Goal: Communication & Community: Answer question/provide support

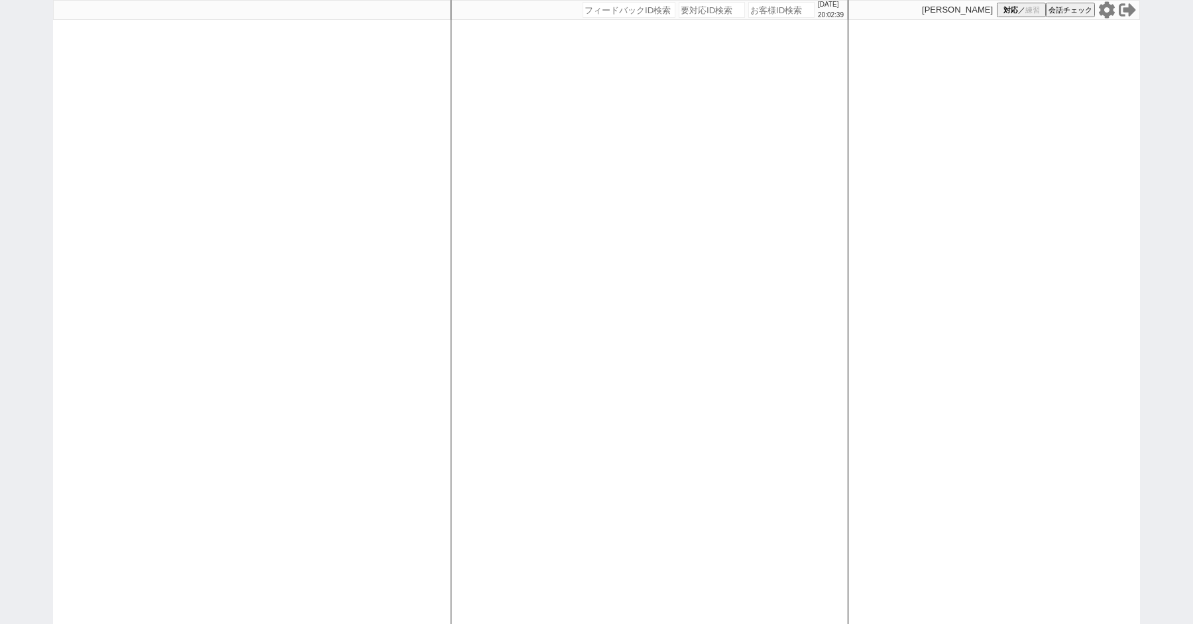
click at [19, 303] on div "[DATE] 20:02:39 候補物件を追加してしてください 紹介した物件一覧 他社物件を追加する 空室確認ページに追加・削除 紹介した物件一覧 他社物件を…" at bounding box center [596, 312] width 1193 height 624
click at [11, 141] on div "2025/08/21 20:02:46 候補物件を追加してしてください 紹介した物件一覧 他社物件を追加する 空室確認ページに追加・削除 紹介した物件一覧 他…" at bounding box center [596, 312] width 1193 height 624
select select
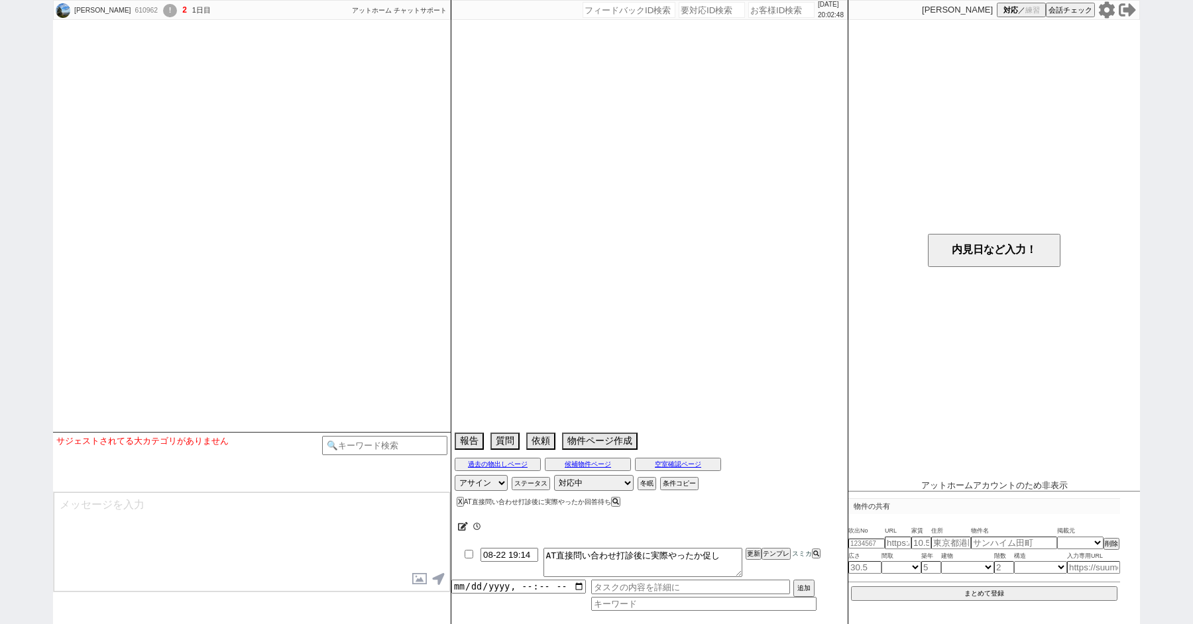
select select
select select "2025"
select select "8"
select select "29"
select select "6"
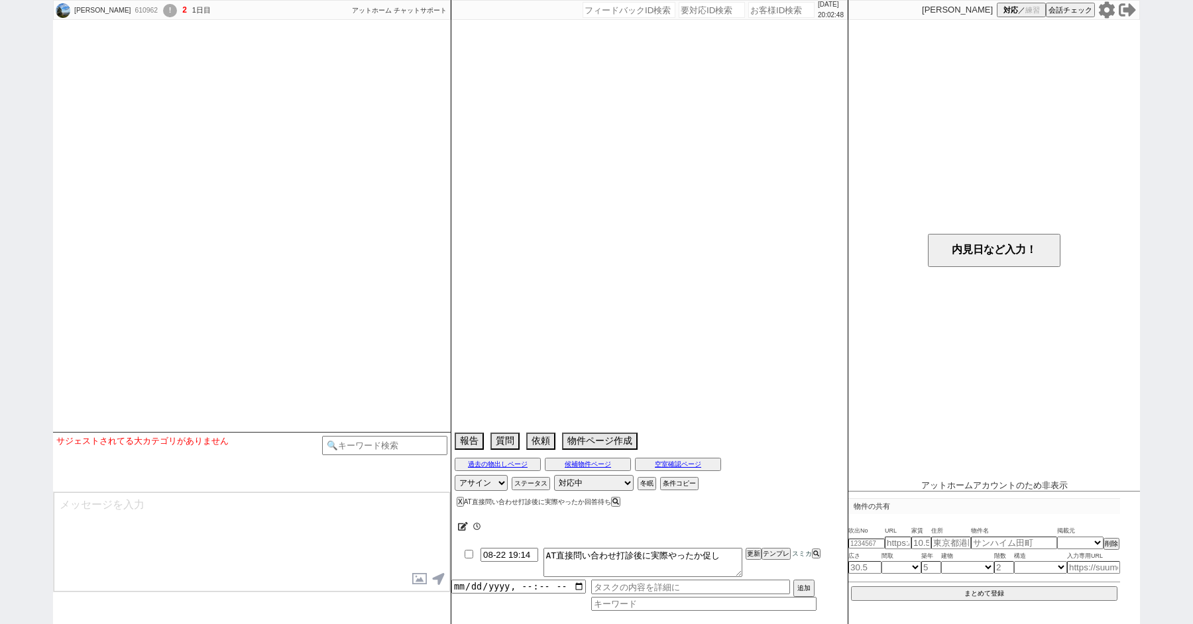
select select "23"
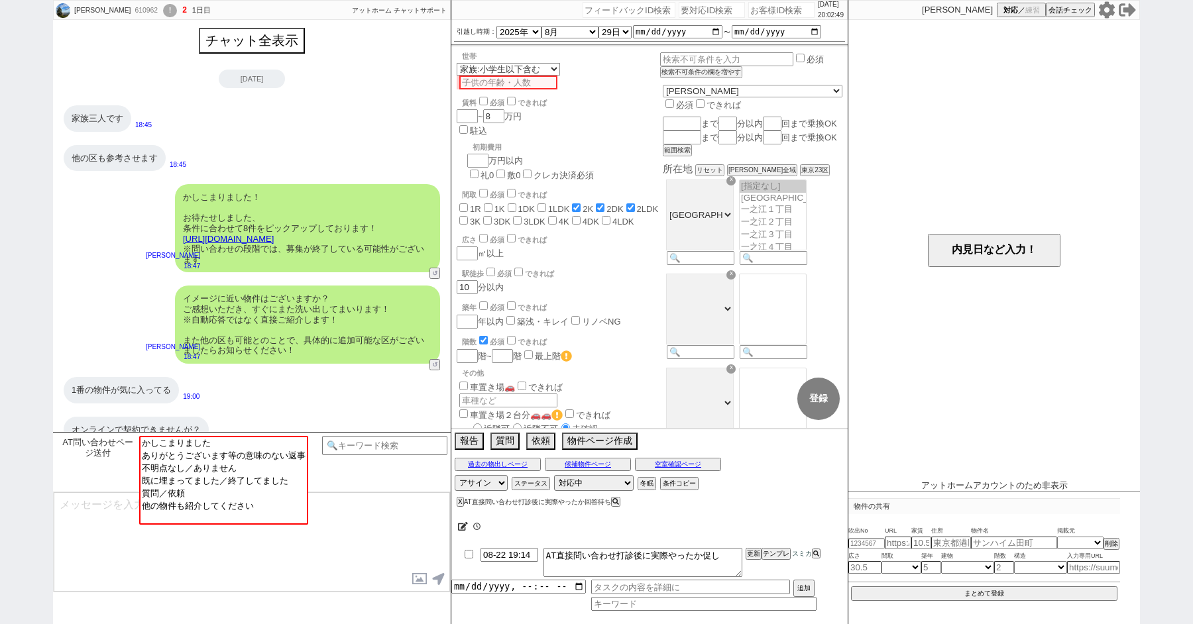
scroll to position [209, 0]
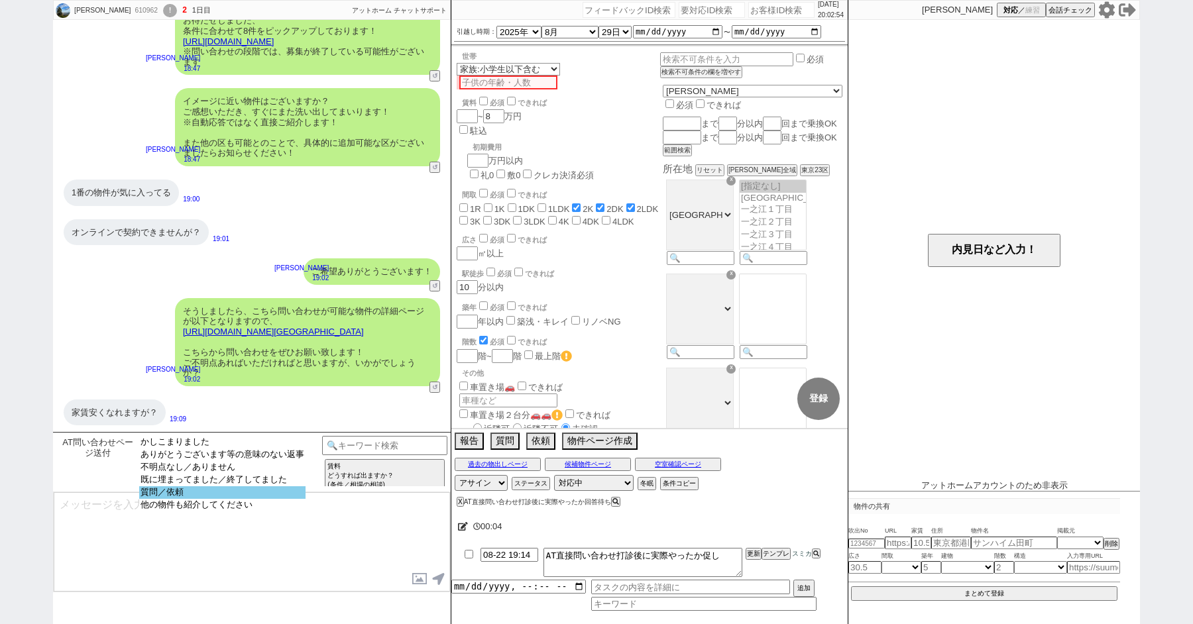
select select "質問／依頼"
click at [216, 499] on option "質問／依頼" at bounding box center [222, 505] width 166 height 13
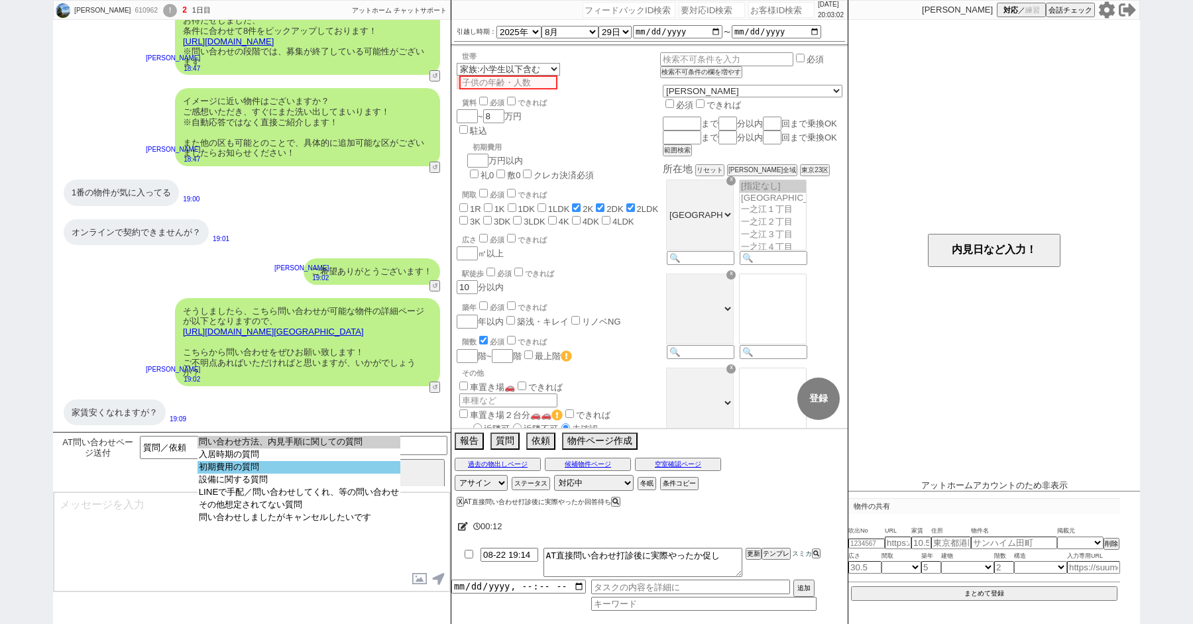
select select "初期費用の質問"
click at [263, 474] on option "初期費用の質問" at bounding box center [298, 480] width 203 height 13
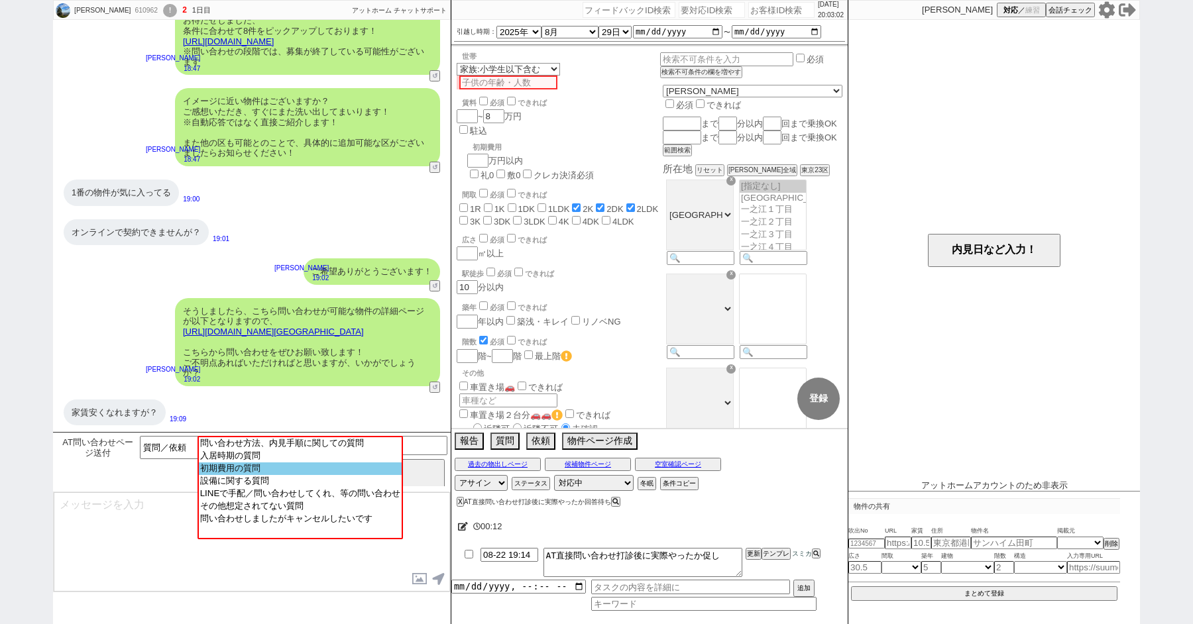
type textarea "@@@@質問テンプレから回答ください！@@@@"
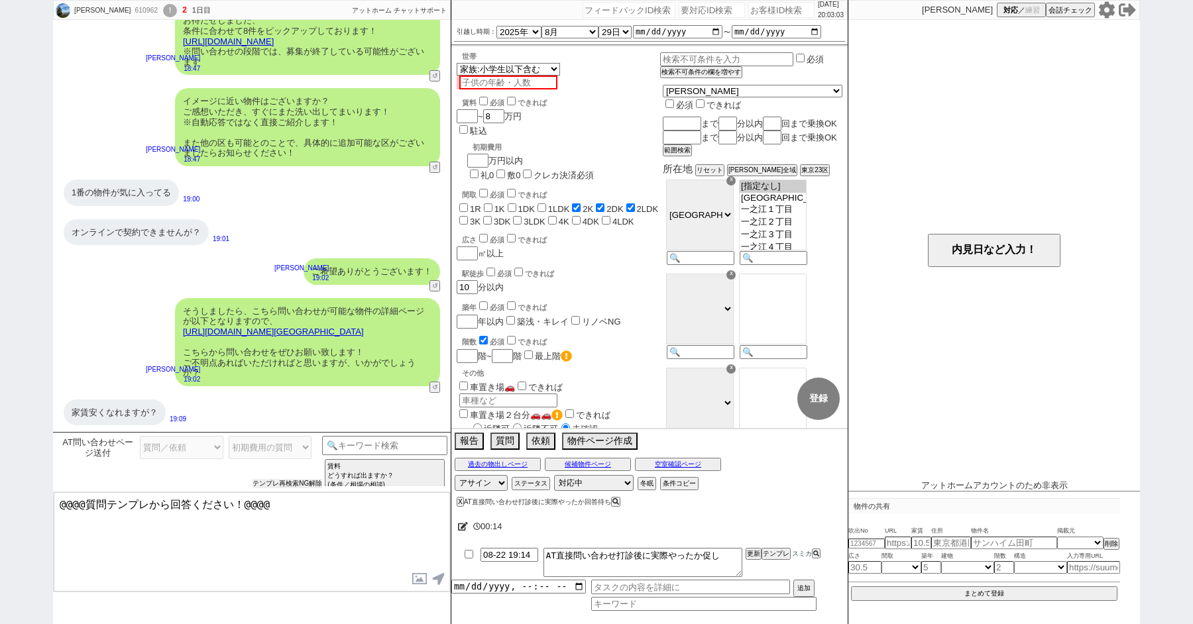
click at [290, 483] on button "テンプレ再検索NG解除" at bounding box center [287, 483] width 70 height 9
click at [267, 449] on select "問い合わせ方法、内見手順に関しての質問 入居時期の質問 初期費用の質問 設備に関する質問 LINEで手配／問い合わせしてくれ、等の問い合わせ その他想定されて…" at bounding box center [270, 447] width 83 height 23
select select "その他想定されてない質問"
click at [229, 436] on select "問い合わせ方法、内見手順に関しての質問 入居時期の質問 初期費用の質問 設備に関する質問 LINEで手配／問い合わせしてくれ、等の問い合わせ その他想定されて…" at bounding box center [270, 447] width 83 height 23
type textarea "@@@@想定されてないので自由記述で対応してください！！！@@@@"
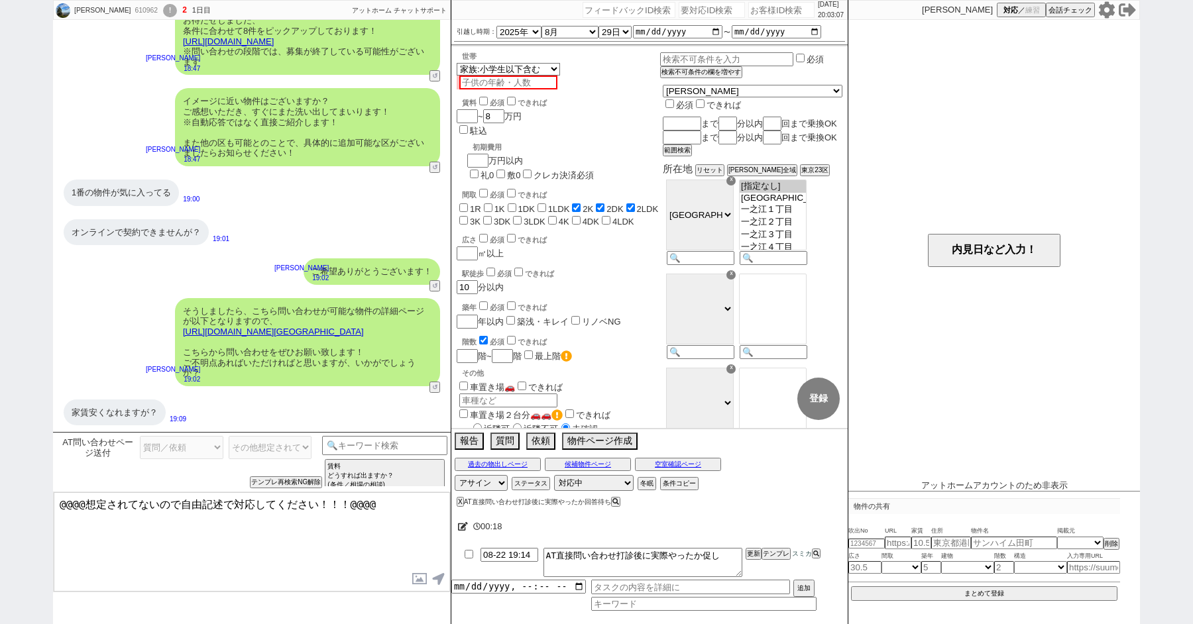
click at [293, 517] on textarea "@@@@想定されてないので自由記述で対応してください！！！@@@@" at bounding box center [252, 541] width 396 height 99
click at [409, 445] on input at bounding box center [384, 444] width 125 height 17
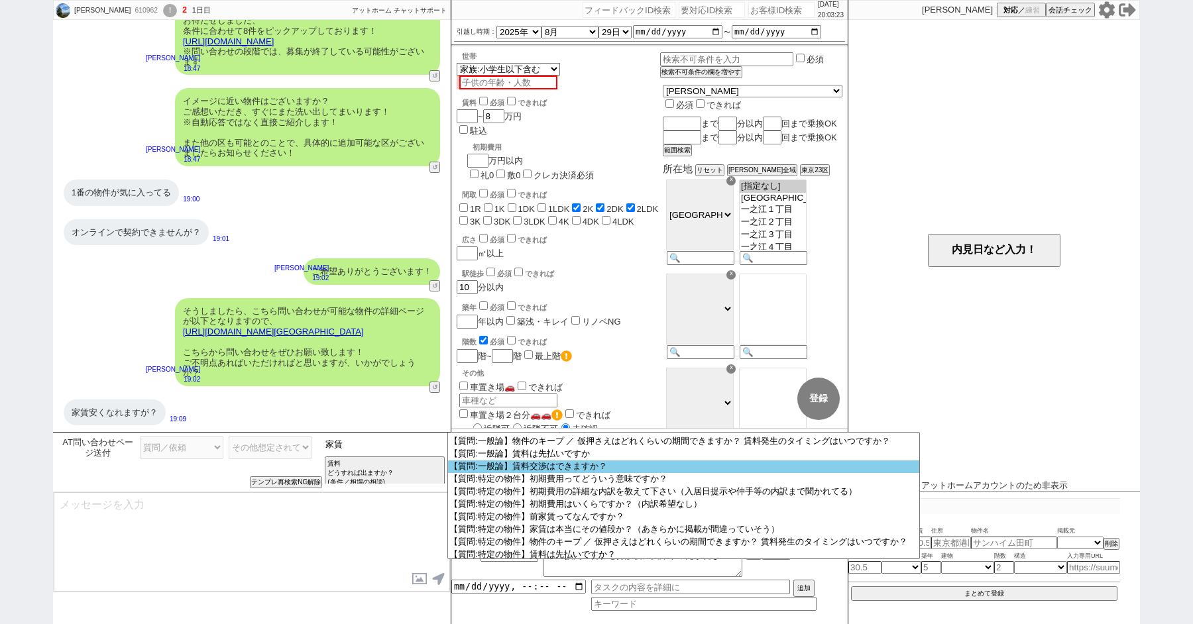
scroll to position [72, 0]
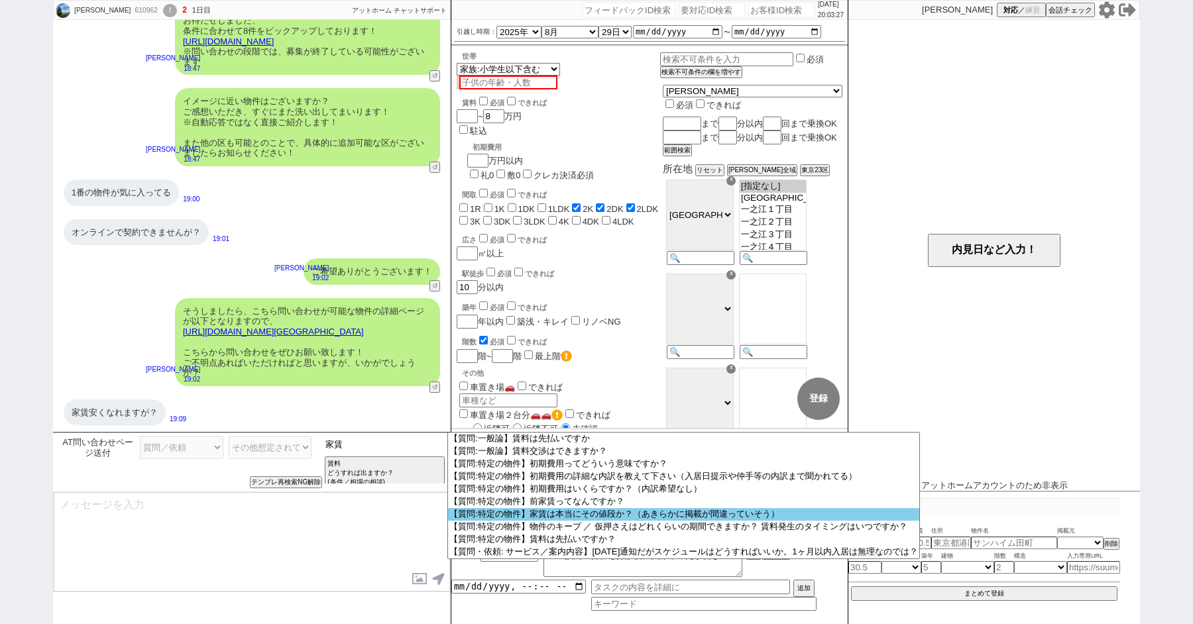
type input "家"
type input "交渉"
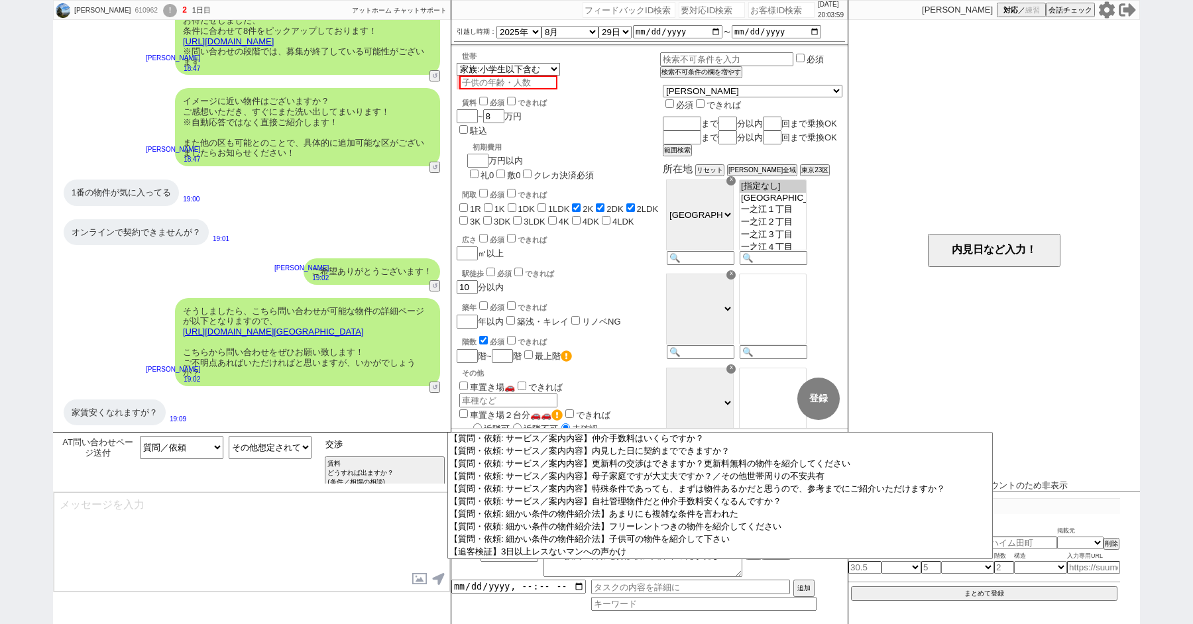
scroll to position [4340, 0]
click at [573, 142] on option "【質問:特定の物件】賃料交渉はできますか？" at bounding box center [719, 136] width 544 height 13
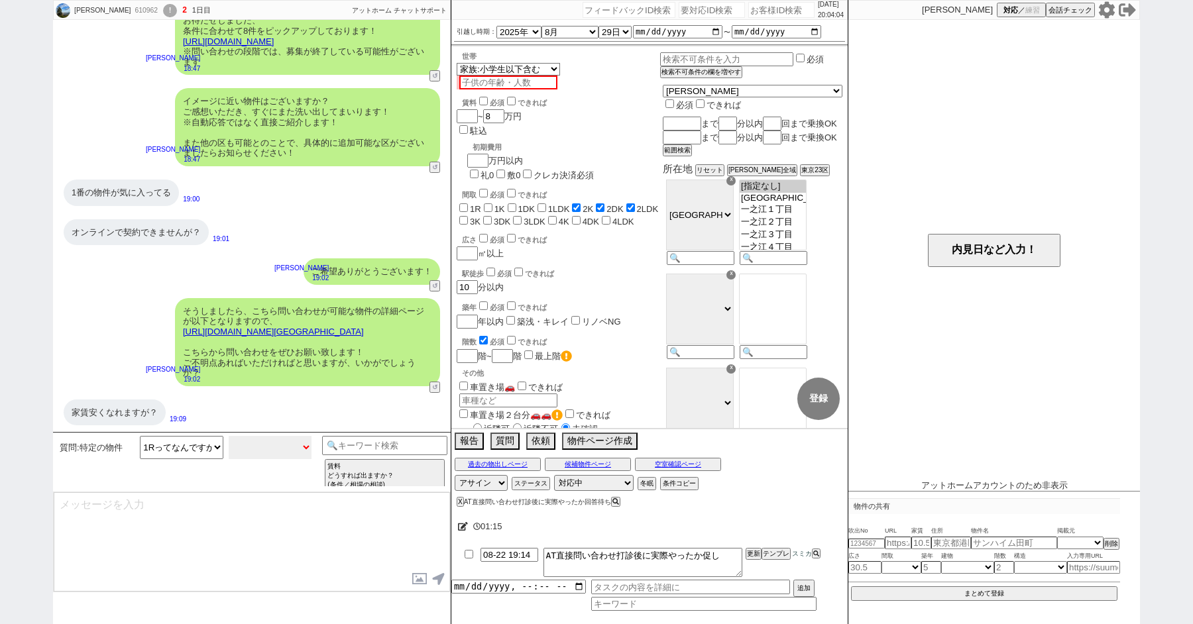
click at [253, 449] on select "小カテゴリを選択 追加言及なし ／ できればできてほしい 交渉必須（すでに内見済み、他社と比較中など）" at bounding box center [270, 447] width 83 height 23
select select "追加言及なし ／ できればできてほしい"
click at [229, 436] on select "小カテゴリを選択 追加言及なし ／ できればできてほしい 交渉必須（すでに内見済み、他社と比較中など）" at bounding box center [270, 447] width 83 height 23
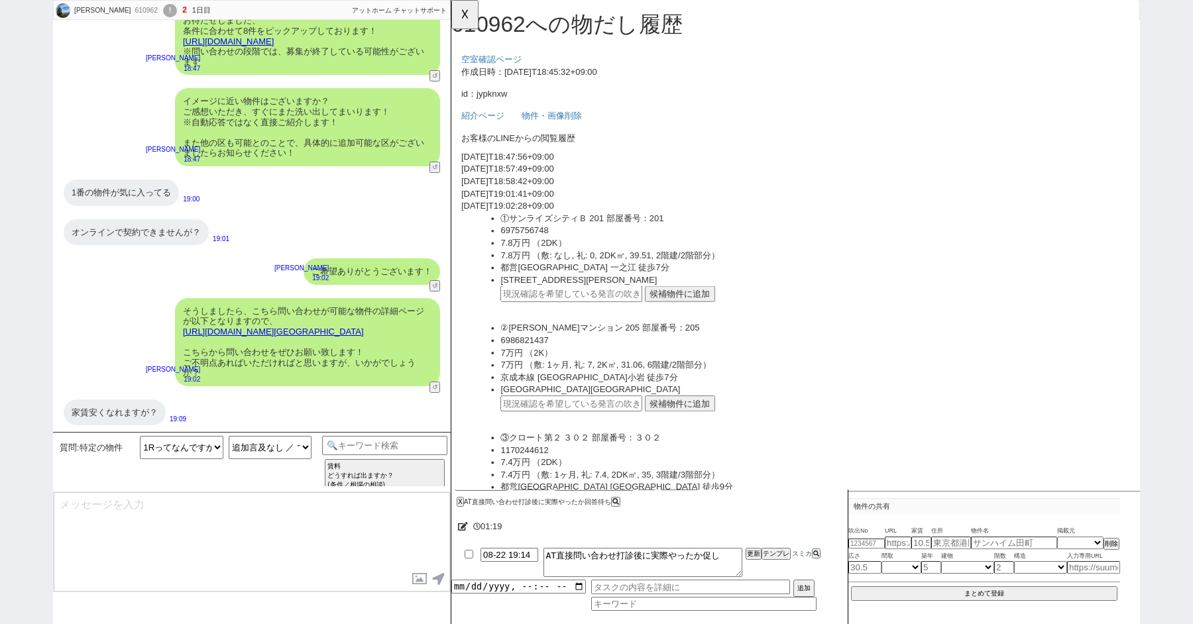
click at [117, 407] on div "家賃安くなれますが？" at bounding box center [115, 413] width 102 height 27
click at [251, 327] on link "[URL][DOMAIN_NAME][GEOGRAPHIC_DATA]" at bounding box center [273, 332] width 181 height 10
click at [558, 319] on input "text" at bounding box center [580, 315] width 152 height 17
type input "36824561"
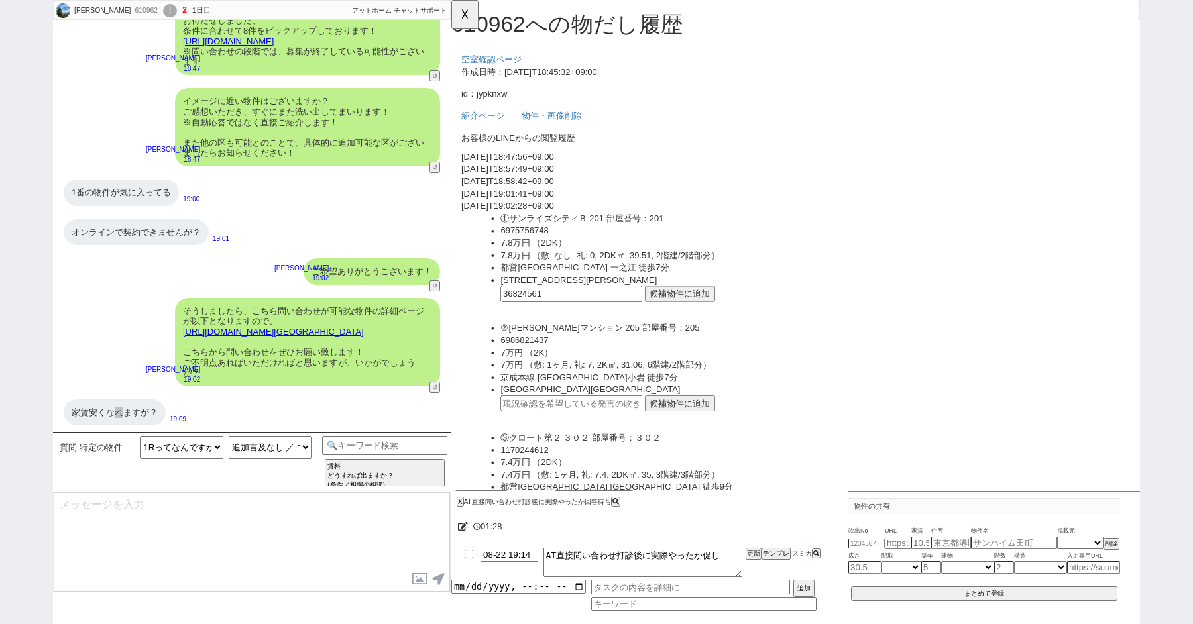
click at [707, 318] on button "候補物件に追加" at bounding box center [697, 315] width 76 height 17
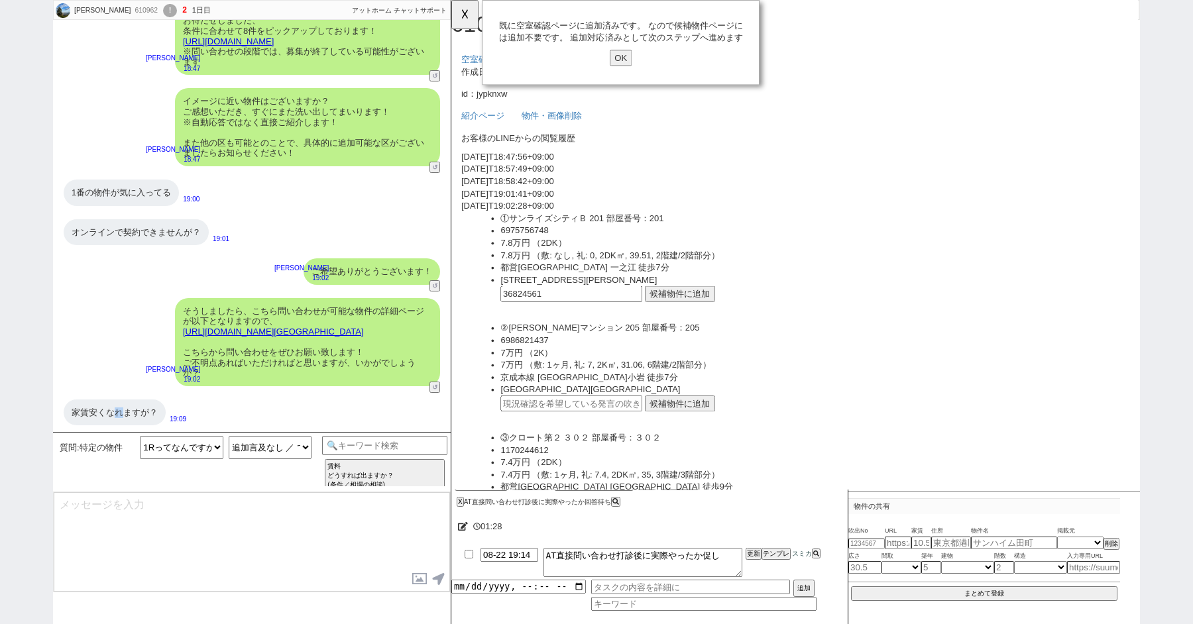
type textarea "すみません、アットホーム チャットサポートはLINEのサービスでして、賃料交渉やご契約条件などは実際に物件が決まられ、仲介のご担当者様と打ち合わせしながらオー…"
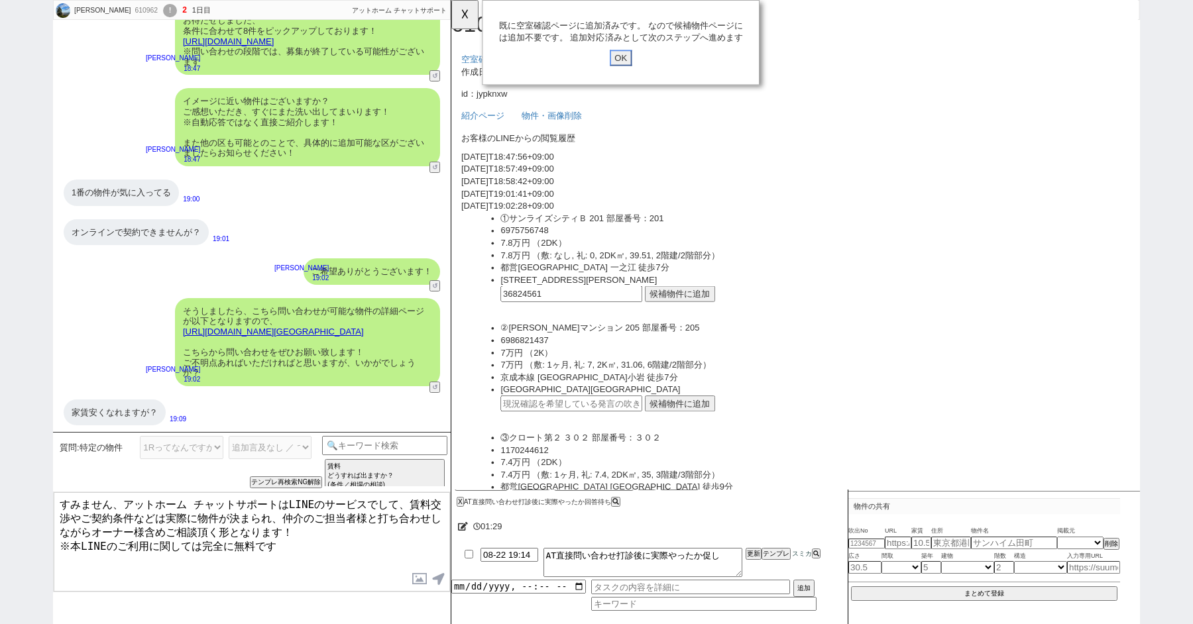
click at [638, 60] on input "OK" at bounding box center [634, 62] width 24 height 17
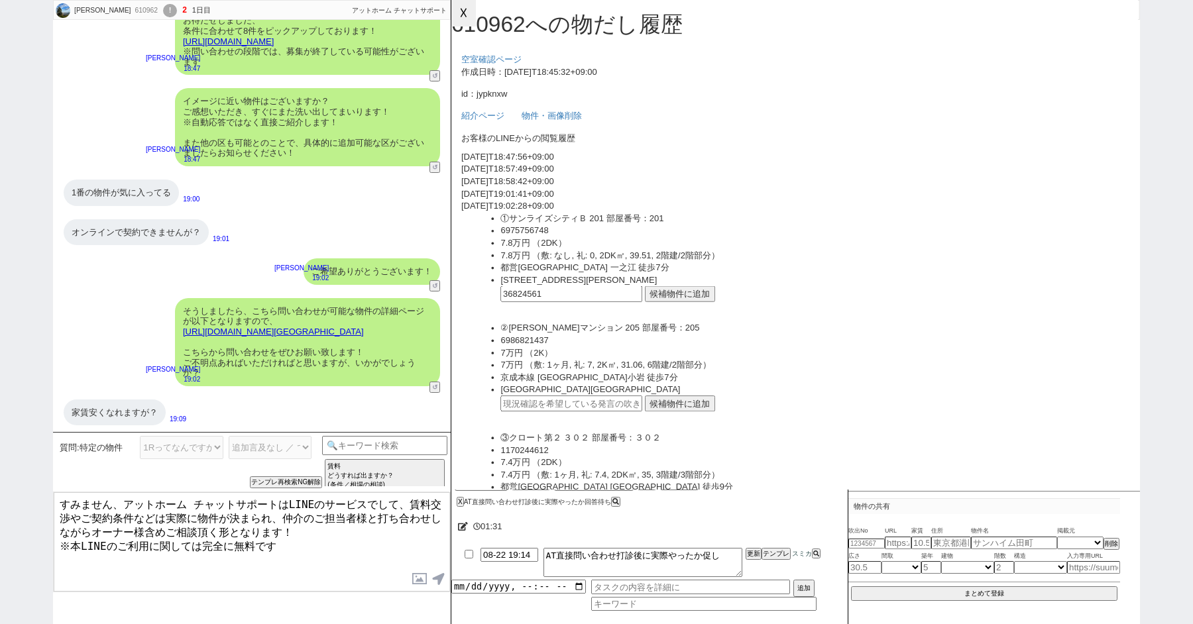
click at [460, 11] on button "☓" at bounding box center [463, 13] width 25 height 27
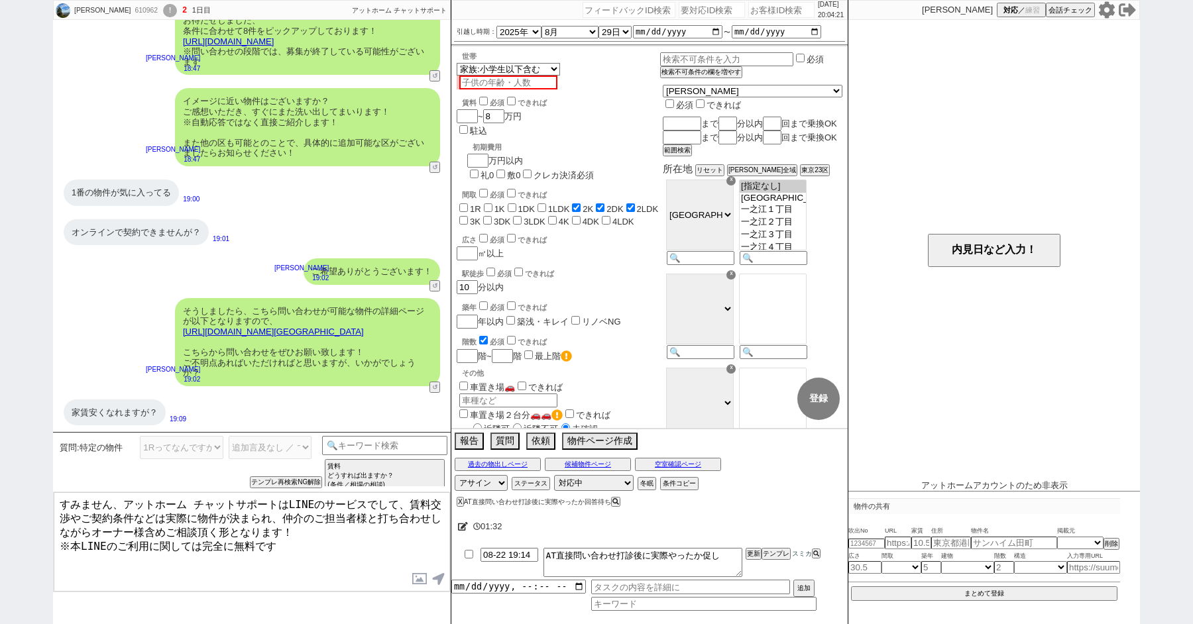
click at [333, 542] on textarea "すみません、アットホーム チャットサポートはLINEのサービスでして、賃料交渉やご契約条件などは実際に物件が決まられ、仲介のご担当者様と打ち合わせしながらオー…" at bounding box center [252, 541] width 396 height 99
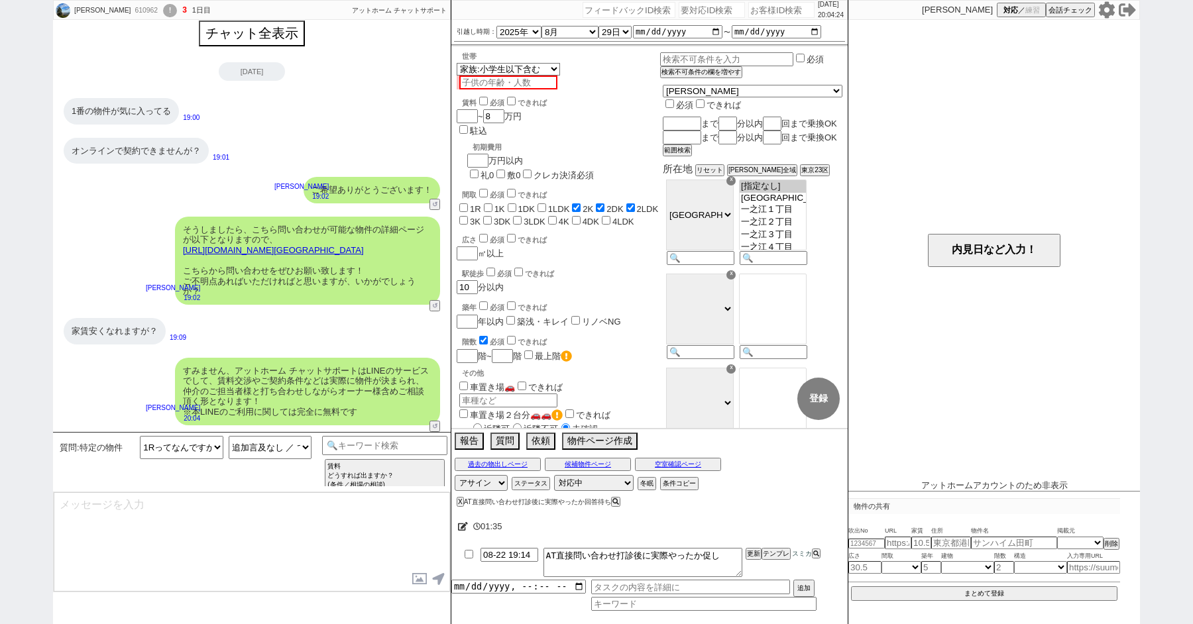
scroll to position [19, 0]
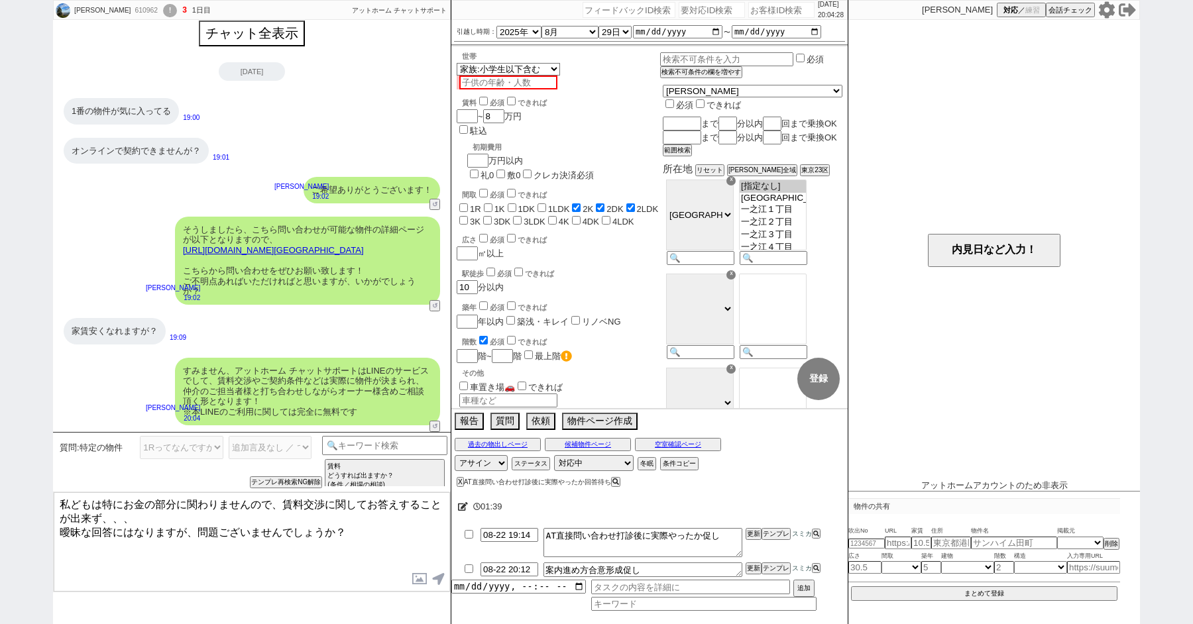
click at [196, 525] on textarea "私どもは特にお金の部分に関わりませんので、賃料交渉に関してお答えすることが出来ず、、、 曖昧な回答にはなりますが、問題ございませんでしょうか？" at bounding box center [252, 541] width 396 height 99
type textarea "私どもは特にお金の部分に関わりませんので、賃料交渉に関してお答えすることが出来ず、、、 曖昧な回答にはなりますが、先ほどのリンクからお問合せ時にご相談いただけ…"
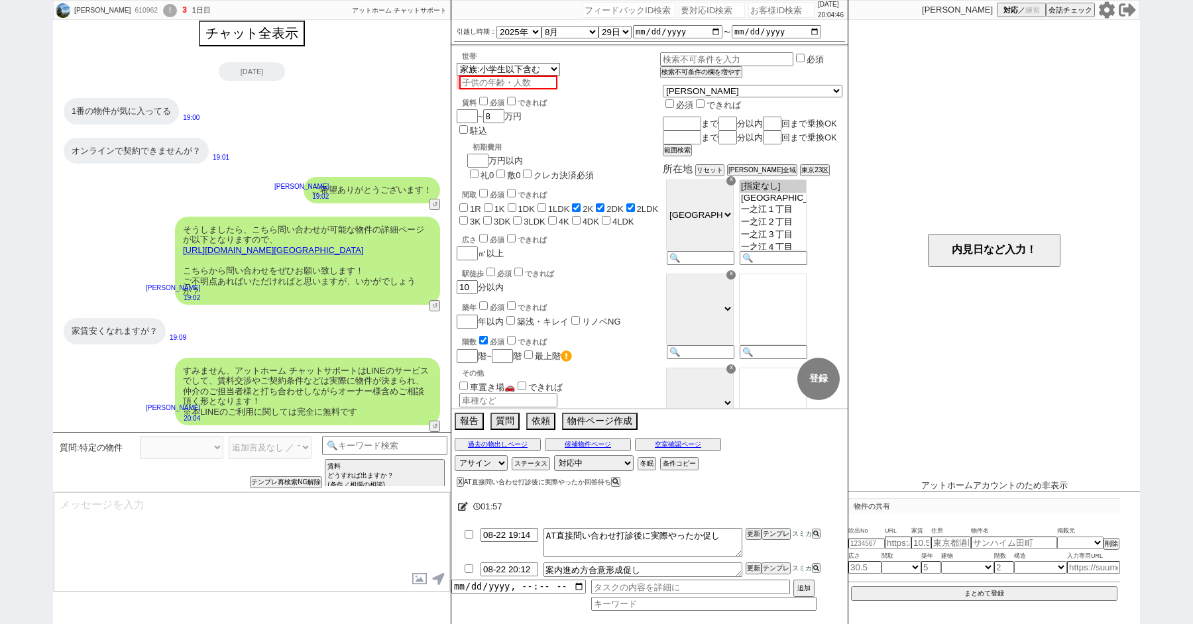
select select
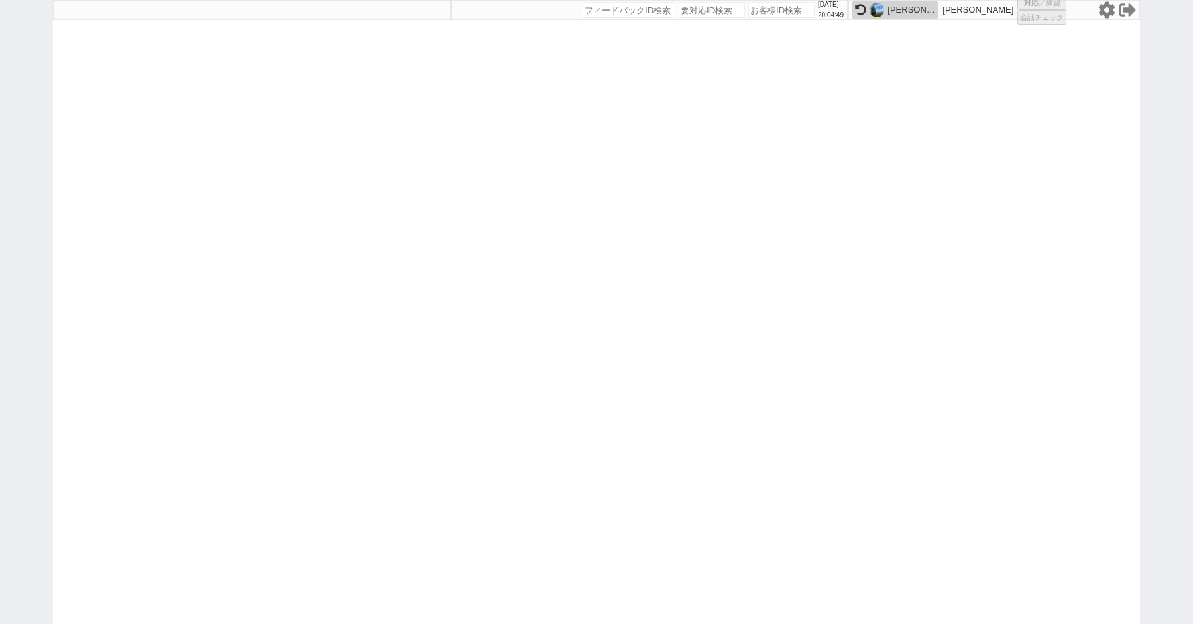
select select "6"
select select "2"
select select "10"
select select
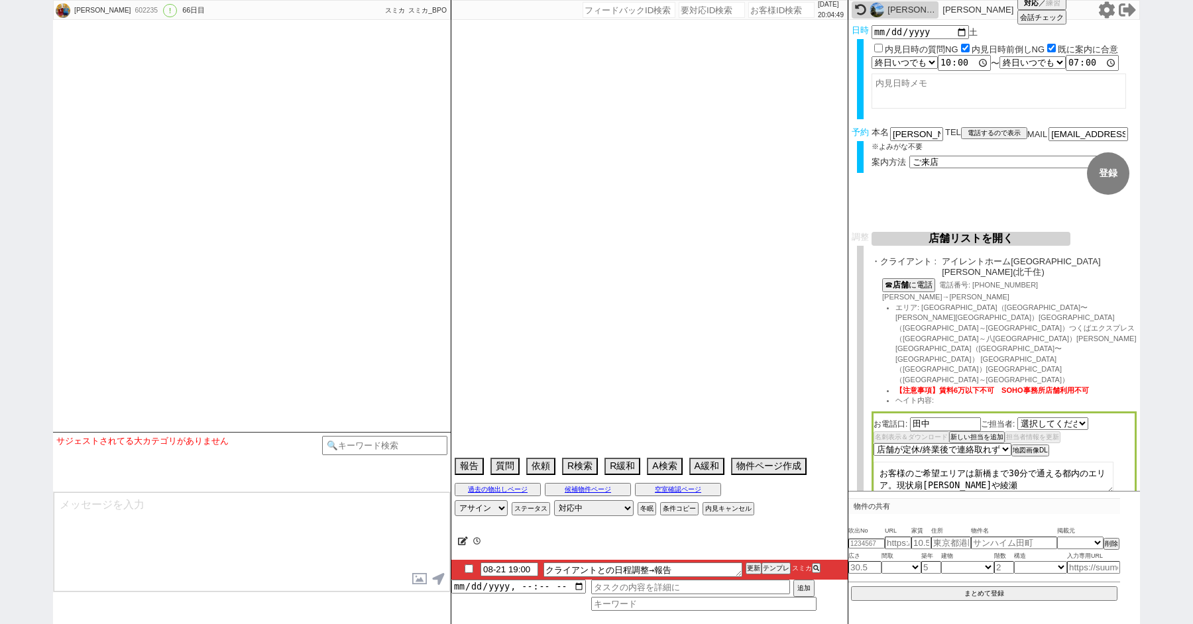
select select "1466"
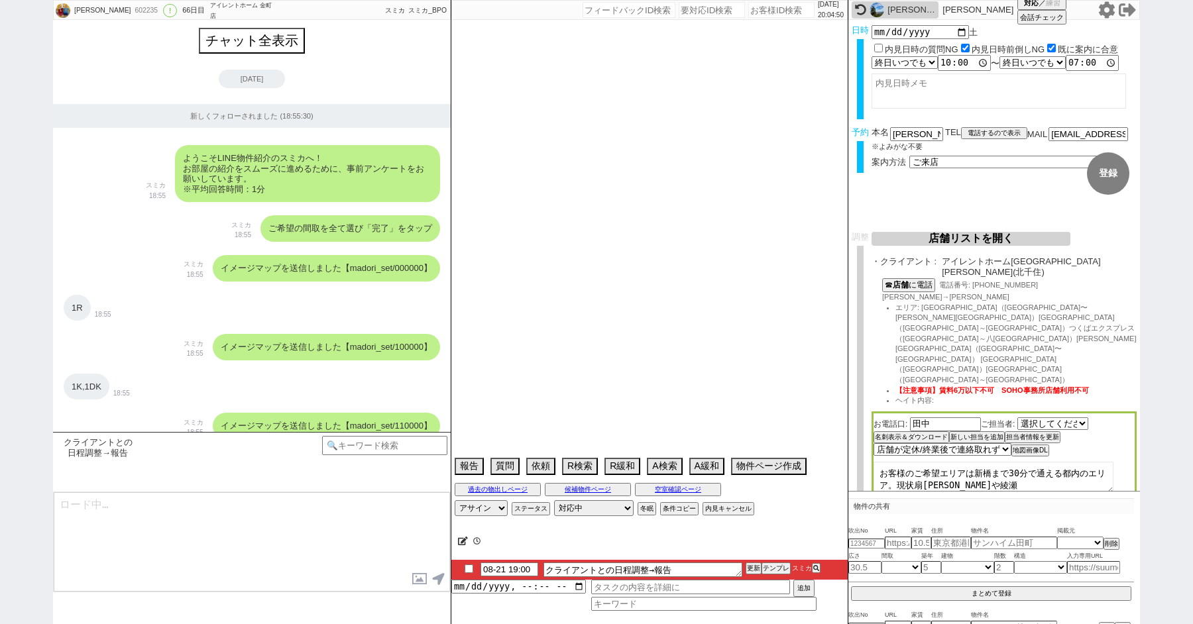
scroll to position [20796, 0]
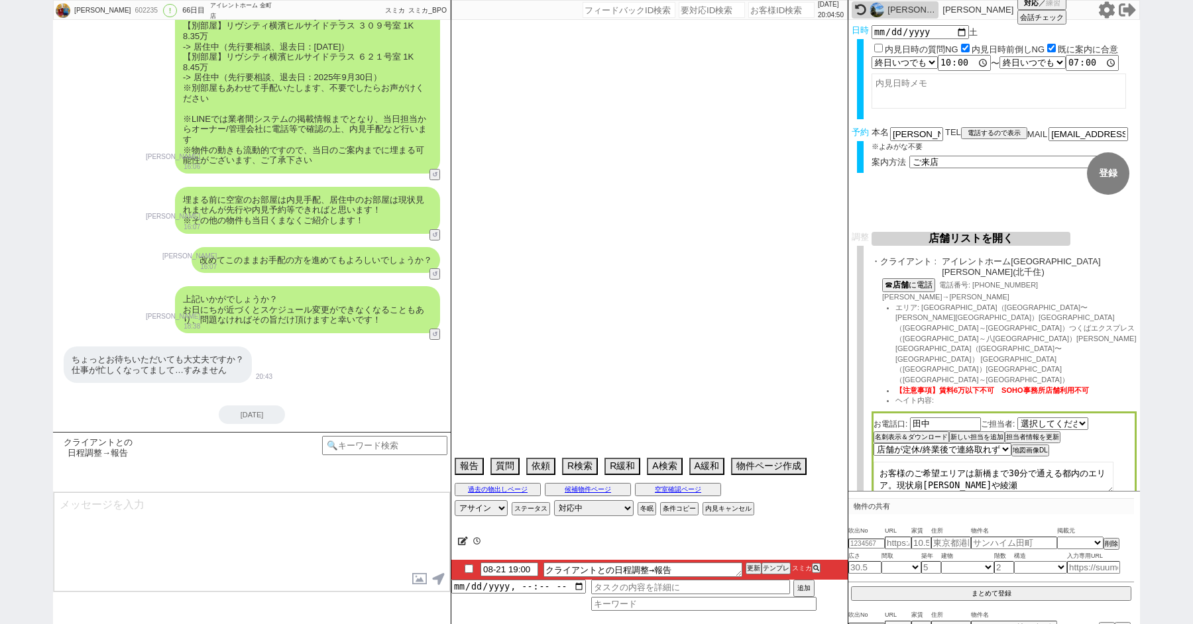
type textarea "調整後キャンセルあり：体調不良、その後調整前リスケ @最終報告レスきたらエリアめっちゃ広いので1日で回りきれない、どこのエリア中心でみるかヒアリングして必要が…"
select select "2025"
select select "7"
select select "37"
select select "0"
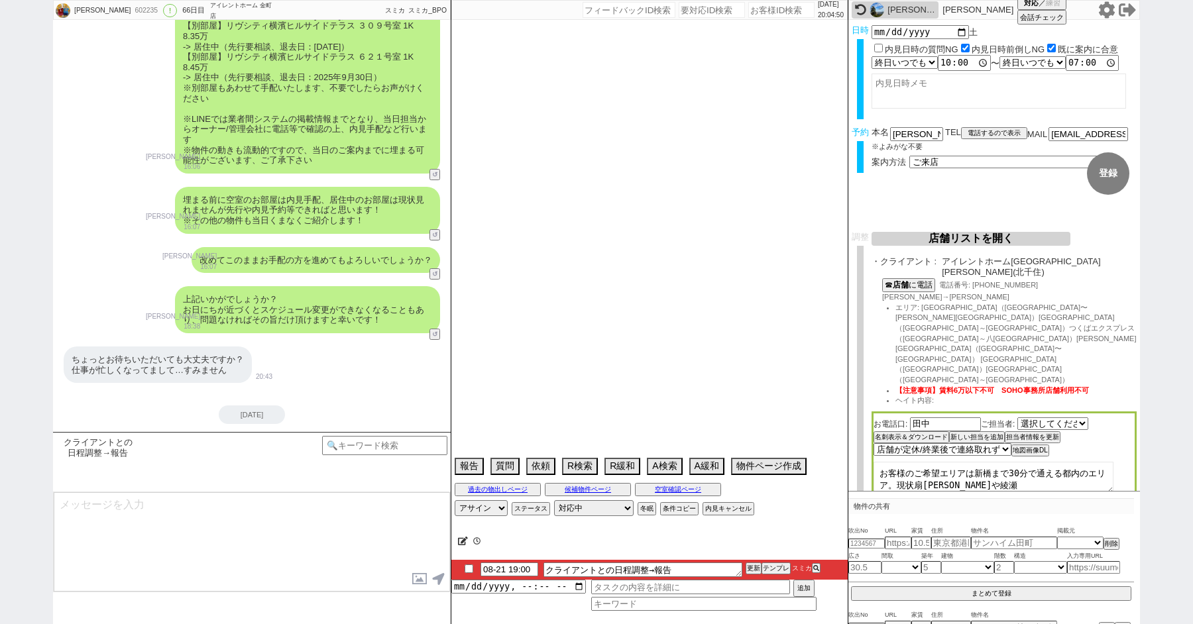
select select "23"
select select "731"
select select "69"
select select "59"
select select "14"
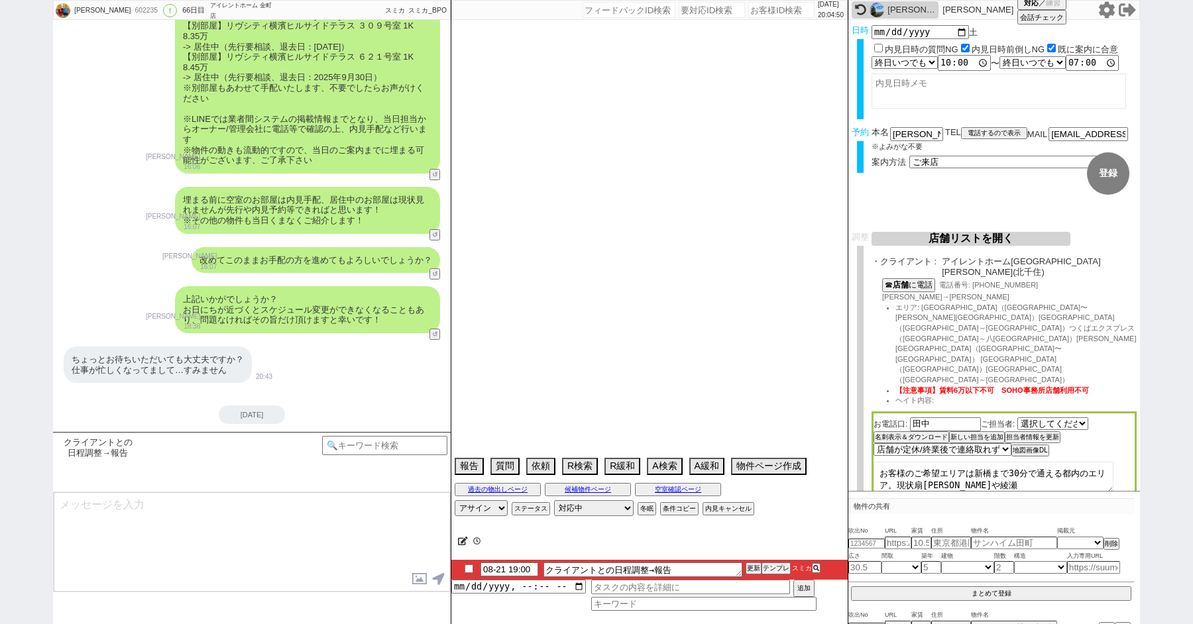
select select "7"
select select "74"
select select "75"
select select "60"
select select "813"
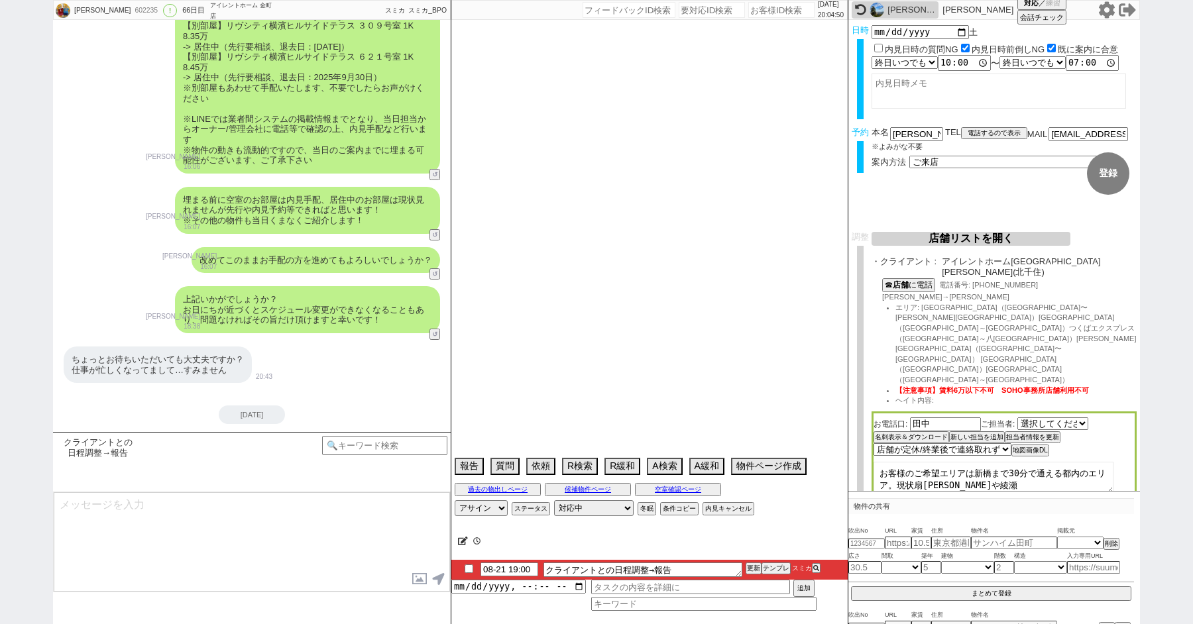
select select "62"
select select "64"
select select "63"
select select "57"
select select "65"
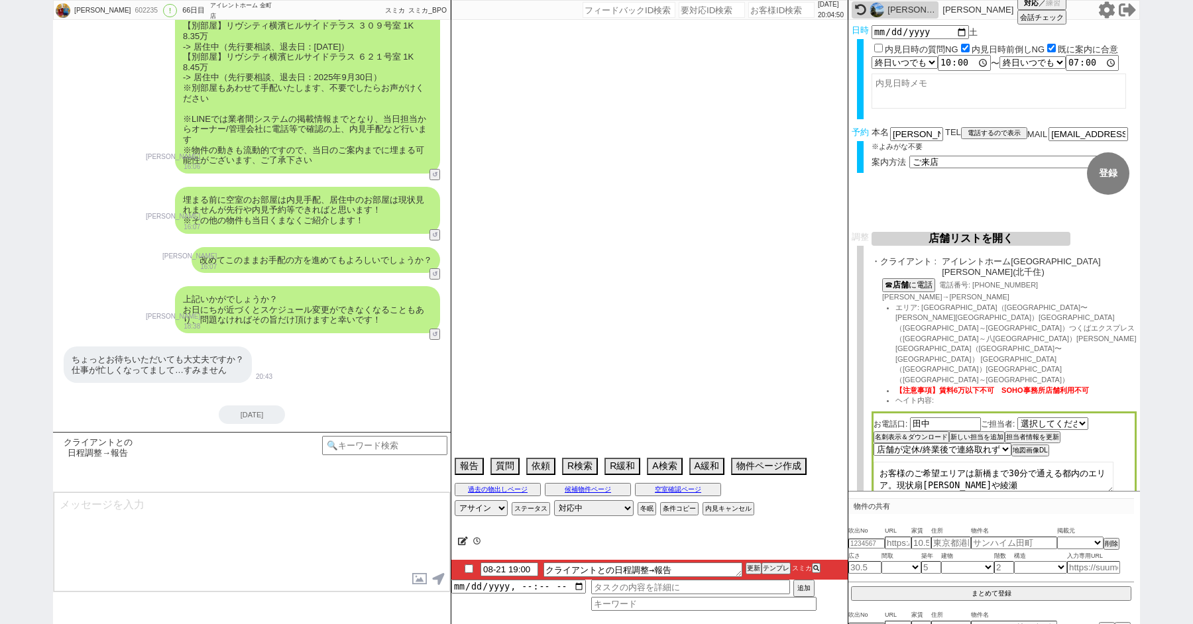
select select "1584"
select select "71"
select select "70"
select select "1685"
select select "67"
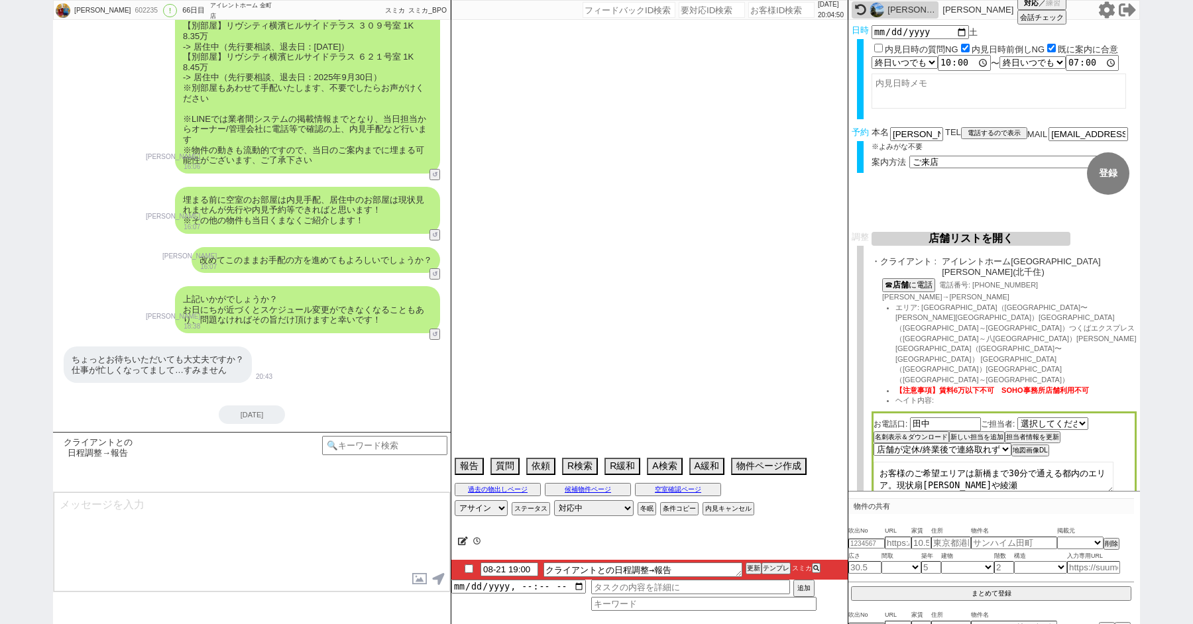
select select "50"
select select "66"
select select "56"
select select "54"
select select "25"
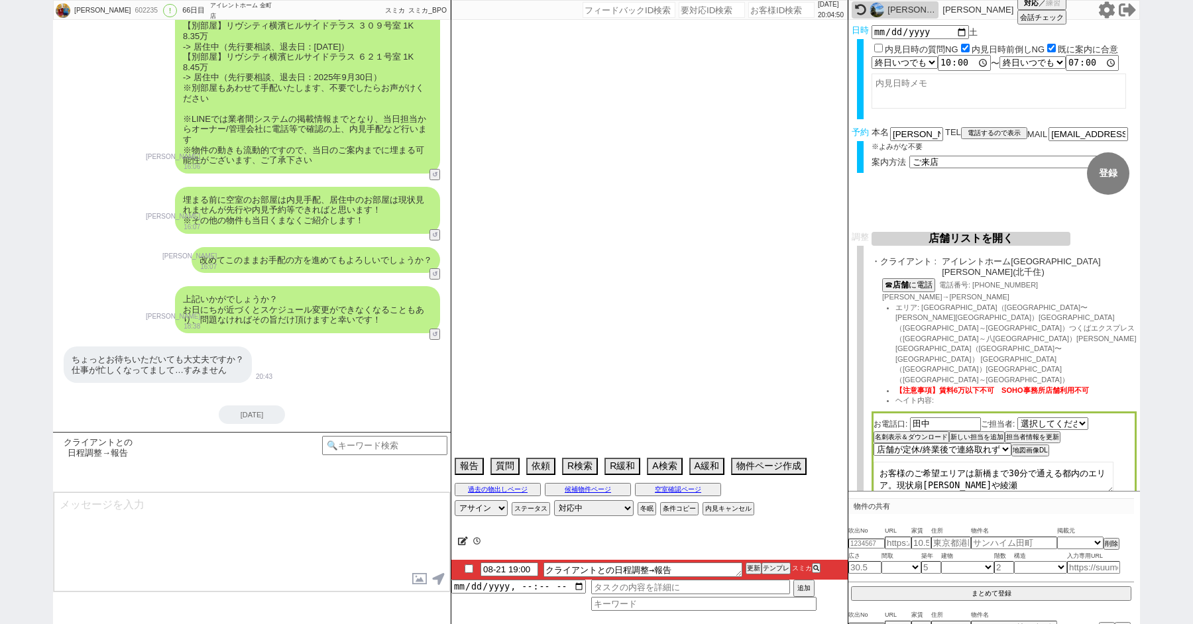
select select "3116"
select select "9"
select select "332"
select select "52"
select select "33"
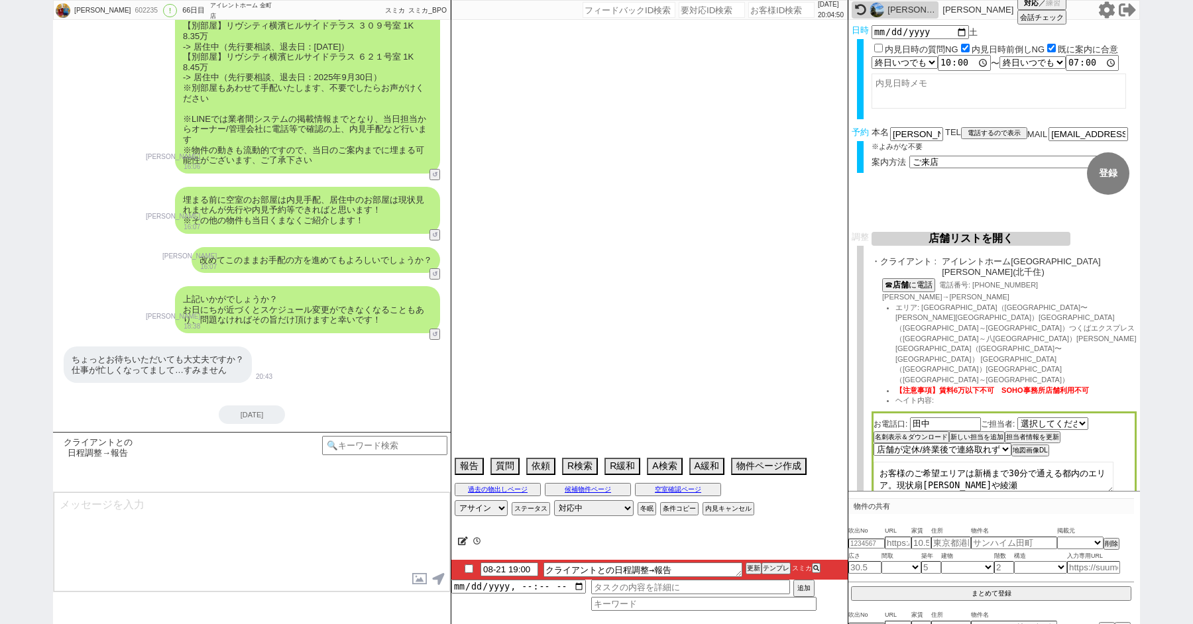
select select "73"
select select "1756"
select select "68"
select select "1644"
select select "47"
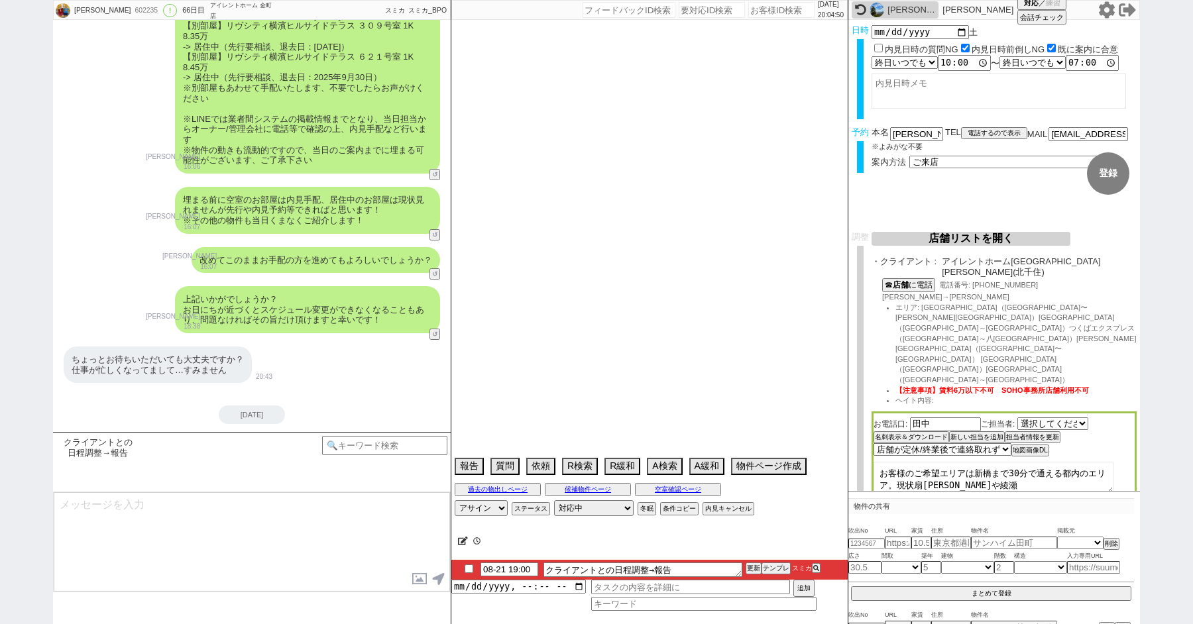
select select "29"
select select "58"
select select "77"
select select "12"
select select "27"
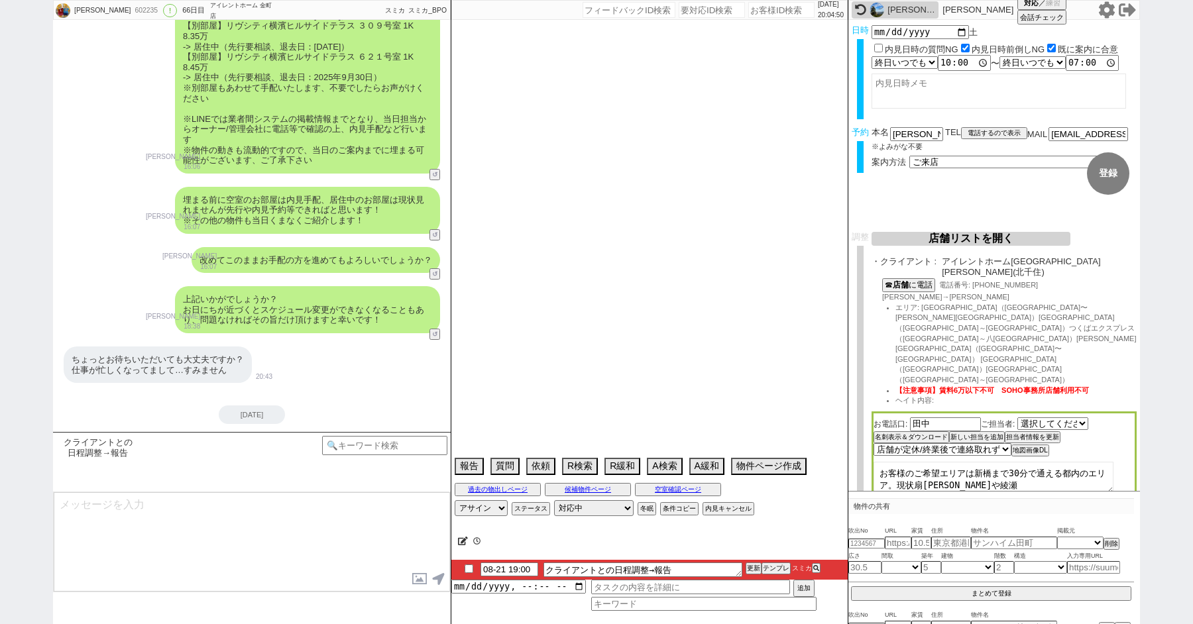
select select "11"
select select "76"
select select "48"
select select "30"
select select "53"
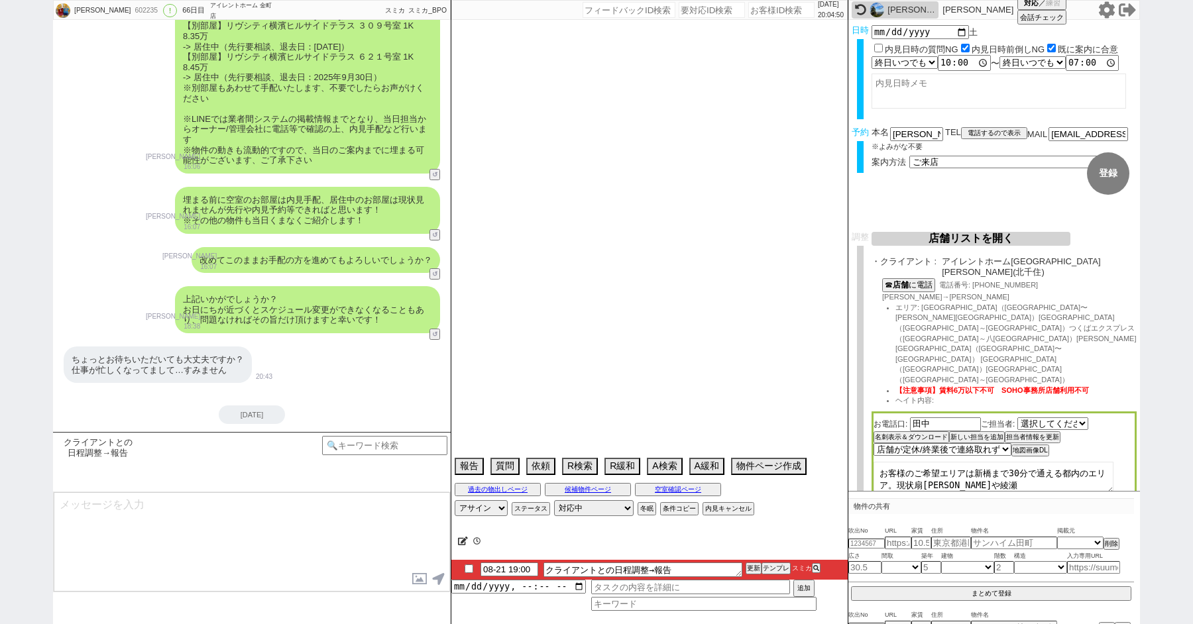
select select "44"
select select "51"
select select "61"
select select "38"
select select "72"
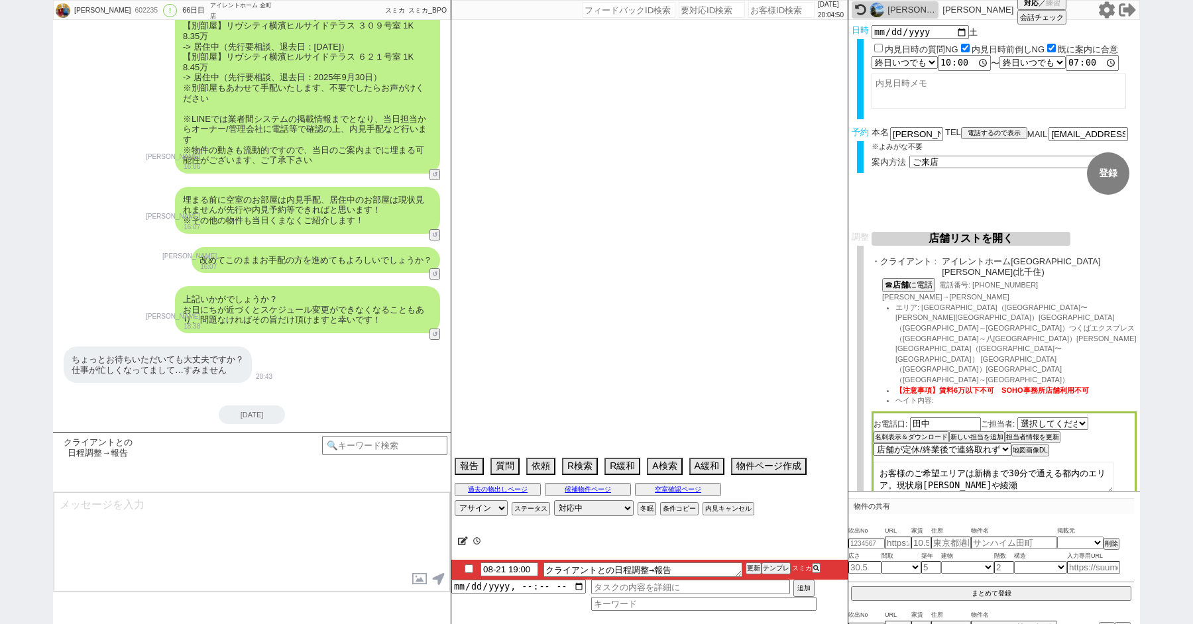
select select "1729"
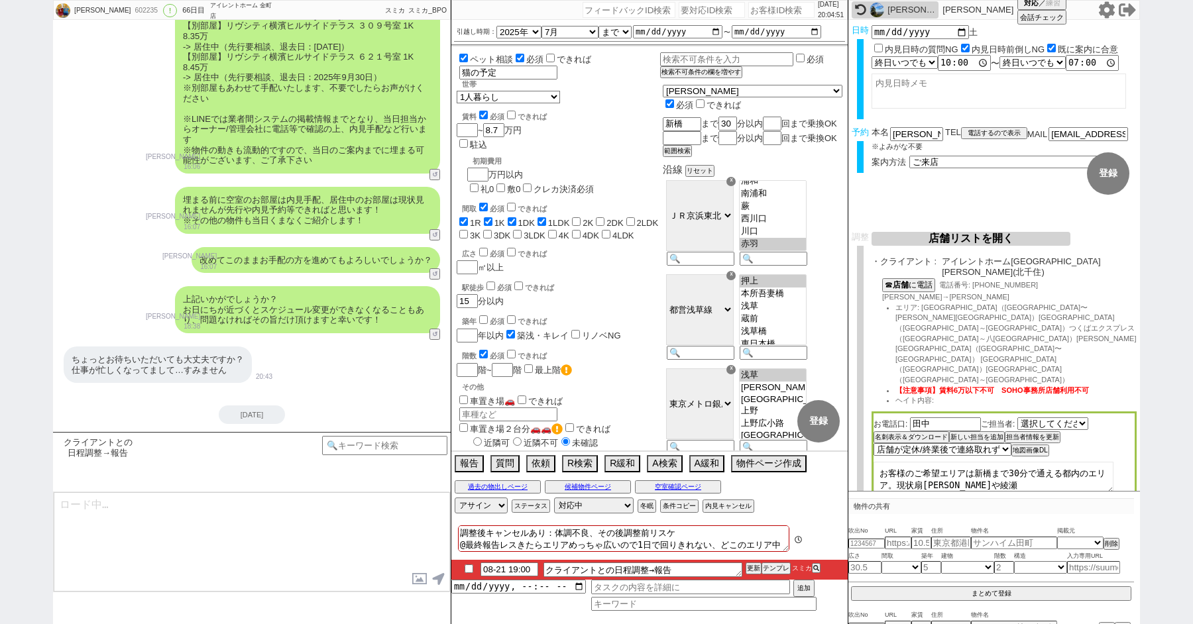
scroll to position [17, 0]
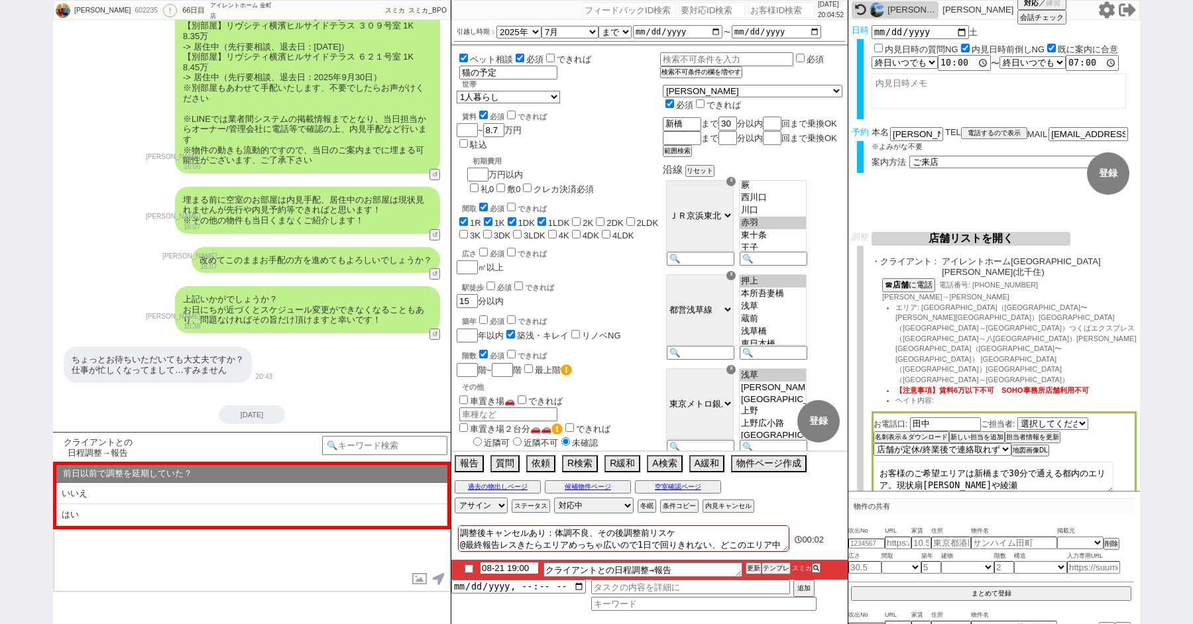
click at [504, 572] on input "08-21 19:00" at bounding box center [509, 568] width 58 height 11
type input "08-22 10:30"
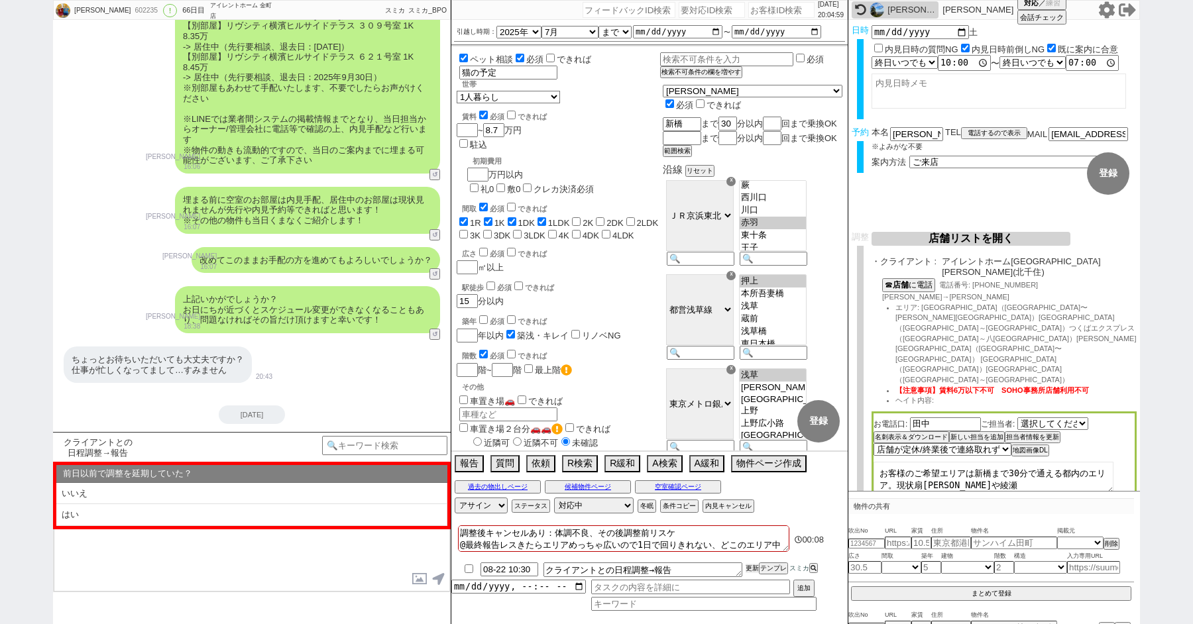
click at [755, 570] on button "更新" at bounding box center [751, 568] width 13 height 9
click at [751, 567] on button "更新" at bounding box center [751, 568] width 13 height 9
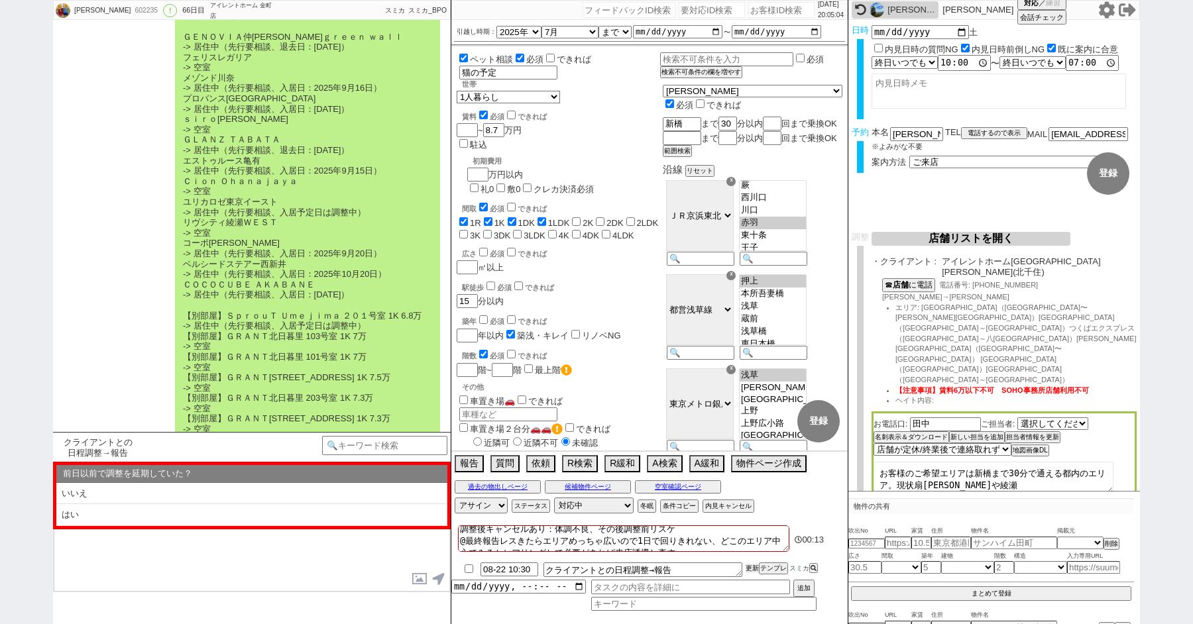
scroll to position [20796, 0]
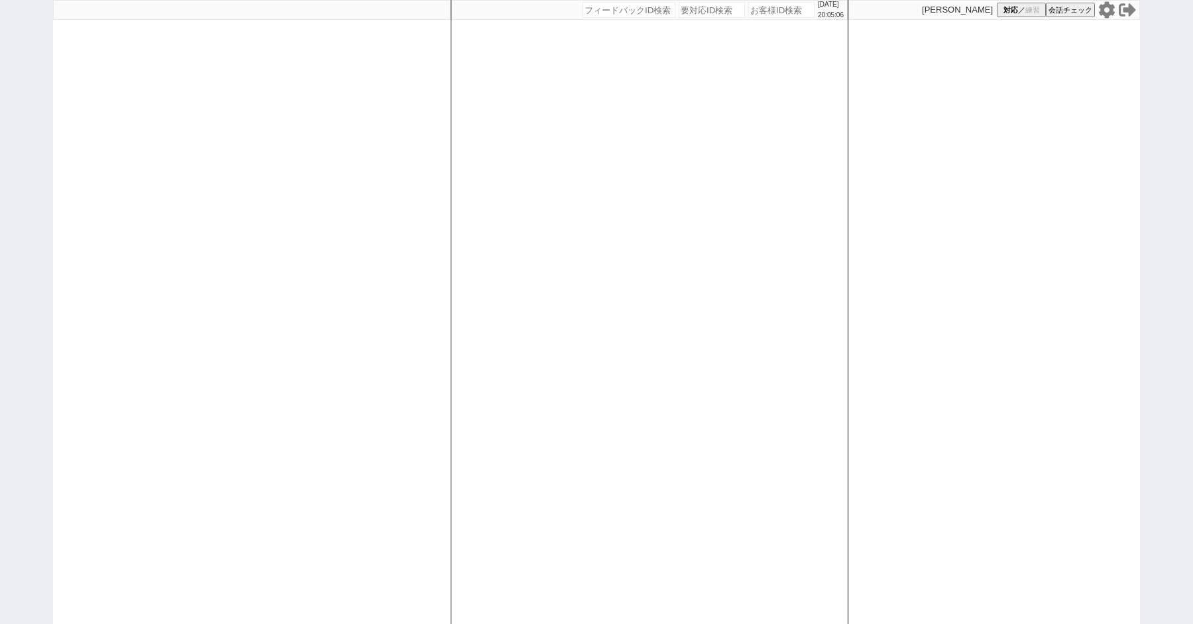
click at [0, 158] on div "2025/08/21 20:05:06 候補物件を追加してしてください 紹介した物件一覧 他社物件を追加する 空室確認ページに追加・削除 紹介した物件一覧 他…" at bounding box center [596, 312] width 1193 height 624
select select "1"
select select "2"
select select
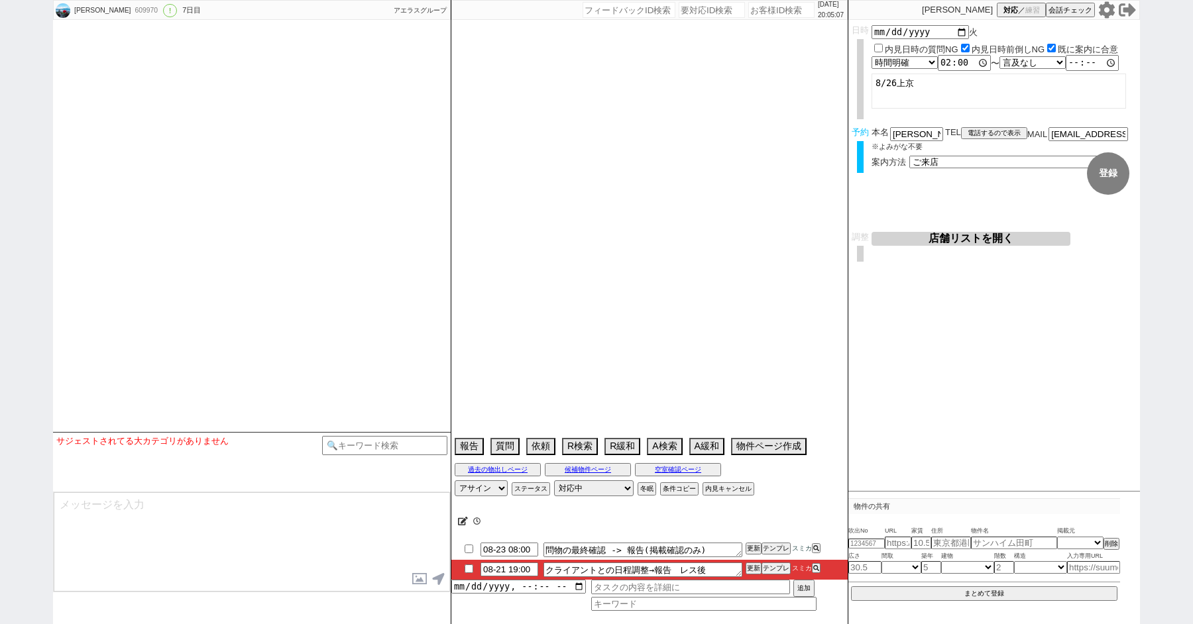
type textarea "他社なし"
select select "2025"
select select "9"
select select "37"
select select "0"
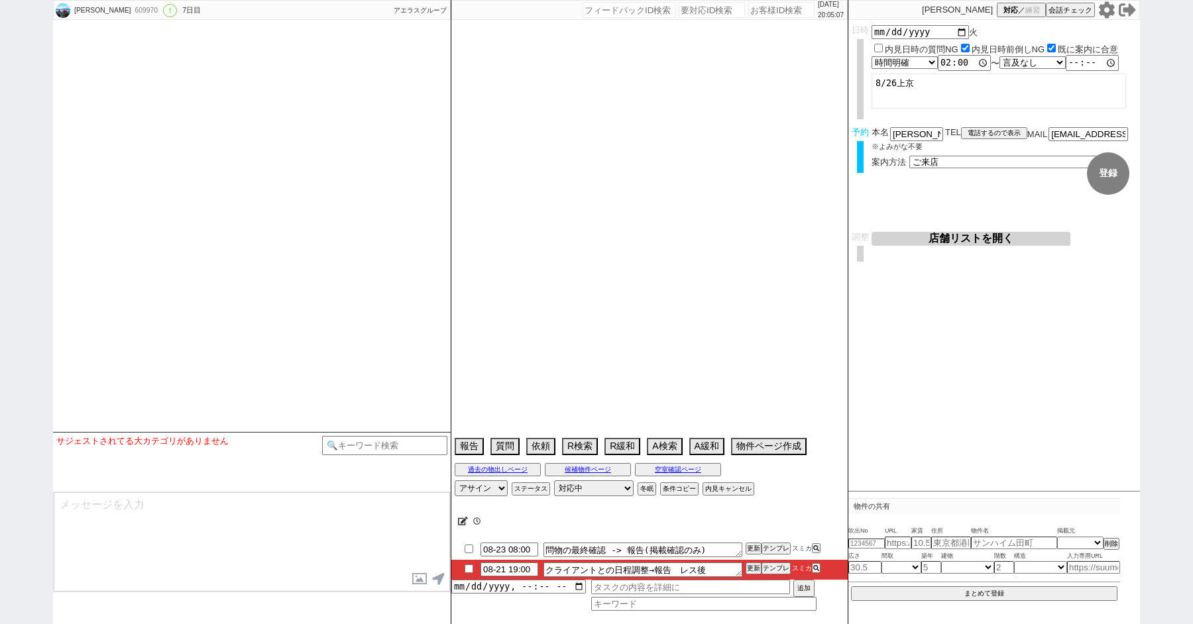
select select "11"
select select "65"
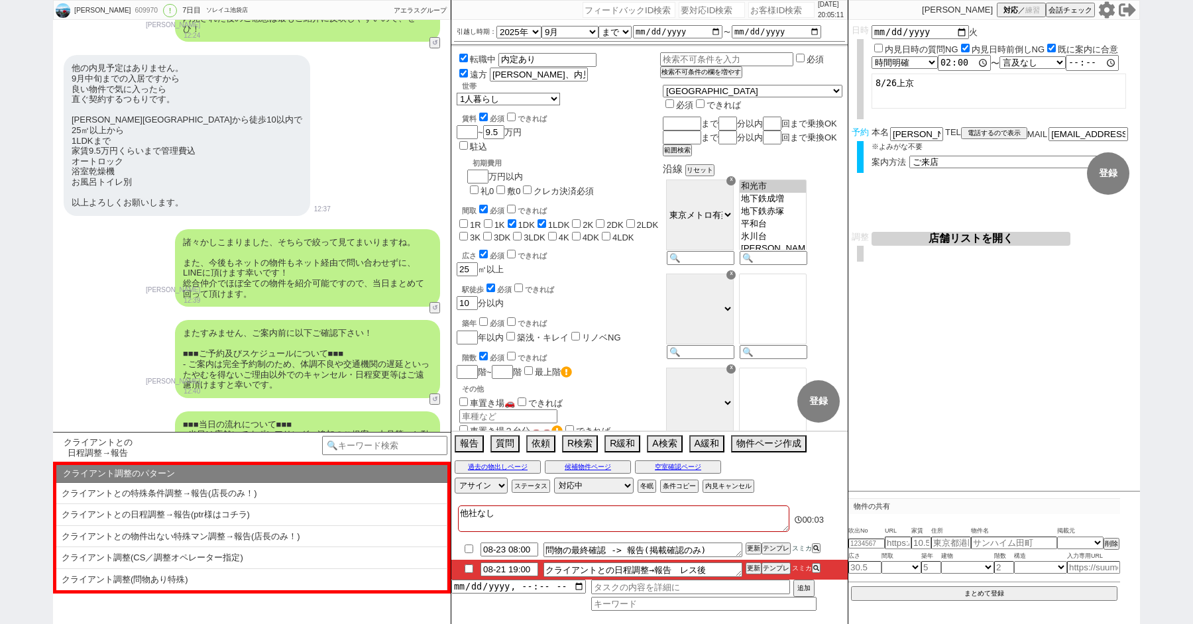
scroll to position [4033, 0]
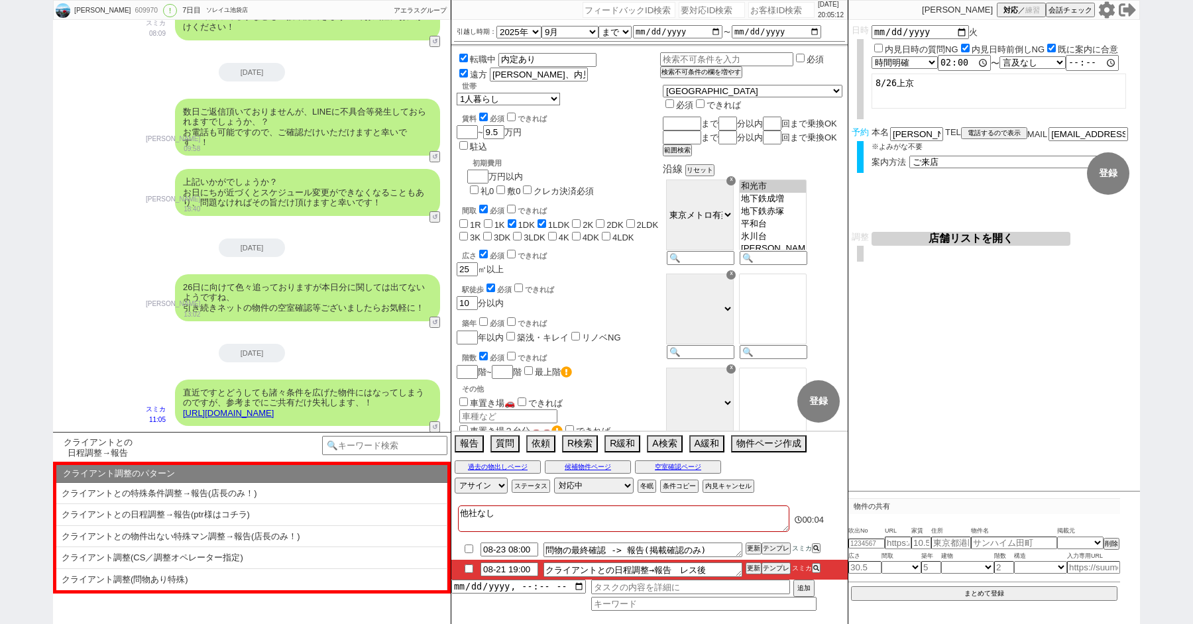
click at [466, 569] on input "checkbox" at bounding box center [468, 569] width 19 height 9
checkbox input "true"
click at [191, 605] on div "クライアントとの日程調整→報告 テンプレ再検索NG解除 内見日が過ぎたのでキャンセル！ 👆0つの質問に答えてください 対応終了:対応中 特殊条件でチャット物出…" at bounding box center [252, 528] width 398 height 192
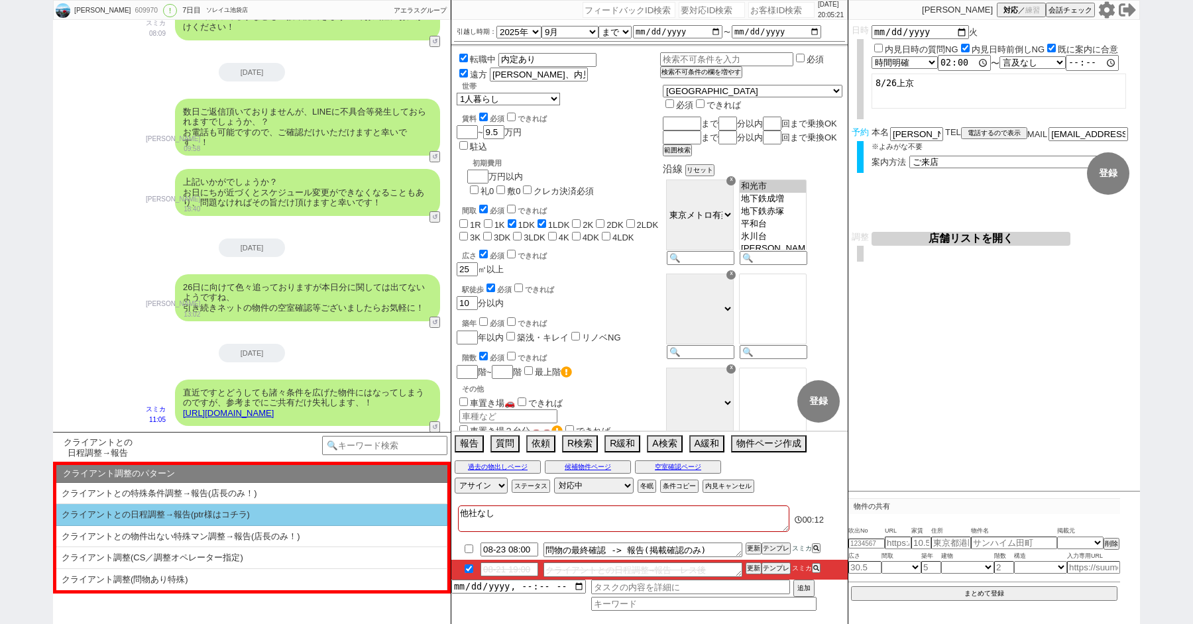
click at [182, 526] on li "クライアントとの日程調整→報告(ptr様はコチラ)" at bounding box center [251, 537] width 391 height 22
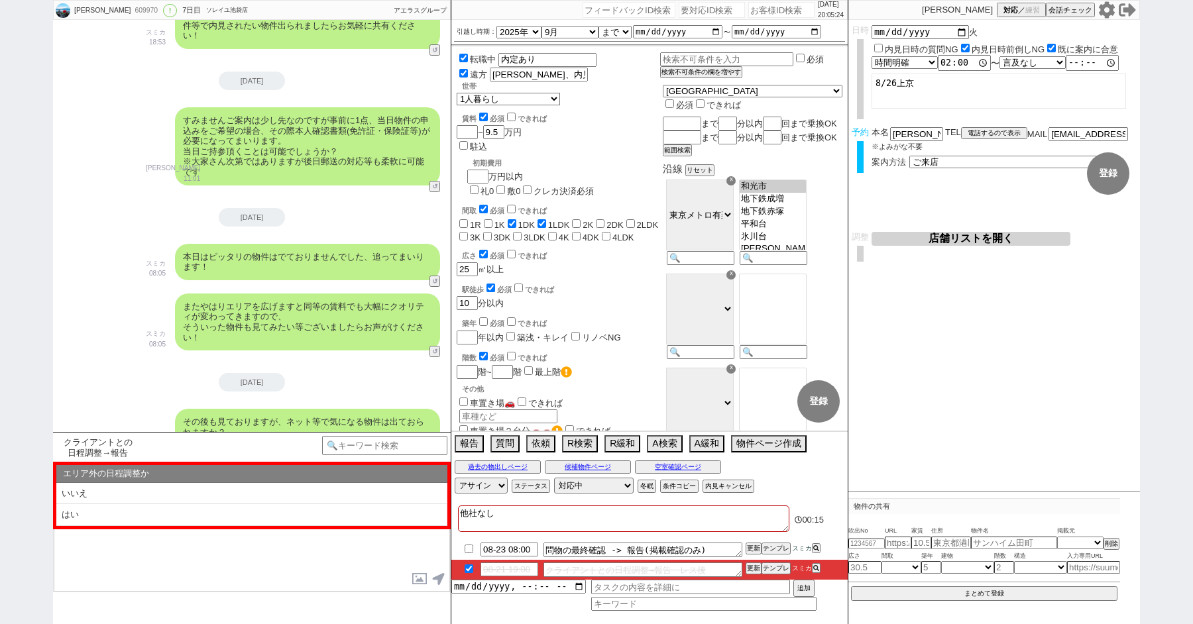
scroll to position [3469, 0]
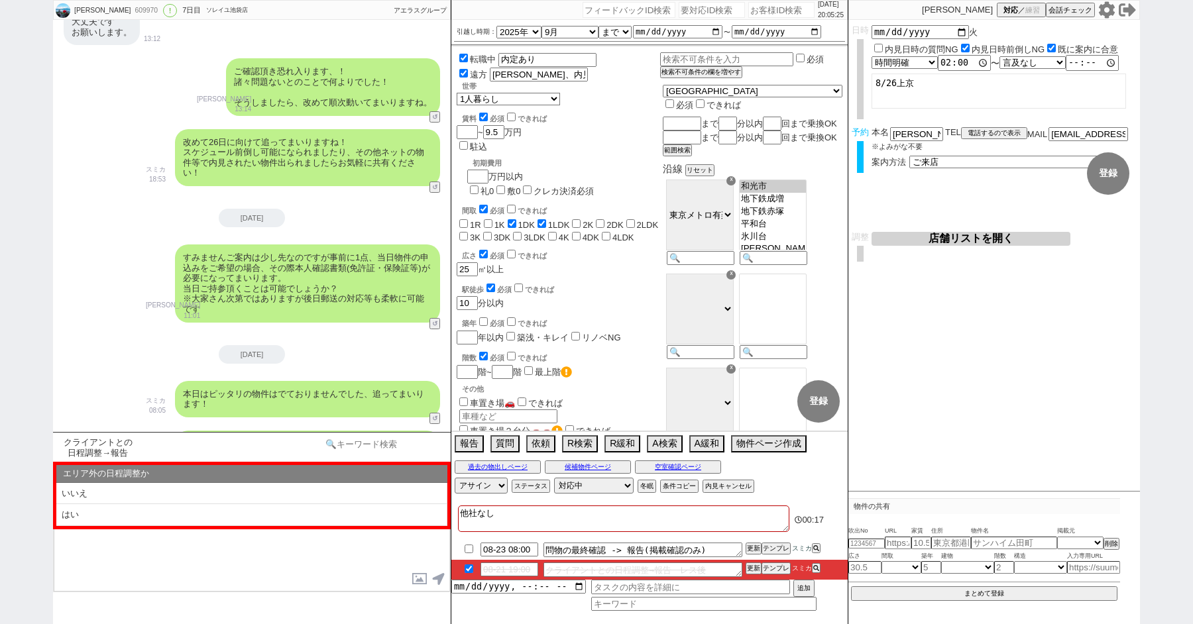
click at [377, 441] on input at bounding box center [384, 444] width 125 height 17
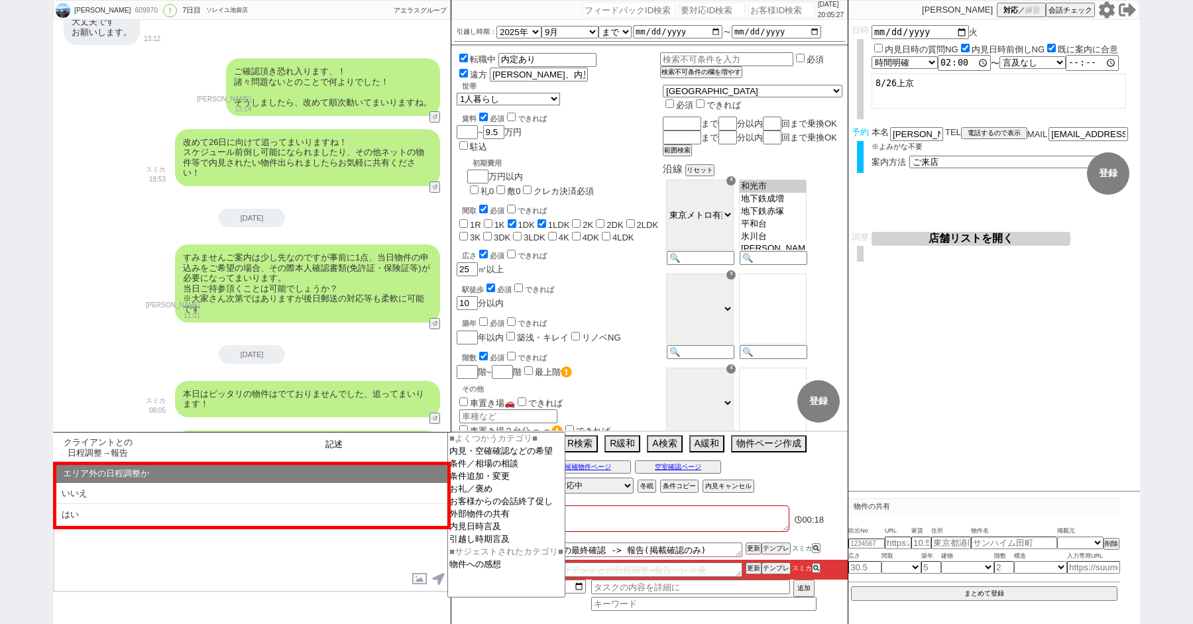
type input "記述"
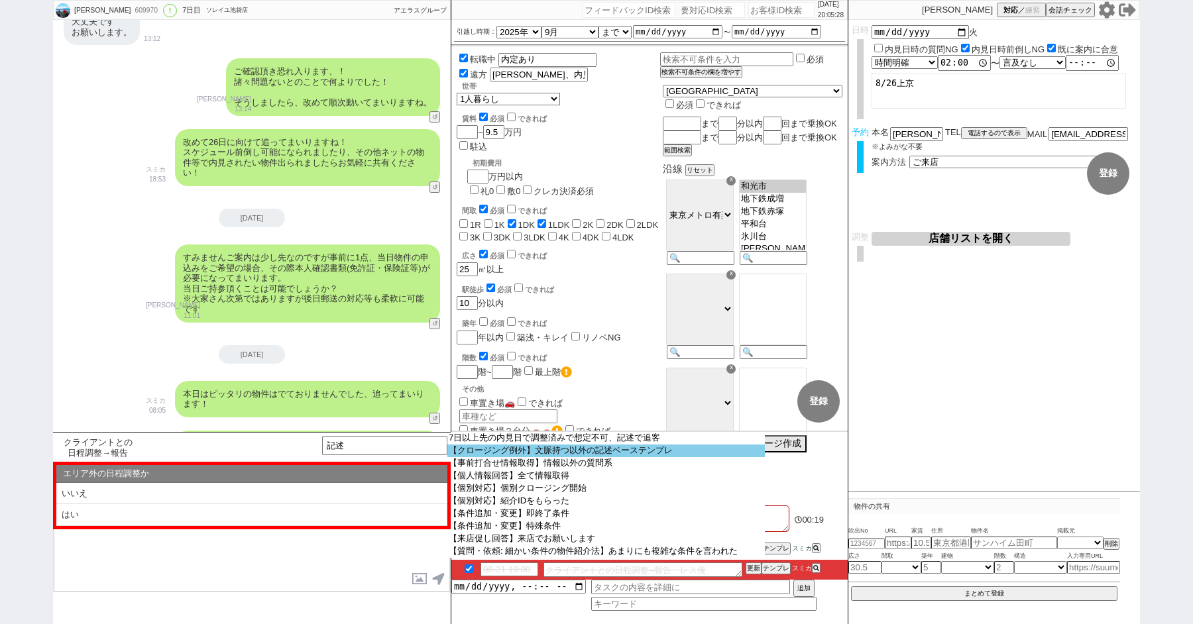
click at [529, 452] on option "【クロージング例外】文脈持つ以外の記述ベーステンプレ" at bounding box center [605, 451] width 317 height 13
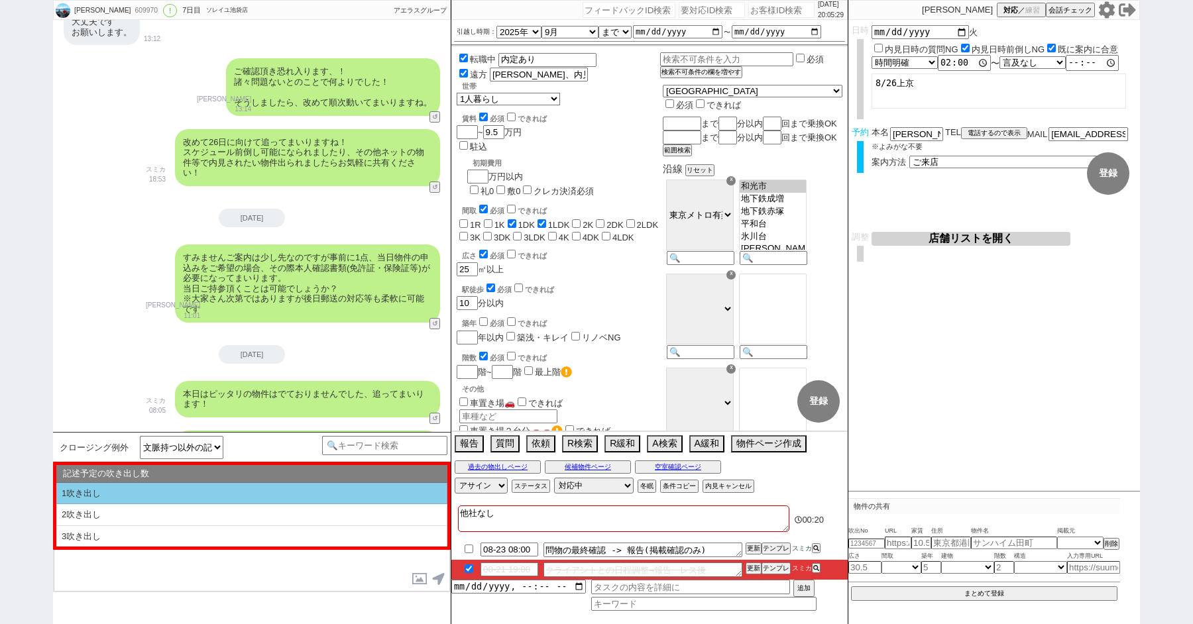
click at [189, 494] on li "1吹き出し" at bounding box center [251, 494] width 391 height 22
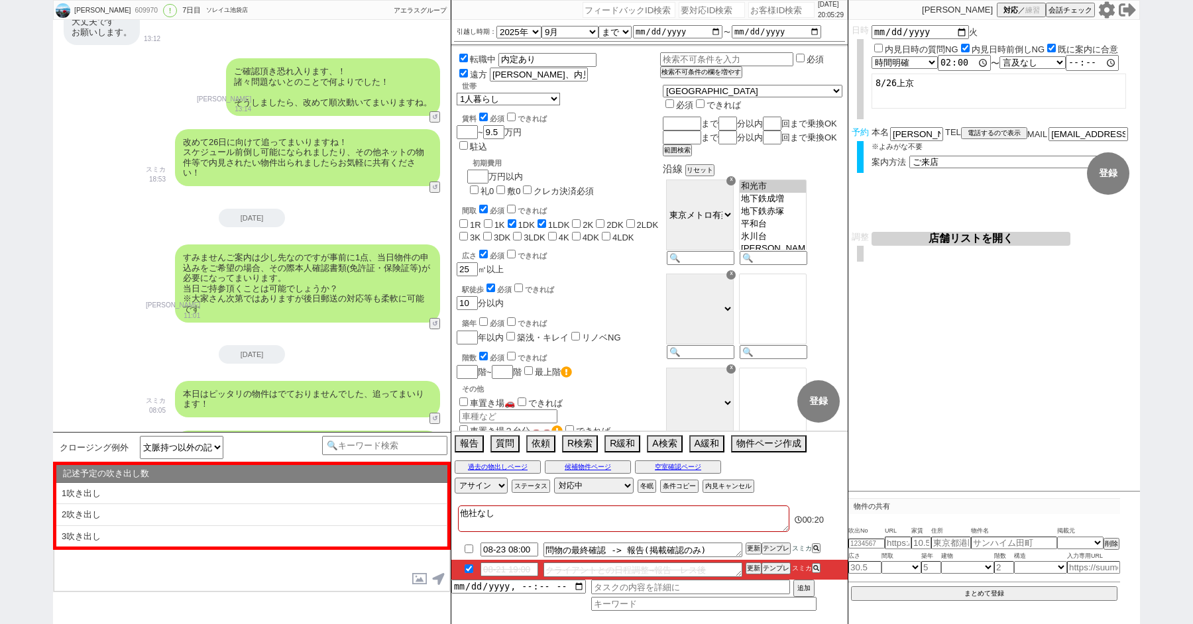
type textarea "@@【@@①記述したい内容を②の下に入力@@】@@ @@【@@②記述したい内容を入力後に①と②を@@ごと消して送信！！@@】@@"
select select "1吹き出し"
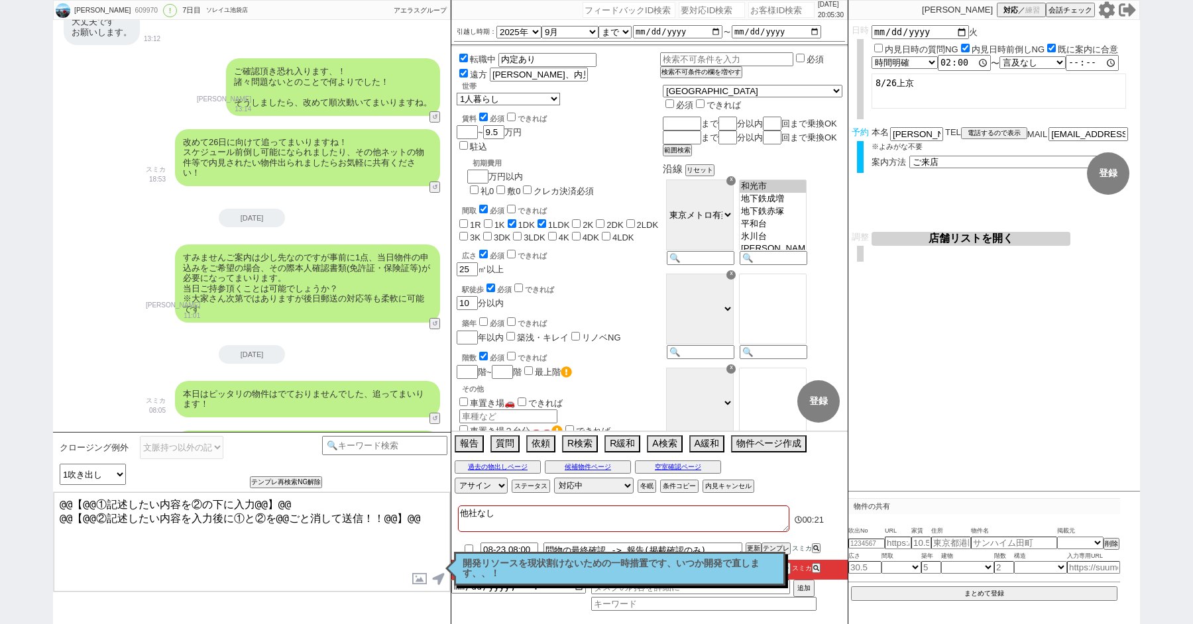
click at [143, 532] on textarea "@@【@@①記述したい内容を②の下に入力@@】@@ @@【@@②記述したい内容を入力後に①と②を@@ごと消して送信！！@@】@@" at bounding box center [252, 541] width 396 height 99
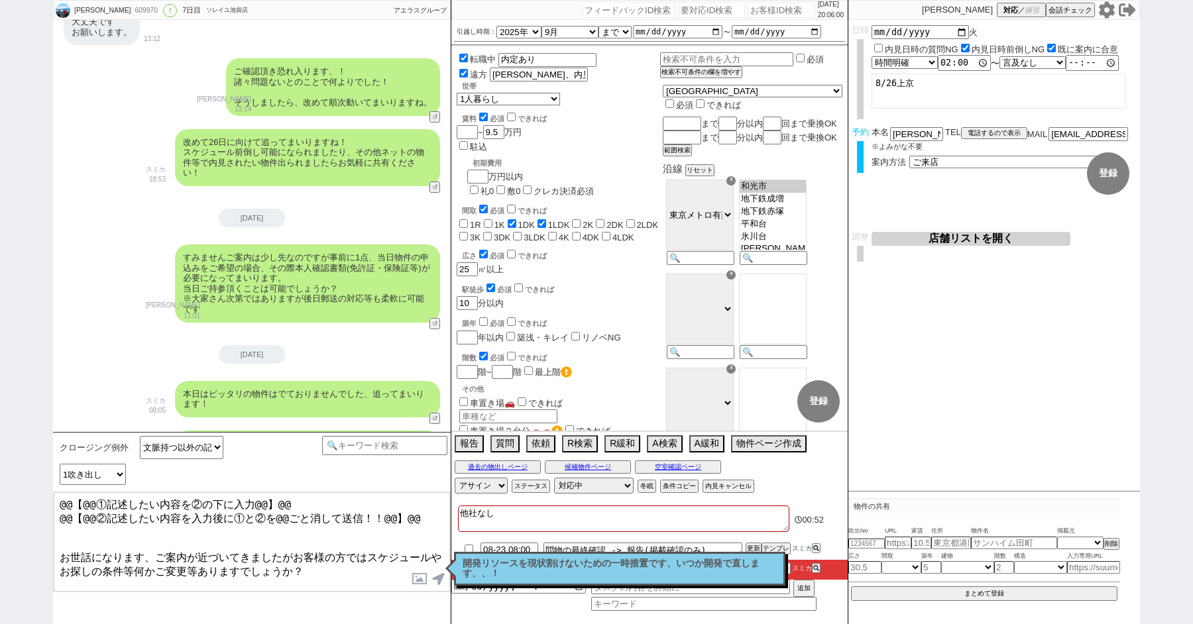
drag, startPoint x: 61, startPoint y: 547, endPoint x: 43, endPoint y: 384, distance: 164.6
click at [43, 407] on div "細川　誠 609970 ! 0 7日目 ソレイユ池袋店 冬眠中 自社客 アエラスグループ スミカ_BPO チャット全表示 2025-08-15 ようこそLIN…" at bounding box center [596, 312] width 1193 height 624
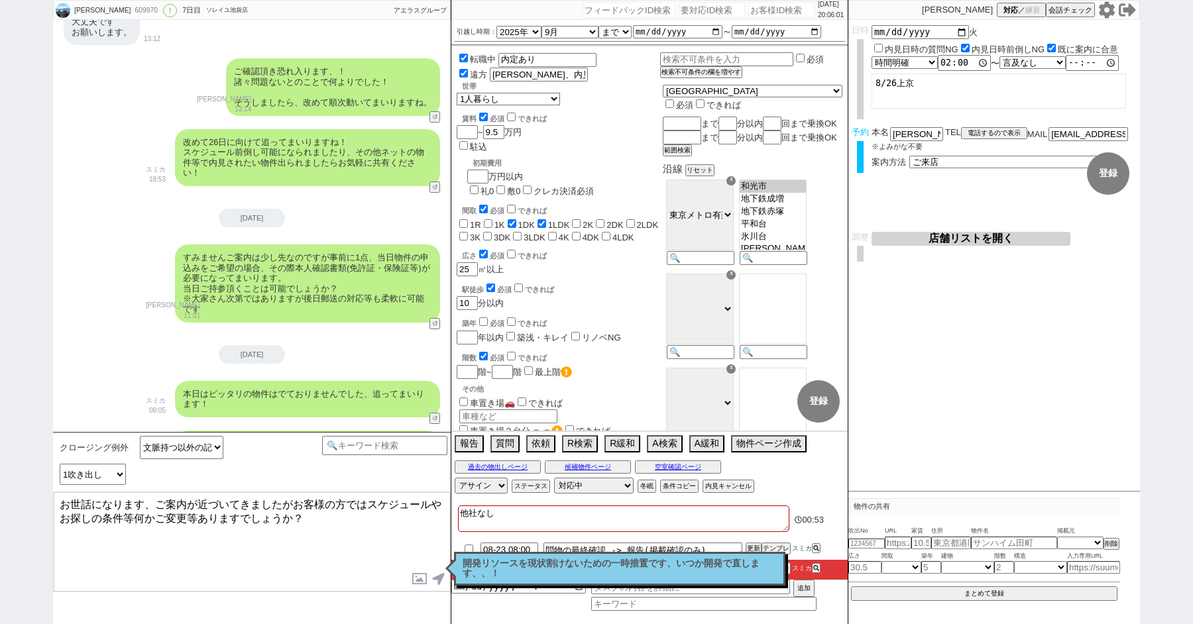
click at [180, 554] on textarea "お世話になります、ご案内が近づいてきましたがお客様の方ではスケジュールやお探しの条件等何かご変更等ありますでしょうか？" at bounding box center [252, 541] width 396 height 99
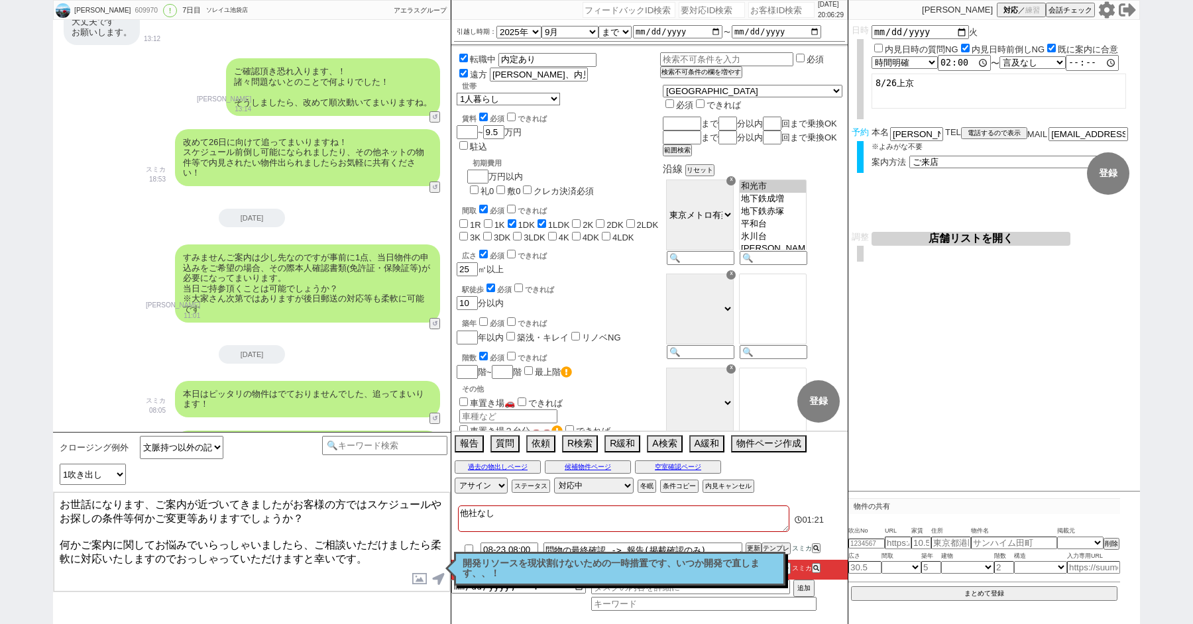
type textarea "お世話になります、ご案内が近づいてきましたがお客様の方ではスケジュールやお探しの条件等何かご変更等ありますでしょうか？ 何かご案内に関してお悩みでいらっしゃい…"
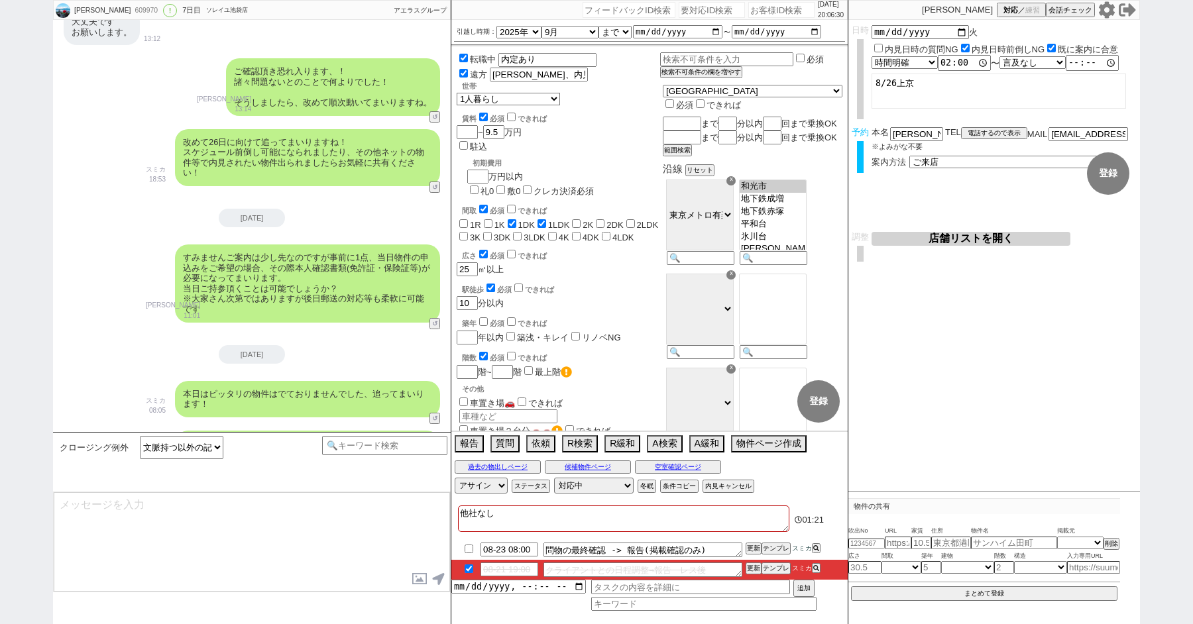
scroll to position [4134, 0]
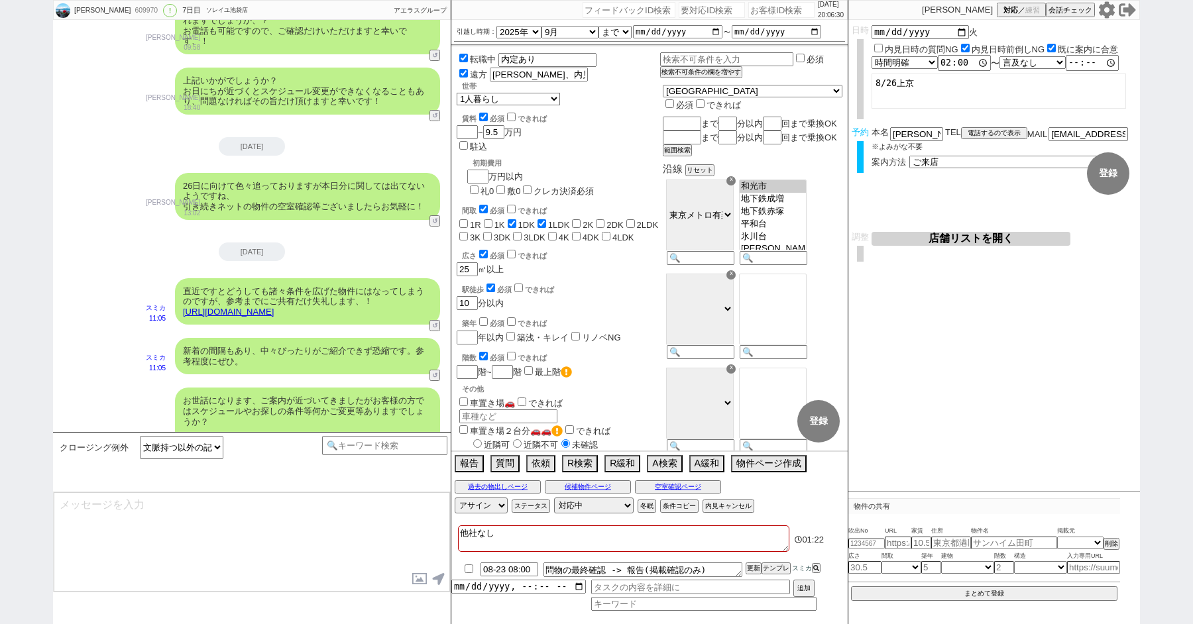
type textarea "@@【@@メッセージは打たず、以下やってください@@】@@ @@【@@タスク整理、追加、条件入力等のやるべきことはやりましたか？？全て終わったら自分に付いたア…"
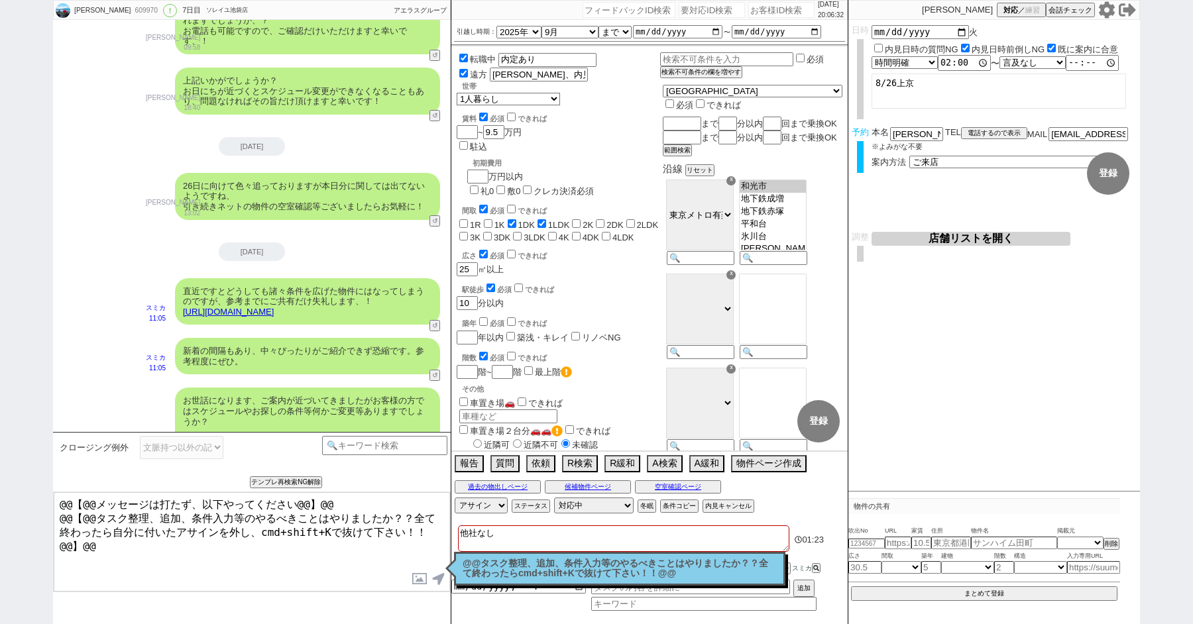
click at [538, 565] on p "@@タスク整理、追加、条件入力等のやるべきことはやりましたか？？全て終わったらcmd+shift+Kで抜けて下さい！！@@" at bounding box center [619, 569] width 314 height 21
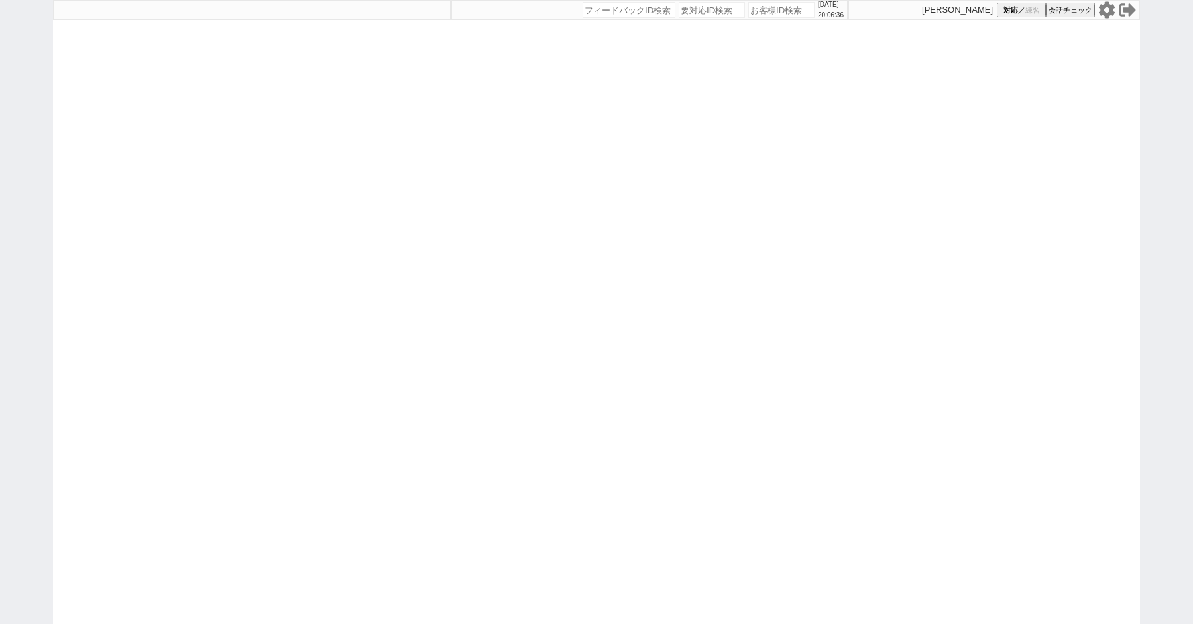
click at [0, 221] on div "[DATE] 20:06:36 候補物件を追加してしてください 紹介した物件一覧 他社物件を追加する 空室確認ページに追加・削除 紹介した物件一覧 他社物件を…" at bounding box center [596, 312] width 1193 height 624
select select "1"
select select "6"
select select "2"
select select "9"
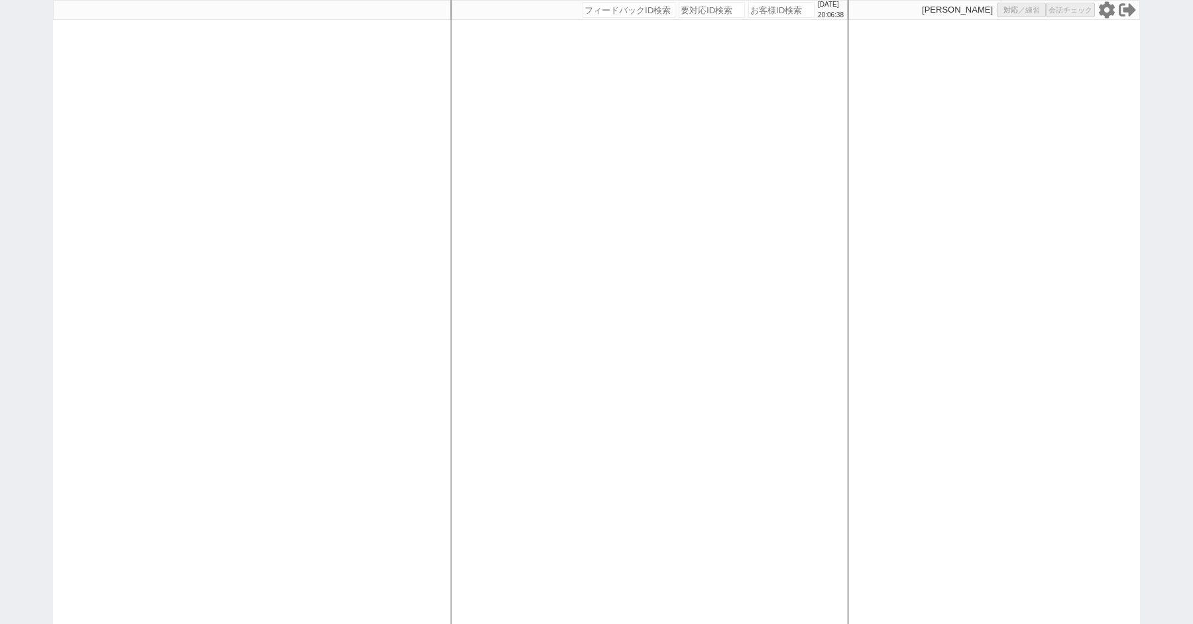
select select "9"
select select
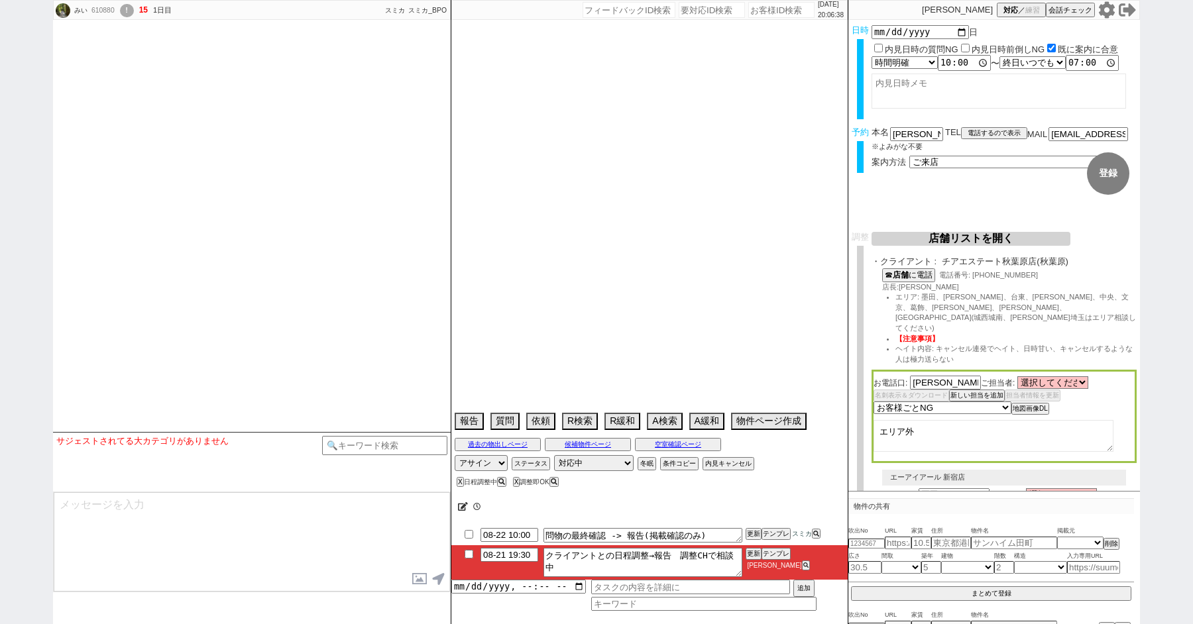
type textarea "21日18:08 出ない"
select select "2025"
select select "9"
select select "35"
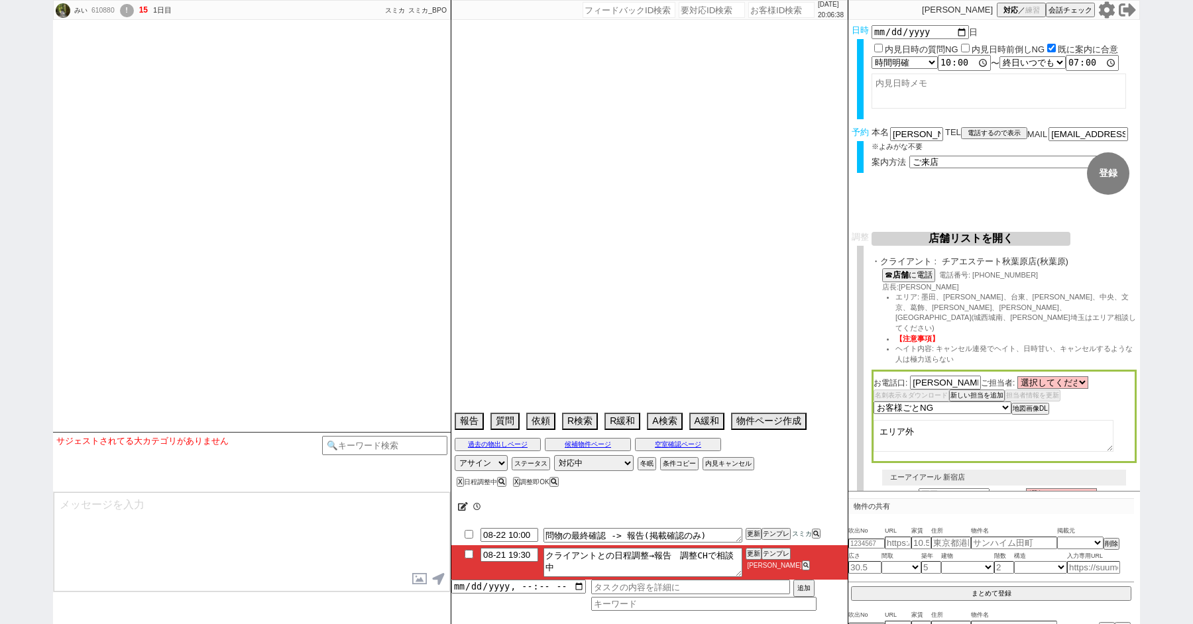
select select "1"
select select "35"
select select "36"
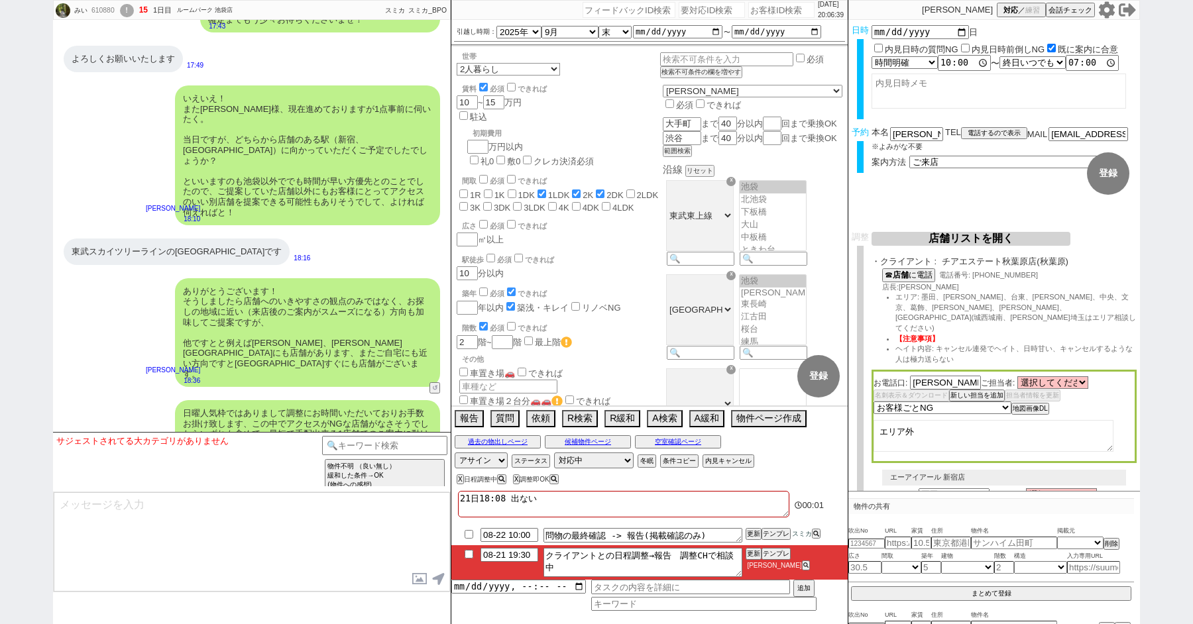
click at [174, 532] on textarea at bounding box center [252, 541] width 396 height 99
click at [193, 543] on textarea at bounding box center [252, 541] width 396 height 99
click at [958, 237] on button "店舗リストを開く" at bounding box center [970, 239] width 199 height 14
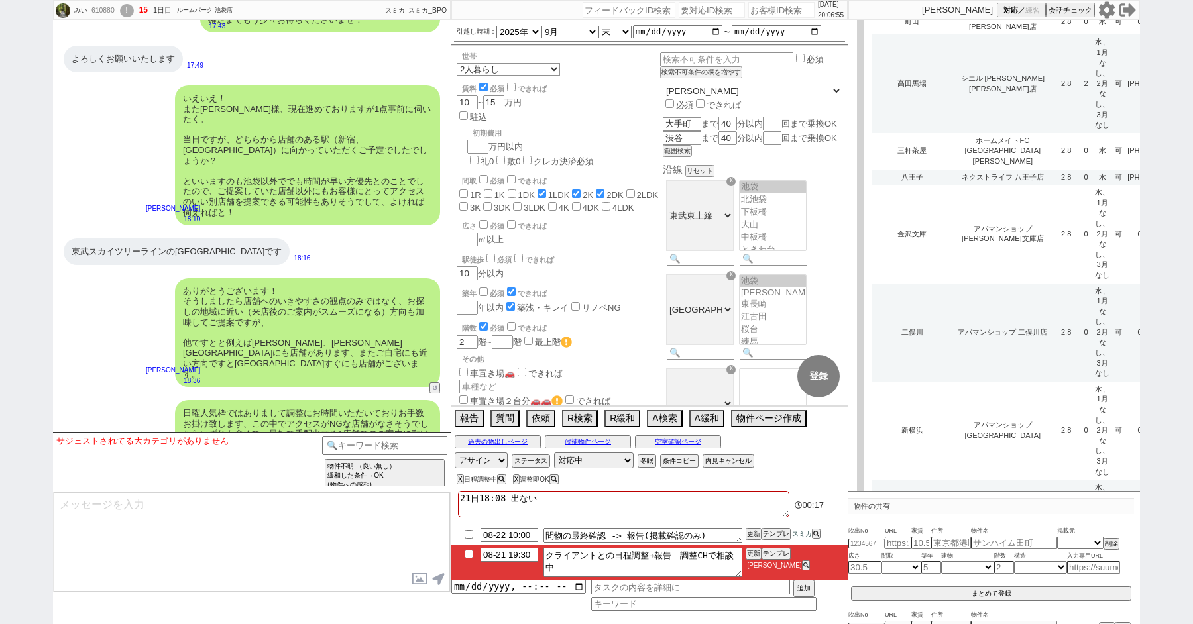
scroll to position [4115, 0]
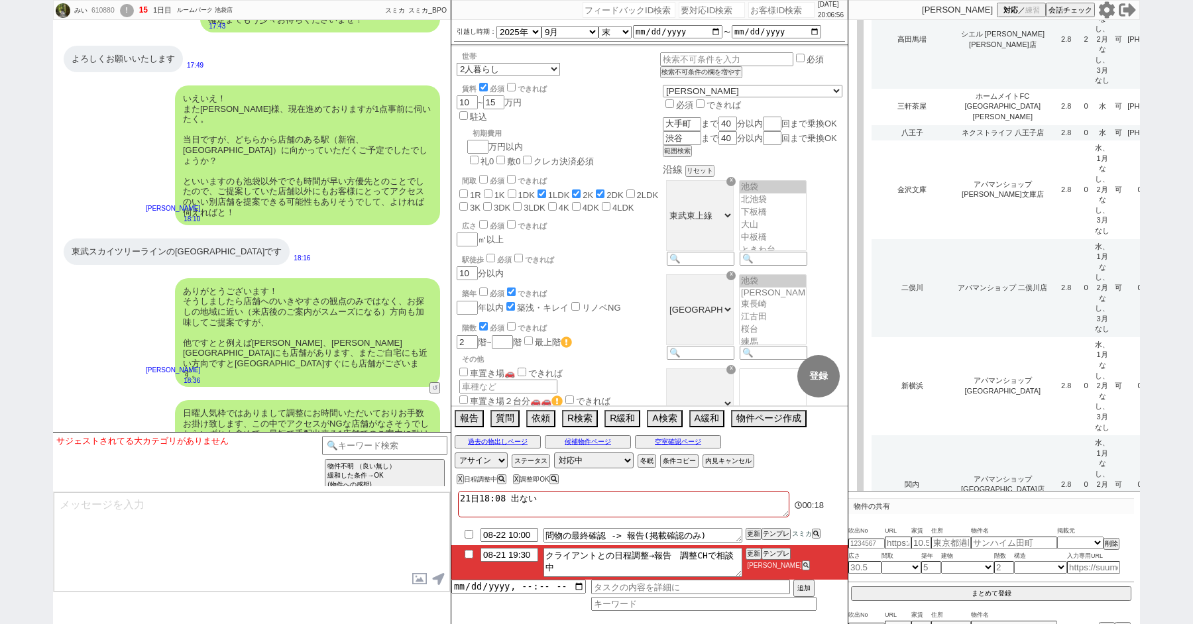
type input "と"
type input "東京"
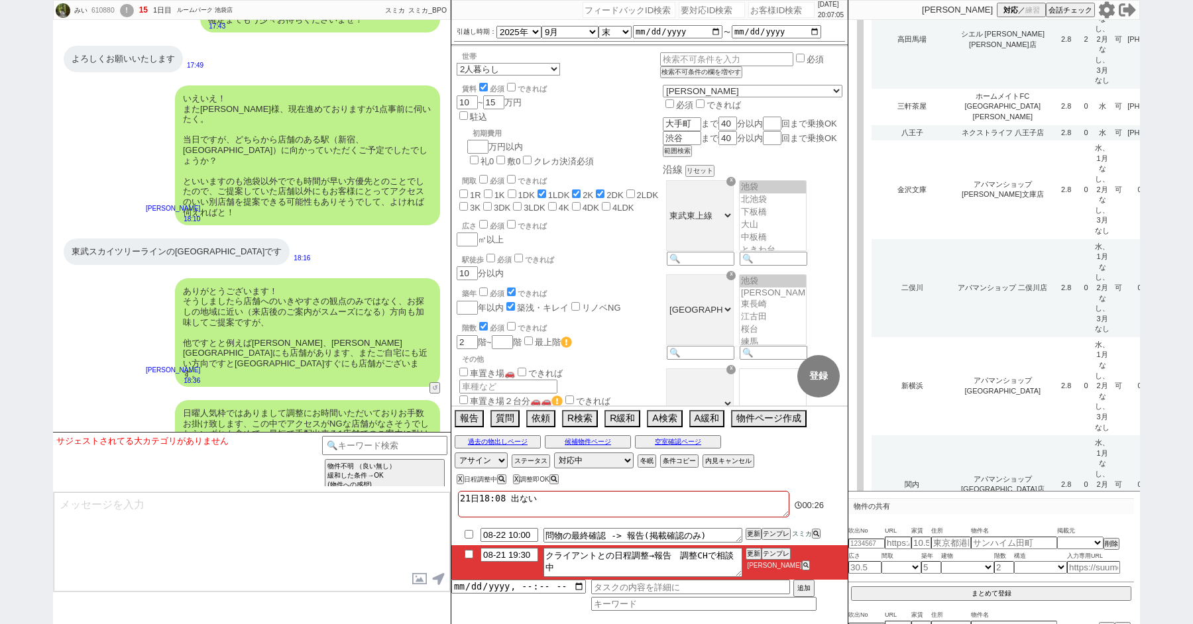
select select
select select "9"
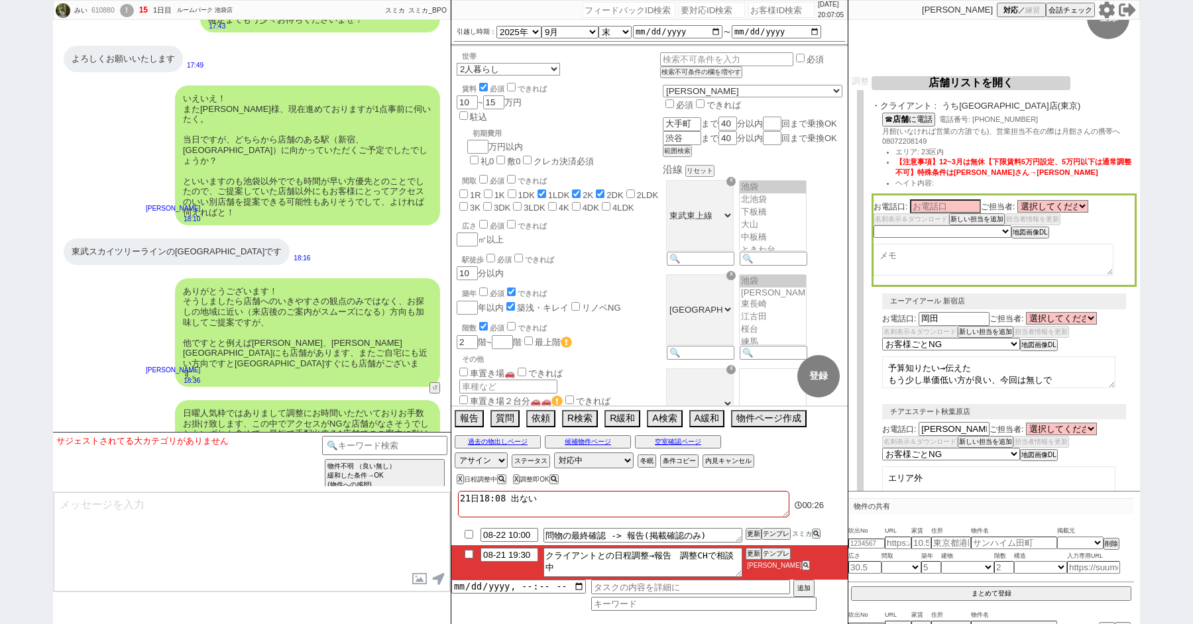
scroll to position [0, 0]
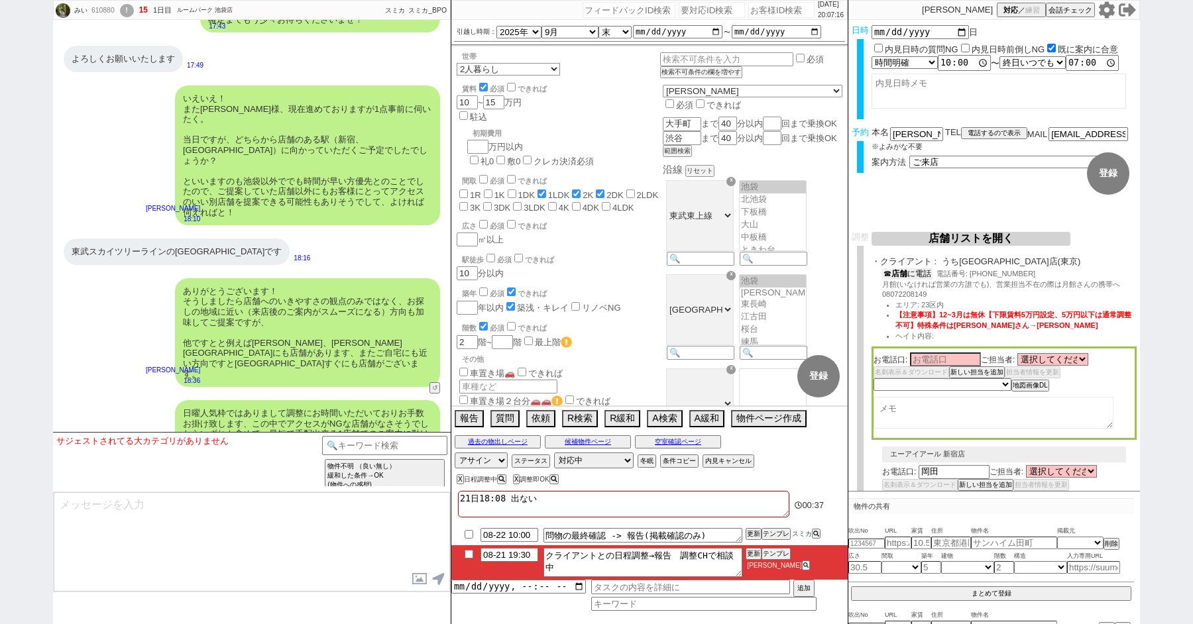
click at [909, 278] on button "☎ 店舗 に電話" at bounding box center [907, 273] width 50 height 11
click at [1038, 361] on select "選択してください 月館 裕介 川田 広樹 石川 奈穂 伊藤 鶴志 橋口 裕貴 町田 勝則 田口 佑 霜田 一樹 田部 祥吾 黒澤 勇人 久保田 怜 平田 勝也…" at bounding box center [1052, 361] width 71 height 11
select select "390"
click at [1017, 358] on select "選択してください 月館 裕介 川田 広樹 石川 奈穂 伊藤 鶴志 橋口 裕貴 町田 勝則 田口 佑 霜田 一樹 田部 祥吾 黒澤 勇人 久保田 怜 平田 勝也…" at bounding box center [1052, 361] width 71 height 11
click at [947, 364] on input at bounding box center [945, 361] width 71 height 11
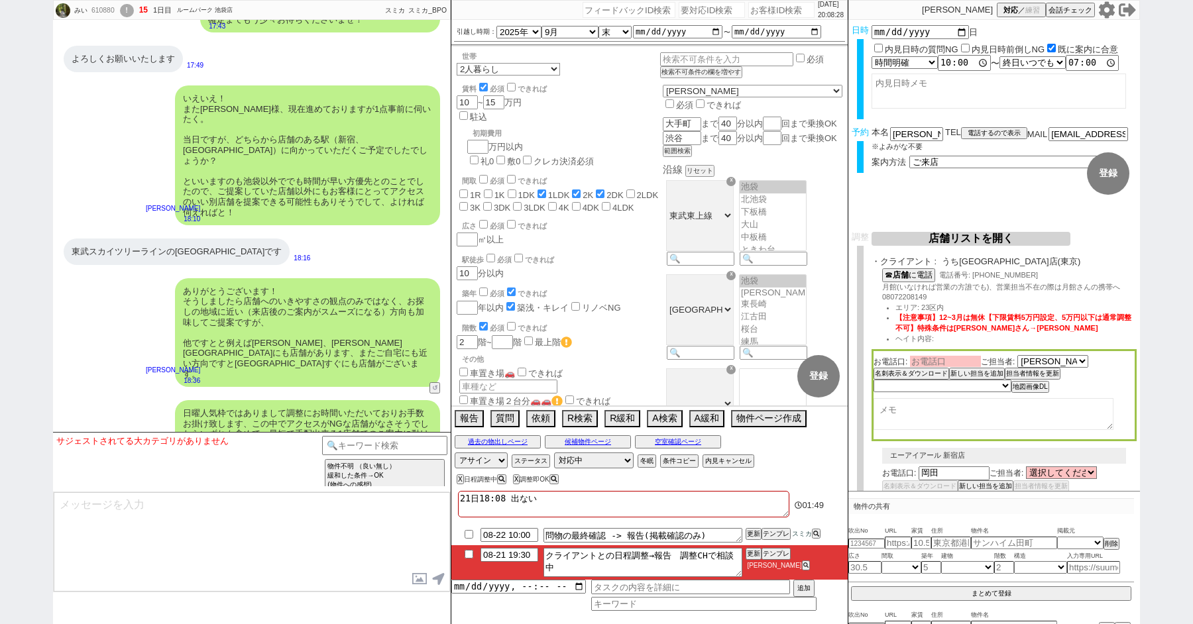
click at [947, 364] on input at bounding box center [945, 361] width 71 height 11
type input "石井"
click at [935, 388] on select "未定 希望で最短でOK 最短以外でOK 日程がNG(直近で別日提案可) 日程がNG(直近はNG) お客様ごとNG 折返し待ち 店舗が定休/終業後で連絡取れず" at bounding box center [941, 386] width 136 height 11
select select "5"
click at [873, 384] on select "未定 希望で最短でOK 最短以外でOK 日程がNG(直近で別日提案可) 日程がNG(直近はNG) お客様ごとNG 折返し待ち 店舗が定休/終業後で連絡取れず" at bounding box center [941, 386] width 136 height 11
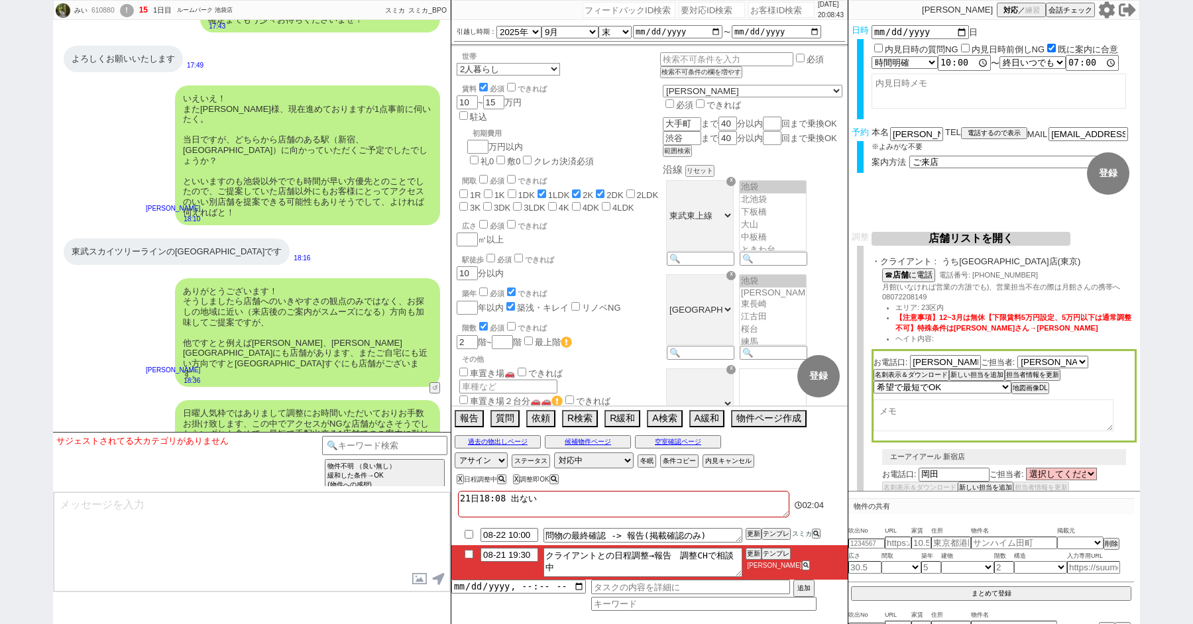
select select "390"
select select "5"
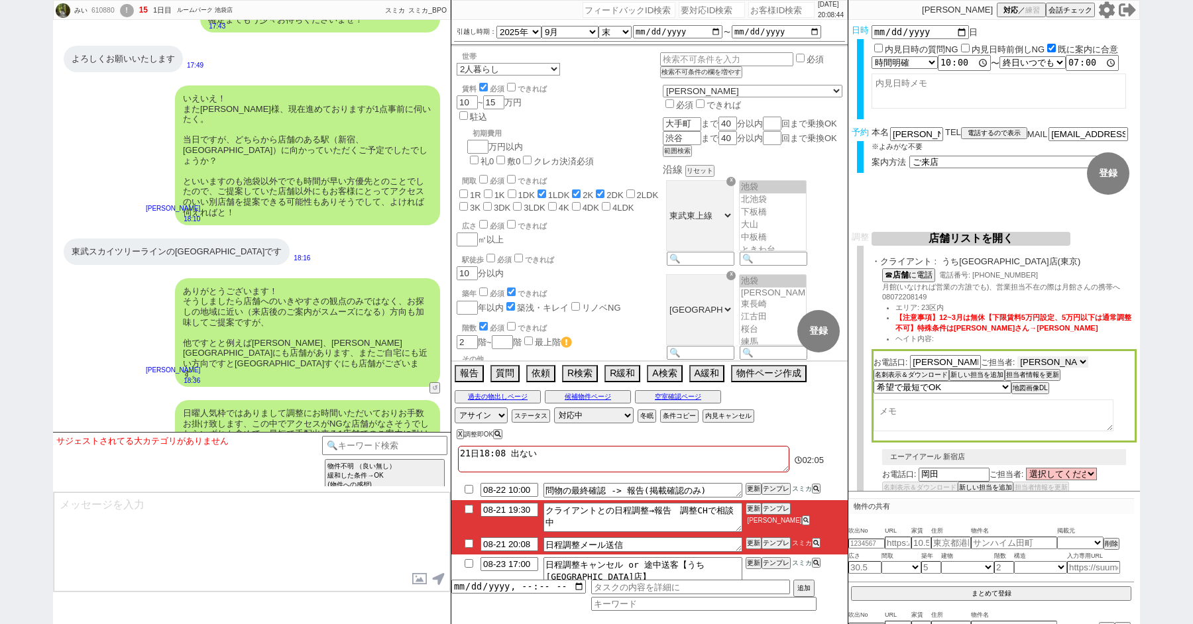
click at [1037, 363] on select "選択してください 月館 裕介 川田 広樹 石川 奈穂 伊藤 鶴志 橋口 裕貴 町田 勝則 田口 佑 霜田 一樹 田部 祥吾 黒澤 勇人 久保田 怜 平田 勝也…" at bounding box center [1052, 361] width 71 height 11
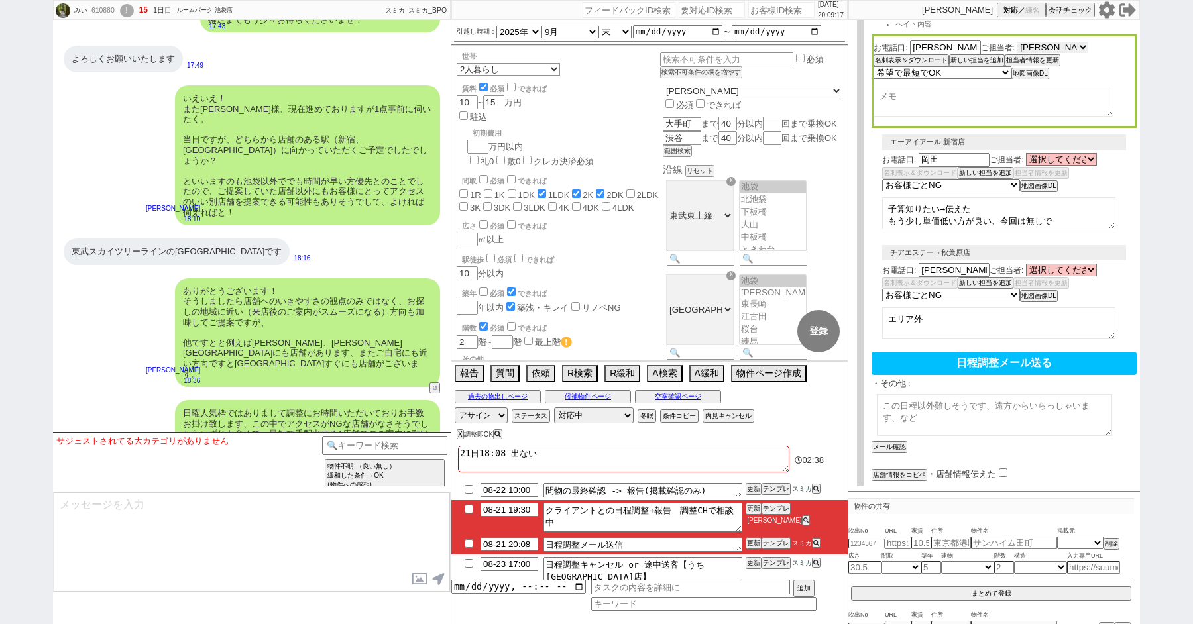
scroll to position [349, 0]
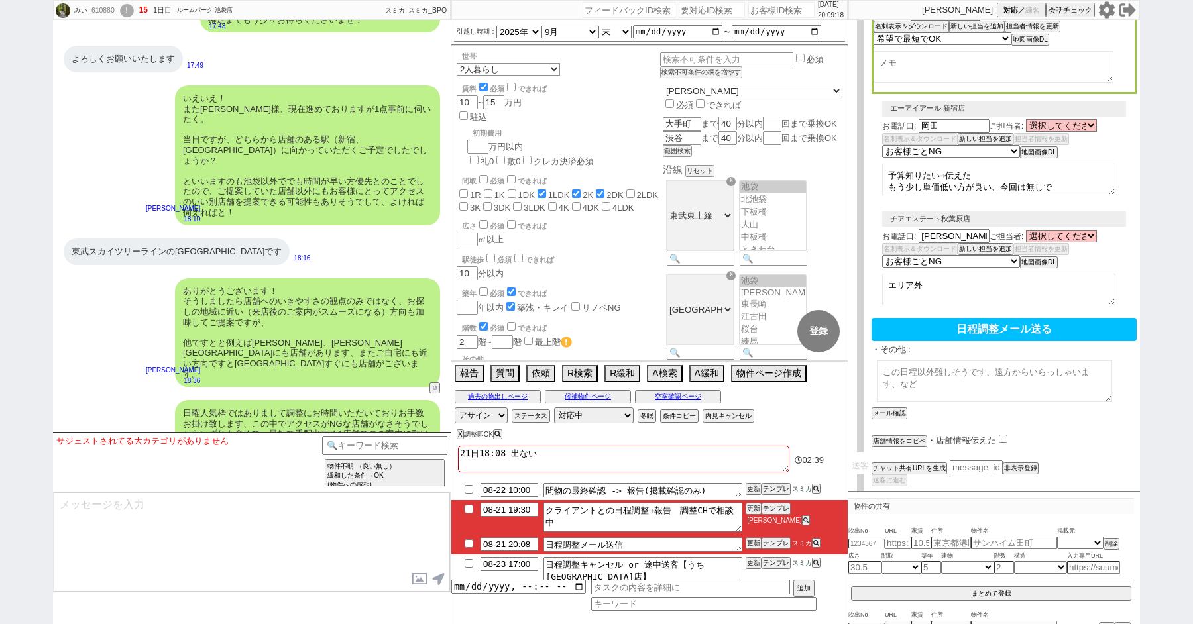
click at [926, 365] on textarea at bounding box center [994, 381] width 235 height 42
click at [881, 409] on button "メール確認" at bounding box center [887, 413] width 33 height 9
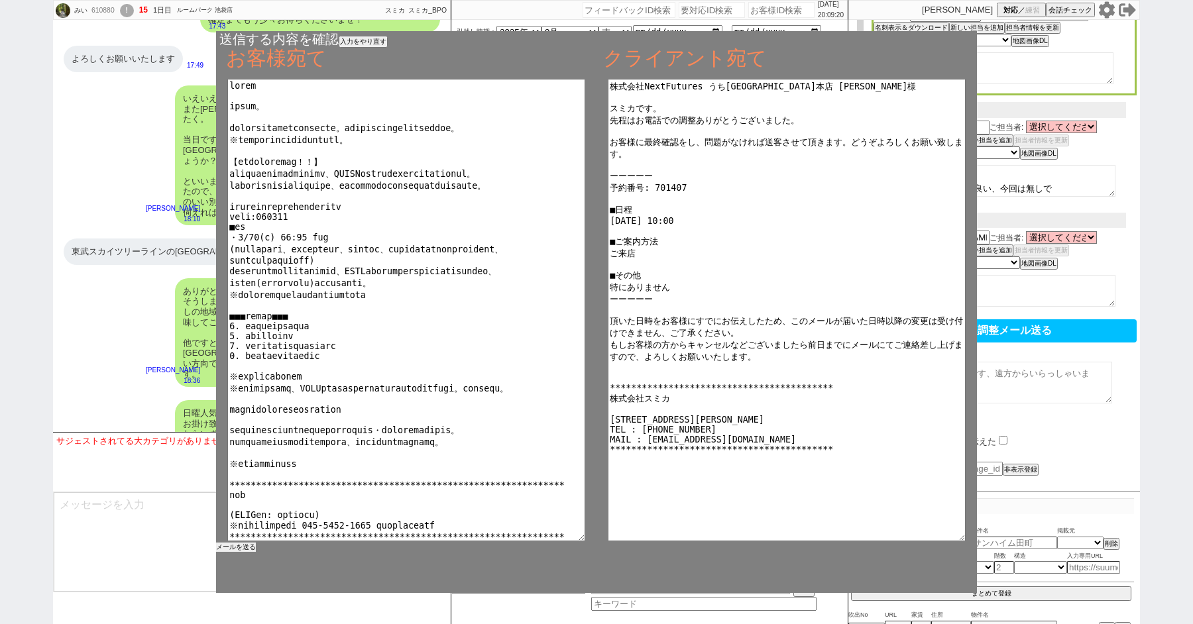
click at [244, 548] on button "メールを送る" at bounding box center [236, 547] width 40 height 9
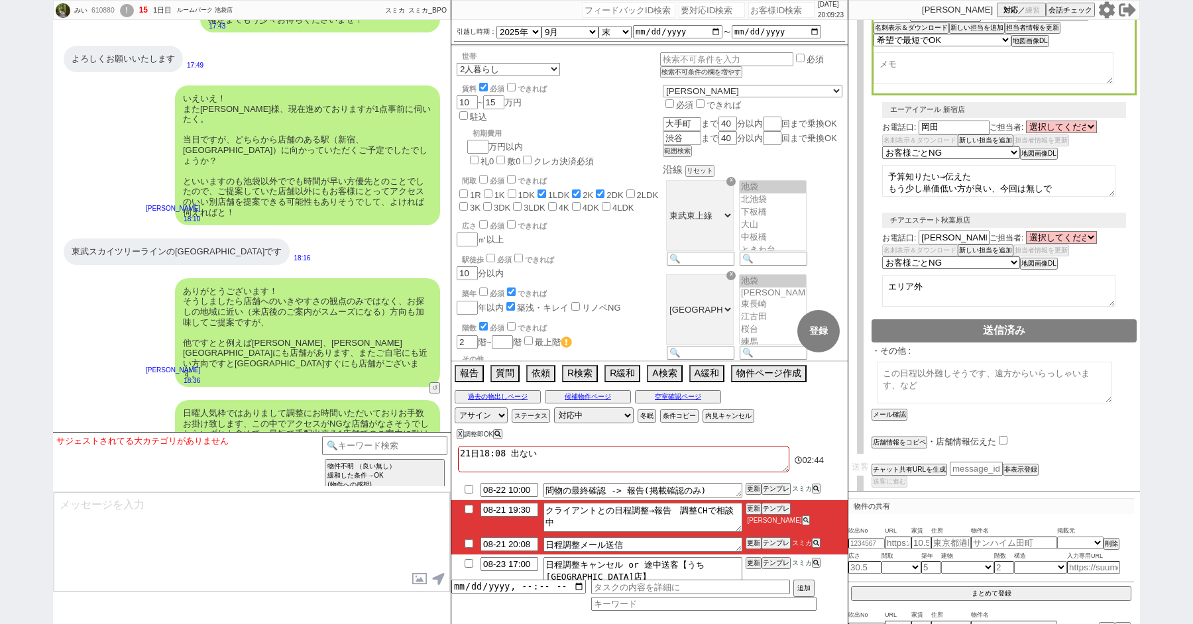
click at [468, 543] on input "checkbox" at bounding box center [468, 543] width 19 height 9
checkbox input "true"
click at [780, 510] on button "テンプレ" at bounding box center [775, 508] width 29 height 9
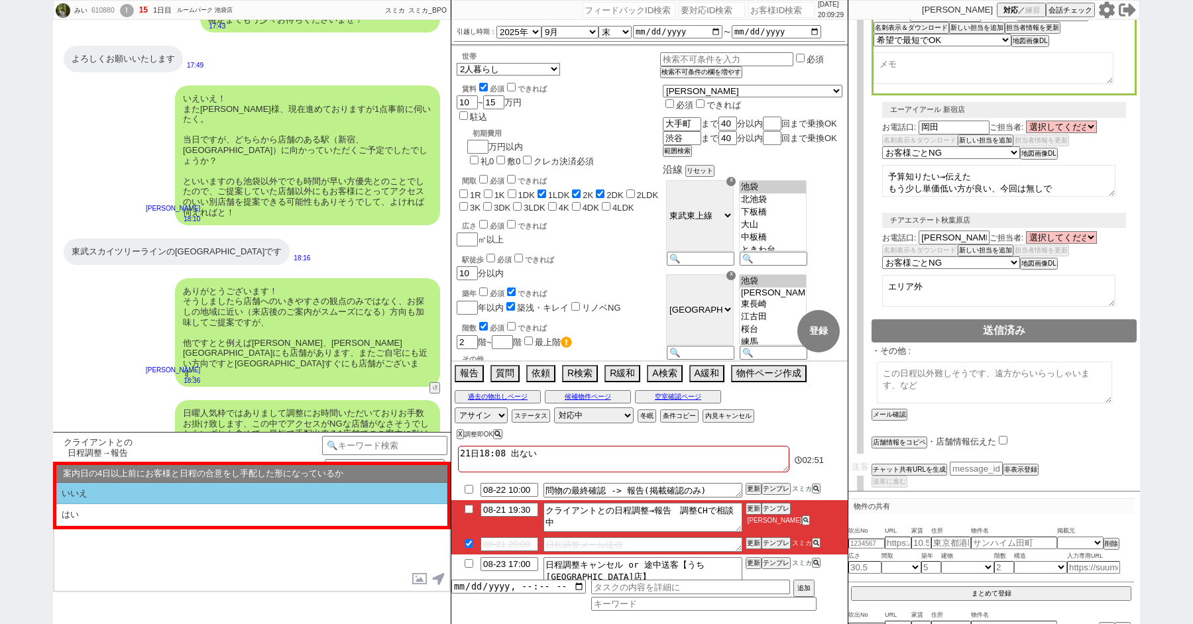
click at [76, 496] on li "いいえ" at bounding box center [251, 494] width 391 height 22
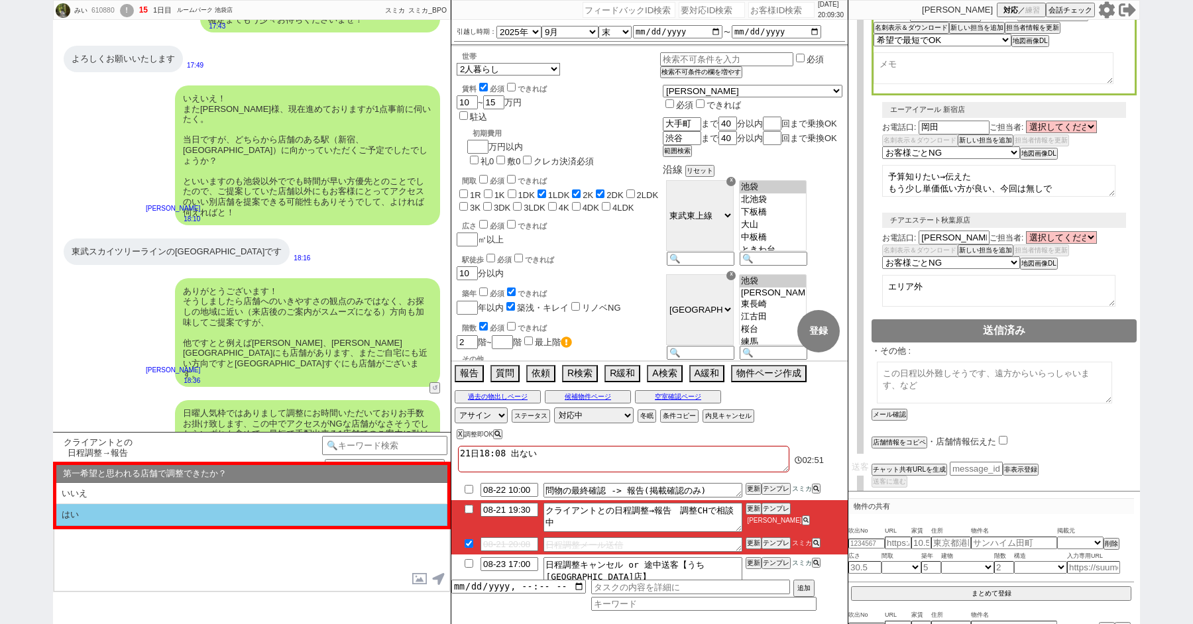
click at [85, 516] on li "はい" at bounding box center [251, 515] width 391 height 22
click at [85, 516] on li "近い" at bounding box center [251, 515] width 391 height 22
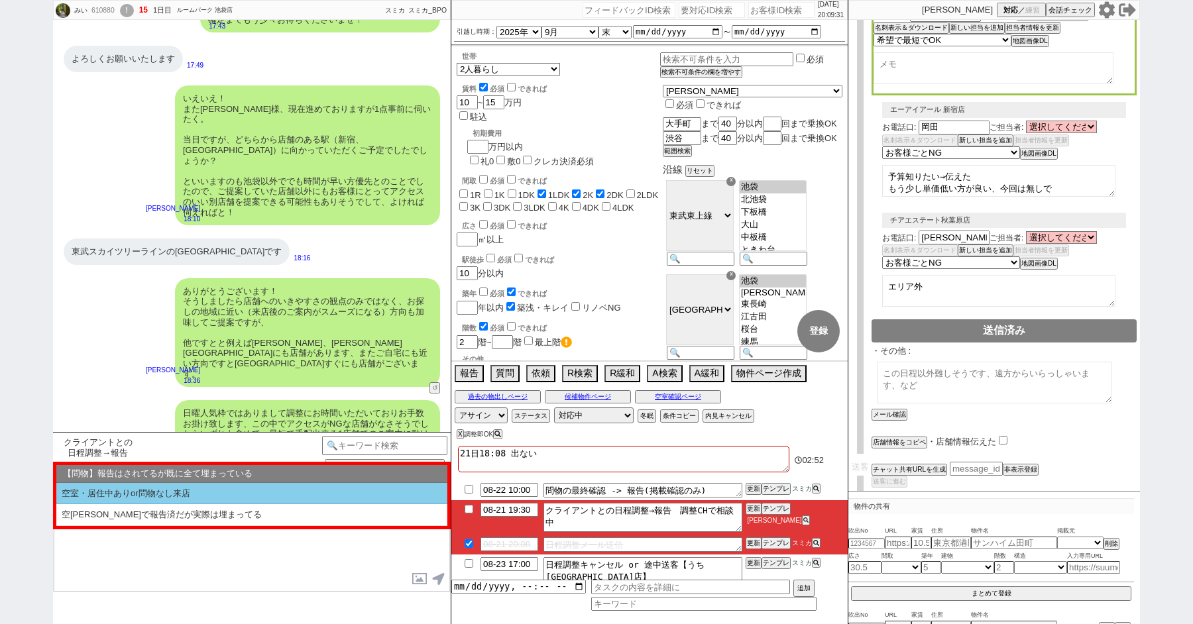
click at [94, 497] on li "空室・居住中ありor問物なし来店" at bounding box center [251, 494] width 391 height 22
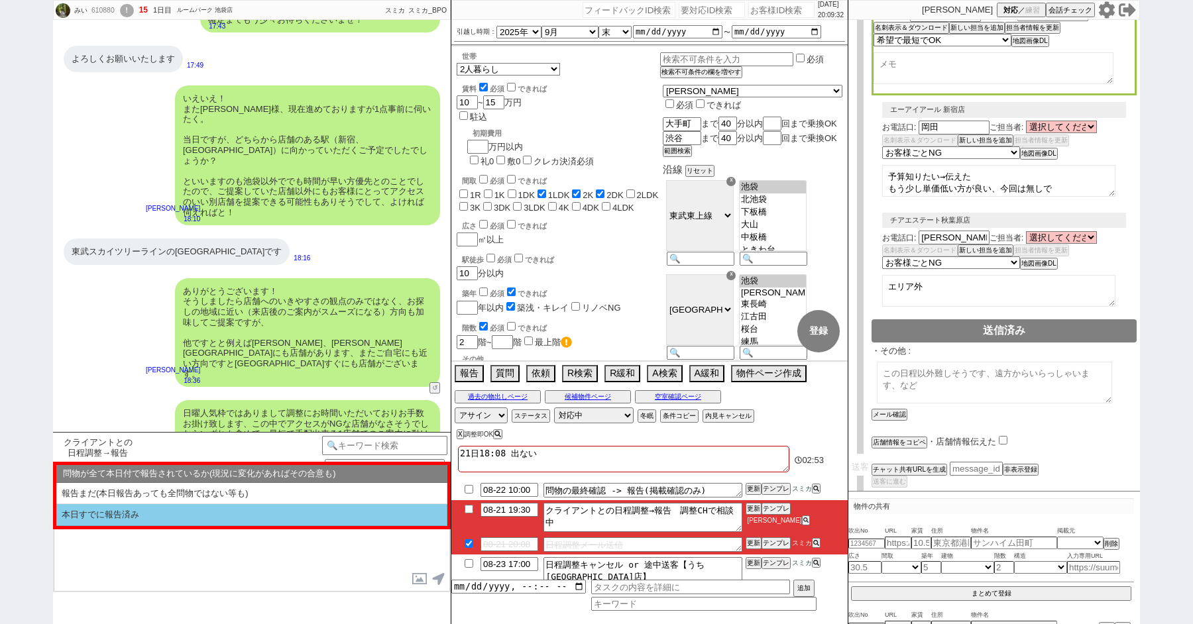
click at [95, 517] on li "本日すでに報告済み" at bounding box center [251, 515] width 391 height 22
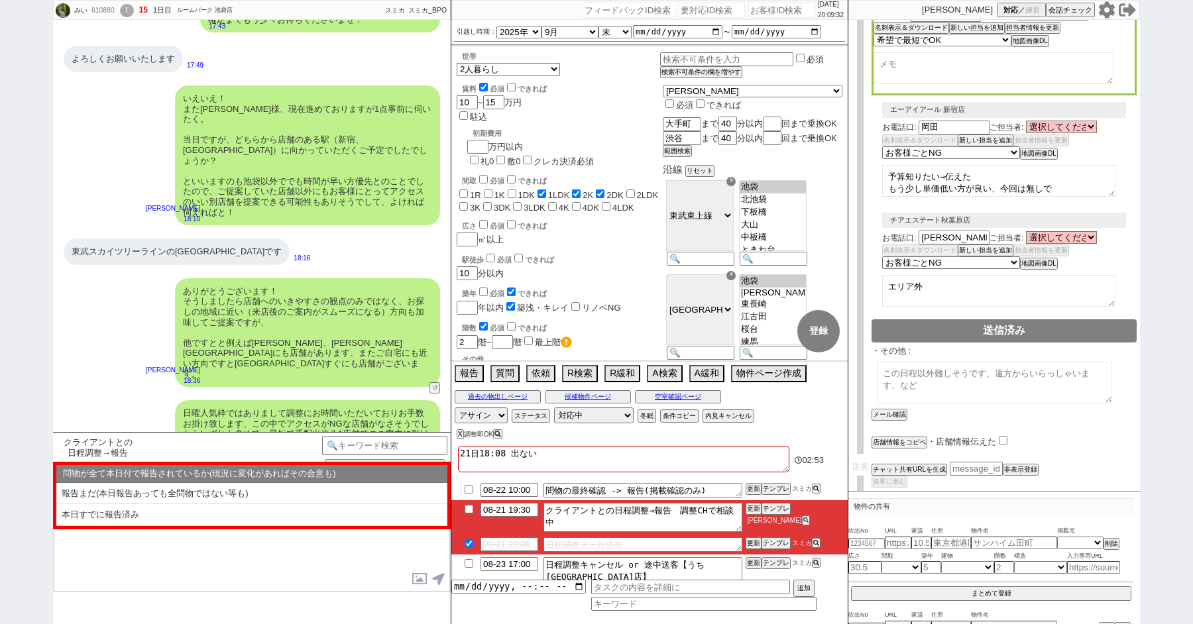
select select "いいえ"
select select "はい"
select select "近い"
select select "空室・居住中ありor問物なし来店"
select select "本日すでに報告済み"
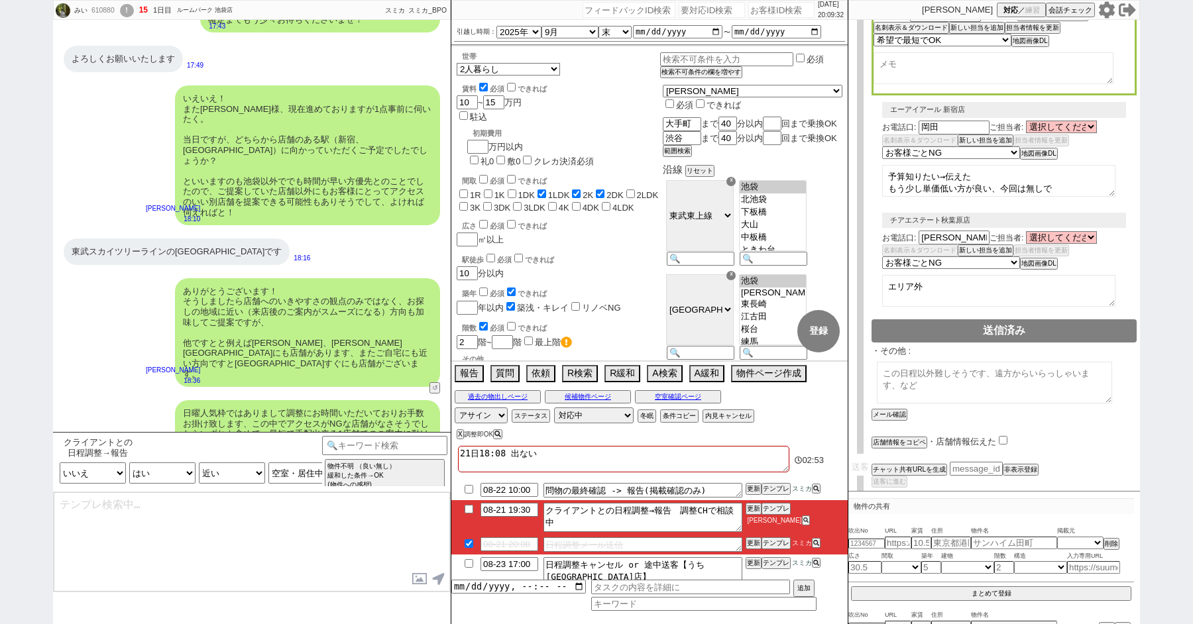
scroll to position [5028, 0]
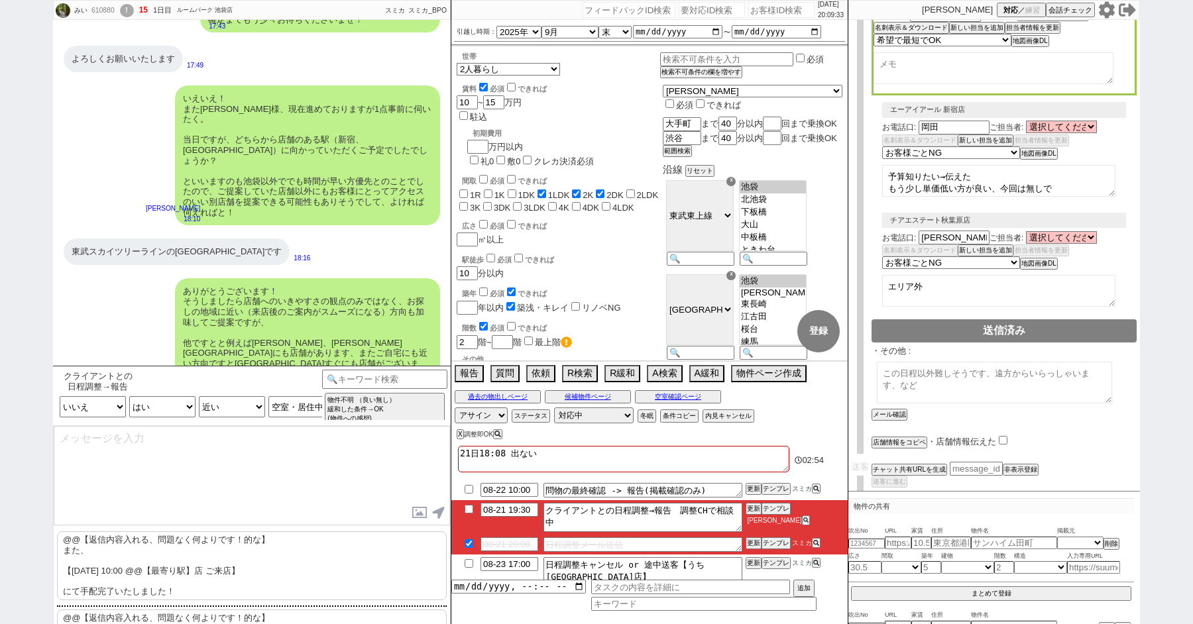
click at [100, 565] on p "@@【返信内容入れる、問題なく何よりです！的な】 また、 【8月24日(日) 10:00 @@【最寄り駅】店 ご来店】 にて手配完了いたしました！" at bounding box center [252, 565] width 390 height 69
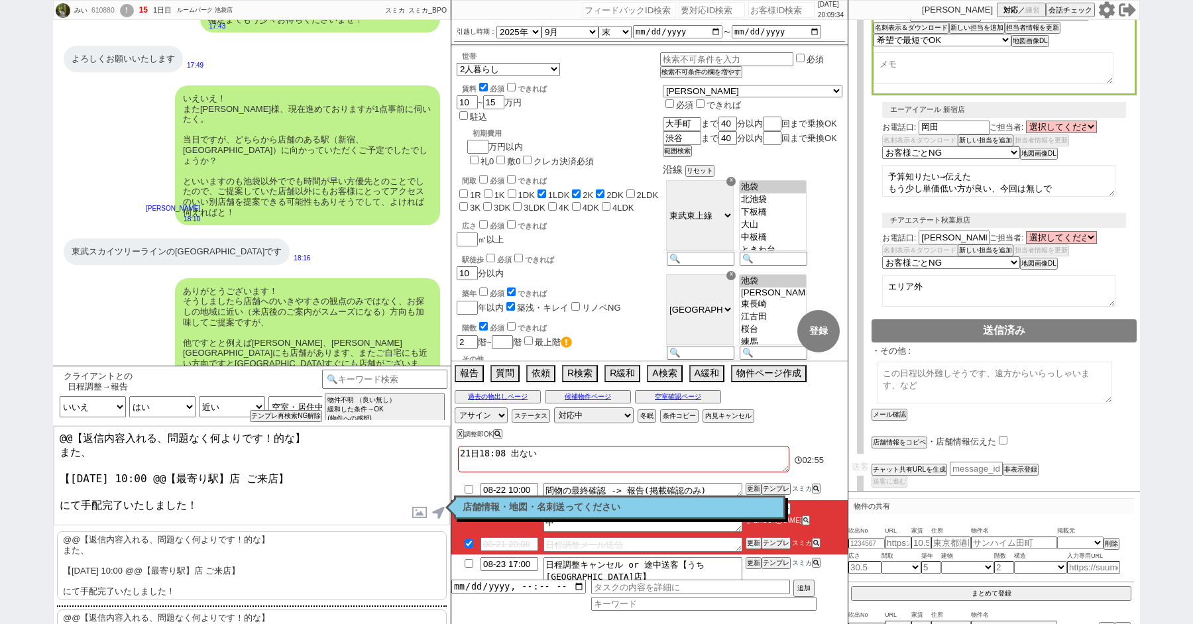
drag, startPoint x: 99, startPoint y: 453, endPoint x: 0, endPoint y: 370, distance: 129.3
click at [5, 383] on div "みい 610880 ! 15 1日目 ルームパーク 池袋店 冬眠中 自社客 スミカ スミカ_BPO チャット全表示 2025-08-21 ようこそLINE物件…" at bounding box center [596, 312] width 1193 height 624
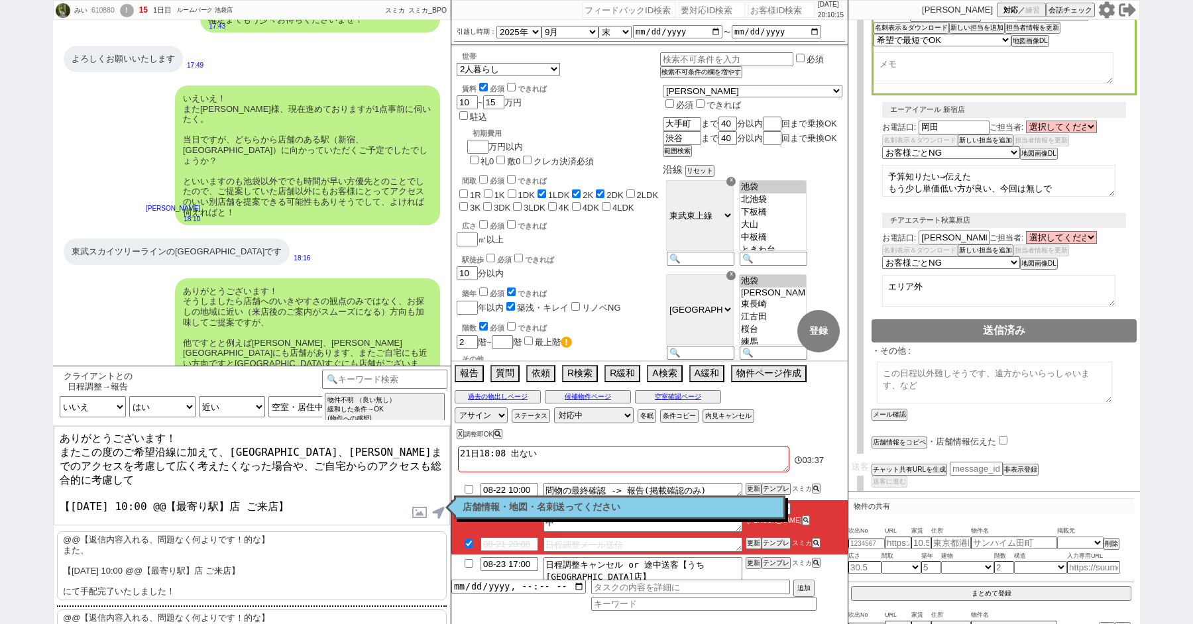
drag, startPoint x: 237, startPoint y: 479, endPoint x: 169, endPoint y: 480, distance: 68.3
click at [169, 480] on textarea "ありがとうございます！ またこの度のご希望沿線に加えて、大手町、渋谷までのアクセスを考慮して広く考えたくなった場合や、ご自宅からのアクセスも総合的に考慮して …" at bounding box center [252, 475] width 396 height 99
click at [276, 512] on textarea "ありがとうございます！ またこの度のご希望沿線に加えて、大手町、渋谷までのアクセスを考慮して広く考えたくなった場合や、ご自宅からのアクセスも総合的に考慮して …" at bounding box center [252, 475] width 396 height 99
type textarea "ありがとうございます！ またこの度のご希望沿線に加えて、大手町、渋谷までのアクセスを考慮して広く考えたくなった場合や、ご自宅からのアクセスも総合的に考慮して …"
checkbox input "true"
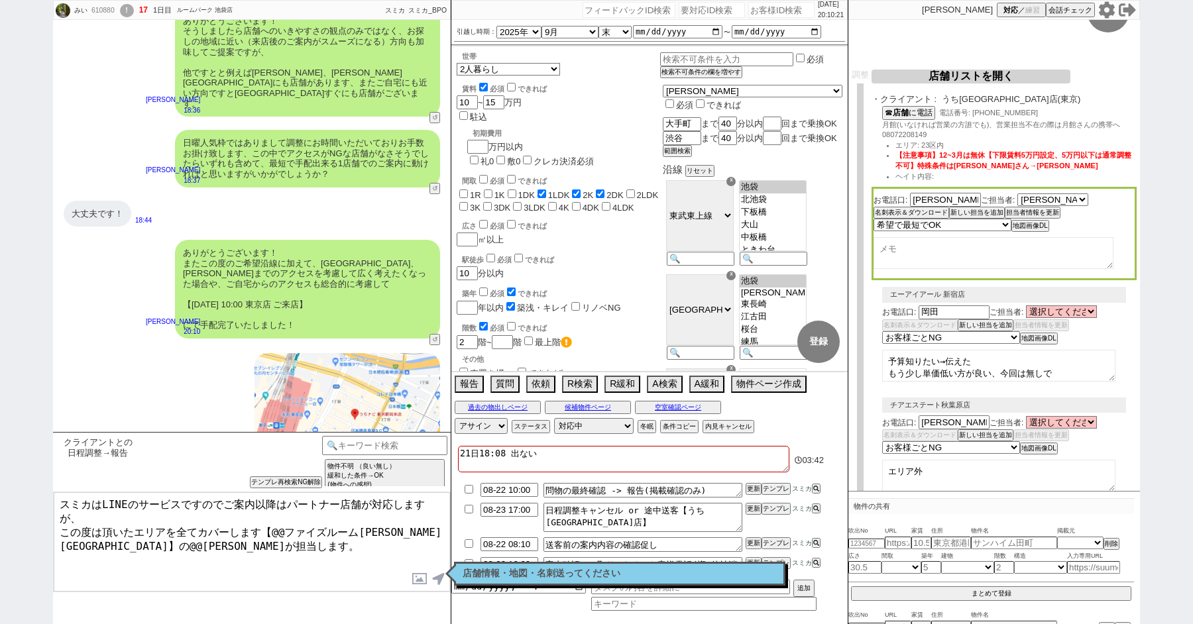
scroll to position [0, 0]
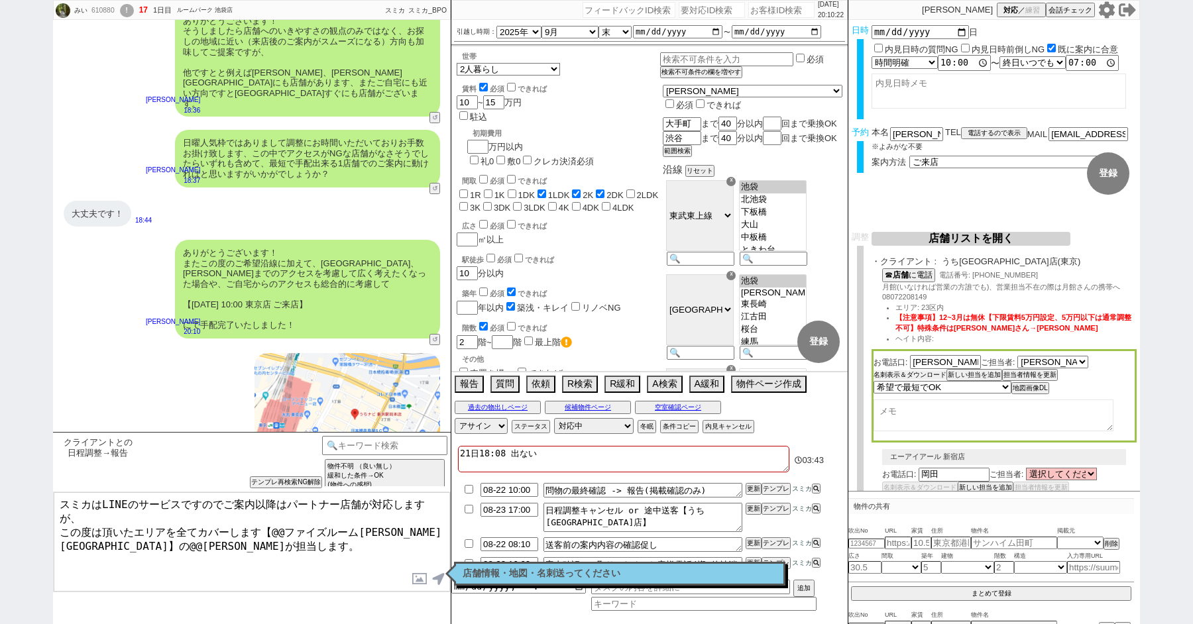
click at [887, 376] on button "名刺表示＆ダウンロード" at bounding box center [909, 374] width 73 height 9
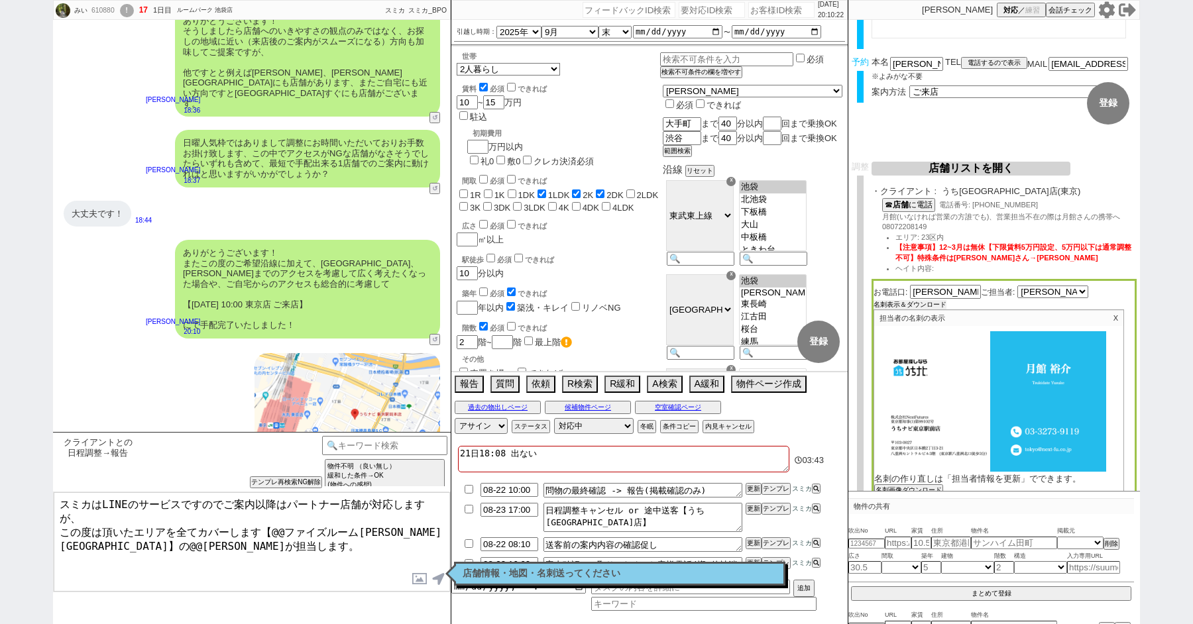
scroll to position [180, 0]
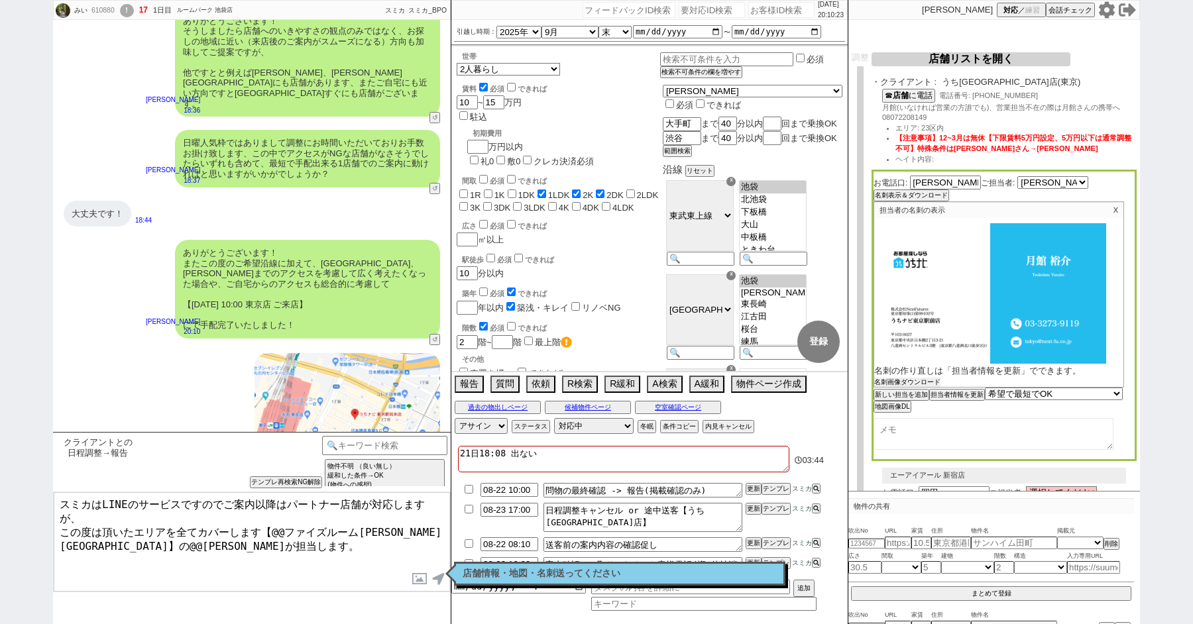
click at [890, 384] on button "名刺画像ダウンロード" at bounding box center [907, 382] width 66 height 9
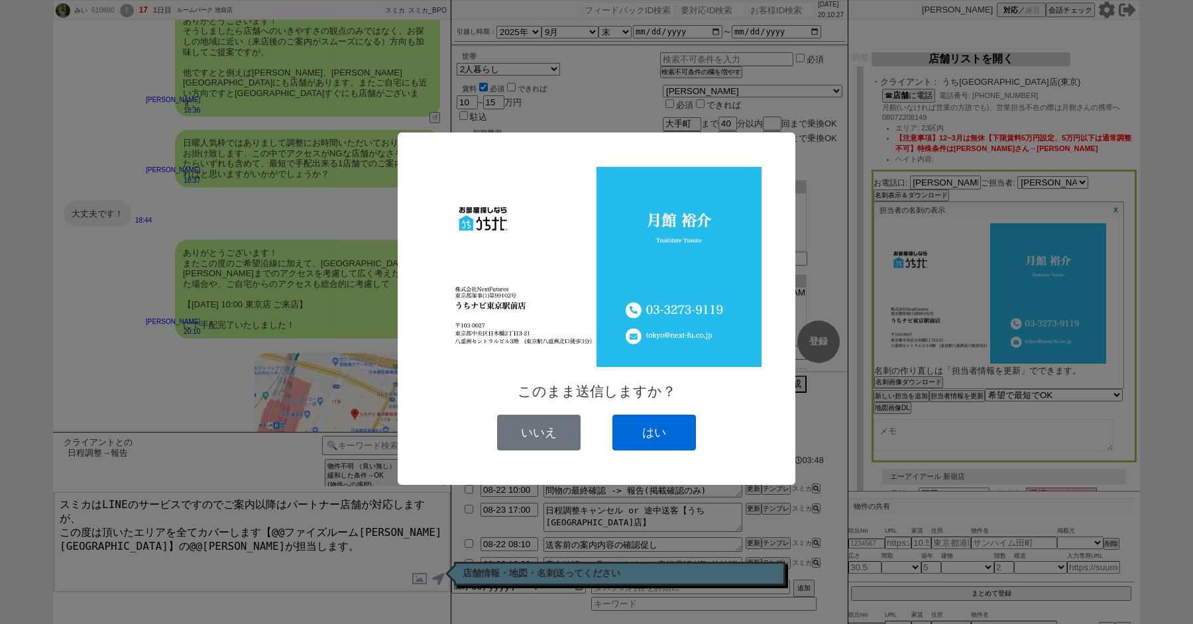
click at [653, 432] on button "はい" at bounding box center [653, 433] width 83 height 36
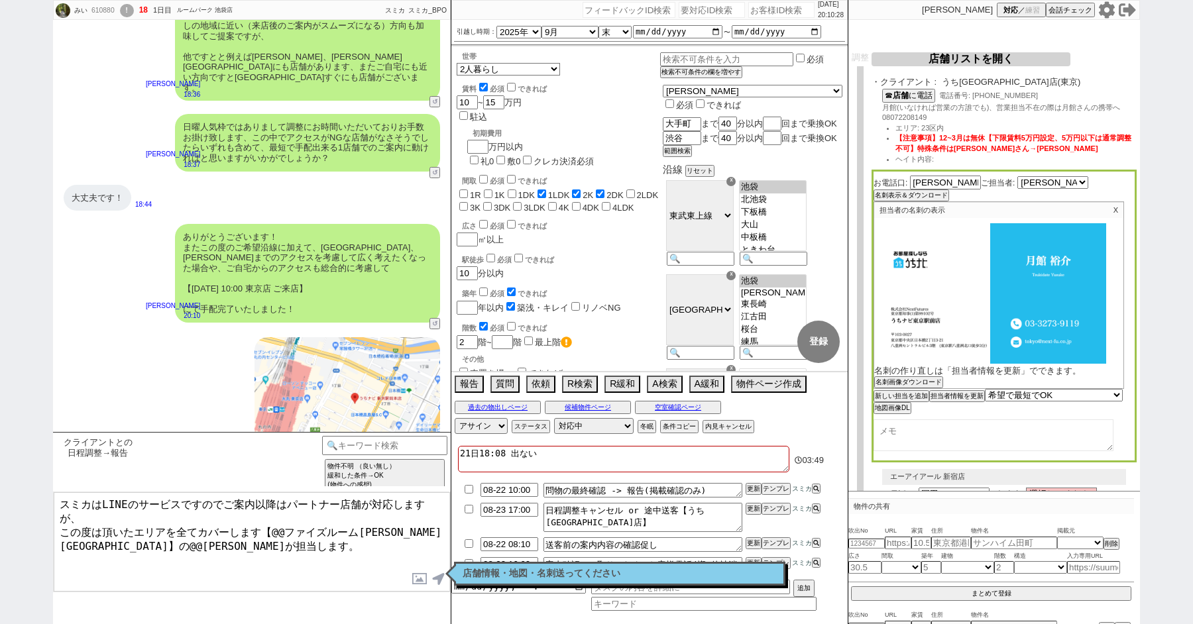
scroll to position [5426, 0]
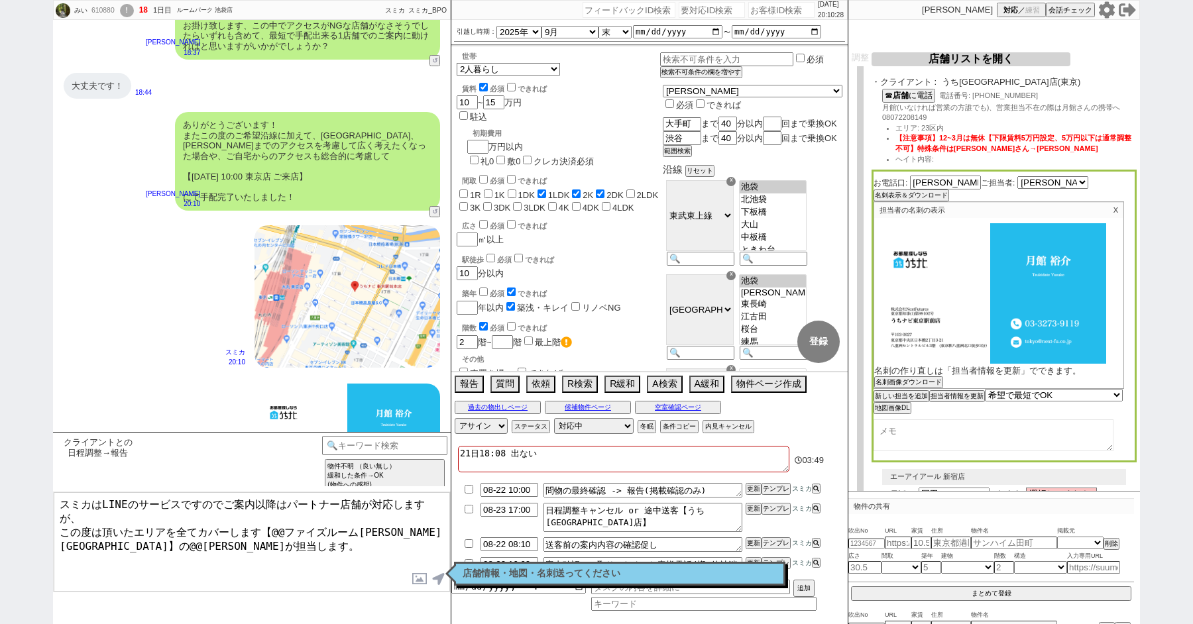
click at [296, 555] on textarea "スミカはLINEのサービスですのでご案内以降はパートナー店舗が対応しますが、 この度は頂いたエリアを全てカバーします【@@ファイズルーム渋谷本店】の@@大竹が…" at bounding box center [252, 541] width 396 height 99
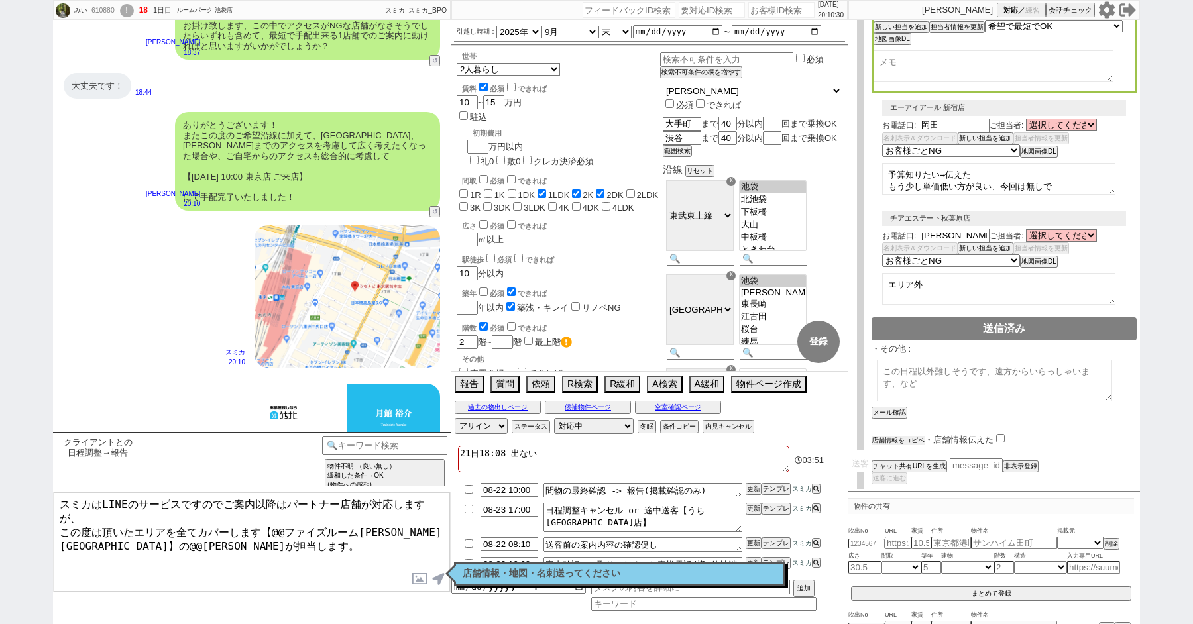
scroll to position [547, 0]
click at [894, 437] on button "店舗情報をコピペ" at bounding box center [897, 441] width 53 height 9
type textarea "スミカはLINEのサービスですのでご案内以降はパートナー店舗が対応しますが、 この度は頂いたエリアを全てカバーします【@@ファイズルーム渋谷本店】の@@大竹が…"
click at [1003, 435] on input "checkbox" at bounding box center [1003, 439] width 9 height 9
checkbox input "true"
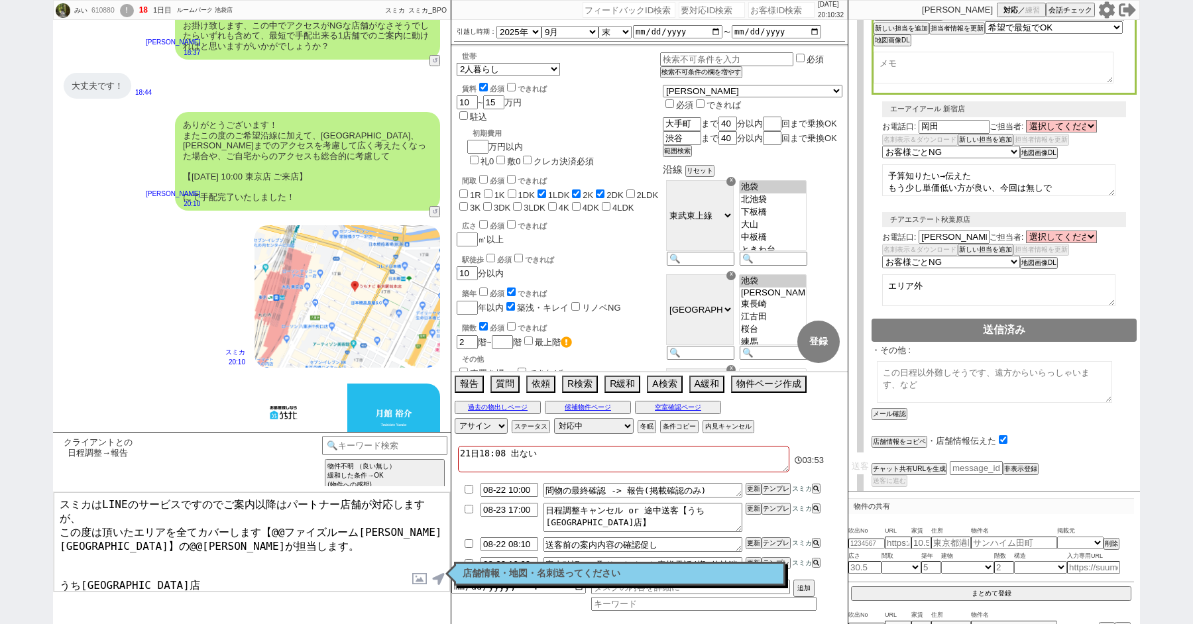
scroll to position [1, 0]
drag, startPoint x: 157, startPoint y: 556, endPoint x: 39, endPoint y: 556, distance: 117.9
click at [39, 556] on div "みい 610880 ! 18 1日目 ルームパーク 池袋店 冬眠中 自社客 スミカ スミカ_BPO チャット全表示 2025-08-21 ようこそLINE物件…" at bounding box center [596, 312] width 1193 height 624
drag, startPoint x: 393, startPoint y: 510, endPoint x: 271, endPoint y: 514, distance: 122.0
click at [271, 514] on textarea "スミカはLINEのサービスですのでご案内以降はパートナー店舗が対応しますが、 この度は頂いたエリアを全てカバーします【@@ファイズルーム渋谷本店】の@@大竹が…" at bounding box center [252, 541] width 396 height 99
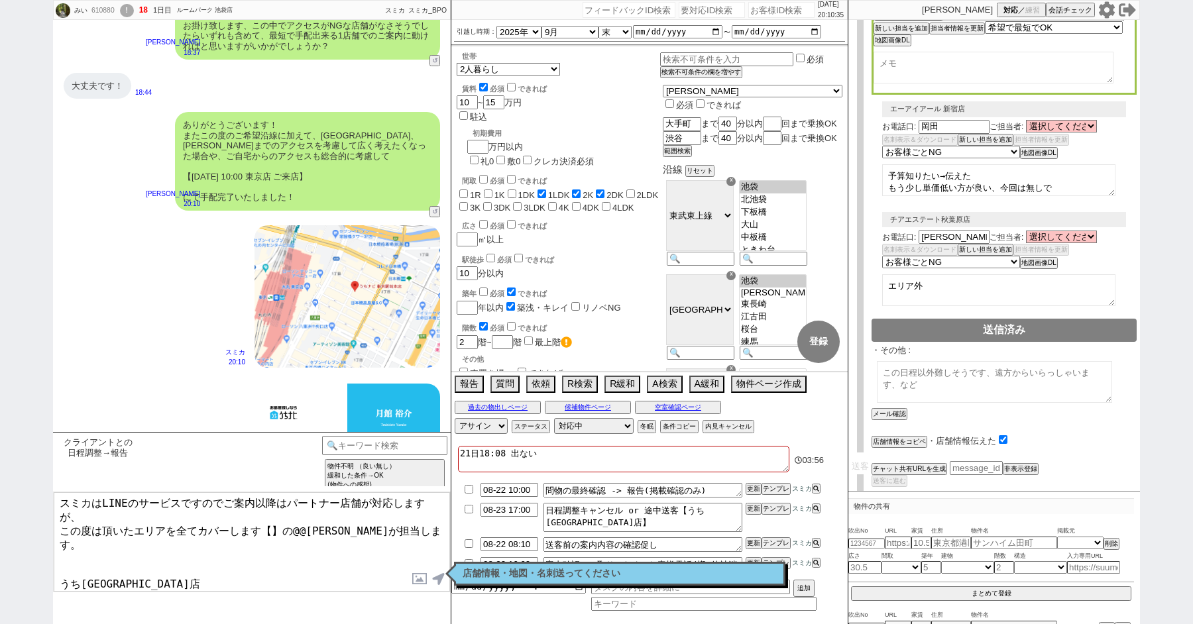
scroll to position [0, 0]
paste textarea "ちナビ東京駅前店"
click at [167, 537] on textarea "スミカはLINEのサービスですのでご案内以降はパートナー店舗が対応しますが、 この度は頂いたエリアを全てカバーします【うちナビ東京駅前店】の月舘が担当します。…" at bounding box center [252, 541] width 396 height 99
type textarea "スミカはLINEのサービスですのでご案内以降はパートナー店舗が対応しますが、 この度は頂いたエリアを全てカバーします【うちナビ東京駅前店】の月舘が担当します。…"
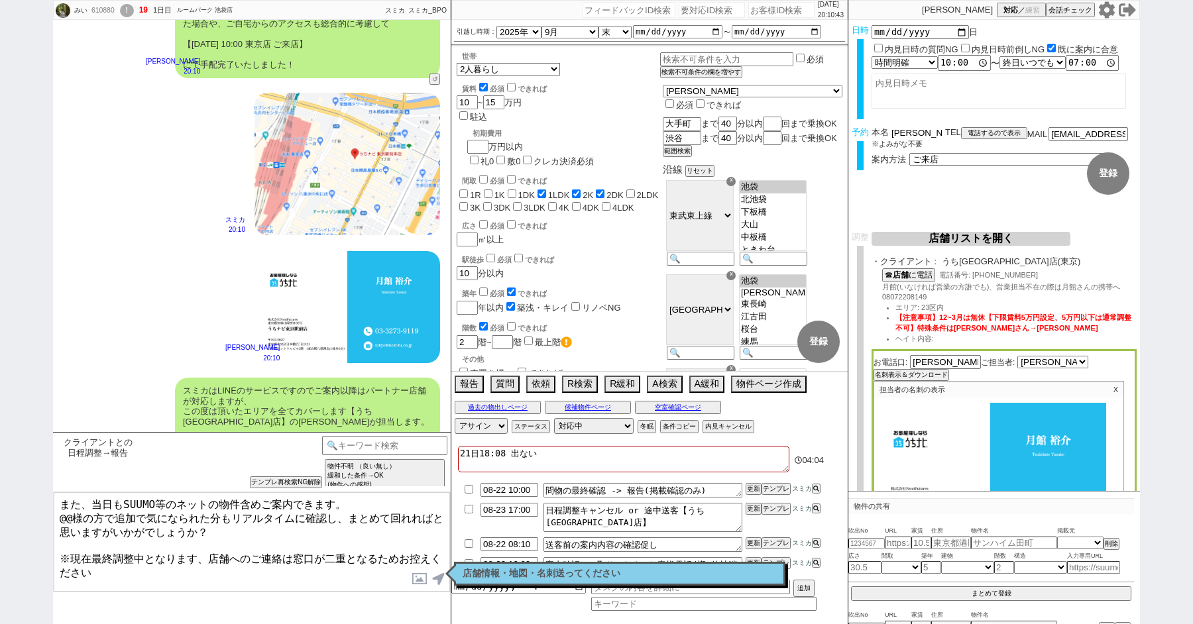
drag, startPoint x: 910, startPoint y: 135, endPoint x: 793, endPoint y: 135, distance: 116.6
click at [793, 135] on div "みい 610880 ! 19 1日目 ルームパーク 池袋店 冬眠中 自社客 スミカ スミカ_BPO チャット全表示 2025-08-21 ようこそLINE物件…" at bounding box center [596, 312] width 1087 height 624
drag, startPoint x: 68, startPoint y: 517, endPoint x: 29, endPoint y: 517, distance: 39.1
click at [42, 517] on div "みい 610880 ! 19 1日目 ルームパーク 池袋店 冬眠中 自社客 スミカ スミカ_BPO チャット全表示 2025-08-21 ようこそLINE物件…" at bounding box center [596, 312] width 1193 height 624
paste textarea "宮崎"
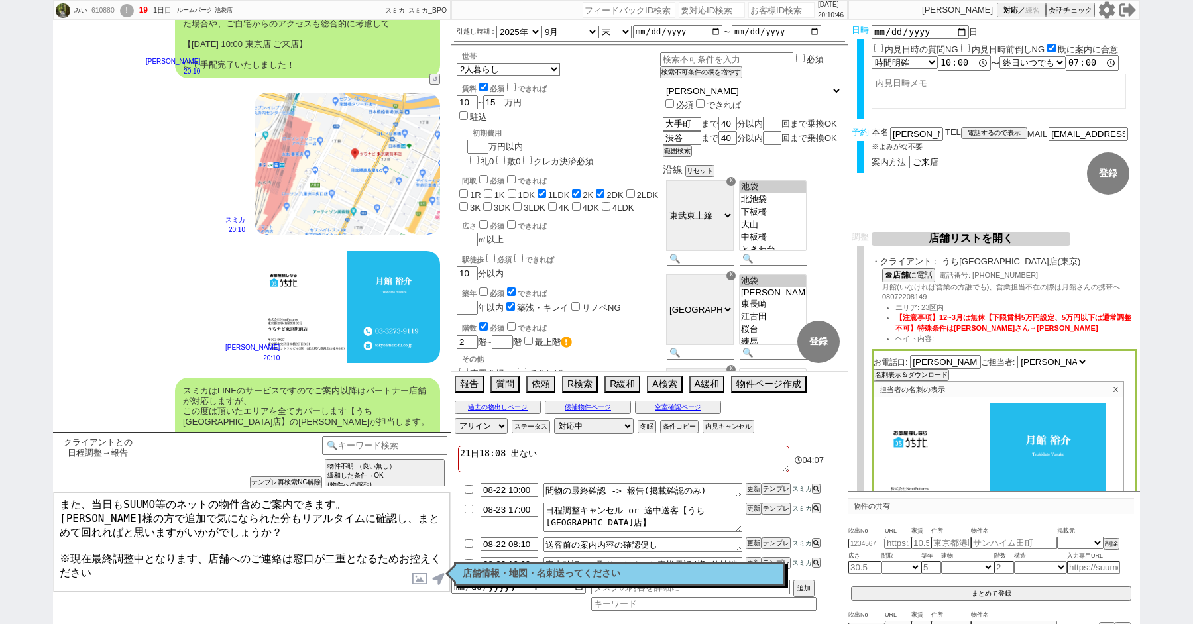
click at [56, 503] on textarea "また、当日もSUUMO等のネットの物件含めご案内できます。 宮崎様の方で追加で気になられた分もリアルタイムに確認し、まとめて回れればと思いますがいかがでしょう…" at bounding box center [252, 541] width 396 height 99
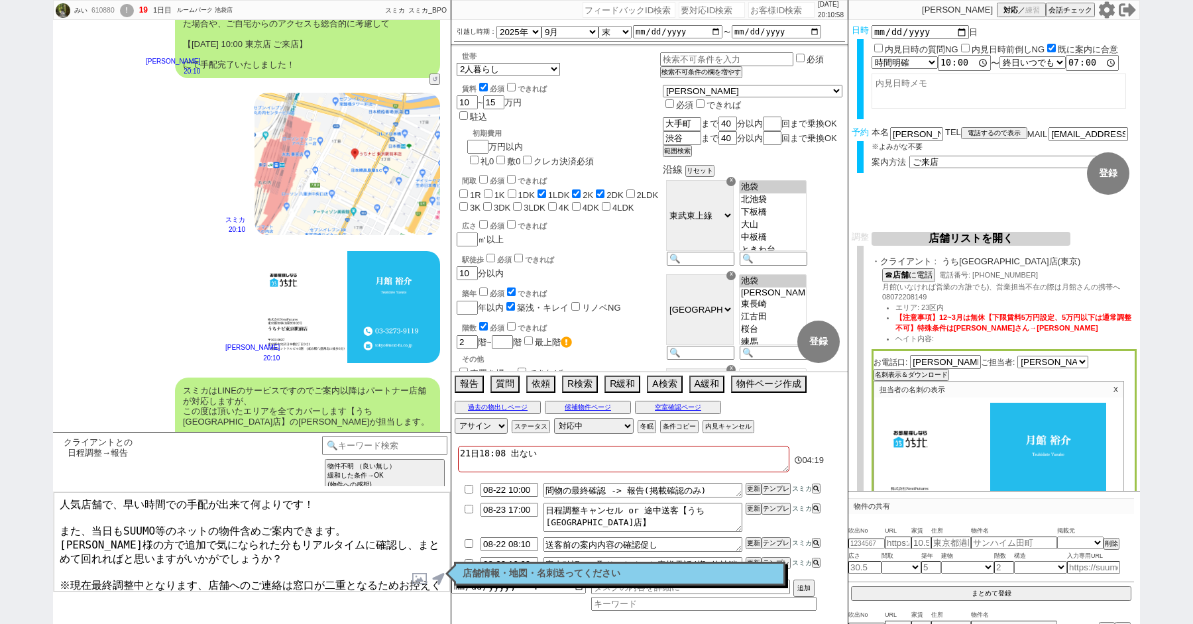
type textarea "人気店舗で、早い時間での手配が出来て何よりです！ また、当日もSUUMO等のネットの物件含めご案内できます。 宮崎様の方で追加で気になられた分もリアルタイムに…"
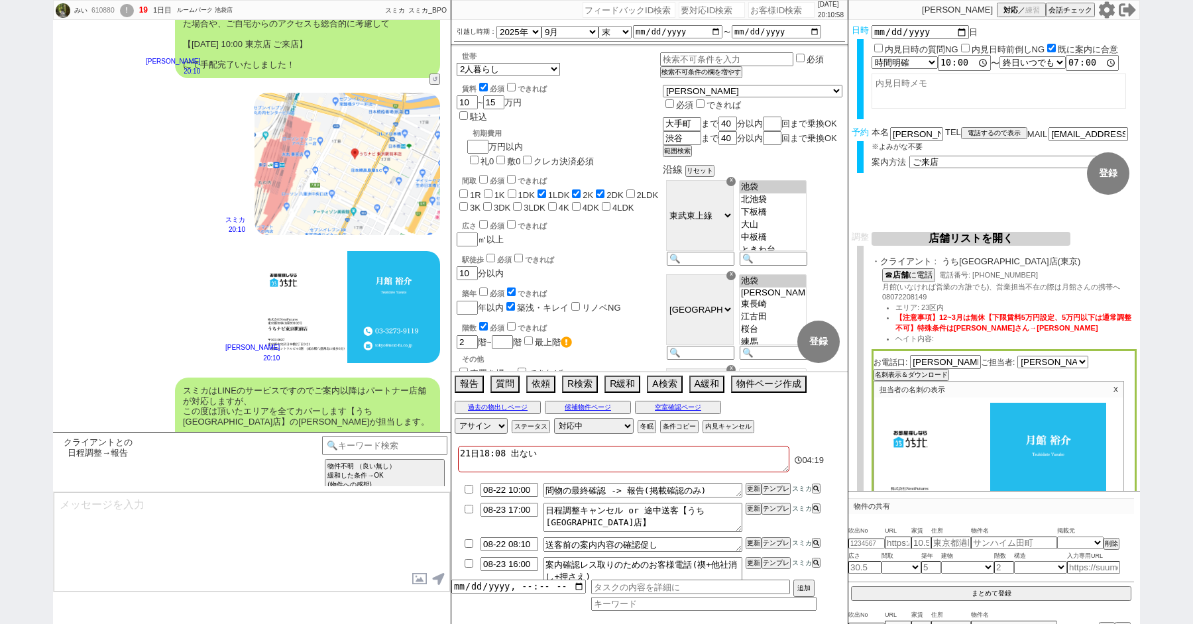
scroll to position [5671, 0]
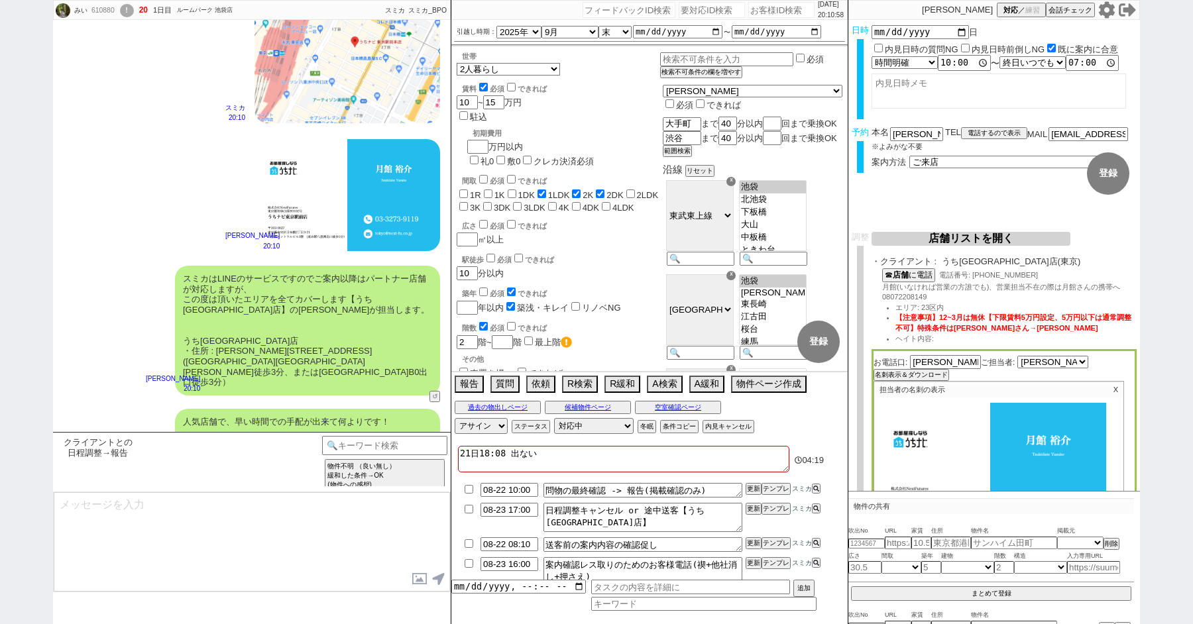
type textarea "※案内時の店舗状況次第では担当が変更になります、ご了承ください ※もし担当が変更になった場合でも、本LINEの内容は全て引き継がれておりスムーズにご案内が可能…"
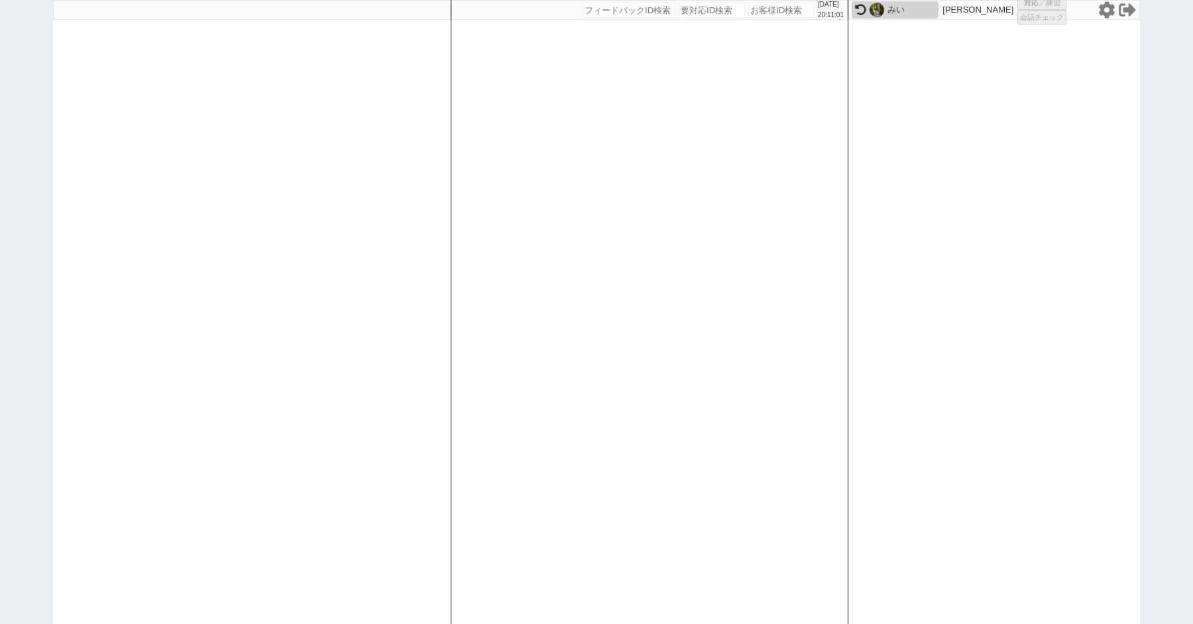
select select "100"
select select "1"
select select "2"
select select "5"
select select
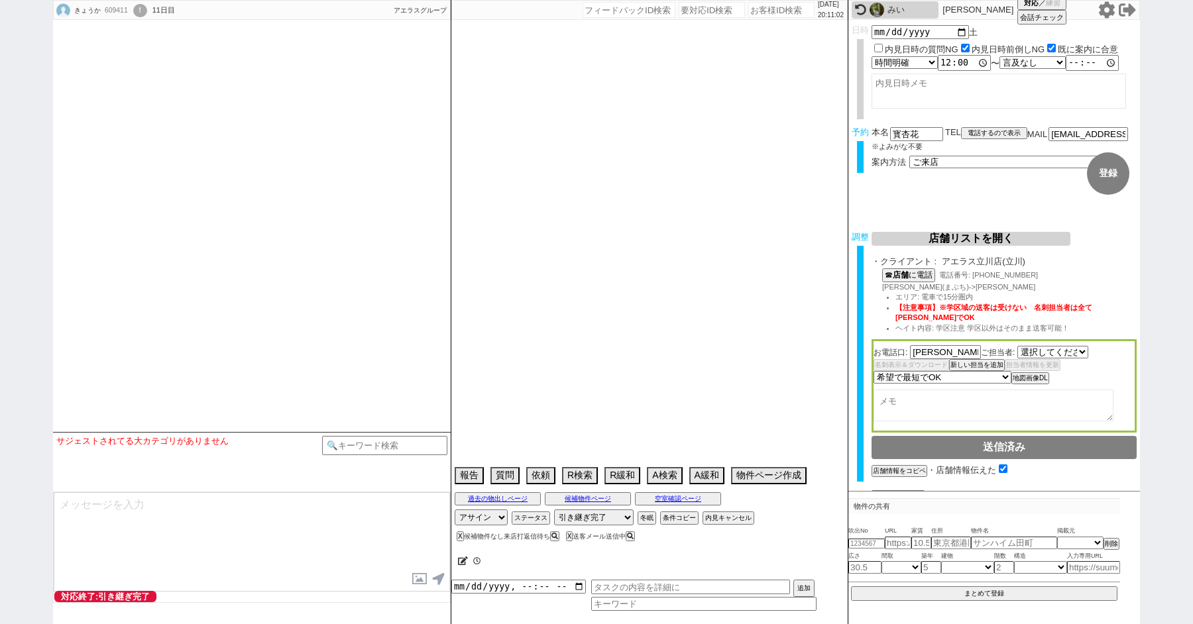
select select "2426"
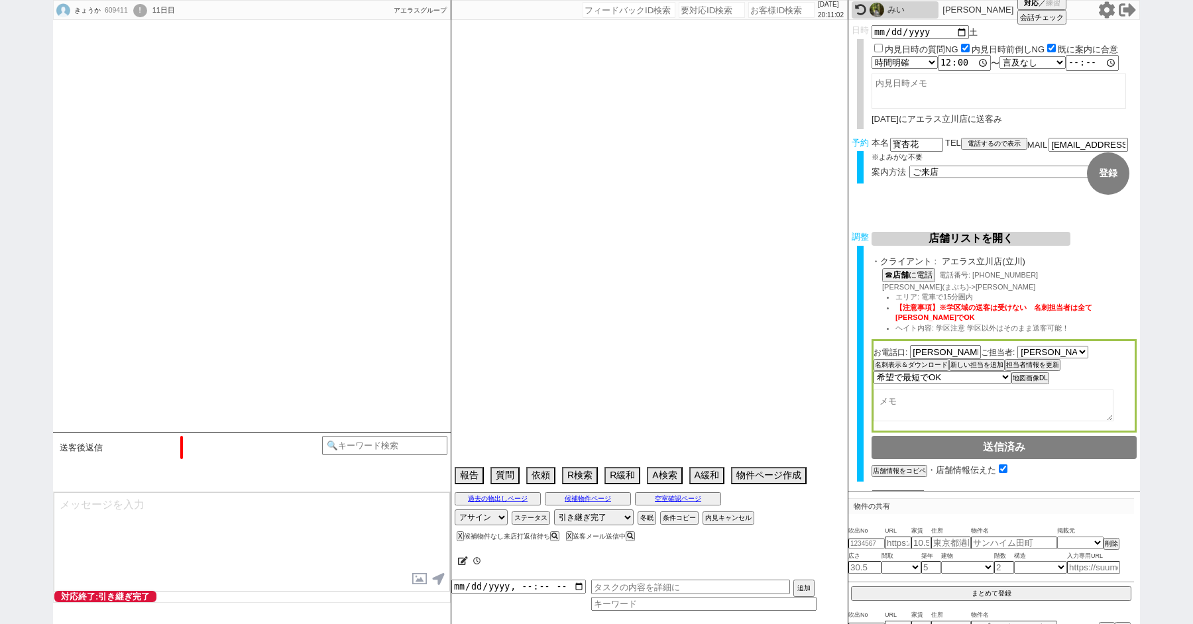
select select "13"
select select "0"
select select "78"
select select "1861"
select select "42"
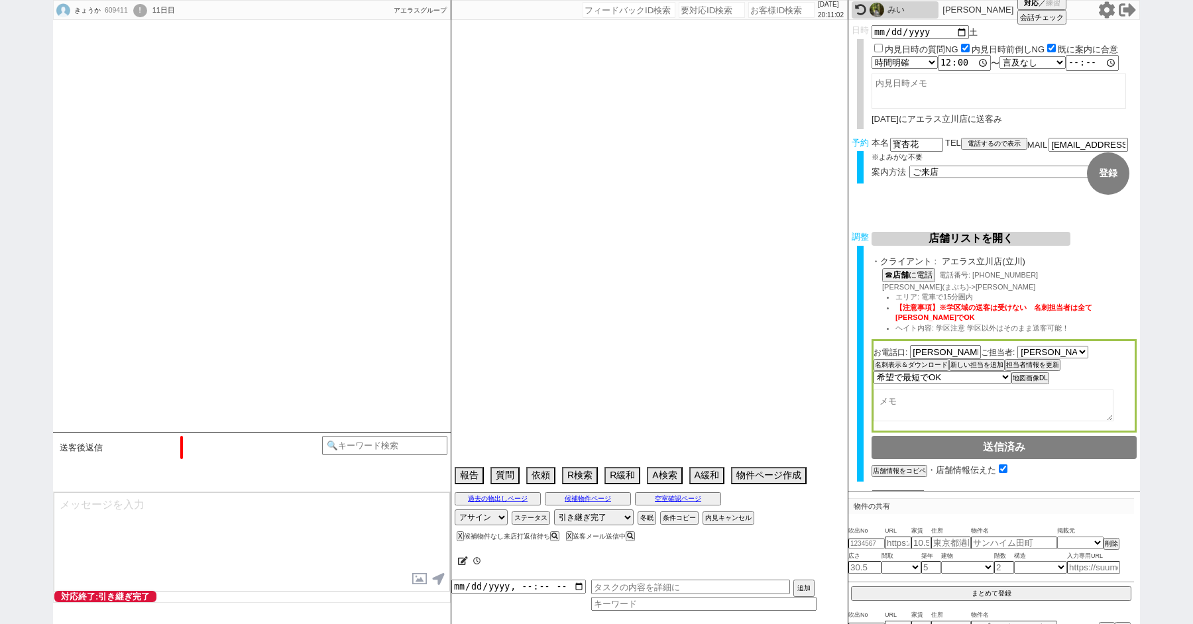
select select "1138"
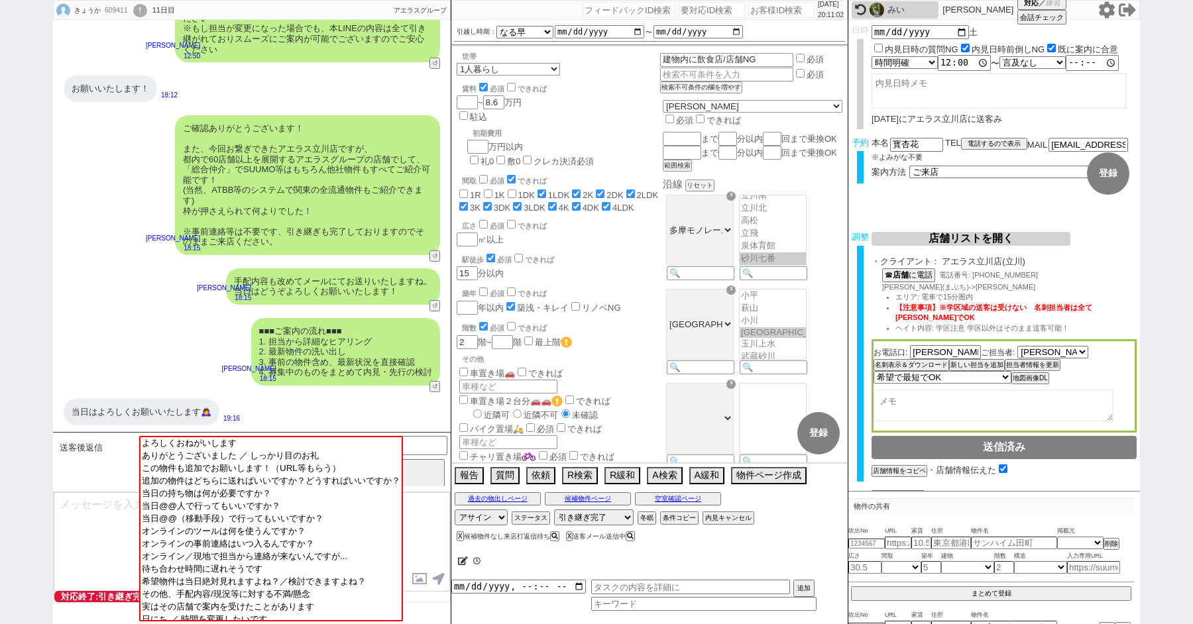
scroll to position [160, 0]
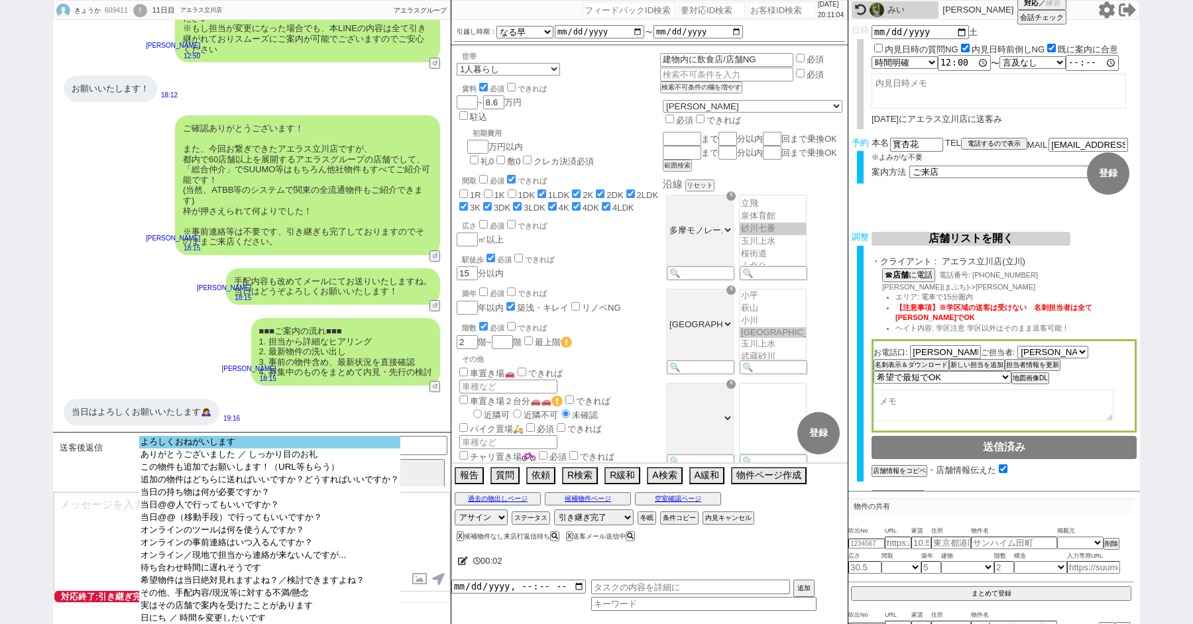
select select "よろしくおねがいします"
click at [186, 449] on option "よろしくおねがいします" at bounding box center [269, 455] width 261 height 13
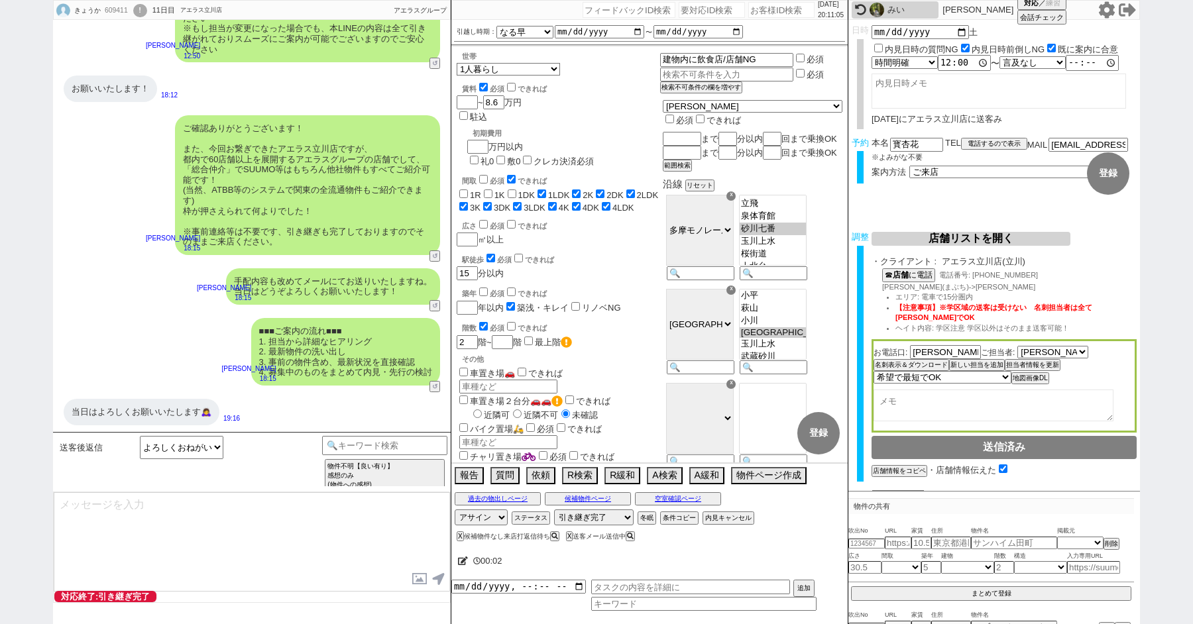
type textarea "いえ、こちらこそ引き続きどうぞよろしくお願いいたします！"
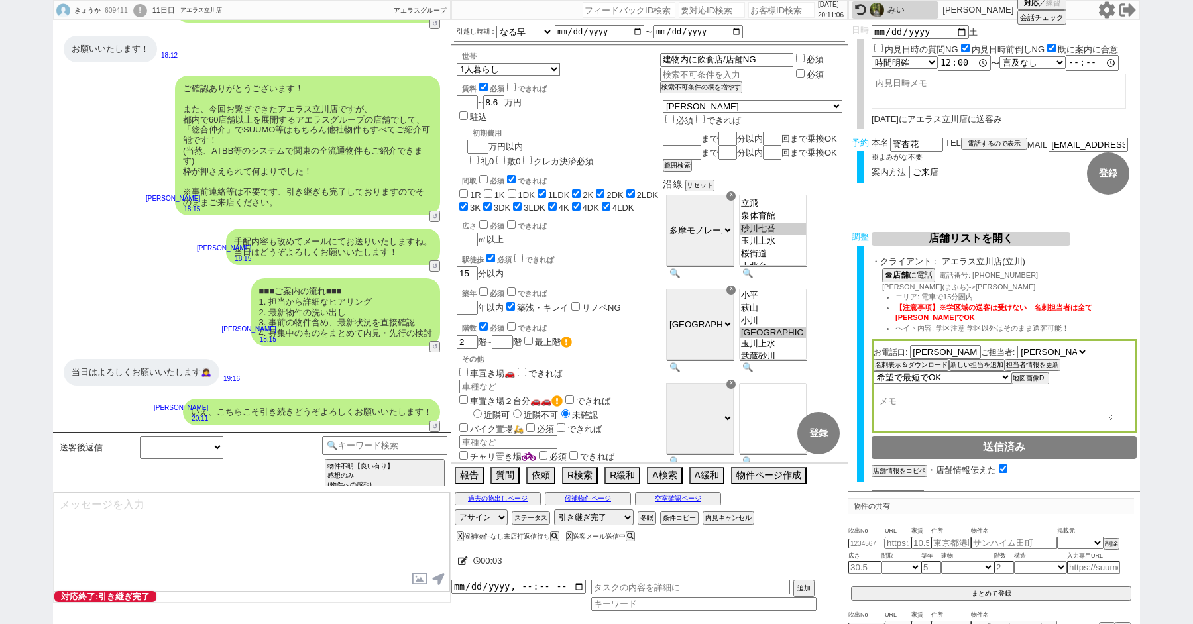
scroll to position [906, 0]
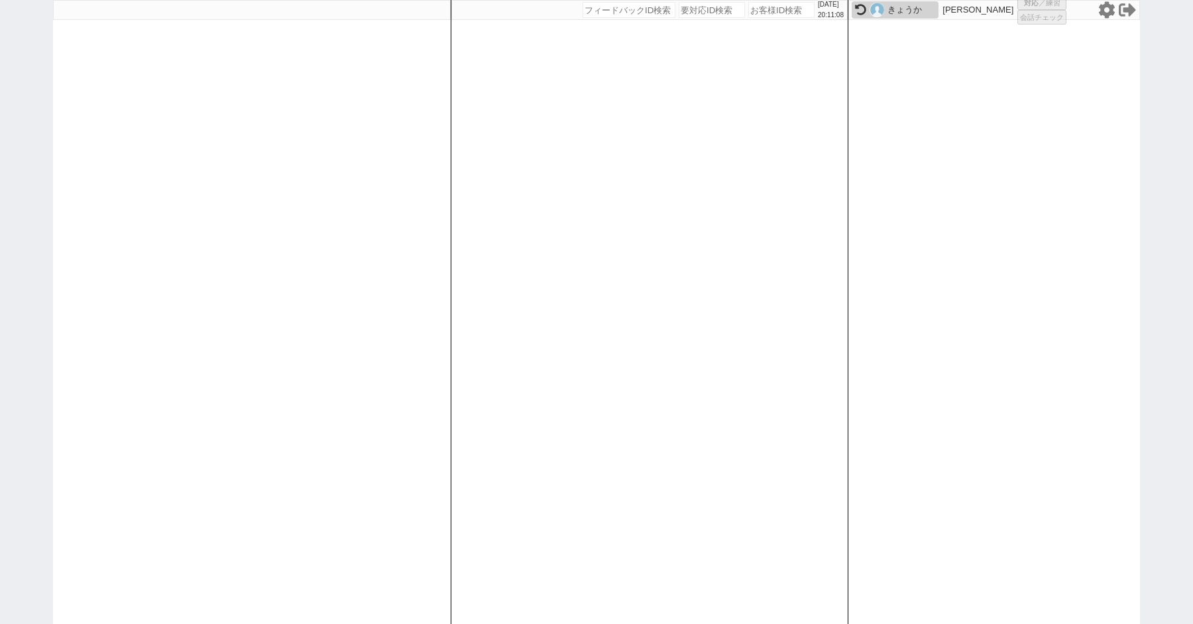
select select "100"
select select "1"
select select "6"
select select "2"
select select "5"
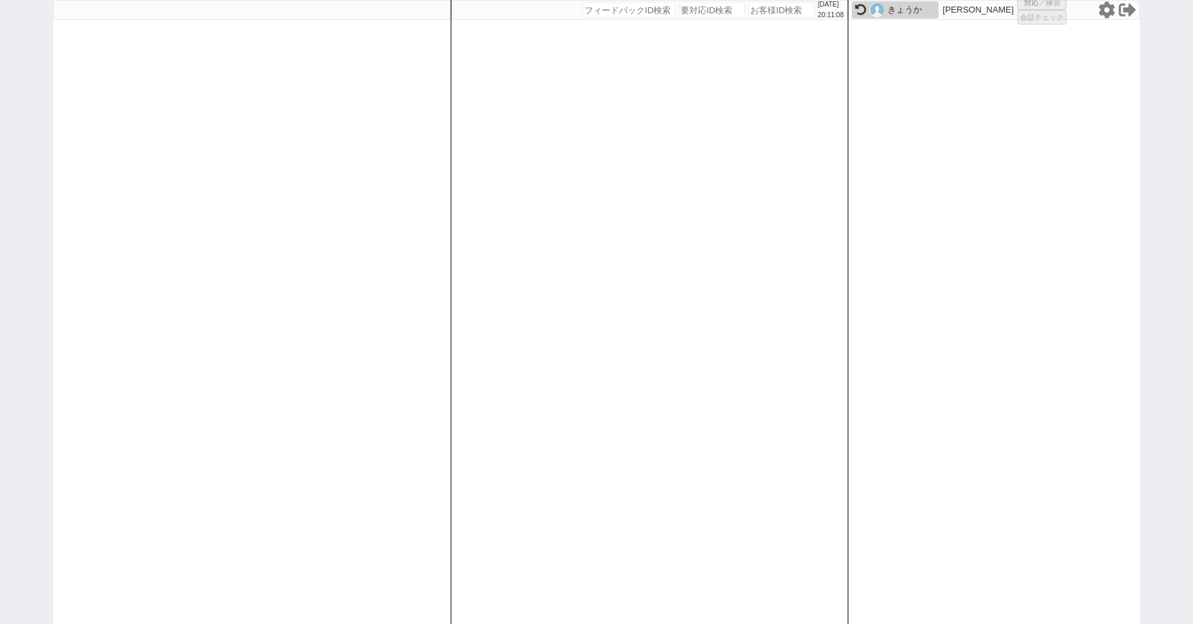
select select
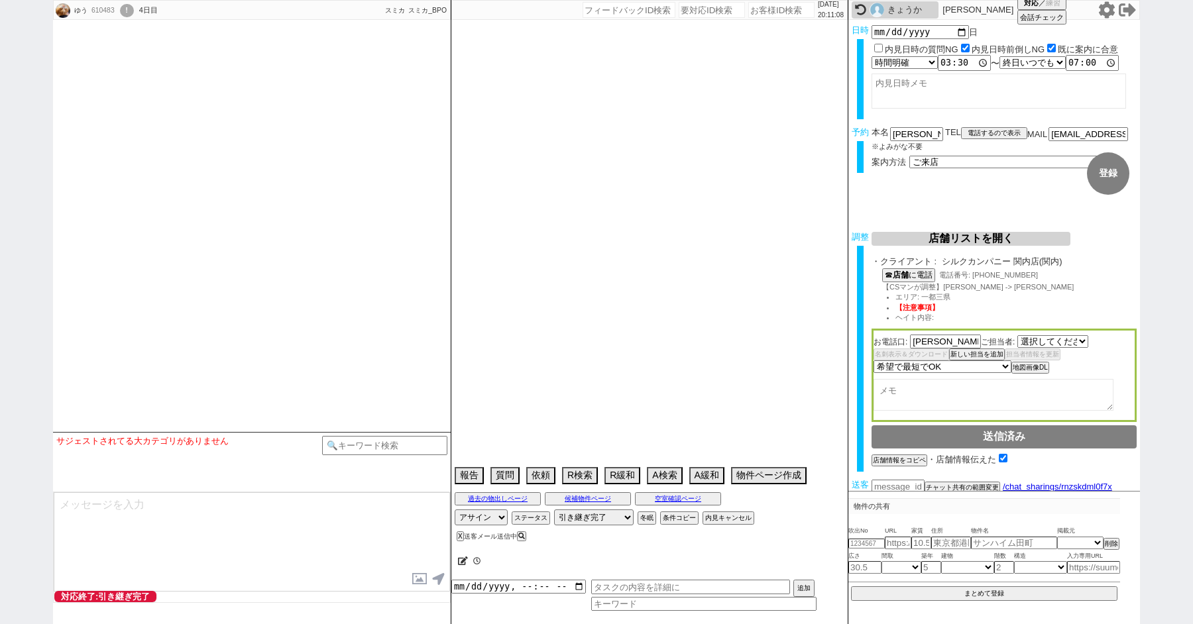
select select "2804"
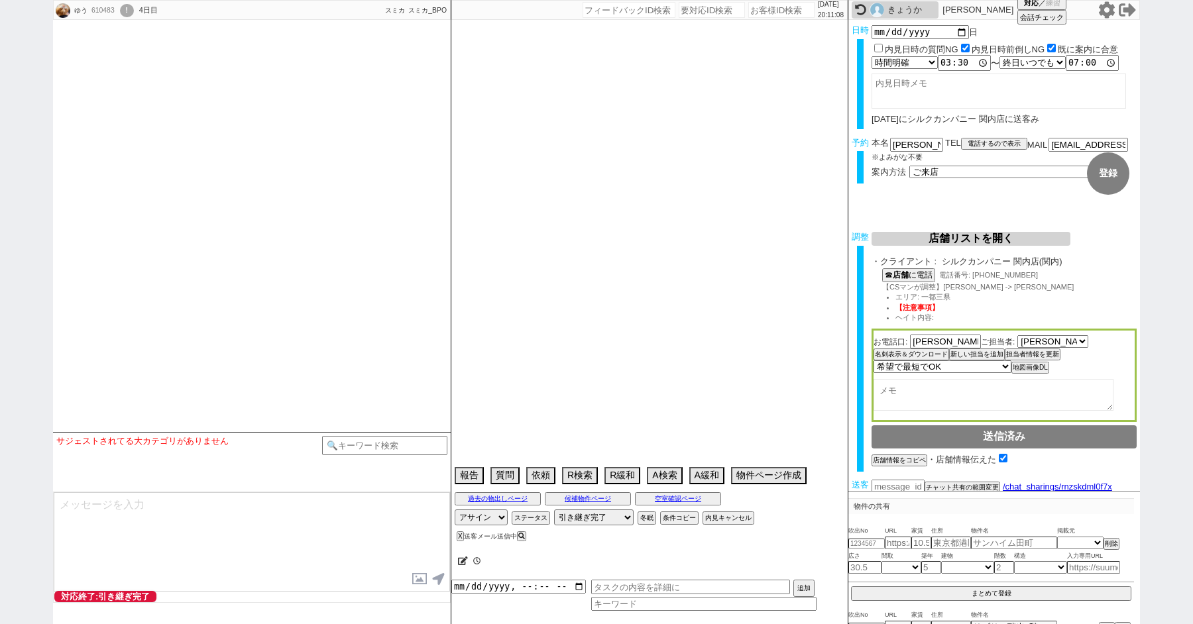
select select
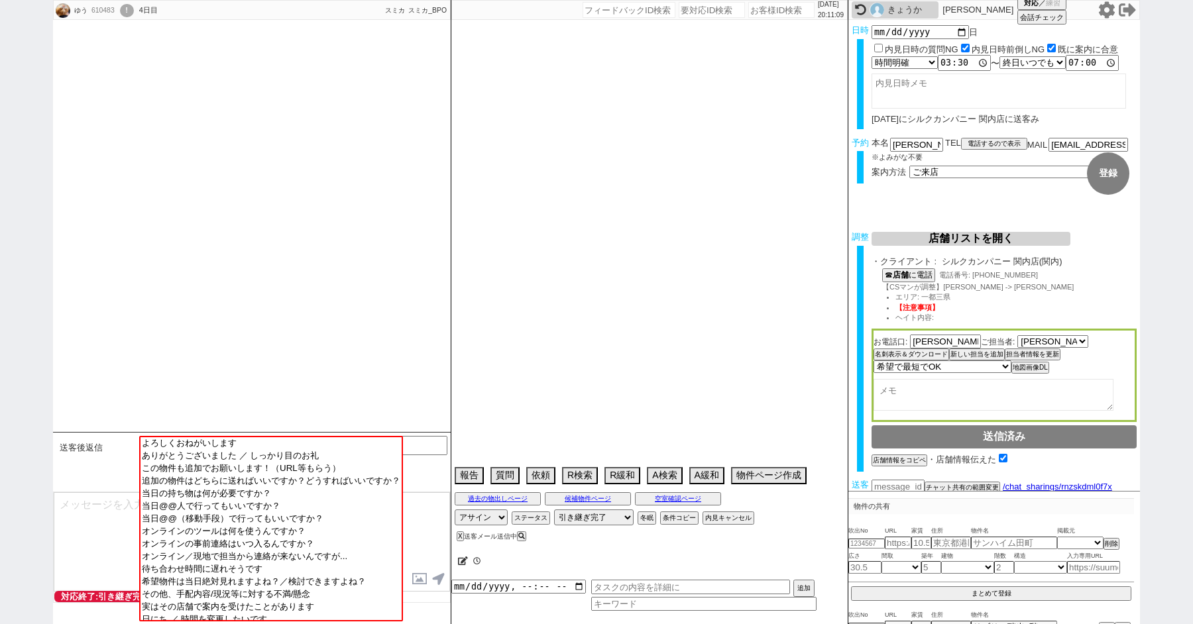
type textarea "＠＠＠＠＠送客したら岡さんに必ず知らせる！初送客案件！！＠＠＠＠→済み 24日11:30他社内見あり　(株)みらい不動産 横浜西口 転職　10月から勤務　宮城…"
select select "2025"
select select "9"
select select "35"
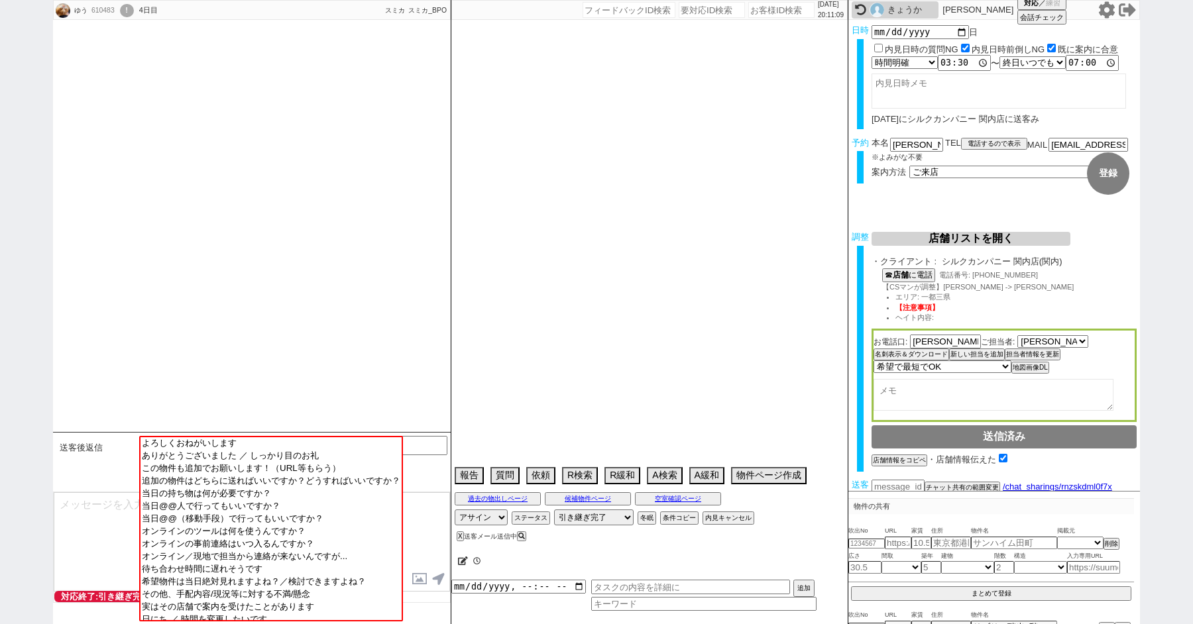
select select "0"
select select "14"
select select "64"
select select "65"
select select "66"
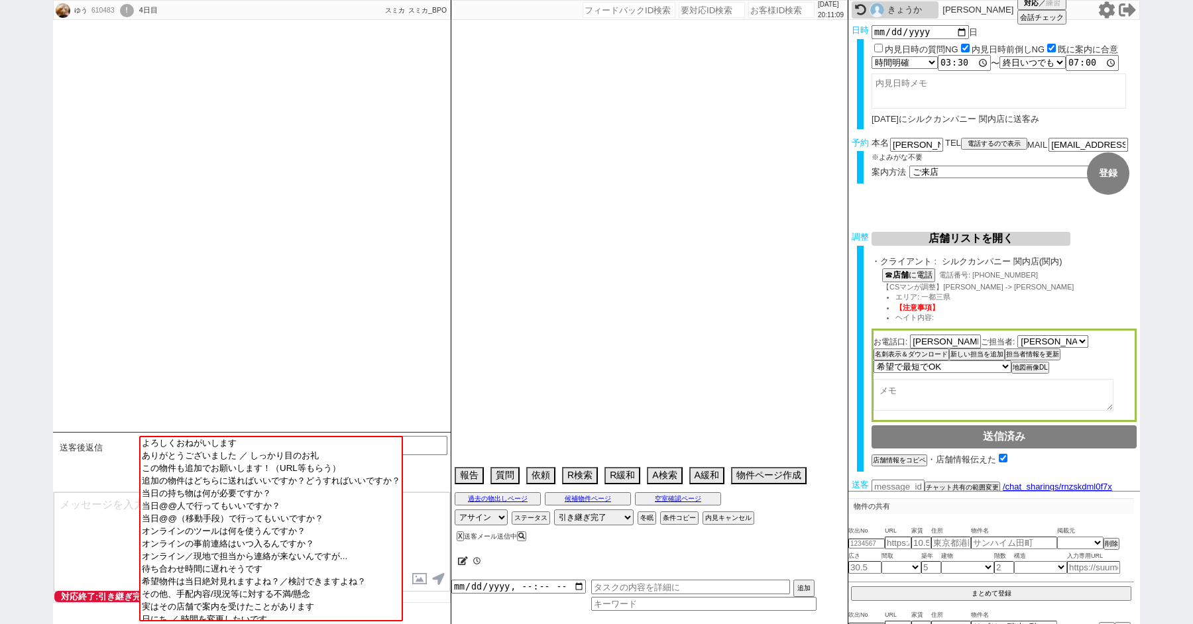
select select "67"
select select "68"
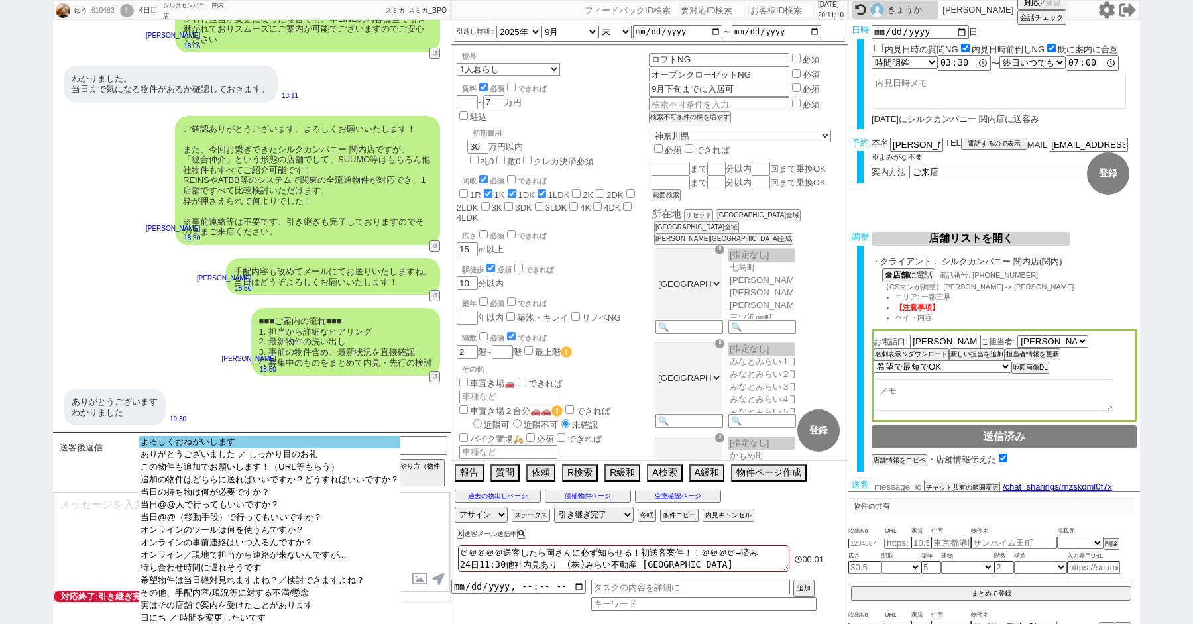
select select "よろしくおねがいします"
click at [179, 449] on option "よろしくおねがいします" at bounding box center [269, 455] width 261 height 13
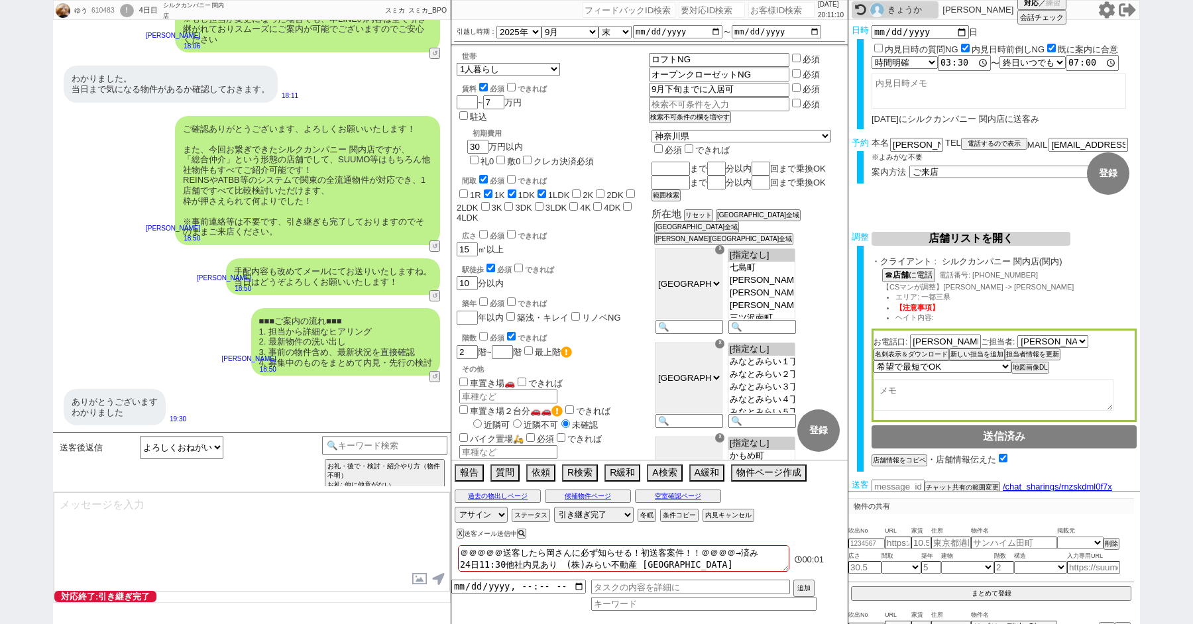
type textarea "いえ、こちらこそ引き続きどうぞよろしくお願いいたします！"
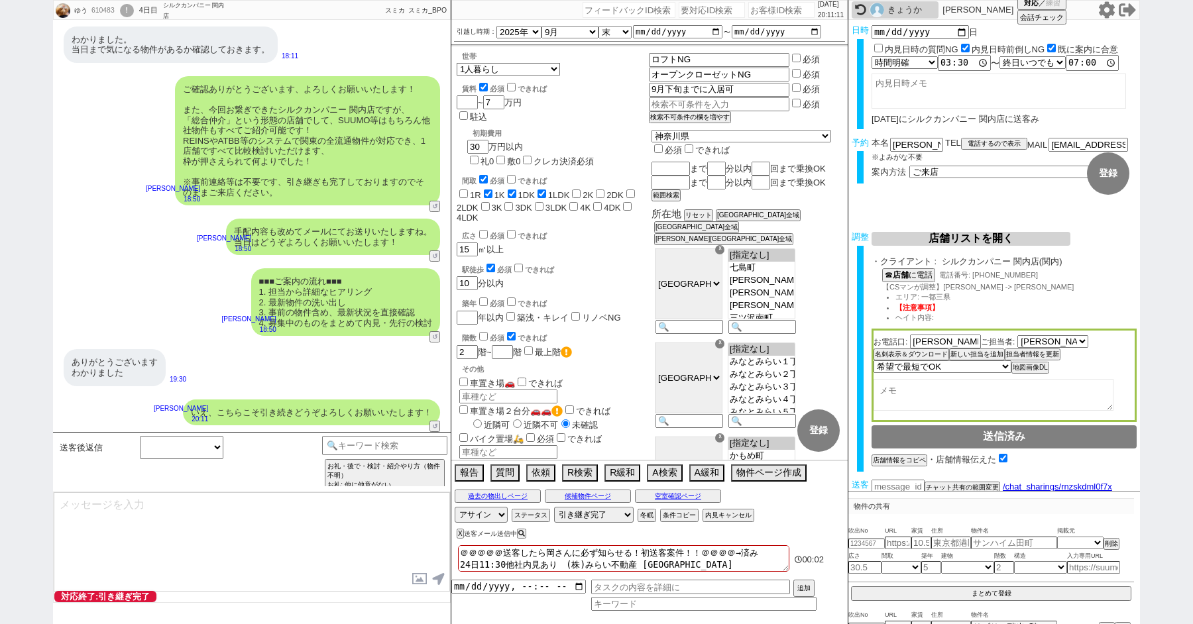
scroll to position [757, 0]
click at [260, 406] on div "いえ、こちらこそ引き続きどうぞよろしくお願いいたします！" at bounding box center [311, 413] width 257 height 27
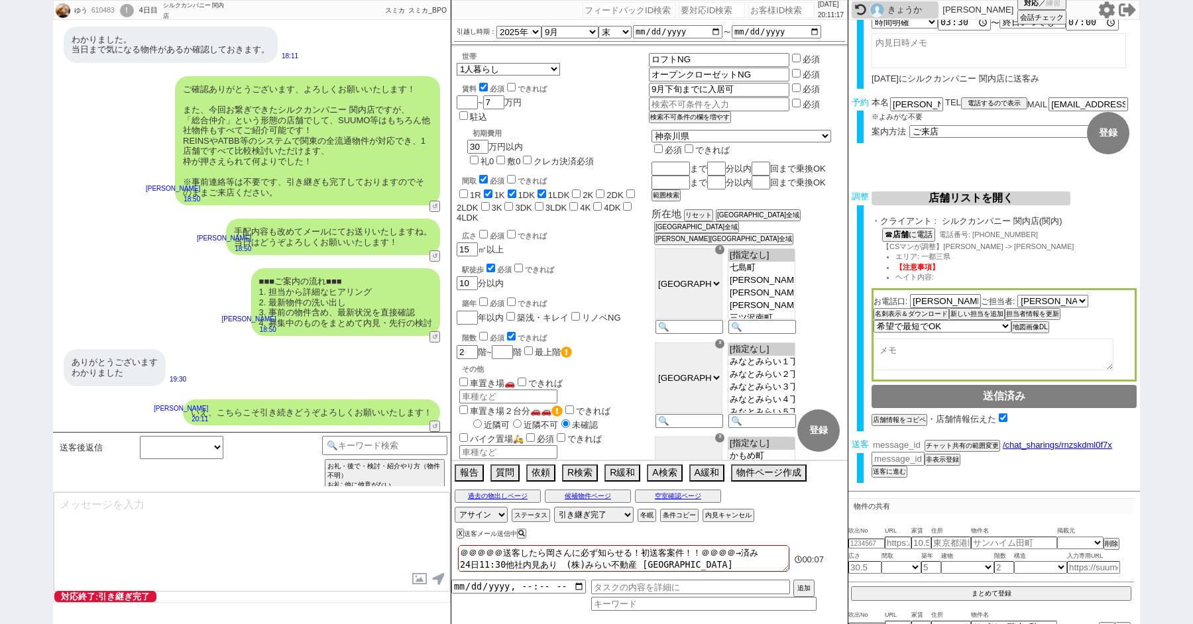
scroll to position [39, 0]
click at [883, 441] on input "number" at bounding box center [897, 446] width 53 height 11
paste input "36824993"
type input "36824993"
click at [954, 445] on button "チャット共有の範囲変更" at bounding box center [960, 448] width 73 height 9
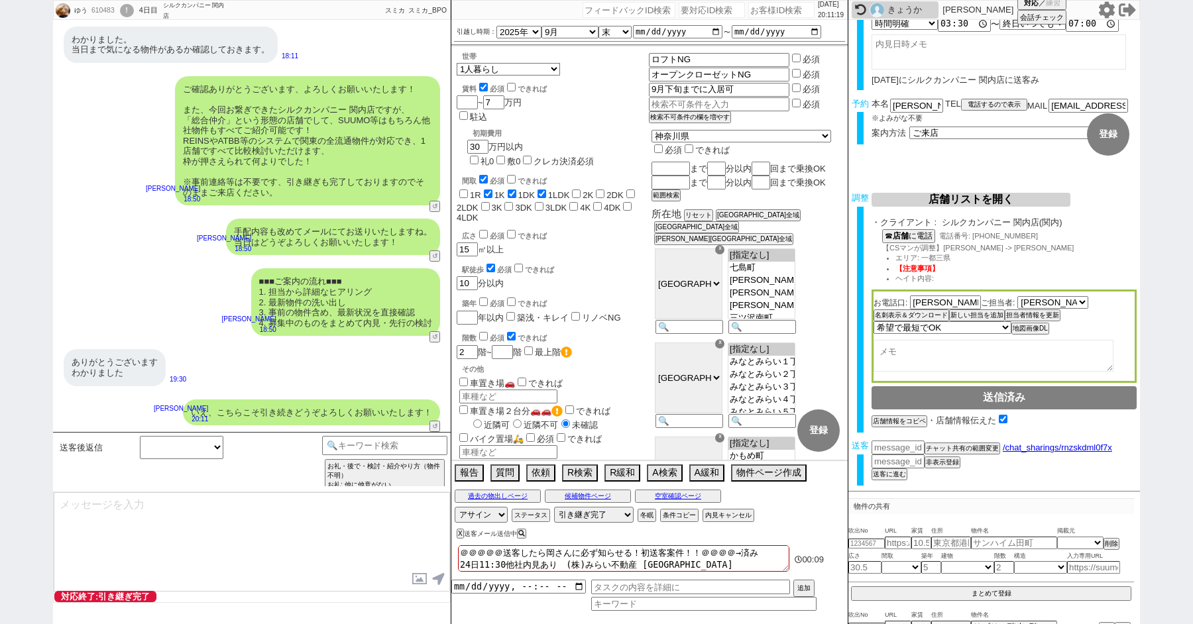
click at [129, 5] on div "!" at bounding box center [127, 10] width 14 height 13
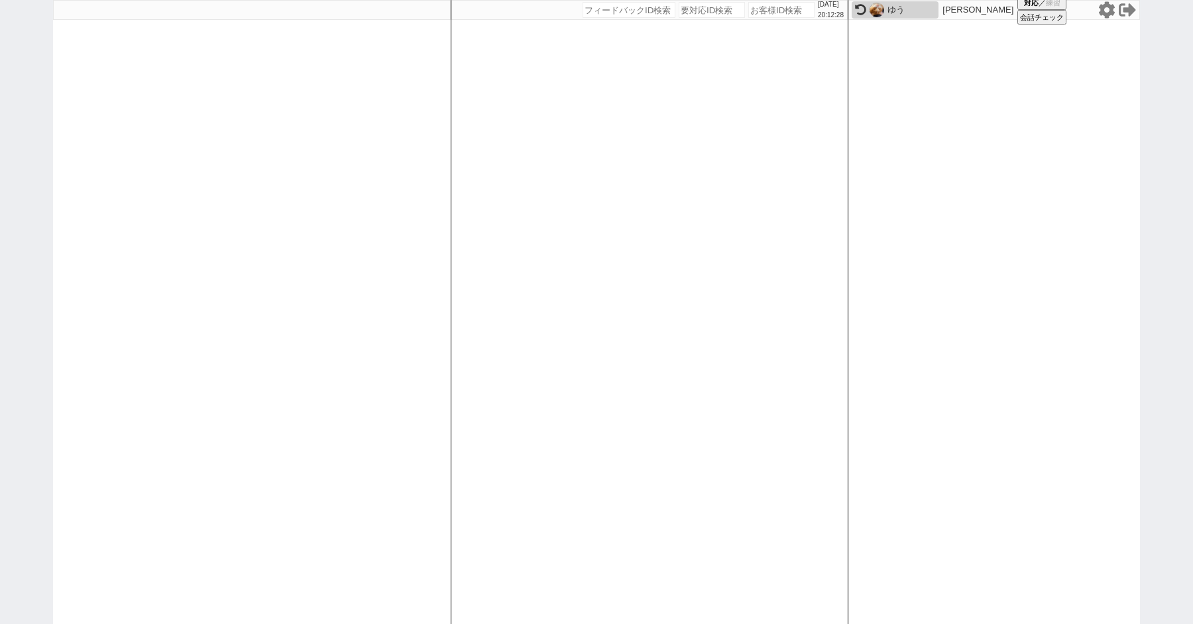
click at [35, 194] on div "2025/08/21 20:12:28 候補物件を追加してしてください 紹介した物件一覧 他社物件を追加する 空室確認ページに追加・削除 紹介した物件一覧 他…" at bounding box center [596, 312] width 1193 height 624
click at [60, 120] on div at bounding box center [252, 312] width 398 height 624
paste input "610743"
type input "610743"
select select
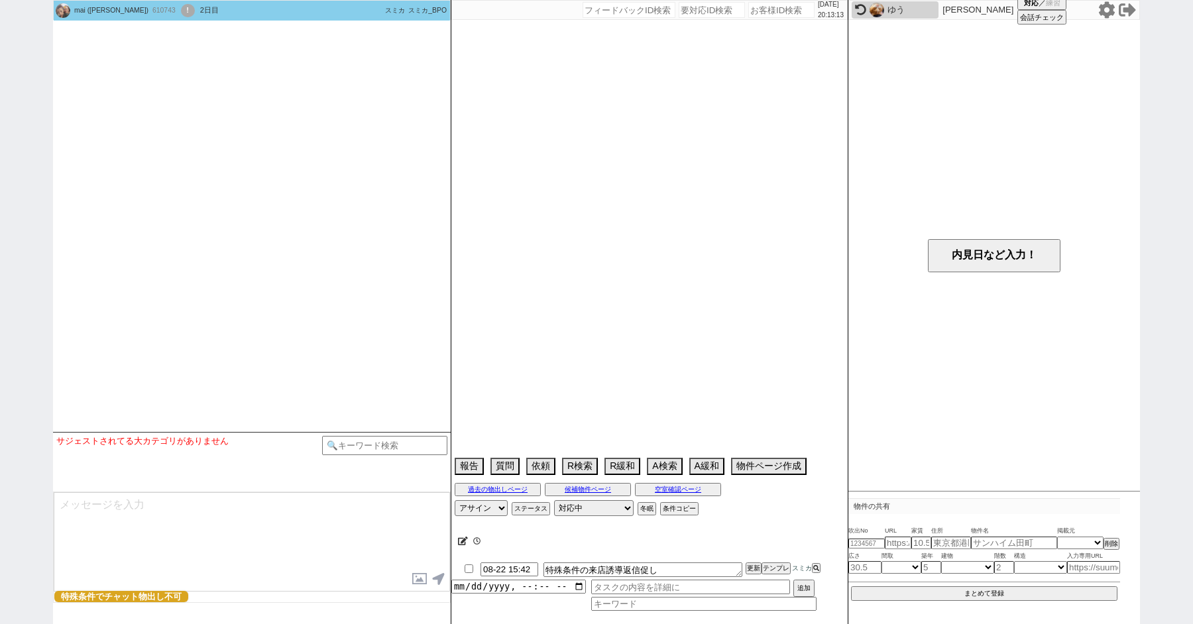
type textarea "できれば和良比小学校学区内"
select select "15"
select select "6"
select select "12"
select select "151"
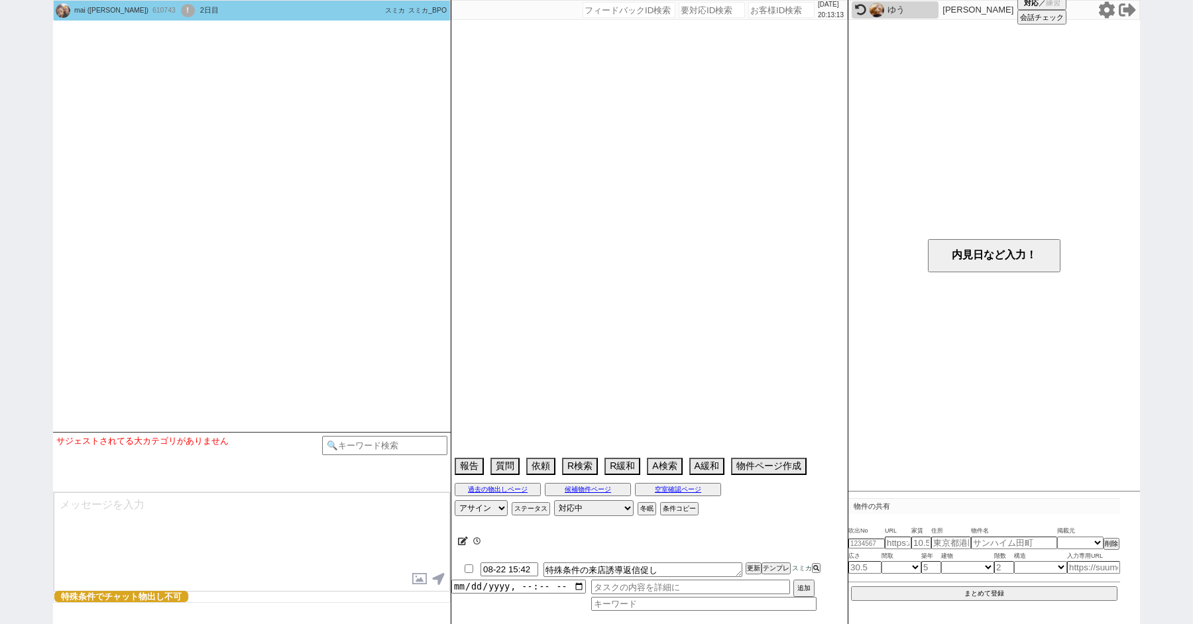
select select "15244"
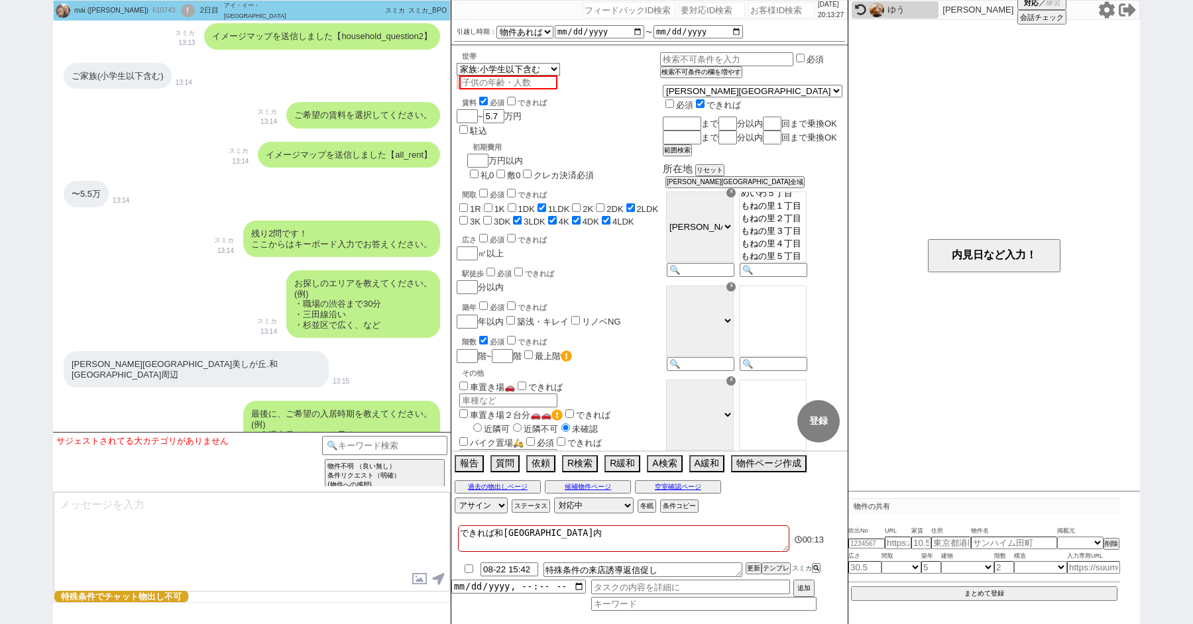
scroll to position [922, 0]
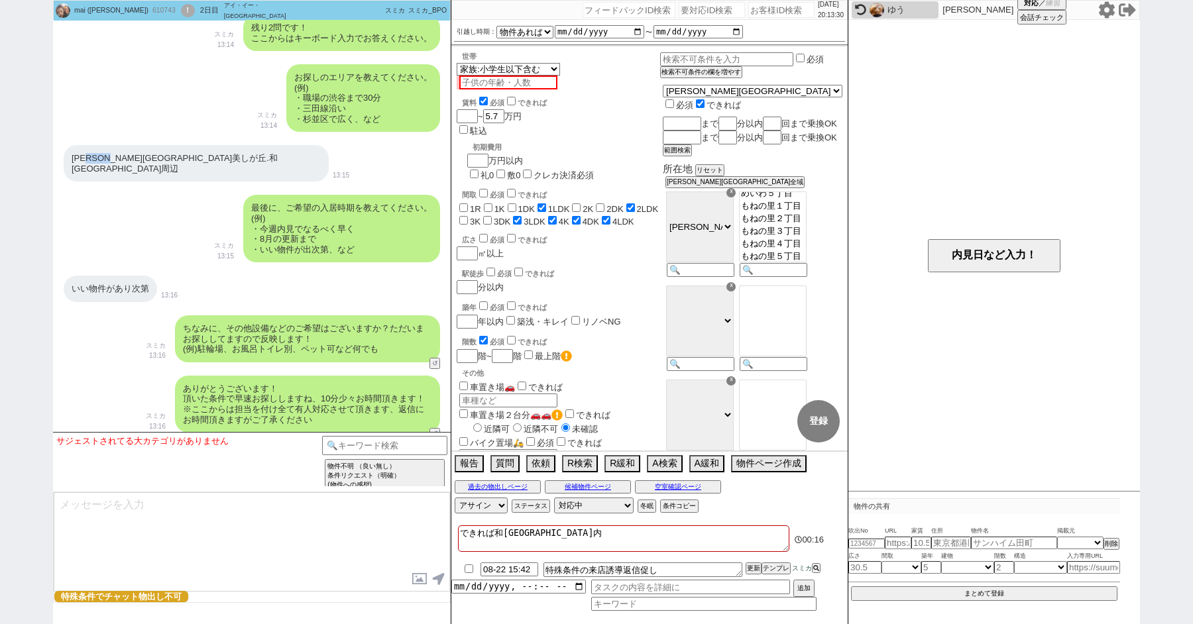
drag, startPoint x: 135, startPoint y: 158, endPoint x: 101, endPoint y: 158, distance: 34.5
click at [101, 158] on div "四街道市美しが丘.和良比周辺" at bounding box center [196, 163] width 265 height 36
drag, startPoint x: 138, startPoint y: 162, endPoint x: 62, endPoint y: 161, distance: 76.2
click at [60, 161] on div "四街道市美しが丘.和良比周辺 13:15" at bounding box center [252, 163] width 398 height 50
copy div "四街道市美しが丘"
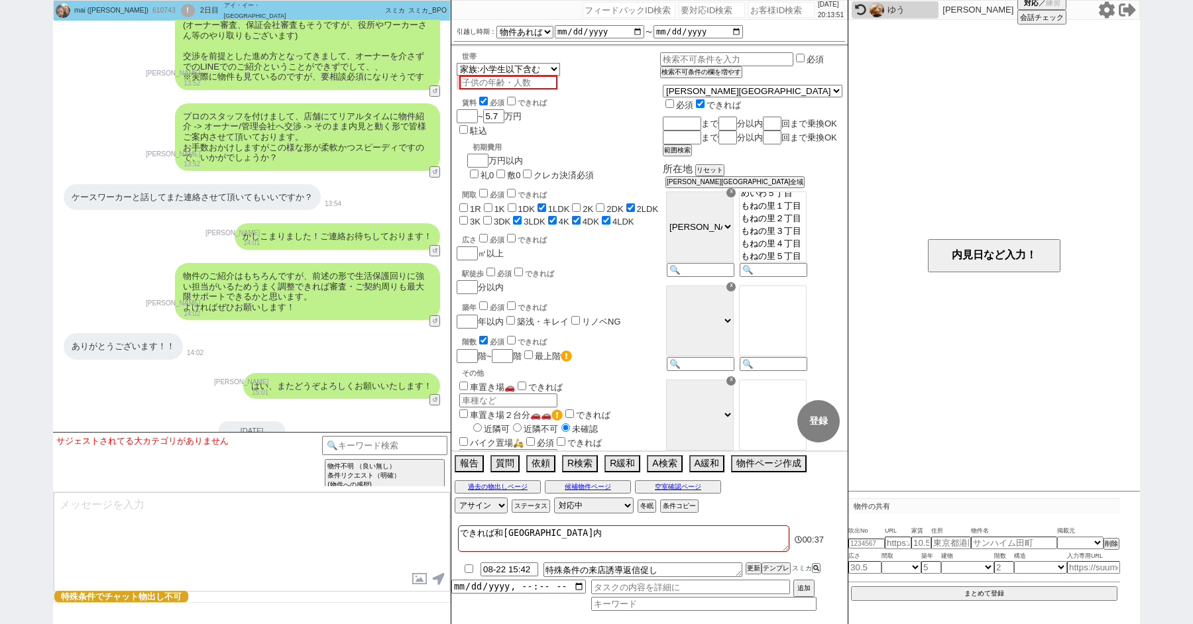
scroll to position [2154, 0]
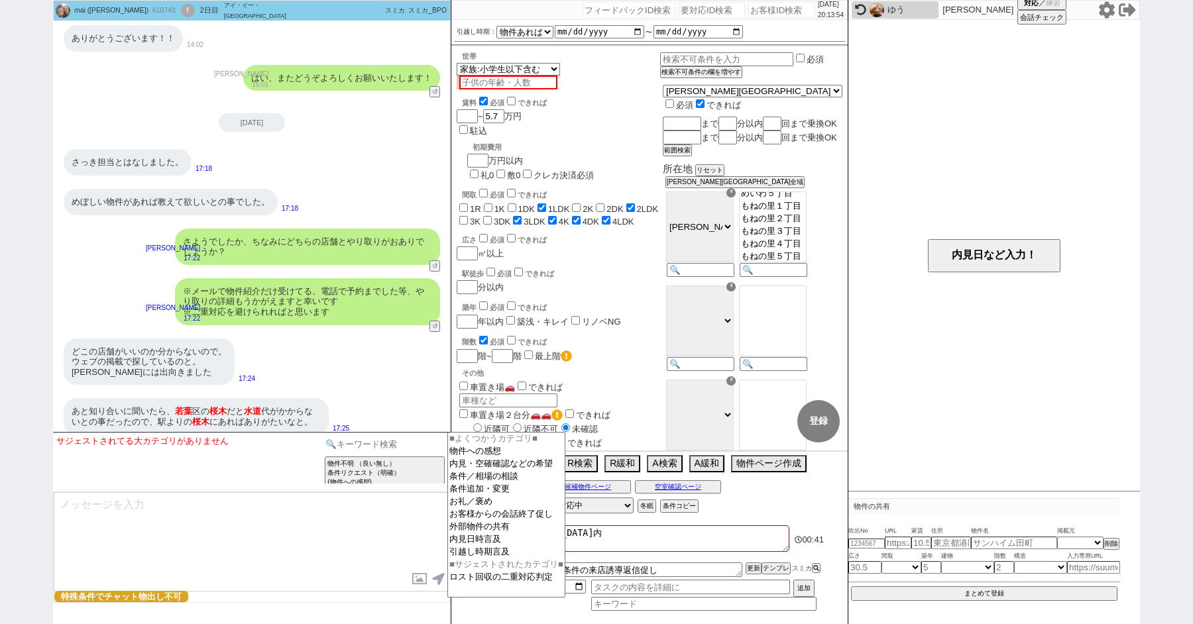
click at [360, 439] on input at bounding box center [384, 444] width 125 height 17
type input "省く"
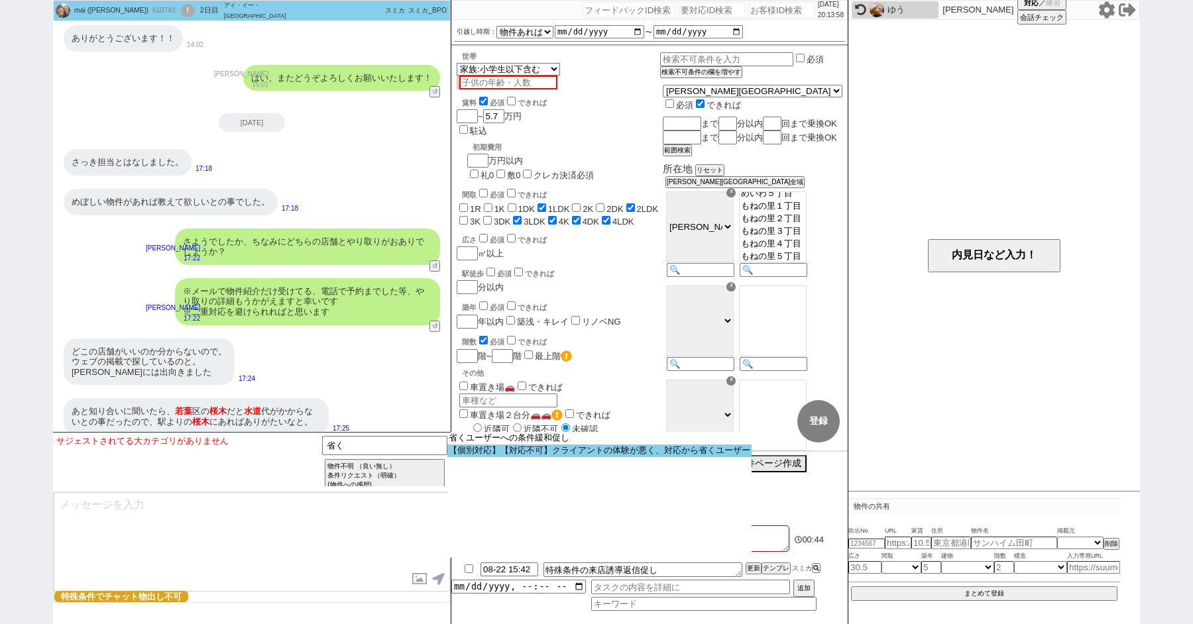
click at [0, 0] on option "【個別対応】【対応不可】クライアントの体験が悪く、対応から省くユーザー" at bounding box center [0, 0] width 0 height 0
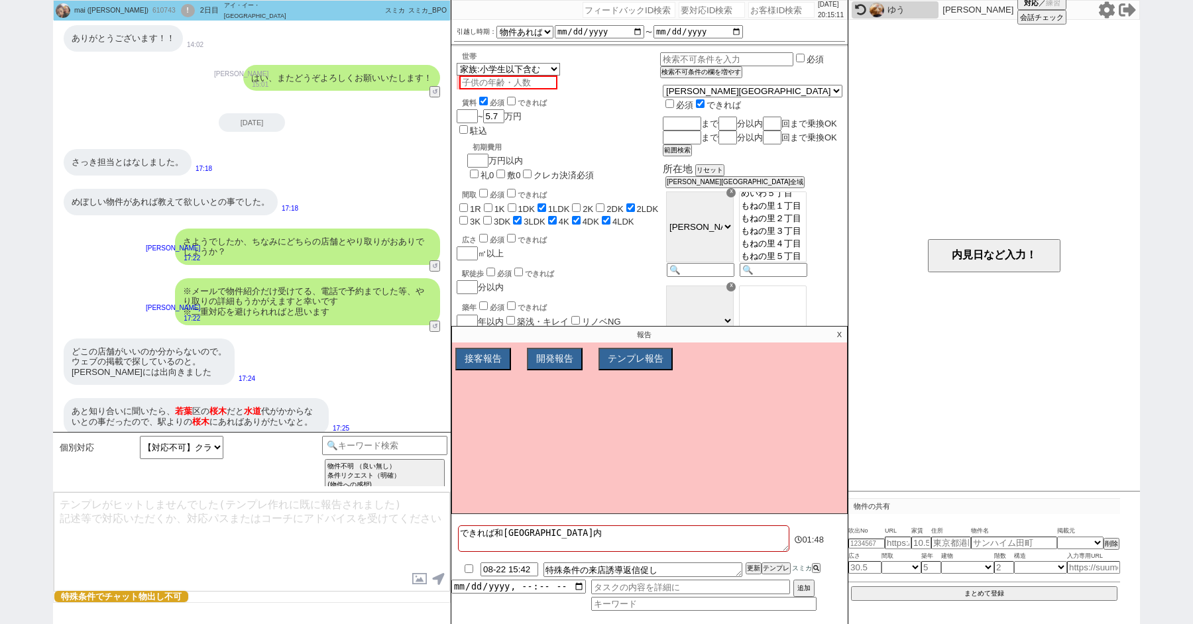
click at [40, 195] on div "mai (山城) 610743 ! 0 2日目 アイ・イー・セレクト 都賀駅前店 冬眠中 自社客 スミカ スミカ_BPO チャット全表示 2025-08-20…" at bounding box center [596, 312] width 1193 height 624
paste input "610935"
type input "610935"
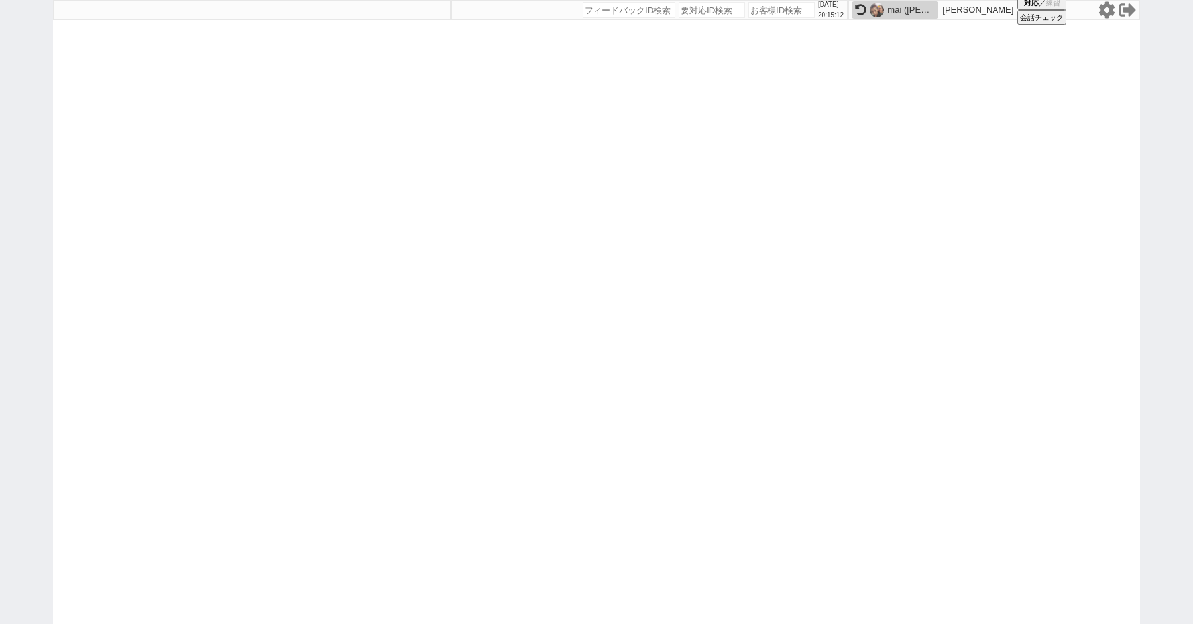
select select
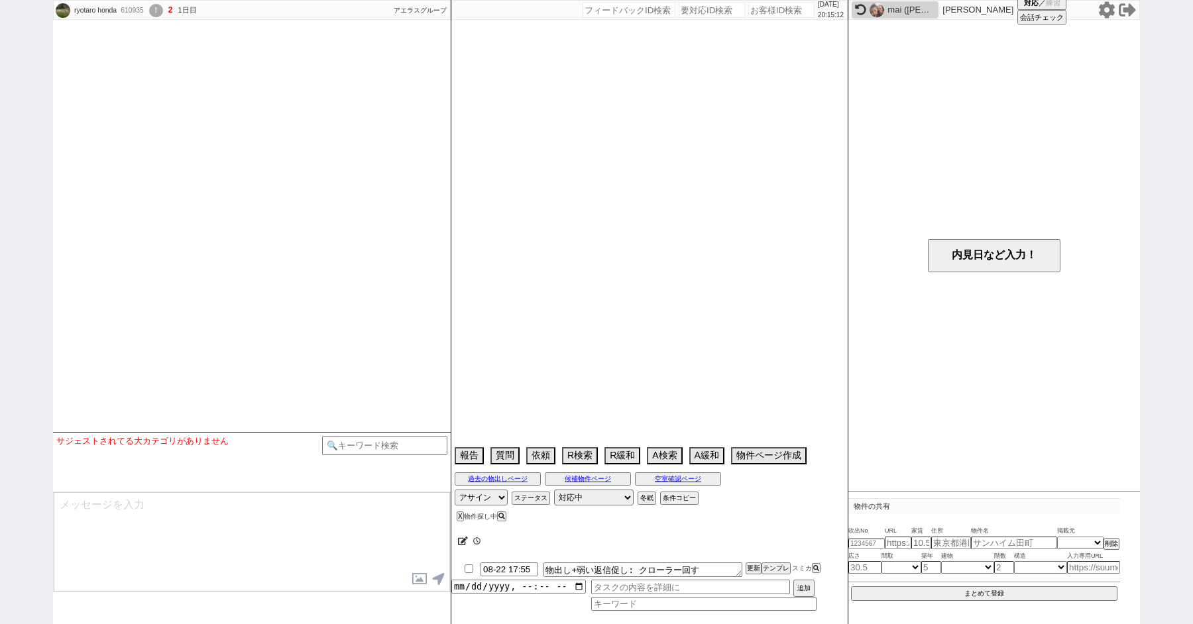
scroll to position [1262, 0]
select select "2025"
select select "10"
select select "36"
select select "0"
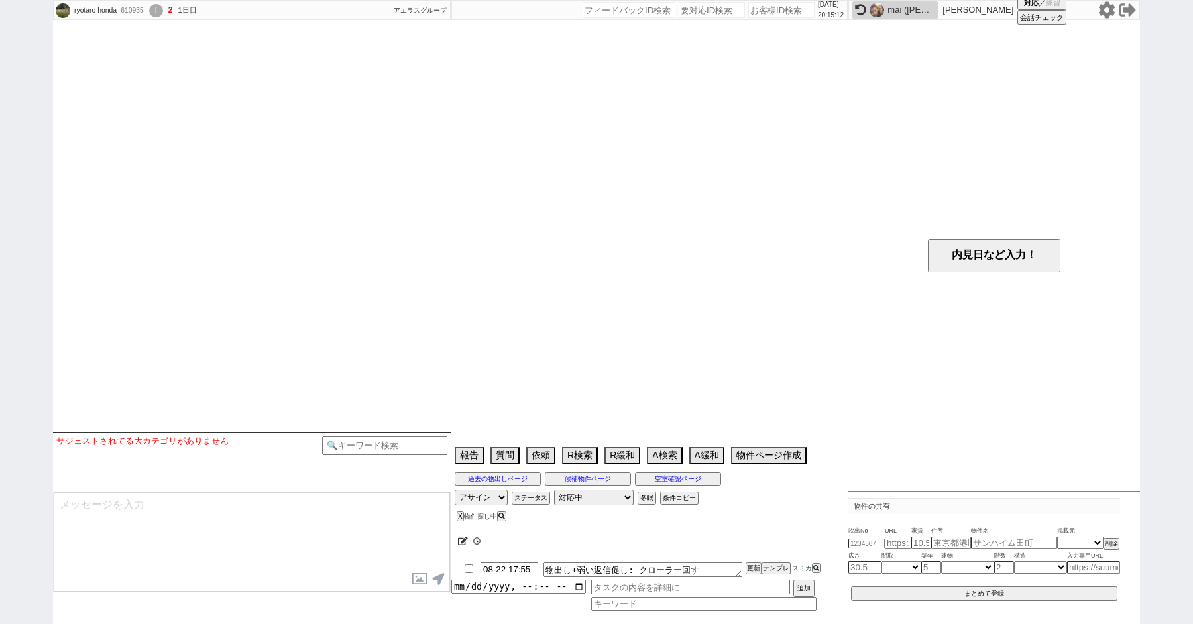
select select "47"
select select "44"
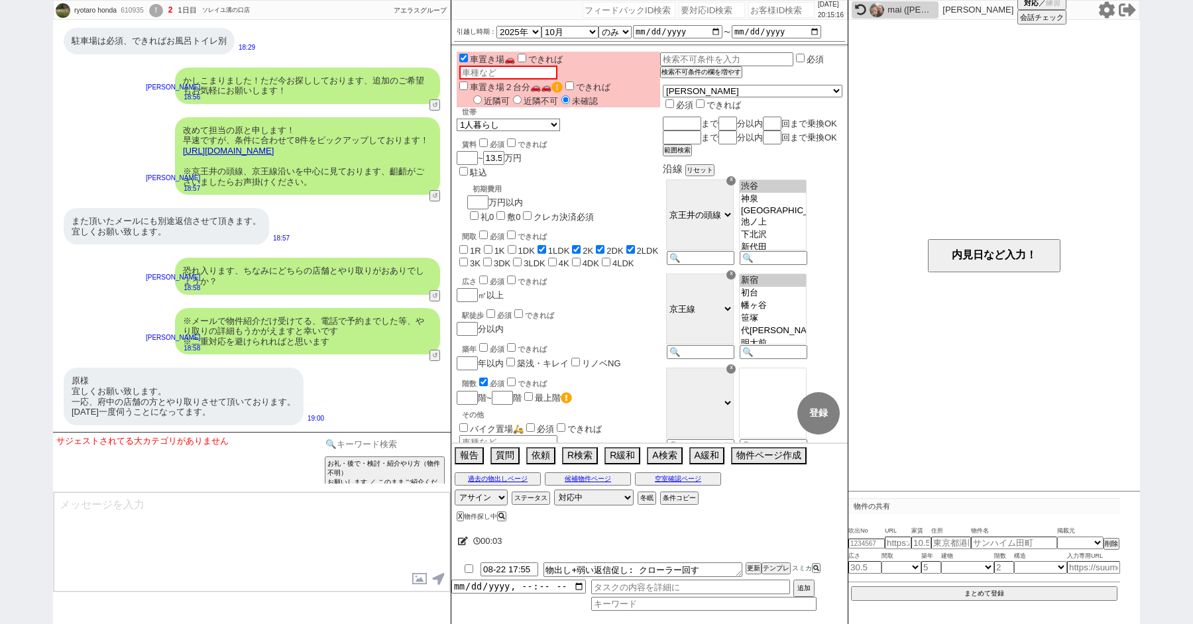
click at [378, 443] on input at bounding box center [384, 444] width 125 height 17
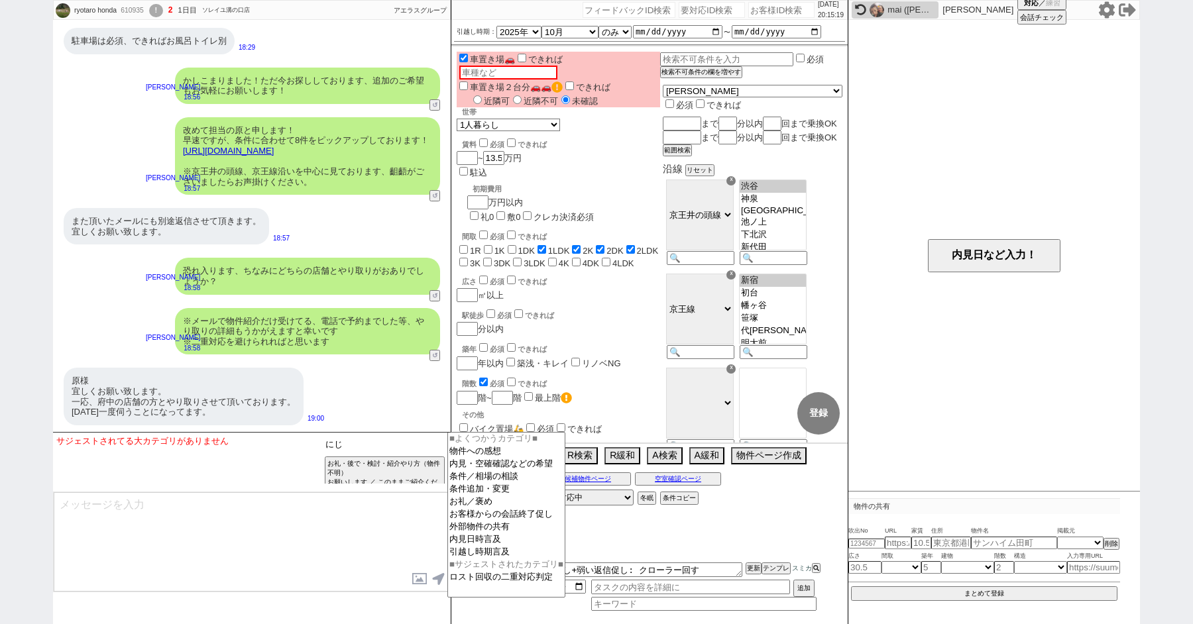
type input "に"
type input "ロスト"
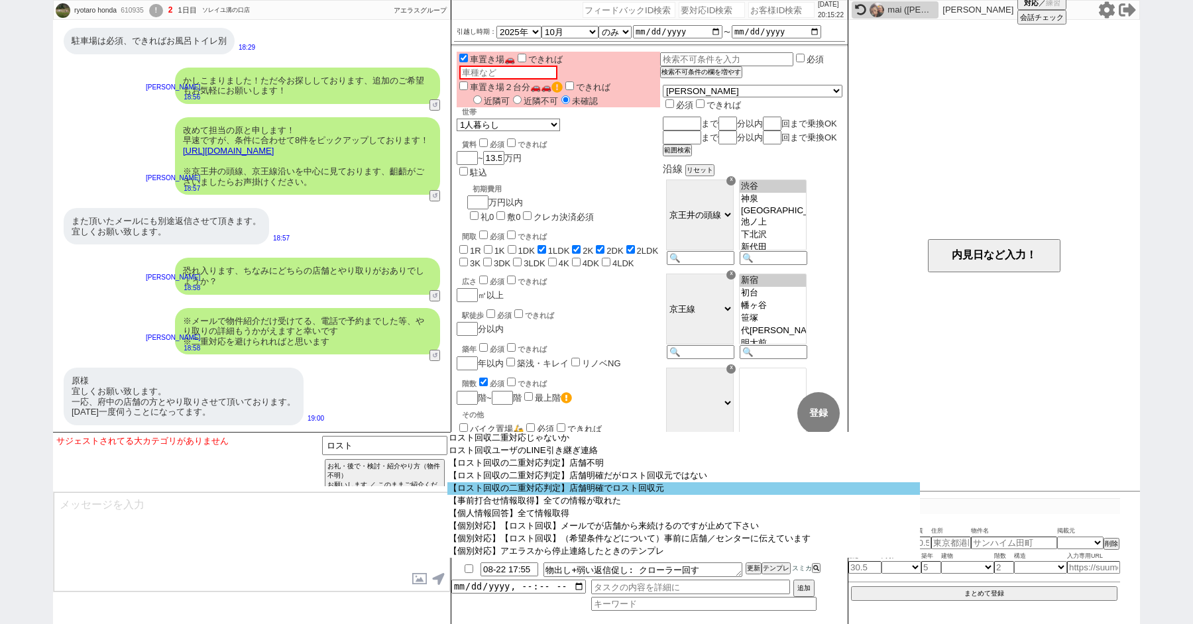
click at [555, 493] on option "【ロスト回収の二重対応判定】店舗明確でロスト回収元" at bounding box center [683, 488] width 472 height 13
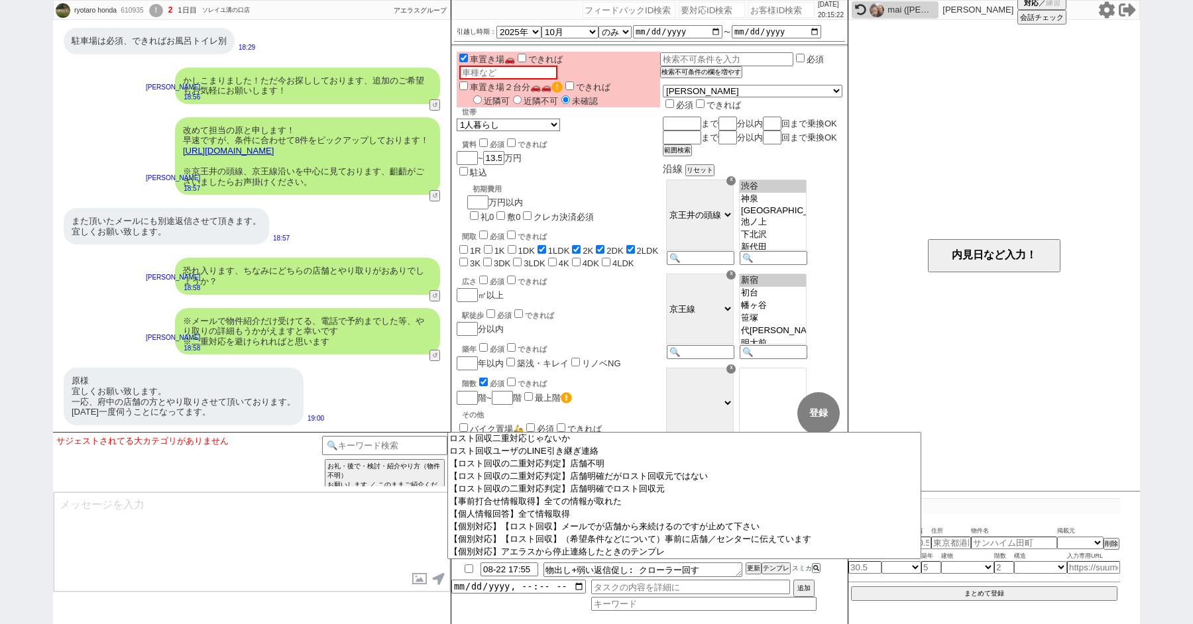
select select "店舗明確でロスト回収元"
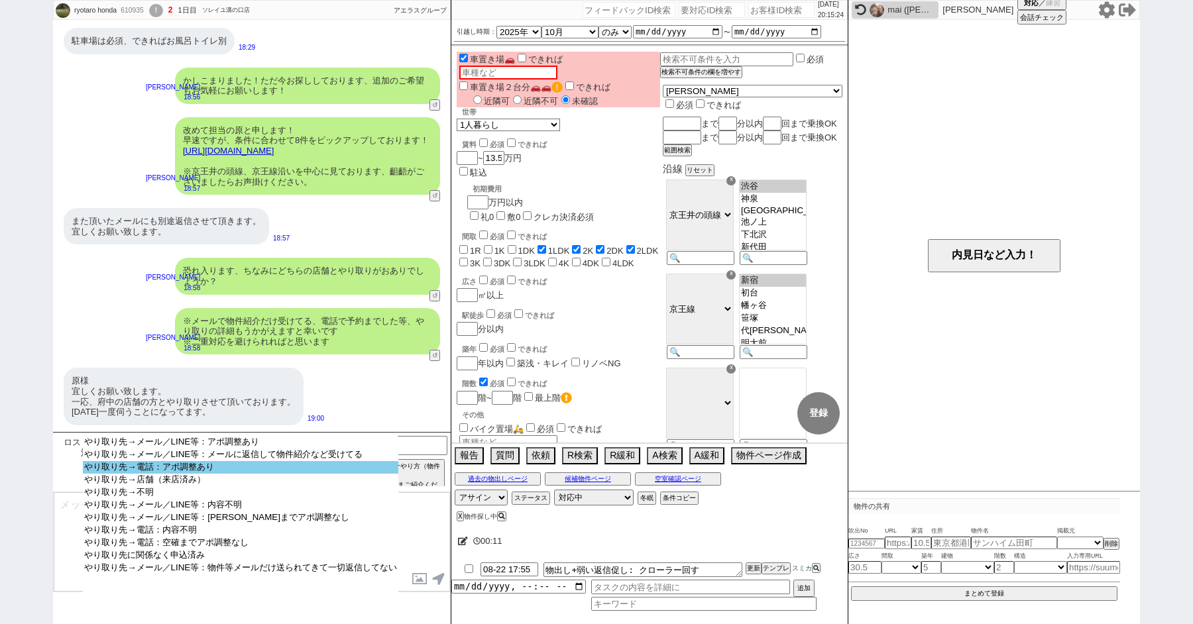
select select "やり取り先→電話：アポ調整あり"
click at [219, 474] on option "やり取り先→電話：アポ調整あり" at bounding box center [240, 480] width 315 height 13
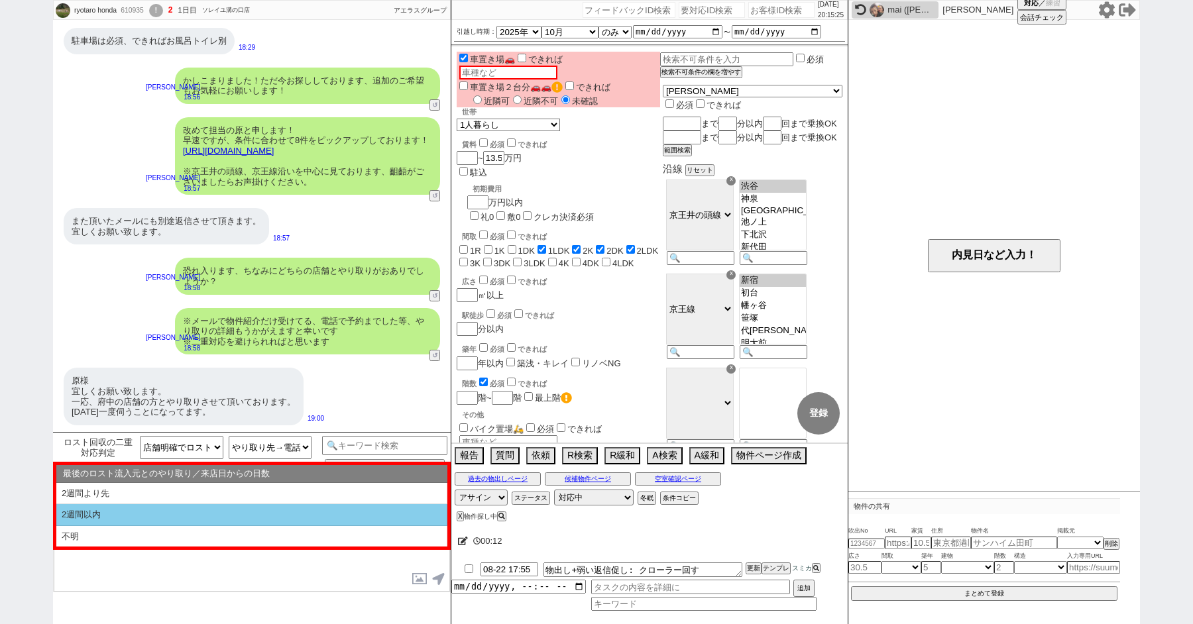
click at [151, 526] on li "2週間以内" at bounding box center [251, 536] width 391 height 21
select select "2週間以内"
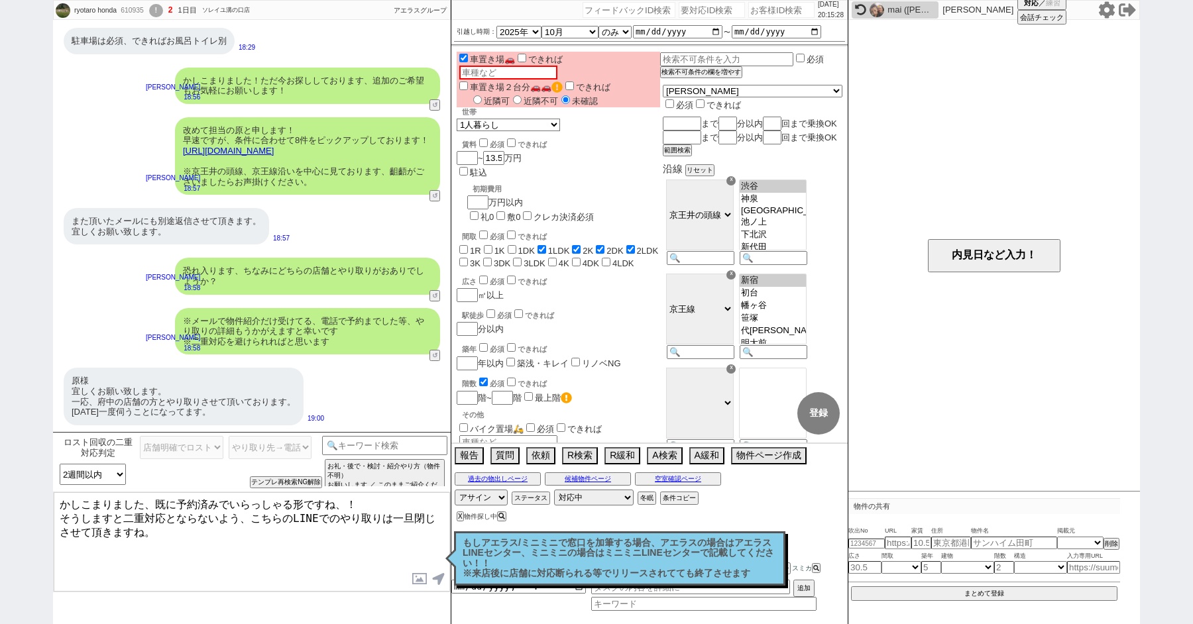
click at [385, 504] on textarea "かしこまりました、既に予約済みでいらっしゃる形ですね、！ そうしますと二重対応とならないよう、こちらのLINEでのやり取りは一旦閉じさせて頂きますね。" at bounding box center [252, 541] width 396 height 99
click at [122, 525] on textarea "かしこまりました、既に予約済みでいらっしゃる形ですね、！ そうしますと二重対応とならないよう、こちらのLINEでのやり取りは一旦閉じさせて頂きますね。" at bounding box center [252, 541] width 396 height 99
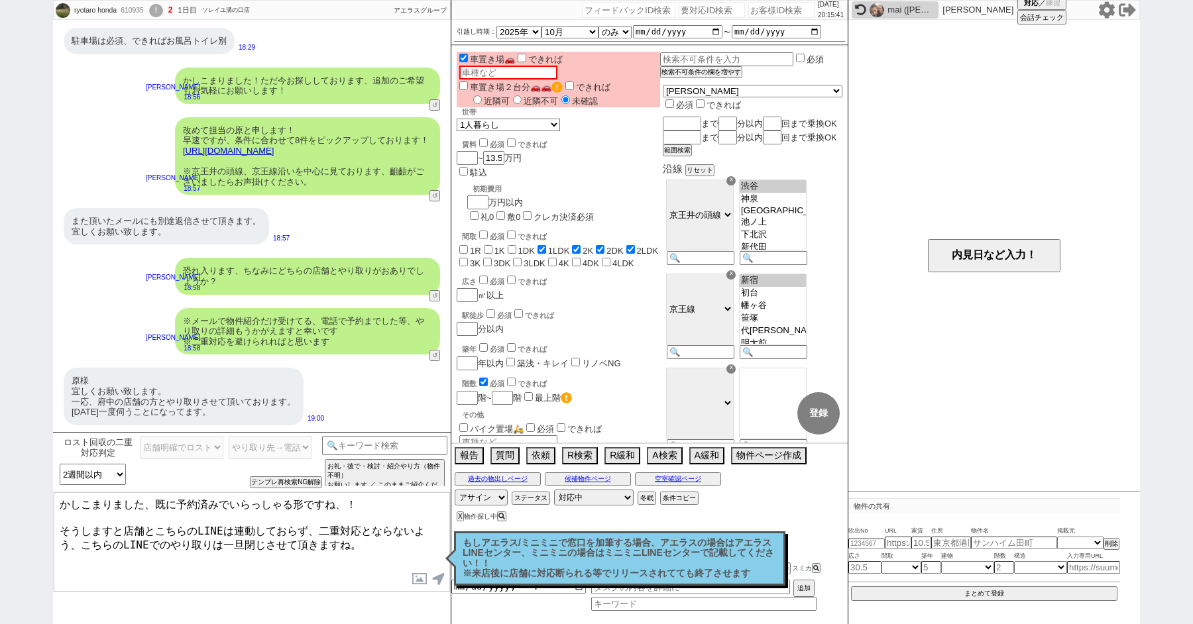
type textarea "かしこまりました、既に予約済みでいらっしゃる形ですね、！ そうしますと店舗とこちらのLINEは連動しておらず、二重対応とならないよう、こちらのLINEでのやり…"
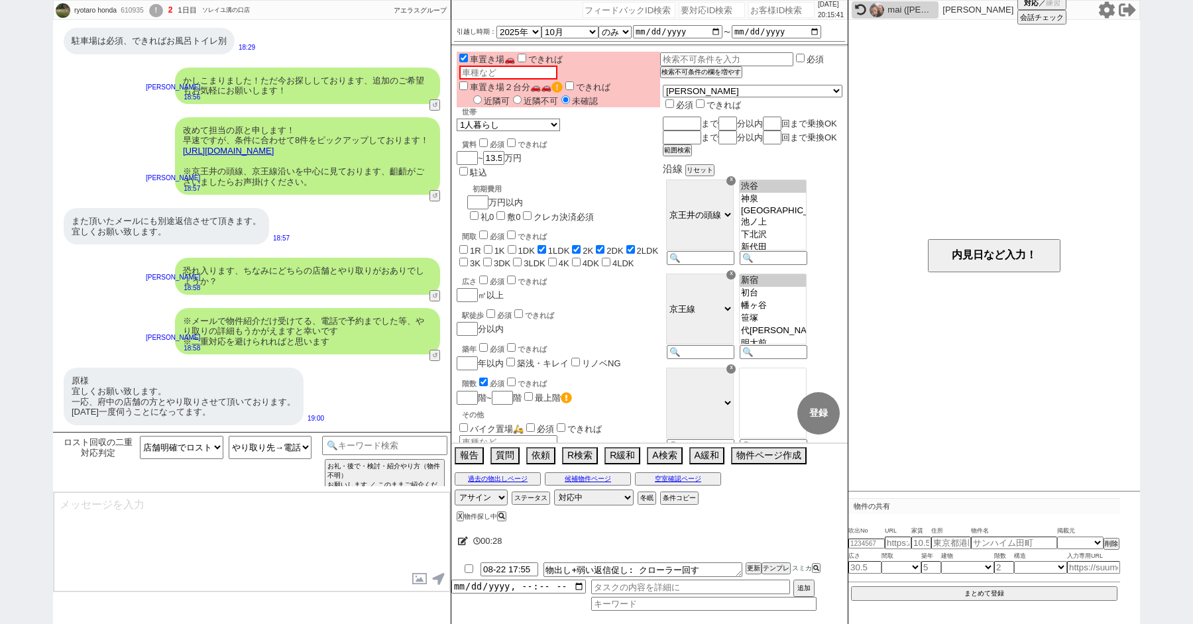
scroll to position [1343, 0]
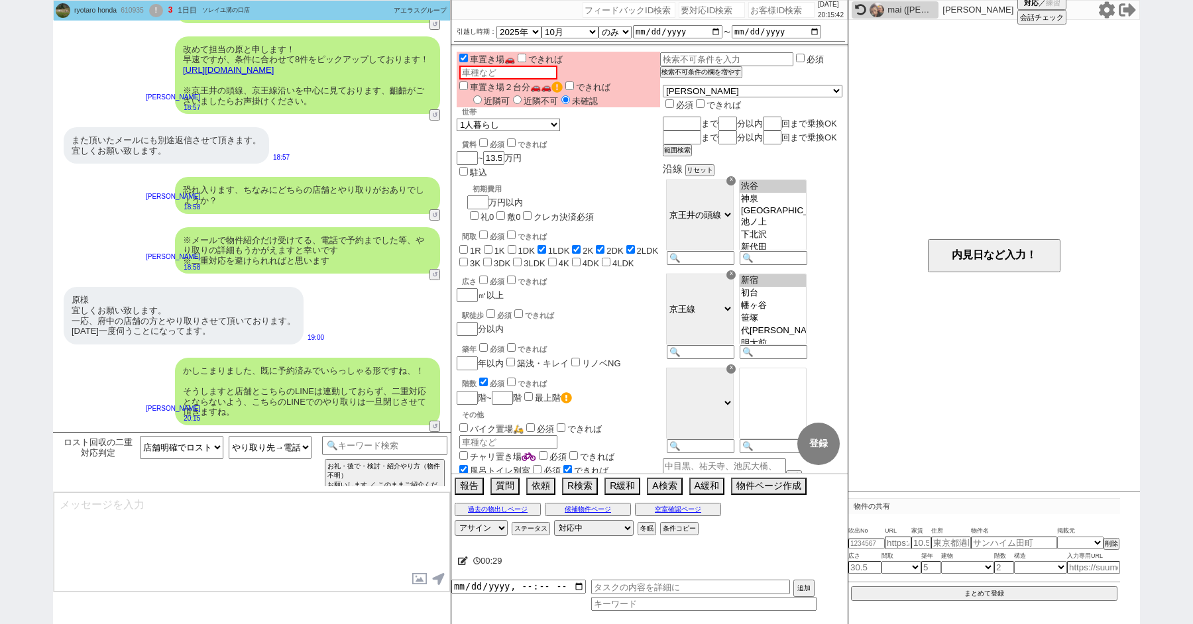
type textarea "もし店舗と進めていくなかで物件がお決まりにならなかった場合などは、 担当に「LINEのほうで探していいですか？」といった旨ご確認いただき、 再度またご連絡いた…"
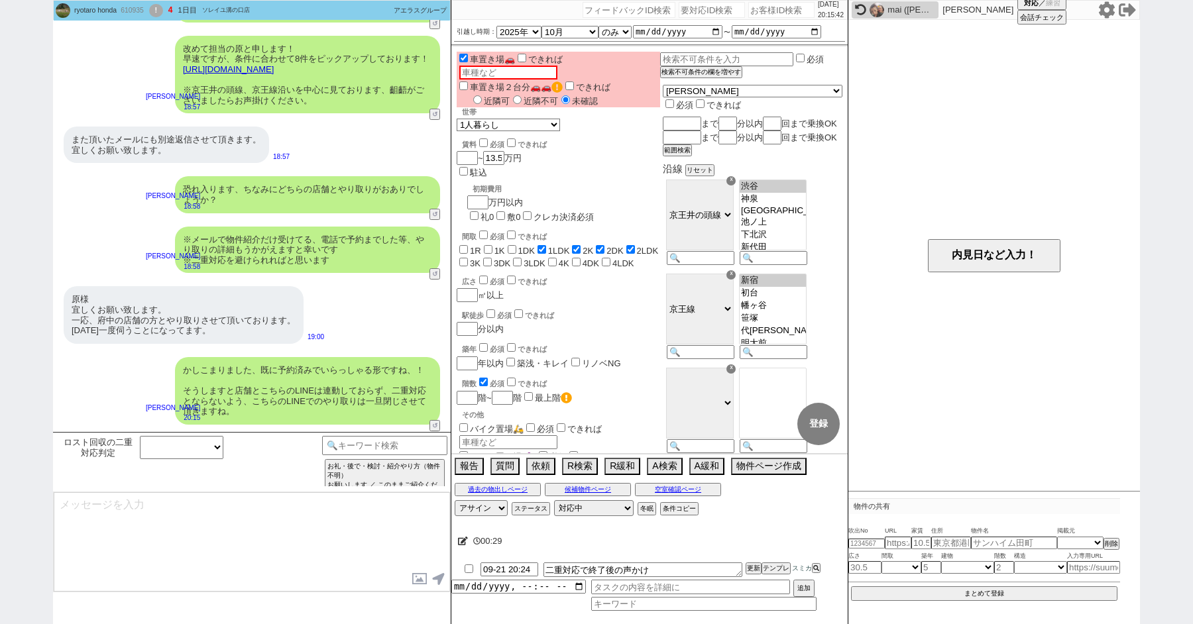
scroll to position [1424, 0]
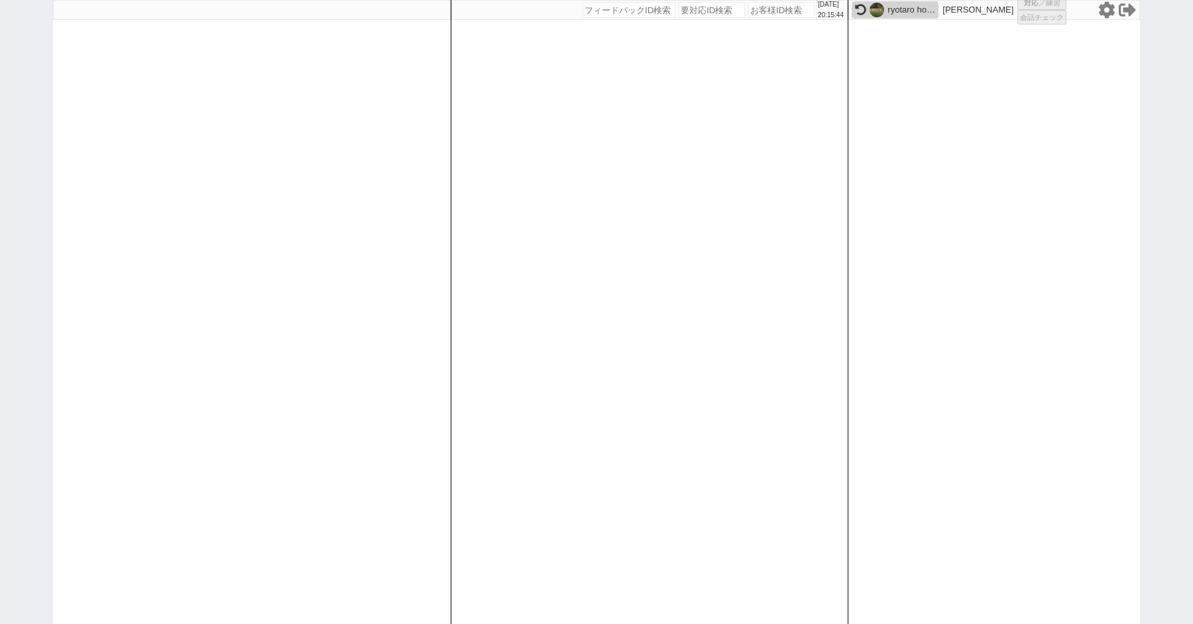
select select
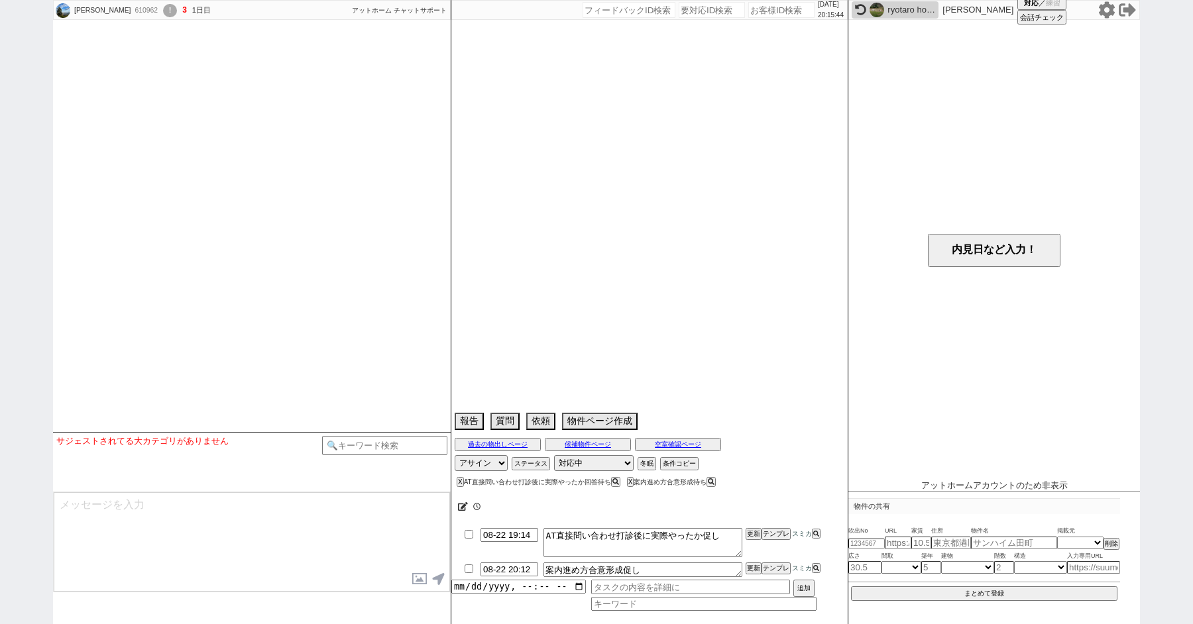
select select "2025"
select select "8"
select select "29"
select select "6"
select select "23"
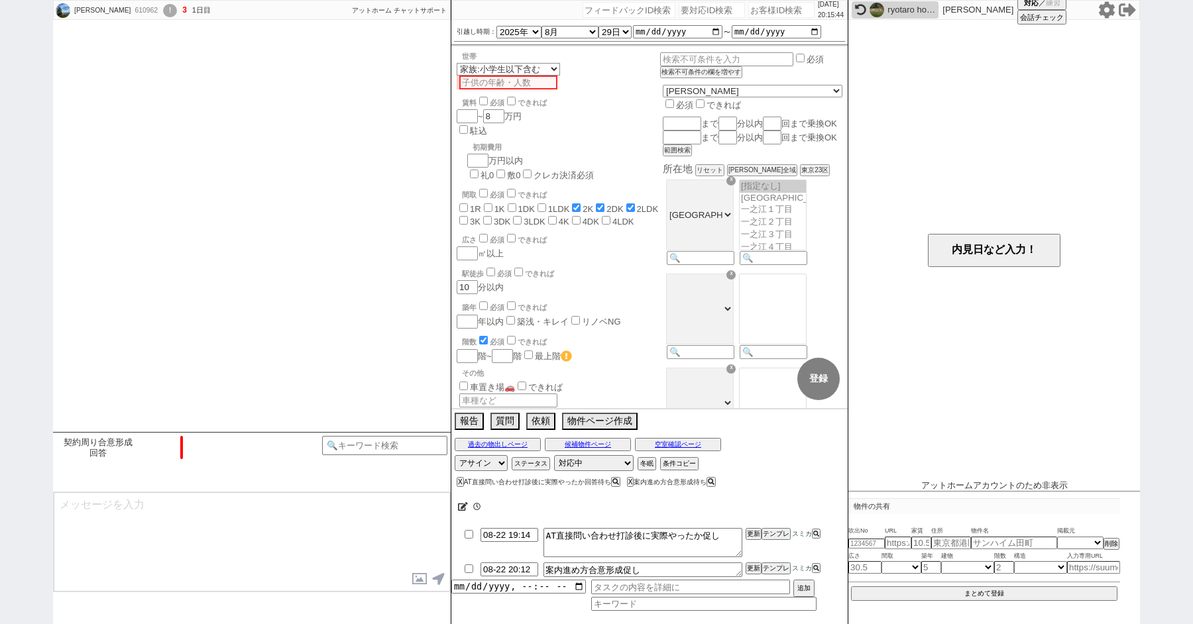
scroll to position [410, 0]
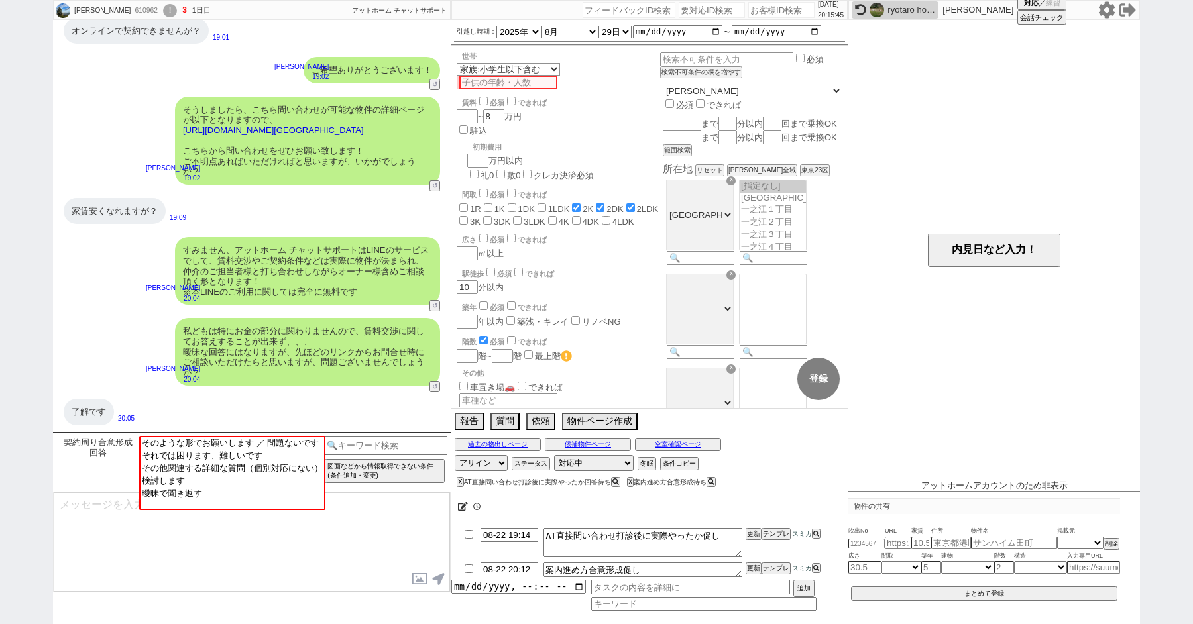
click at [877, 13] on img at bounding box center [876, 10] width 15 height 15
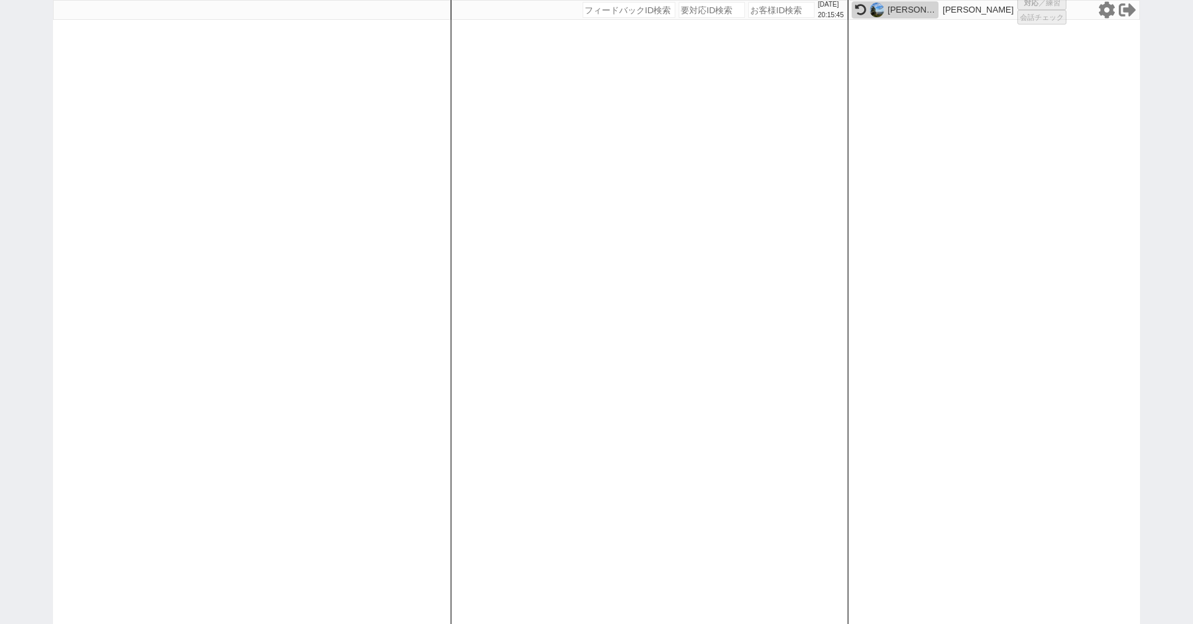
select select
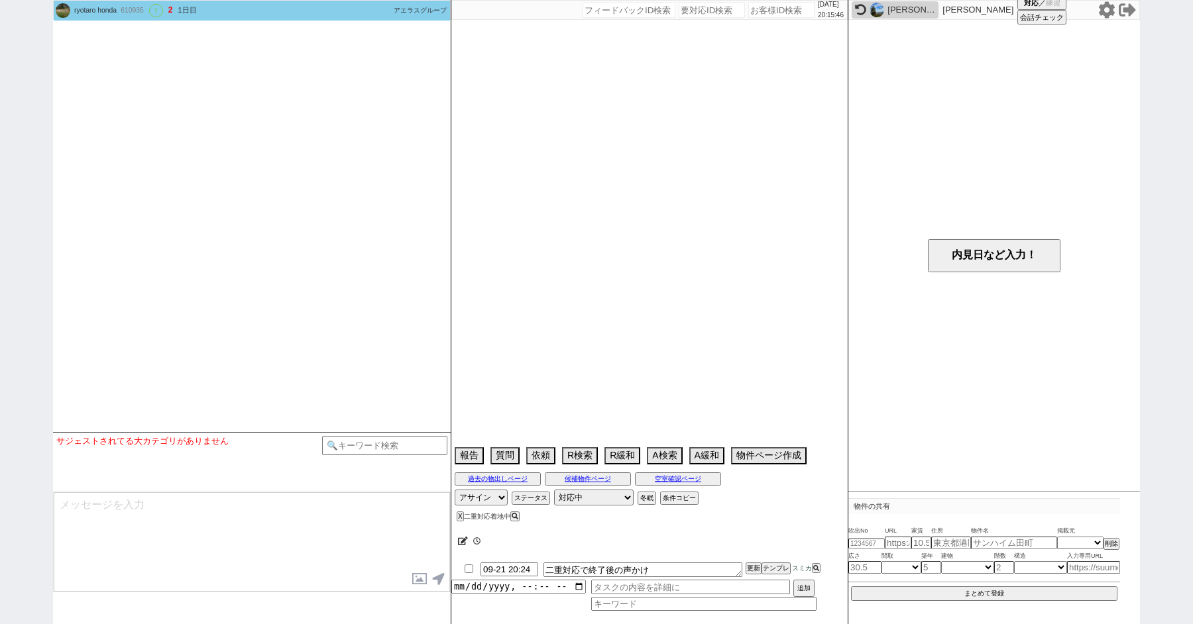
select select "2025"
select select "10"
select select "36"
select select "0"
select select "47"
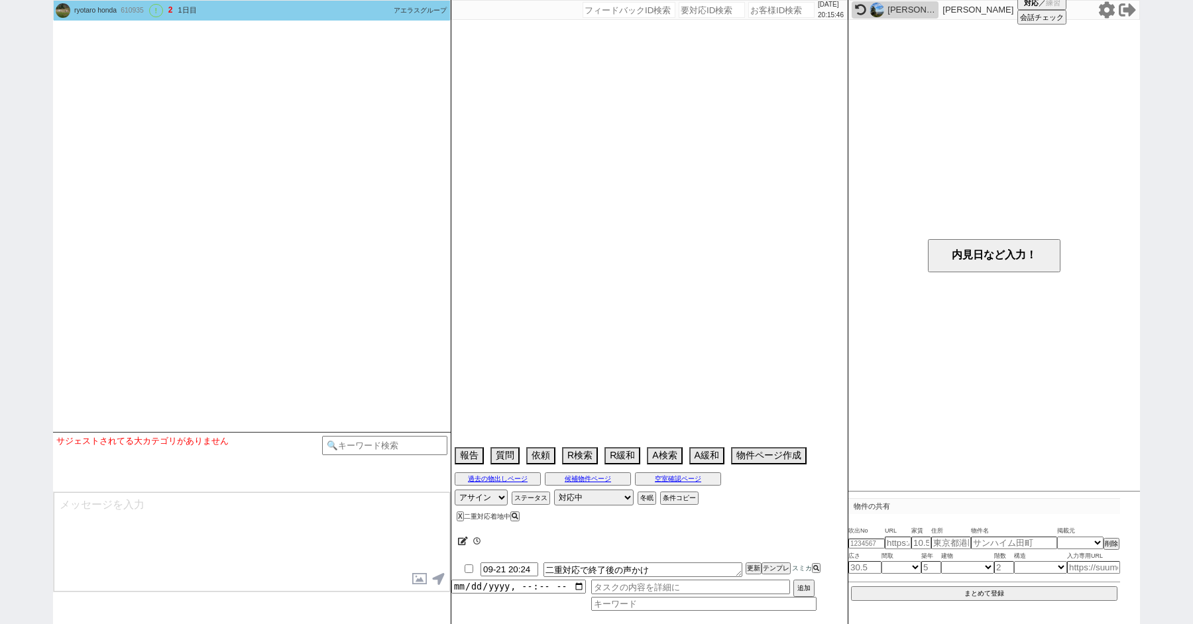
select select "44"
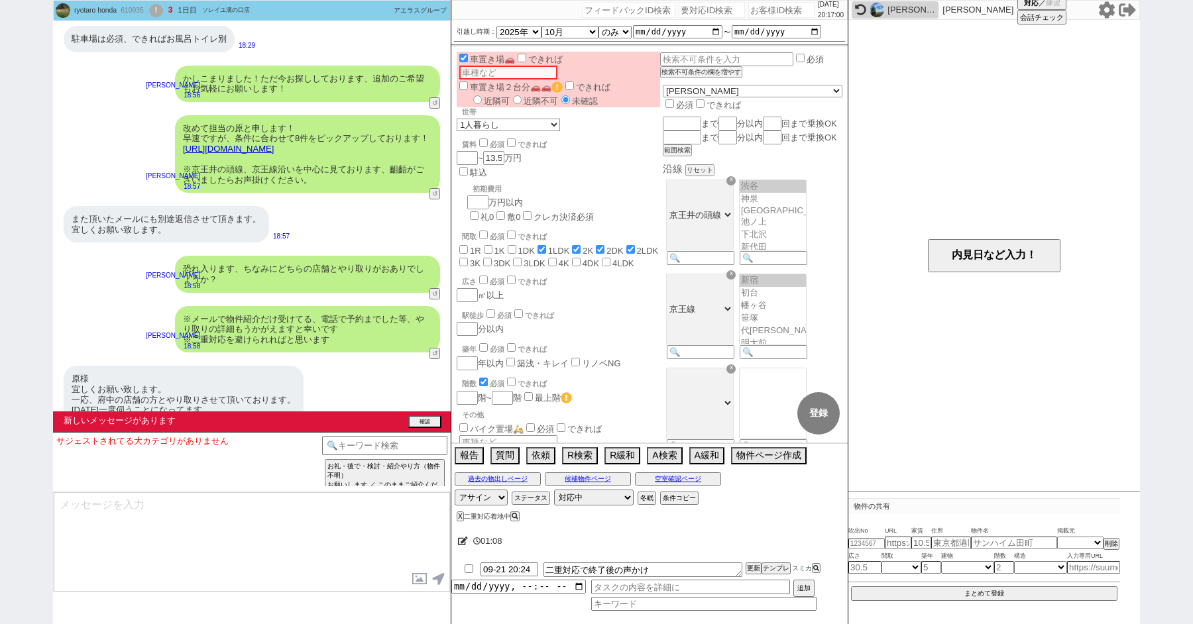
scroll to position [1505, 0]
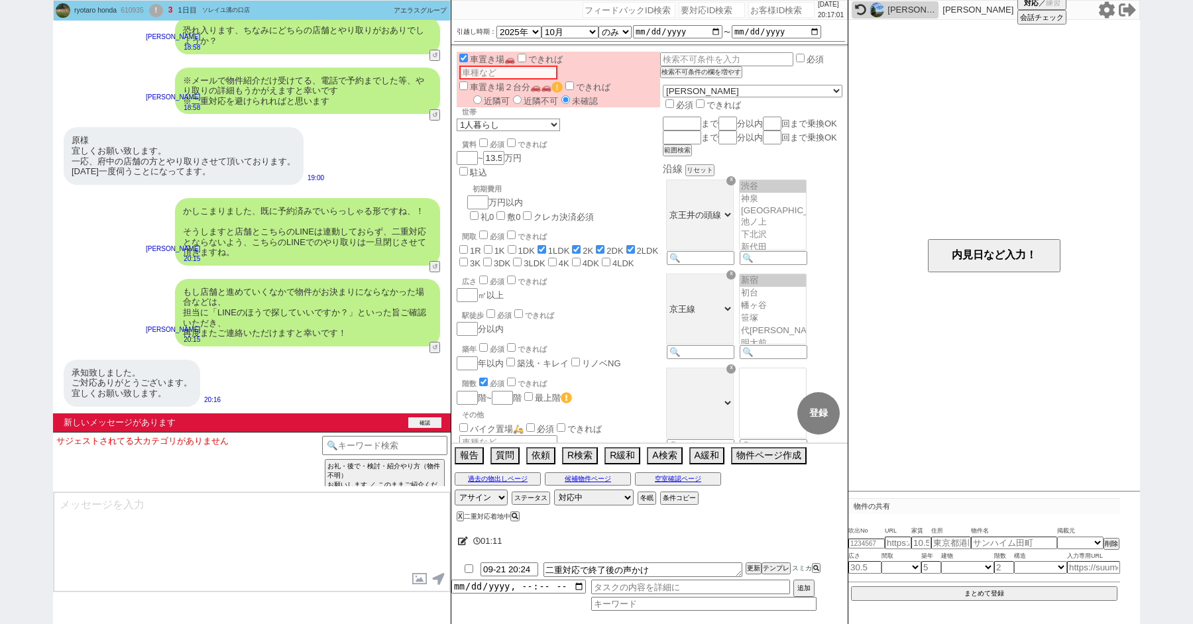
click at [423, 417] on button "確認" at bounding box center [424, 422] width 33 height 11
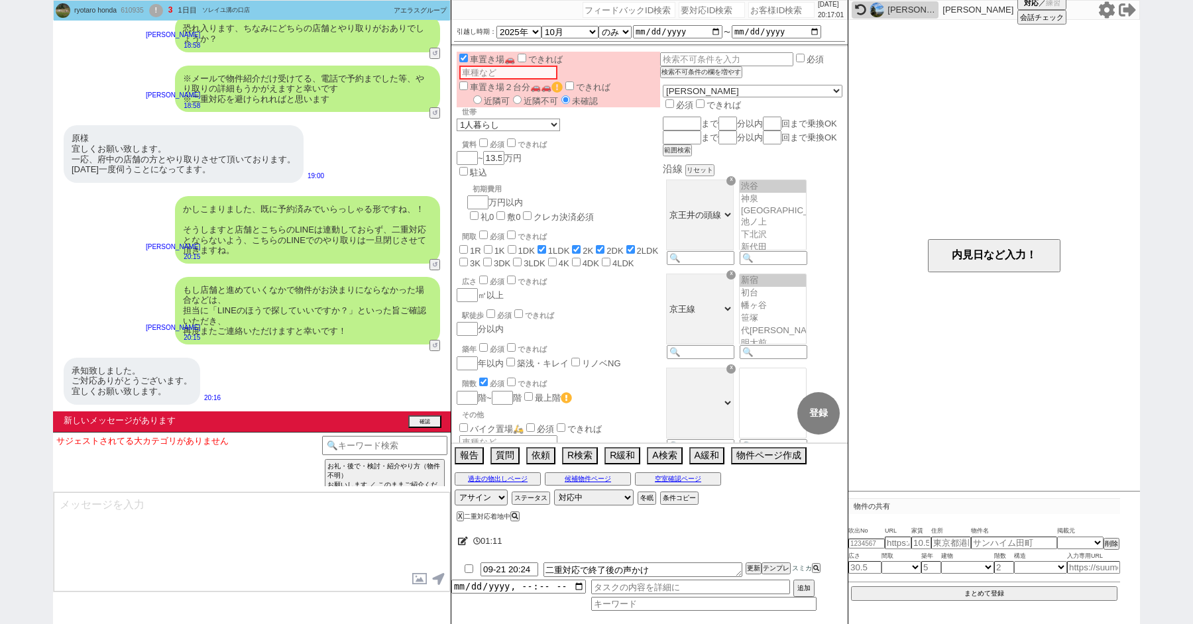
scroll to position [1484, 0]
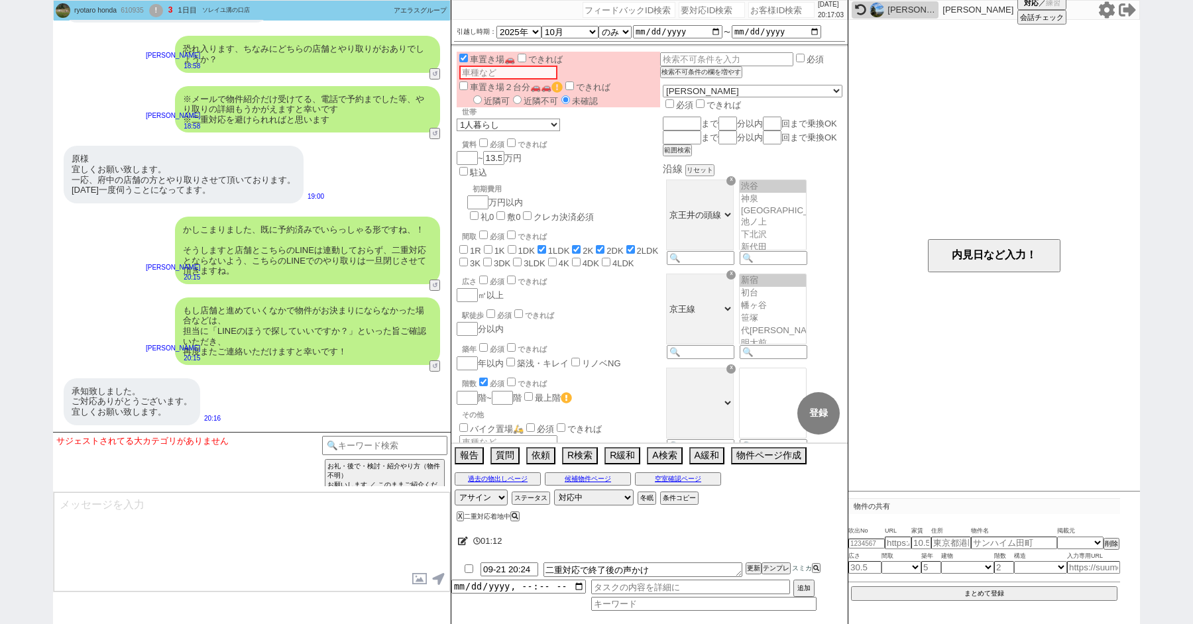
click at [205, 498] on textarea at bounding box center [252, 541] width 396 height 99
type textarea "いえいえ、引き続き店舗スタッフとどうぞよろしくお願い致します！"
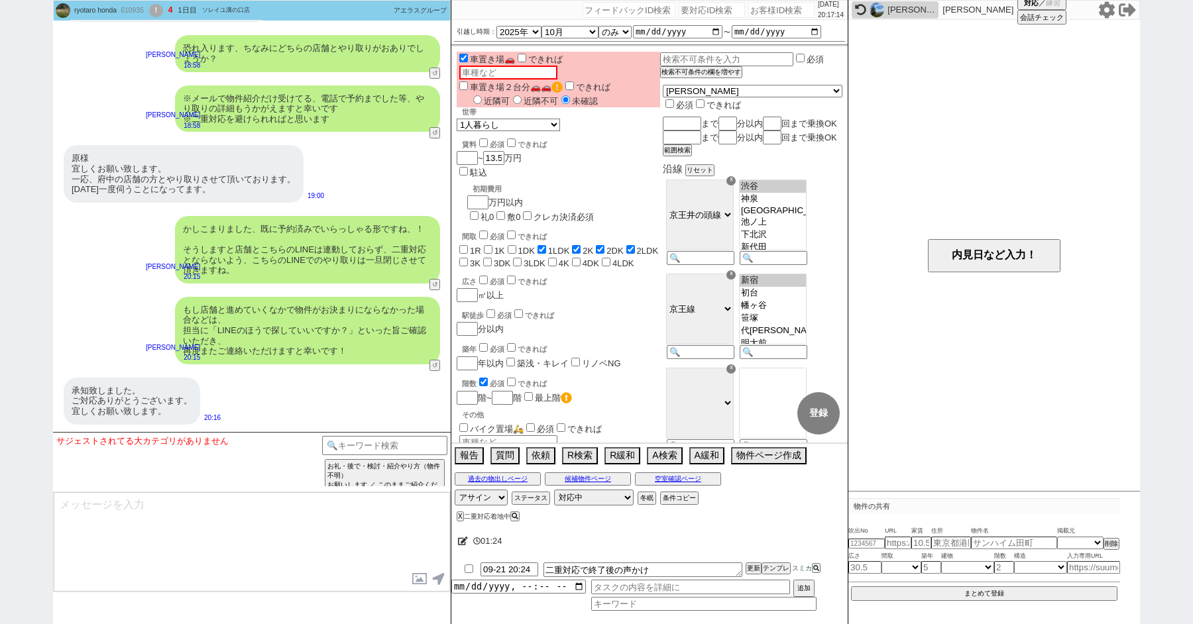
scroll to position [1534, 0]
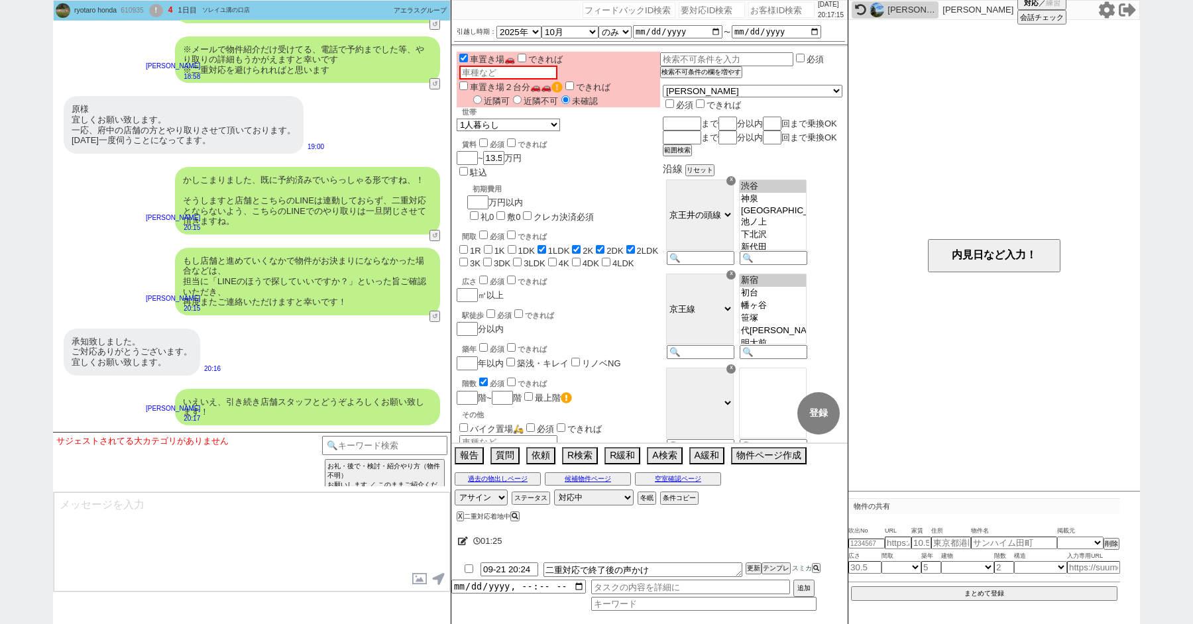
click at [163, 6] on div "!" at bounding box center [156, 10] width 14 height 13
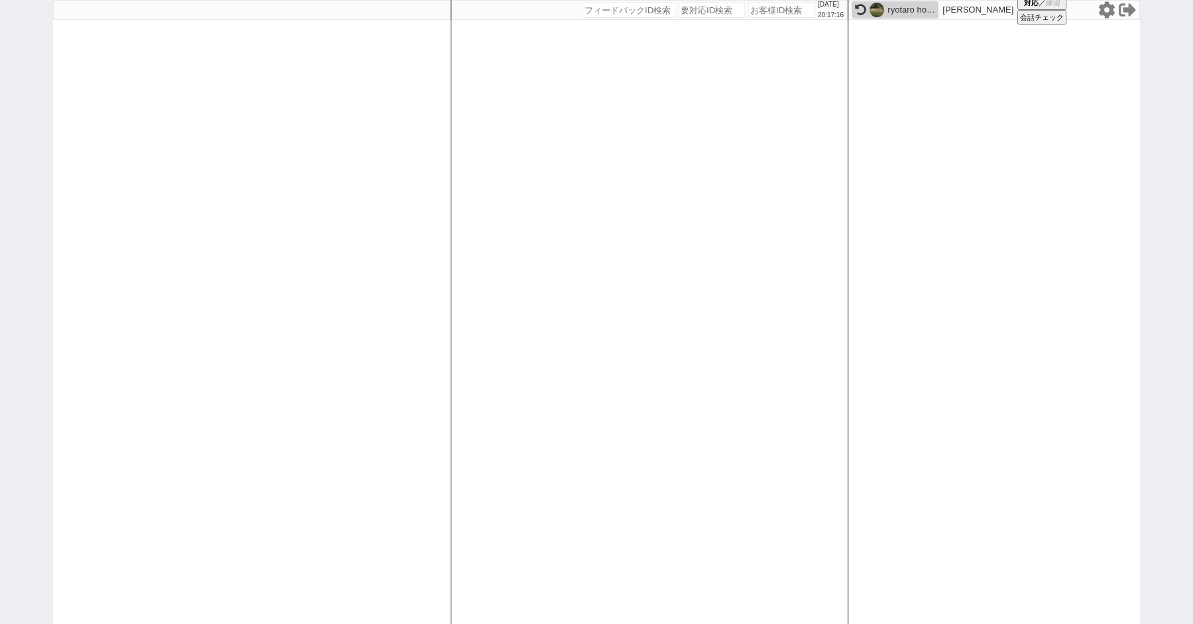
click at [32, 79] on div "2025/08/21 20:17:16 候補物件を追加してしてください 紹介した物件一覧 他社物件を追加する 空室確認ページに追加・削除 紹介した物件一覧 他…" at bounding box center [596, 312] width 1193 height 624
paste input "610935"
type input "610935"
select select
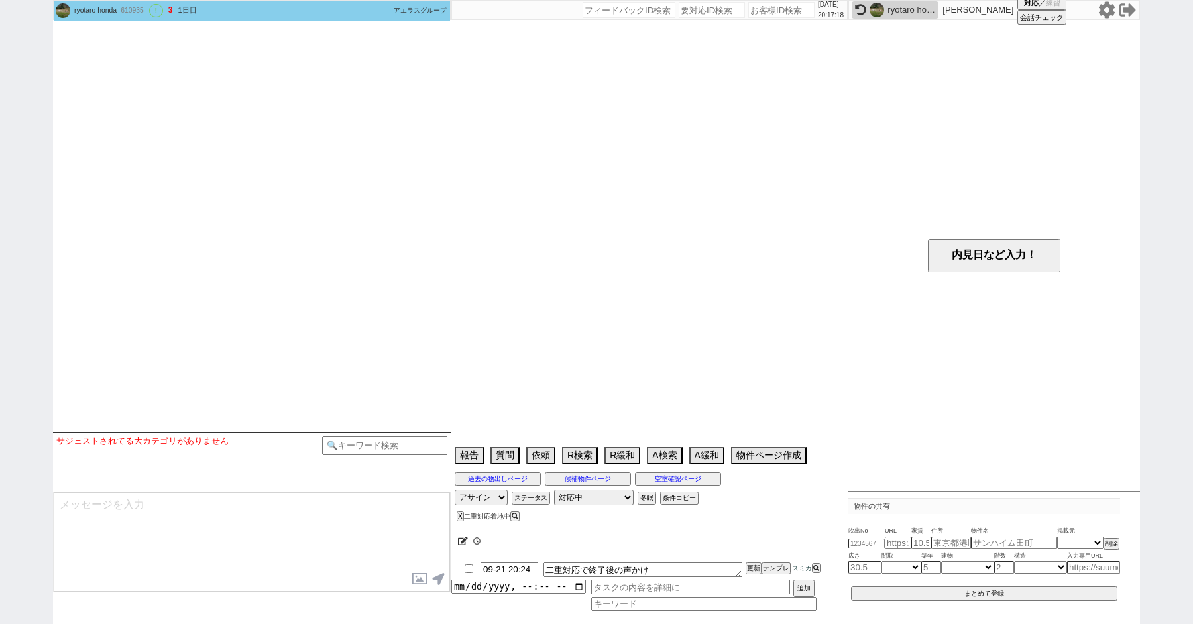
select select "2025"
select select "10"
select select "36"
select select "0"
select select "47"
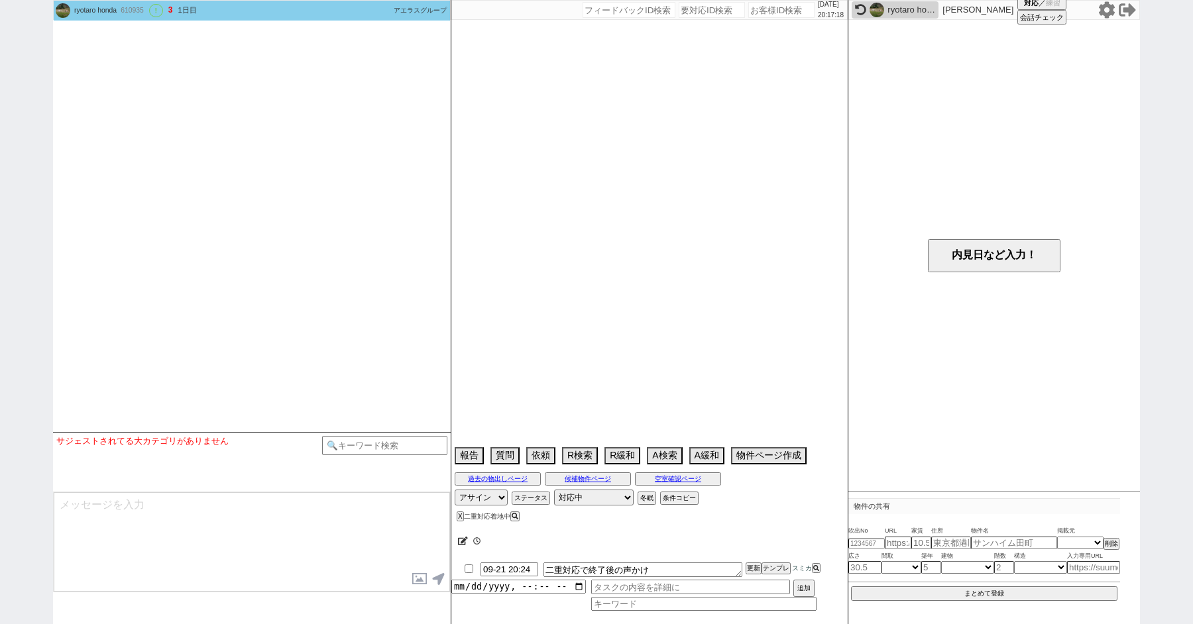
select select "44"
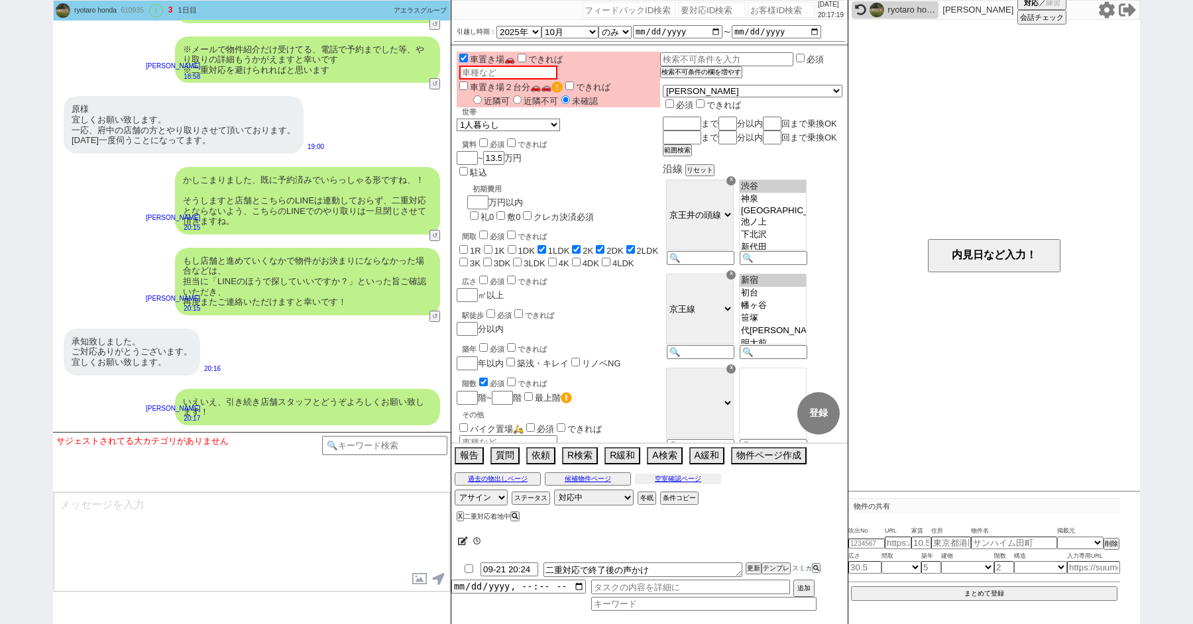
click at [670, 480] on button "空室確認ページ" at bounding box center [678, 479] width 86 height 11
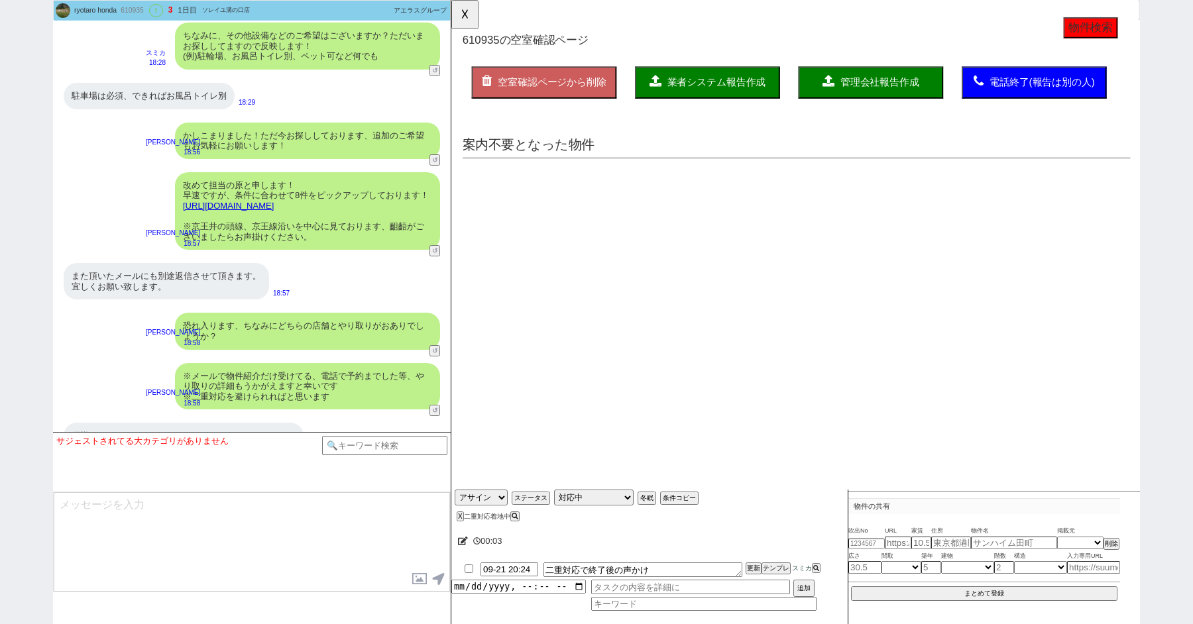
scroll to position [798, 0]
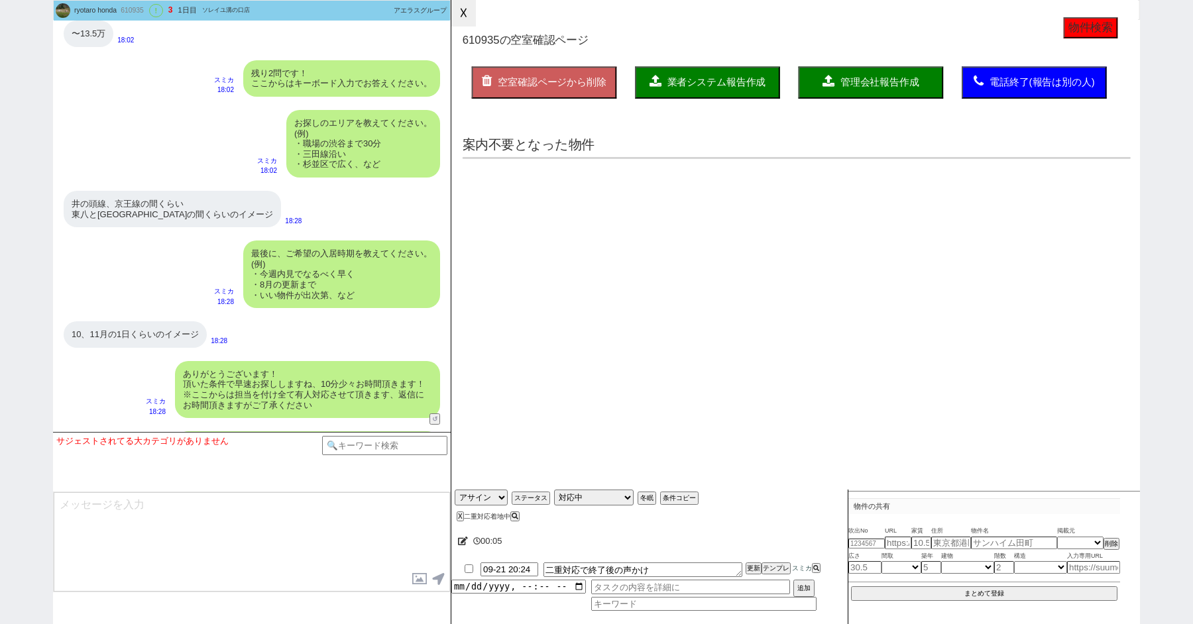
click at [472, 5] on button "☓" at bounding box center [463, 13] width 25 height 27
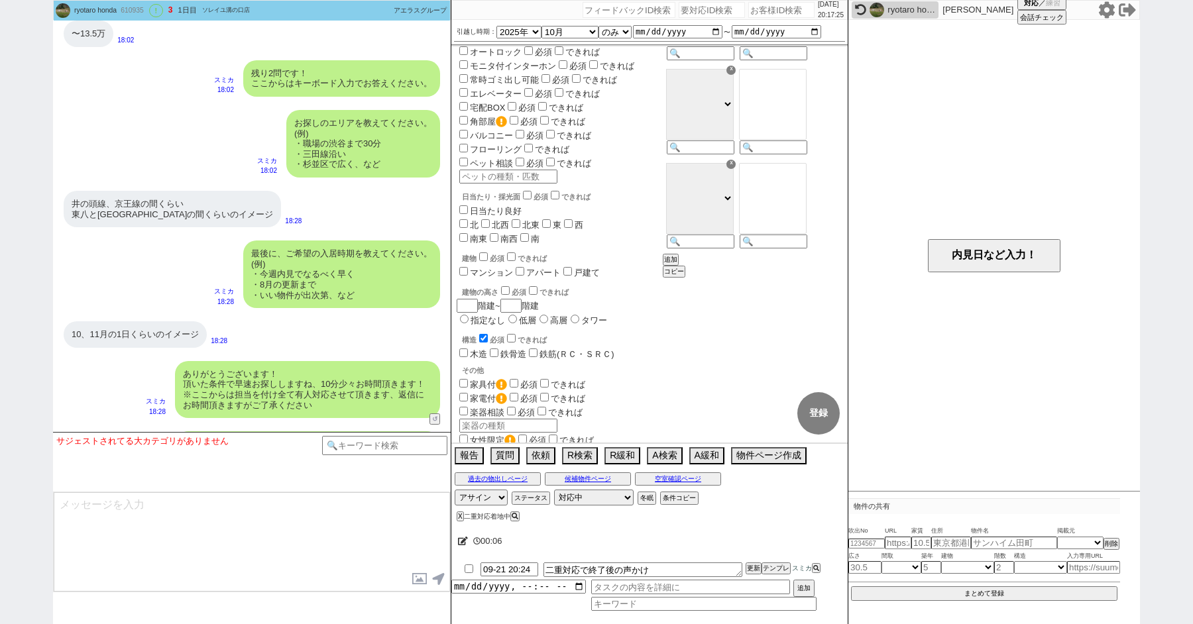
scroll to position [747, 0]
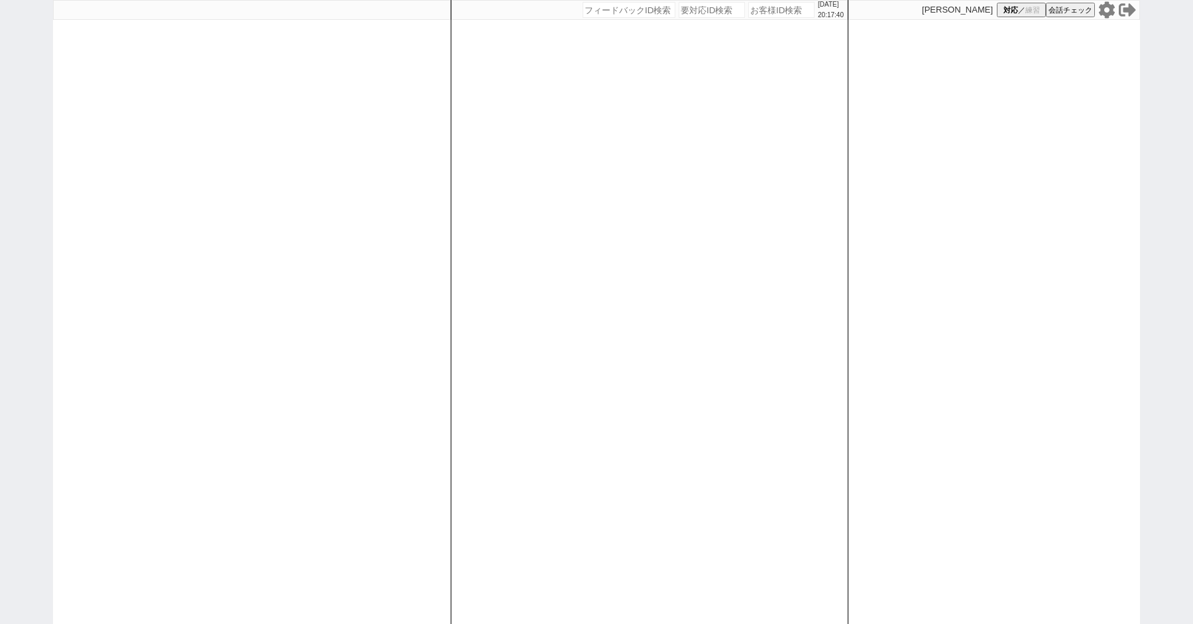
click at [773, 13] on input "number" at bounding box center [781, 10] width 66 height 16
type input "41953"
select select
select select "4"
select select "10"
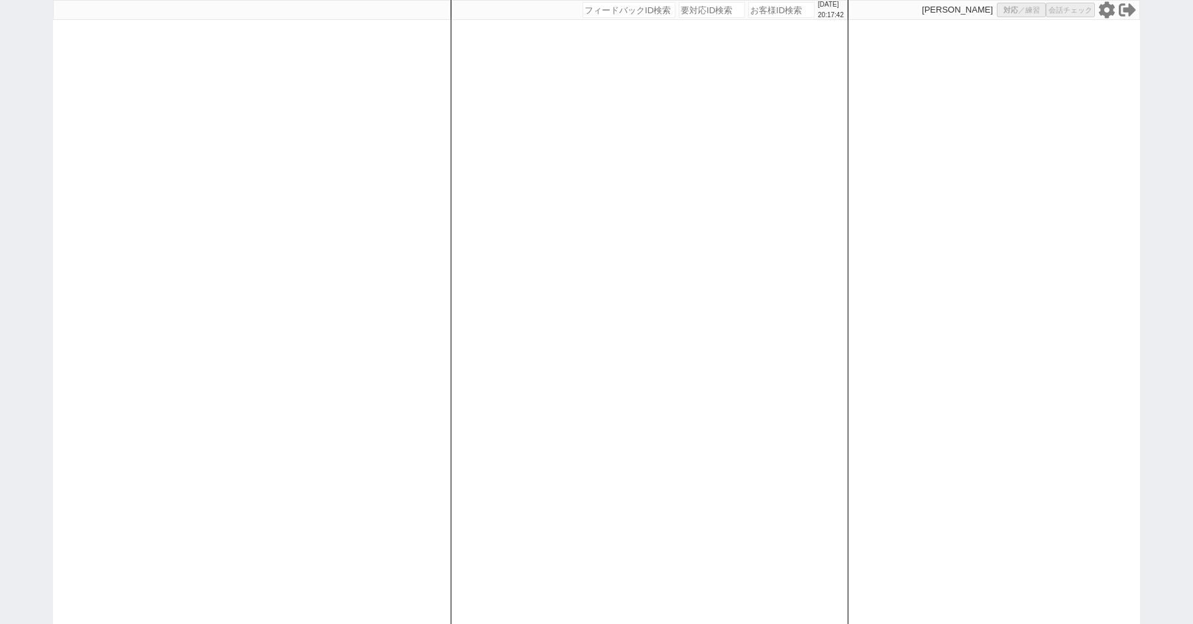
select select "8"
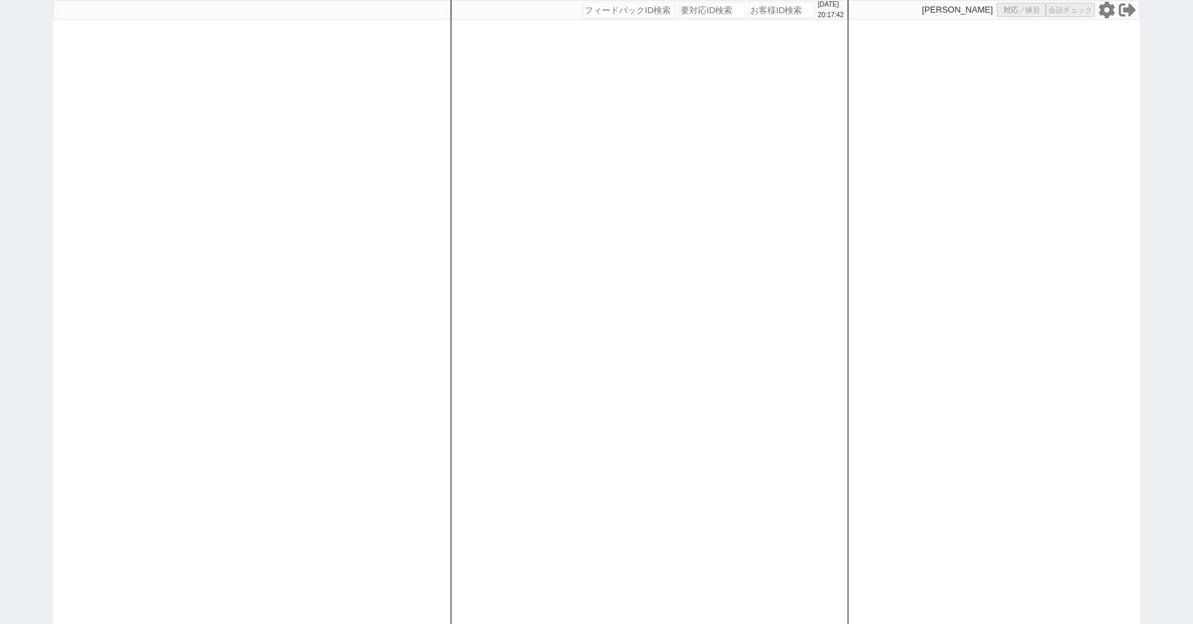
select select "8"
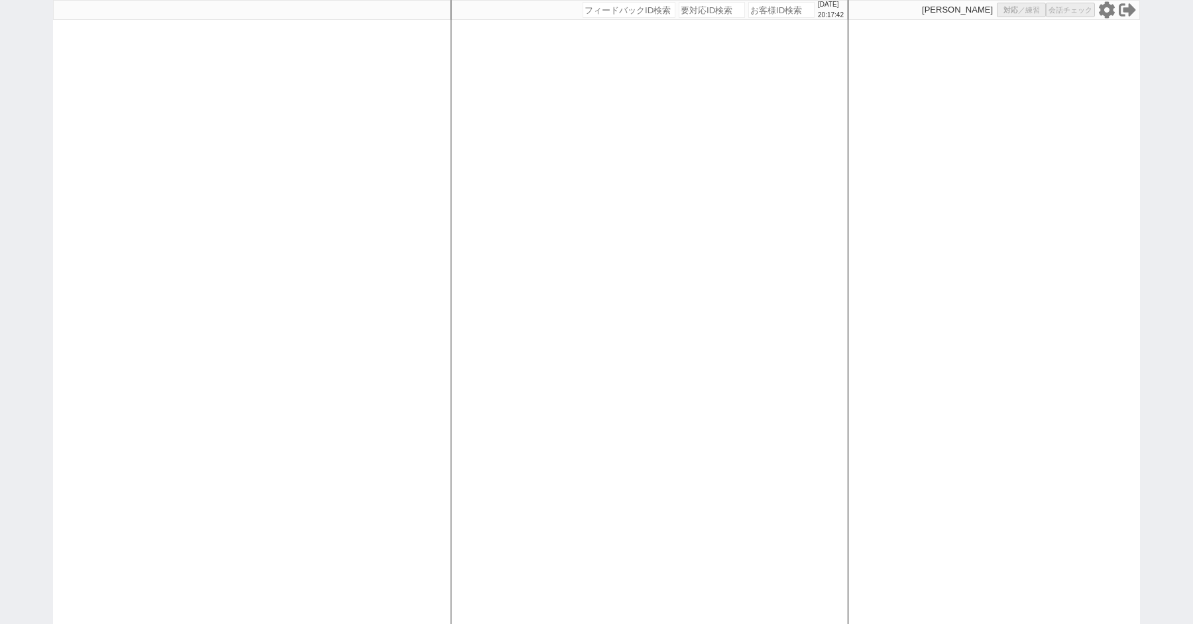
select select "8"
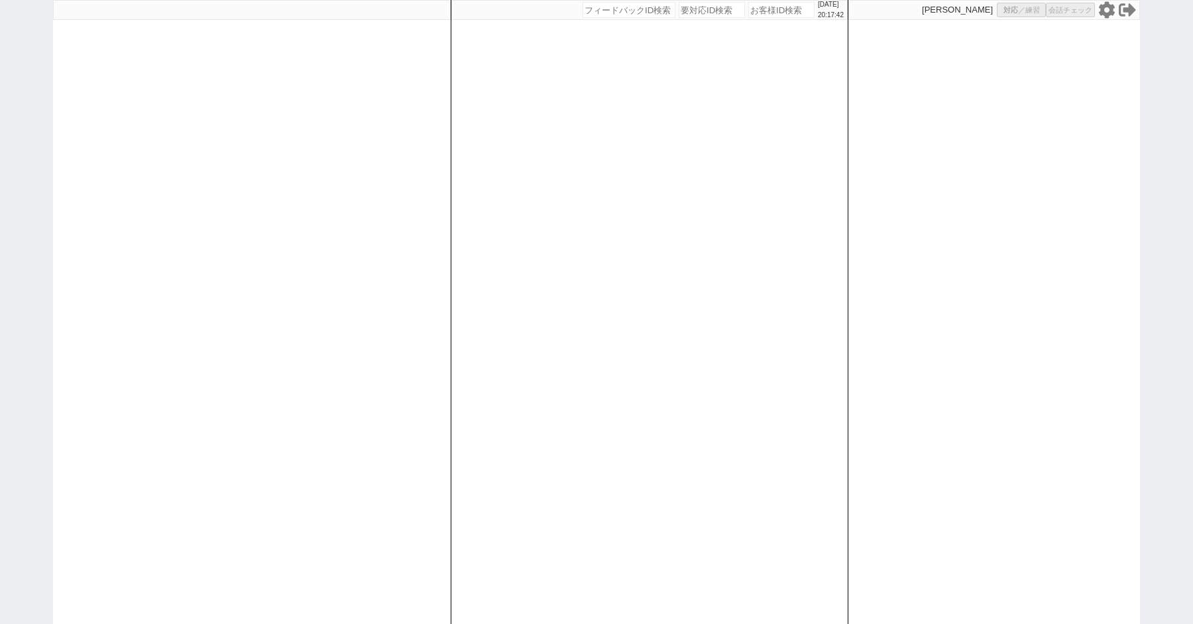
select select "8"
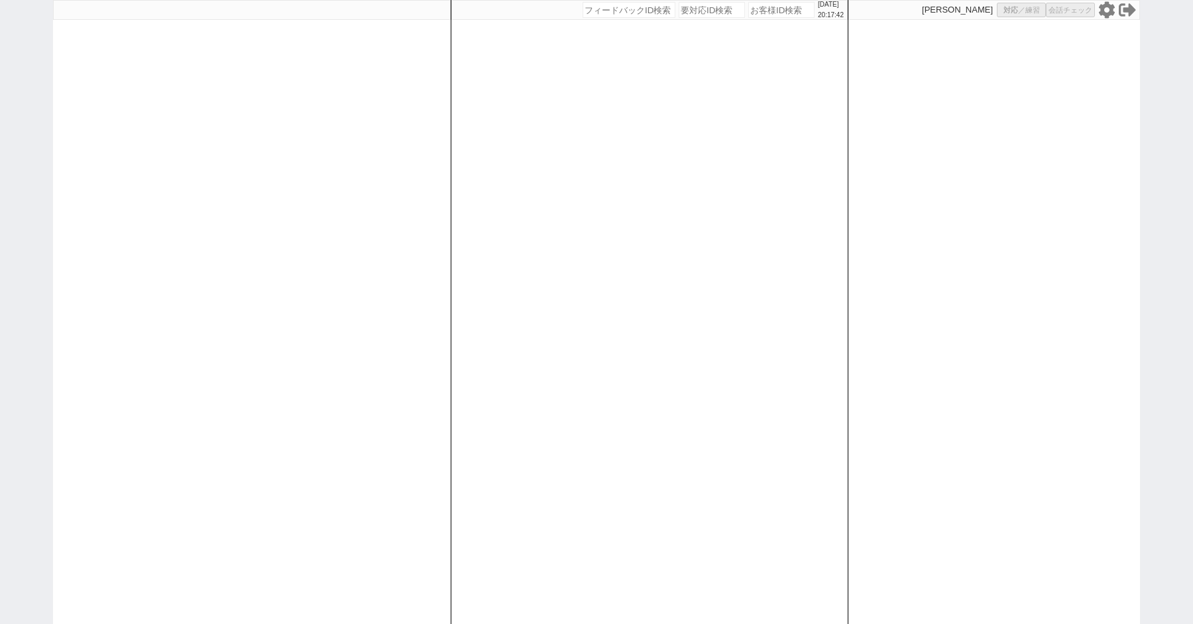
select select "8"
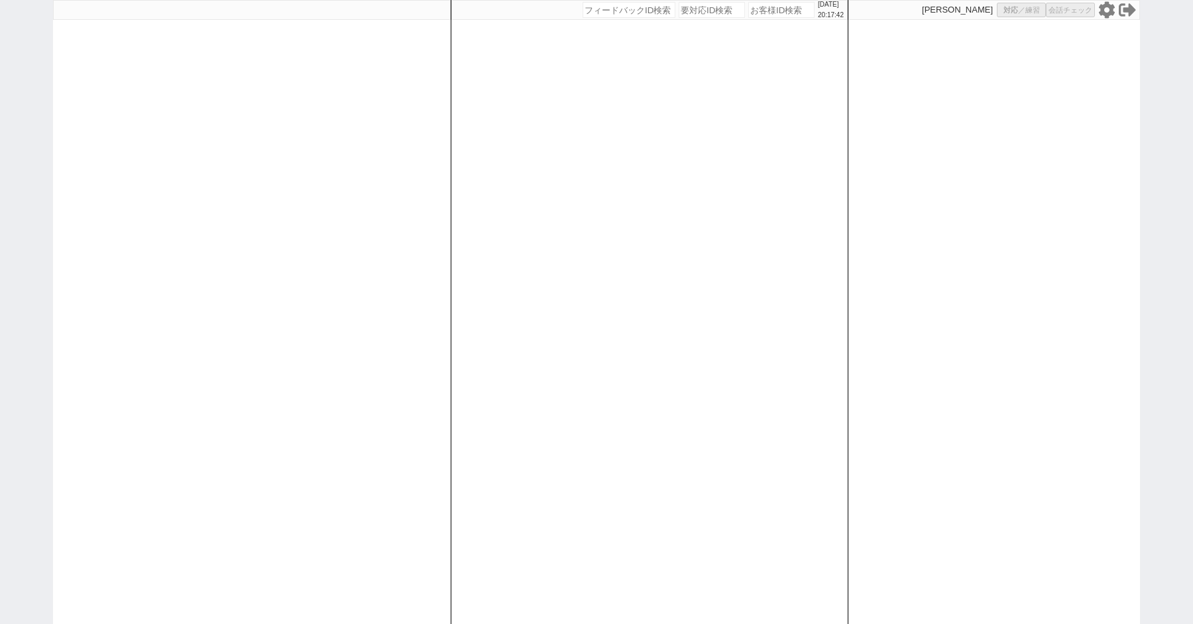
select select "8"
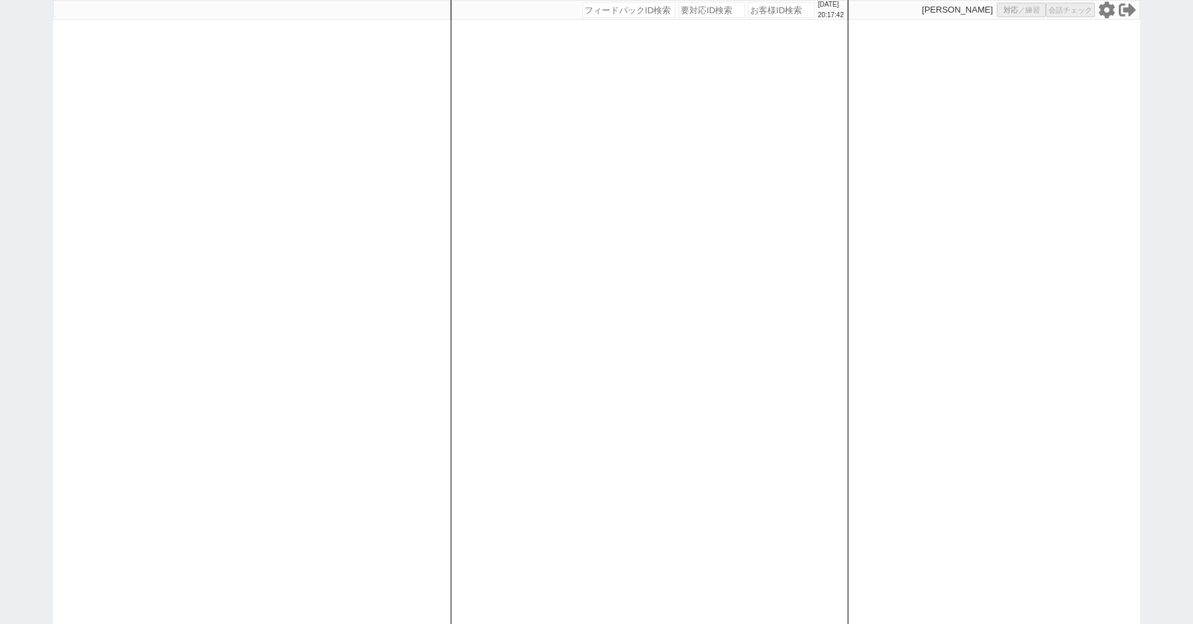
select select "8"
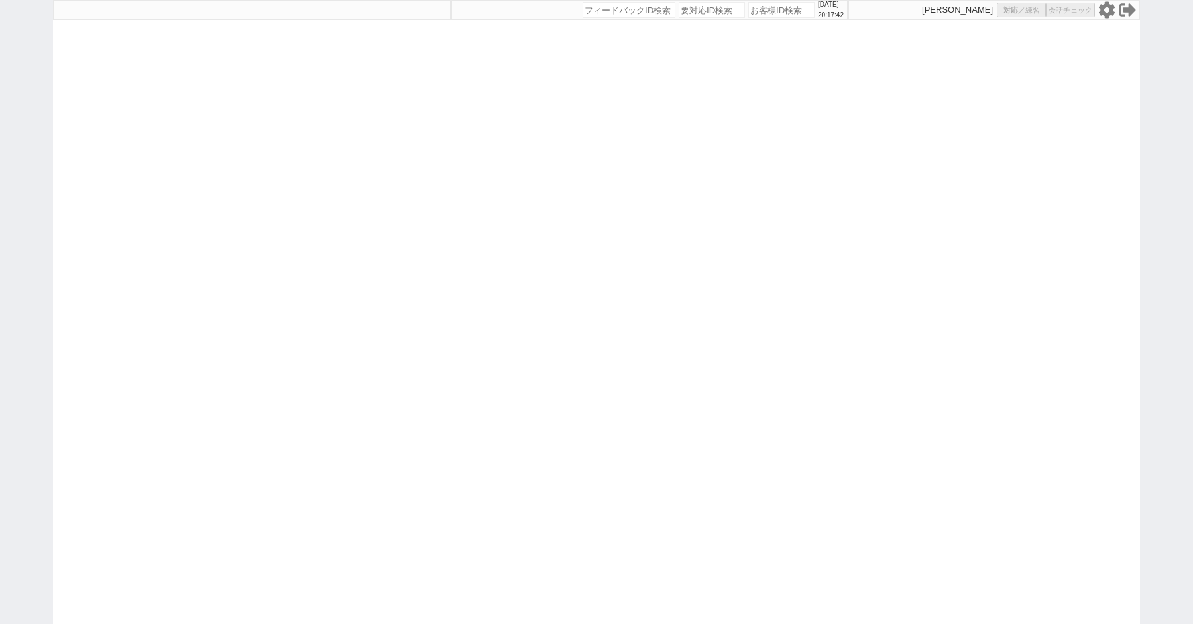
select select "8"
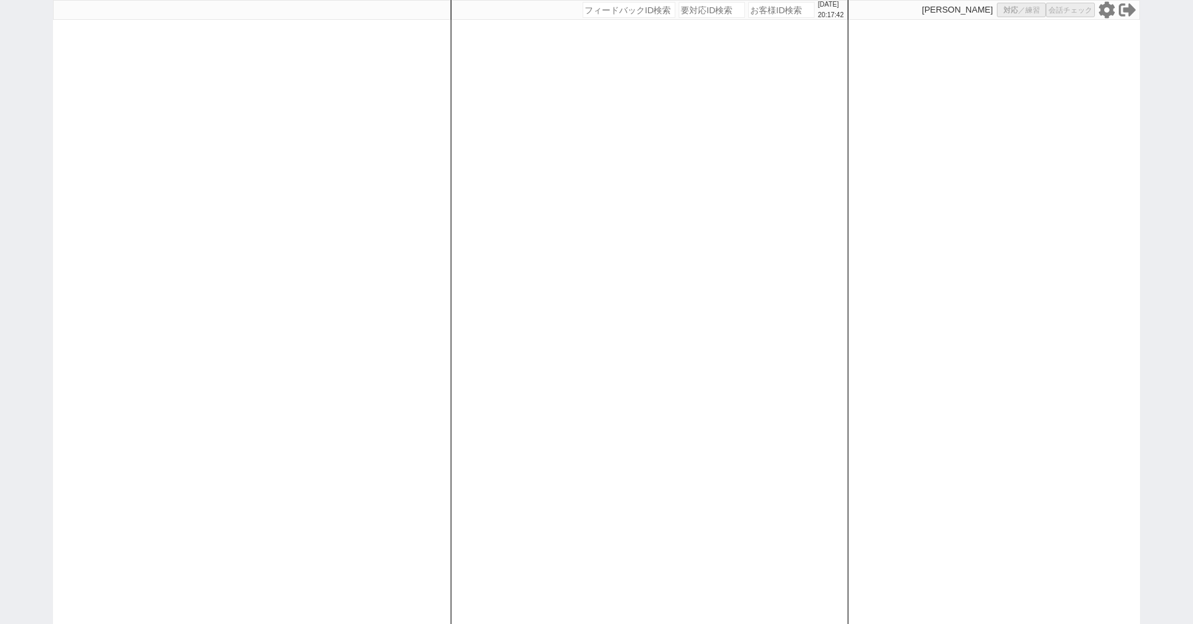
select select "8"
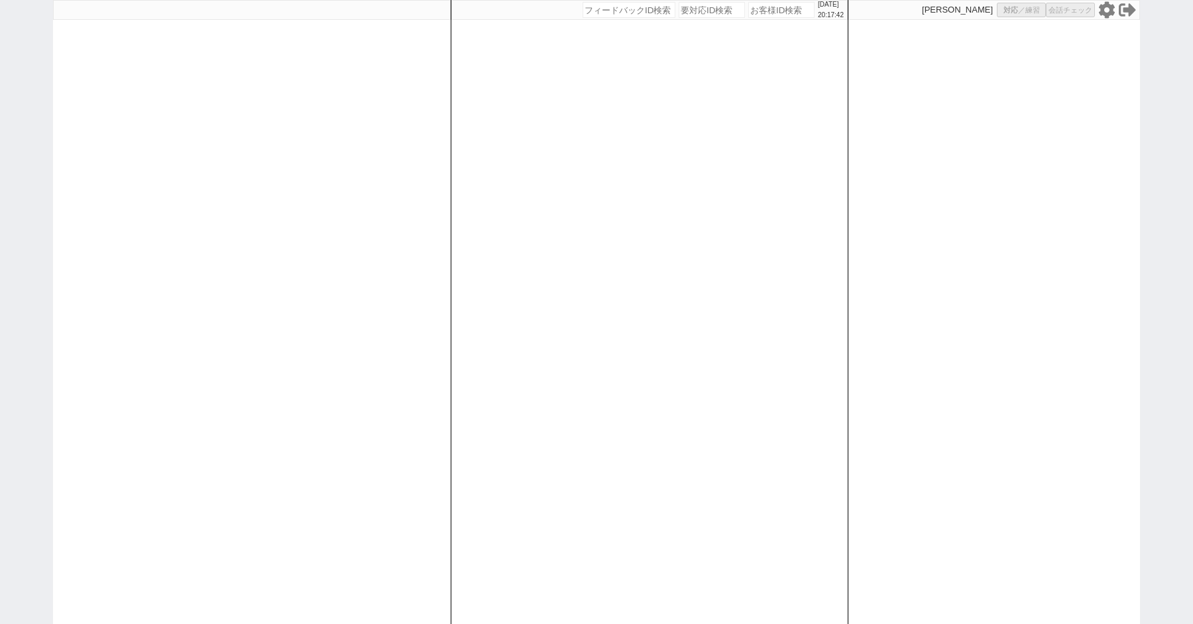
select select "8"
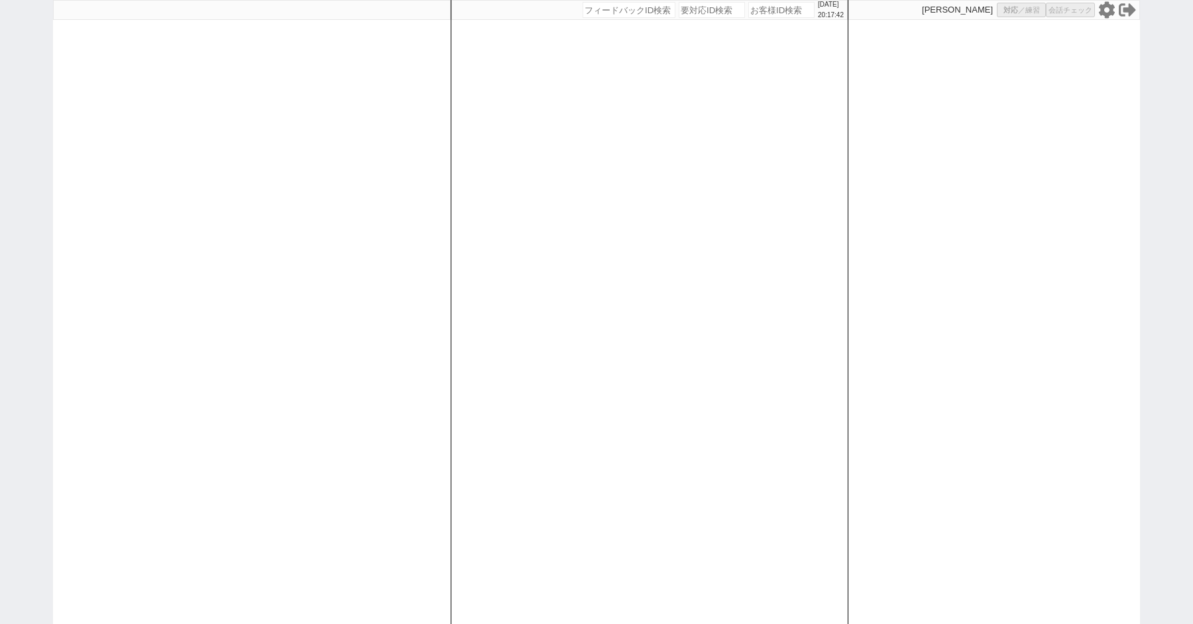
select select "8"
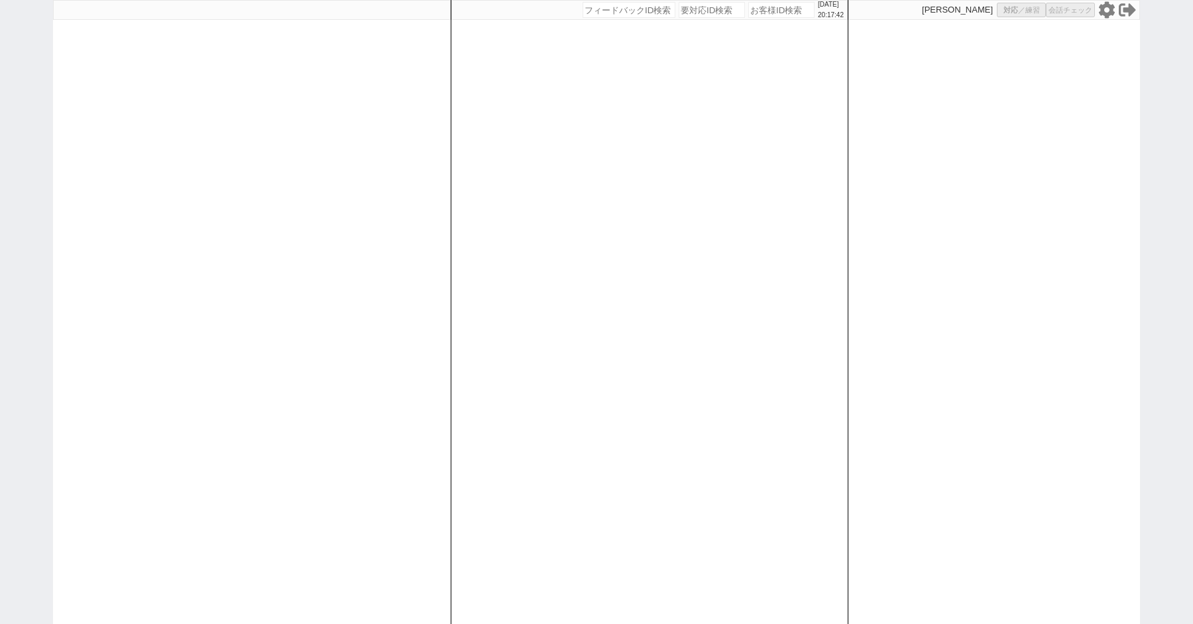
select select "8"
select select "10"
select select "8"
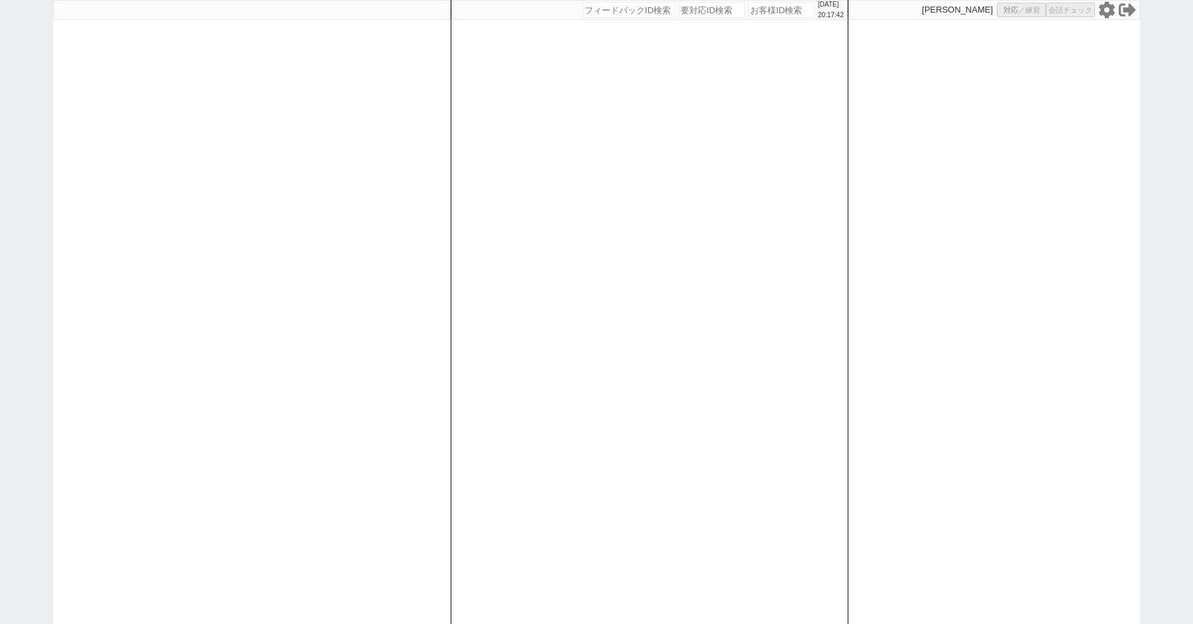
select select "10"
select select "8"
select select "3"
select select "8"
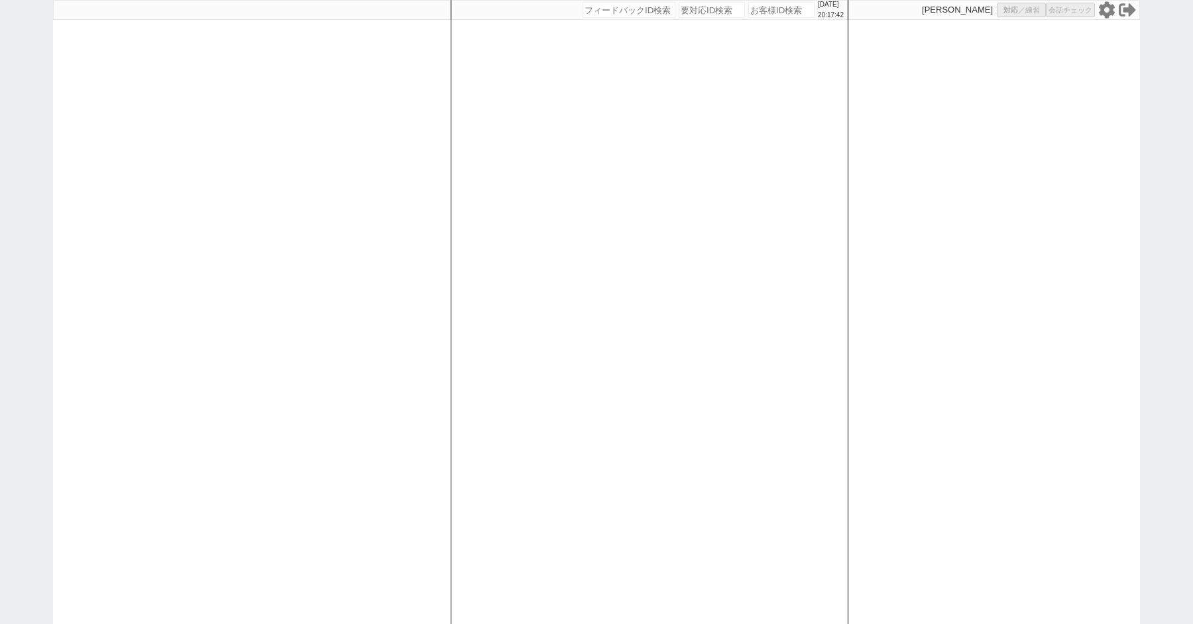
select select
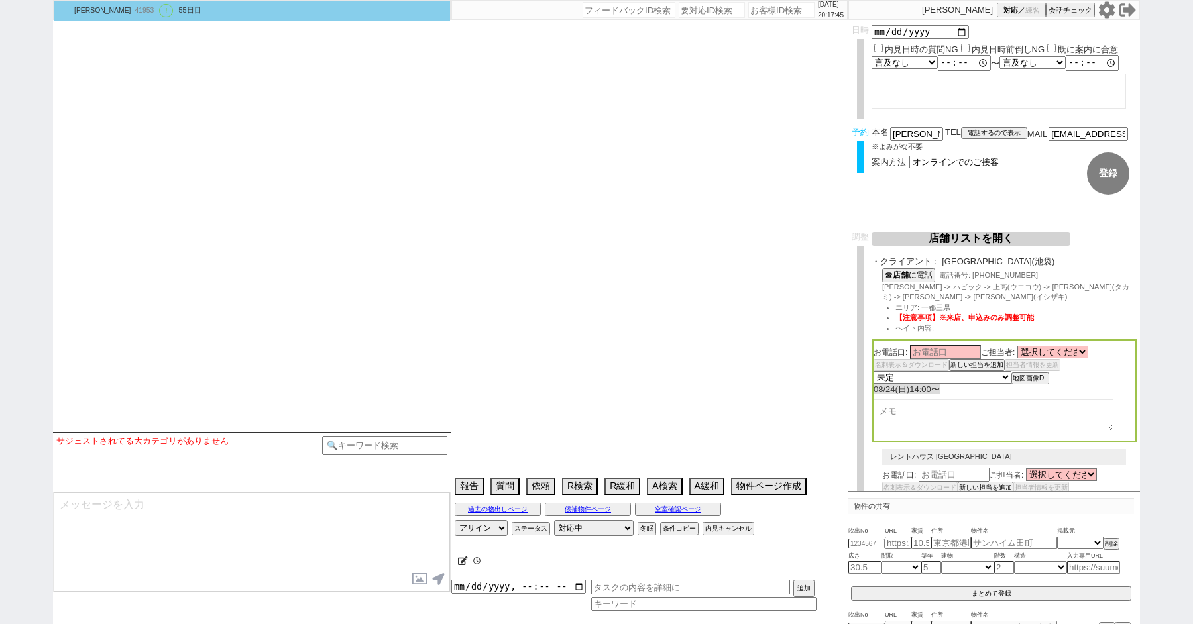
select select "13"
select select "0"
select select "21"
select select "33"
select select "959"
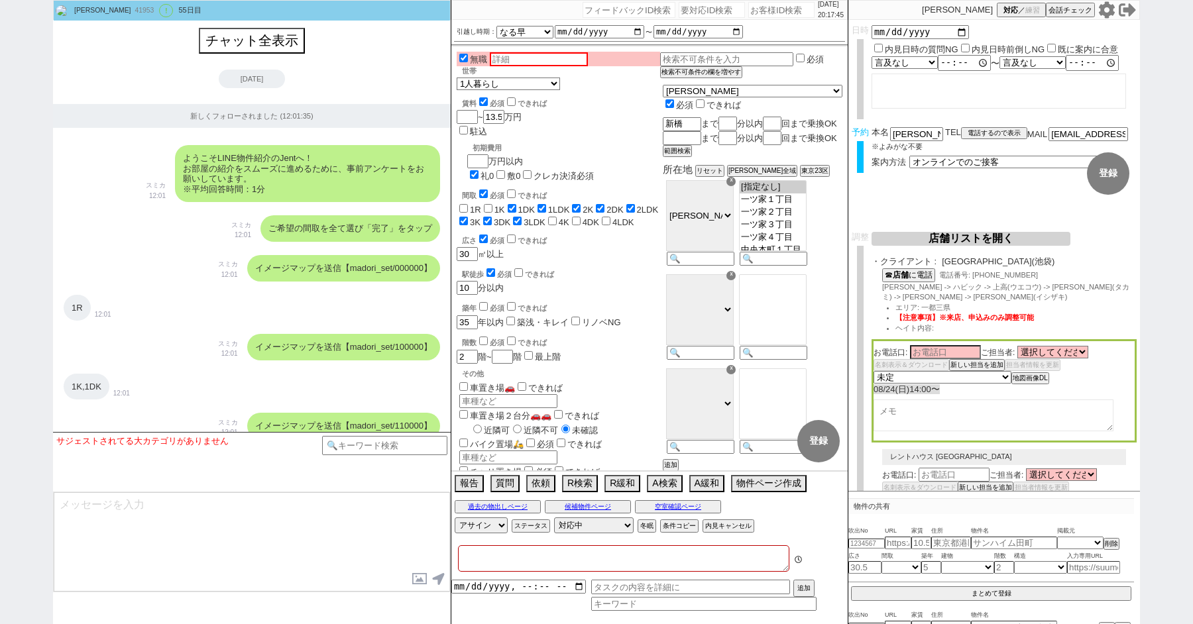
type textarea "ここにたどり着いた人は青木までお知らせください。 お客様の特定用に伝えているカスタマーIDとなってます。"
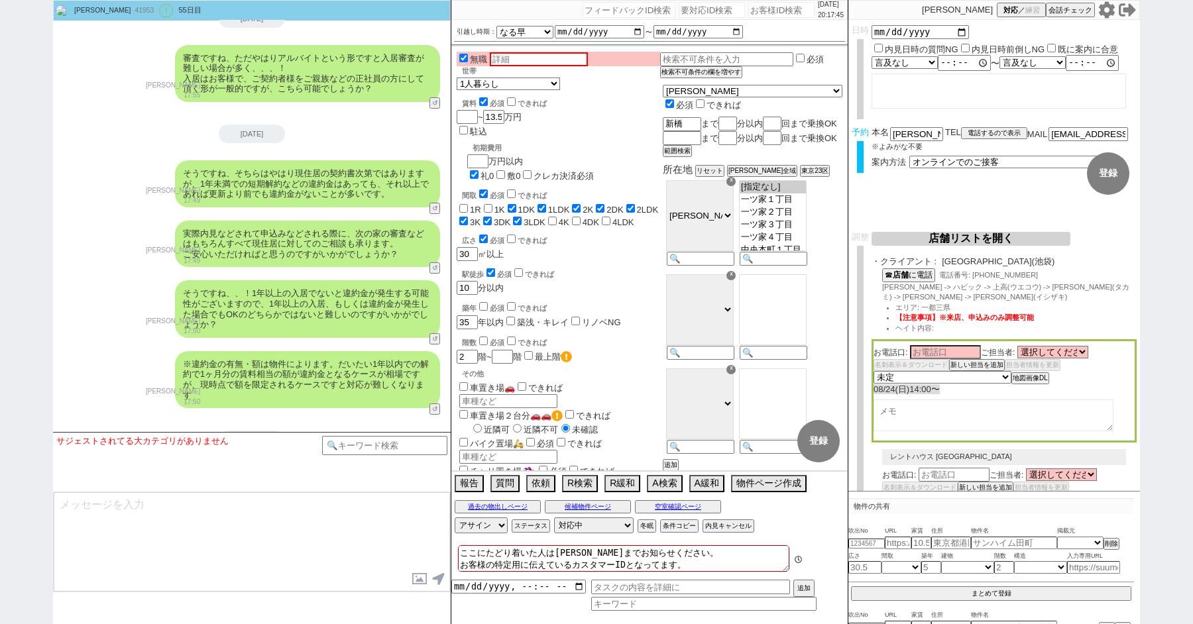
scroll to position [88, 0]
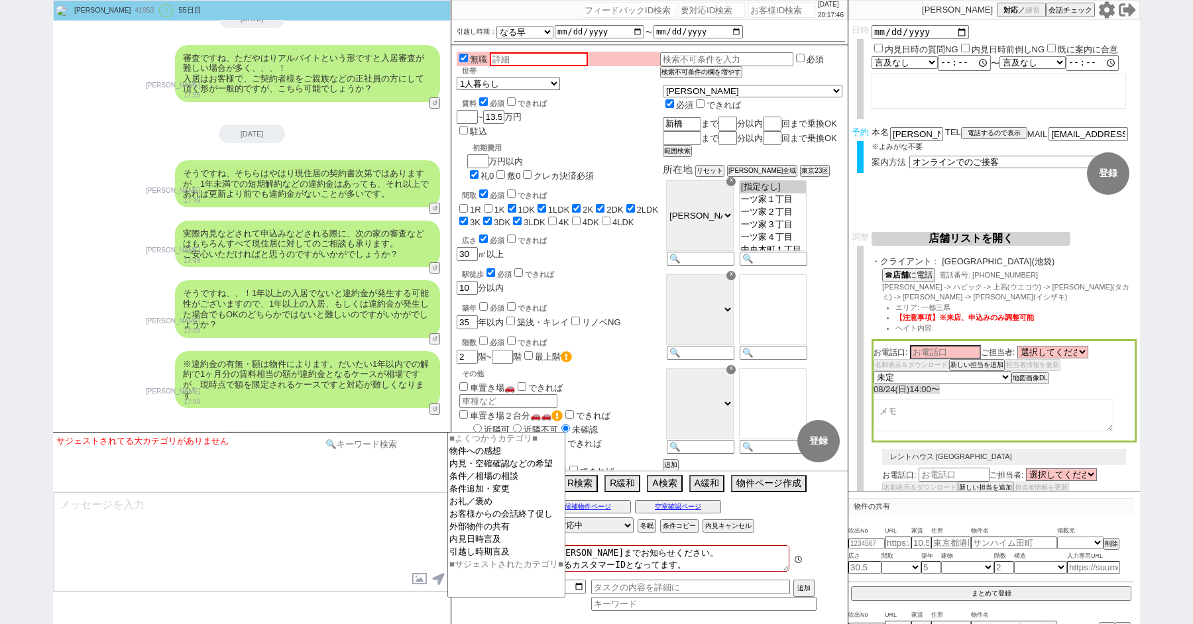
click at [354, 447] on input at bounding box center [384, 444] width 125 height 17
type input "間"
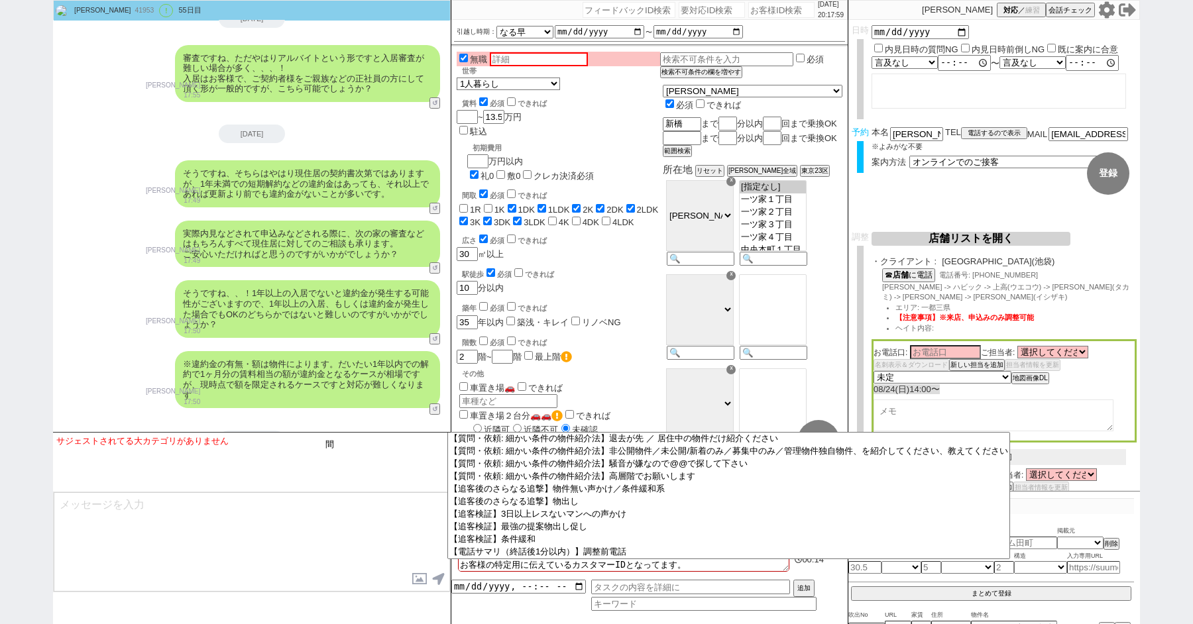
scroll to position [4129, 0]
click at [521, 130] on option "【質問・依頼: 細かい条件の物件紹介法】〇〇線と△△線の間、など" at bounding box center [727, 123] width 561 height 13
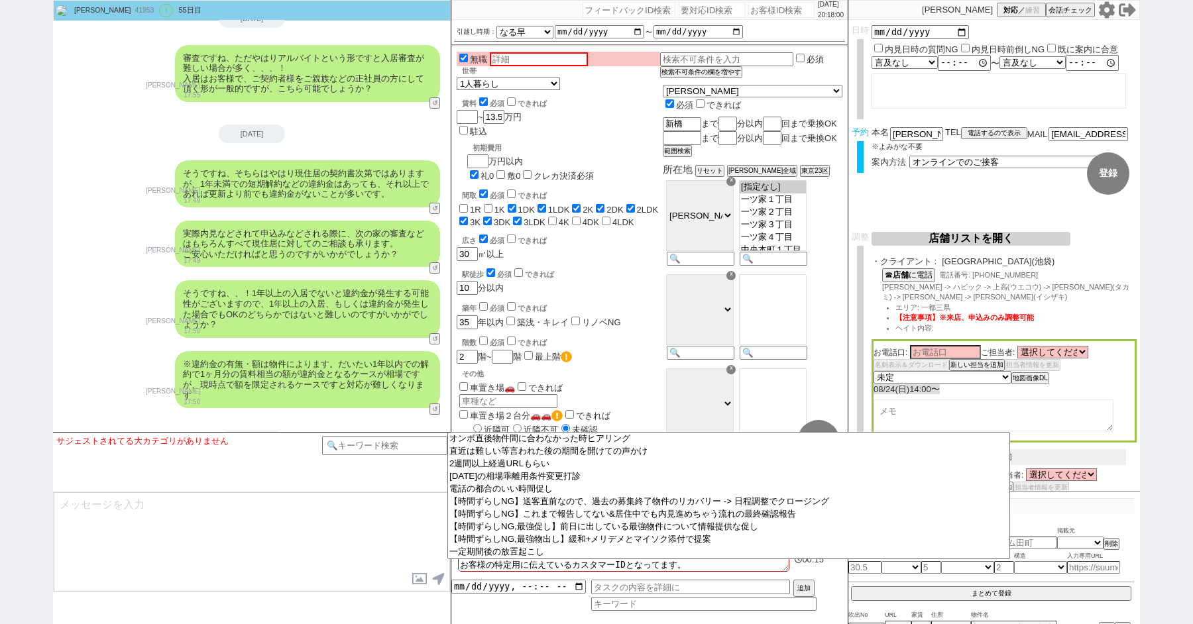
select select "〇〇線と△△線の間、など"
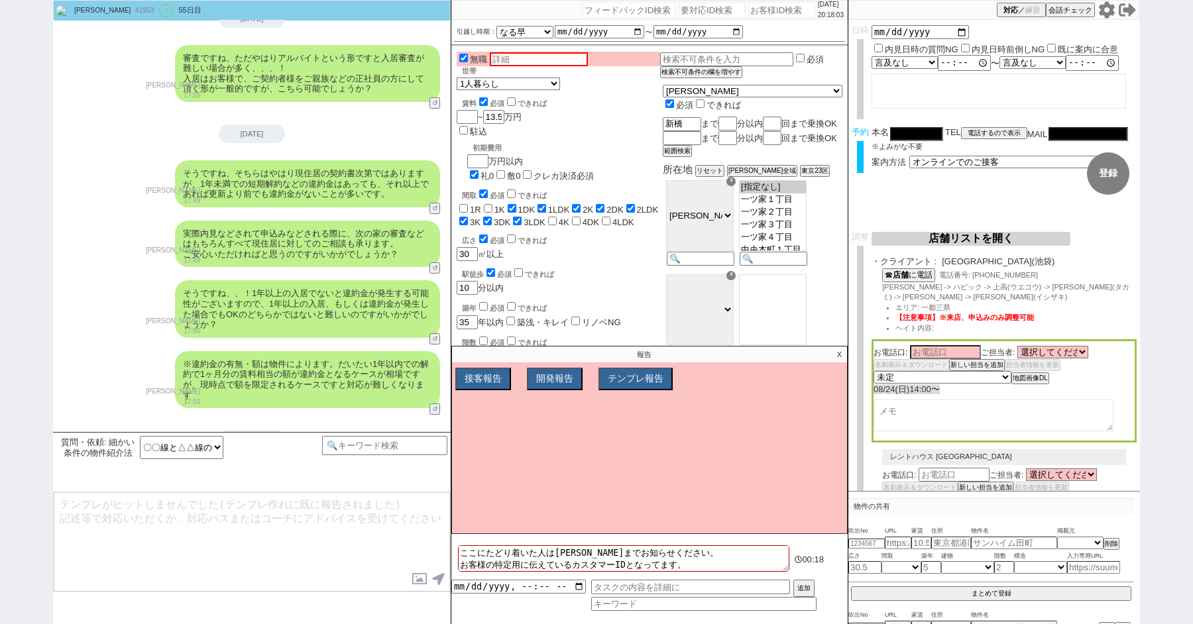
click at [840, 356] on p "X" at bounding box center [839, 355] width 15 height 16
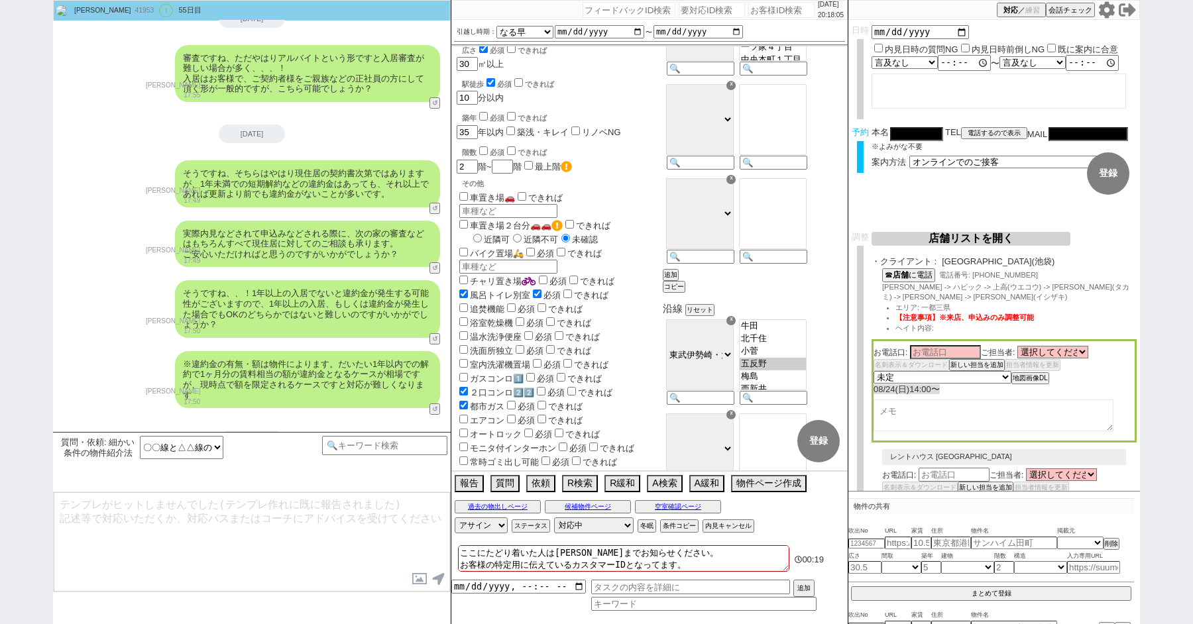
scroll to position [528, 0]
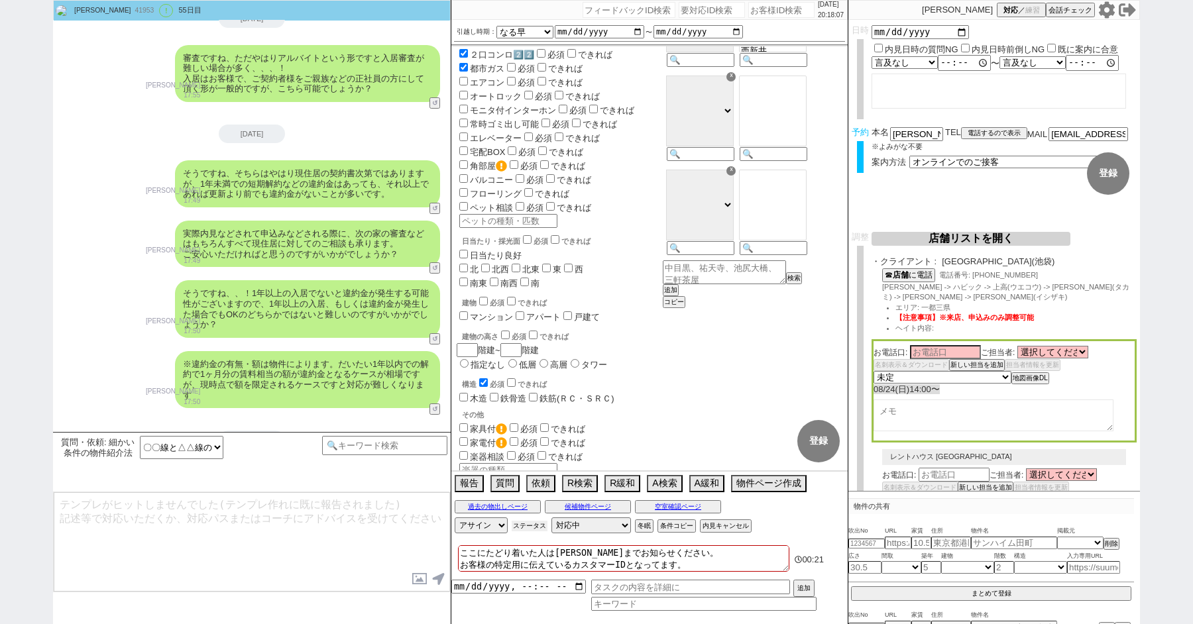
click at [538, 522] on button "ステータス" at bounding box center [530, 526] width 36 height 11
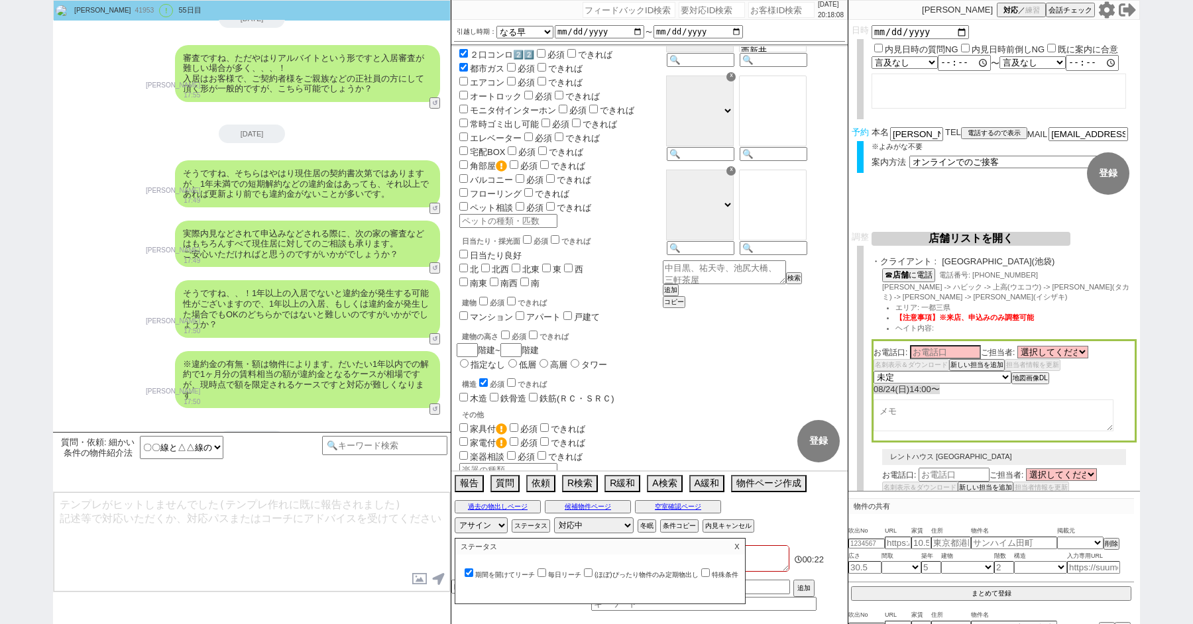
click at [468, 570] on input "期間を開けてリーチ" at bounding box center [468, 573] width 9 height 9
checkbox input "false"
click at [545, 570] on input "毎日リーチ" at bounding box center [541, 573] width 9 height 9
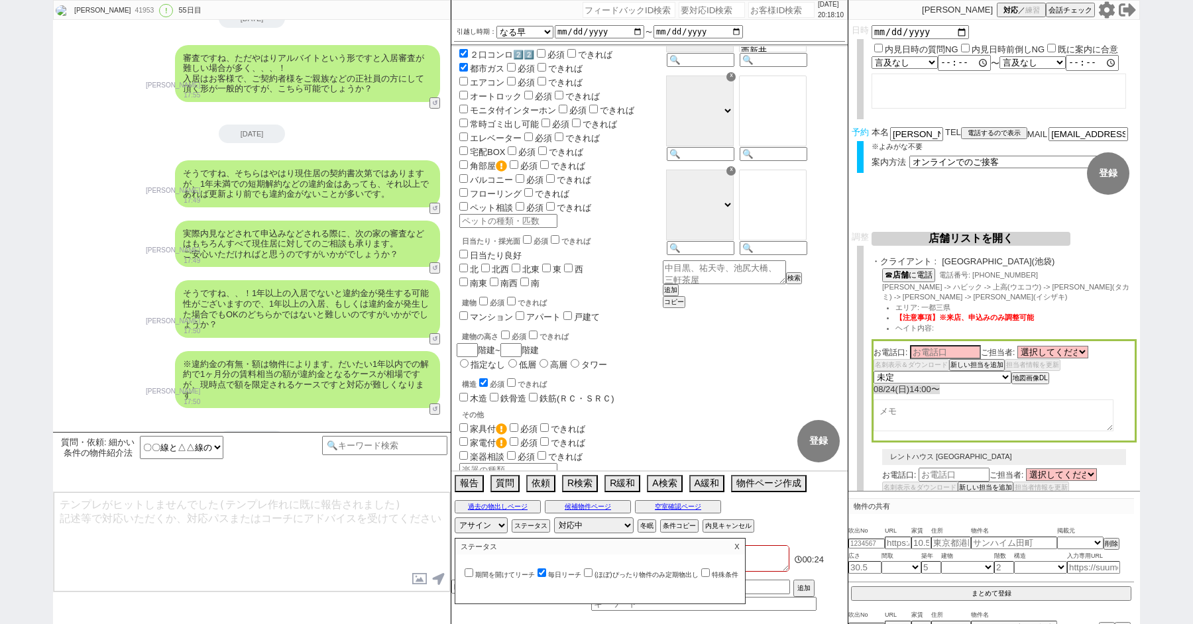
click at [546, 569] on input "毎日リーチ" at bounding box center [541, 573] width 9 height 9
checkbox input "false"
click at [740, 544] on p "X" at bounding box center [736, 547] width 15 height 16
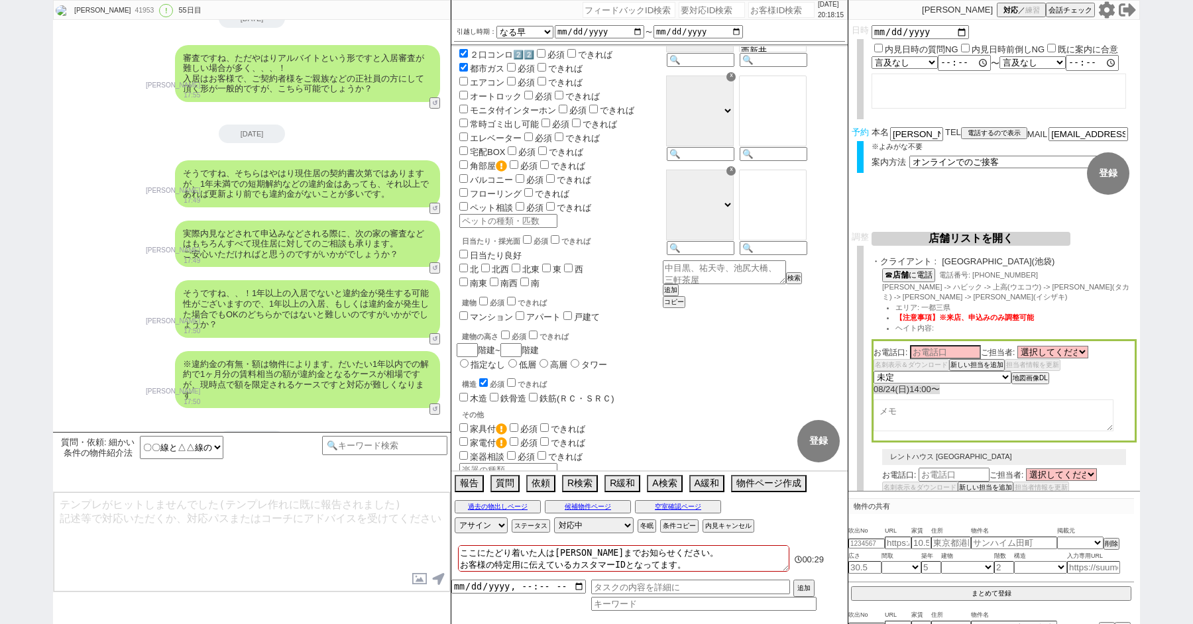
click at [131, 9] on div "41953" at bounding box center [144, 10] width 26 height 11
copy div "41953"
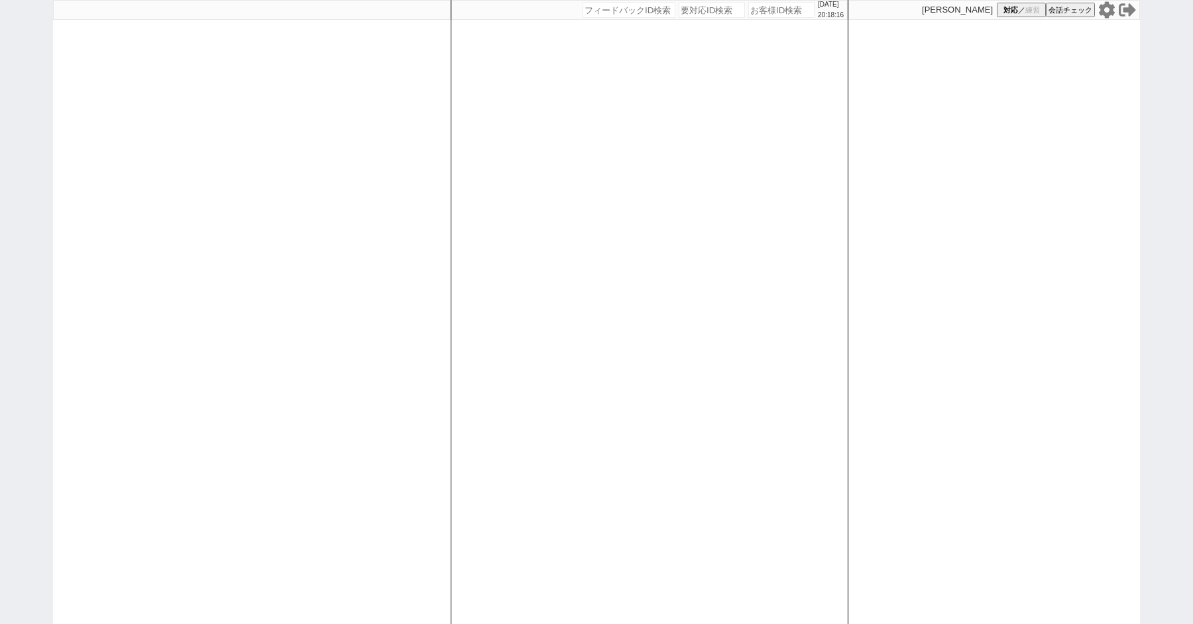
click at [17, 78] on div "[DATE] 20:18:16 候補物件を追加してしてください 紹介した物件一覧 他社物件を追加する 空室確認ページに追加・削除 紹介した物件一覧 他社物件を…" at bounding box center [596, 312] width 1193 height 624
paste input "41953"
type input "41953"
select select
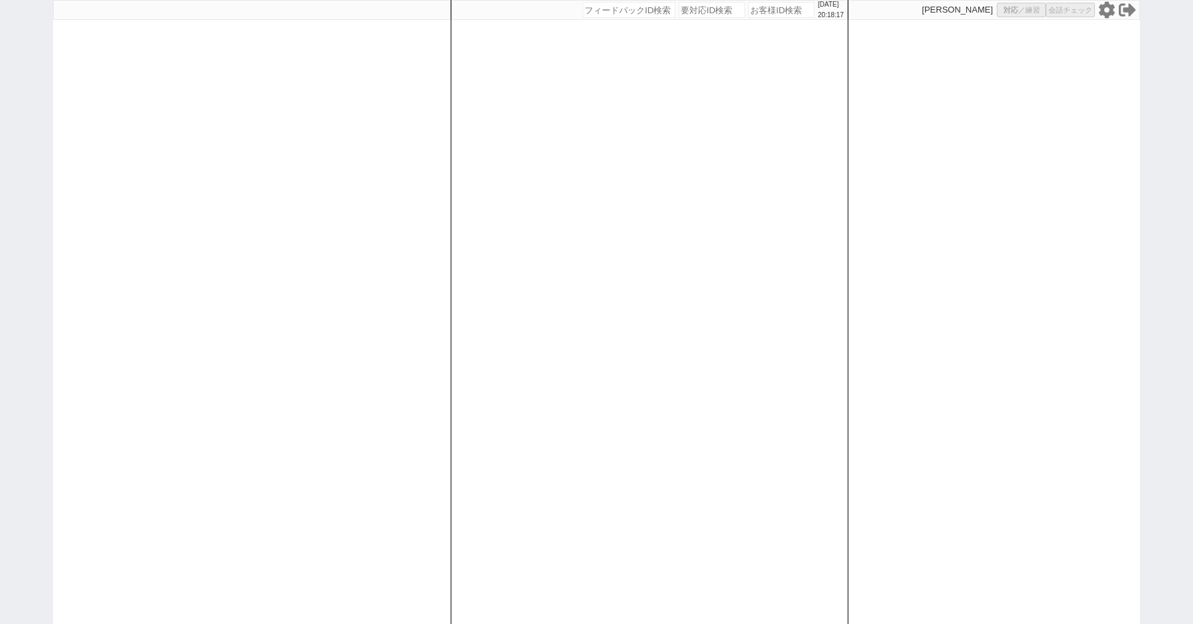
select select "4"
select select "10"
select select "8"
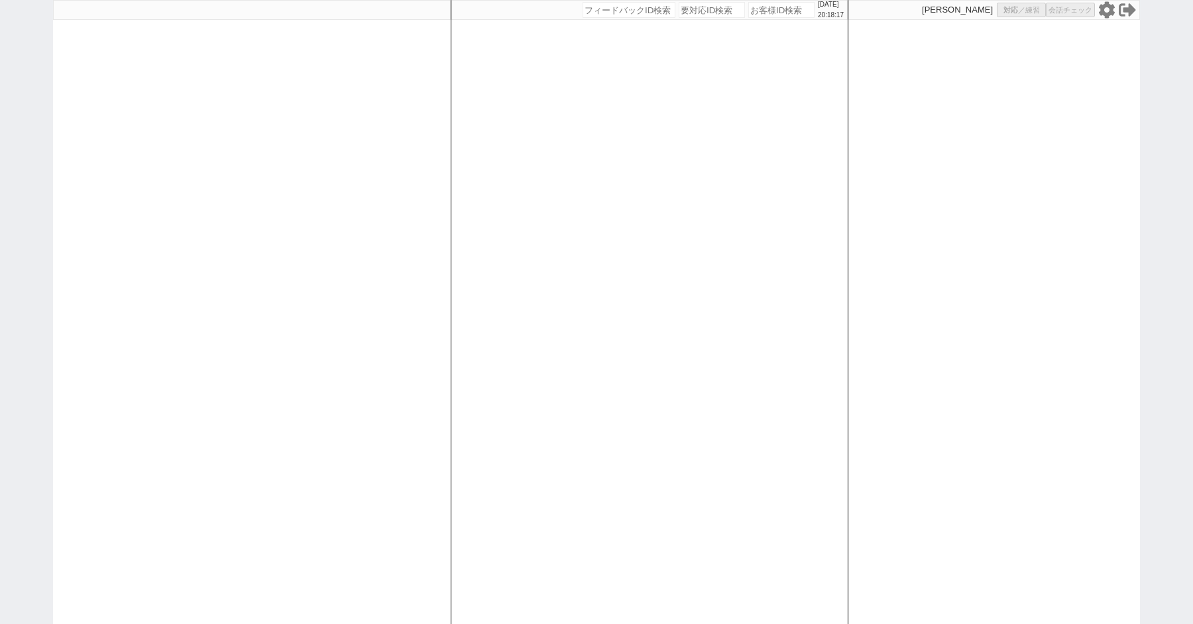
select select "8"
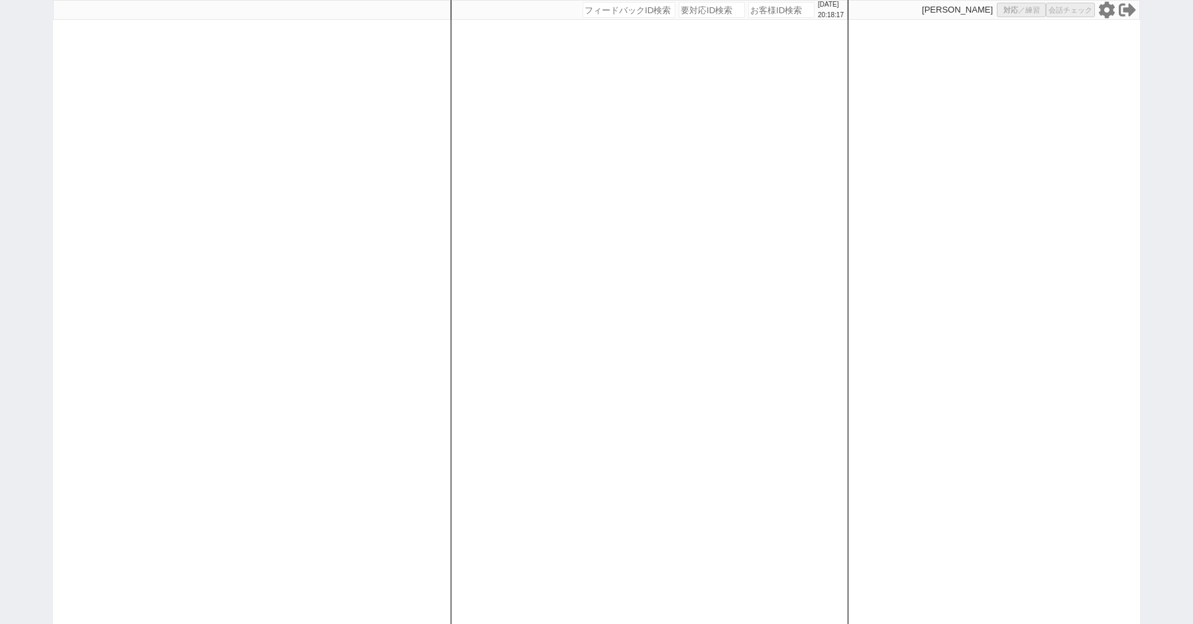
select select "8"
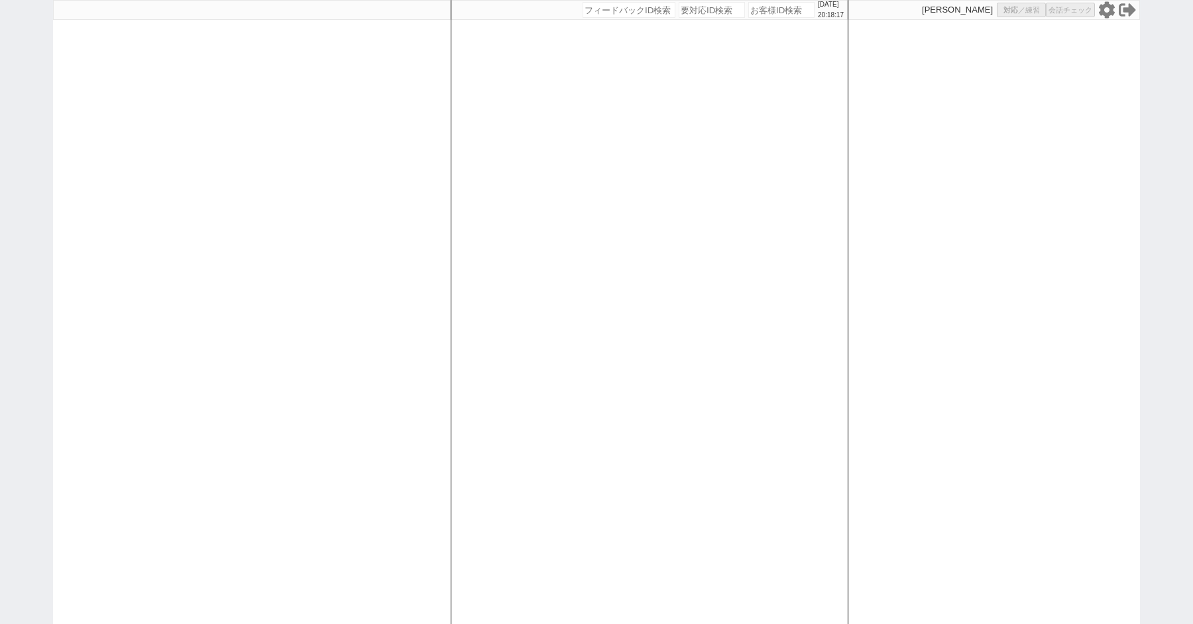
select select "8"
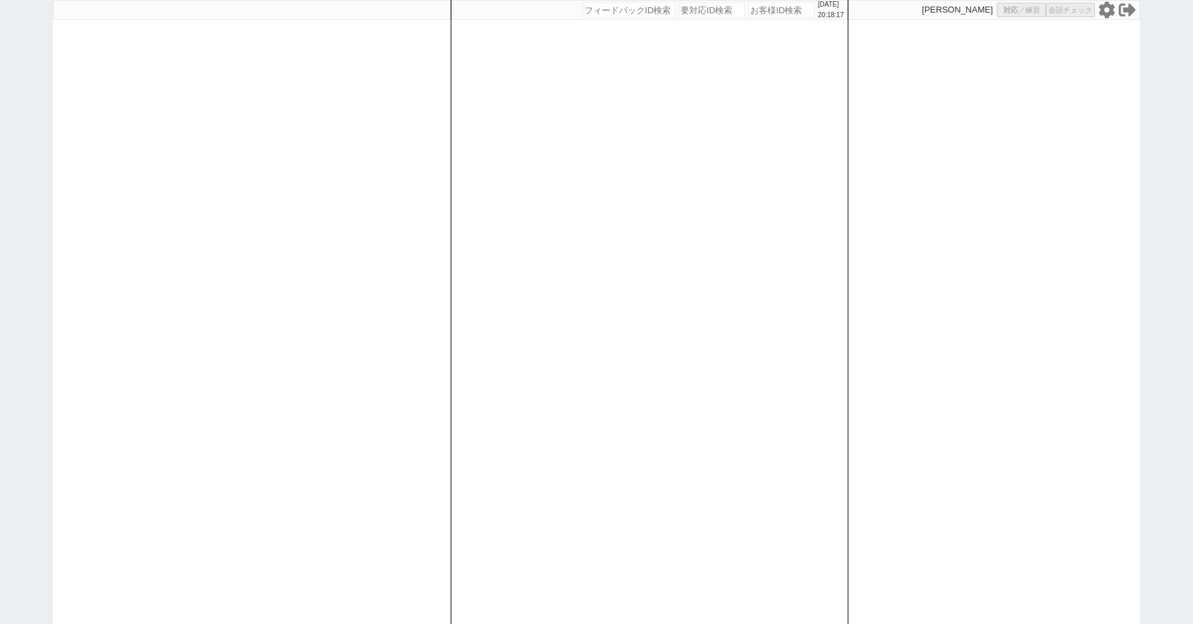
select select "8"
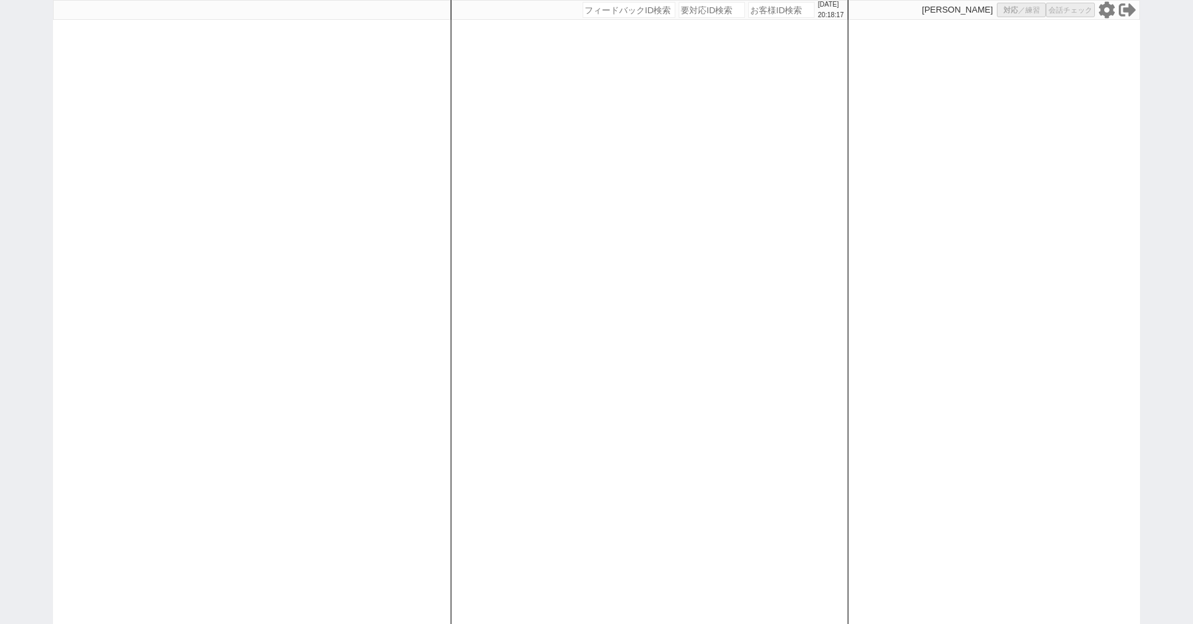
select select "8"
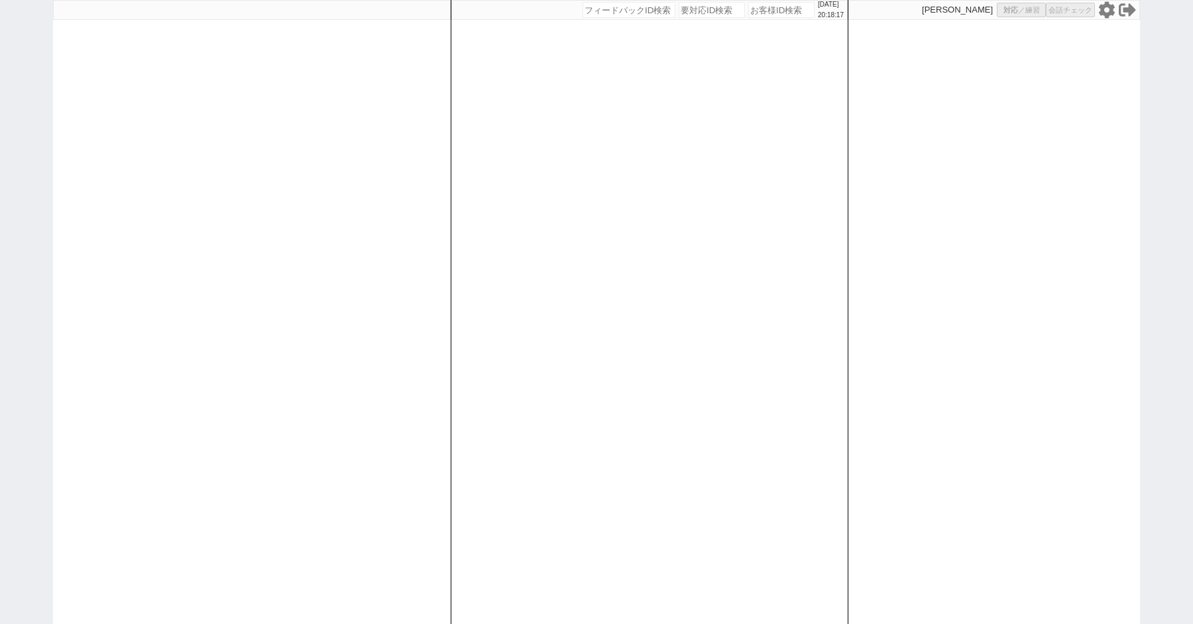
select select "8"
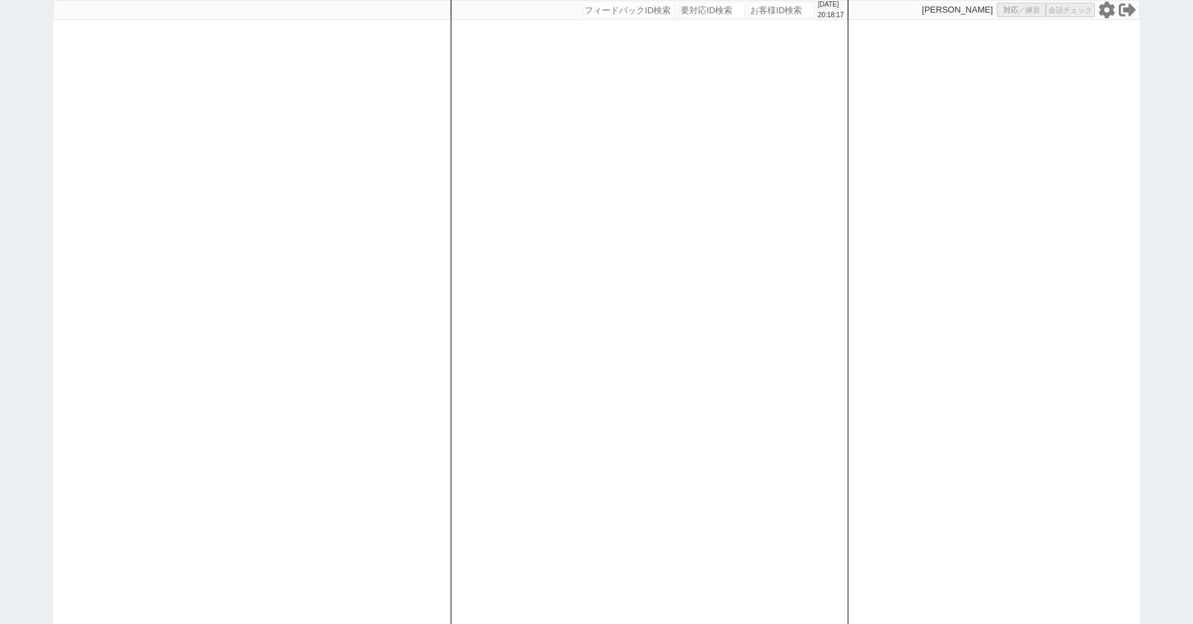
select select "8"
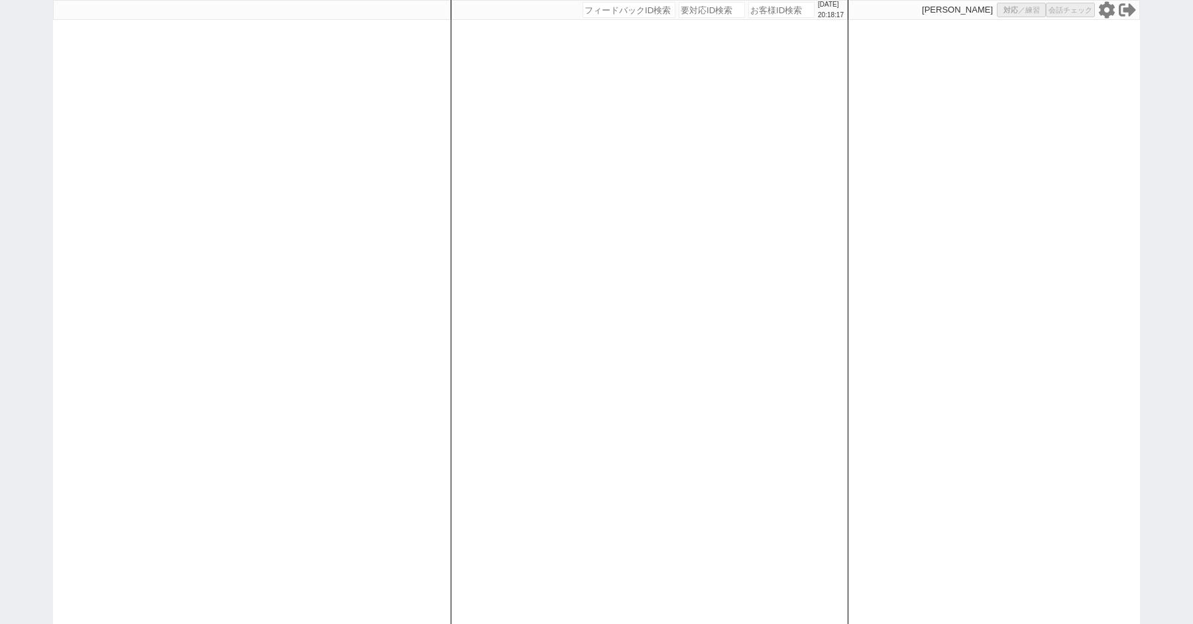
select select "8"
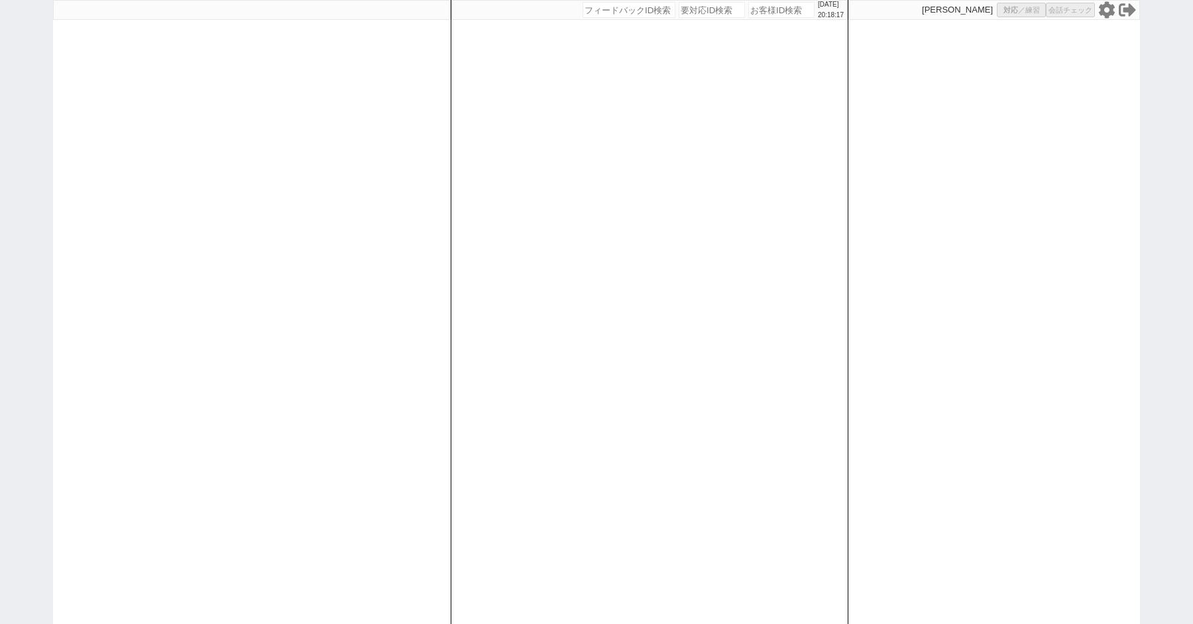
select select "8"
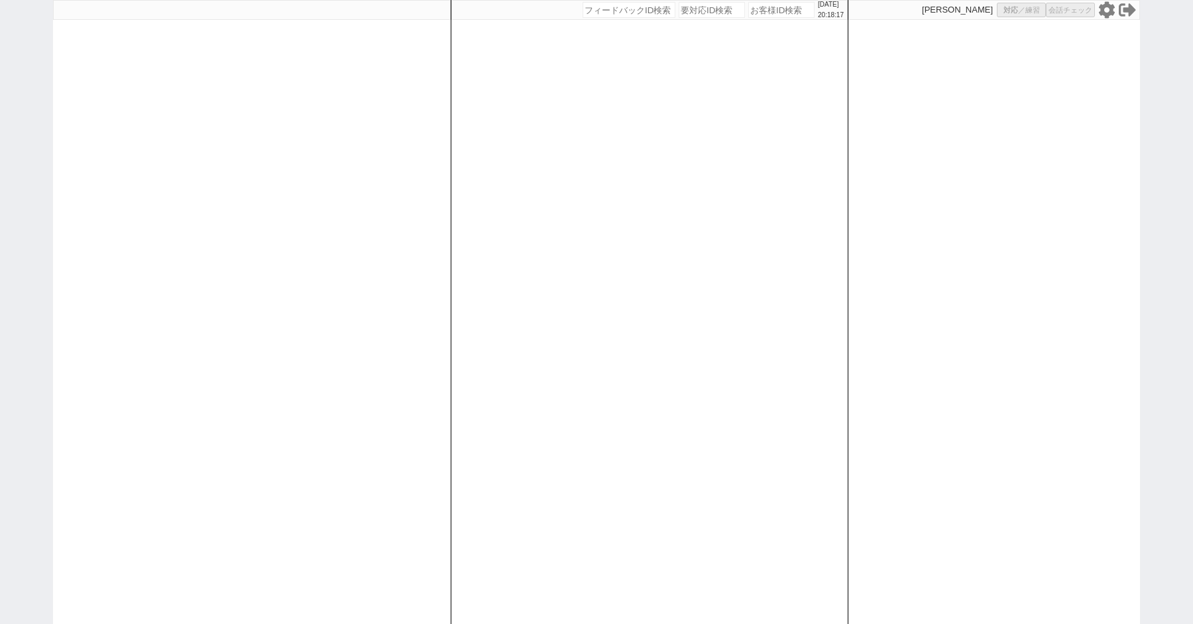
select select "8"
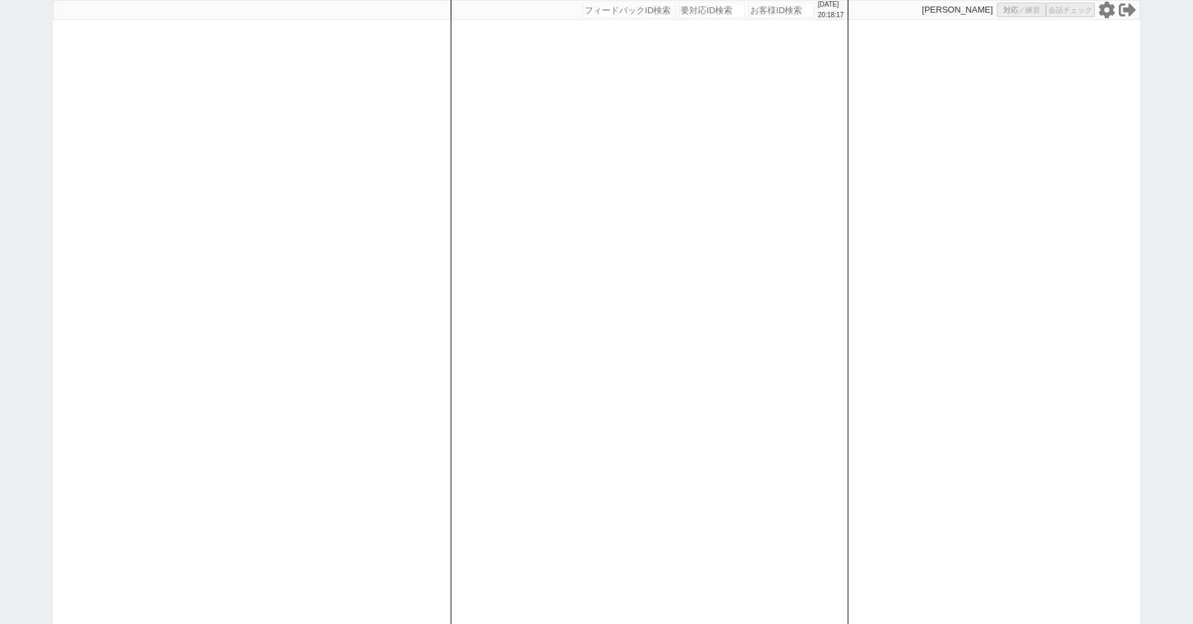
select select "8"
select select "10"
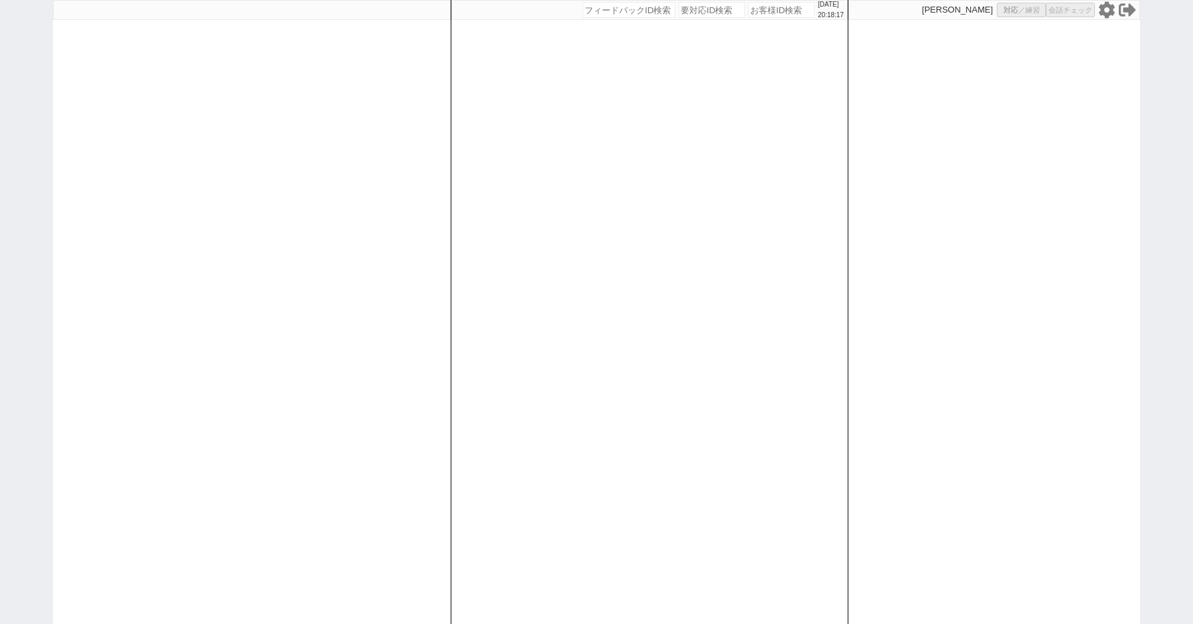
select select "10"
select select "8"
select select "10"
select select "8"
select select "3"
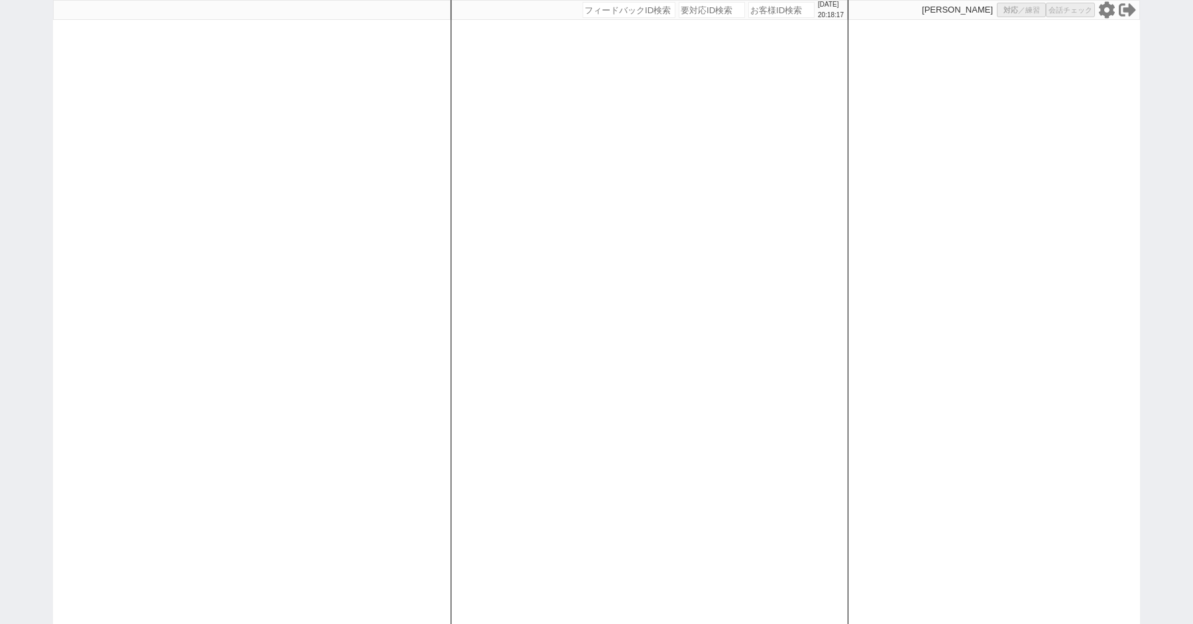
select select "8"
select select
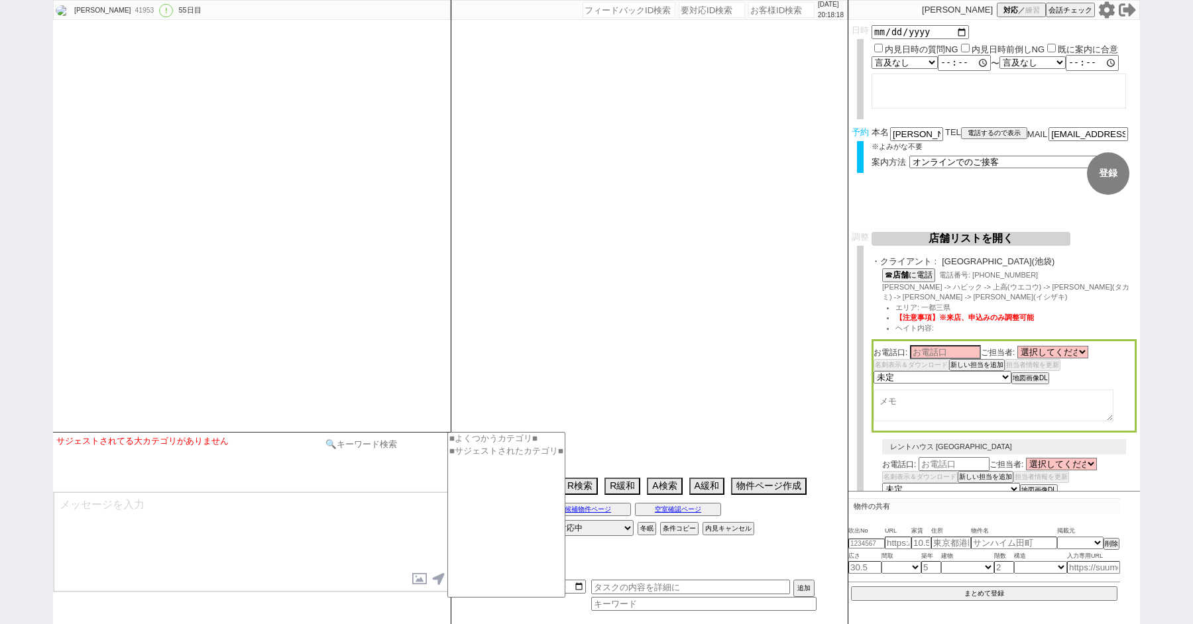
click at [362, 451] on input at bounding box center [384, 444] width 125 height 17
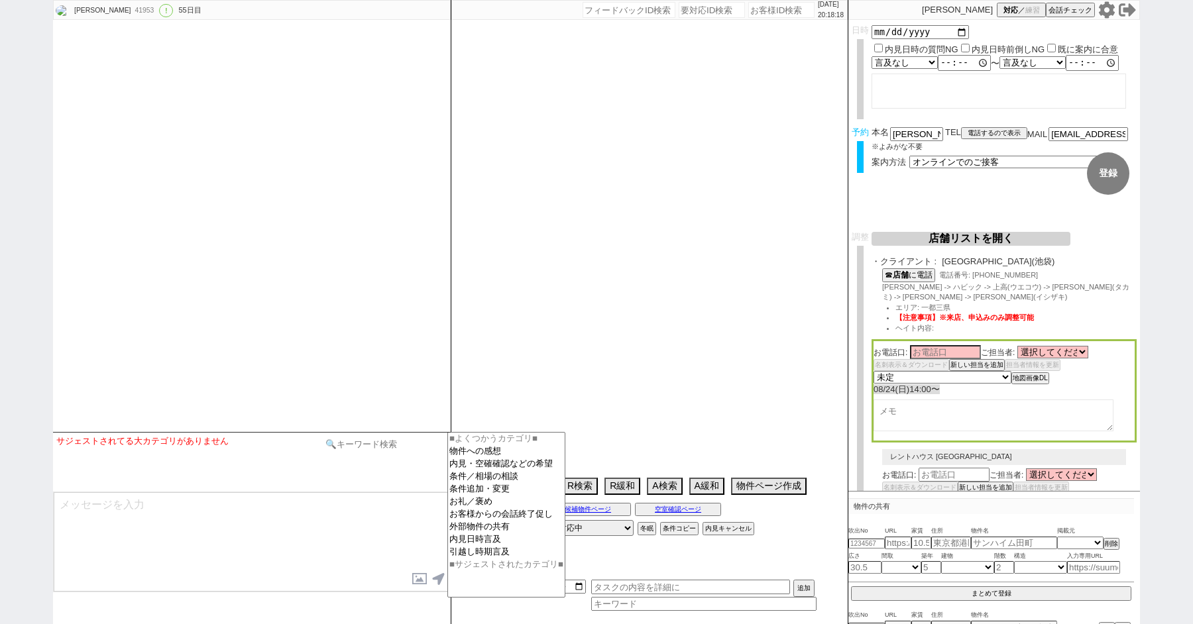
type input "m"
select select "13"
select select "0"
select select "21"
select select "33"
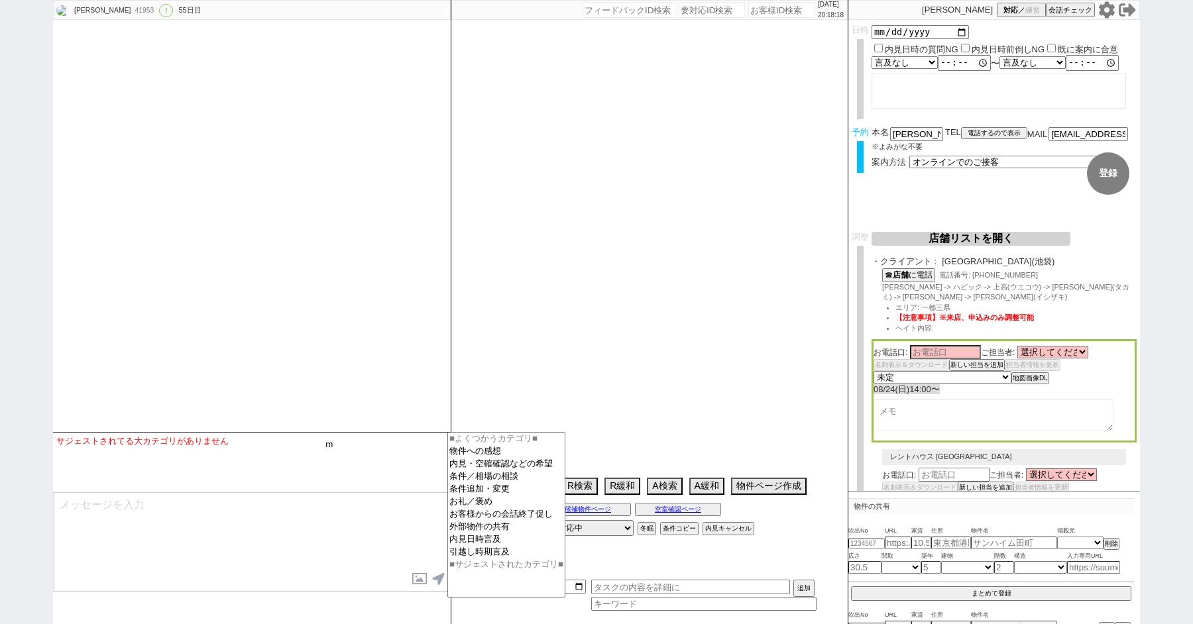
select select "959"
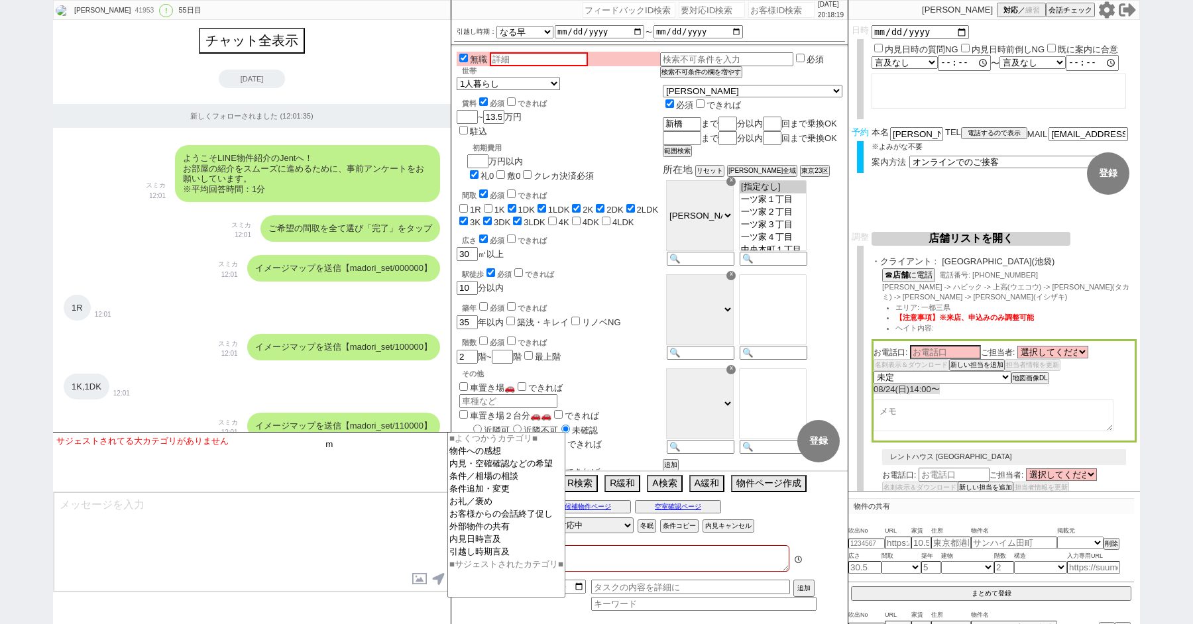
type textarea "ここにたどり着いた人は青木までお知らせください。 お客様の特定用に伝えているカスタマーIDとなってます。"
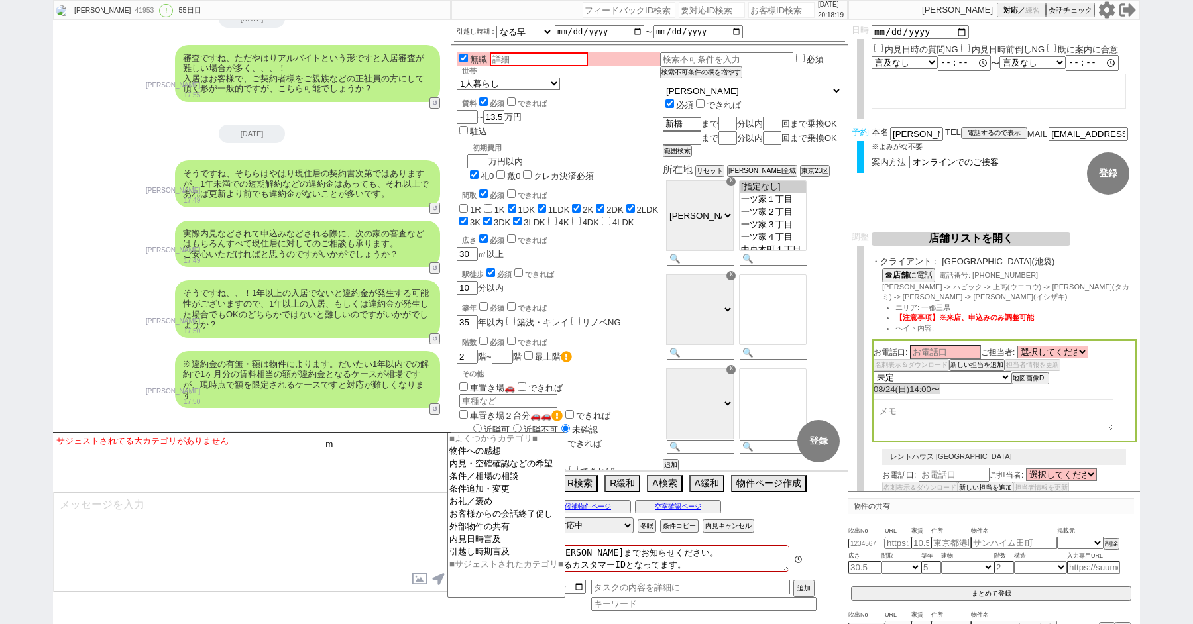
scroll to position [88, 0]
type input "ま"
type input "愛"
type input "間"
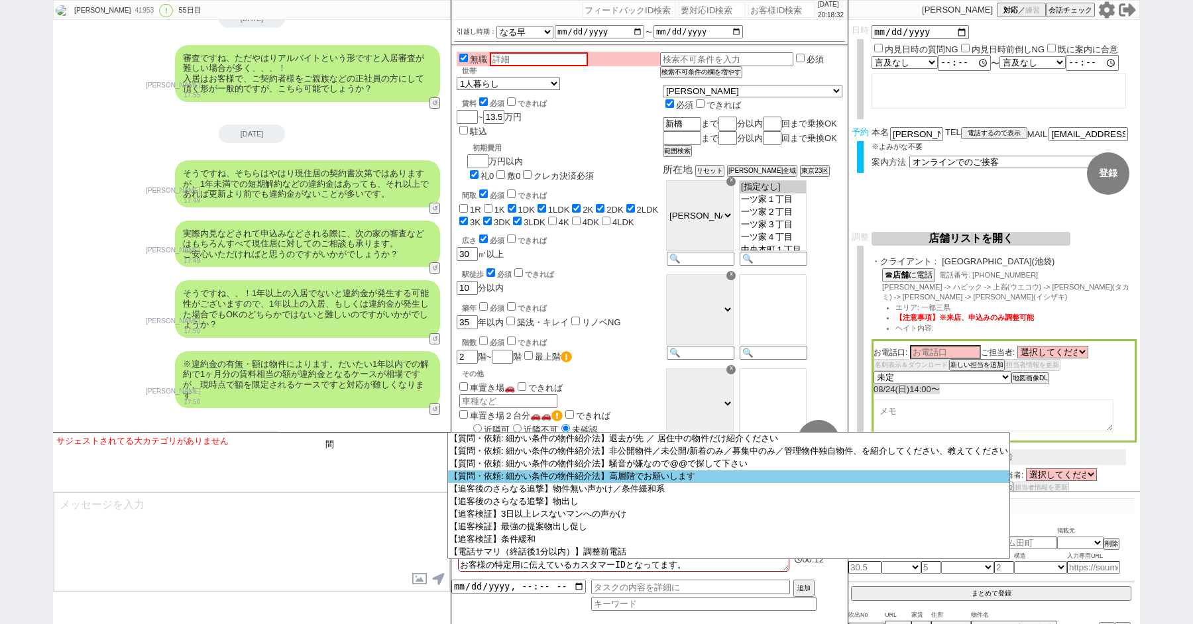
scroll to position [4131, 0]
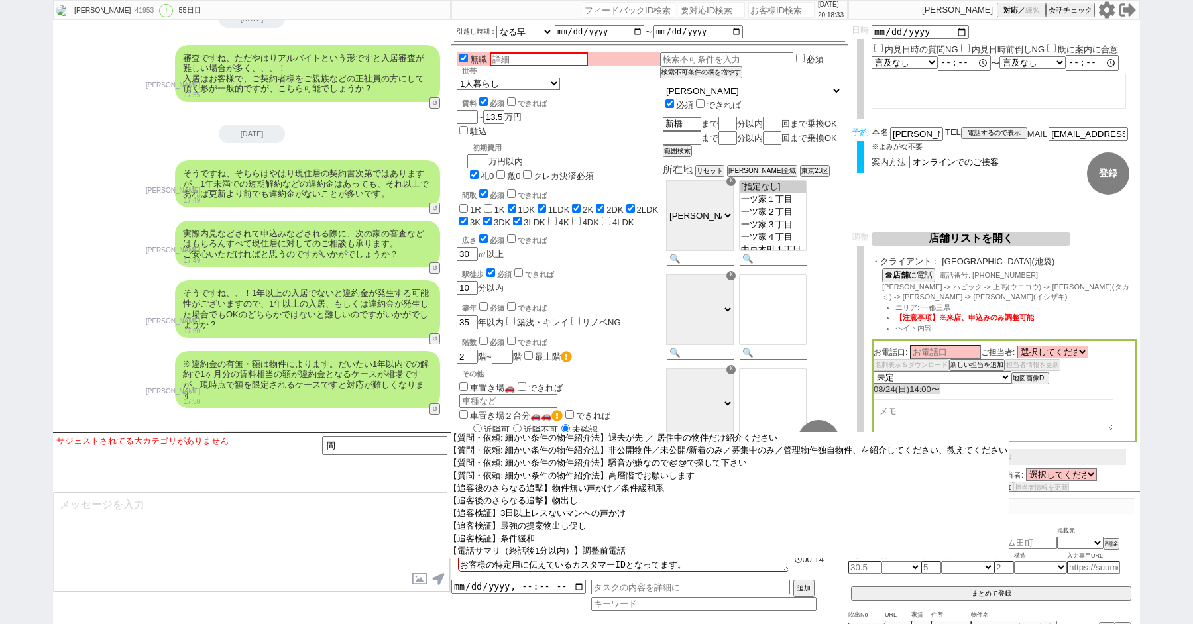
click at [543, 130] on option "【質問・依頼: 細かい条件の物件紹介法】〇〇線と△△線の間、など" at bounding box center [727, 123] width 561 height 13
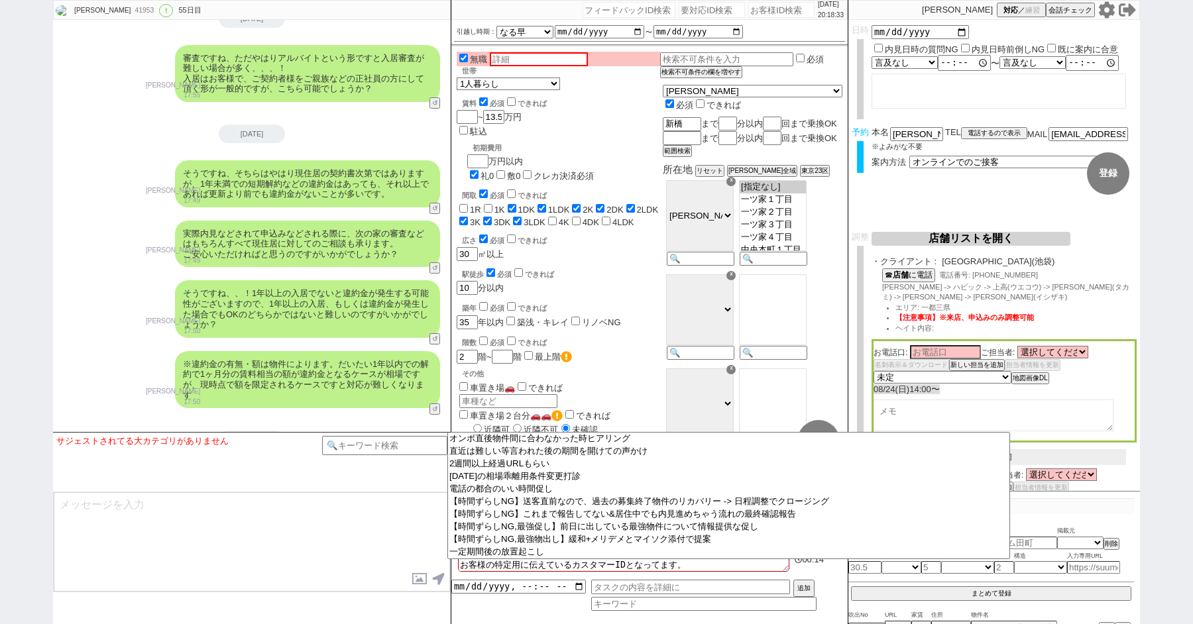
select select "〇〇線と△△線の間、など"
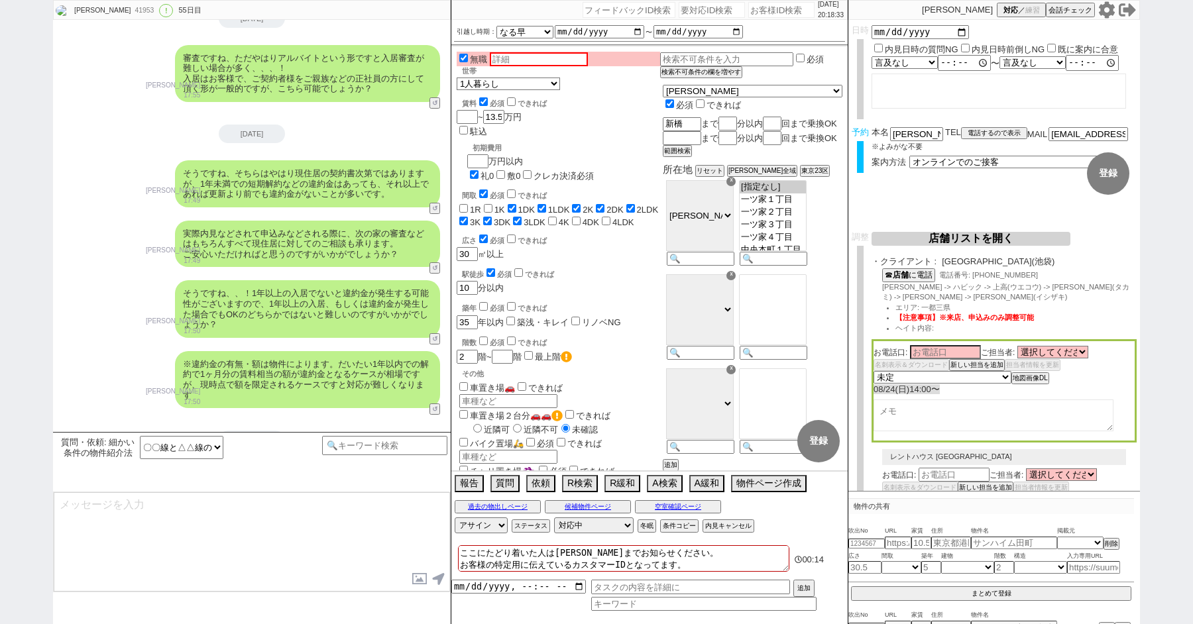
type textarea "ご希望ありがとうございます、 〇〇線と△△線の間といったご希望を頂くケースはしばしばございますが、 ■1. 中間の立地でなくとも一定間に位置していると判断され…"
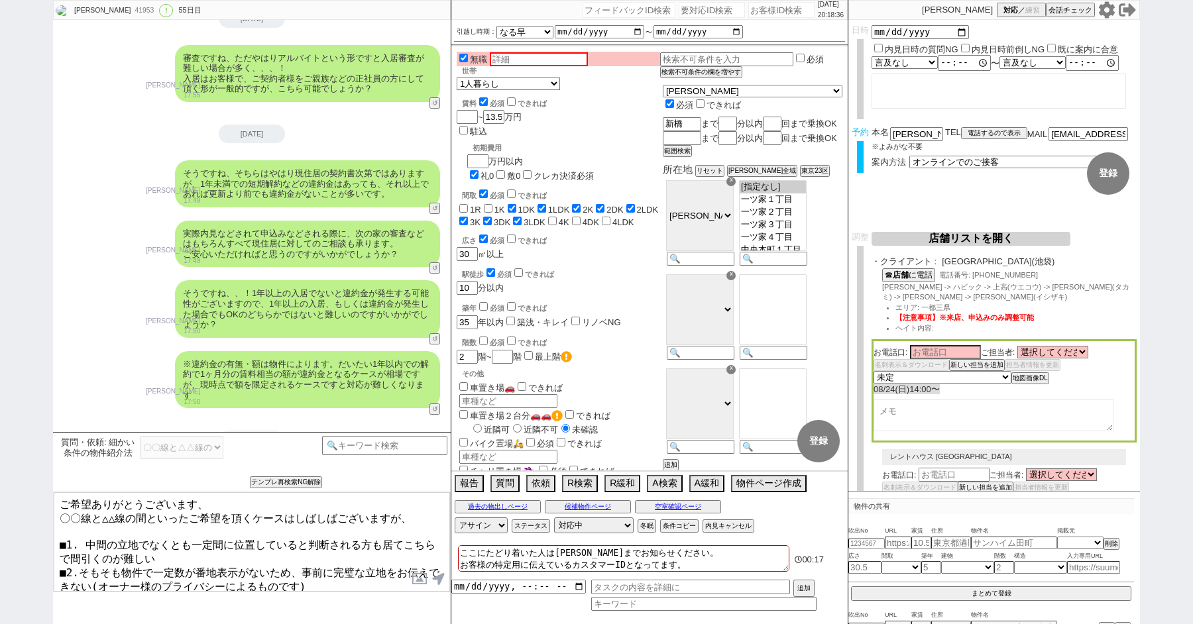
click at [427, 516] on textarea "ご希望ありがとうございます、 〇〇線と△△線の間といったご希望を頂くケースはしばしばございますが、 ■1. 中間の立地でなくとも一定間に位置していると判断され…" at bounding box center [252, 541] width 396 height 99
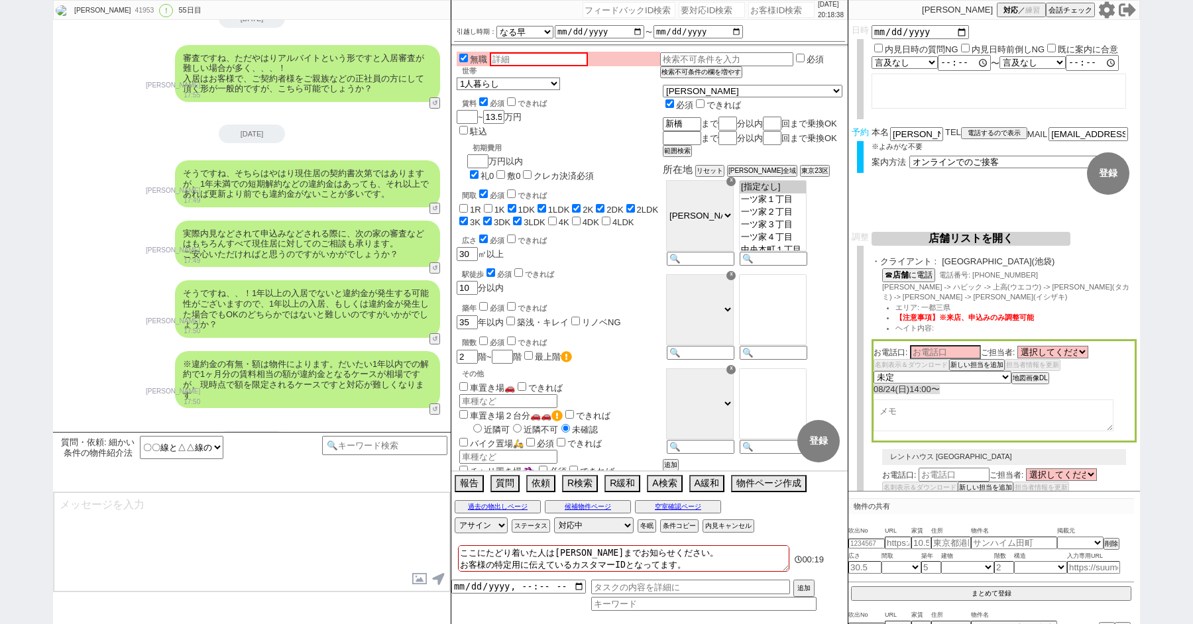
scroll to position [29022, 0]
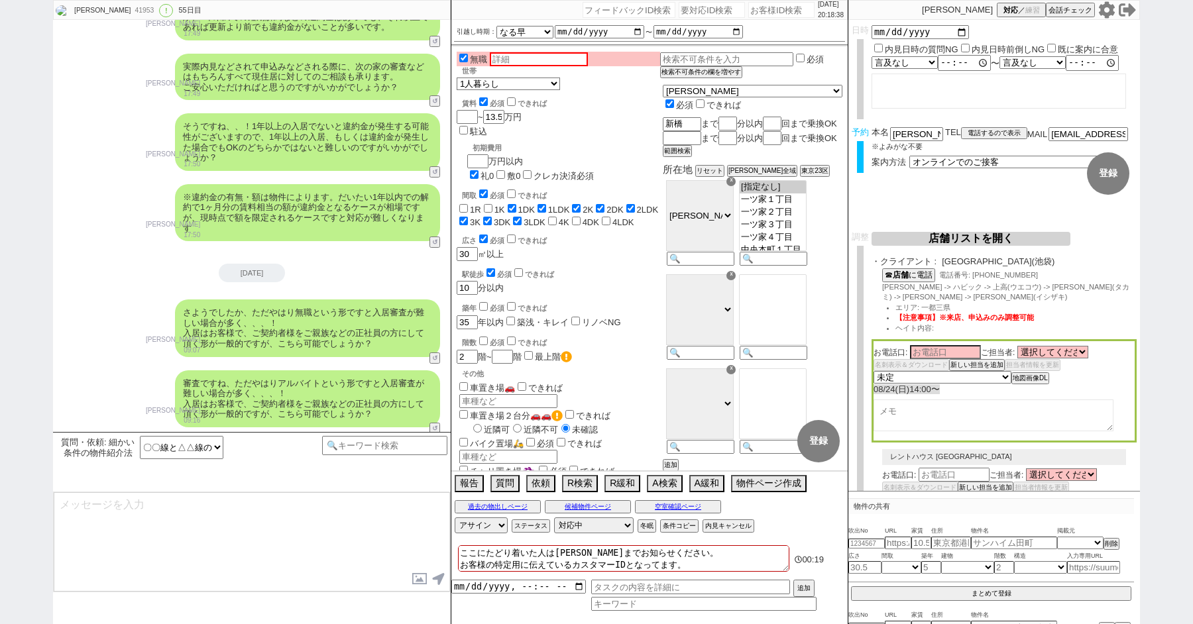
type textarea "といった理由で、事前に間引くのが難しく、無理に間引くと本来候補になった物件が落ちる可能性がございます。 ですので〇〇線と△△線の間に関しましては、 「一旦広く…"
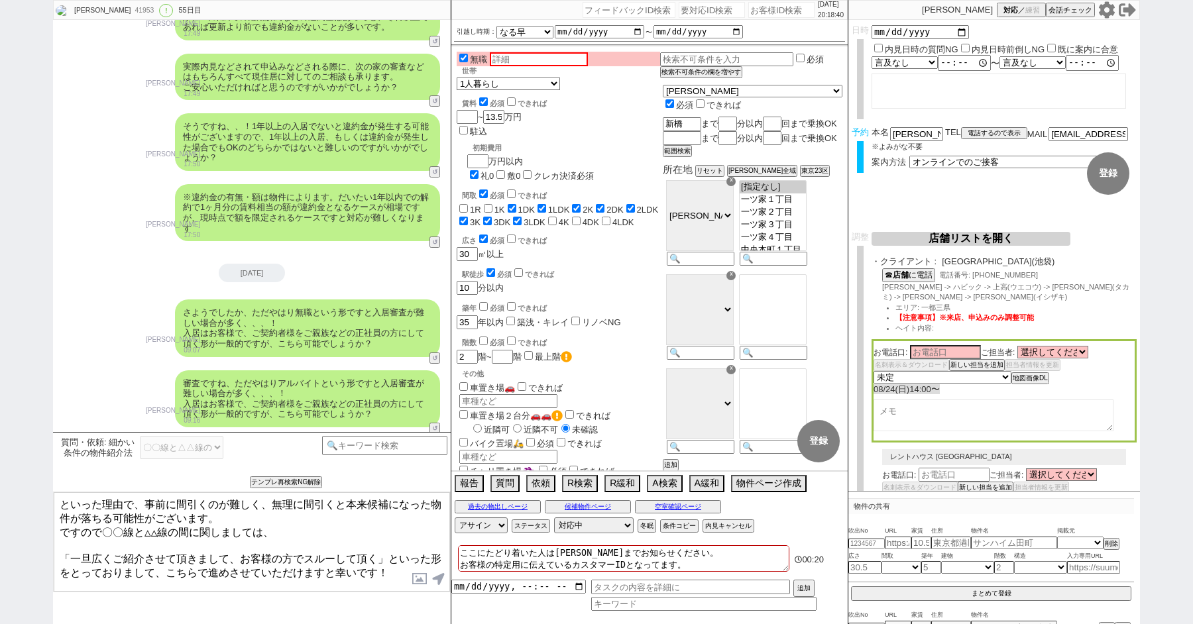
click at [302, 530] on textarea "といった理由で、事前に間引くのが難しく、無理に間引くと本来候補になった物件が落ちる可能性がございます。 ですので〇〇線と△△線の間に関しましては、 「一旦広く…" at bounding box center [252, 541] width 396 height 99
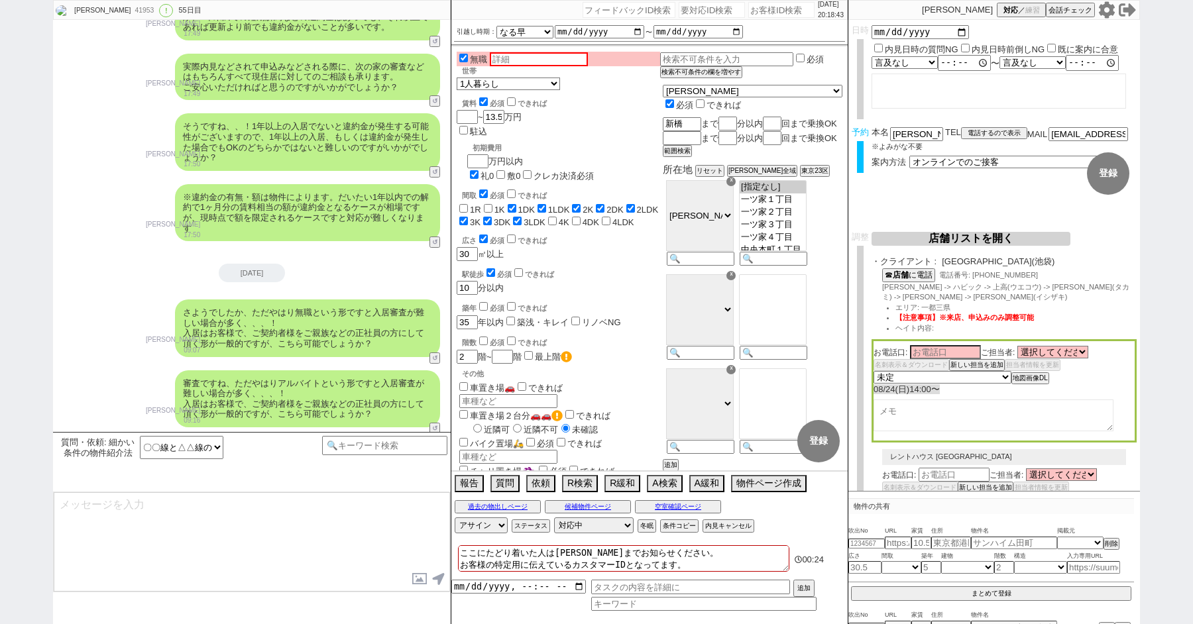
scroll to position [29125, 0]
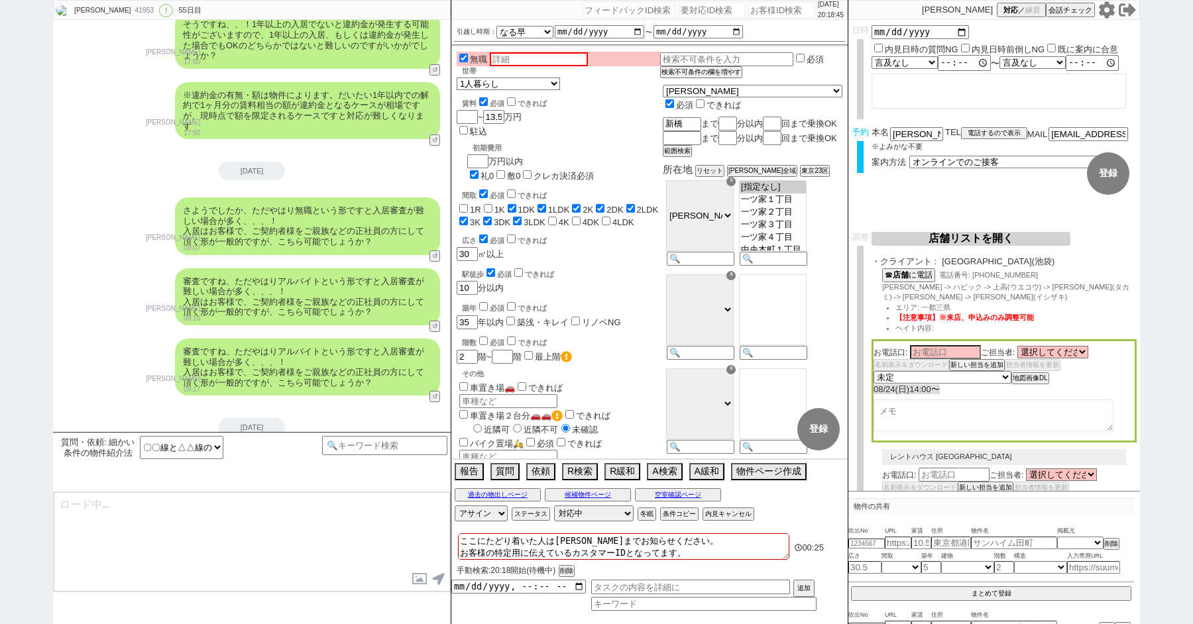
type textarea "その後は新たにネット等で出てきておられますでしょうか？ 公開されると動くのも早いので都度現況を確認いたします！"
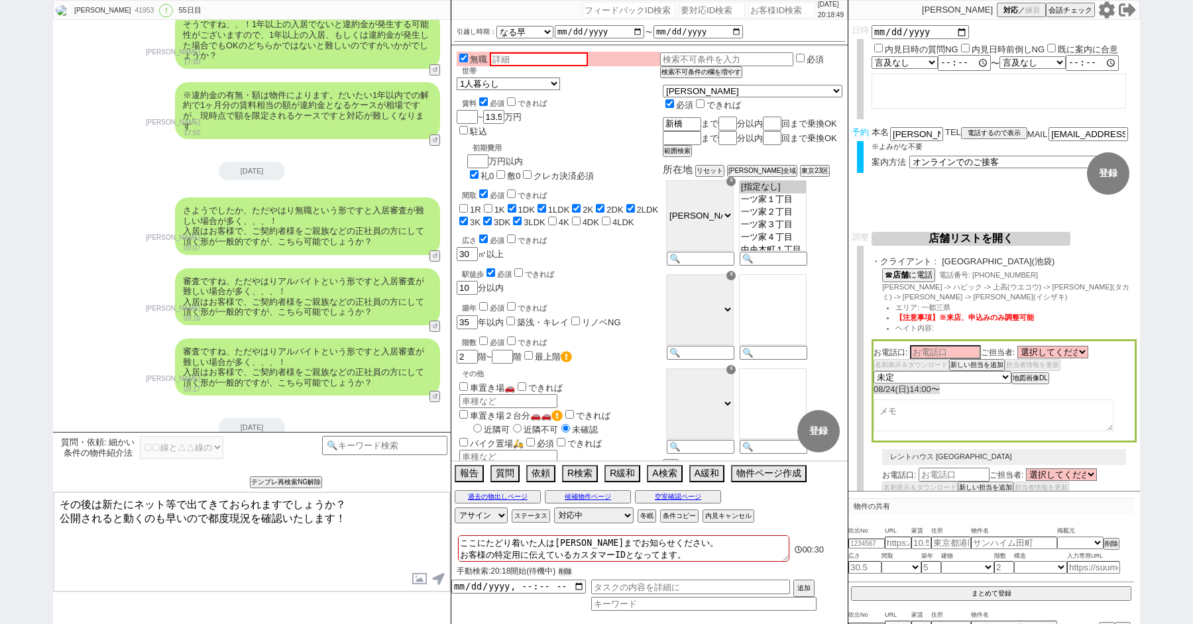
click at [572, 567] on button "削除" at bounding box center [565, 571] width 13 height 9
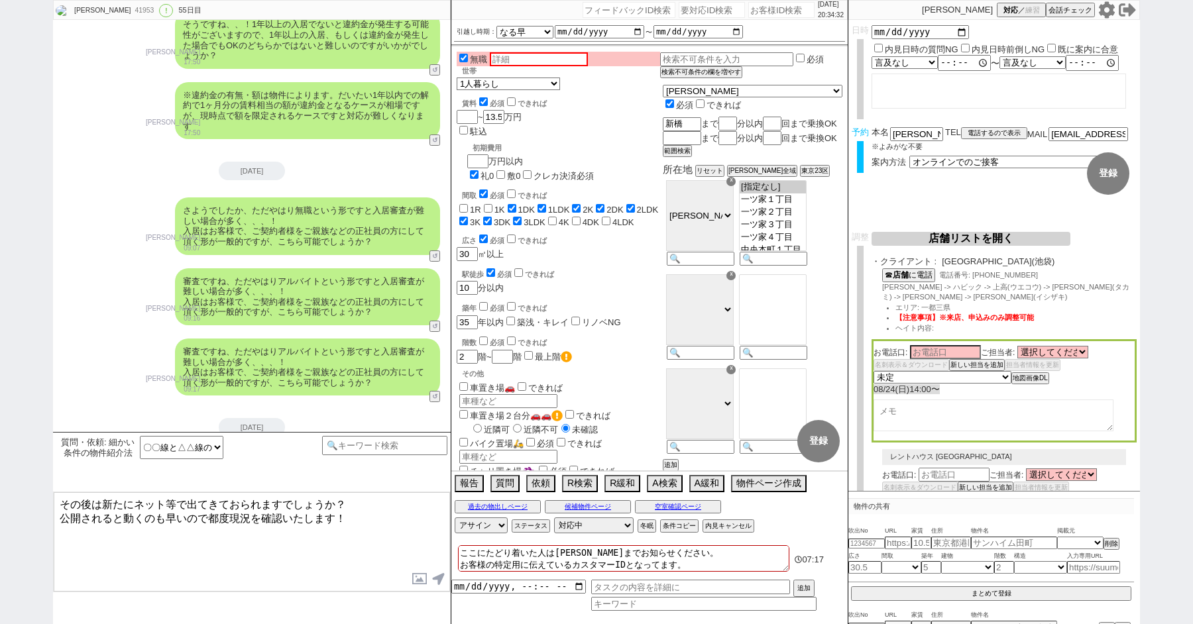
click at [0, 290] on div "青木琢磨 41953 ! 0 55日目 冬眠中 自社客 スミカ スミカ_BPO チャット全表示 2019-05-12 新しくフォローされました (12:01:…" at bounding box center [596, 312] width 1193 height 624
paste input "193843"
type input "193843"
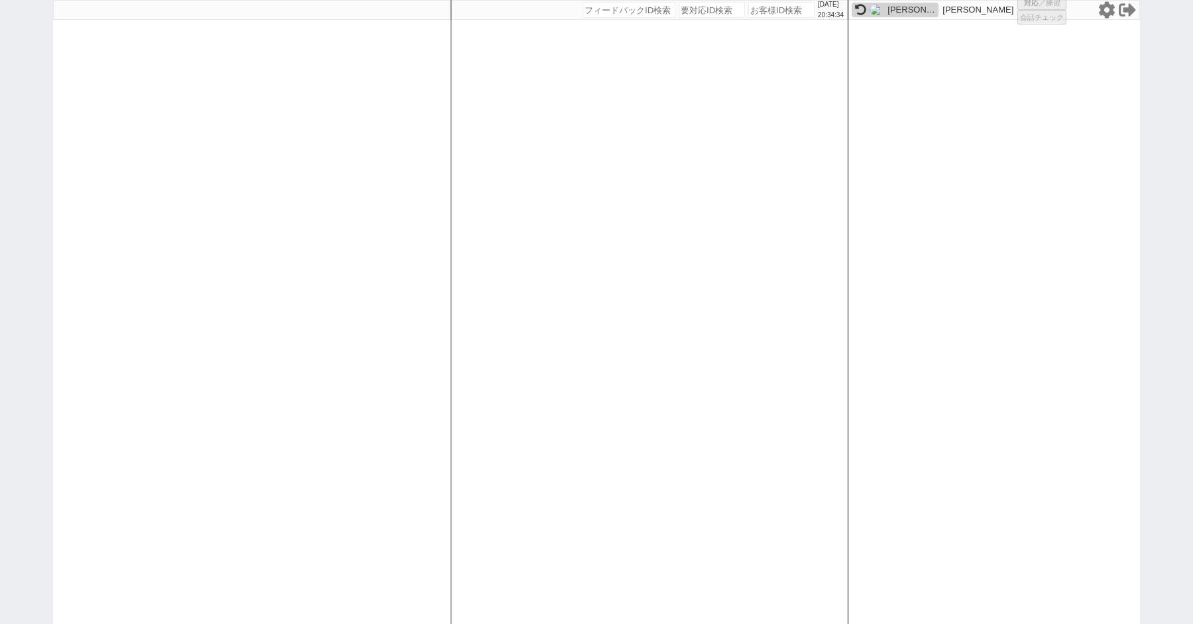
select select "1"
select select "6"
select select "2"
select select "5"
select select
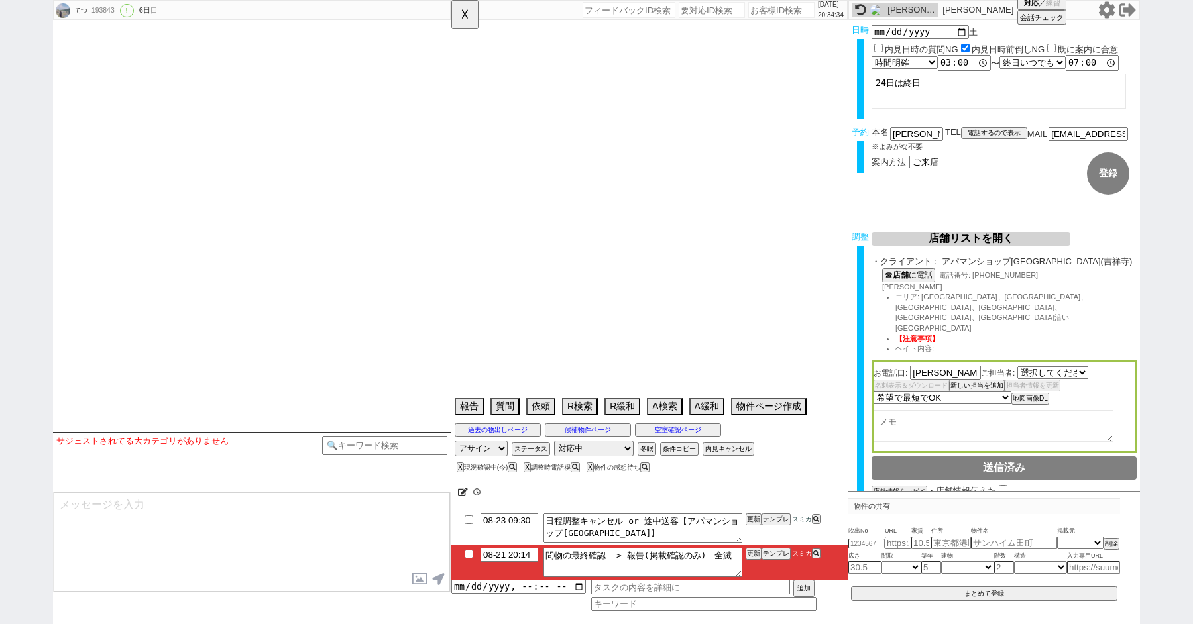
select select "2636"
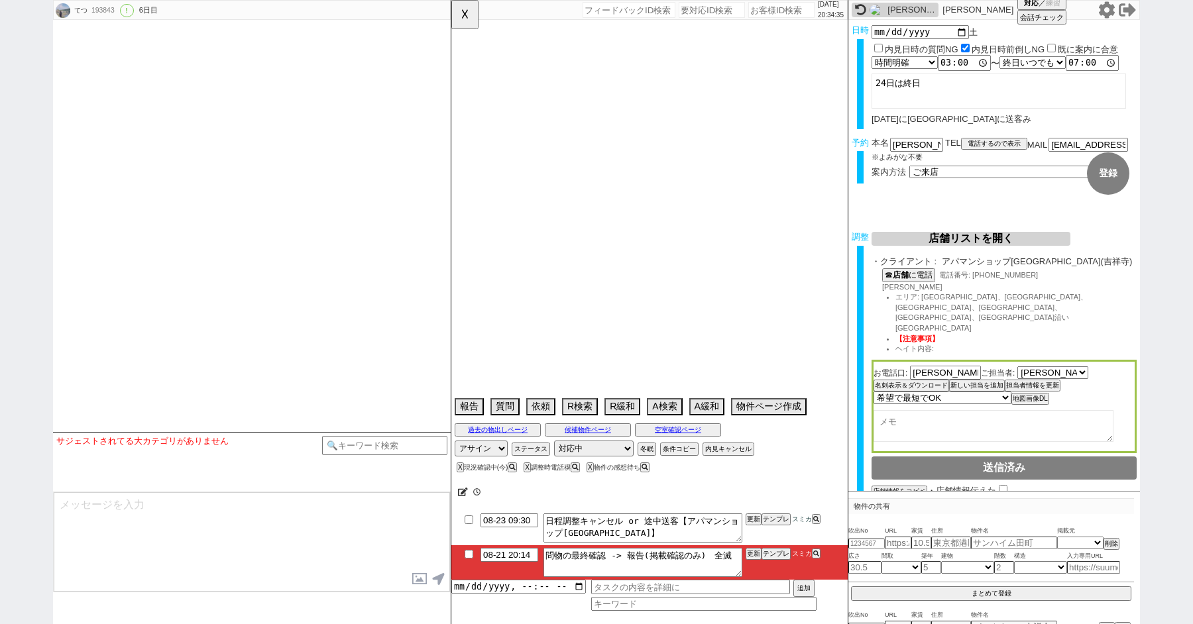
type textarea "案内日から45日圏内、他社なし　2名で来る"
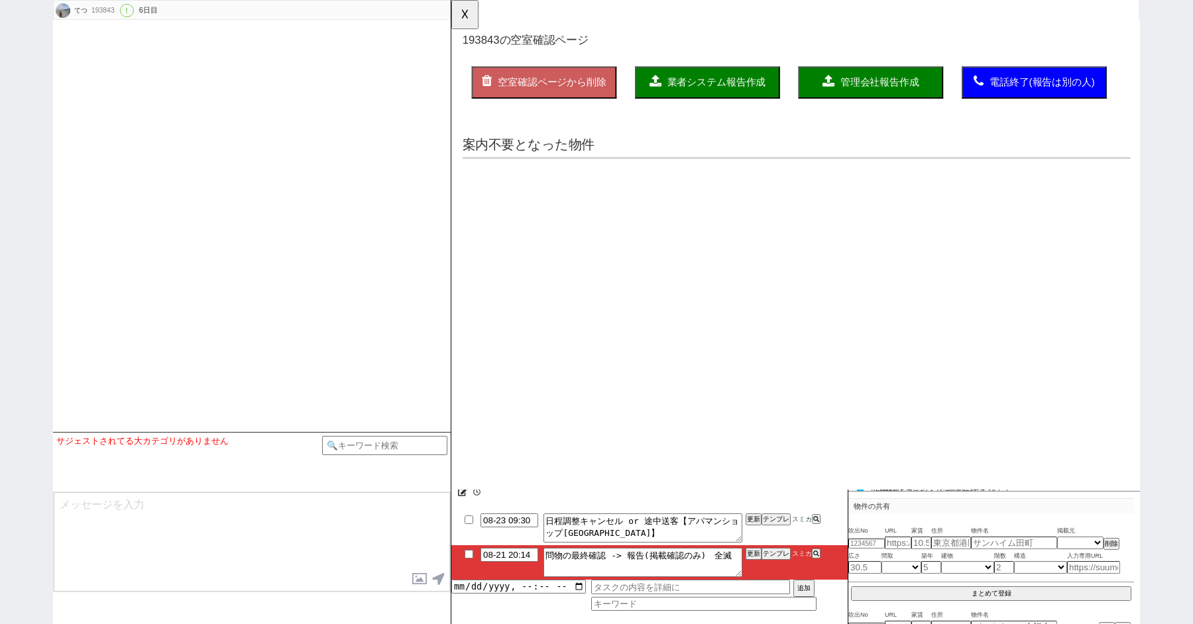
select select "2025"
select select "10"
select select "36"
select select "1"
select select "842"
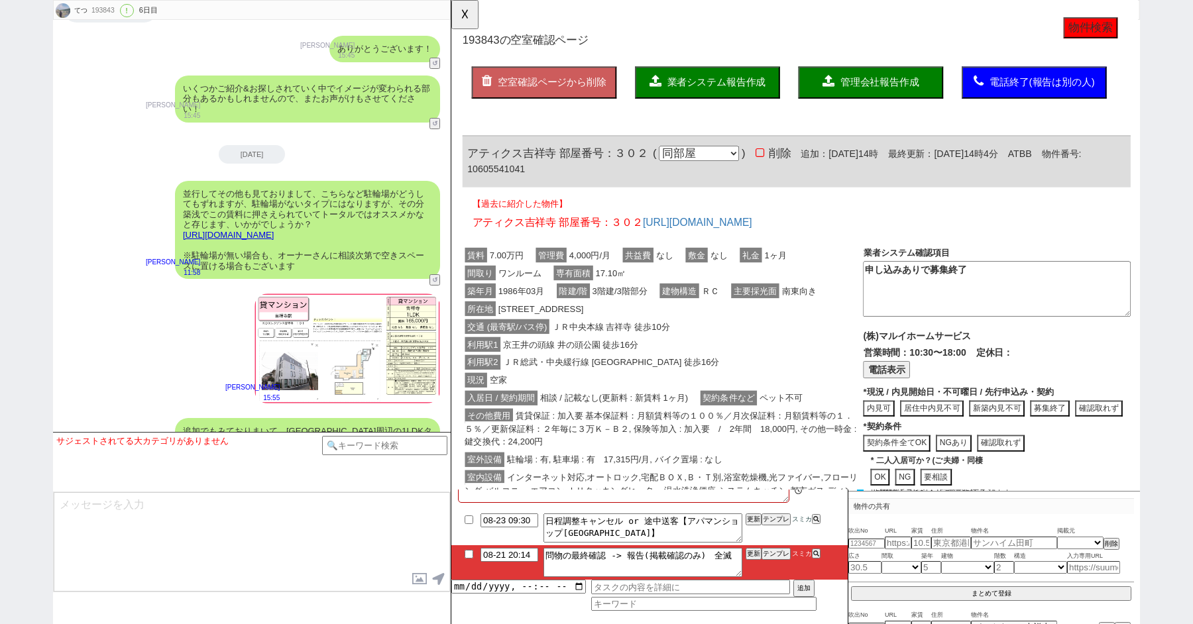
scroll to position [13695, 0]
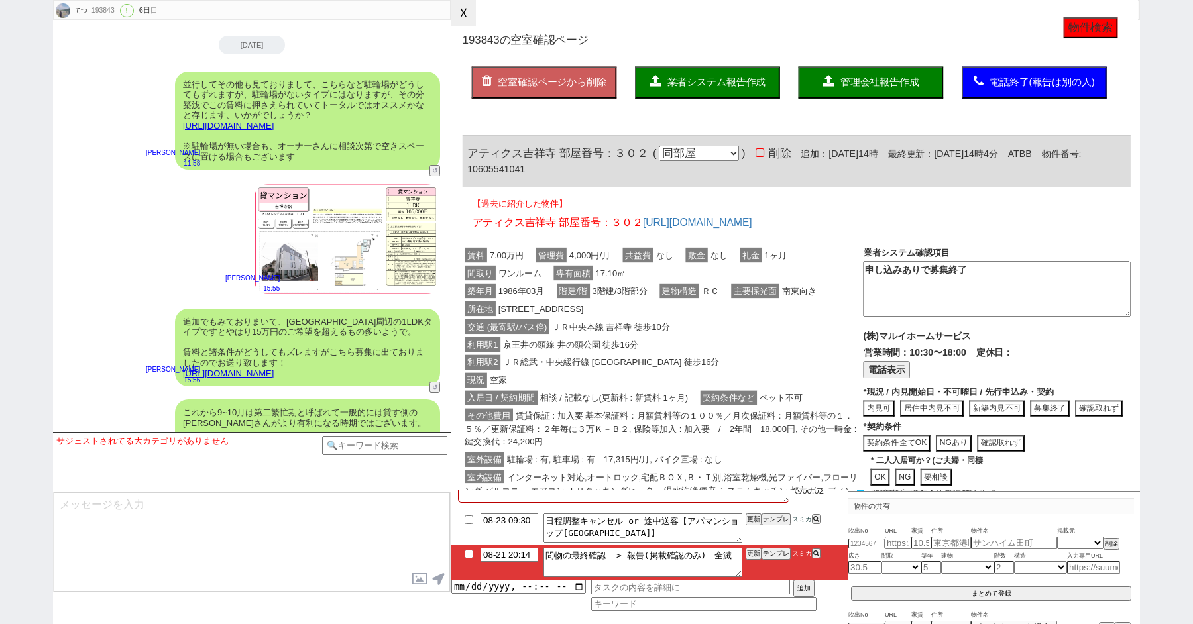
click at [464, 13] on button "☓" at bounding box center [463, 13] width 25 height 27
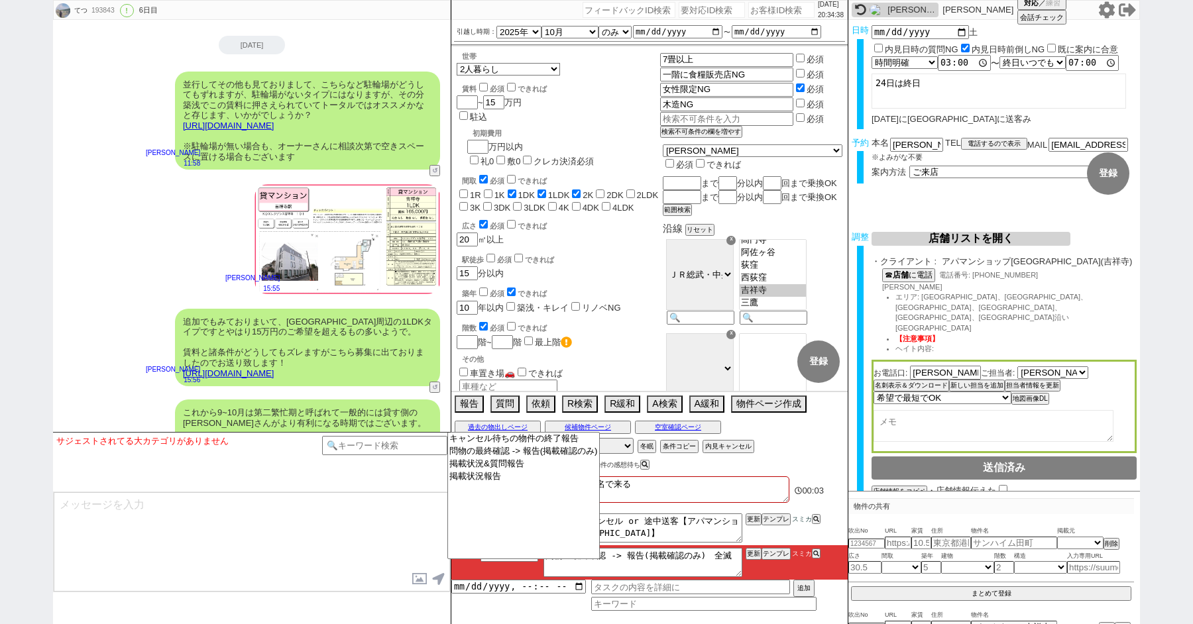
click at [378, 530] on textarea at bounding box center [252, 541] width 396 height 99
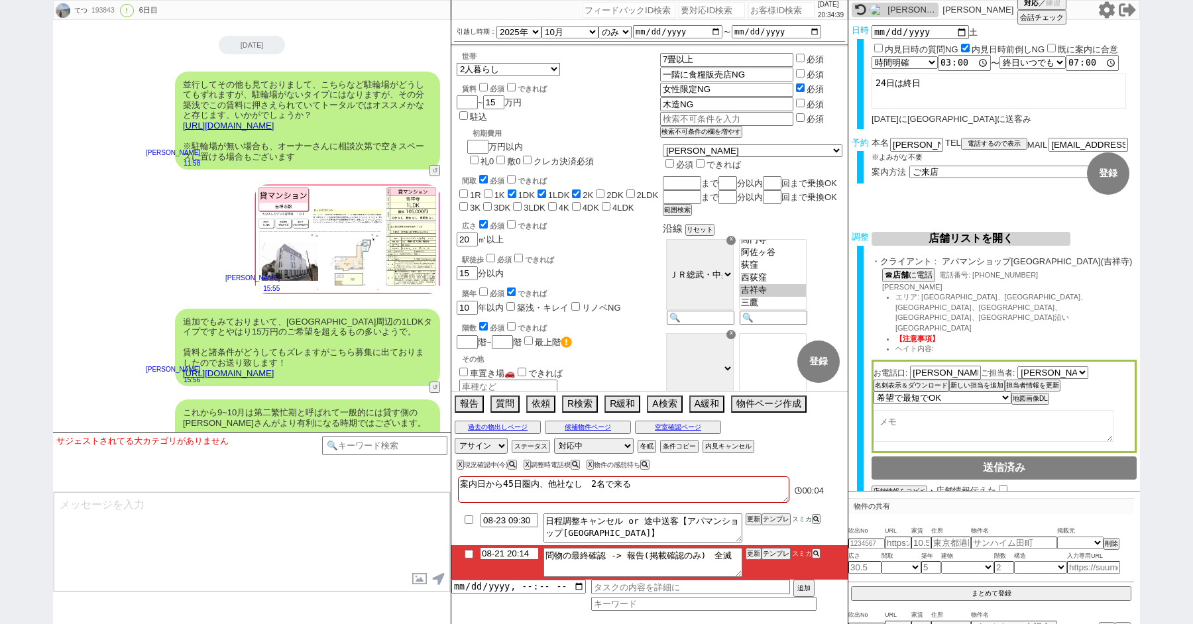
click at [504, 556] on input "08-21 20:14" at bounding box center [509, 553] width 58 height 11
type input "08-22 09:14"
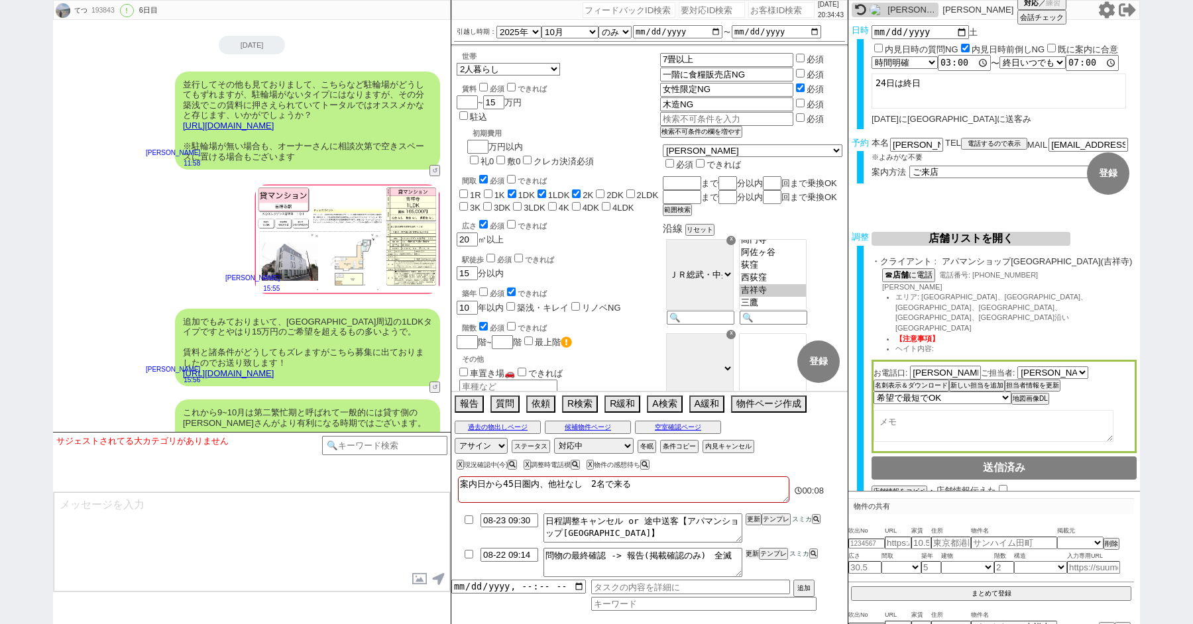
click at [755, 551] on button "更新" at bounding box center [751, 553] width 13 height 9
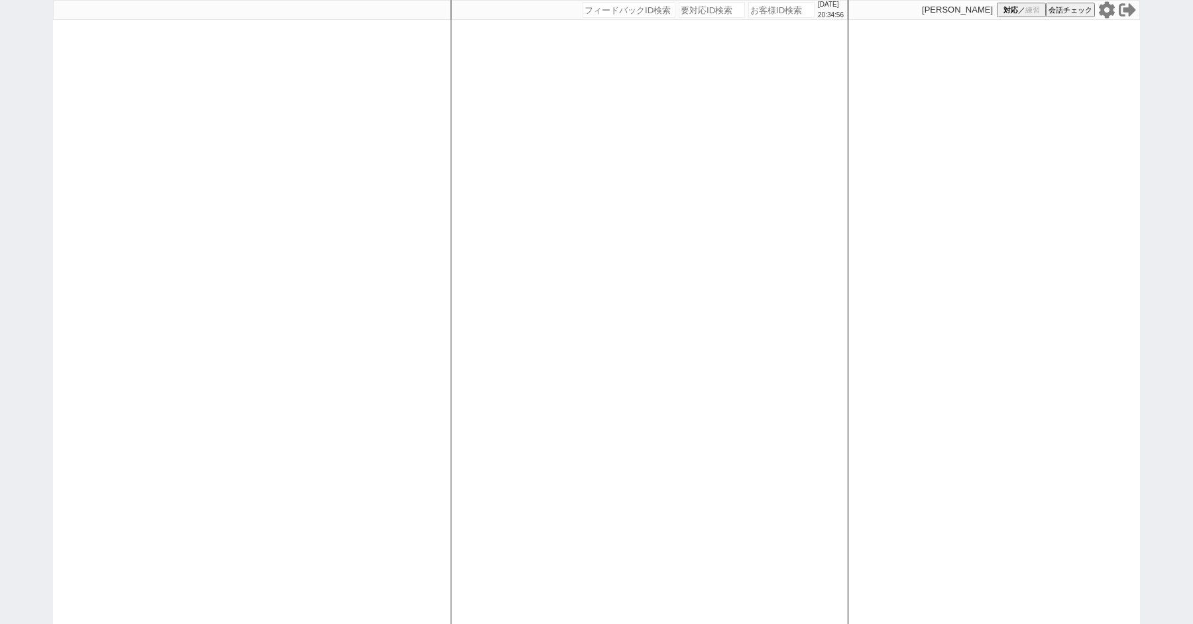
paste input "193843"
type input "193843"
select select "1"
select select "6"
select select "2"
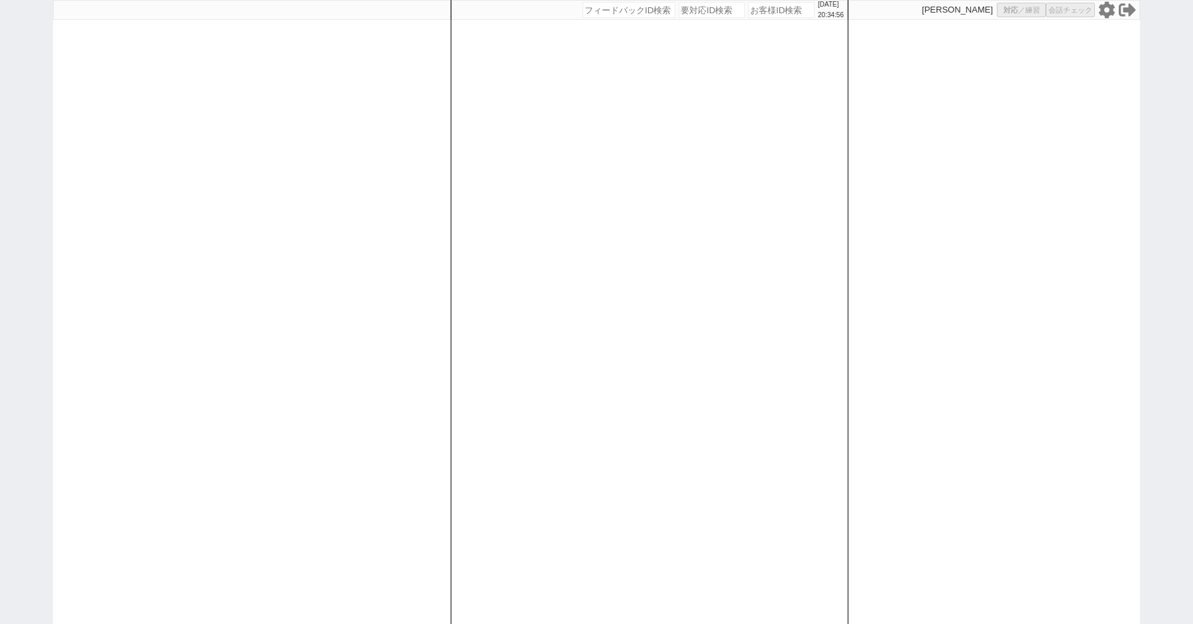
select select "5"
select select
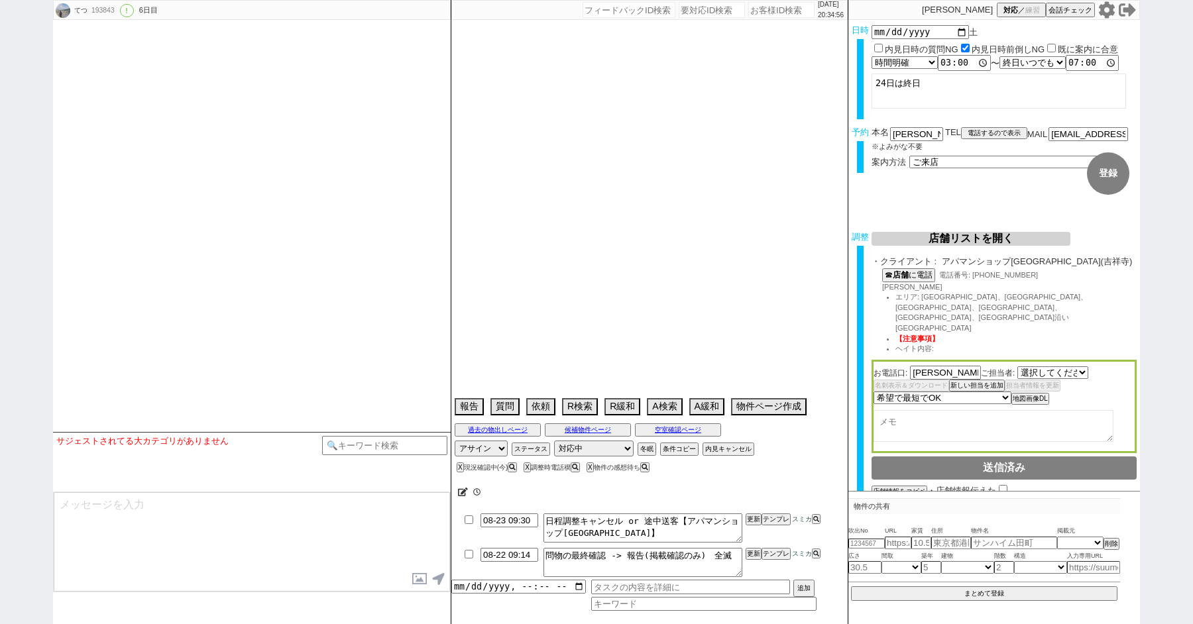
select select "2636"
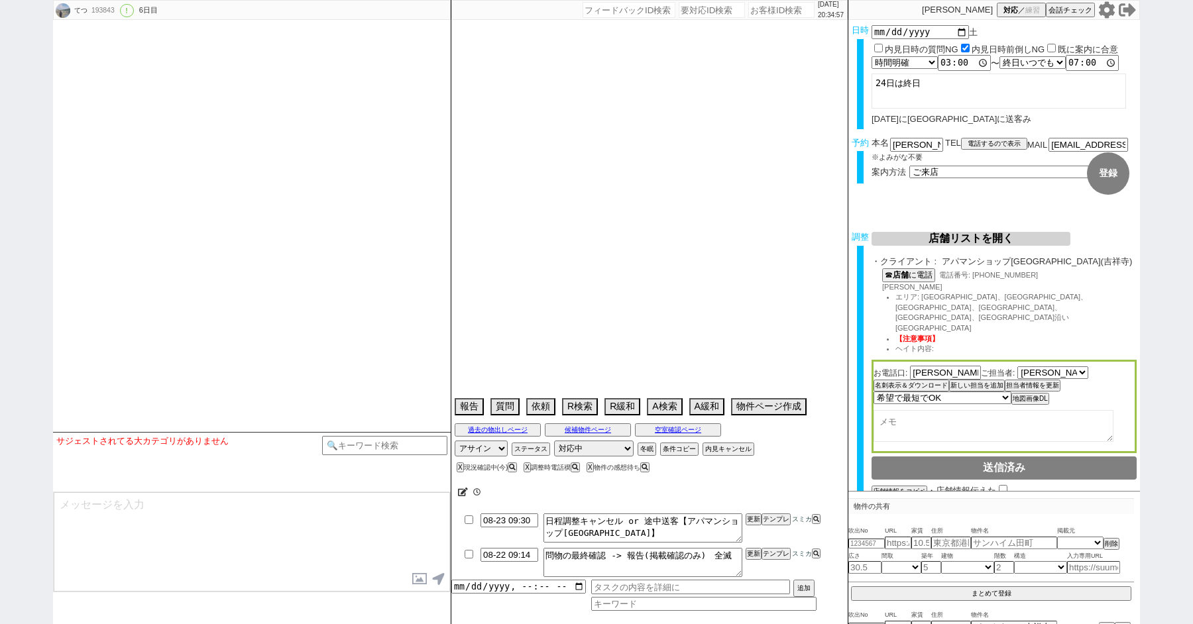
type textarea "案内日から45日圏内、他社なし　2名で来る"
select select "2025"
select select "10"
select select "36"
select select "1"
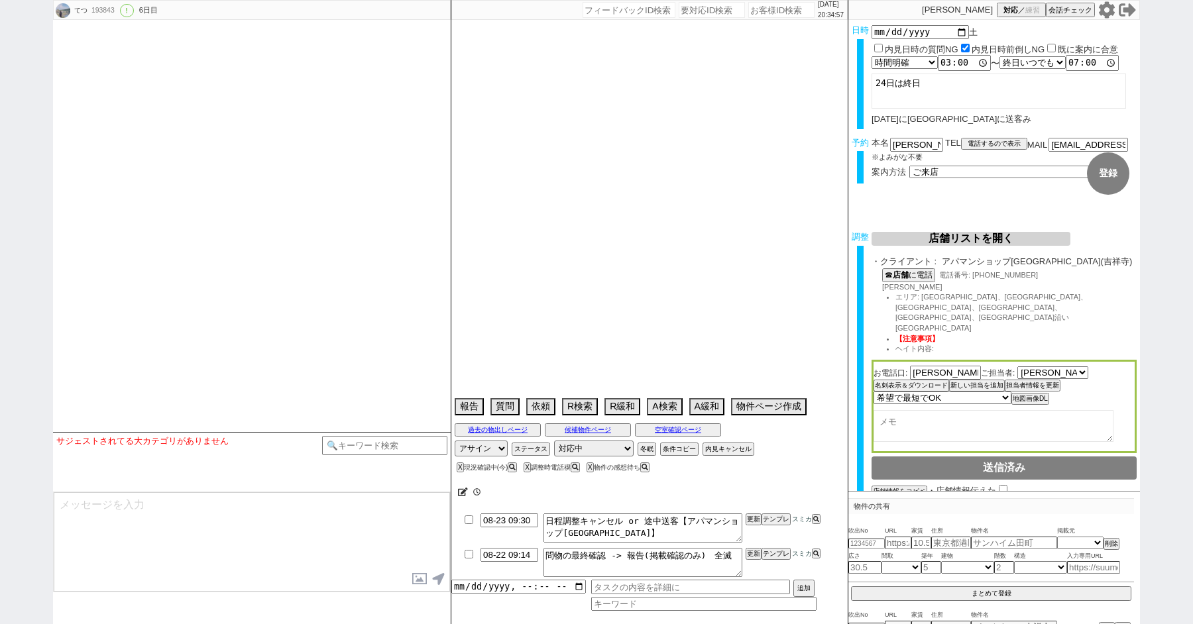
select select "842"
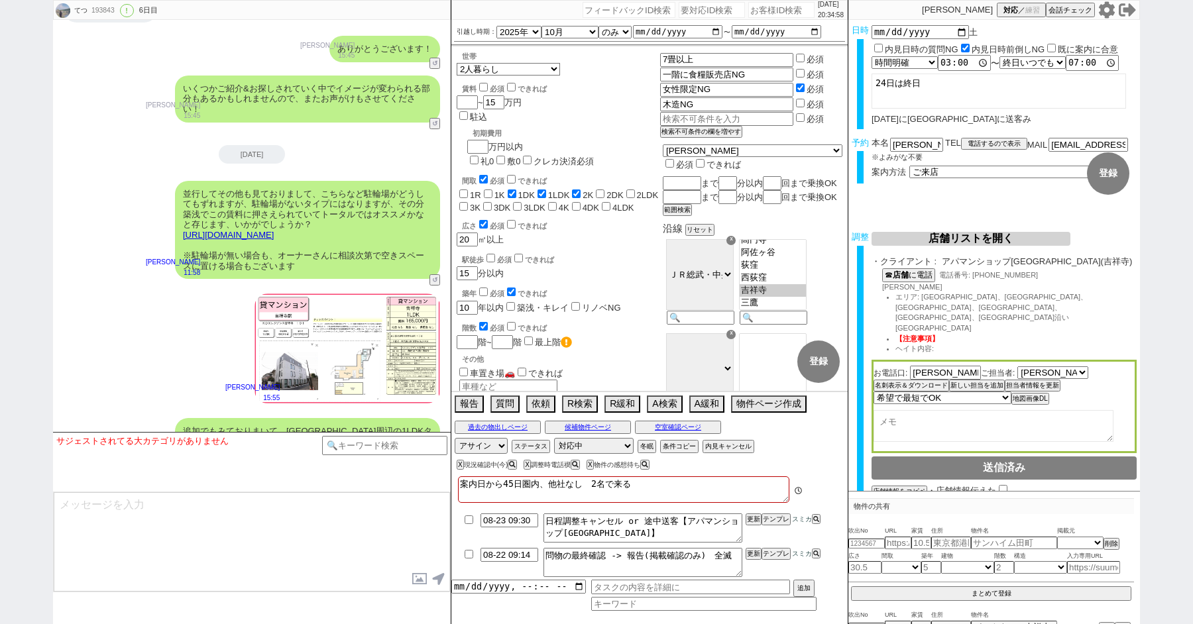
scroll to position [13695, 0]
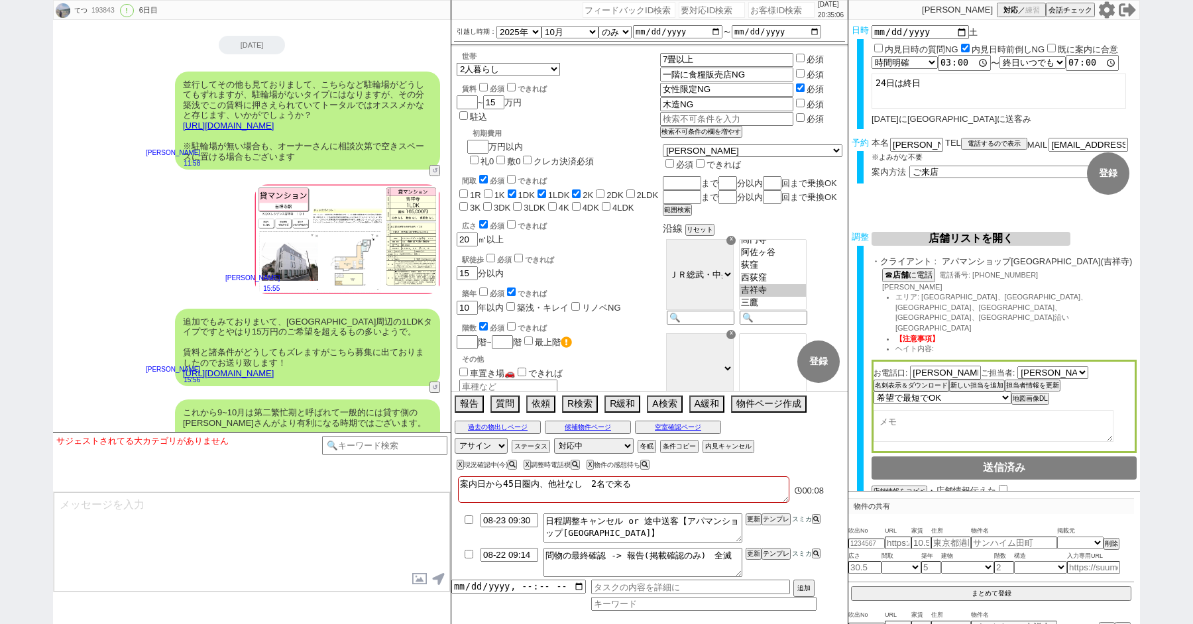
paste textarea "238,406"
type textarea "238,406"
paste input "238406"
type input "238406"
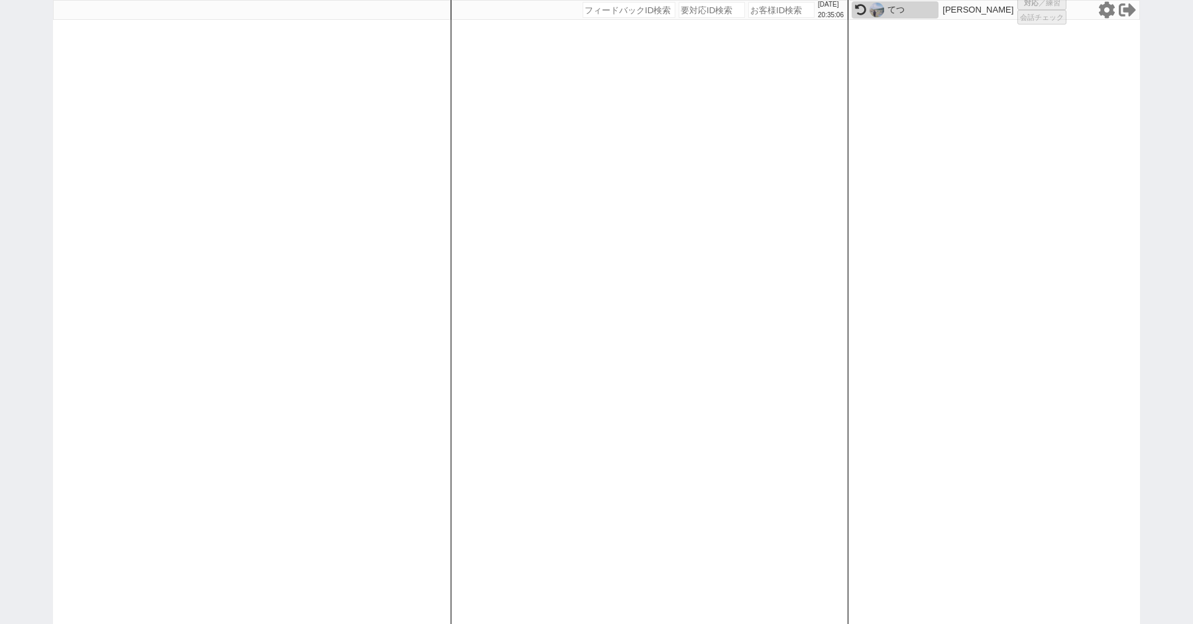
select select "600"
select select "1"
select select
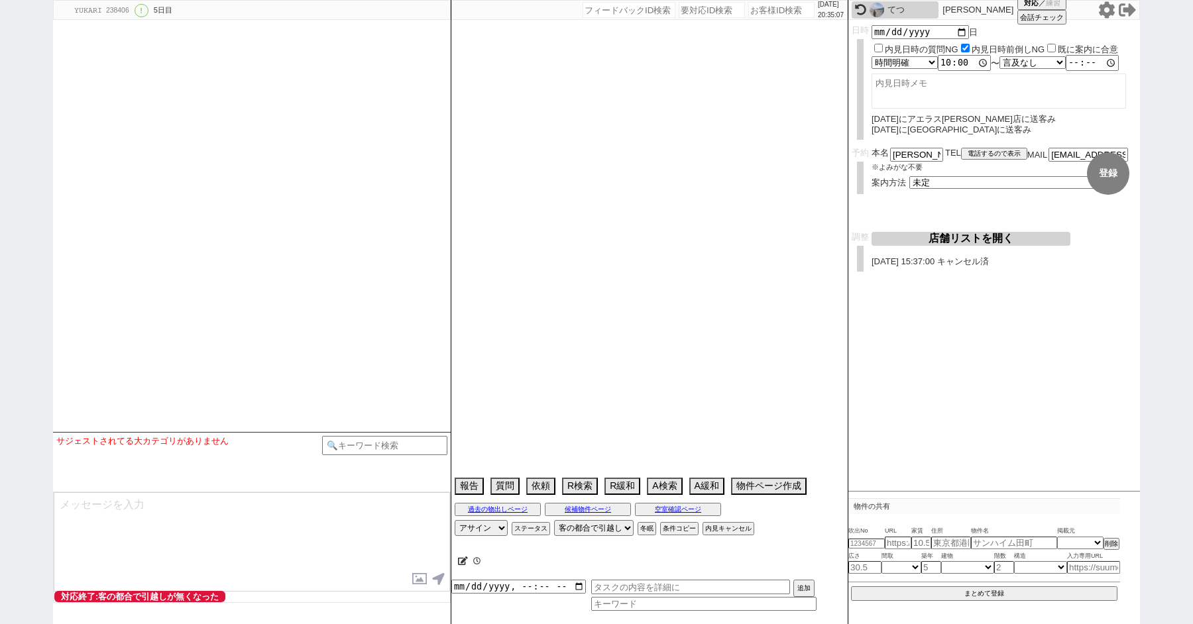
type textarea "@店舗アクセスNGで送れるクライアントなし @調整報告時にコインパーキング情報送る [DATE]にアエラス[PERSON_NAME]店に送客み ソレイユ池袋店…"
select select "15"
select select "1"
select select "11"
select select "8"
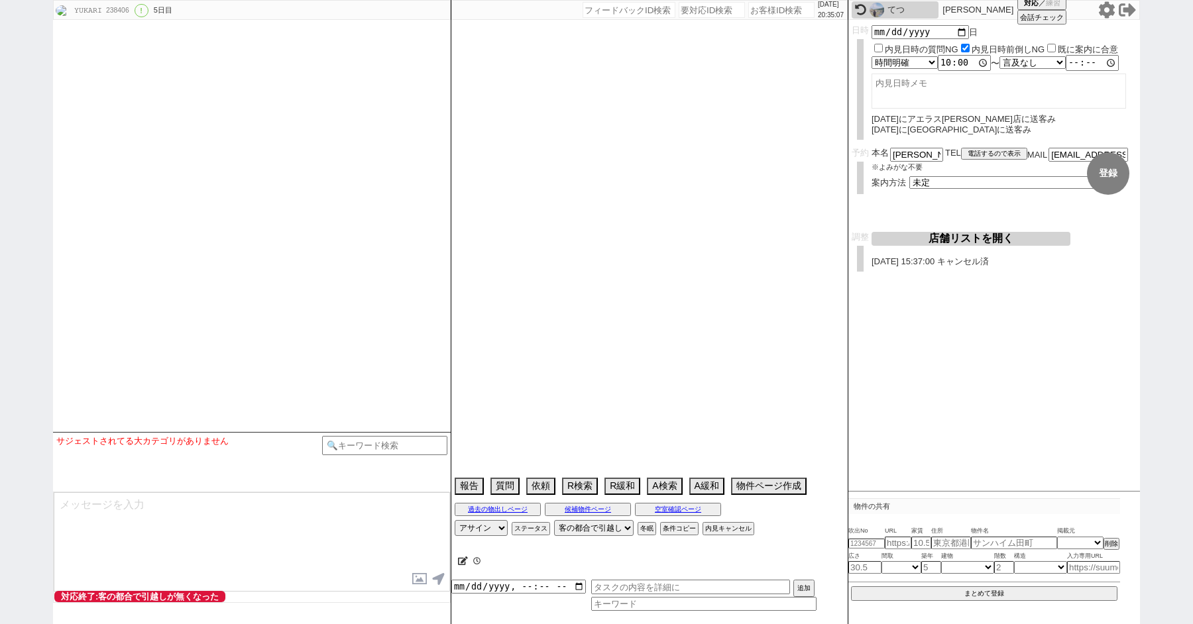
select select "292"
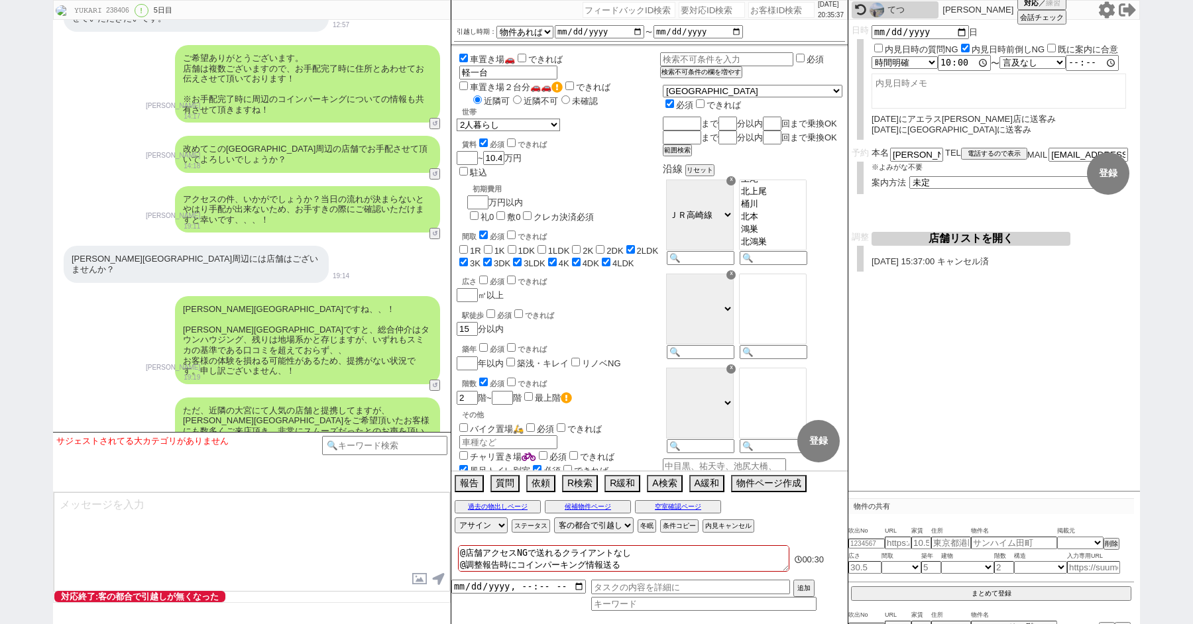
scroll to position [40, 0]
drag, startPoint x: 461, startPoint y: 551, endPoint x: 616, endPoint y: 596, distance: 161.3
click at [616, 596] on div "@店舗アクセスNGで送れるクライアントなし @調整報告時にコインパーキング情報送る [DATE]にアエラス[PERSON_NAME]店に送客み ソレイユ池袋店…" at bounding box center [649, 583] width 396 height 82
checkbox input "false"
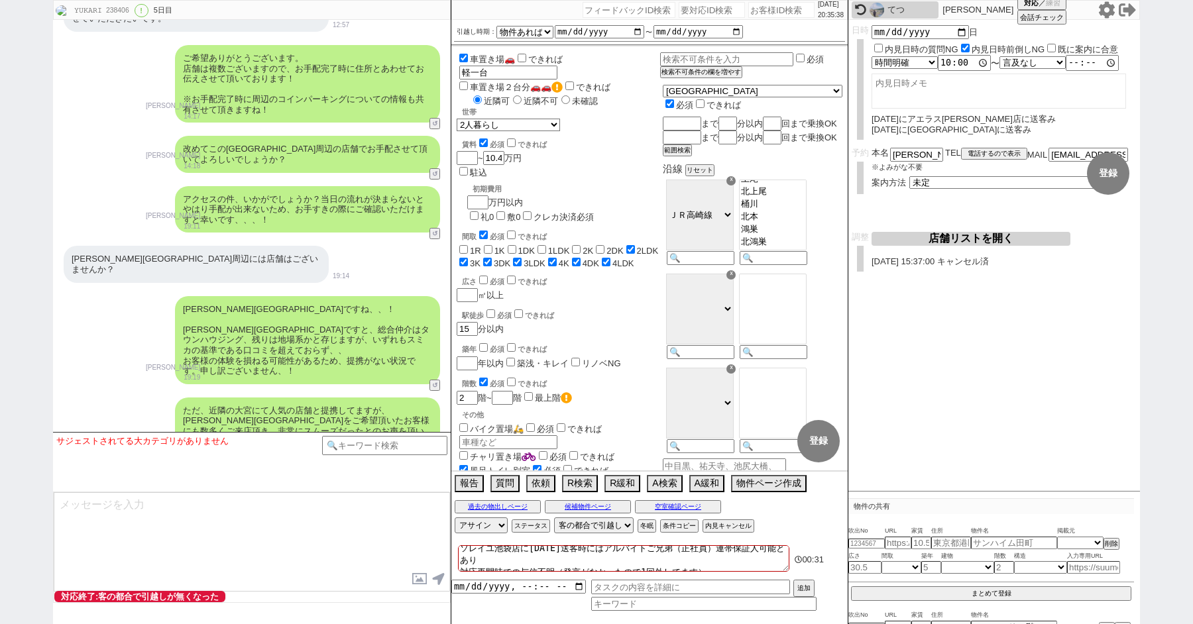
checkbox input "false"
checkbox input "true"
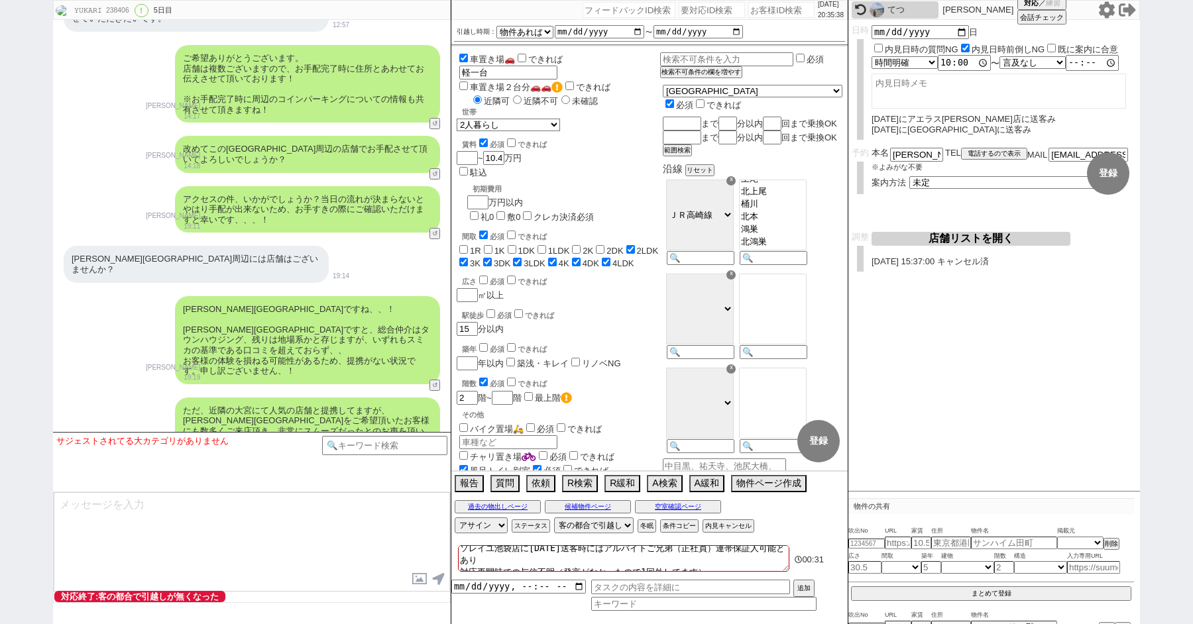
checkbox input "true"
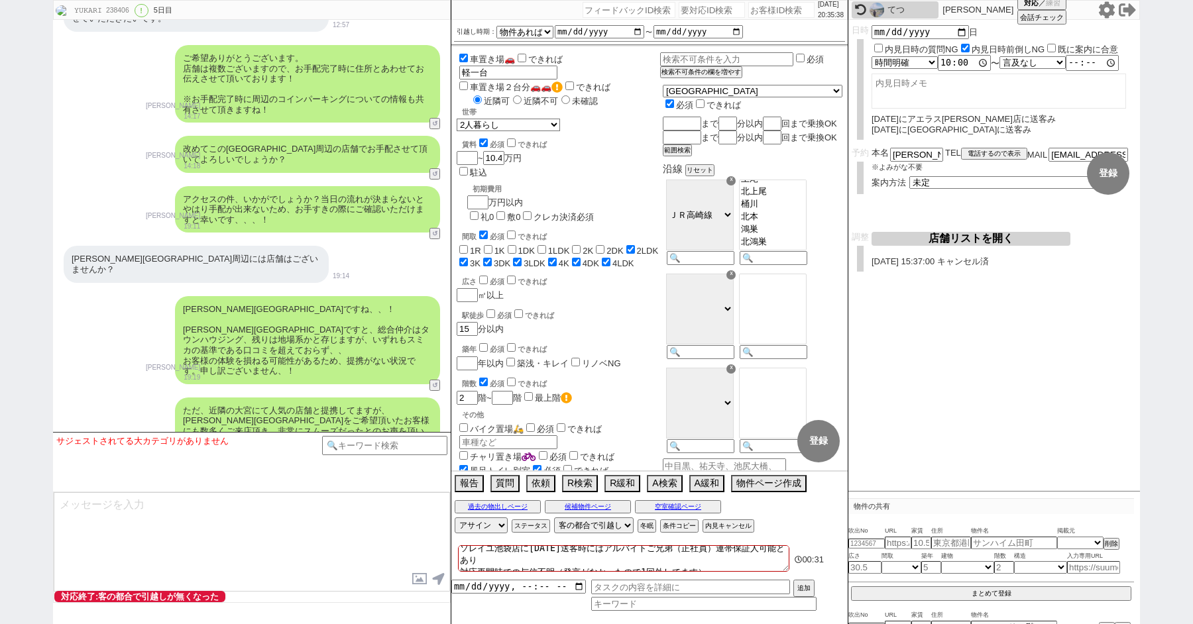
checkbox input "true"
type textarea "k"
checkbox input "false"
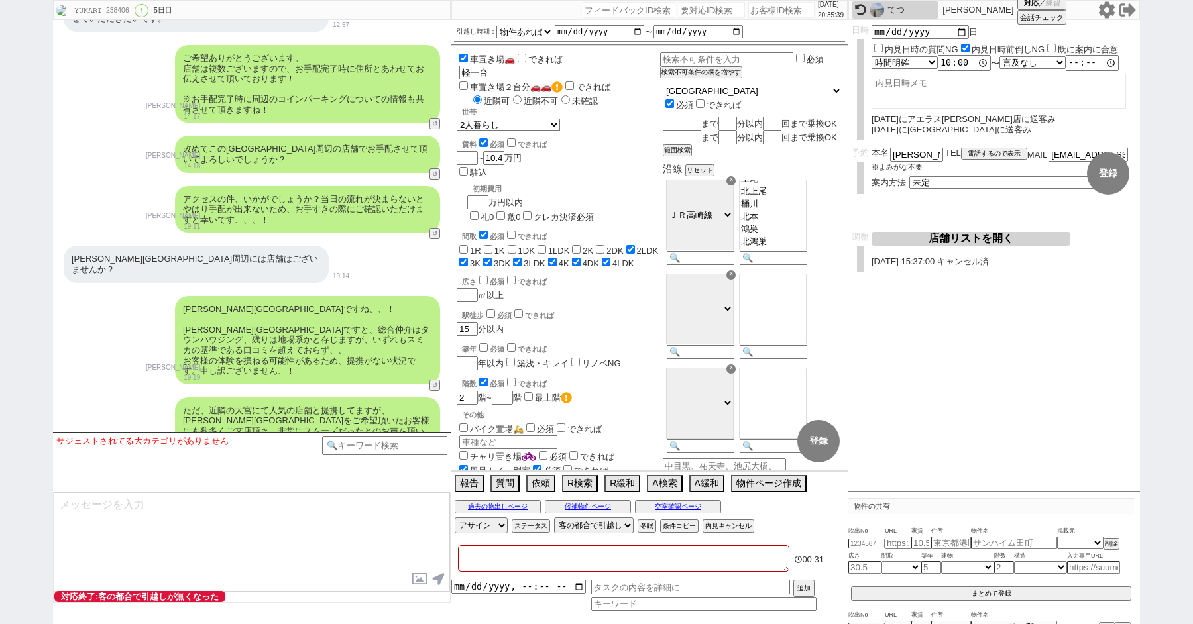
checkbox input "false"
checkbox input "true"
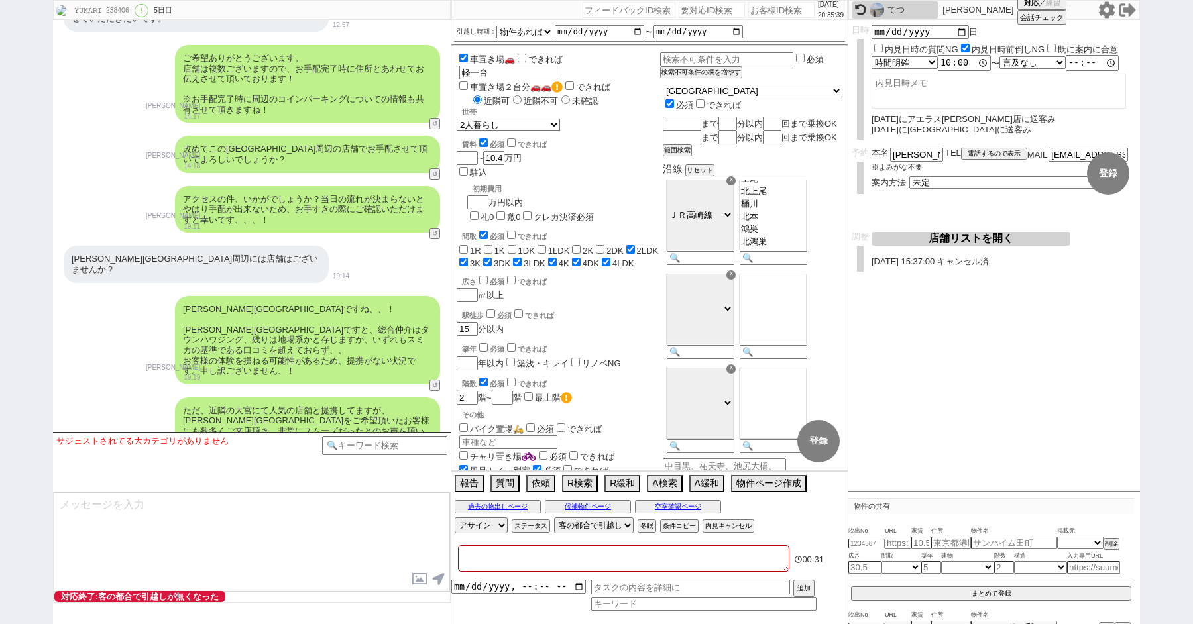
checkbox input "true"
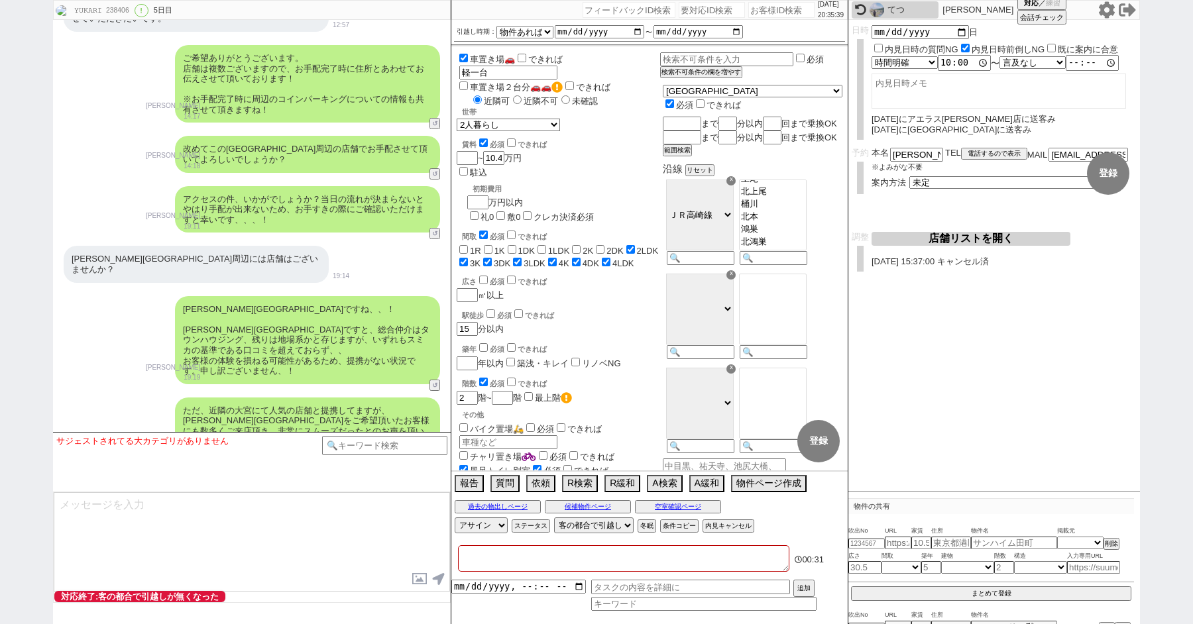
checkbox input "true"
type textarea "こ"
checkbox input "false"
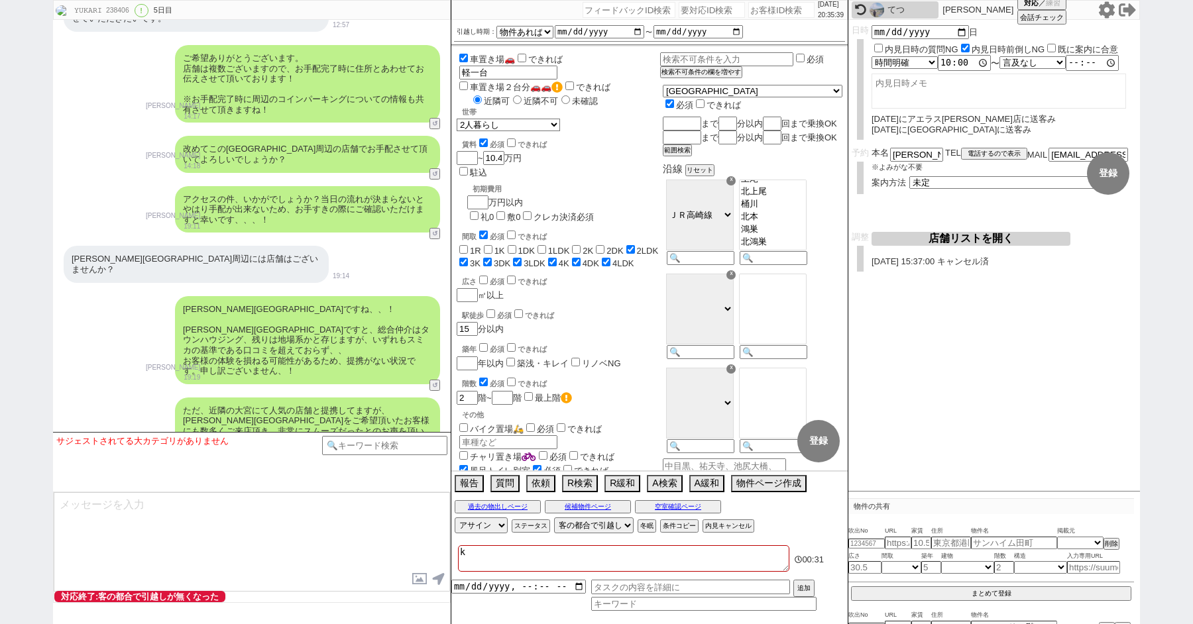
checkbox input "false"
checkbox input "true"
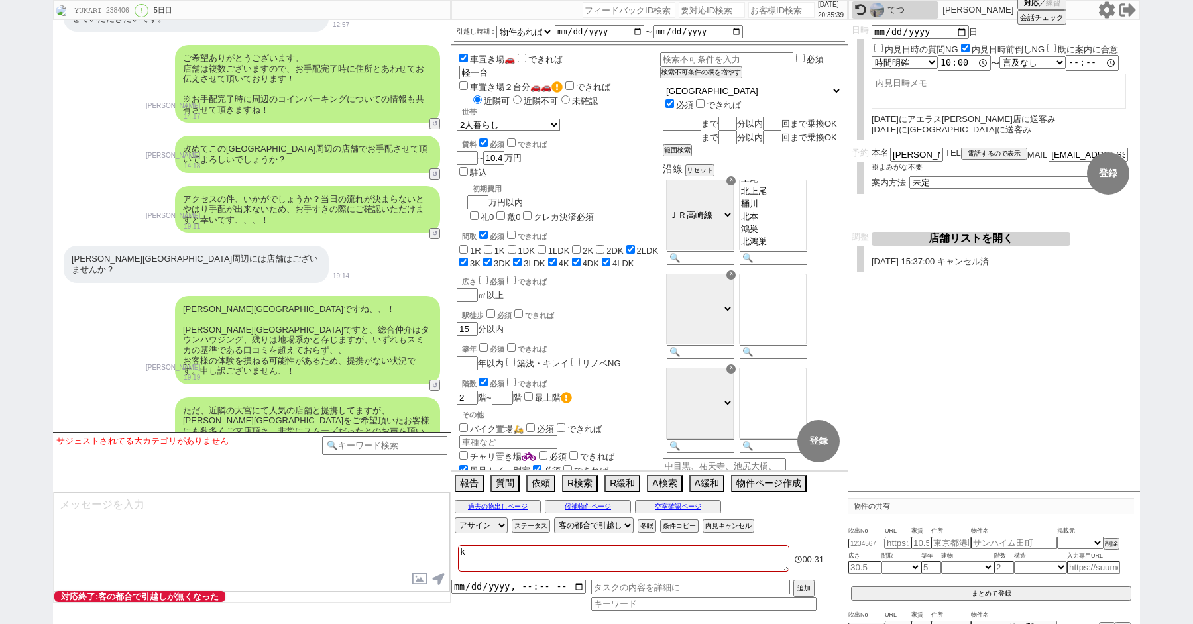
checkbox input "true"
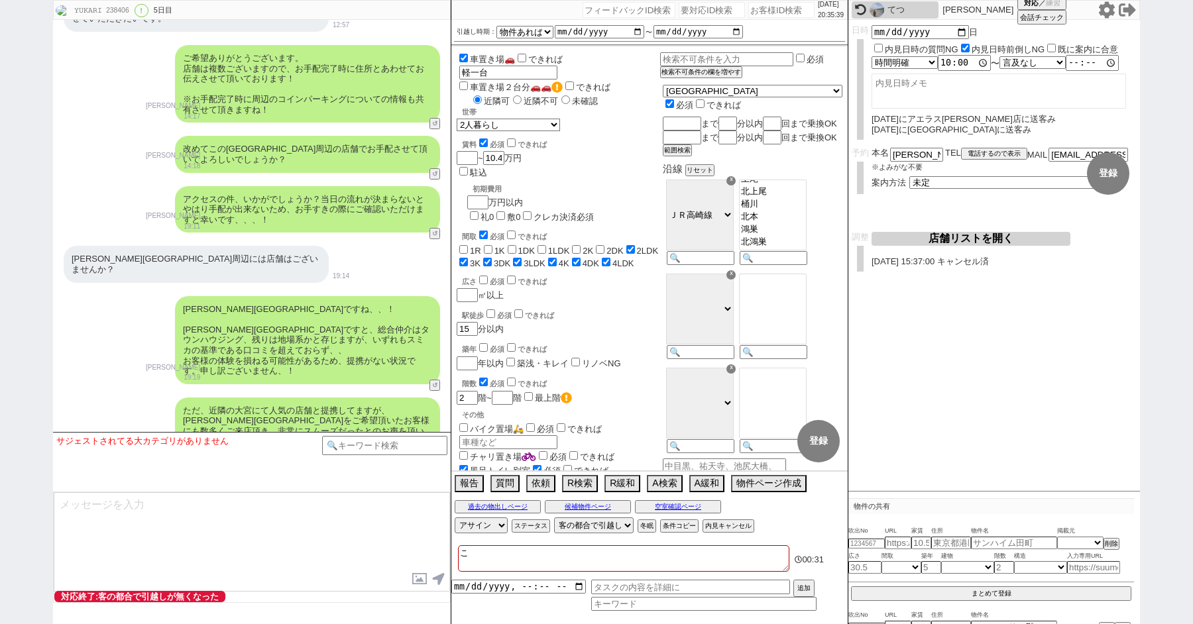
type textarea "こn"
checkbox input "false"
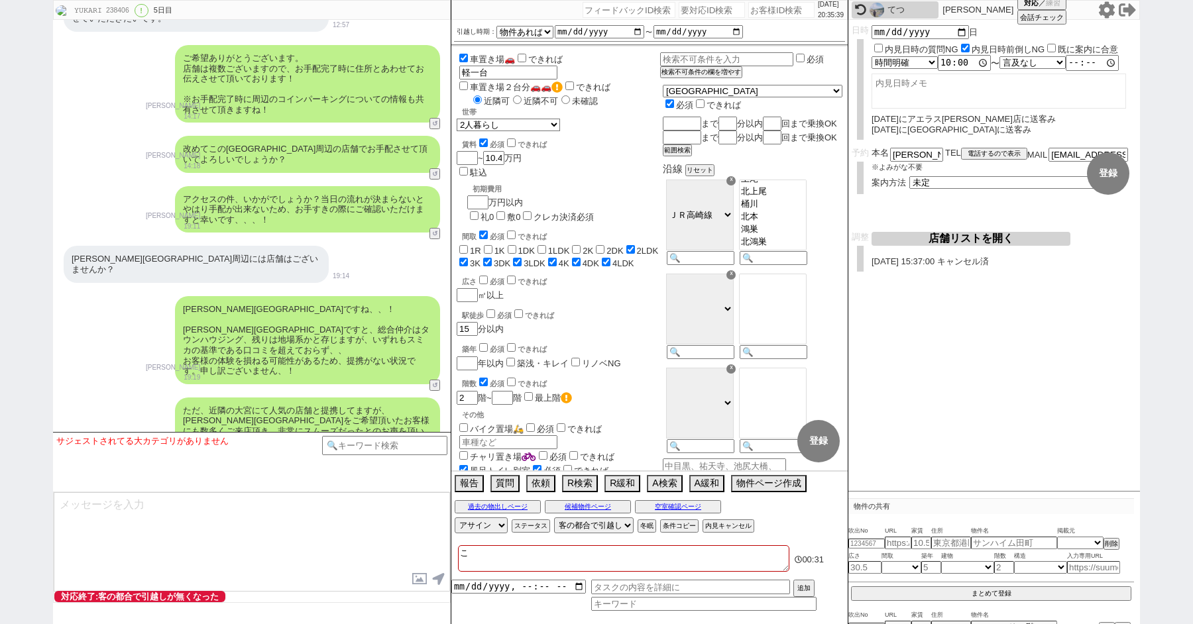
checkbox input "false"
checkbox input "true"
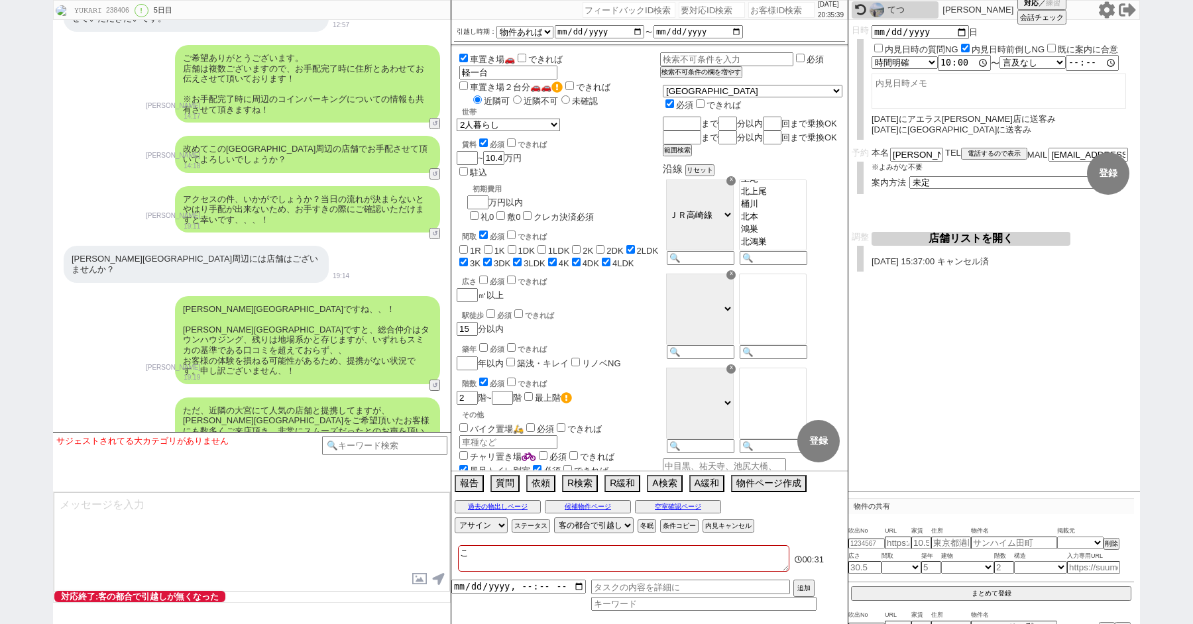
checkbox input "true"
type textarea "こん"
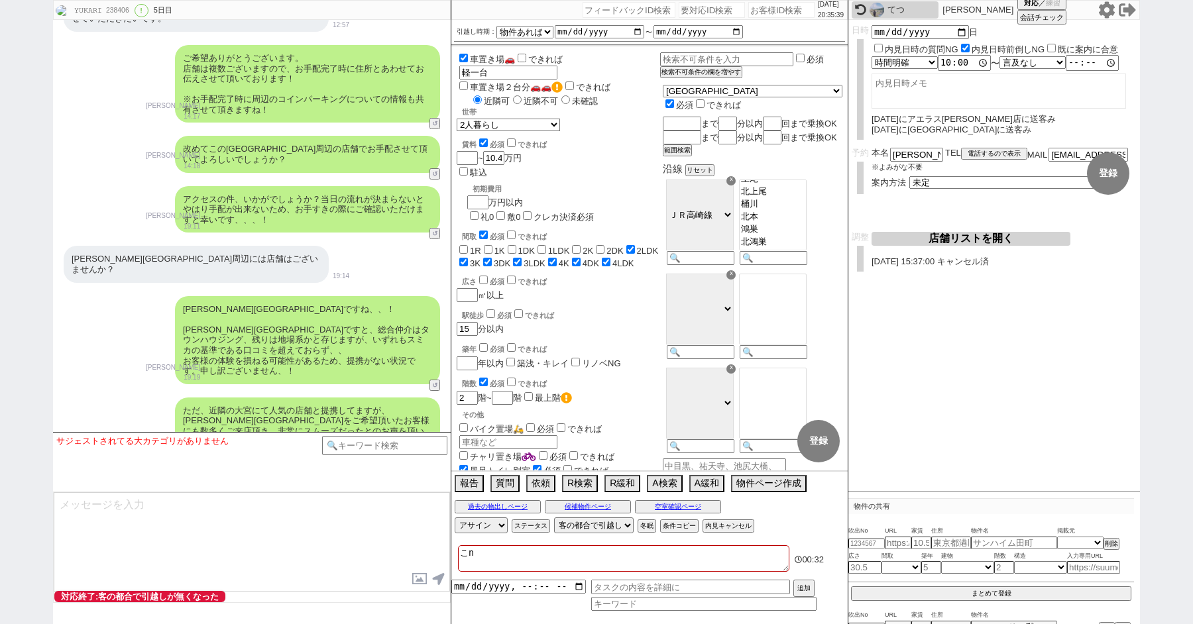
checkbox input "false"
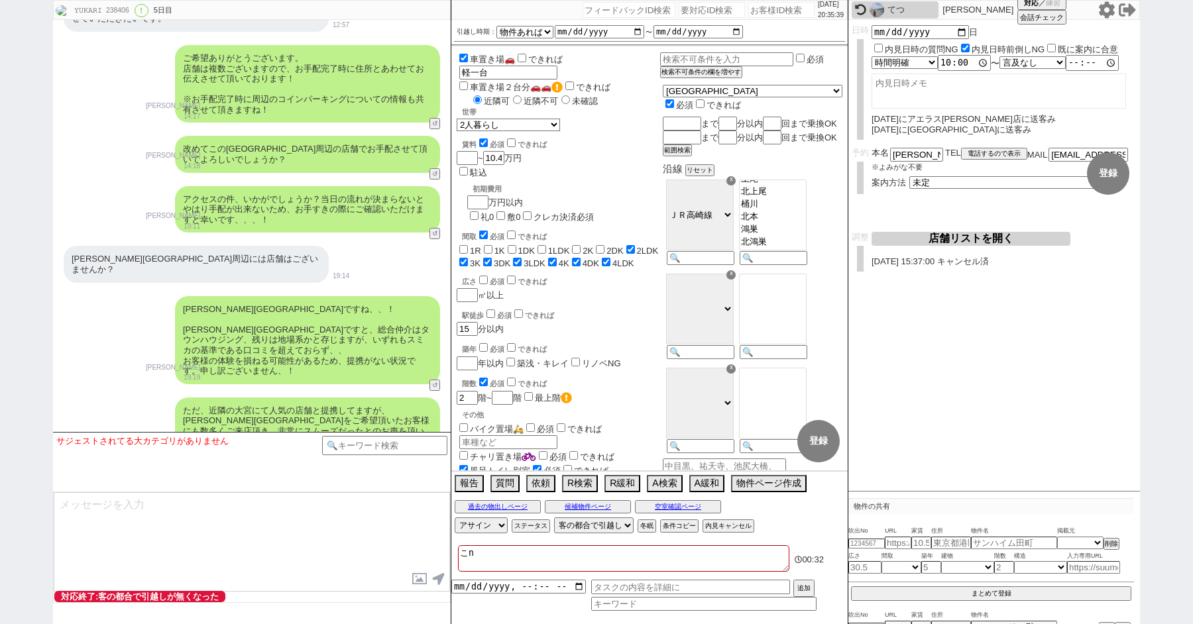
checkbox input "false"
checkbox input "true"
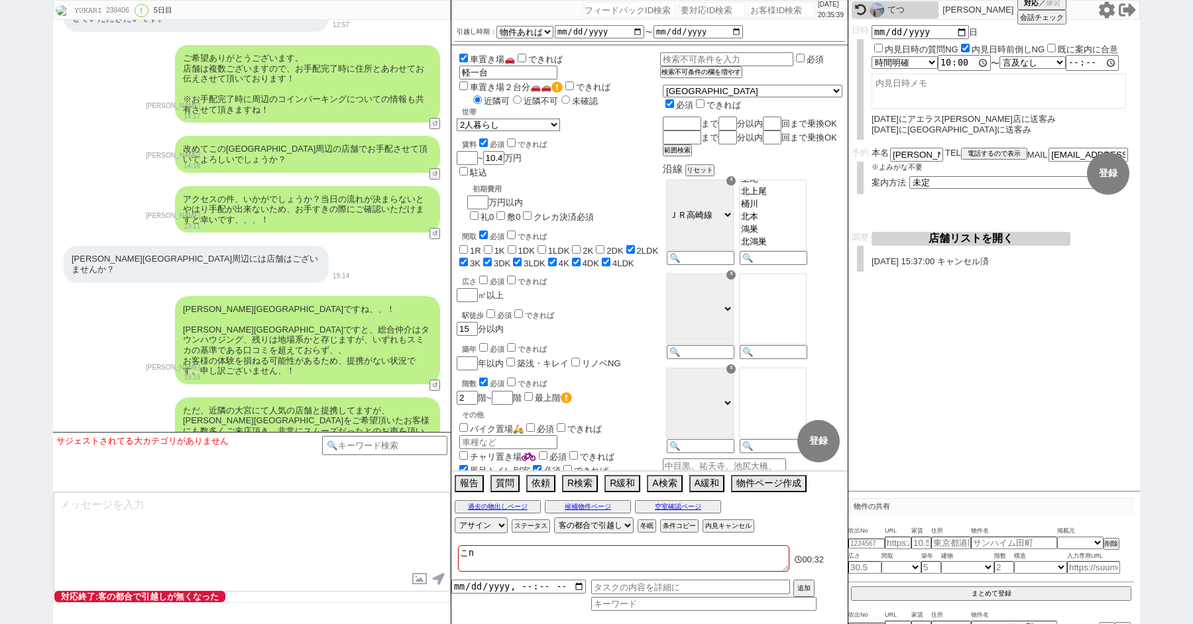
checkbox input "true"
type textarea "こんg"
checkbox input "false"
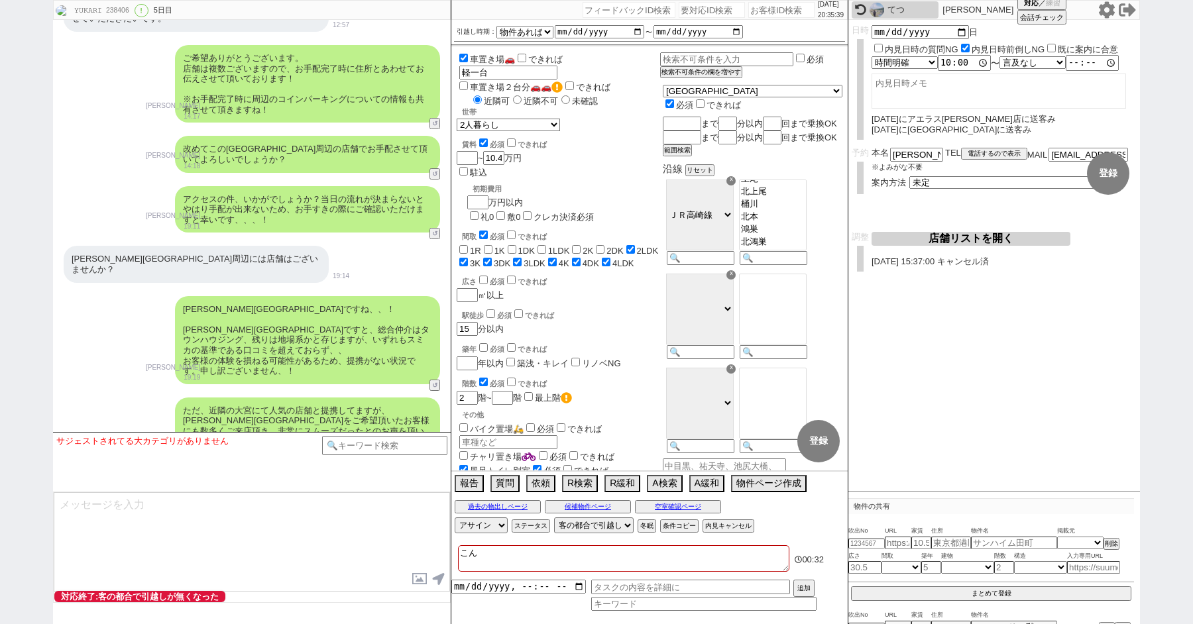
checkbox input "false"
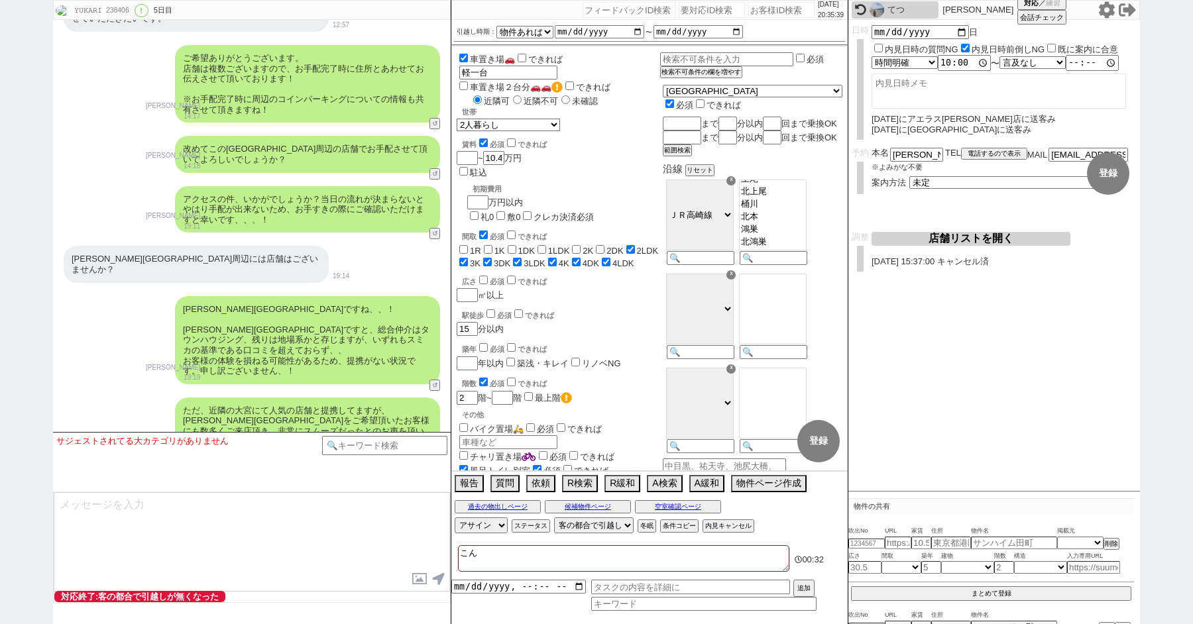
checkbox input "true"
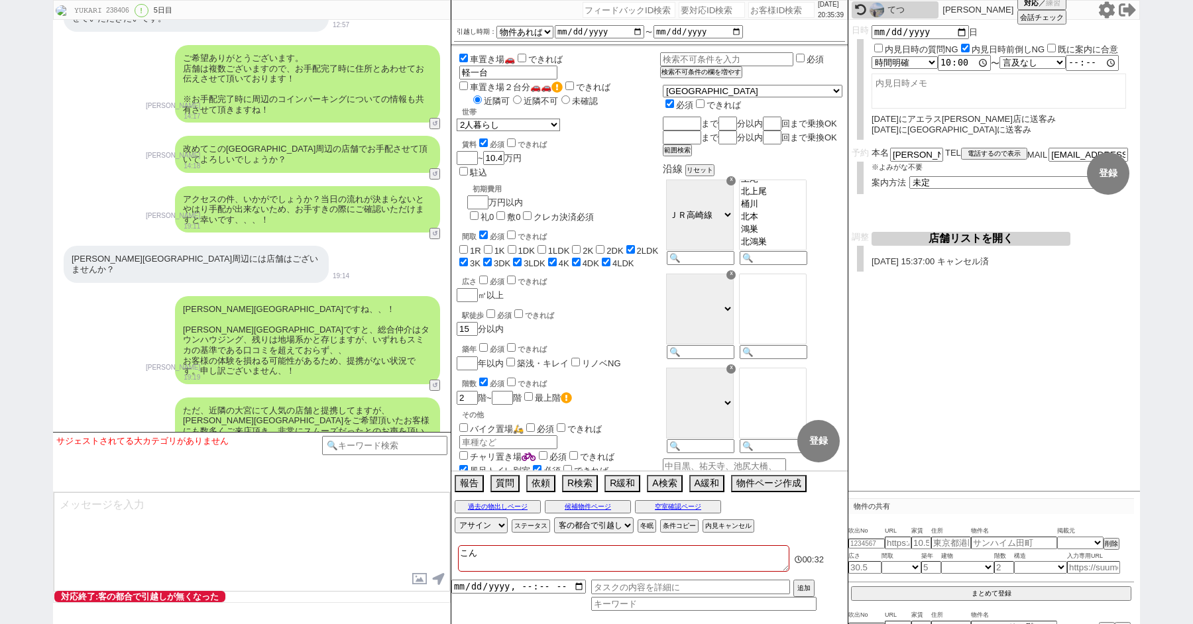
checkbox input "true"
type textarea "こんご"
checkbox input "false"
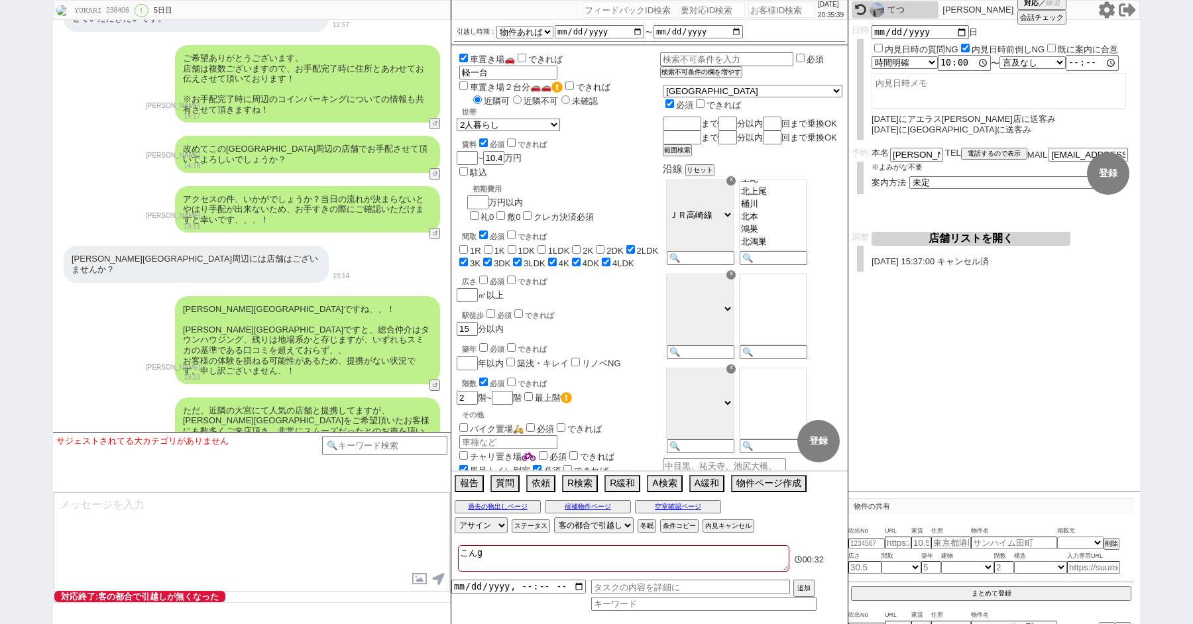
checkbox input "false"
checkbox input "true"
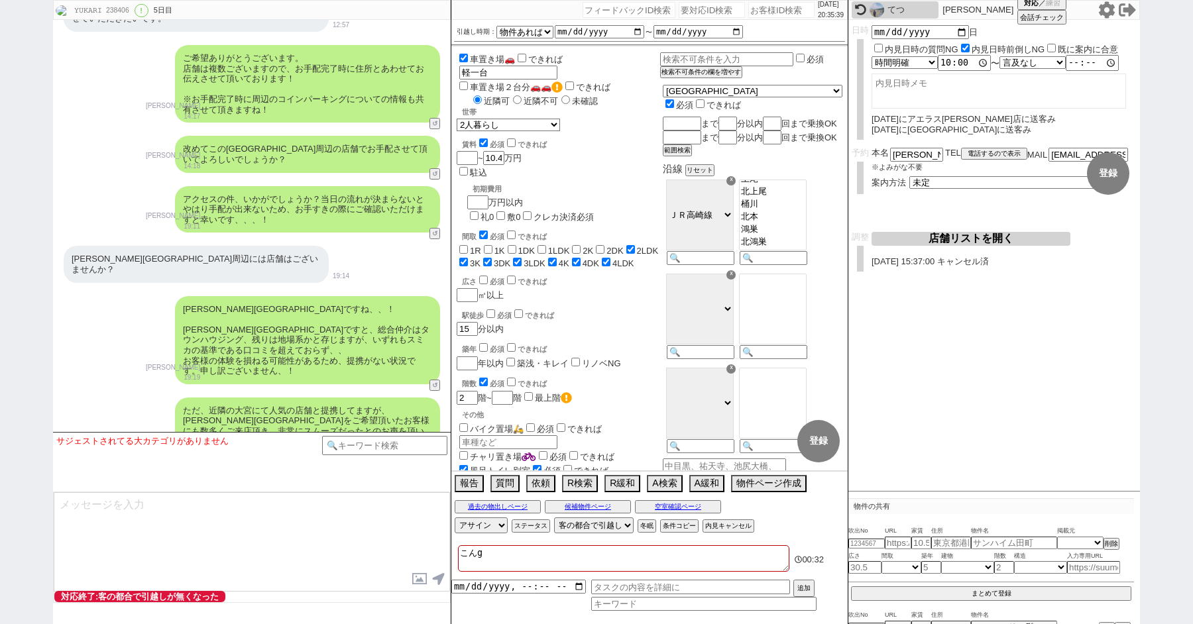
checkbox input "true"
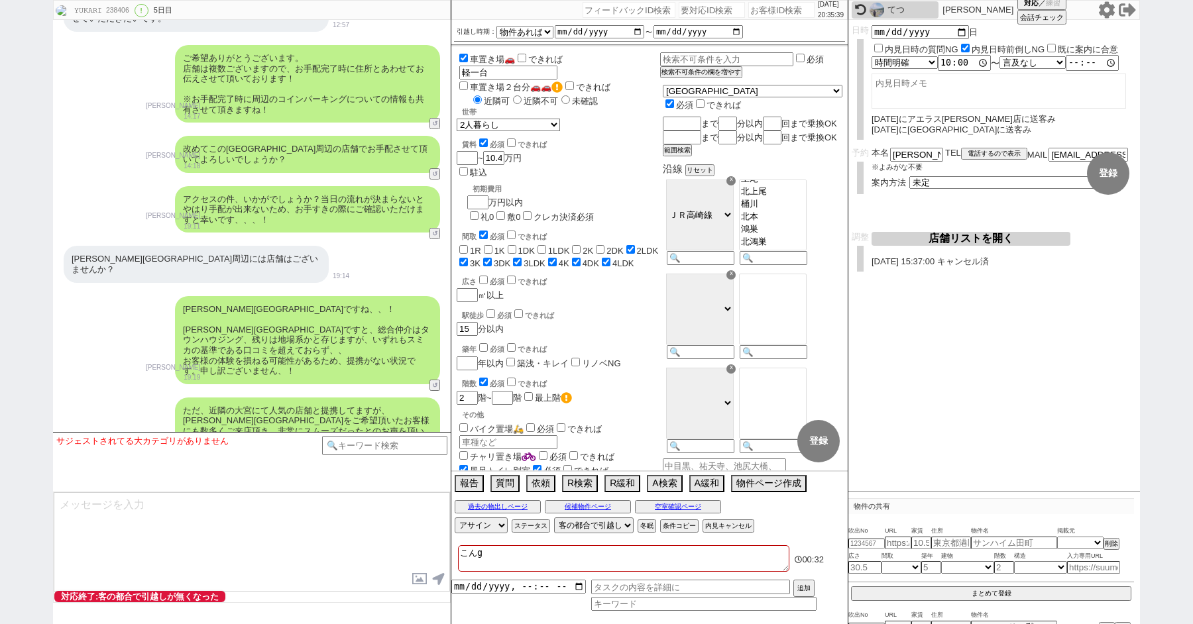
checkbox input "true"
type textarea "今後"
checkbox input "false"
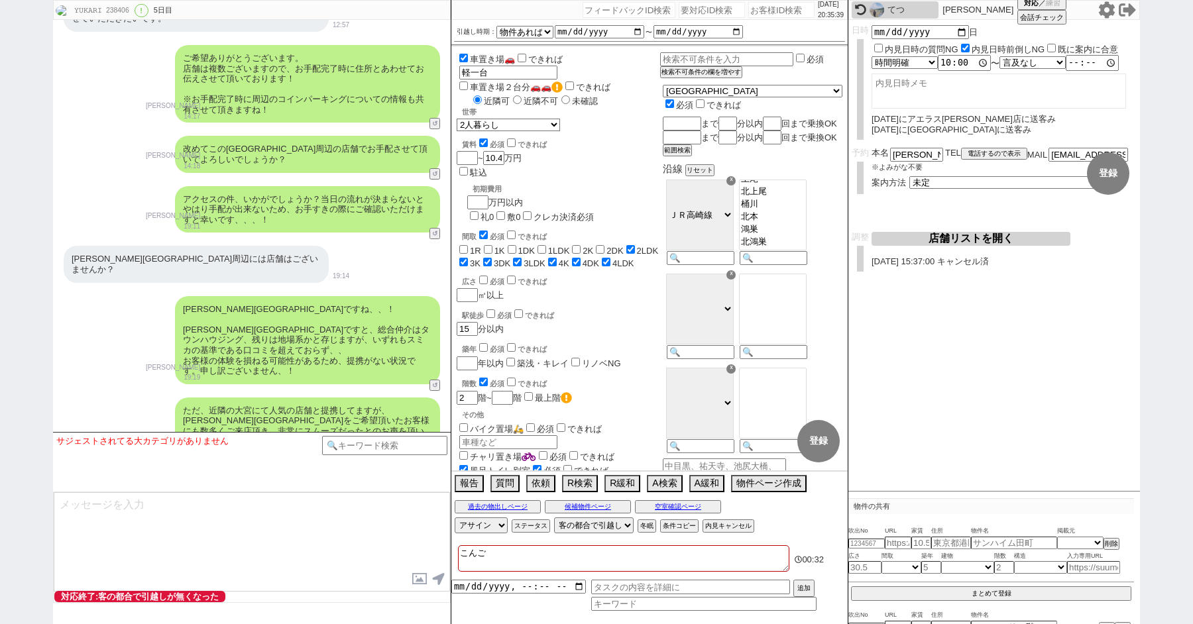
checkbox input "false"
checkbox input "true"
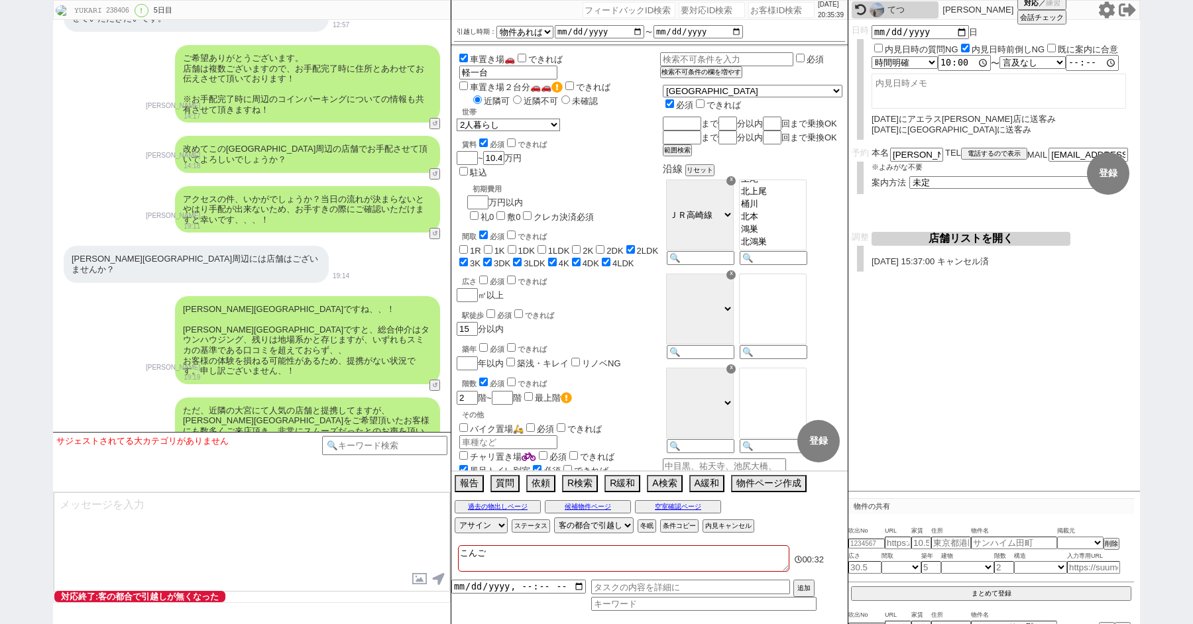
checkbox input "true"
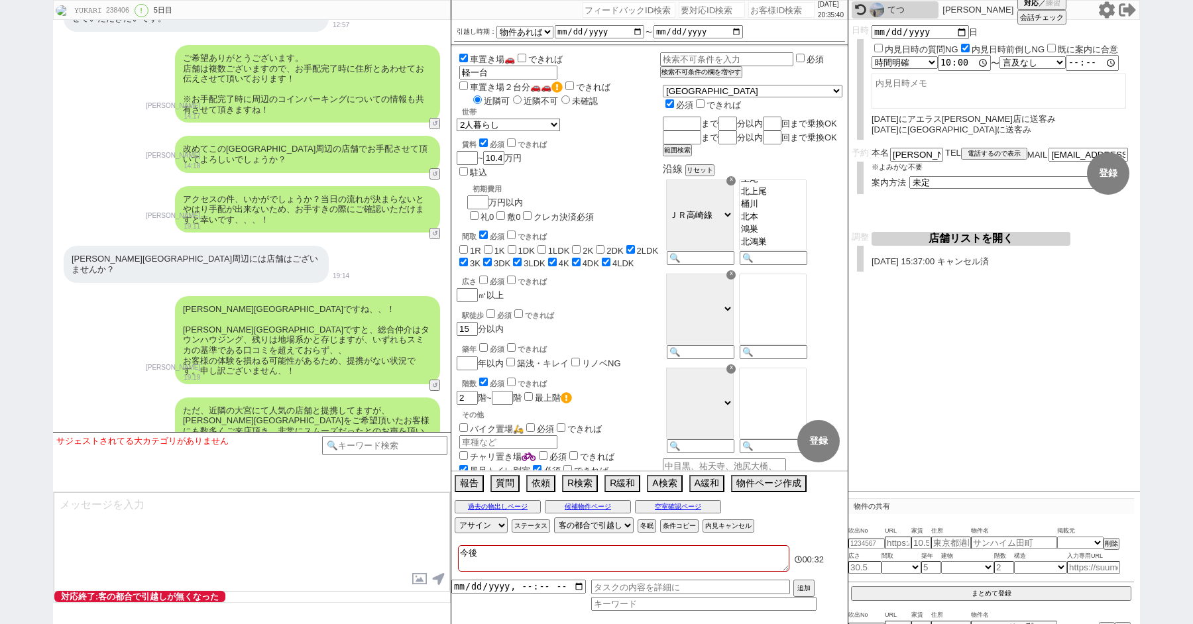
type textarea "今後s"
checkbox input "false"
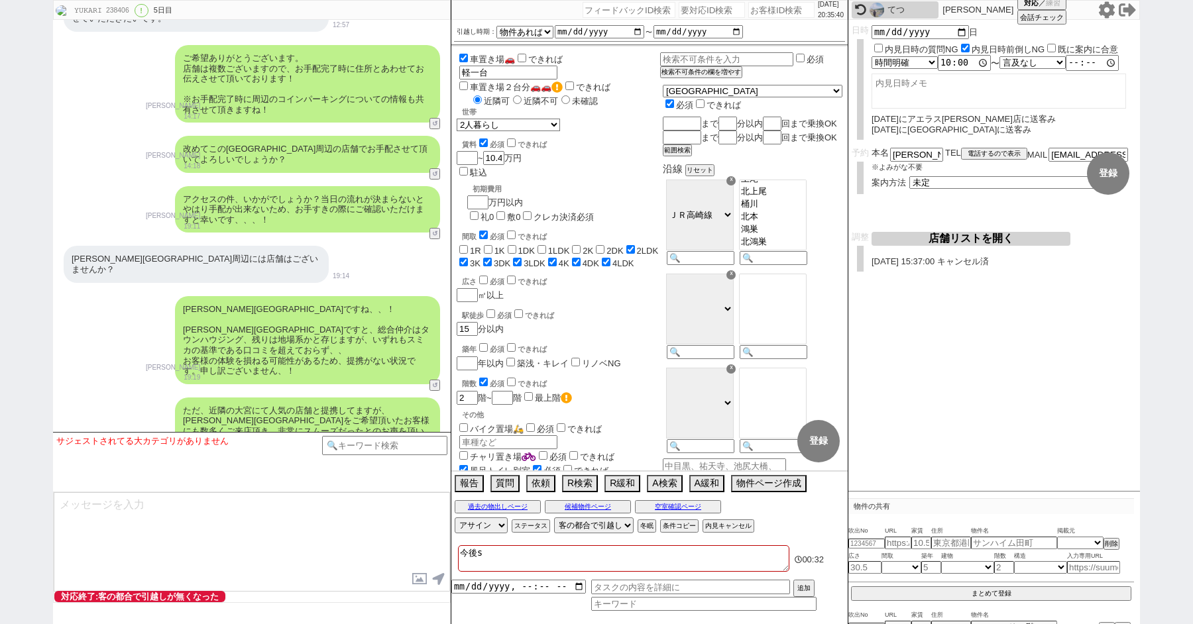
checkbox input "false"
checkbox input "true"
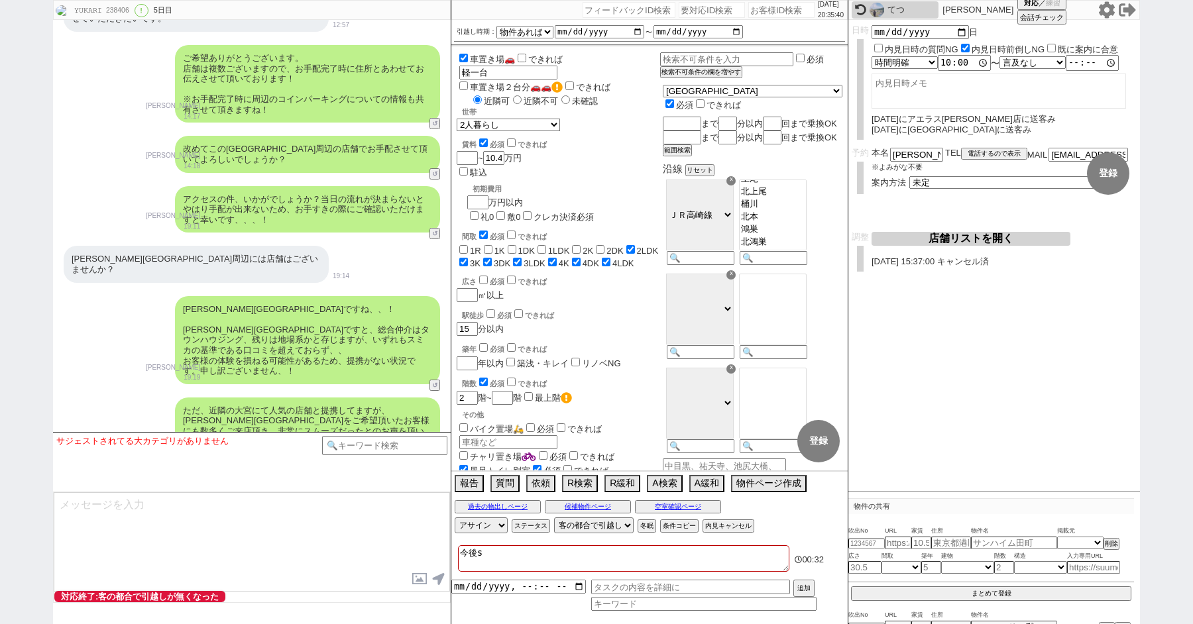
checkbox input "true"
type textarea "今後さ"
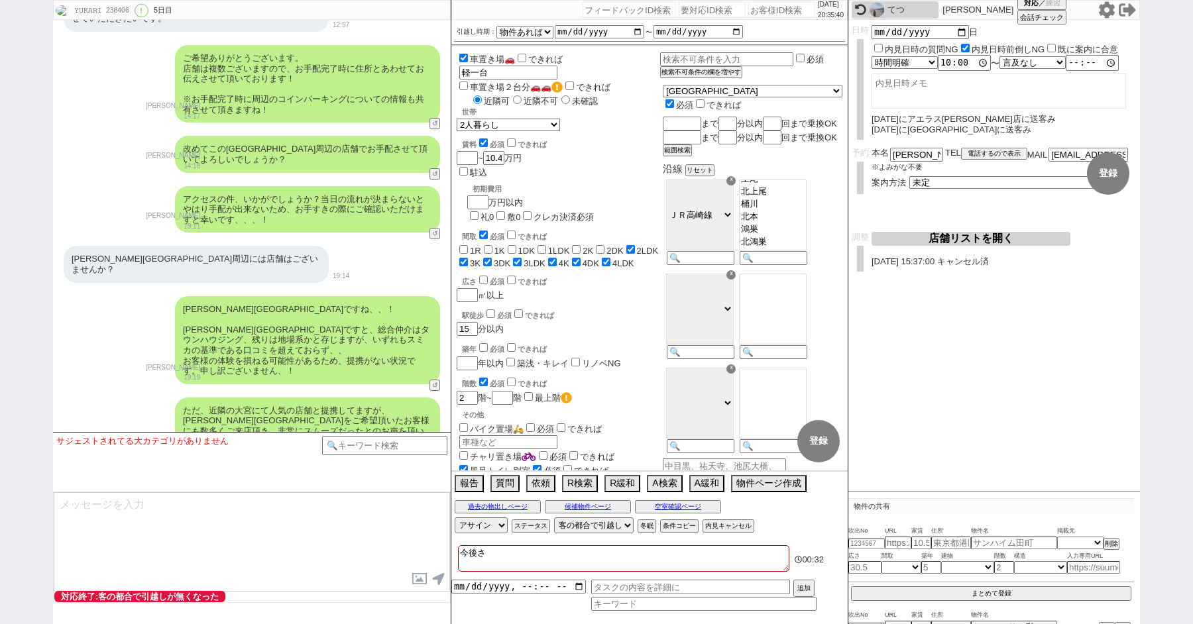
checkbox input "false"
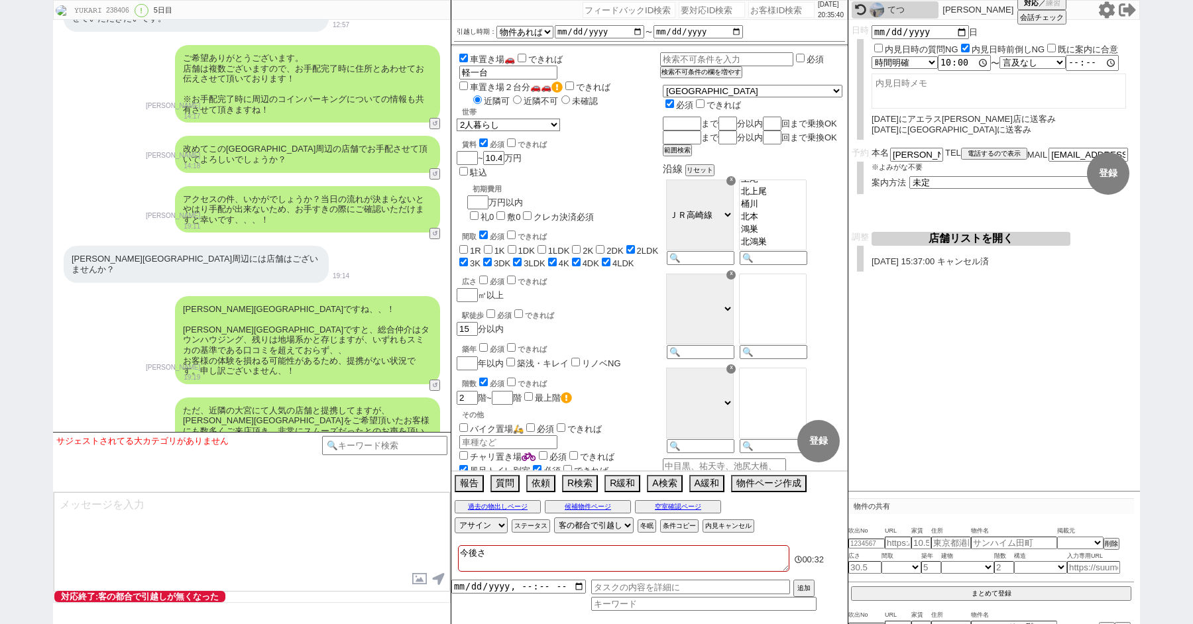
checkbox input "false"
checkbox input "true"
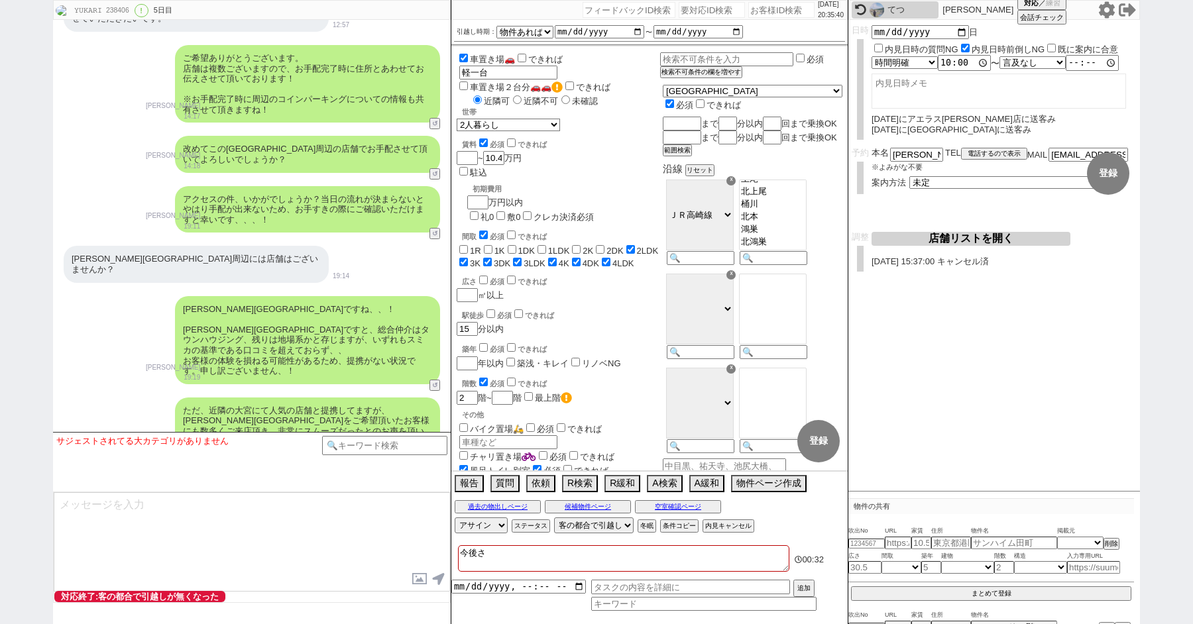
checkbox input "true"
type textarea "今後さい"
checkbox input "false"
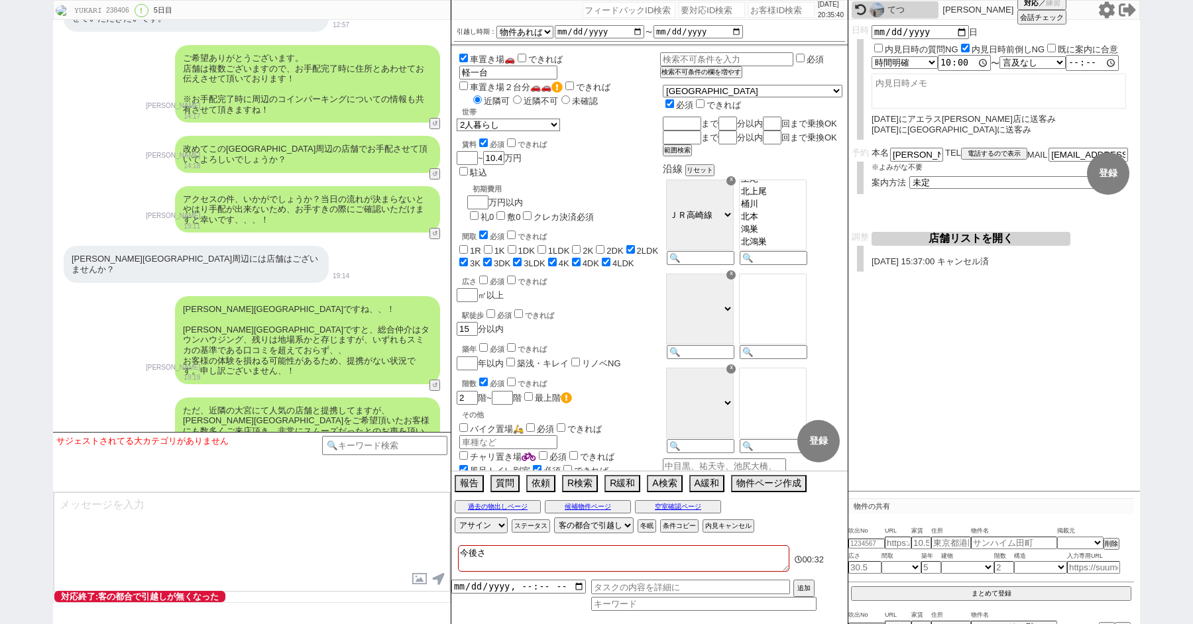
checkbox input "false"
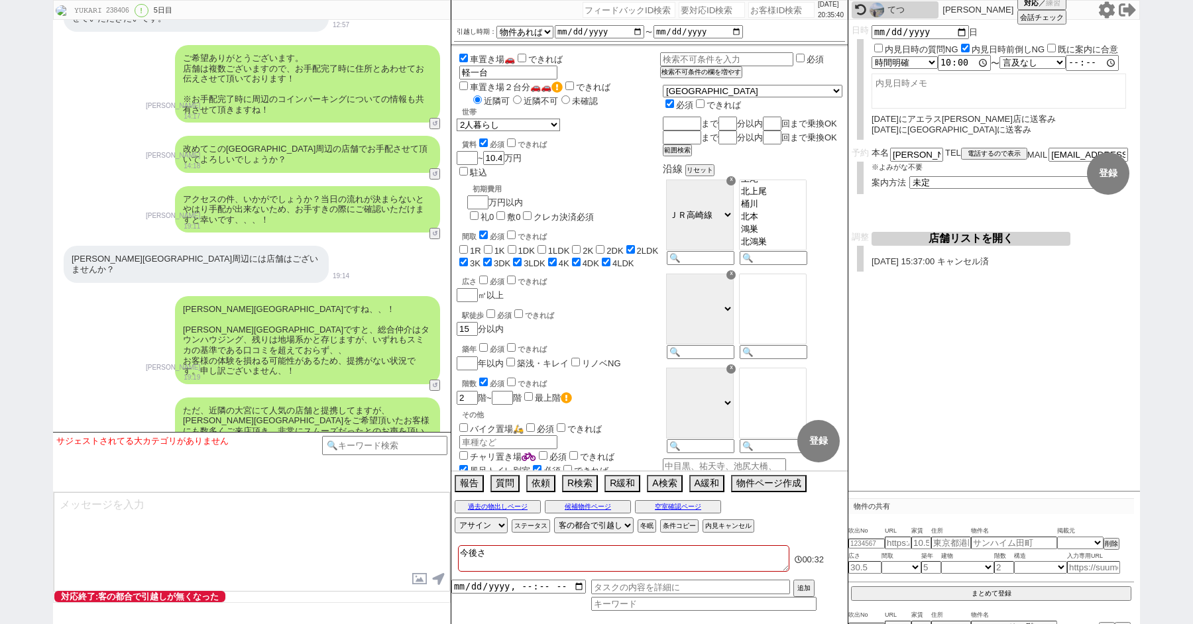
checkbox input "true"
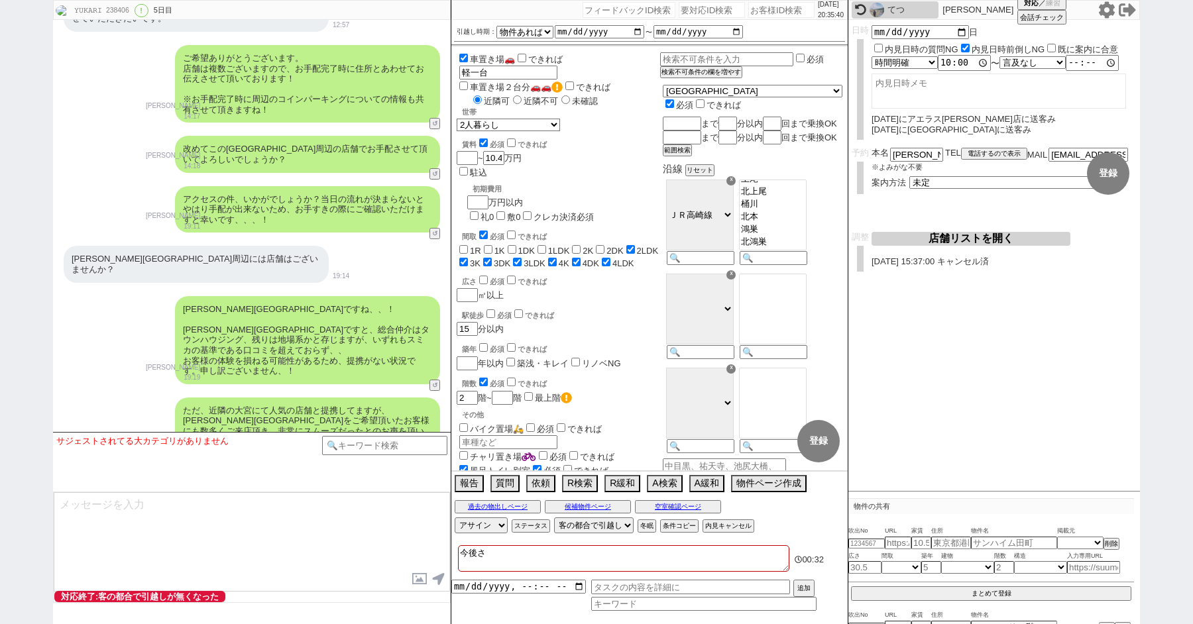
checkbox input "true"
type textarea "今後さいt"
checkbox input "false"
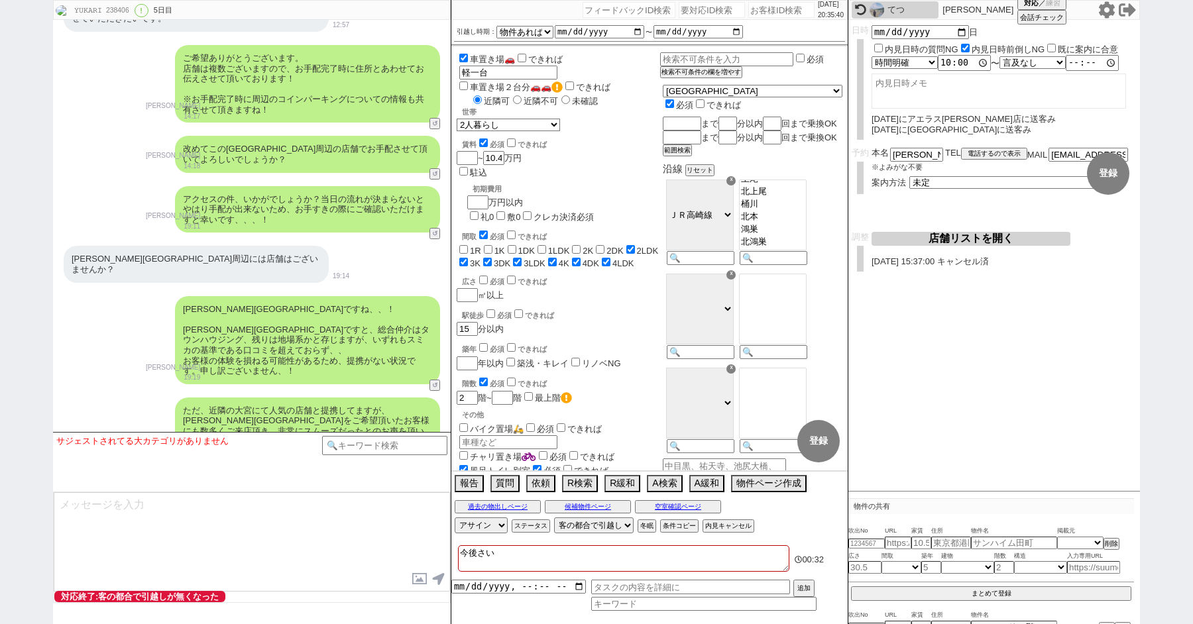
checkbox input "false"
checkbox input "true"
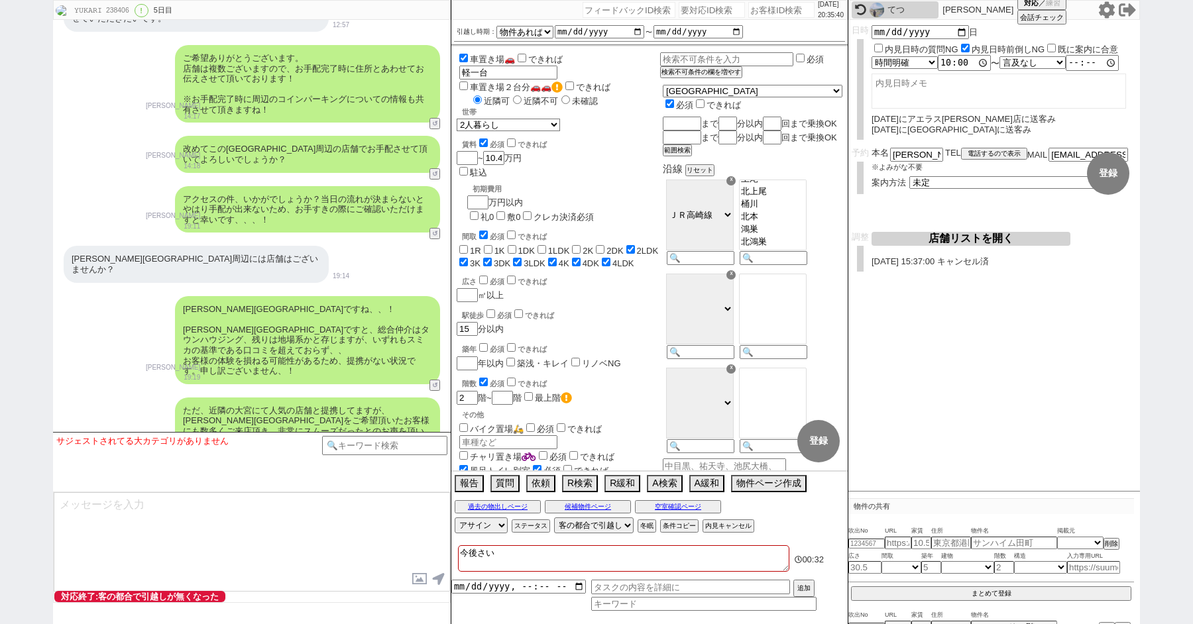
checkbox input "true"
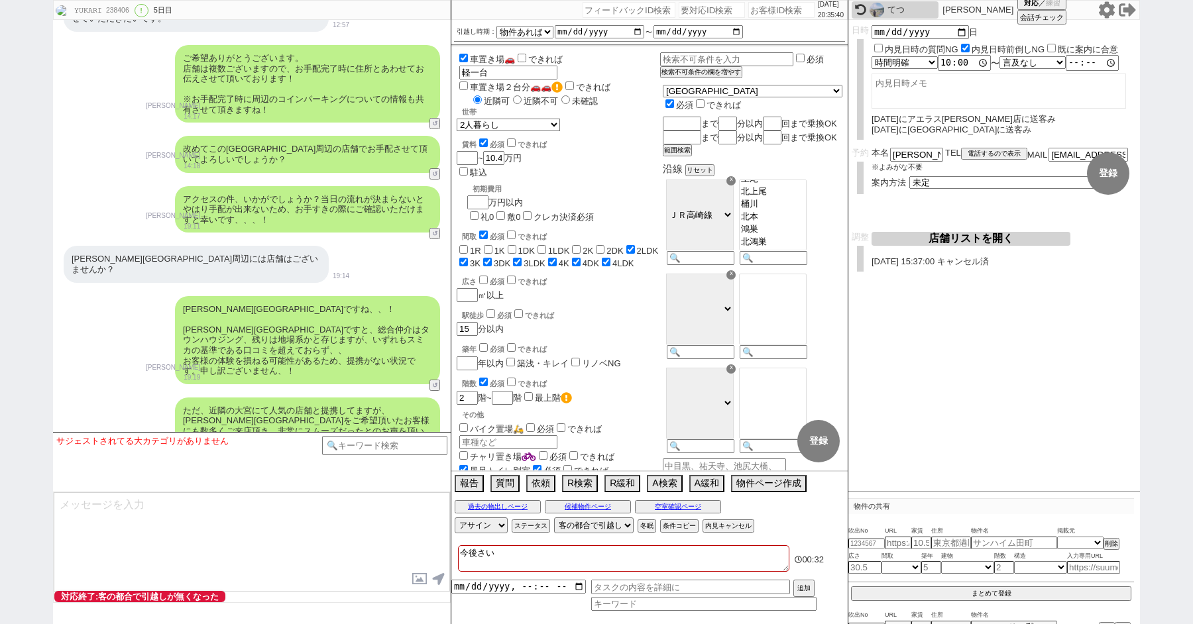
checkbox input "true"
type textarea "今後さいた"
checkbox input "false"
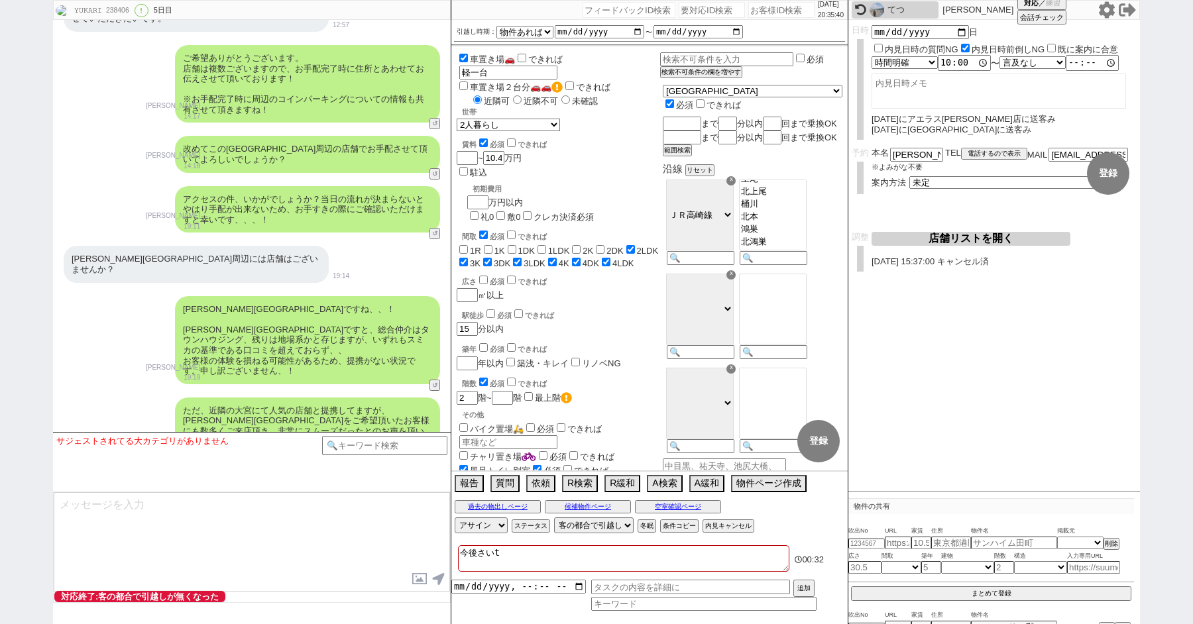
checkbox input "false"
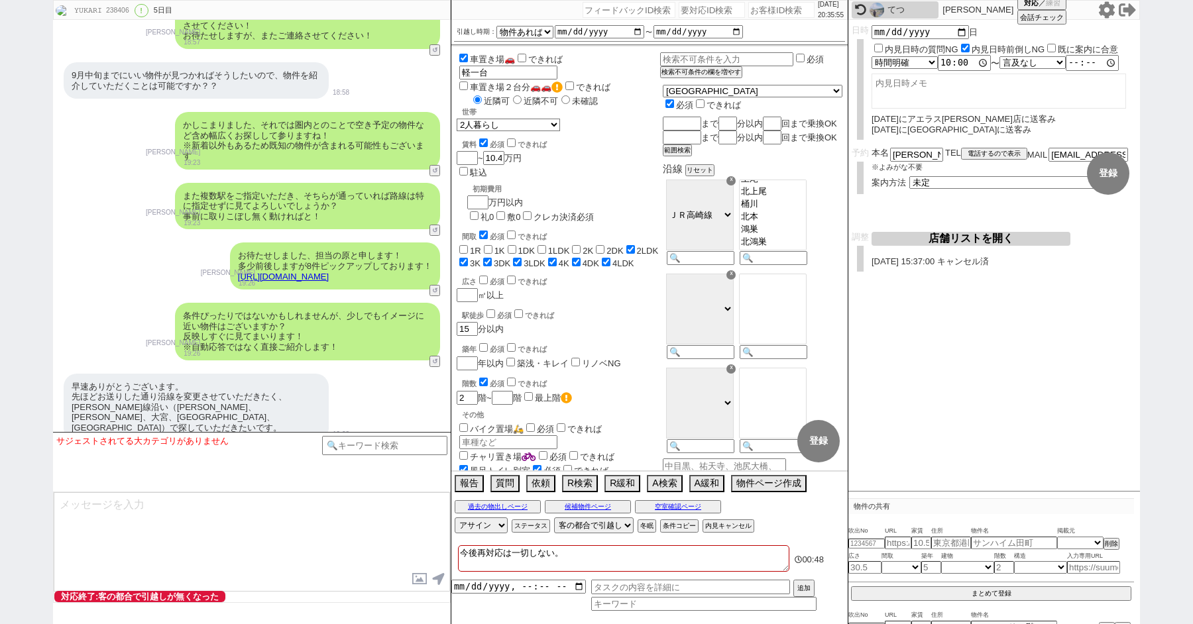
scroll to position [21652, 0]
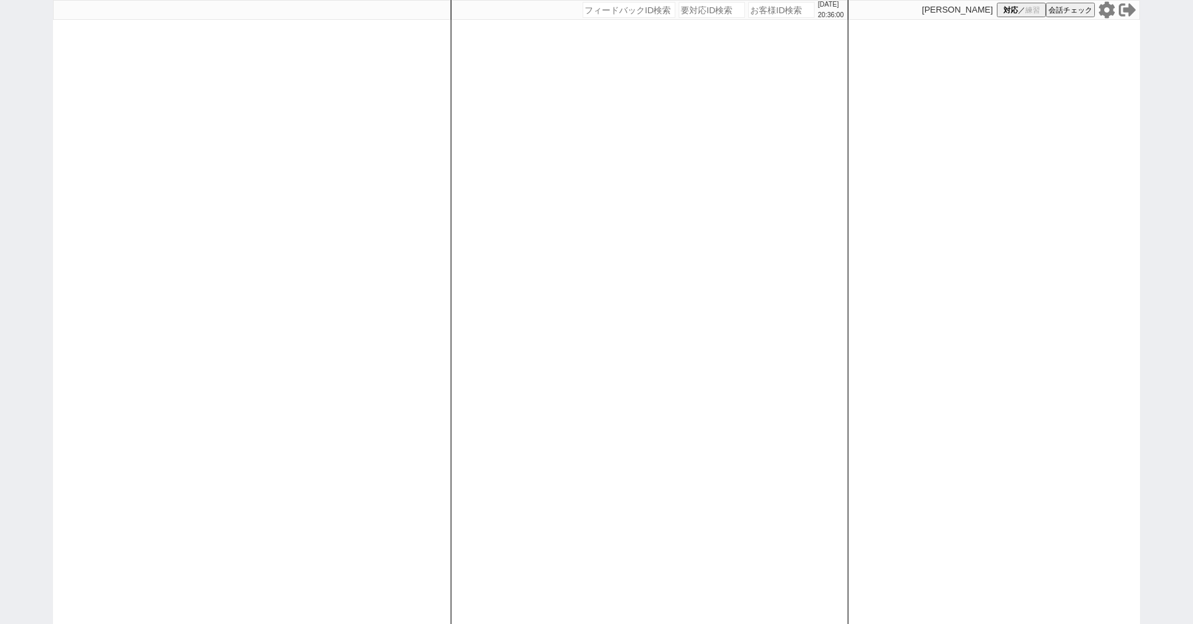
paste input "238406"
type input "238406"
select select "600"
select select "1"
select select
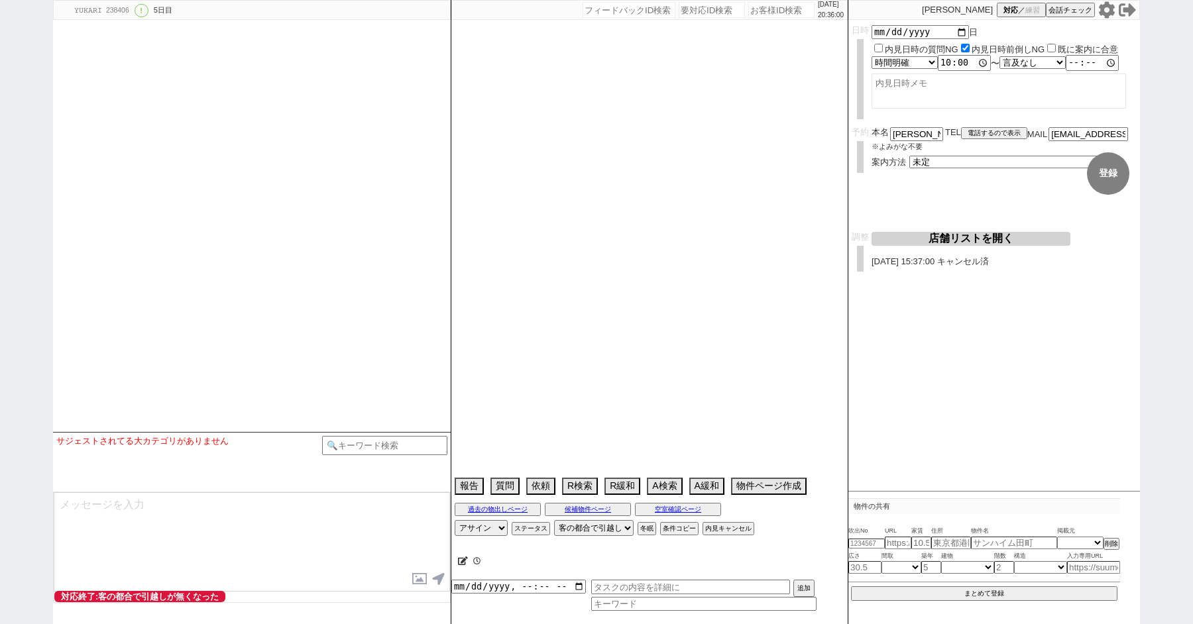
type textarea "今後再対応は一切しない。"
select select "15"
select select "1"
select select "11"
select select "8"
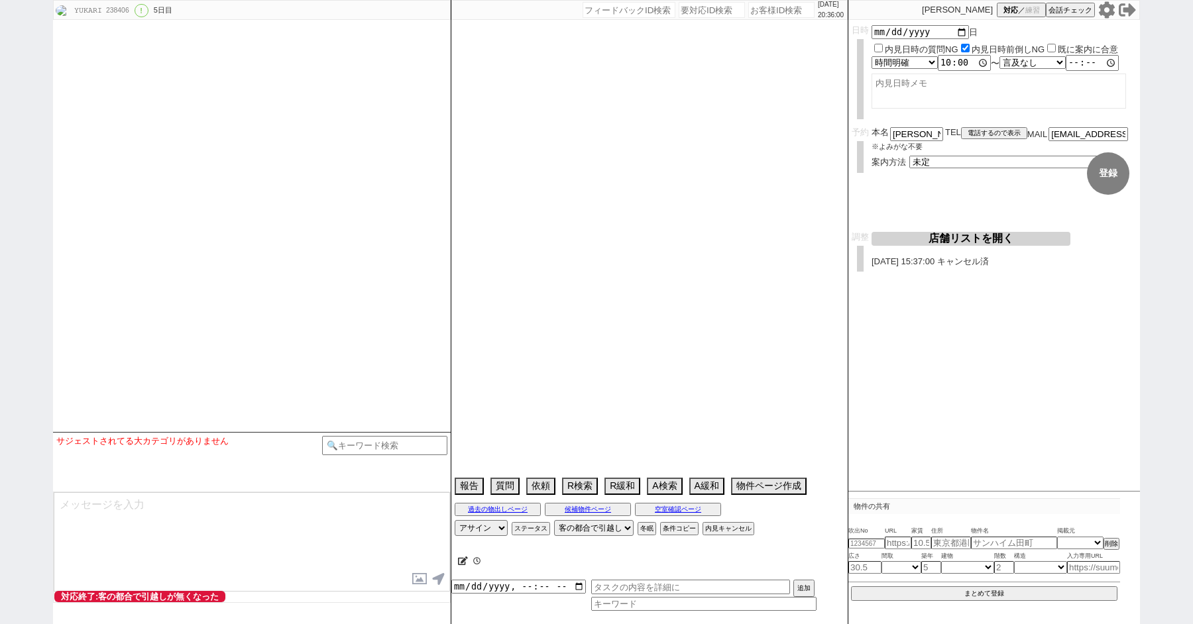
select select "292"
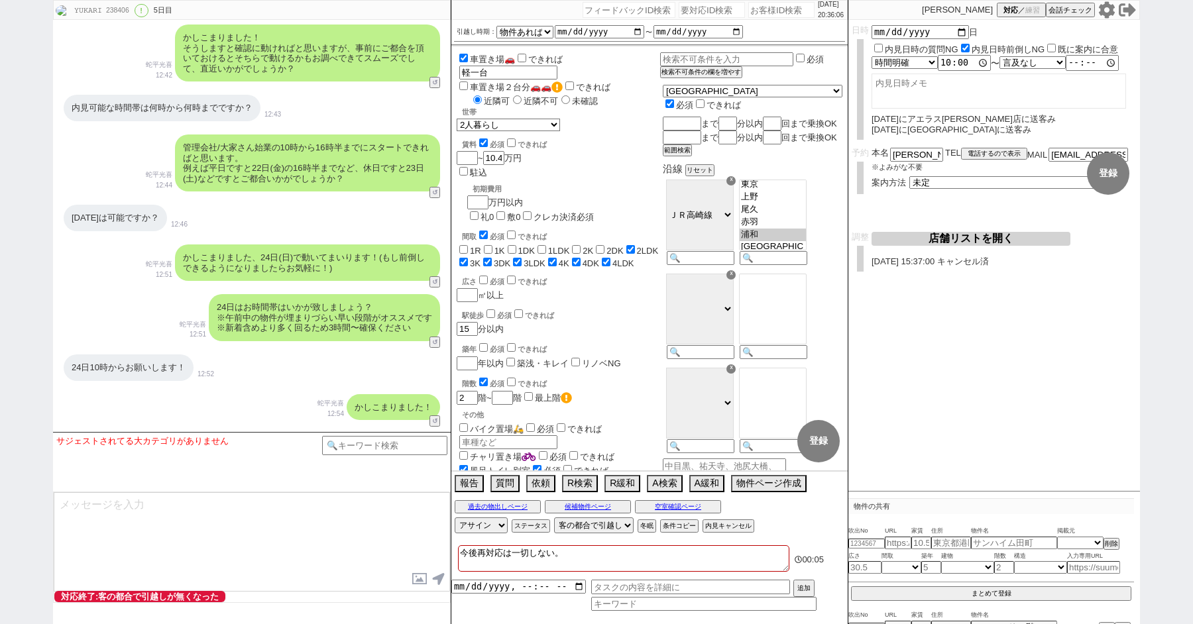
scroll to position [24264, 0]
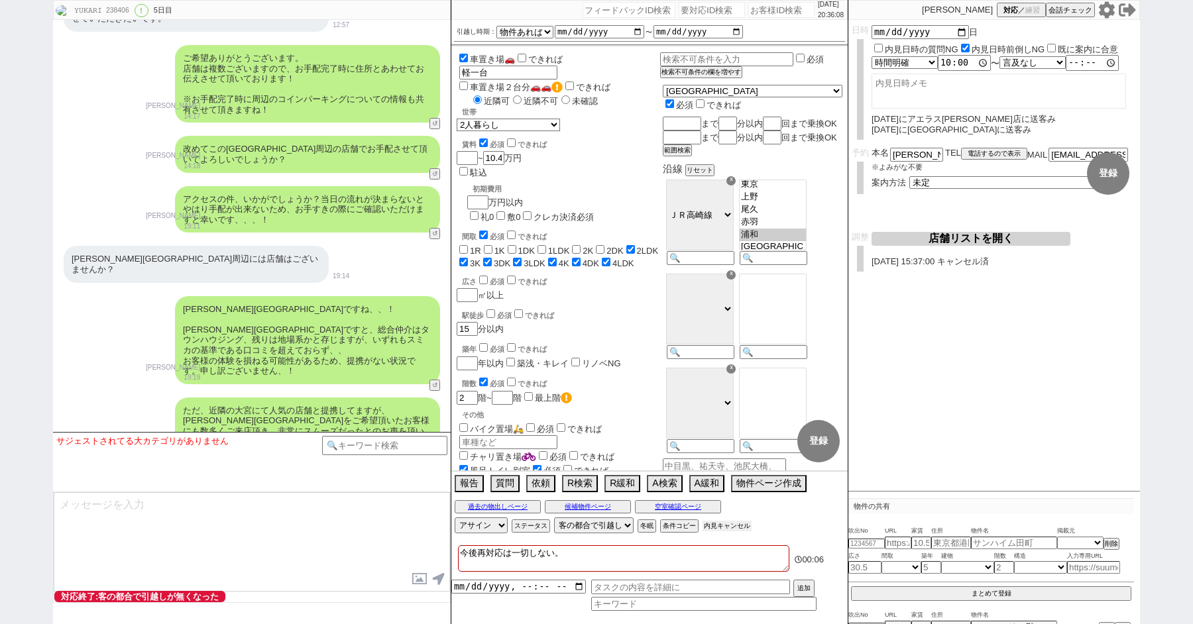
click at [737, 527] on button "内見キャンセル" at bounding box center [726, 526] width 49 height 11
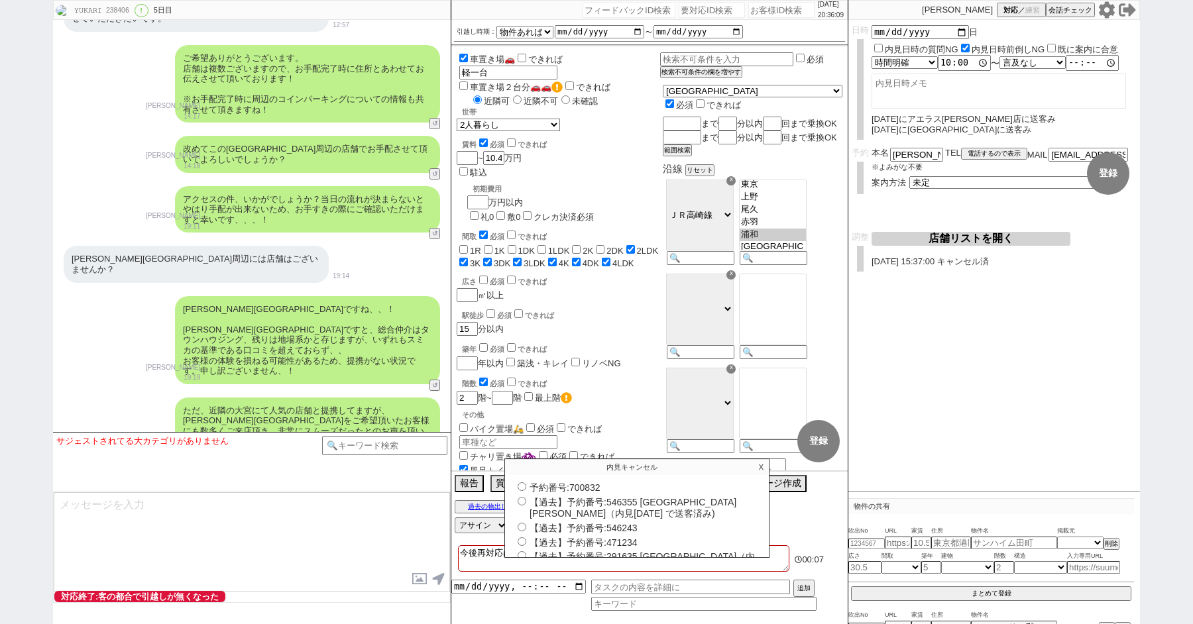
click at [515, 485] on label "予約番号:700832" at bounding box center [636, 486] width 245 height 13
click at [517, 485] on input "予約番号:700832" at bounding box center [521, 486] width 9 height 9
radio input "true"
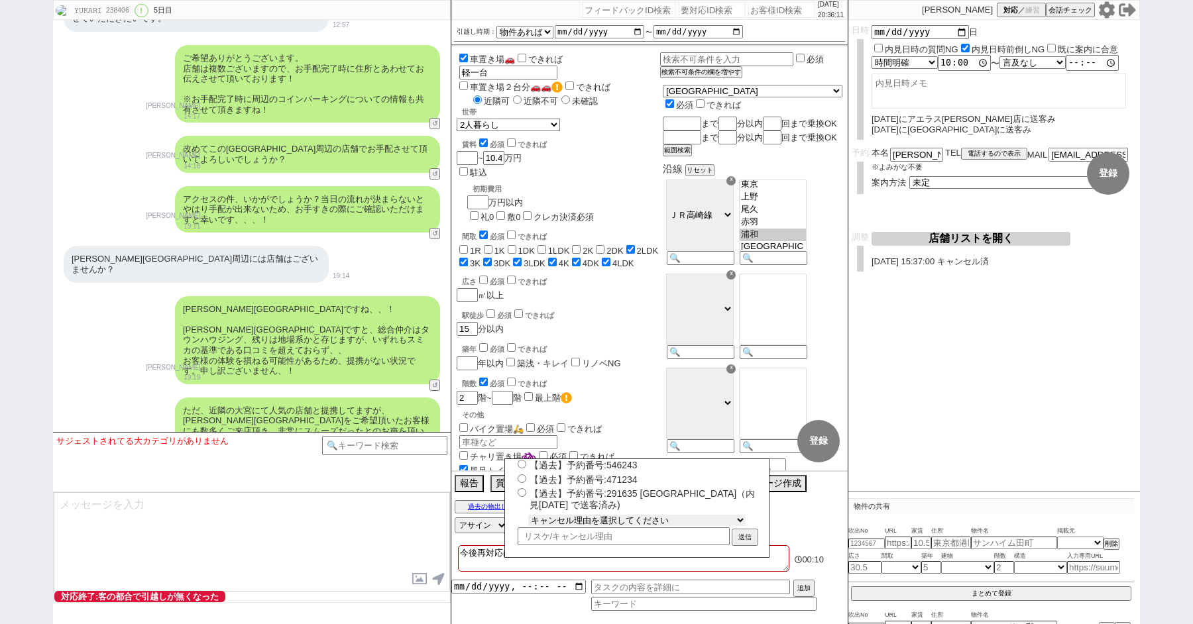
click at [570, 517] on select "キャンセル理由を選択してください 希望物件が出なかった 希望物件が見れなかった 返信がこなくなった 他決(日程調整前) 引越し自体消滅(日程調整前) 都合が変…" at bounding box center [636, 520] width 217 height 11
select select "2"
click at [528, 515] on select "キャンセル理由を選択してください 希望物件が出なかった 希望物件が見れなかった 返信がこなくなった 他決(日程調整前) 引越し自体消滅(日程調整前) 都合が変…" at bounding box center [636, 520] width 217 height 11
click at [748, 536] on button "送信" at bounding box center [745, 538] width 24 height 15
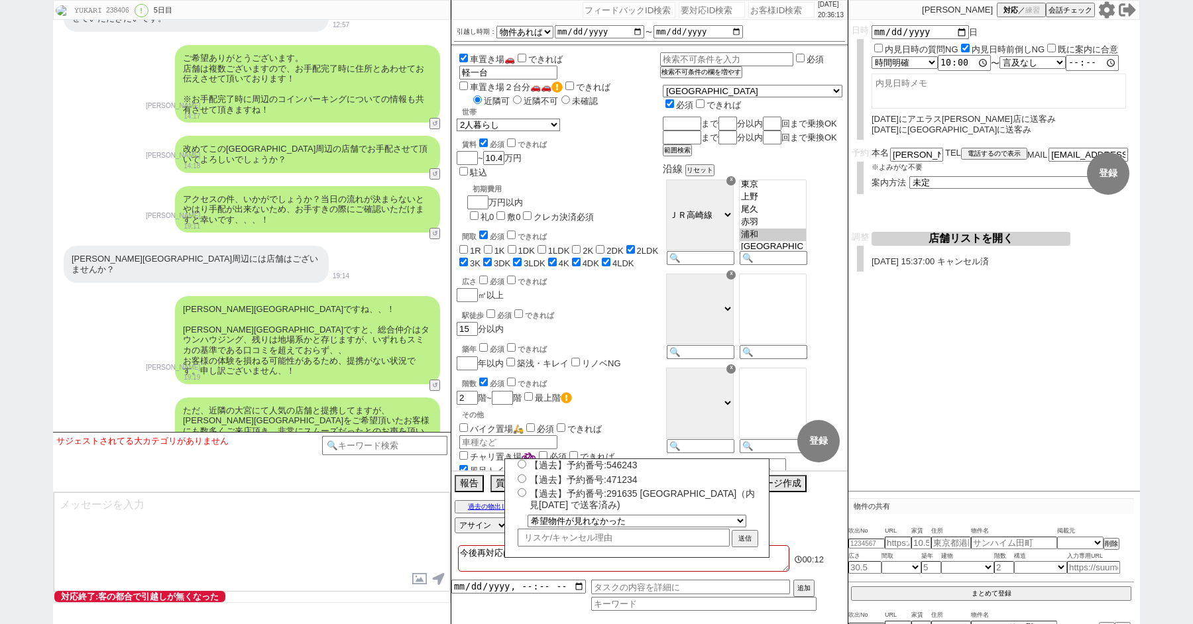
radio input "true"
select select "0"
select select
select select "0"
radio input "false"
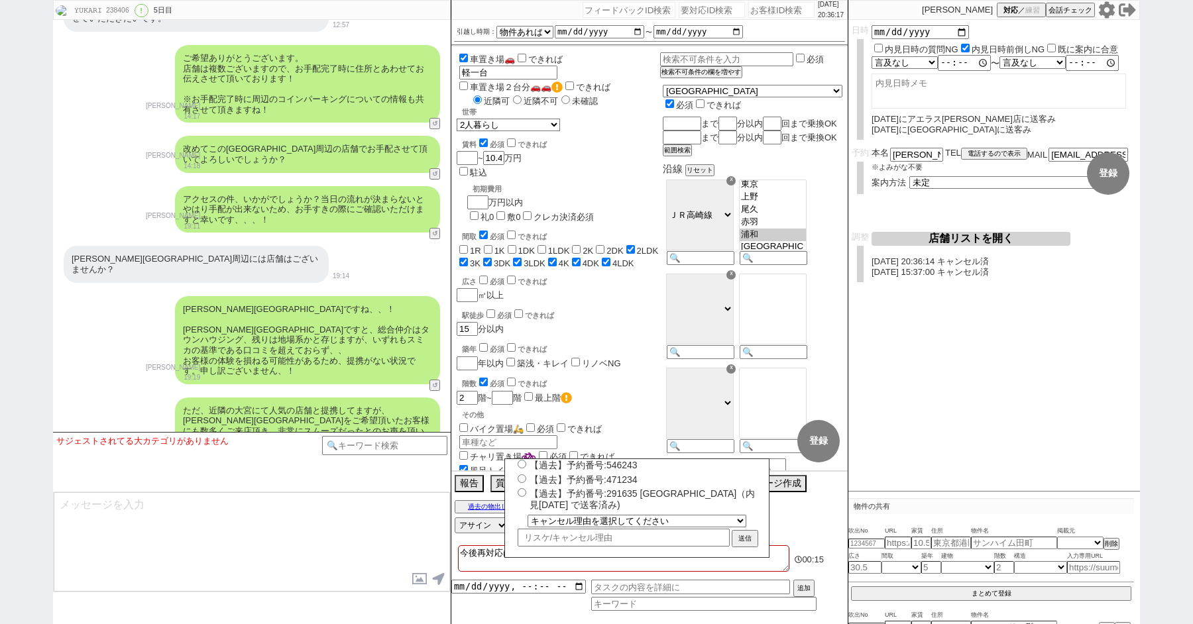
click at [435, 539] on textarea at bounding box center [252, 541] width 396 height 99
click at [372, 523] on textarea at bounding box center [252, 541] width 396 height 99
click at [488, 522] on select "アサイン" at bounding box center [481, 525] width 53 height 16
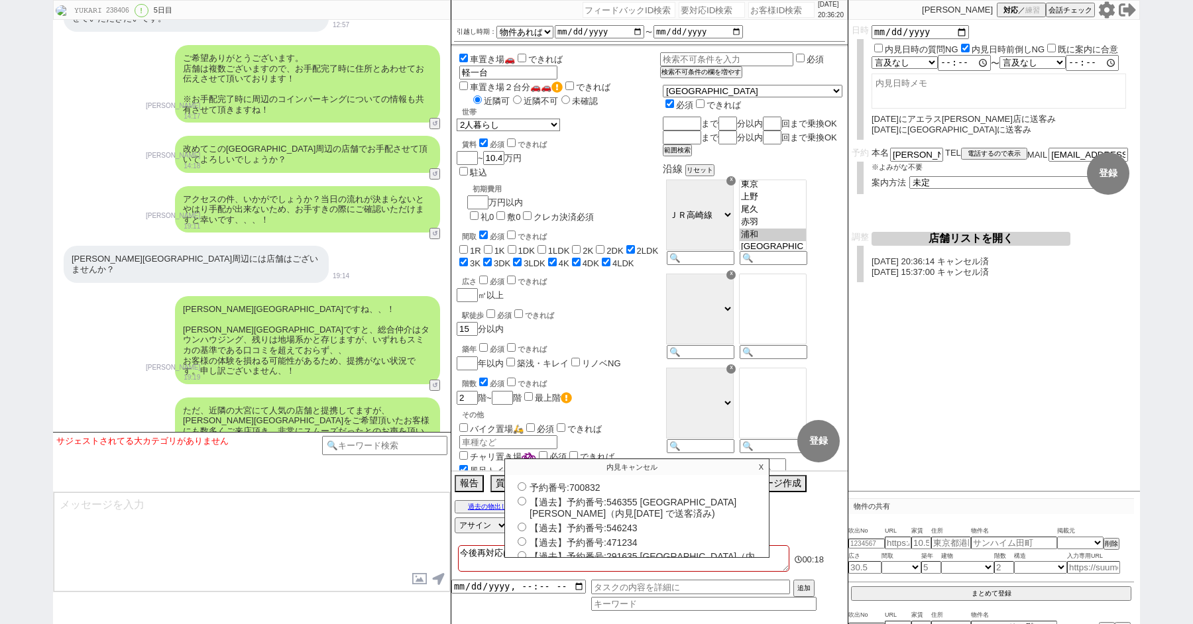
click at [762, 466] on p "X" at bounding box center [760, 467] width 15 height 16
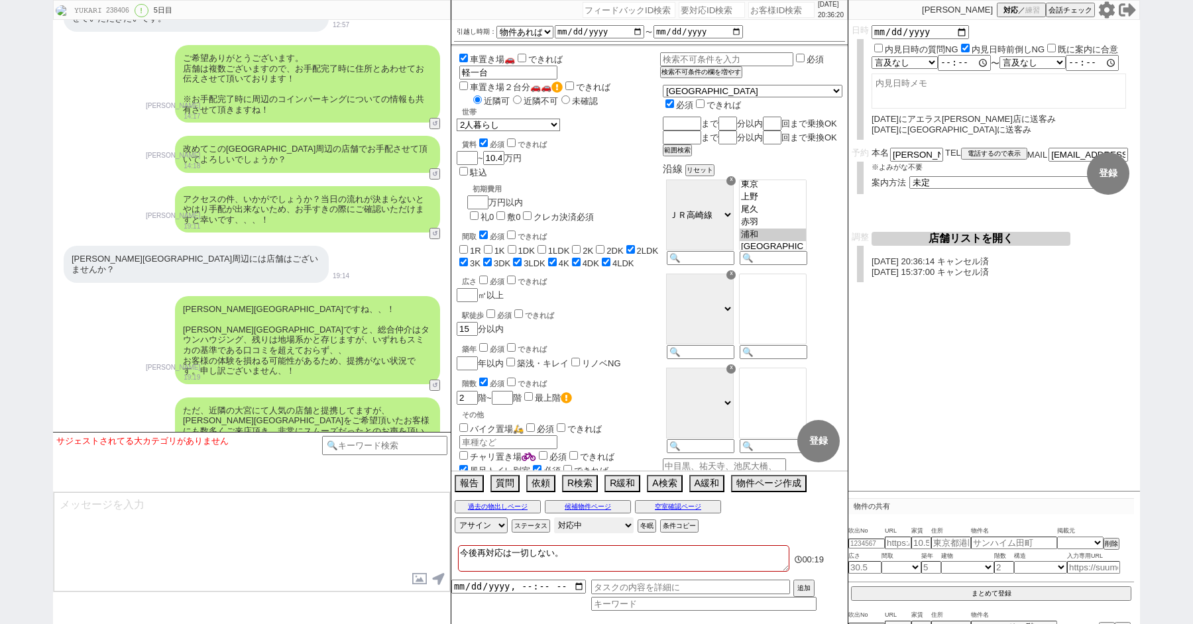
click at [584, 529] on select "対応中 引き継ぎ完了 ブロック 長期間返信なし 紹介不可 別の所で決まった 客の都合で引越しが無くなった 接客開始後に冬眠" at bounding box center [594, 525] width 80 height 16
select select "600"
click at [554, 517] on select "対応中 引き継ぎ完了 ブロック 長期間返信なし 紹介不可 別の所で決まった 客の都合で引越しが無くなった 接客開始後に冬眠" at bounding box center [594, 525] width 80 height 16
click at [93, 391] on div "ただ、近隣の大宮にて人気の店舗と提携してますが、[PERSON_NAME][GEOGRAPHIC_DATA]をご希望頂いたお客様にも数多くご来店頂き、非常にス…" at bounding box center [252, 436] width 398 height 91
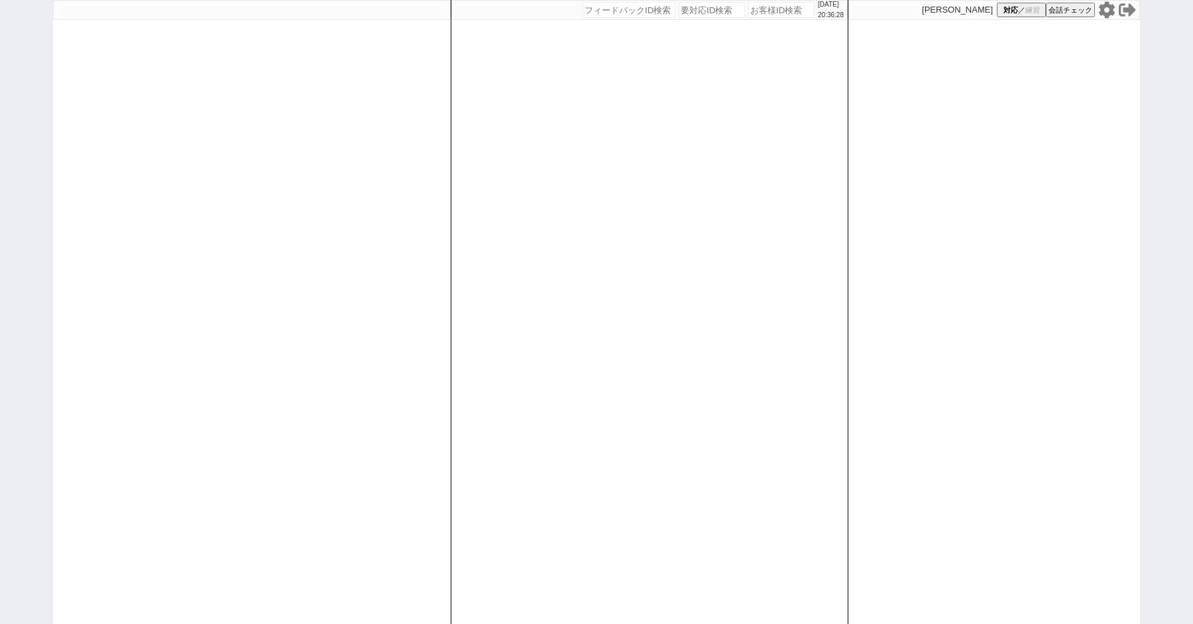
paste input "238406"
type input "238406"
select select "600"
select select
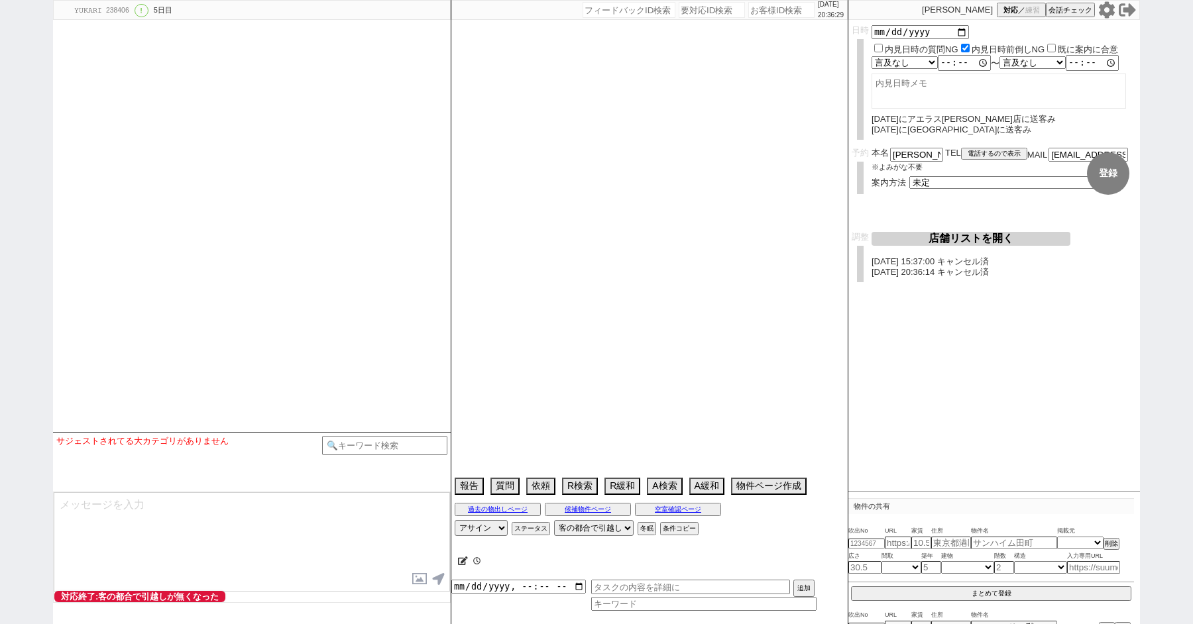
type textarea "今後再対応は一切しない。"
select select "15"
select select "1"
select select "11"
select select "8"
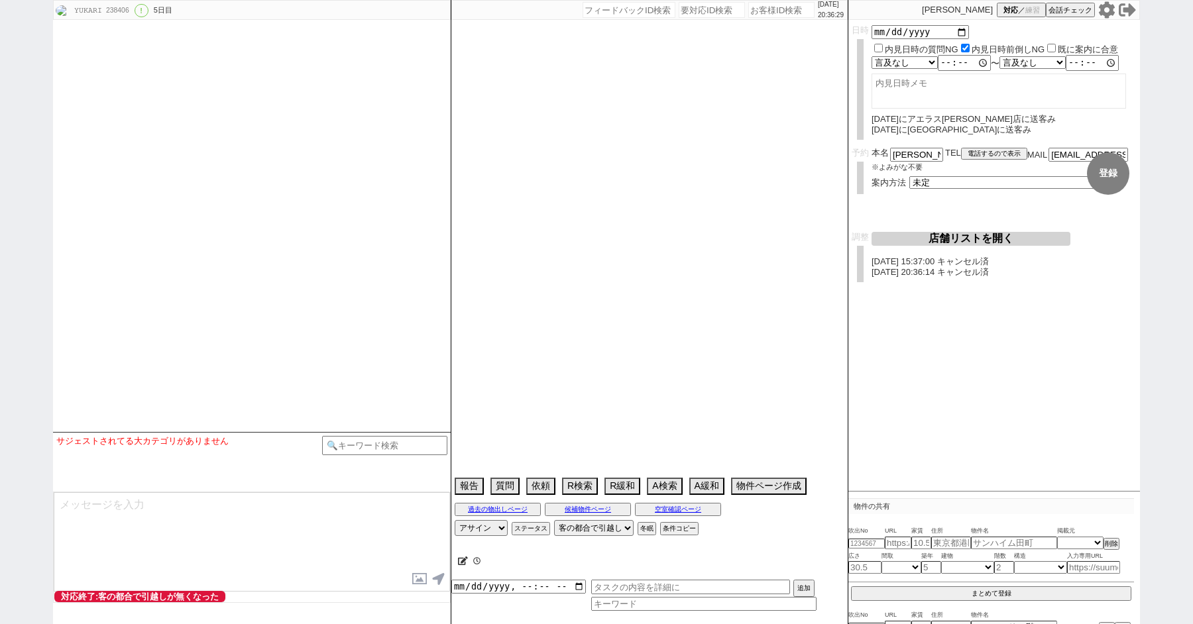
select select "292"
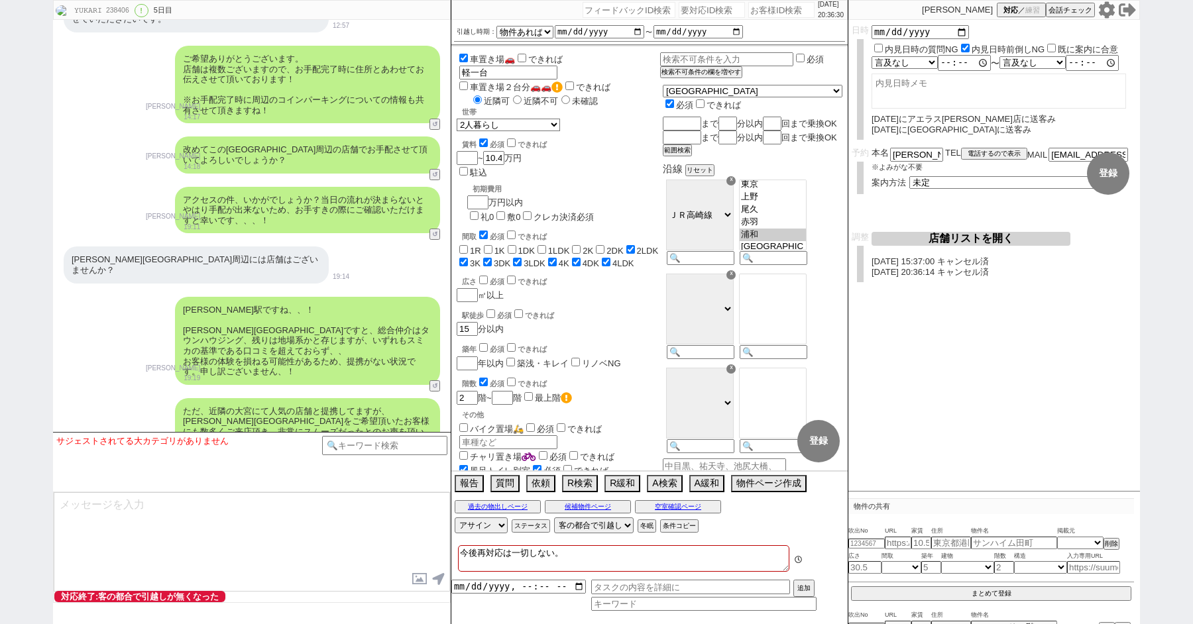
scroll to position [24264, 0]
paste input "600532"
type input "600532"
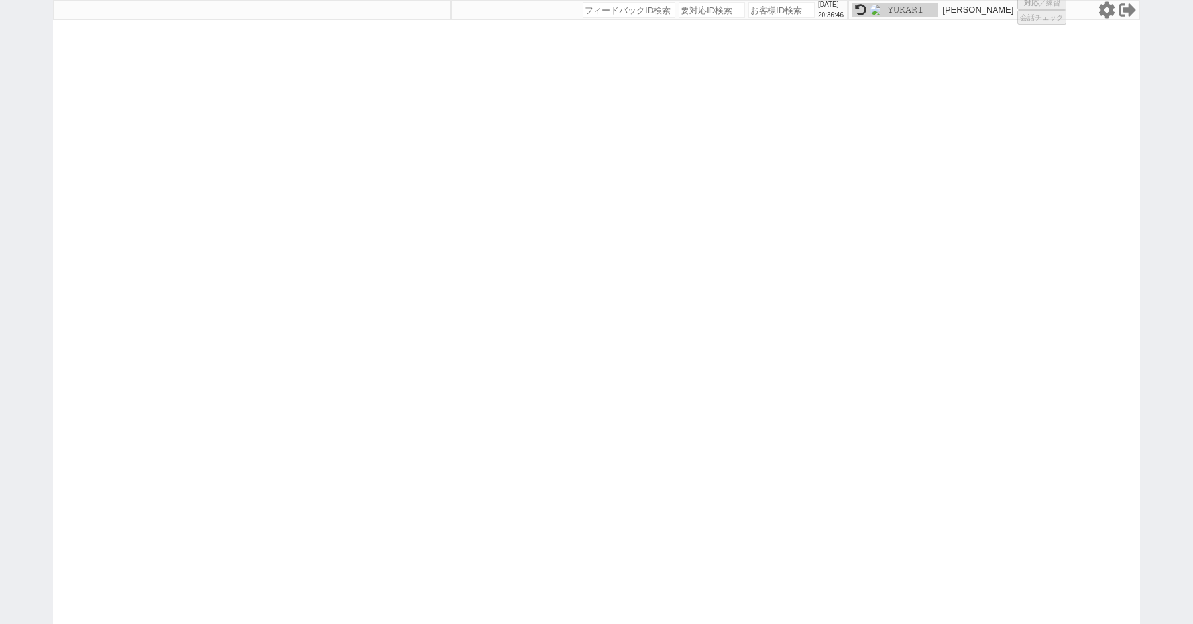
select select "100"
select select "1"
select select "3"
select select "2"
select select "5"
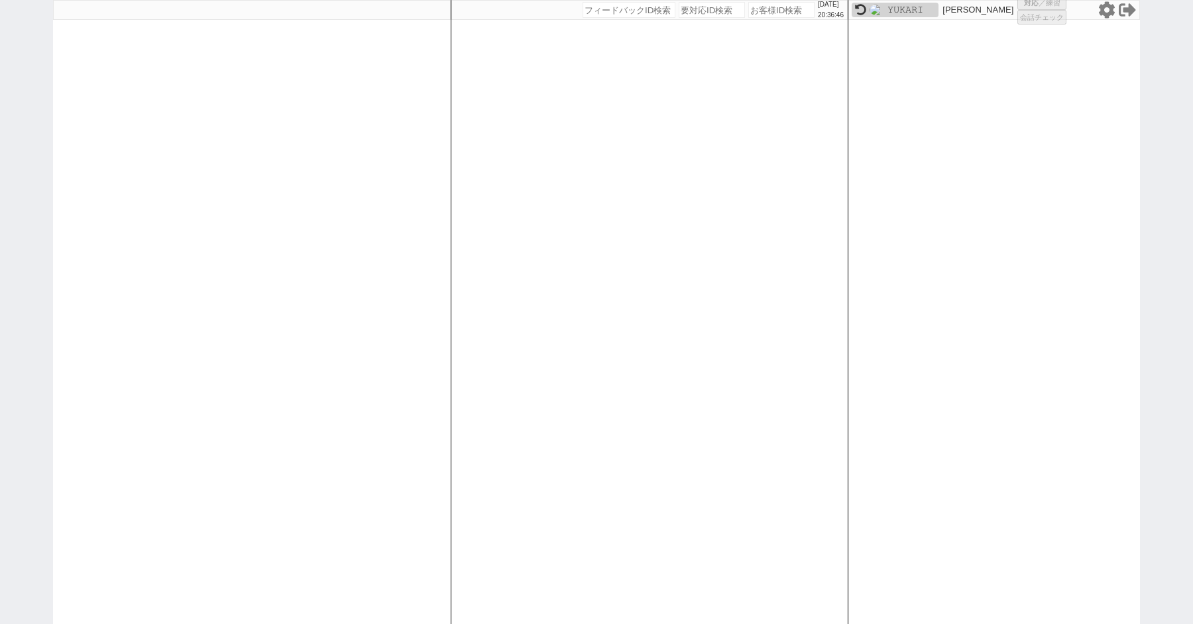
select select
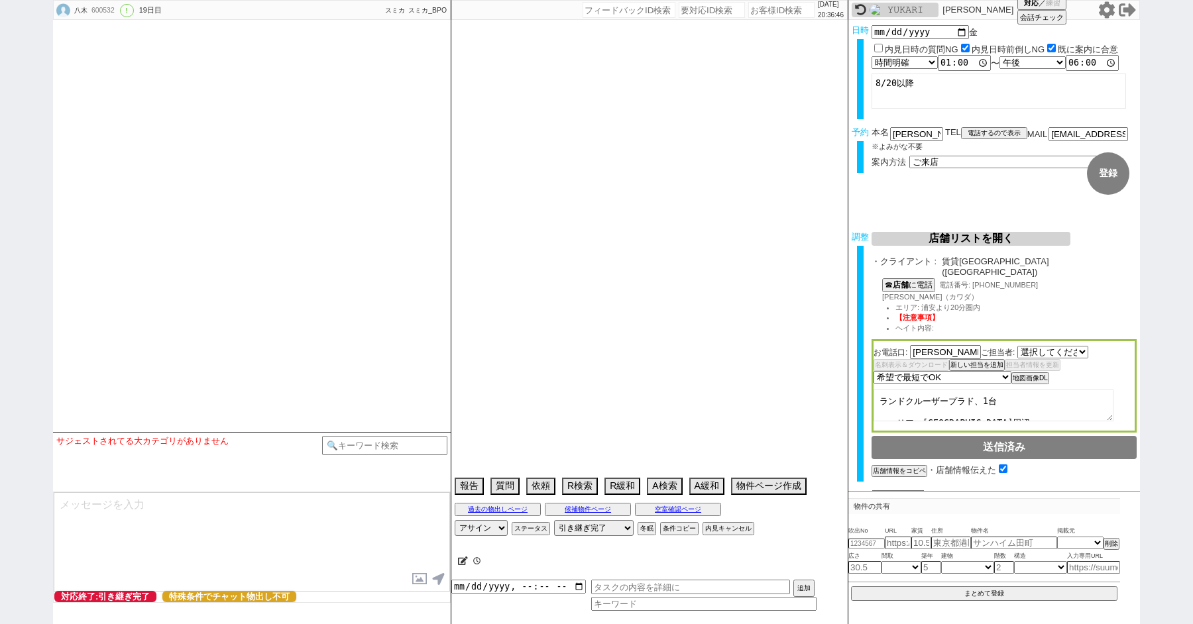
type textarea "他社なし"
select select "[DATE]"
select select "2025"
select select "9"
select select "37"
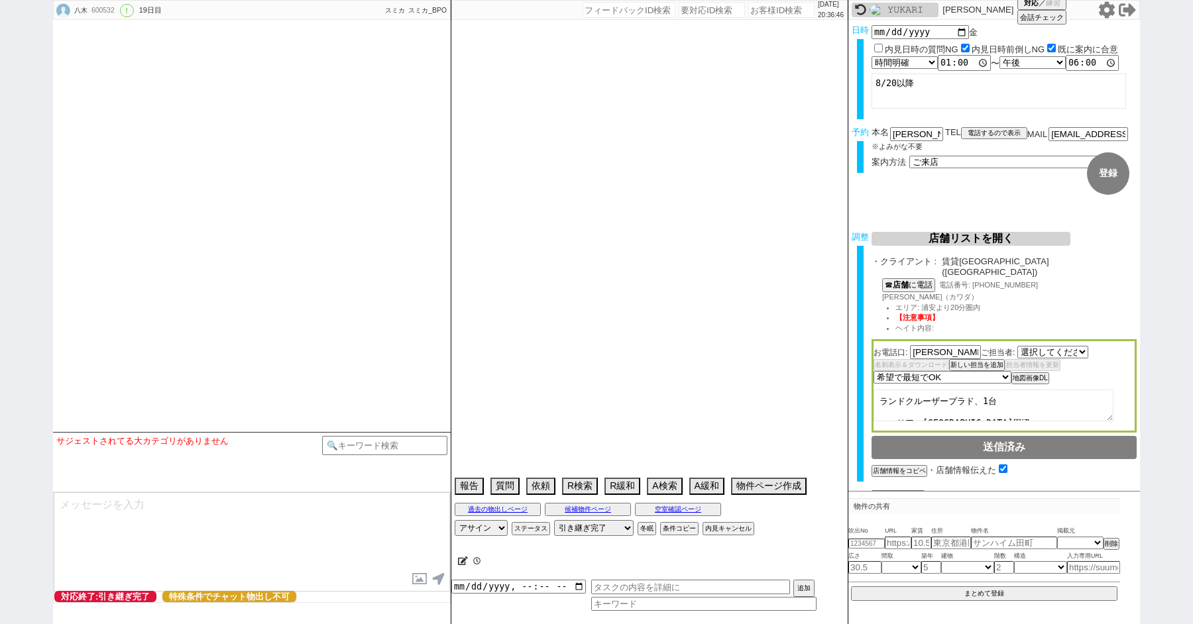
select select "0"
select select "63"
select select "[DATE]"
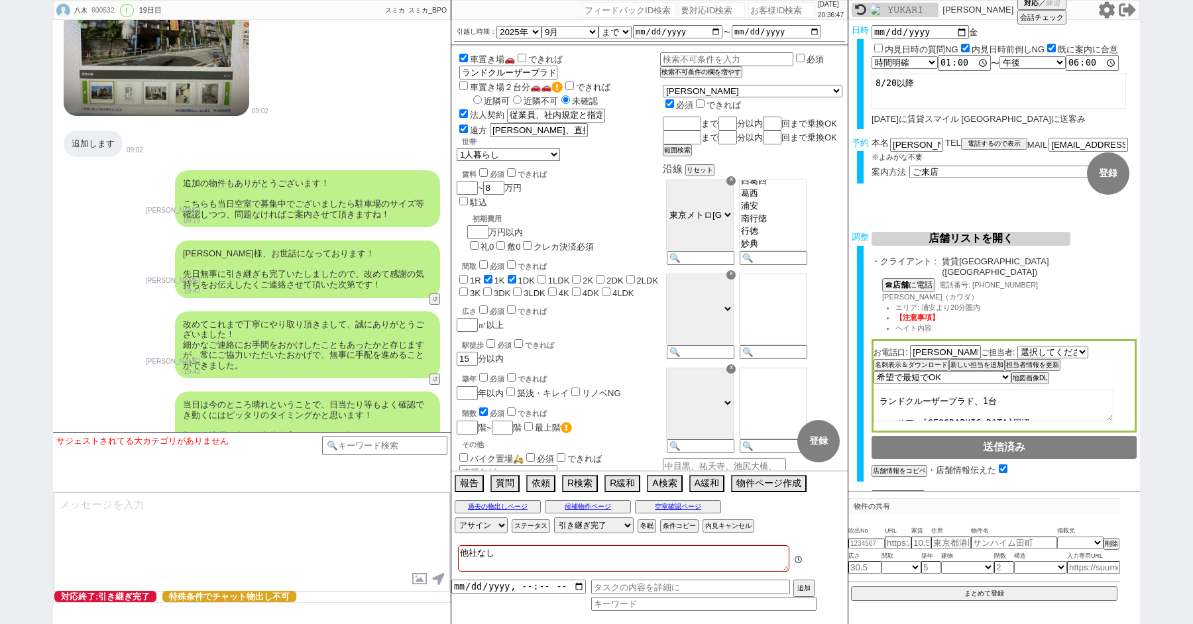
scroll to position [10358, 0]
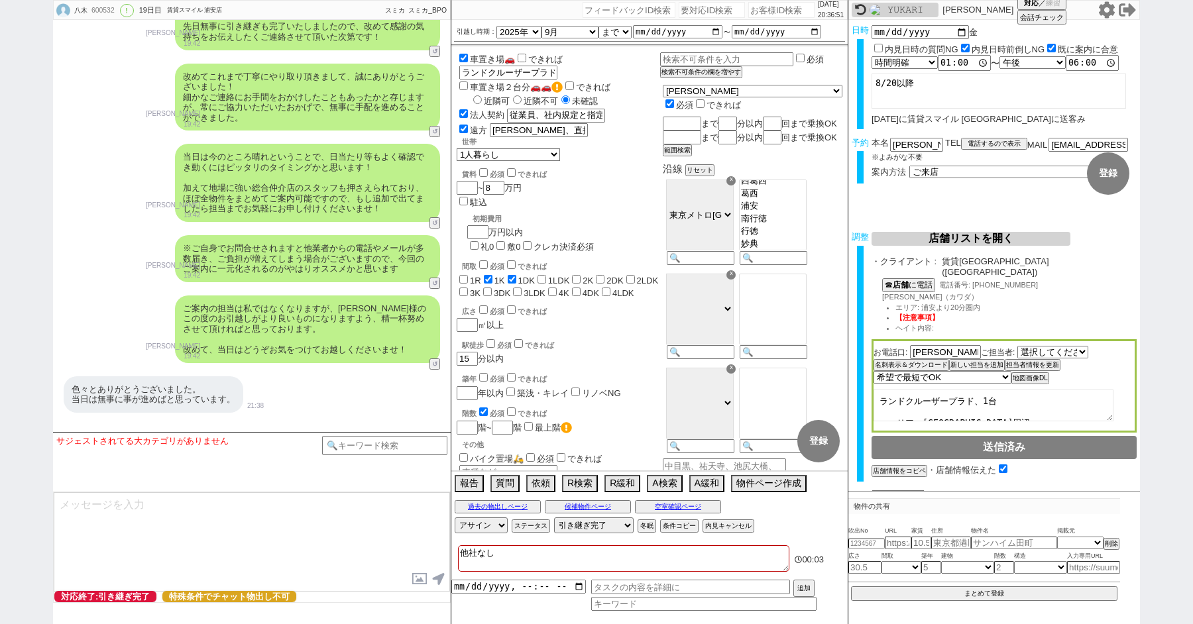
paste input "605265"
type input "605265"
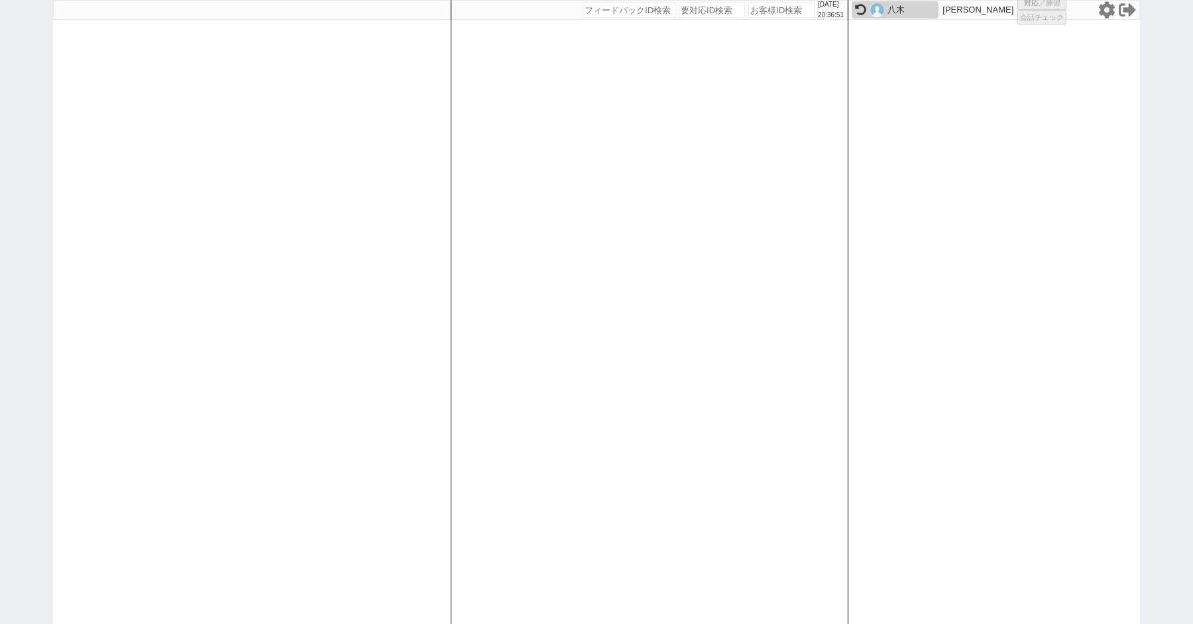
select select "100"
select select "1"
select select "2"
select select "5"
select select "8"
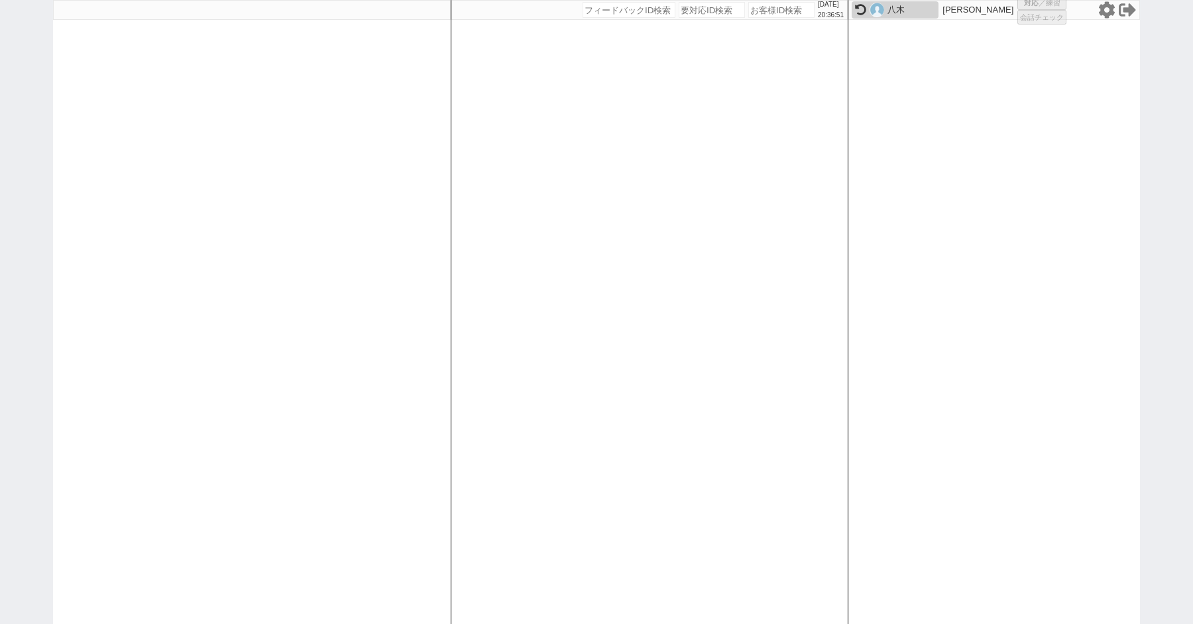
select select
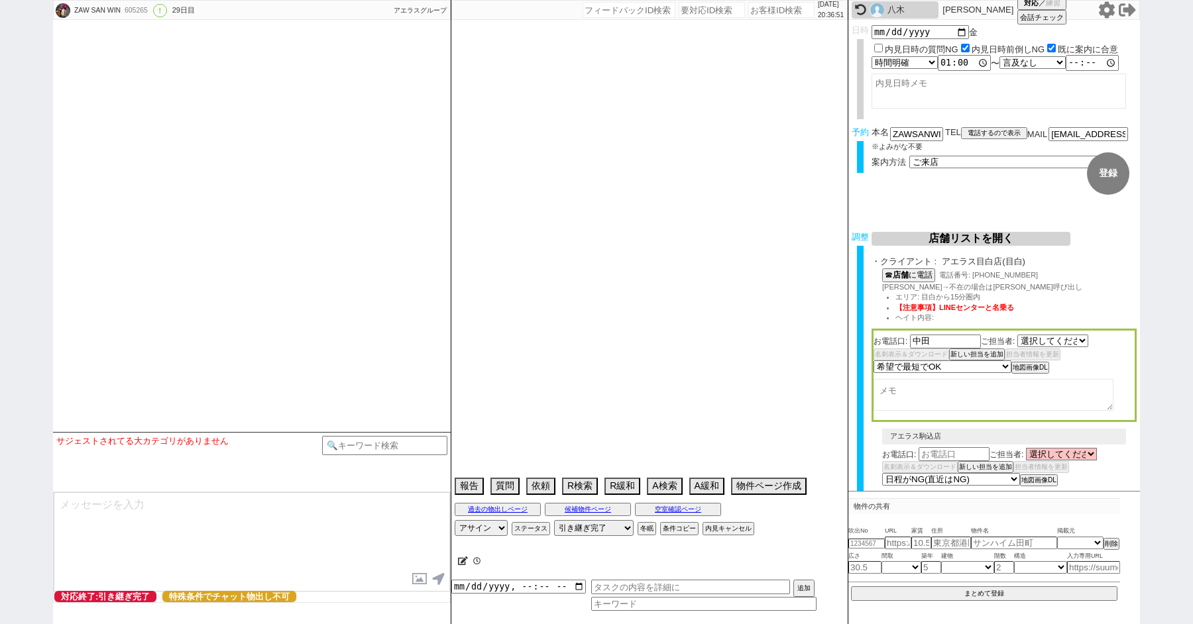
select select "1743"
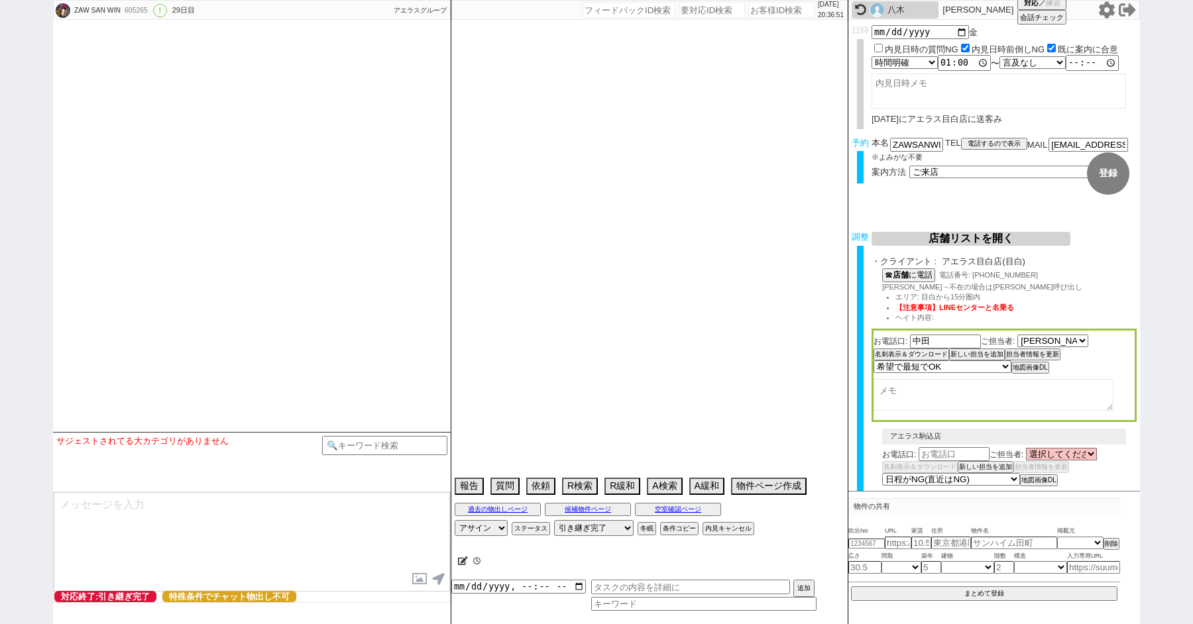
type textarea "他社なし [DATE]"
select select "2025"
select select "8"
select select "34"
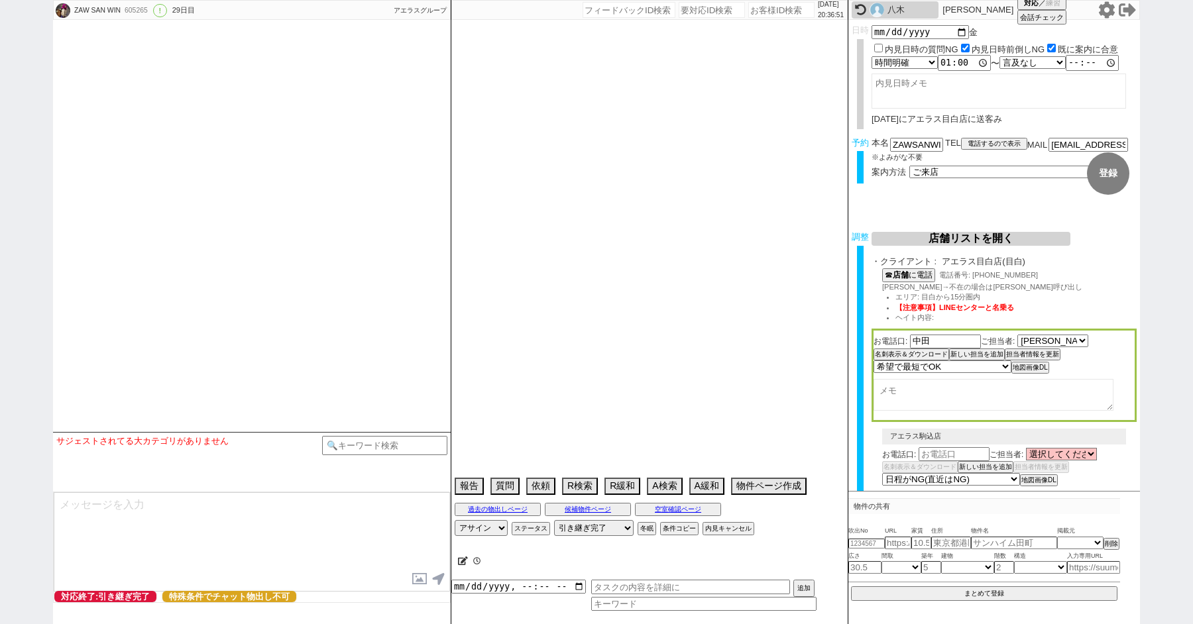
select select "5"
select select "14"
select select "484"
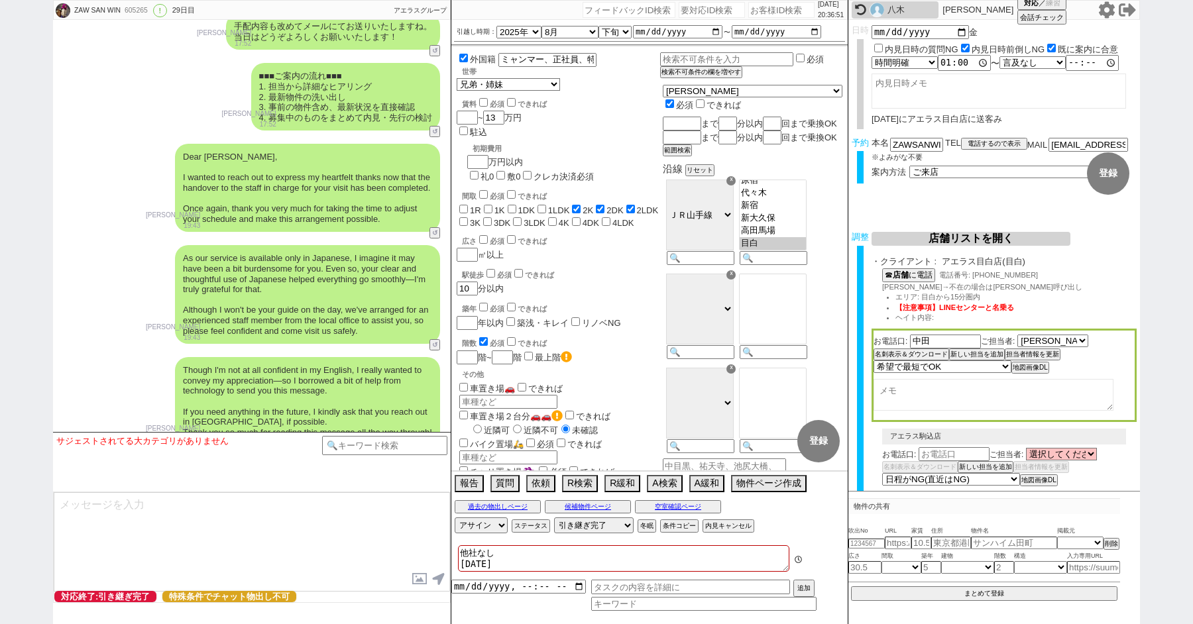
scroll to position [188, 0]
type textarea "bv"
click at [87, 156] on div "Dear [PERSON_NAME], I wanted to reach out to express my heartfelt thanks now th…" at bounding box center [252, 187] width 398 height 101
paste input "610055"
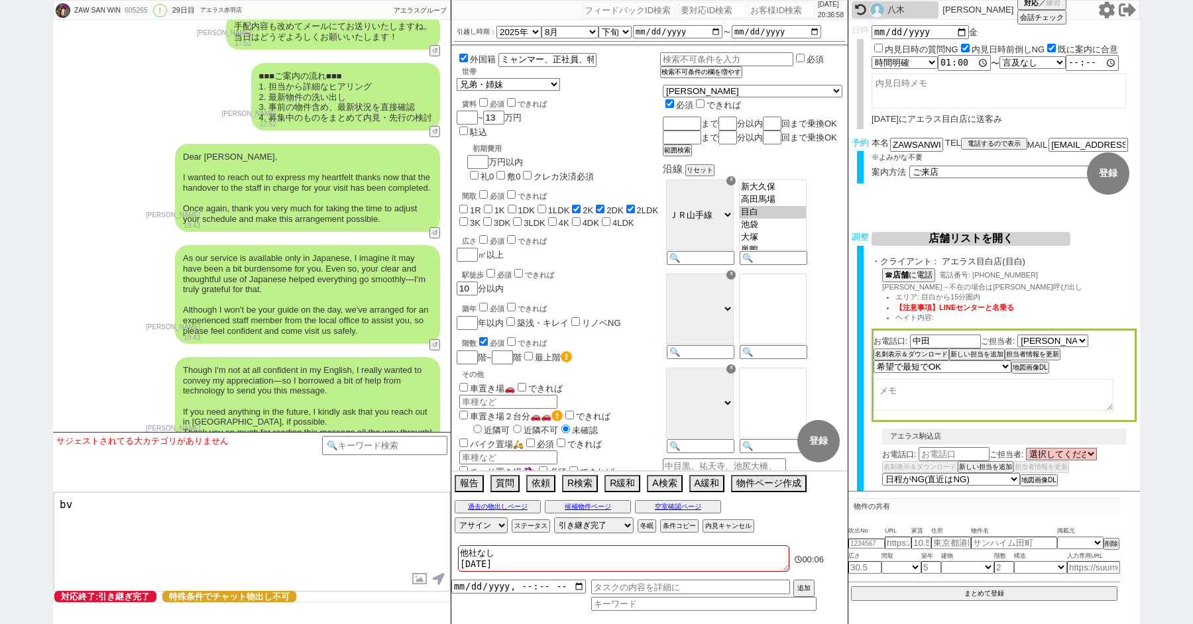
type input "610055"
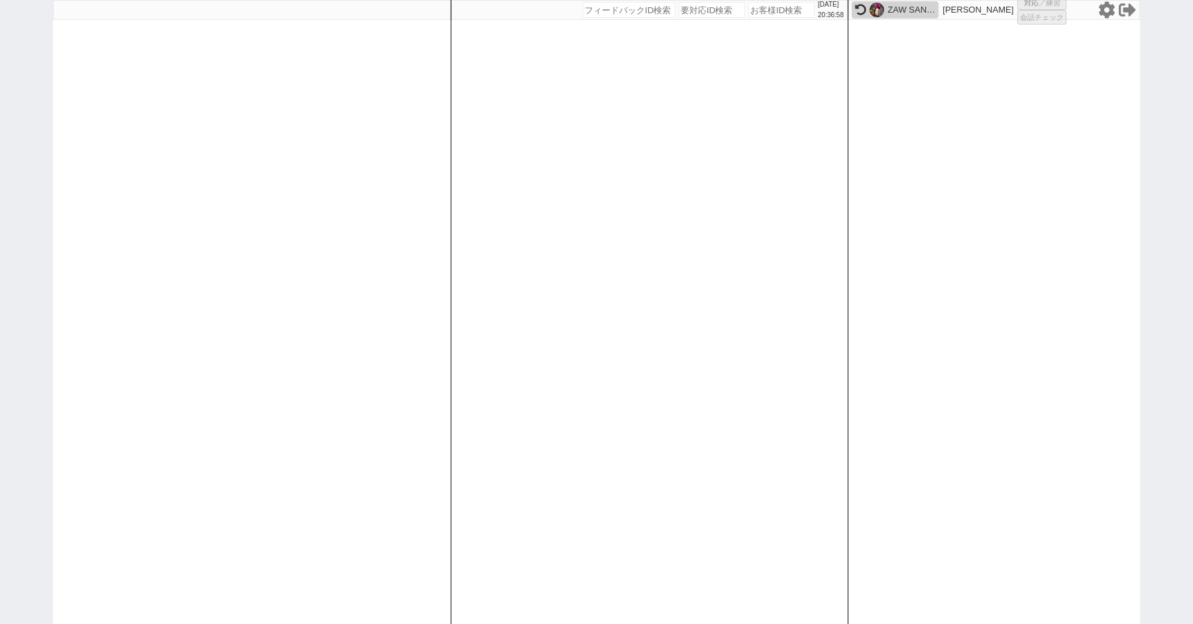
select select "100"
select select "1"
select select "4"
select select "2638"
select select "5"
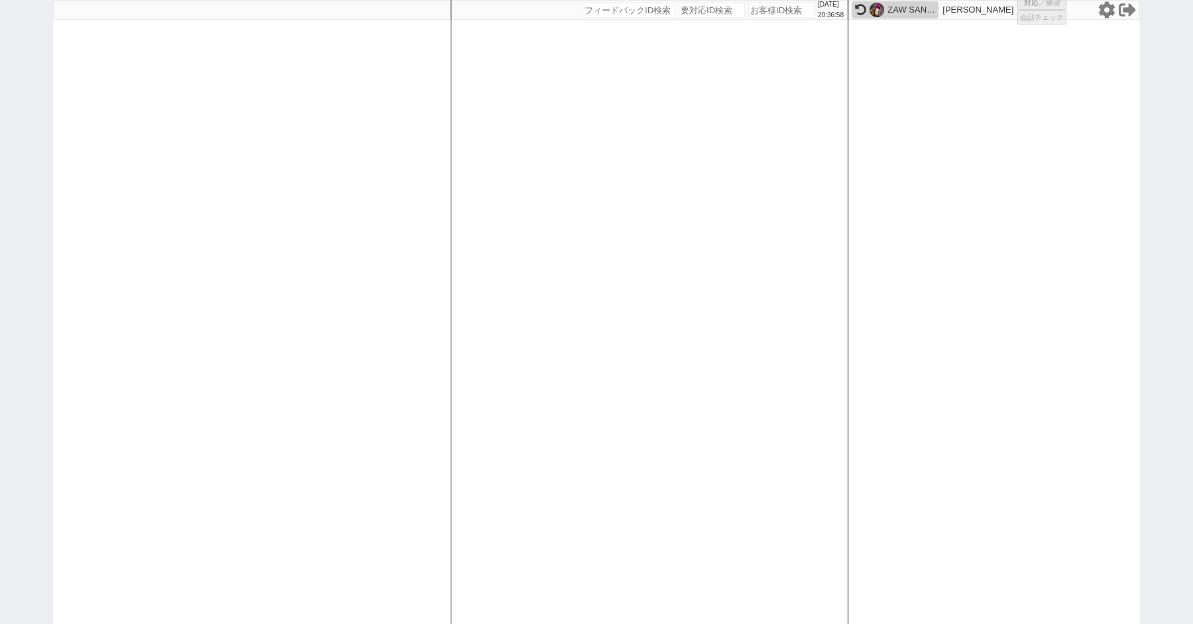
select select "8"
select select
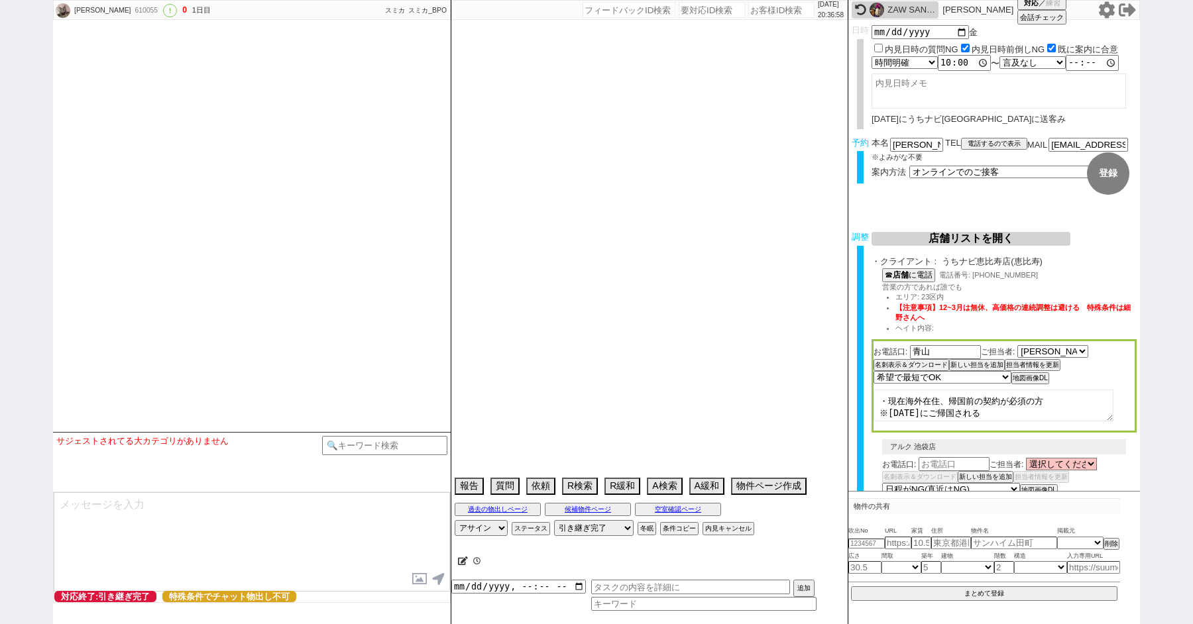
type textarea "代理(本人は海外)"
select select "2025"
select select "9"
select select "35"
select select "0"
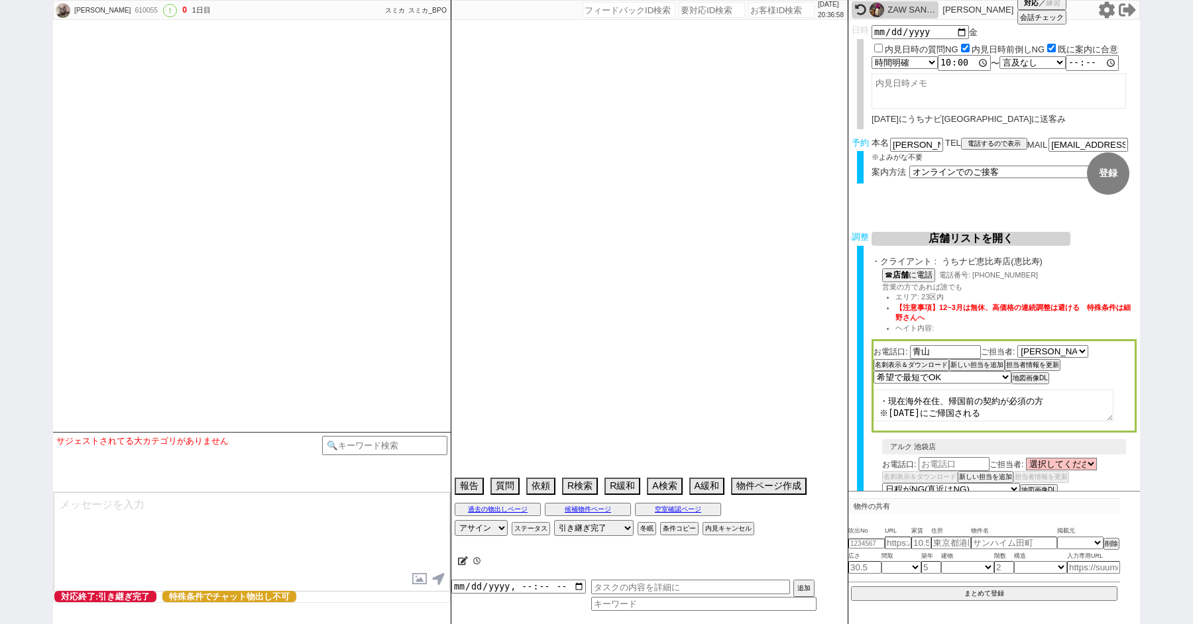
select select "75"
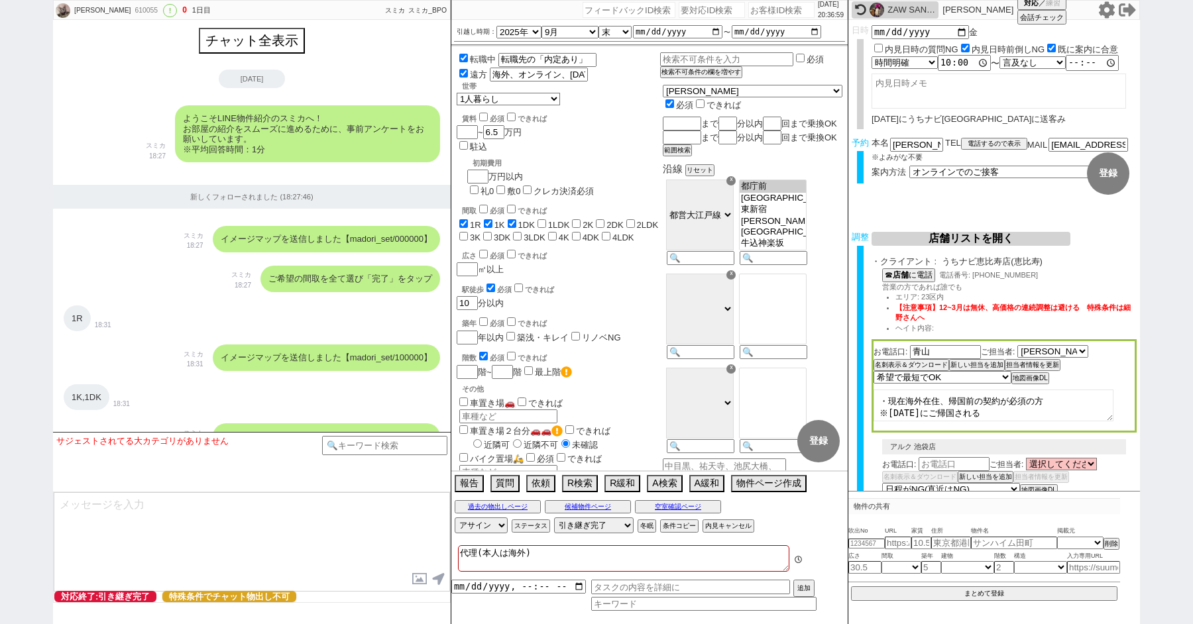
scroll to position [4657, 0]
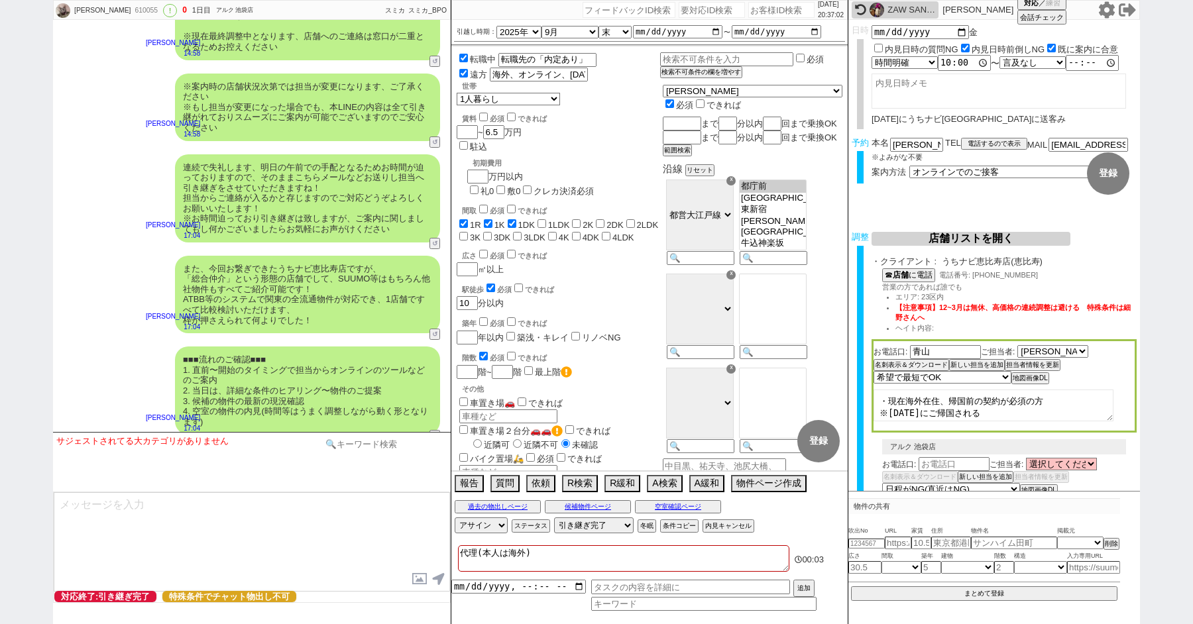
click at [359, 441] on input at bounding box center [384, 444] width 125 height 17
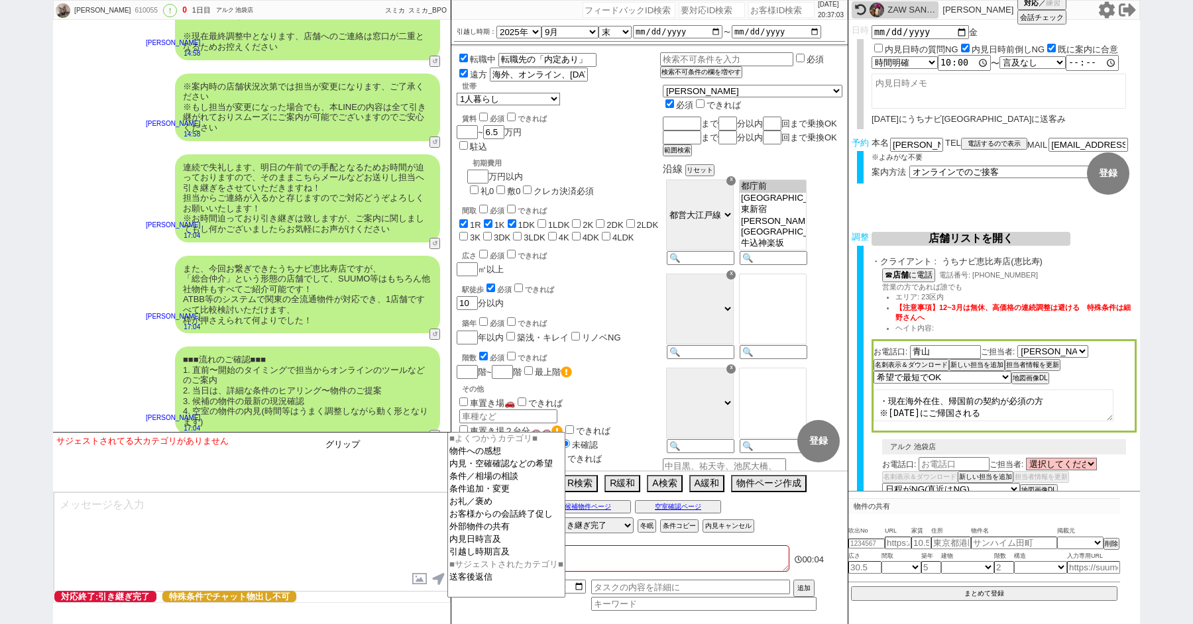
type input "グリップ"
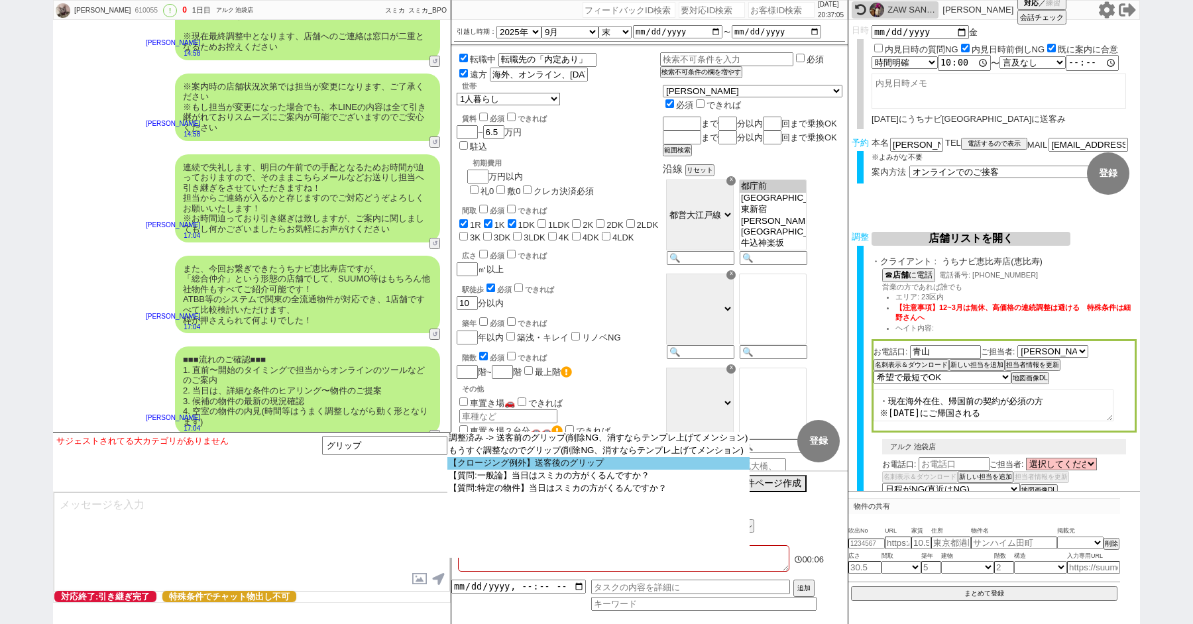
click at [0, 0] on option "【クロージング例外】送客後のグリップ" at bounding box center [0, 0] width 0 height 0
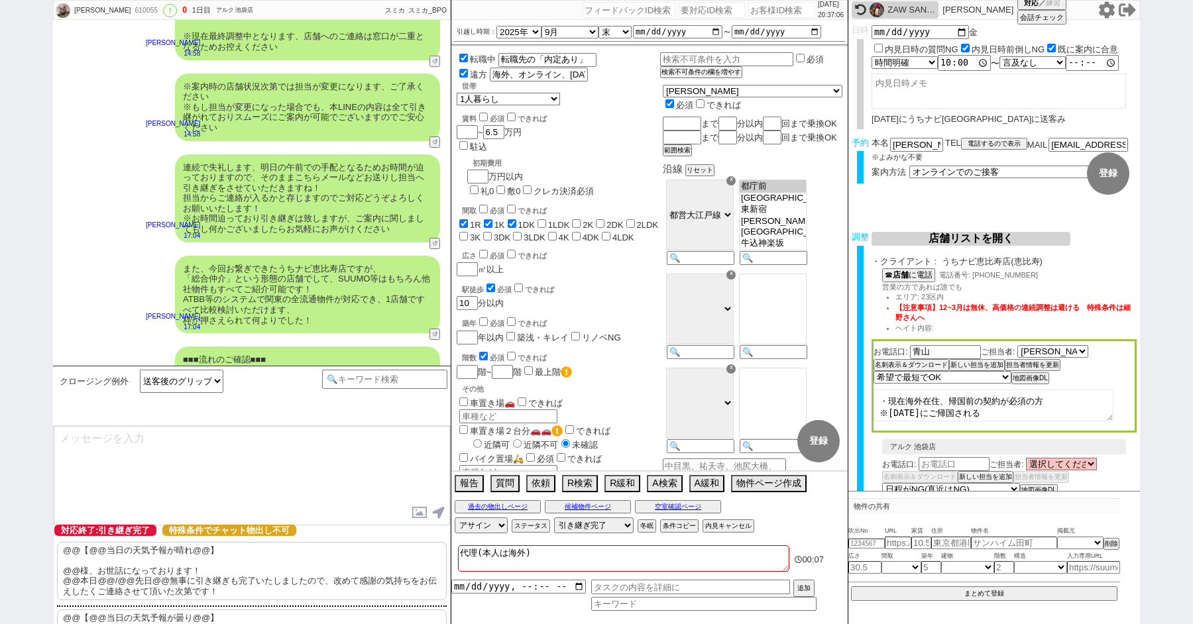
click at [149, 567] on p "@@【@@当日の天気予報が晴れ@@】 @@様、お世話になっております！ @@本日@@/@@先日@@無事に引き継ぎも完了いたしましたので、改めて感謝の気持ちをお…" at bounding box center [252, 571] width 390 height 58
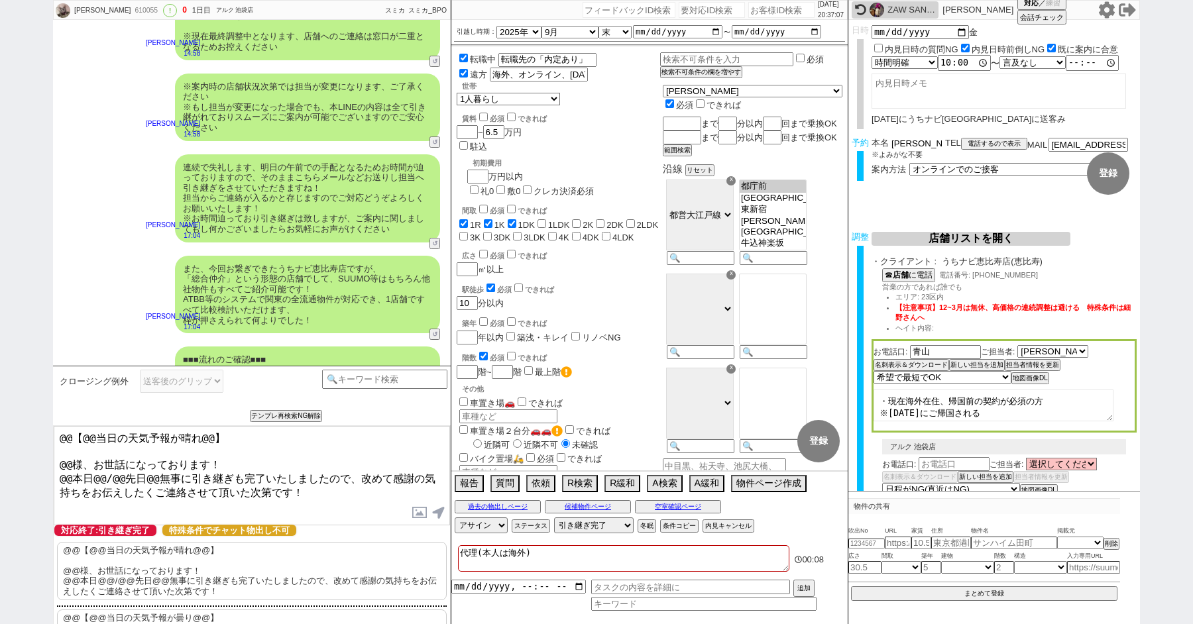
drag, startPoint x: 908, startPoint y: 144, endPoint x: 807, endPoint y: 138, distance: 101.5
click at [817, 138] on div "[PERSON_NAME] 610055 ! 0 1日目 アルク 池袋店 冬眠中 自社客 スミカ スミカ_BPO チャット全表示 [DATE] ようこそLIN…" at bounding box center [596, 312] width 1087 height 624
drag, startPoint x: 72, startPoint y: 460, endPoint x: 36, endPoint y: 382, distance: 85.1
click at [41, 403] on div "[PERSON_NAME] 610055 ! 0 1日目 アルク 池袋店 冬眠中 自社客 スミカ スミカ_BPO チャット全表示 [DATE] ようこそLIN…" at bounding box center [596, 312] width 1193 height 624
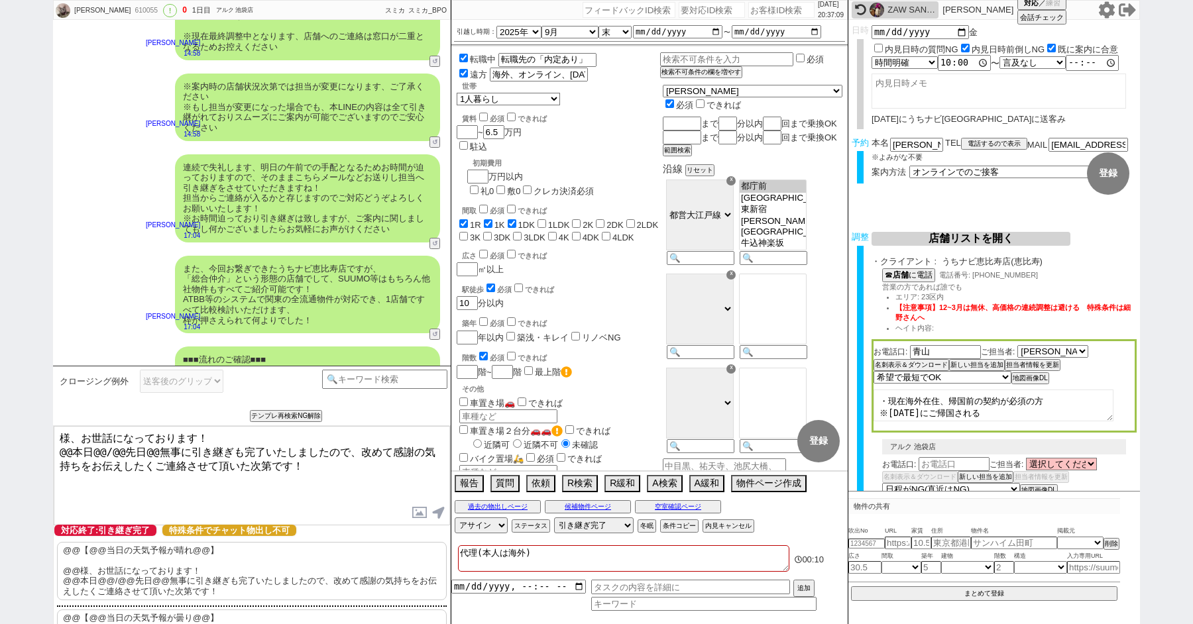
paste textarea "[PERSON_NAME]"
drag, startPoint x: 68, startPoint y: 450, endPoint x: 42, endPoint y: 445, distance: 25.7
click at [44, 446] on div "[PERSON_NAME] 610055 ! 0 1日目 アルク 池袋店 冬眠中 自社客 スミカ スミカ_BPO チャット全表示 [DATE] ようこそLIN…" at bounding box center [596, 312] width 1193 height 624
drag, startPoint x: 77, startPoint y: 449, endPoint x: 140, endPoint y: 451, distance: 63.6
click at [140, 451] on textarea "[PERSON_NAME]様、お世話になっております！ 本日@@/@@先日@@無事に引き継ぎも完了いたしましたので、改めて感謝の気持ちをお伝えしたくご連絡させ…" at bounding box center [252, 475] width 396 height 99
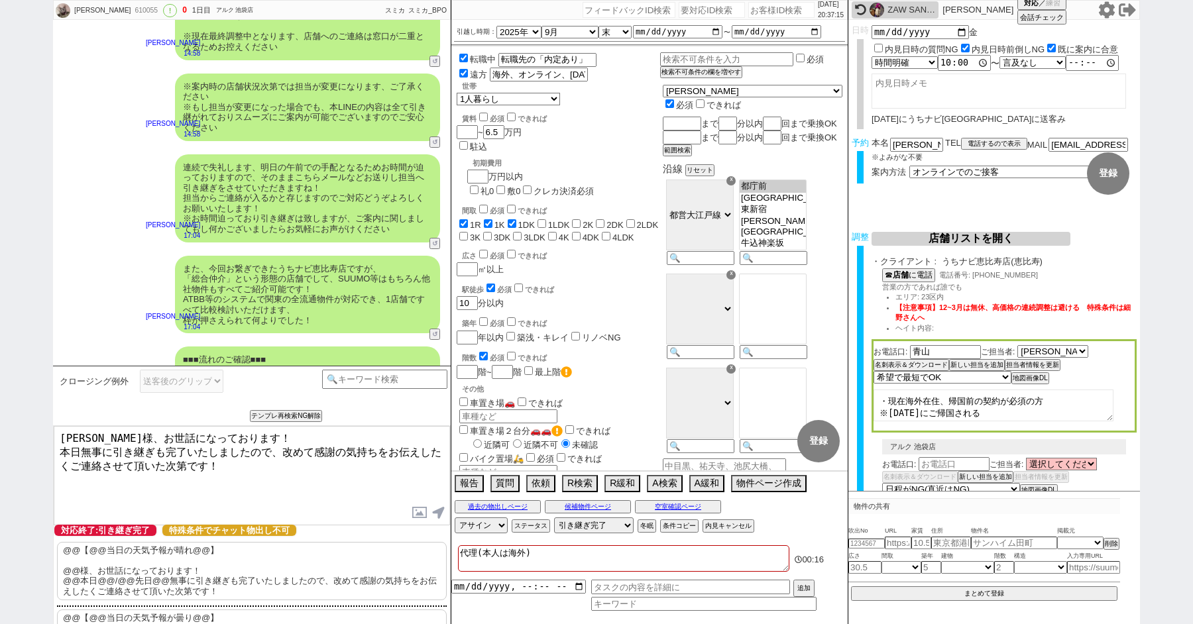
click at [241, 470] on textarea "[PERSON_NAME]様、お世話になっております！ 本日無事に引き継ぎも完了いたしましたので、改めて感謝の気持ちをお伝えしたくご連絡させて頂いた次第です！" at bounding box center [252, 475] width 396 height 99
type textarea "[PERSON_NAME]様、お世話になっております！ 本日無事に引き継ぎも完了いたしましたので、改めて感謝の気持ちをお伝えしたくご連絡させて頂いた次第です！"
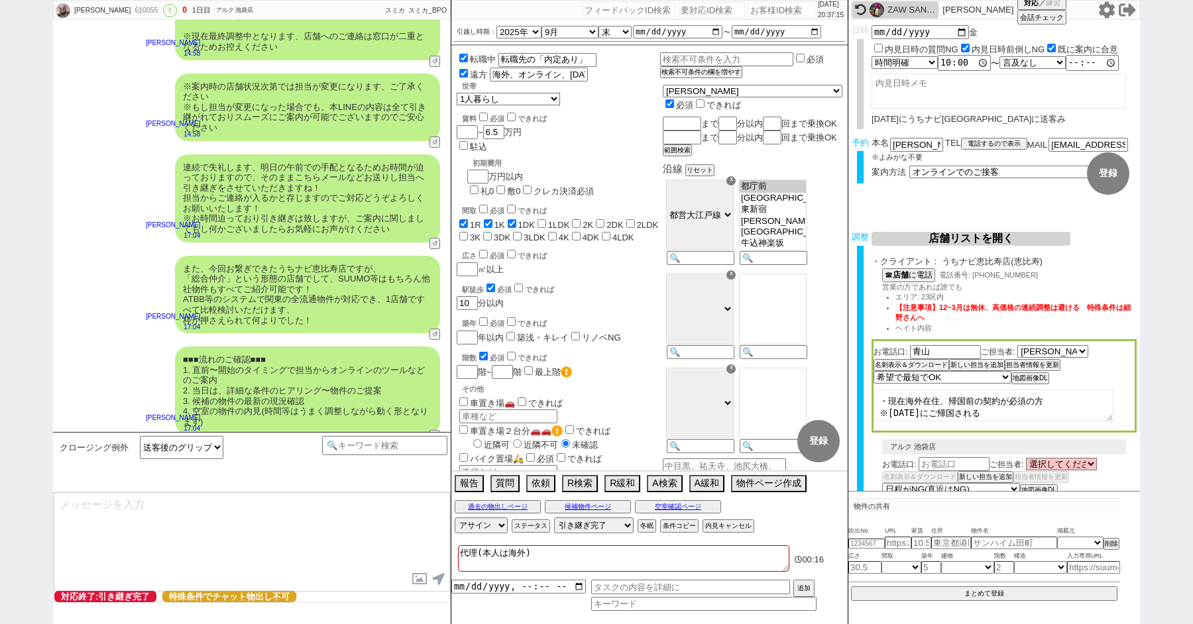
scroll to position [4717, 0]
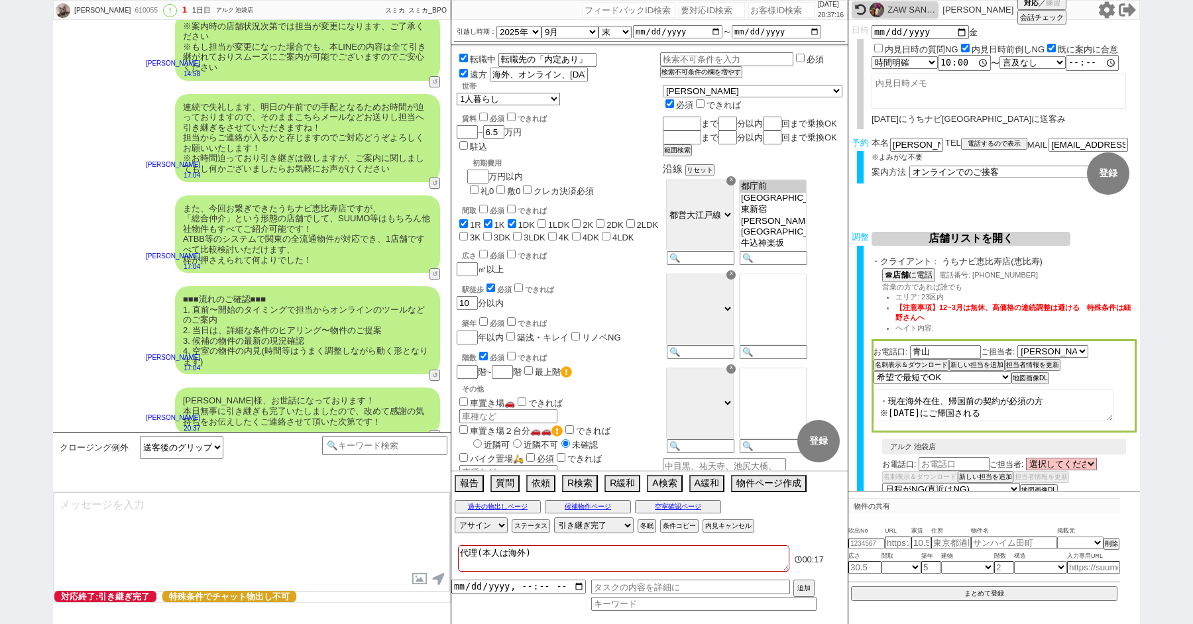
select select
type textarea "改めてこれまで丁寧にやり取り頂きまして、誠にありがとうございました！ 細かなご連絡にお手間をおかけしたこともあったかと存じますが、常にご協力いただいたおかげで…"
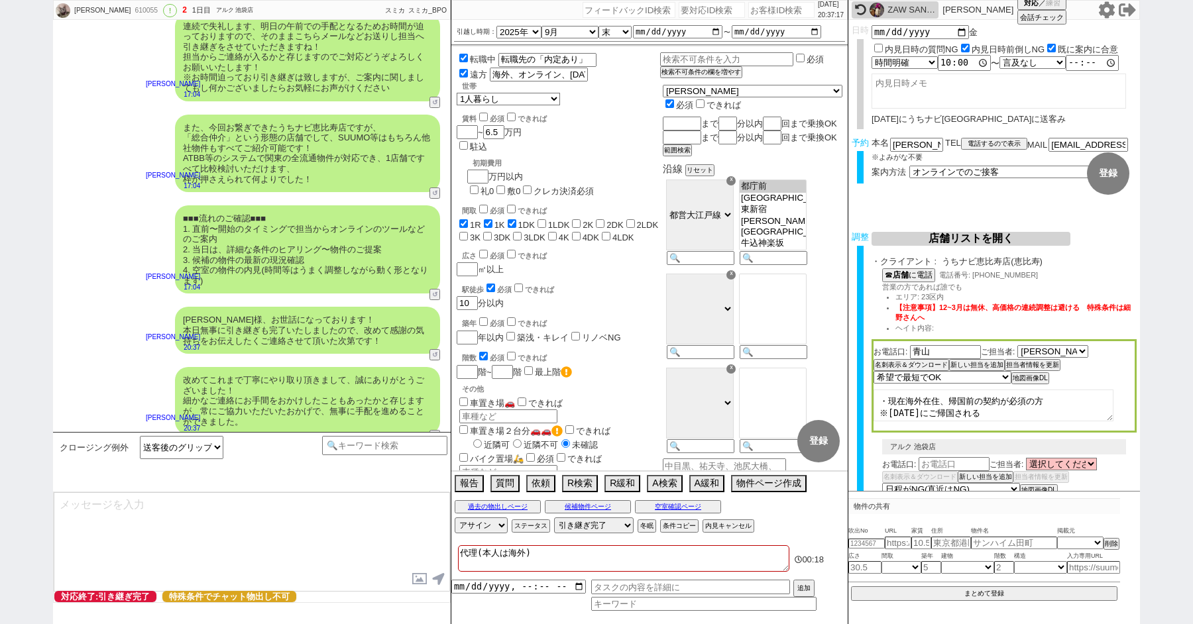
type textarea "当日は今のところ晴れということで、日当たり等もよく確認でき動くにはピッタリのタイミングかと思います！ 加えて地場に強い総合仲介店のスタッフも押さえられており、…"
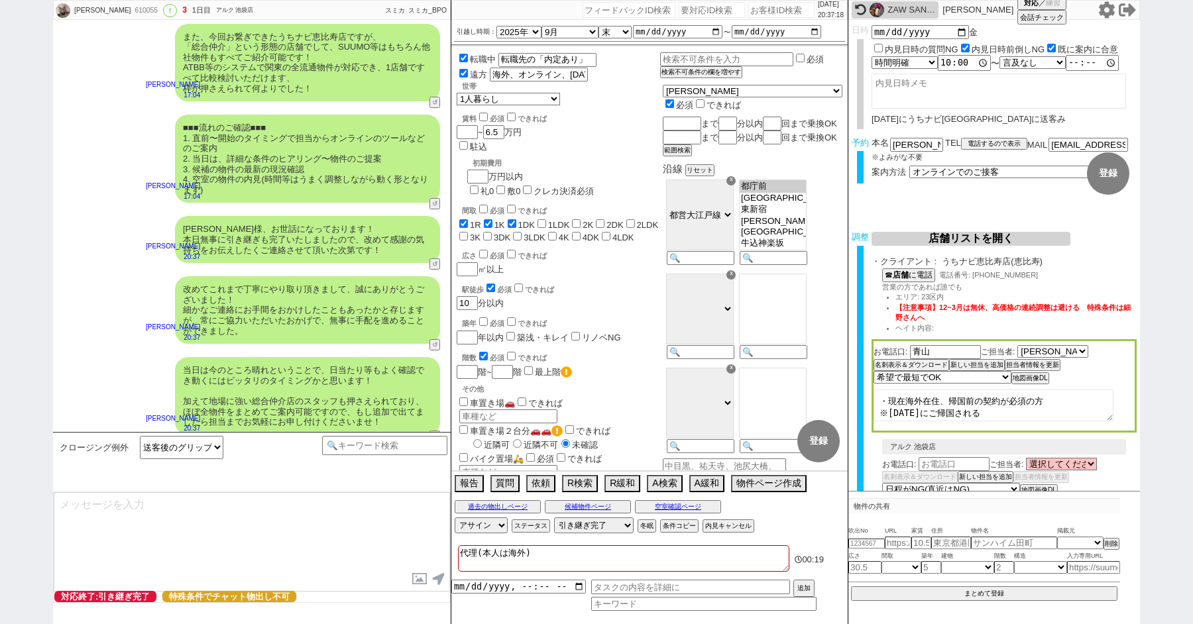
type textarea "※ご自身でお問合せされますと他業者からの電話やメールが多数届き、ご負担が増えてしまう場合がございますので、今回のご案内に一元化されるのがやはりオススメかと思い…"
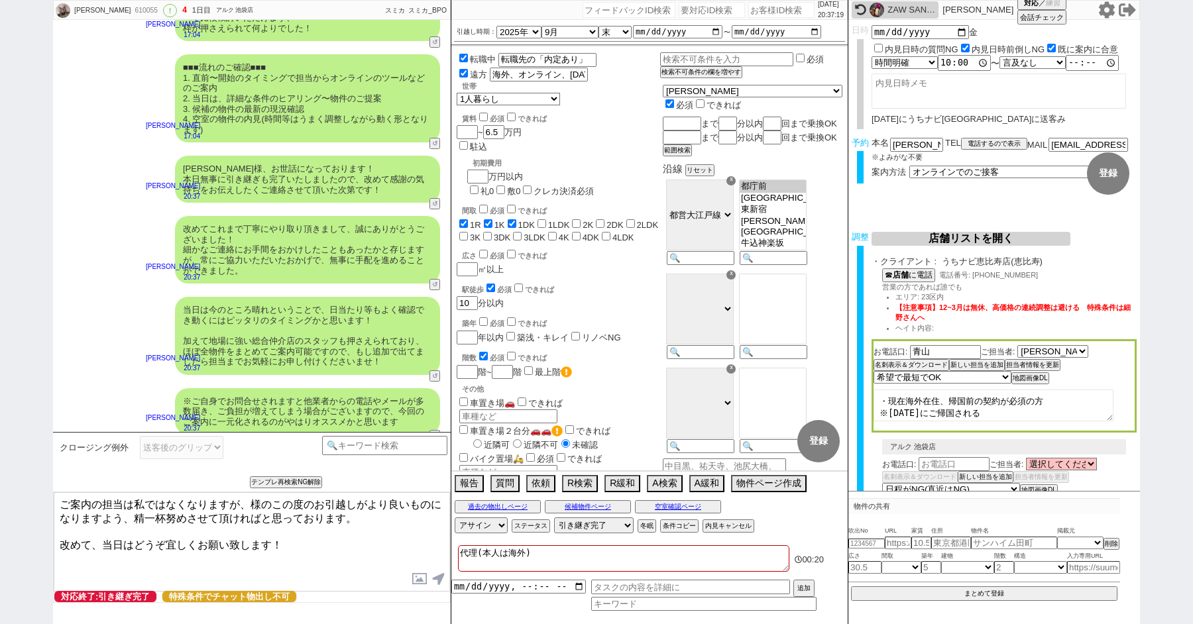
paste textarea "[PERSON_NAME]"
click at [323, 545] on textarea "ご案内の担当は私ではなくなりますが、[PERSON_NAME]様のこの度のお引越しがより良いものになりますよう、精一杯努めさせて頂ければと思っております。 改…" at bounding box center [252, 541] width 396 height 99
type textarea "ご案内の担当は私ではなくなりますが、[PERSON_NAME]様のこの度のお引越しがより良いものになりますよう、精一杯努めさせて頂ければと思っております。 改…"
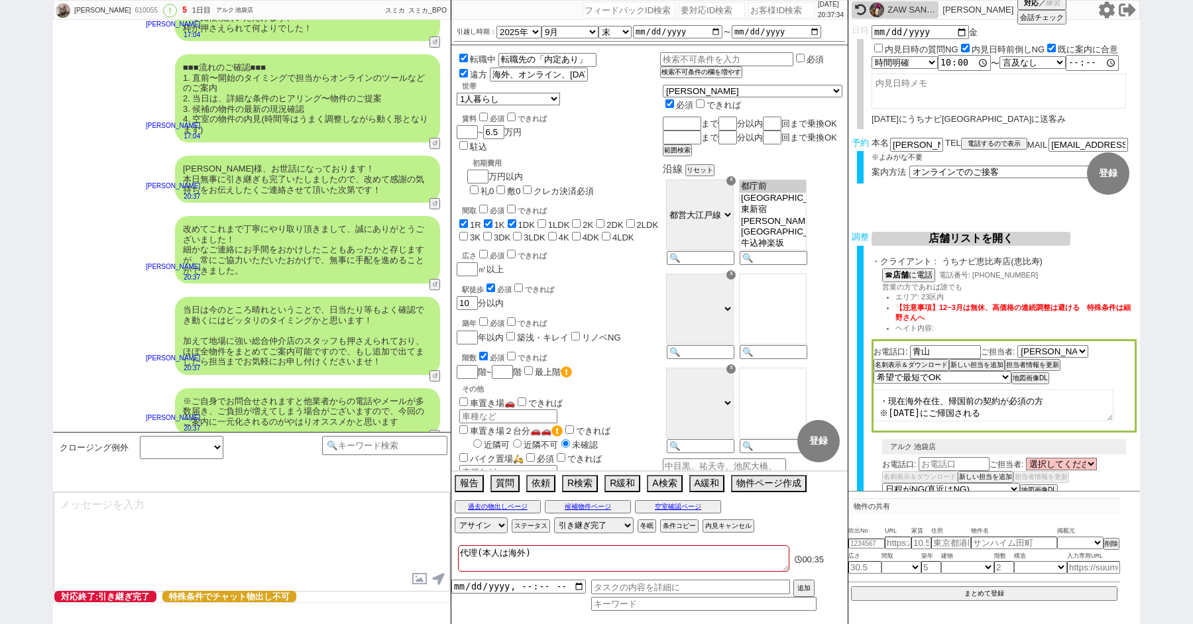
select select
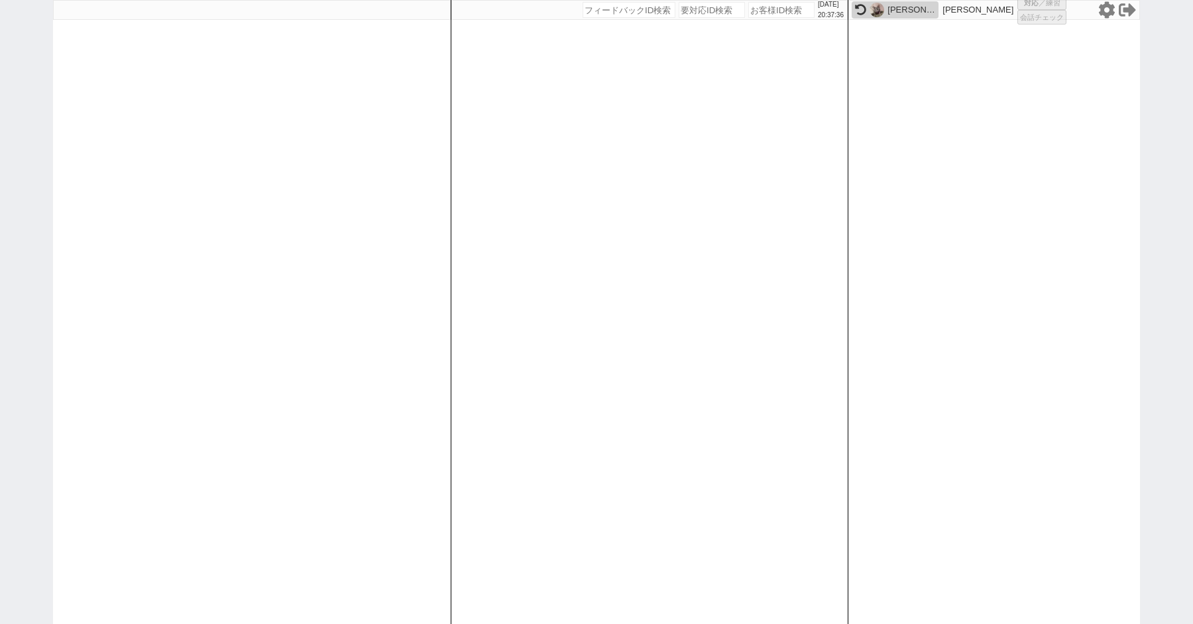
select select
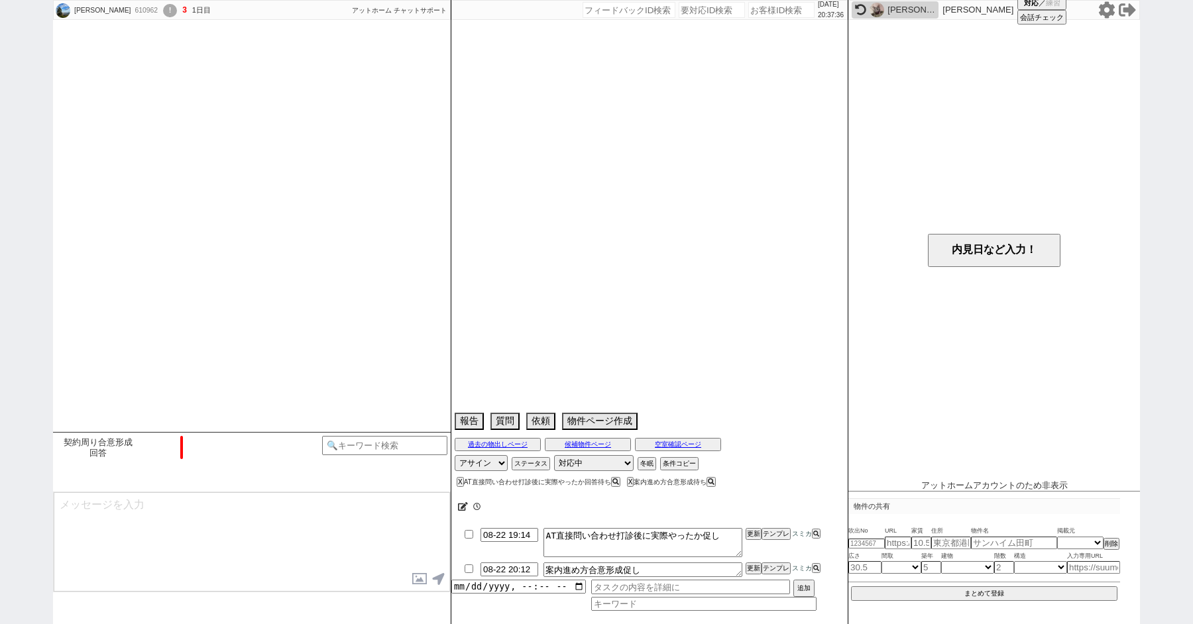
scroll to position [410, 0]
select select "2025"
select select "8"
select select "29"
select select "6"
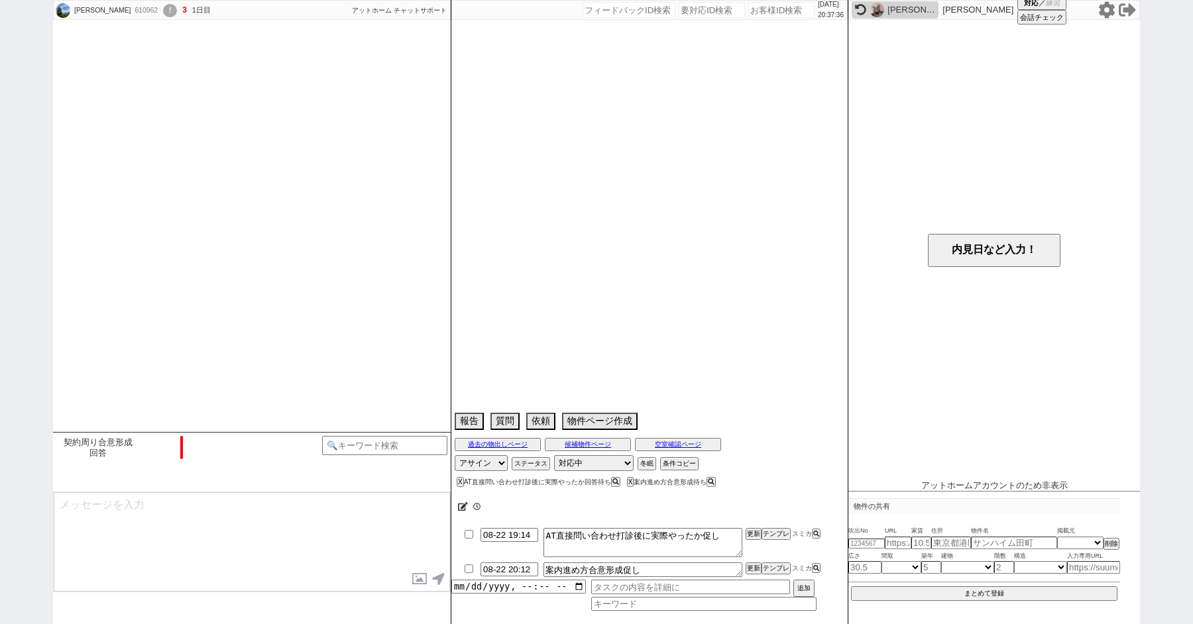
select select "23"
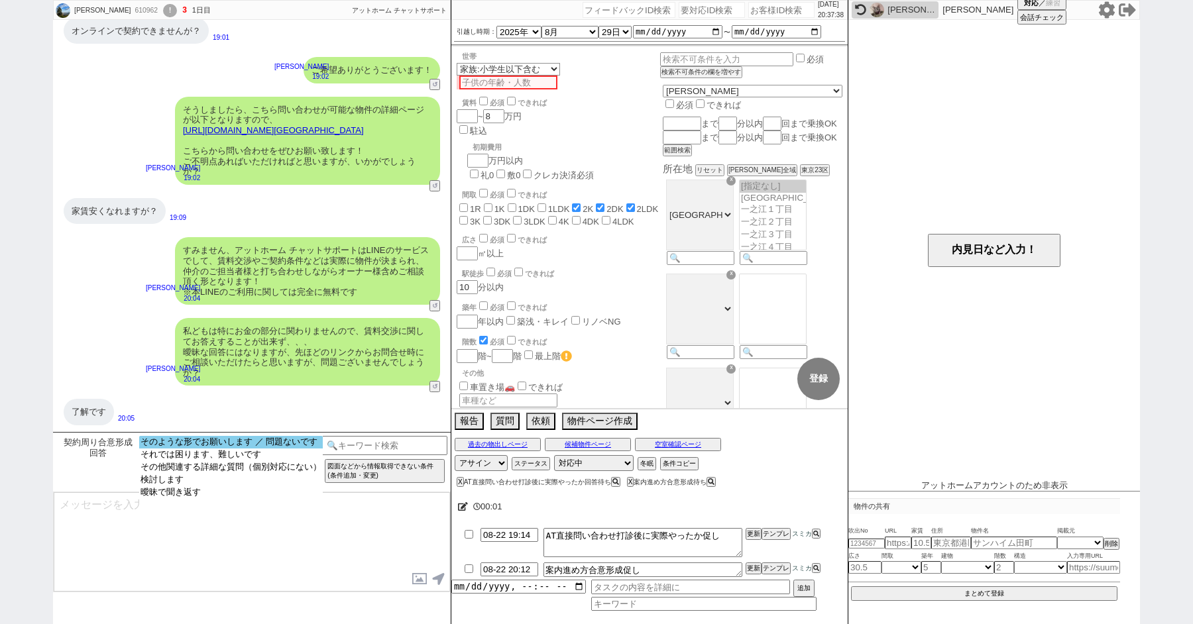
select select "そのような形でお願いします ／ 問題ないです"
click at [177, 449] on option "そのような形でお願いします ／ 問題ないです" at bounding box center [231, 455] width 184 height 13
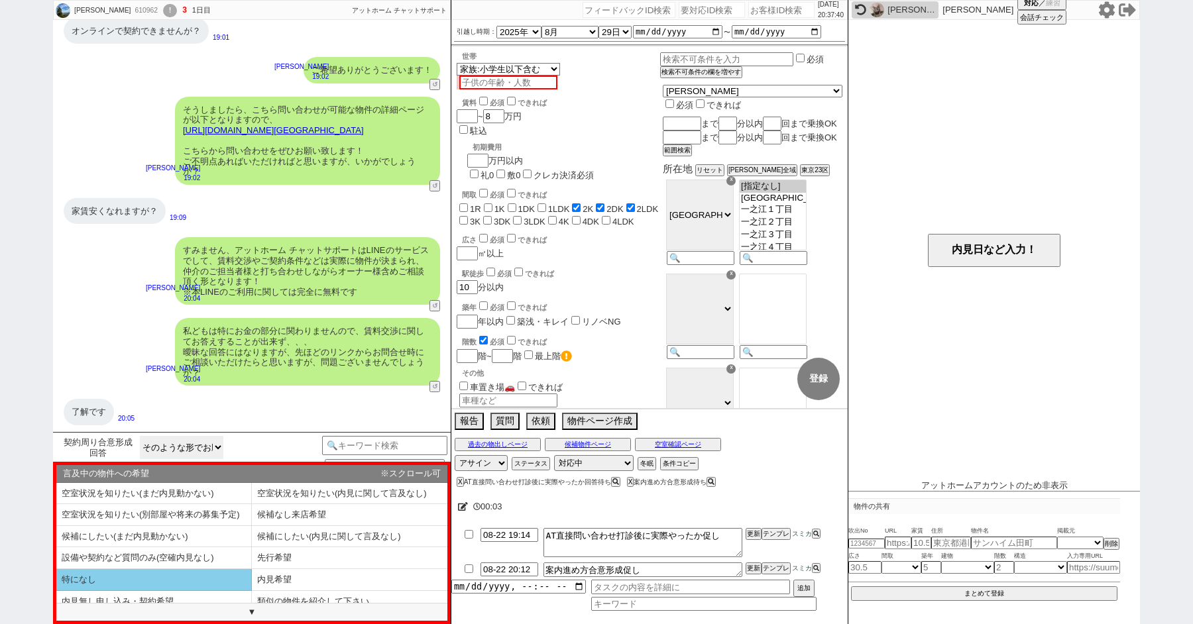
scroll to position [7, 0]
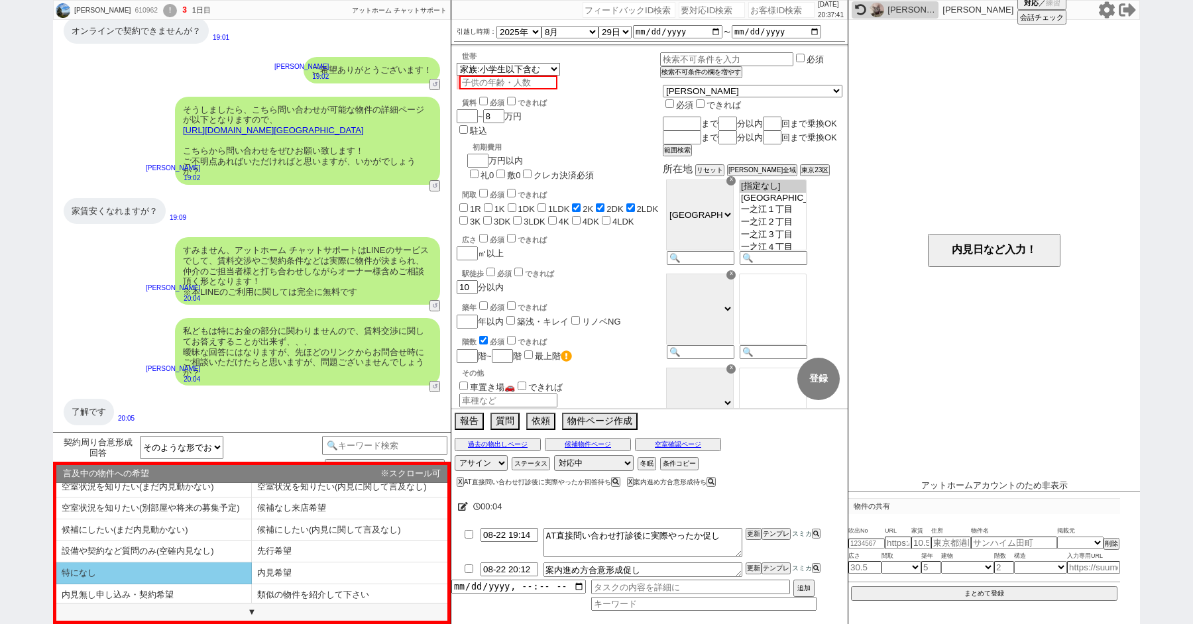
click at [181, 570] on li "特になし" at bounding box center [153, 574] width 195 height 22
select select "特になし"
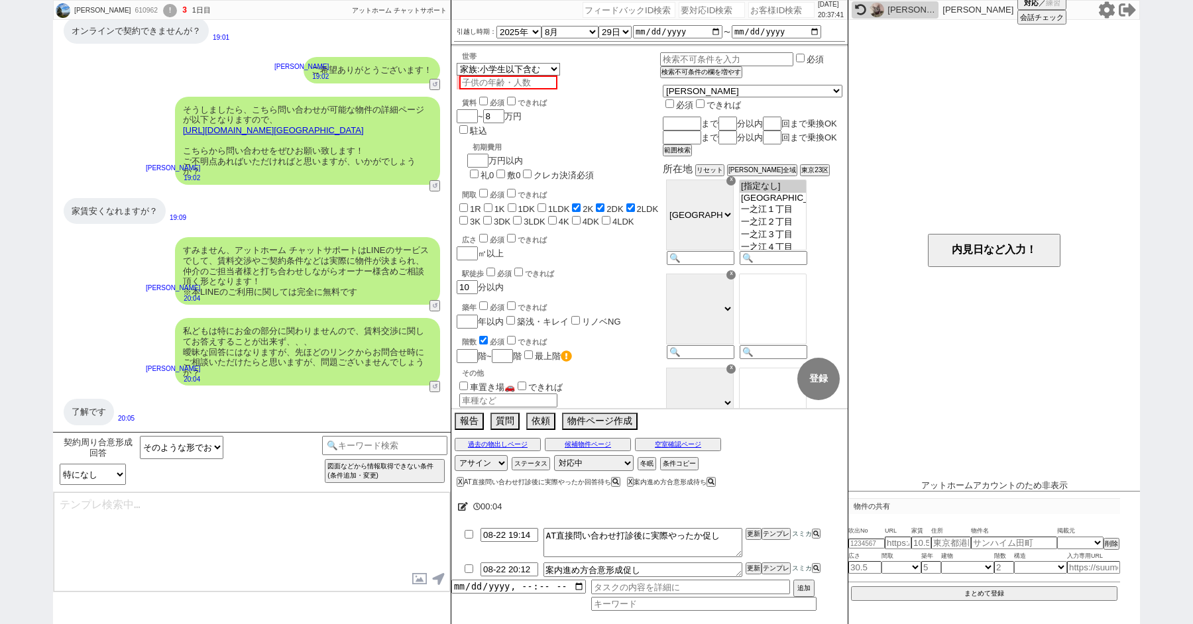
type textarea "ご確認ありがとうございます、引き続きそのように進めさせていただきますね。 その他疑問点等ございましたらお気軽に！"
click at [302, 527] on textarea "ご確認ありがとうございます、引き続きそのように進めさせていただきますね。 その他疑問点等ございましたらお気軽に！" at bounding box center [252, 541] width 396 height 99
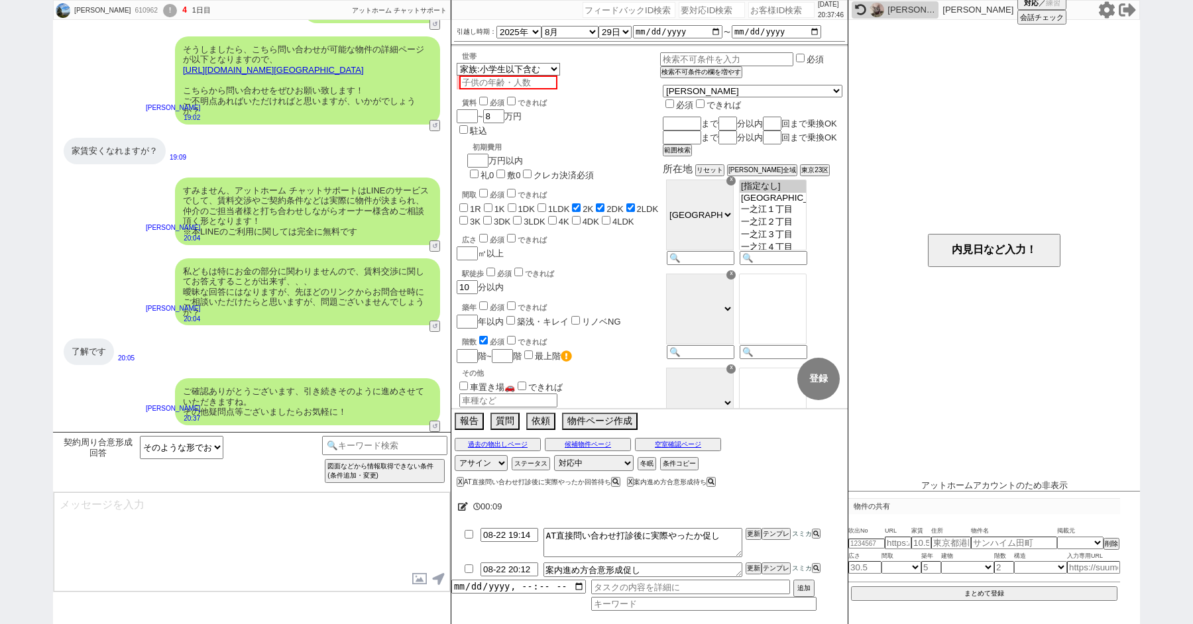
scroll to position [199, 0]
type textarea "そうしましたら先程の@@物件名はご希望いかがでしょうか？ 申込みが入ってないか、内見はできるか等確認できればと！"
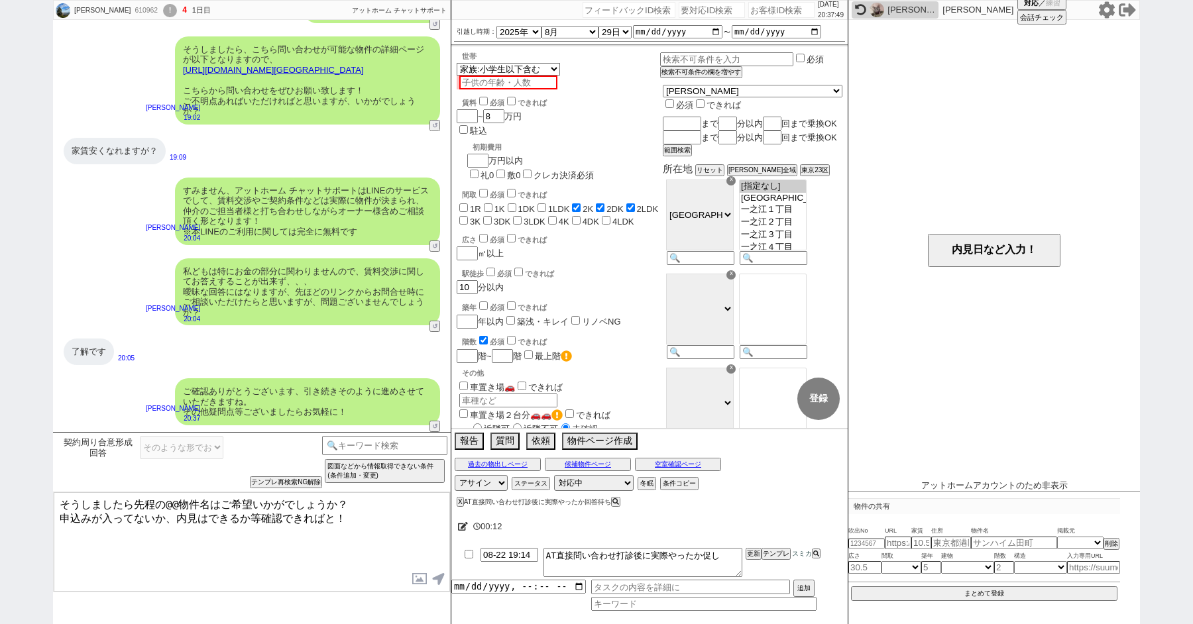
drag, startPoint x: 354, startPoint y: 516, endPoint x: 148, endPoint y: 404, distance: 234.8
click at [183, 423] on div "[PERSON_NAME] 610962 ! 4 1日目 冬眠中 自社客 アットホーム チャットサポート スミカ_BPO チャット全表示 [DATE] 1番の…" at bounding box center [252, 312] width 398 height 624
click at [433, 124] on button "↺" at bounding box center [436, 127] width 8 height 9
click at [186, 446] on select "中カテゴリを選択 かしこまりました ありがとうございます等の意味のない返事 不明点なし／ありません 既に埋まってました／終了してました 質問／依頼 他の物件も…" at bounding box center [181, 447] width 83 height 23
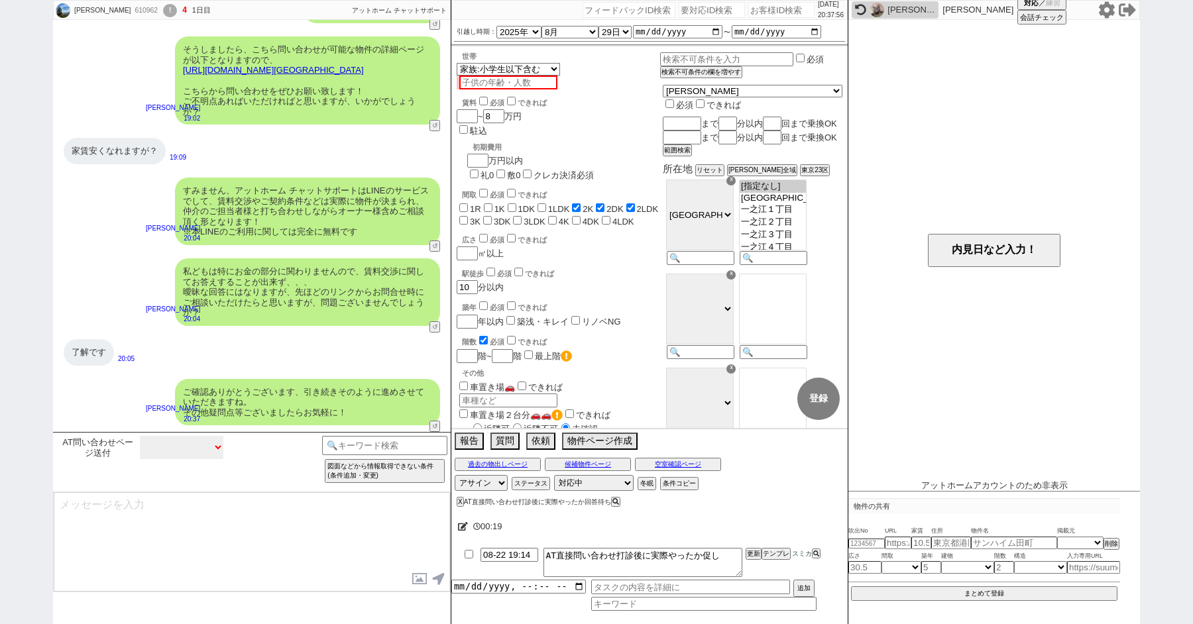
select select "不明点なし／ありません"
click at [140, 436] on select "中カテゴリを選択 かしこまりました ありがとうございます等の意味のない返事 不明点なし／ありません 既に埋まってました／終了してました 質問／依頼 他の物件も…" at bounding box center [181, 447] width 83 height 23
drag, startPoint x: 58, startPoint y: 514, endPoint x: 42, endPoint y: 482, distance: 36.2
click at [42, 482] on div "孫勇 610962 ! 4 1日目 冬眠中 自社客 アットホーム チャットサポート スミカ_BPO チャット全表示 2025-08-21 温水洗浄便座が欲しい…" at bounding box center [596, 312] width 1193 height 624
type textarea "もし今後お問い合わせ周りで何かあればいつでもお気軽にご相談下さい！"
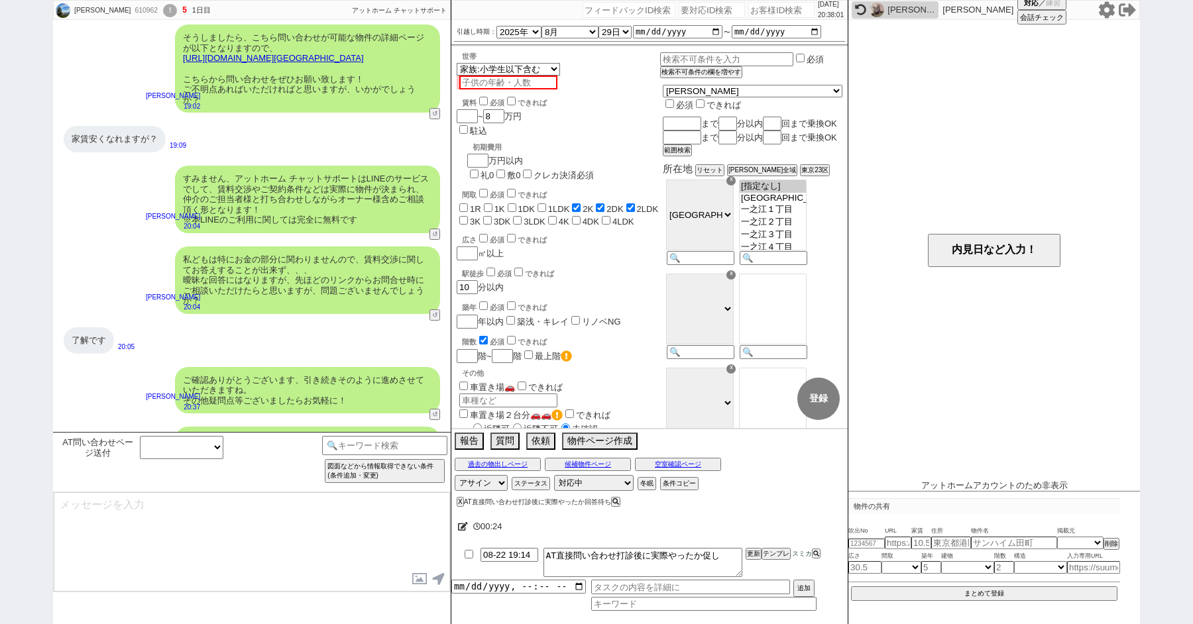
scroll to position [670, 0]
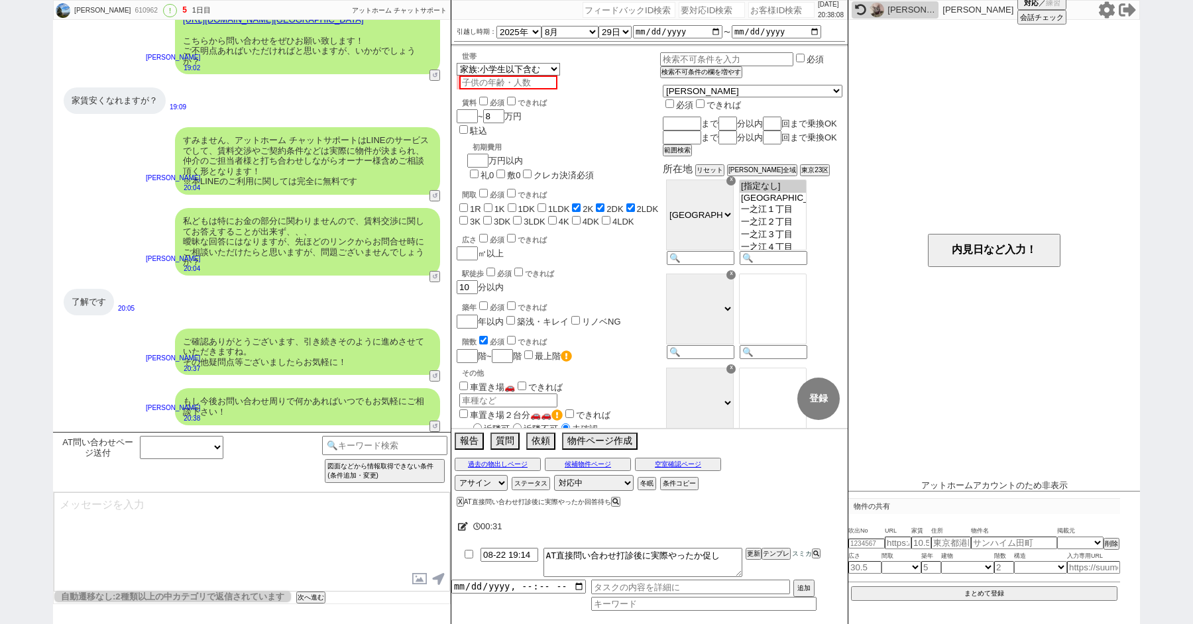
paste input "610347"
type input "610347"
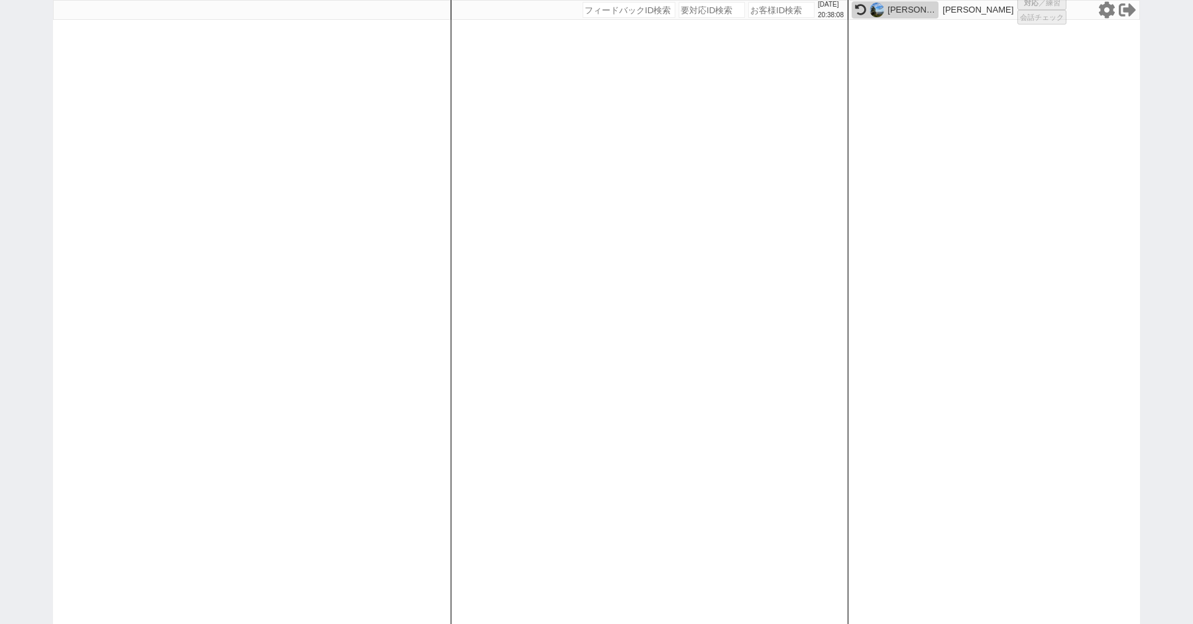
select select "100"
select select "1"
select select "2"
select select "5"
select select
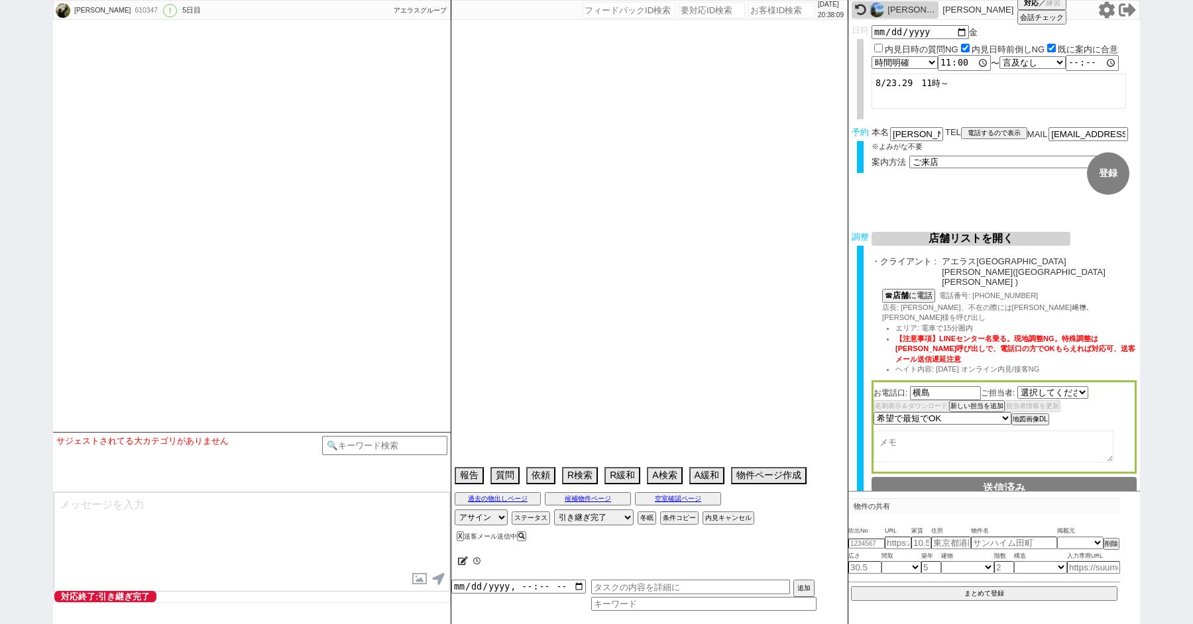
select select "2799"
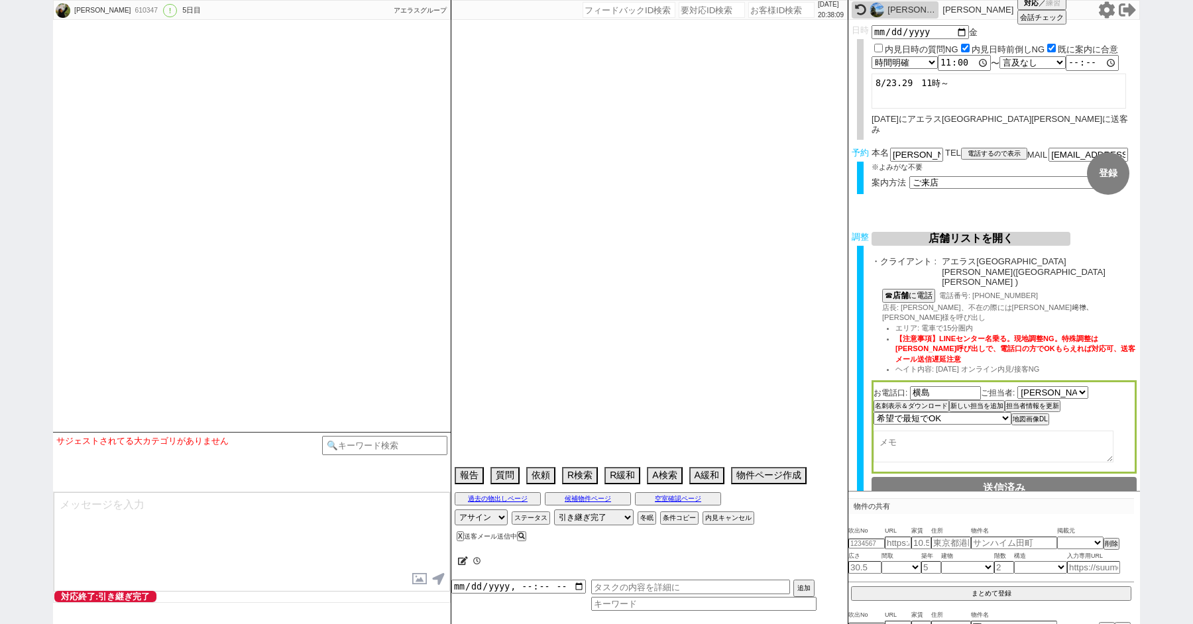
scroll to position [7176, 0]
select select "2025"
select select "10"
select select "37"
select select "1"
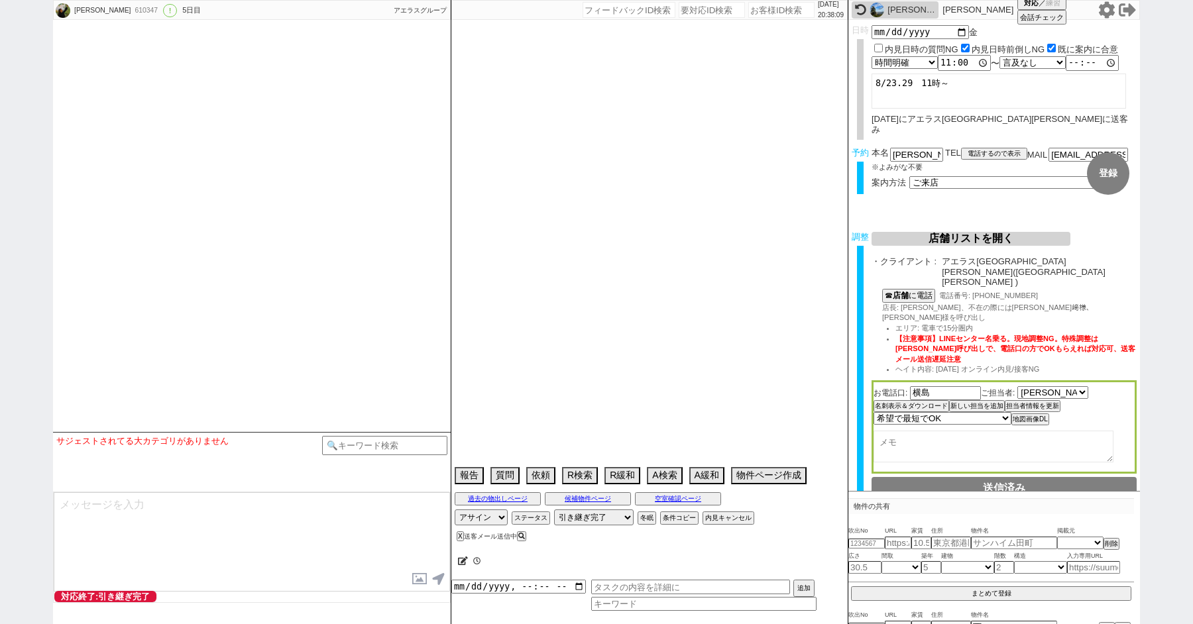
select select "9"
select select "56"
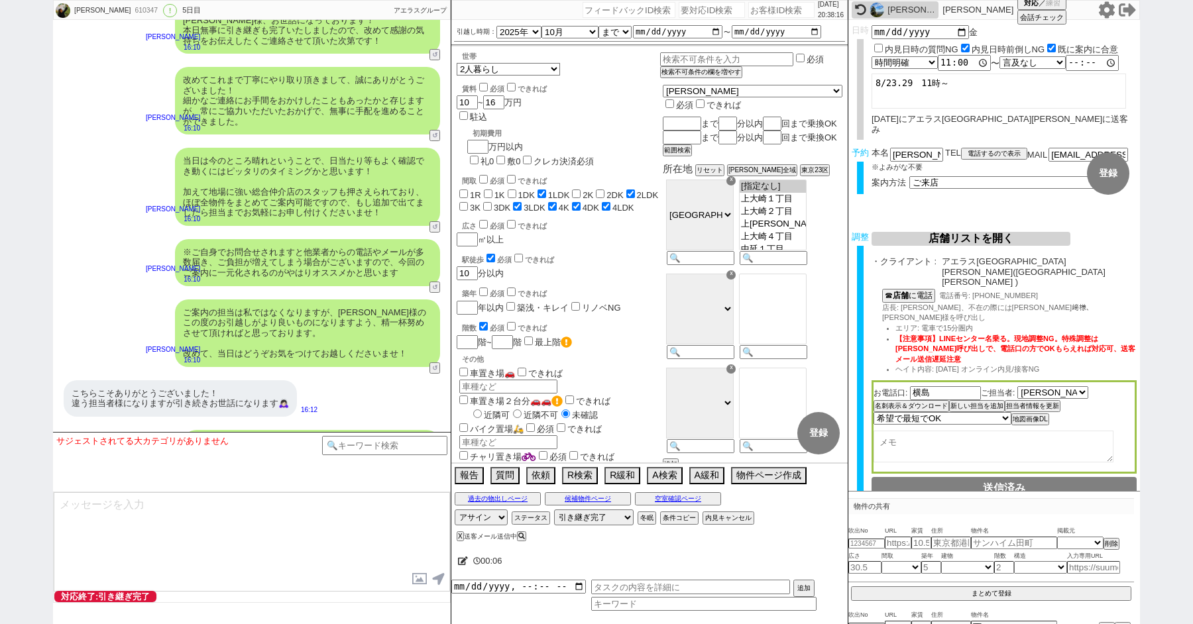
paste input "610533"
type input "610533"
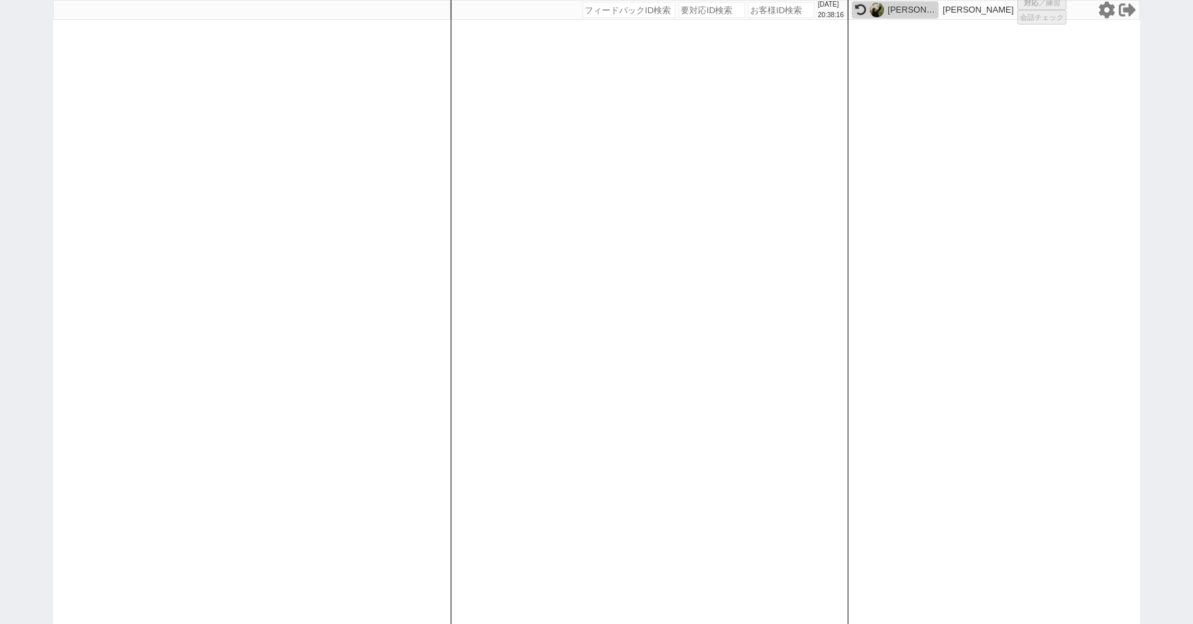
select select "100"
select select "1"
select select "3"
select select "2"
select select "5"
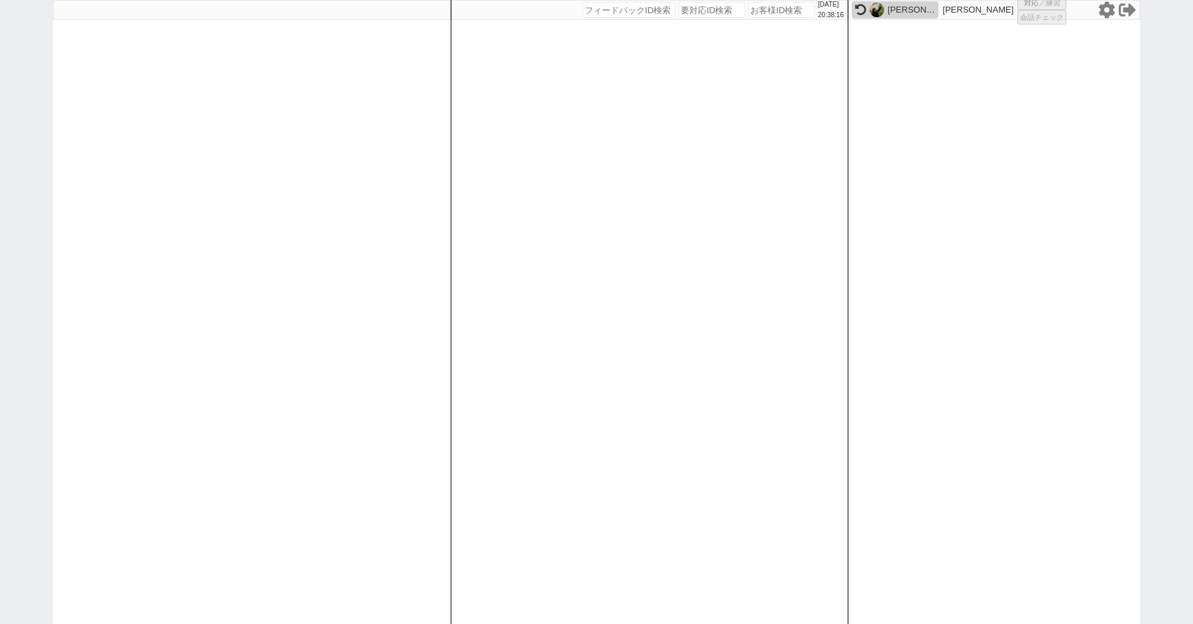
select select
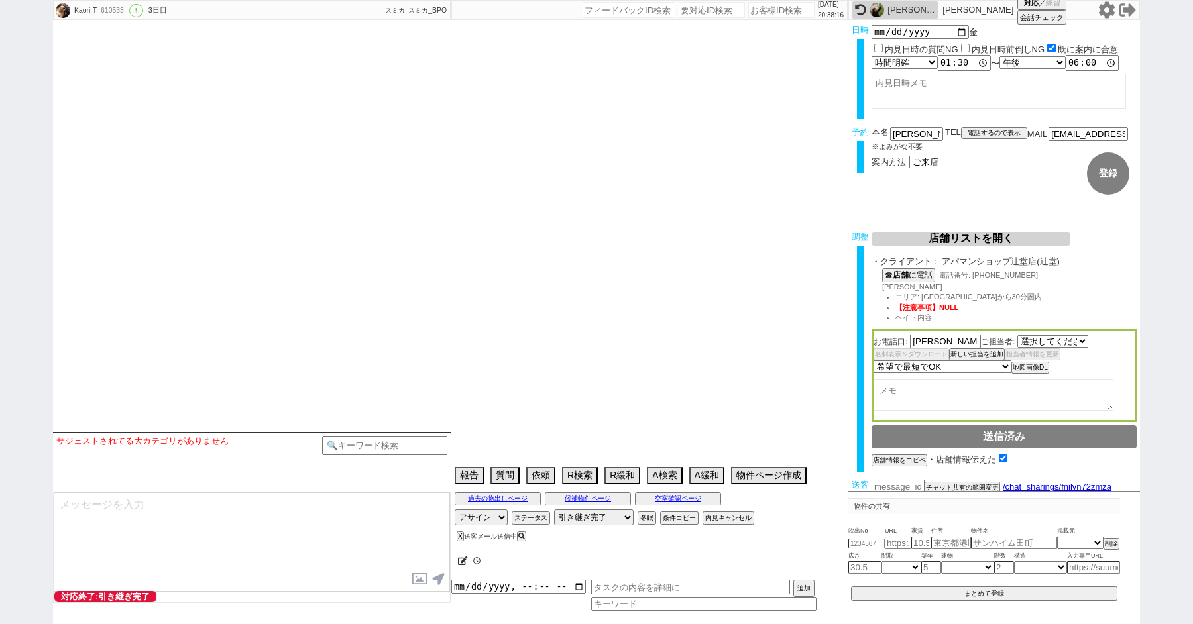
select select "2802"
select select "15"
select select "1"
select select "13"
select select "454"
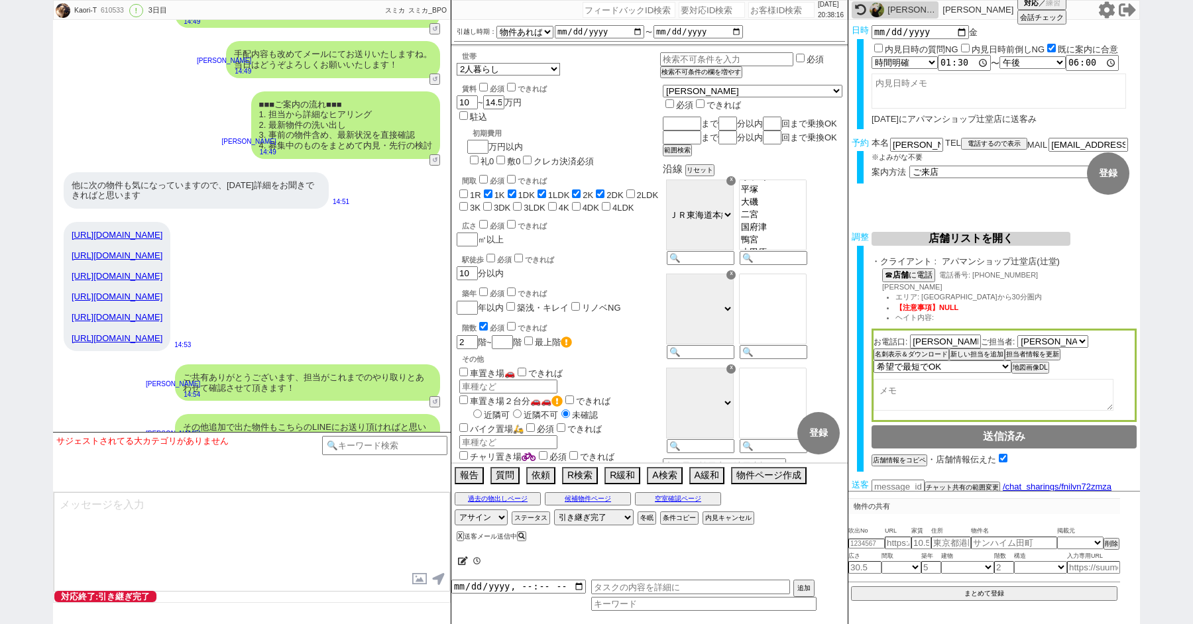
scroll to position [4600, 0]
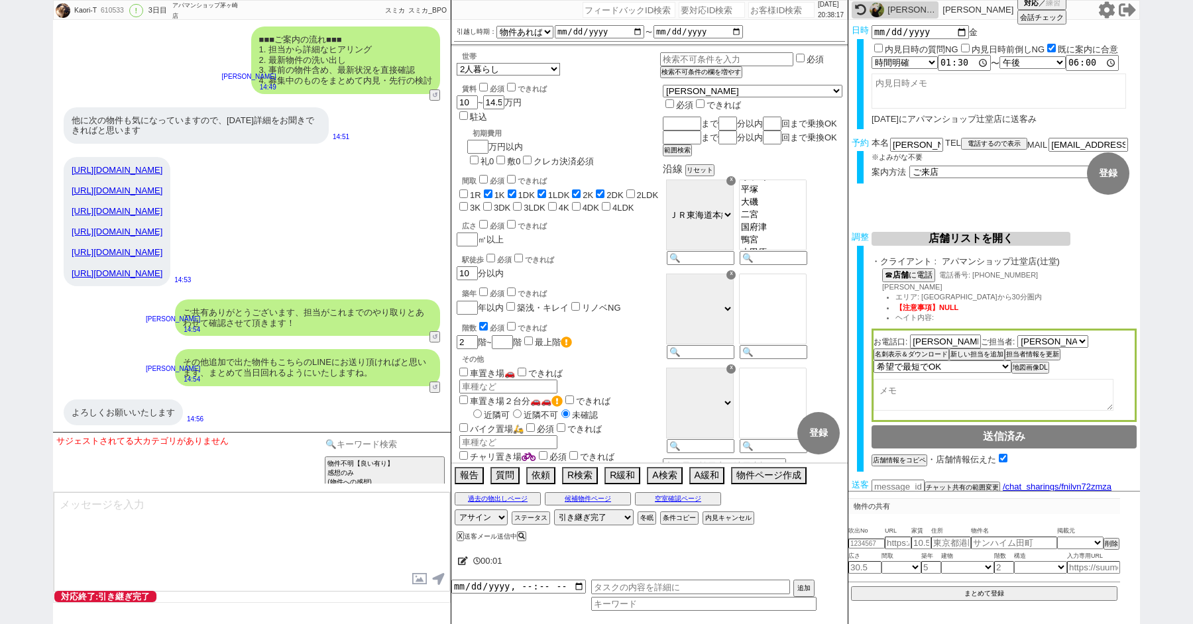
click at [363, 438] on input at bounding box center [384, 444] width 125 height 17
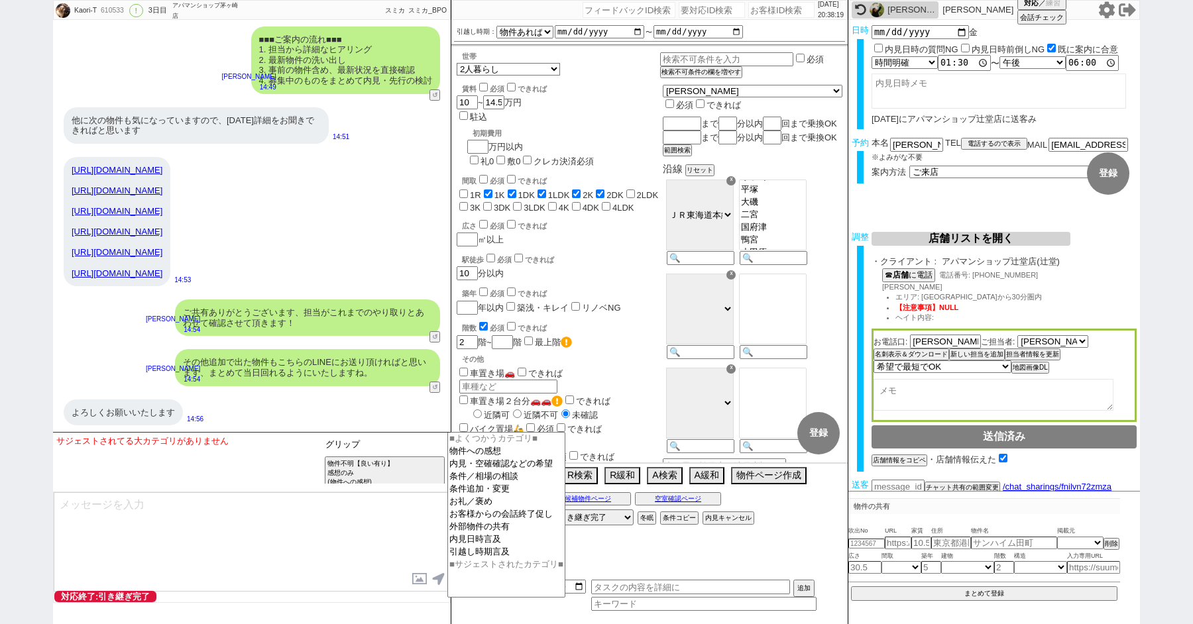
type input "グリップ"
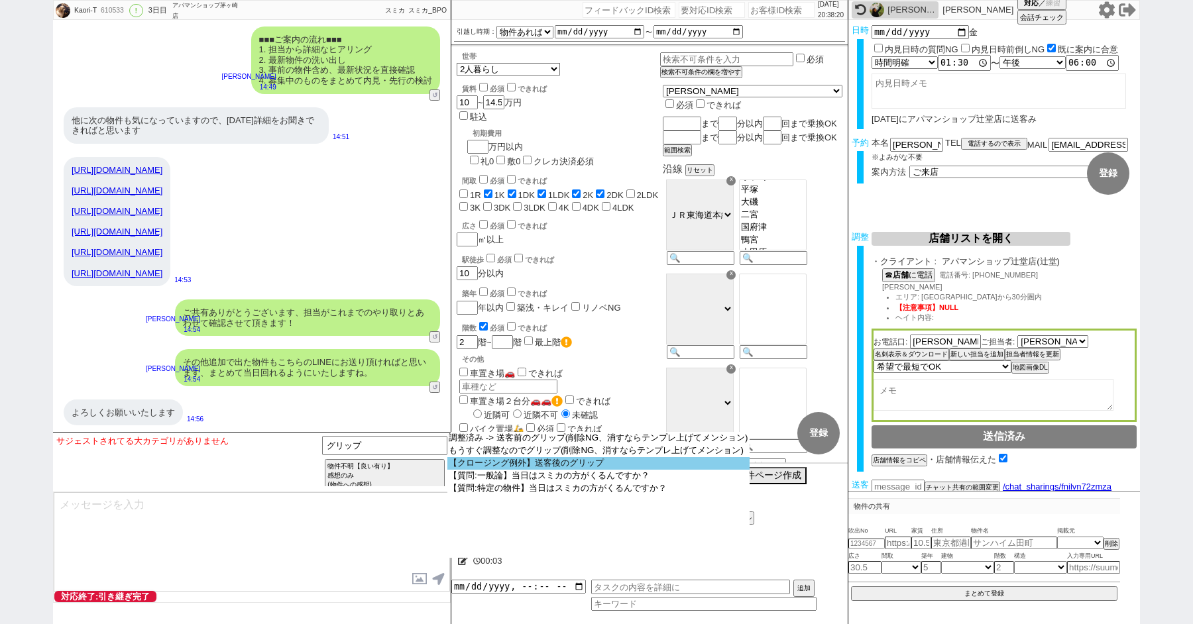
click at [0, 0] on option "【クロージング例外】送客後のグリップ" at bounding box center [0, 0] width 0 height 0
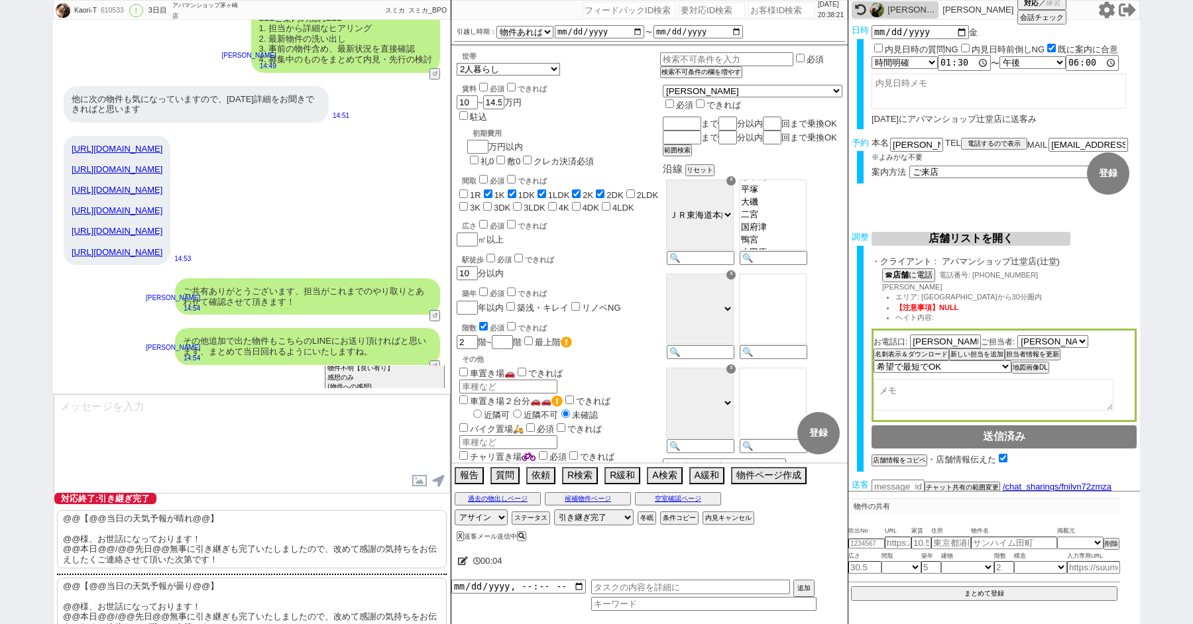
scroll to position [113, 0]
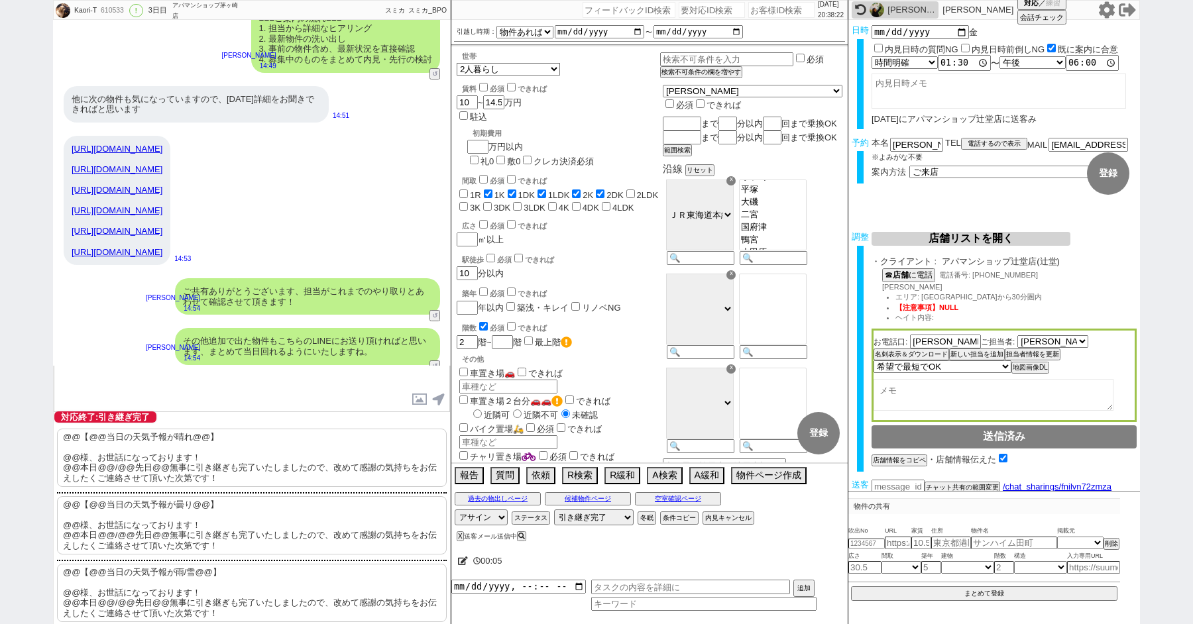
click at [164, 460] on p "@@【@@当日の天気予報が晴れ@@】 @@様、お世話になっております！ @@本日@@/@@先日@@無事に引き継ぎも完了いたしましたので、改めて感謝の気持ちをお…" at bounding box center [252, 458] width 390 height 58
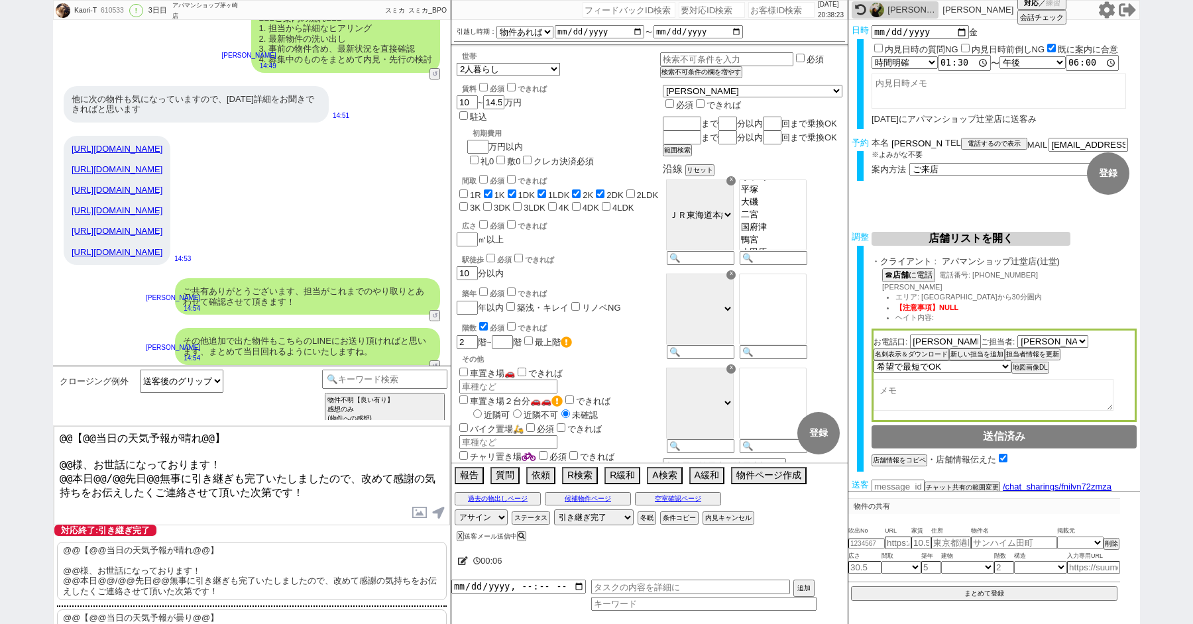
drag, startPoint x: 906, startPoint y: 143, endPoint x: 862, endPoint y: 143, distance: 44.4
click at [863, 143] on div "予約 本名 高橋かおり ※よみがな不要 TEL 電話するので表示 電話の理由 356 初日調整での禊 357 問物漏れ回収 359 内見日が怪しいので前倒し&…" at bounding box center [994, 164] width 292 height 52
drag, startPoint x: 70, startPoint y: 457, endPoint x: 16, endPoint y: 366, distance: 105.5
click at [19, 381] on div "Kaori-T 610533 ! 0 3日目 アパマンショップ茅ヶ崎店 冬眠中 自社客 スミカ スミカ_BPO チャット全表示 2025-08-19 ようこそ…" at bounding box center [596, 312] width 1193 height 624
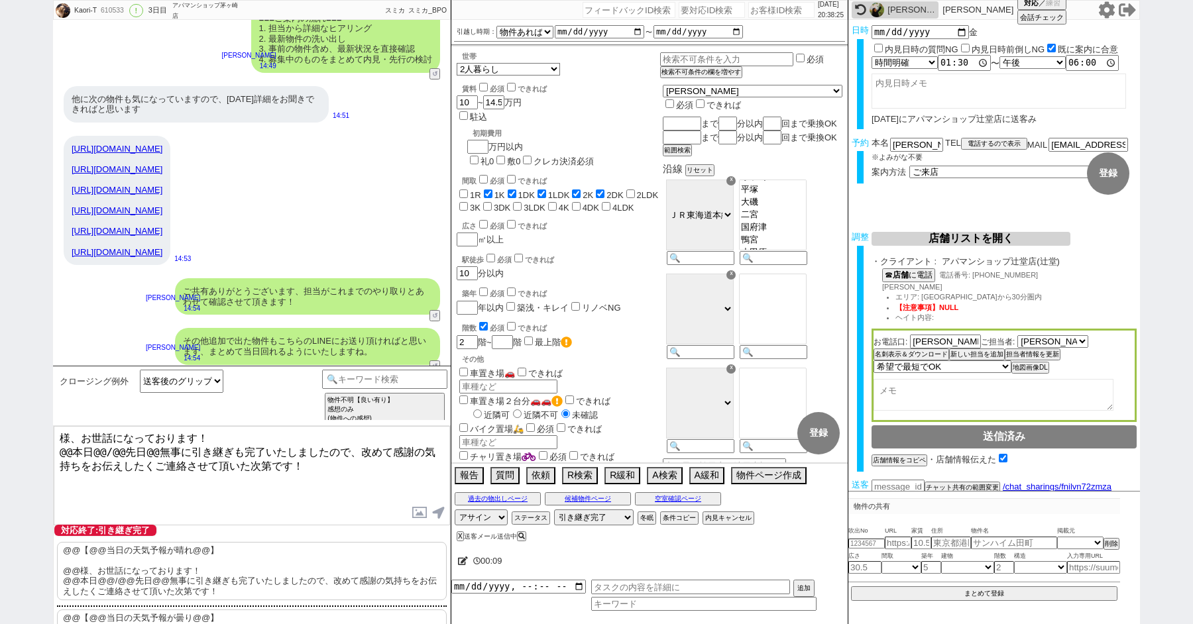
paste textarea "高橋"
drag, startPoint x: 71, startPoint y: 448, endPoint x: 38, endPoint y: 448, distance: 32.5
click at [44, 448] on div "Kaori-T 610533 ! 0 3日目 アパマンショップ茅ヶ崎店 冬眠中 自社客 スミカ スミカ_BPO チャット全表示 2025-08-19 ようこそ…" at bounding box center [596, 312] width 1193 height 624
drag, startPoint x: 79, startPoint y: 451, endPoint x: 141, endPoint y: 449, distance: 62.3
click at [141, 449] on textarea "高橋様、お世話になっております！ 本日@@/@@先日@@無事に引き継ぎも完了いたしましたので、改めて感謝の気持ちをお伝えしたくご連絡させて頂いた次第です！" at bounding box center [252, 475] width 396 height 99
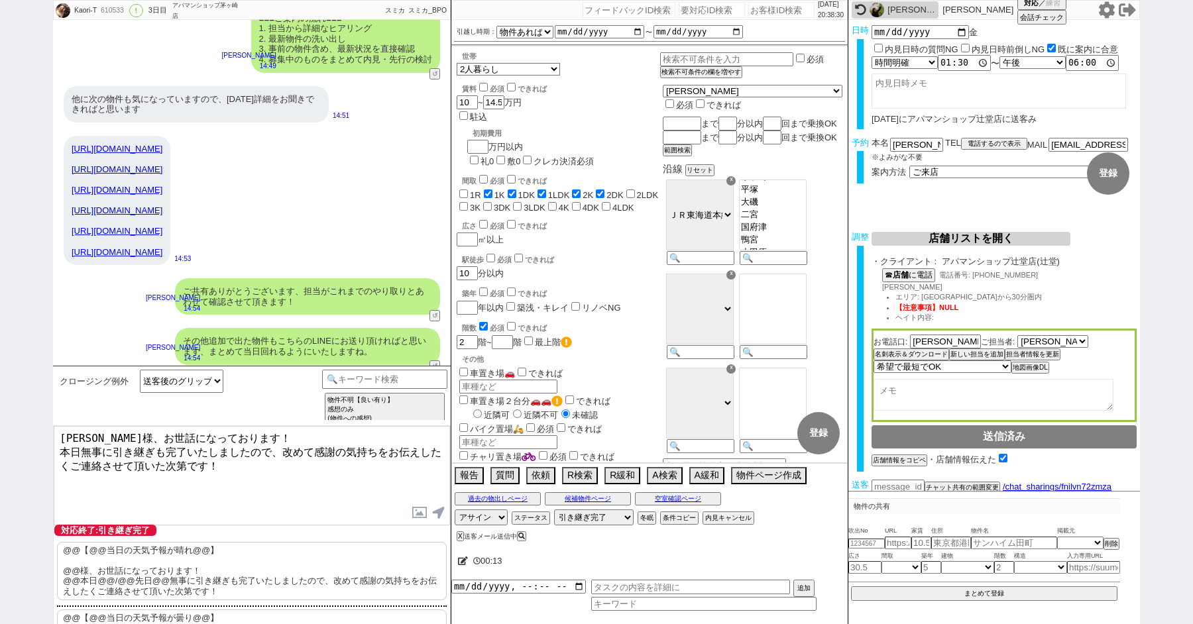
click at [258, 476] on textarea "高橋様、お世話になっております！ 本日無事に引き継ぎも完了いたしましたので、改めて感謝の気持ちをお伝えしたくご連絡させて頂いた次第です！" at bounding box center [252, 475] width 396 height 99
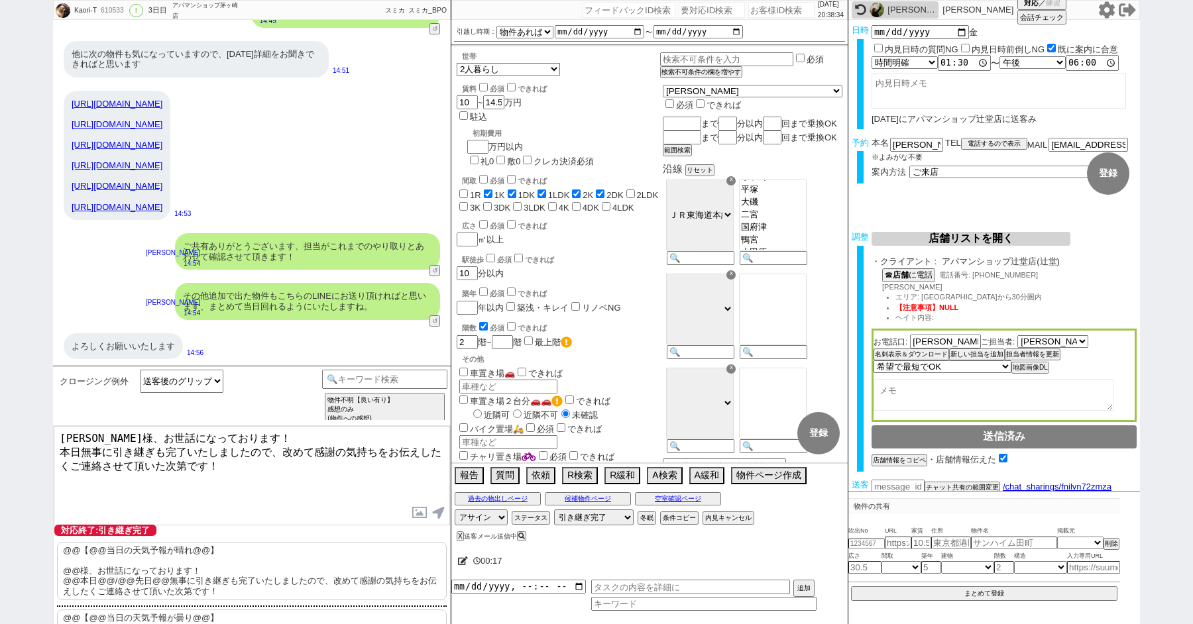
type textarea "高橋様、お世話になっております！ 本日無事に引き継ぎも完了いたしましたので、改めて感謝の気持ちをお伝えしたくご連絡させて頂いた次第です！"
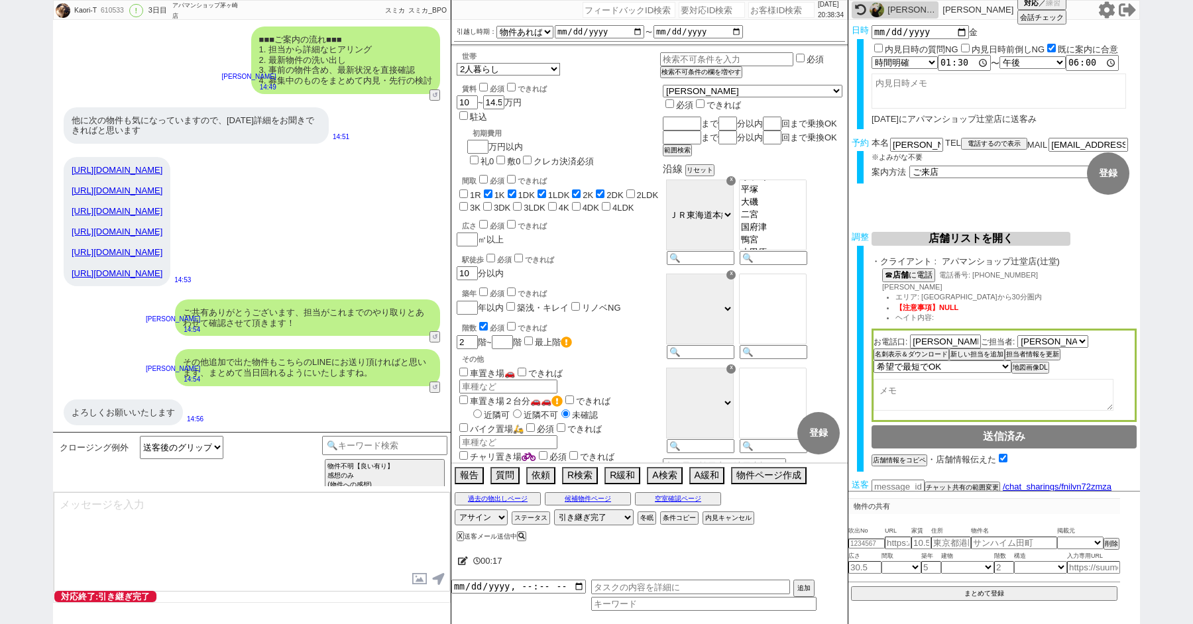
scroll to position [4661, 0]
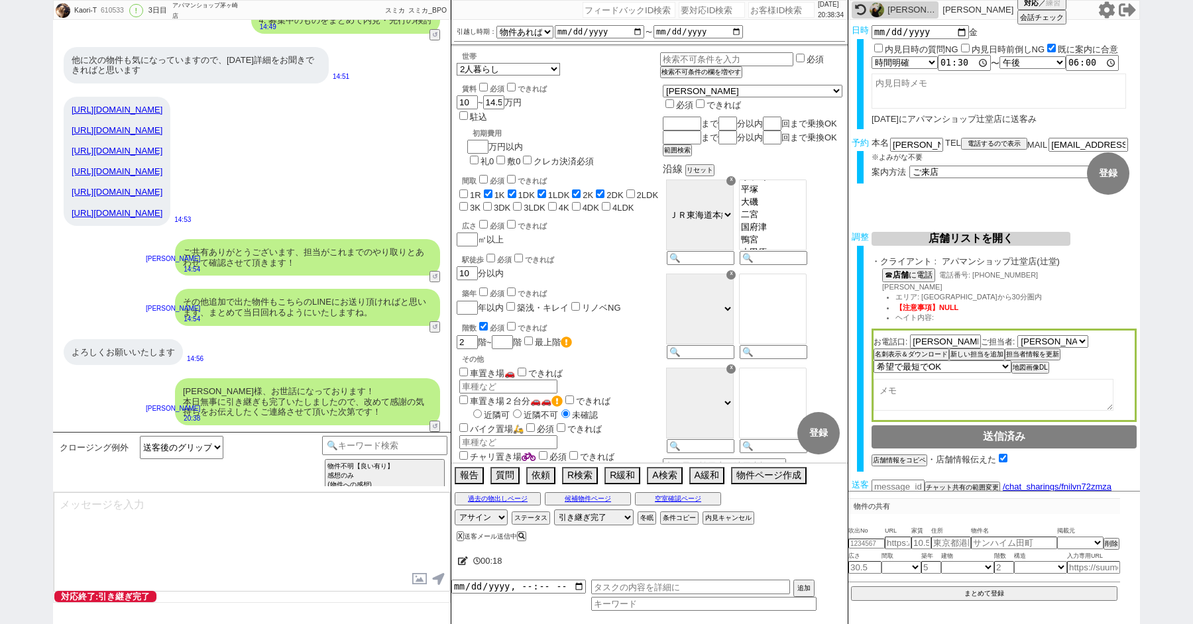
select select "235"
type textarea "改めてこれまで丁寧にやり取り頂きまして、誠にありがとうございました！ 細かなご連絡にお手間をおかけしたこともあったかと存じますが、常にご協力いただいたおかげで…"
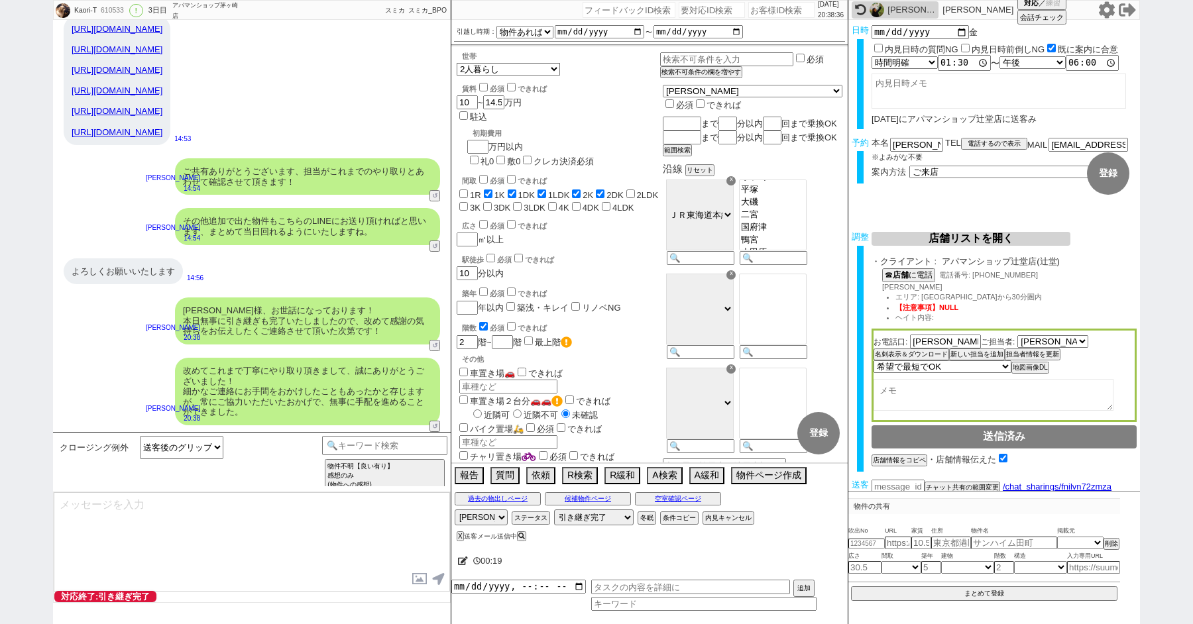
type textarea "当日は今のところ晴れということで、日当たり等もよく確認でき動くにはピッタリのタイミングかと思います！ 加えて地場に強い総合仲介店のスタッフも押さえられており、…"
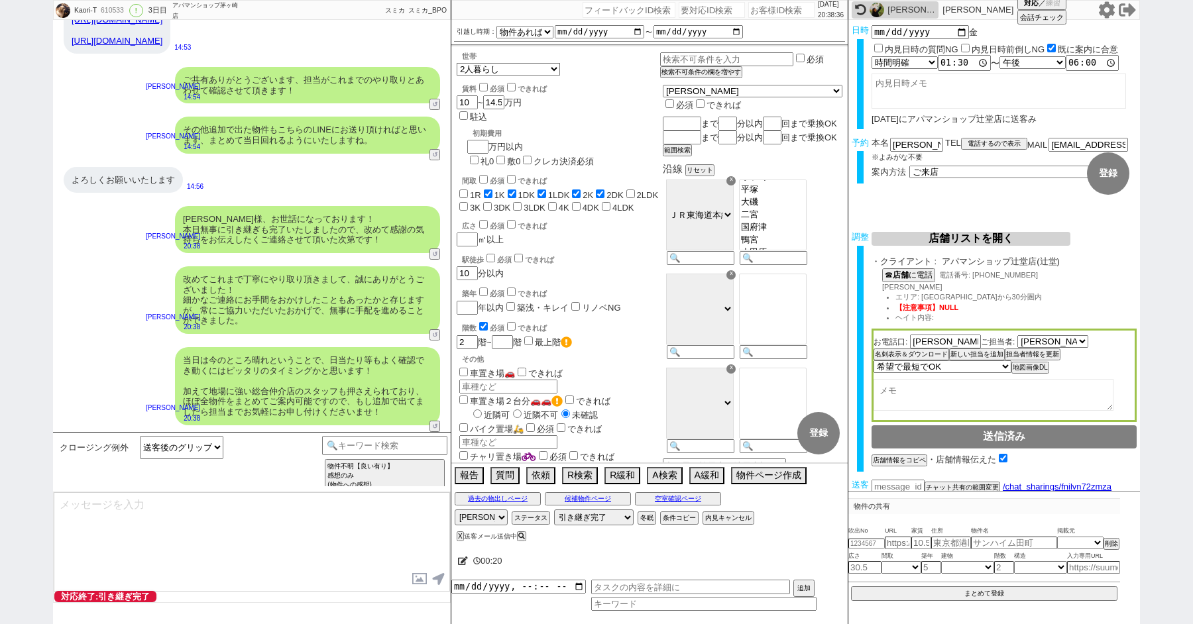
type textarea "※ご自身でお問合せされますと他業者からの電話やメールが多数届き、ご負担が増えてしまう場合がございますので、今回のご案内に一元化されるのがやはりオススメかと思い…"
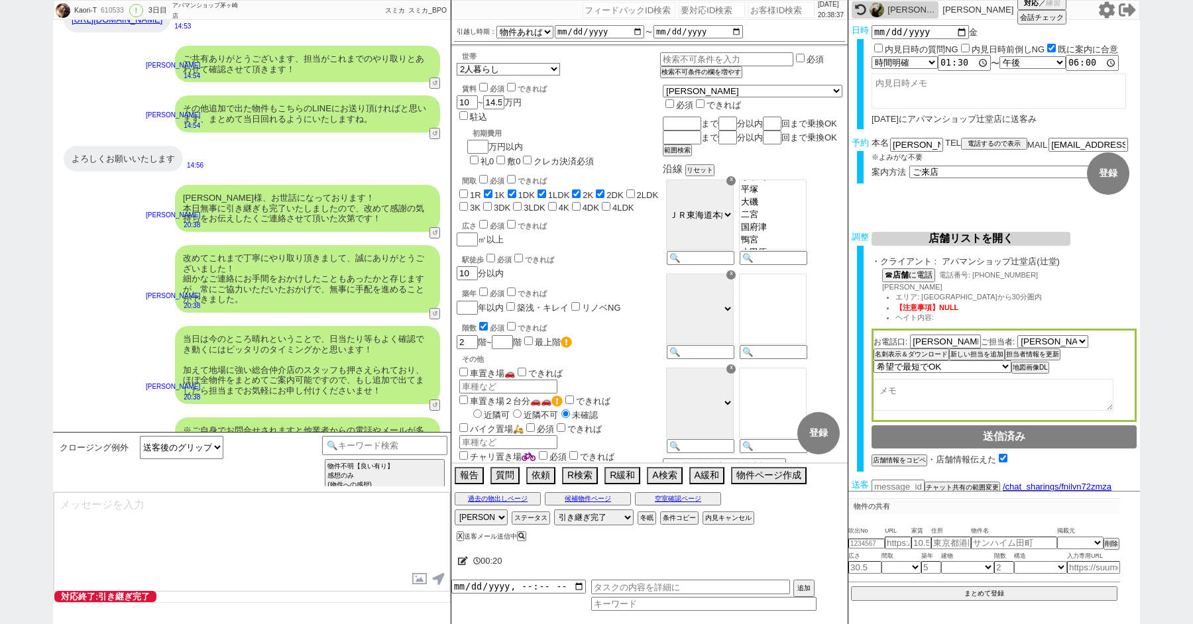
scroll to position [4893, 0]
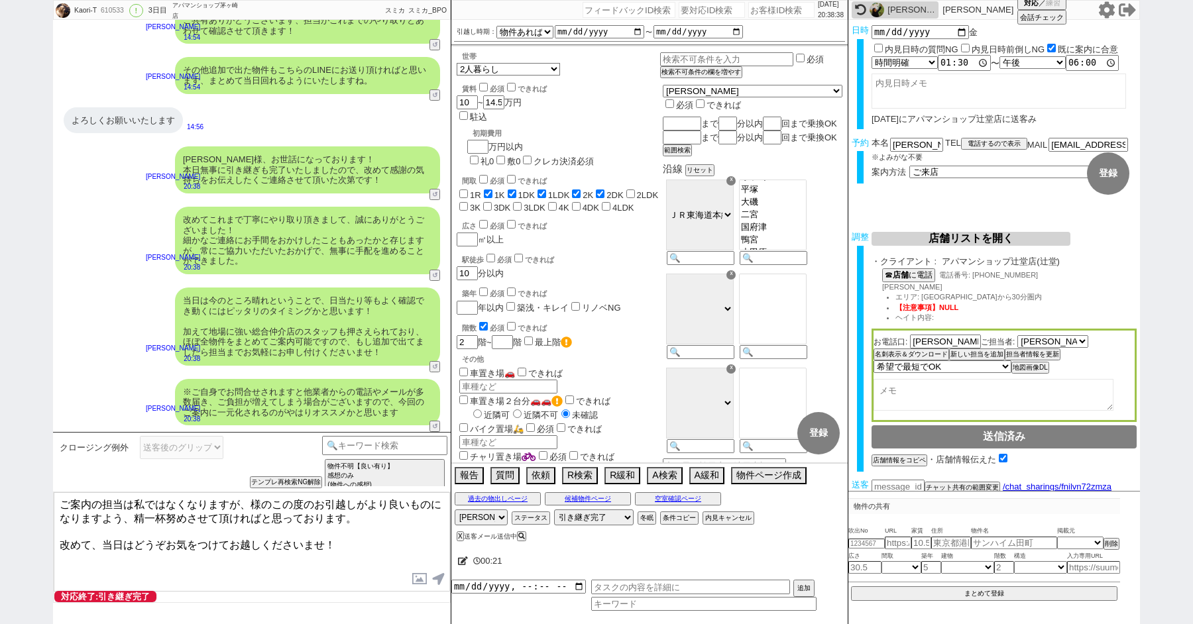
paste textarea "高橋"
type textarea "ご案内の担当は私ではなくなりますが、高橋様のこの度のお引越しがより良いものになりますよう、精一杯努めさせて頂ければと思っております。 改めて、当日はどうぞお気…"
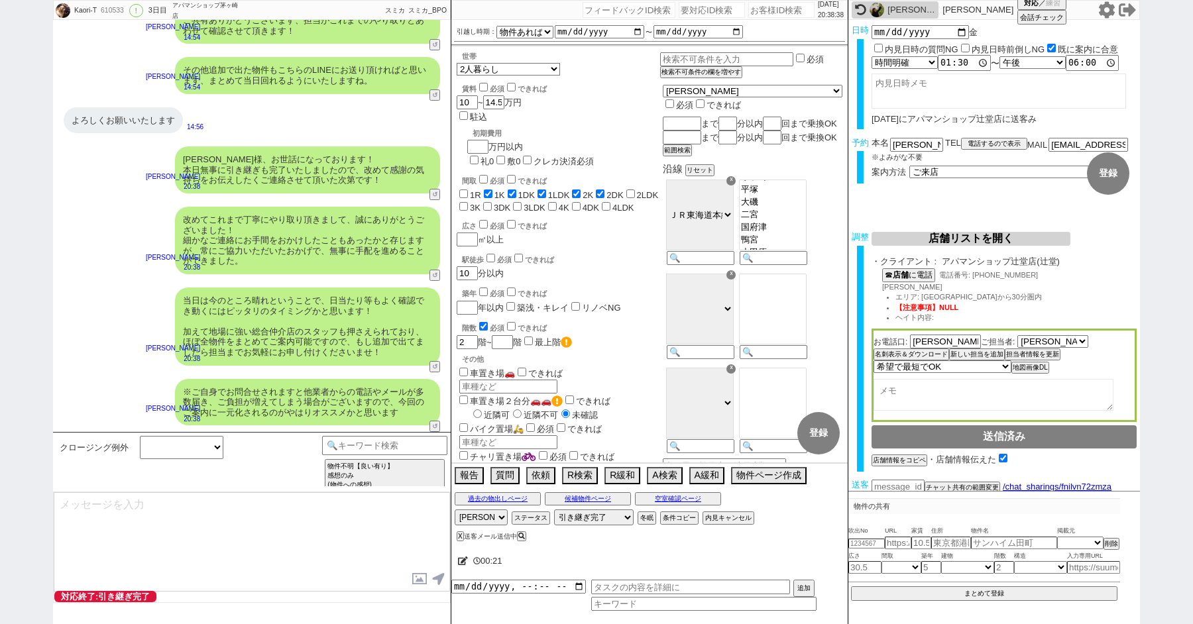
scroll to position [4973, 0]
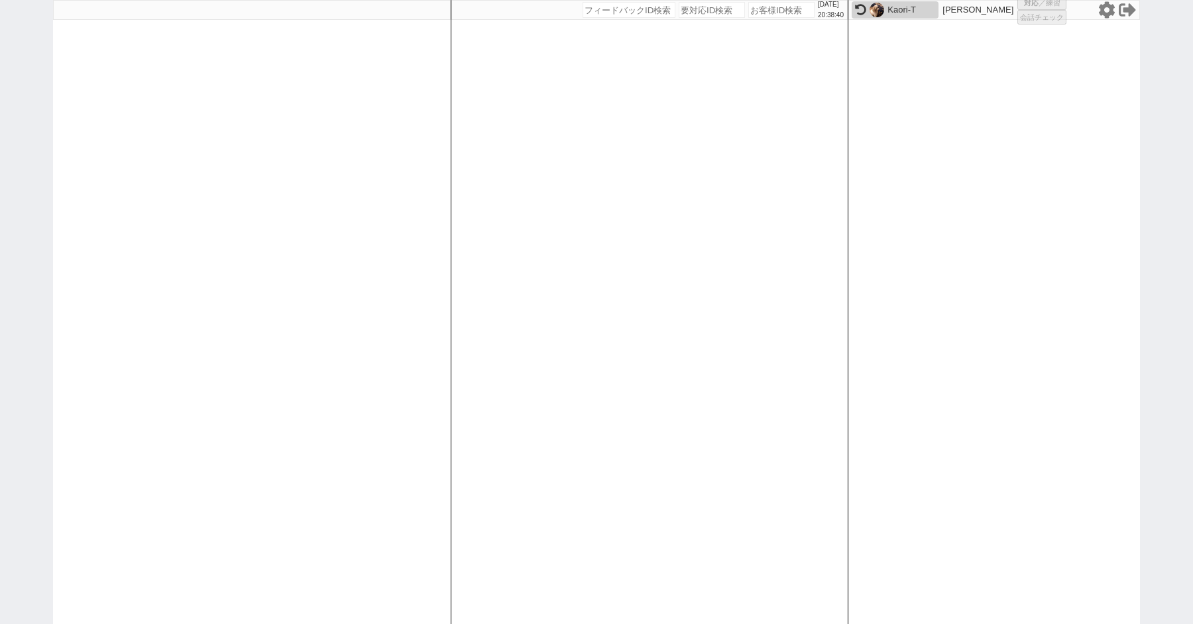
select select "100"
select select "1"
select select "2"
select select "5"
select select
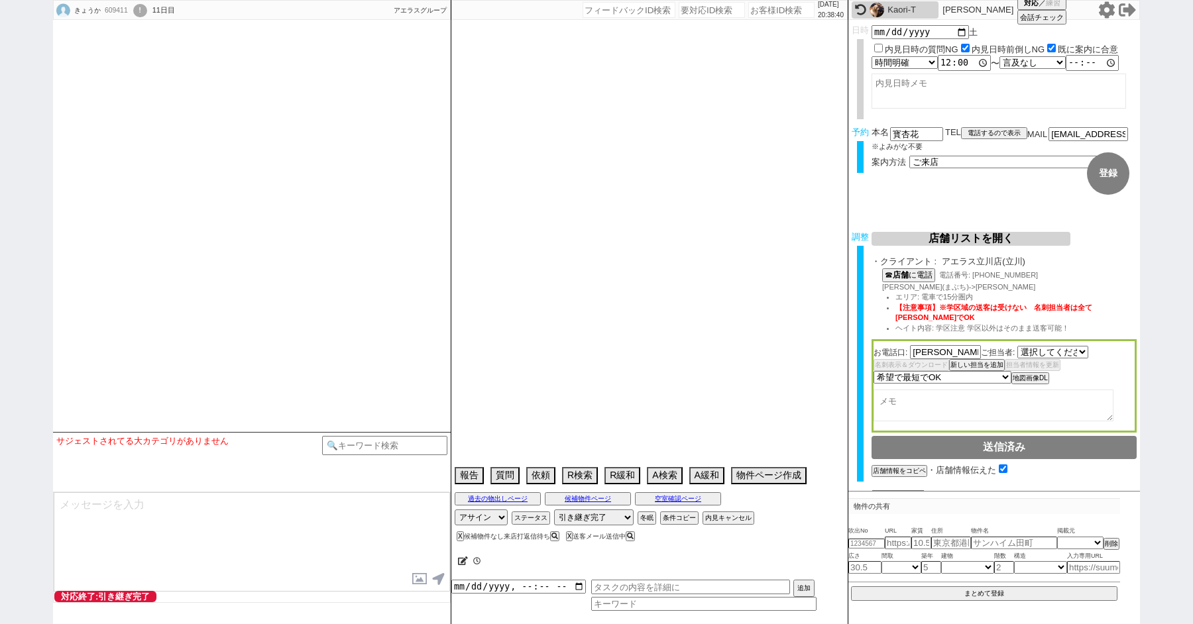
select select "2426"
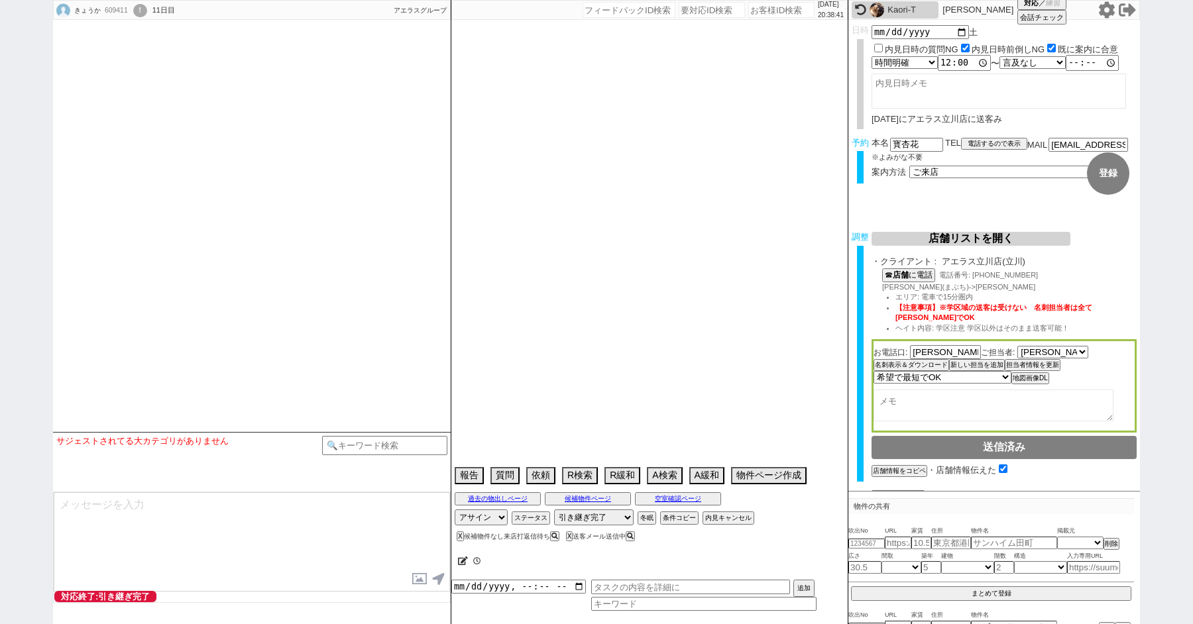
select select "13"
select select "0"
select select "78"
select select "1861"
select select "42"
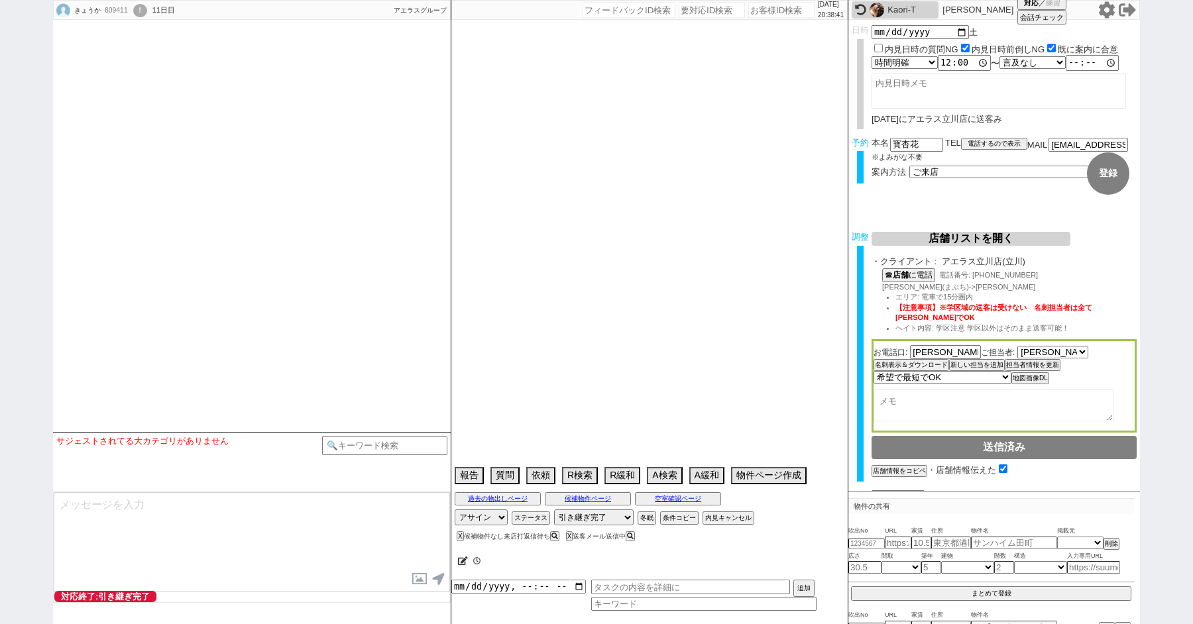
select select "1138"
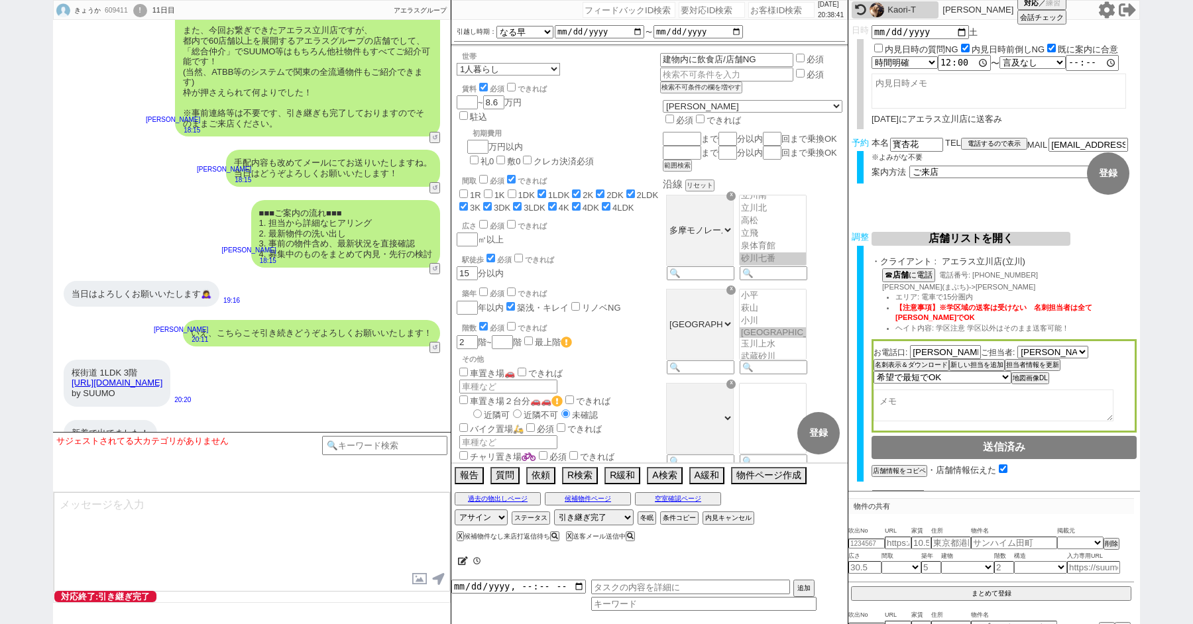
scroll to position [160, 0]
paste input "610725"
type input "610725"
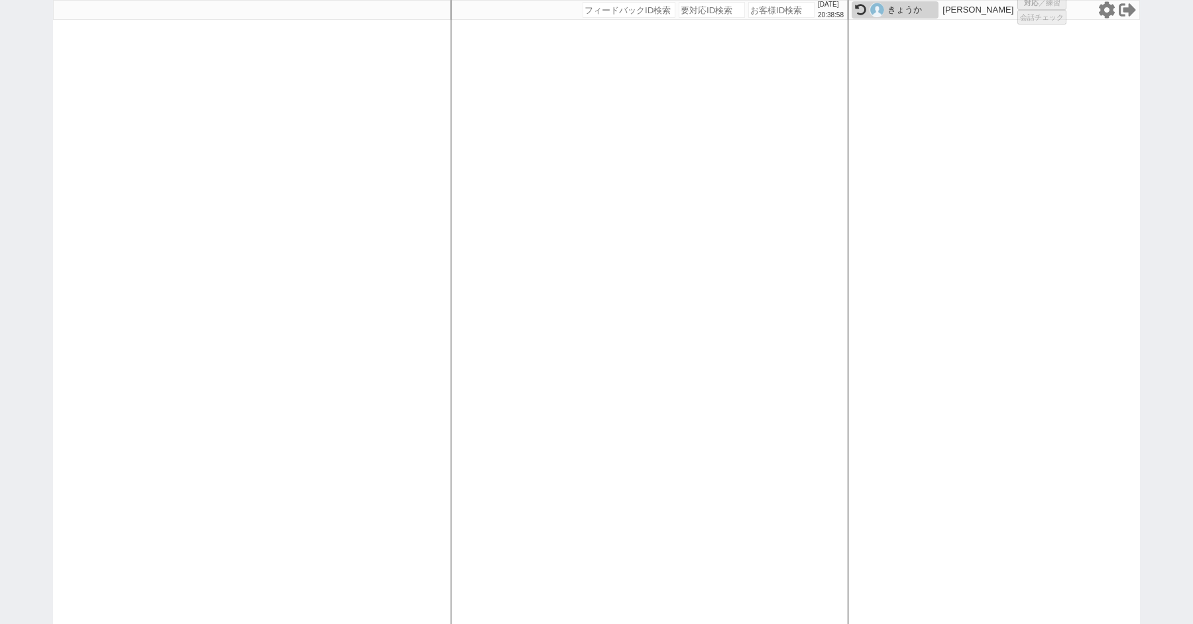
select select "100"
select select "3"
select select "2"
select select "5"
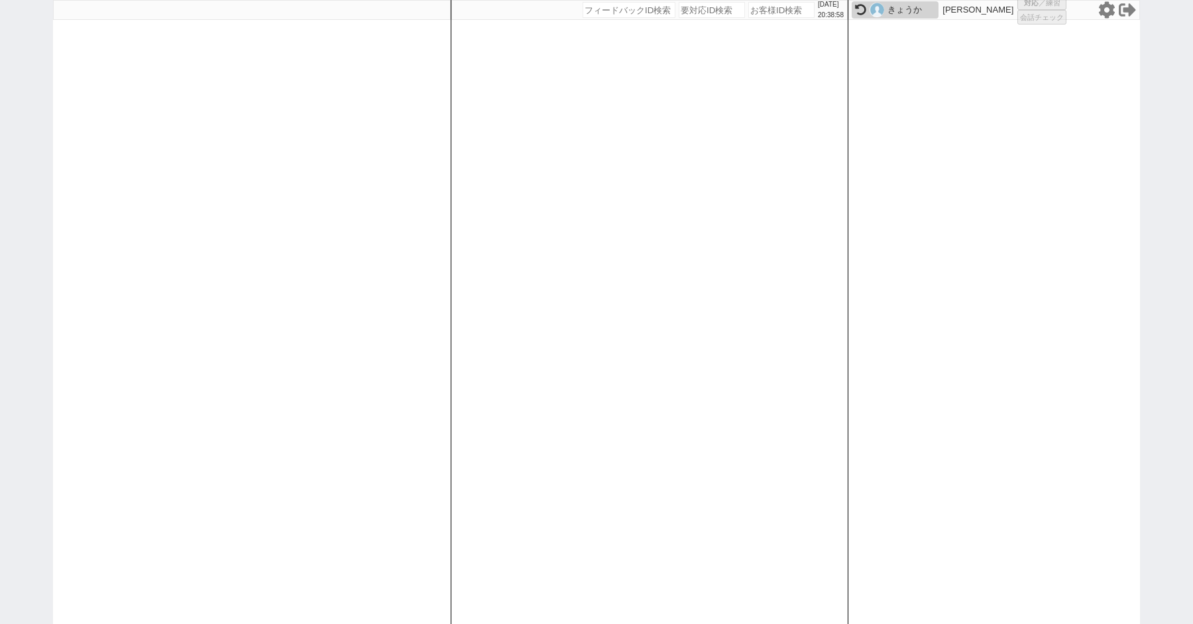
select select
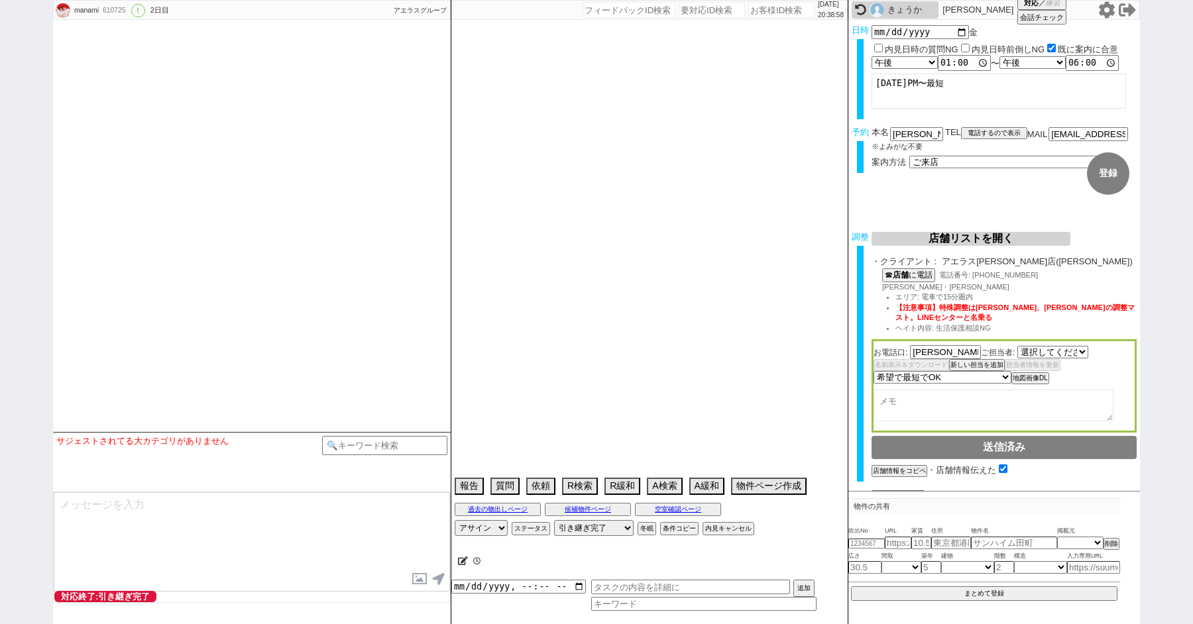
select select "2036"
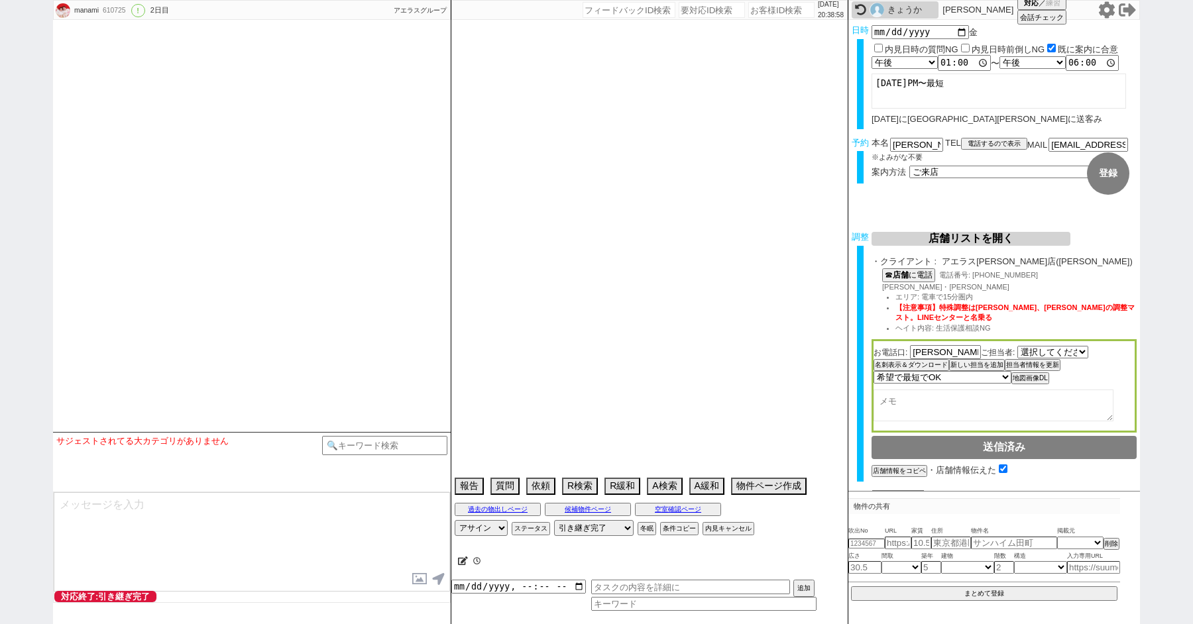
scroll to position [6456, 0]
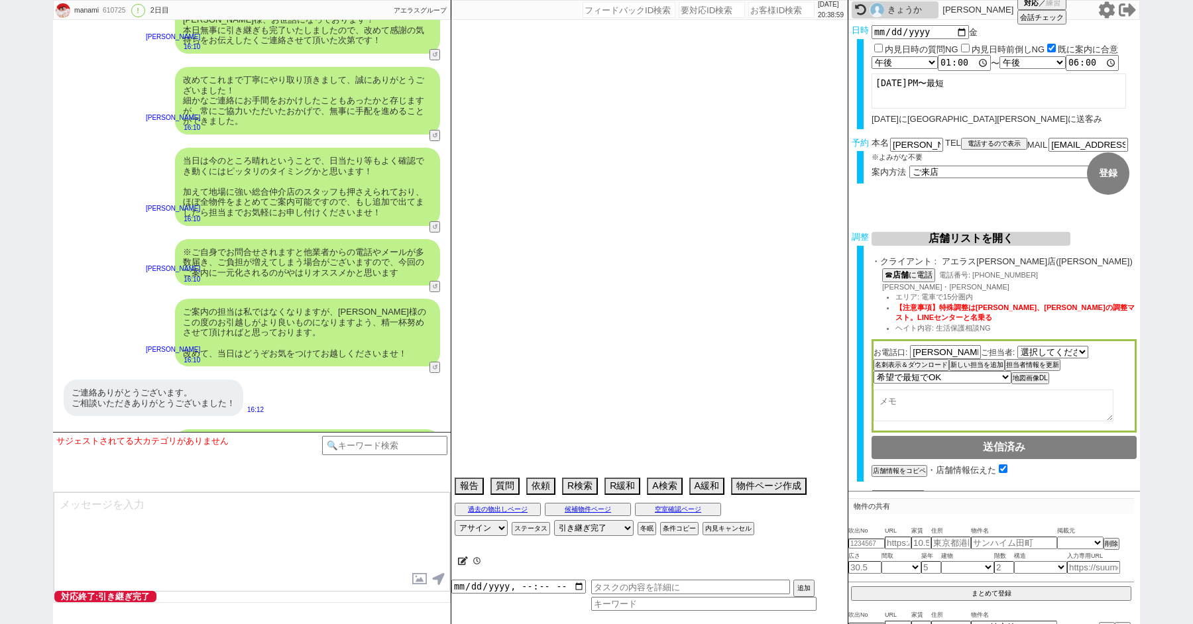
type textarea "他社なし"
select select "15"
select select "6"
select select "75"
select select "23"
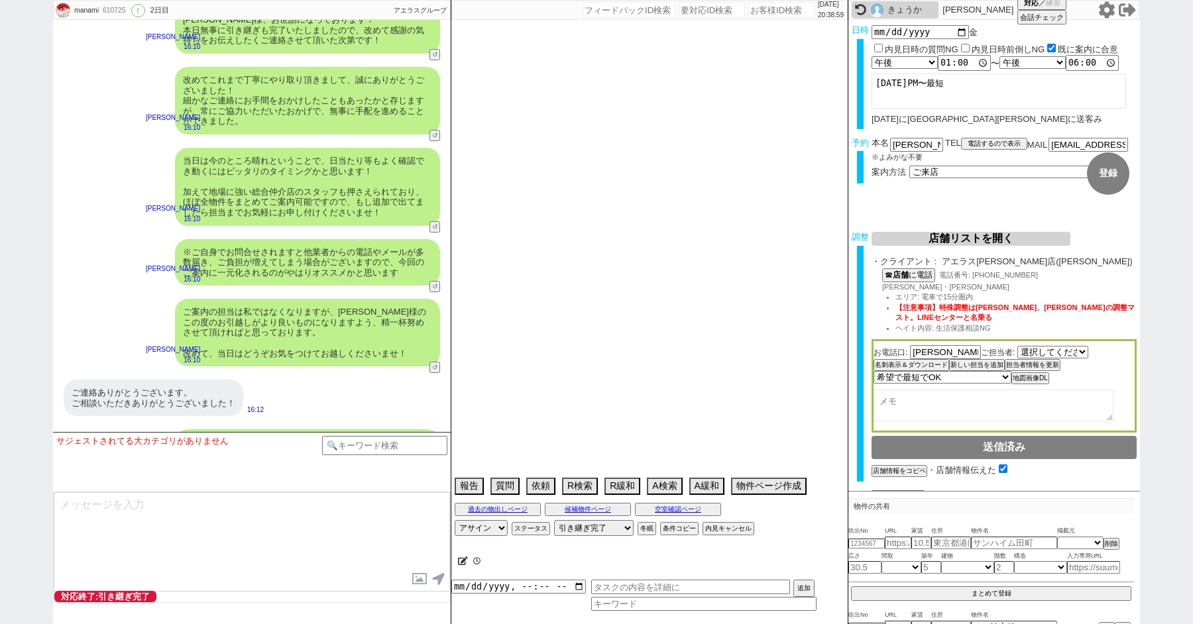
select select "726"
select select "14"
select select "60"
select select "820"
select select "62"
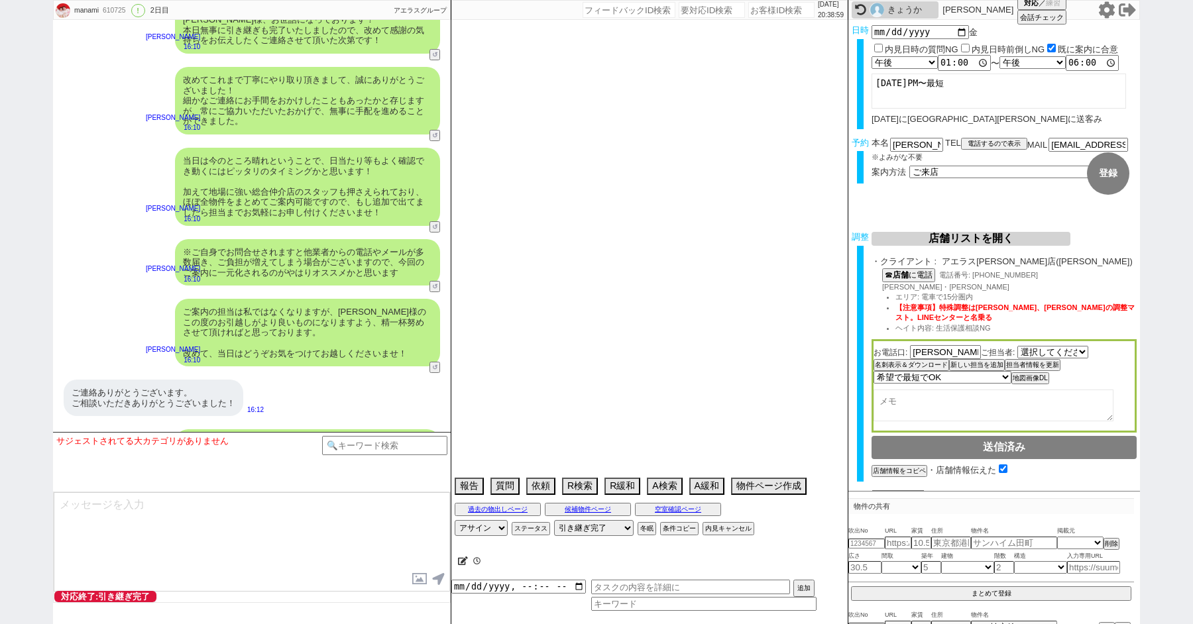
select select "70"
select select "1681"
select select "64"
select select "1556"
select select "65"
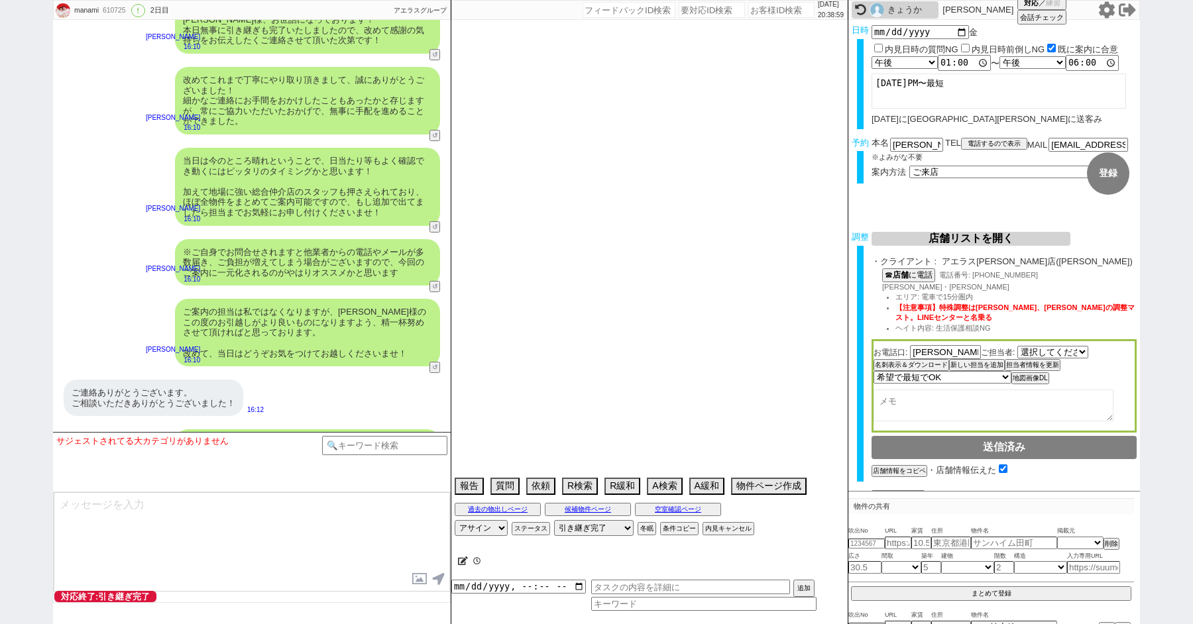
select select "1581"
select select "59"
select select "69"
select select "63"
select select "67"
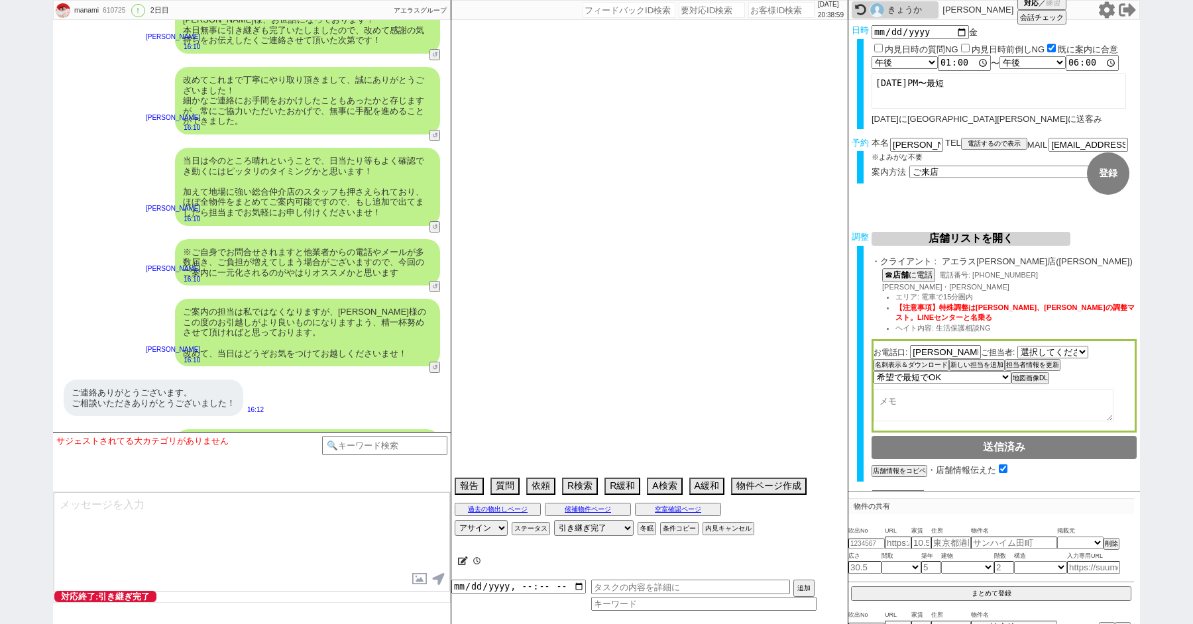
select select "71"
select select "66"
select select "25"
select select "3116"
select select "57"
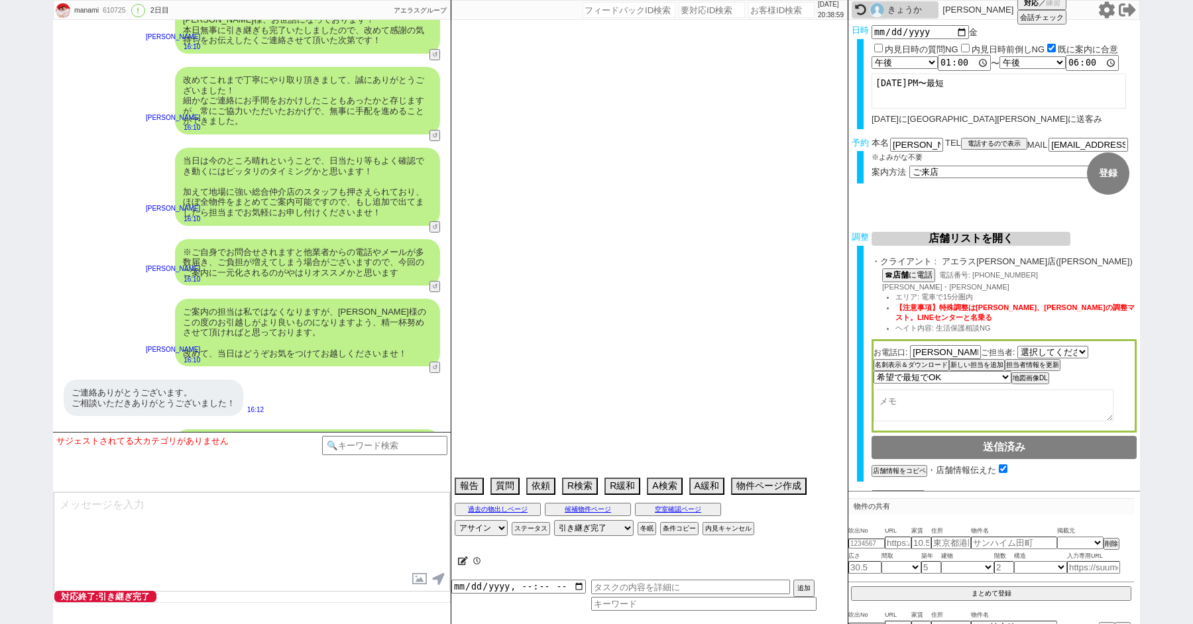
select select "68"
select select "1641"
select select "9"
select select "332"
select select "74"
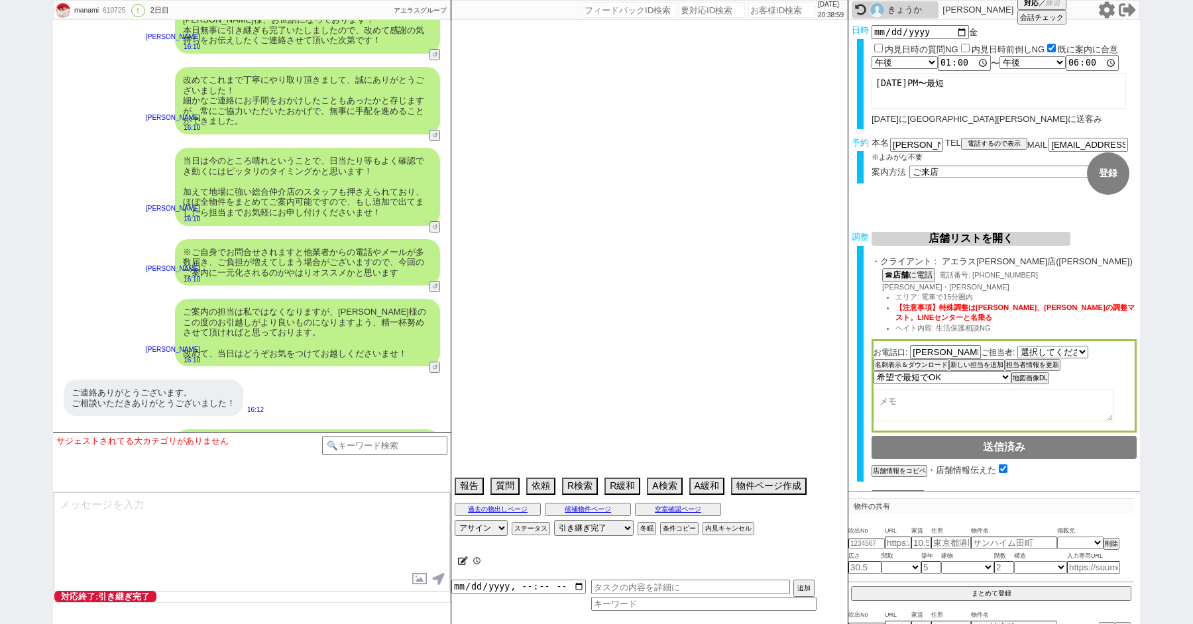
select select "50"
select select "56"
select select "15"
select select "7"
select select "77"
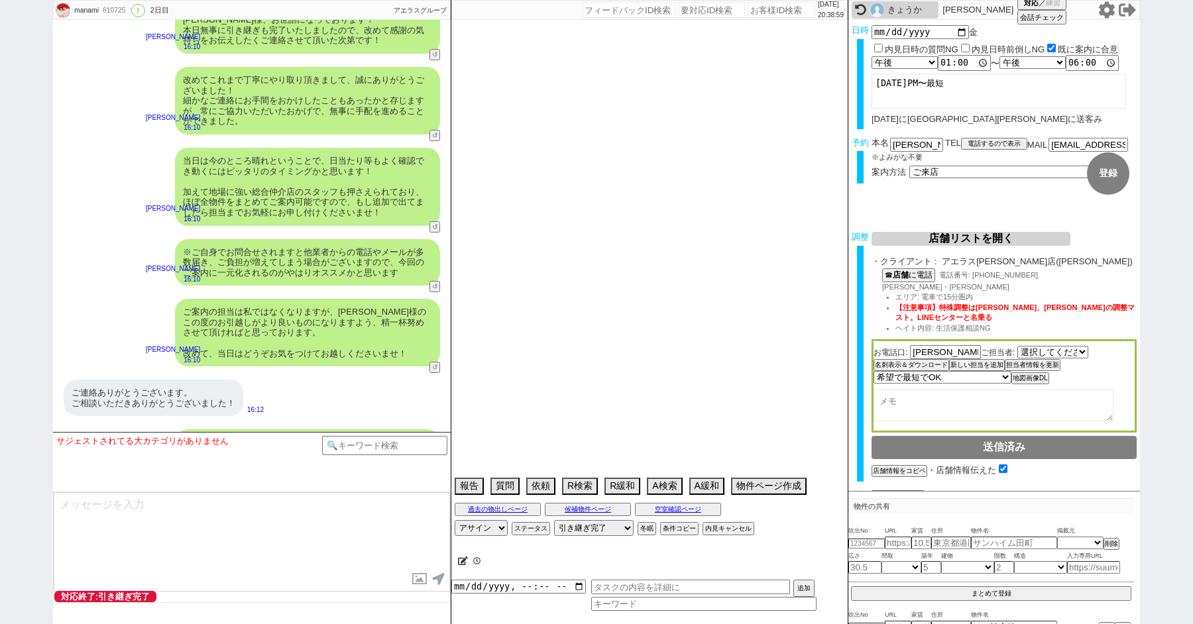
select select "48"
select select "44"
select select "47"
select select "54"
select select "52"
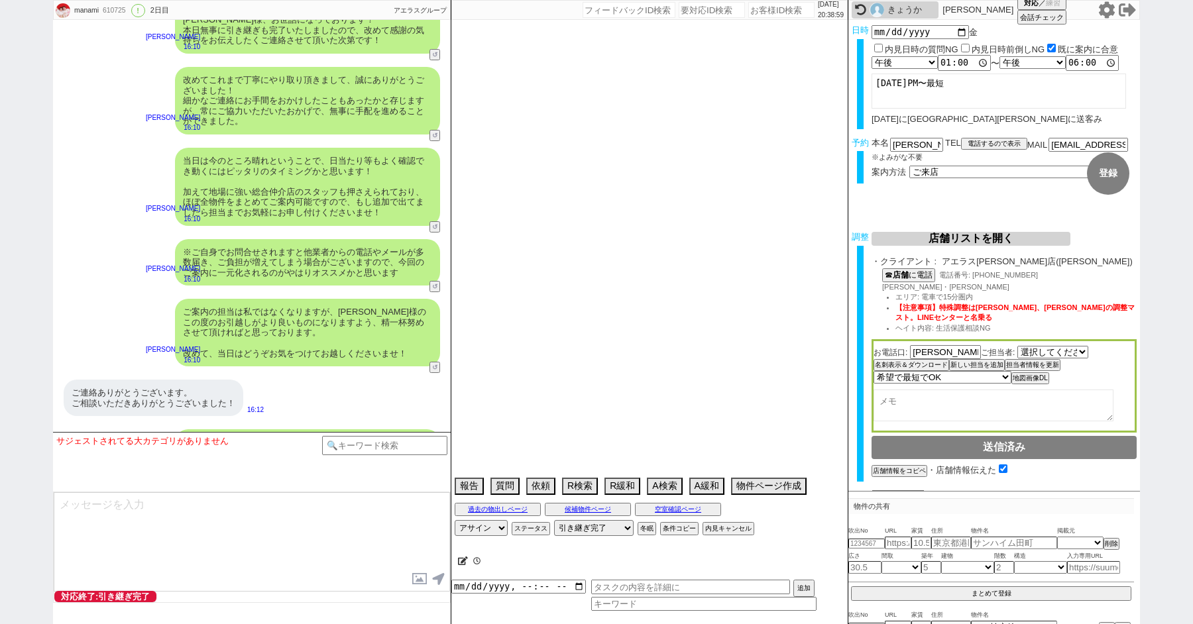
select select "12"
select select "35"
select select "29"
select select "61"
select select "11"
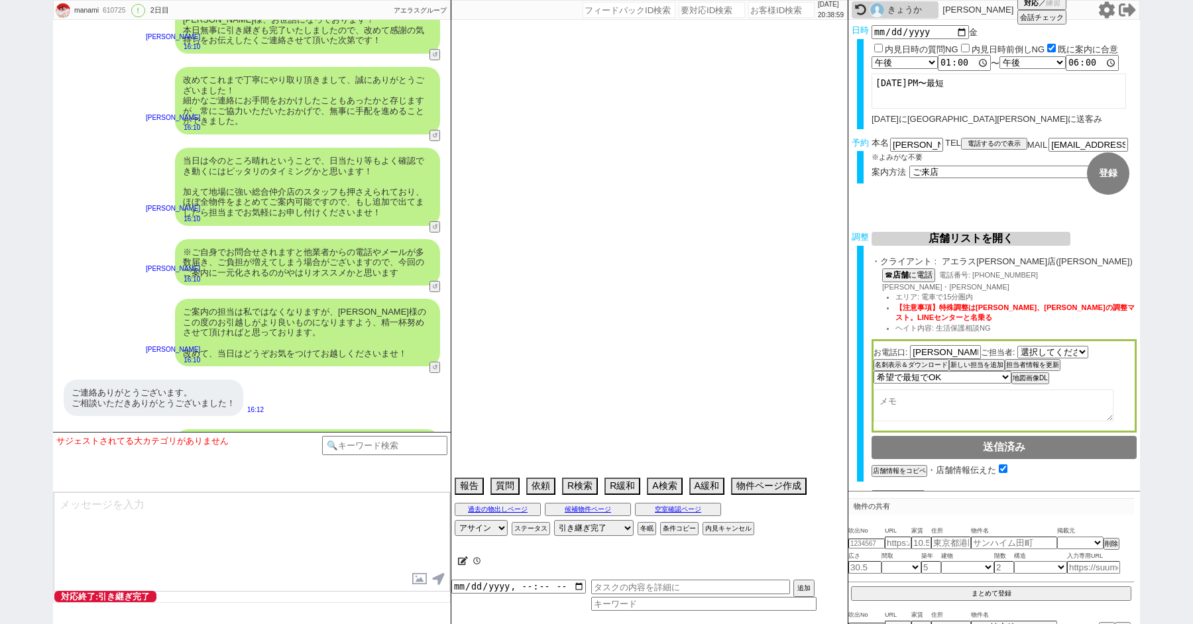
select select "72"
select select "1729"
select select "76"
select select "73"
select select "1761"
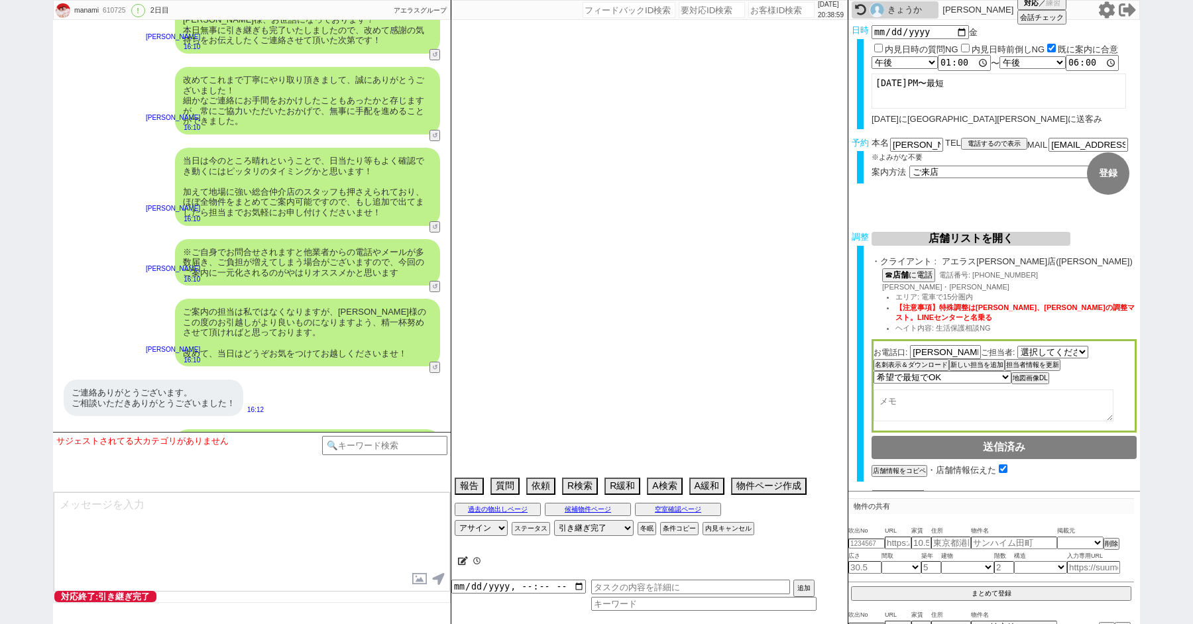
select select "53"
select select "38"
select select "36"
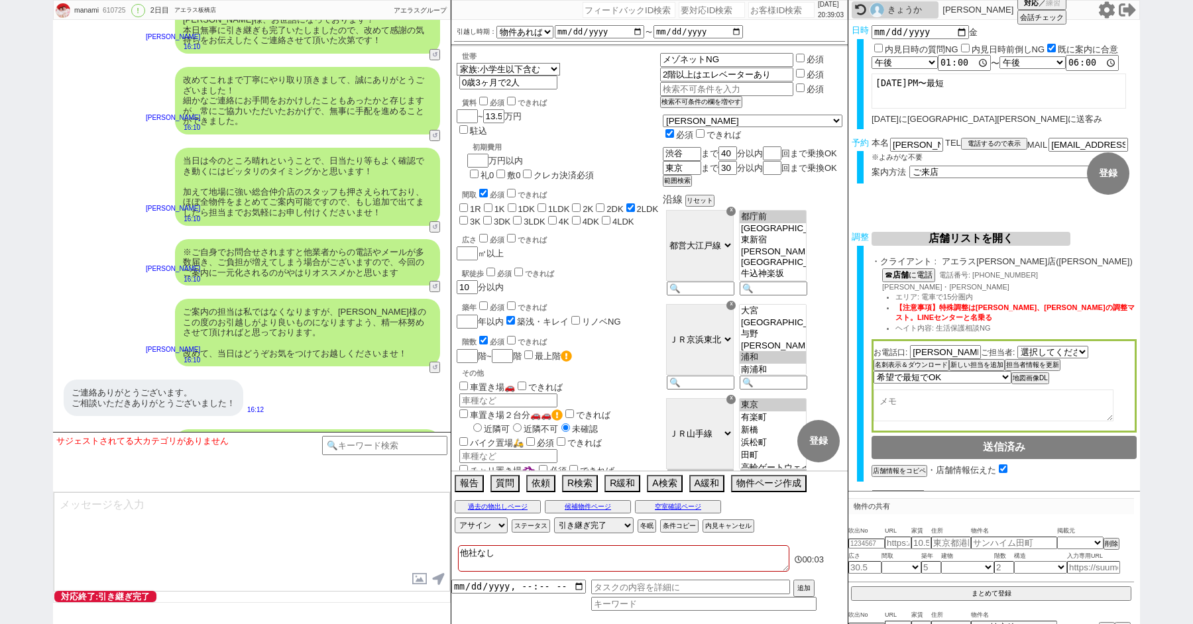
scroll to position [30, 0]
paste input "610849"
type input "610849"
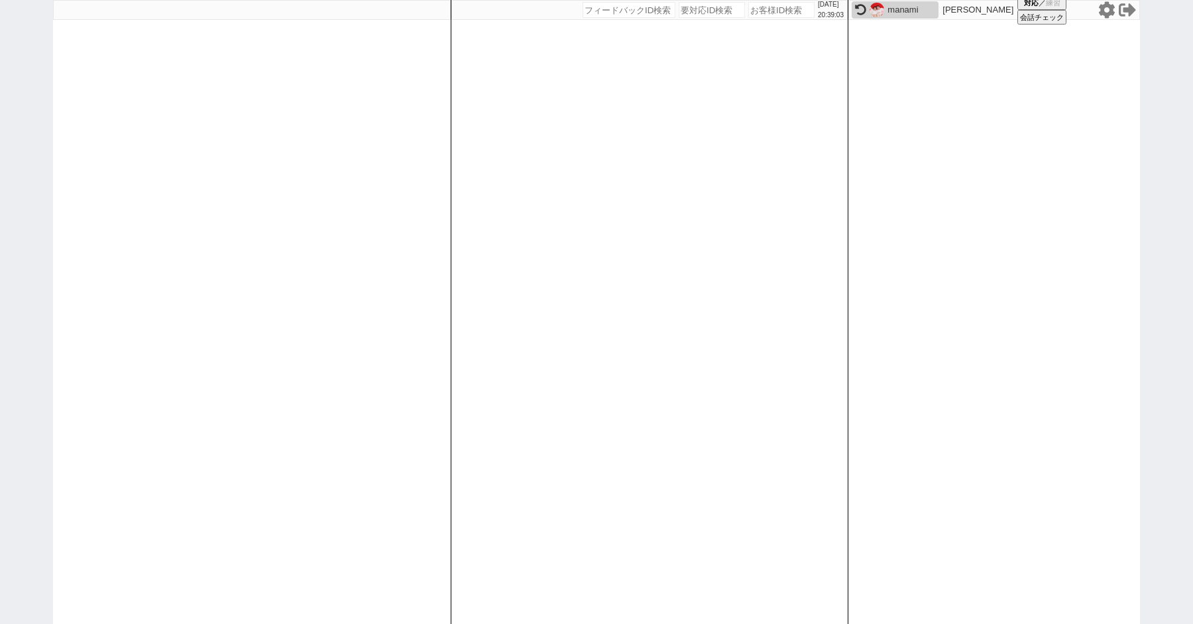
select select "100"
select select "1"
select select "6"
select select "2"
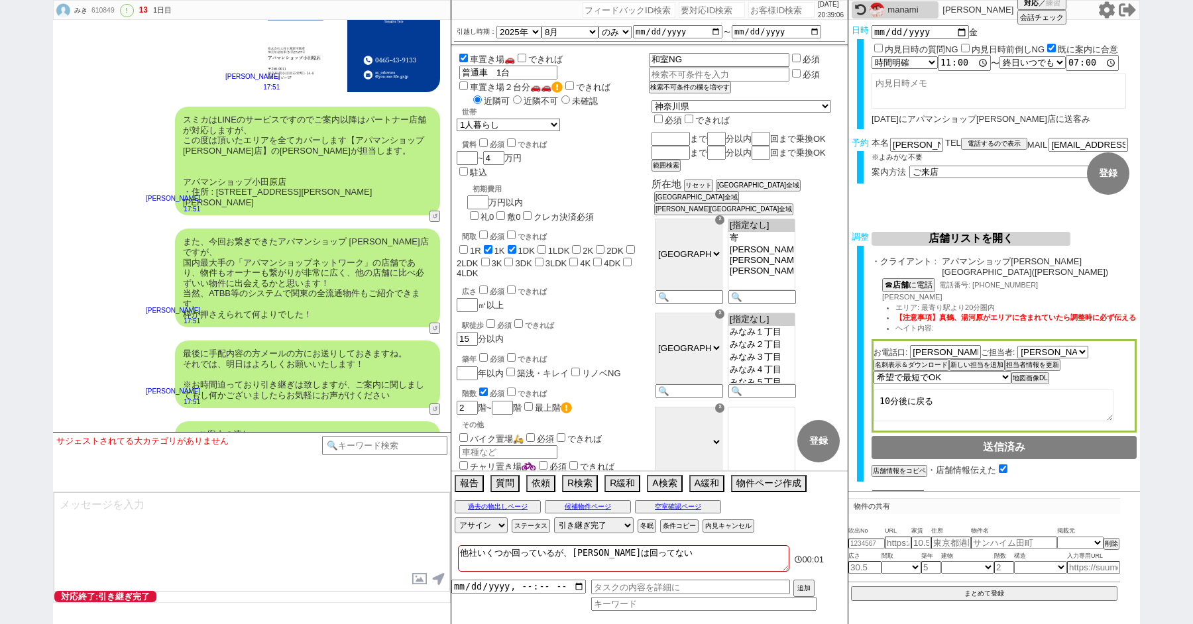
scroll to position [4887, 0]
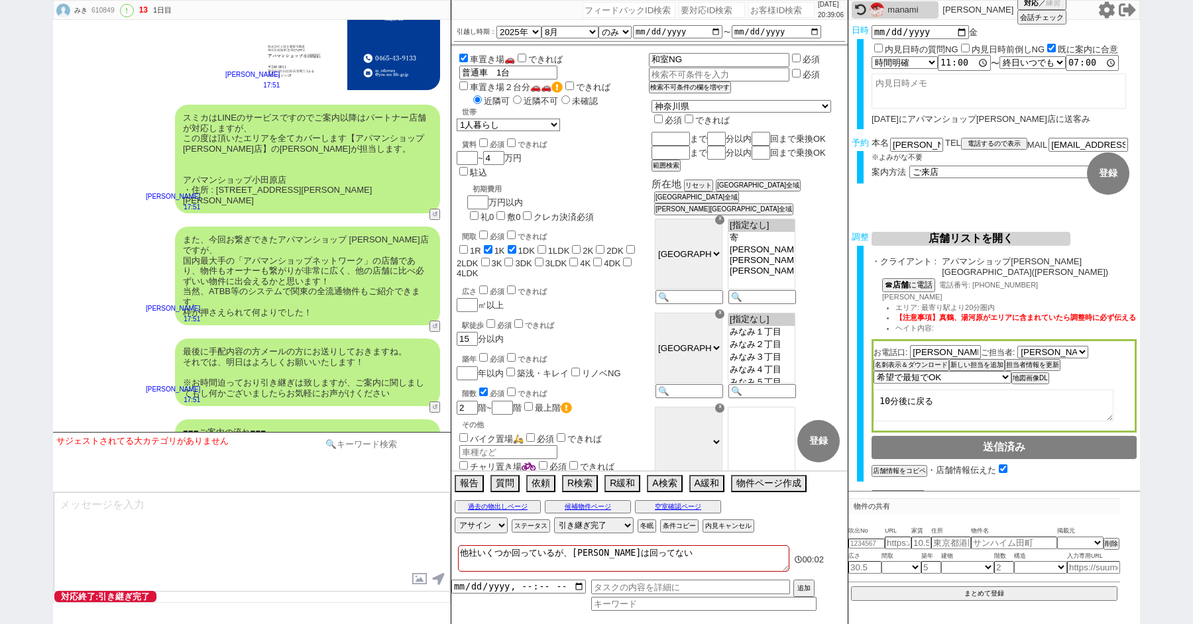
click at [374, 441] on input at bounding box center [384, 444] width 125 height 17
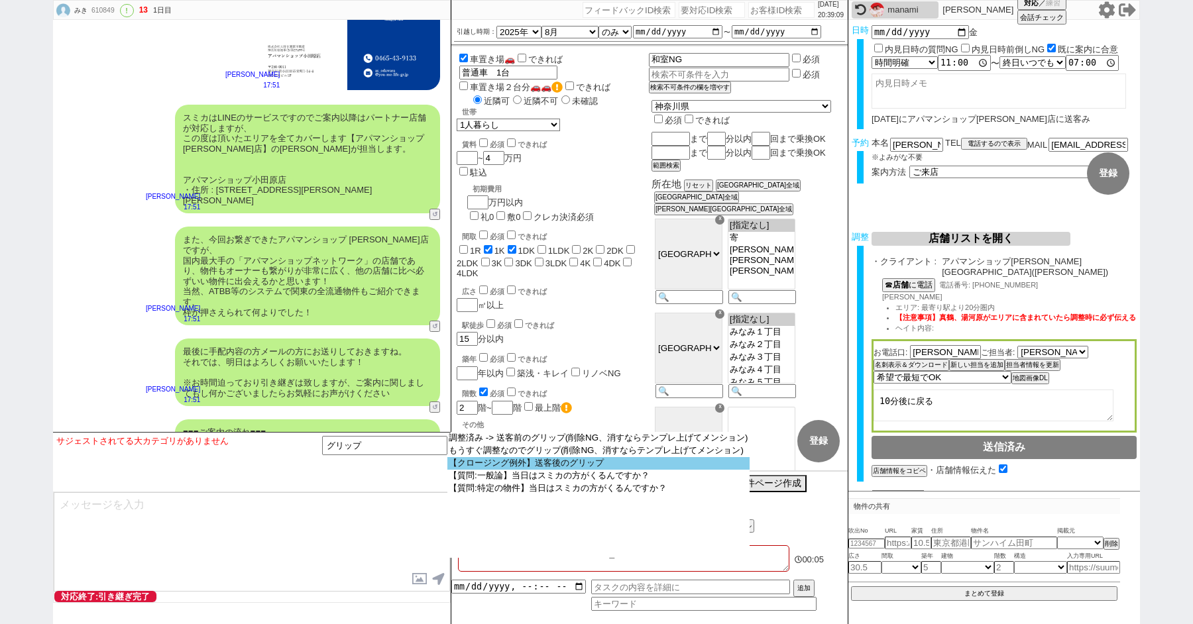
click at [0, 0] on option "【クロージング例外】送客後のグリップ" at bounding box center [0, 0] width 0 height 0
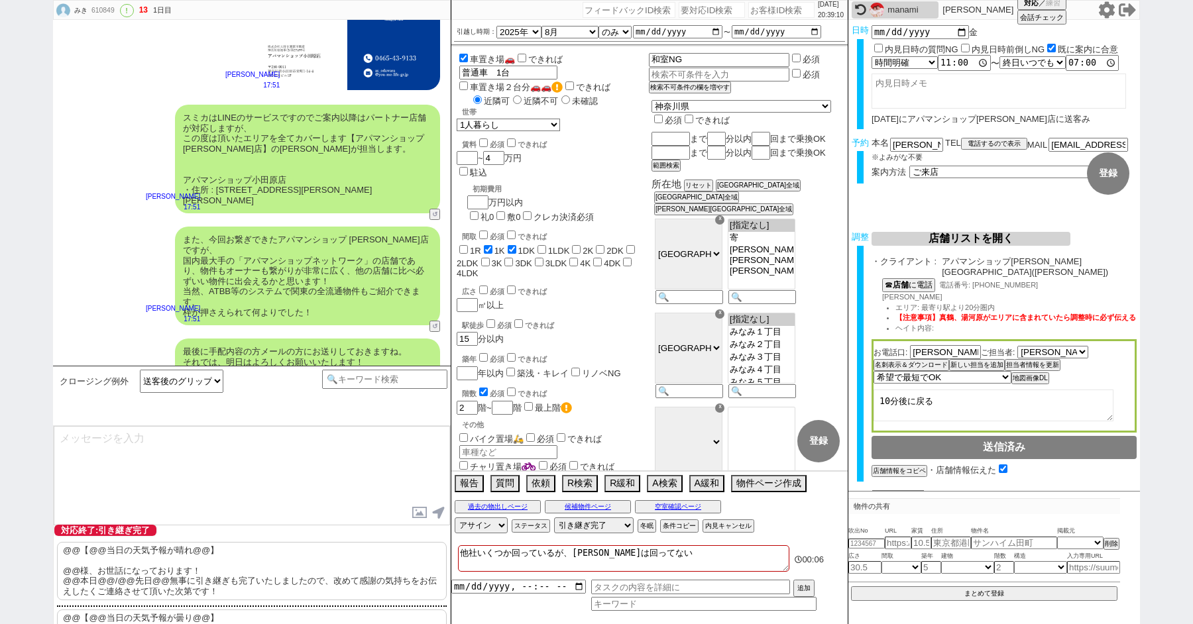
click at [154, 565] on p "@@【@@当日の天気予報が晴れ@@】 @@様、お世話になっております！ @@本日@@/@@先日@@無事に引き継ぎも完了いたしましたので、改めて感謝の気持ちをお…" at bounding box center [252, 571] width 390 height 58
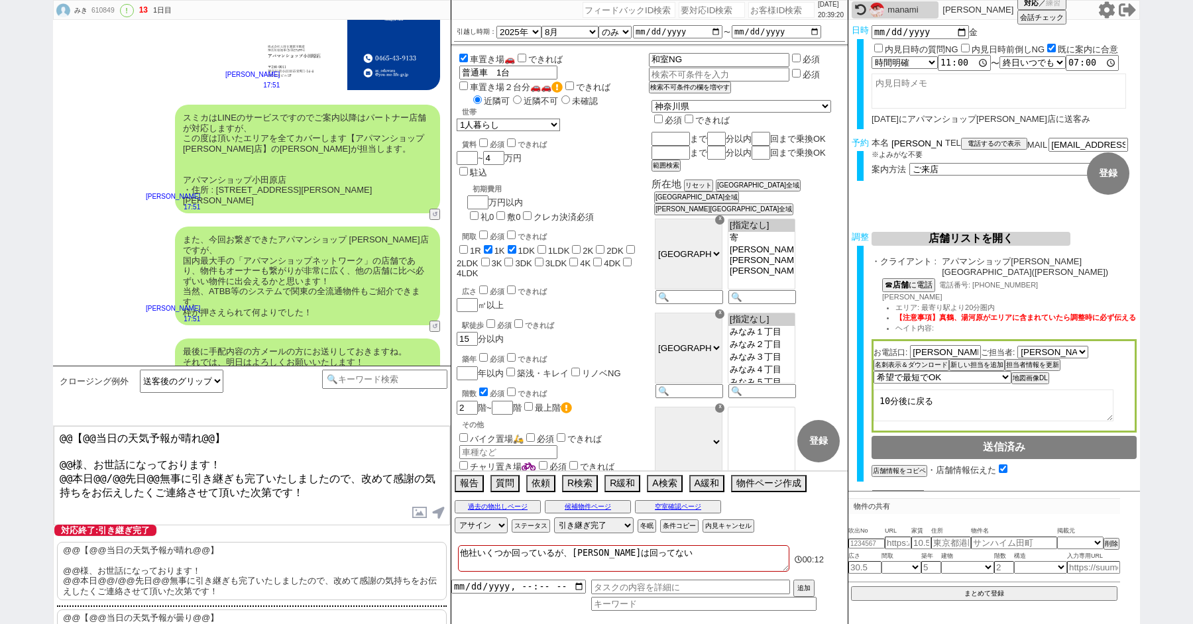
drag, startPoint x: 910, startPoint y: 143, endPoint x: 843, endPoint y: 143, distance: 66.3
click at [844, 143] on div "みき 610849 ! 13 1日目 冬眠中 自社客 スミカ スミカ_BPO チャット全表示 2025-08-21 ようこそLINE物件紹介のスミカへ！ お部…" at bounding box center [596, 312] width 1087 height 624
drag, startPoint x: 69, startPoint y: 455, endPoint x: 34, endPoint y: 368, distance: 93.6
click at [35, 382] on div "みき 610849 ! 13 1日目 冬眠中 自社客 スミカ スミカ_BPO チャット全表示 2025-08-21 ようこそLINE物件紹介のスミカへ！ お部…" at bounding box center [596, 312] width 1193 height 624
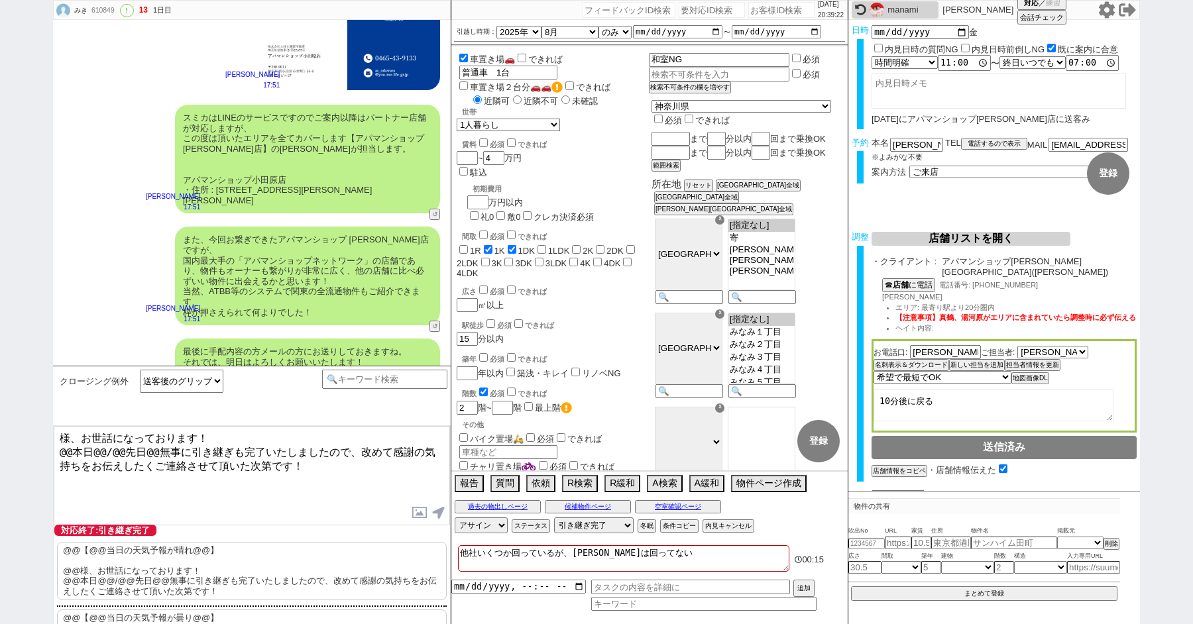
paste textarea "早坂"
drag, startPoint x: 71, startPoint y: 447, endPoint x: 35, endPoint y: 447, distance: 35.8
click at [36, 447] on div "みき 610849 ! 13 1日目 冬眠中 自社客 スミカ スミカ_BPO チャット全表示 2025-08-21 ようこそLINE物件紹介のスミカへ！ お部…" at bounding box center [596, 312] width 1193 height 624
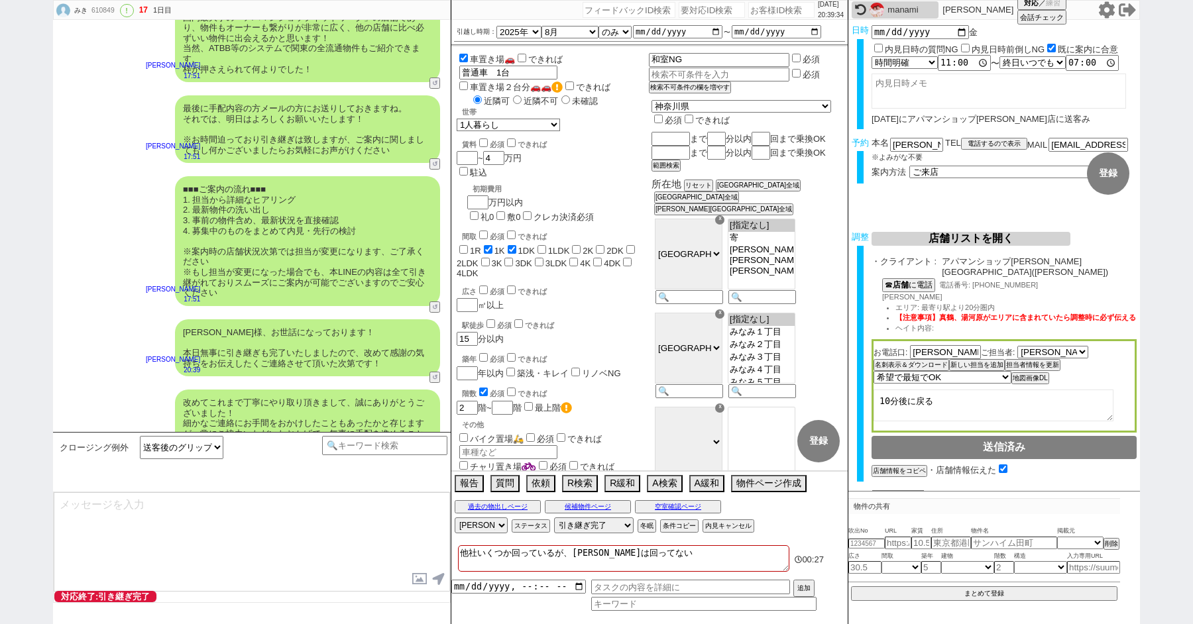
scroll to position [5190, 0]
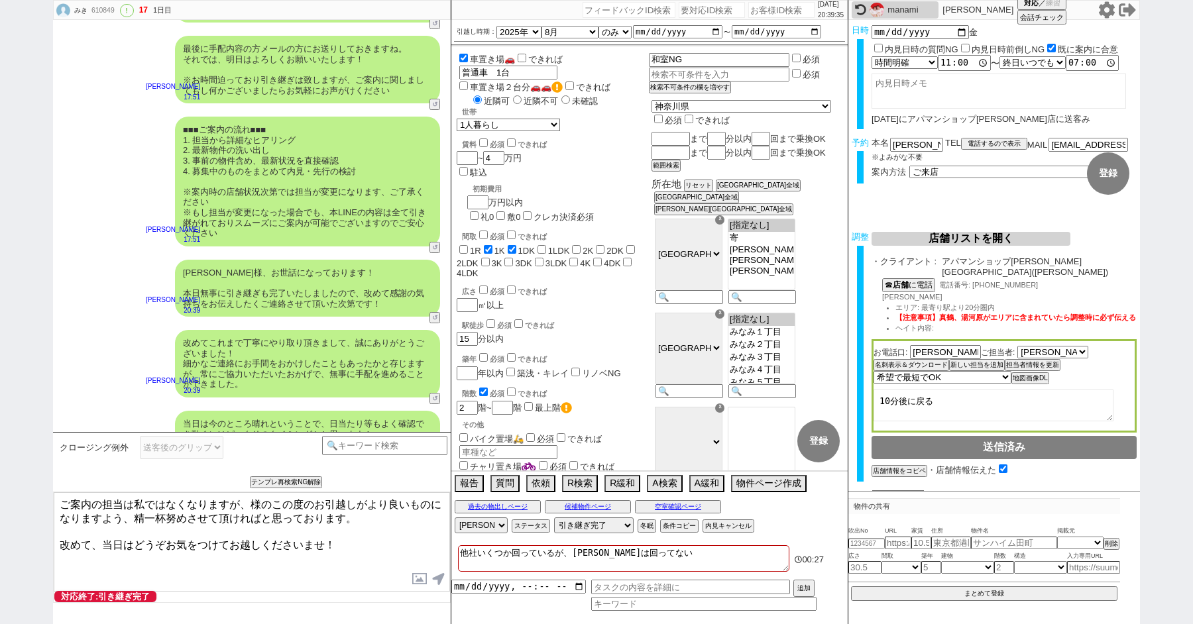
paste textarea "坂"
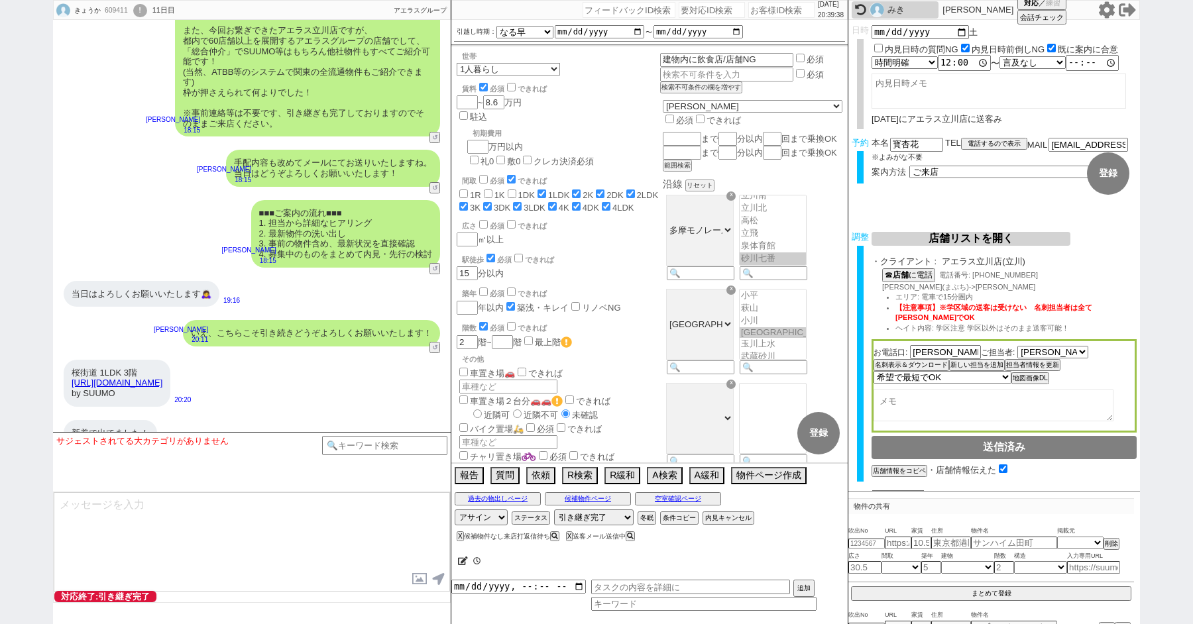
scroll to position [160, 0]
paste input "588093"
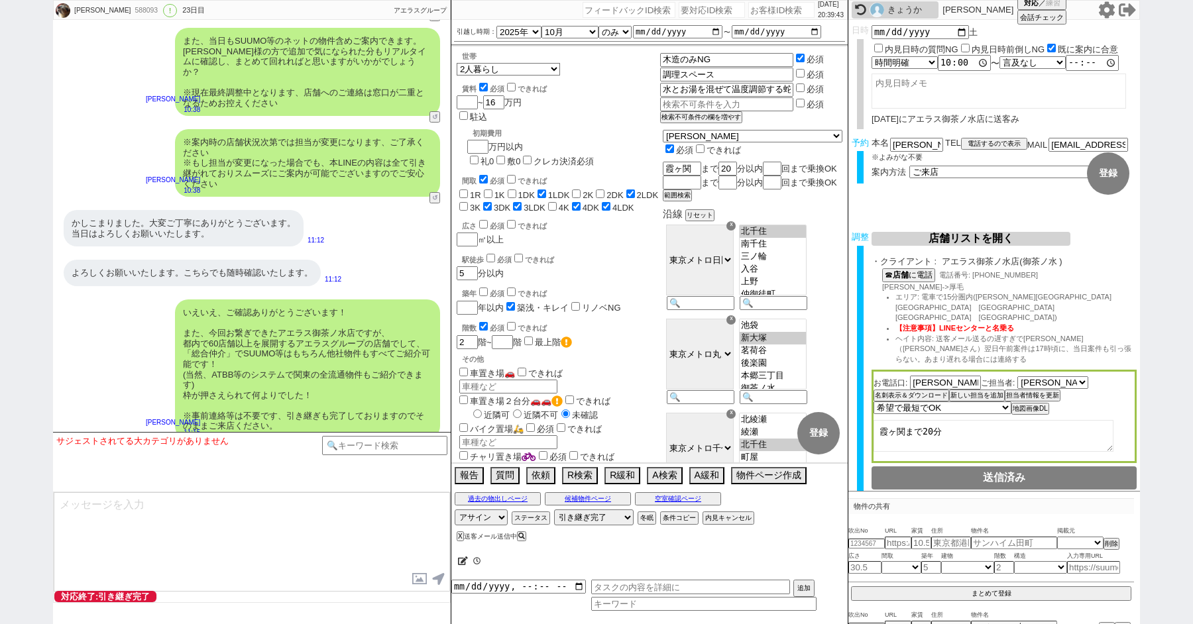
scroll to position [102, 0]
click at [375, 448] on input at bounding box center [384, 444] width 125 height 17
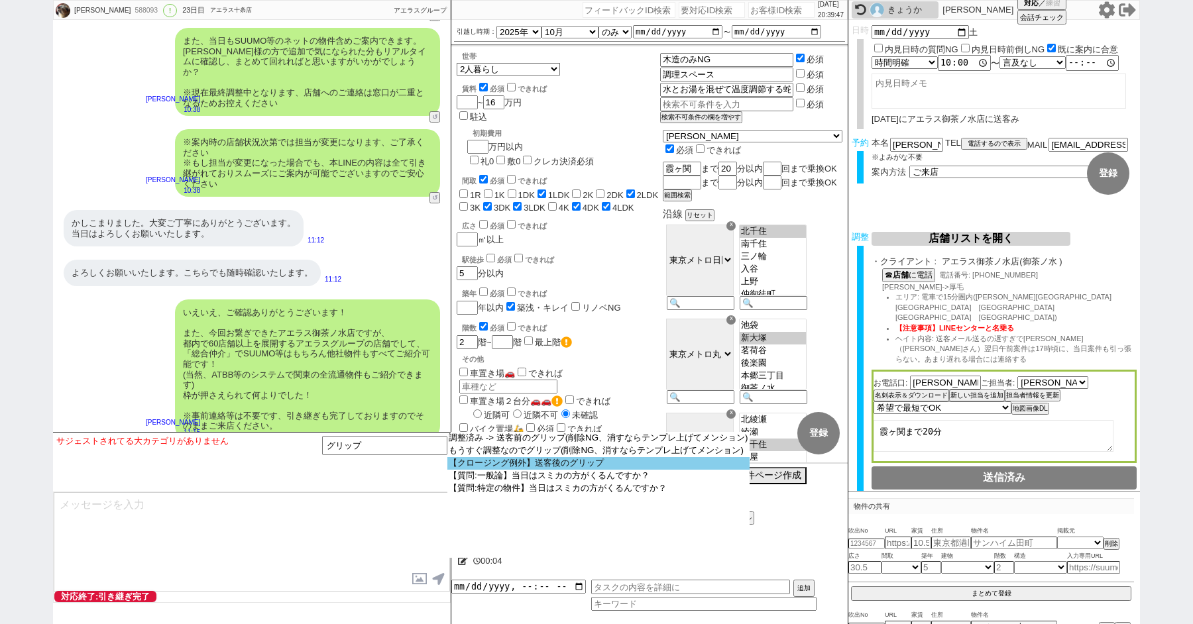
click at [0, 0] on option "【クロージング例外】送客後のグリップ" at bounding box center [0, 0] width 0 height 0
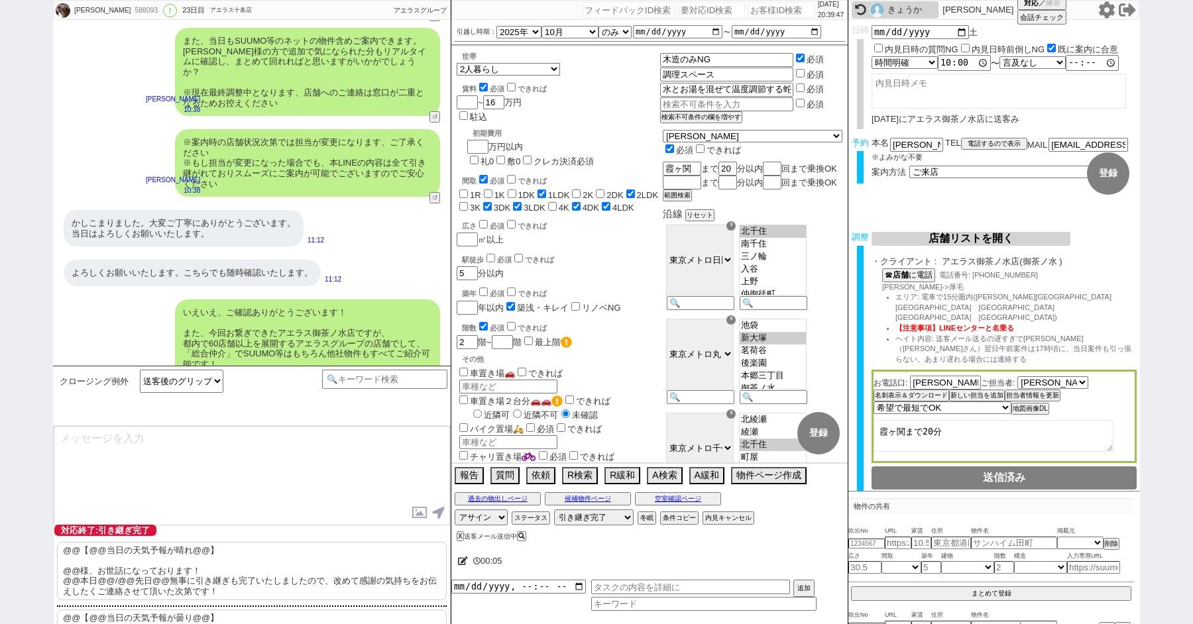
scroll to position [13100, 0]
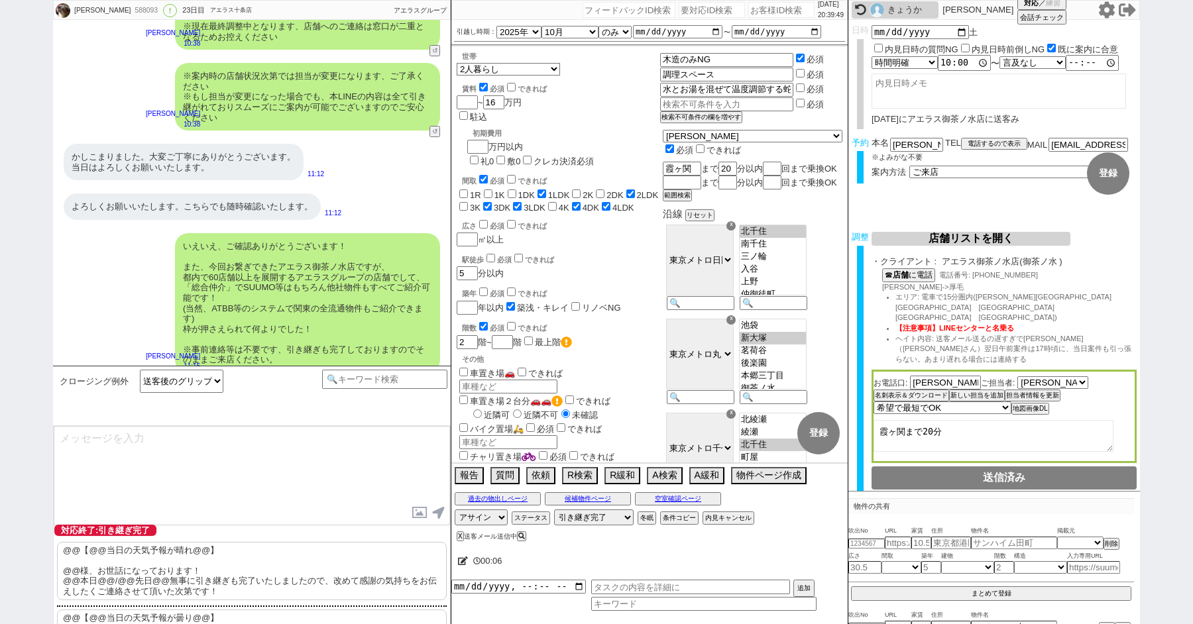
click at [148, 566] on p "@@【@@当日の天気予報が晴れ@@】 @@様、お世話になっております！ @@本日@@/@@先日@@無事に引き継ぎも完了いたしましたので、改めて感謝の気持ちをお…" at bounding box center [252, 571] width 390 height 58
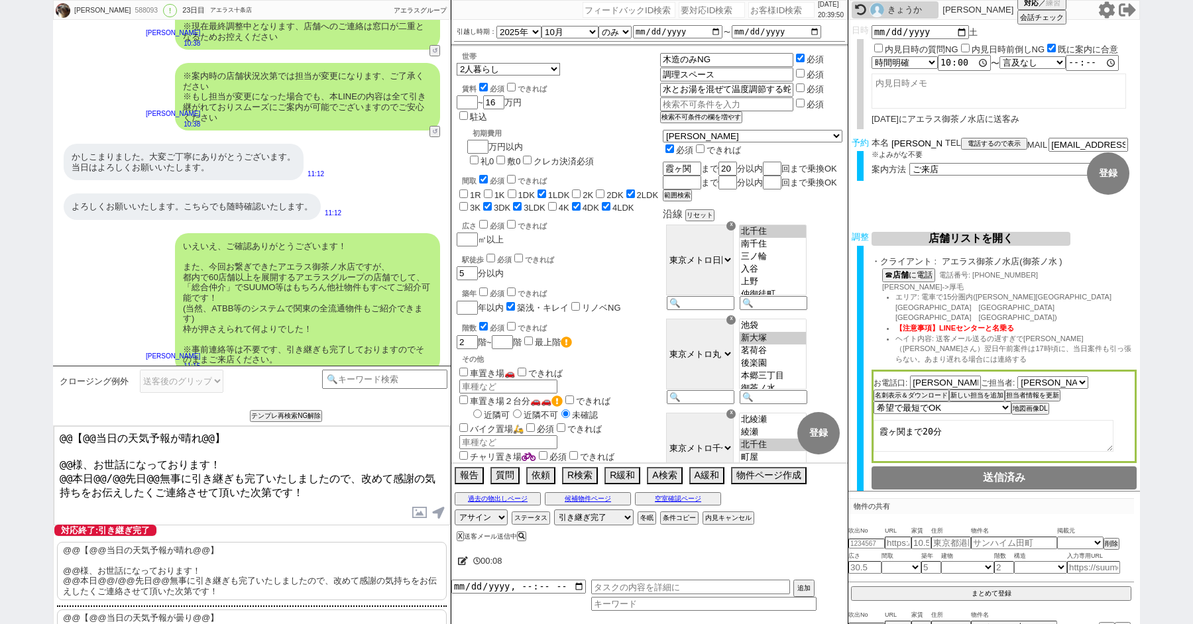
drag, startPoint x: 910, startPoint y: 138, endPoint x: 838, endPoint y: 138, distance: 72.2
click at [849, 138] on div "予約 本名 島田寛也 ※よみがな不要 TEL 電話するので表示 電話の理由 356 初日調整での禊 357 問物漏れ回収 359 内見日が怪しいので前倒し&他…" at bounding box center [994, 164] width 292 height 52
drag, startPoint x: 70, startPoint y: 458, endPoint x: 0, endPoint y: 400, distance: 90.4
click at [23, 421] on div "島田寛也 588093 ! 0 23日目 アエラス十条店 冬眠中 自社客 アエラスグループ スミカ_BPO チャット全表示 2025-03-20 新しくフォロ…" at bounding box center [596, 312] width 1193 height 624
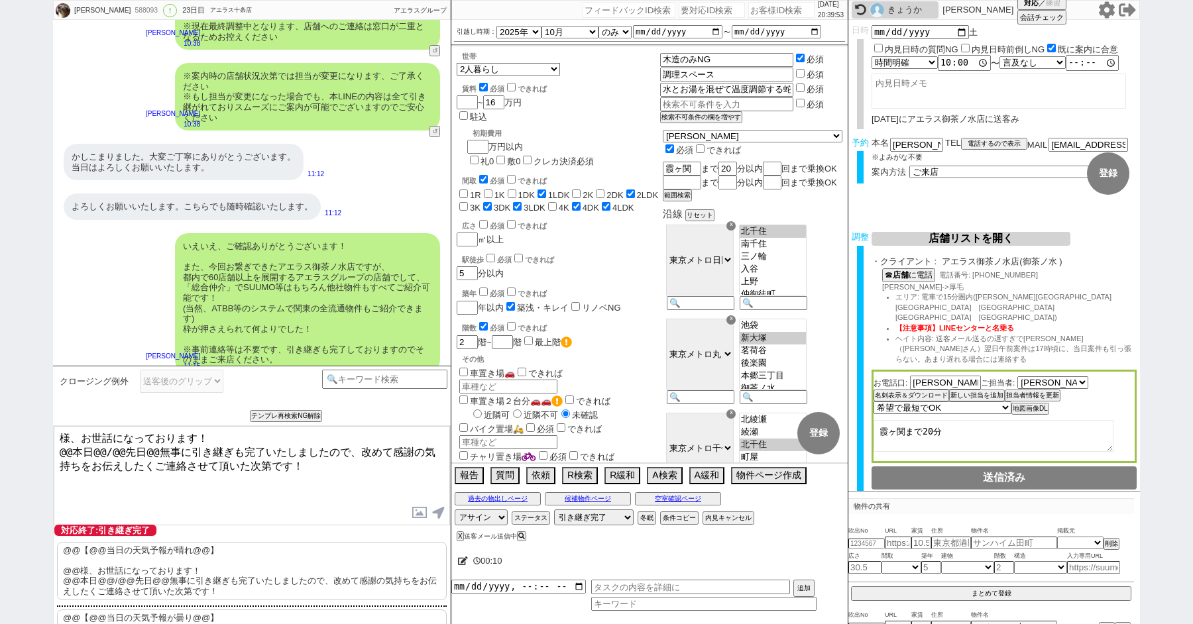
paste textarea "島田"
drag, startPoint x: 70, startPoint y: 447, endPoint x: 28, endPoint y: 447, distance: 41.1
click at [39, 447] on div "島田寛也 588093 ! 0 23日目 アエラス十条店 冬眠中 自社客 アエラスグループ スミカ_BPO チャット全表示 2025-03-20 新しくフォロ…" at bounding box center [596, 312] width 1193 height 624
drag, startPoint x: 80, startPoint y: 449, endPoint x: 136, endPoint y: 449, distance: 57.0
click at [136, 449] on textarea "島田様、お世話になっております！ 本日@@/@@先日@@無事に引き継ぎも完了いたしましたので、改めて感謝の気持ちをお伝えしたくご連絡させて頂いた次第です！" at bounding box center [252, 475] width 396 height 99
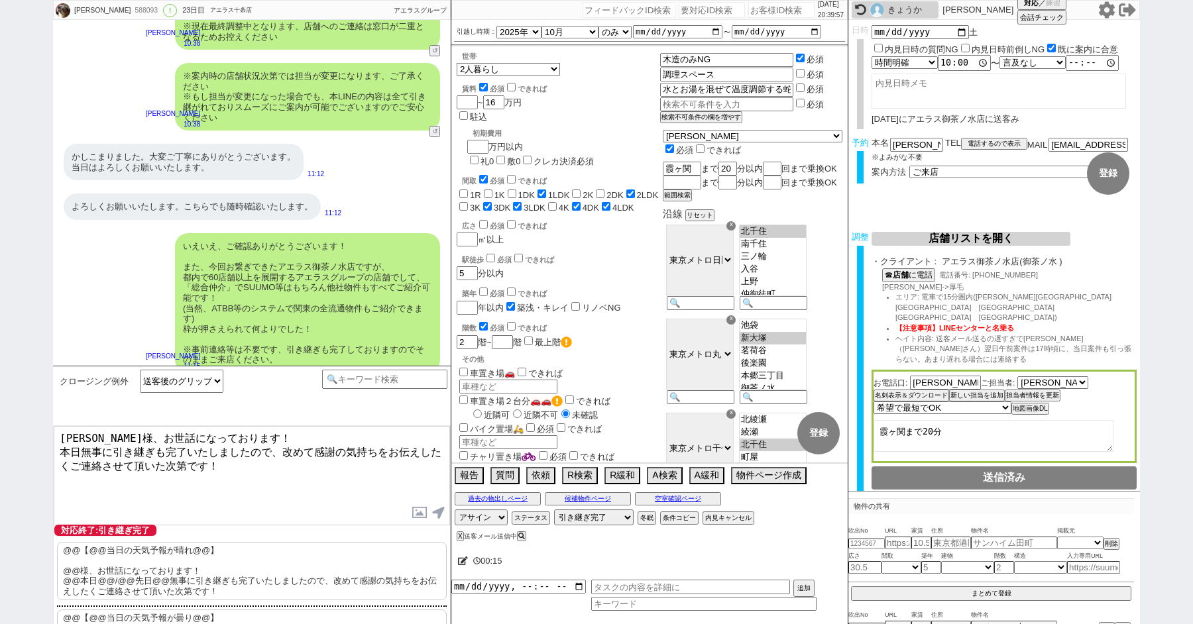
click at [218, 477] on textarea "島田様、お世話になっております！ 本日無事に引き継ぎも完了いたしましたので、改めて感謝の気持ちをお伝えしたくご連絡させて頂いた次第です！" at bounding box center [252, 475] width 396 height 99
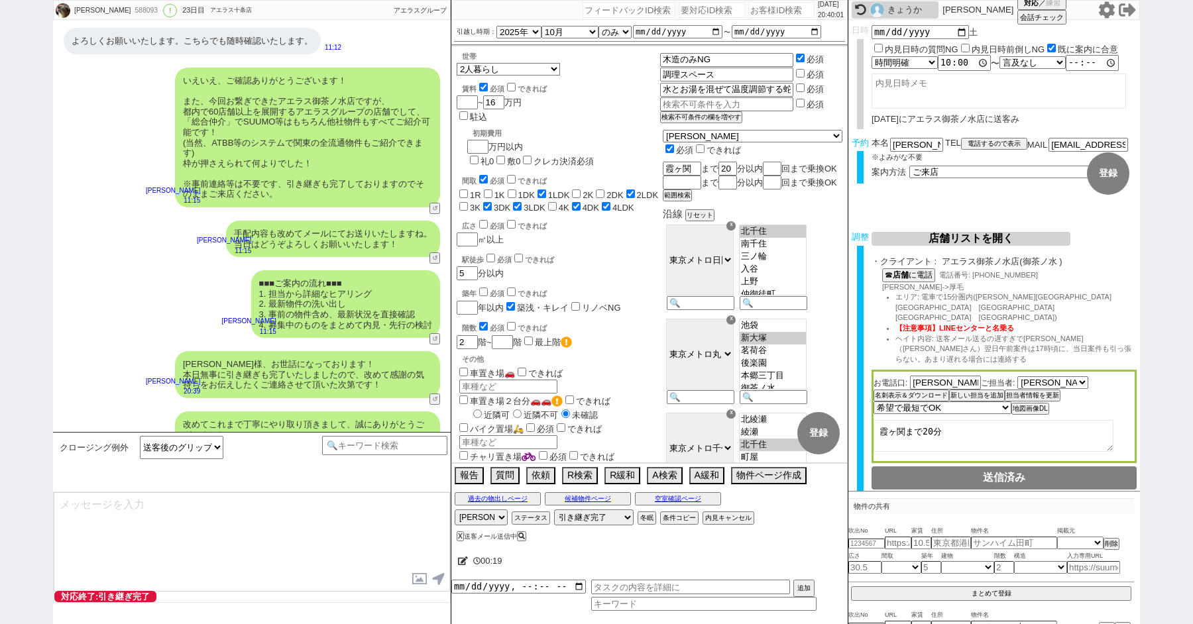
scroll to position [13326, 0]
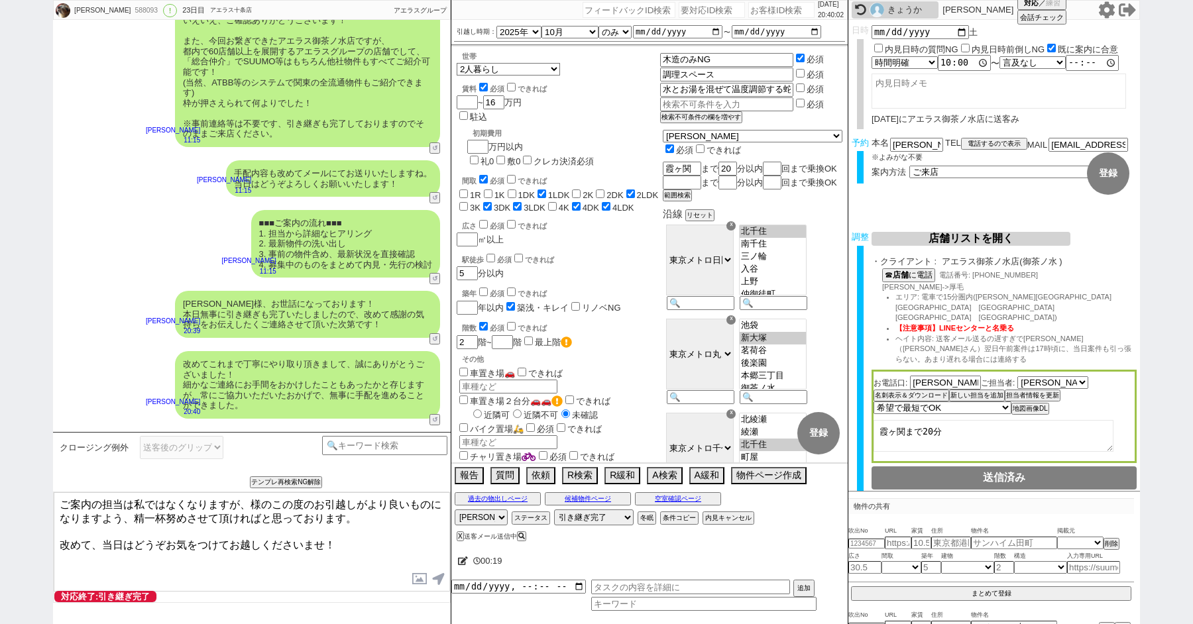
paste textarea "島田"
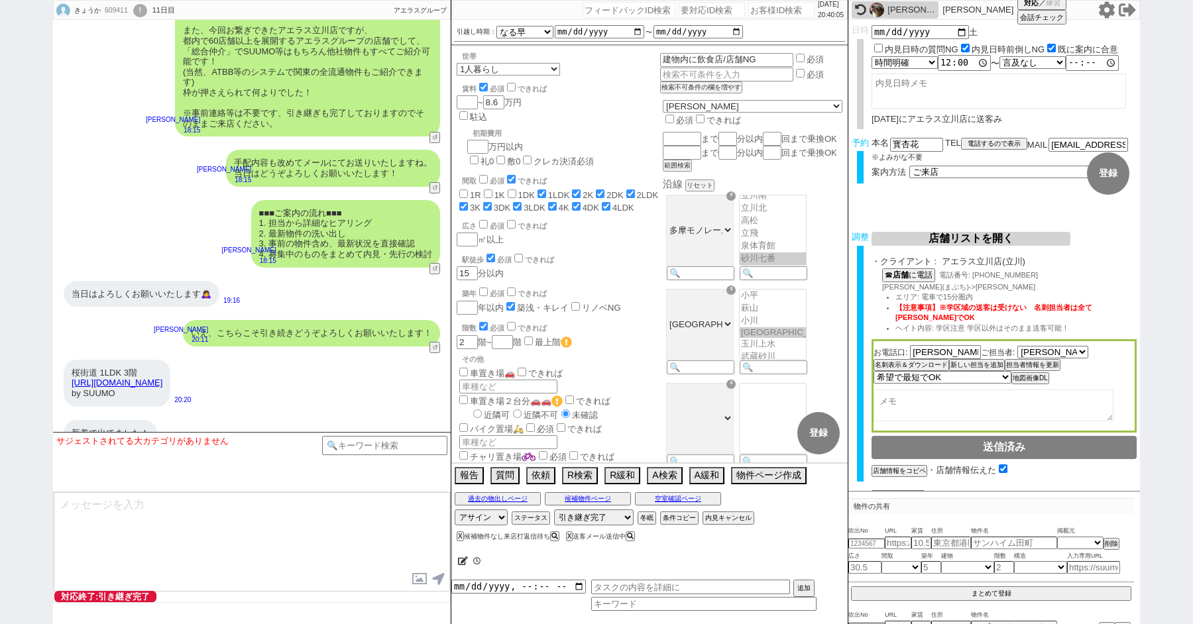
scroll to position [160, 0]
paste input "607304"
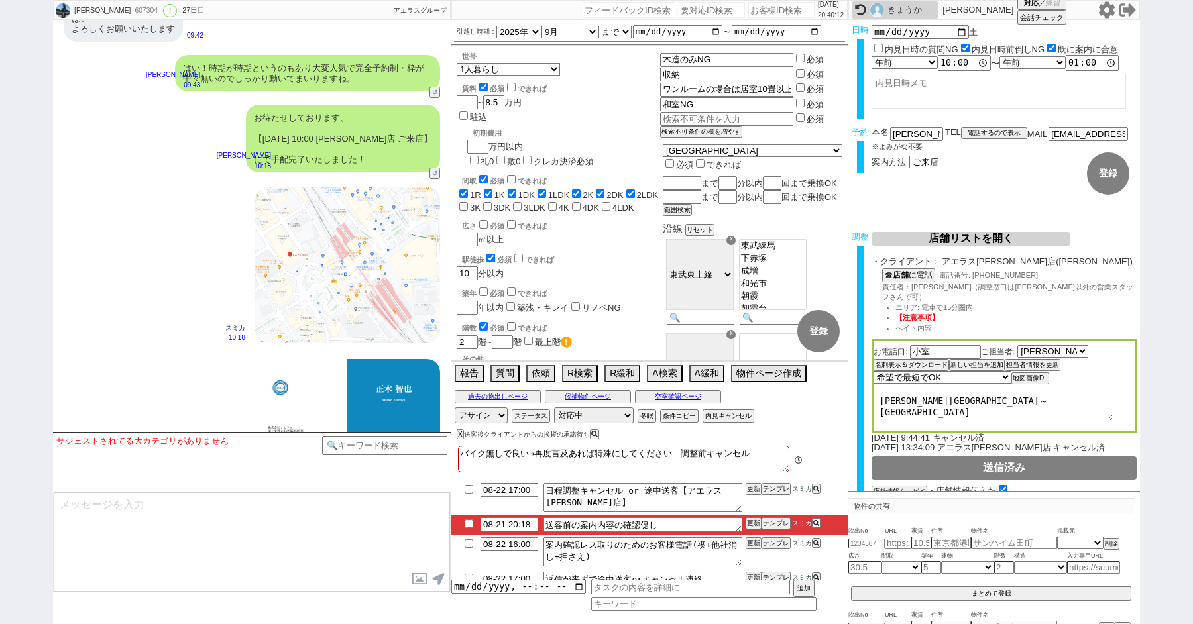
scroll to position [12338, 0]
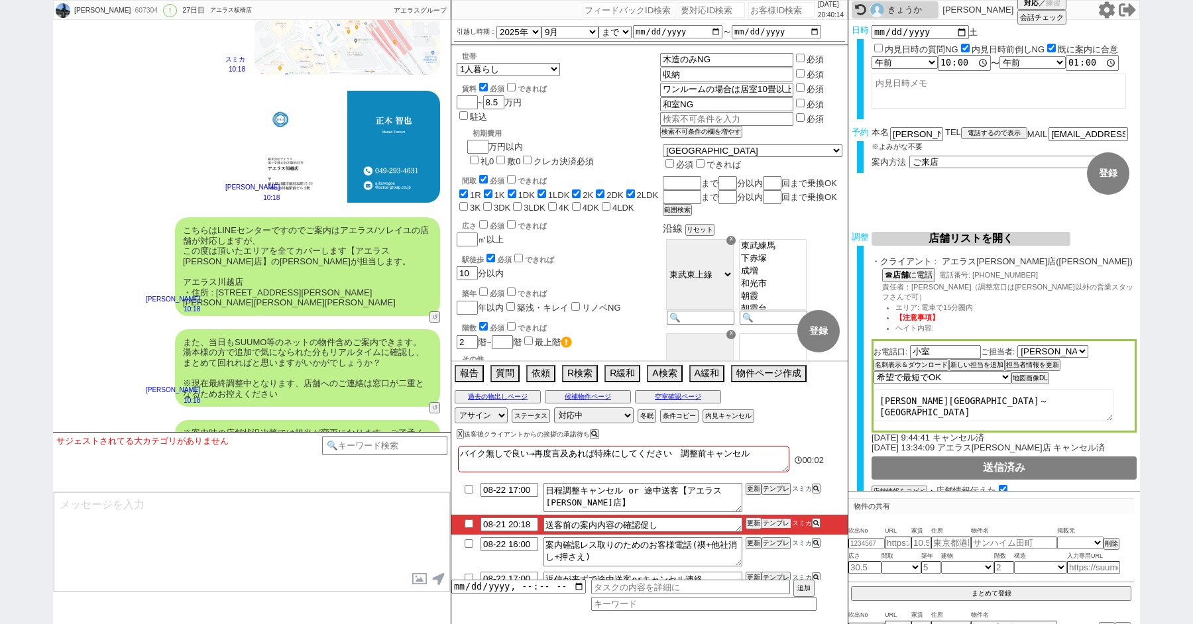
click at [777, 525] on button "テンプレ" at bounding box center [775, 523] width 29 height 9
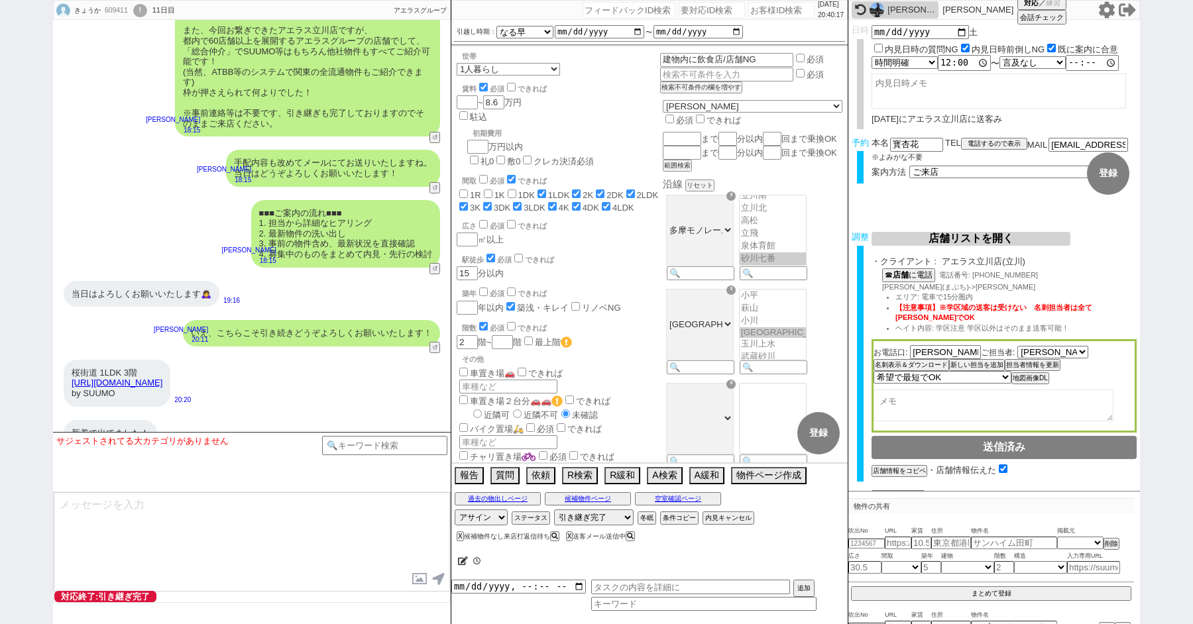
scroll to position [160, 0]
click at [436, 266] on button "↺" at bounding box center [436, 270] width 8 height 9
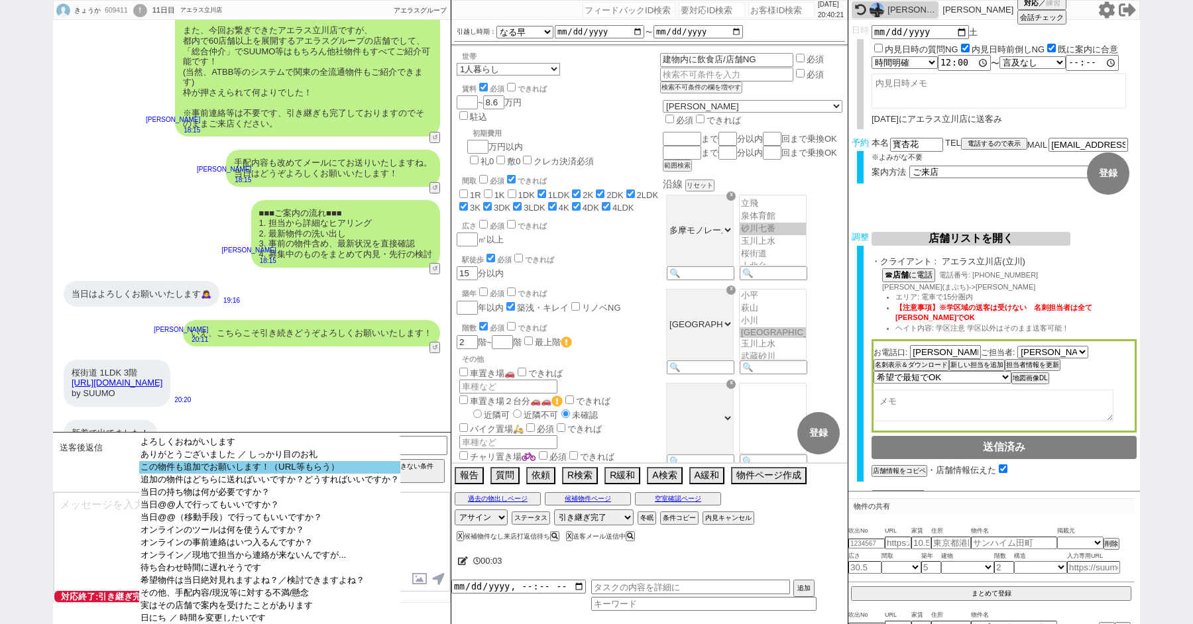
click at [221, 475] on option "この物件も追加でお願いします！（URL等もらう）" at bounding box center [269, 480] width 261 height 13
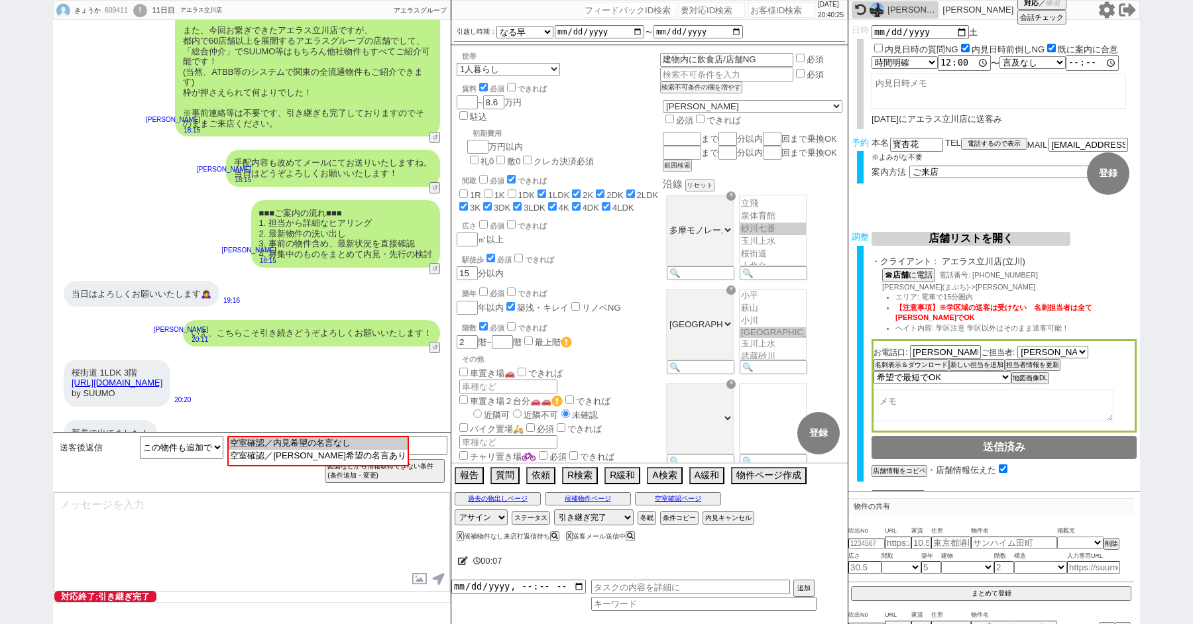
paste input "607889"
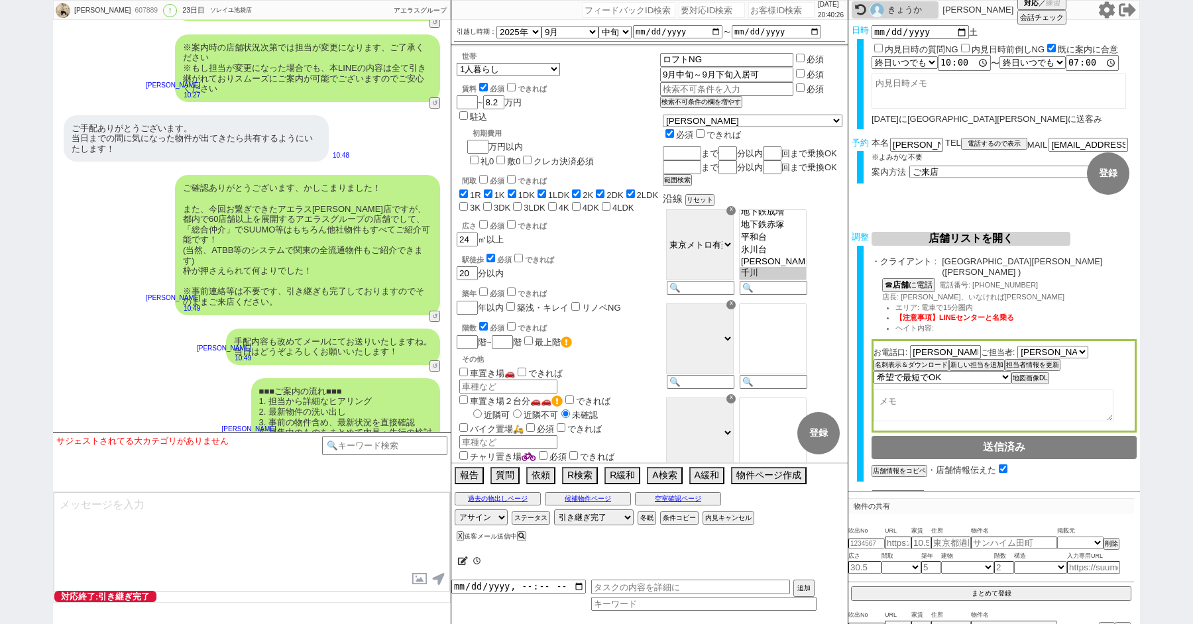
scroll to position [30, 0]
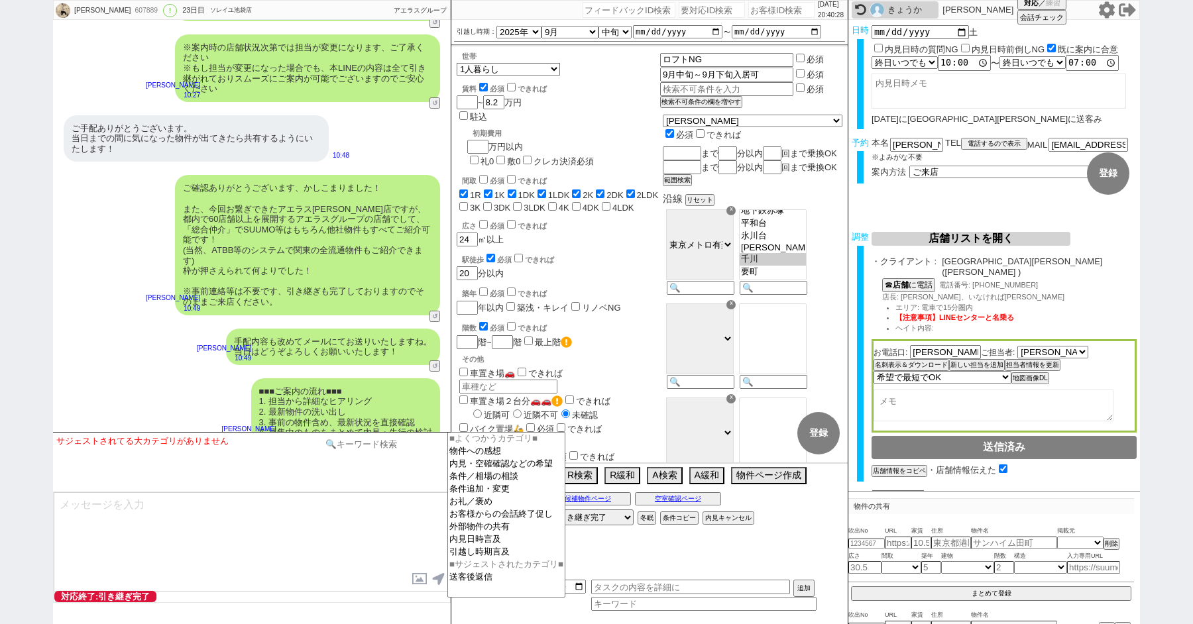
click at [356, 450] on input at bounding box center [384, 444] width 125 height 17
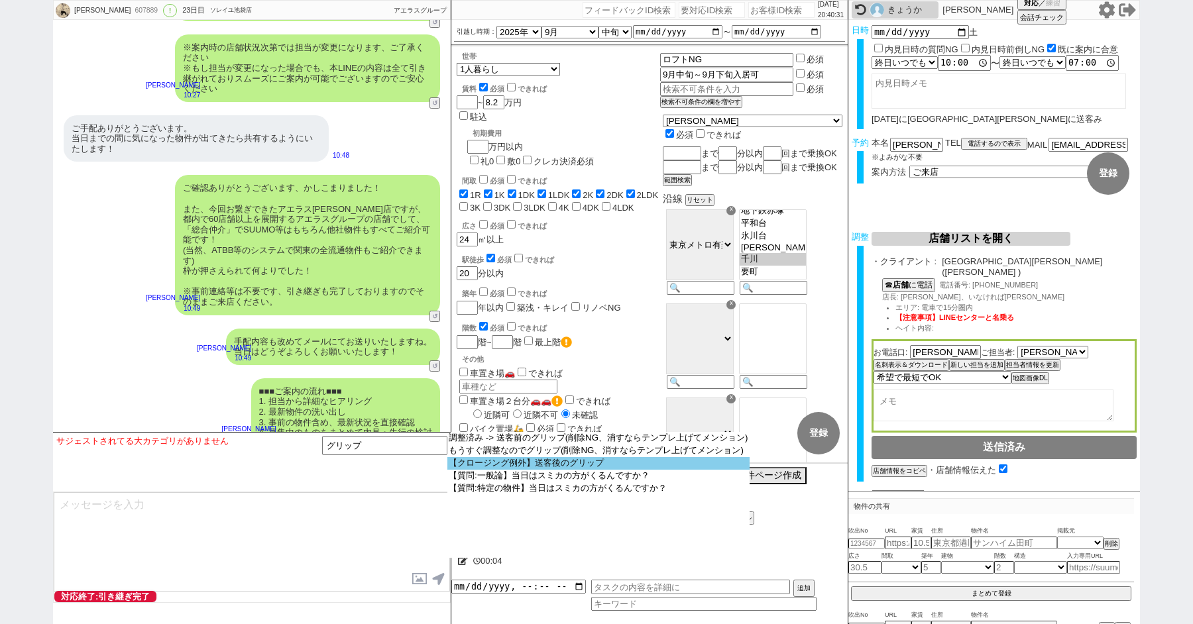
click at [0, 0] on option "【クロージング例外】送客後のグリップ" at bounding box center [0, 0] width 0 height 0
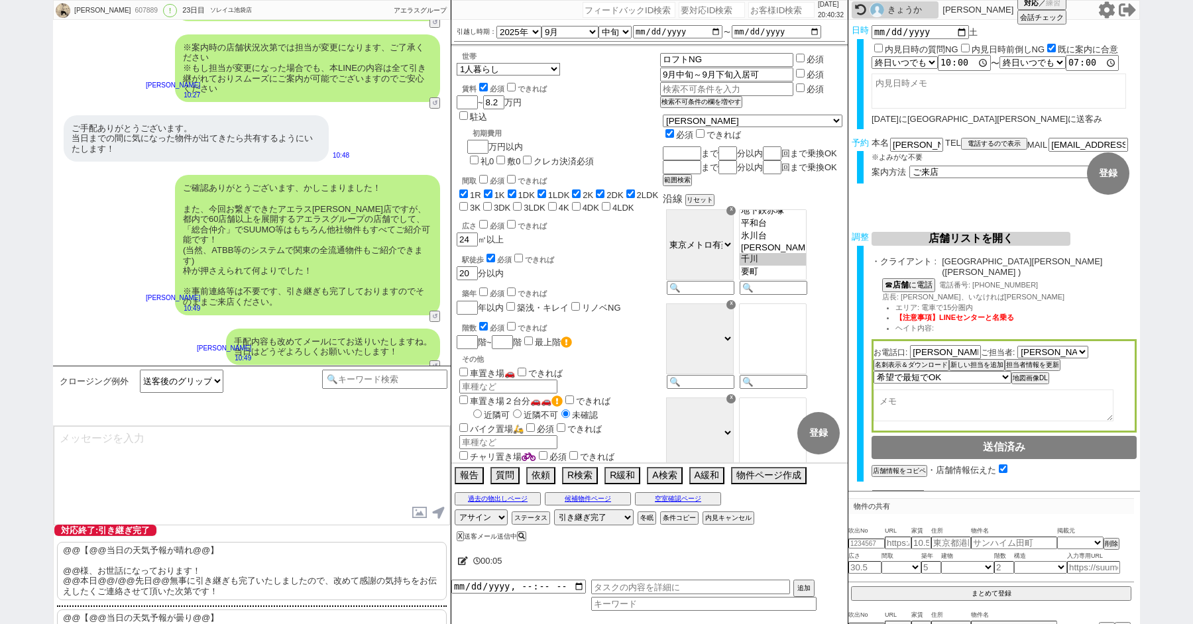
click at [133, 580] on p "@@【@@当日の天気予報が晴れ@@】 @@様、お世話になっております！ @@本日@@/@@先日@@無事に引き継ぎも完了いたしましたので、改めて感謝の気持ちをお…" at bounding box center [252, 571] width 390 height 58
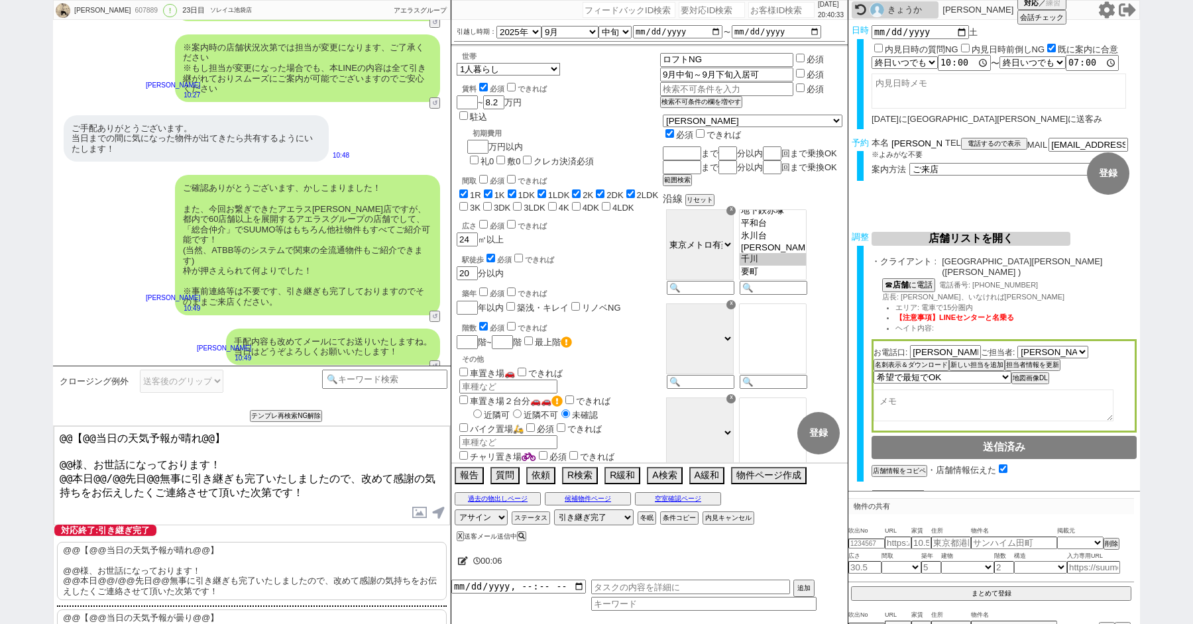
drag, startPoint x: 910, startPoint y: 144, endPoint x: 781, endPoint y: 143, distance: 129.2
click at [803, 143] on div "岡本暖子 607889 ! 0 23日目 ソレイユ池袋店 冬眠中 自社客 アエラスグループ スミカ_BPO チャット全表示 2025-07-30 新しくフォロ…" at bounding box center [596, 312] width 1087 height 624
drag, startPoint x: 68, startPoint y: 459, endPoint x: 40, endPoint y: 380, distance: 82.8
click at [43, 411] on div "岡本暖子 607889 ! 0 23日目 ソレイユ池袋店 冬眠中 自社客 アエラスグループ スミカ_BPO チャット全表示 2025-07-30 新しくフォロ…" at bounding box center [596, 312] width 1193 height 624
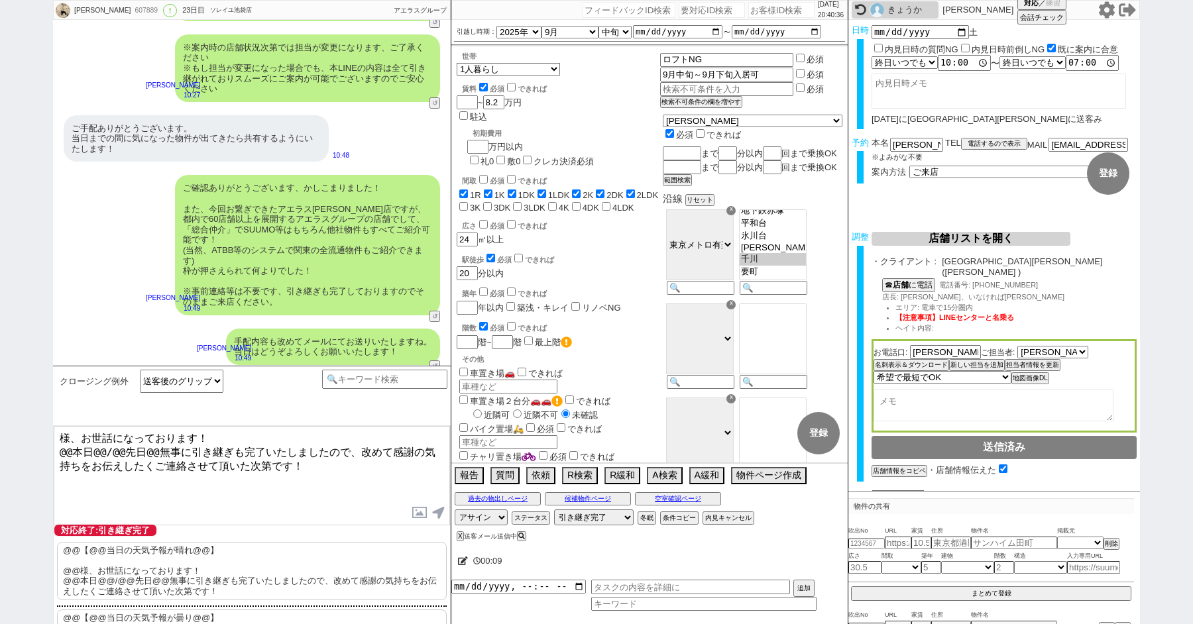
paste textarea "岡本"
drag, startPoint x: 70, startPoint y: 451, endPoint x: 34, endPoint y: 451, distance: 35.8
click at [37, 451] on div "岡本暖子 607889 ! 0 23日目 ソレイユ池袋店 冬眠中 自社客 アエラスグループ スミカ_BPO チャット全表示 2025-07-30 新しくフォロ…" at bounding box center [596, 312] width 1193 height 624
drag, startPoint x: 80, startPoint y: 449, endPoint x: 141, endPoint y: 450, distance: 61.6
click at [142, 450] on textarea "岡本様、お世話になっております！ 本日@@/@@先日@@無事に引き継ぎも完了いたしましたので、改めて感謝の気持ちをお伝えしたくご連絡させて頂いた次第です！" at bounding box center [252, 475] width 396 height 99
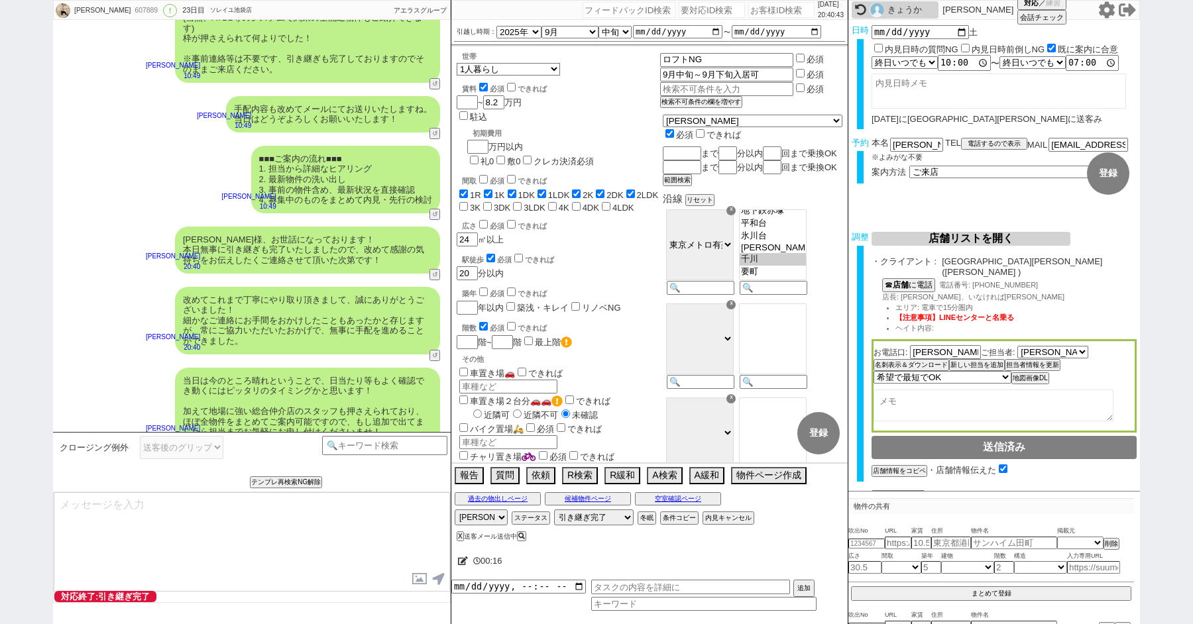
scroll to position [8475, 0]
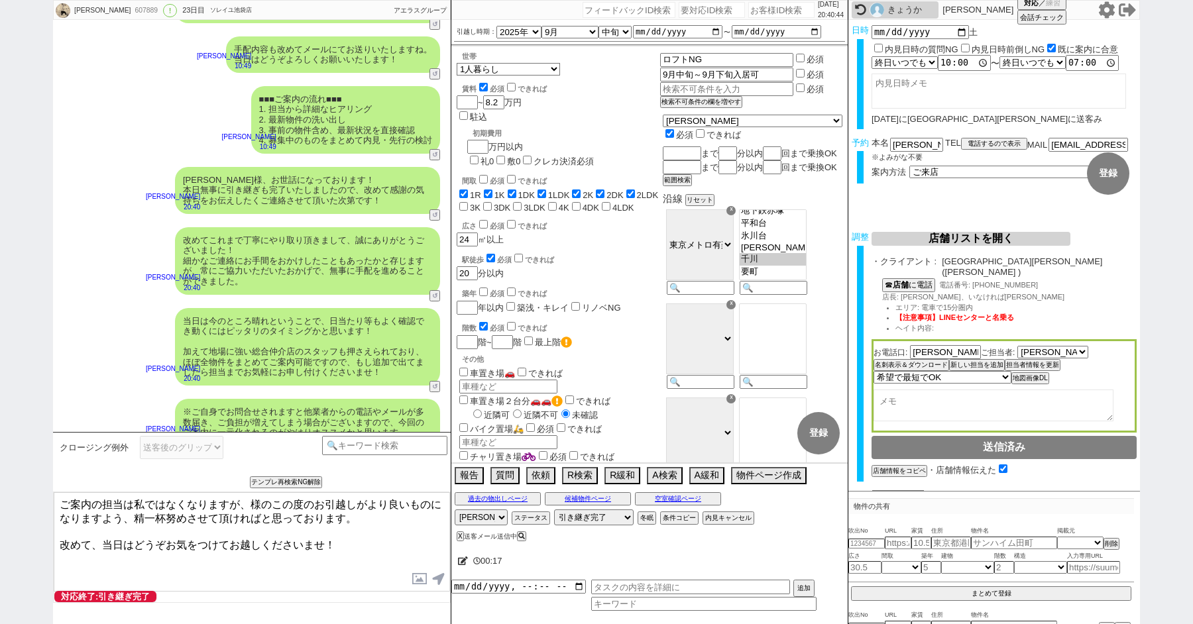
paste textarea "岡本"
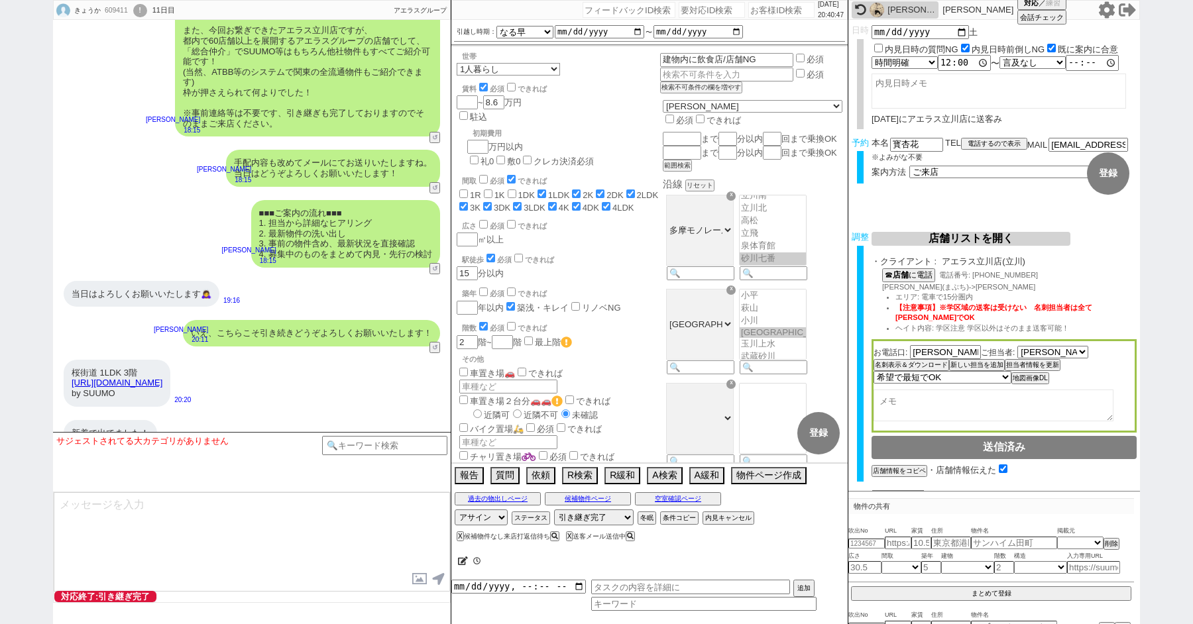
scroll to position [160, 0]
paste input "607911"
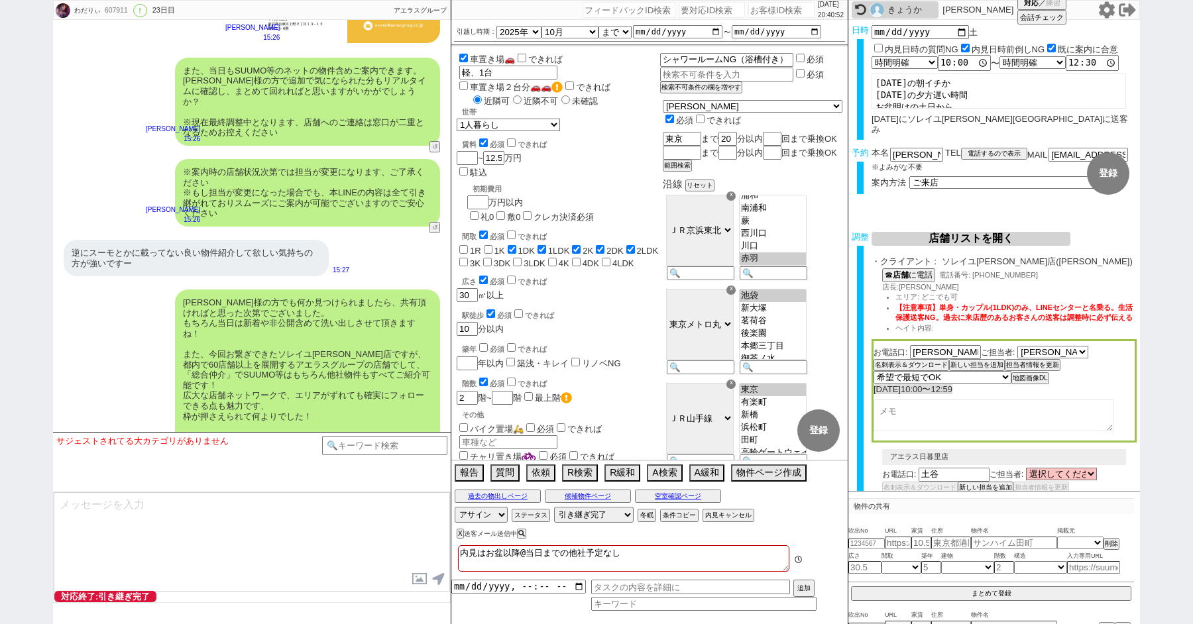
scroll to position [217, 0]
paste input "608913"
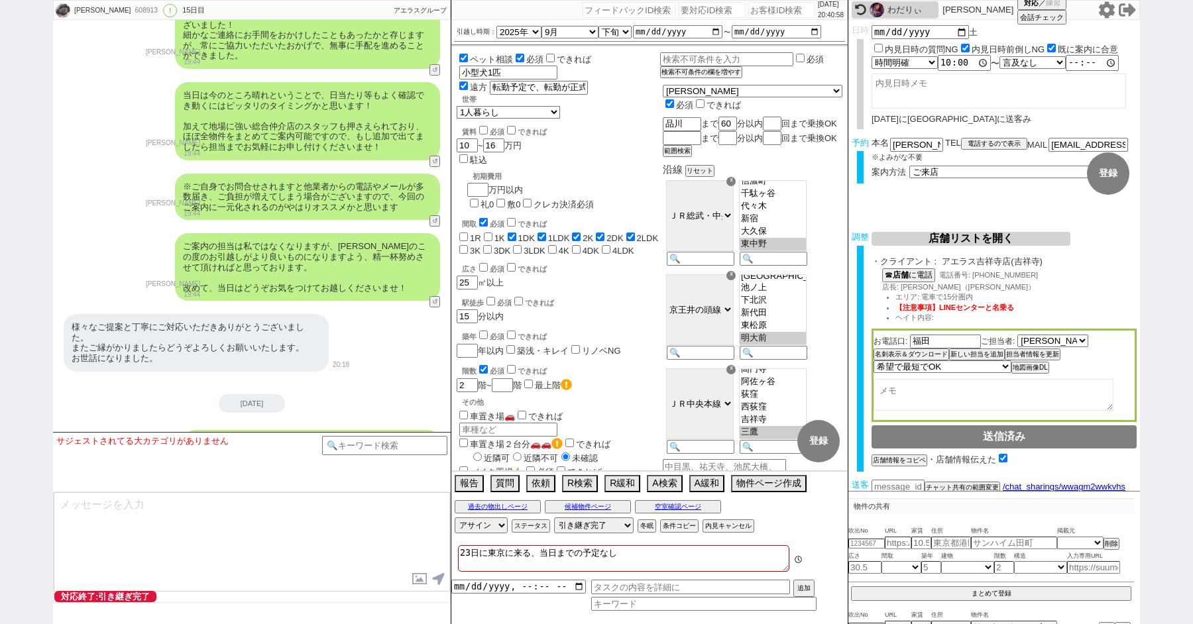
scroll to position [102, 0]
paste input "608990"
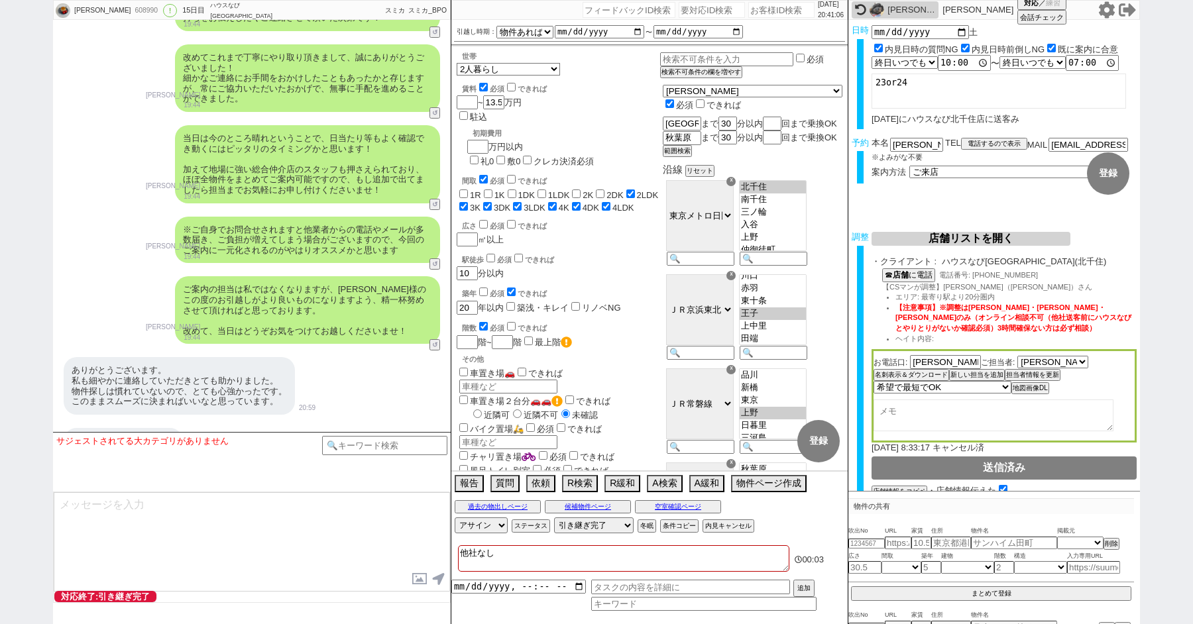
paste textarea "609,205"
paste input "609205"
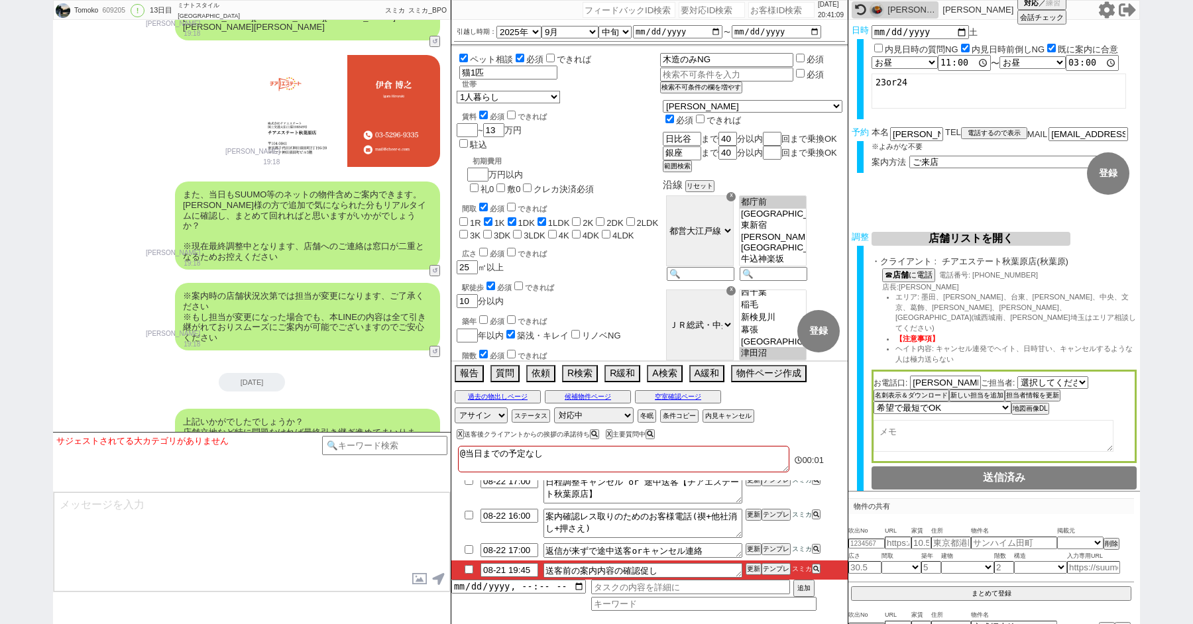
scroll to position [202, 0]
click at [770, 566] on button "テンプレ" at bounding box center [775, 569] width 29 height 9
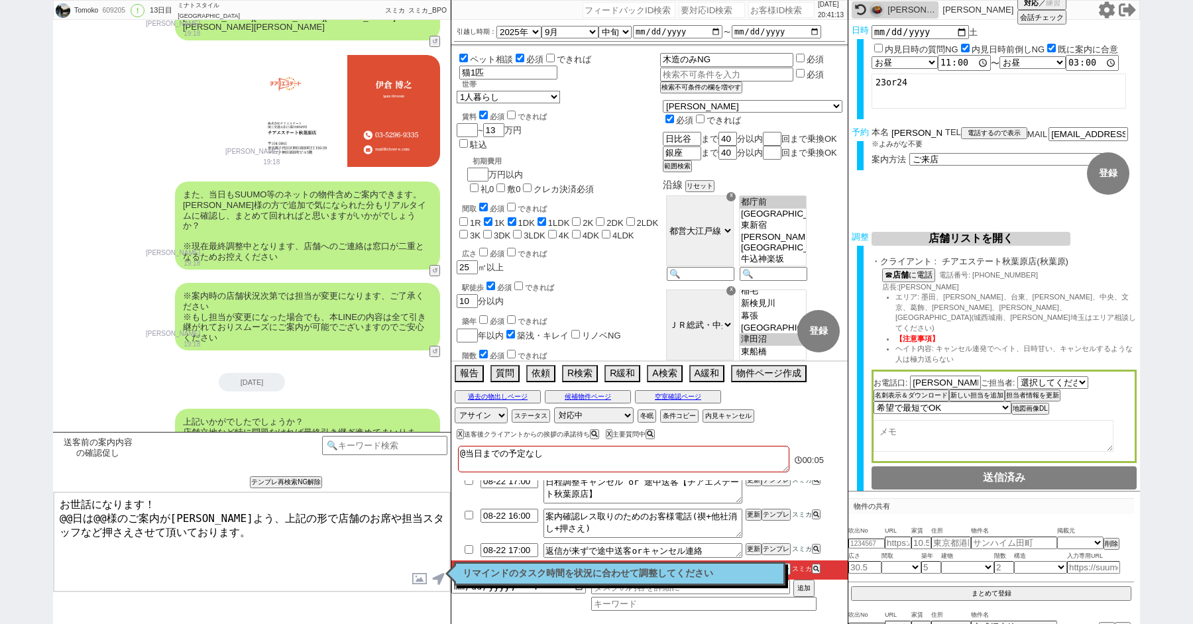
drag, startPoint x: 910, startPoint y: 133, endPoint x: 850, endPoint y: 127, distance: 59.9
click at [851, 127] on div "予約 本名 青池智子 ※よみがな不要 TEL 電話するので表示 電話の理由 356 初日調整での禊 357 問物漏れ回収 359 内見日が怪しいので前倒し&他…" at bounding box center [994, 153] width 292 height 52
click at [72, 514] on textarea "お世話になります！ @@日は@@様のご案内が出来ますよう、上記の形で店舗のお席や担当スタッフなど押さえさせて頂いております。" at bounding box center [252, 541] width 396 height 99
paste textarea "青池"
click at [256, 560] on textarea "お世話になります！ 23日は青池様のご案内が出来ますよう、上記の形で店舗のお席や担当スタッフなど押さえさせて頂いております。" at bounding box center [252, 541] width 396 height 99
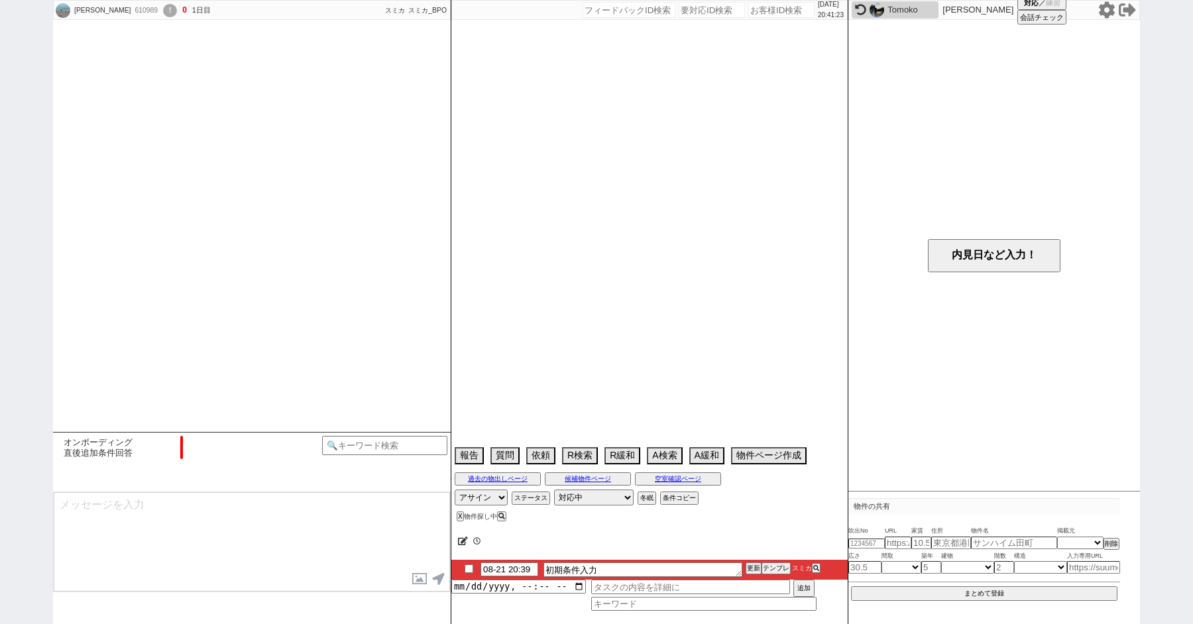
scroll to position [959, 0]
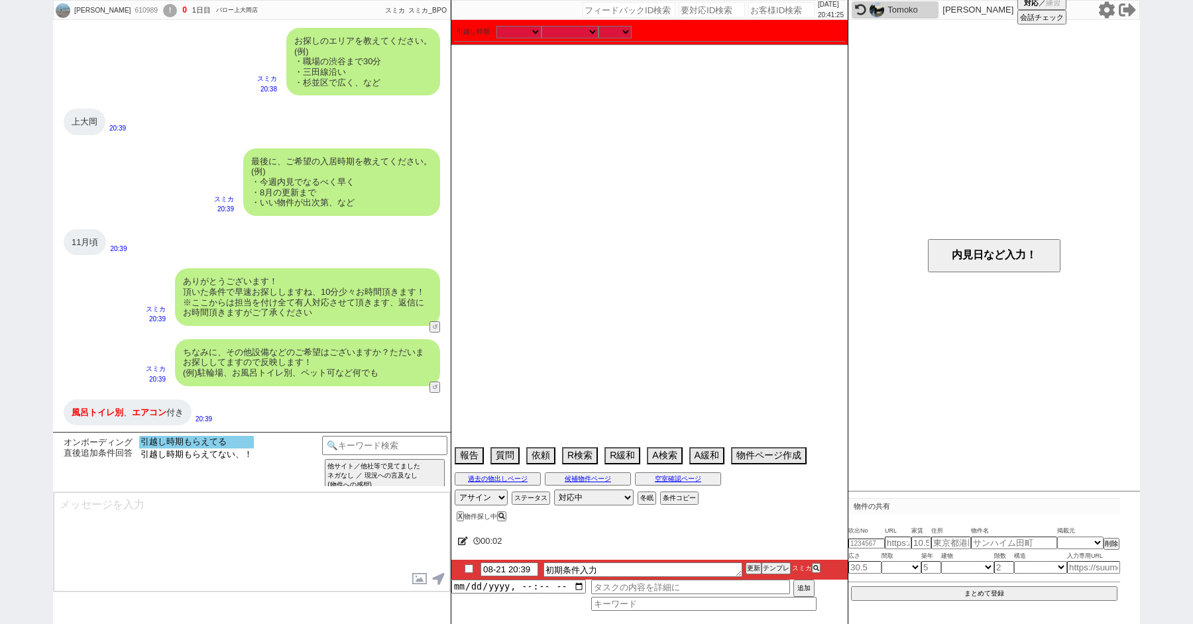
click at [167, 449] on option "引越し時期もらえてる" at bounding box center [196, 455] width 115 height 13
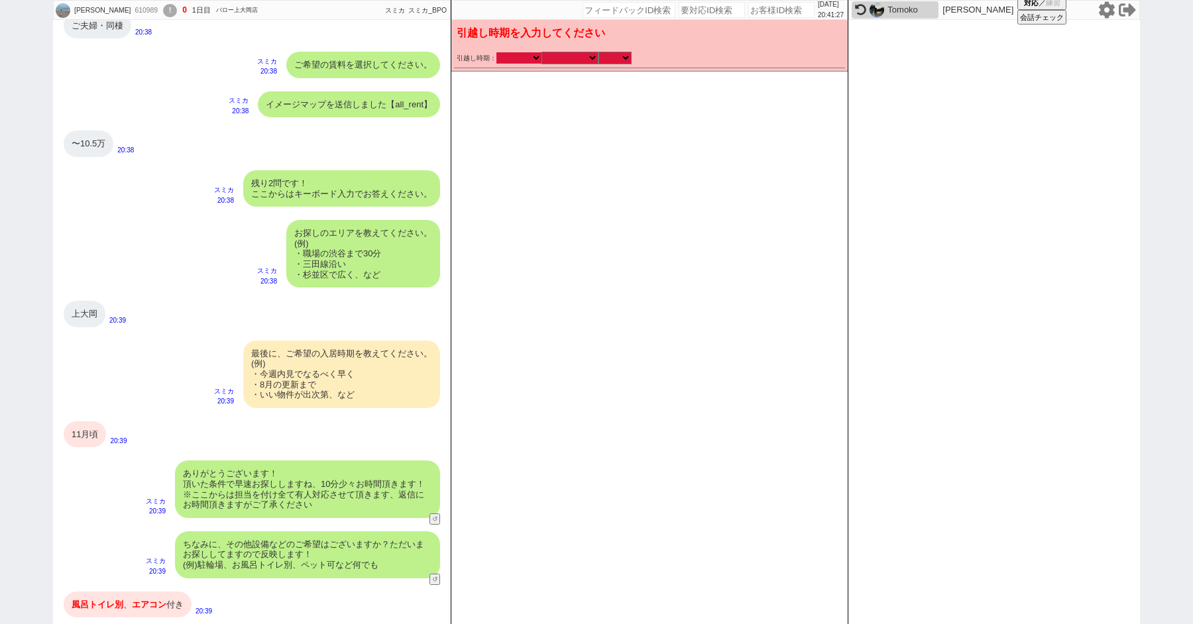
click at [513, 56] on select "2025年 2026年" at bounding box center [518, 57] width 45 height 11
click at [496, 52] on select "2025年 2026年" at bounding box center [518, 57] width 45 height 11
click at [565, 60] on select "なる早 未定 いつでも 物件あれば 年内 来年 1月 2月 3月 4月 5月 6月 7月 8月 9月 10月 11月 12月 春 夏 秋 冬" at bounding box center [569, 57] width 57 height 11
click at [541, 52] on select "なる早 未定 いつでも 物件あれば 年内 来年 1月 2月 3月 4月 5月 6月 7月 8月 9月 10月 11月 12月 春 夏 秋 冬" at bounding box center [569, 57] width 57 height 11
click at [612, 62] on select "のみ 上旬 中旬 下旬 末 まで 1日 2日 3日 4日 5日 6日 7日 8日 9日 10日 11日 12日 13日 14日 15日 16日 17日 18日…" at bounding box center [614, 57] width 33 height 11
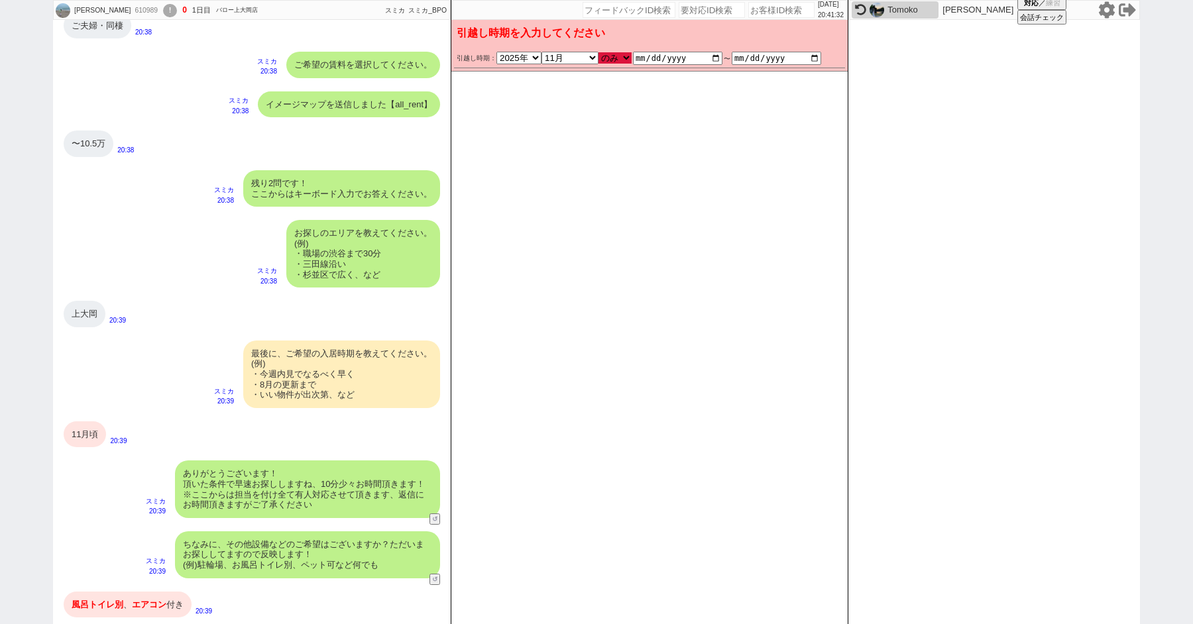
click at [598, 52] on select "のみ 上旬 中旬 下旬 末 まで 1日 2日 3日 4日 5日 6日 7日 8日 9日 10日 11日 12日 13日 14日 15日 16日 17日 18日…" at bounding box center [614, 57] width 33 height 11
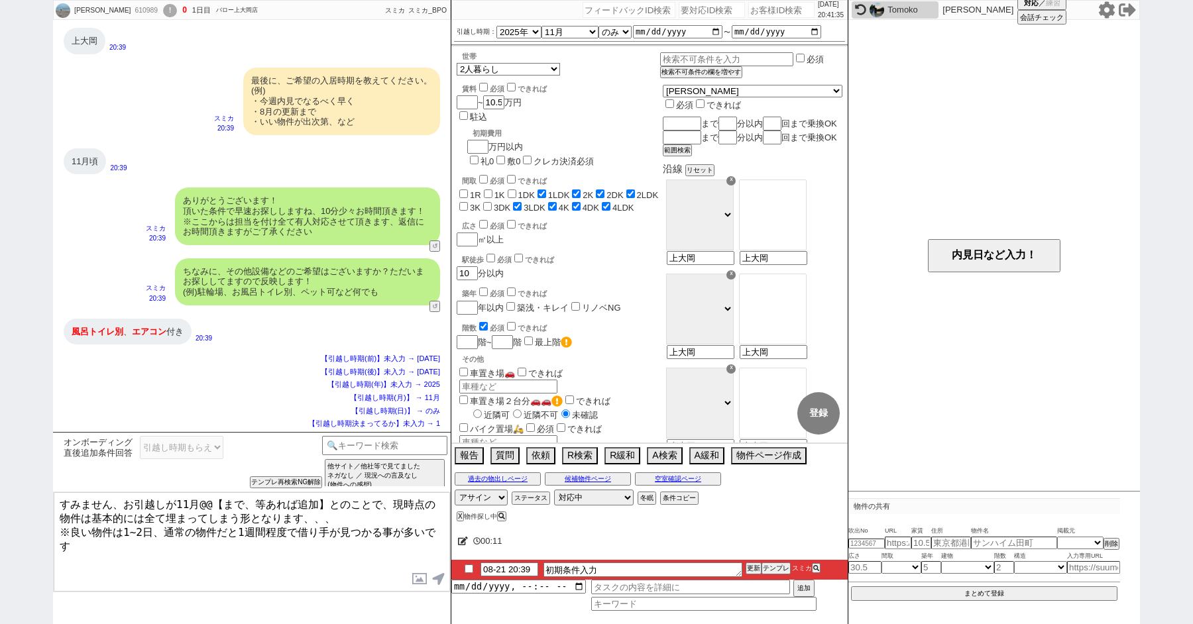
drag, startPoint x: 196, startPoint y: 502, endPoint x: 324, endPoint y: 503, distance: 127.9
click at [324, 503] on textarea "すみません、お引越しが11月@@【まで、等あれば追加】とのことで、現時点の物件は基本的には全て埋まってしまう形となります、、、 ※良い物件は1~2日、通常の物…" at bounding box center [252, 541] width 396 height 99
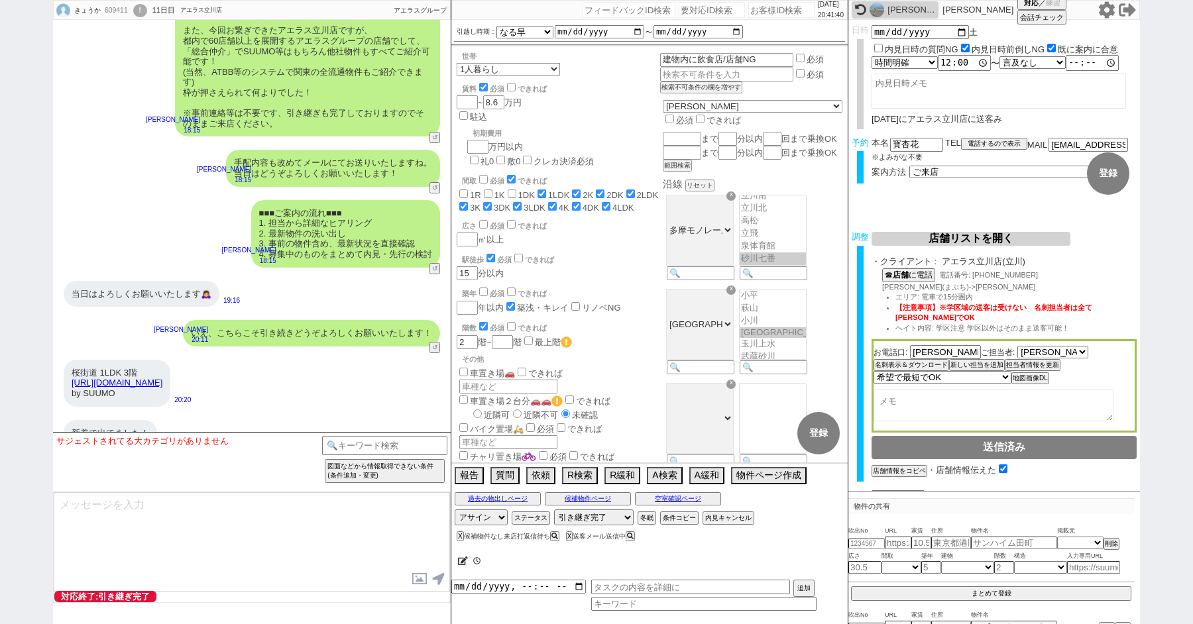
scroll to position [160, 0]
click at [436, 266] on button "↺" at bounding box center [436, 270] width 8 height 9
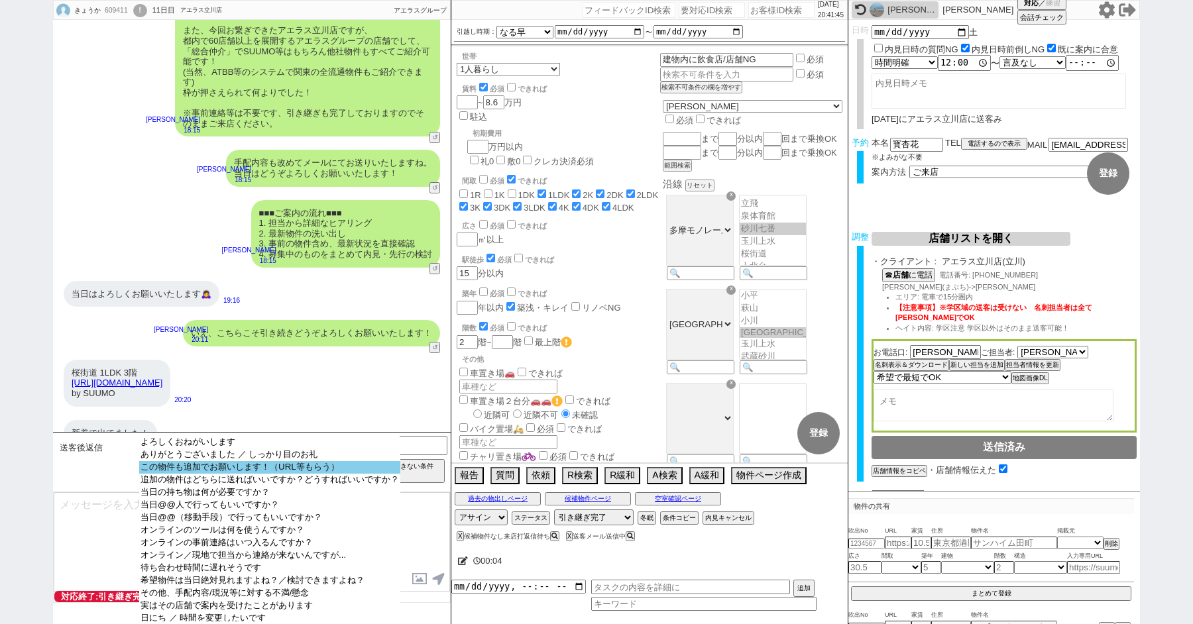
click at [210, 474] on option "この物件も追加でお願いします！（URL等もらう）" at bounding box center [269, 480] width 261 height 13
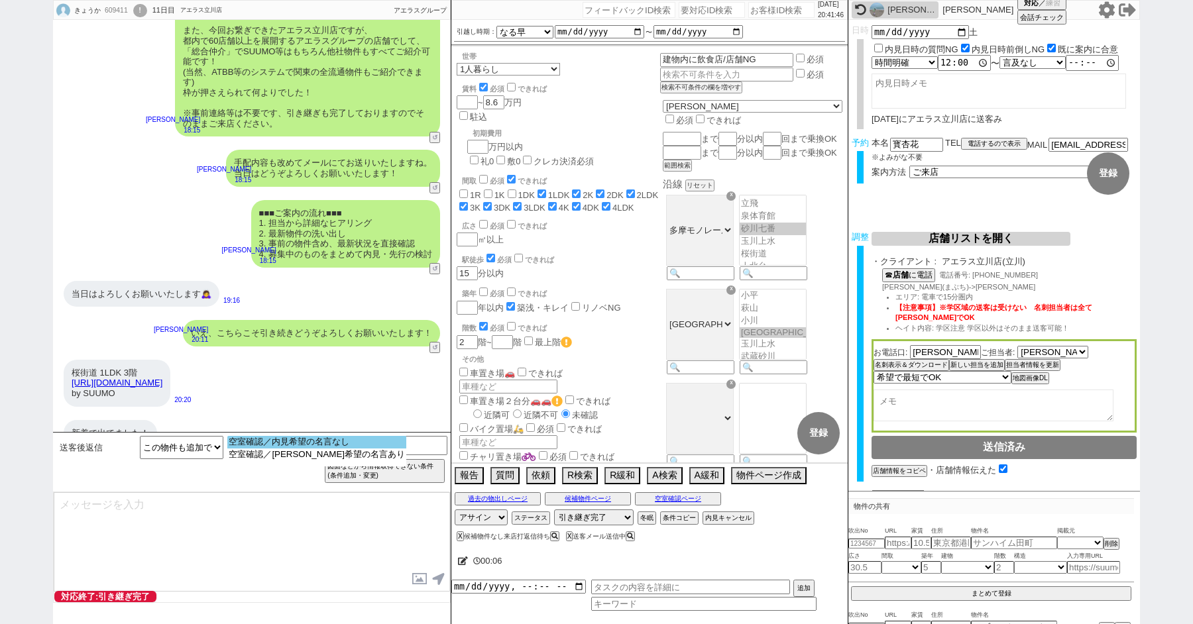
click at [278, 449] on option "空室確認／内見希望の名言なし" at bounding box center [316, 455] width 179 height 13
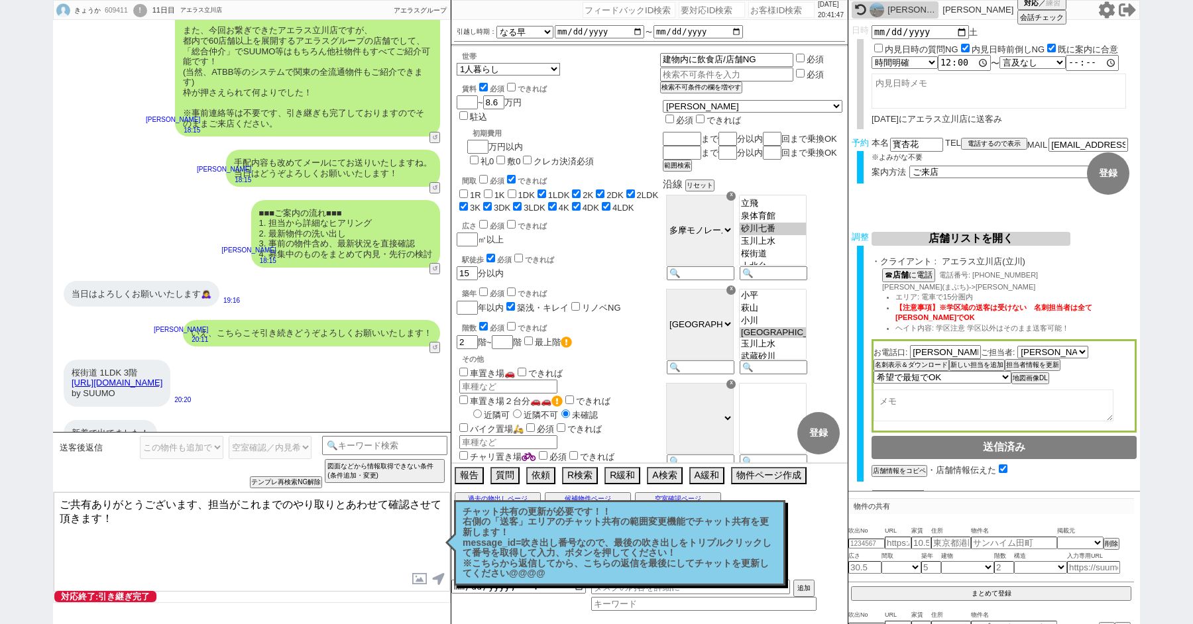
click at [223, 525] on textarea "ご共有ありがとうございます、担当がこれまでのやり取りとあわせて確認させて頂きます！" at bounding box center [252, 541] width 396 height 99
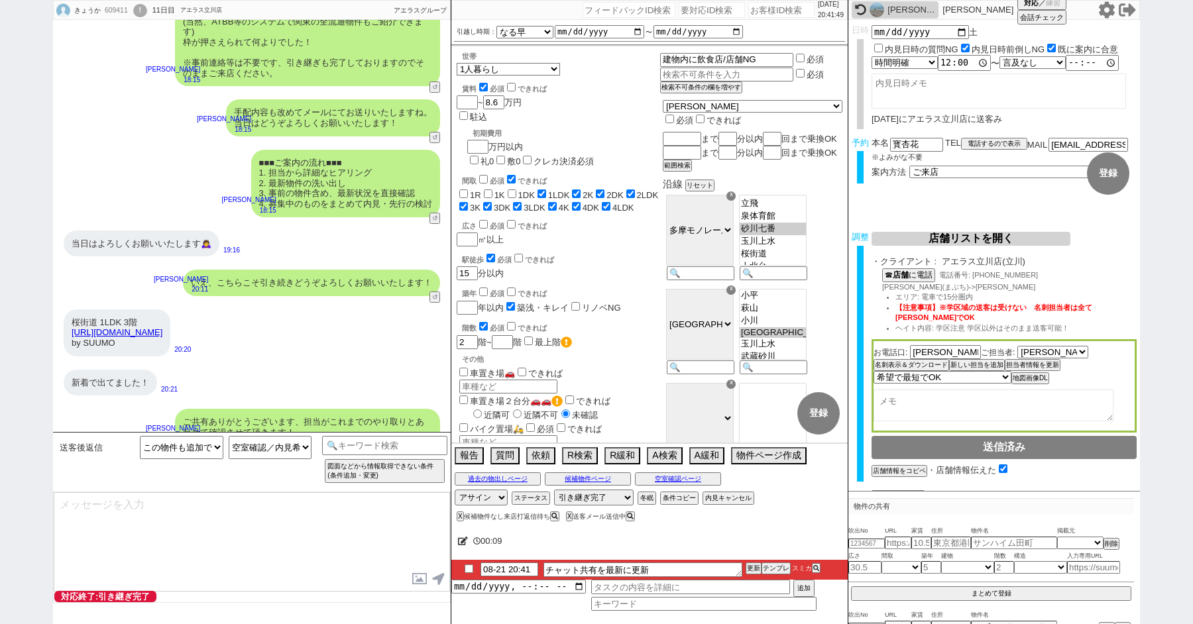
scroll to position [9104, 0]
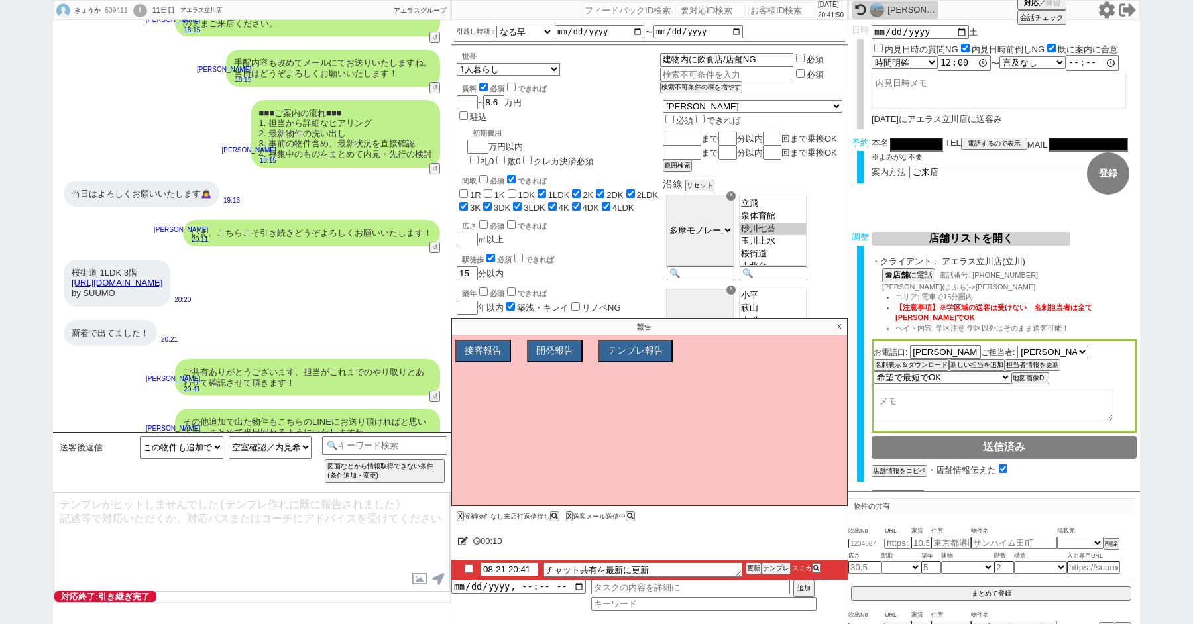
click at [252, 409] on div "その他追加で出た物件もこちらのLINEにお送り頂ければと思います、まとめて当日回れるようにいたしますね。" at bounding box center [307, 427] width 265 height 36
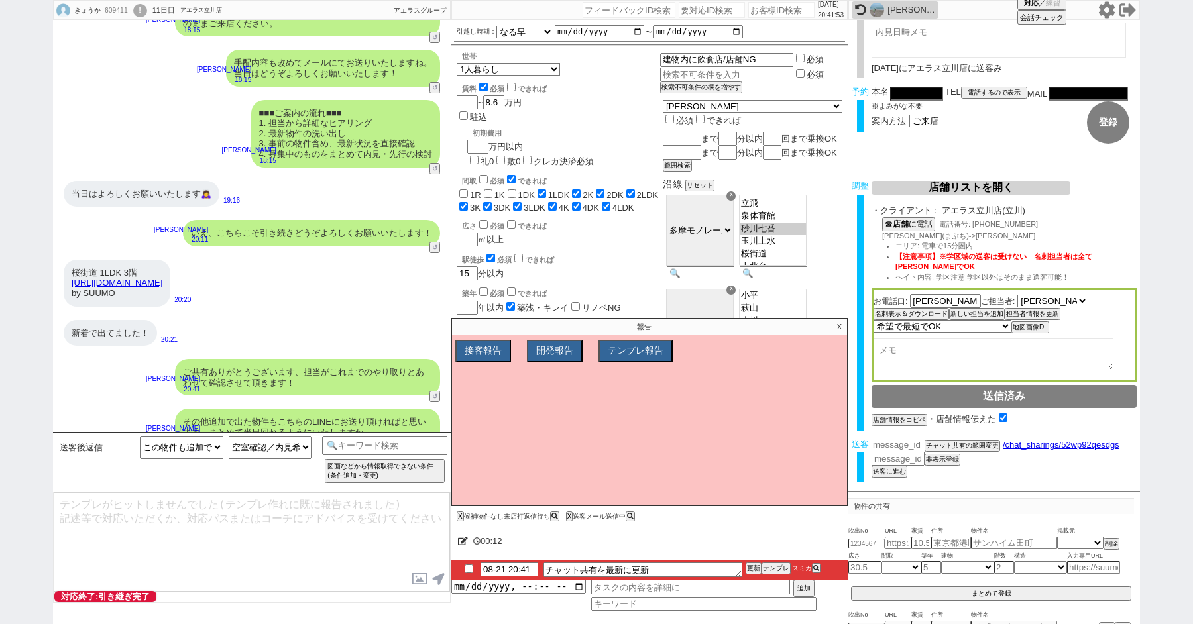
click at [879, 447] on input "number" at bounding box center [897, 444] width 53 height 11
paste input "36825229"
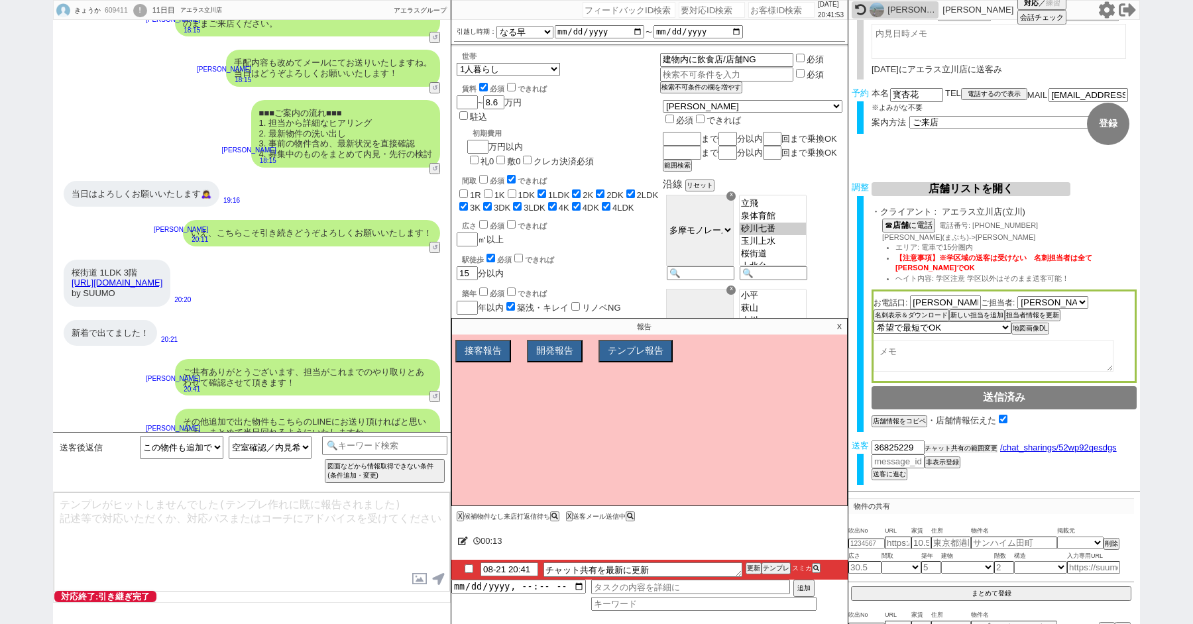
click at [965, 447] on button "チャット共有の範囲変更" at bounding box center [960, 448] width 73 height 9
click at [838, 323] on p "X" at bounding box center [839, 327] width 15 height 16
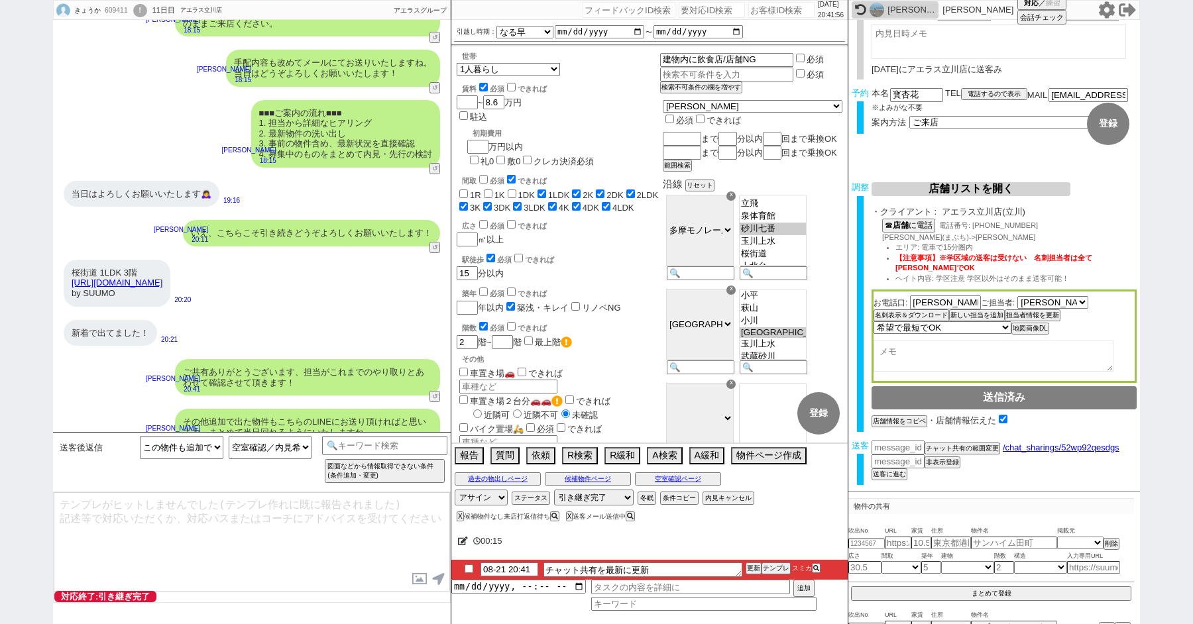
click at [469, 569] on input "checkbox" at bounding box center [468, 569] width 19 height 9
click at [459, 515] on button "X" at bounding box center [459, 516] width 5 height 7
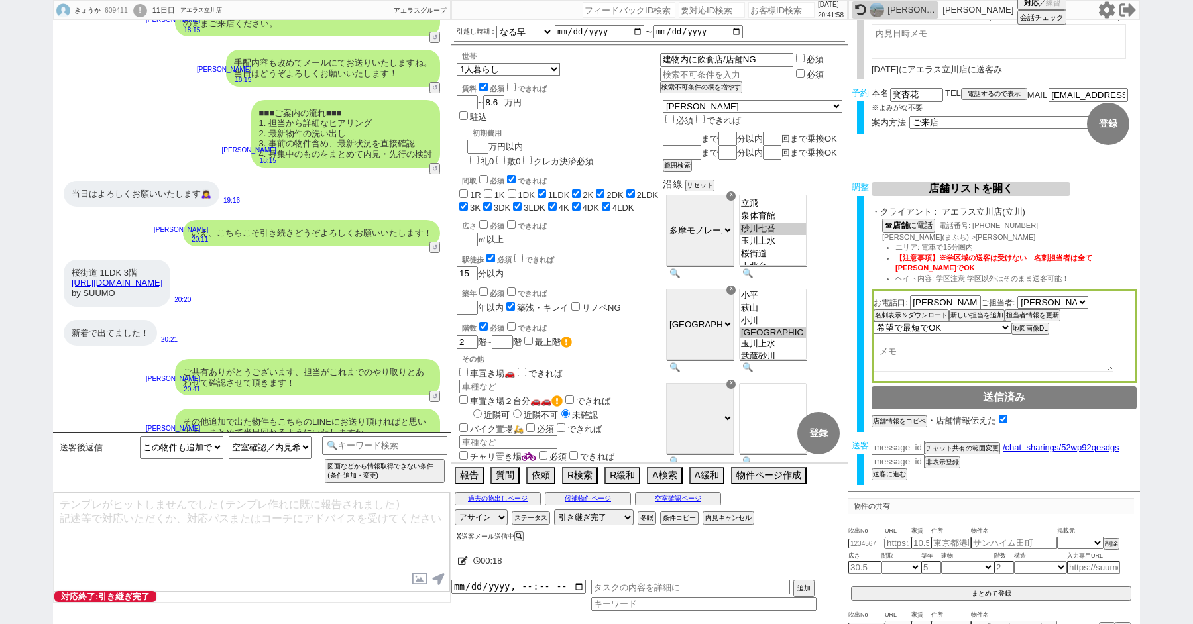
click at [459, 533] on button "X" at bounding box center [459, 536] width 5 height 7
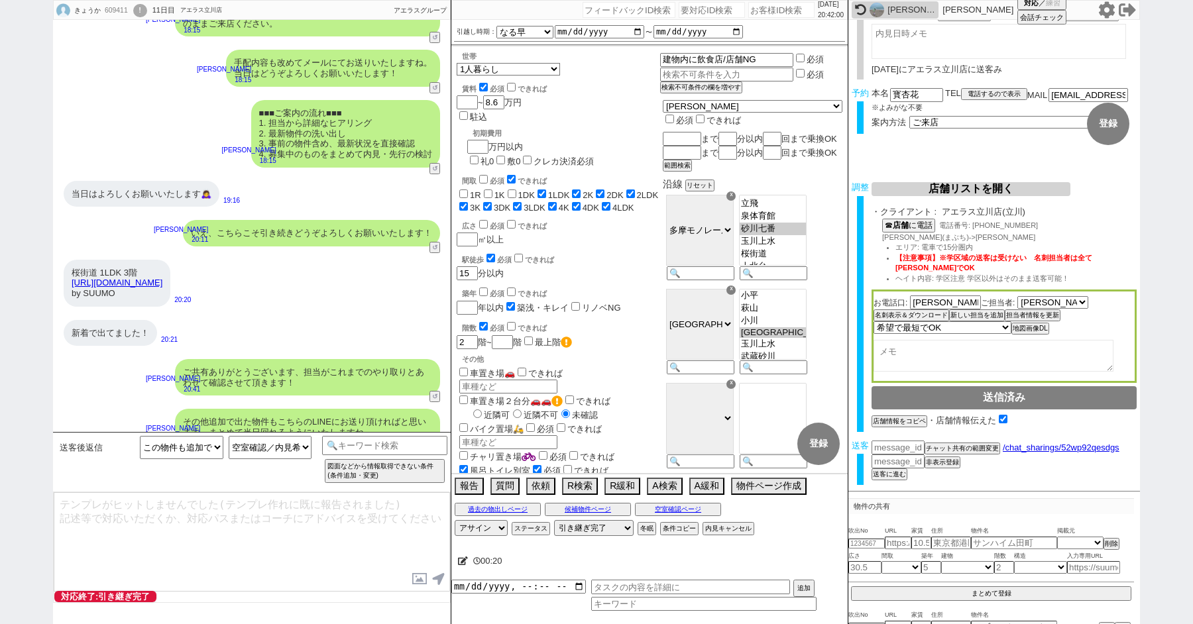
click at [147, 13] on div "!" at bounding box center [140, 10] width 14 height 13
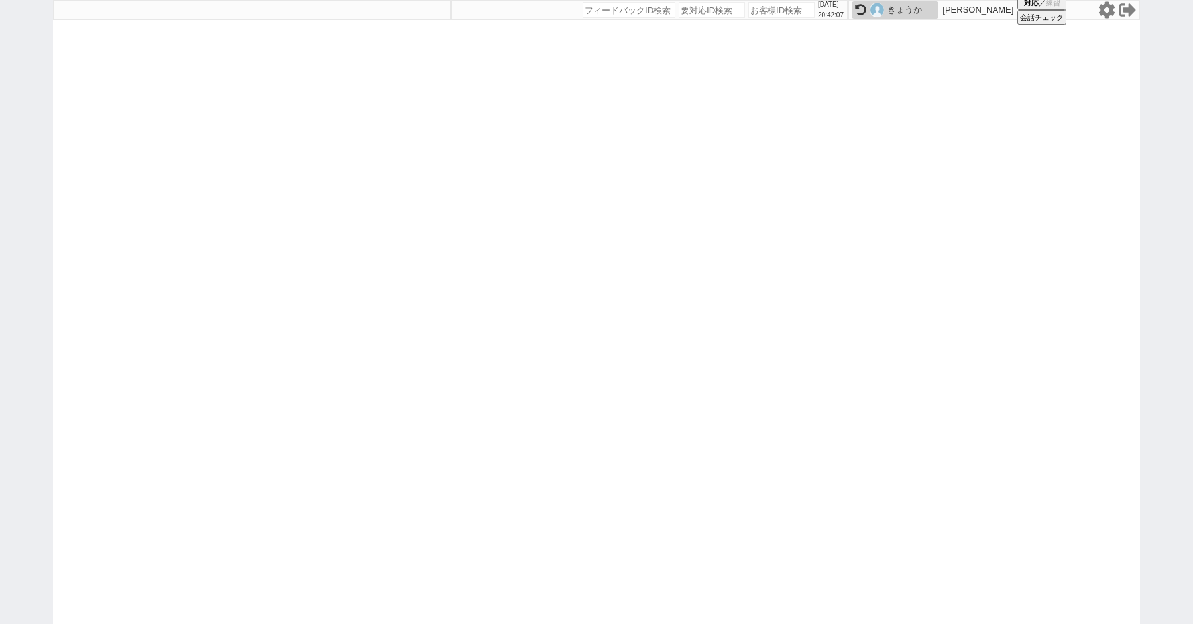
paste input "609411"
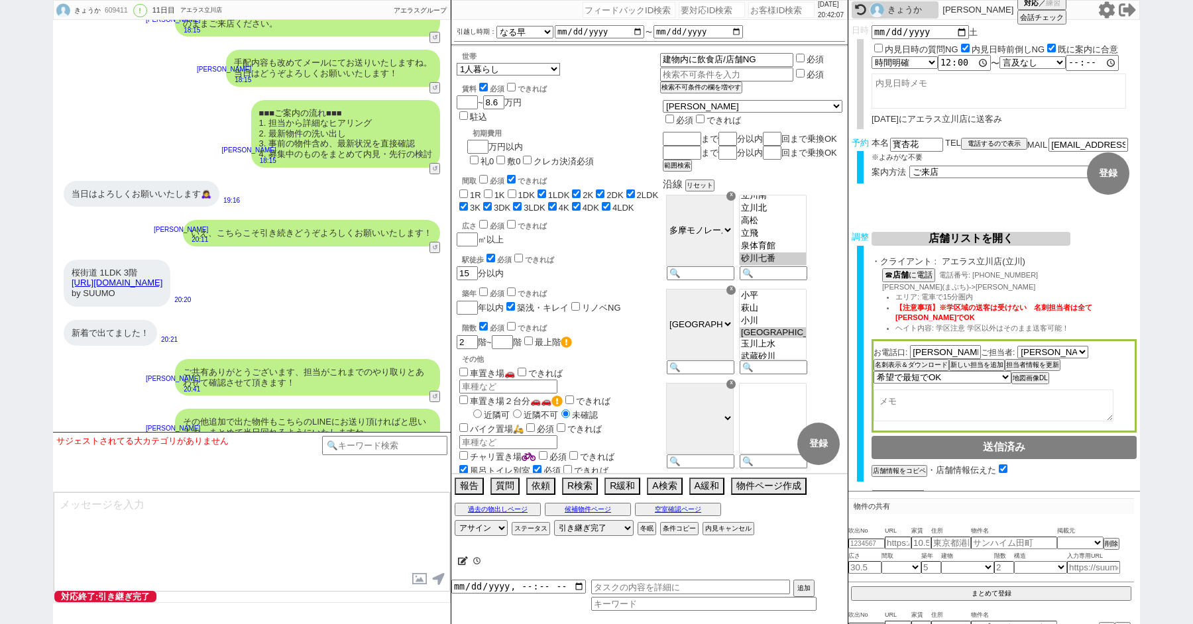
scroll to position [160, 0]
paste input "609446"
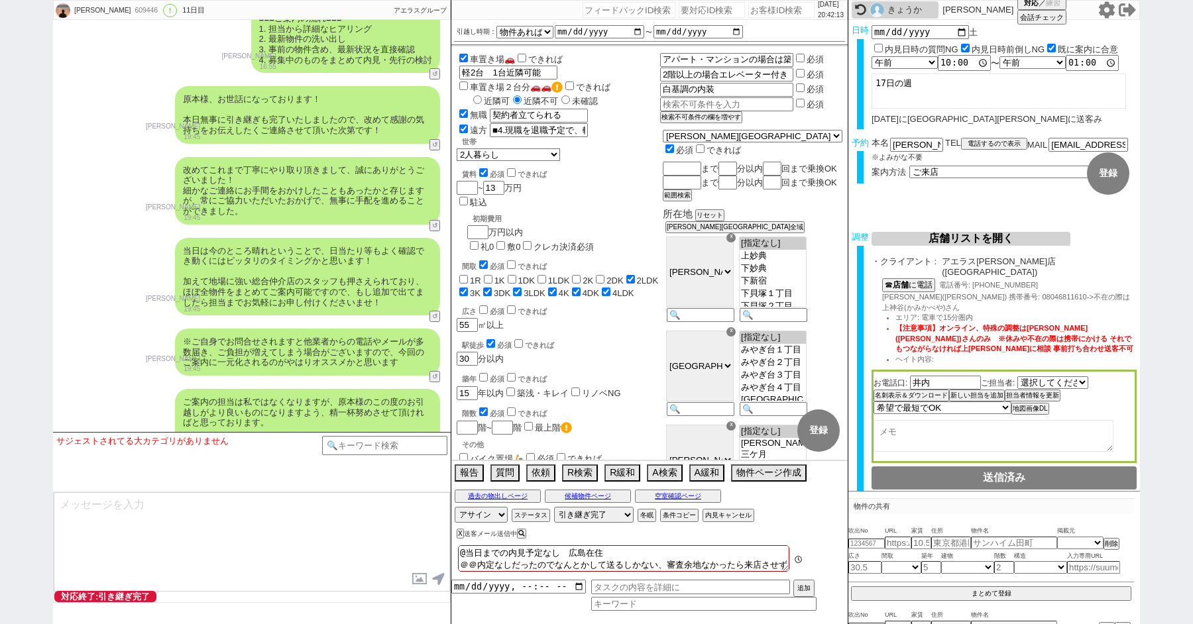
scroll to position [2, 0]
paste input "609512"
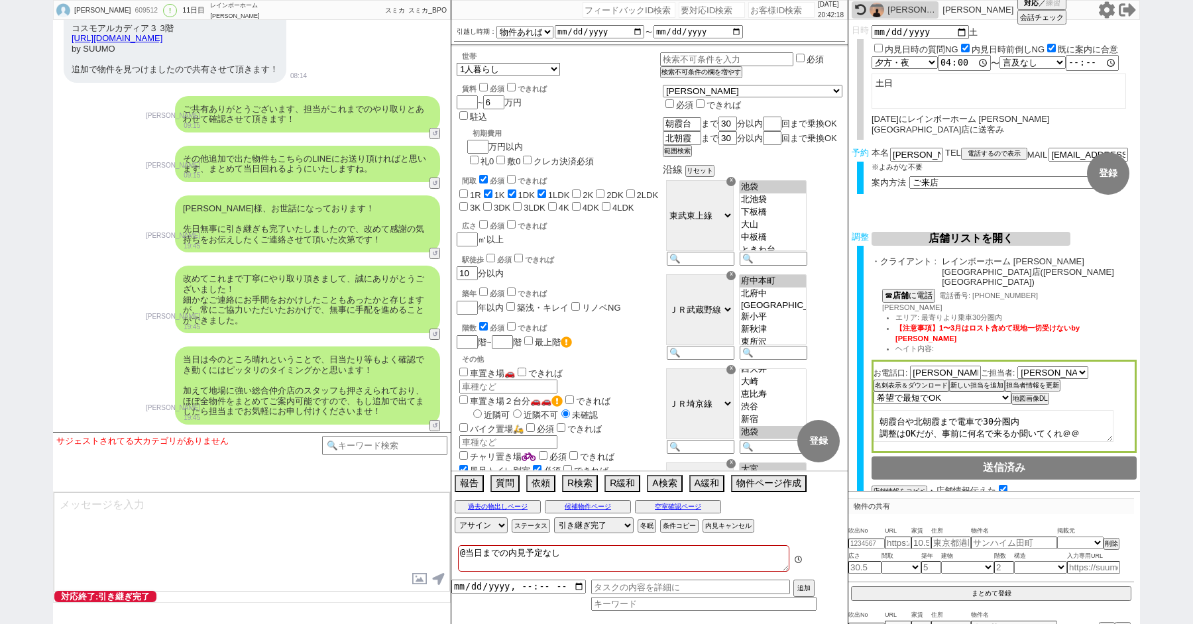
scroll to position [160, 0]
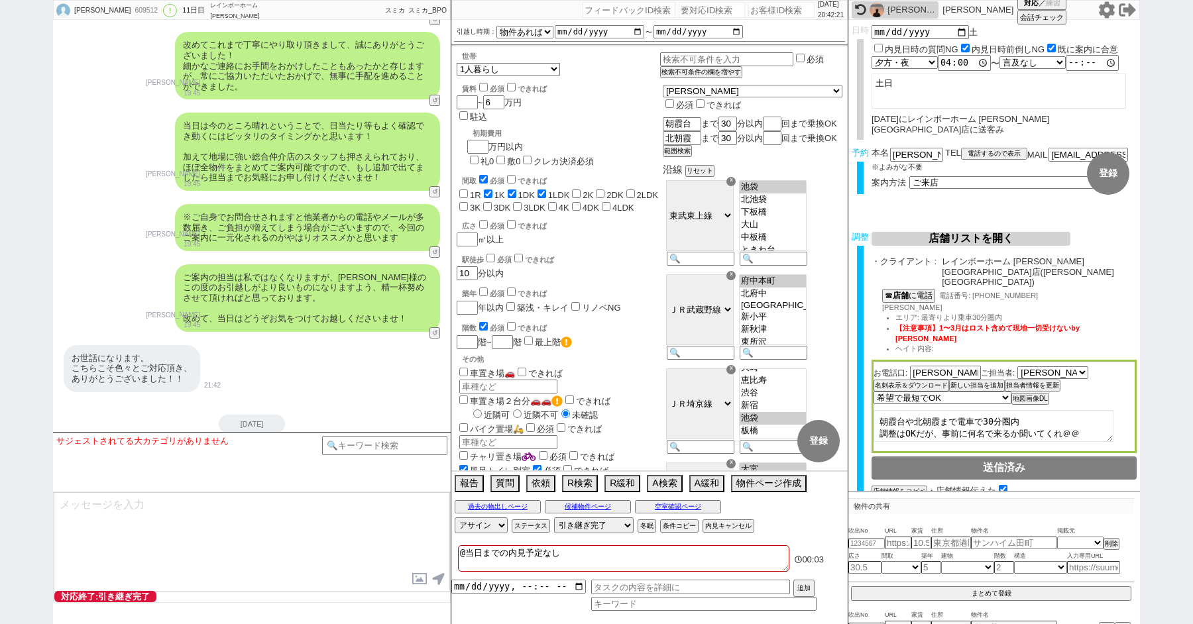
paste input "609745"
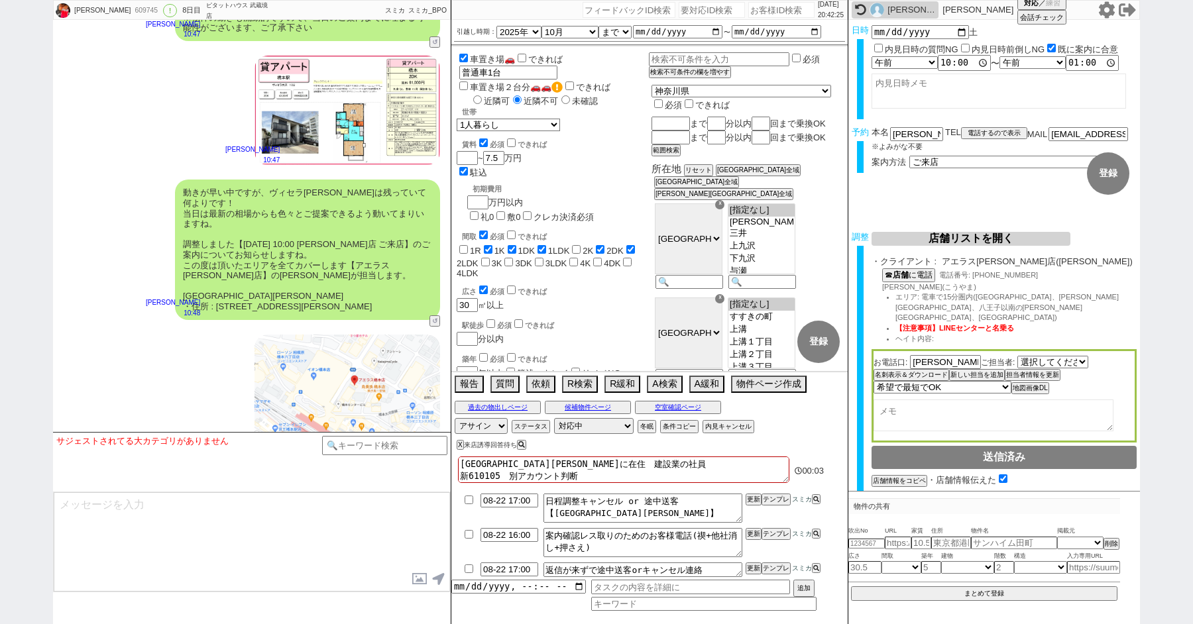
scroll to position [5702, 0]
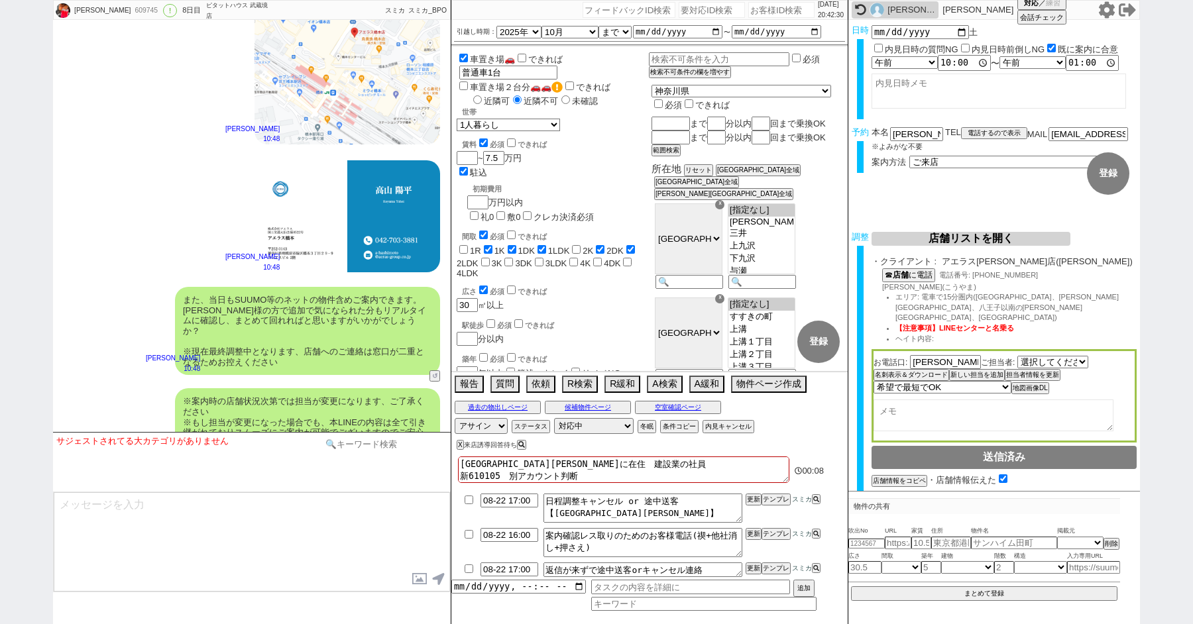
click at [359, 439] on input at bounding box center [384, 444] width 125 height 17
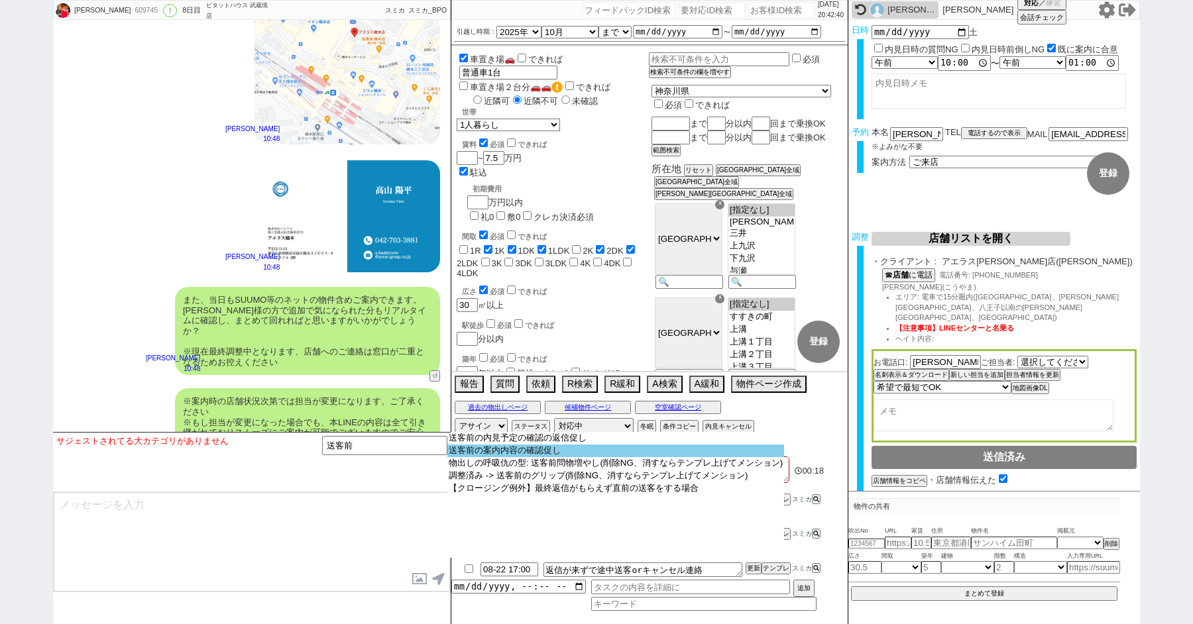
click at [558, 455] on option "送客前の案内内容の確認促し" at bounding box center [615, 451] width 337 height 13
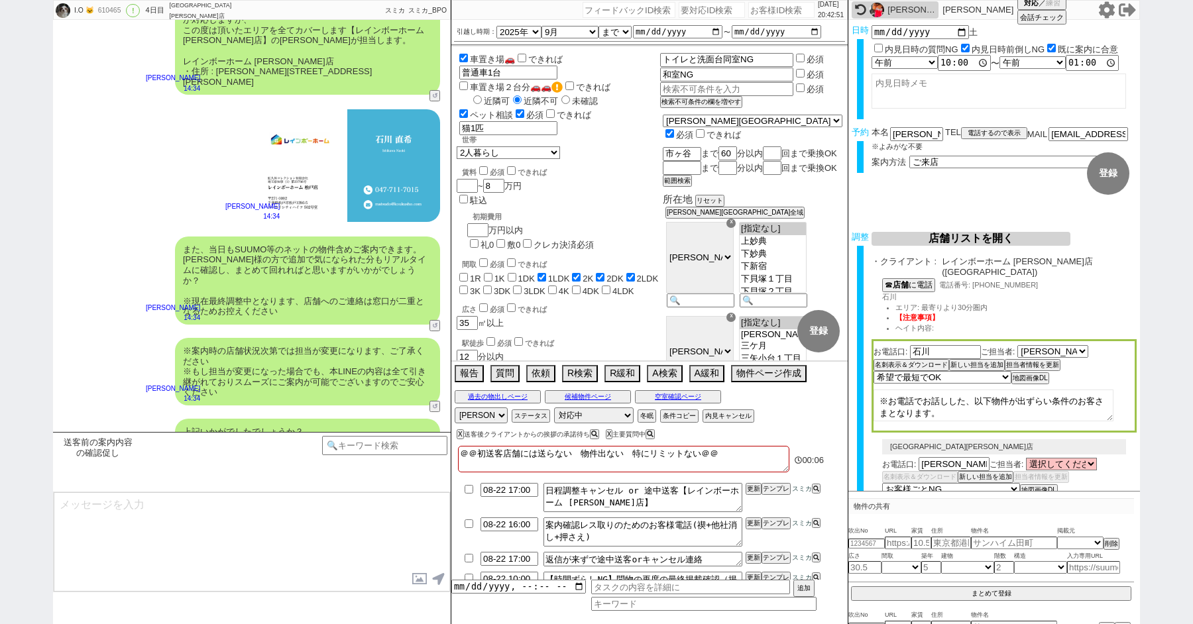
scroll to position [87, 0]
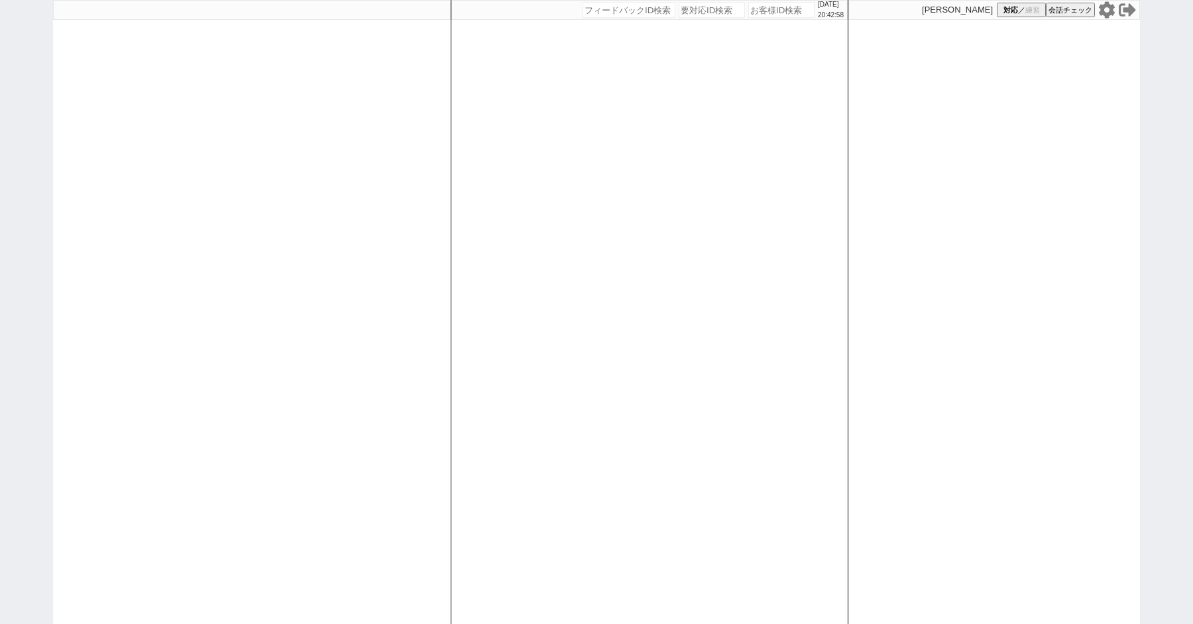
paste input "609757"
type input "609757"
select select "1"
select select "2"
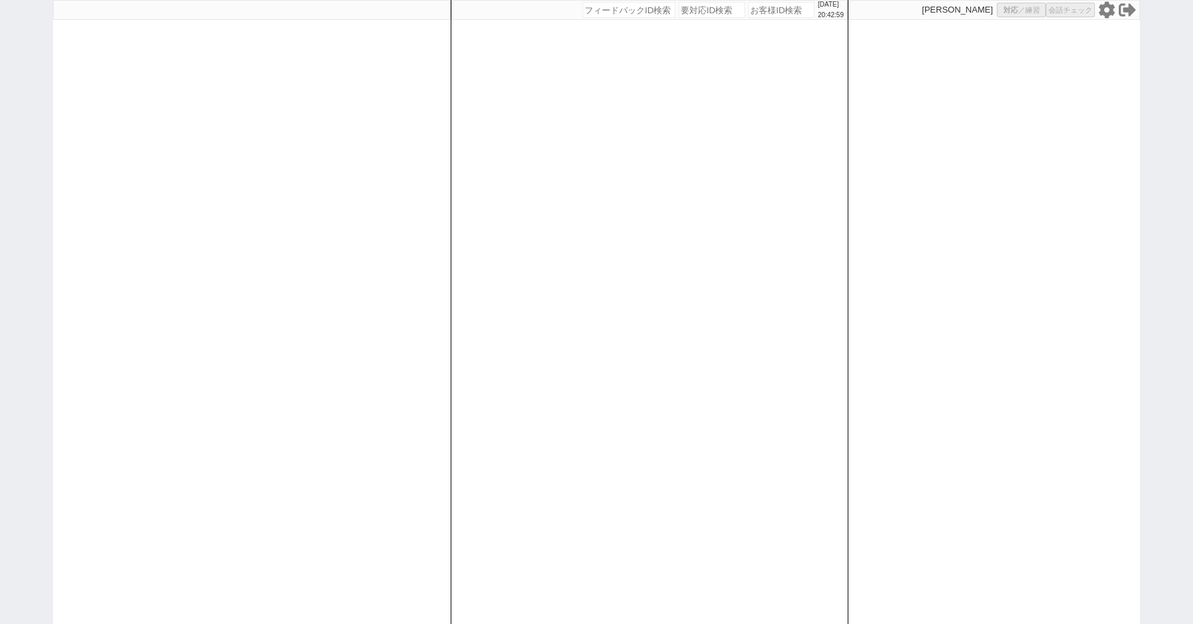
select select "5"
select select
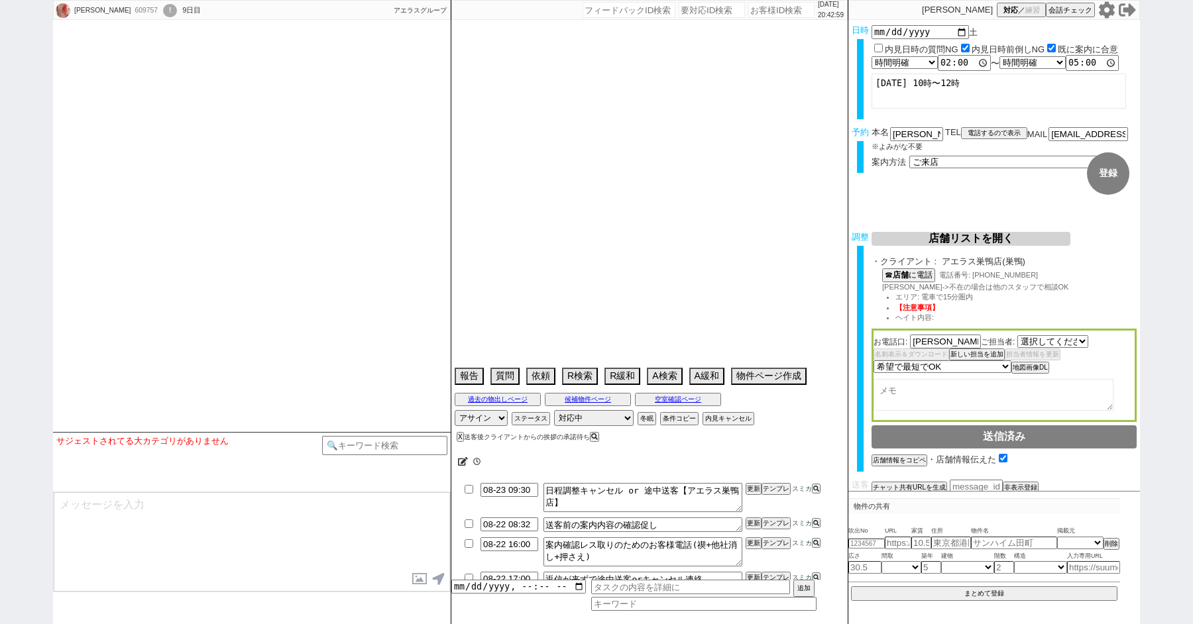
select select "[DATE]"
type textarea "21日 17:26 　出ない、他社なし"
select select "15"
select select "0"
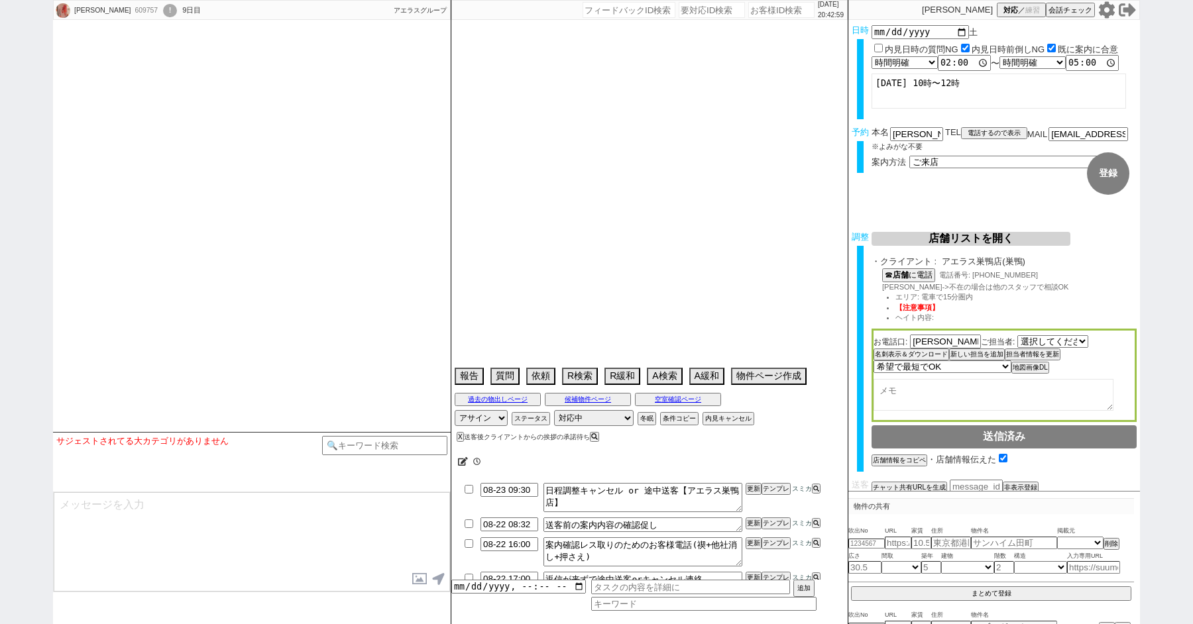
select select "60"
select select "14"
select select "486"
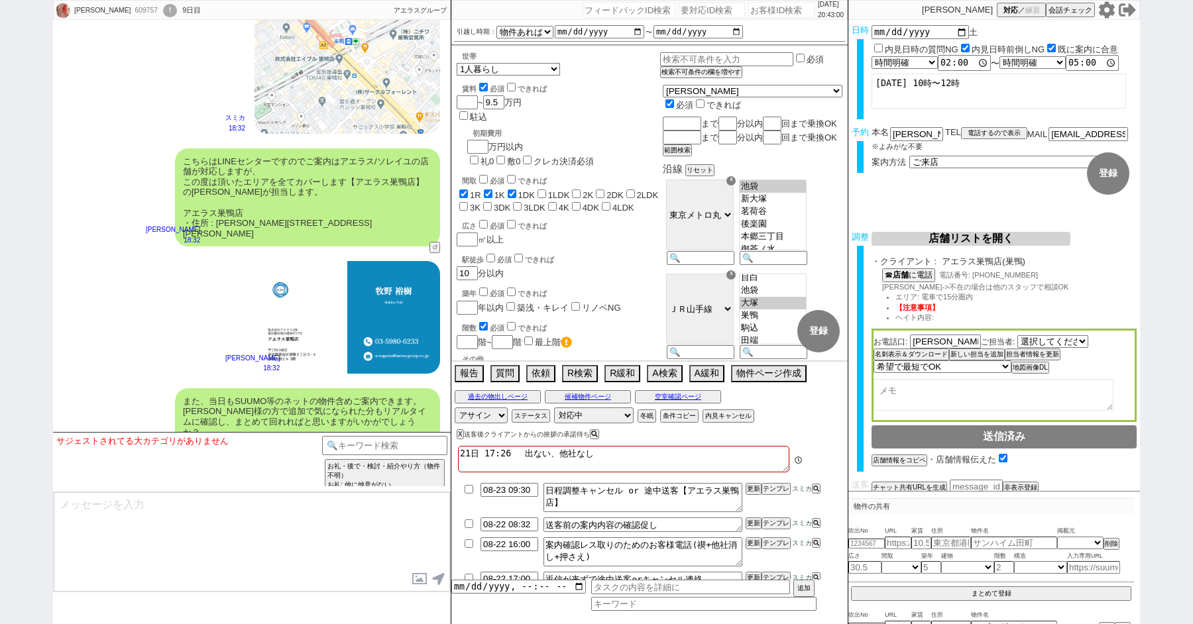
scroll to position [6943, 0]
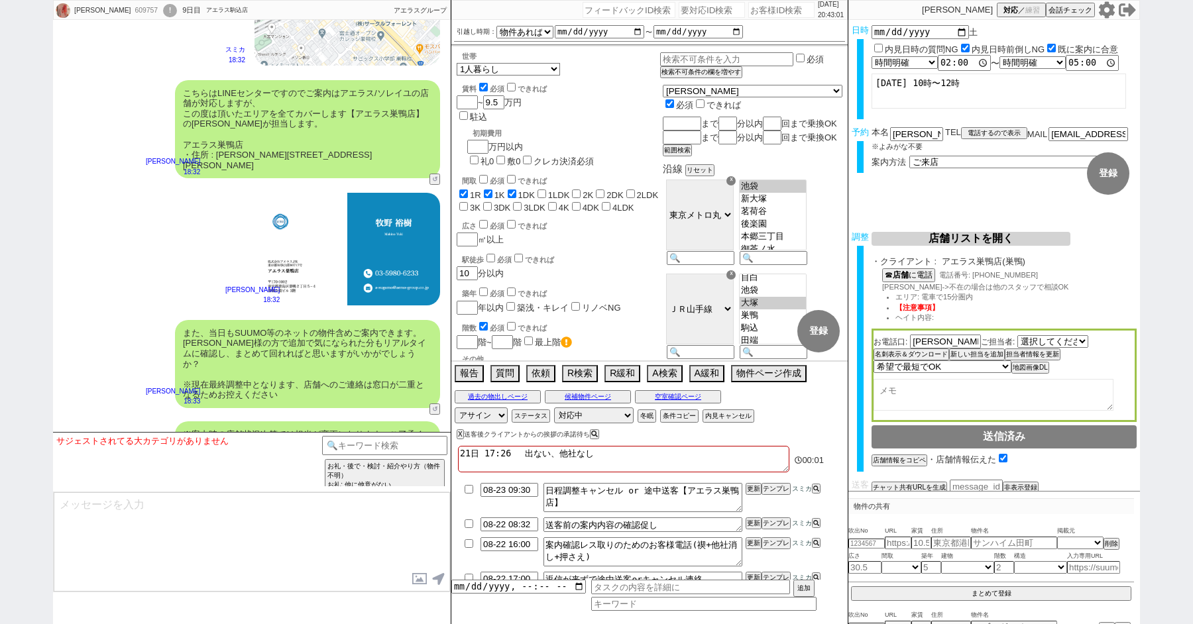
click at [434, 487] on button "↺" at bounding box center [436, 491] width 8 height 9
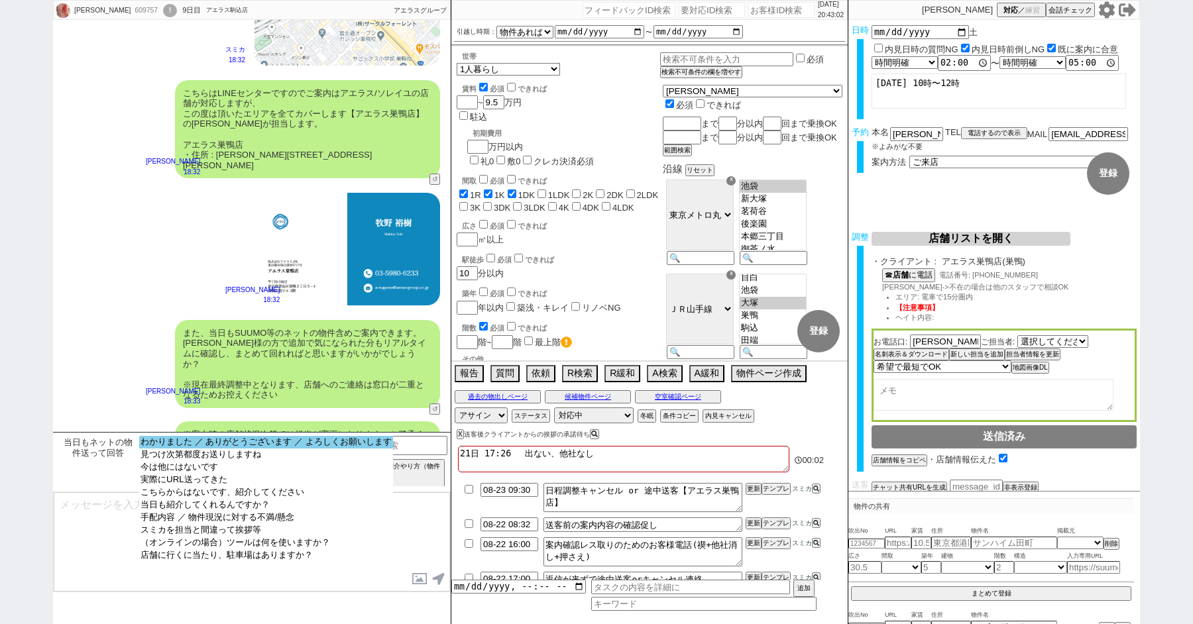
select select "わかりました ／ ありがとうございます ／ よろしくお願いします"
click at [231, 449] on option "わかりました ／ ありがとうございます ／ よろしくお願いします" at bounding box center [266, 455] width 254 height 13
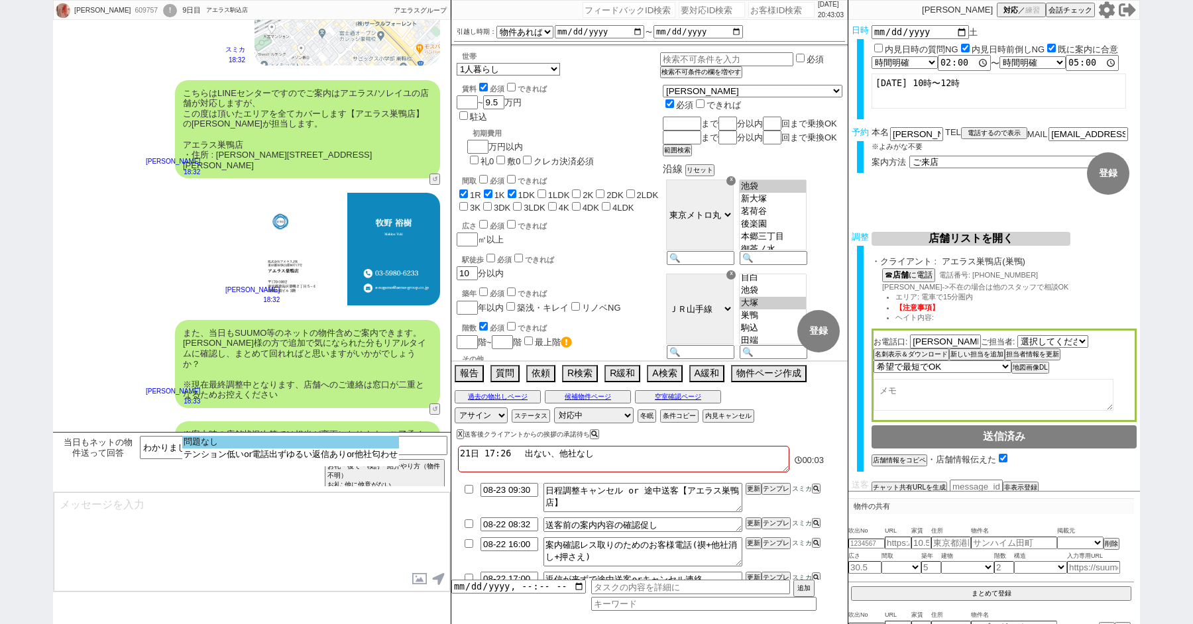
select select "問題なし"
click at [231, 449] on option "問題なし" at bounding box center [290, 455] width 217 height 13
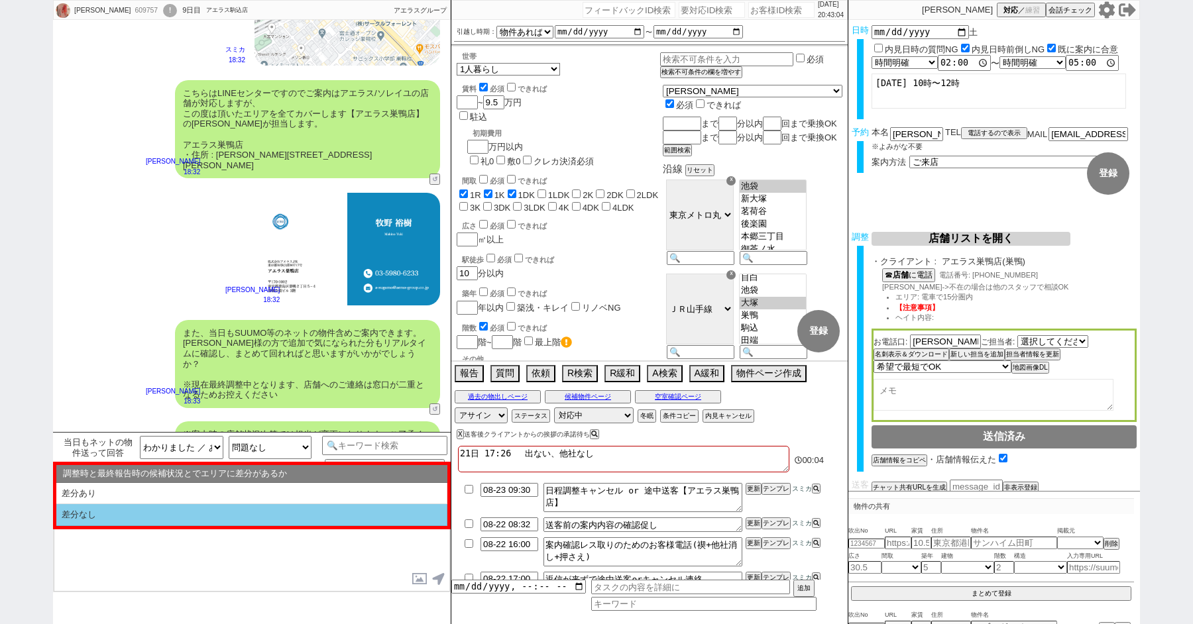
click at [179, 514] on li "差分なし" at bounding box center [251, 515] width 391 height 22
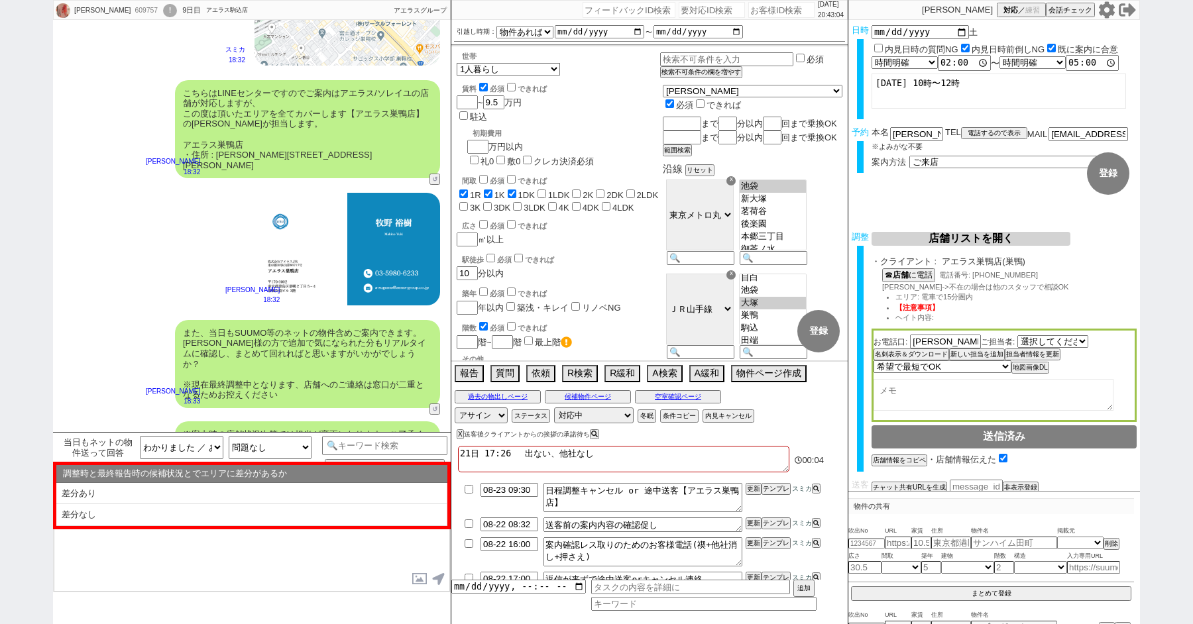
select select "差分なし"
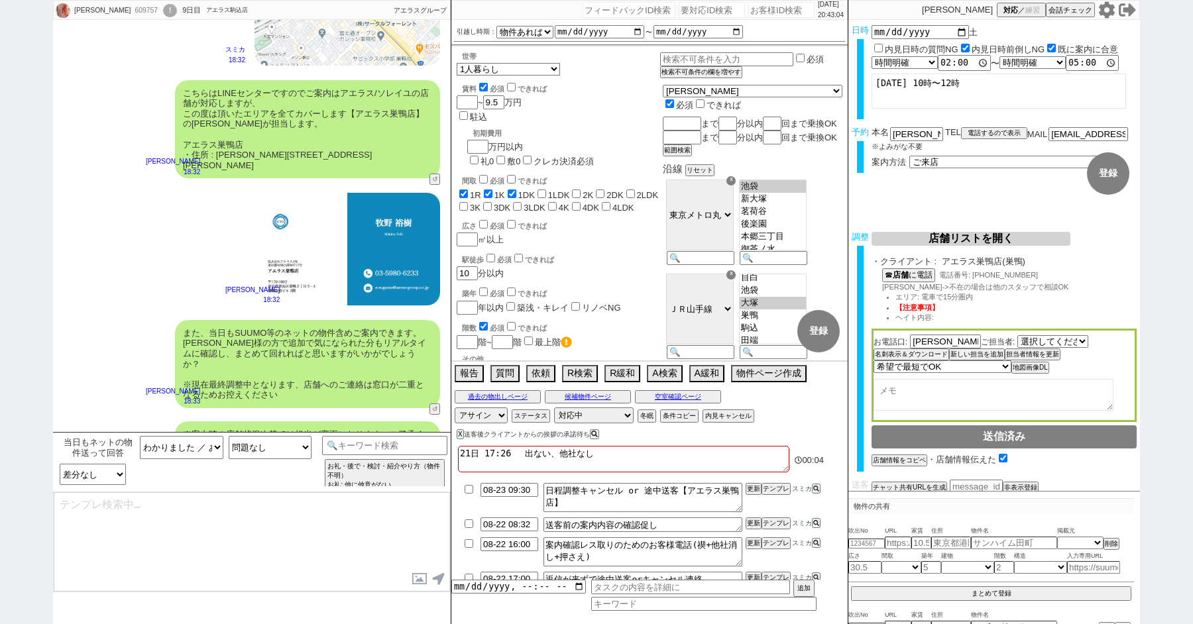
type textarea "ご確認ありがとうございます！ また、今回お繋ぎできたアエラス巣鴨店ですが、 都内で60店舗以上を展開するアエラスグループの店舗でして、「総合仲介」でSUUMO…"
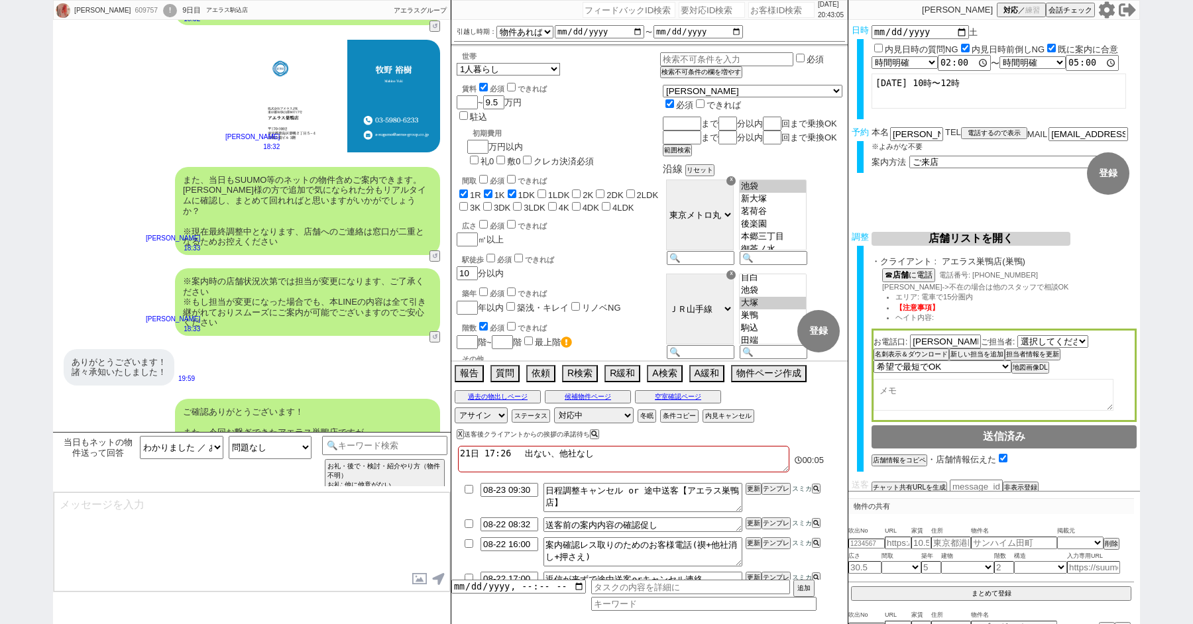
type textarea "手配内容も改めてメールにてお送りいたしますね。 当日はどうぞよろしくお願いいたします！"
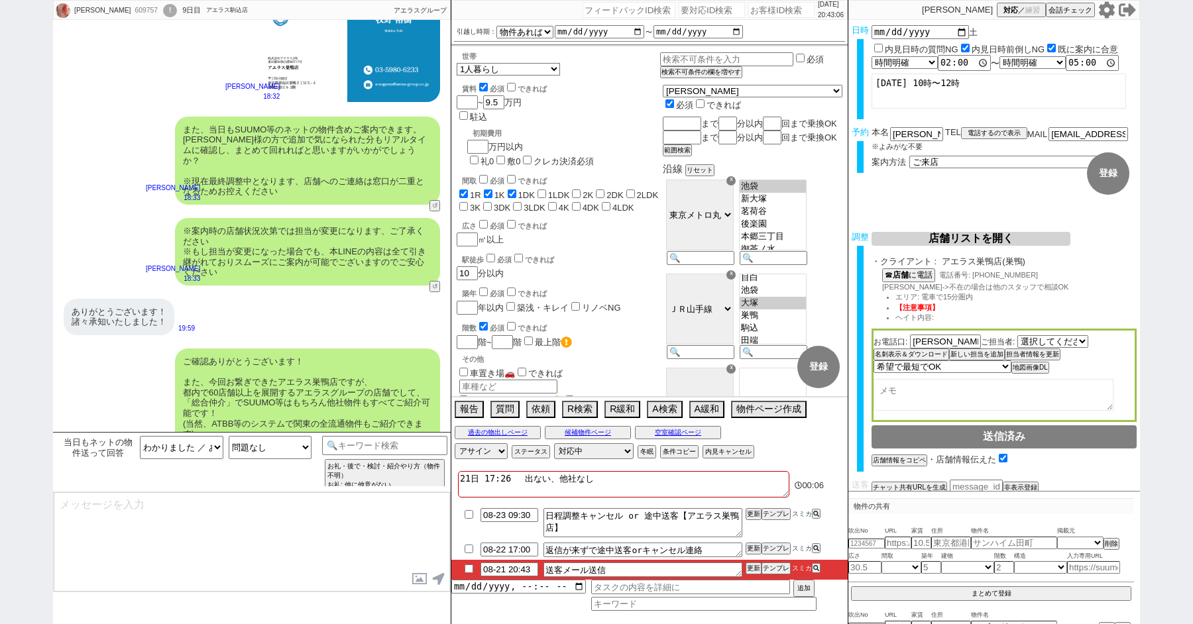
type textarea "■■■ご案内の流れ■■■ 1. 担当から詳細なヒアリング 2. 最新物件の洗い出し 3. 事前の物件含め、最新状況を直接確認 4. 募集中のものをまとめて内見…"
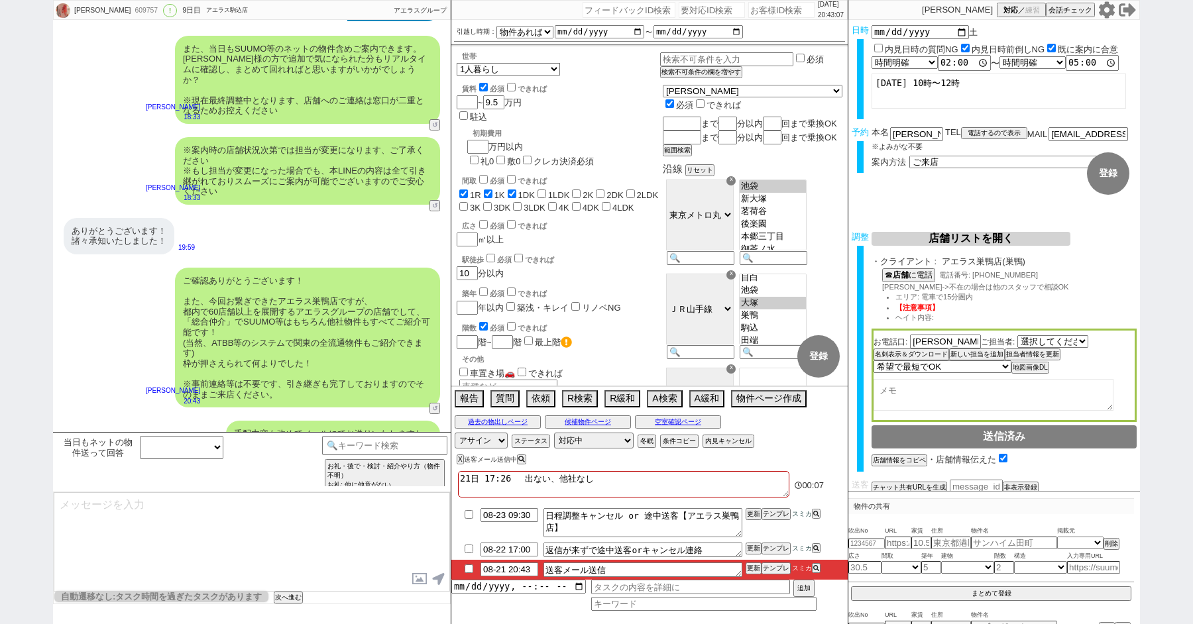
scroll to position [27, 0]
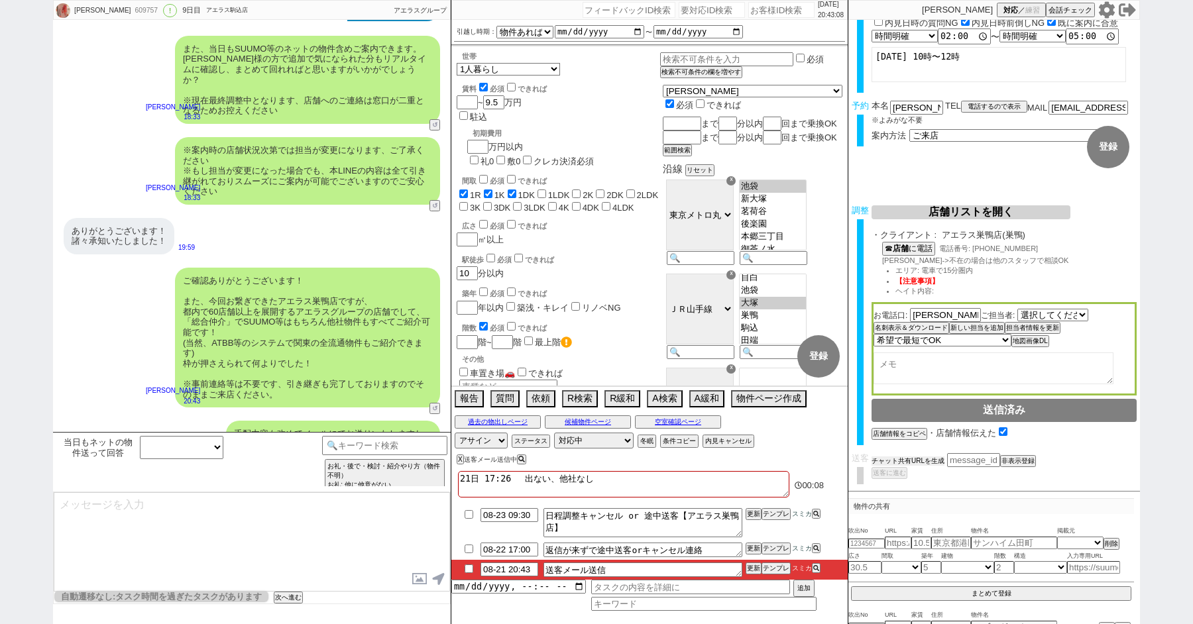
click at [895, 459] on button "チャット共有URLを生成" at bounding box center [907, 461] width 73 height 9
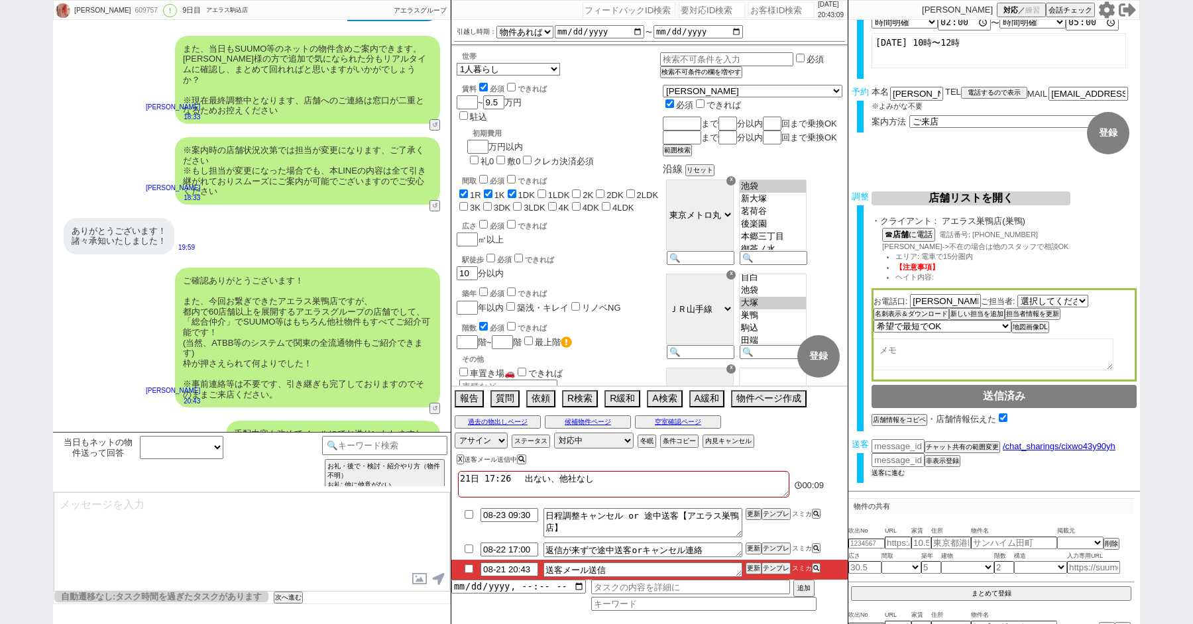
click at [891, 471] on button "送客に進む" at bounding box center [887, 472] width 33 height 9
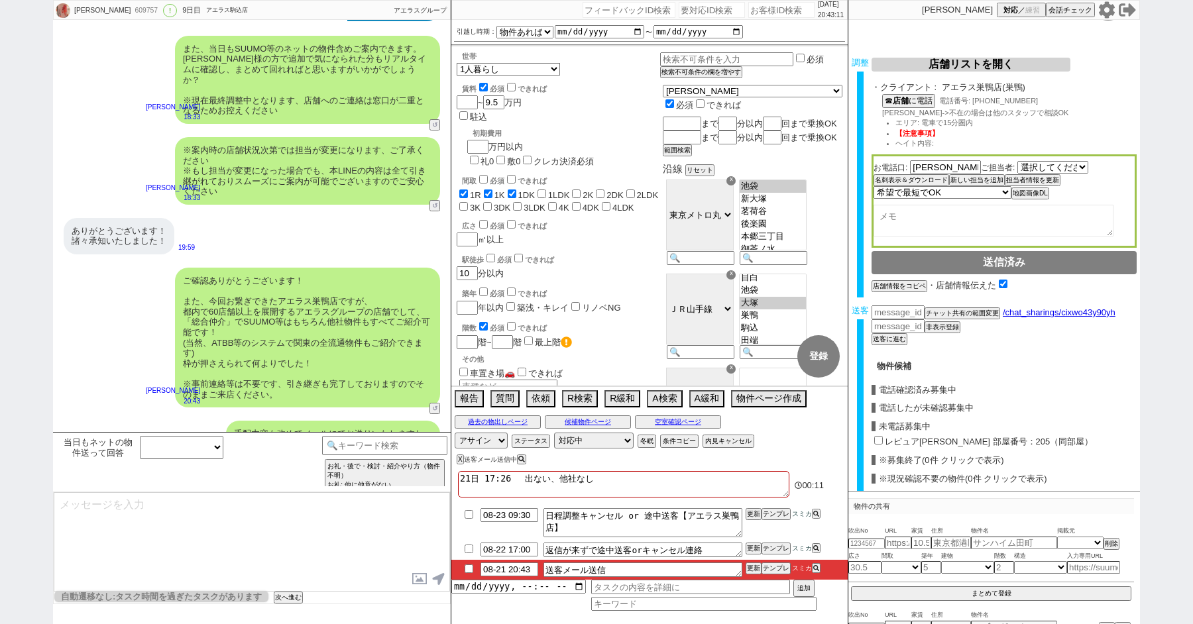
click at [877, 437] on input "レピュア[PERSON_NAME] 部屋番号：205（同部屋）" at bounding box center [878, 440] width 9 height 9
checkbox input "true"
type input "83000"
checkbox input "true"
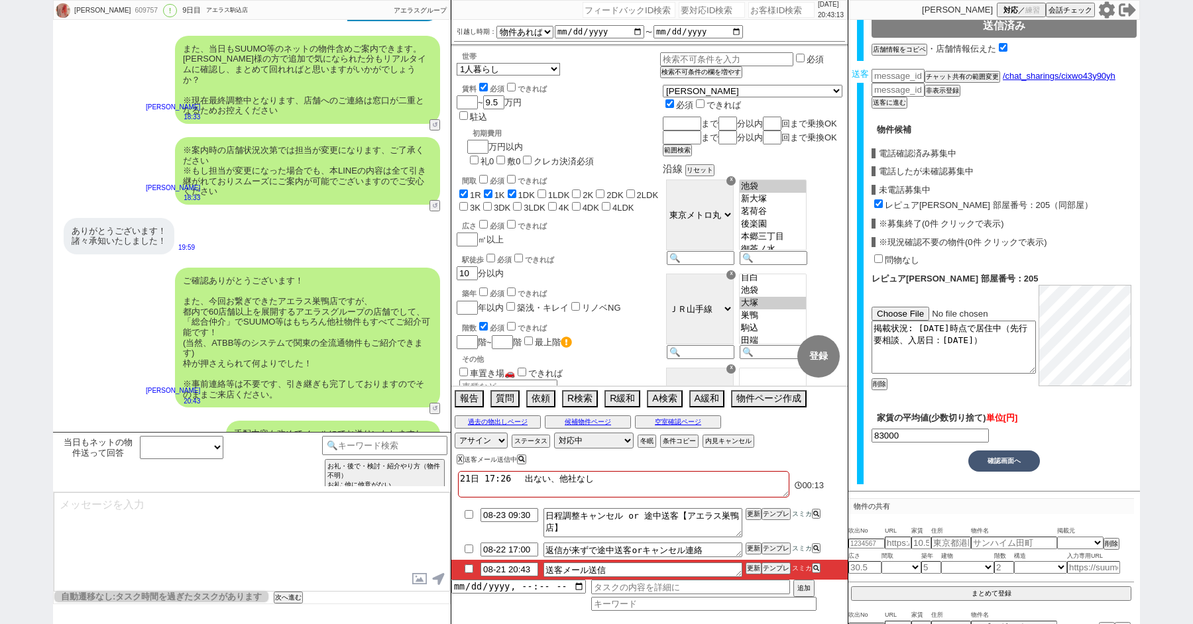
click at [993, 457] on button "確認画面へ" at bounding box center [1004, 461] width 72 height 21
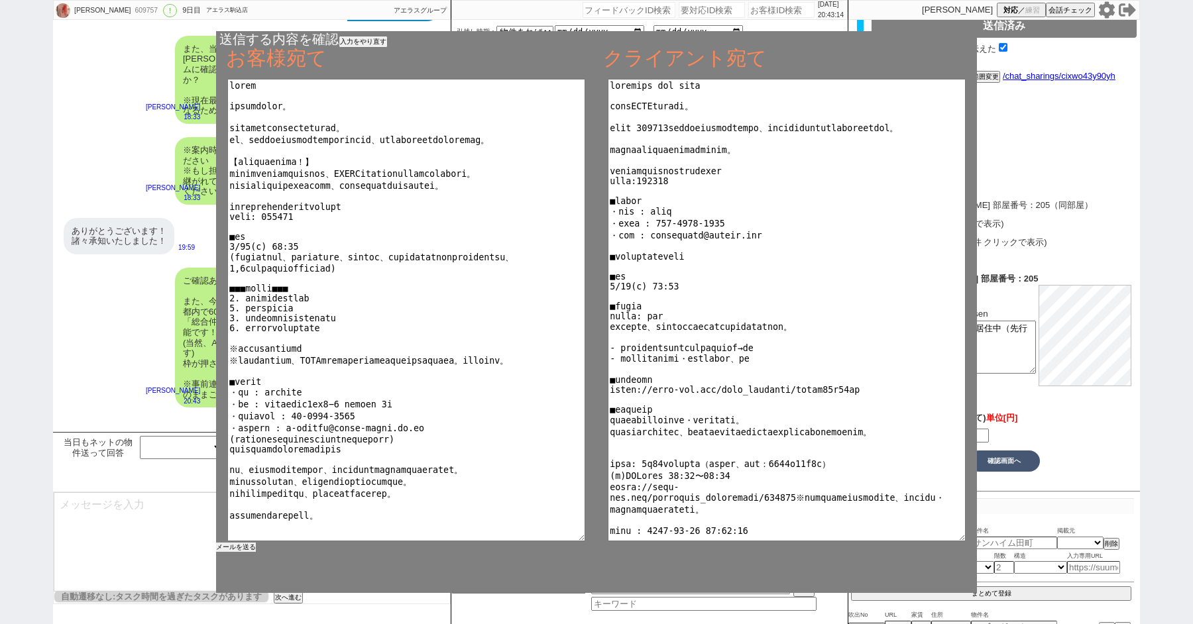
click at [227, 546] on button "メールを送る" at bounding box center [236, 547] width 40 height 9
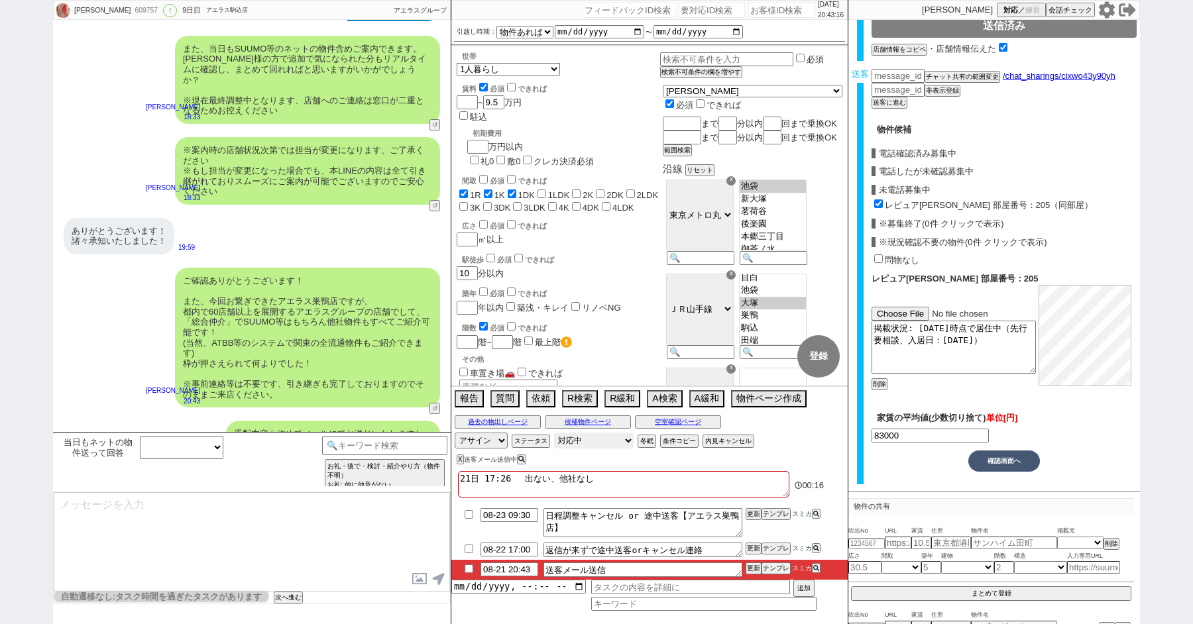
click at [576, 445] on select "対応中 引き継ぎ完了 ブロック 長期間返信なし 紹介不可 別の所で決まった 客の都合で引越しが無くなった 接客開始後に冬眠" at bounding box center [594, 441] width 80 height 16
select select "100"
click at [554, 433] on select "対応中 引き継ぎ完了 ブロック 長期間返信なし 紹介不可 別の所で決まった 客の都合で引越しが無くなった 接客開始後に冬眠" at bounding box center [594, 441] width 80 height 16
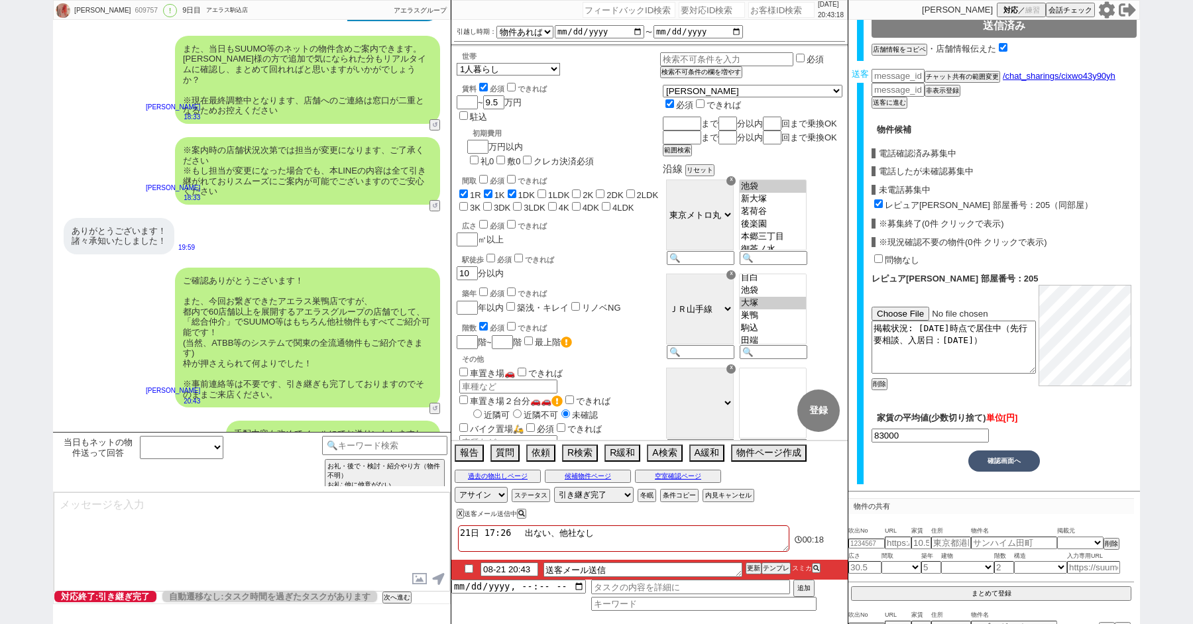
click at [470, 573] on li "08-21 20:43 送客メール送信 更新 テンプレ スミカ" at bounding box center [649, 570] width 396 height 20
click at [469, 570] on input "checkbox" at bounding box center [468, 569] width 19 height 9
checkbox input "true"
click at [459, 515] on button "X" at bounding box center [459, 513] width 5 height 7
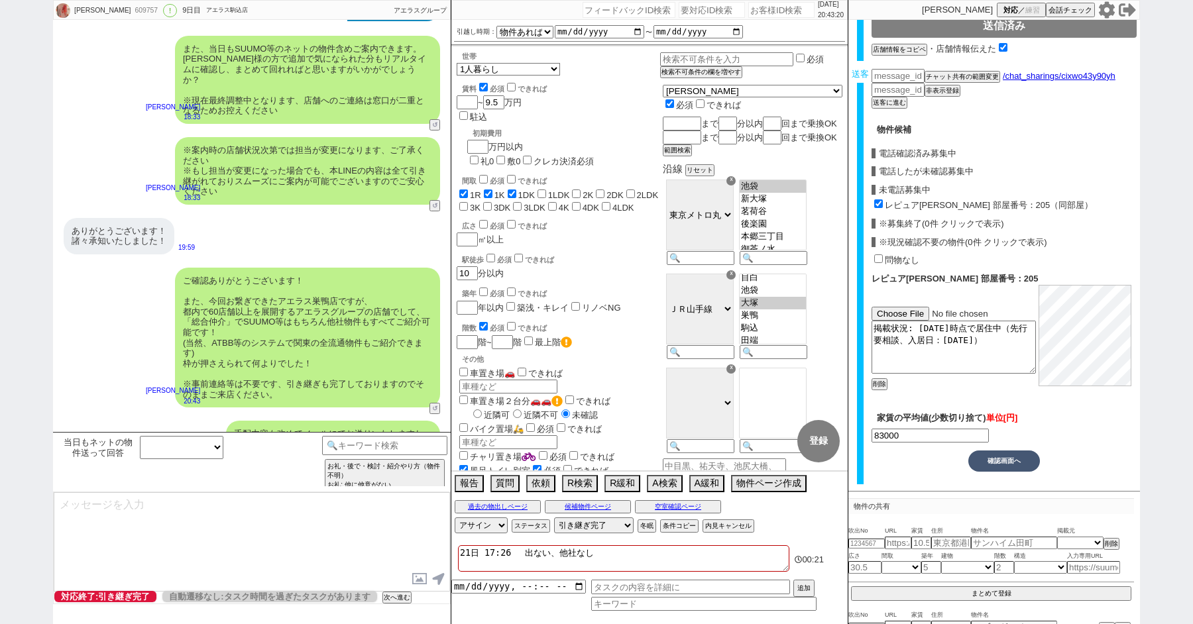
click at [134, 261] on div "ご確認ありがとうございます！ また、今回お繋ぎできたアエラス巣鴨店ですが、 都内で60店舗以上を展開するアエラスグループの店舗でして、「総合仲介」でSUUMO…" at bounding box center [252, 337] width 398 height 153
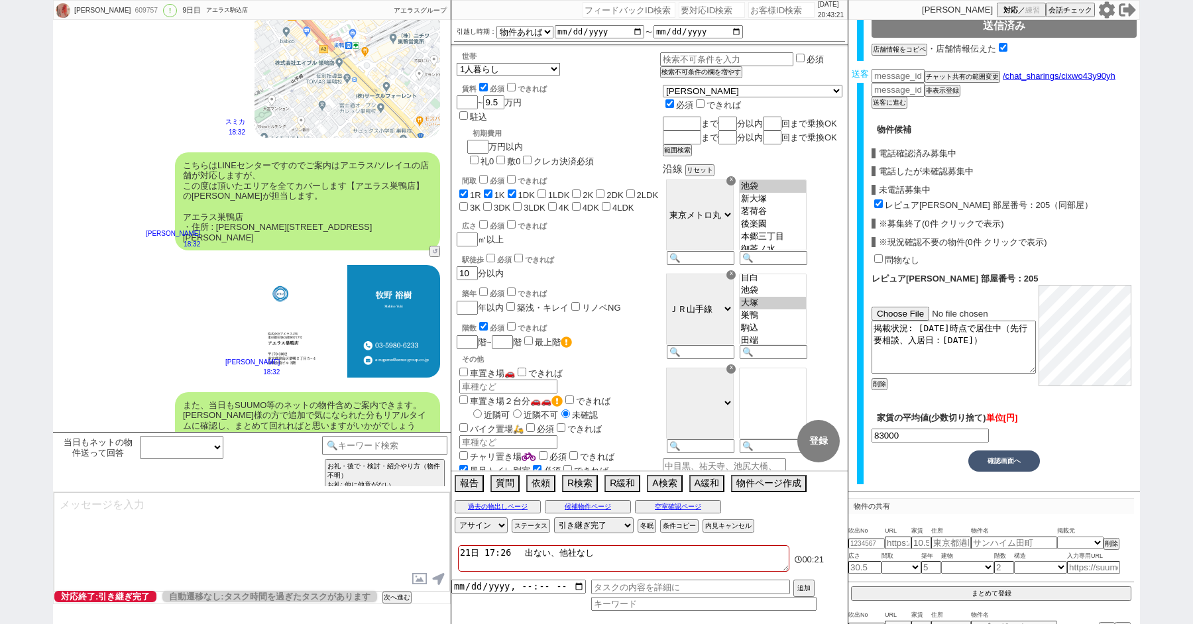
scroll to position [7228, 0]
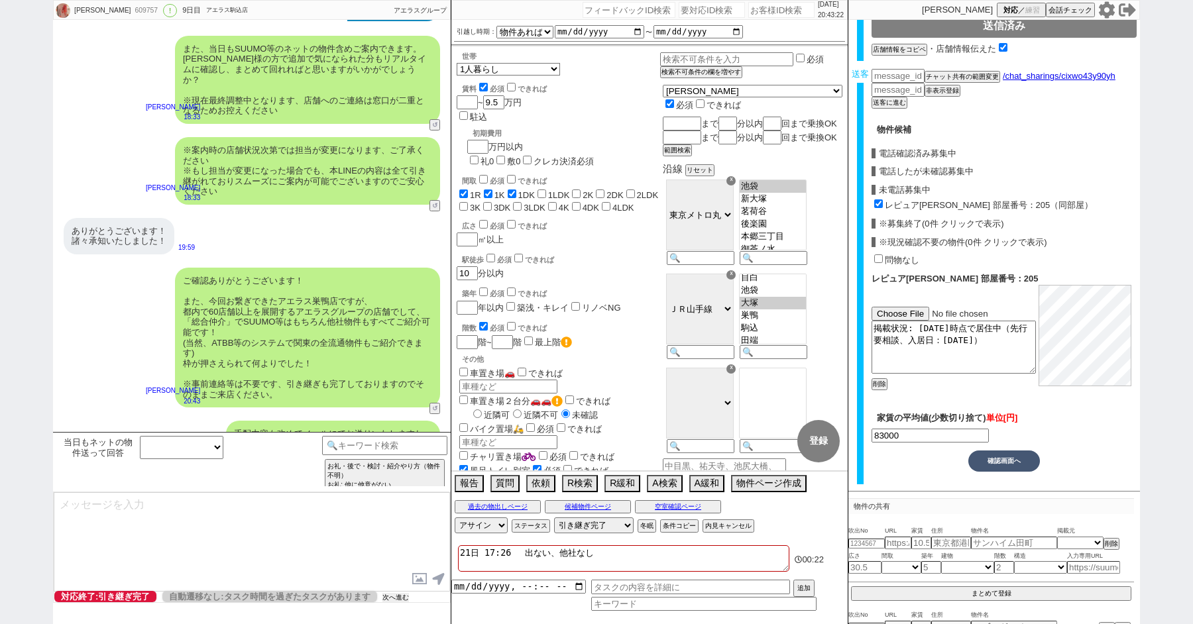
click at [397, 593] on button "次へ進む" at bounding box center [395, 597] width 27 height 9
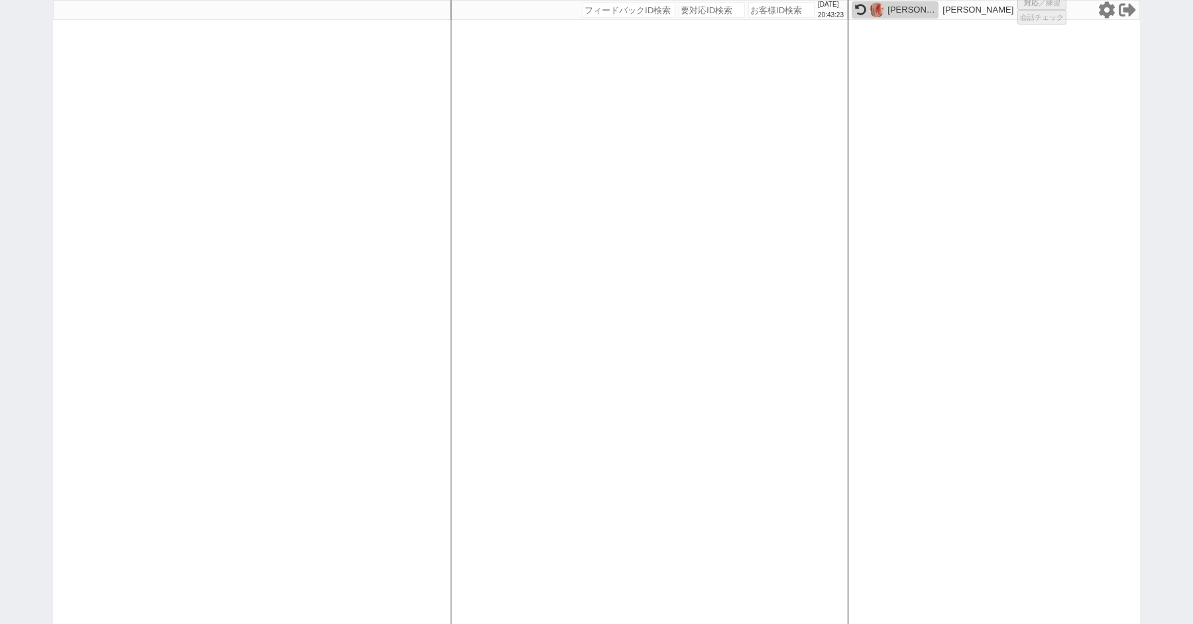
select select "1"
select select "2"
select select
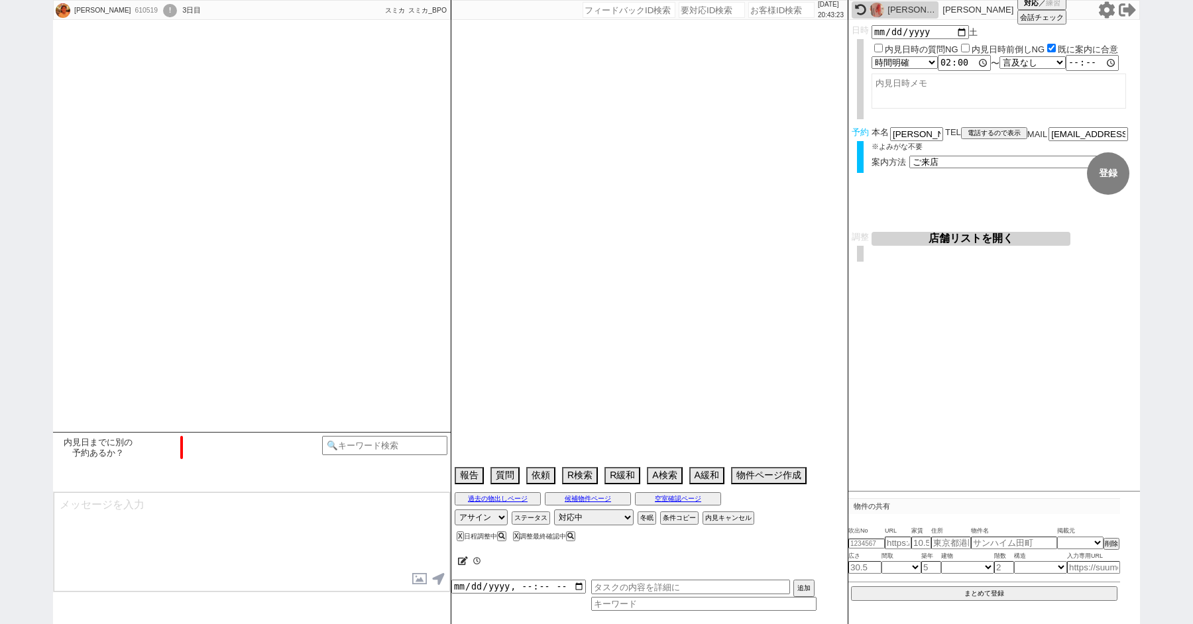
scroll to position [854, 0]
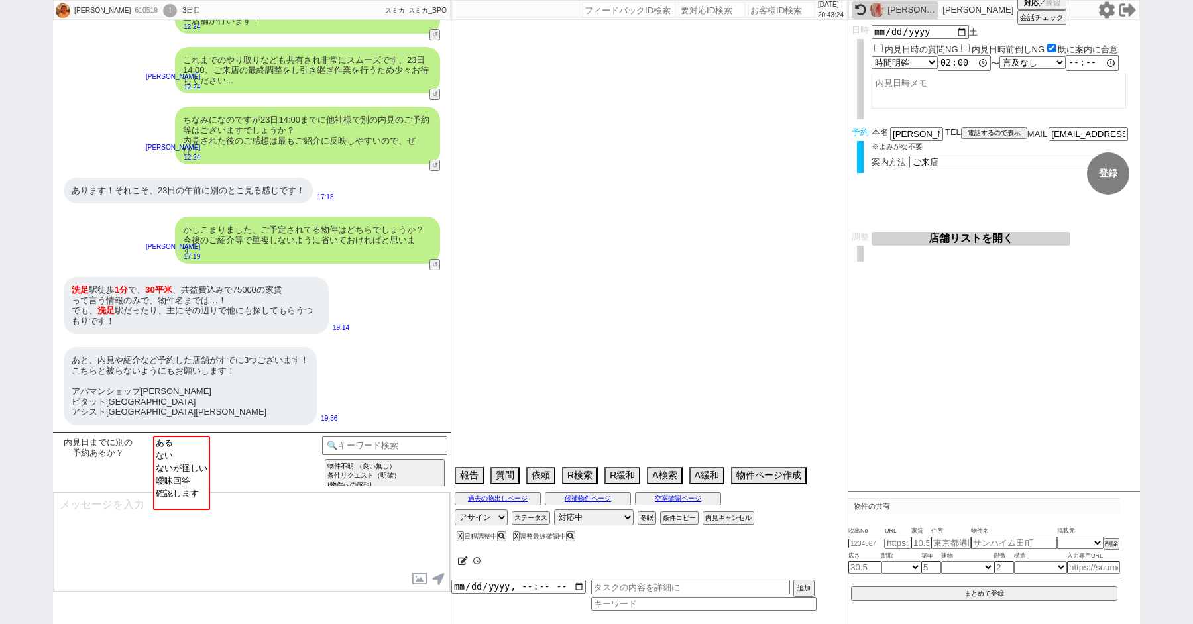
type textarea "23日午前他社内見あり　21日 17:29 出ない"
select select "2025"
select select "9"
select select "34"
select select "0"
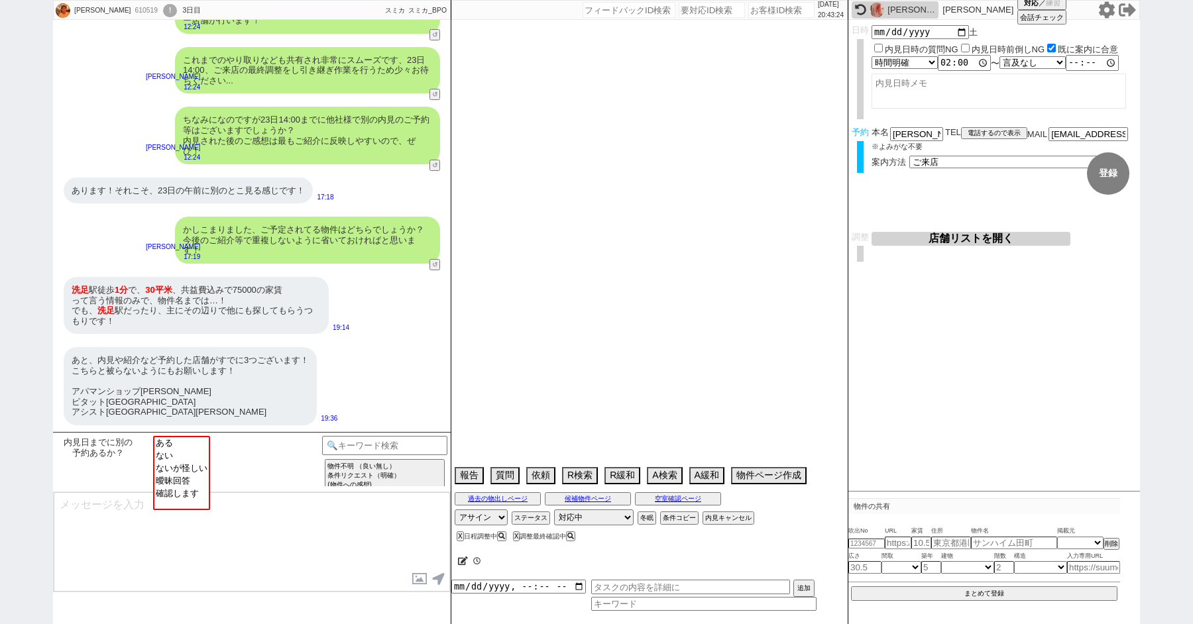
select select "69"
select select "[DATE]"
select select "54"
select select "14"
select select "75"
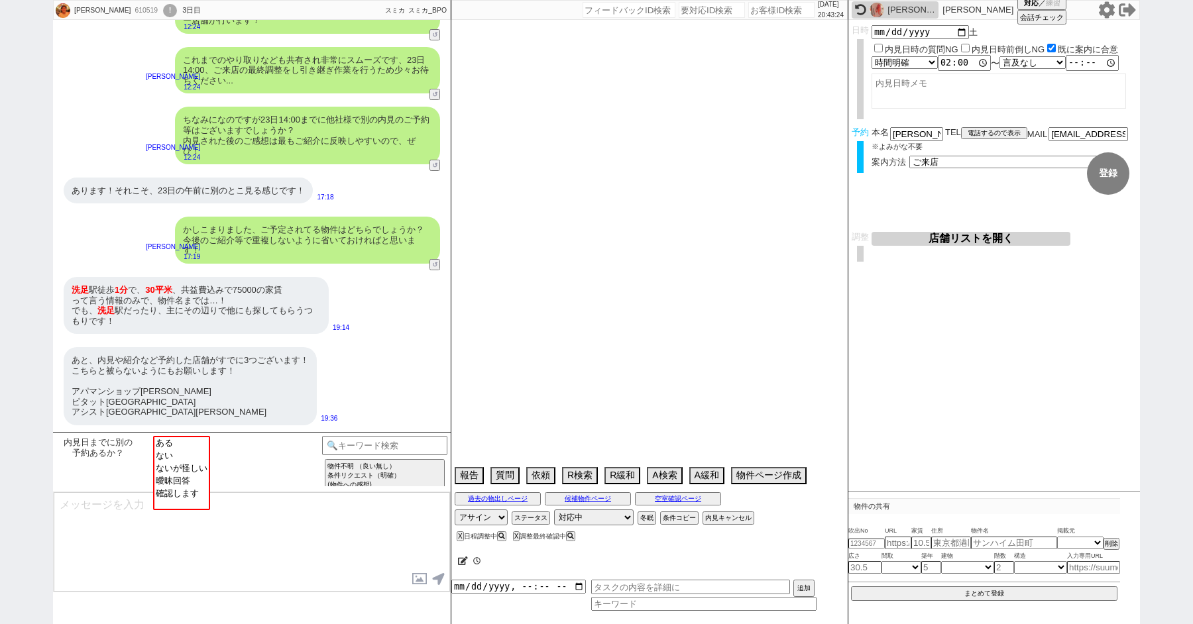
select select "62"
select select "1513"
select select "23"
select select "739"
select select "60"
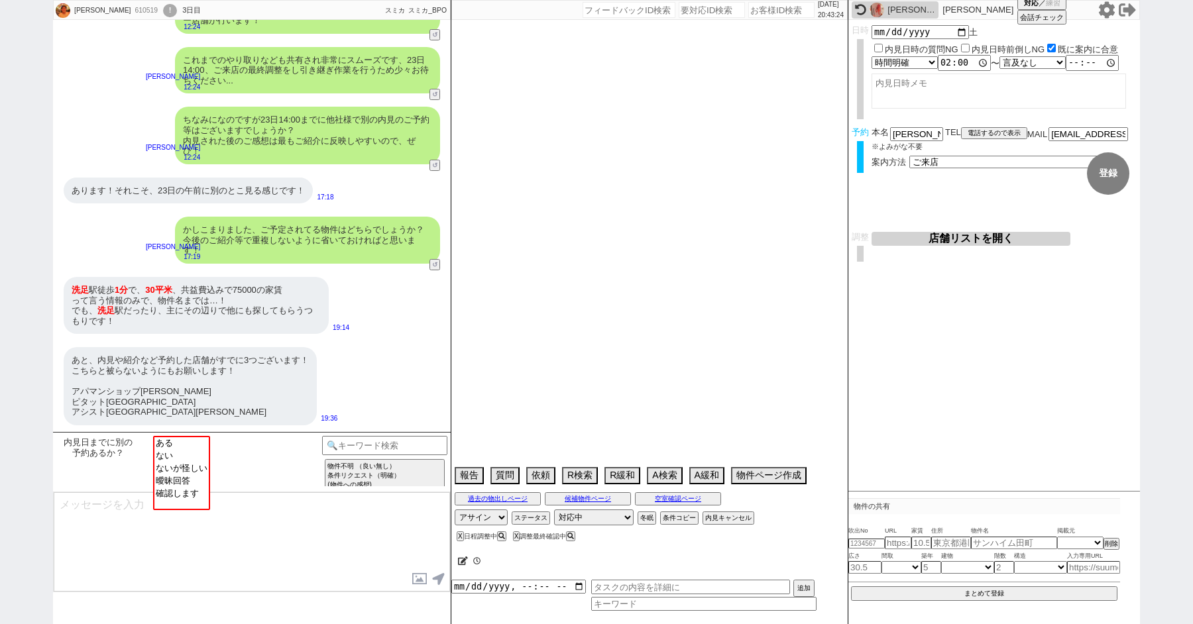
select select "52"
select select "59"
select select "50"
select select "56"
select select "824"
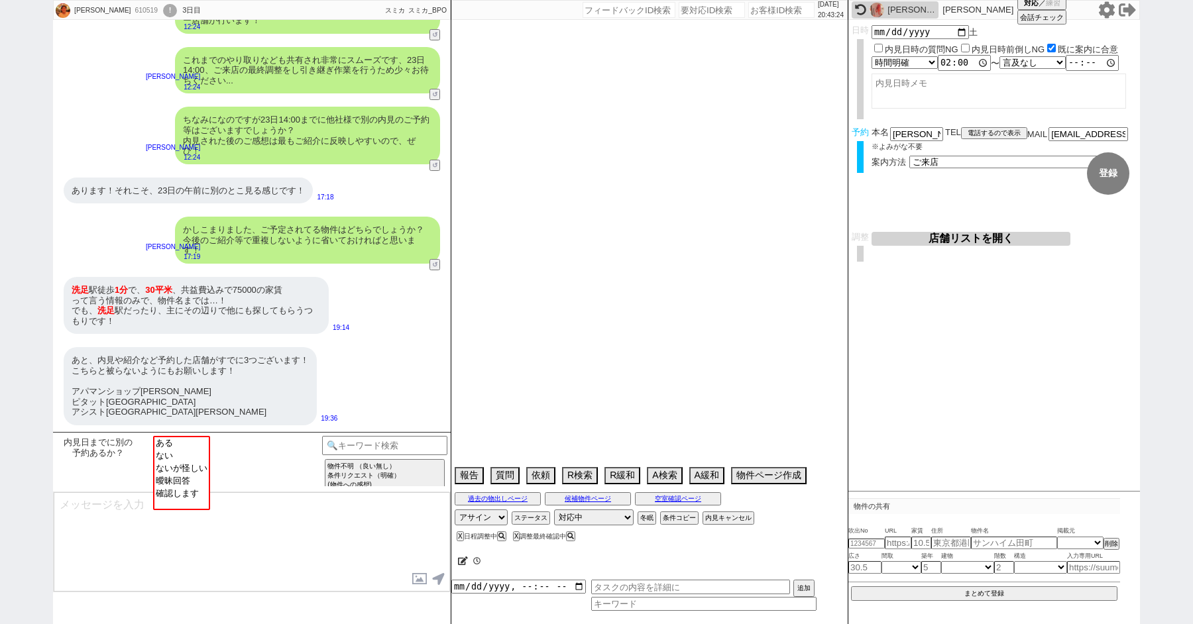
select select "64"
select select "[DATE]"
select select "57"
select select "70"
select select "[DATE]"
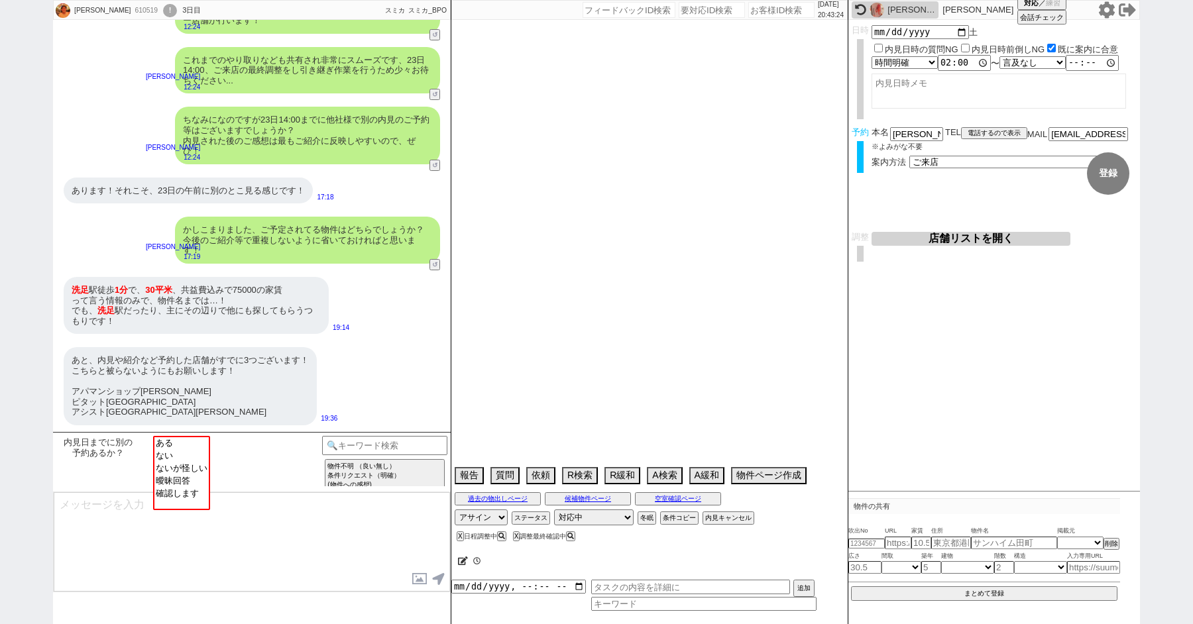
select select "67"
select select "47"
select select "65"
select select "1584"
select select "25"
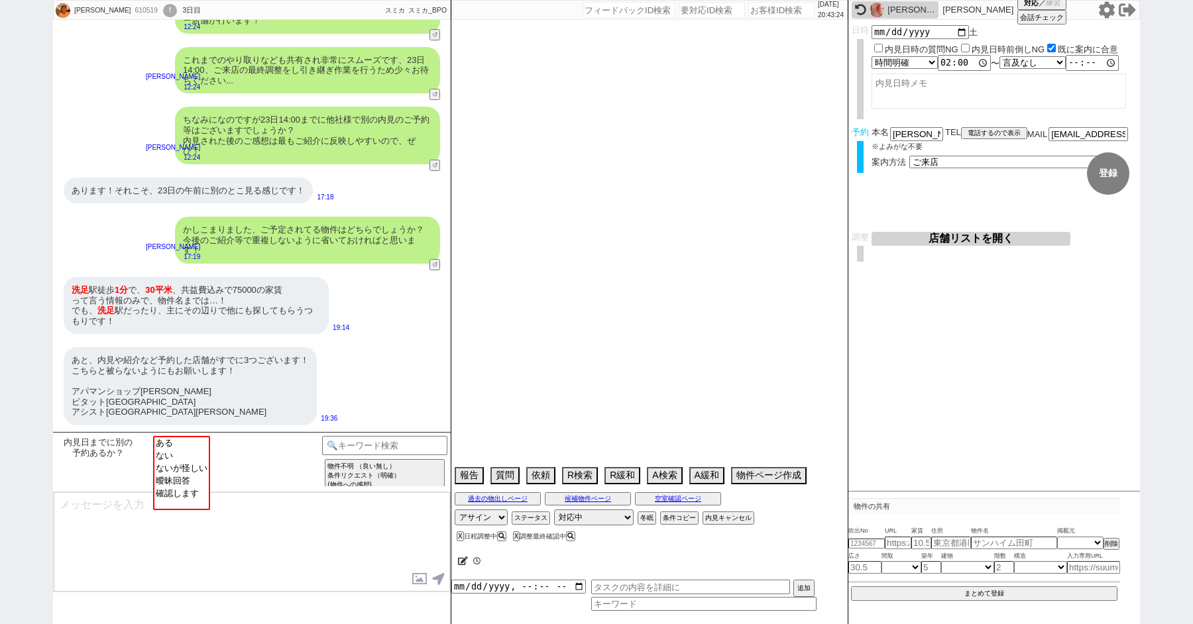
select select "3116"
select select "77"
select select "[DATE]"
select select "63"
select select "68"
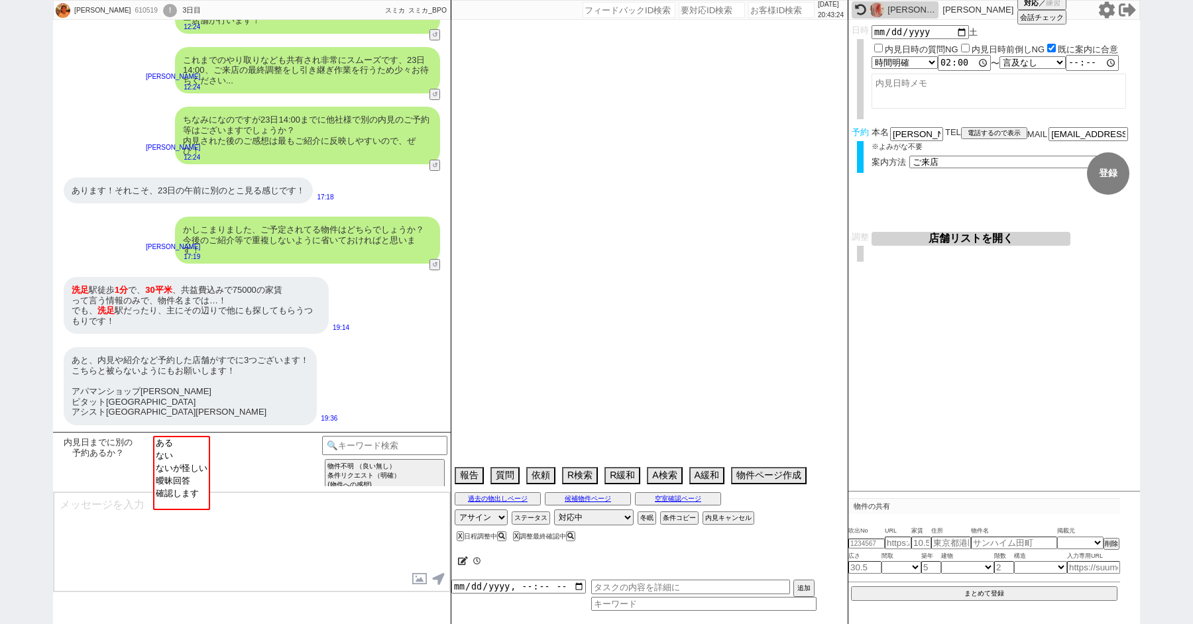
select select "1644"
select select "53"
select select "38"
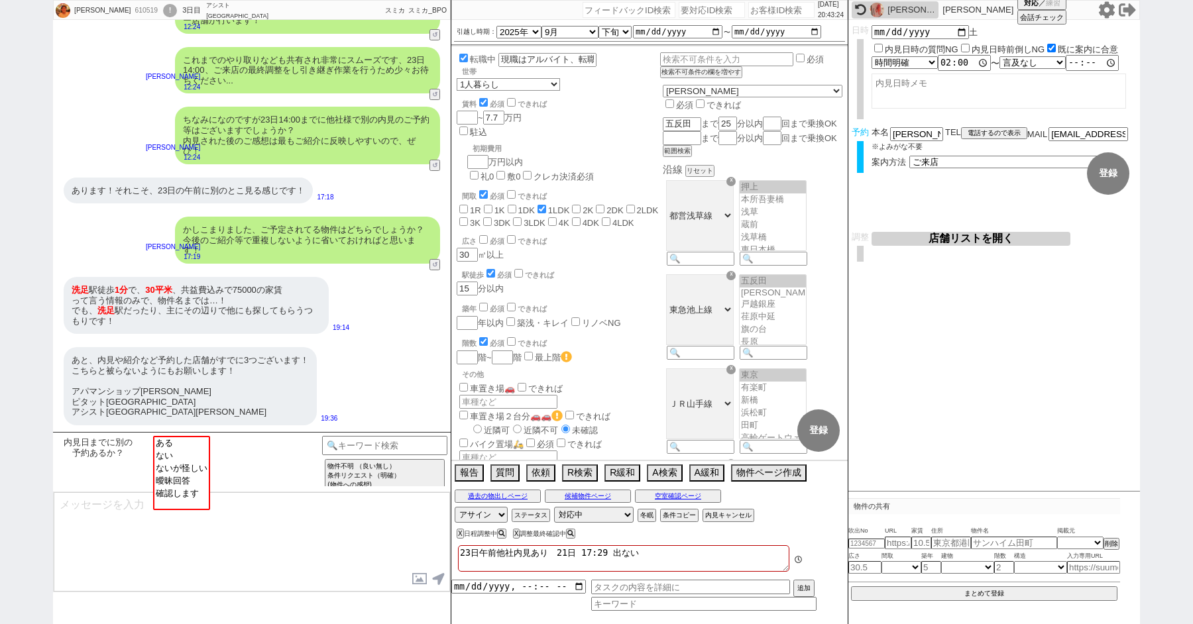
scroll to position [59, 0]
paste input "610128"
type input "610128"
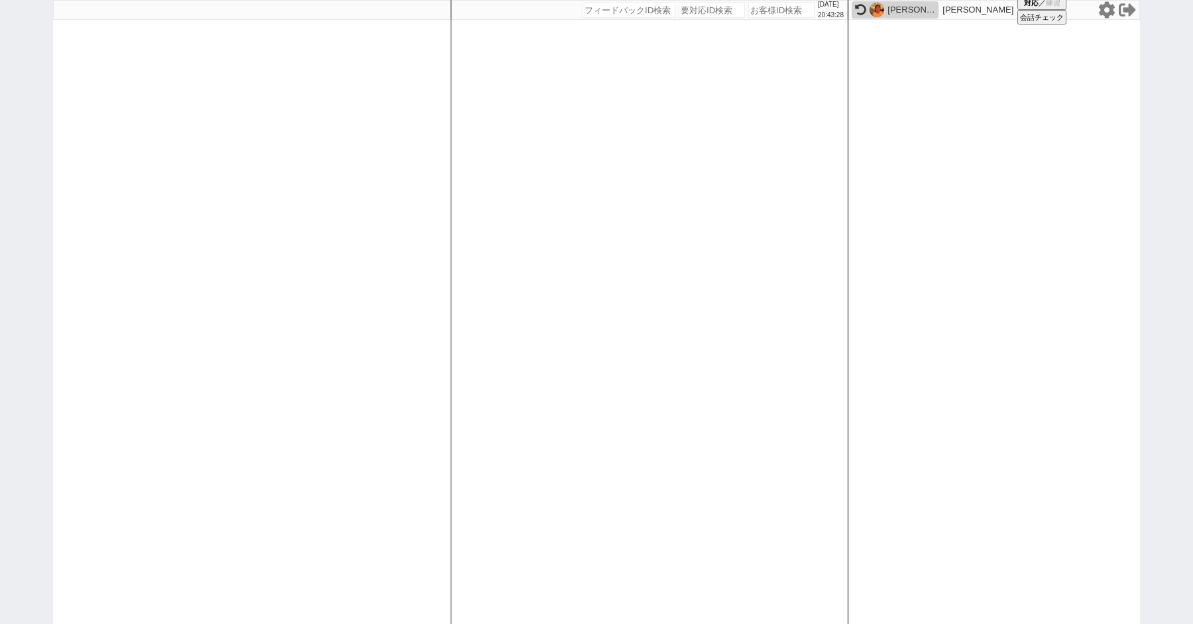
select select "100"
select select "6"
select select "2"
select select "5"
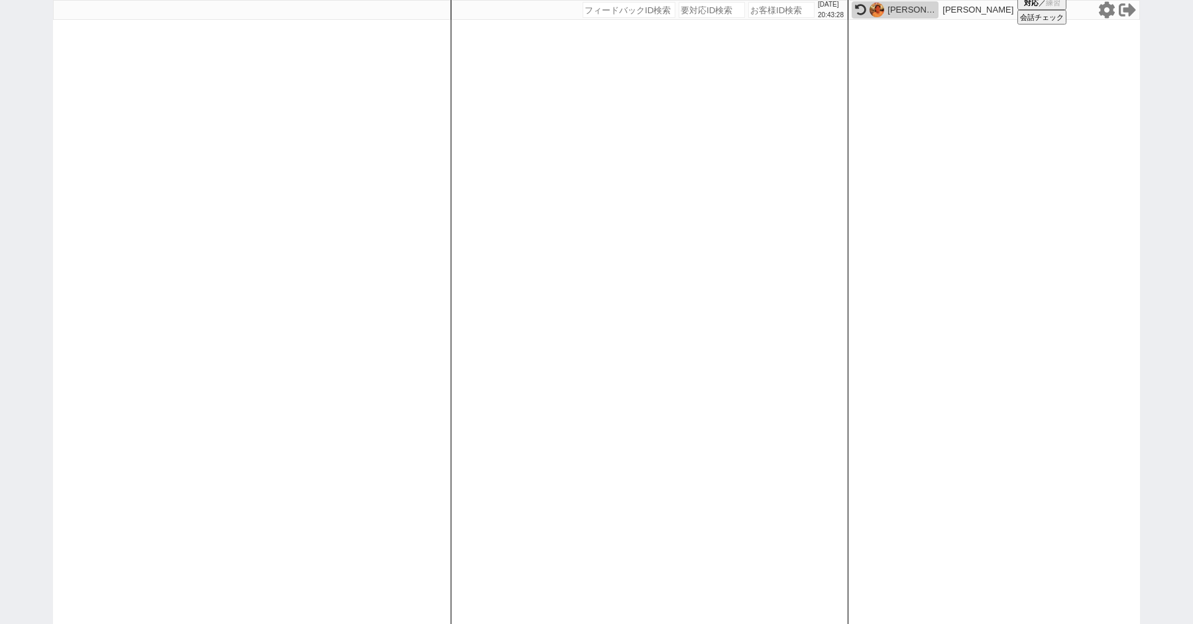
select select
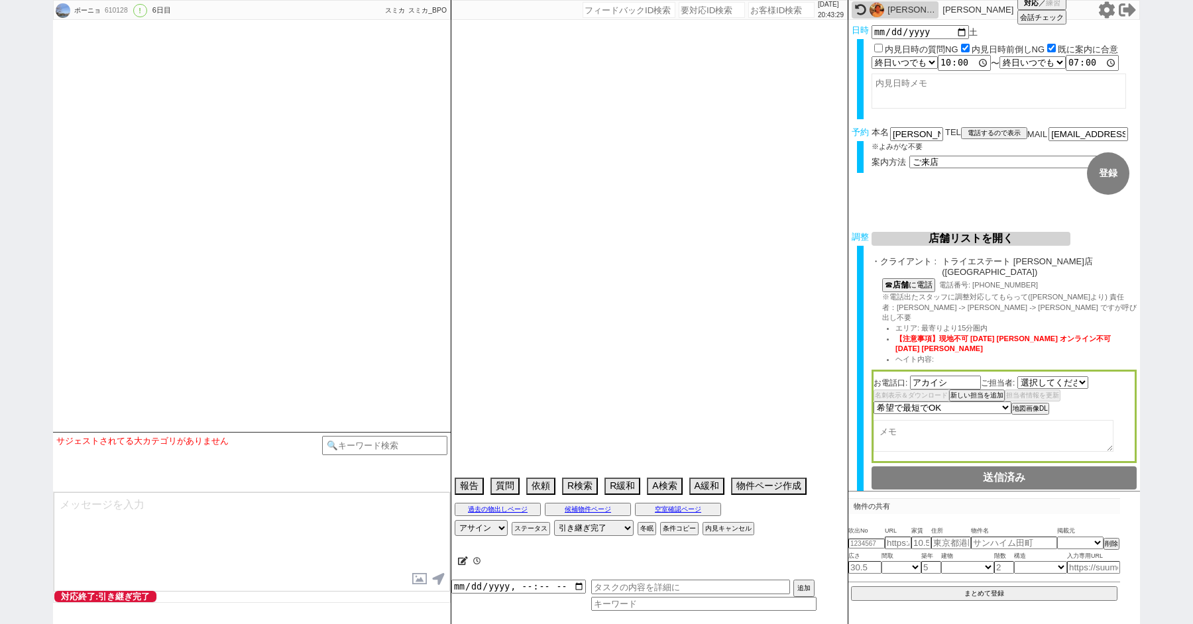
select select "[DATE]"
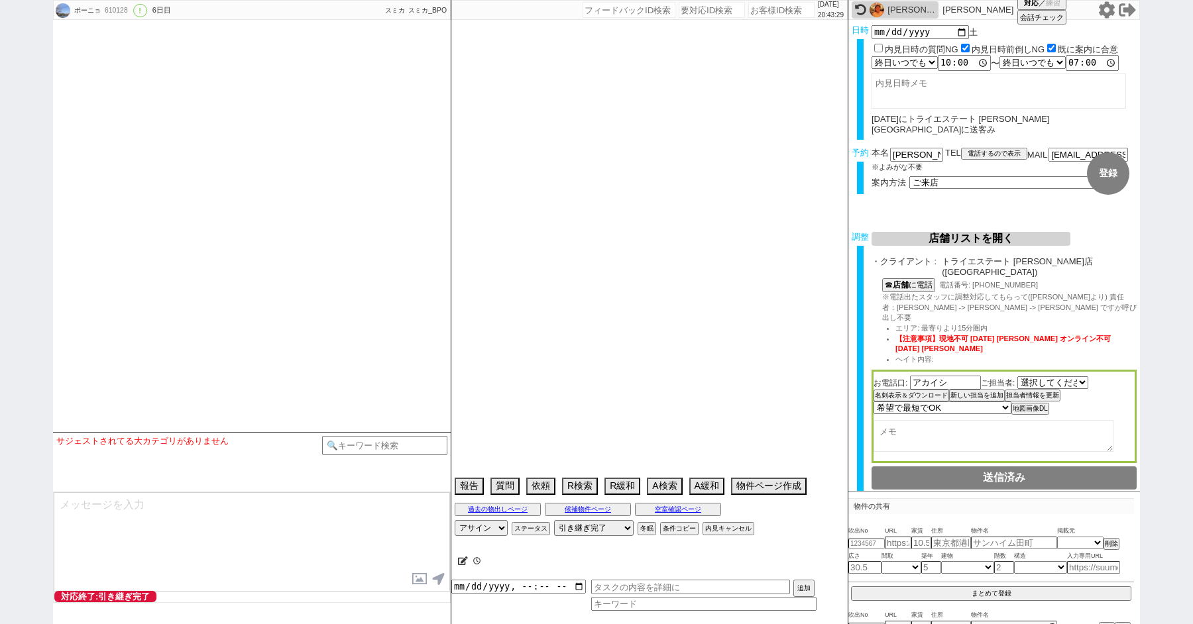
type textarea "他社なし、二重なし"
select select "15"
select select "1"
select select "14"
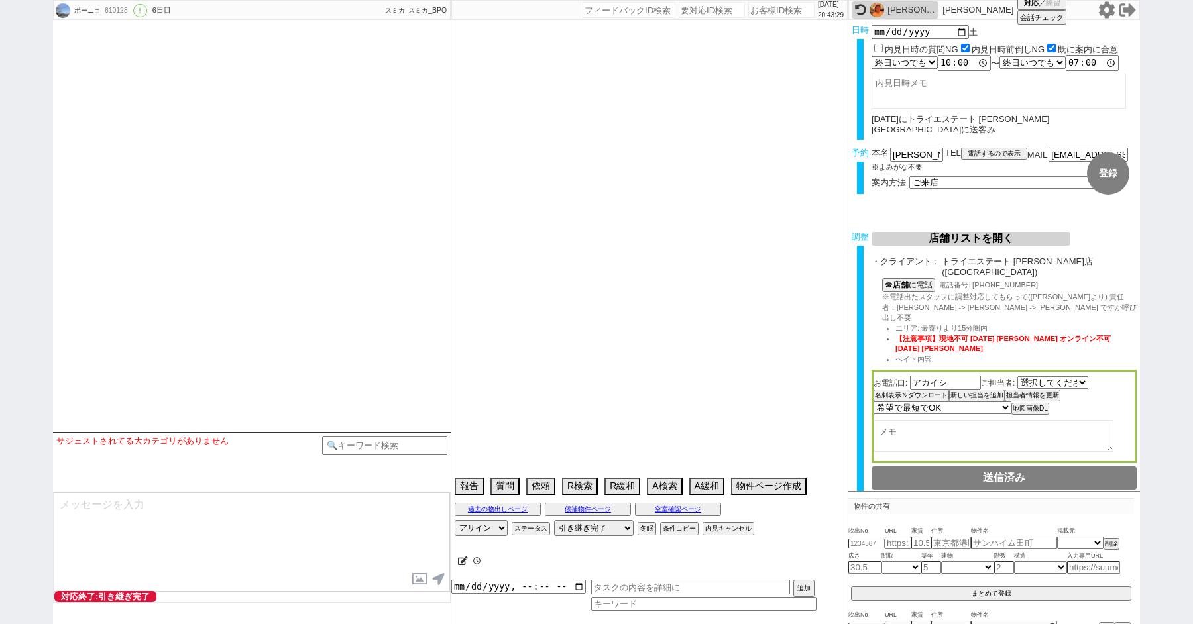
select select "81"
select select "23"
select select "735"
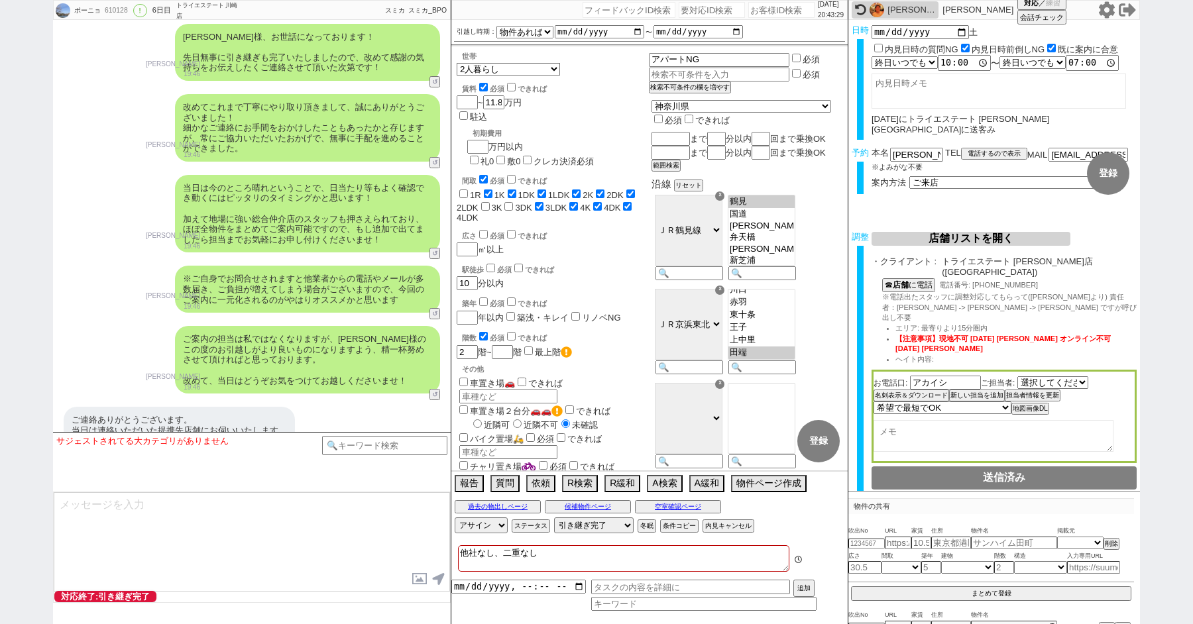
scroll to position [131, 0]
paste input "193843"
type input "193843"
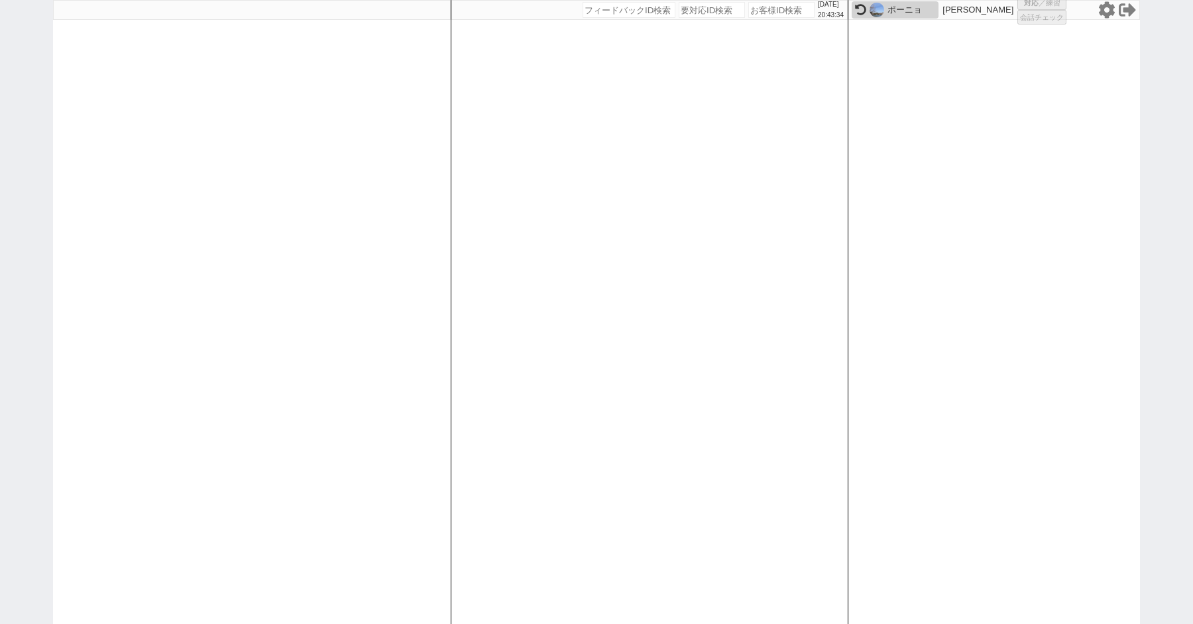
select select "1"
select select "6"
select select "2"
select select "5"
select select
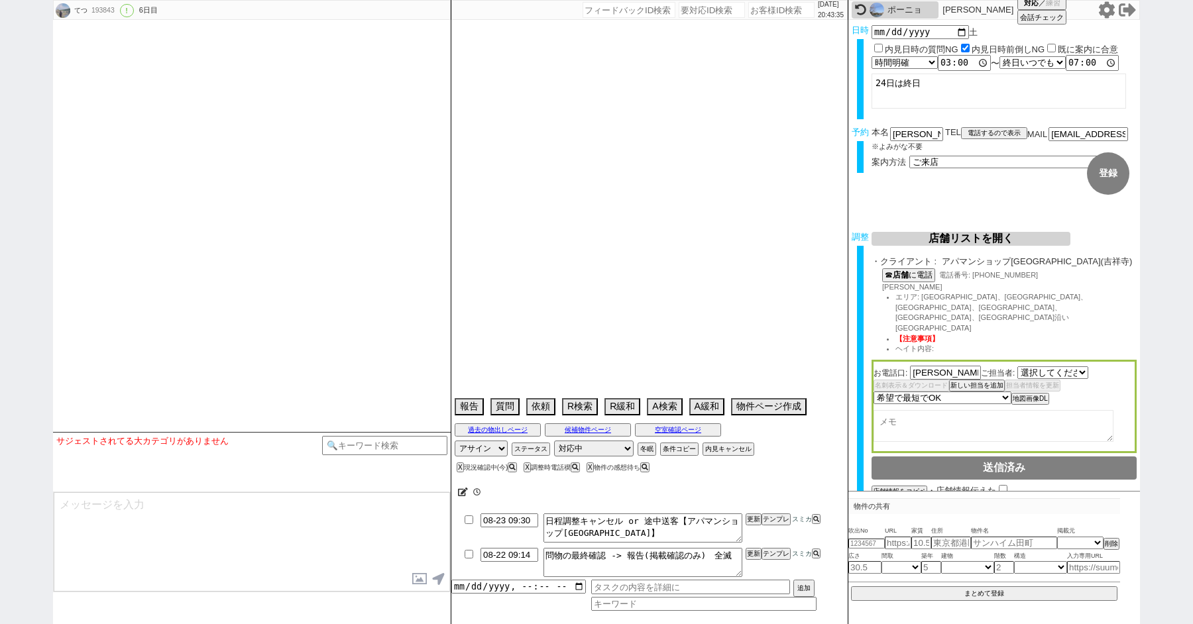
select select "2636"
select select "2025"
select select "10"
select select "36"
select select "1"
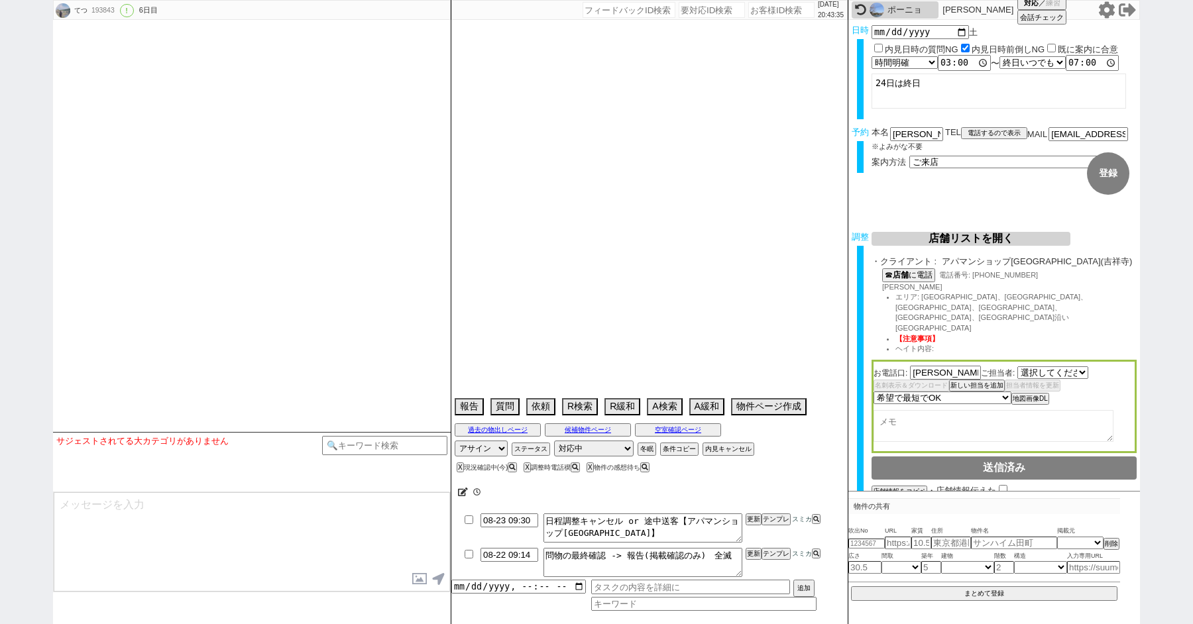
select select "842"
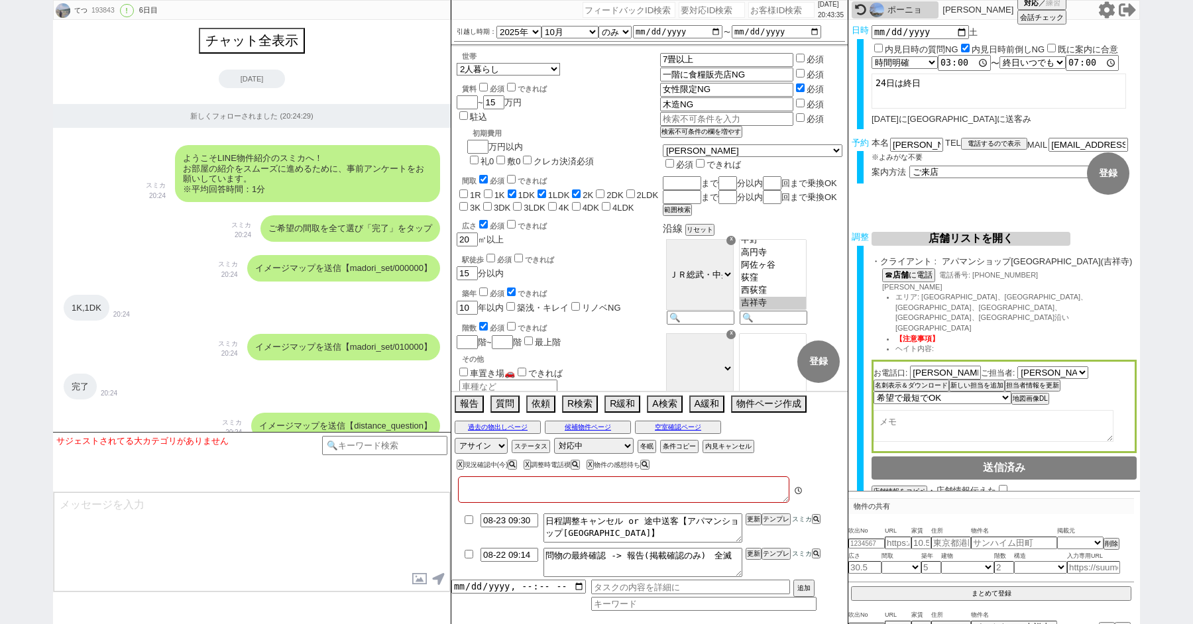
type textarea "案内日から45日圏内、他社なし　2名で来る"
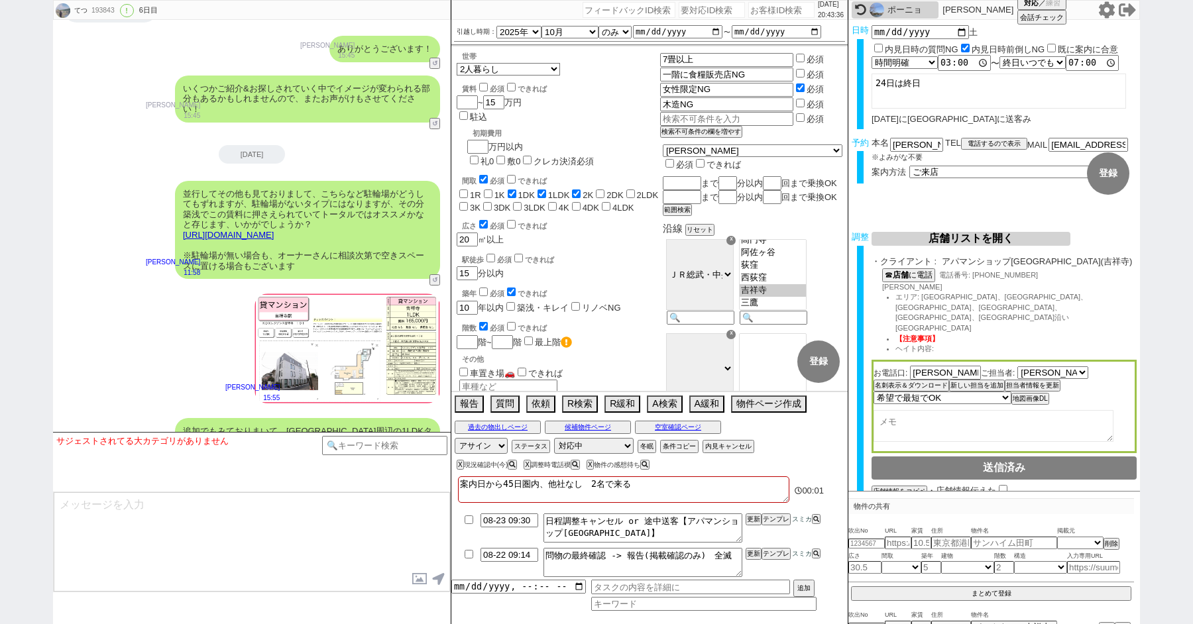
scroll to position [13695, 0]
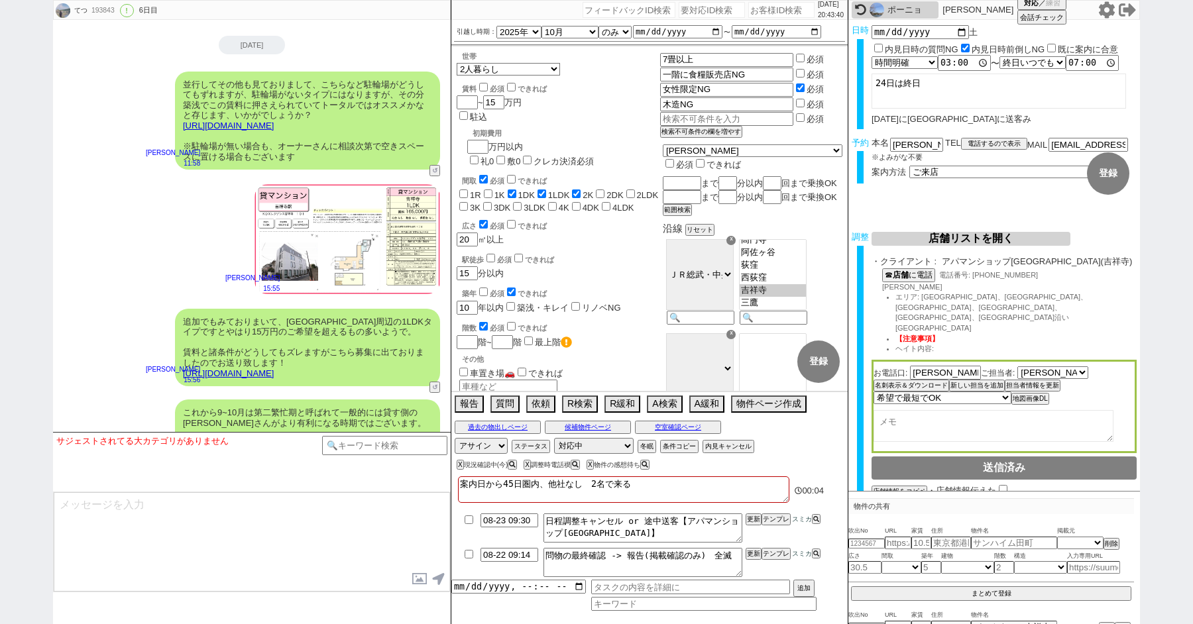
paste input "610357"
type input "610357"
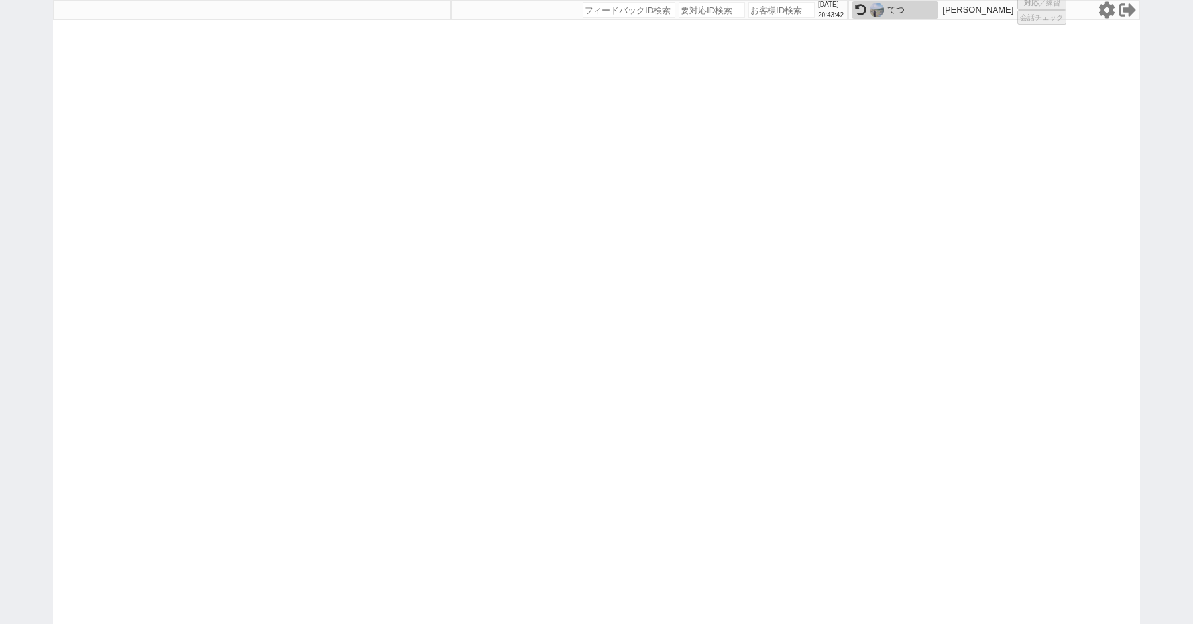
select select "1"
select select "6"
select select "2"
select select "5"
select select
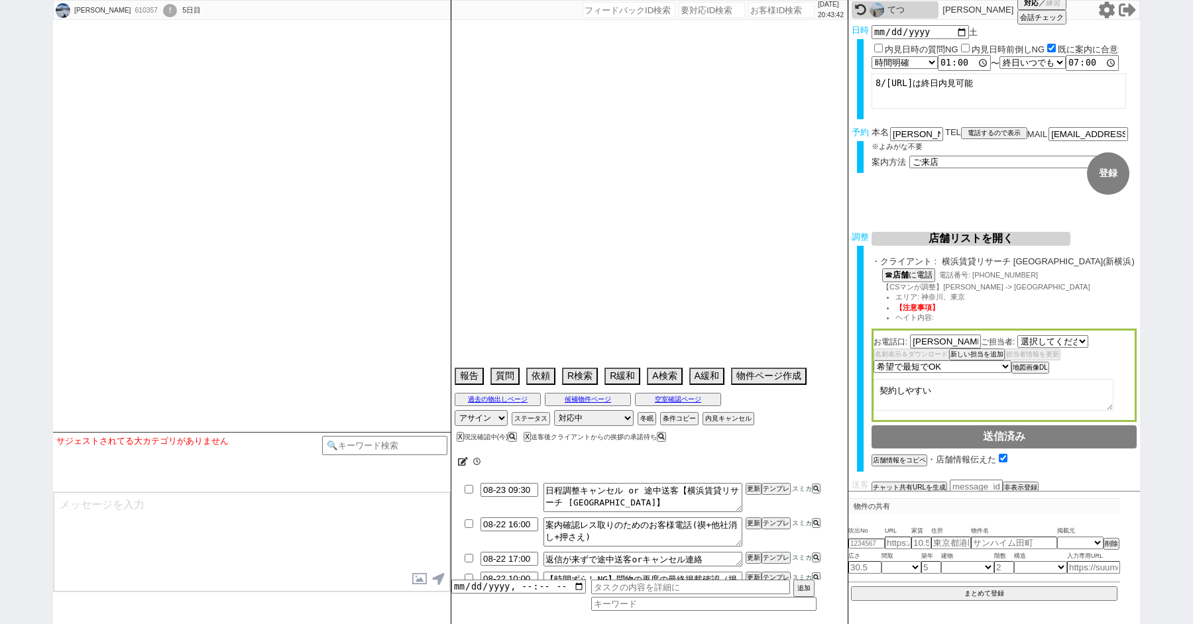
select select "2716"
type textarea "@当日までの予定なし　契約しづらい"
select select "2025"
select select "10"
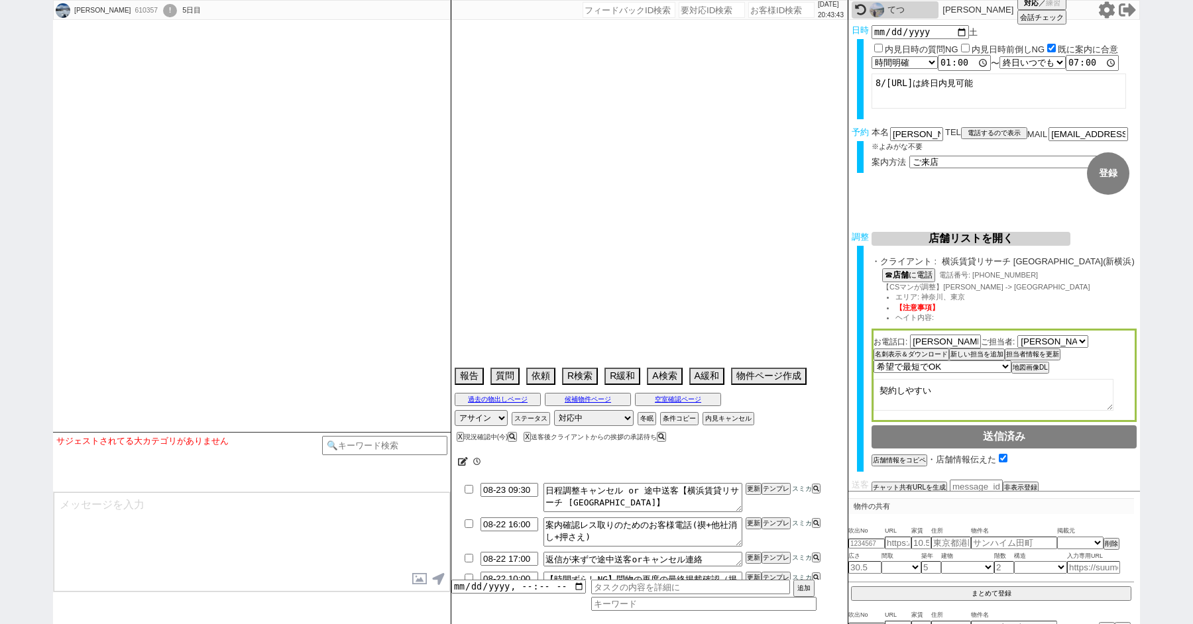
select select "37"
select select "1"
select select "14"
select select "15"
select select "513"
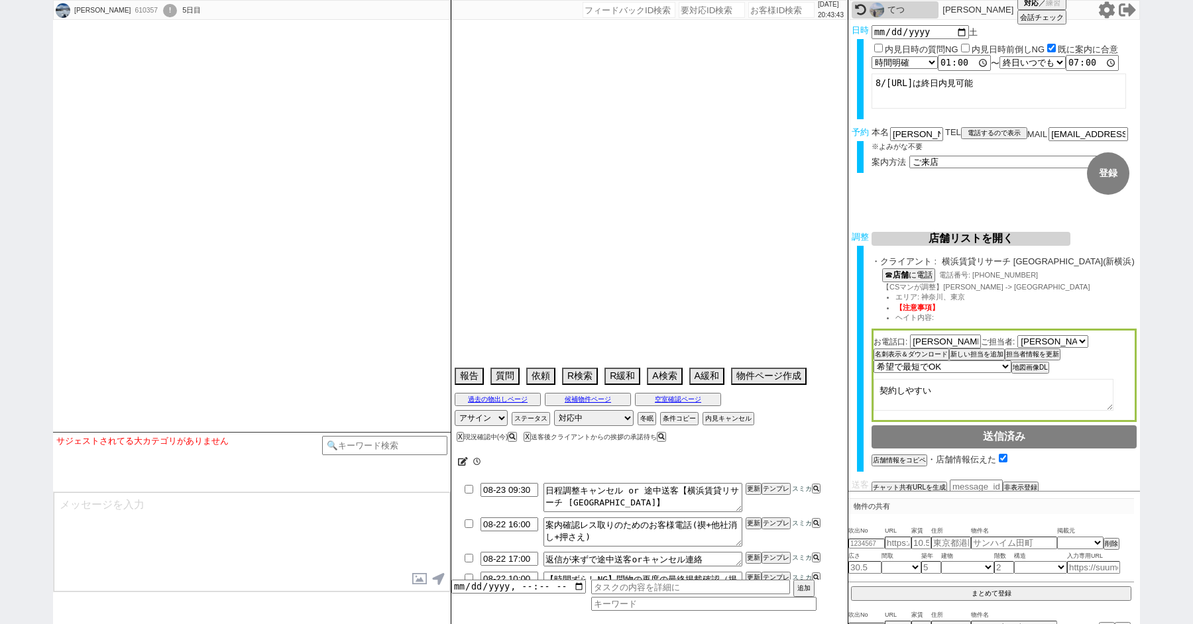
select select "89"
select select "2489"
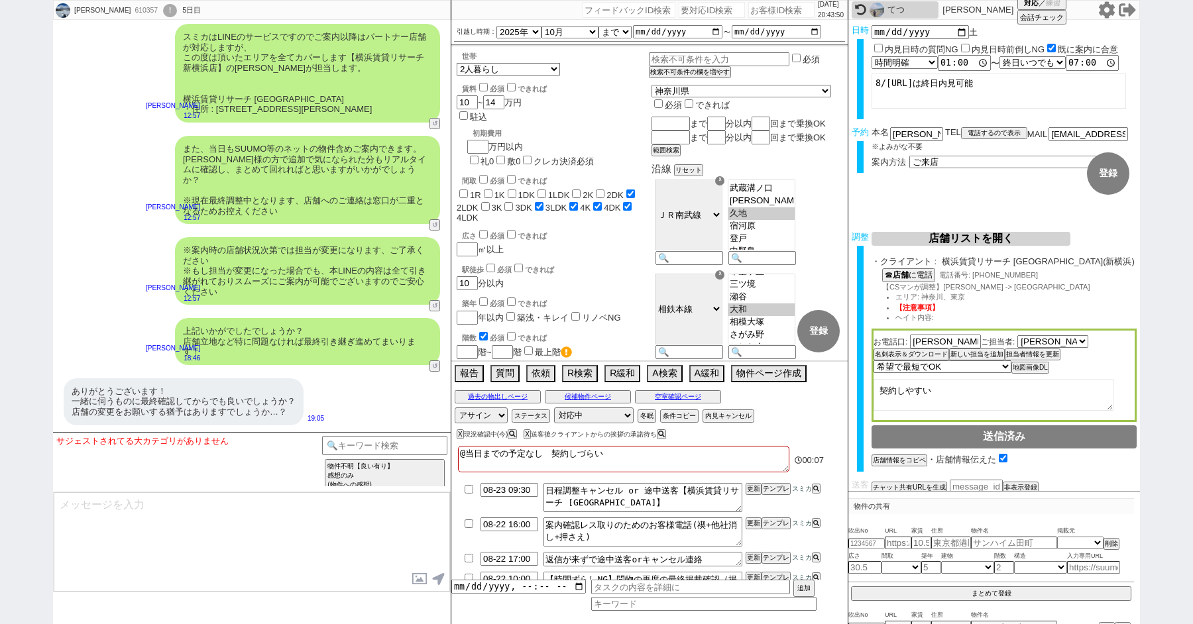
click at [150, 523] on textarea at bounding box center [252, 541] width 396 height 99
type textarea "し"
type textarea "いえいえ！ また最終確認と店舗変更といいますとどのような点でお悩みでしょうか？"
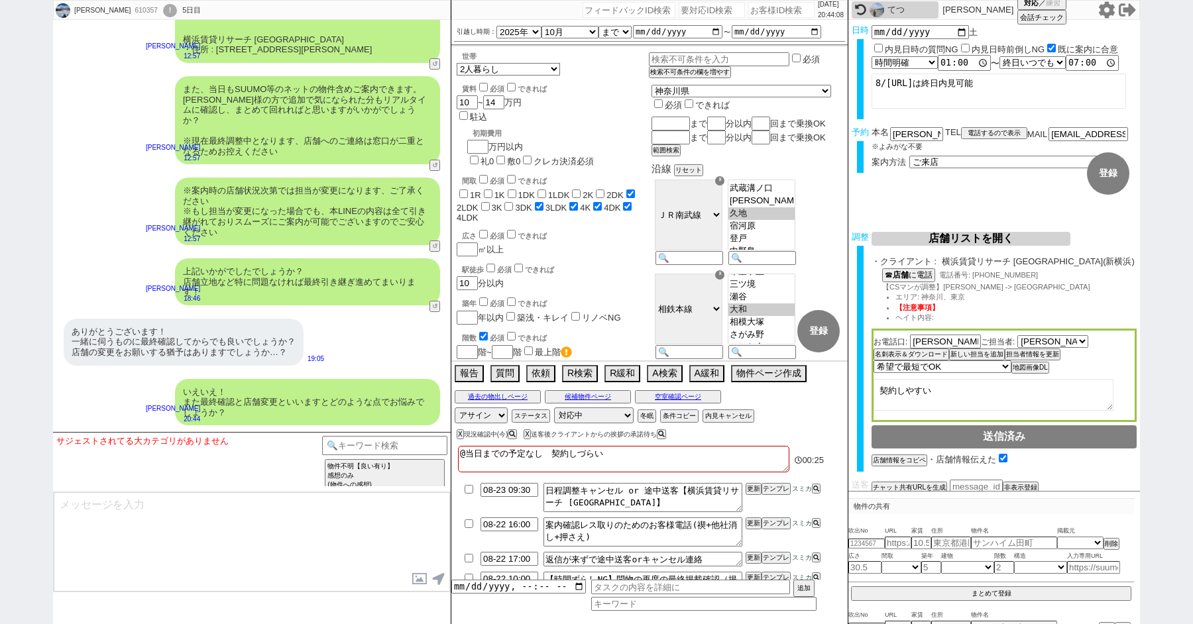
scroll to position [87, 0]
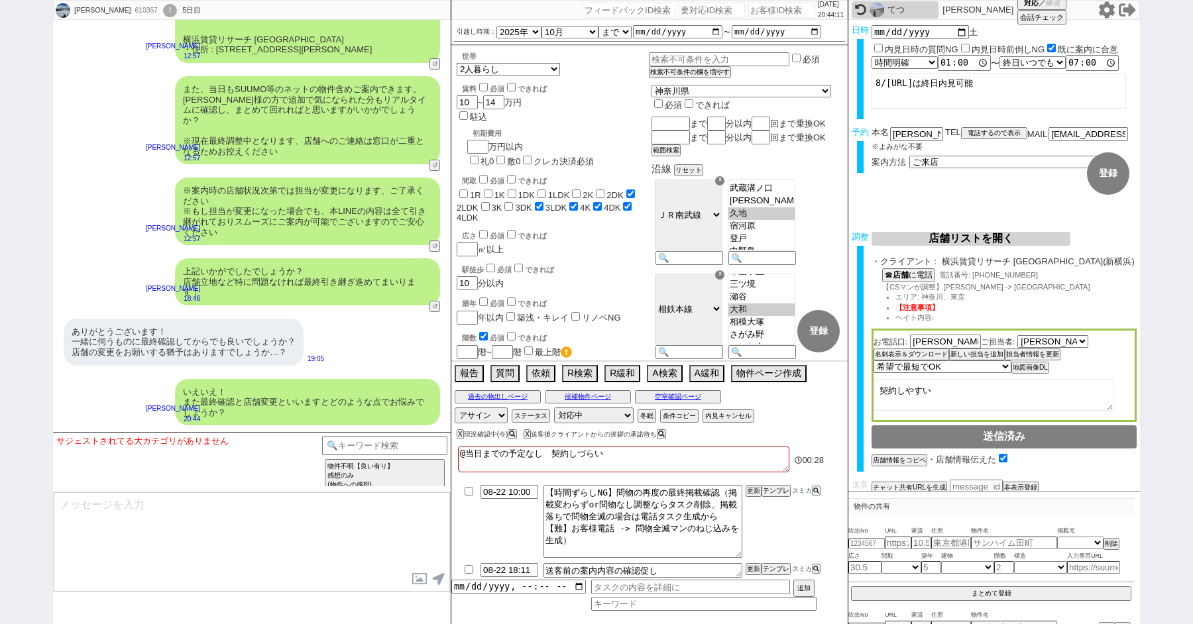
click at [163, 7] on div "!" at bounding box center [170, 10] width 14 height 13
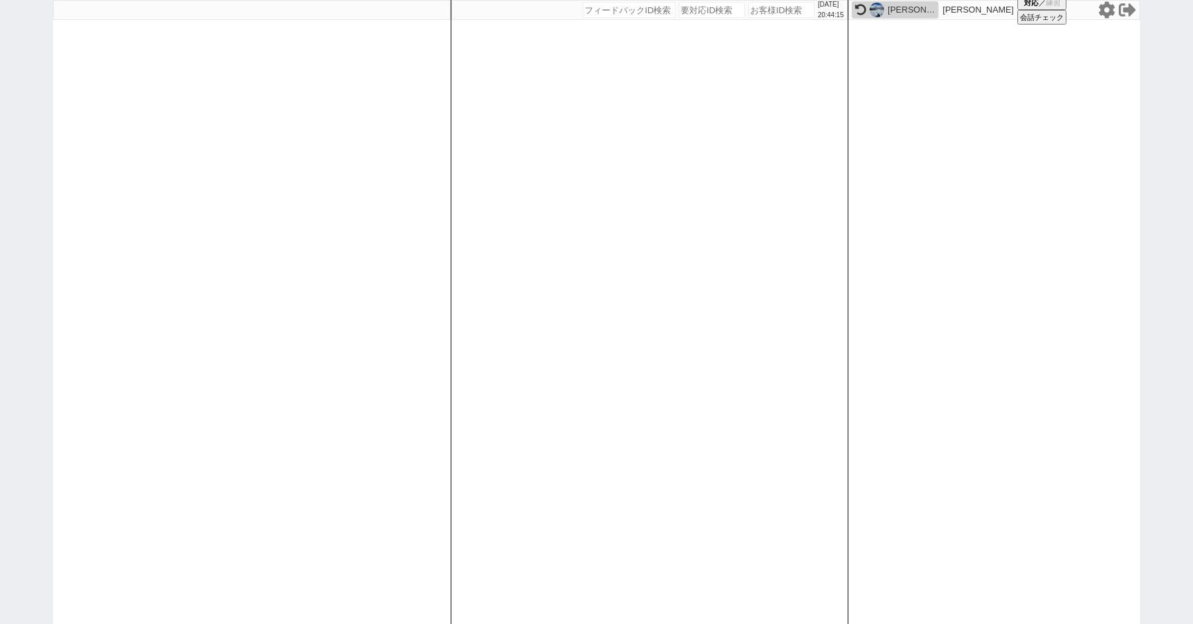
paste input "610383"
type input "610383"
select select "100"
select select "1"
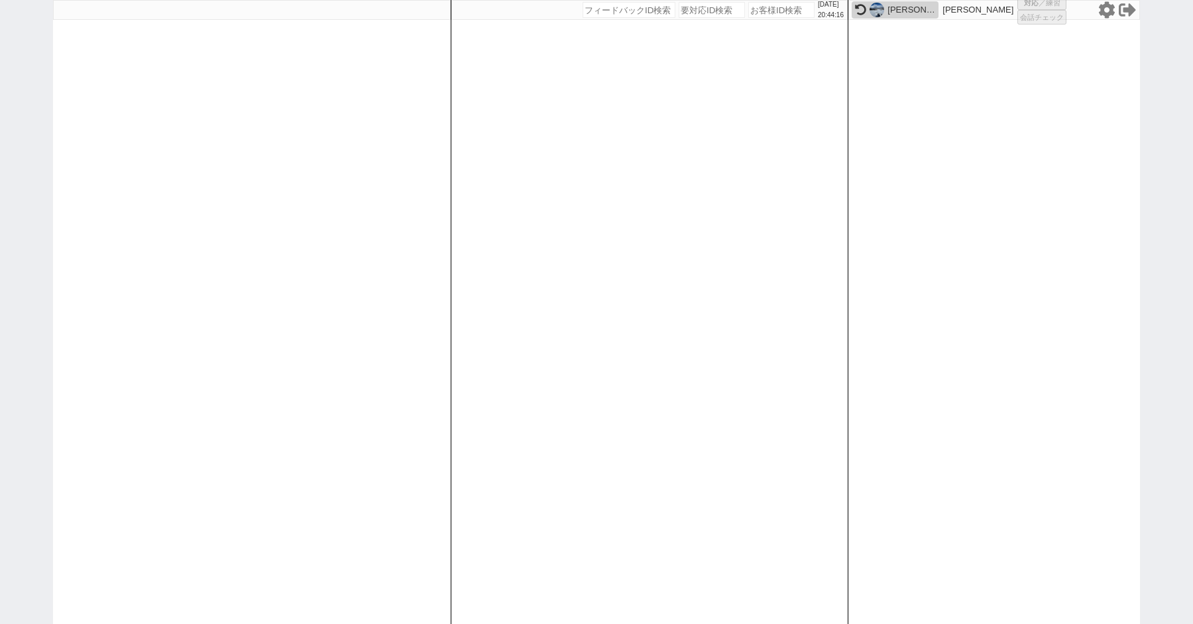
select select "2"
select select "5"
select select
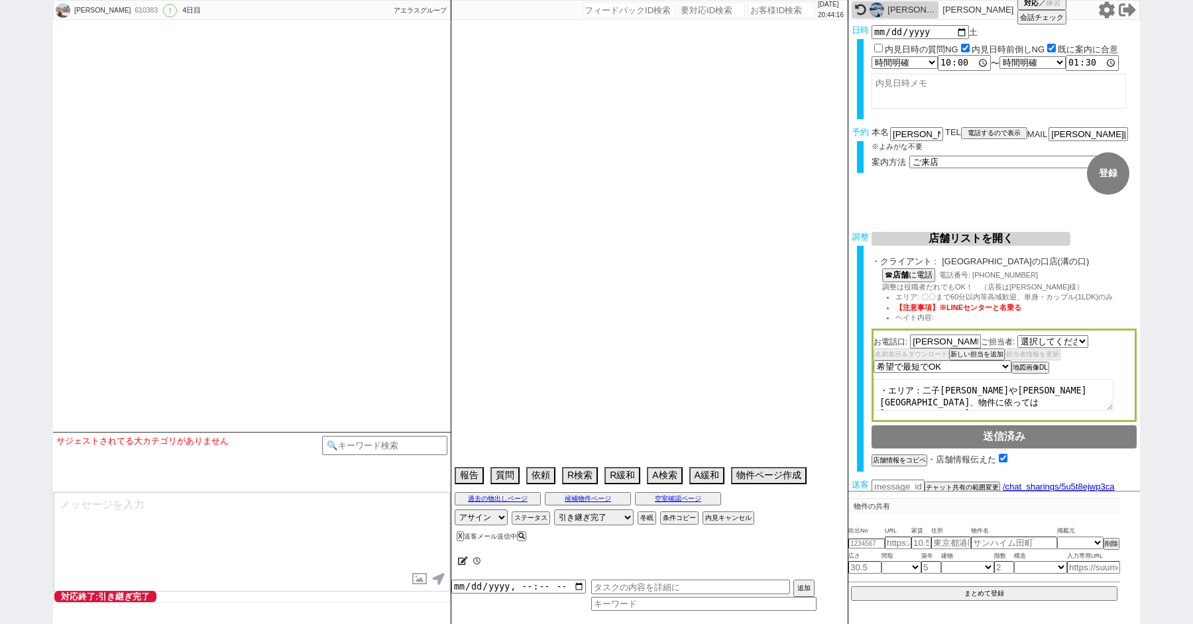
select select "2751"
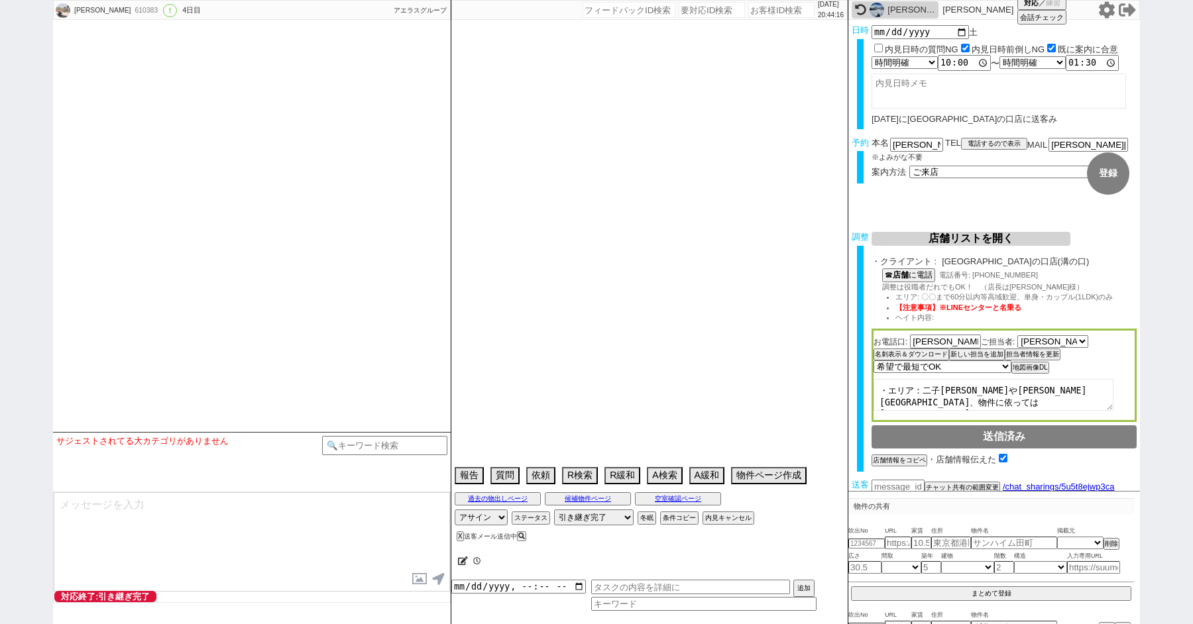
type textarea "@溝の口の物件なので2人世帯ですが溝の口打診しています。調整時に必ず伝えてください！ センチュリー21[PERSON_NAME]店(グランディール▶︎エーアイ…"
select select "15"
select select "1"
select select "53"
select select "[DATE]"
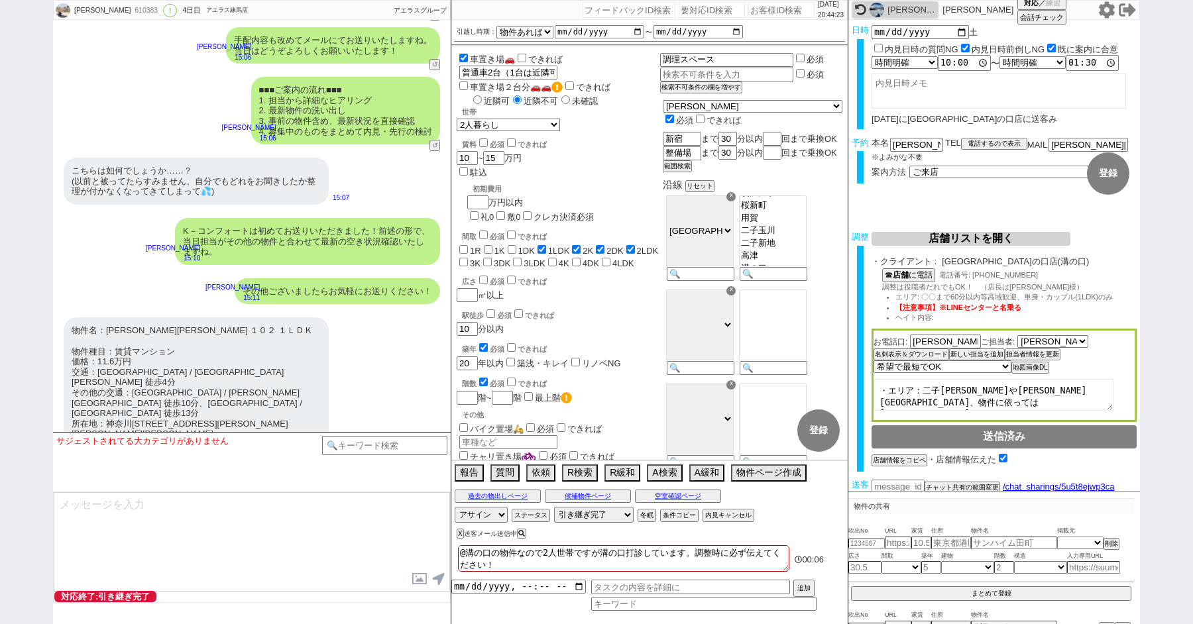
scroll to position [8752, 0]
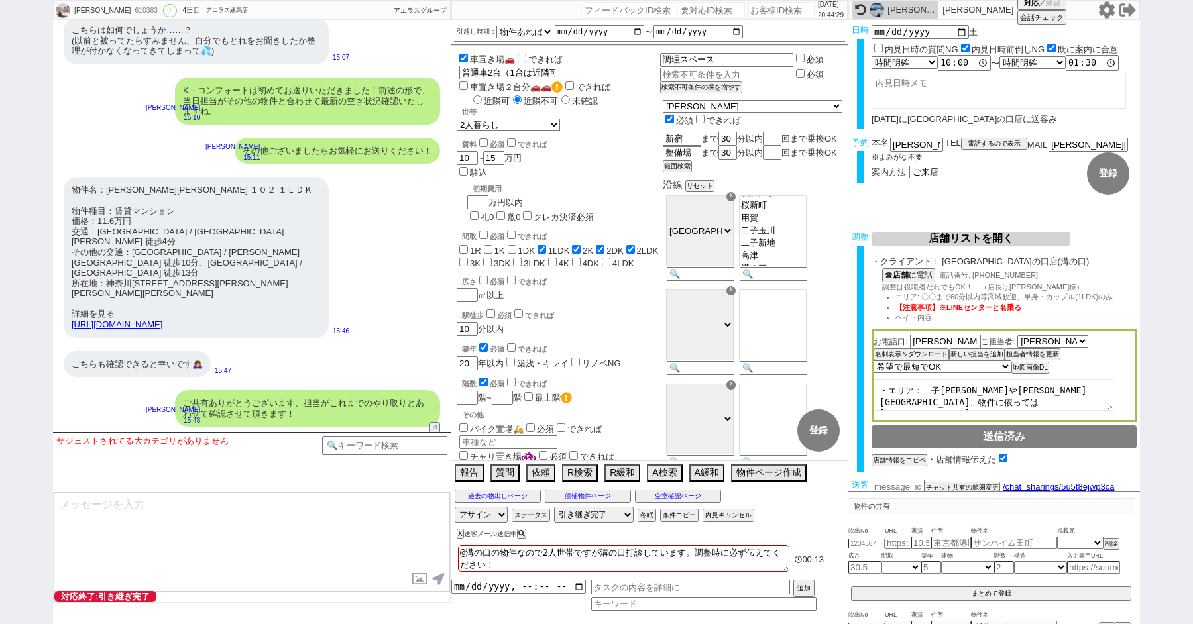
paste input "610406"
type input "610406"
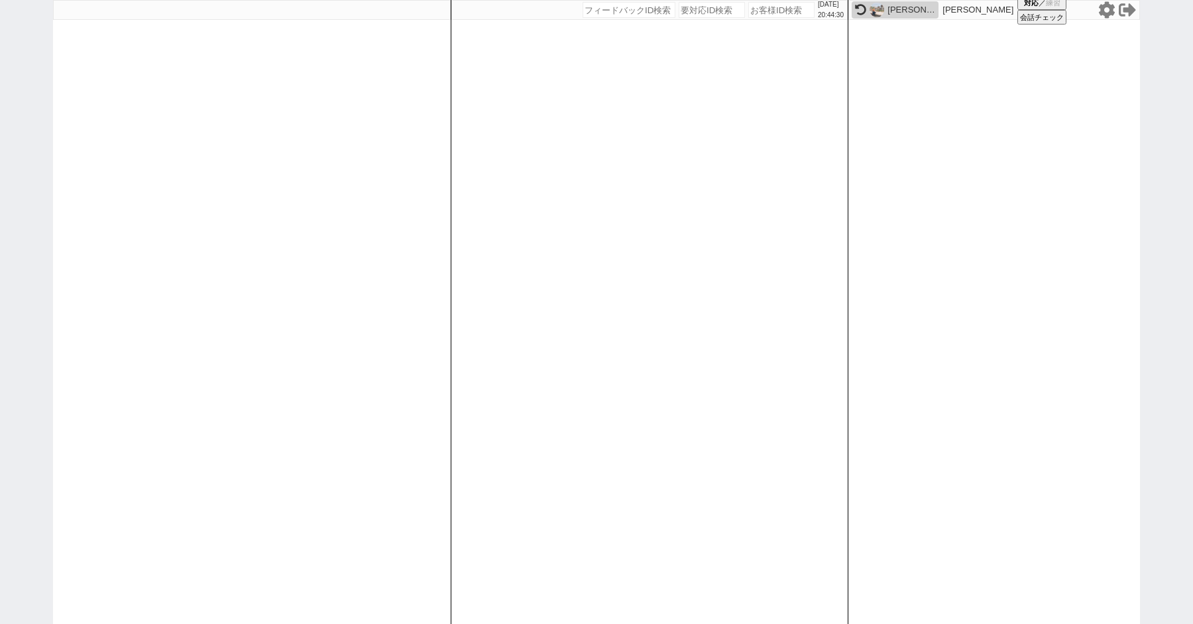
select select "100"
select select "6"
select select "2"
select select "5"
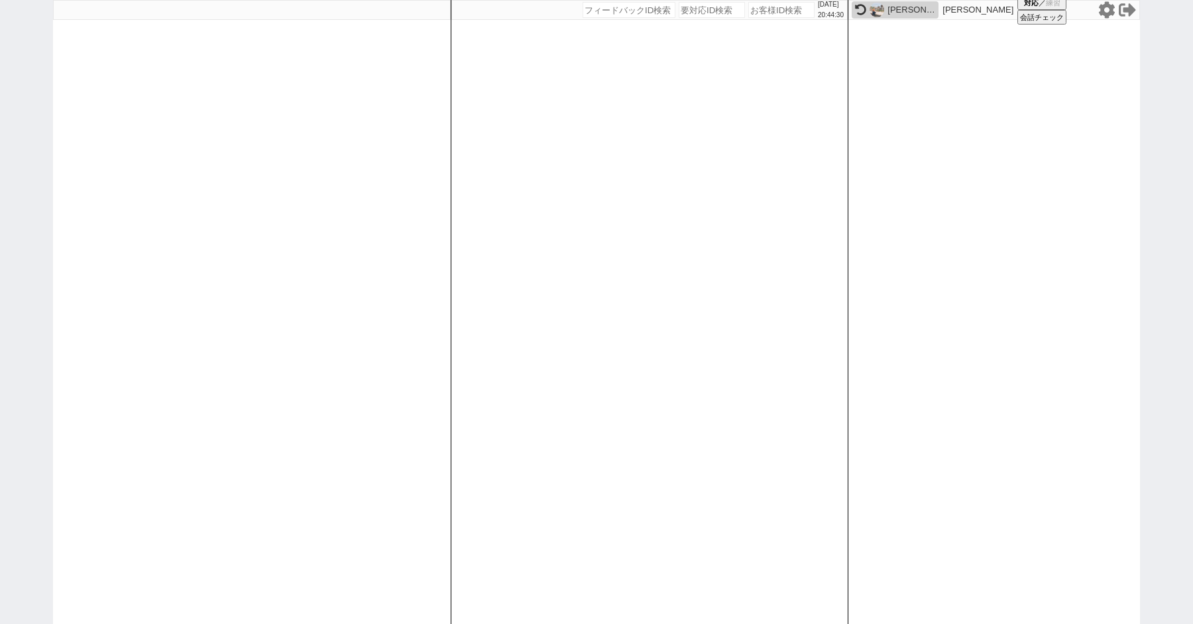
select select
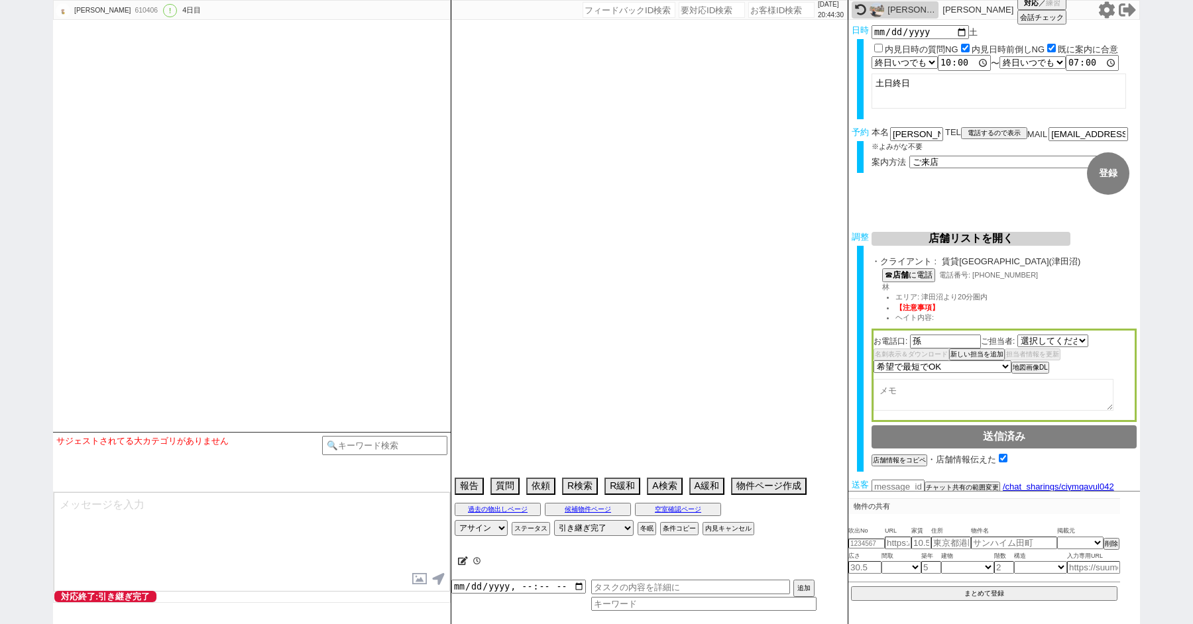
select select "2347"
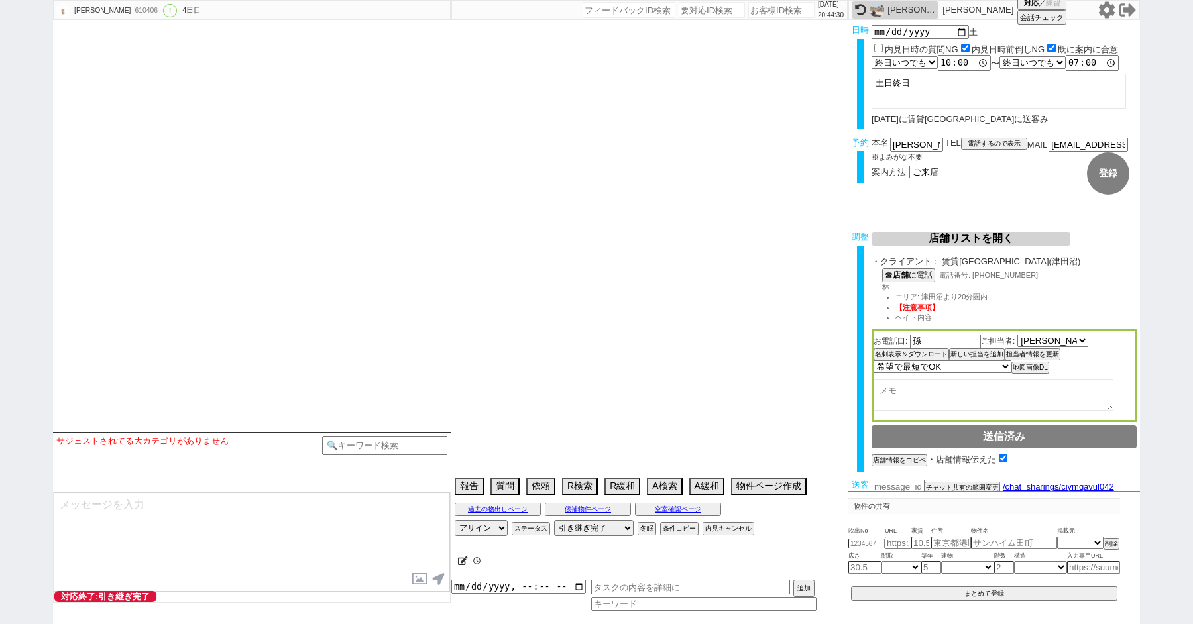
type textarea "他社なし"
select select "2025"
select select "8"
select select "36"
select select "1"
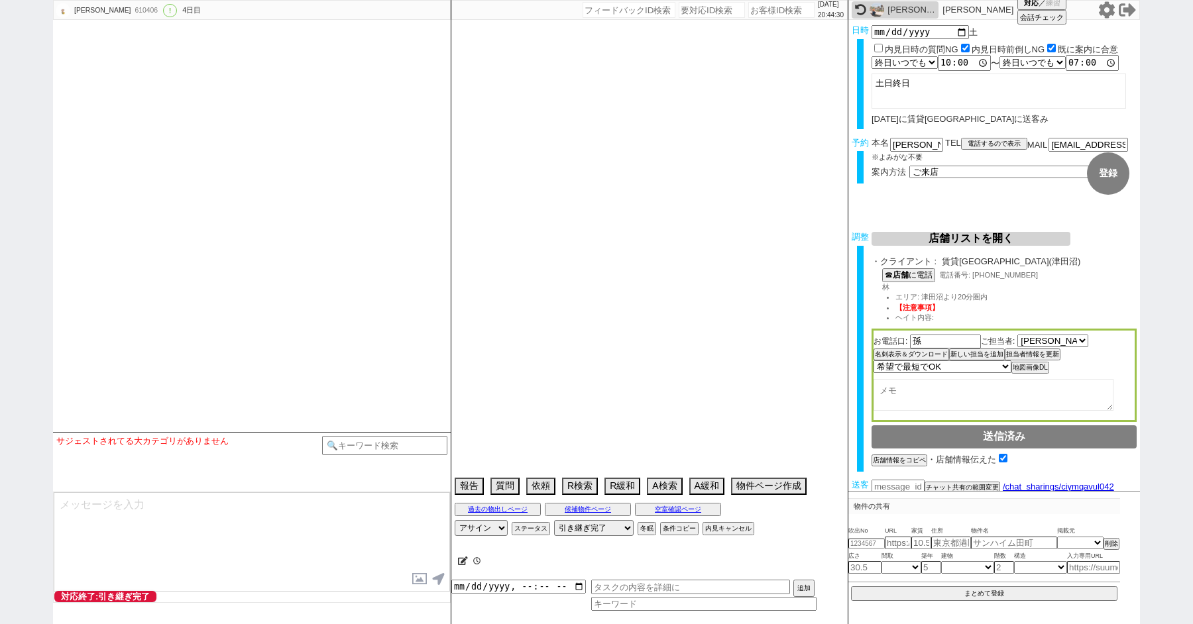
select select "19"
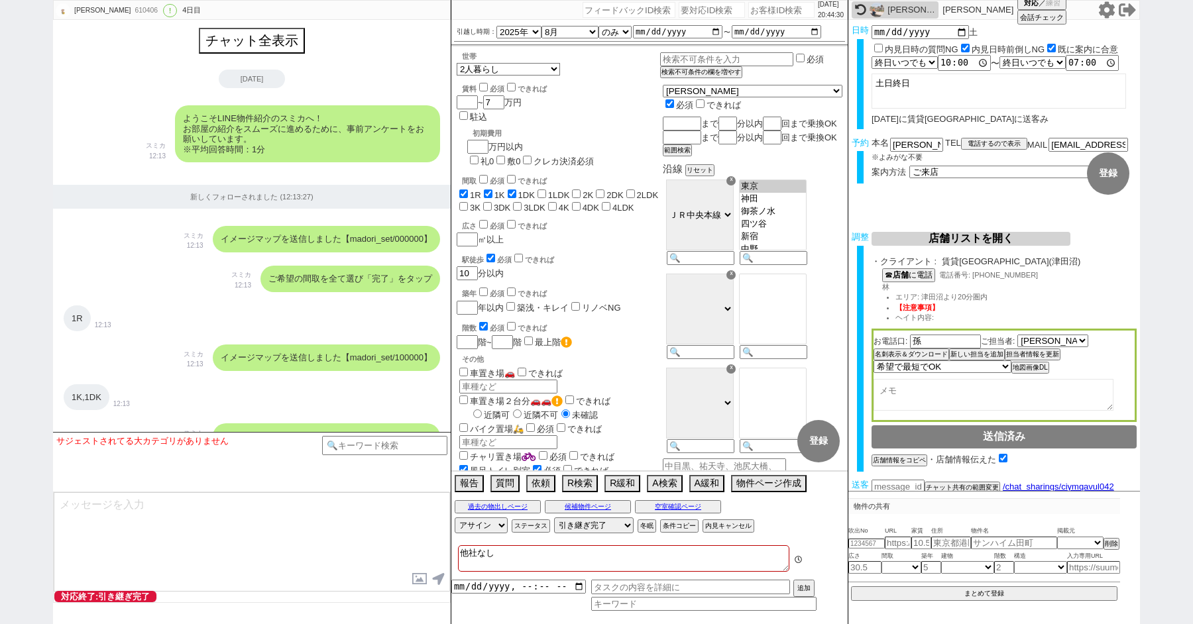
scroll to position [5940, 0]
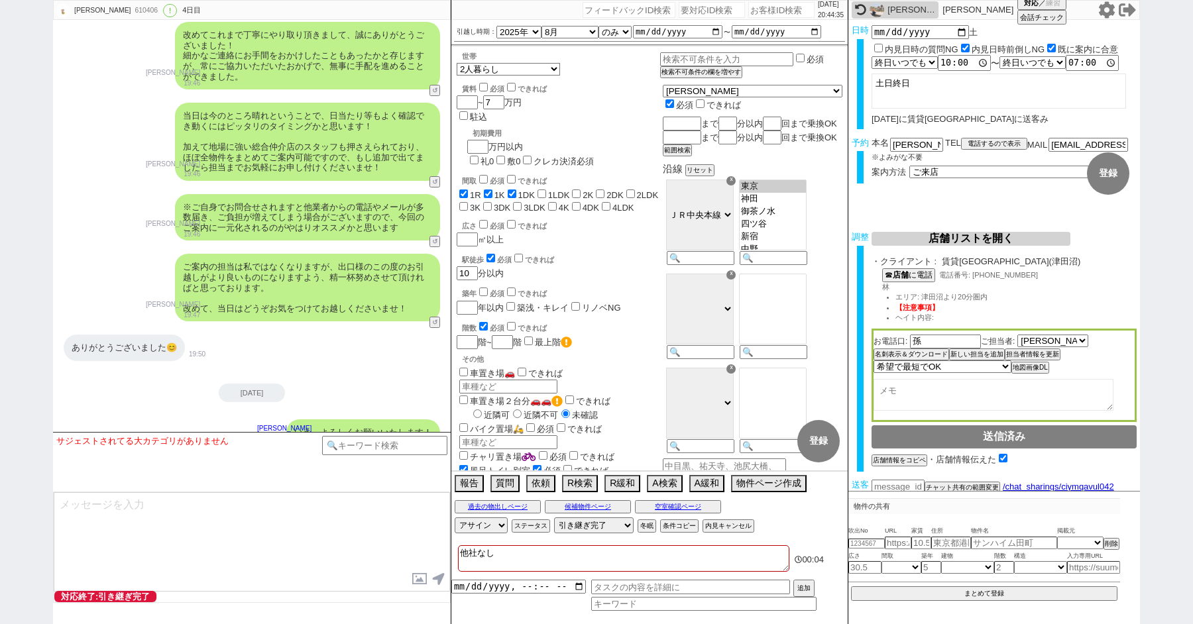
paste input "610414"
type input "610414"
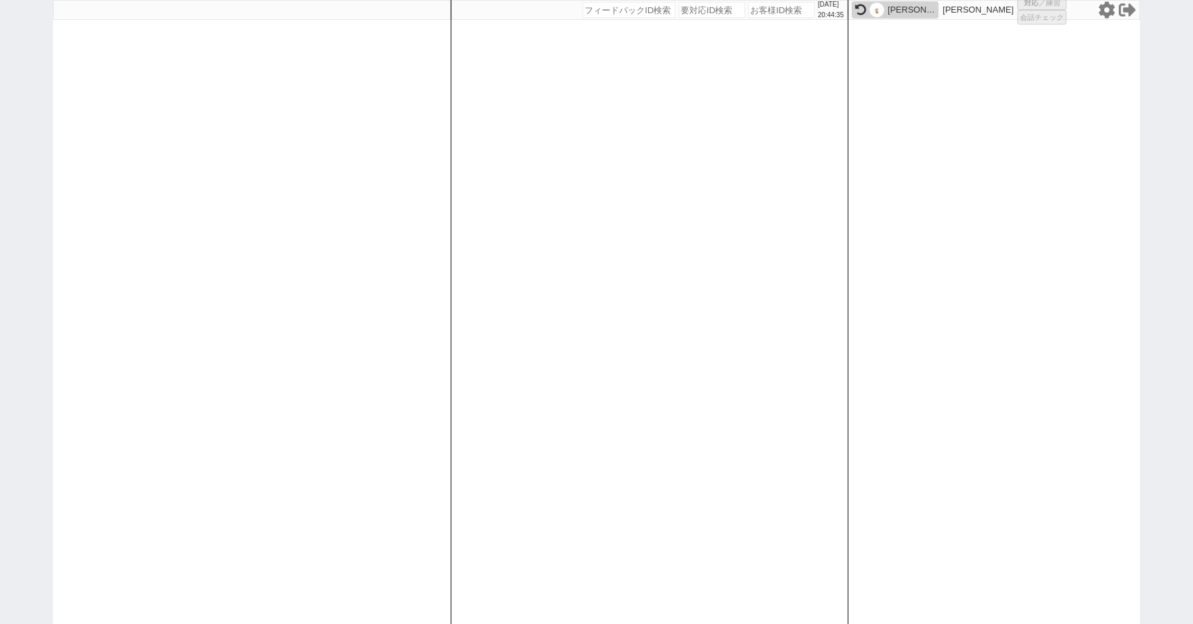
select select
select select "100"
select select "4"
select select "2"
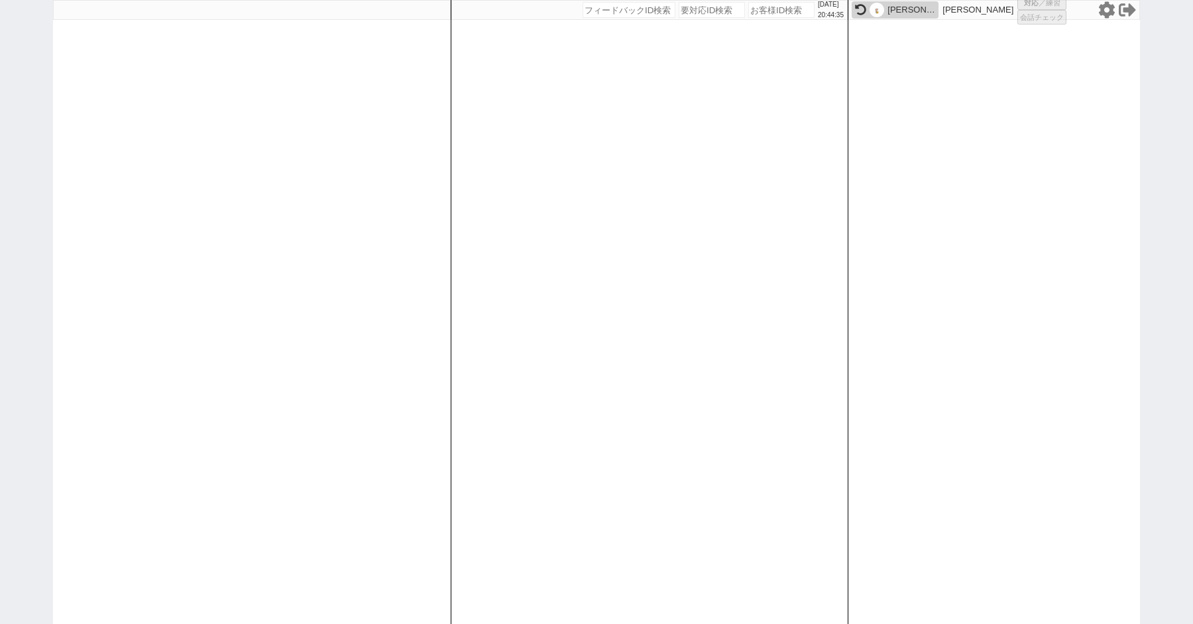
select select "5"
select select "10"
select select
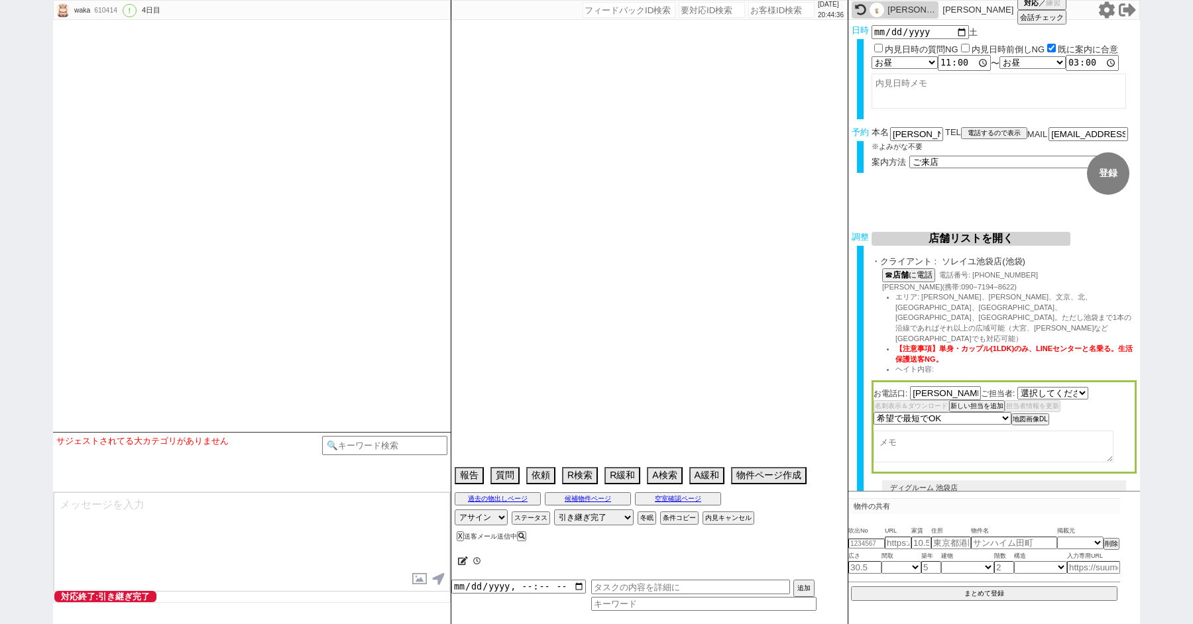
select select "540"
select select "2025"
select select "9"
select select "37"
select select "0"
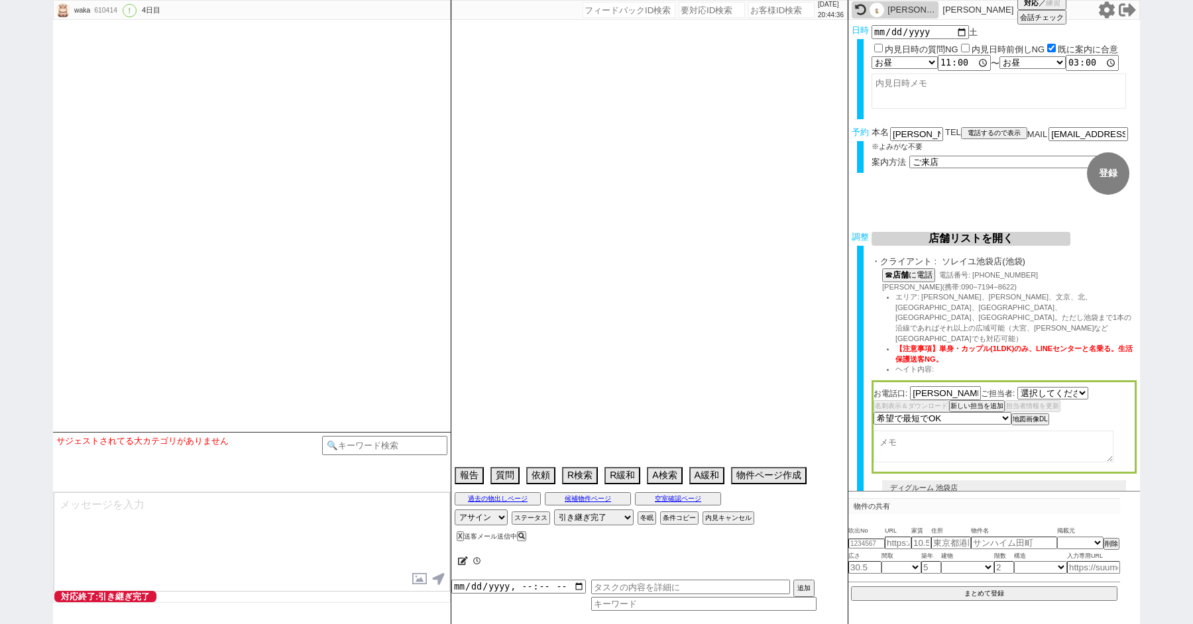
select select "35"
select select "[DATE]"
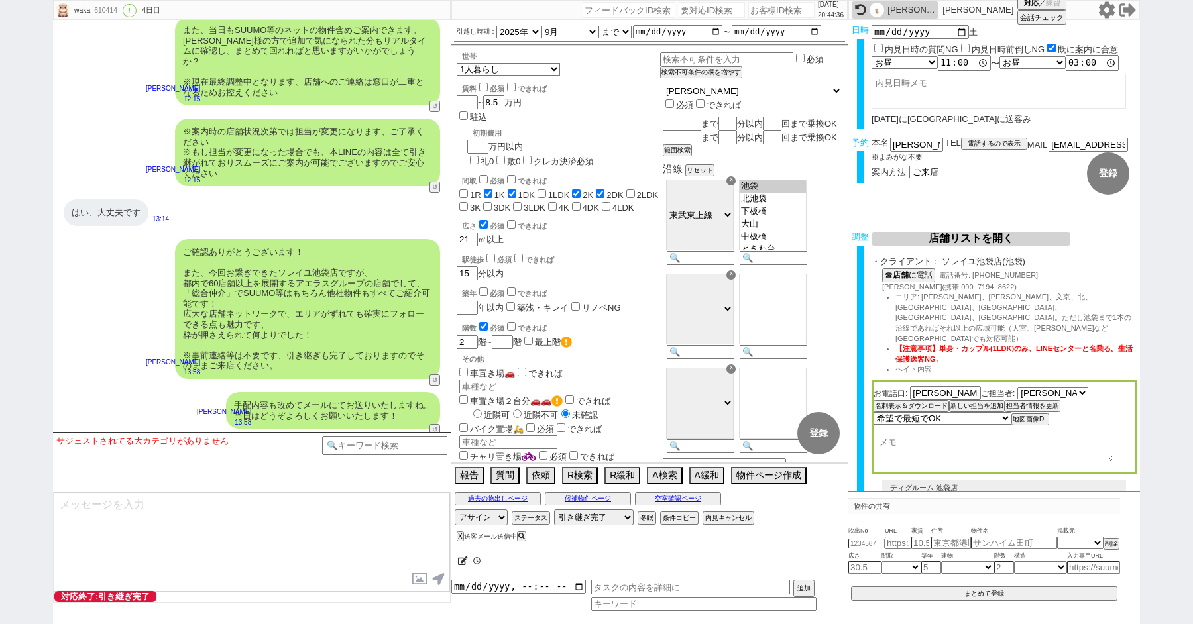
scroll to position [74, 0]
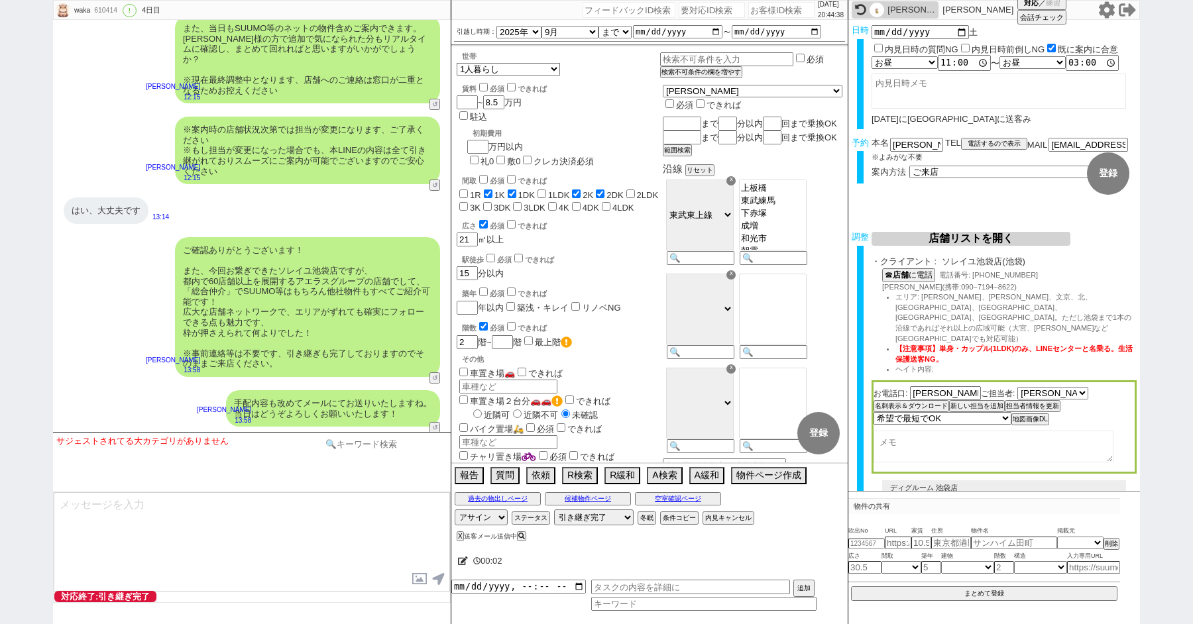
click at [348, 441] on input at bounding box center [384, 444] width 125 height 17
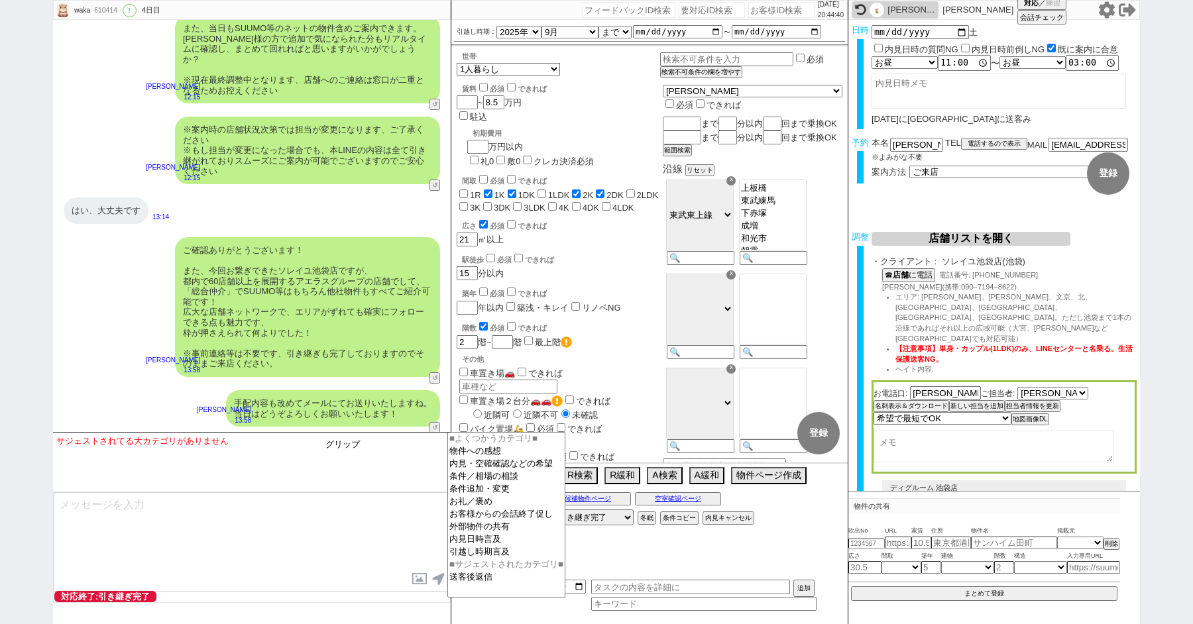
type input "グリップ"
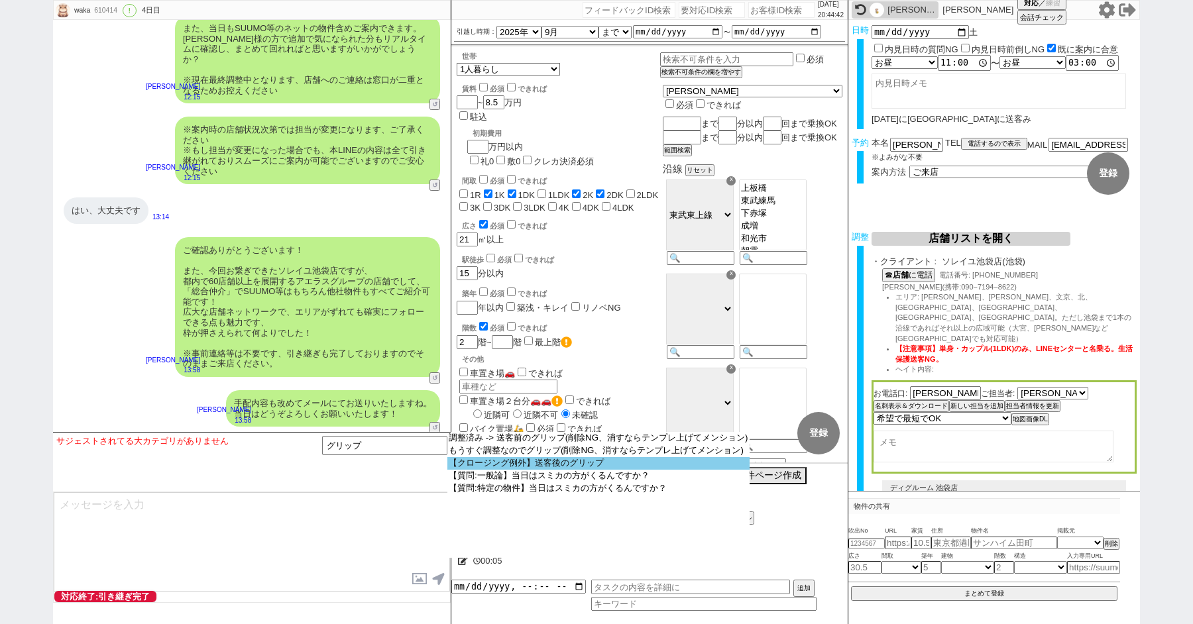
click at [0, 0] on option "【クロージング例外】送客後のグリップ" at bounding box center [0, 0] width 0 height 0
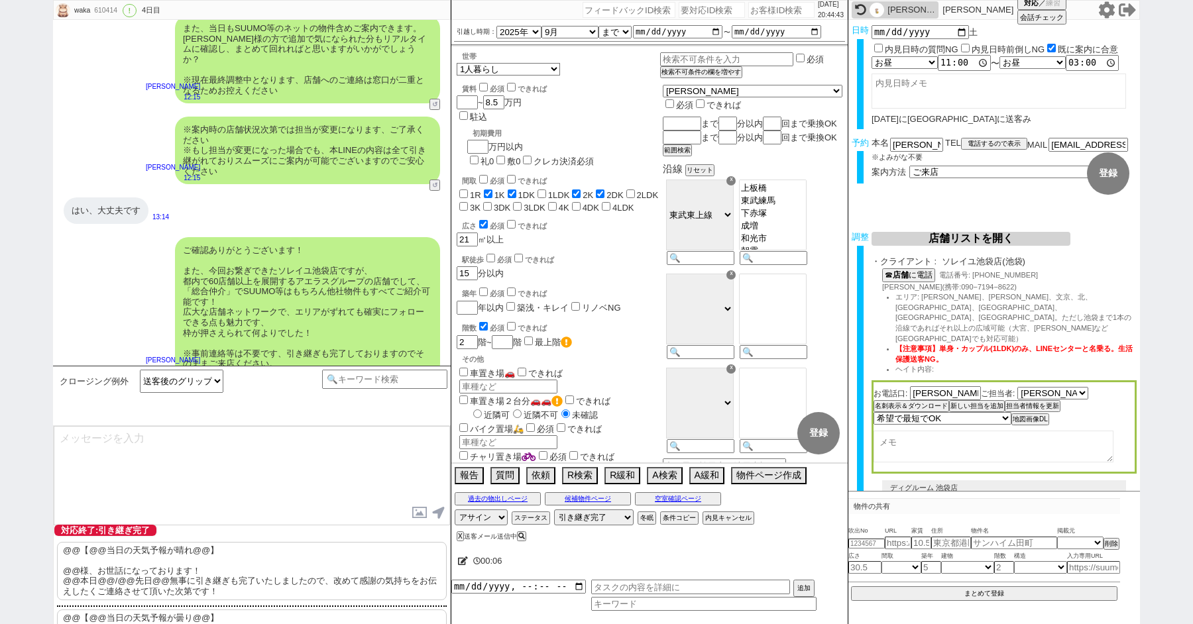
click at [132, 570] on p "@@【@@当日の天気予報が晴れ@@】 @@様、お世話になっております！ @@本日@@/@@先日@@無事に引き継ぎも完了いたしましたので、改めて感謝の気持ちをお…" at bounding box center [252, 571] width 390 height 58
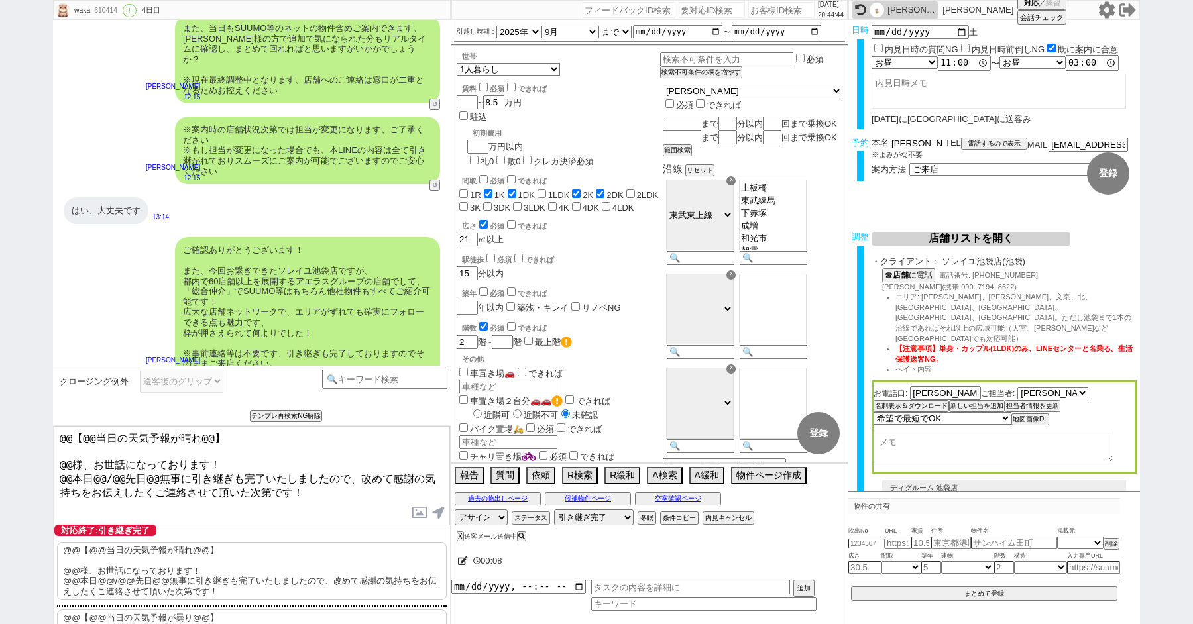
drag, startPoint x: 910, startPoint y: 142, endPoint x: 840, endPoint y: 142, distance: 70.2
click at [843, 142] on div "waka 610414 ! 0 4日目 冬眠中 自社客 スミカ スミカ_BPO チャット全表示 2025-08-18 ようこそLINE物件紹介のスミカへ！ お…" at bounding box center [596, 312] width 1087 height 624
drag, startPoint x: 72, startPoint y: 457, endPoint x: 10, endPoint y: 311, distance: 157.9
click at [14, 375] on div "waka 610414 ! 0 4日目 冬眠中 自社客 スミカ スミカ_BPO チャット全表示 2025-08-18 ようこそLINE物件紹介のスミカへ！ お…" at bounding box center [596, 312] width 1193 height 624
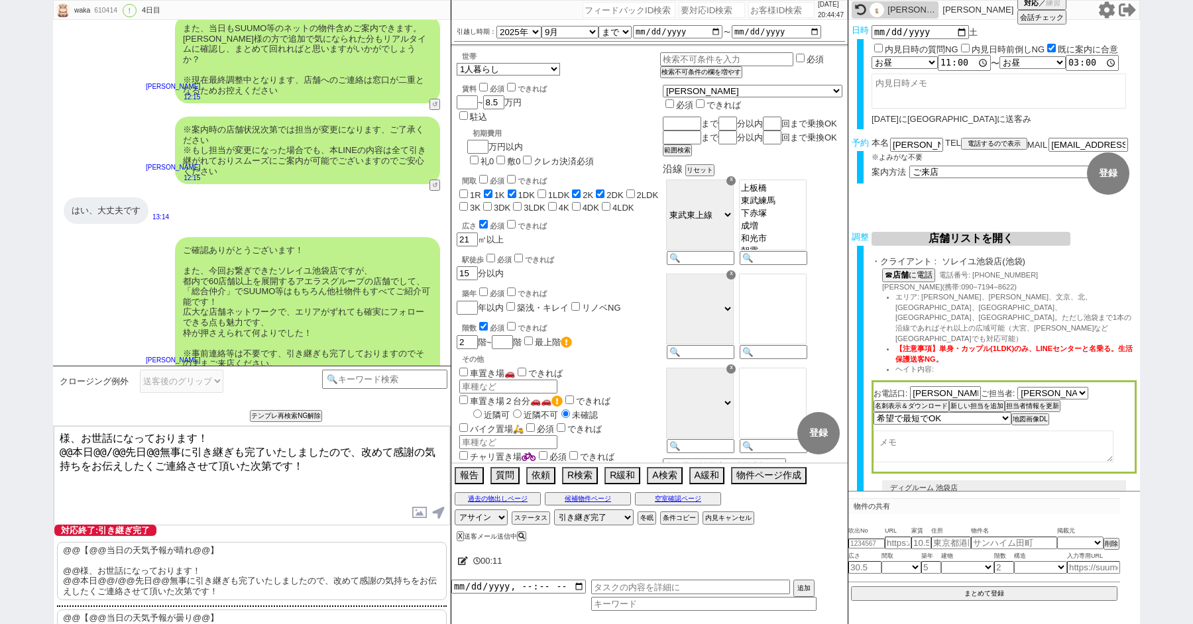
paste textarea "若林"
drag, startPoint x: 72, startPoint y: 449, endPoint x: 16, endPoint y: 448, distance: 55.7
click at [16, 448] on div "waka 610414 ! 0 4日目 冬眠中 自社客 スミカ スミカ_BPO チャット全表示 2025-08-18 ようこそLINE物件紹介のスミカへ！ お…" at bounding box center [596, 312] width 1193 height 624
drag, startPoint x: 78, startPoint y: 449, endPoint x: 135, endPoint y: 449, distance: 57.0
click at [135, 449] on textarea "若林様、お世話になっております！ 本日@@/@@先日@@無事に引き継ぎも完了いたしましたので、改めて感謝の気持ちをお伝えしたくご連絡させて頂いた次第です！" at bounding box center [252, 475] width 396 height 99
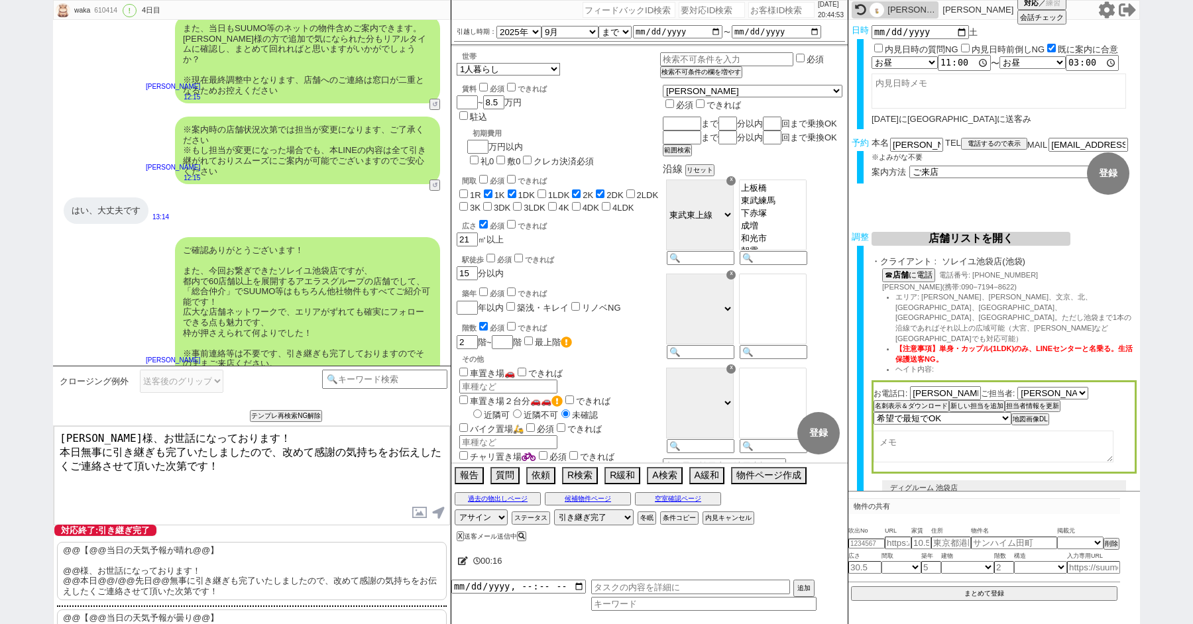
type textarea "若林様、お世話になっております！ 本日無事に引き継ぎも完了いたしましたので、改めて感謝の気持ちをお伝えしたくご連絡させて頂いた次第です！"
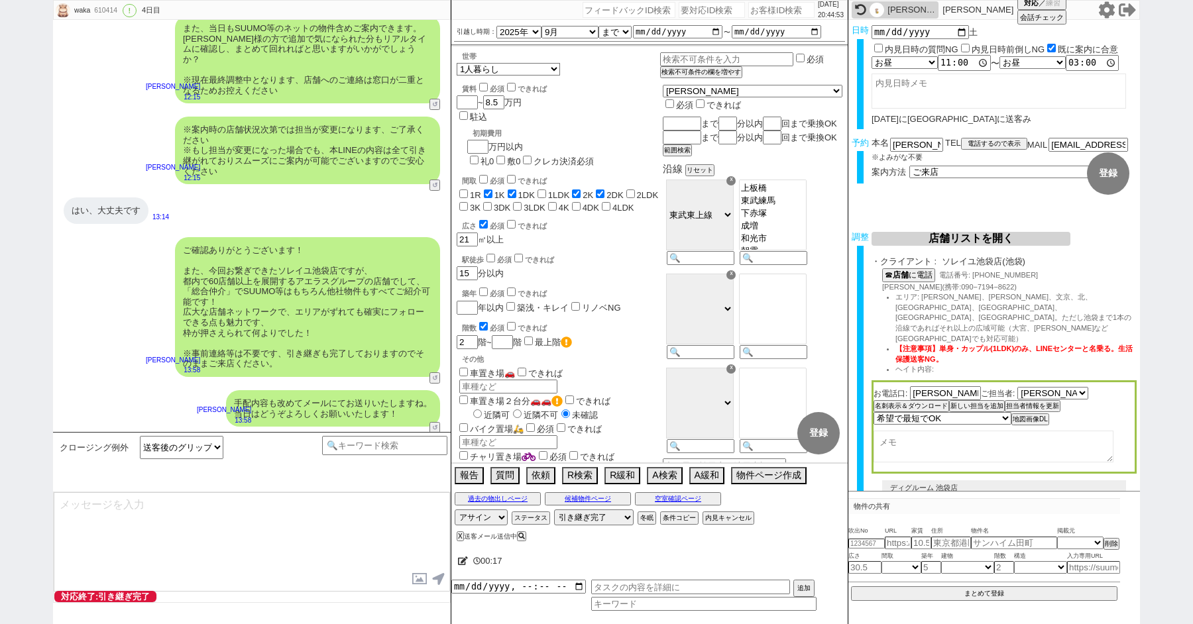
select select "235"
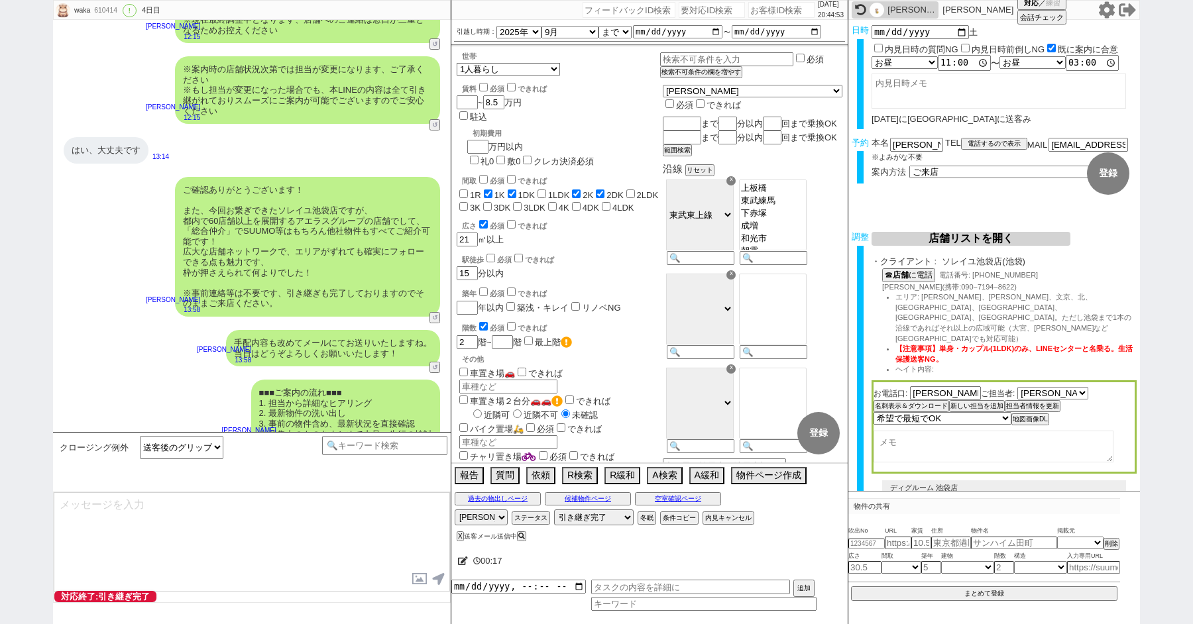
type textarea "改めてこれまで丁寧にやり取り頂きまして、誠にありがとうございました！ 細かなご連絡にお手間をおかけしたこともあったかと存じますが、常にご協力いただいたおかげで…"
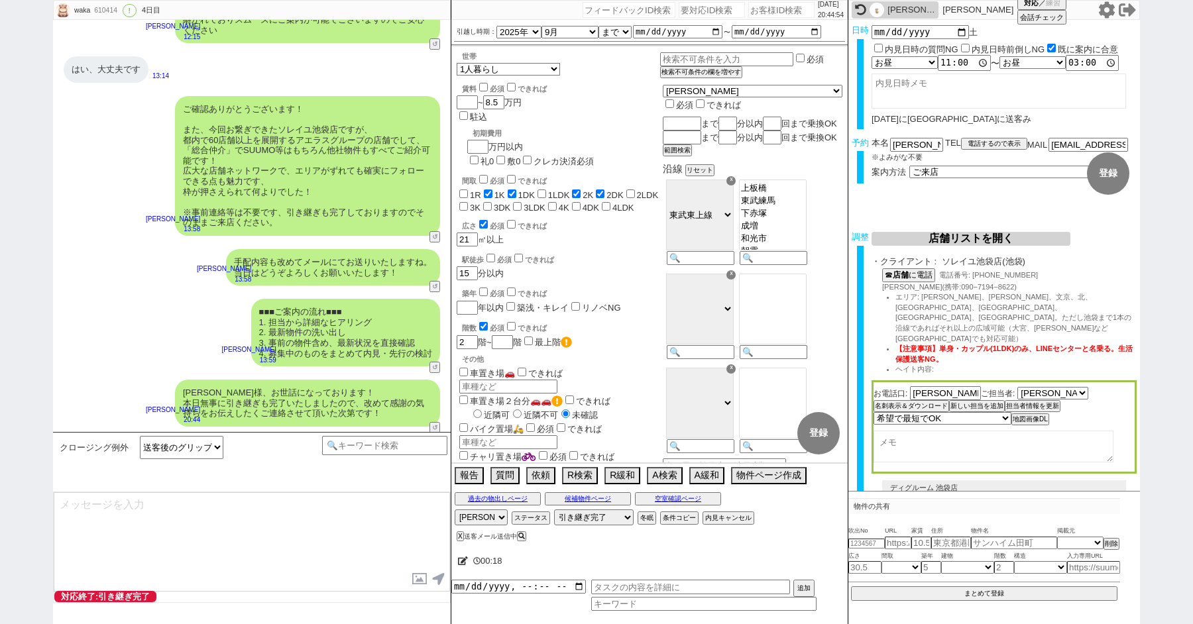
type textarea "当日は今のところ晴れということで、日当たり等もよく確認でき動くにはピッタリのタイミングかと思います！ 加えて地場に強い総合仲介店のスタッフも押さえられており、…"
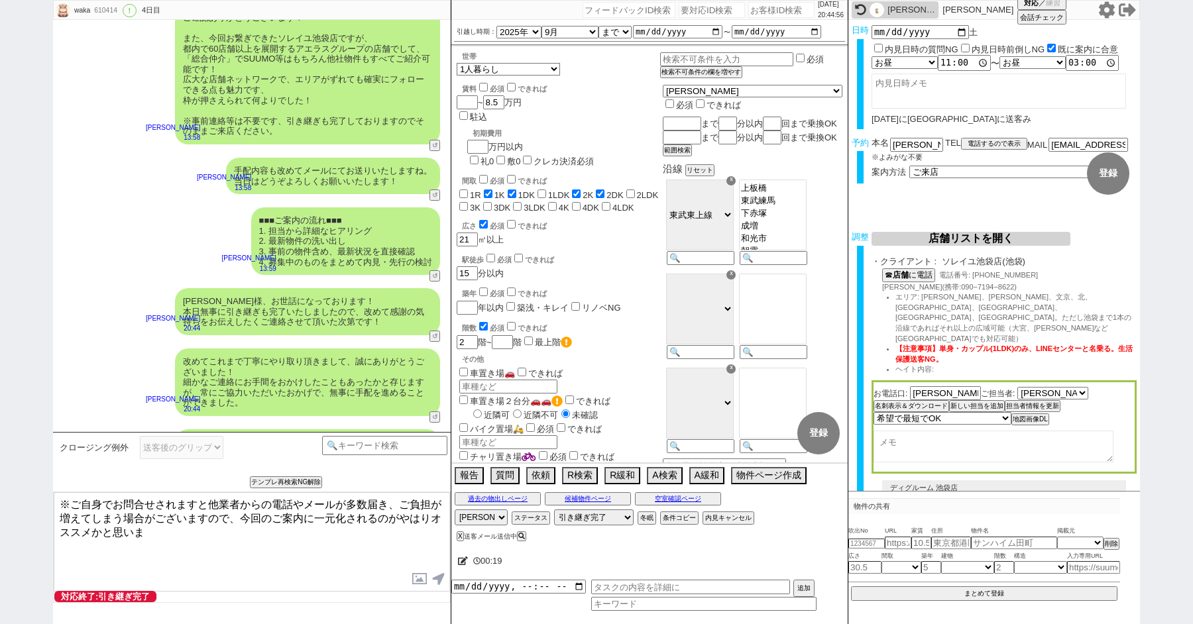
type textarea "※ご自身でお問合せされますと他業者からの電話やメールが多数届き、ご負担が増えてしまう場合がございますので、今回のご案内に一元化されるのがやはりオススメかと思い…"
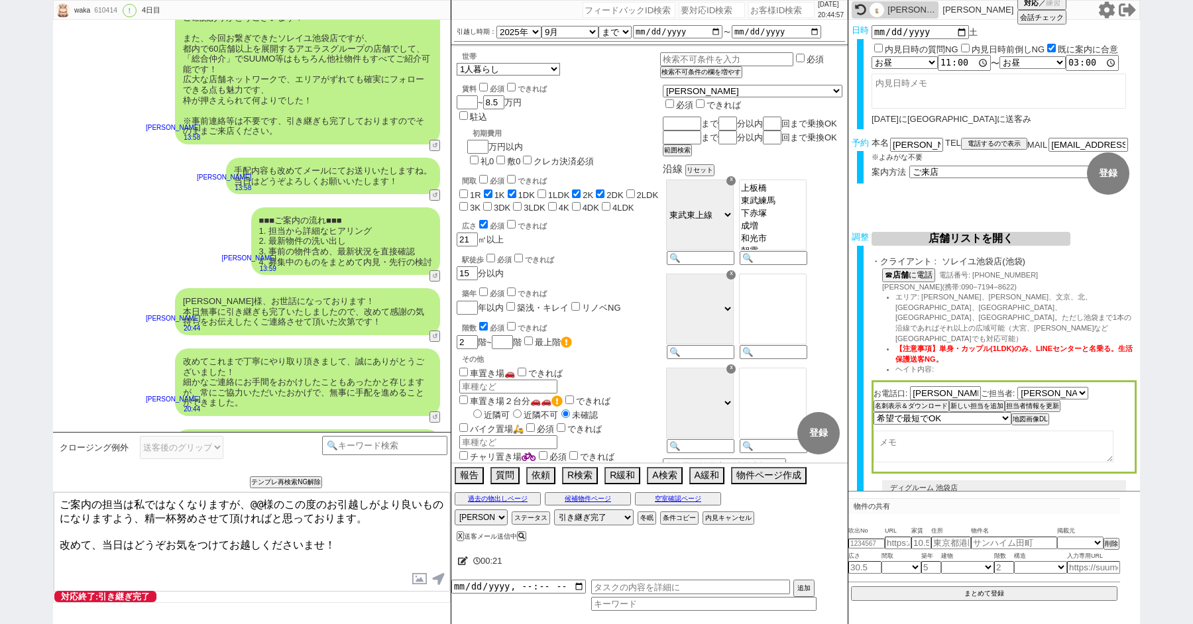
scroll to position [6467, 0]
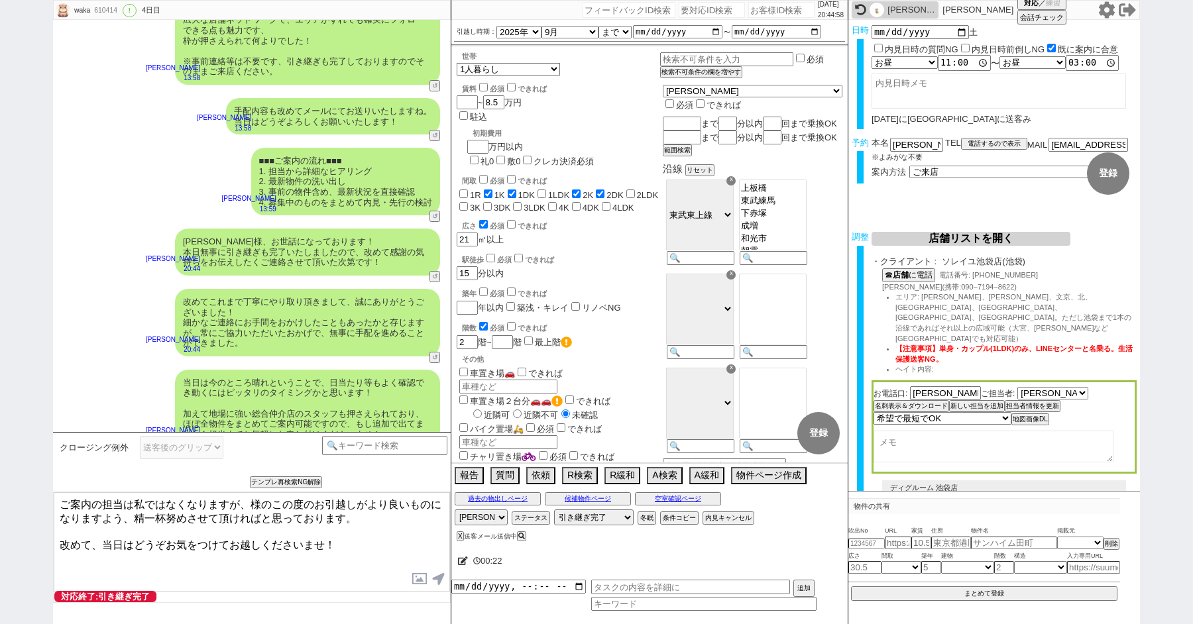
paste textarea "若林"
type textarea "ご案内の担当は私ではなくなりますが、若林様のこの度のお引越しがより良いものになりますよう、精一杯努めさせて頂ければと思っております。 改めて、当日はどうぞお気…"
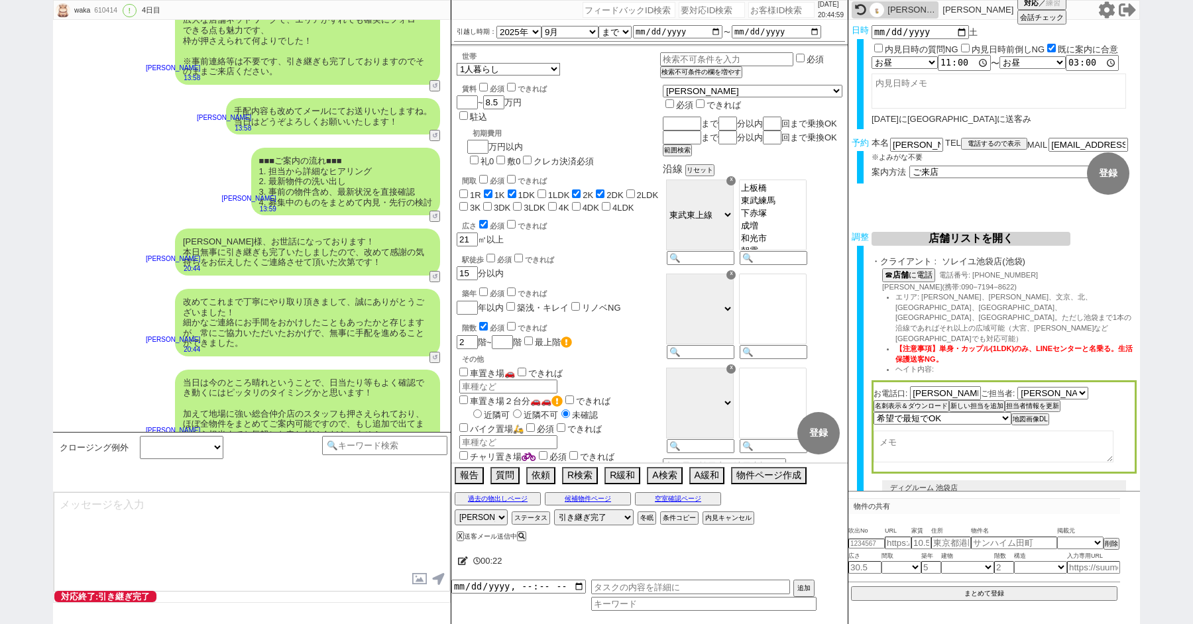
scroll to position [6548, 0]
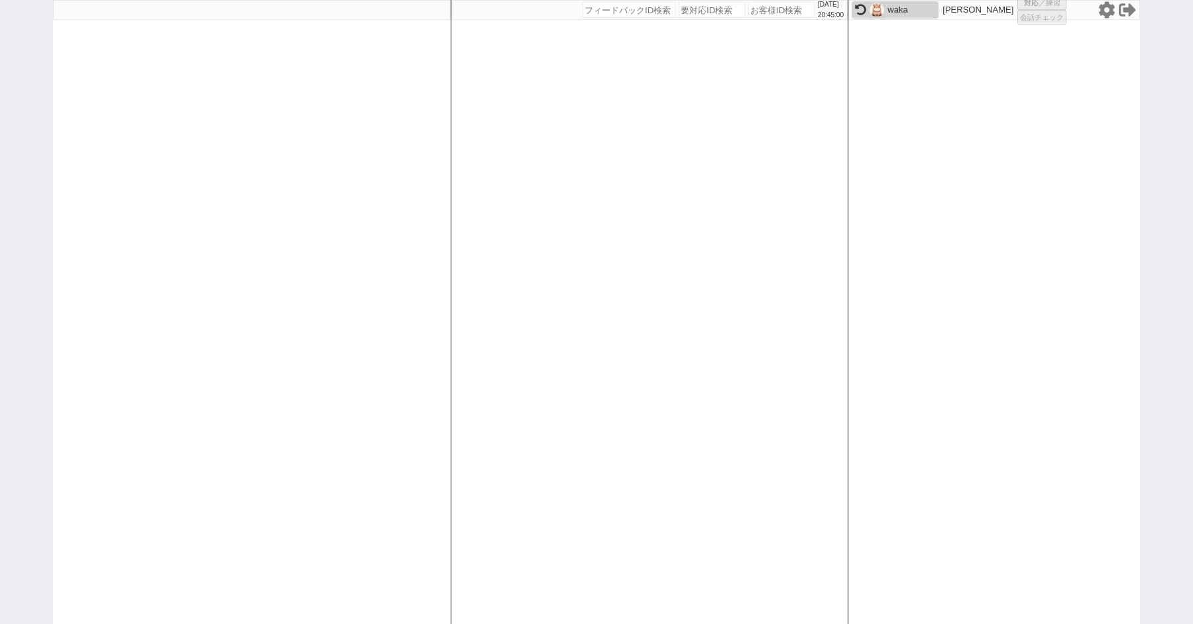
select select "1"
select select "2"
select select
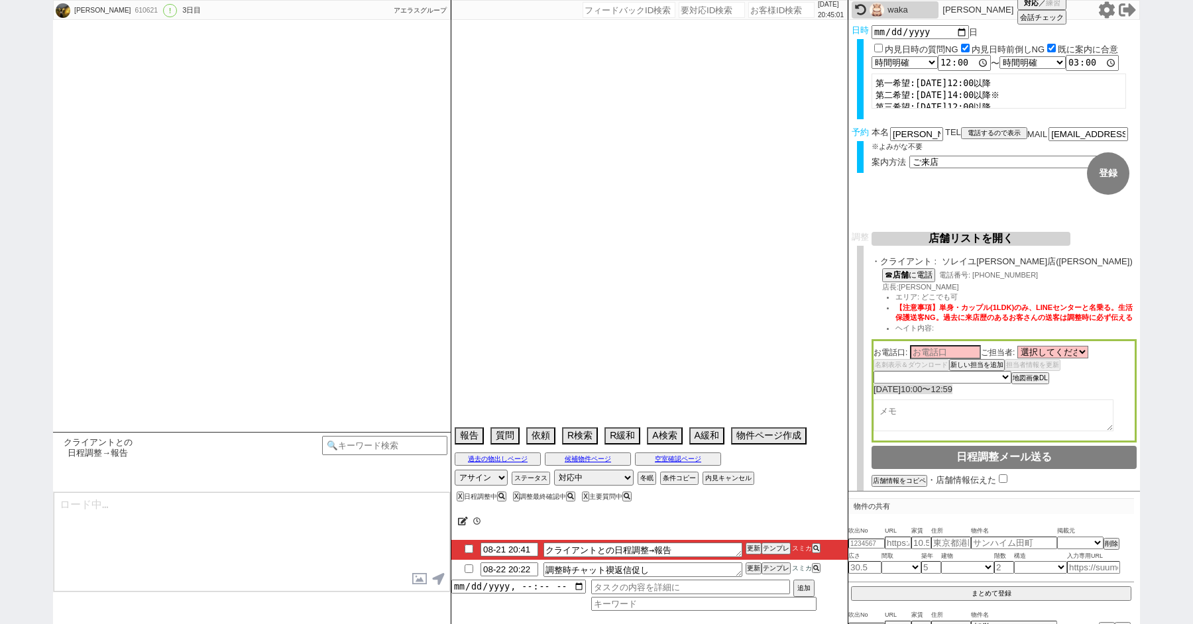
type textarea "@@前日調整@@"
select select "15"
select select "0"
select select "75"
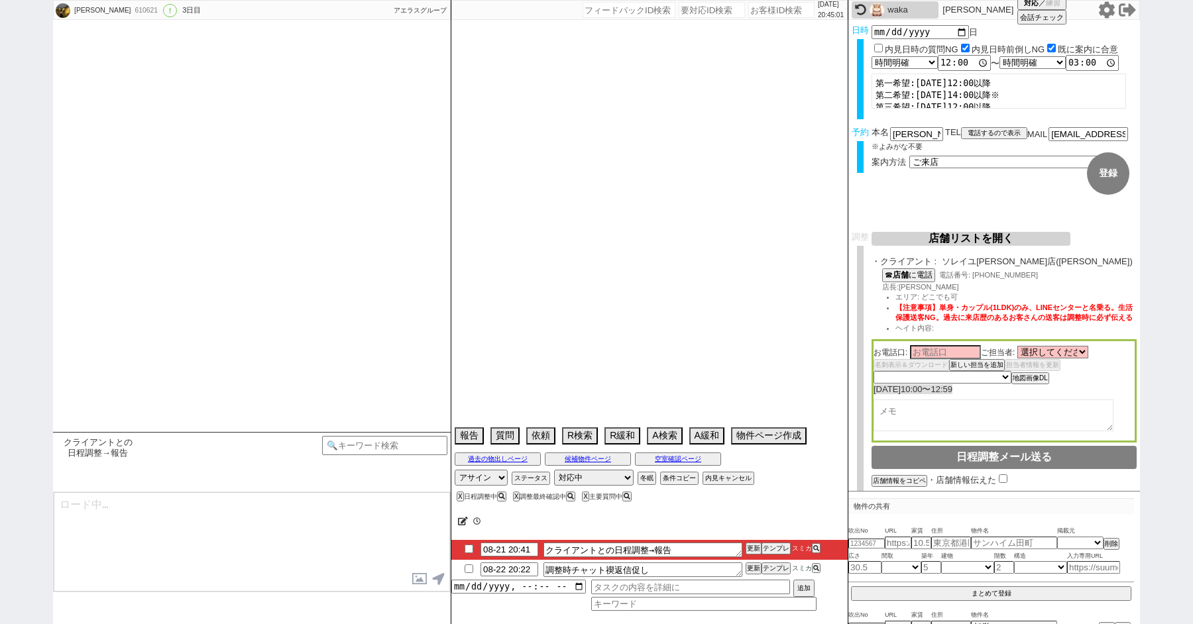
select select "1796"
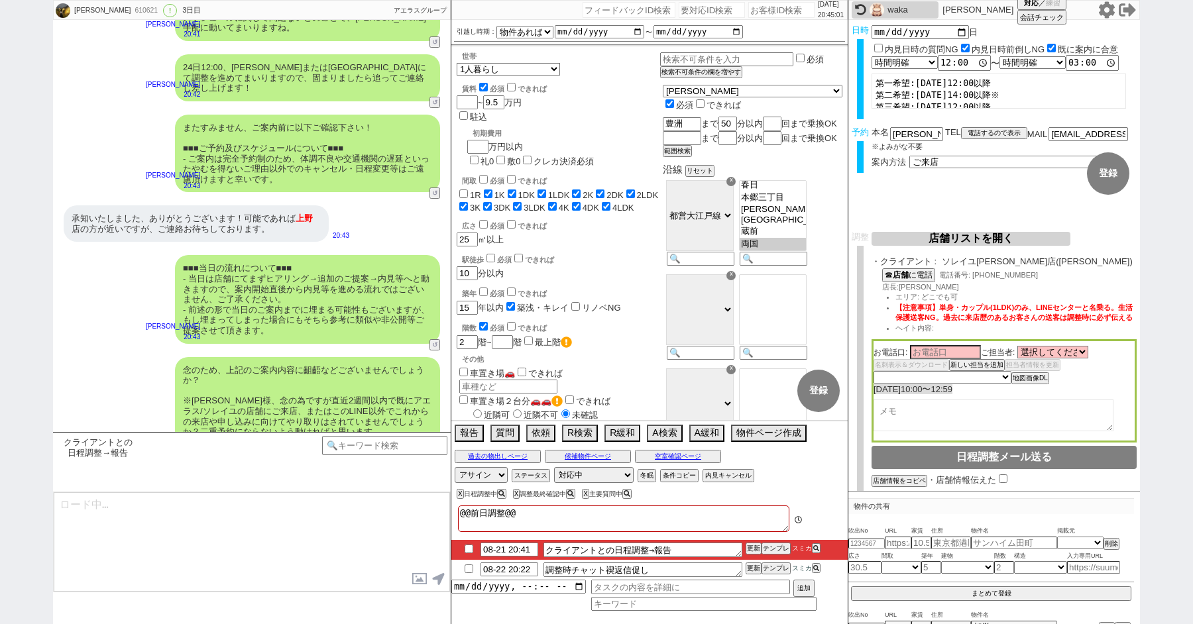
scroll to position [117, 0]
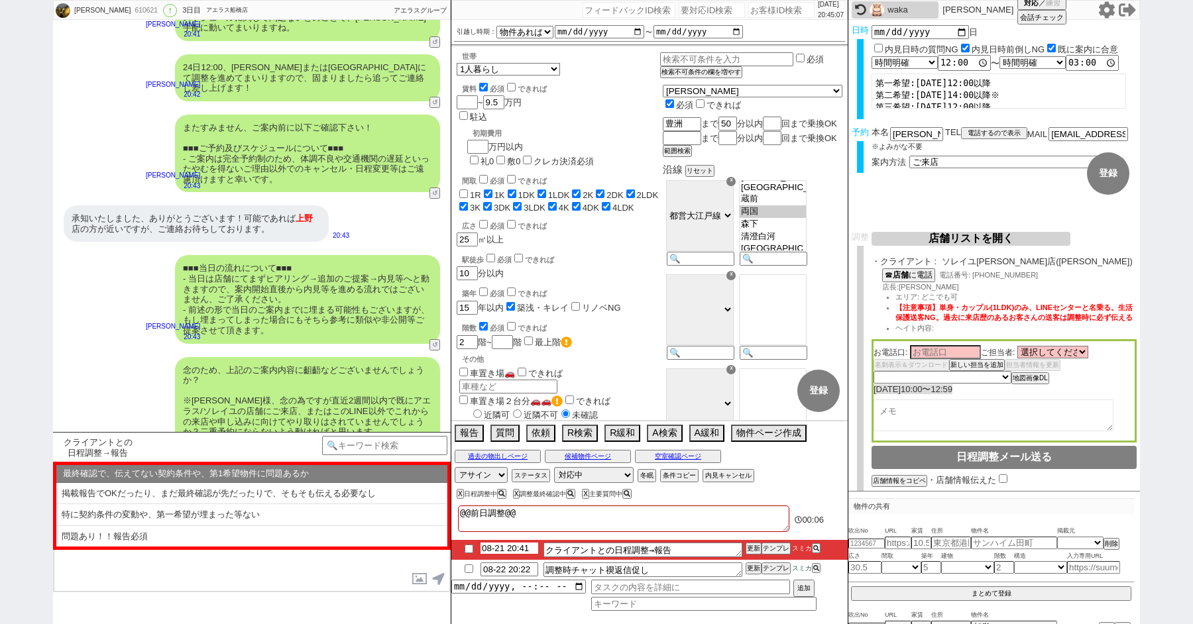
click at [505, 550] on input "08-21 20:41" at bounding box center [509, 548] width 58 height 11
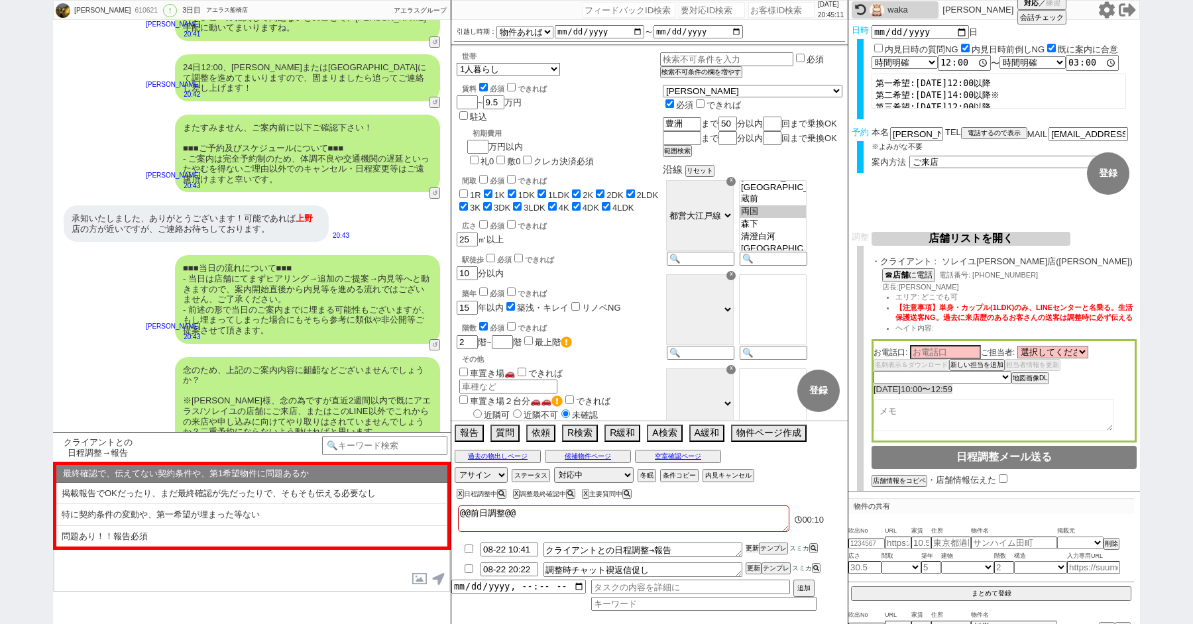
click at [751, 548] on button "更新" at bounding box center [751, 548] width 13 height 9
click at [504, 545] on input "08-22 10:41" at bounding box center [509, 548] width 58 height 11
type input "08-23 10:41"
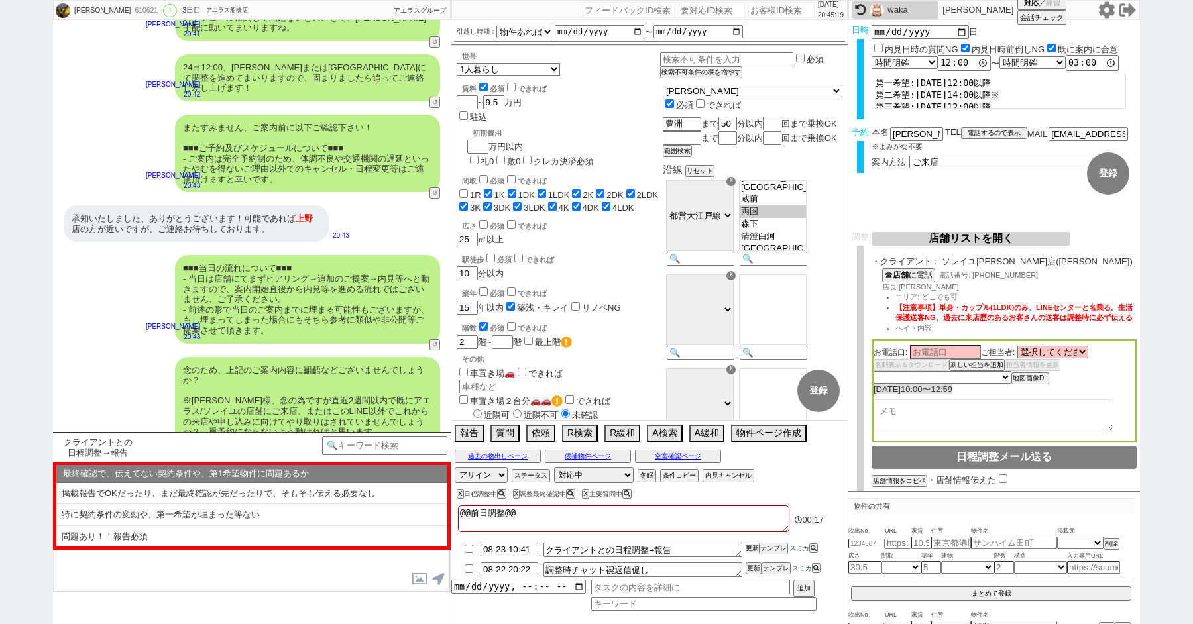
click at [748, 547] on button "更新" at bounding box center [751, 548] width 13 height 9
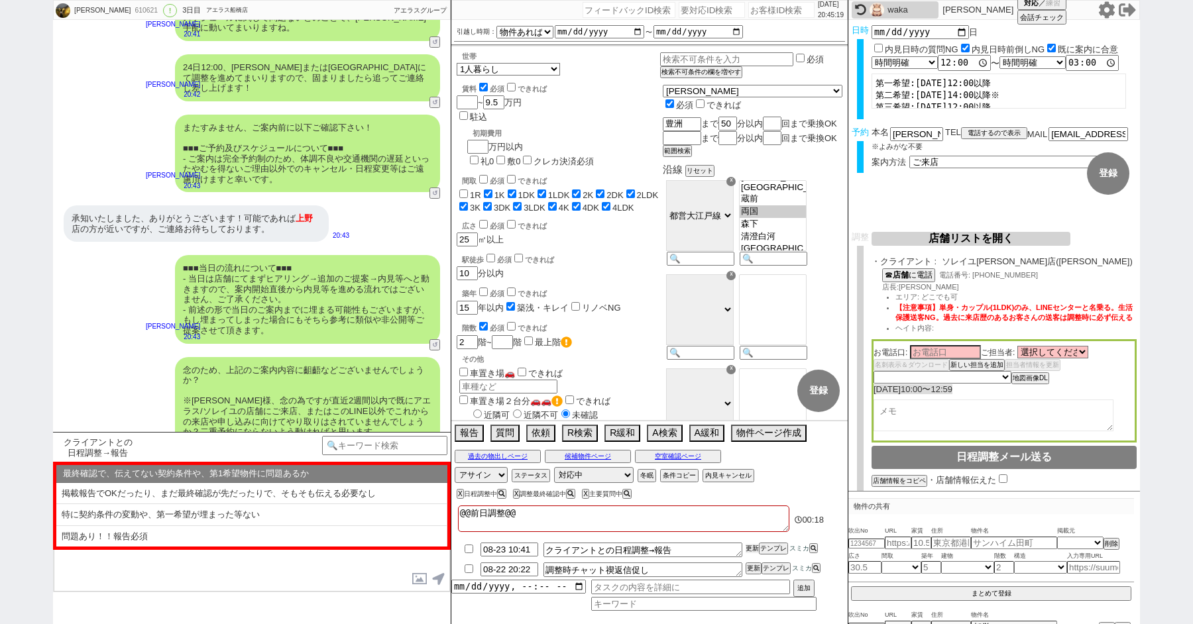
click at [748, 547] on button "更新" at bounding box center [751, 548] width 13 height 9
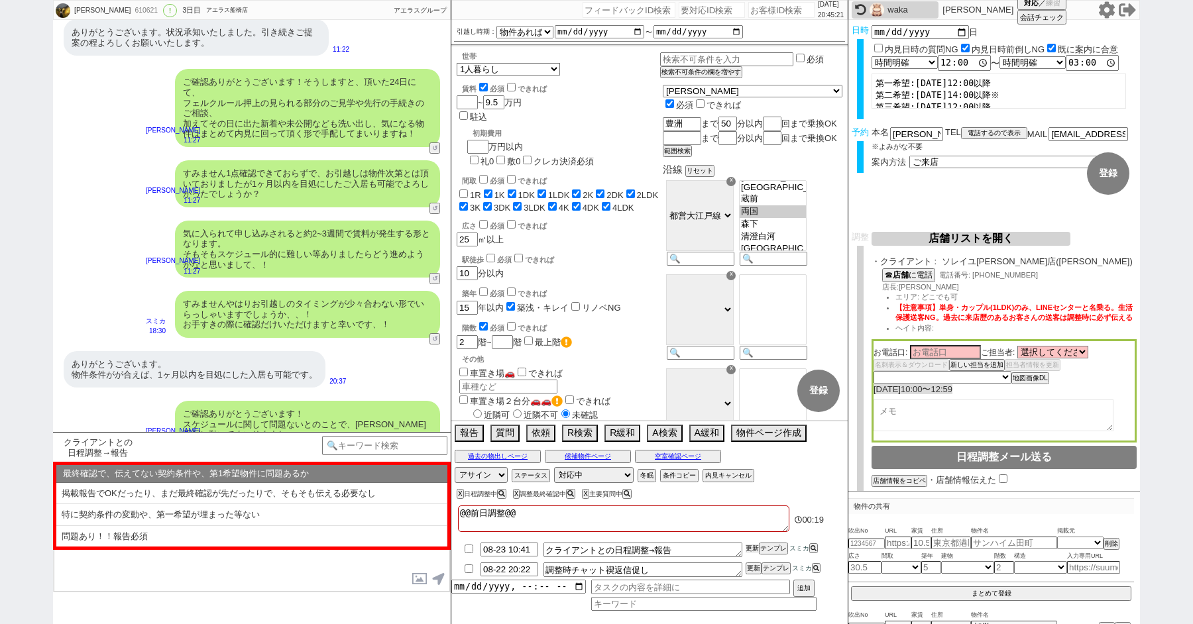
scroll to position [5298, 0]
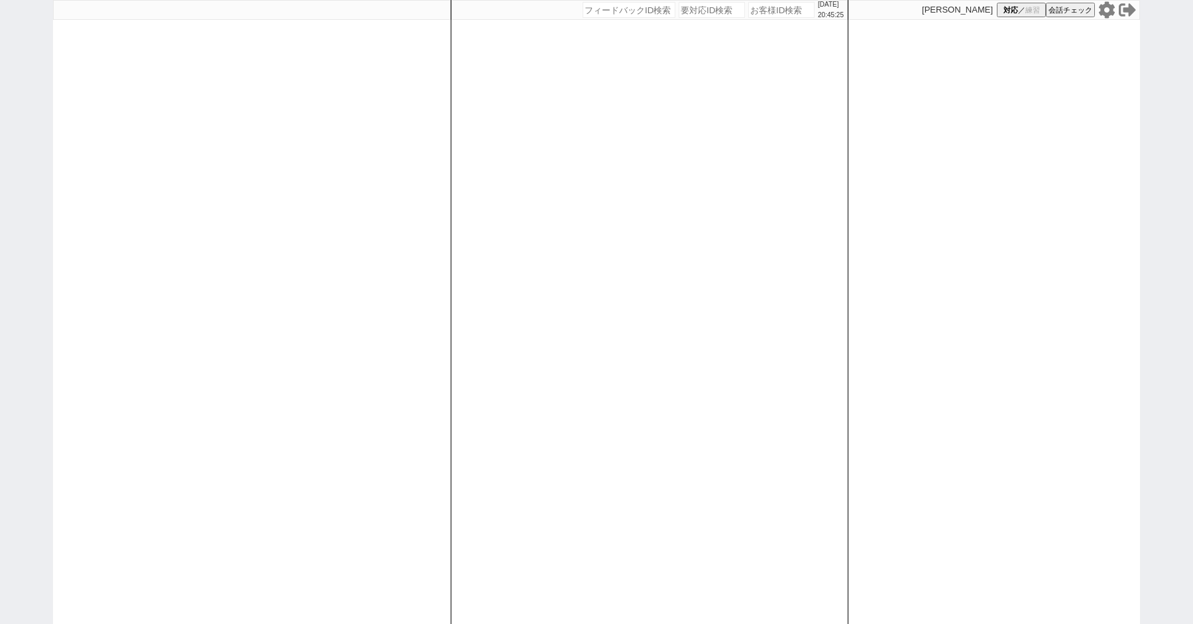
paste input "610437"
type input "610437"
select select "100"
select select "1"
select select "2"
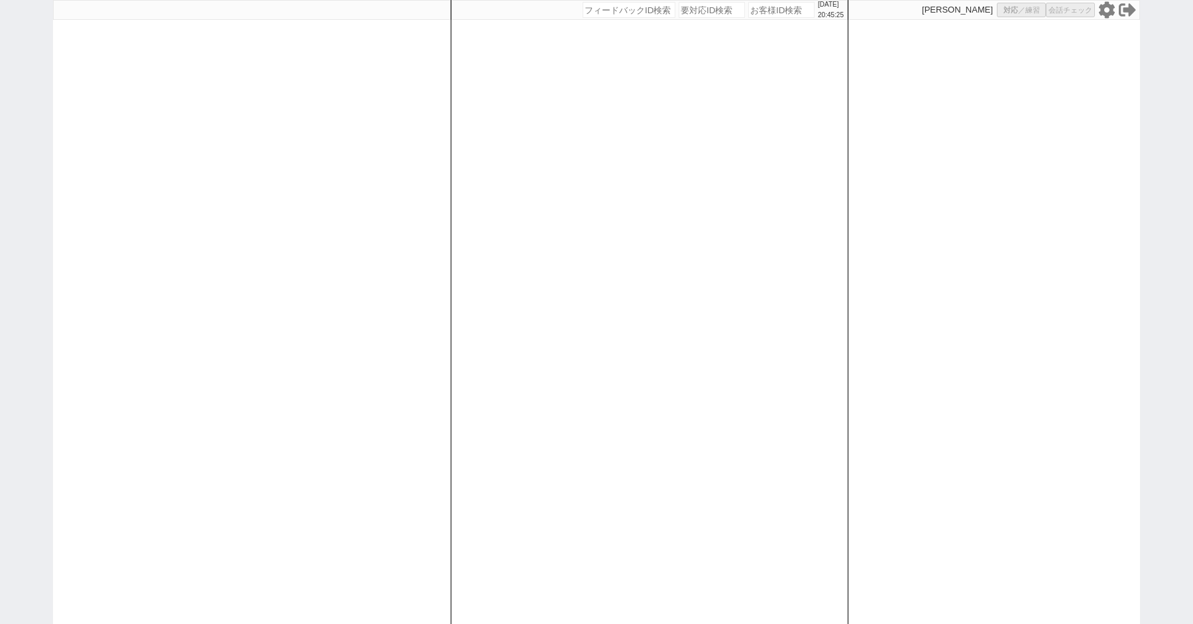
select select "484"
select select "5"
select select "9"
select select
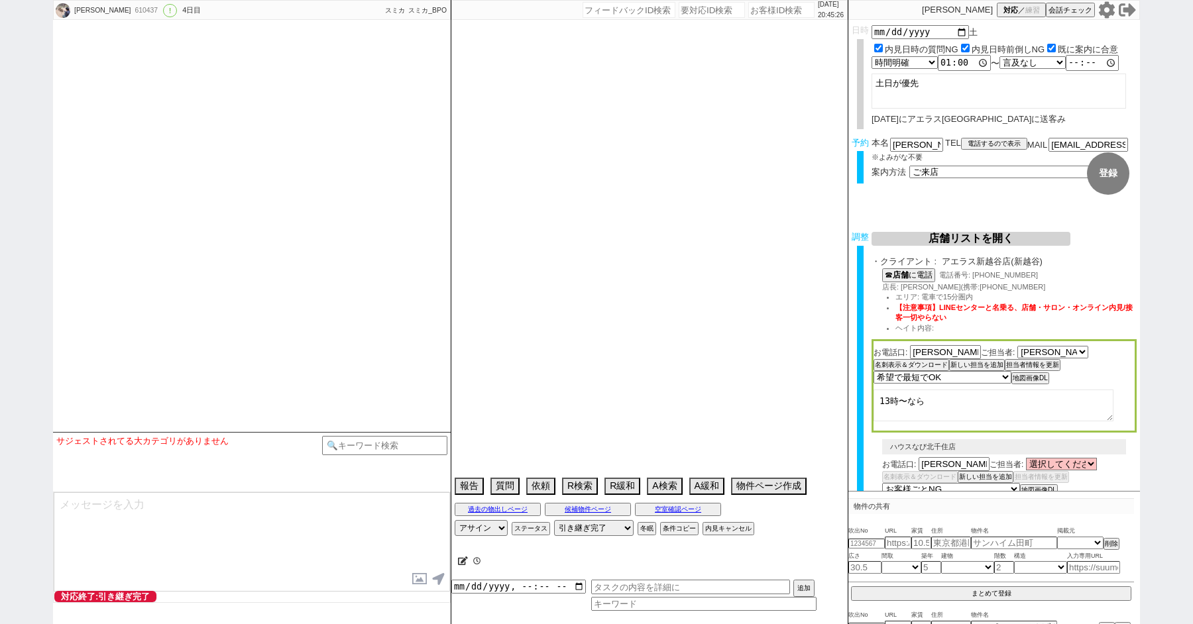
type textarea "催促されたら1～2件出す＠＠"
select select "2025"
select select "9"
select select "32"
select select "1"
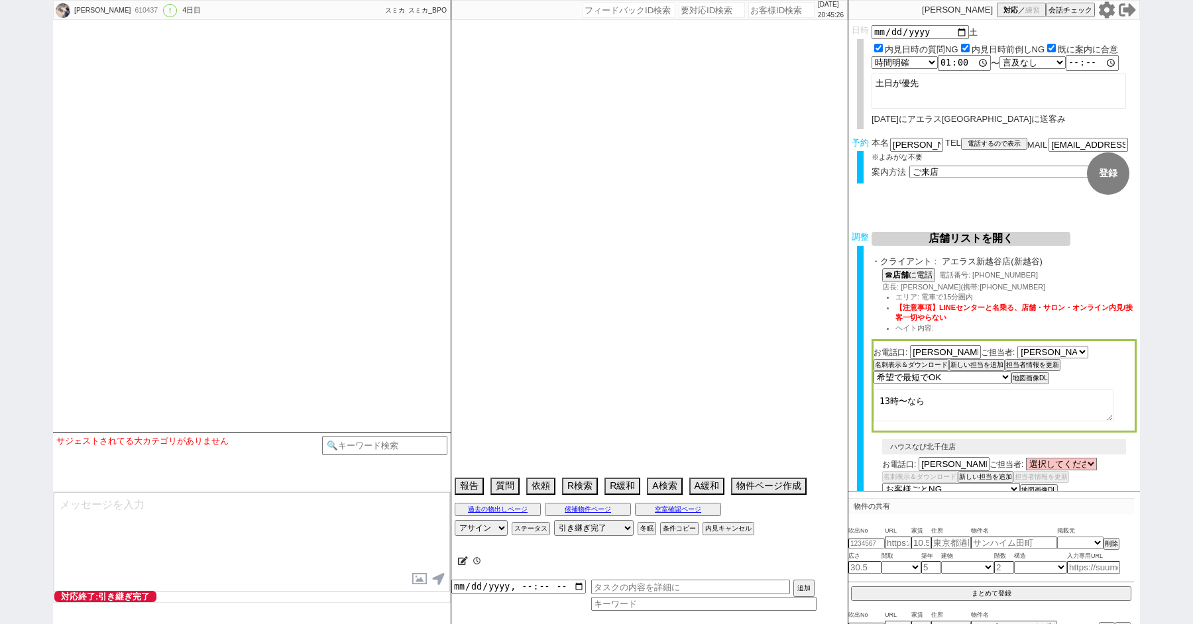
select select "11"
select select "207"
select select "33"
select select "969"
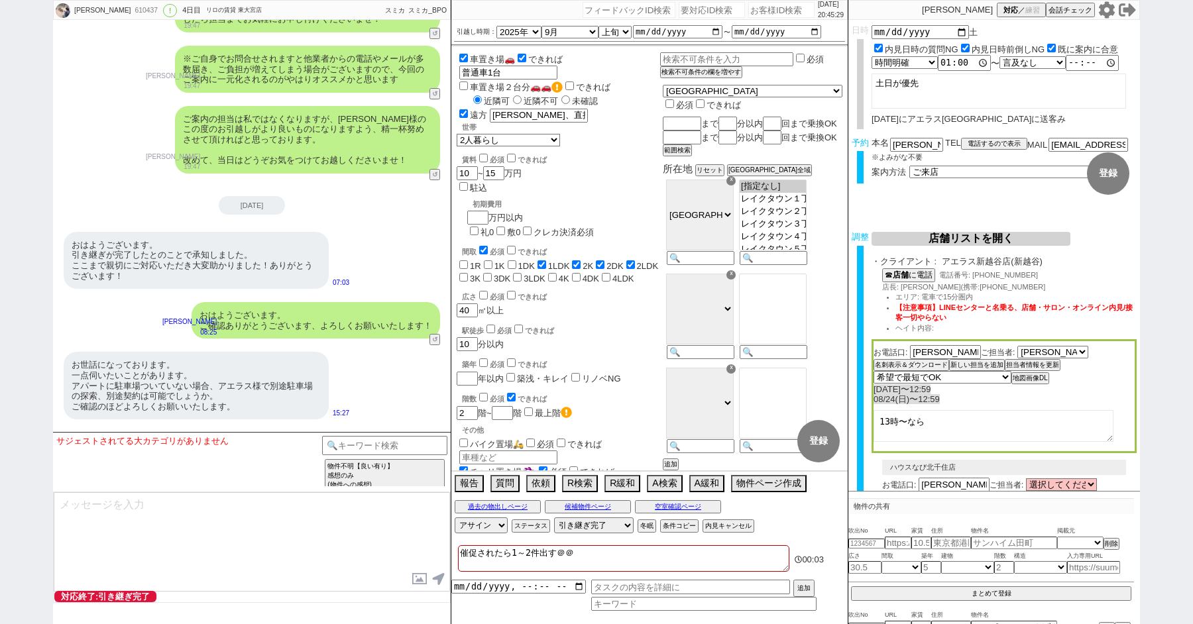
scroll to position [9759, 0]
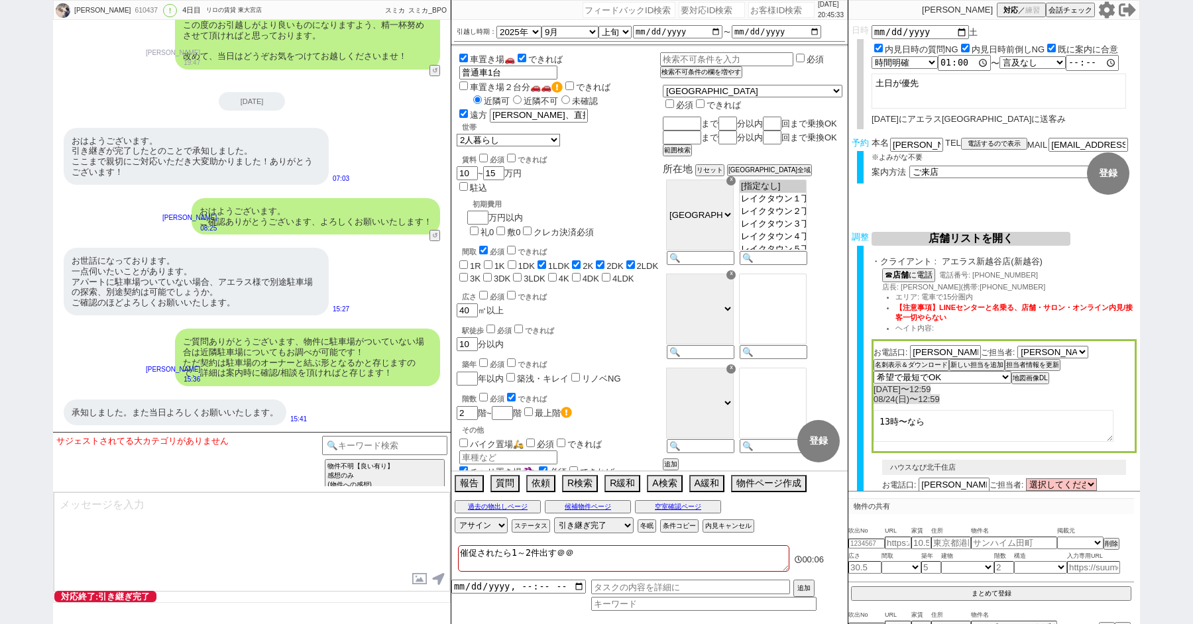
paste input "610465"
type input "610465"
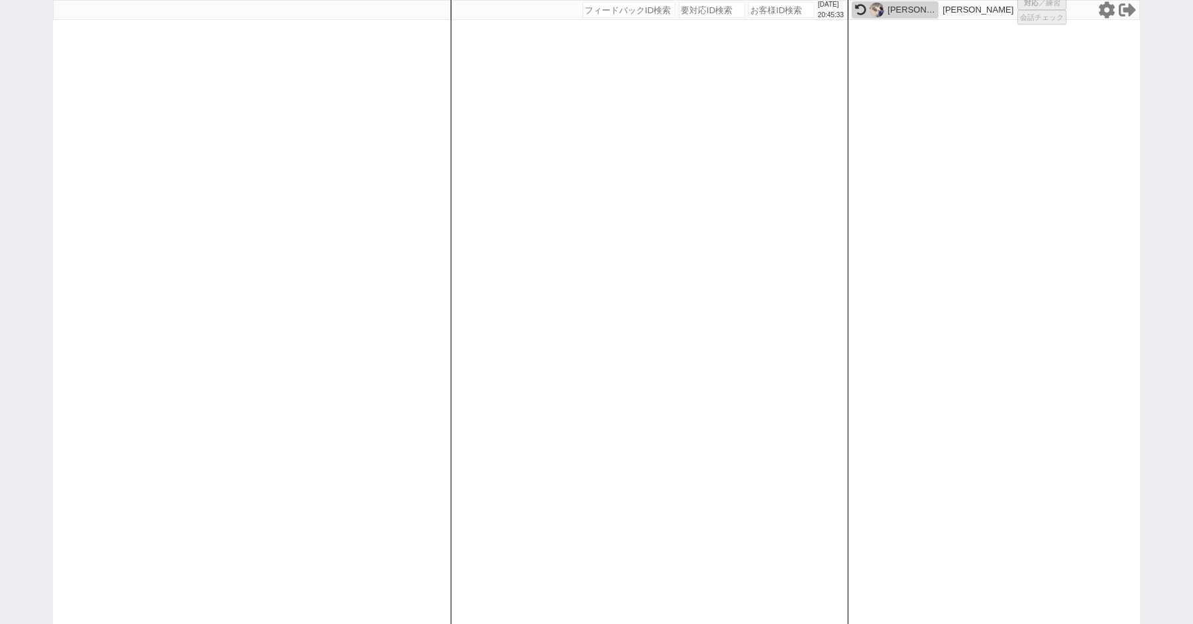
select select "2"
select select "5"
select select "9"
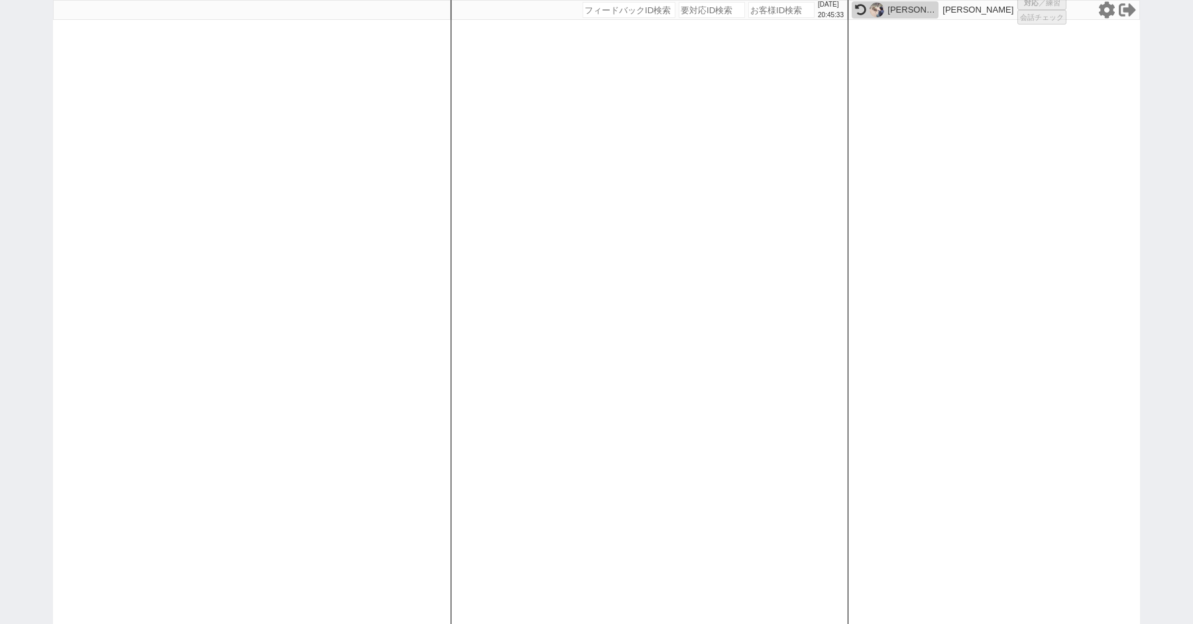
select select "10"
select select
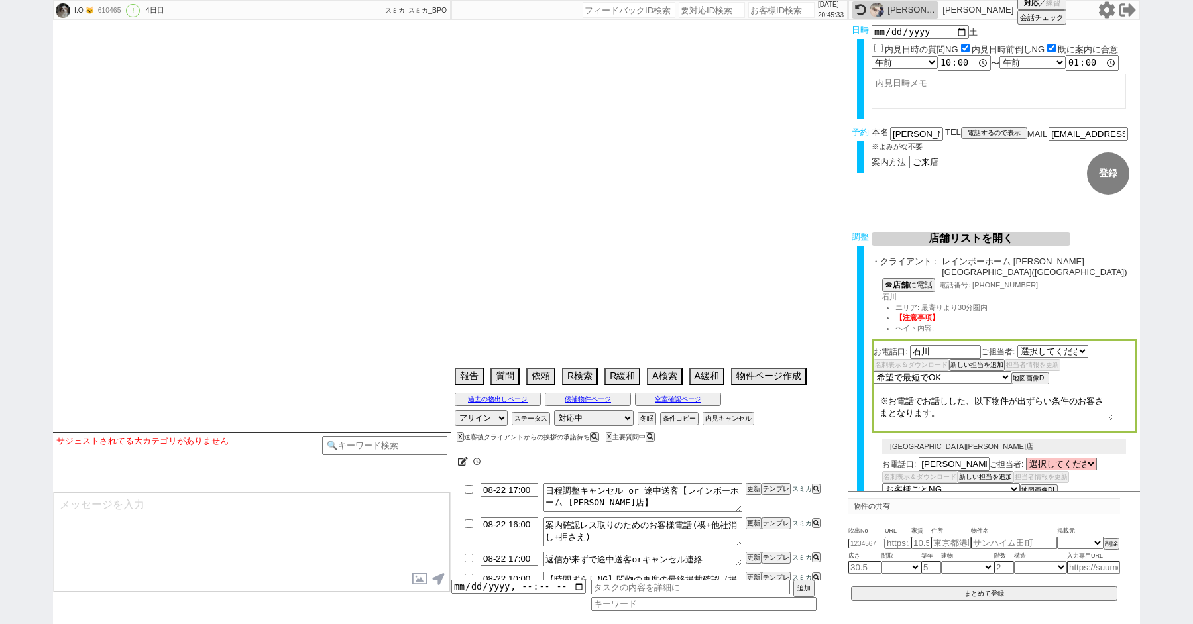
select select "2568"
type textarea "＠＠初送客店舗には送らない　物件出ない　特にリミットない＠＠"
select select "2025"
select select "9"
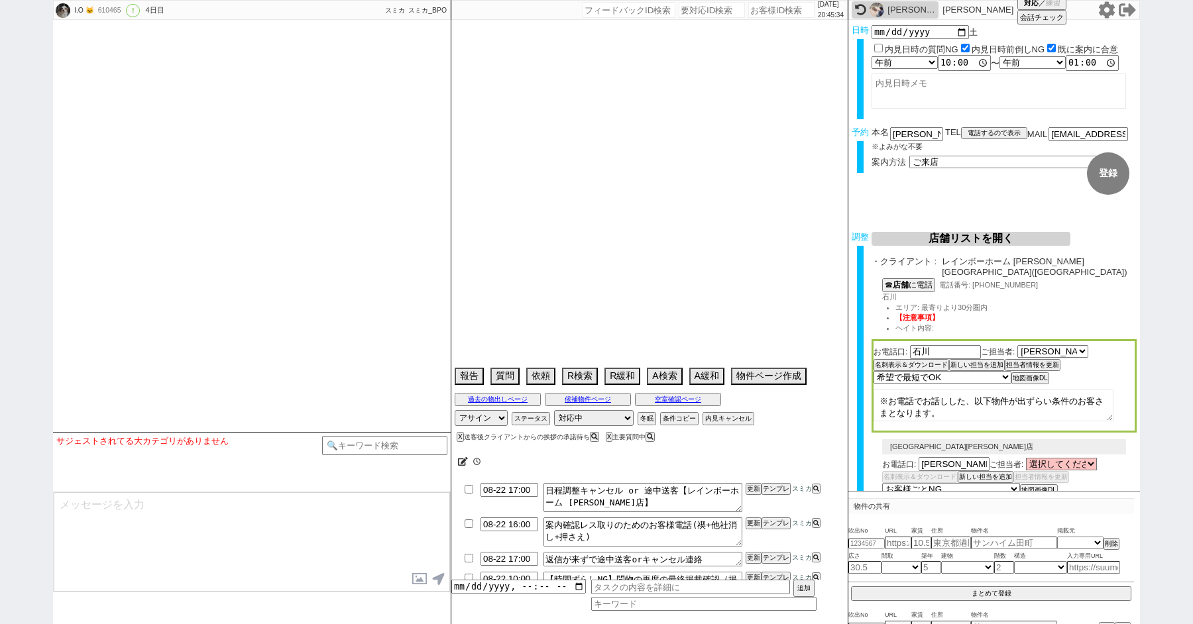
select select "37"
select select "1"
select select "12"
select select "128"
select select "132"
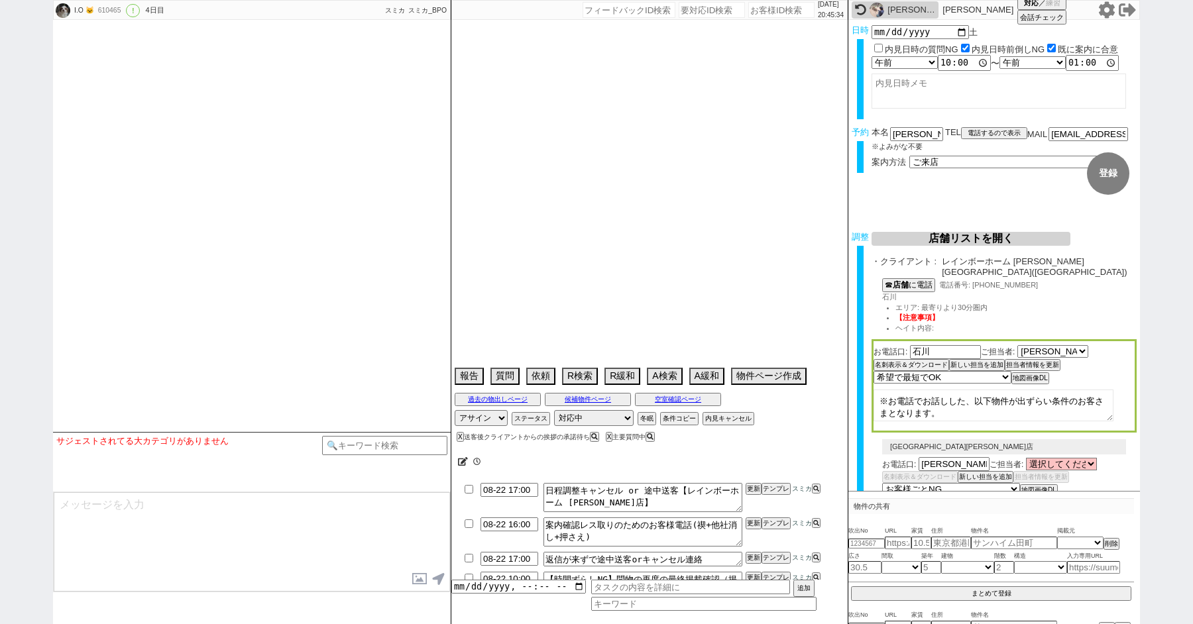
select select "815"
select select "16"
select select "548"
select select "11"
select select "399"
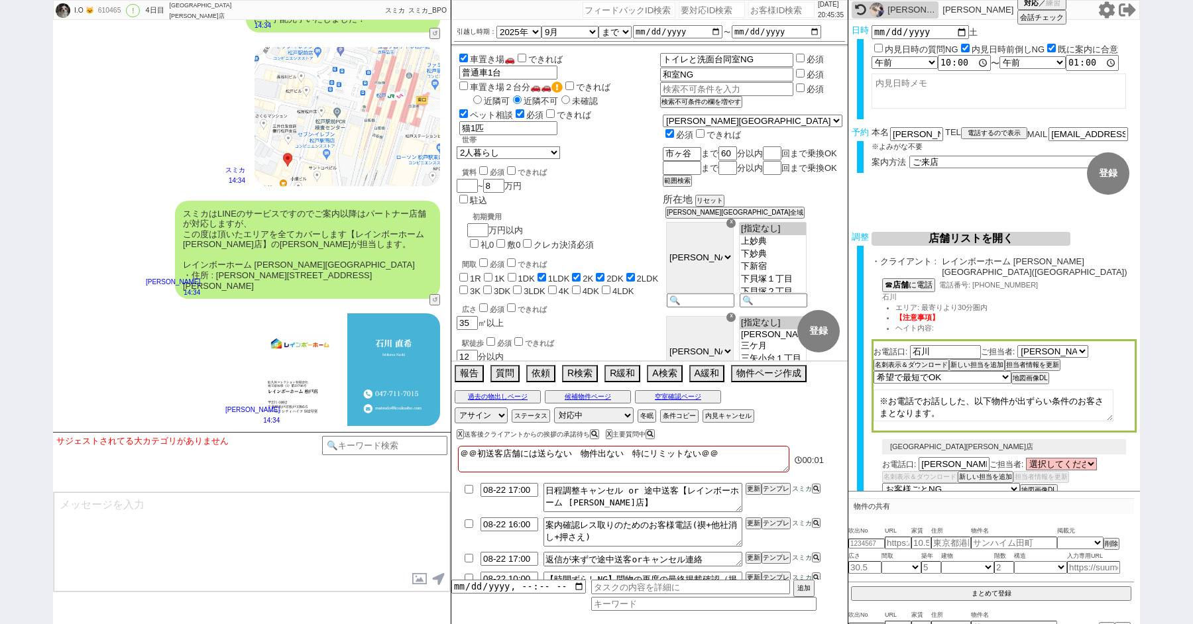
scroll to position [7273, 0]
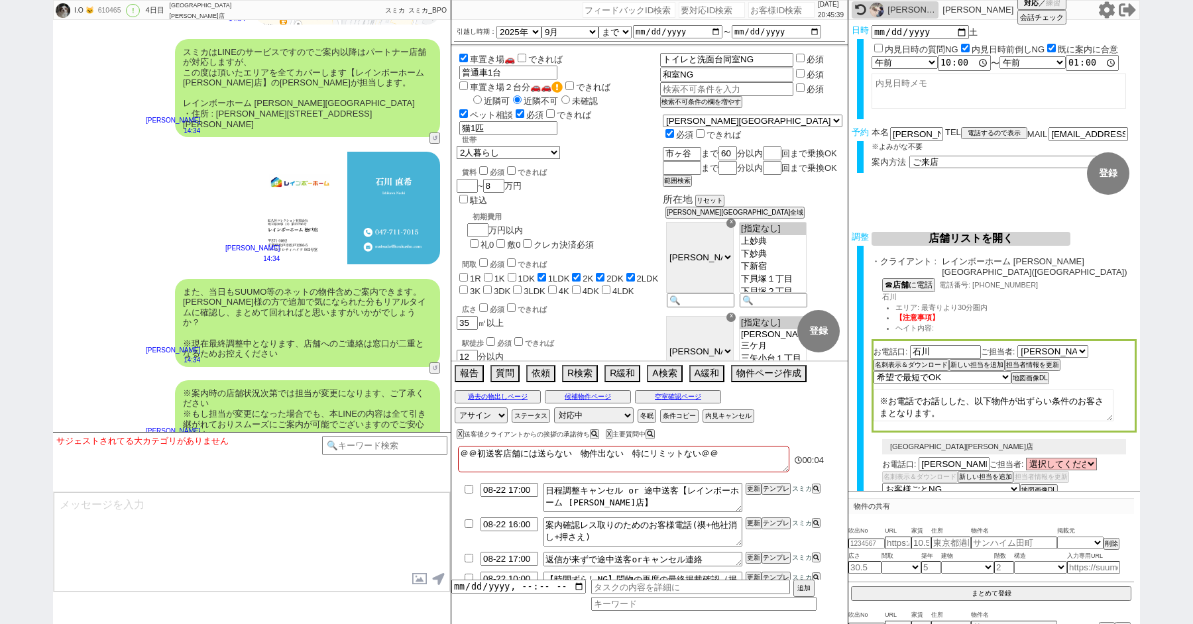
paste input "610648"
type input "610648"
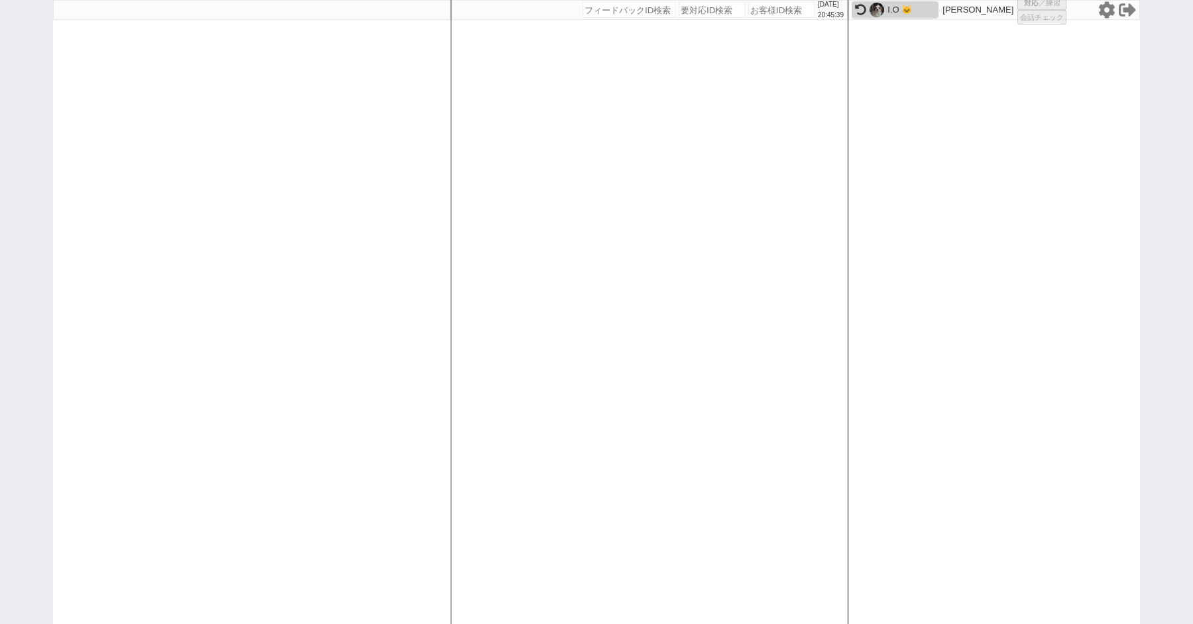
select select "100"
select select "6"
select select "2"
select select "5"
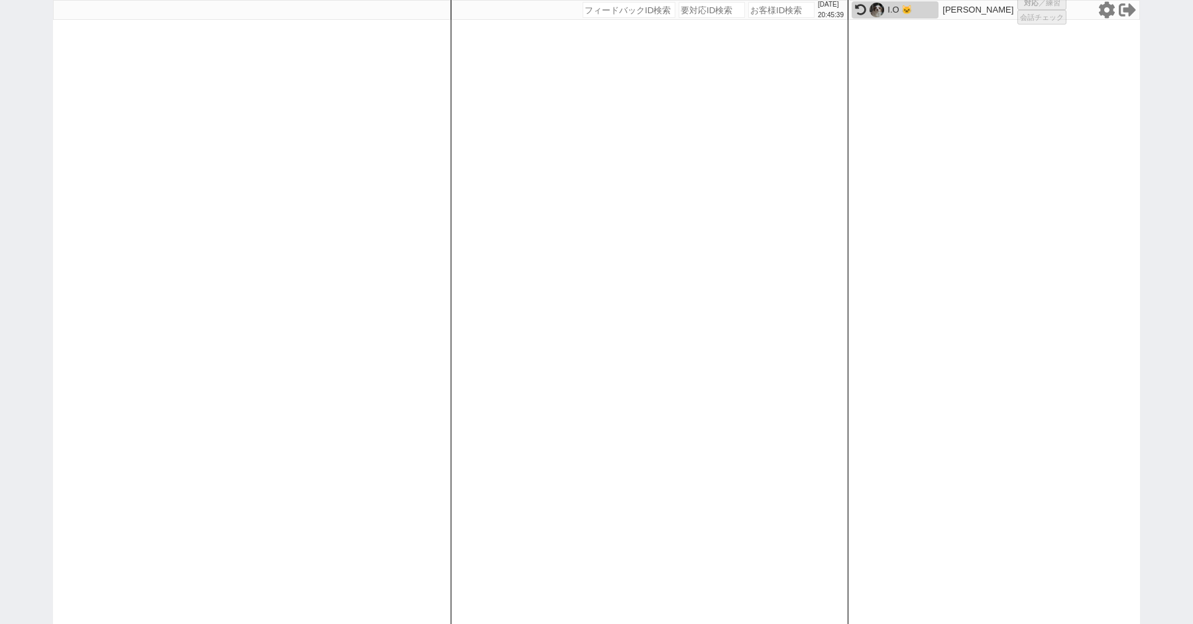
select select
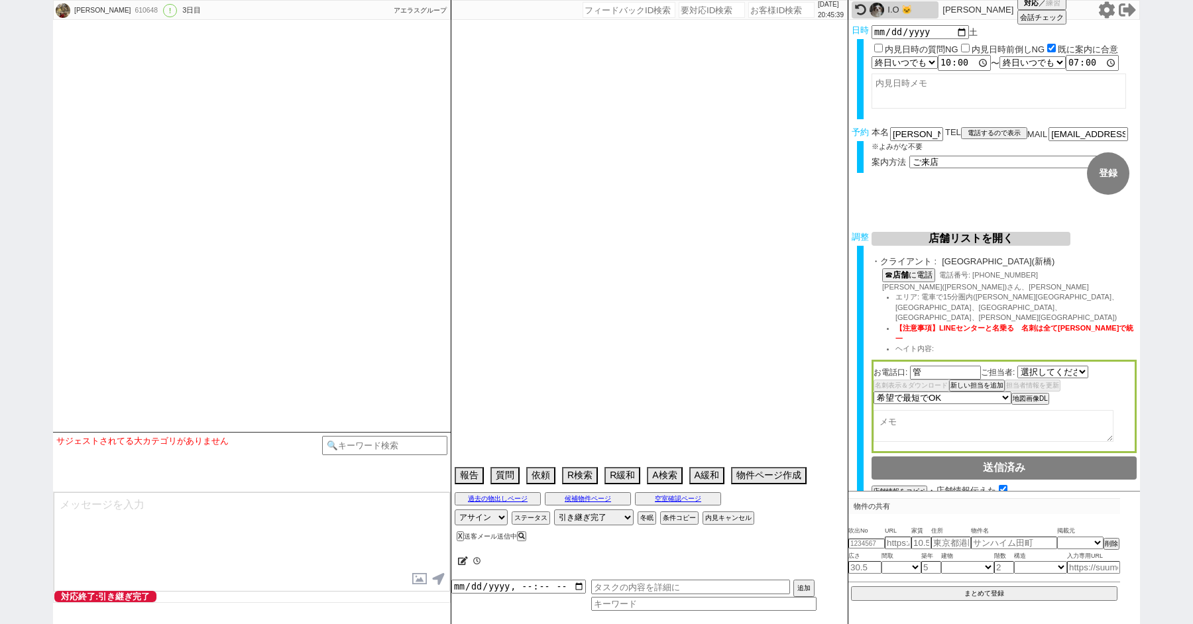
select select "[DATE]"
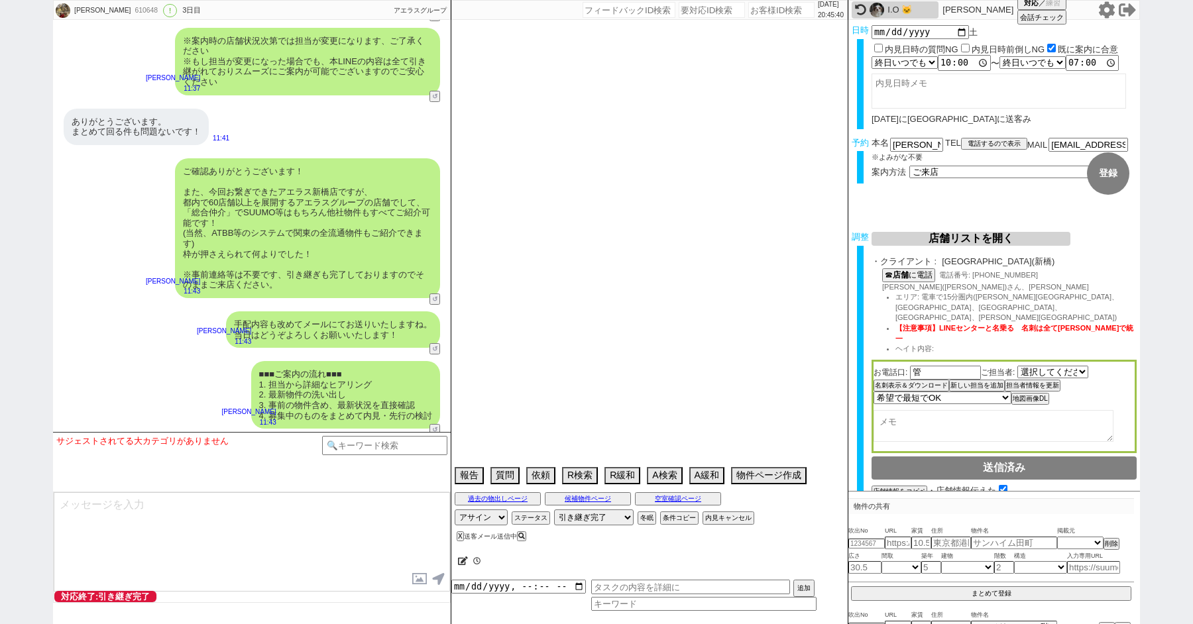
scroll to position [5482, 0]
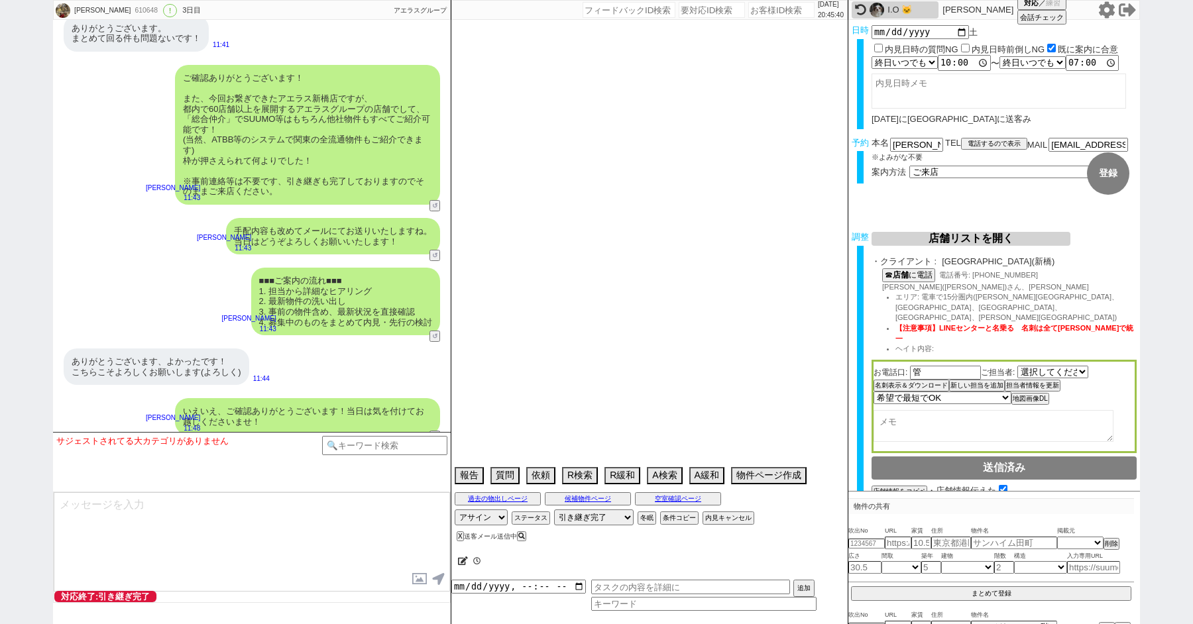
select select "2025"
select select "10"
select select "37"
select select "1"
select select "75"
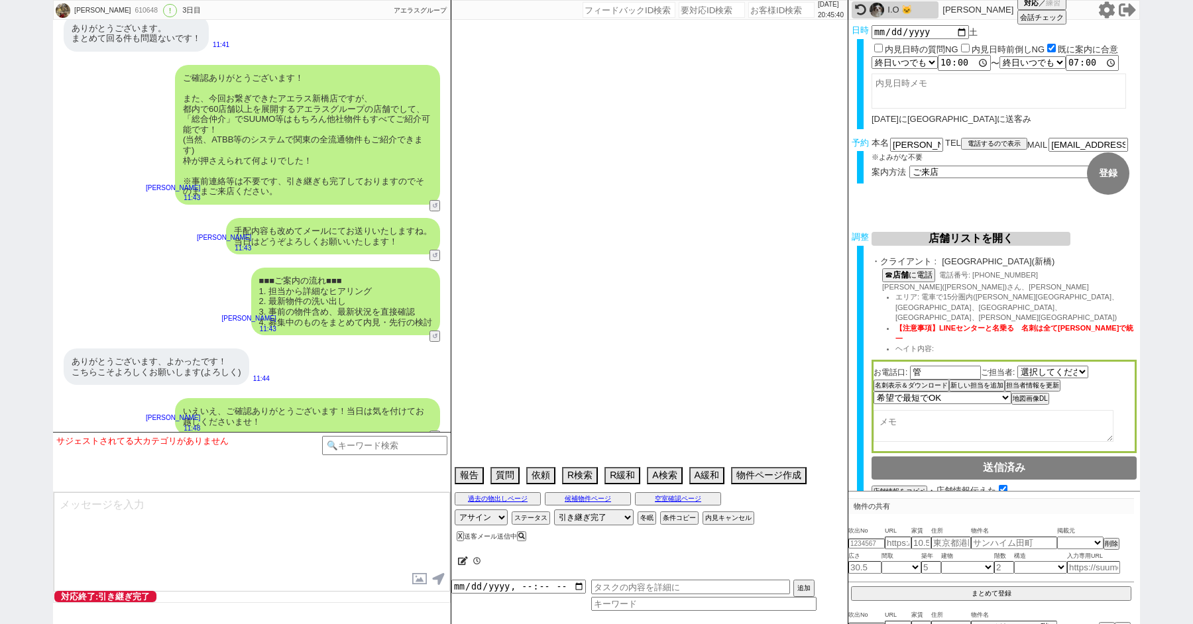
select select "14"
select select "818"
select select "62"
select select "60"
select select "23"
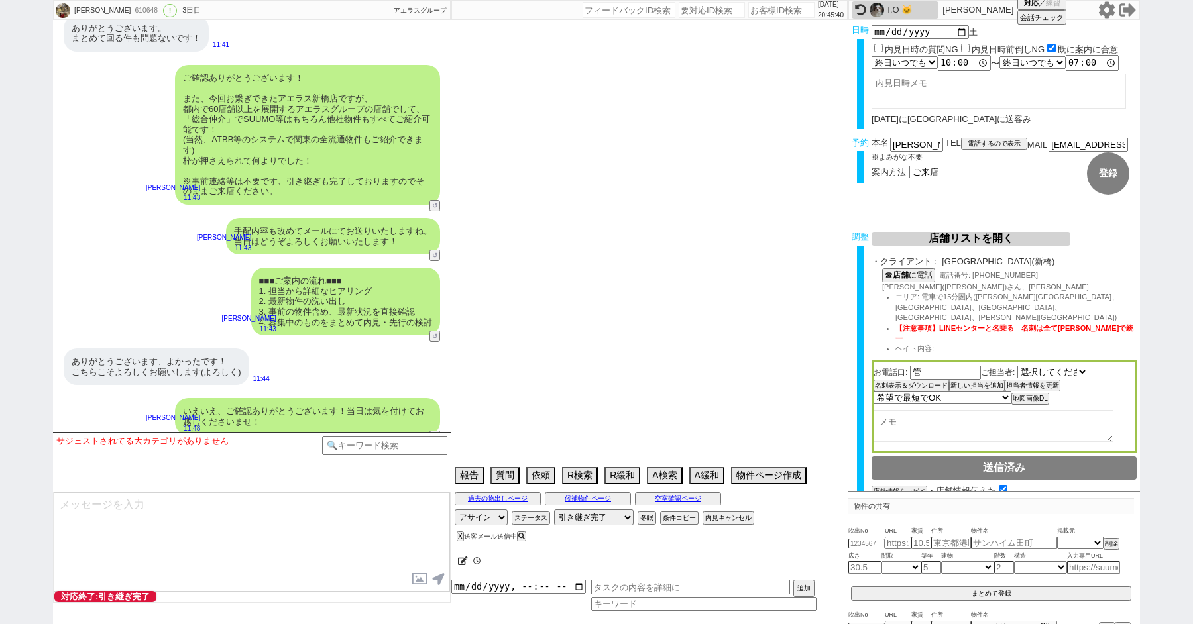
select select "730"
select select "64"
select select "70"
select select "1681"
select select "71"
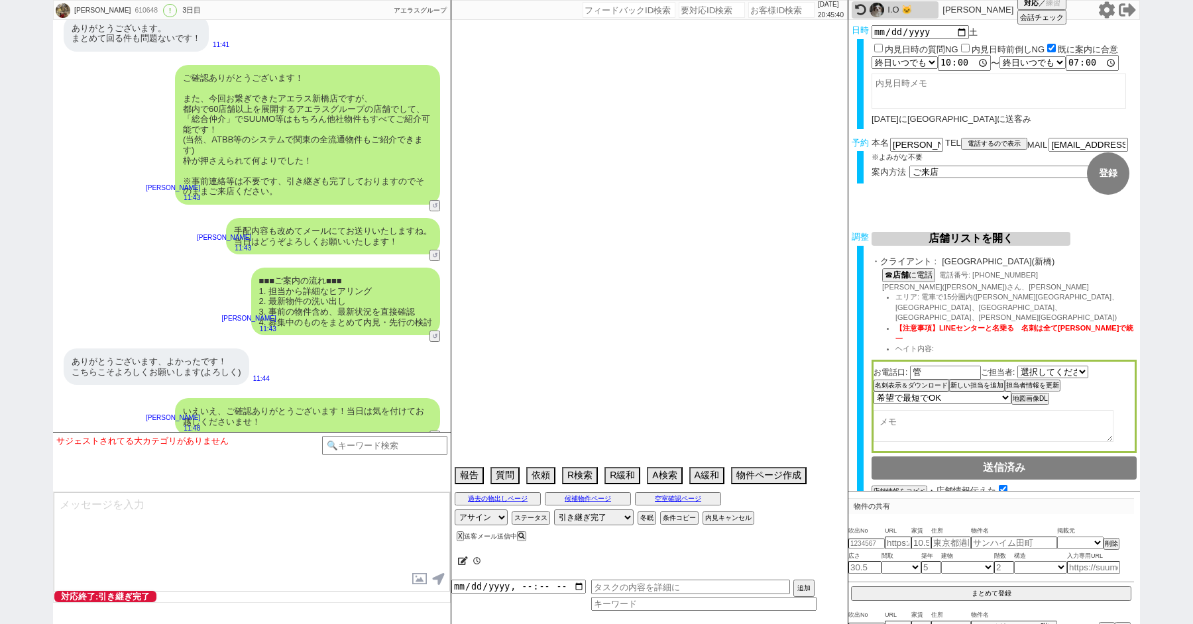
select select "59"
select select "63"
select select "65"
select select "1583"
select select "67"
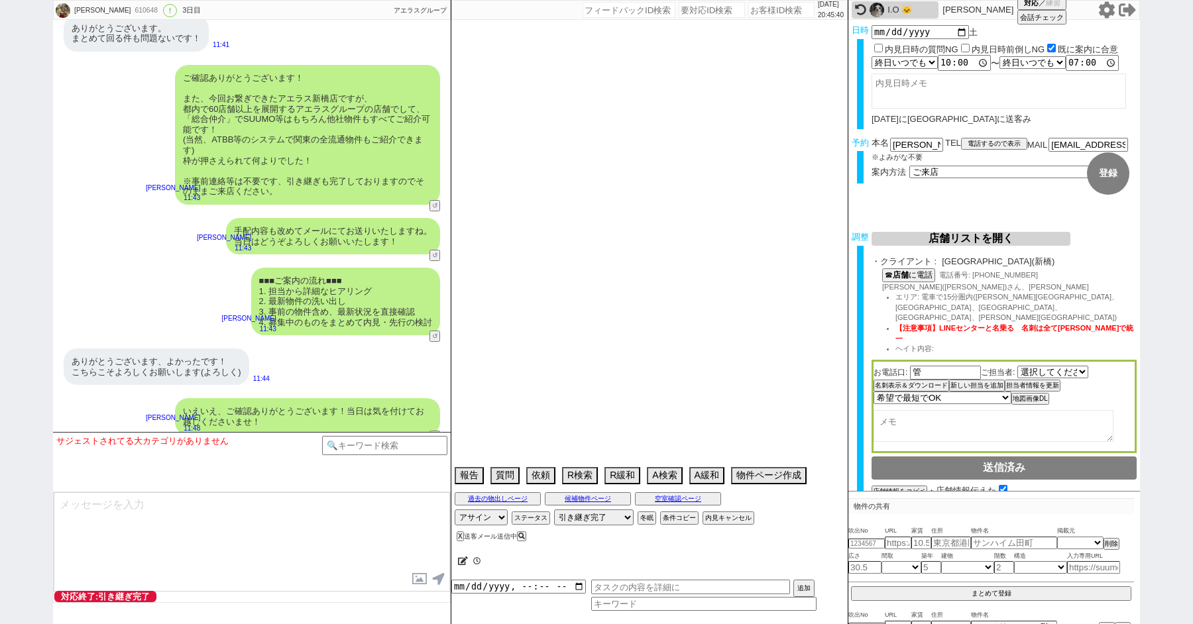
select select "69"
select select "66"
select select "72"
select select "48"
select select "68"
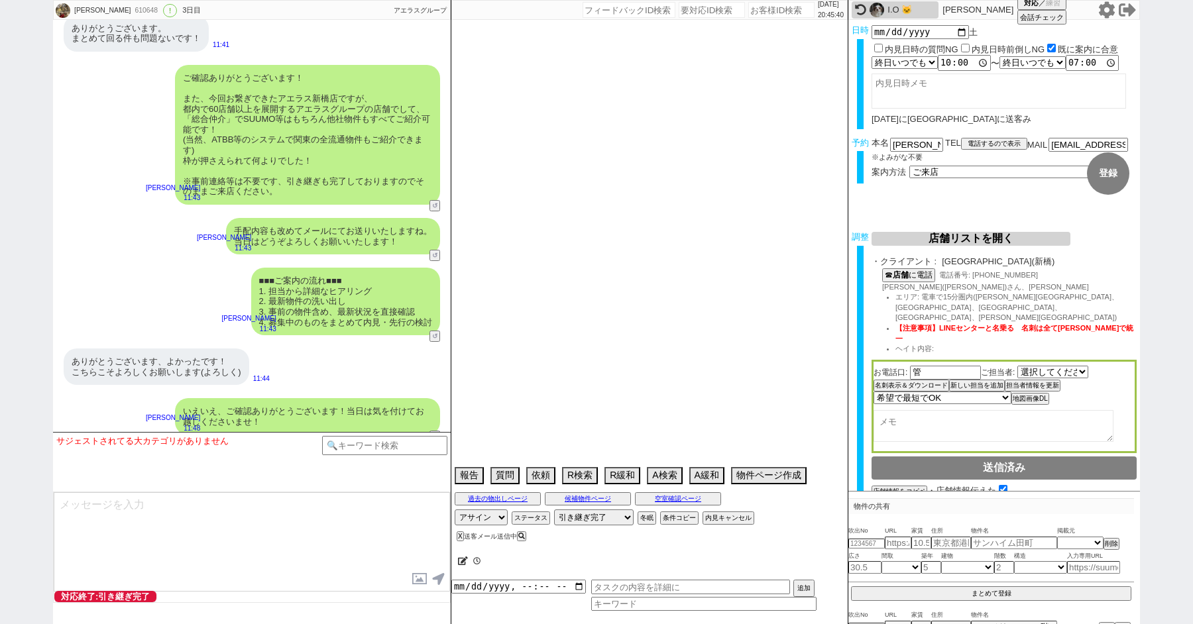
select select "1643"
select select "7"
select select "25"
select select "785"
select select "76"
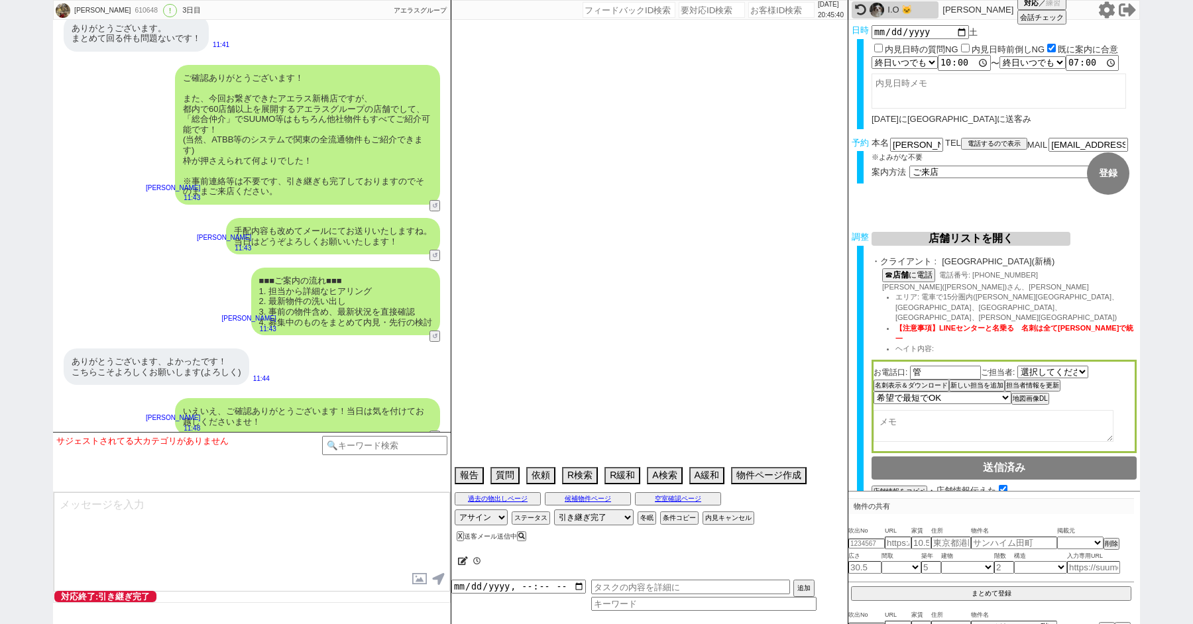
select select "33"
select select "12"
select select "29"
select select "27"
select select "11"
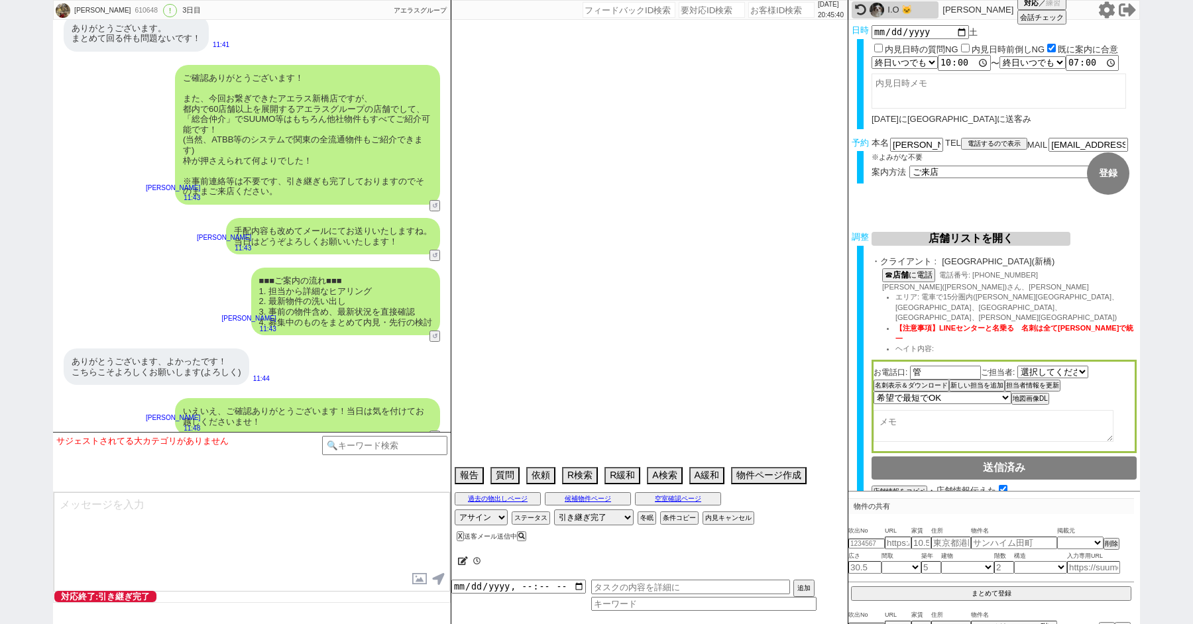
select select "44"
select select "56"
select select "35"
select select "38"
select select "61"
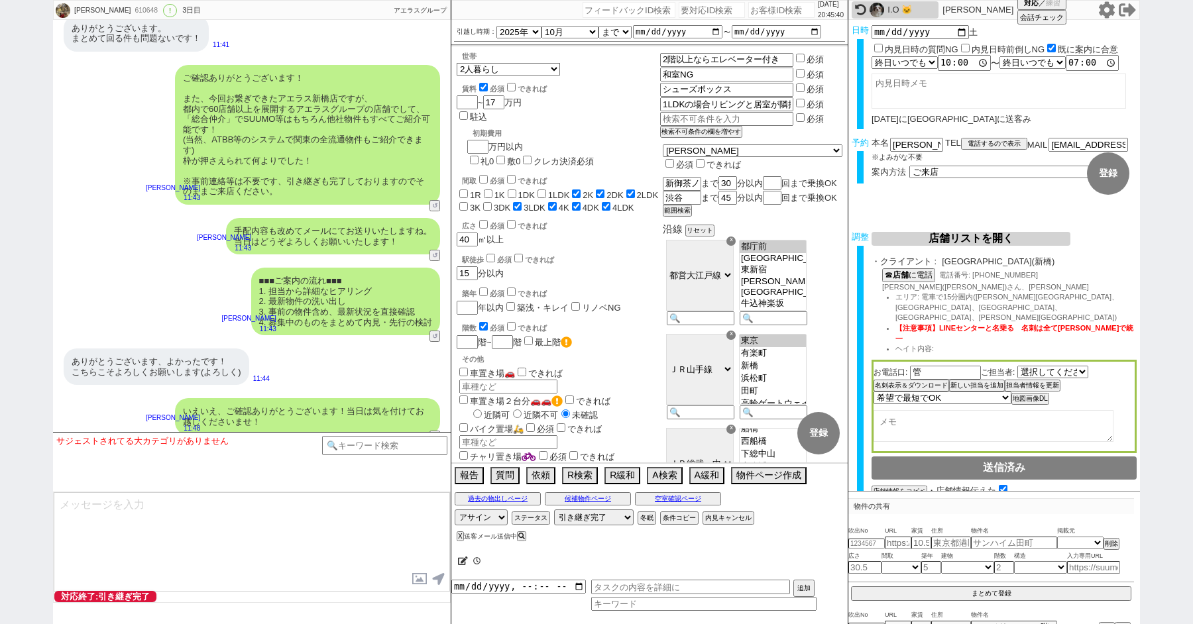
scroll to position [45, 0]
click at [364, 447] on input at bounding box center [384, 444] width 125 height 17
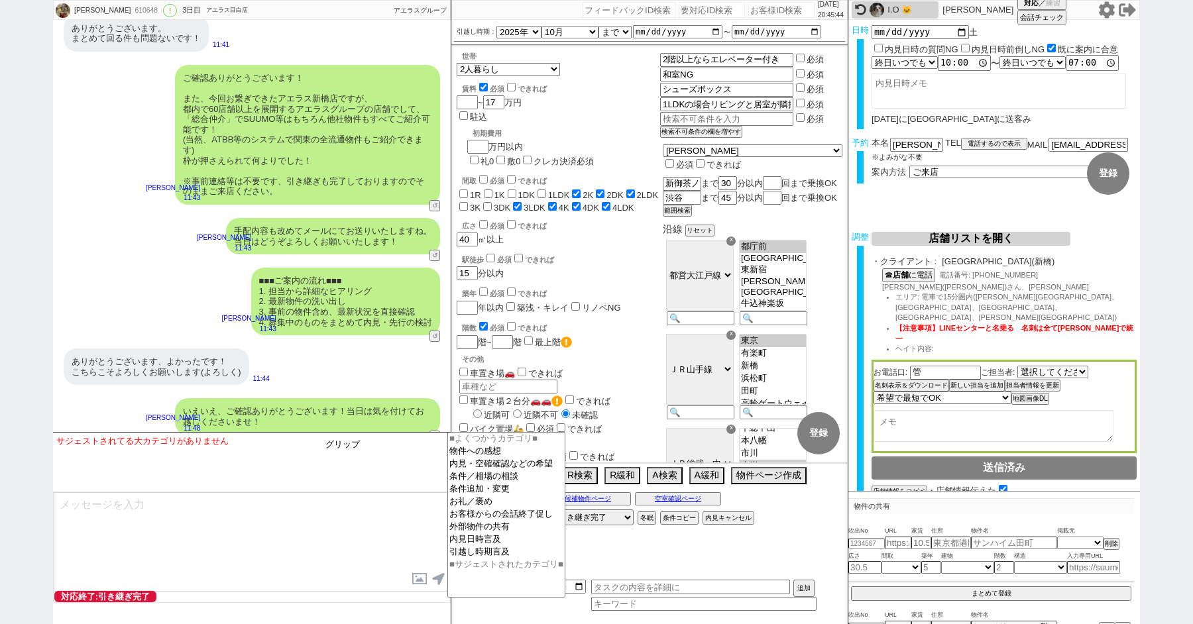
type input "グリップ"
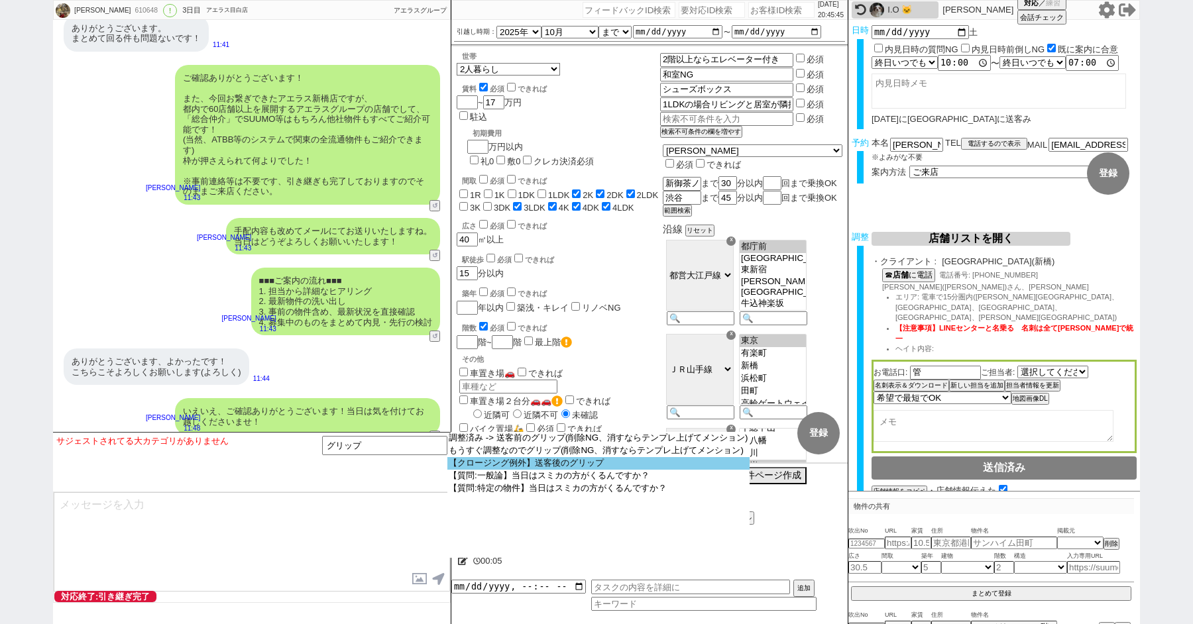
click at [0, 0] on option "【クロージング例外】送客後のグリップ" at bounding box center [0, 0] width 0 height 0
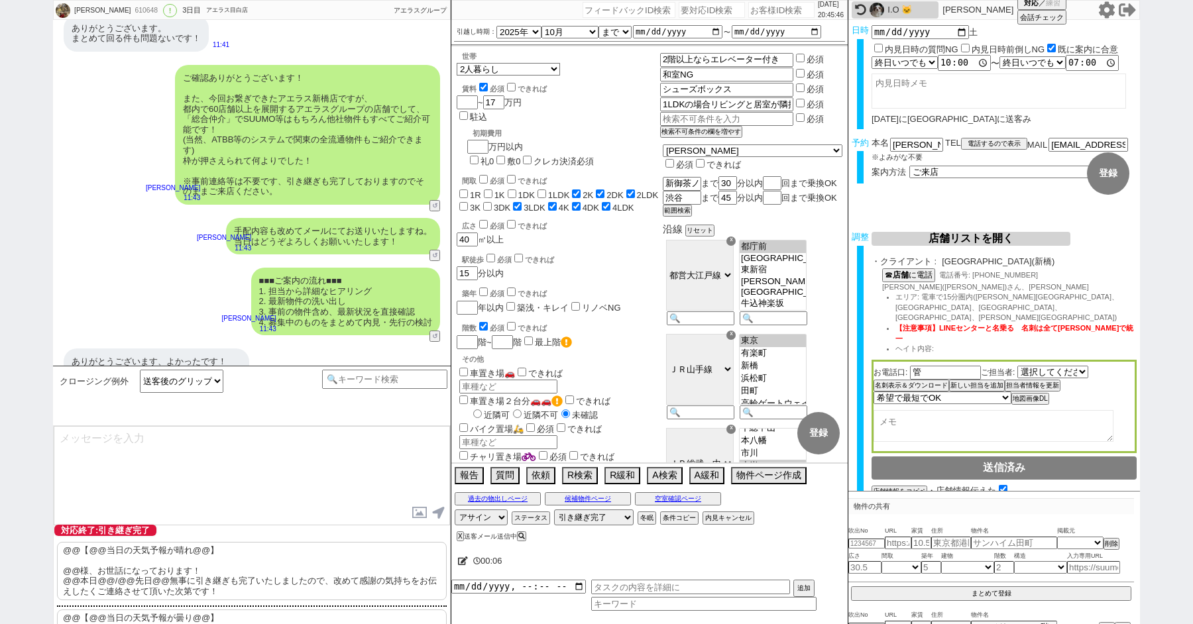
click at [156, 560] on p "@@【@@当日の天気予報が晴れ@@】 @@様、お世話になっております！ @@本日@@/@@先日@@無事に引き継ぎも完了いたしましたので、改めて感謝の気持ちをお…" at bounding box center [252, 571] width 390 height 58
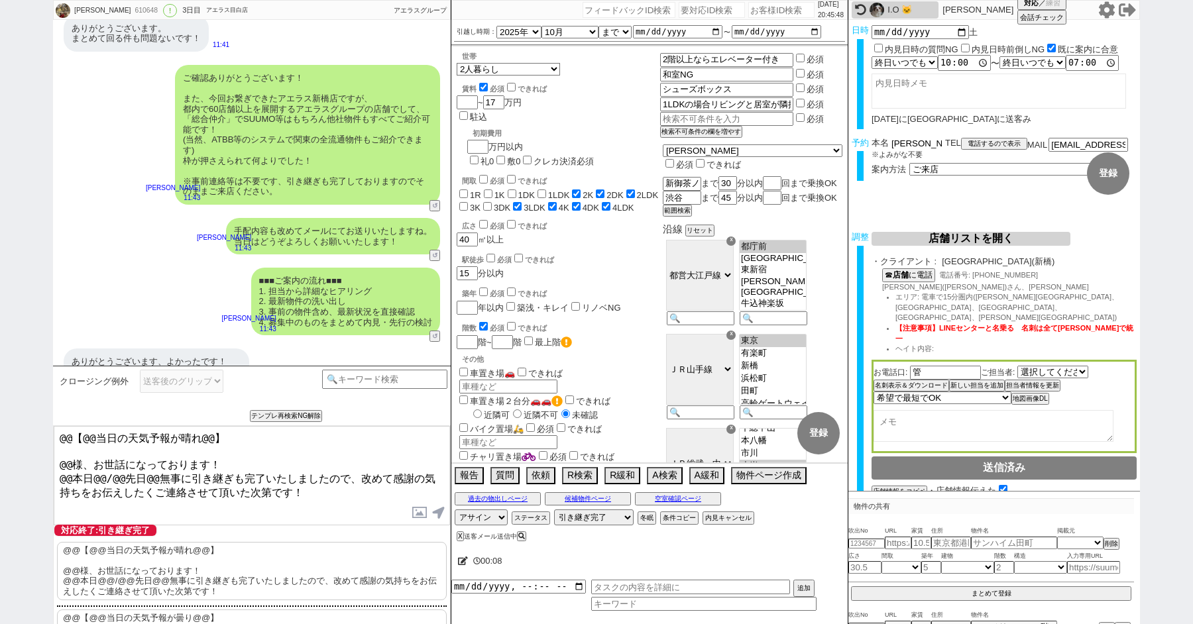
drag, startPoint x: 911, startPoint y: 138, endPoint x: 836, endPoint y: 138, distance: 74.9
click at [837, 138] on div "たけだ ひらり 610648 ! 0 3日目 アエラス目白店 冬眠中 自社客 アエラスグループ スミカ_BPO チャット全表示 2025-08-19 ようこそ…" at bounding box center [596, 312] width 1087 height 624
drag, startPoint x: 70, startPoint y: 458, endPoint x: 19, endPoint y: 396, distance: 80.9
click at [20, 399] on div "たけだ ひらり 610648 ! 0 3日目 アエラス目白店 冬眠中 自社客 アエラスグループ スミカ_BPO チャット全表示 2025-08-19 ようこそ…" at bounding box center [596, 312] width 1193 height 624
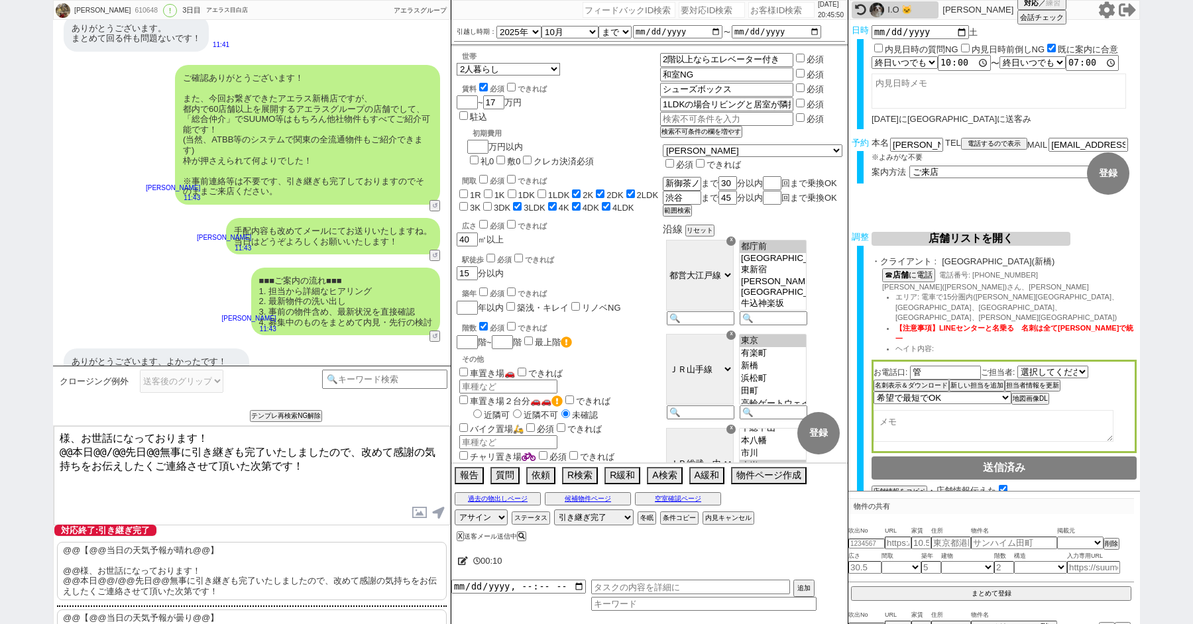
paste textarea "竹田"
drag, startPoint x: 68, startPoint y: 451, endPoint x: 46, endPoint y: 443, distance: 23.3
click at [49, 450] on div "たけだ ひらり 610648 ! 0 3日目 アエラス目白店 冬眠中 自社客 アエラスグループ スミカ_BPO チャット全表示 2025-08-19 ようこそ…" at bounding box center [596, 312] width 1193 height 624
click at [111, 449] on textarea "竹田様、お世話になっております！ 本日@@/@@先日@@無事に引き継ぎも完了いたしましたので、改めて感謝の気持ちをお伝えしたくご連絡させて頂いた次第です！" at bounding box center [252, 475] width 396 height 99
drag, startPoint x: 81, startPoint y: 450, endPoint x: 140, endPoint y: 449, distance: 59.6
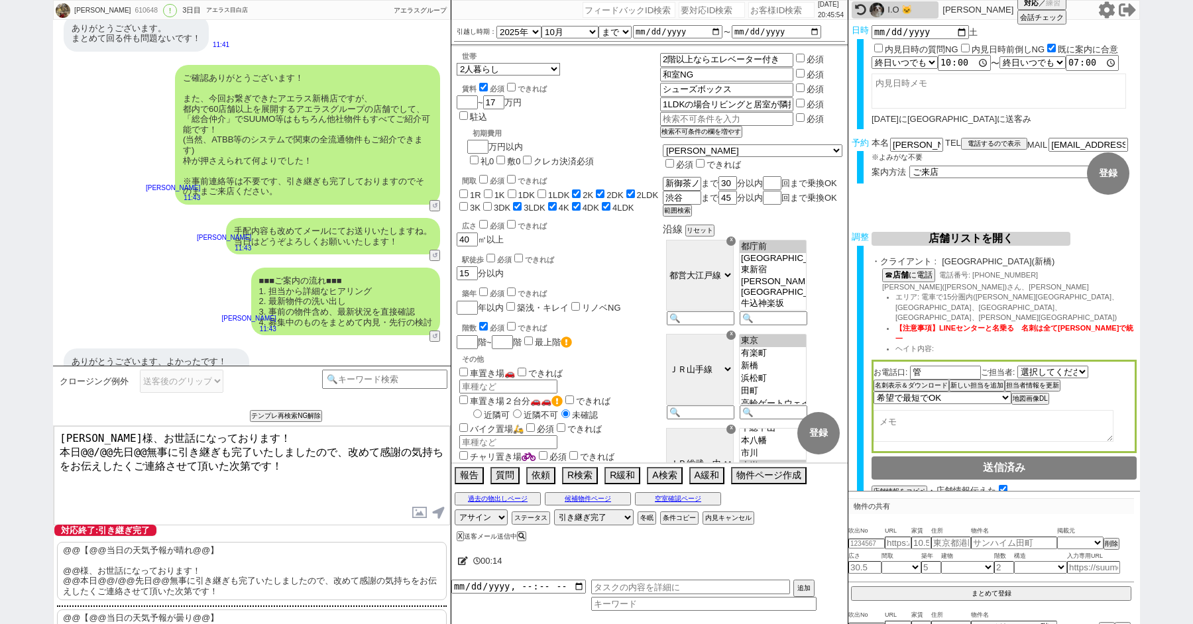
click at [140, 449] on textarea "竹田様、お世話になっております！ 本日@@/@@先日@@無事に引き継ぎも完了いたしましたので、改めて感謝の気持ちをお伝えしたくご連絡させて頂いた次第です！" at bounding box center [252, 475] width 396 height 99
type textarea "竹田様、お世話になっております！ 本日無事に引き継ぎも完了いたしましたので、改めて感謝の気持ちをお伝えしたくご連絡させて頂いた次第です！"
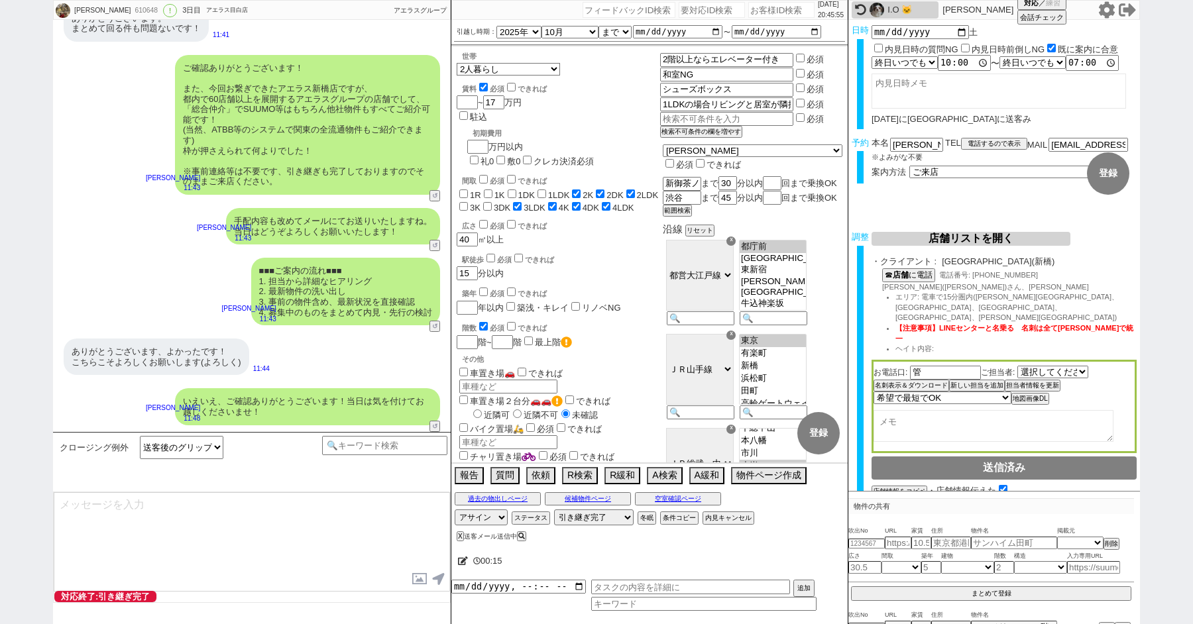
select select
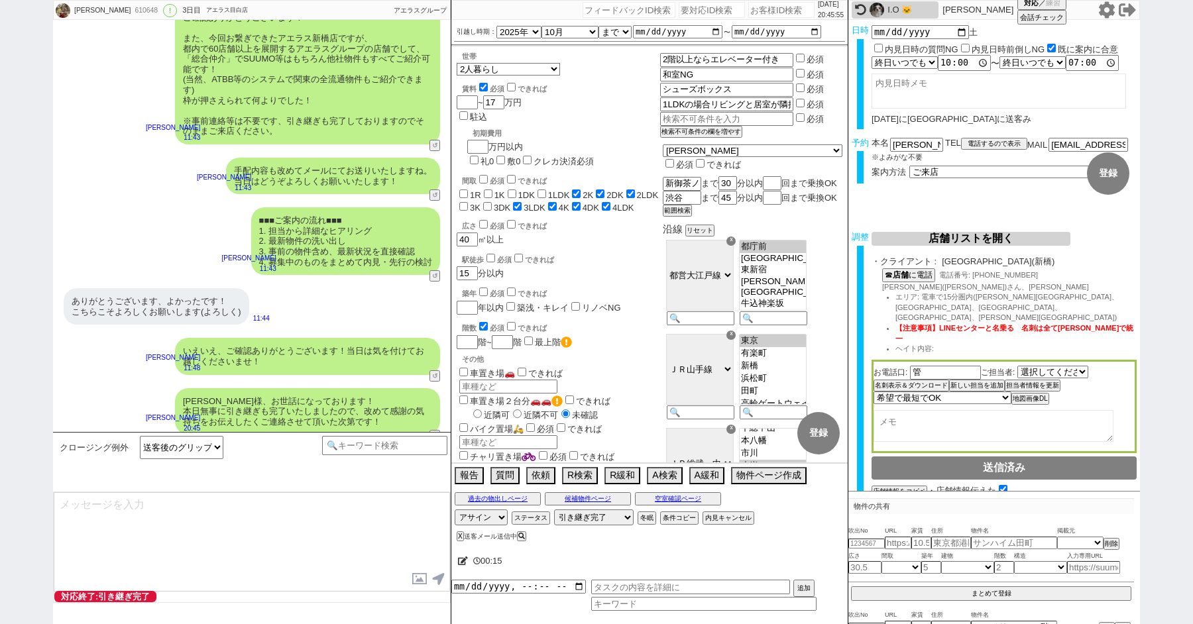
type textarea "改めてこれまで丁寧にやり取り頂きまして、誠にありがとうございました！ 細かなご連絡にお手間をおかけしたこともあったかと存じますが、常にご協力いただいたおかげで…"
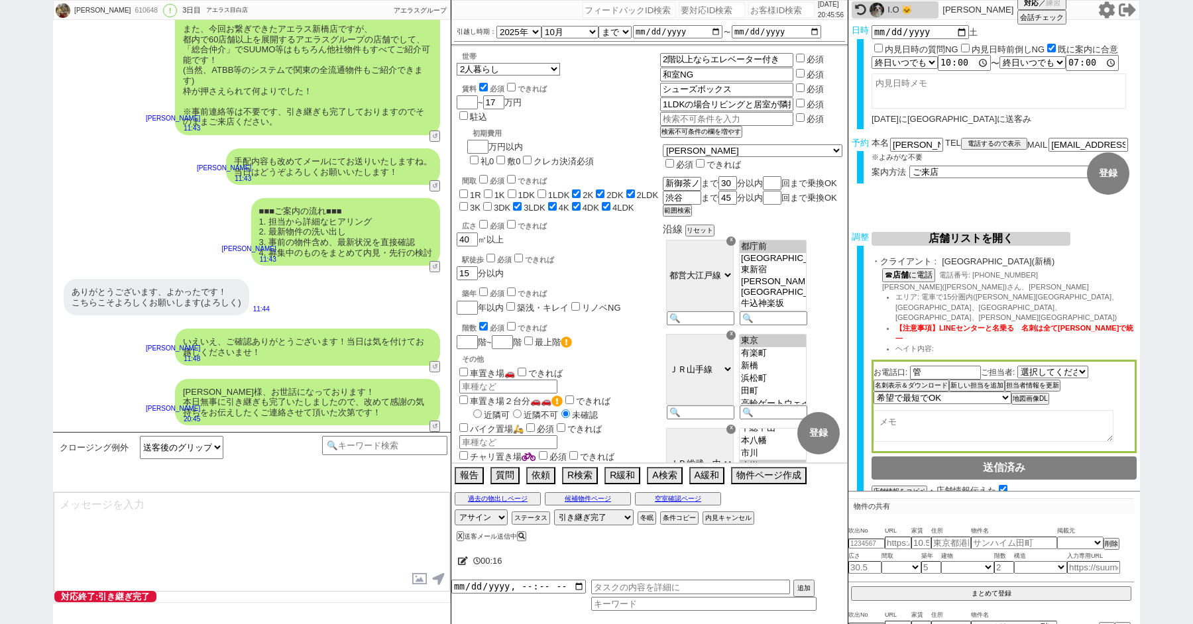
type textarea "当日は今のところ晴れということで、日当たり等もよく確認でき動くにはピッタリのタイミングかと思います！ 加えて地場に強い総合仲介店のスタッフも押さえられており、…"
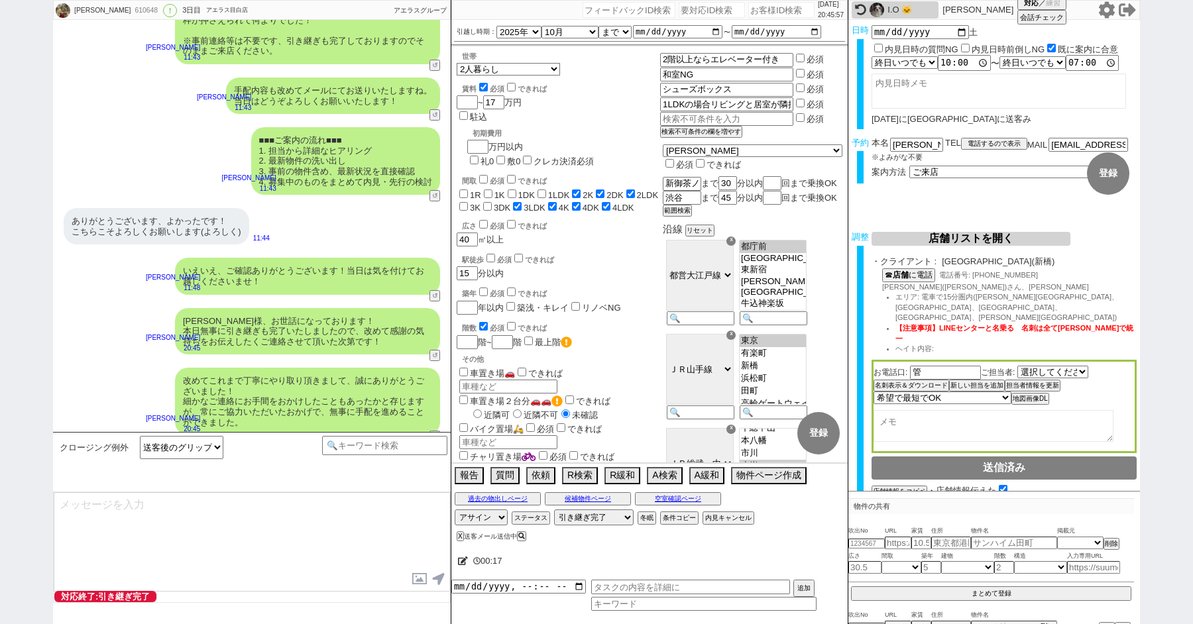
type textarea "※ご自身でお問合せされますと他業者からの電話やメールが多数届き、ご負担が増えてしまう場合がございますので、今回のご案内に一元化されるのがやはりオススメかと思い…"
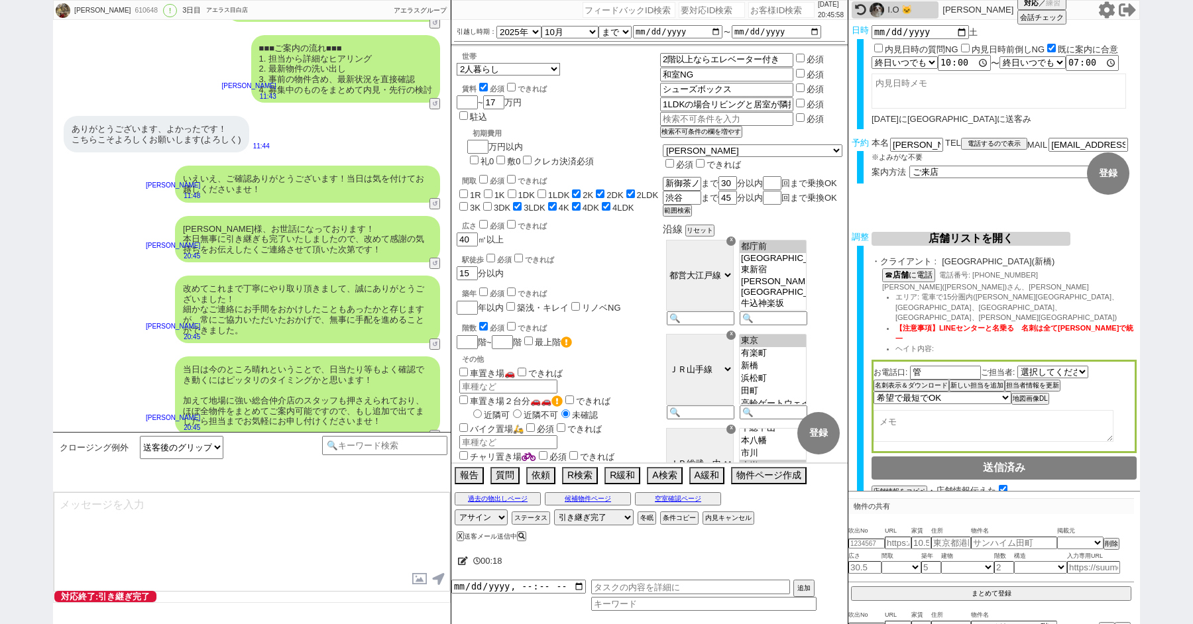
scroll to position [5775, 0]
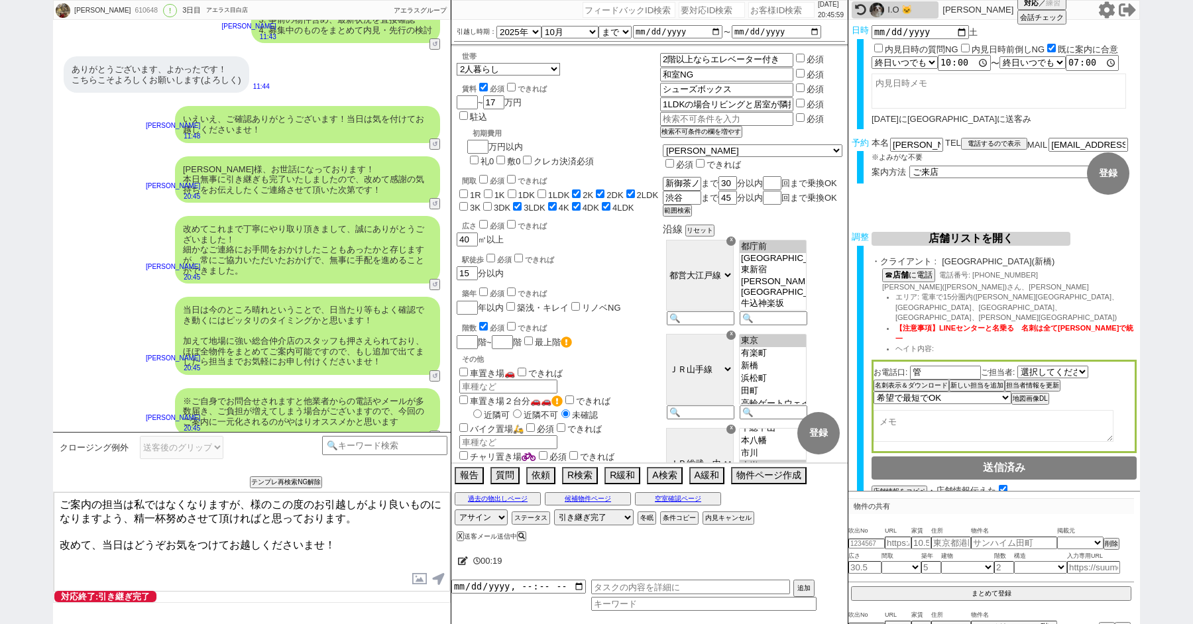
paste textarea "竹田"
type textarea "ご案内の担当は私ではなくなりますが、竹田様のこの度のお引越しがより良いものになりますよう、精一杯努めさせて頂ければと思っております。 改めて、当日はどうぞお気…"
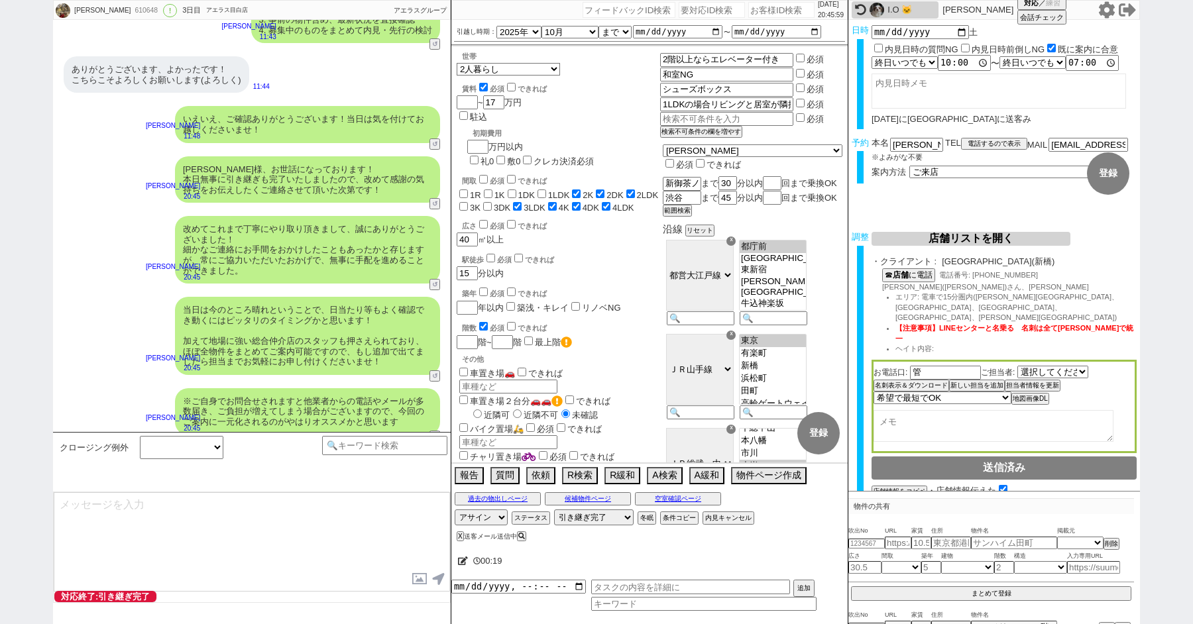
scroll to position [5855, 0]
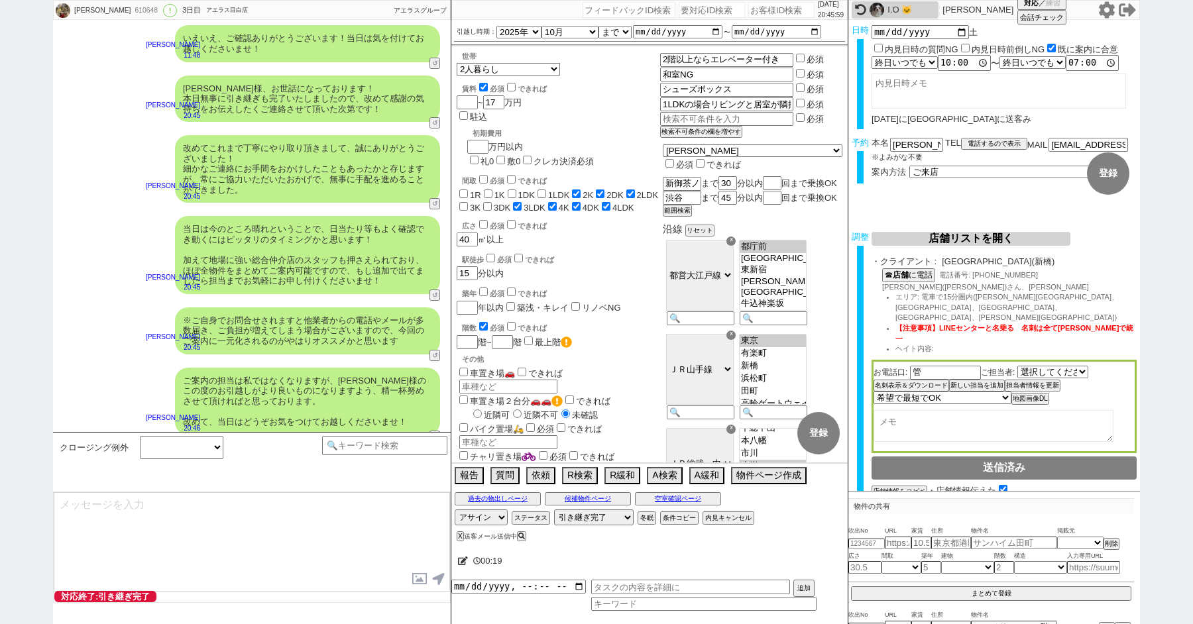
select select
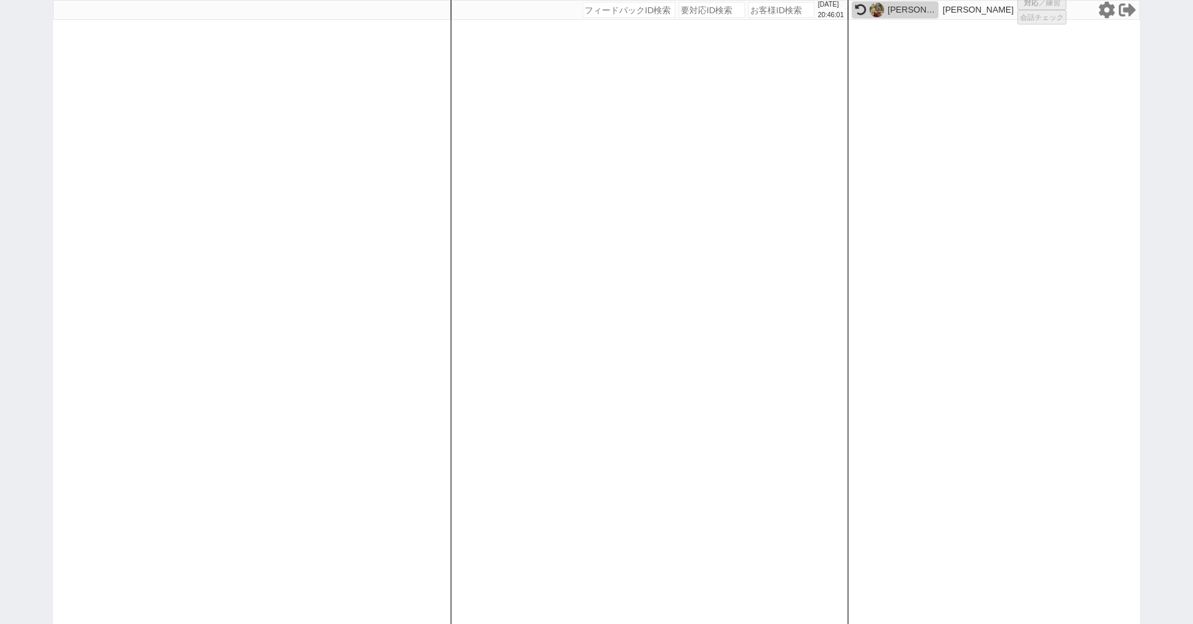
select select
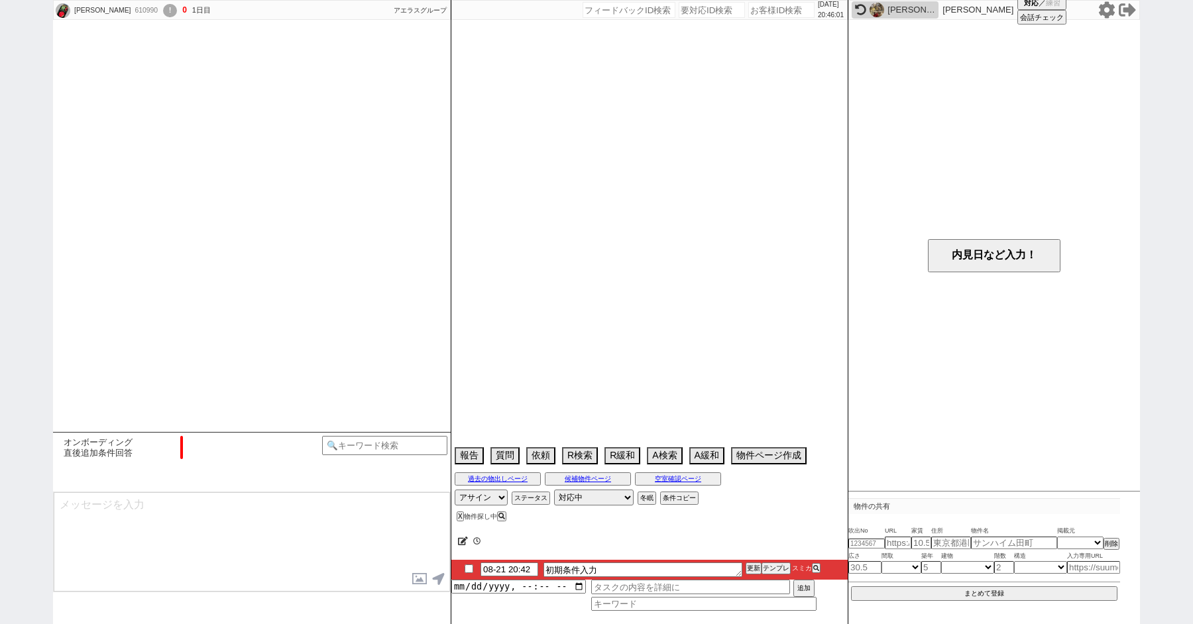
scroll to position [822, 0]
select select "0"
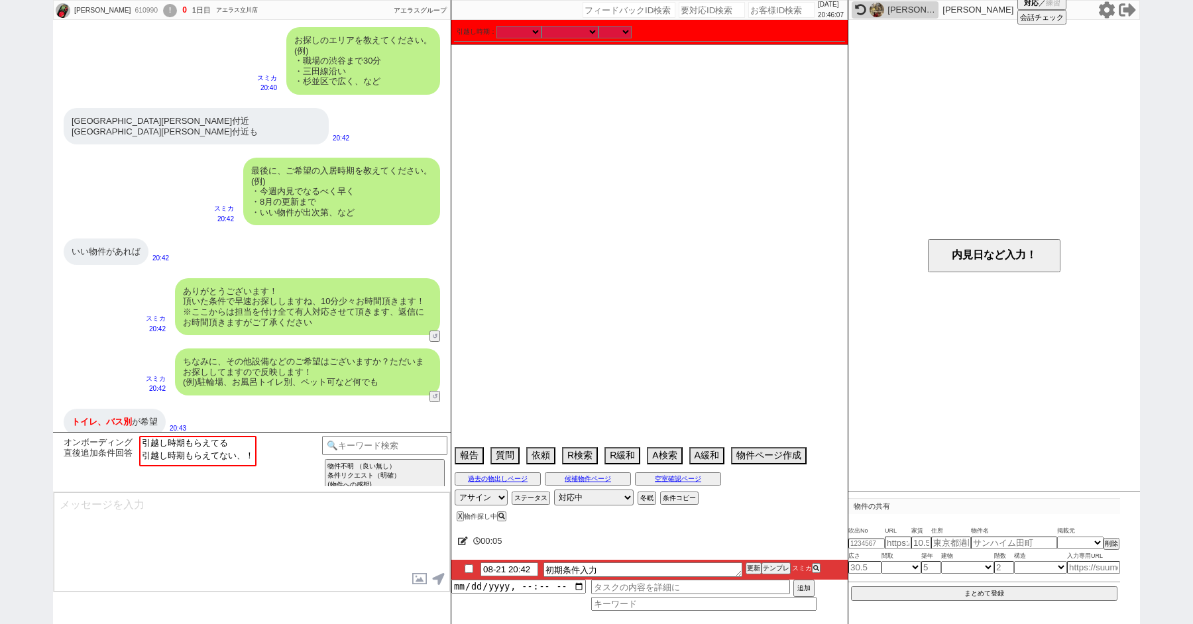
click at [1107, 5] on icon at bounding box center [1107, 9] width 16 height 17
paste input "610903"
type input "610903"
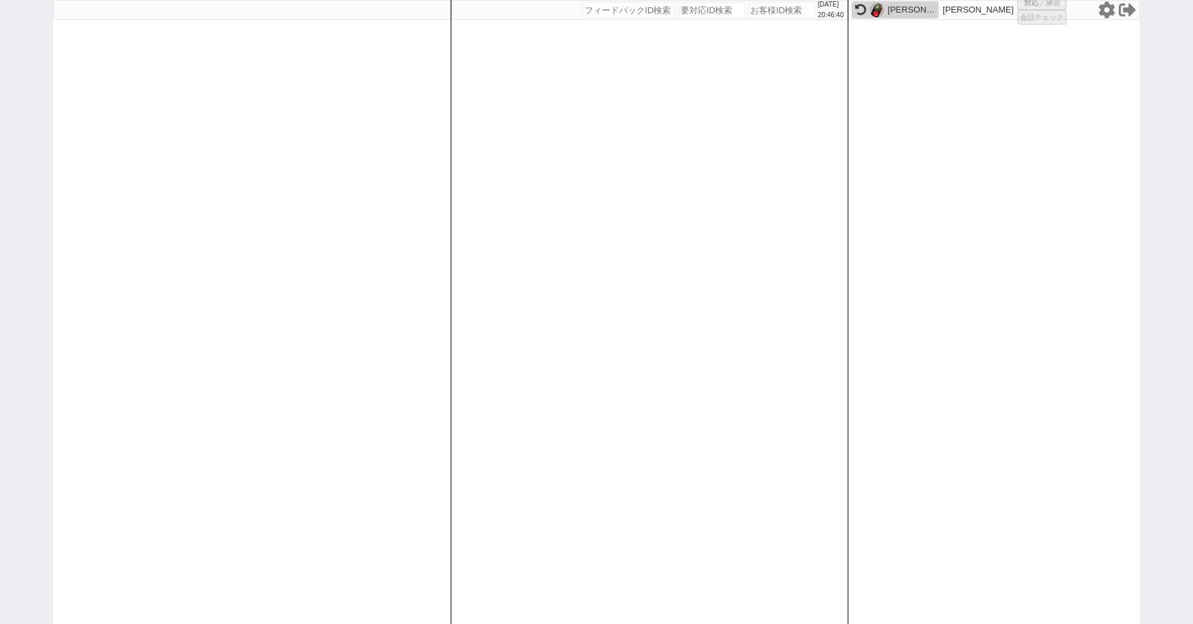
select select "100"
select select "2"
select select "1"
select select "2"
select select "5"
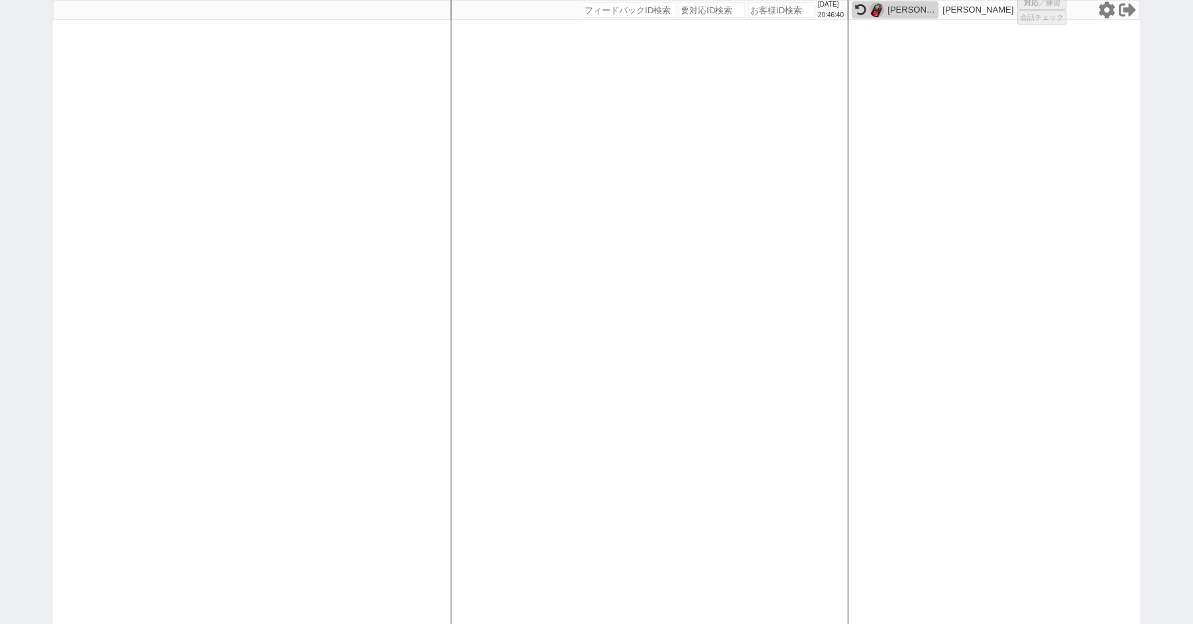
select select "8"
select select
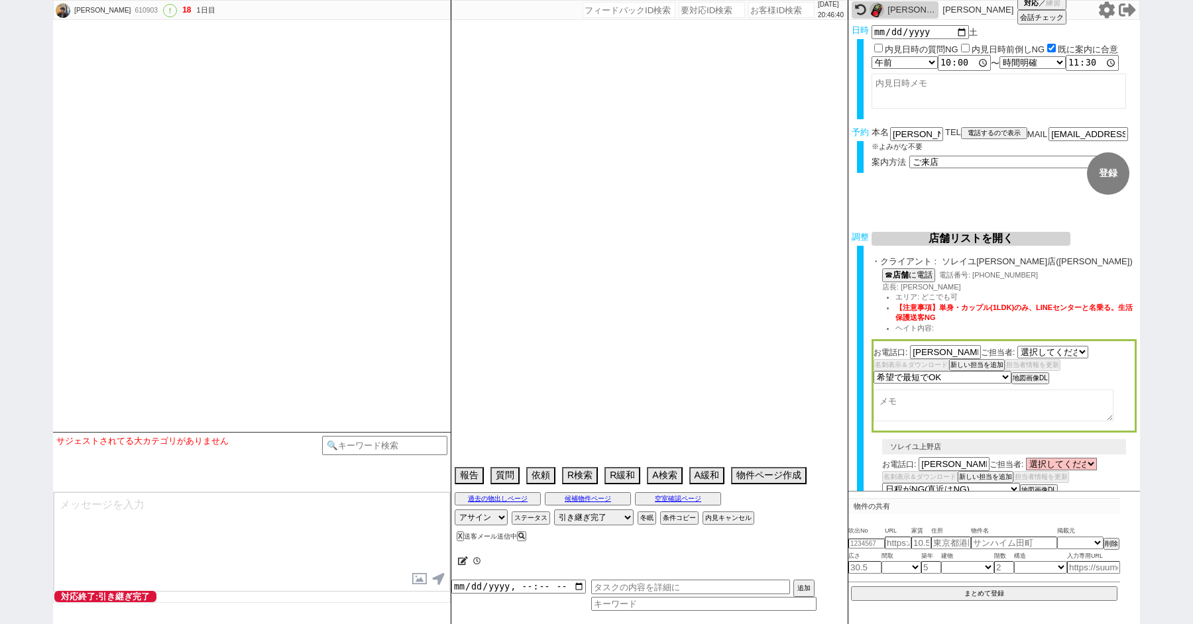
select select "1664"
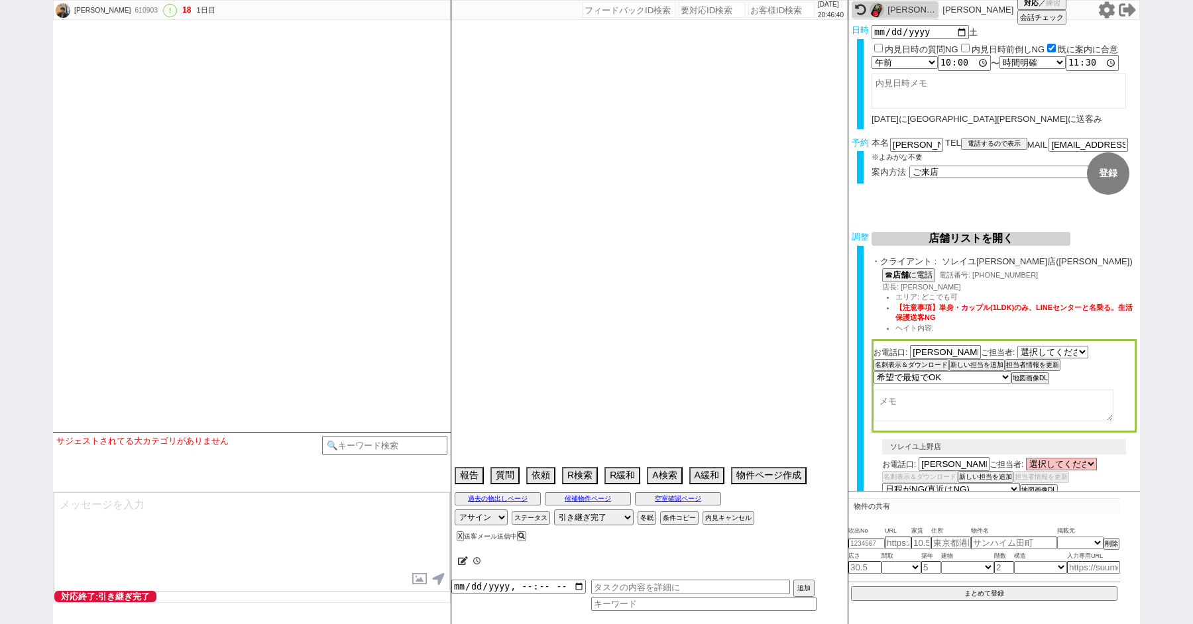
type textarea "45日圏内　　時間短すぎるので余裕ある別日があるならそっちで進めてもOKです"
select select "2025"
select select "10"
select select "36"
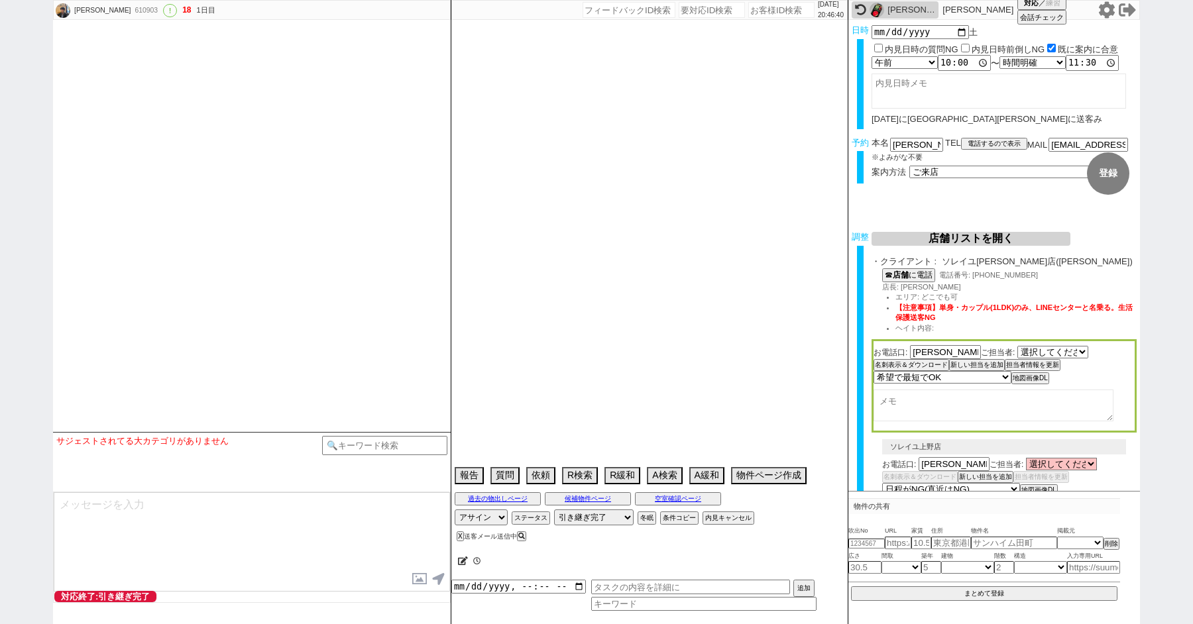
select select "0"
select select "825"
select select "60"
select select "1491"
select select "63"
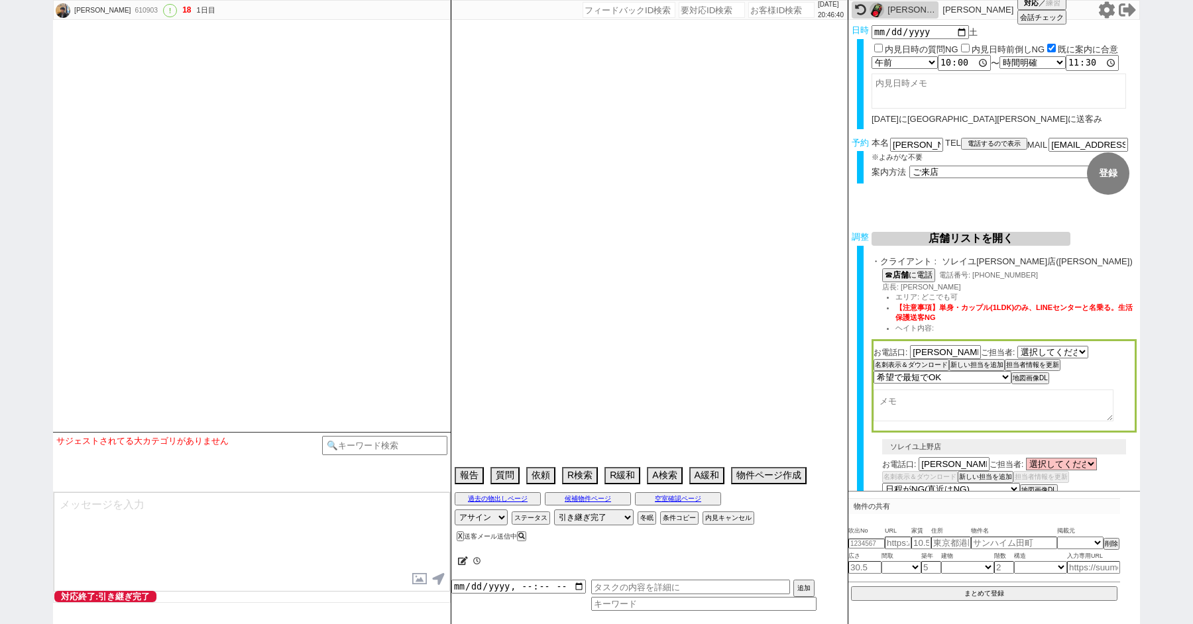
select select "1535"
select select "65"
select select "1587"
select select "59"
select select "1463"
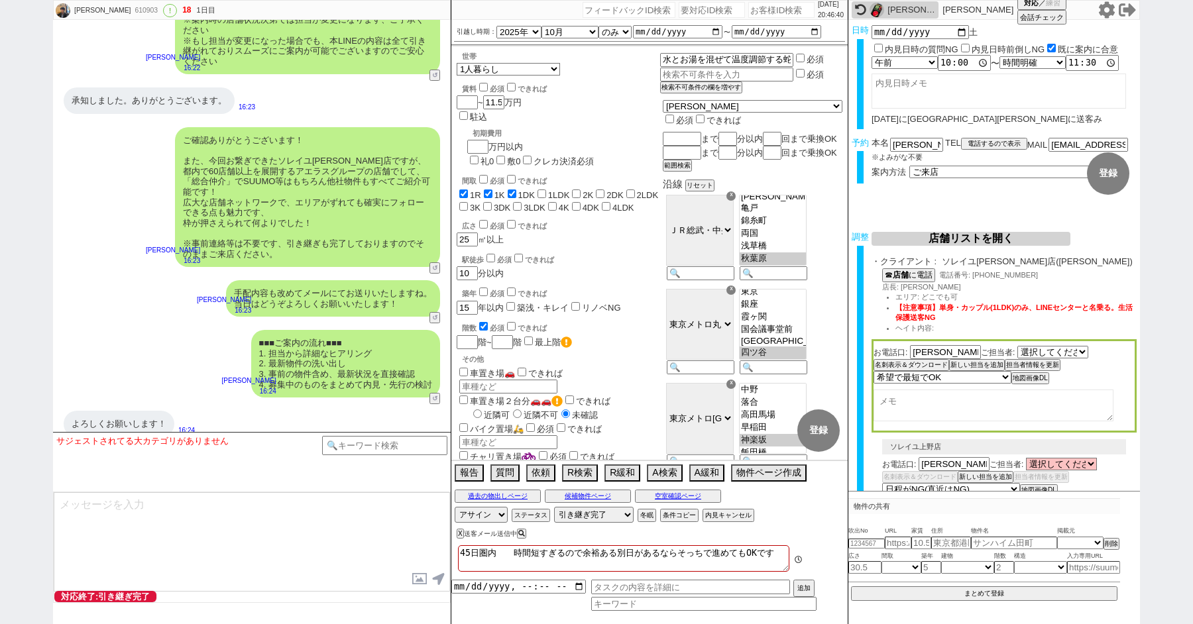
scroll to position [17, 0]
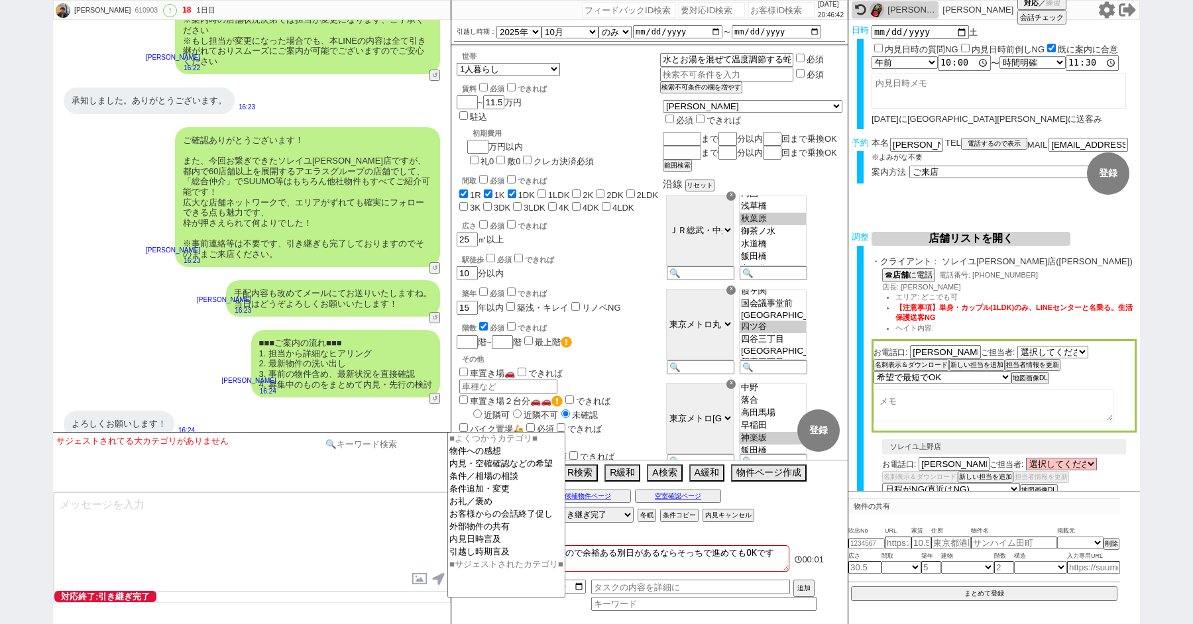
click at [374, 447] on input at bounding box center [384, 444] width 125 height 17
type input "グリップ"
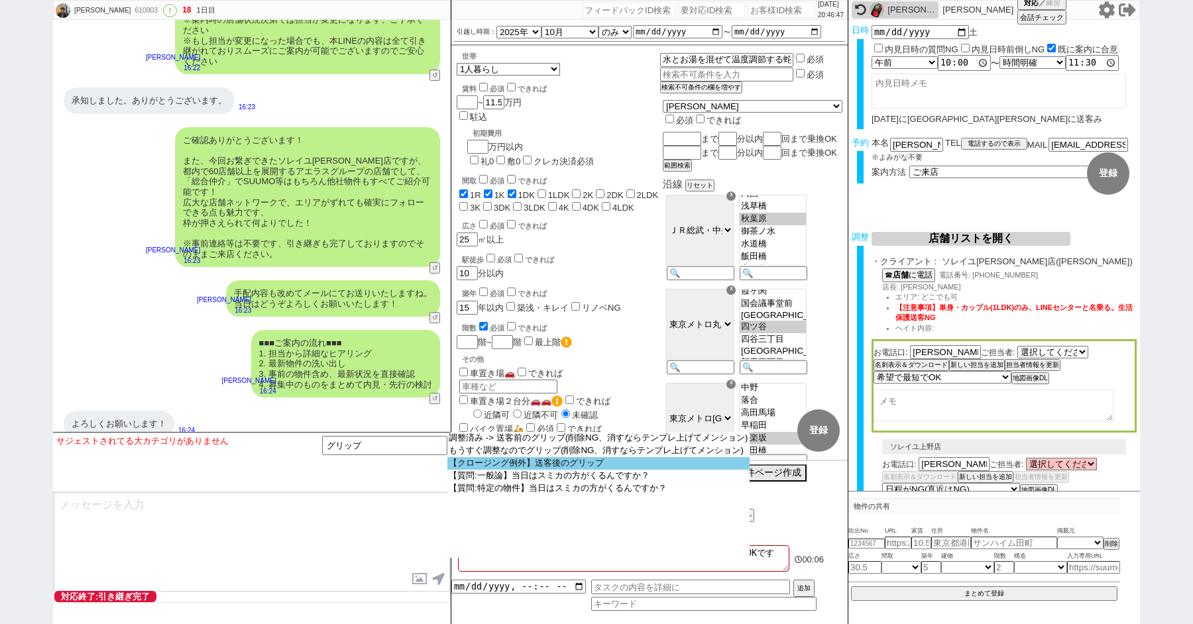
click at [0, 0] on option "【クロージング例外】送客後のグリップ" at bounding box center [0, 0] width 0 height 0
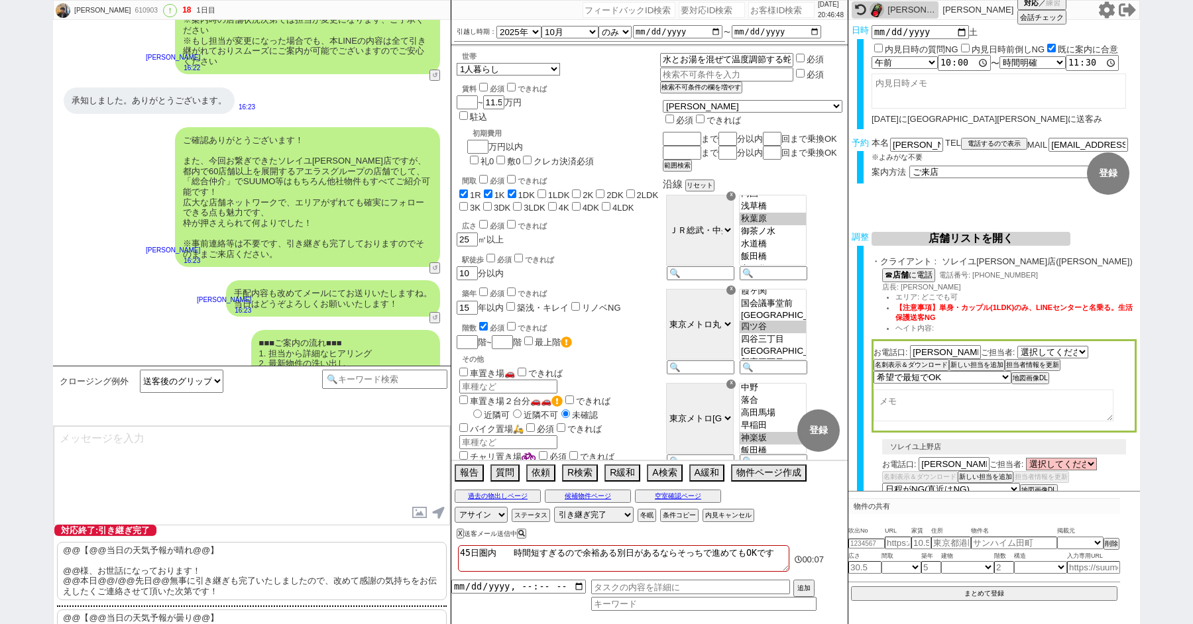
click at [190, 557] on p "@@【@@当日の天気予報が晴れ@@】 @@様、お世話になっております！ @@本日@@/@@先日@@無事に引き継ぎも完了いたしましたので、改めて感謝の気持ちをお…" at bounding box center [252, 571] width 390 height 58
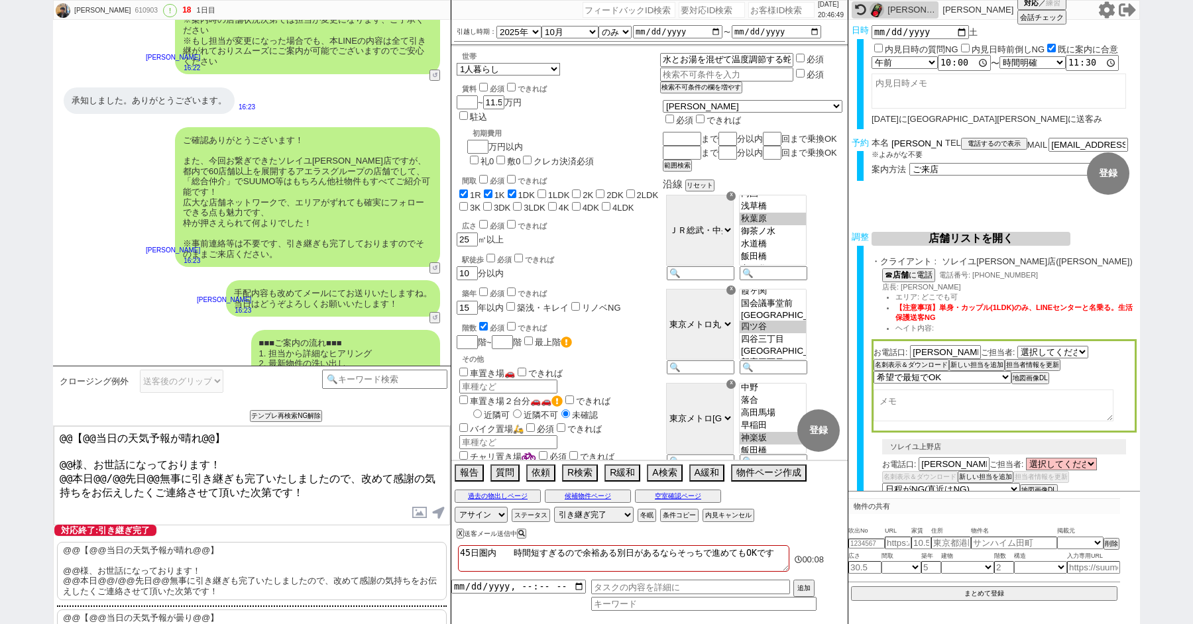
drag, startPoint x: 908, startPoint y: 146, endPoint x: 838, endPoint y: 141, distance: 71.1
click at [845, 142] on div "山元 要 610903 ! 18 1日目 冬眠中 自社客 スミカ スミカ_BPO チャット全表示 2025-08-21 新しくフォローされました (11:55…" at bounding box center [596, 312] width 1087 height 624
drag, startPoint x: 72, startPoint y: 459, endPoint x: 24, endPoint y: 354, distance: 115.3
click at [30, 366] on div "山元 要 610903 ! 18 1日目 冬眠中 自社客 スミカ スミカ_BPO チャット全表示 2025-08-21 新しくフォローされました (11:55…" at bounding box center [596, 312] width 1193 height 624
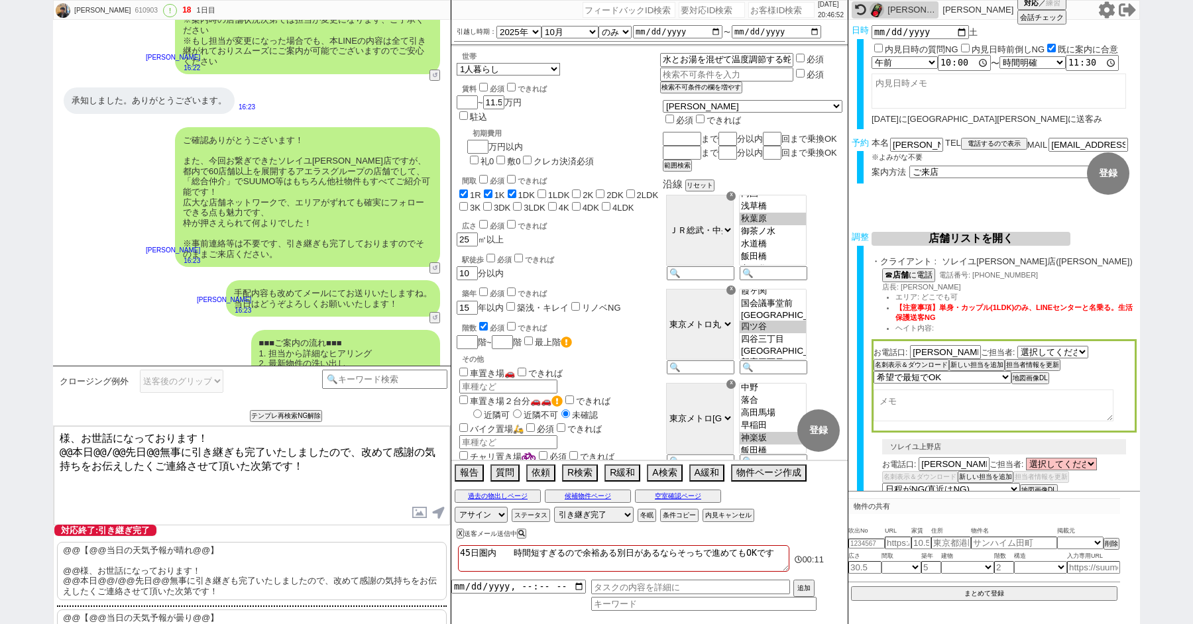
paste textarea "山元"
drag, startPoint x: 71, startPoint y: 448, endPoint x: 27, endPoint y: 448, distance: 44.4
click at [29, 448] on div "山元 要 610903 ! 18 1日目 冬眠中 自社客 スミカ スミカ_BPO チャット全表示 2025-08-21 新しくフォローされました (11:55…" at bounding box center [596, 312] width 1193 height 624
type textarea "山元様、お世話になっております！ 本日無事に引き継ぎも完了いたしましたので、改めて感謝の気持ちをお伝えしたくご連絡させて頂いた次第です！"
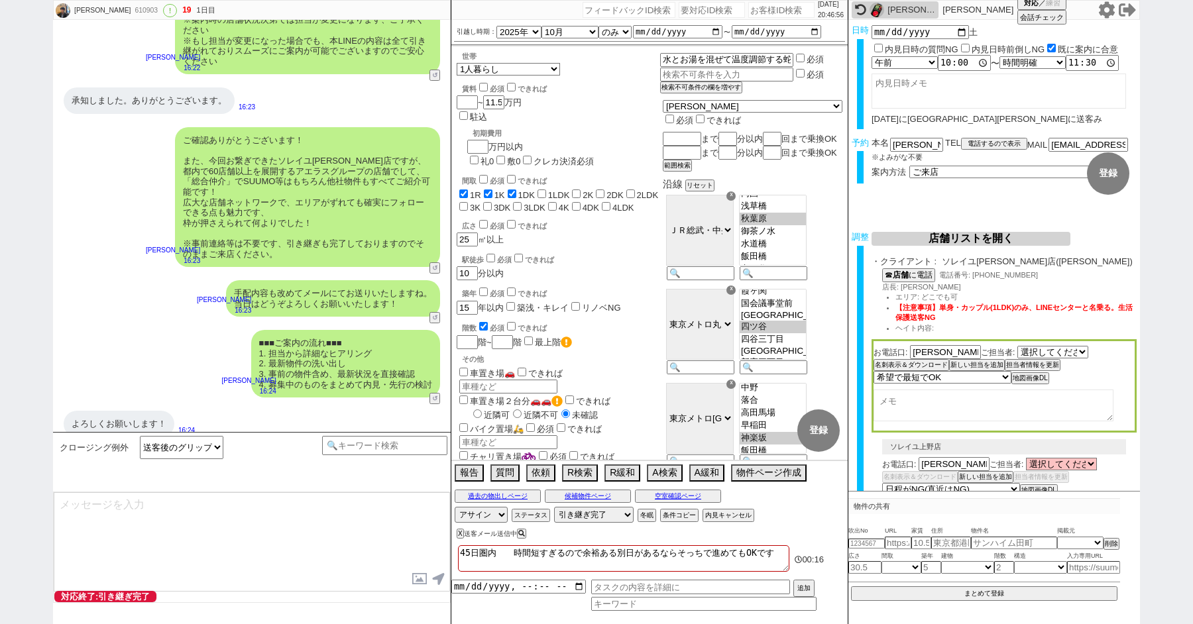
scroll to position [5191, 0]
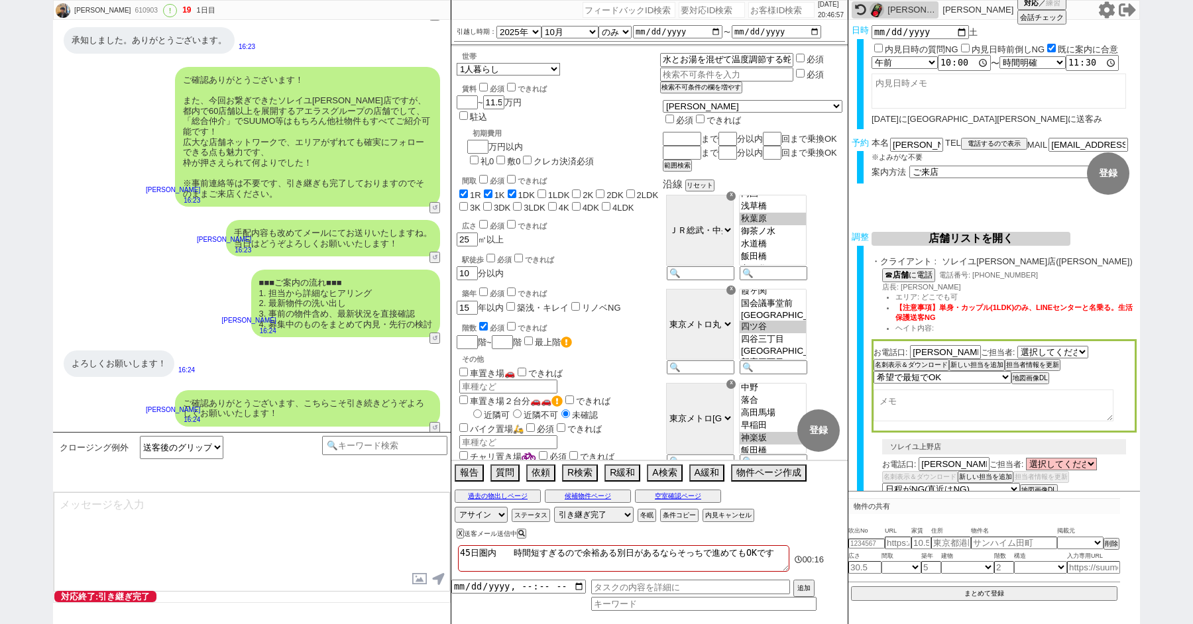
type textarea "改めてこれまで丁寧にやり取り頂きまして、誠にありがとうございました！ 細かなご連絡にお手間をおかけしたこともあったかと存じますが、常にご協力いただいたおかげで…"
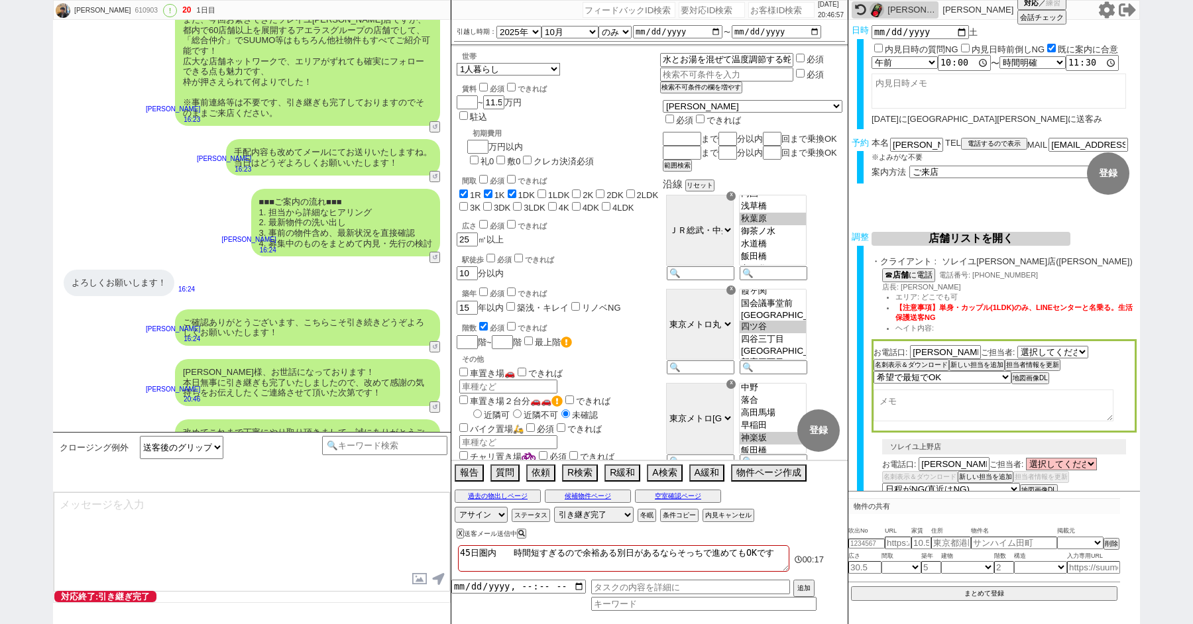
type textarea "当日は今のところ晴れということで、日当たり等もよく確認でき動くにはピッタリのタイミングかと思います！ 加えて地場に強い総合仲介店のスタッフも押さえられており、…"
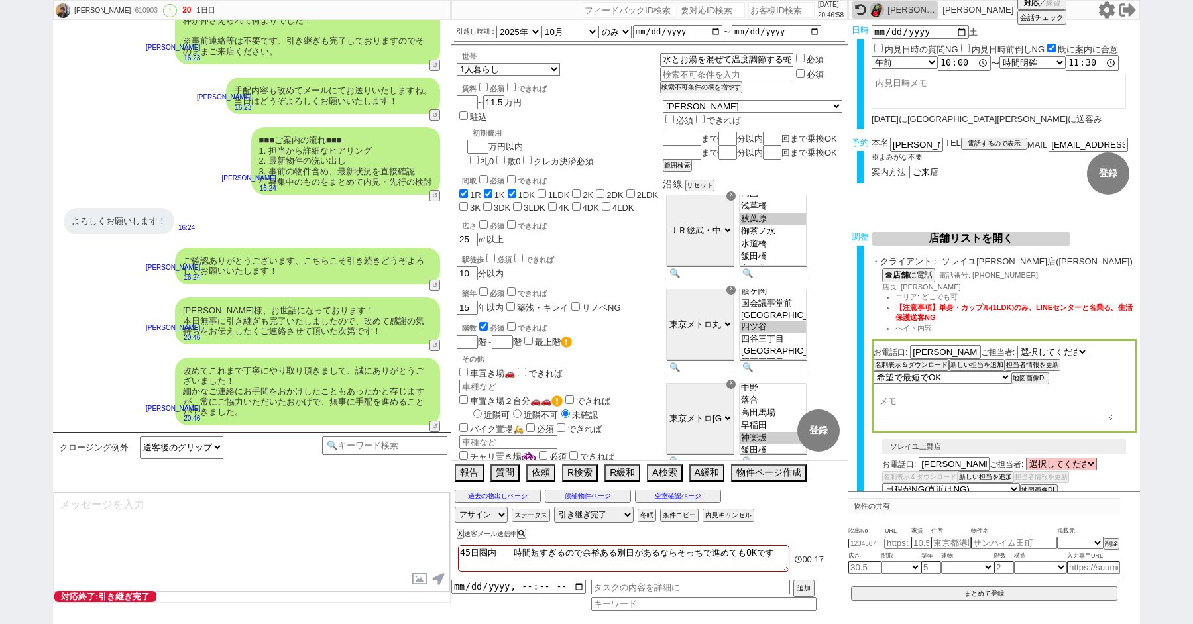
type textarea "※ご自身でお問合せされますと他業者からの電話やメールが多数届き、ご負担が増えてしまう場合がございますので、今回のご案内に一元化されるのがやはりオススメかと思い…"
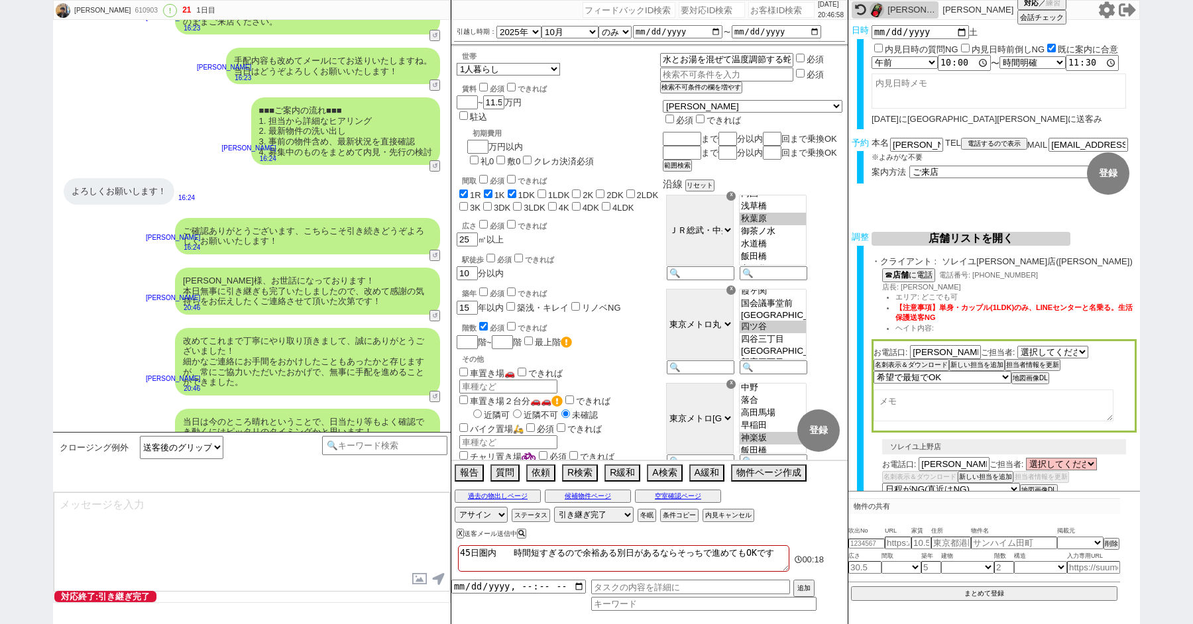
scroll to position [5423, 0]
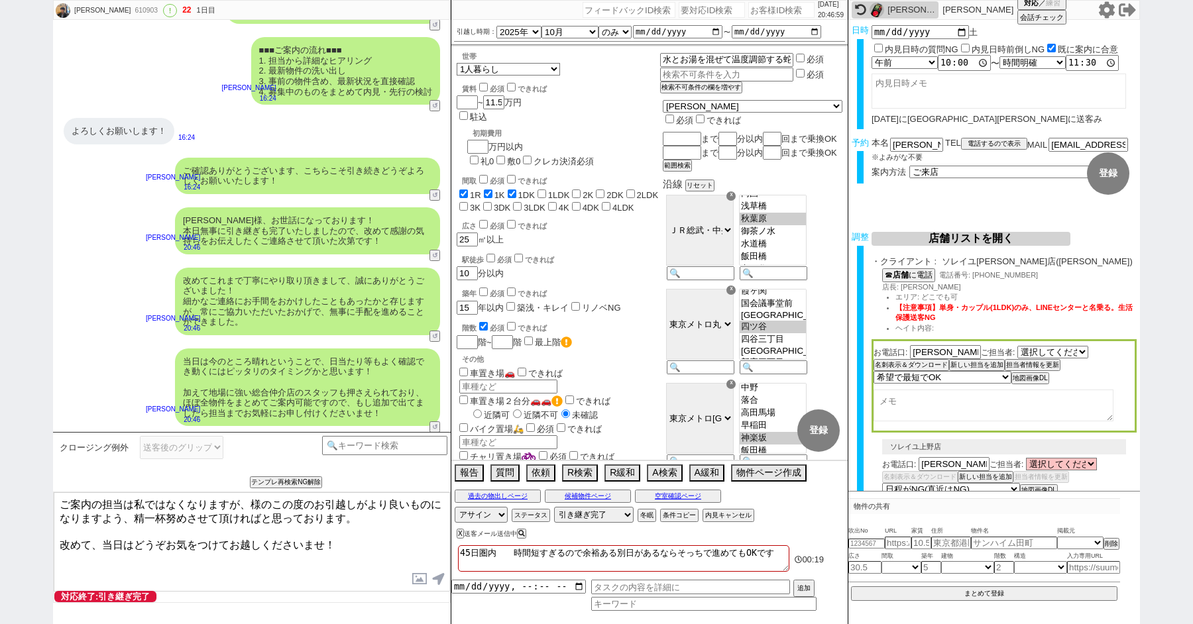
paste textarea "山元"
type textarea "ご案内の担当は私ではなくなりますが、山元様のこの度のお引越しがより良いものになりますよう、精一杯努めさせて頂ければと思っております。 改めて、当日はどうぞお気…"
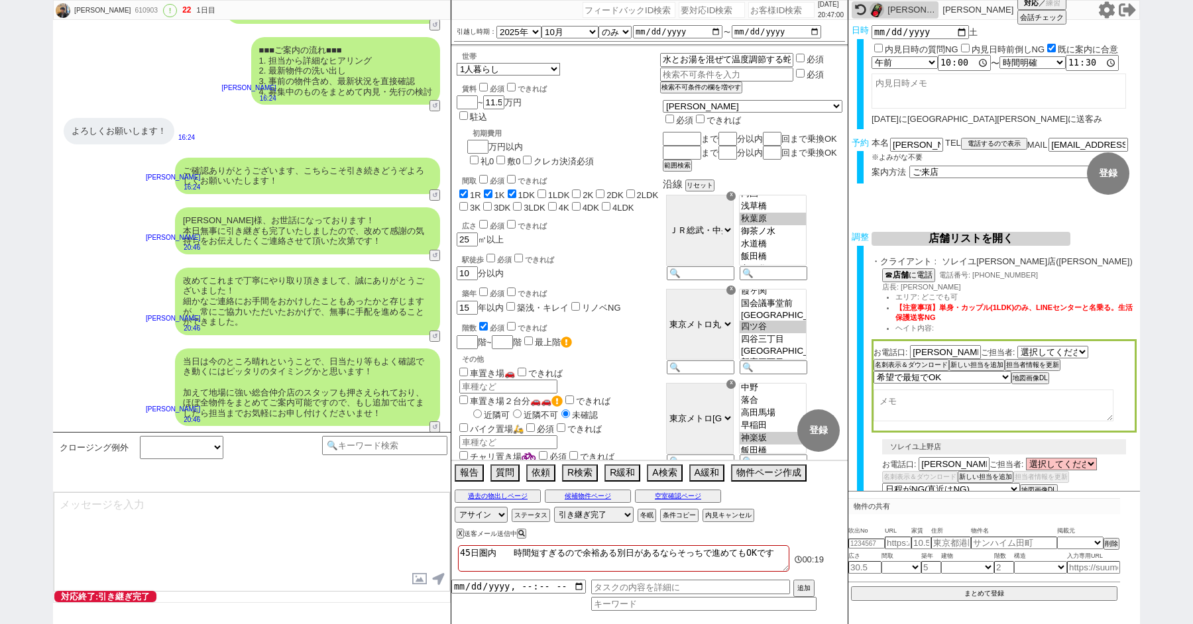
scroll to position [5504, 0]
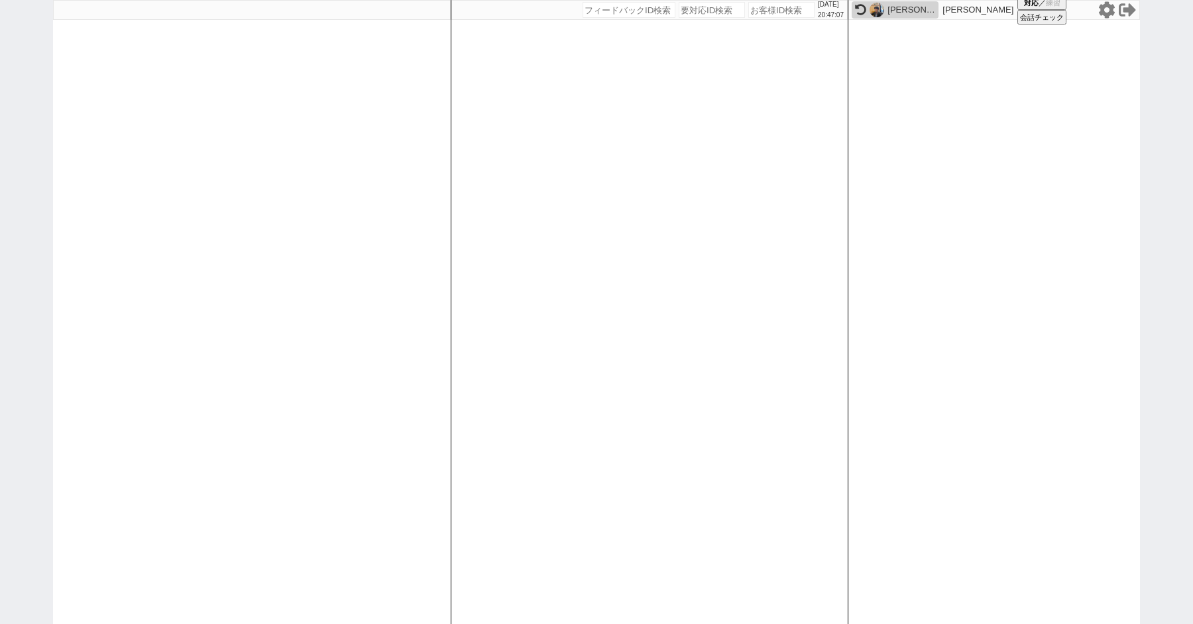
paste input "599371"
type input "599371"
select select "100"
select select "1"
select select "2"
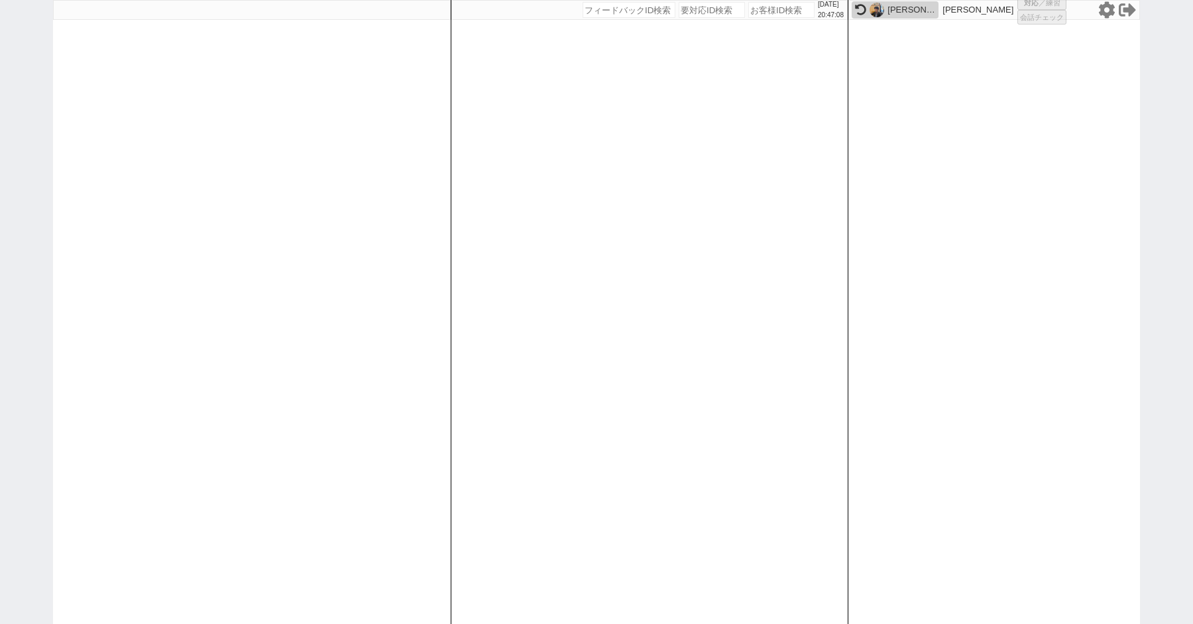
select select "5"
select select
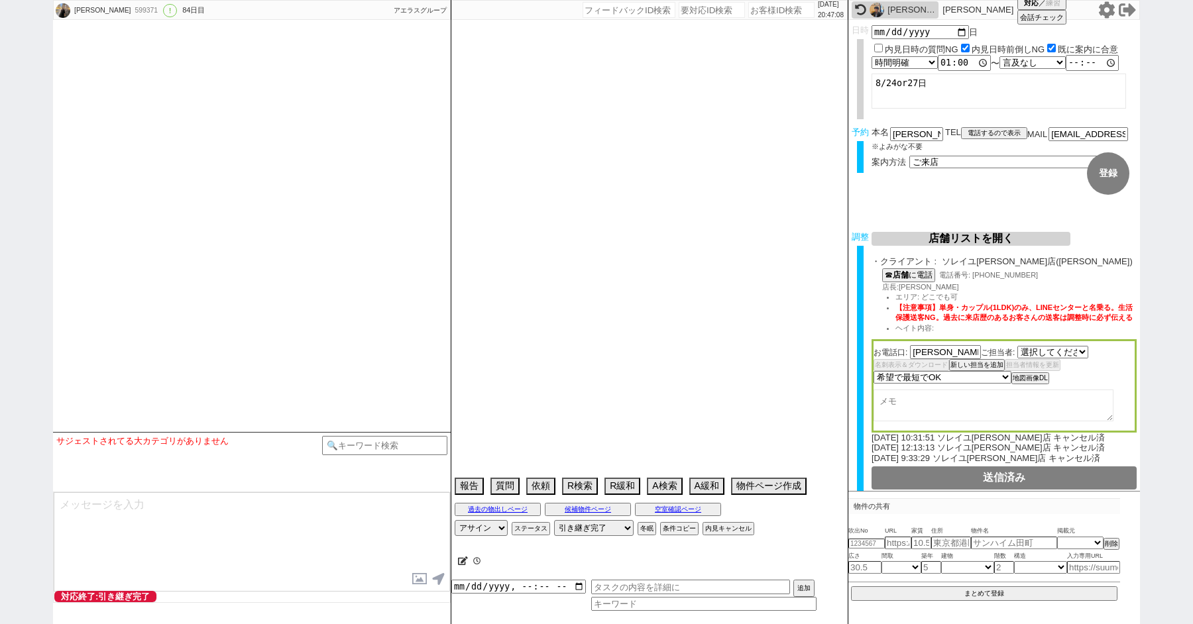
select select "530"
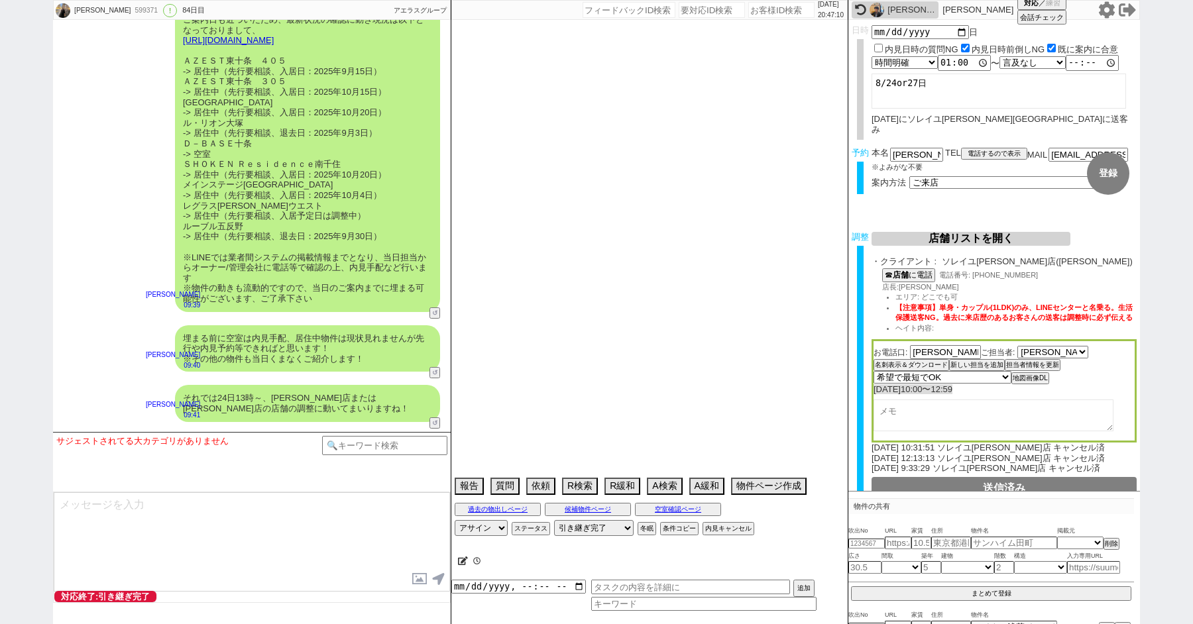
scroll to position [32573, 0]
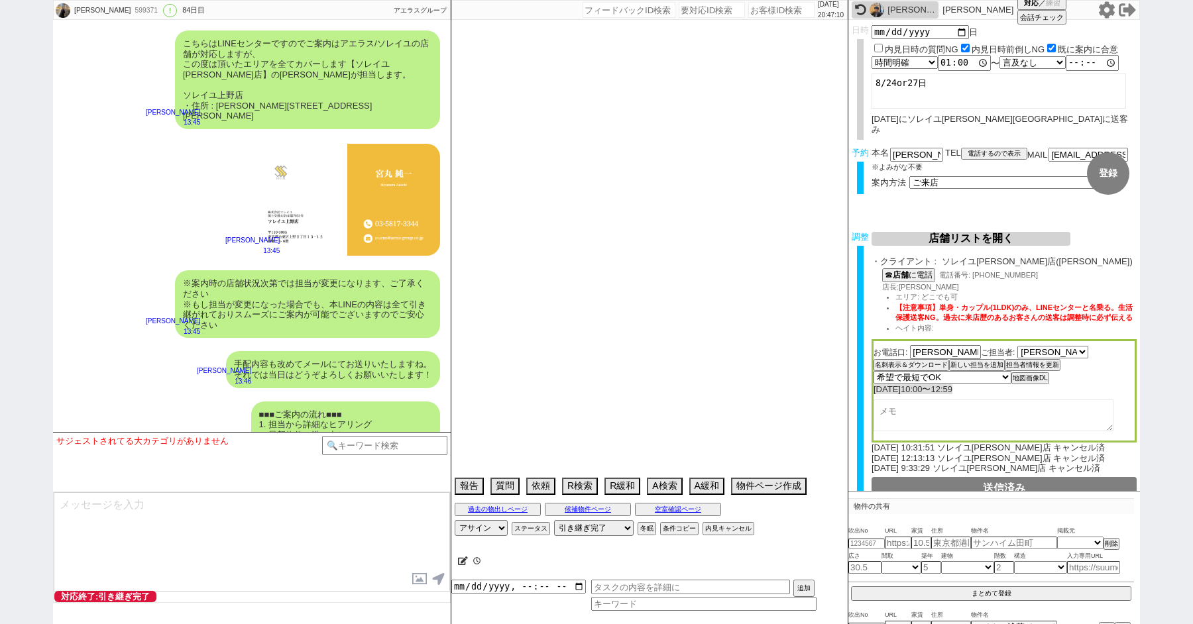
type textarea "@8/10 9:13出ない神田か上野店どちらか　当日まで他社なし 送客圏内で最終報告後に調整する　調整後キャンセル"
select select "15"
select select "0"
select select "23"
select select "726"
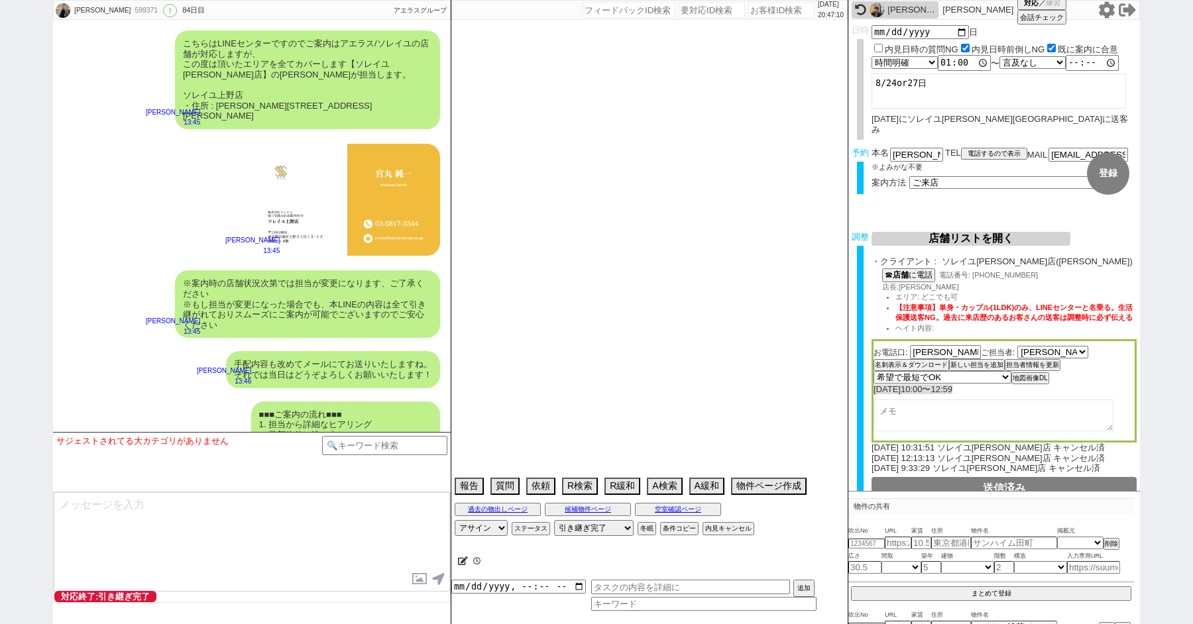
select select "60"
select select "14"
select select "7"
select select "12"
select select "11"
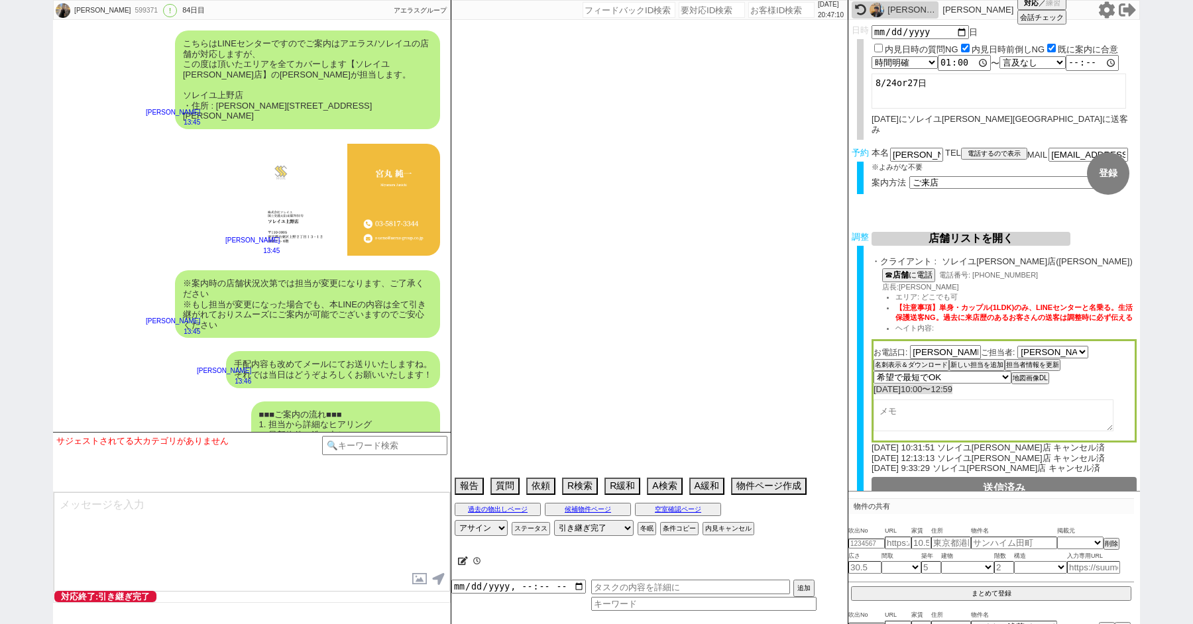
select select "75"
select select "1785"
select select "813"
select select "62"
select select "64"
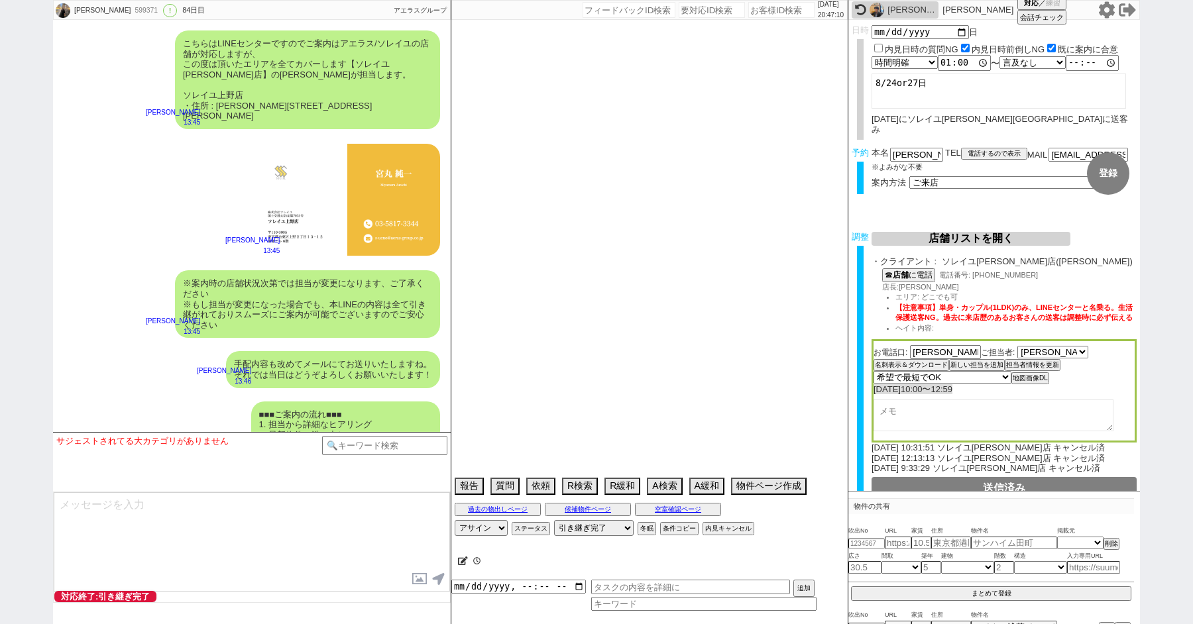
select select "1556"
select select "59"
select select "71"
select select "70"
select select "1684"
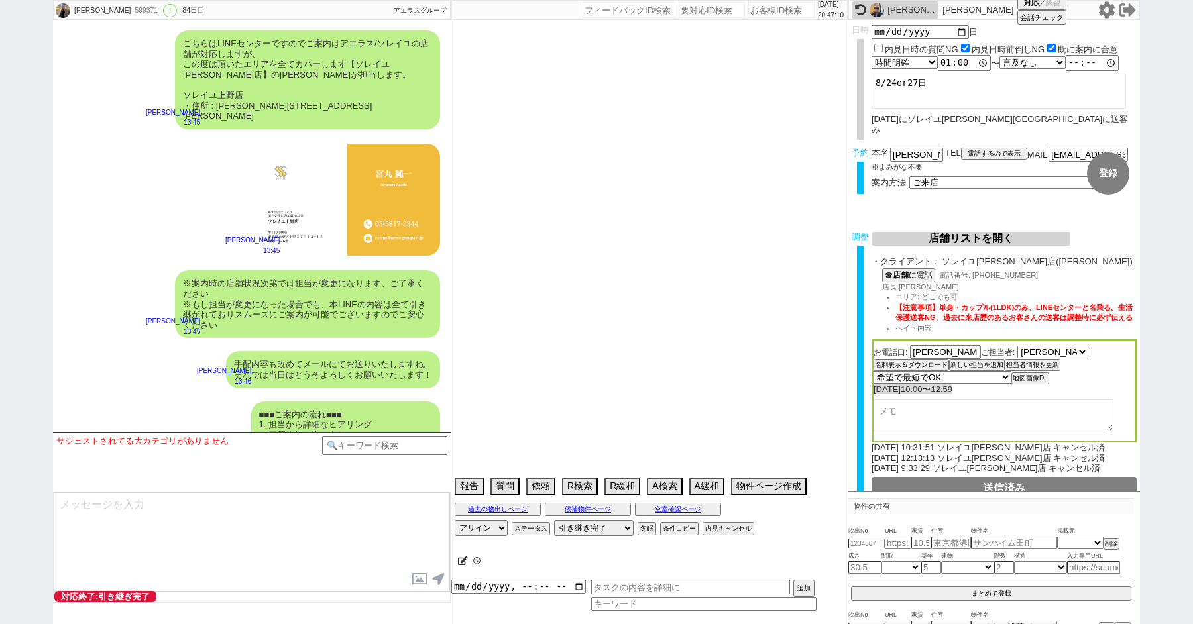
select select "69"
select select "63"
select select "67"
select select "65"
select select "1584"
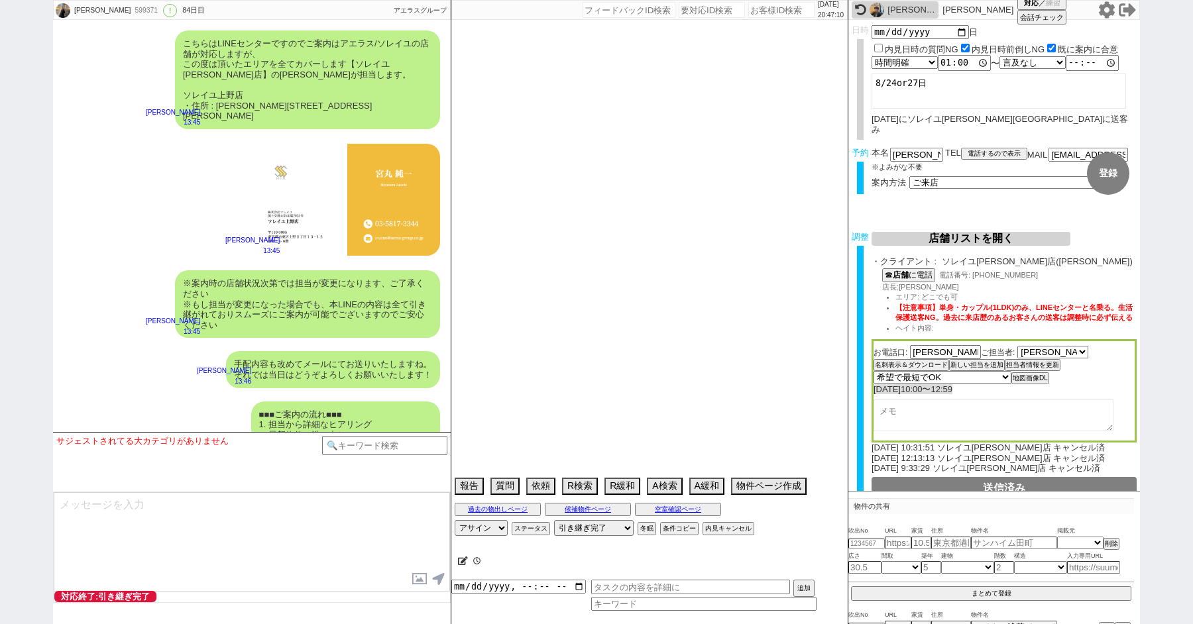
select select "66"
select select "25"
select select "3116"
select select "9"
select select "332"
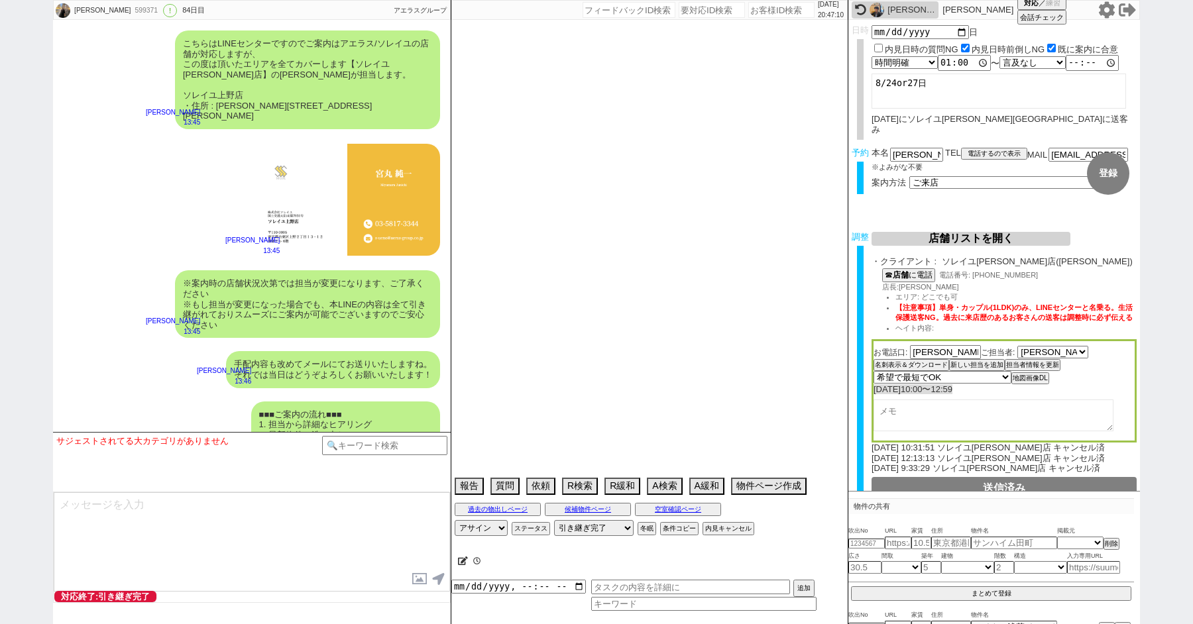
select select "57"
select select "33"
select select "68"
select select "1644"
select select "29"
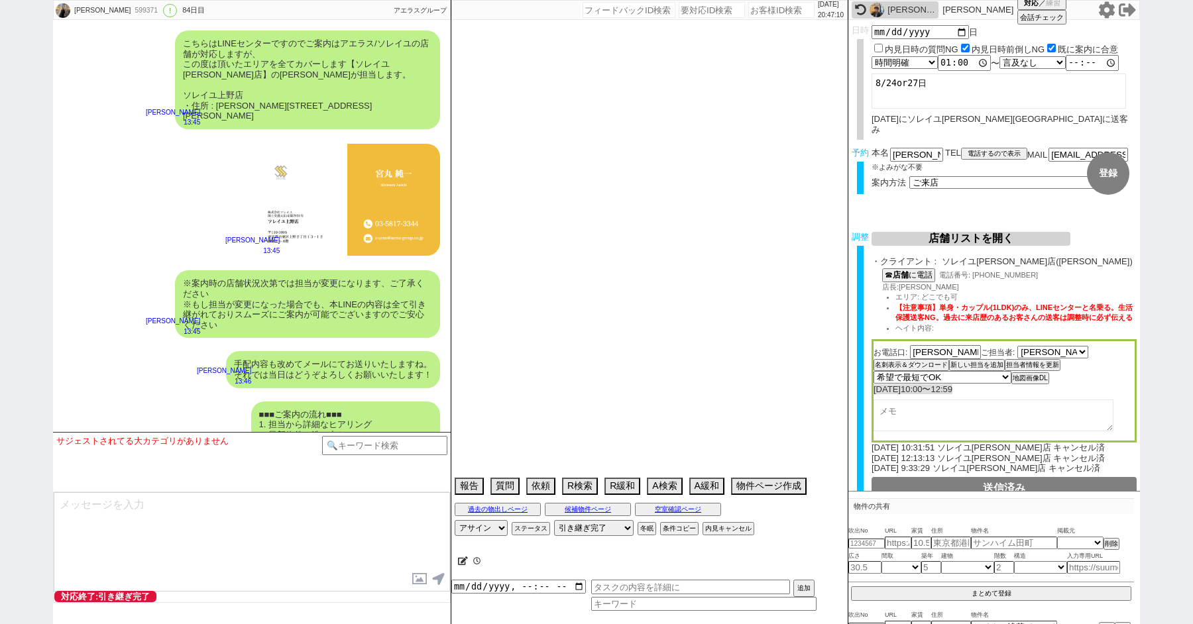
select select "77"
select select "74"
select select "27"
select select "76"
select select "15"
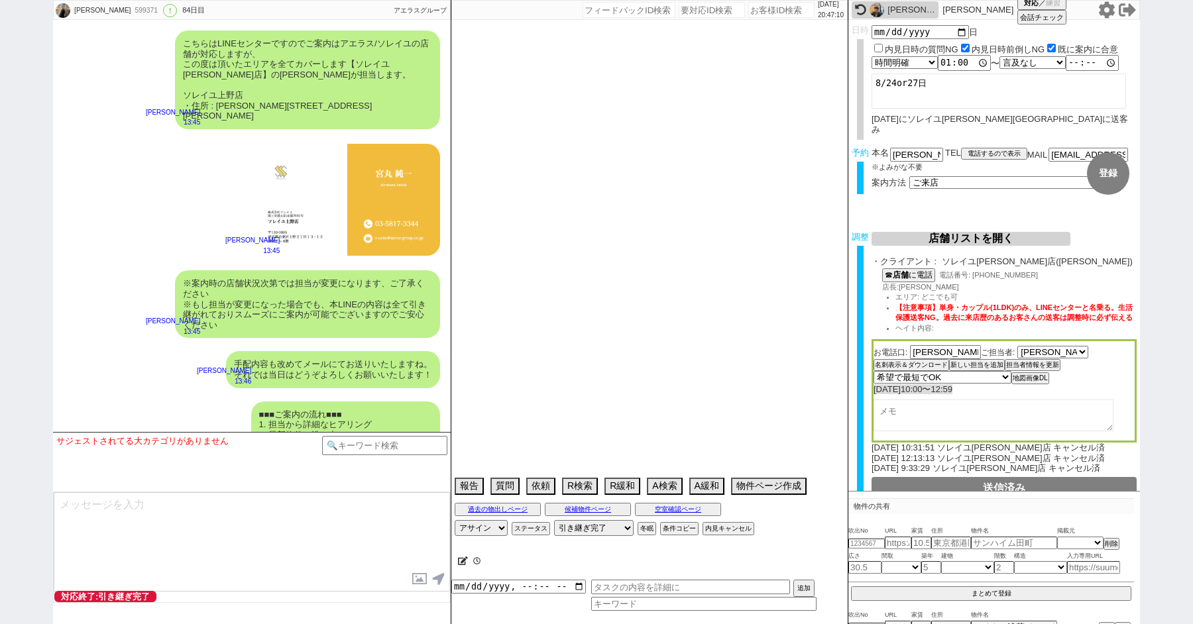
select select "44"
select select "54"
select select "73"
select select "1762"
select select "38"
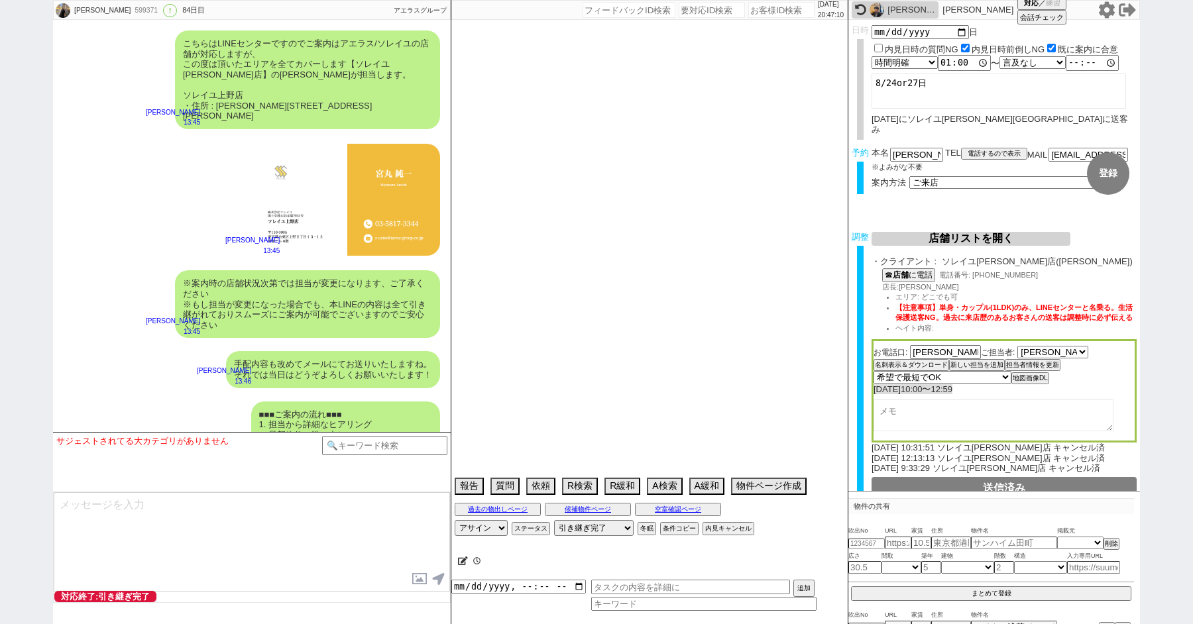
select select "52"
select select "61"
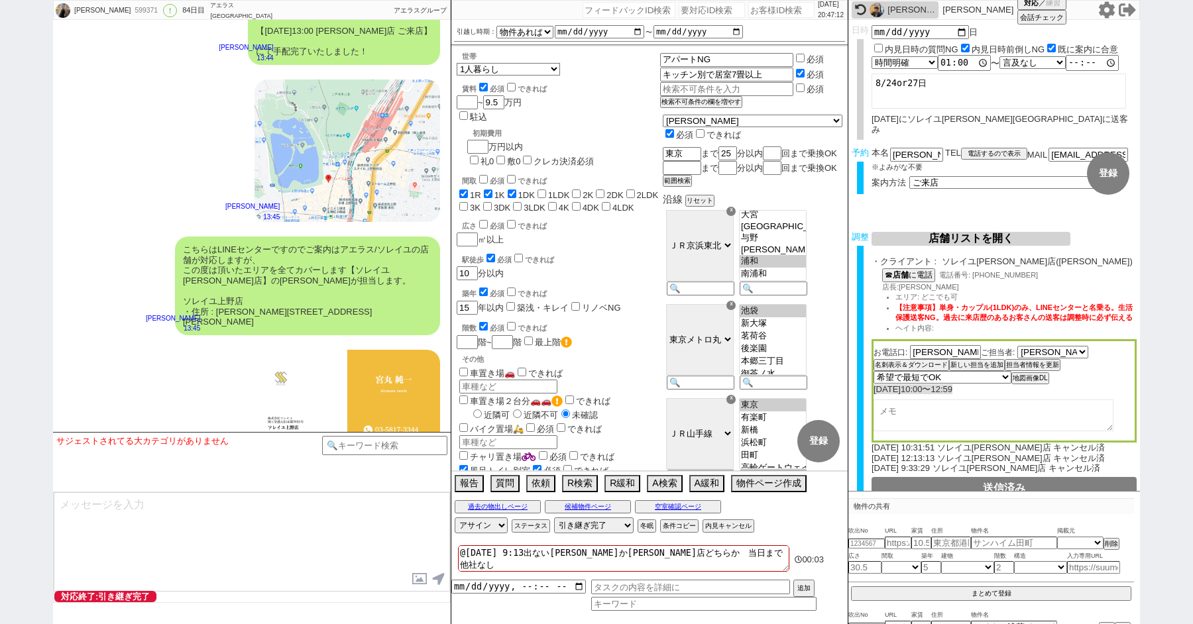
scroll to position [32087, 0]
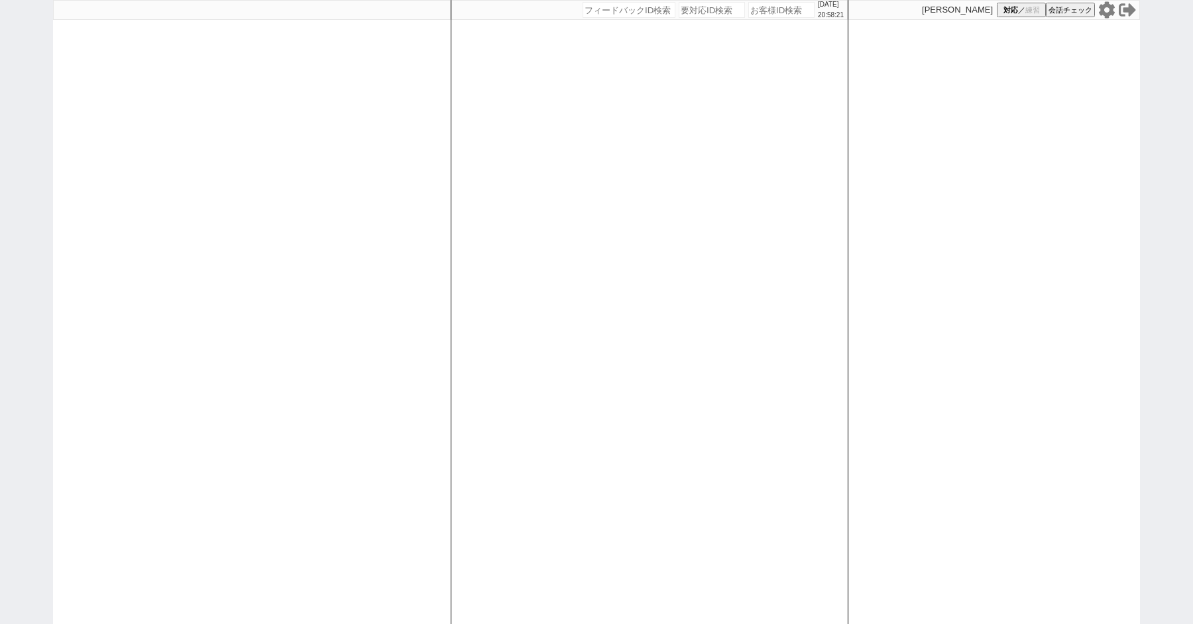
click at [1107, 8] on icon at bounding box center [1106, 9] width 17 height 17
click at [19, 158] on div "[DATE] 21:18:17 候補物件を追加してしてください 紹介した物件一覧 他社物件を追加する 空室確認ページに追加・削除 紹介した物件一覧 他社物件を…" at bounding box center [596, 312] width 1193 height 624
select select
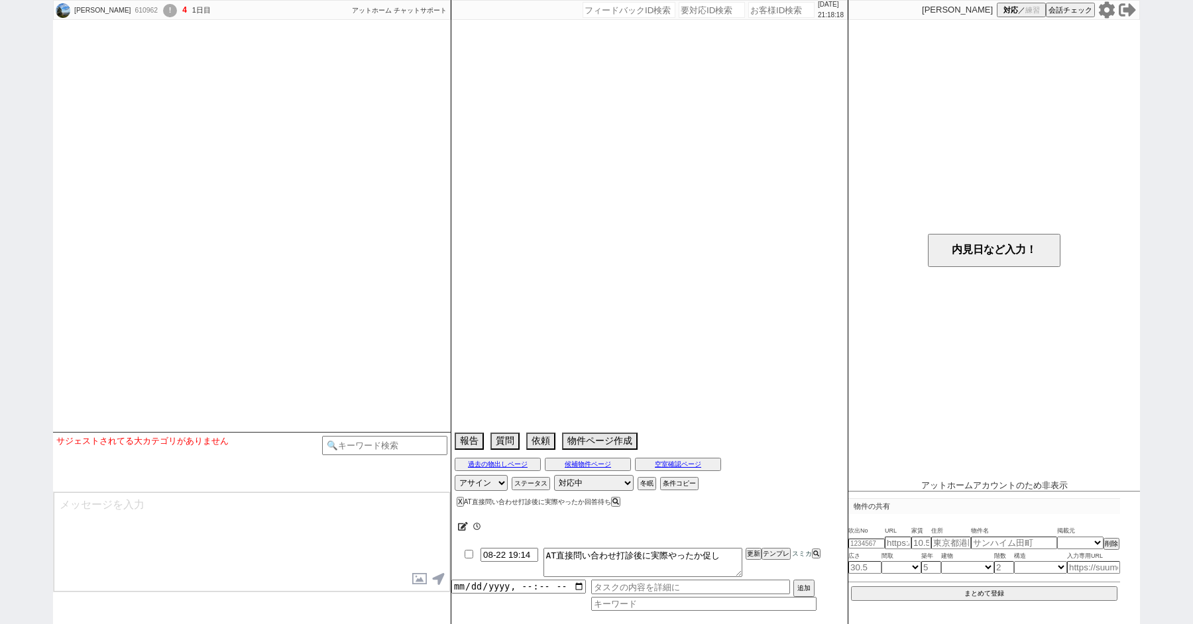
select select "2025"
select select "8"
select select "29"
select select "6"
select select "23"
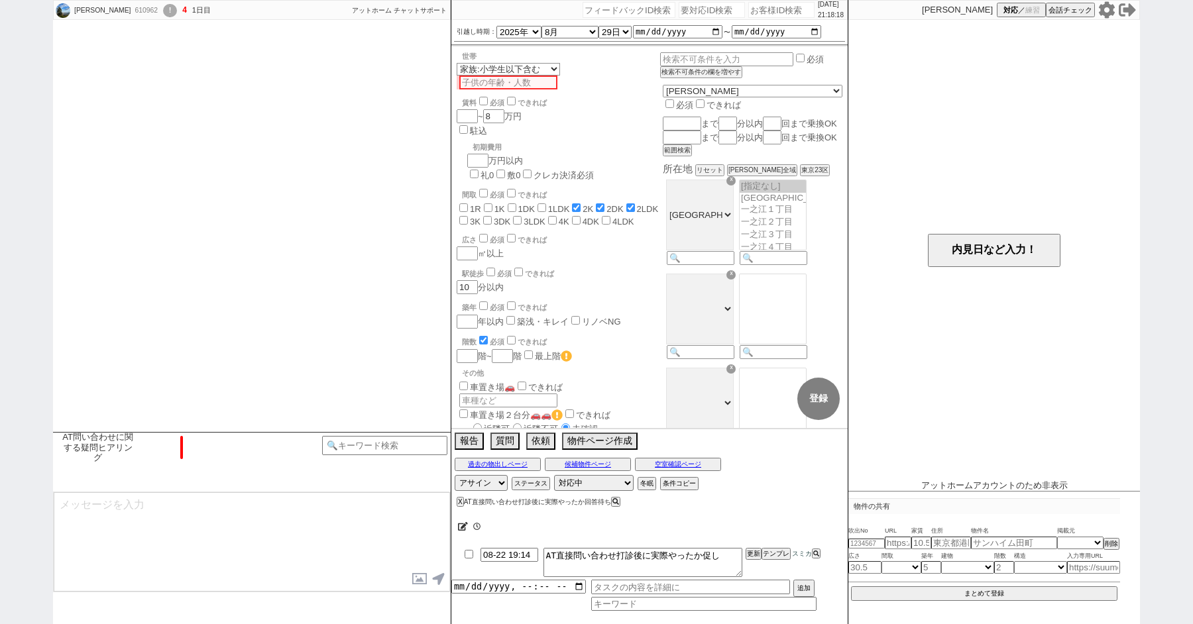
scroll to position [309, 0]
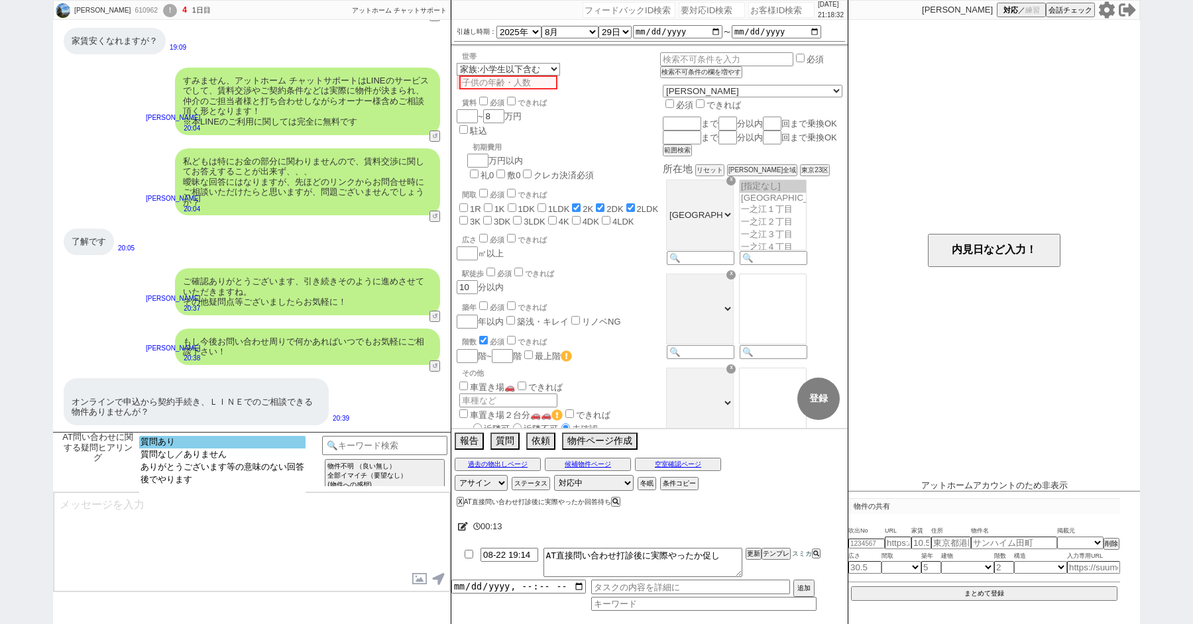
select select "質問あり"
click at [203, 449] on option "質問あり" at bounding box center [222, 455] width 166 height 13
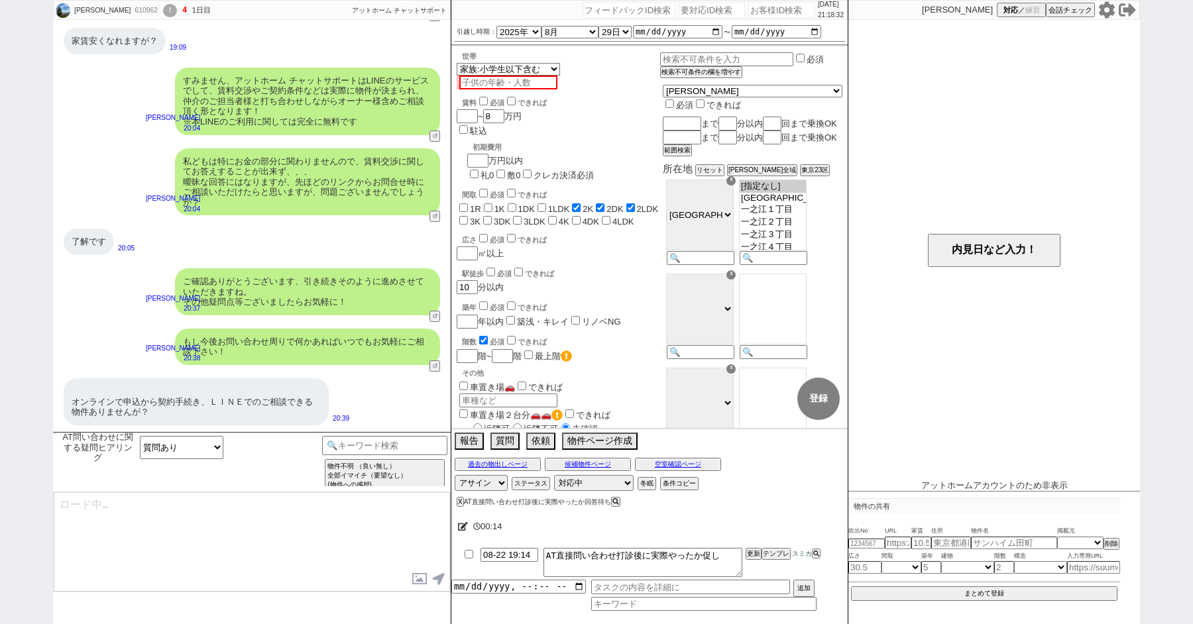
type textarea "@@@@何が来るかわかってません、自由記述で回答しつつテンプレ上げてください！@@@@"
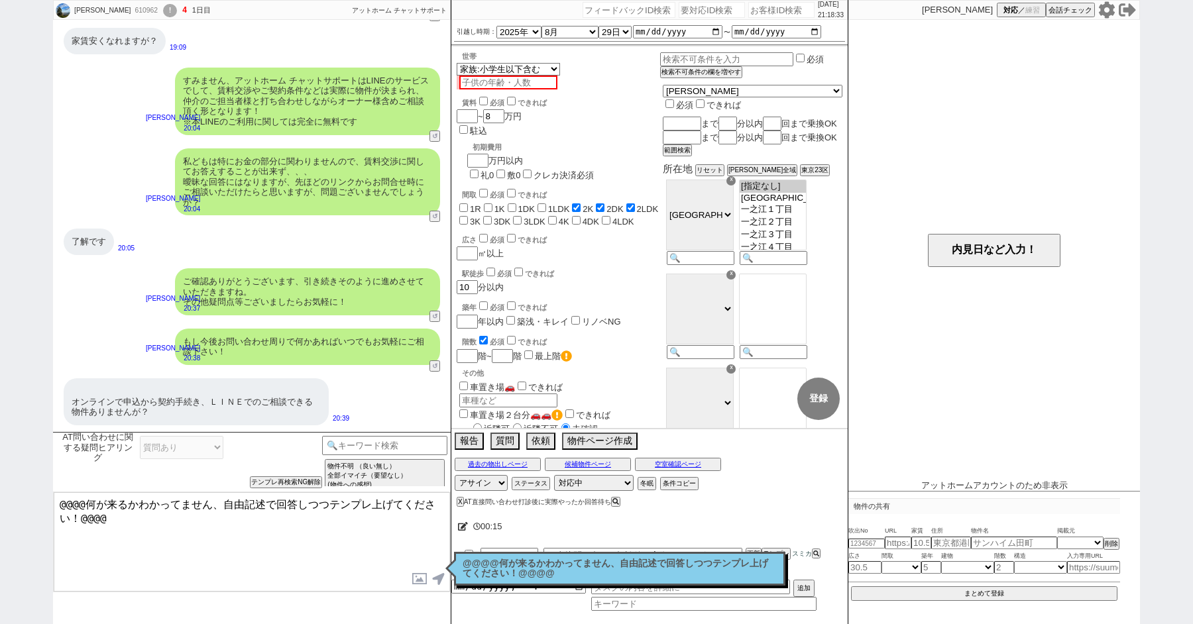
drag, startPoint x: 203, startPoint y: 517, endPoint x: 0, endPoint y: 393, distance: 238.2
click at [0, 394] on div "[PERSON_NAME] 610962 ! 4 1日目 冬眠中 自社客 アットホーム チャットサポート スミカ_BPO チャット全表示 [DATE] 1番の…" at bounding box center [596, 312] width 1193 height 624
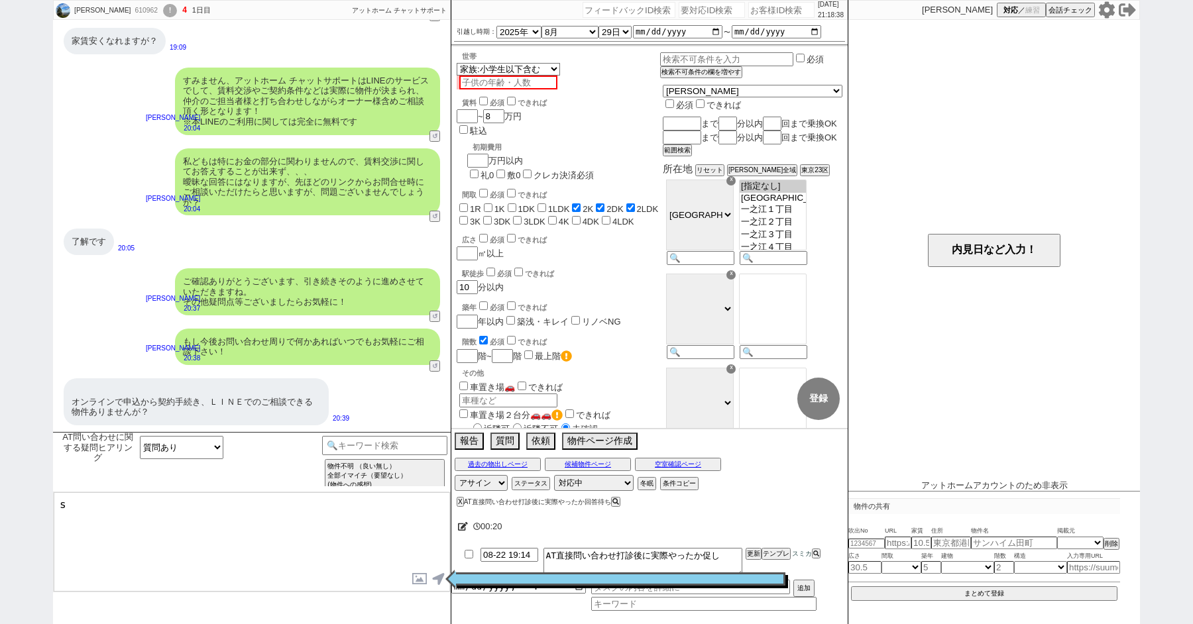
type textarea "そ"
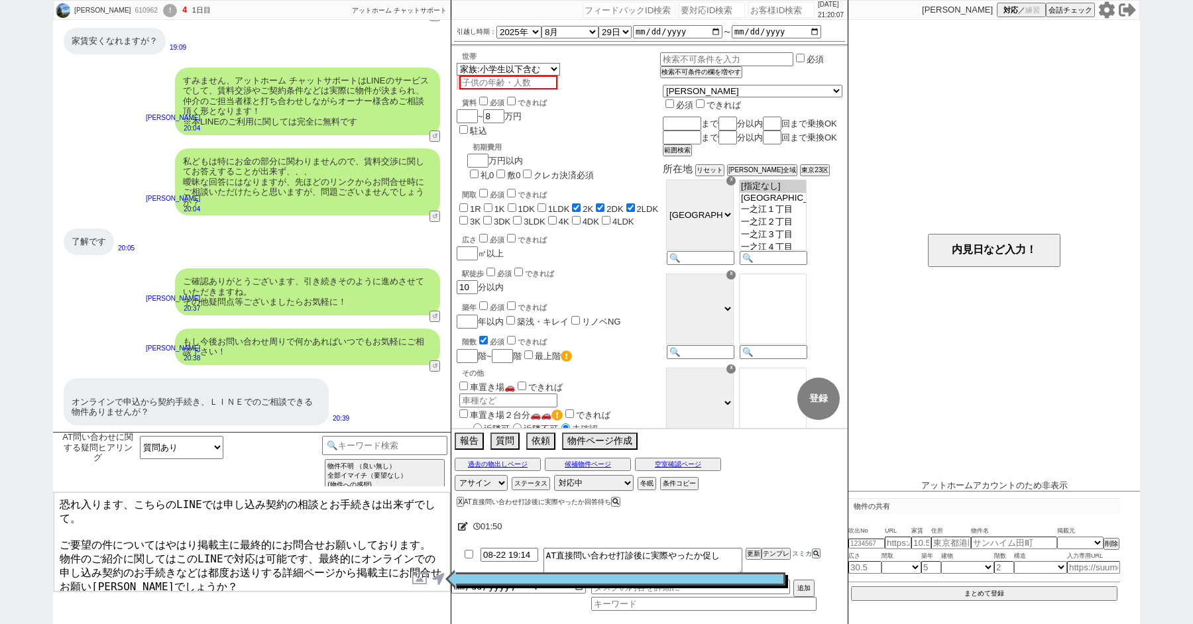
type textarea "恐れ入ります、こちらのLINEでは申し込み契約の相談とお手続きは出来ずでして。 ご要望の件についてはやはり掲載主に最終的にお問合せお願いしております。 物件の…"
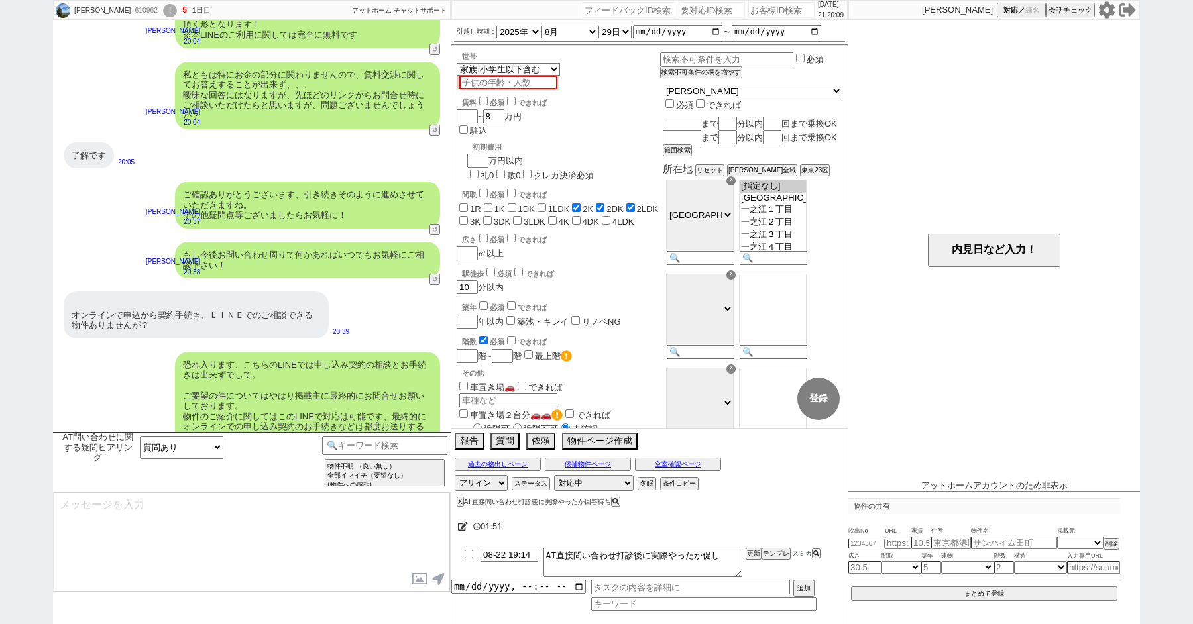
scroll to position [190, 0]
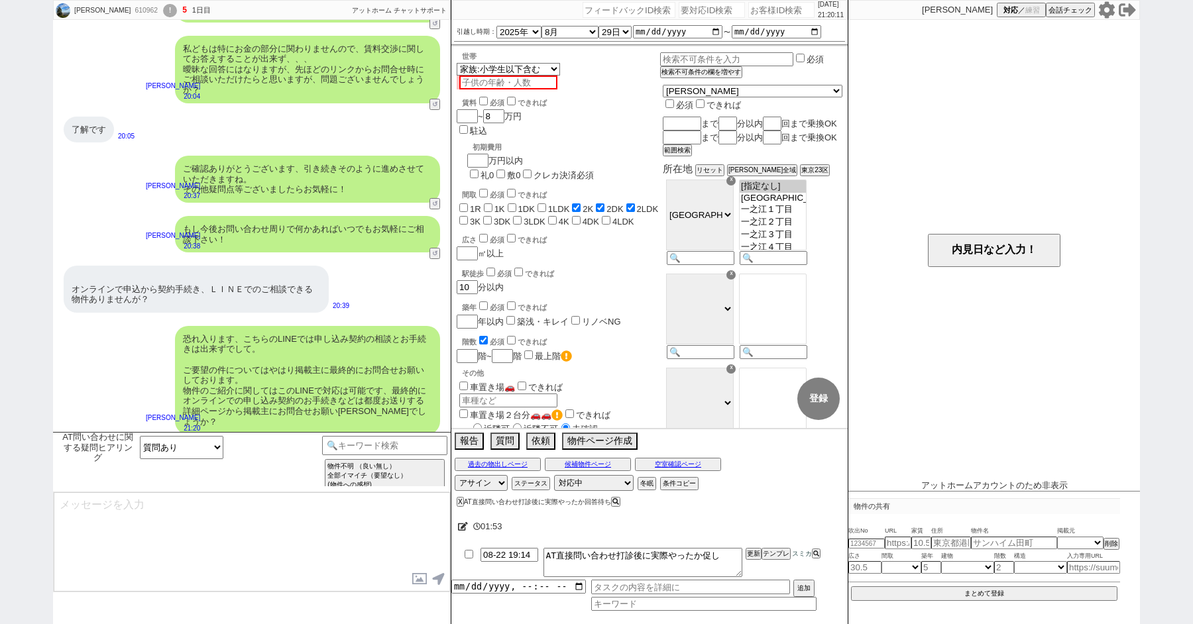
click at [163, 8] on div "!" at bounding box center [170, 10] width 14 height 13
click at [131, 11] on div "610962" at bounding box center [146, 10] width 30 height 11
copy div "610962"
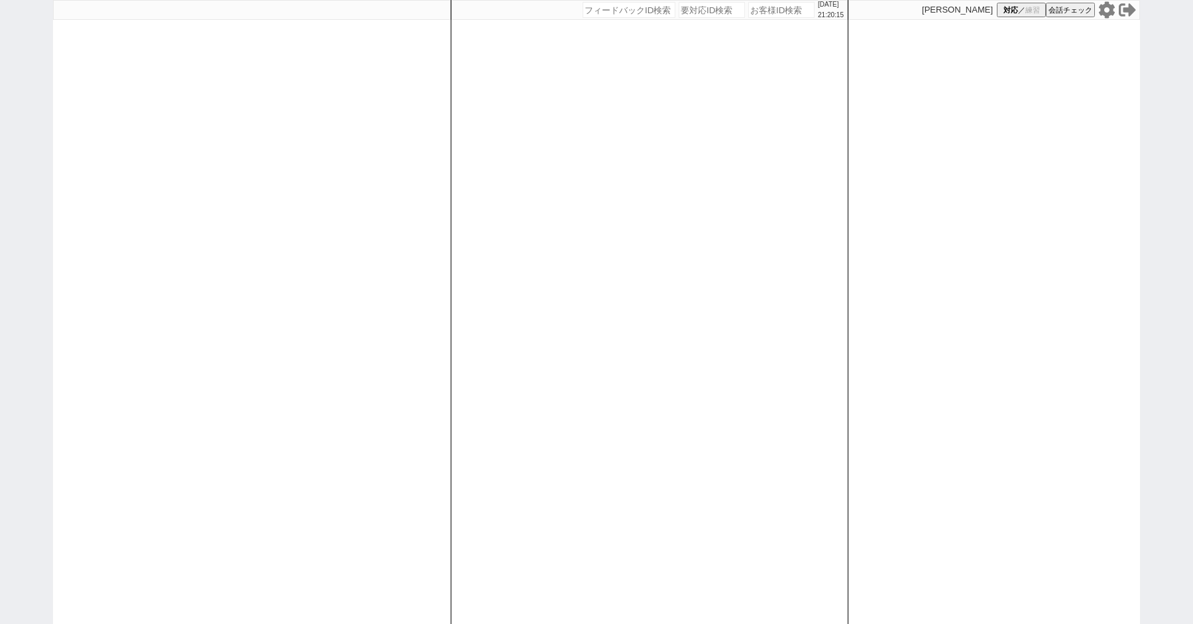
click at [24, 60] on div "[DATE] 21:20:15 候補物件を追加してしてください 紹介した物件一覧 他社物件を追加する 空室確認ページに追加・削除 紹介した物件一覧 他社物件を…" at bounding box center [596, 312] width 1193 height 624
paste input "610962"
type input "610962"
select select
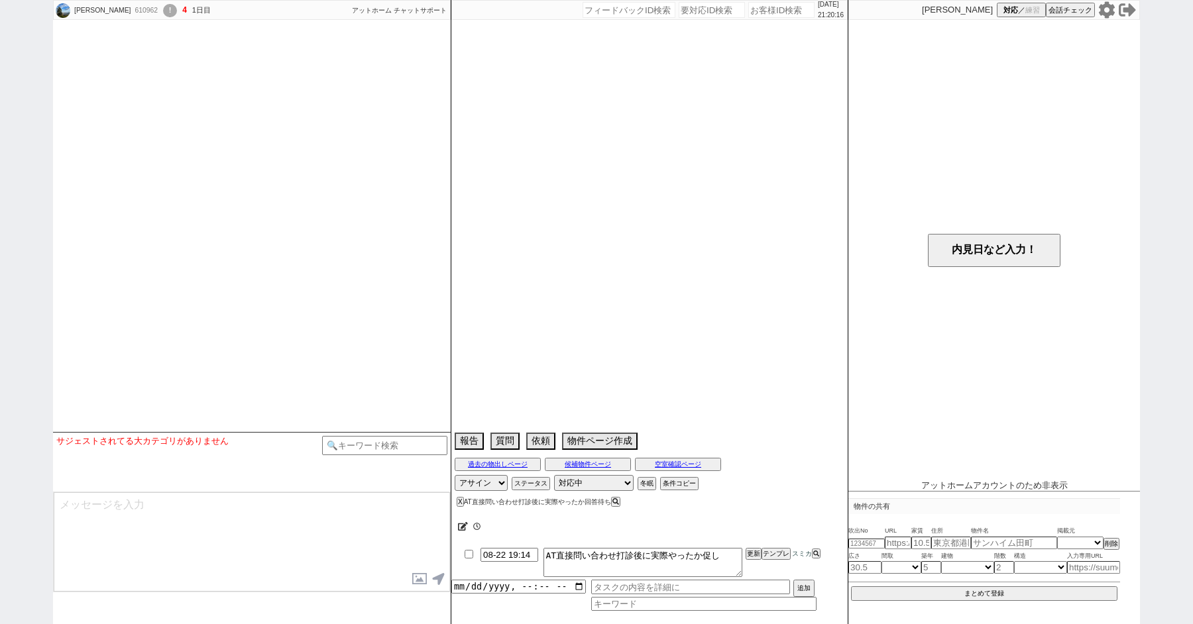
scroll to position [2094, 0]
select select "2025"
select select "8"
select select "29"
select select "6"
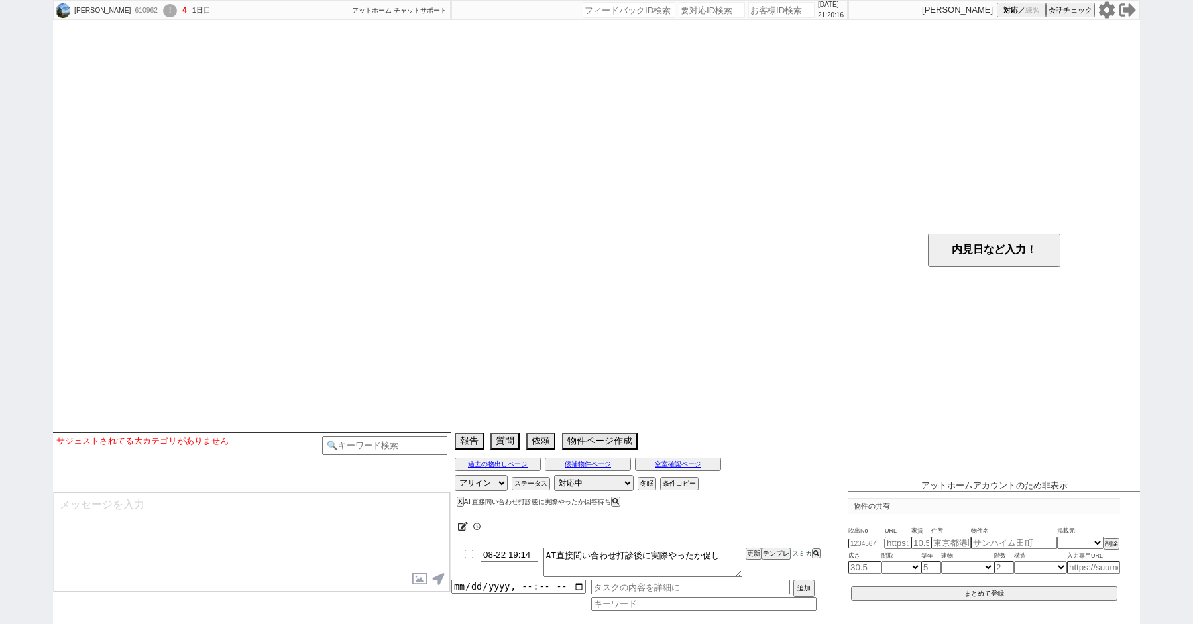
select select "23"
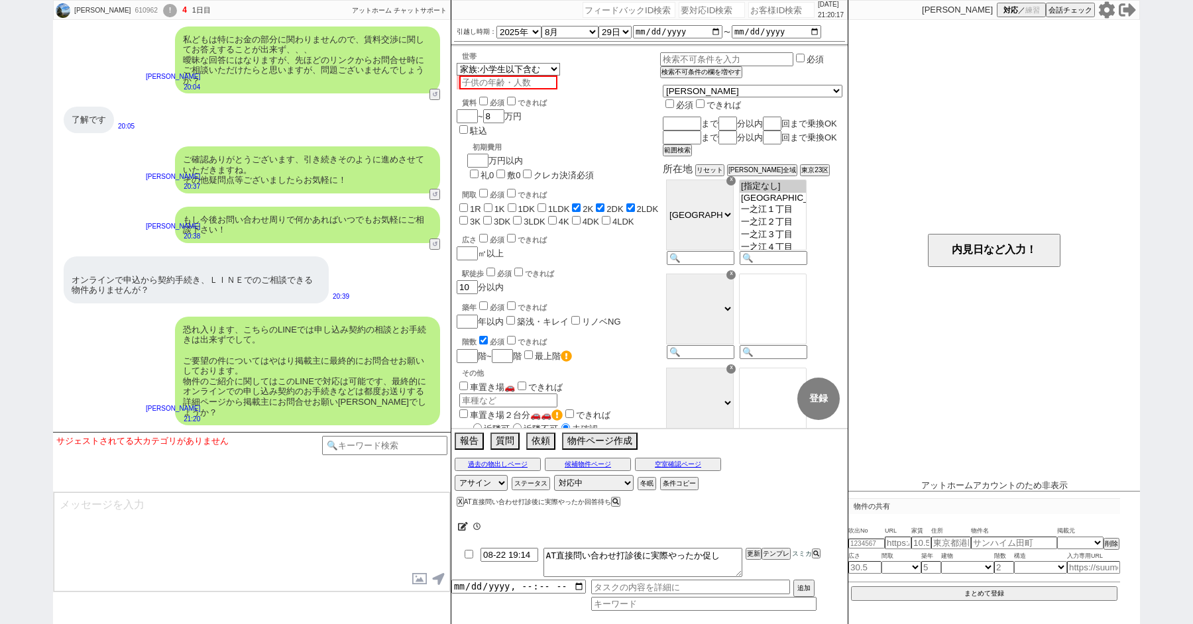
click at [163, 9] on div "!" at bounding box center [170, 10] width 14 height 13
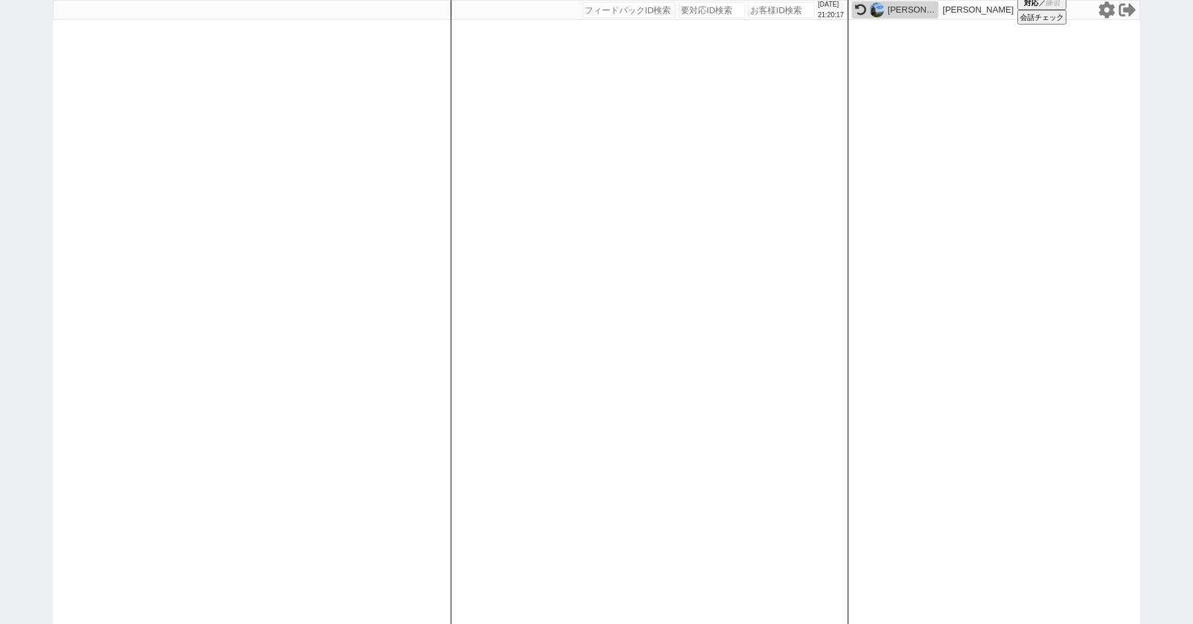
click at [10, 113] on div "[DATE] 21:20:17 候補物件を追加してしてください 紹介した物件一覧 他社物件を追加する 空室確認ページに追加・削除 紹介した物件一覧 他社物件を…" at bounding box center [596, 312] width 1193 height 624
select select "100"
select select "1"
select select "6"
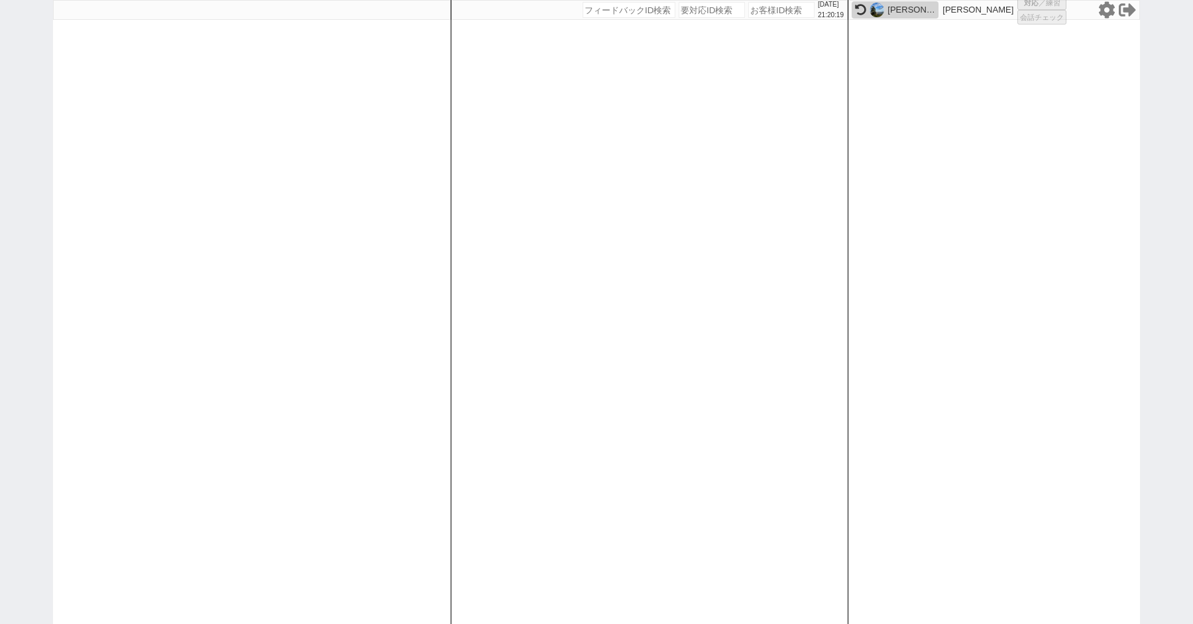
select select "2"
select select "5"
select select
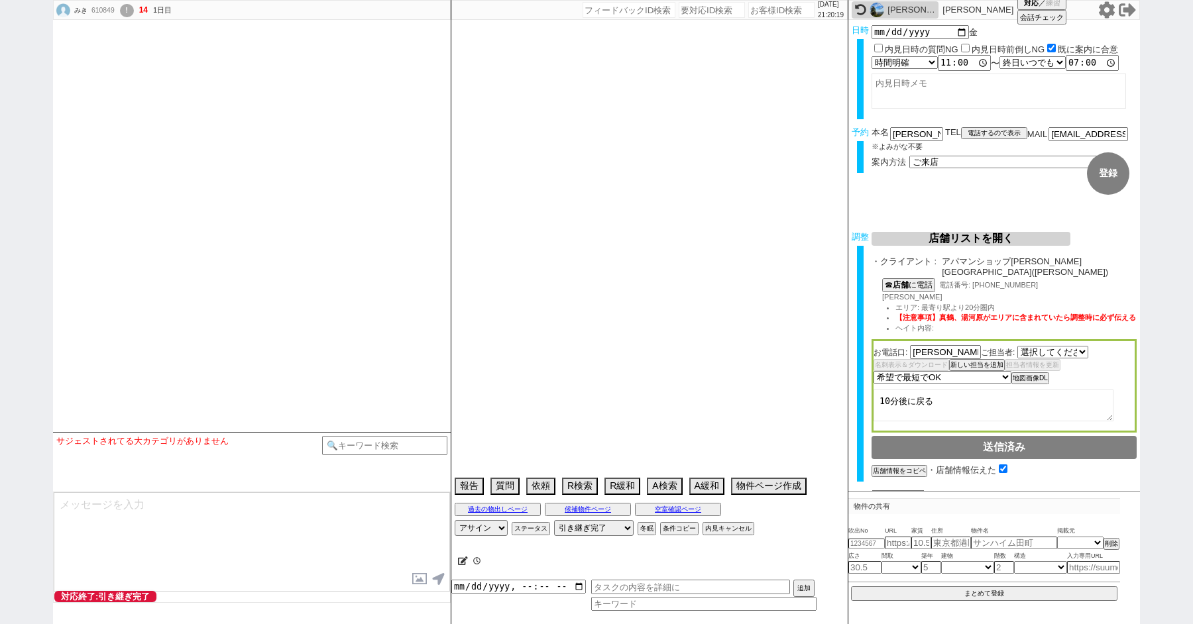
type textarea "他社いくつか回っているが、[PERSON_NAME]は回ってない"
select select "2797"
select select
select select "2025"
select select "8"
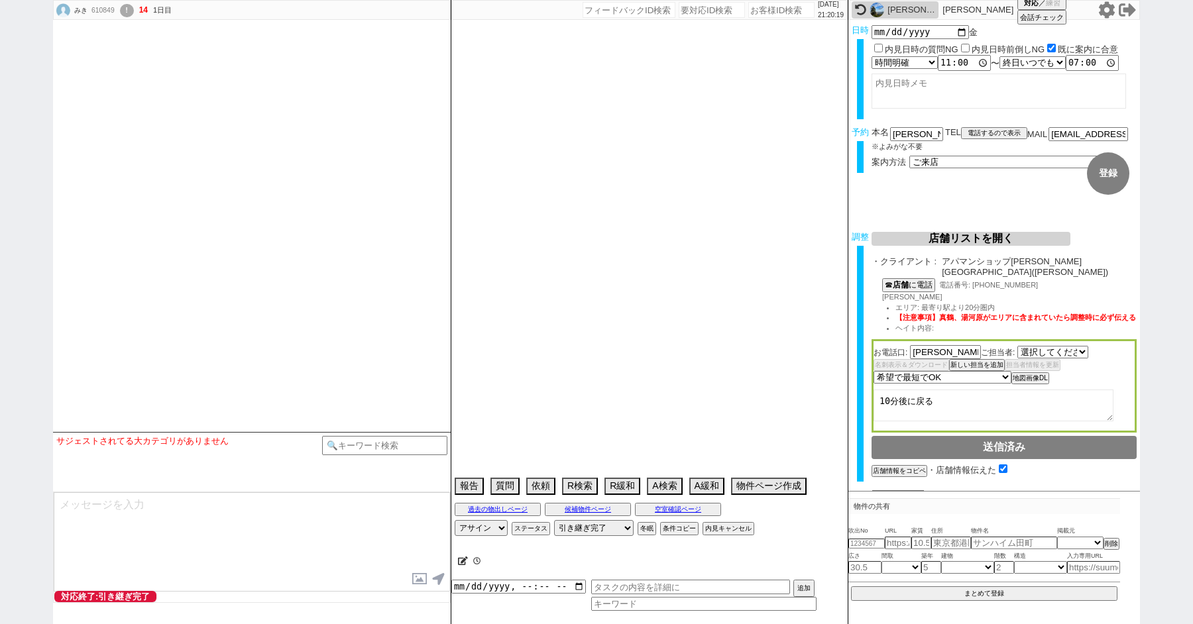
select select "36"
select select "0"
select select "14"
select select "113"
select select "115"
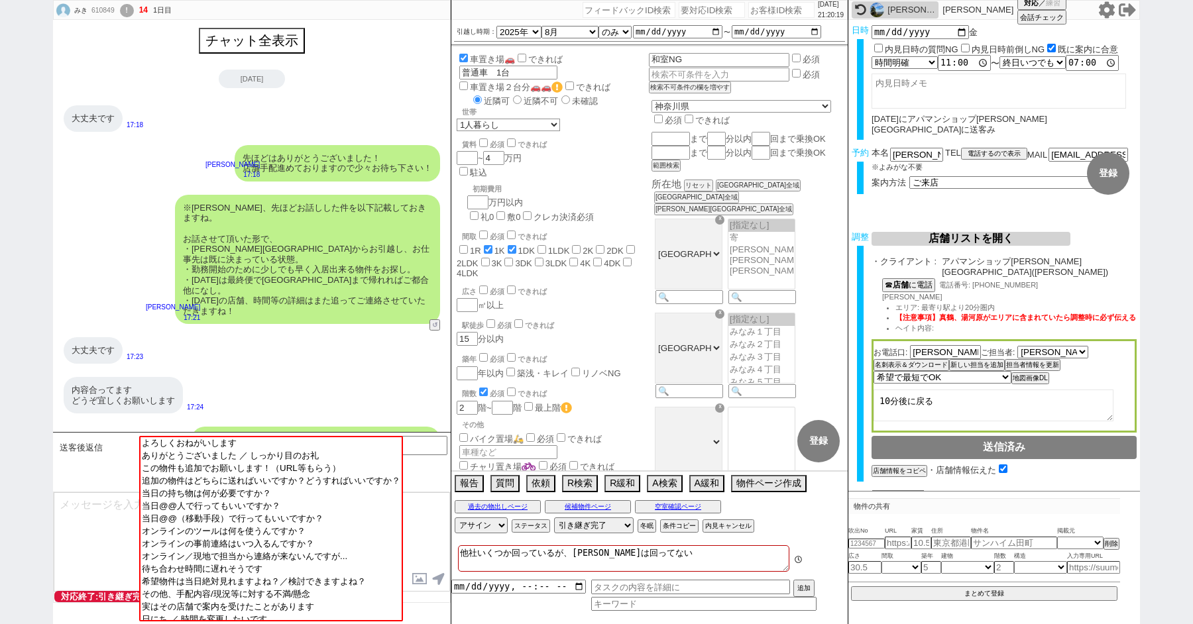
scroll to position [1253, 0]
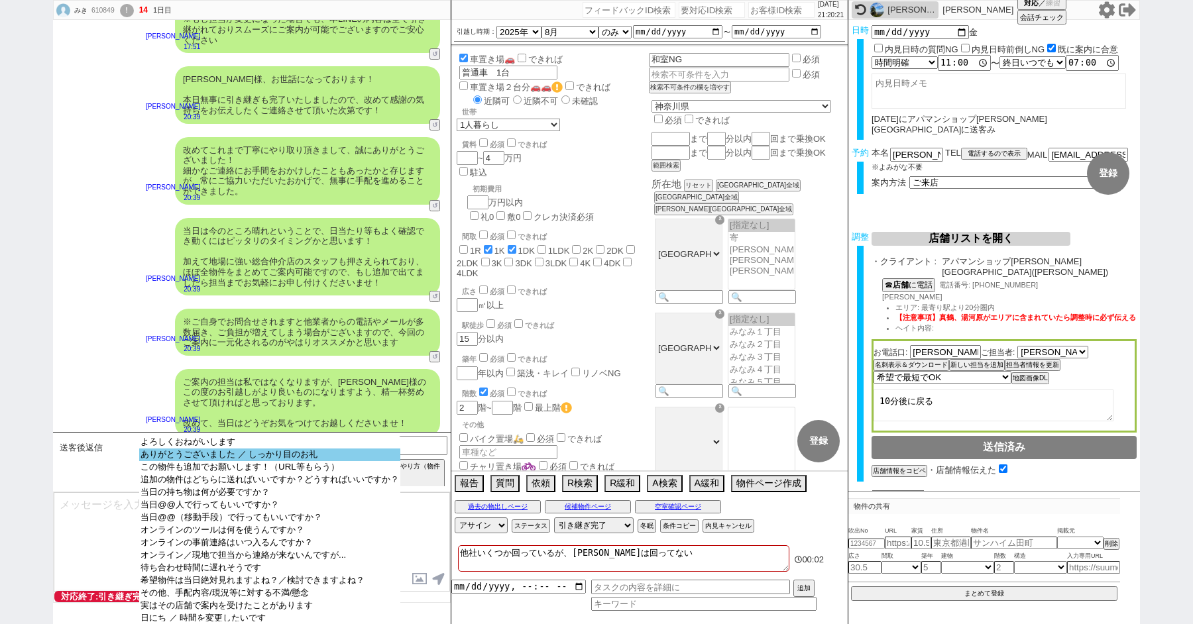
select select "ありがとうございました ／ しっかり目のお礼"
click at [172, 461] on option "ありがとうございました ／ しっかり目のお礼" at bounding box center [269, 467] width 261 height 13
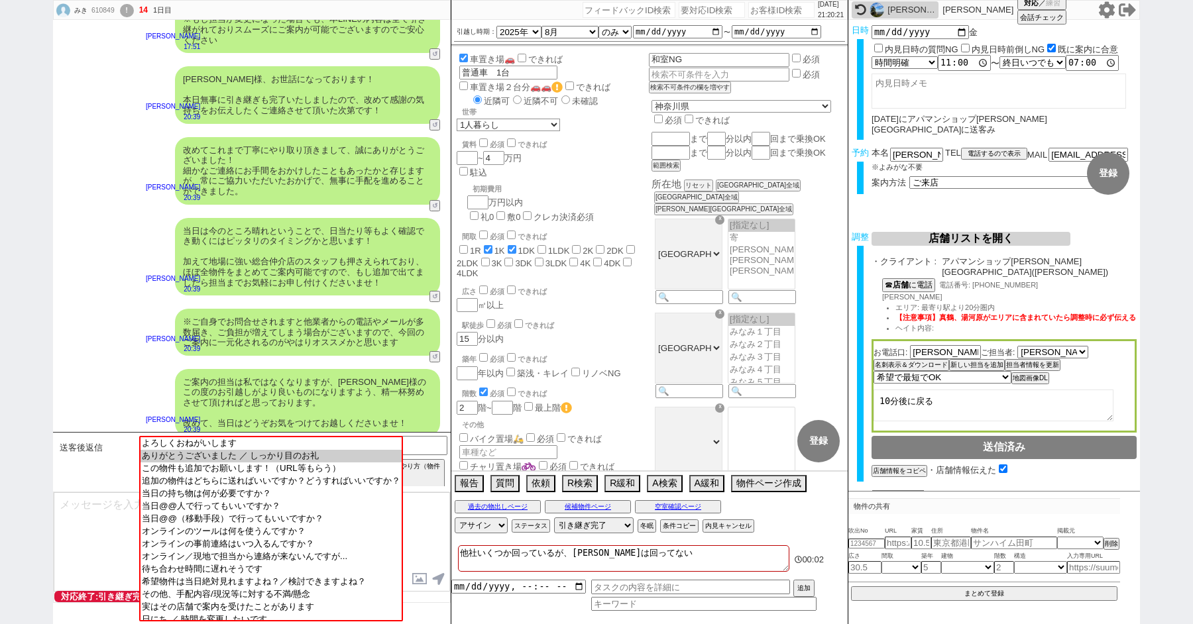
type textarea "いえ、よろしくお願いいたします！"
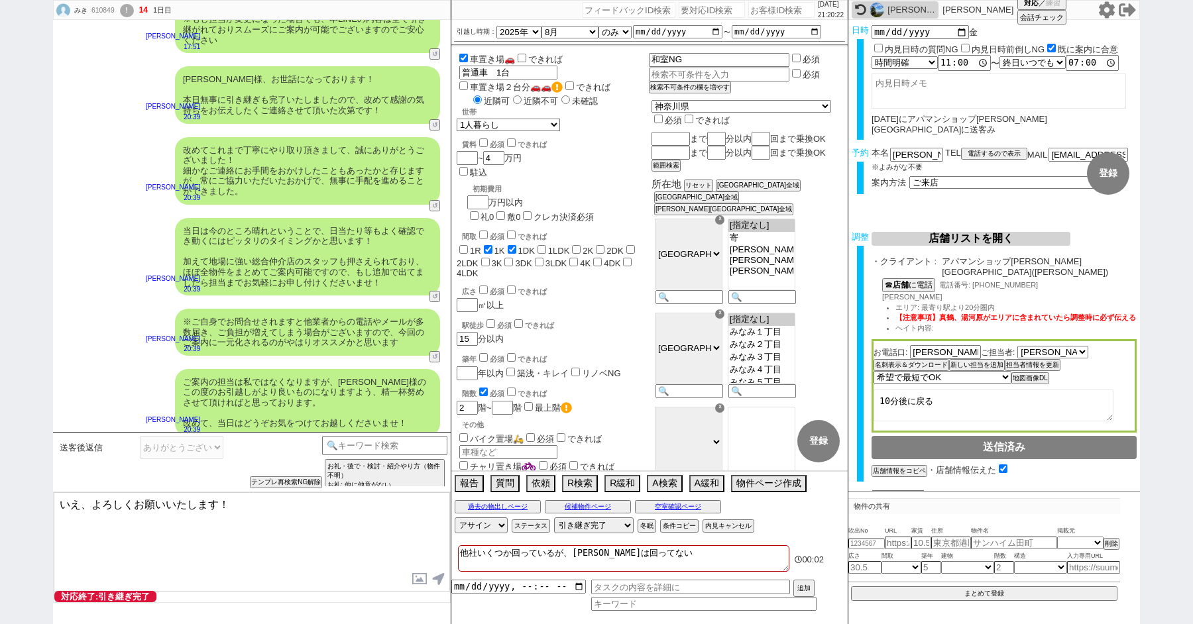
click at [168, 542] on textarea "いえ、よろしくお願いいたします！" at bounding box center [252, 541] width 396 height 99
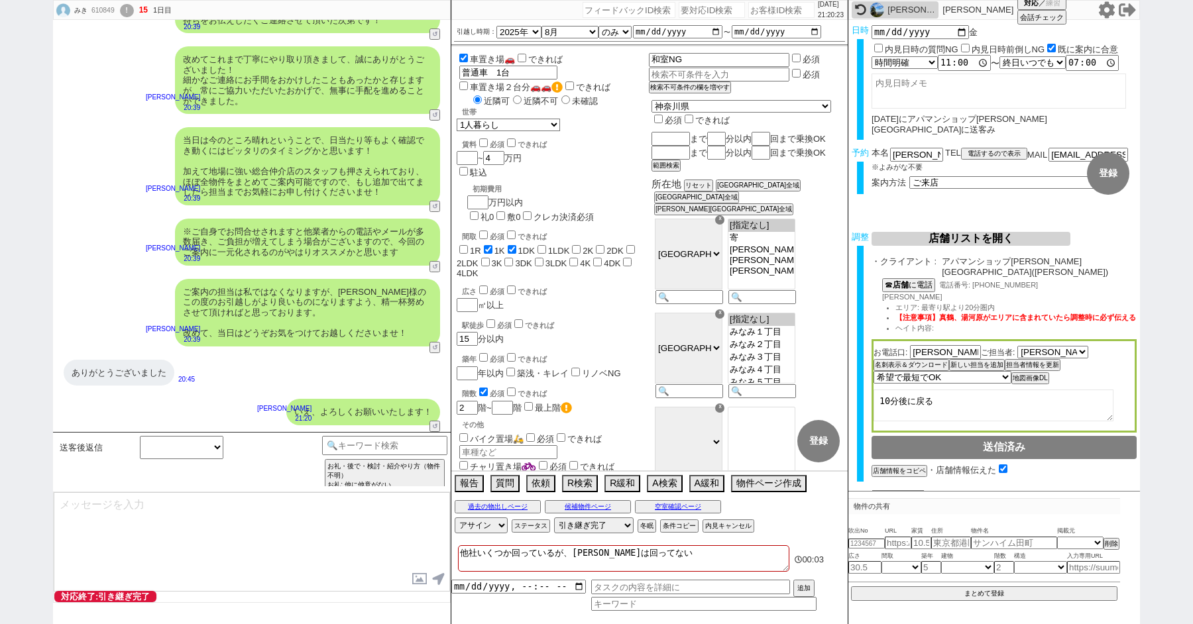
scroll to position [1091, 0]
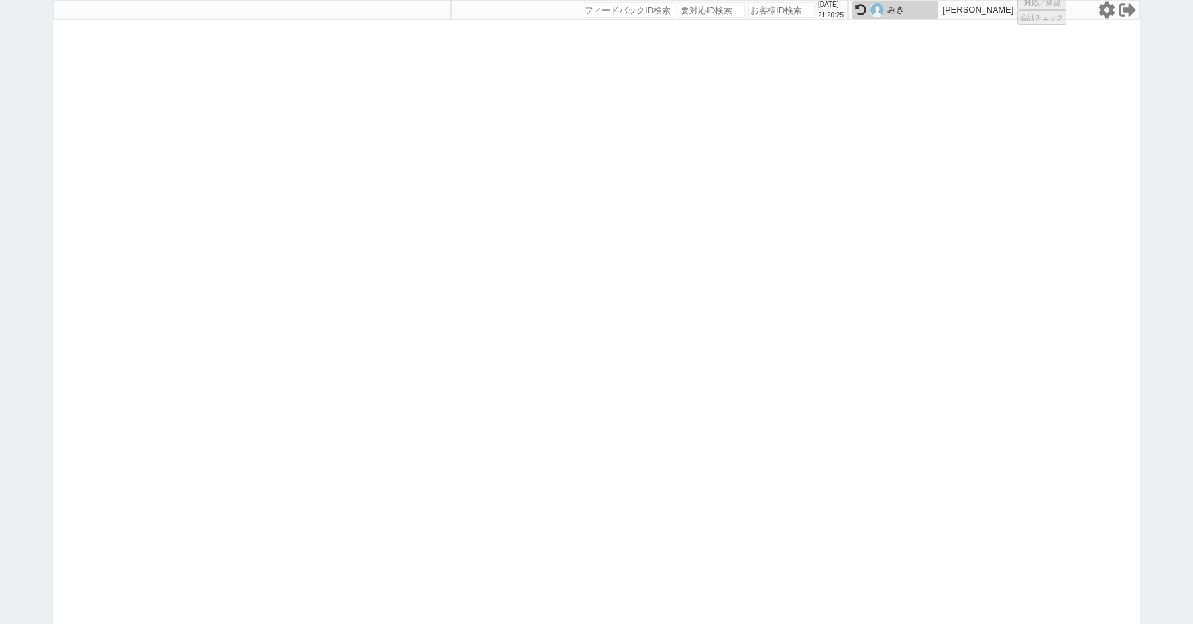
select select "100"
select select "2"
select select "1"
select select "2"
select select "5"
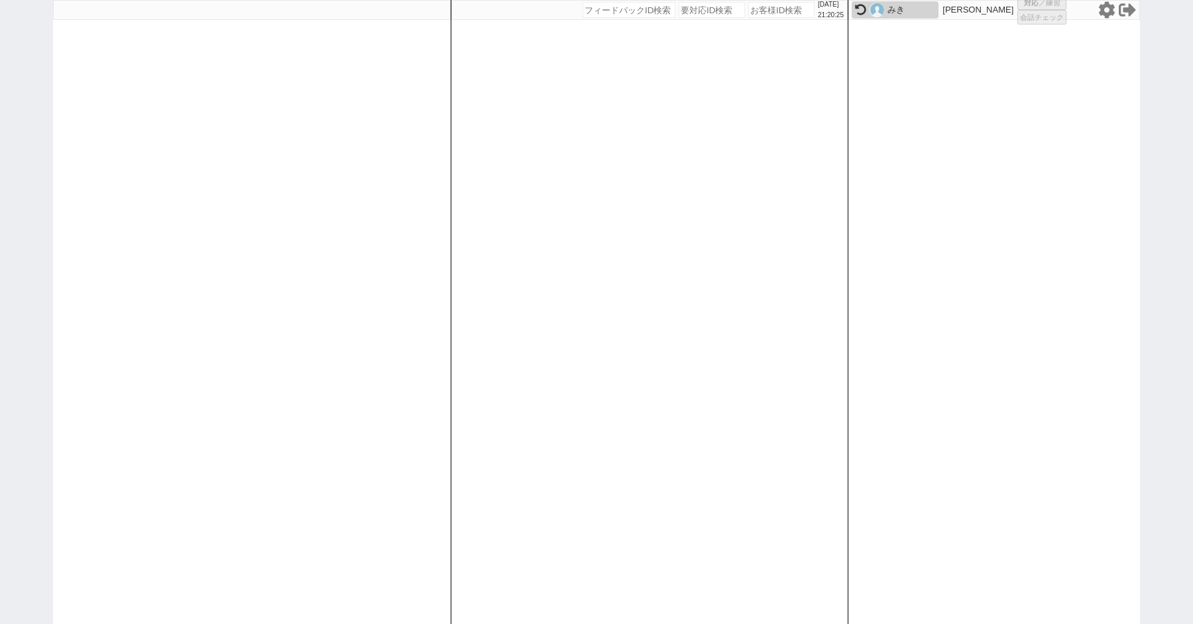
select select "8"
select select
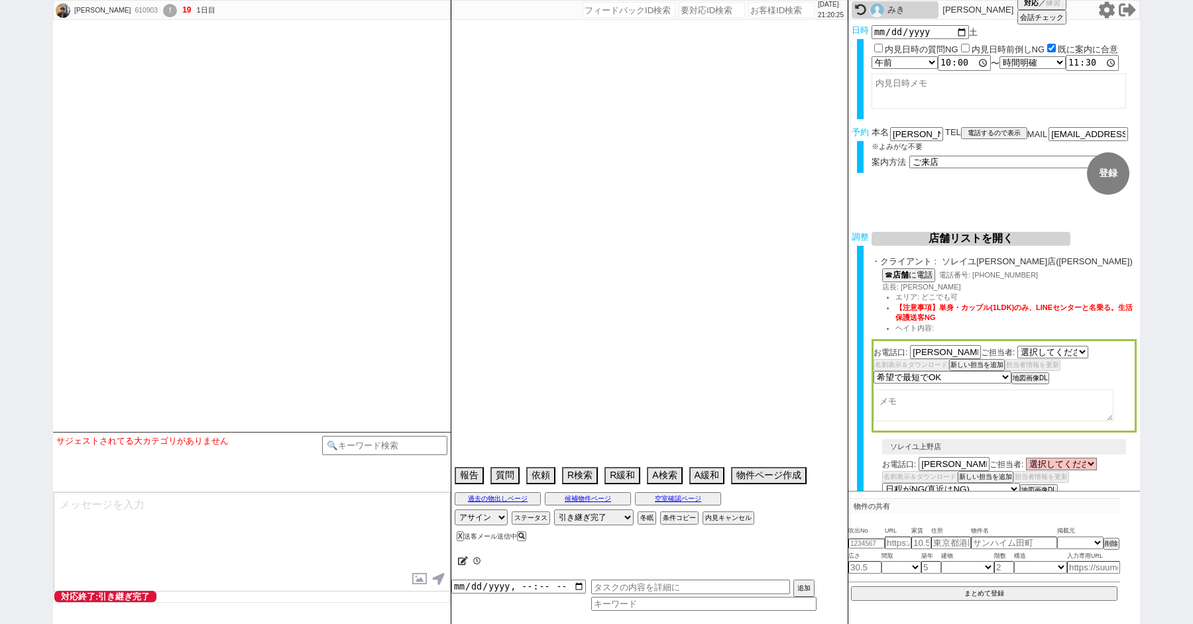
select select "[DATE]"
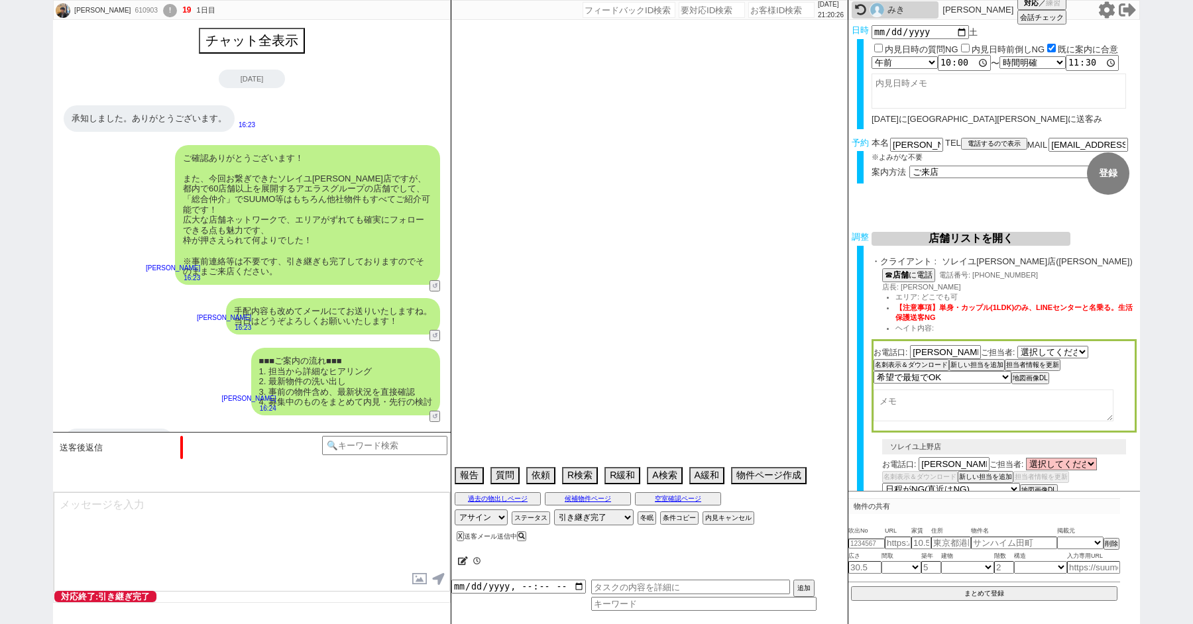
scroll to position [493, 0]
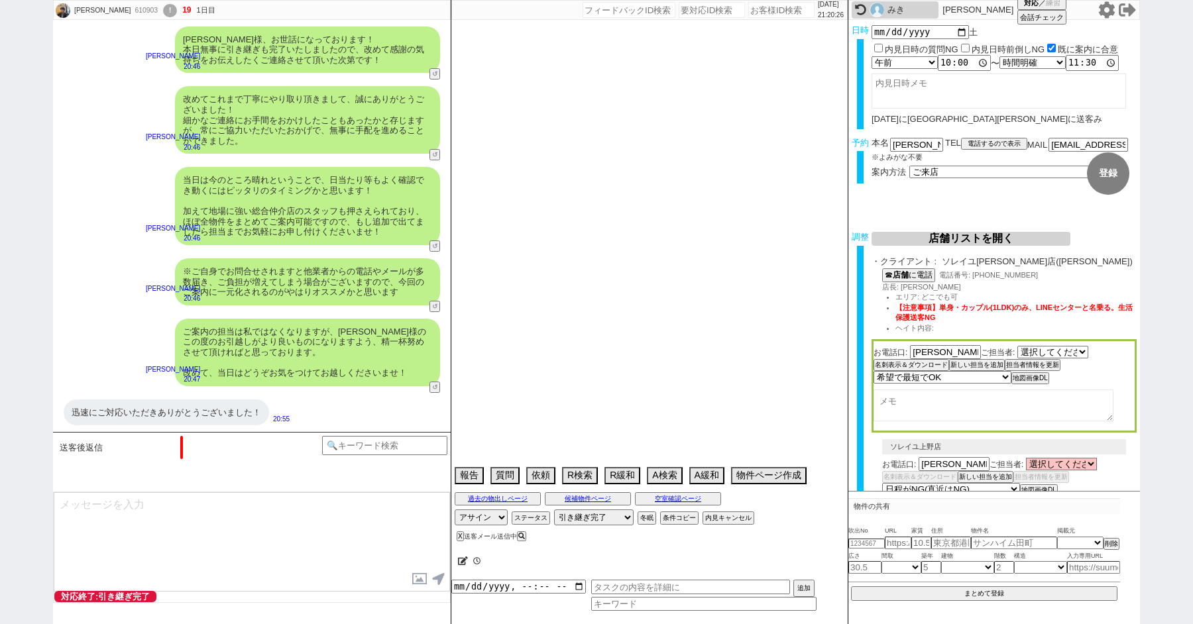
type textarea "45日圏内　　時間短すぎるので余裕ある別日があるならそっちで進めてもOKです"
select select "2025"
select select "10"
select select "36"
select select "0"
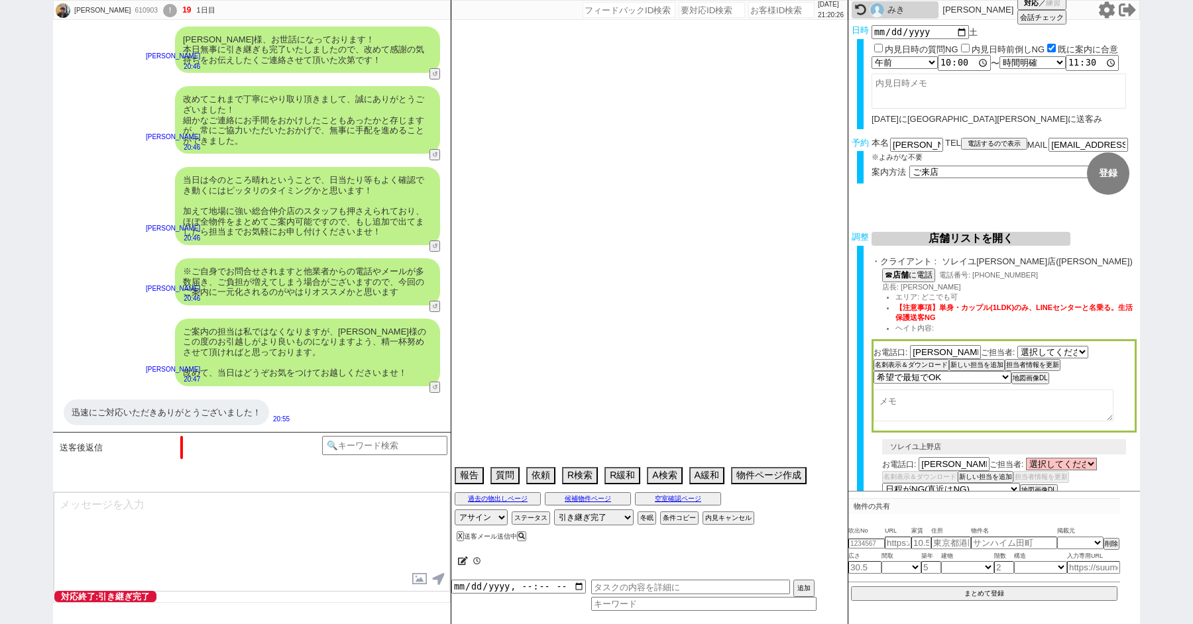
select select "825"
select select "60"
select select "1491"
select select "63"
select select "1535"
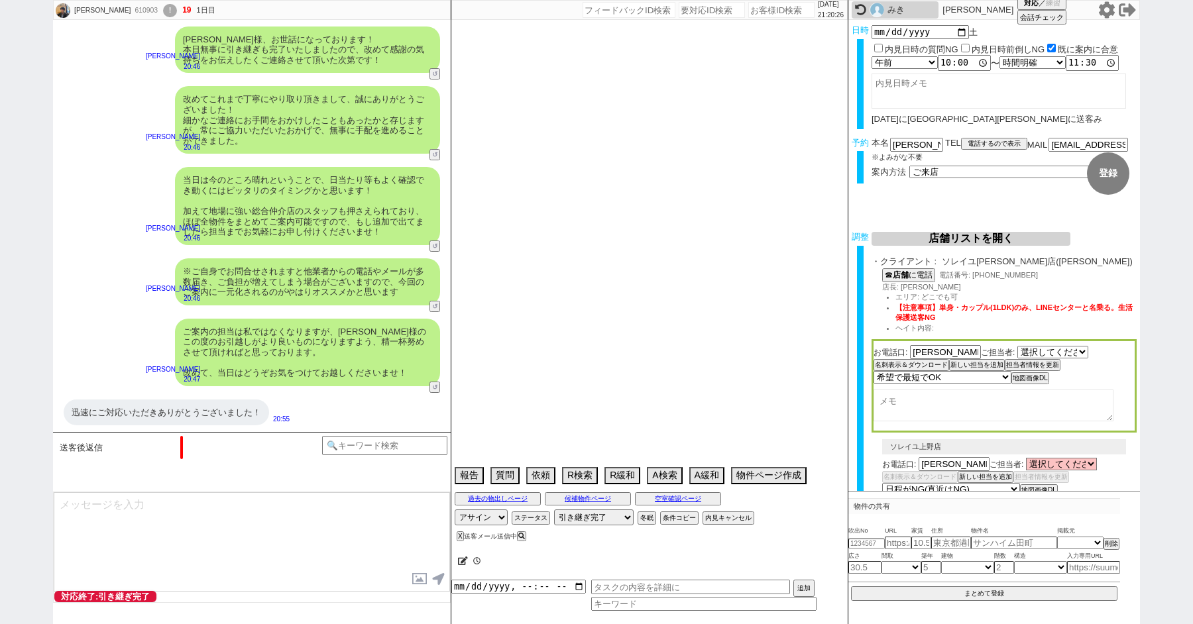
select select "65"
select select "[DATE]"
select select "59"
select select "[DATE]"
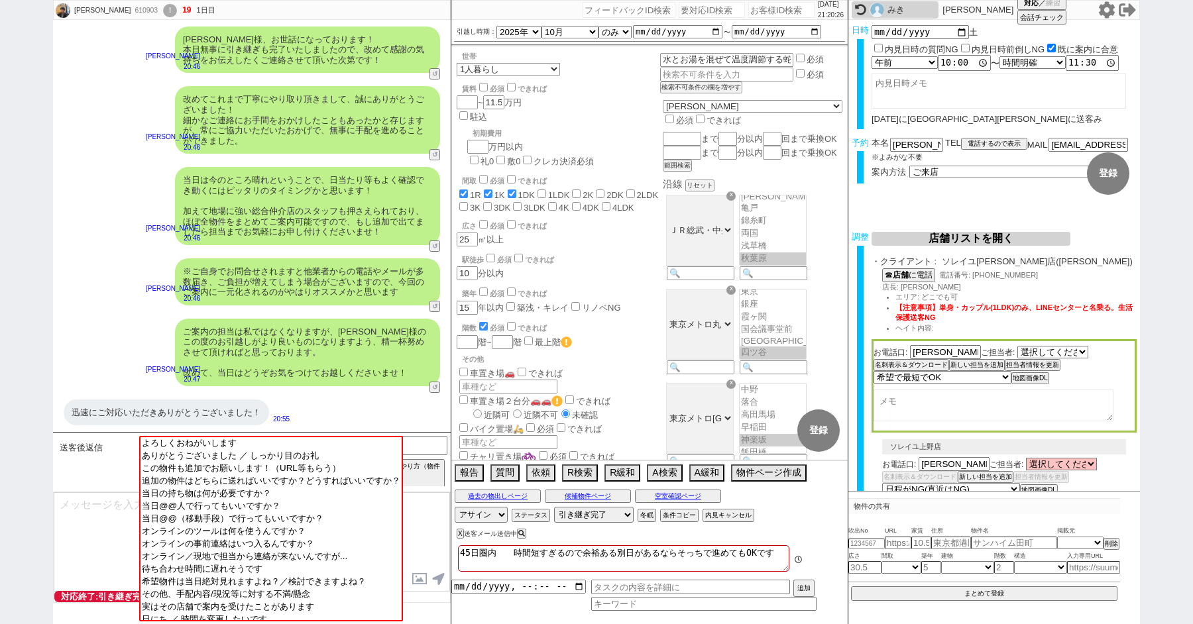
scroll to position [17, 0]
click at [877, 9] on img at bounding box center [876, 10] width 15 height 15
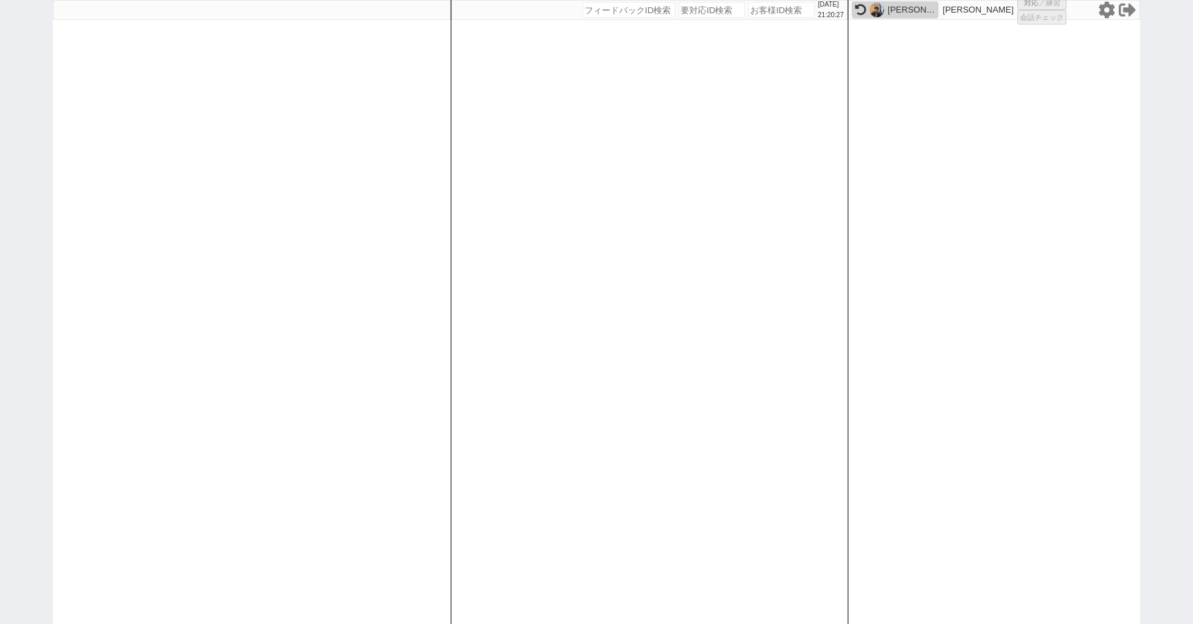
select select "100"
select select "1"
select select "6"
select select "2"
select select "5"
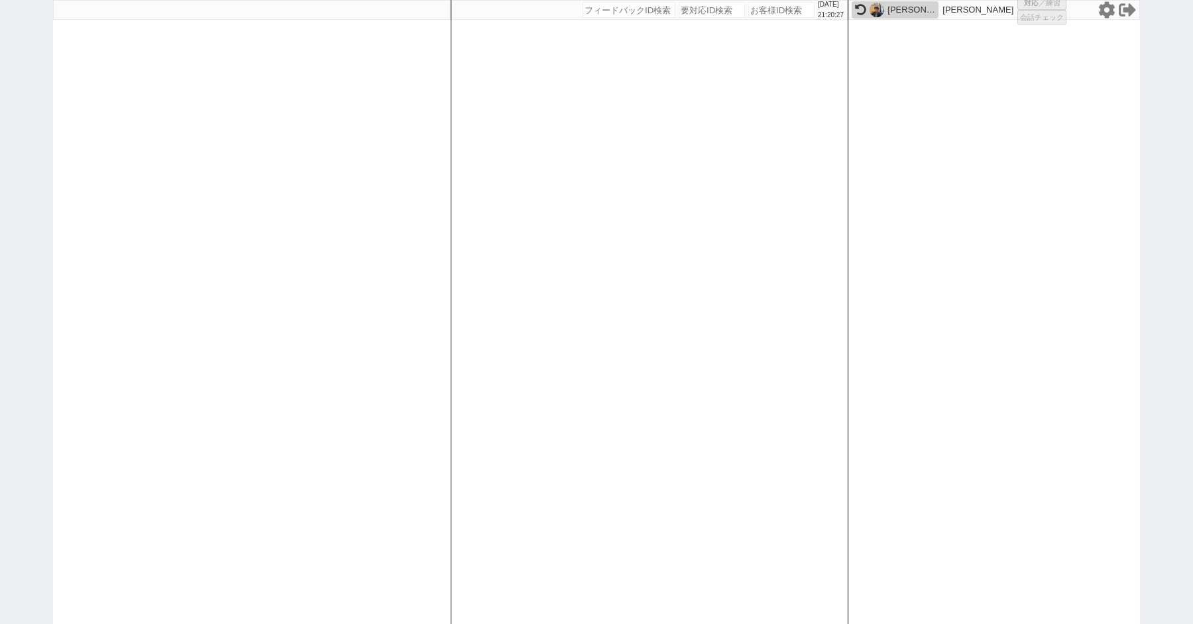
select select
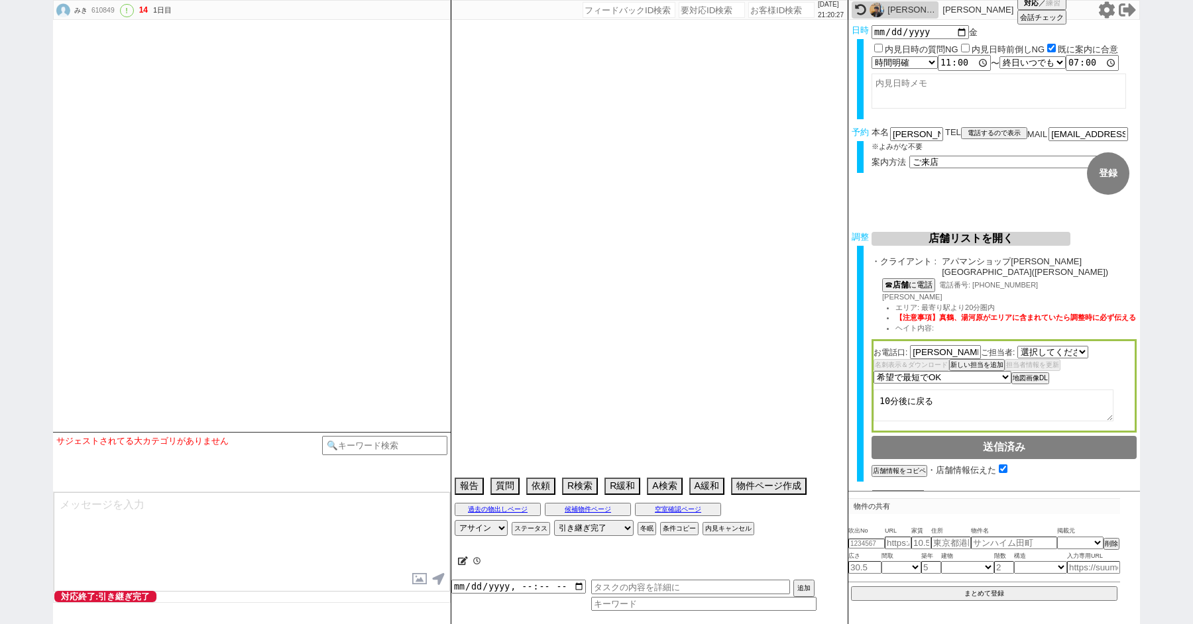
type textarea "他社いくつか回っているが、[PERSON_NAME]は回ってない"
select select "2797"
select select "2025"
select select "8"
select select "36"
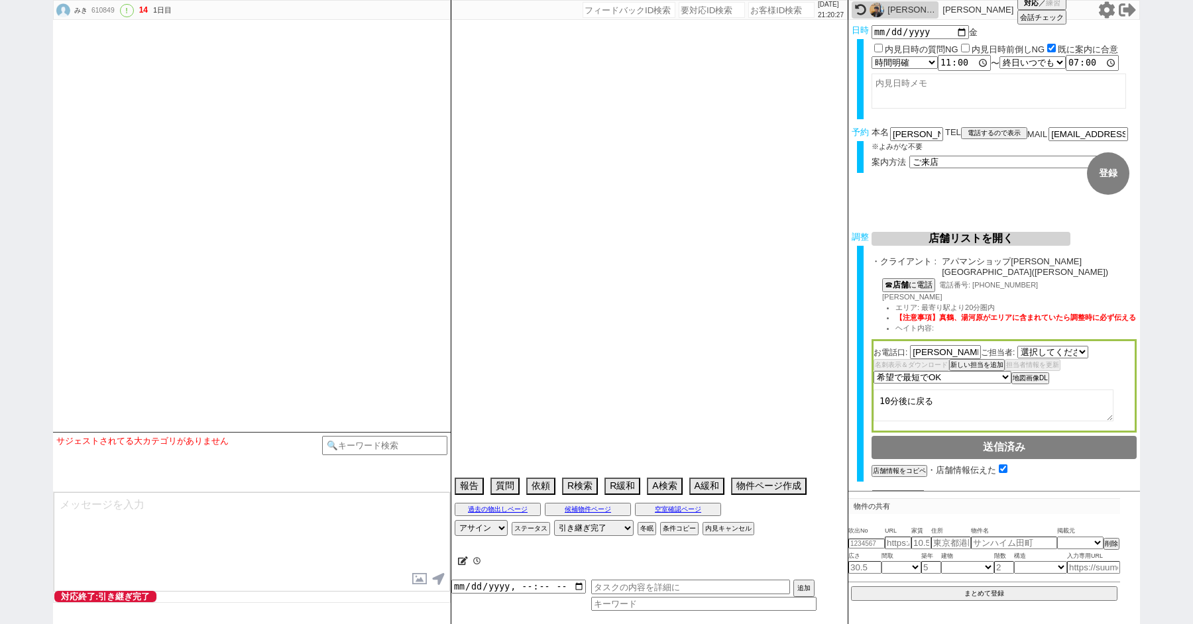
select select "0"
select select "14"
select select "113"
select select "115"
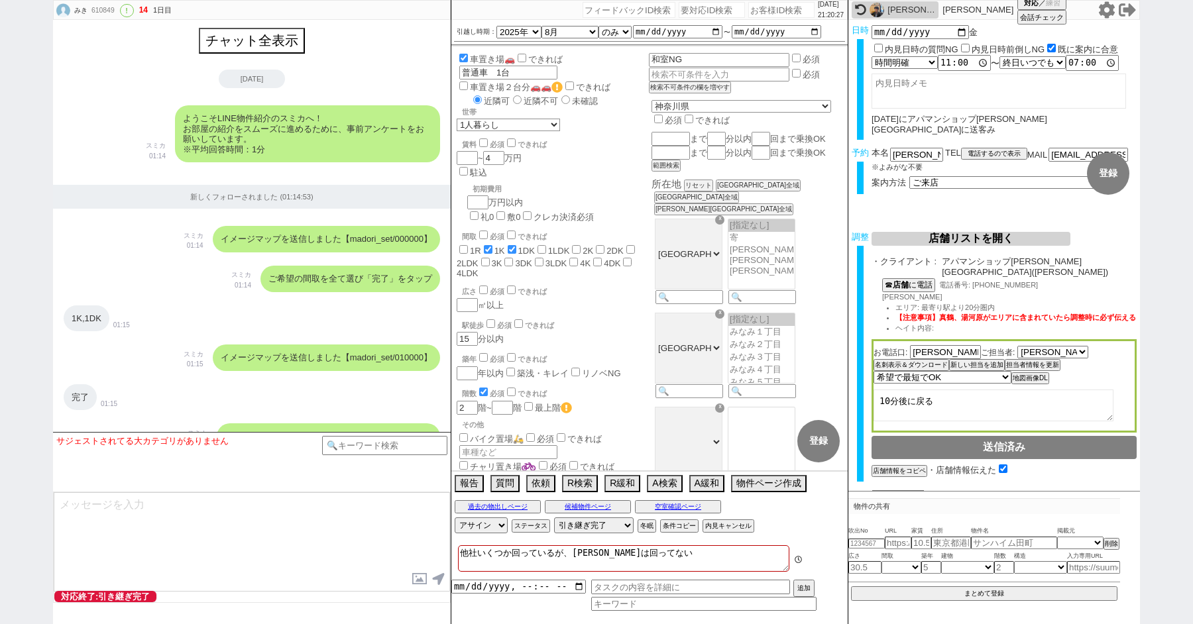
scroll to position [5350, 0]
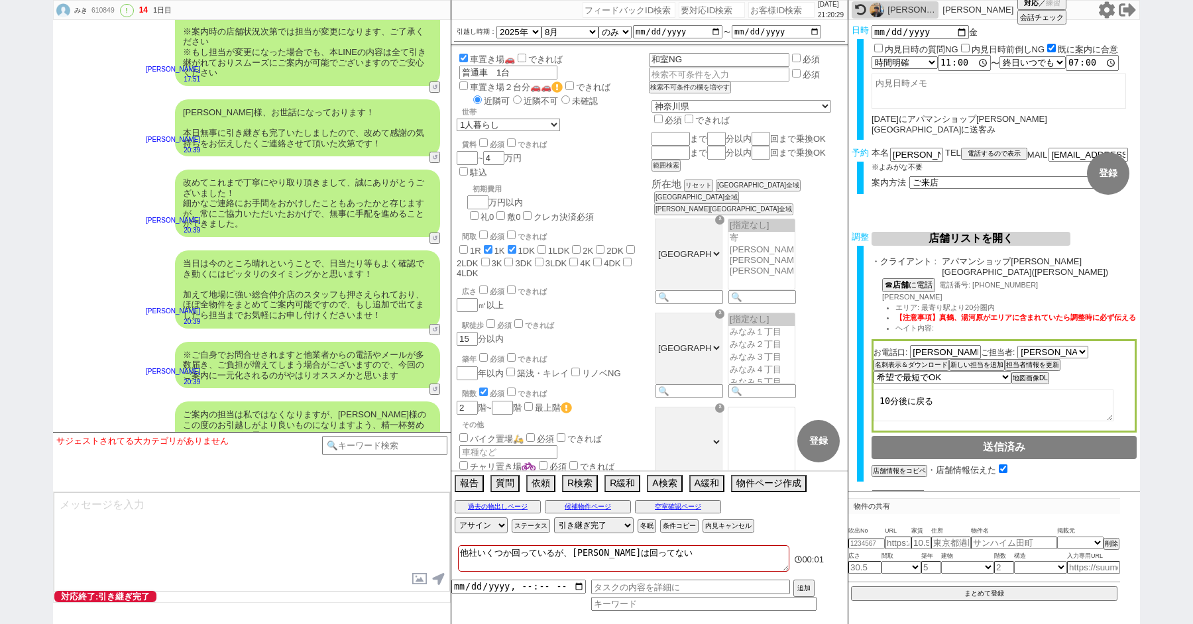
click at [318, 522] on div "いえ、よろしくお願いいたします！" at bounding box center [363, 535] width 154 height 27
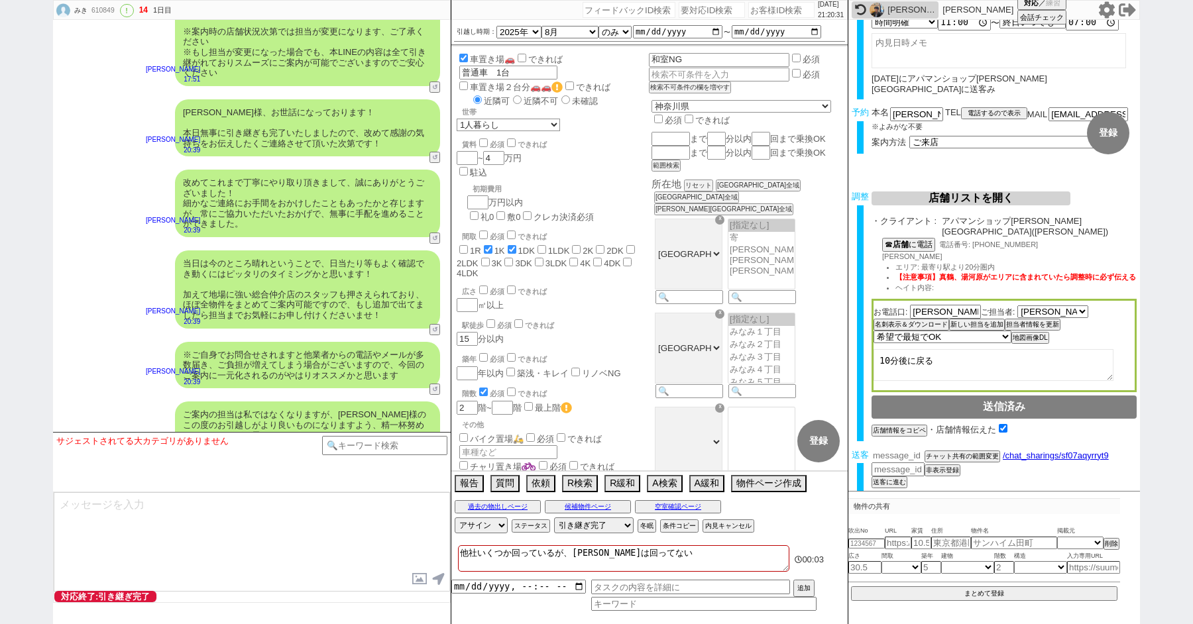
click at [890, 450] on input "number" at bounding box center [897, 455] width 53 height 11
paste input "36825530"
type input "36825530"
click at [940, 455] on button "チャット共有の範囲変更" at bounding box center [960, 459] width 73 height 9
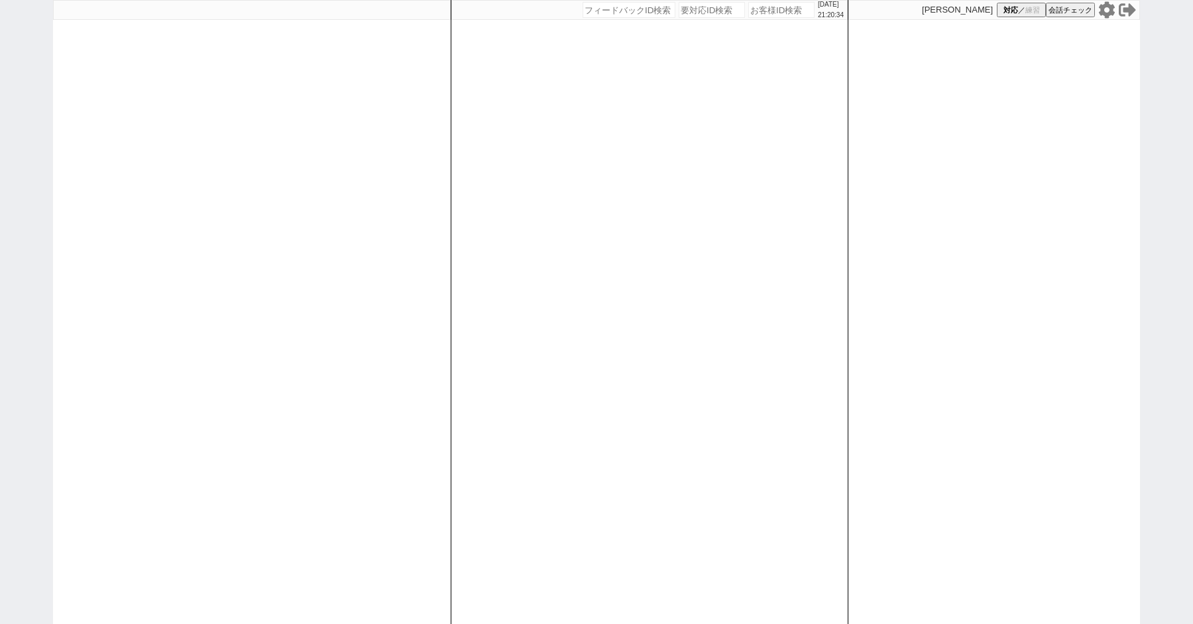
click at [9, 91] on div "[DATE] 21:20:34 候補物件を追加してしてください 紹介した物件一覧 他社物件を追加する 空室確認ページに追加・削除 紹介した物件一覧 他社物件を…" at bounding box center [596, 312] width 1193 height 624
select select
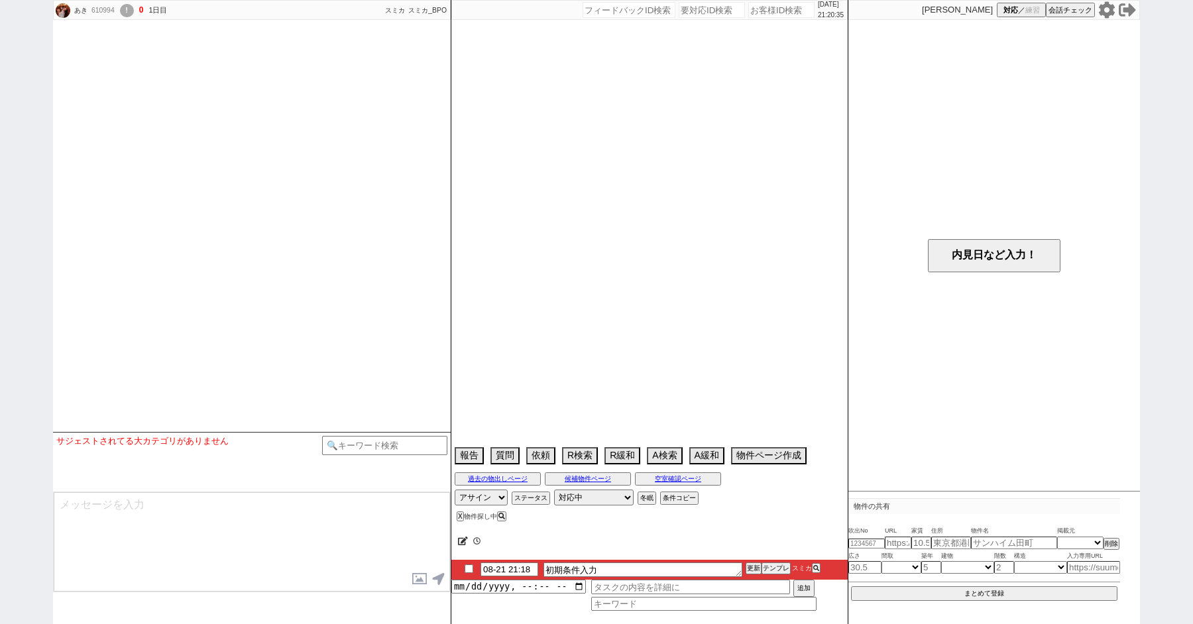
select select
select select "0"
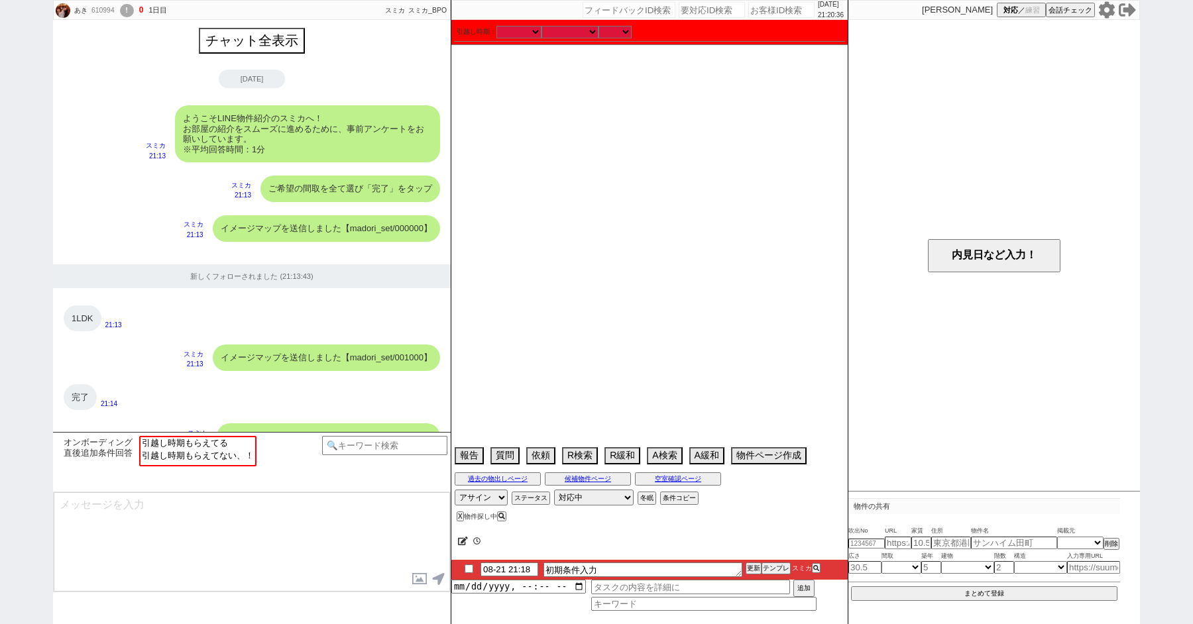
scroll to position [822, 0]
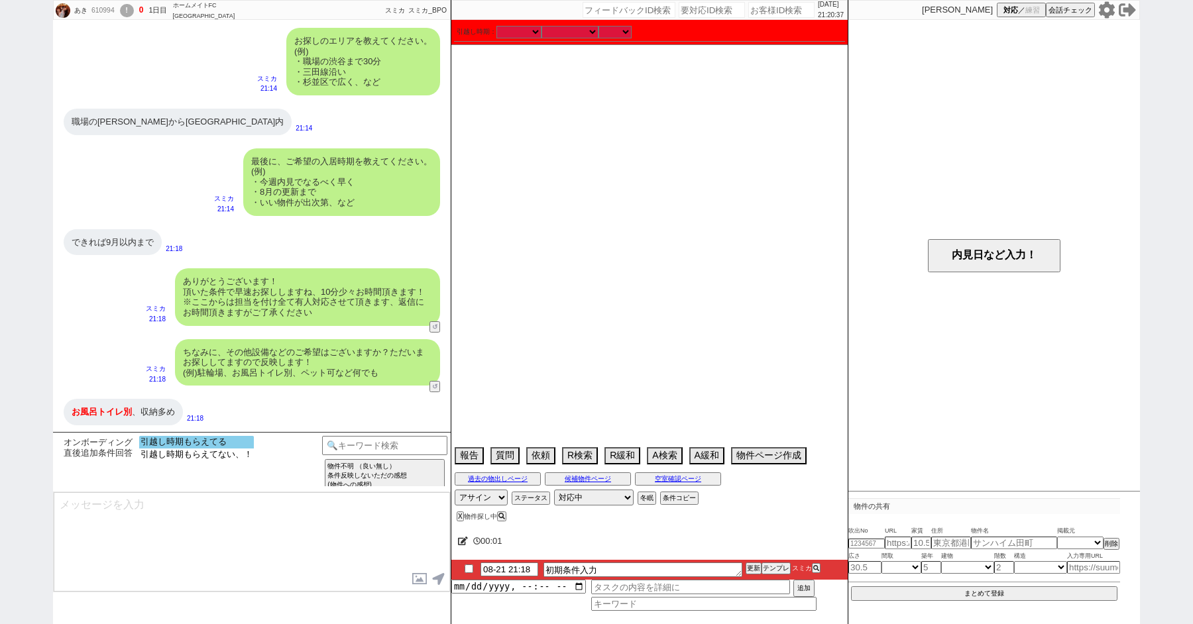
click at [195, 449] on option "引越し時期もらえてる" at bounding box center [196, 455] width 115 height 13
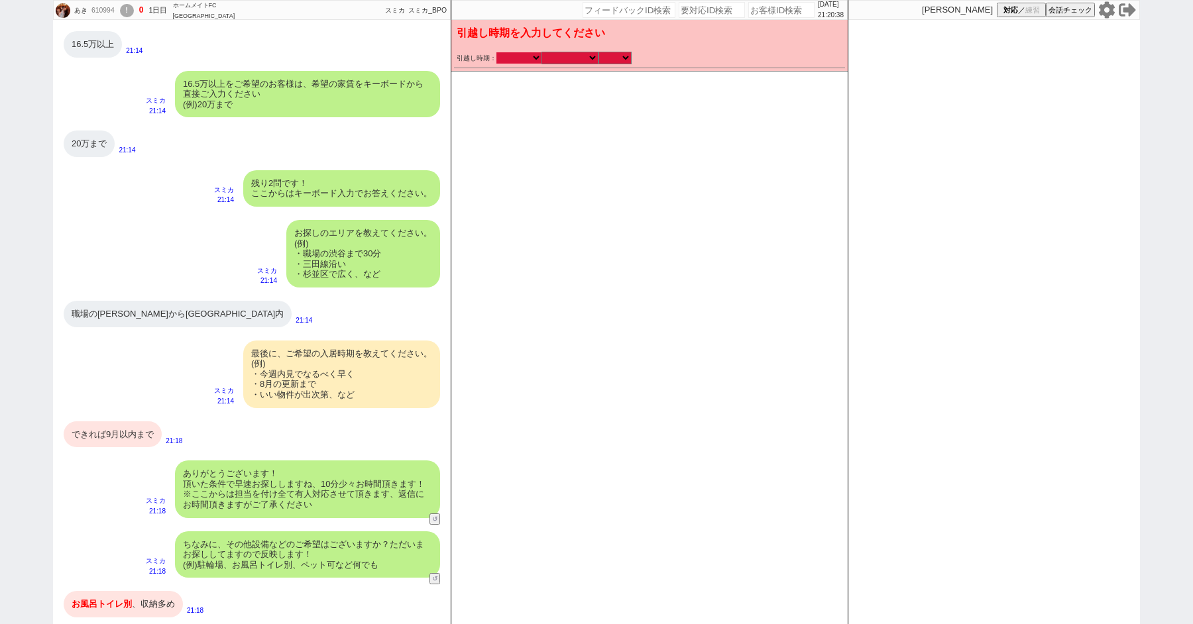
click at [510, 63] on select "2025年 2026年" at bounding box center [518, 57] width 45 height 11
select select "2025"
click at [496, 52] on select "2025年 2026年" at bounding box center [518, 57] width 45 height 11
checkbox input "false"
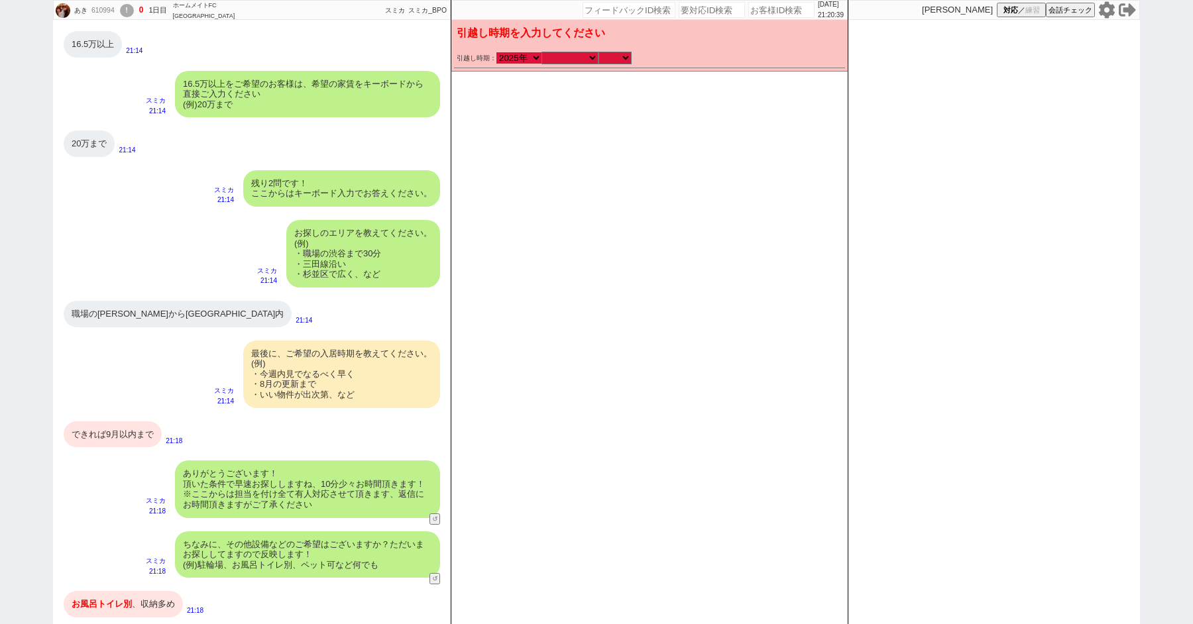
checkbox input "false"
checkbox input "true"
checkbox input "false"
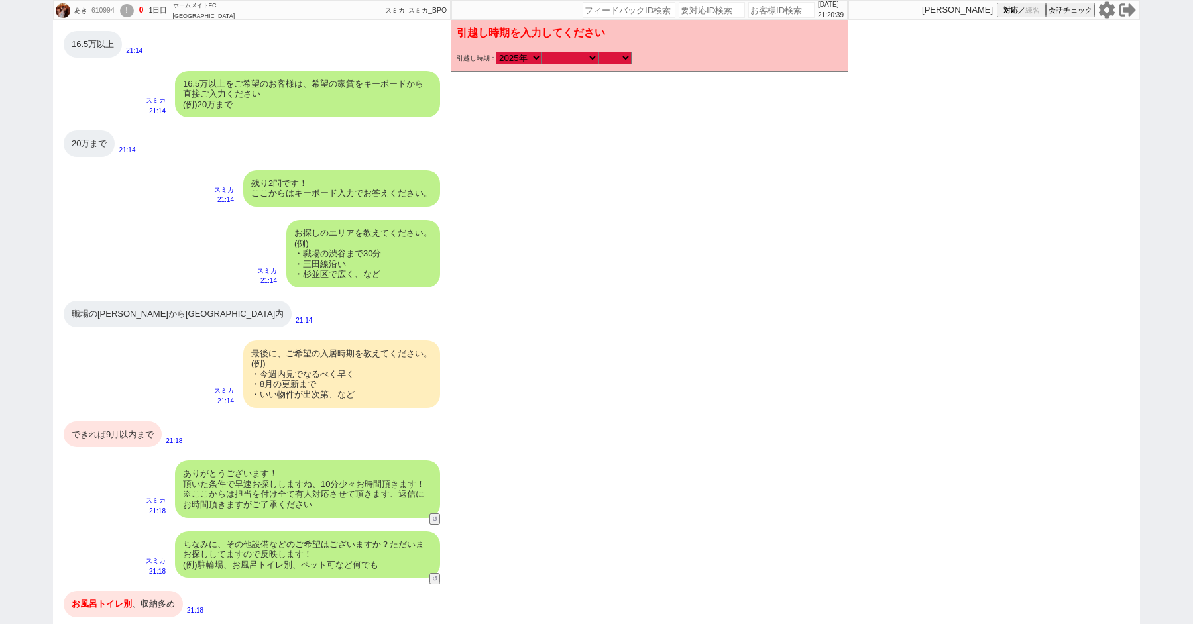
checkbox input "false"
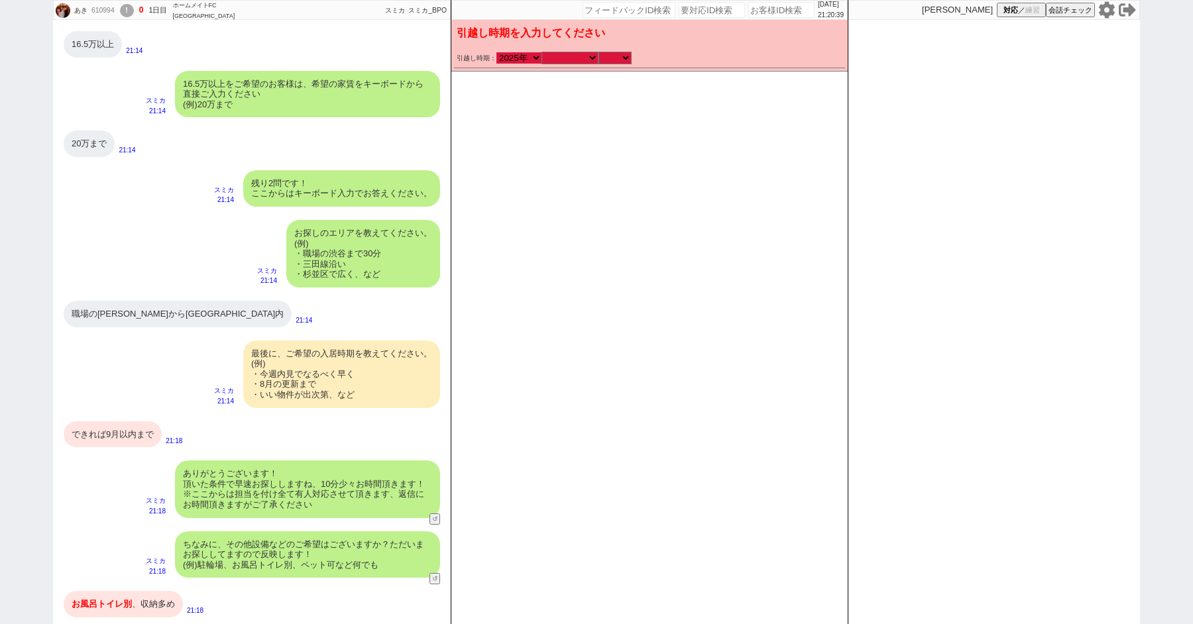
checkbox input "false"
click at [588, 56] on select "なる早 未定 いつでも 物件あれば 年内 来年 1月 2月 3月 4月 5月 6月 7月 8月 9月 10月 11月 12月 春 [PERSON_NAME]" at bounding box center [569, 57] width 57 height 11
select select "9"
click at [541, 52] on select "なる早 未定 いつでも 物件あれば 年内 来年 1月 2月 3月 4月 5月 6月 7月 8月 9月 10月 11月 12月 春 [PERSON_NAME]" at bounding box center [569, 57] width 57 height 11
checkbox input "false"
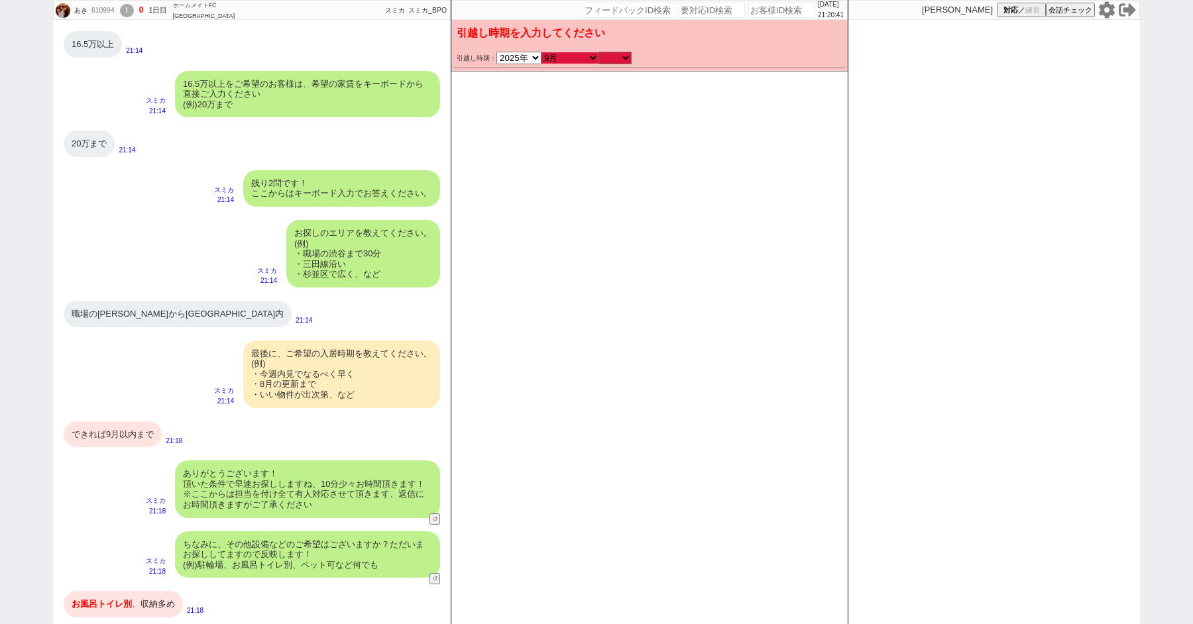
checkbox input "false"
checkbox input "true"
checkbox input "false"
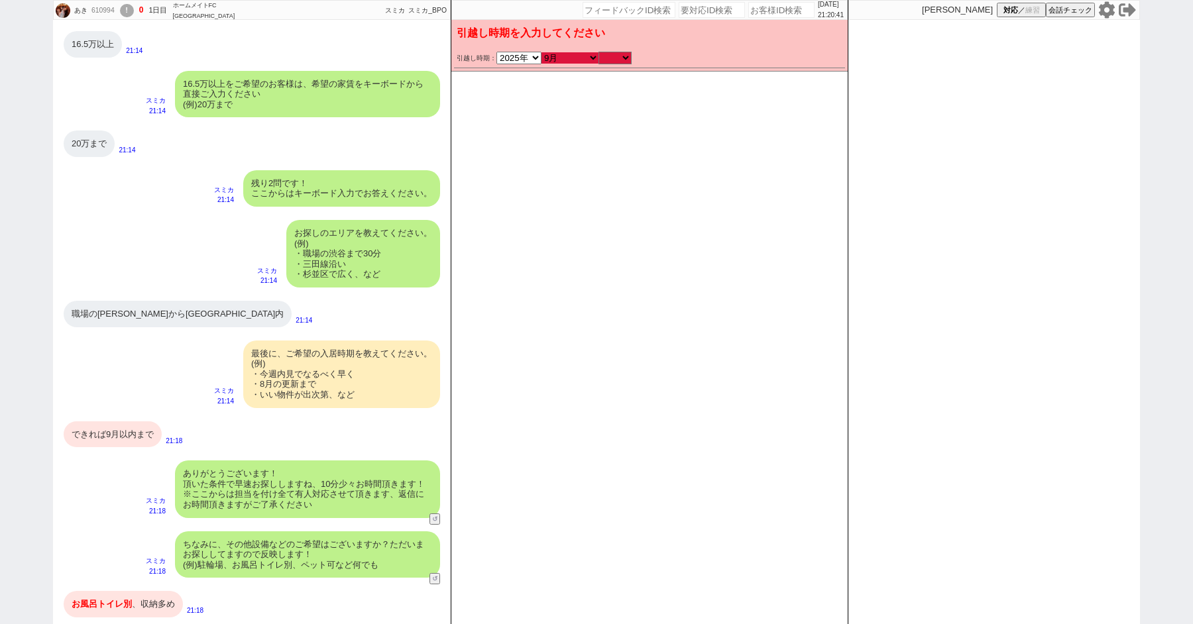
checkbox input "false"
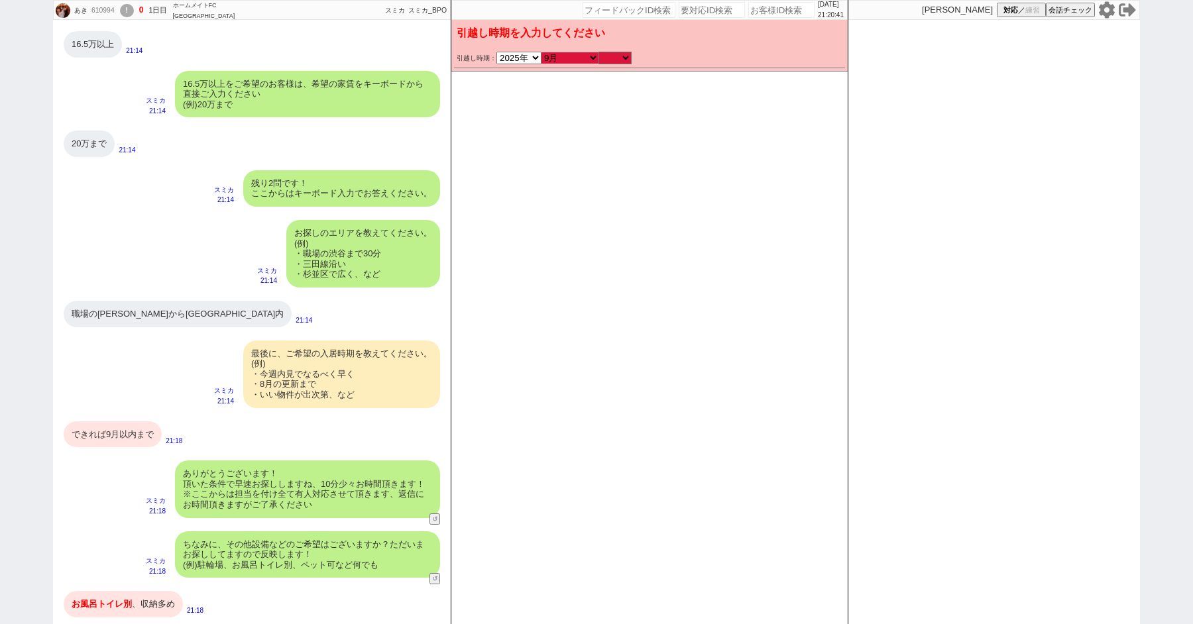
checkbox input "false"
click at [611, 57] on select "のみ 上旬 中旬 下旬 末 まで 1日 2日 3日 4日 5日 6日 7日 8日 9日 10日 11日 12日 13日 14日 15日 16日 17日 18日…" at bounding box center [614, 57] width 33 height 11
select select "36"
click at [598, 52] on select "のみ 上旬 中旬 下旬 末 まで 1日 2日 3日 4日 5日 6日 7日 8日 9日 10日 11日 12日 13日 14日 15日 16日 17日 18日…" at bounding box center [614, 57] width 33 height 11
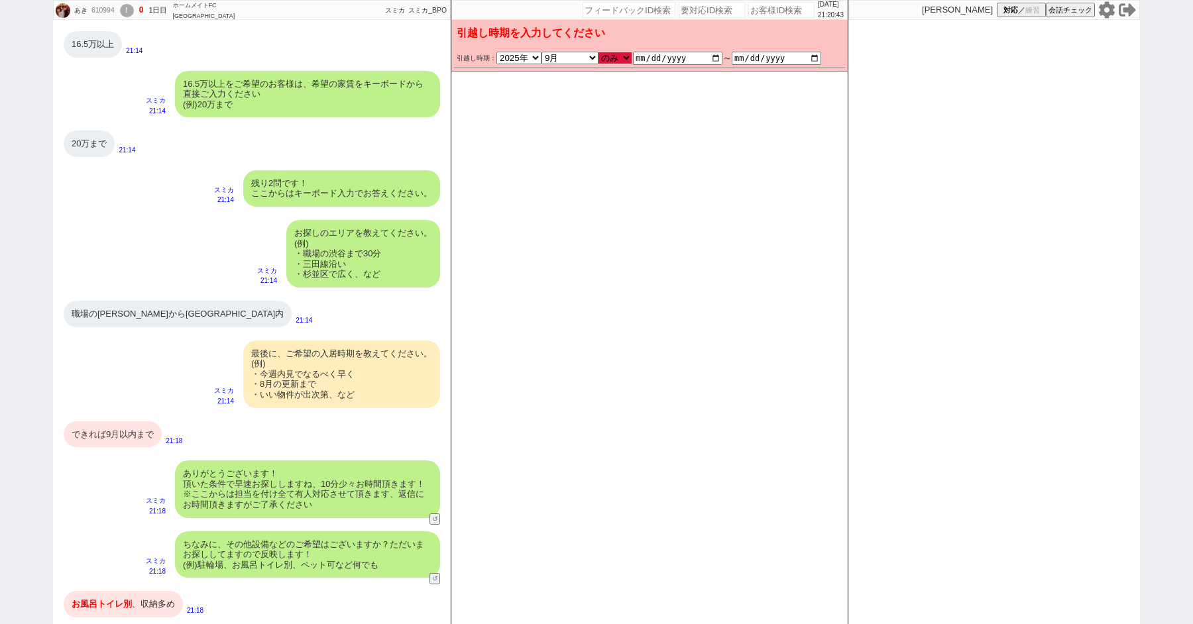
type input "[DATE]"
checkbox input "false"
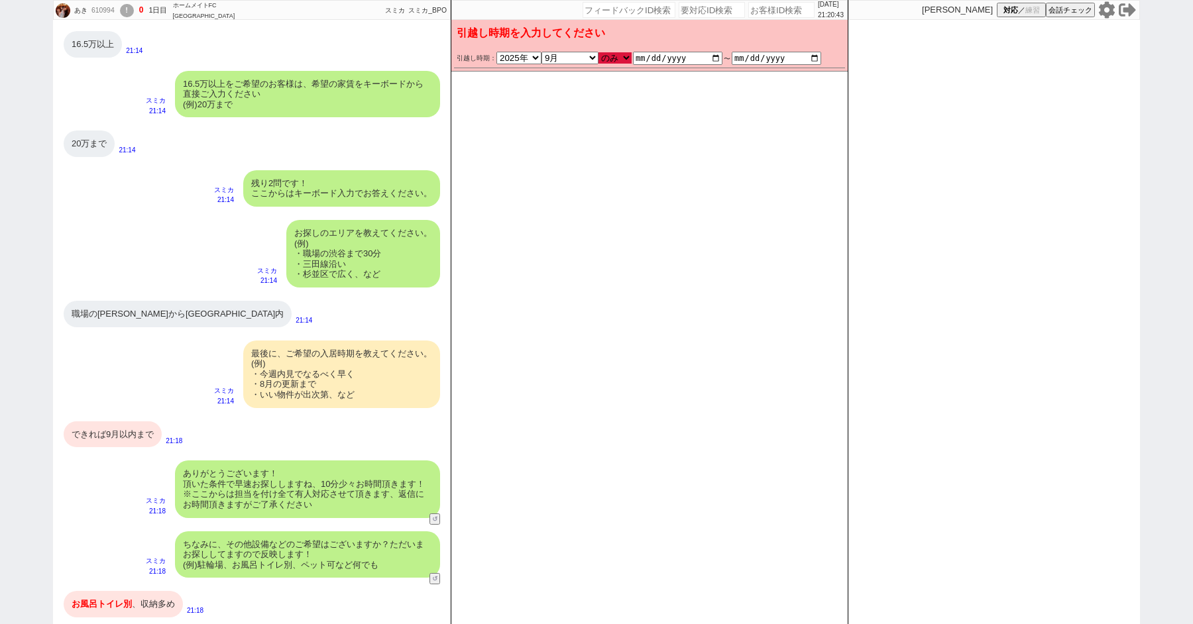
checkbox input "true"
checkbox input "false"
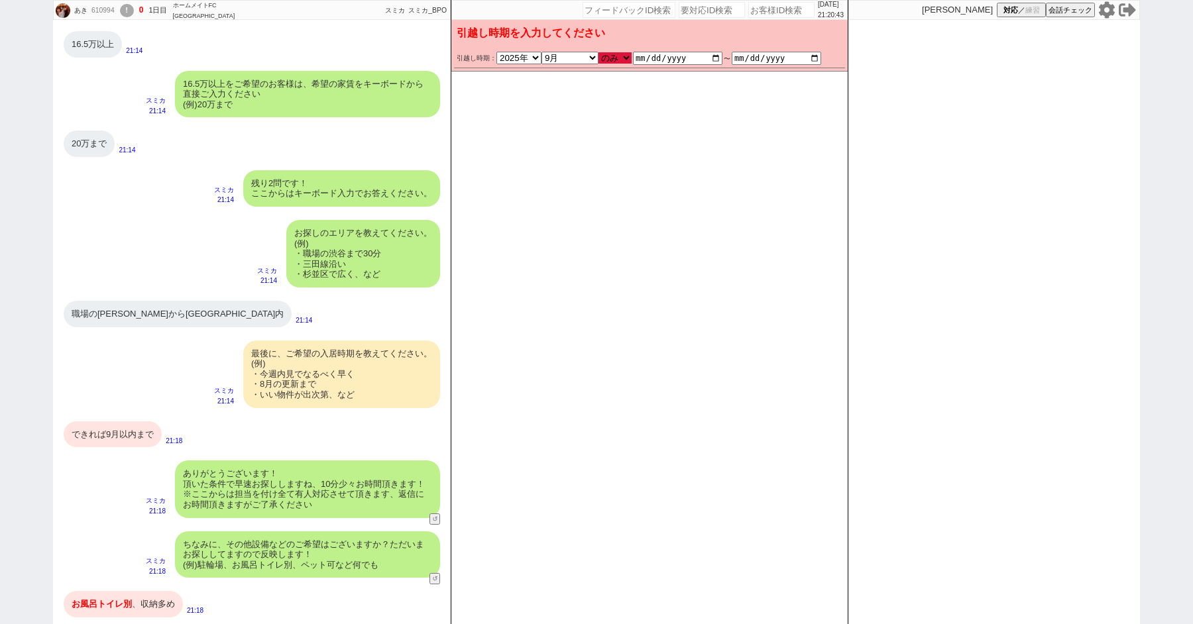
checkbox input "false"
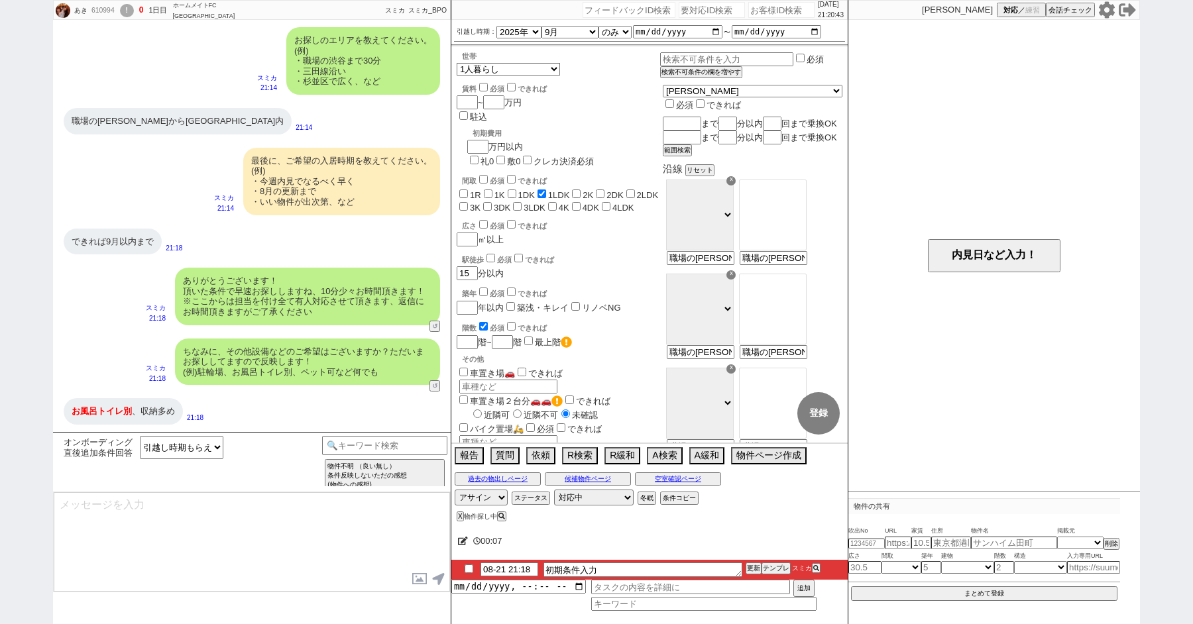
type textarea "かしこまりました！ただ今お探ししております、追加のご希望もお気軽にお願いします！"
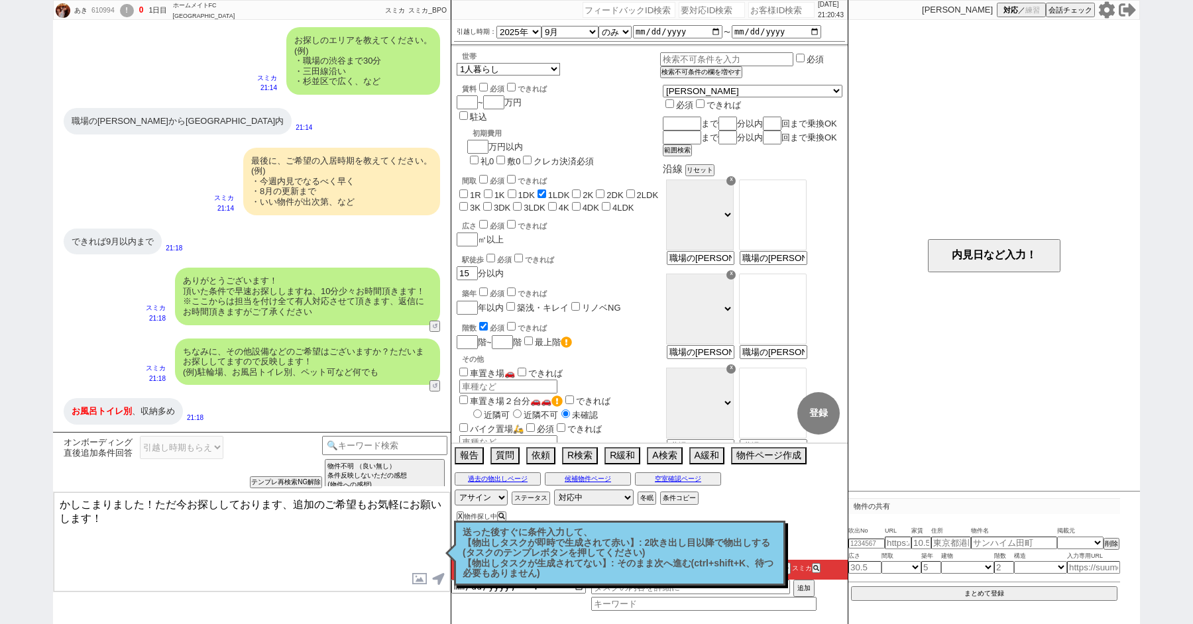
scroll to position [903, 0]
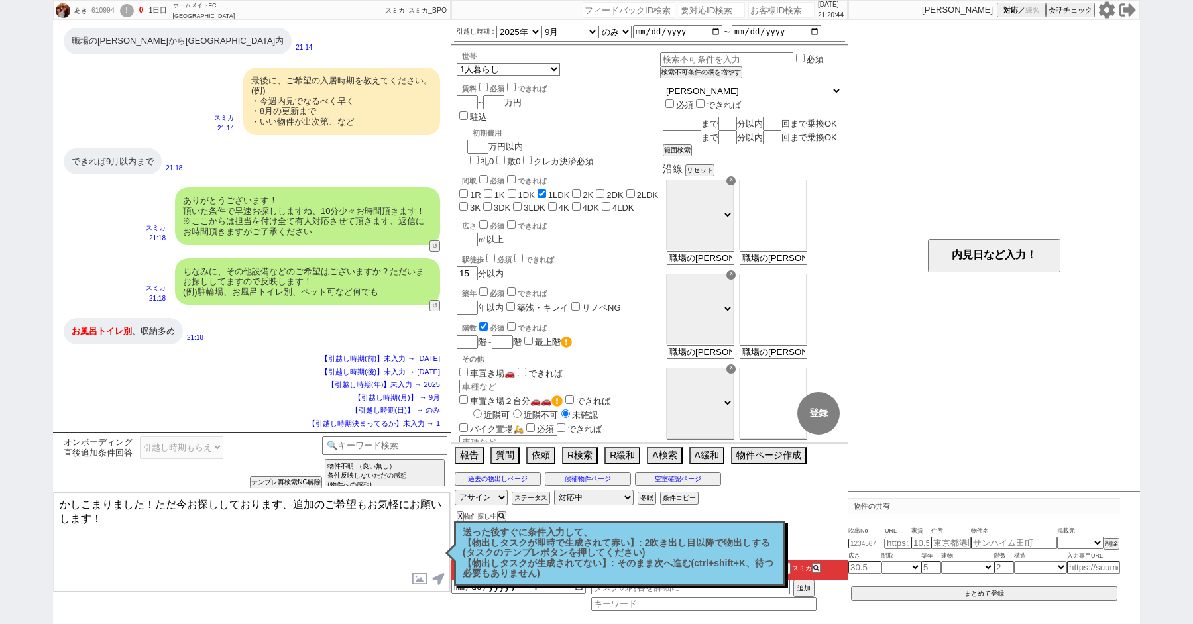
click at [195, 559] on textarea "かしこまりました！ただ今お探ししております、追加のご希望もお気軽にお願いします！" at bounding box center [252, 541] width 396 height 99
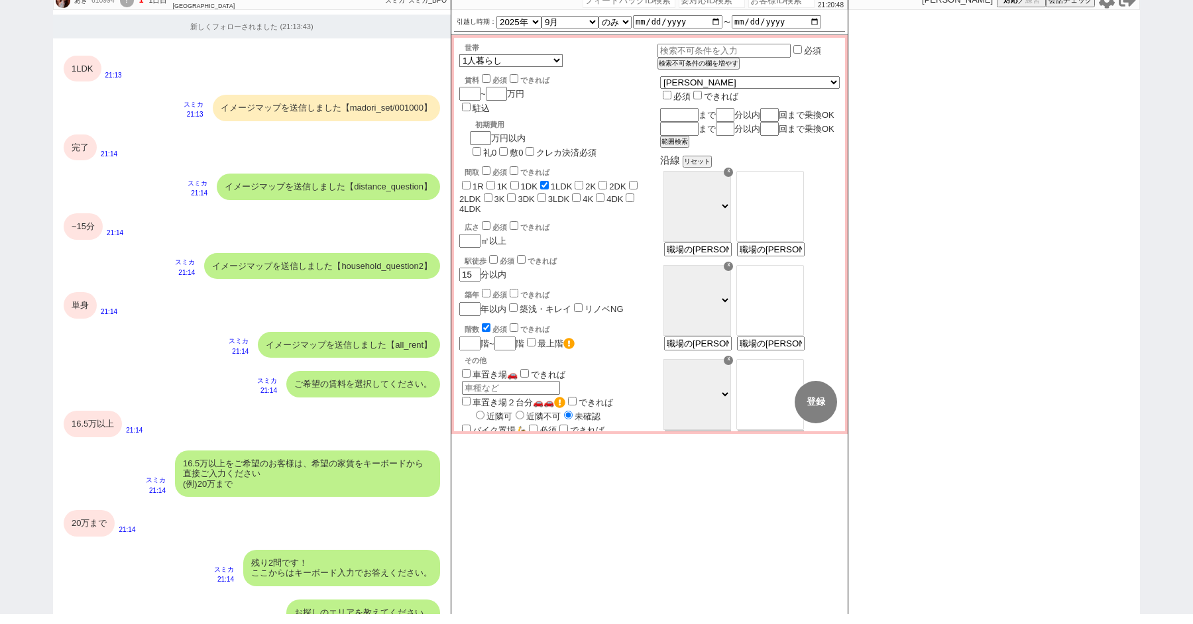
scroll to position [783, 0]
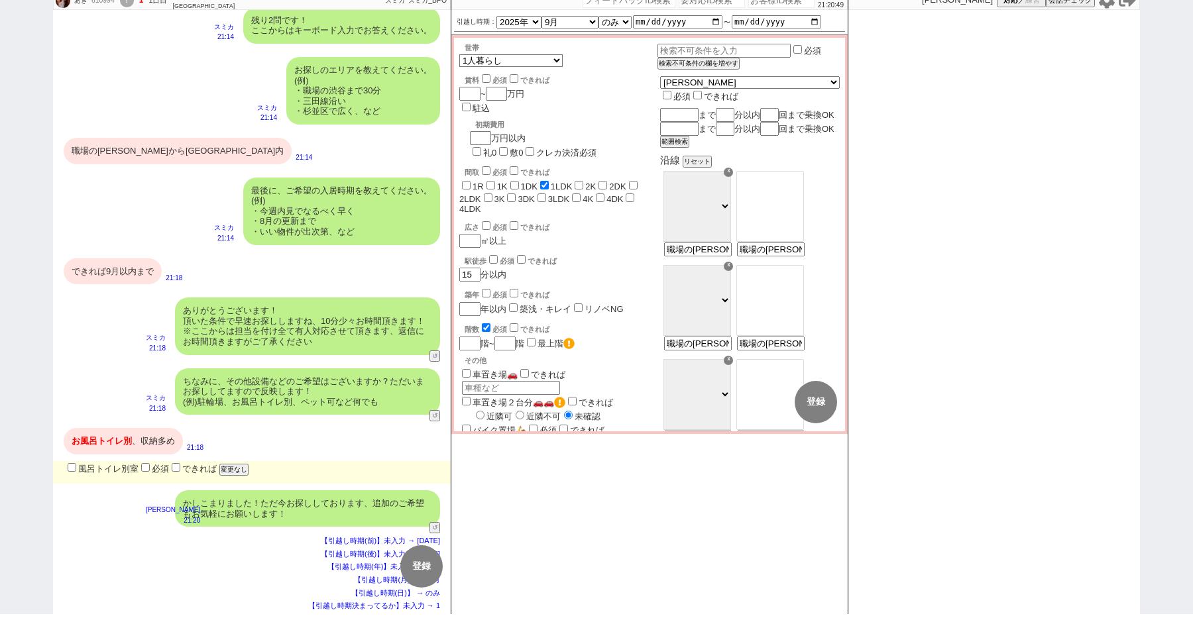
click at [77, 467] on label "風呂トイレ別室" at bounding box center [102, 469] width 74 height 10
click at [76, 467] on input "風呂トイレ別室" at bounding box center [72, 467] width 9 height 9
checkbox input "true"
checkbox input "false"
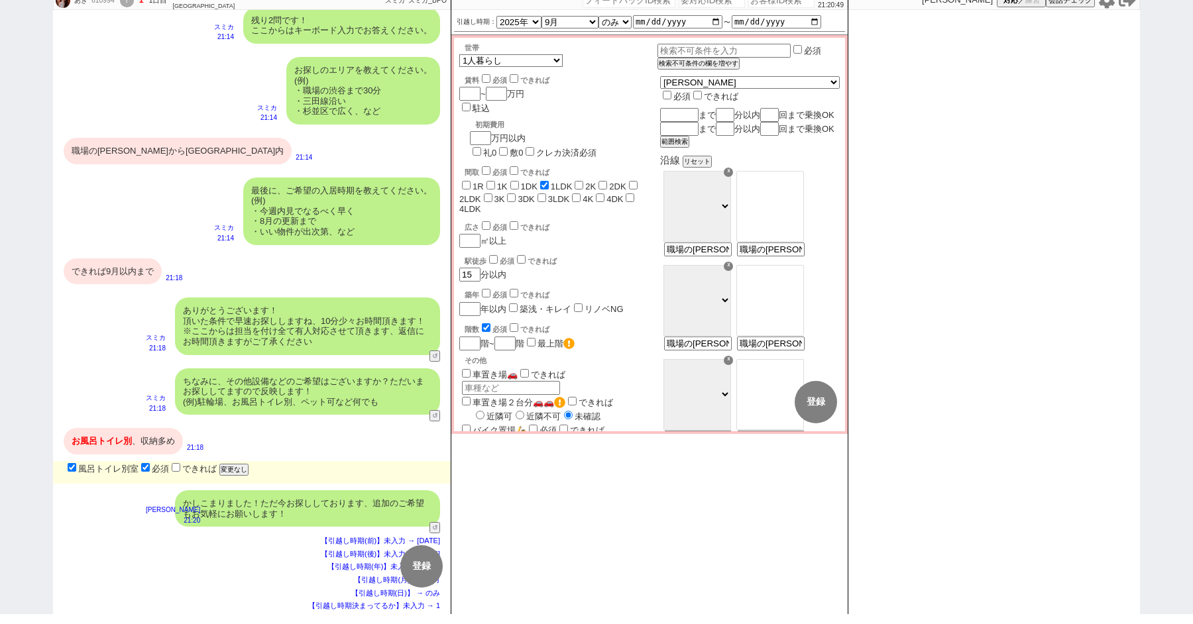
checkbox input "false"
checkbox input "true"
checkbox input "false"
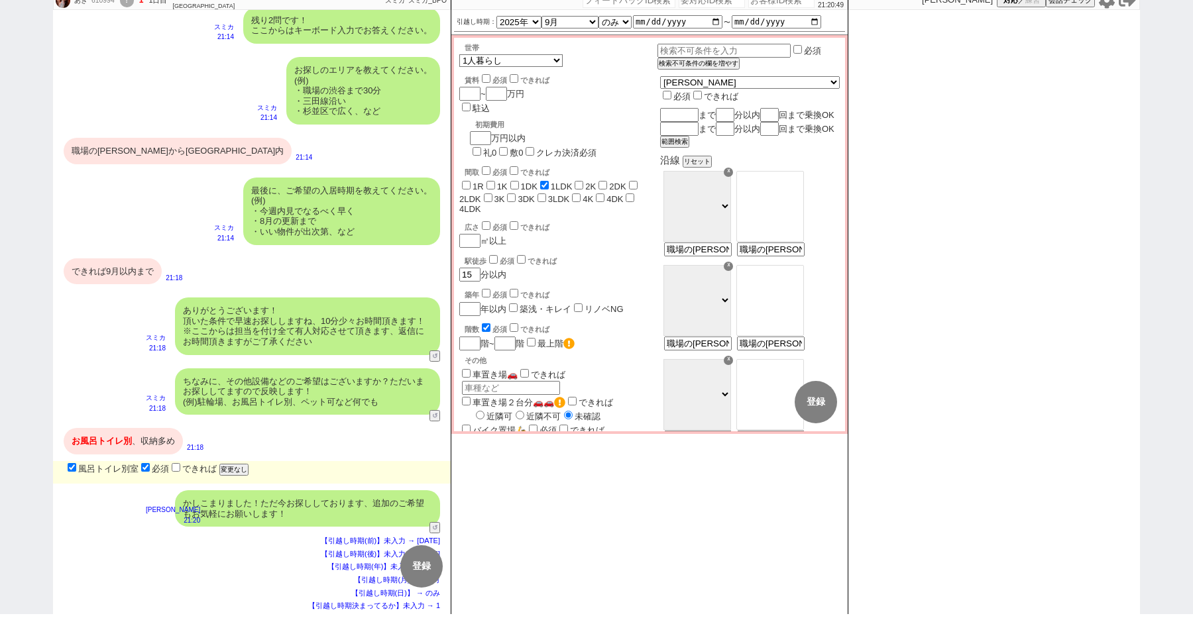
checkbox input "false"
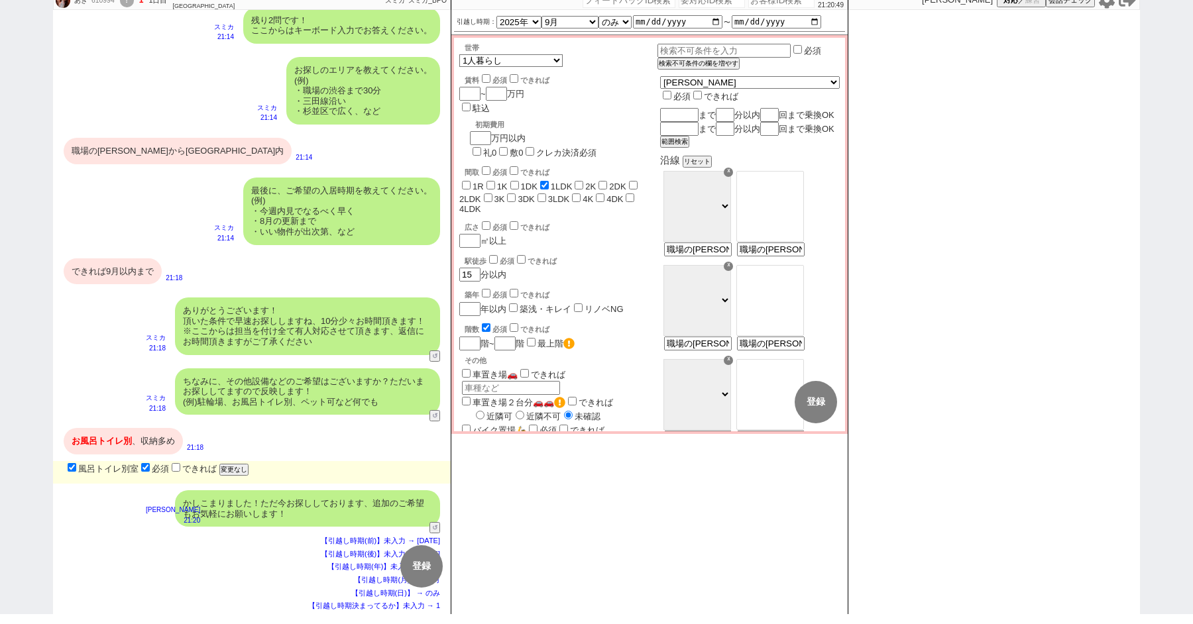
checkbox input "false"
checkbox input "true"
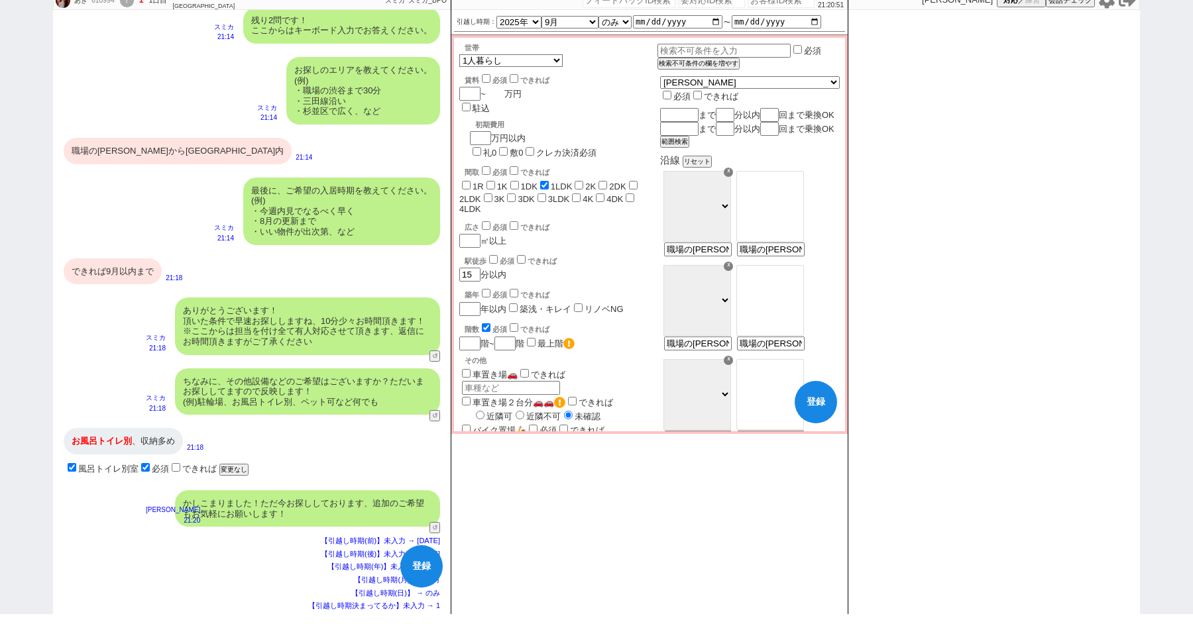
click at [504, 91] on input "number" at bounding box center [495, 93] width 19 height 11
type input "2"
checkbox input "false"
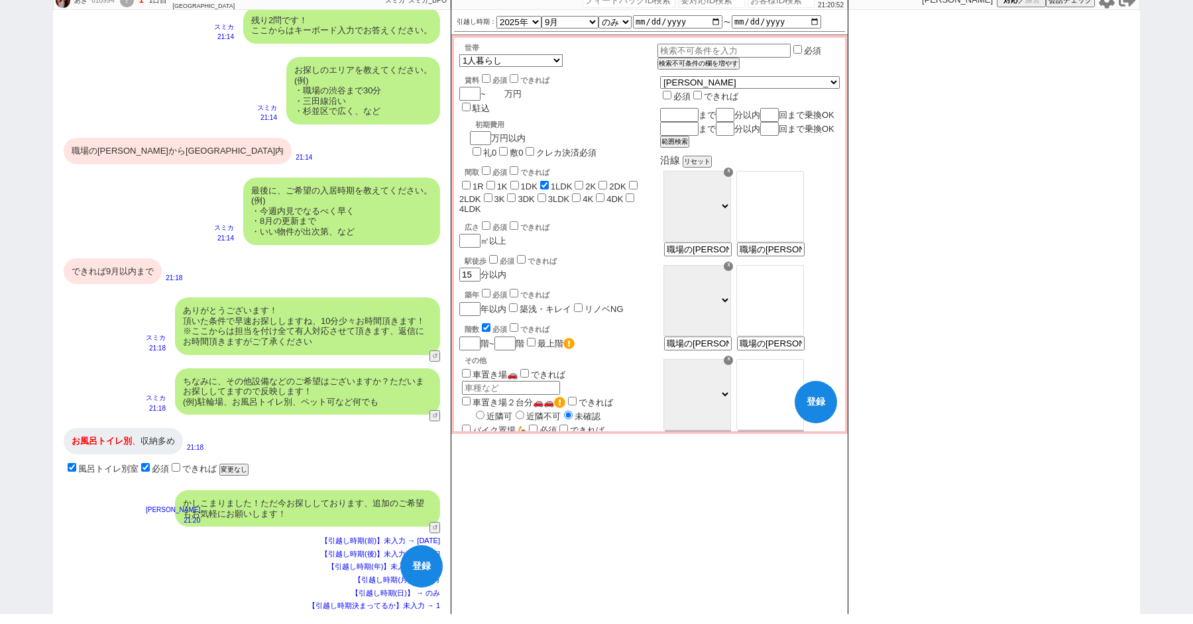
checkbox input "true"
checkbox input "false"
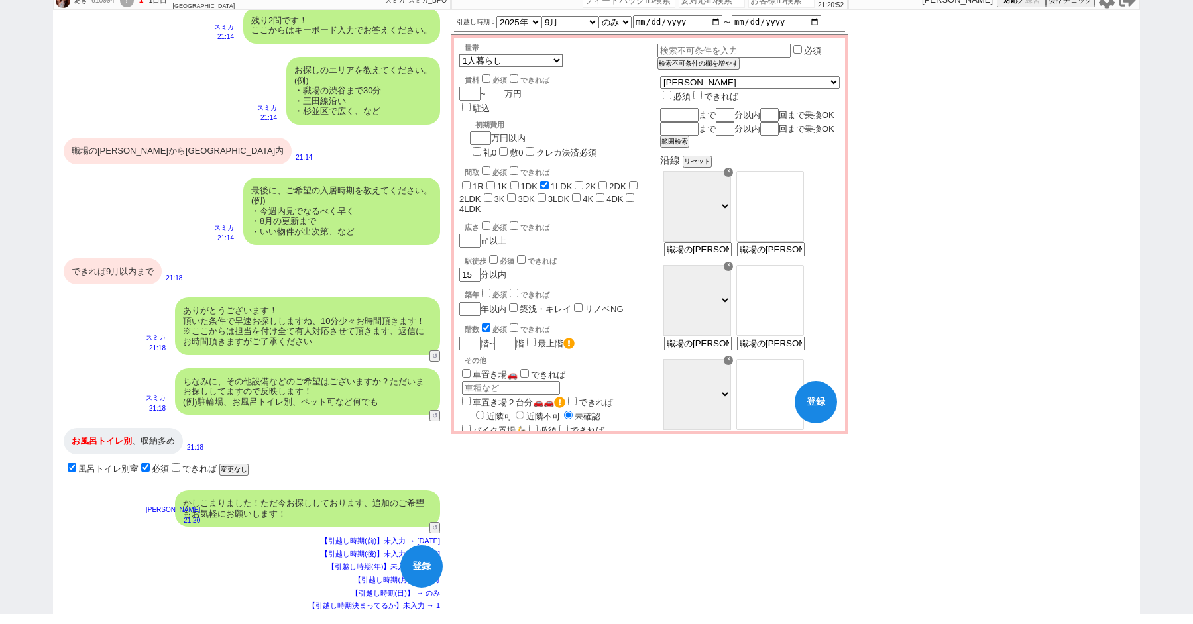
checkbox input "false"
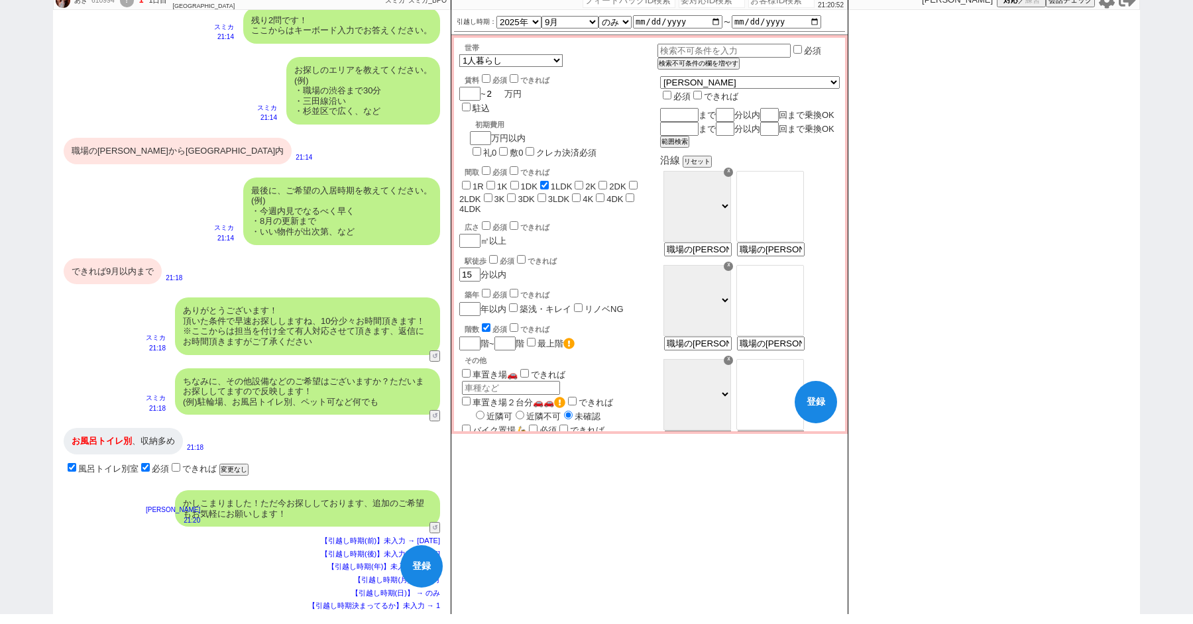
type input "20"
checkbox input "false"
checkbox input "true"
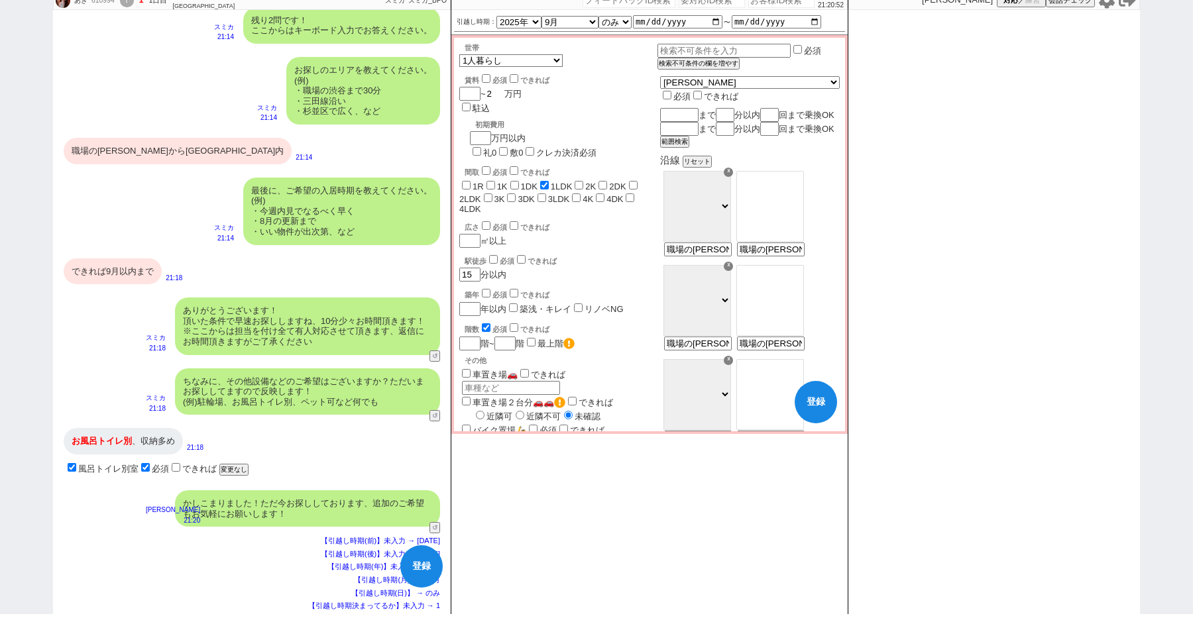
checkbox input "false"
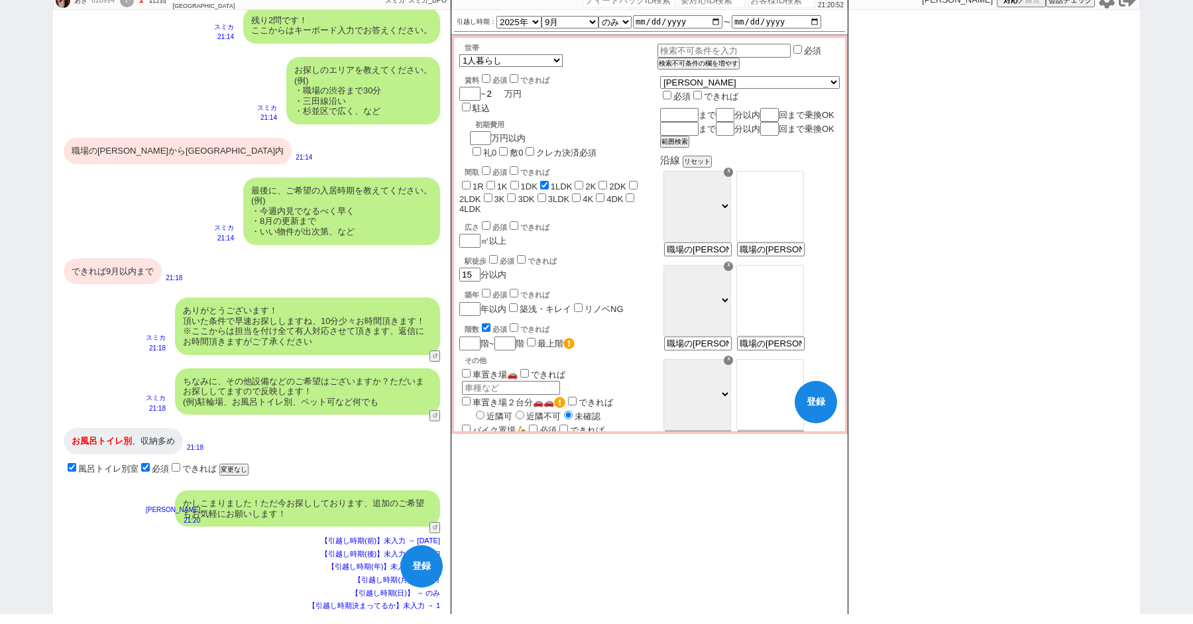
checkbox input "false"
type input "20"
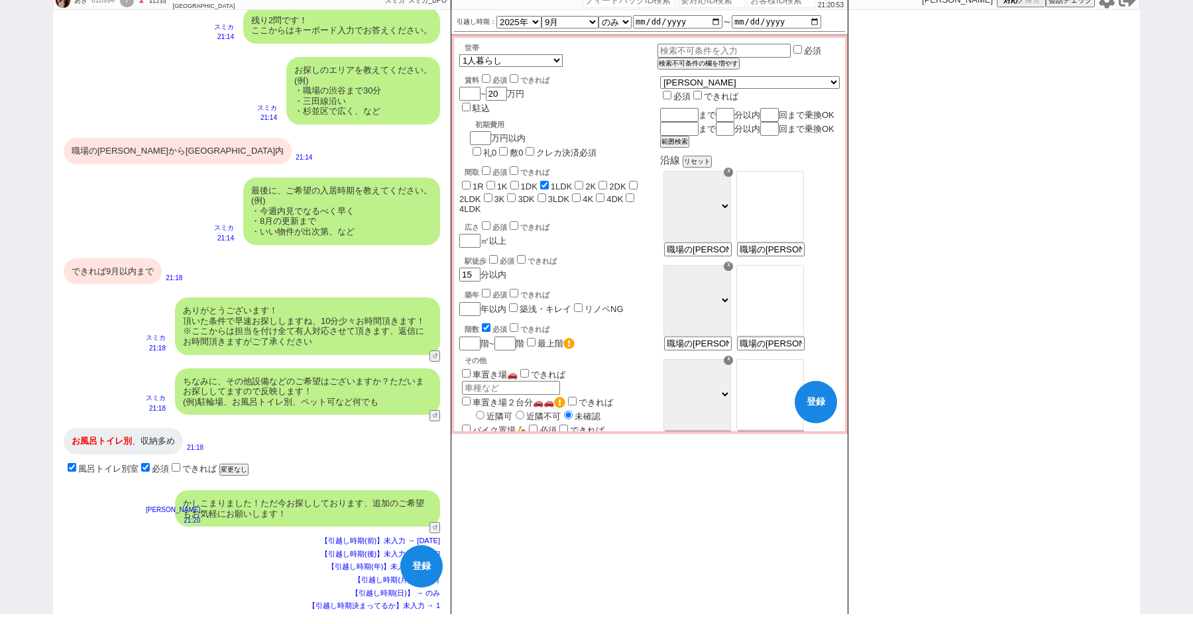
click at [623, 219] on div "広さ 必須 できれば ㎡以上" at bounding box center [558, 233] width 198 height 28
drag, startPoint x: 774, startPoint y: 266, endPoint x: 985, endPoint y: 275, distance: 210.9
click at [985, 275] on div "あき 610994 ! 1 1日目 ホームメイトFC [GEOGRAPHIC_DATA][PERSON_NAME]店 冬眠中 自社客 スミカ スミカ_BPO …" at bounding box center [596, 302] width 1087 height 624
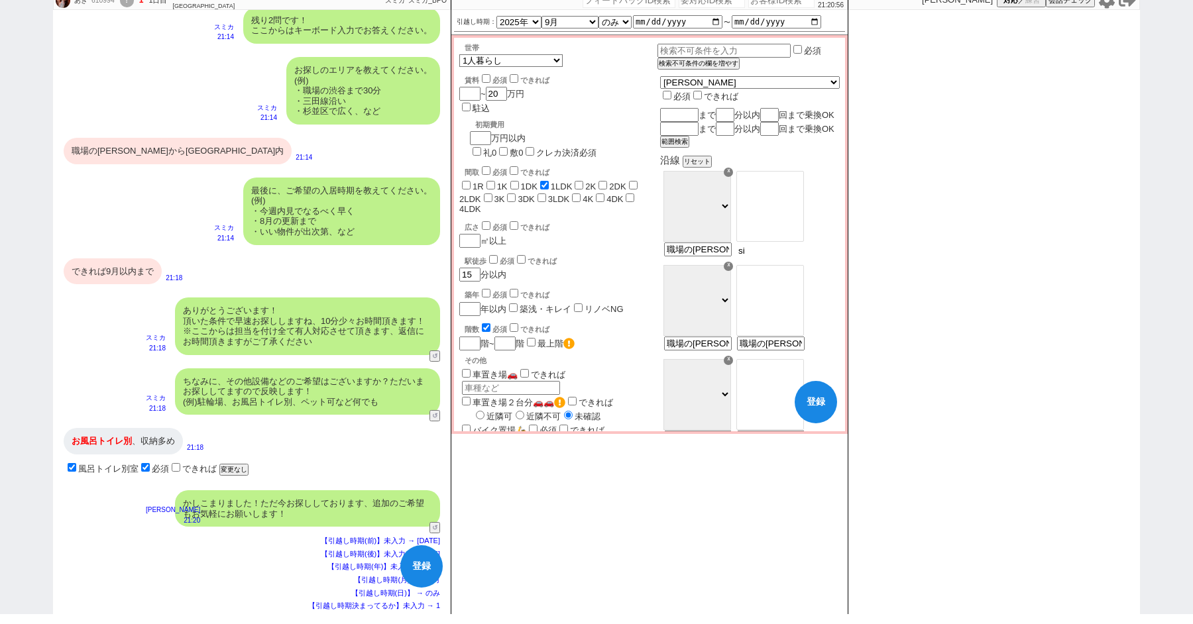
type input "s"
type input "渋谷"
select select "50"
type input "職場の[PERSON_NAME]から[GEOGRAPHIC_DATA]内"
click at [798, 207] on option "代官山" at bounding box center [770, 203] width 66 height 13
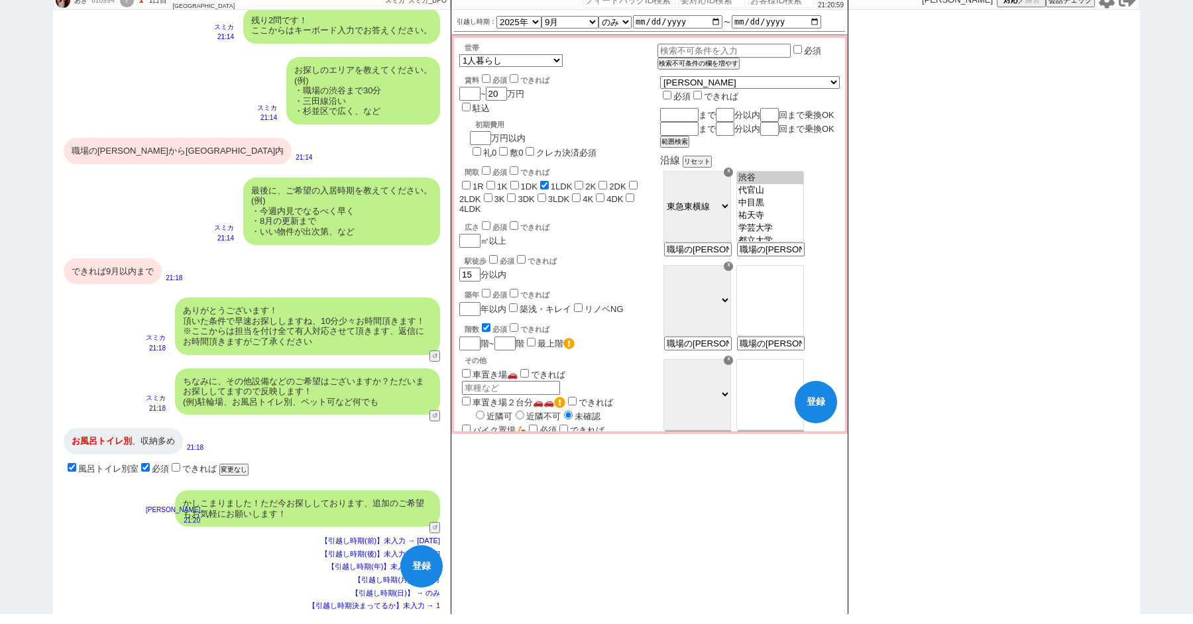
select select "1281"
click at [798, 222] on option "中目黒" at bounding box center [770, 215] width 66 height 13
drag, startPoint x: 775, startPoint y: 359, endPoint x: 947, endPoint y: 357, distance: 171.6
click at [942, 362] on div "あき 610994 ! 1 1日目 ホームメイトFC [GEOGRAPHIC_DATA][PERSON_NAME]店 冬眠中 自社客 スミカ スミカ_BPO …" at bounding box center [596, 302] width 1087 height 624
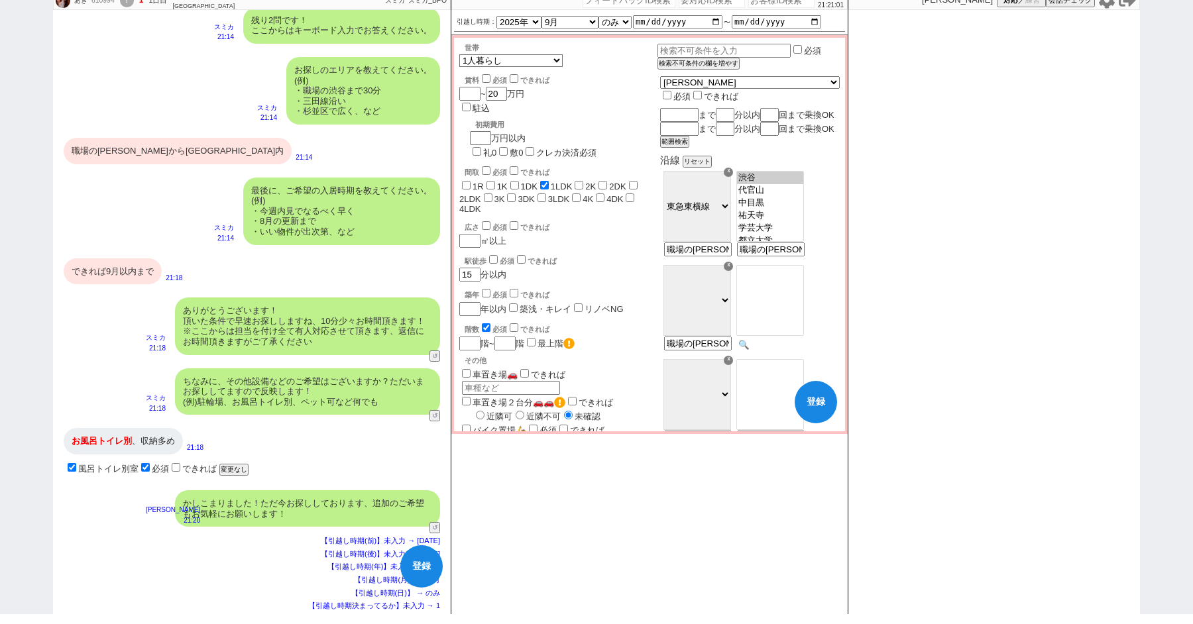
scroll to position [0, 0]
type input "渋谷"
select select "50"
type input "職場の[PERSON_NAME]から[GEOGRAPHIC_DATA]内"
click at [728, 318] on select "ＪＲ総武・中央緩行線 [GEOGRAPHIC_DATA] 小田急[PERSON_NAME][GEOGRAPHIC_DATA] ＪＲ京浜東北・[PERSON_N…" at bounding box center [697, 300] width 68 height 71
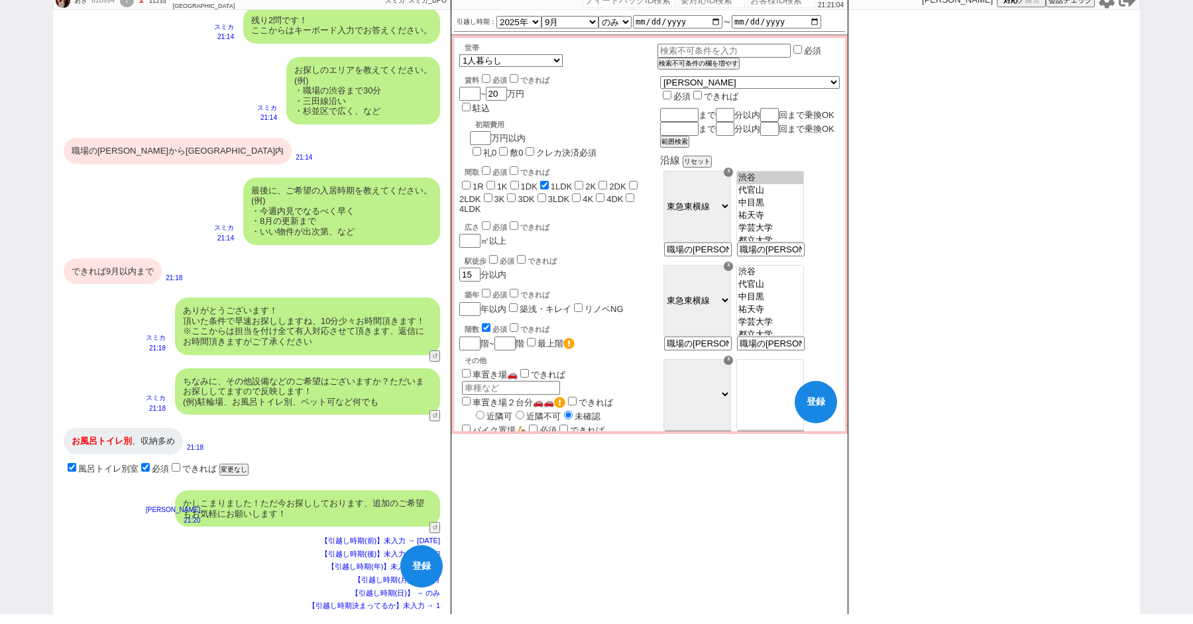
select select "53"
click at [697, 281] on select "ＪＲ総武・中央緩行線 [GEOGRAPHIC_DATA] 小田急[PERSON_NAME][GEOGRAPHIC_DATA] ＪＲ京浜東北・[PERSON_N…" at bounding box center [697, 300] width 68 height 71
click at [783, 288] on option "渋谷" at bounding box center [770, 283] width 66 height 11
click at [783, 301] on option "[PERSON_NAME][GEOGRAPHIC_DATA][PERSON_NAME]" at bounding box center [770, 295] width 66 height 13
select select "1330"
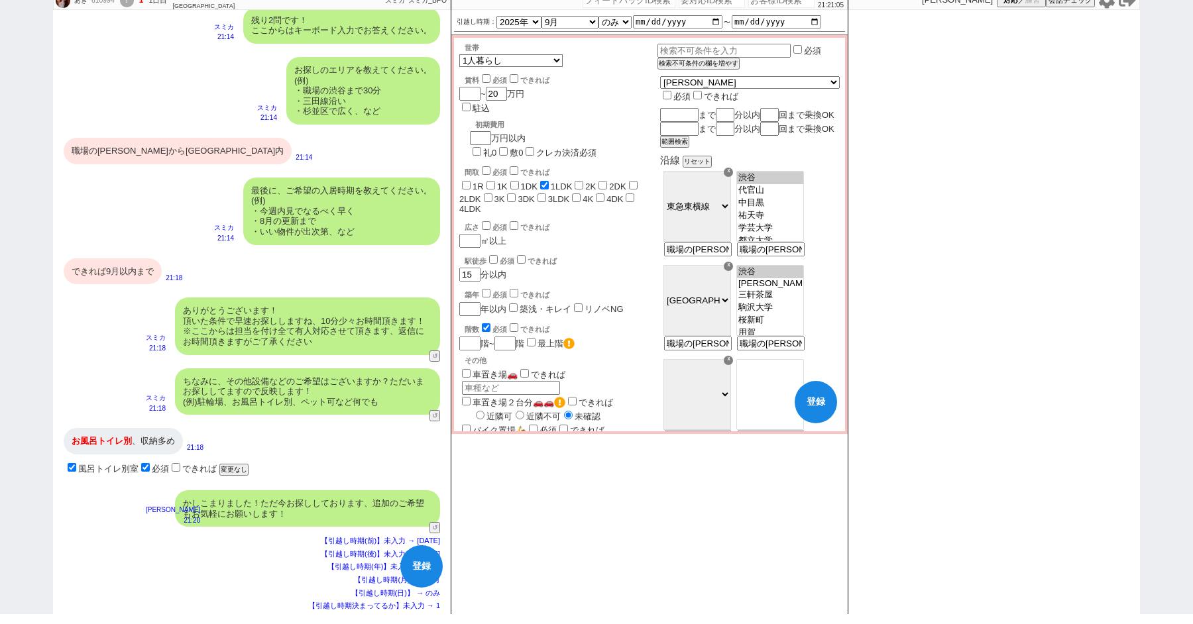
click at [783, 313] on option "三軒茶屋" at bounding box center [770, 307] width 66 height 13
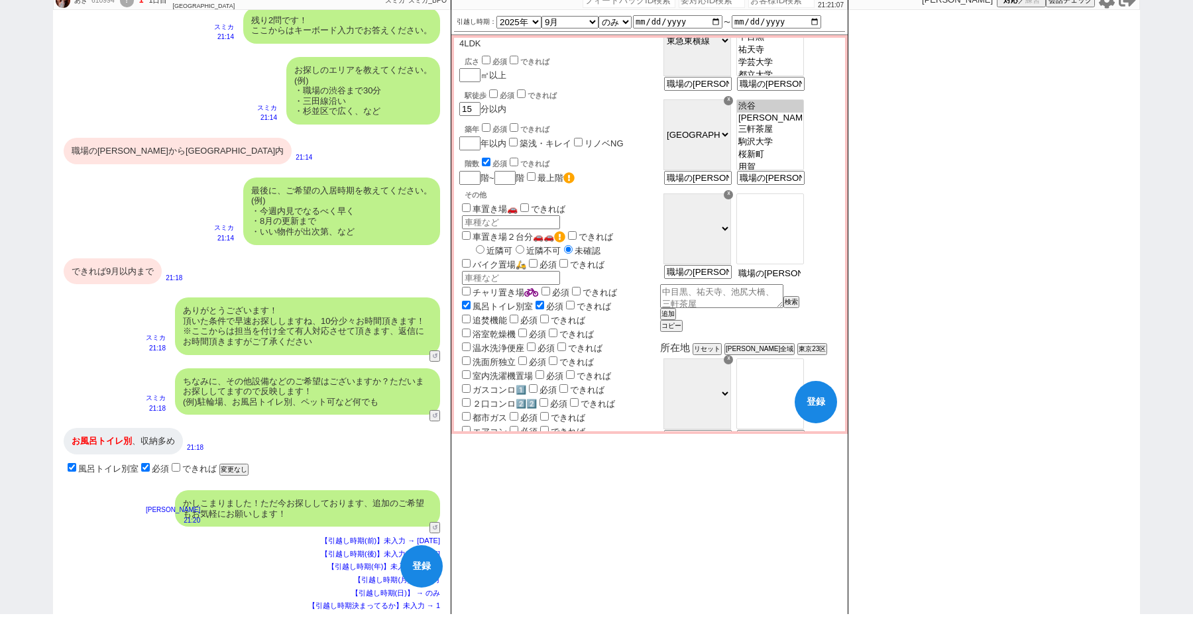
scroll to position [0, 35]
drag, startPoint x: 773, startPoint y: 285, endPoint x: 963, endPoint y: 287, distance: 189.5
click at [963, 290] on div "あき 610994 ! 1 1日目 ホームメイトFC [GEOGRAPHIC_DATA][PERSON_NAME]店 冬眠中 自社客 スミカ スミカ_BPO …" at bounding box center [596, 302] width 1087 height 624
type input "渋谷"
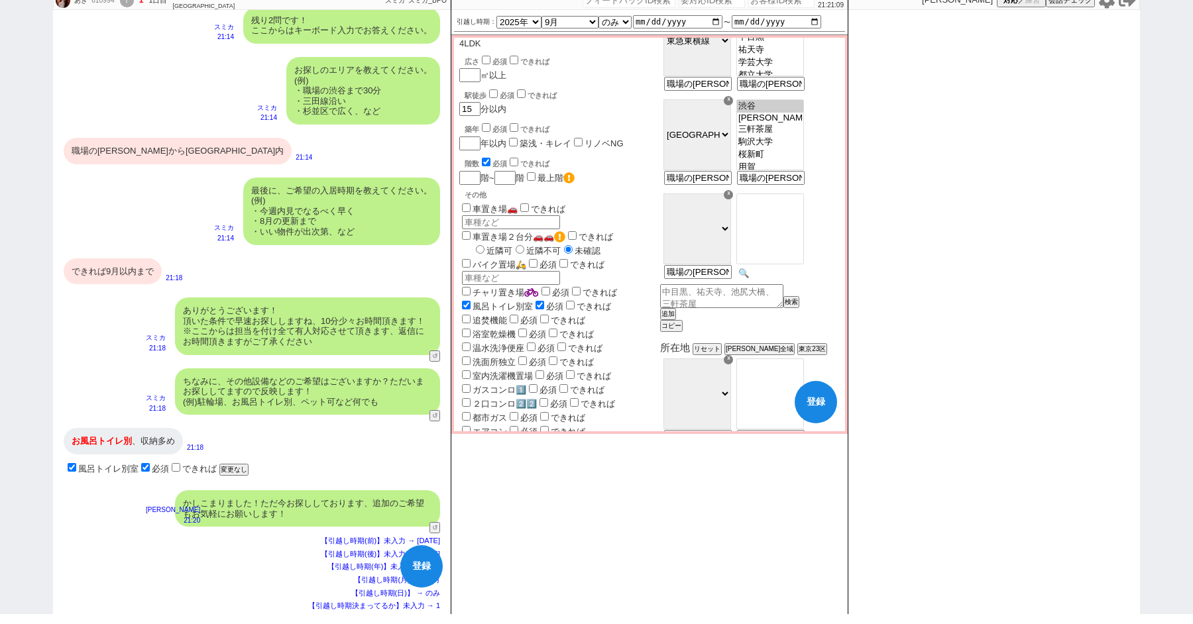
select select "50"
type input "職場の[PERSON_NAME]から[GEOGRAPHIC_DATA]内"
click at [719, 245] on select "ＪＲ総武・中央緩行線 [GEOGRAPHIC_DATA] 小田急[PERSON_NAME][GEOGRAPHIC_DATA] ＪＲ京浜東北・[PERSON_N…" at bounding box center [697, 228] width 68 height 71
select select "47"
click at [697, 209] on select "ＪＲ総武・中央緩行線 [GEOGRAPHIC_DATA] 小田急[PERSON_NAME][GEOGRAPHIC_DATA] ＪＲ京浜東北・[PERSON_N…" at bounding box center [697, 228] width 68 height 71
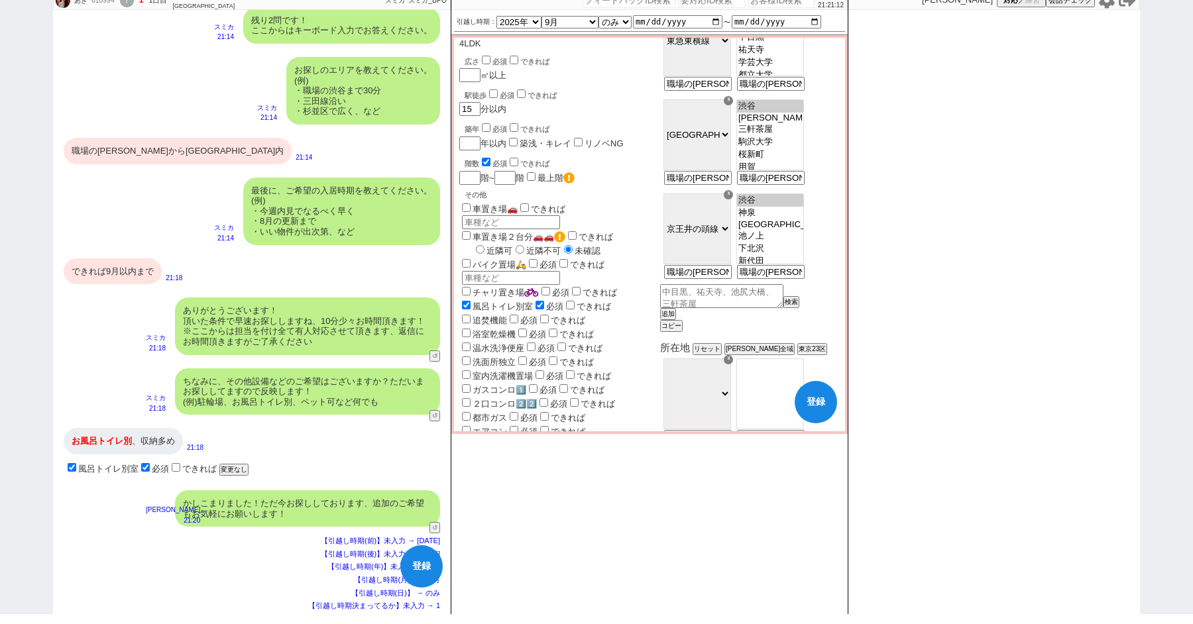
click at [786, 217] on option "渋谷" at bounding box center [770, 213] width 66 height 13
click at [787, 230] on option "神泉" at bounding box center [770, 224] width 66 height 11
select select "1206"
click at [787, 243] on option "[GEOGRAPHIC_DATA]" at bounding box center [770, 236] width 66 height 13
click at [673, 319] on button "追加" at bounding box center [666, 313] width 13 height 9
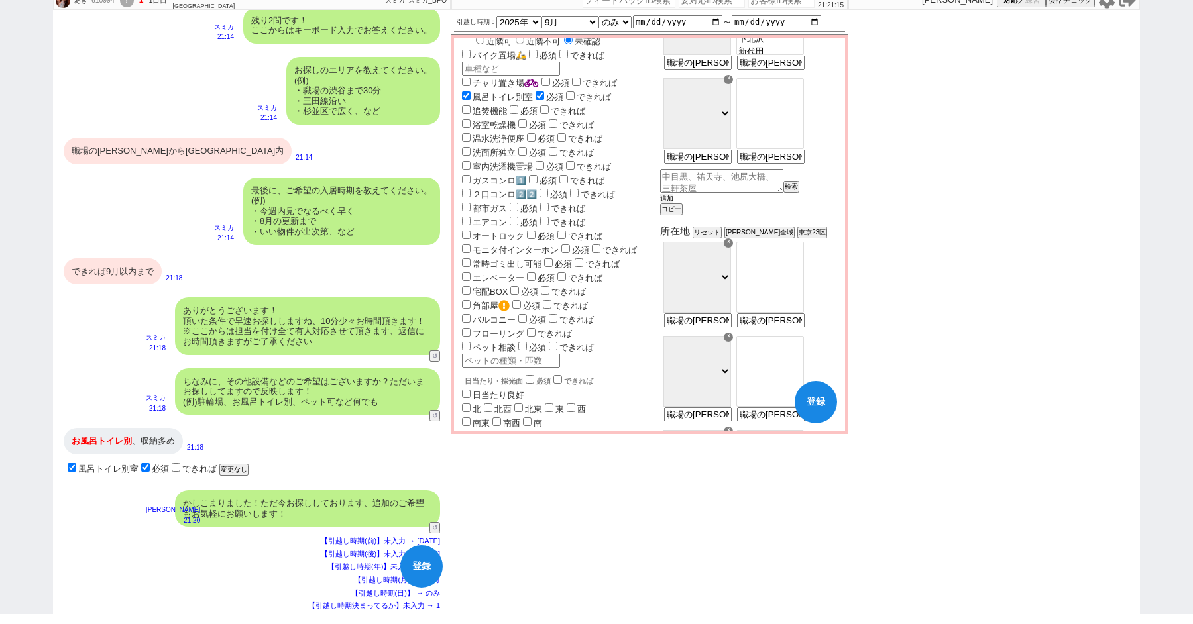
scroll to position [393, 0]
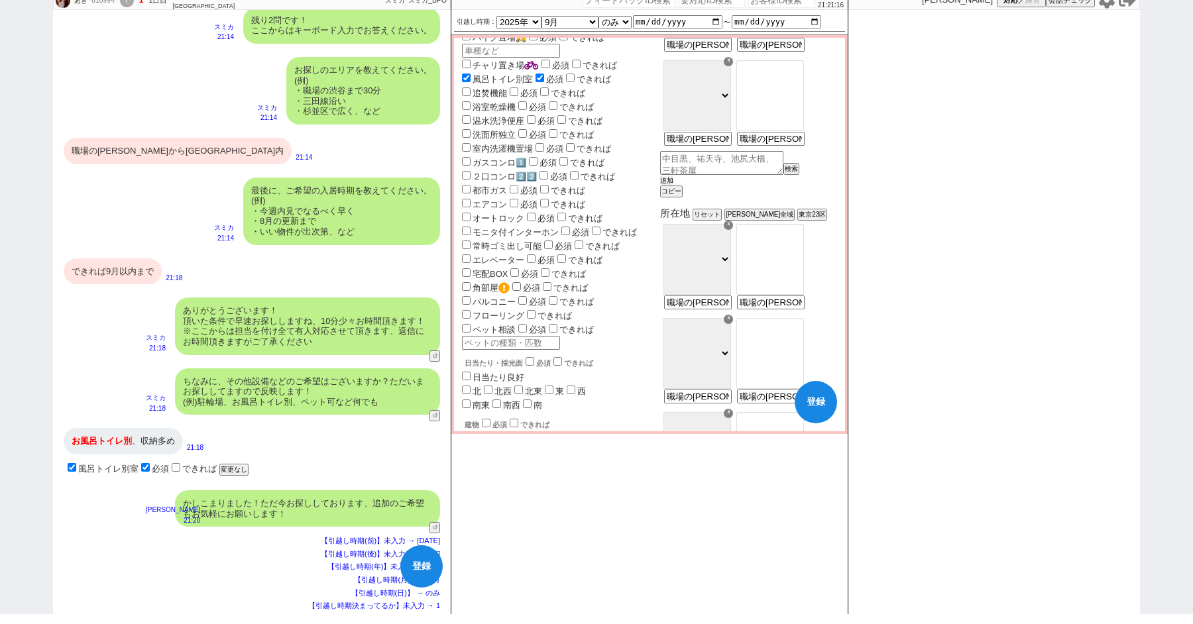
click at [673, 186] on button "追加" at bounding box center [666, 180] width 13 height 9
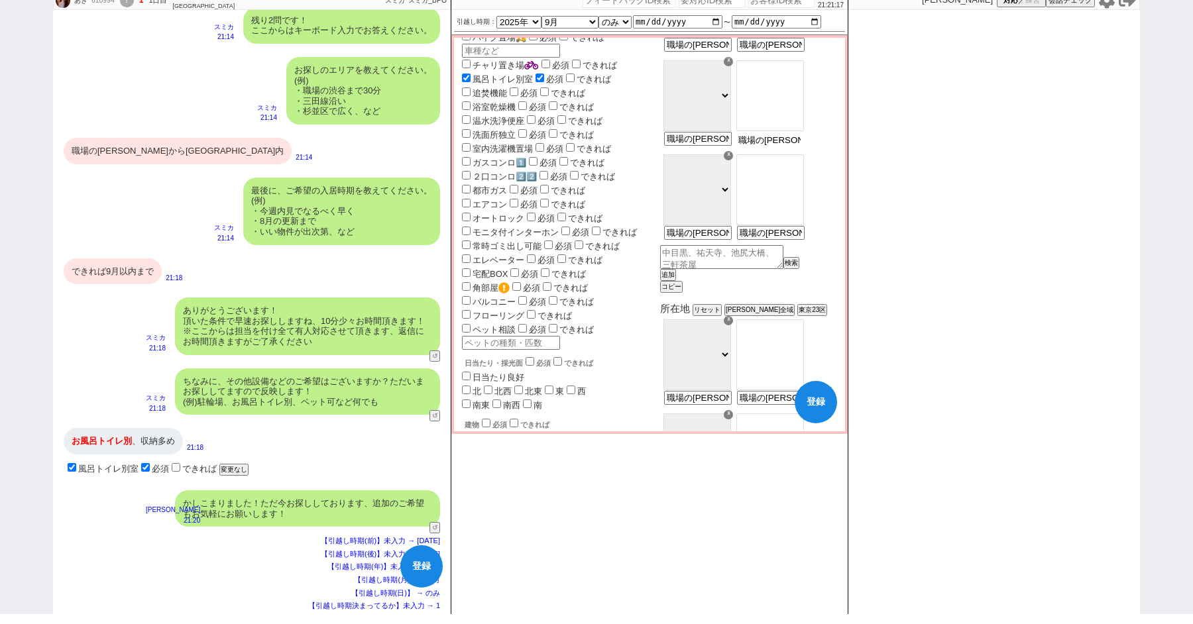
drag, startPoint x: 800, startPoint y: 152, endPoint x: 748, endPoint y: 150, distance: 51.7
click at [749, 151] on div "☓ ＪＲ総武・中央緩行線 [GEOGRAPHIC_DATA] 小田急[PERSON_NAME]線 ＪＲ[GEOGRAPHIC_DATA]・[PERSON_NA…" at bounding box center [750, 198] width 180 height 94
drag, startPoint x: 791, startPoint y: 154, endPoint x: 1017, endPoint y: 158, distance: 226.0
click at [1017, 158] on div "あき 610994 ! 1 1日目 ホームメイトFC [GEOGRAPHIC_DATA][PERSON_NAME]店 冬眠中 自社客 スミカ スミカ_BPO …" at bounding box center [596, 302] width 1087 height 624
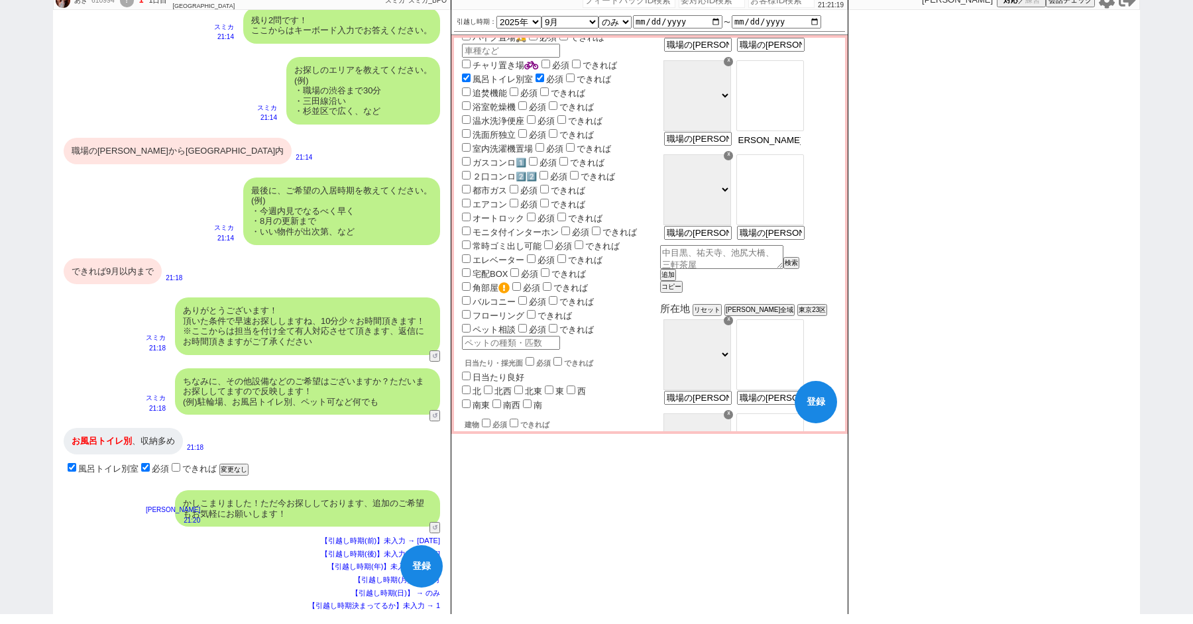
type input "渋谷"
select select "50"
type input "職場の[PERSON_NAME]から[GEOGRAPHIC_DATA]内"
click at [716, 102] on select "ＪＲ総武・中央緩行線 [GEOGRAPHIC_DATA] 小田急[PERSON_NAME][GEOGRAPHIC_DATA] ＪＲ京浜東北・[PERSON_N…" at bounding box center [697, 95] width 68 height 71
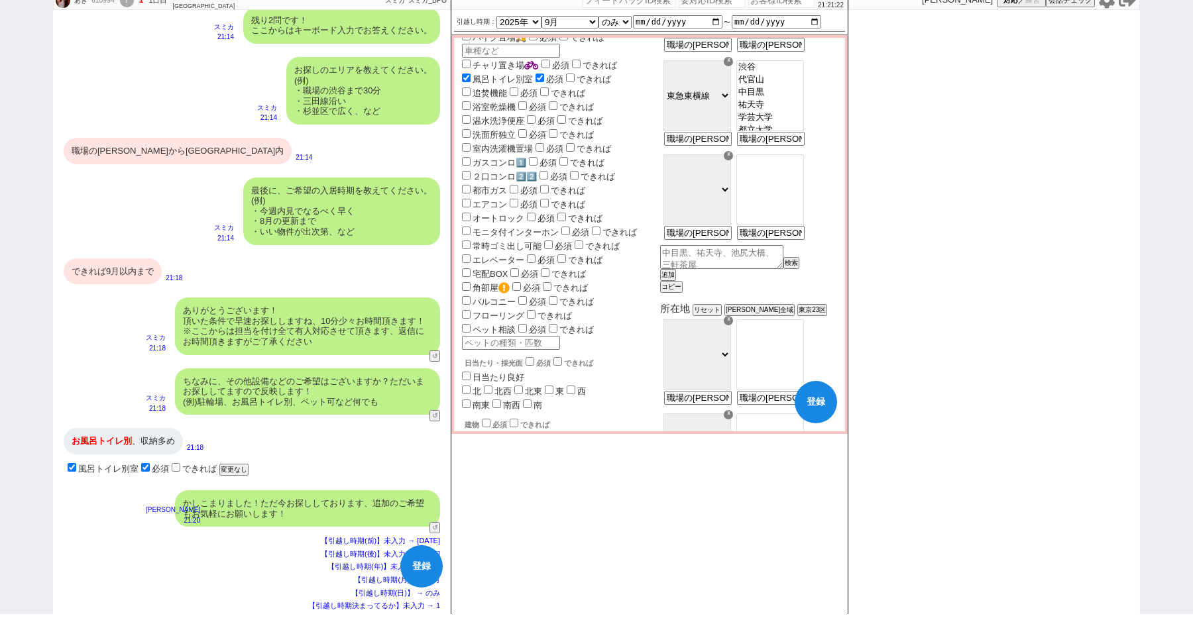
select select "66"
click at [697, 76] on select "ＪＲ総武・中央緩行線 [GEOGRAPHIC_DATA] 小田急[PERSON_NAME][GEOGRAPHIC_DATA] ＪＲ京浜東北・[PERSON_N…" at bounding box center [697, 95] width 68 height 71
click at [790, 86] on option "渋谷" at bounding box center [770, 80] width 66 height 13
click at [790, 93] on option "表参道" at bounding box center [770, 92] width 66 height 13
select select "1601"
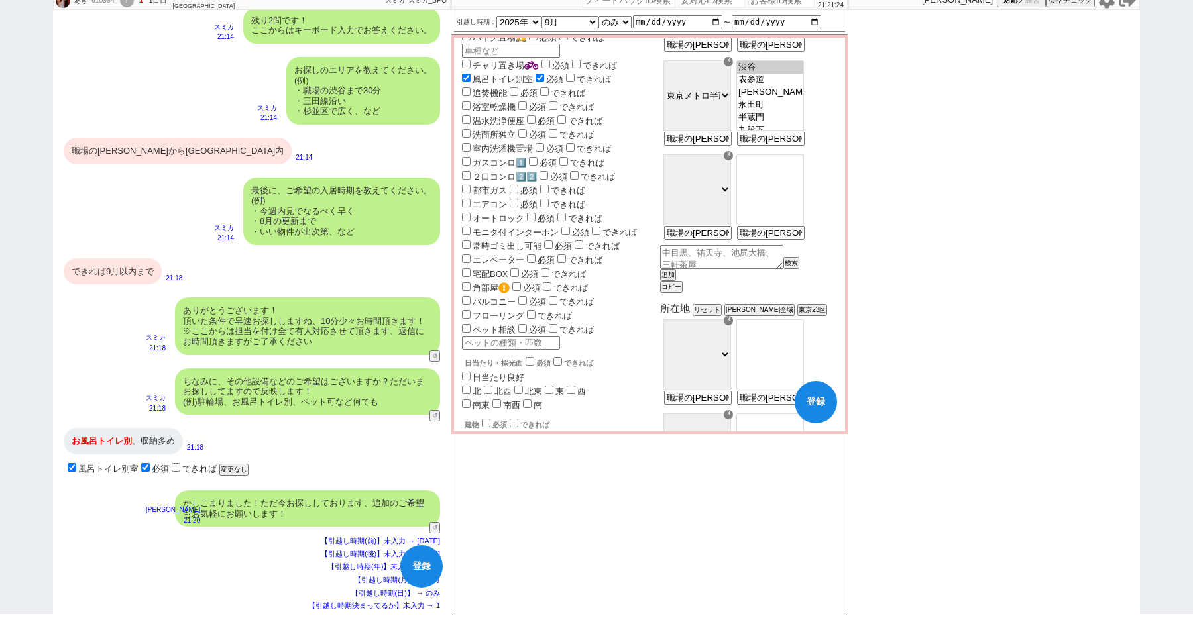
click at [790, 111] on option "[PERSON_NAME]丁目" at bounding box center [770, 105] width 66 height 13
drag, startPoint x: 773, startPoint y: 247, endPoint x: 1028, endPoint y: 260, distance: 254.7
click at [1028, 260] on div "あき 610994 ! 1 1日目 ホームメイトFC [GEOGRAPHIC_DATA][PERSON_NAME]店 冬眠中 自社客 スミカ スミカ_BPO …" at bounding box center [596, 302] width 1087 height 624
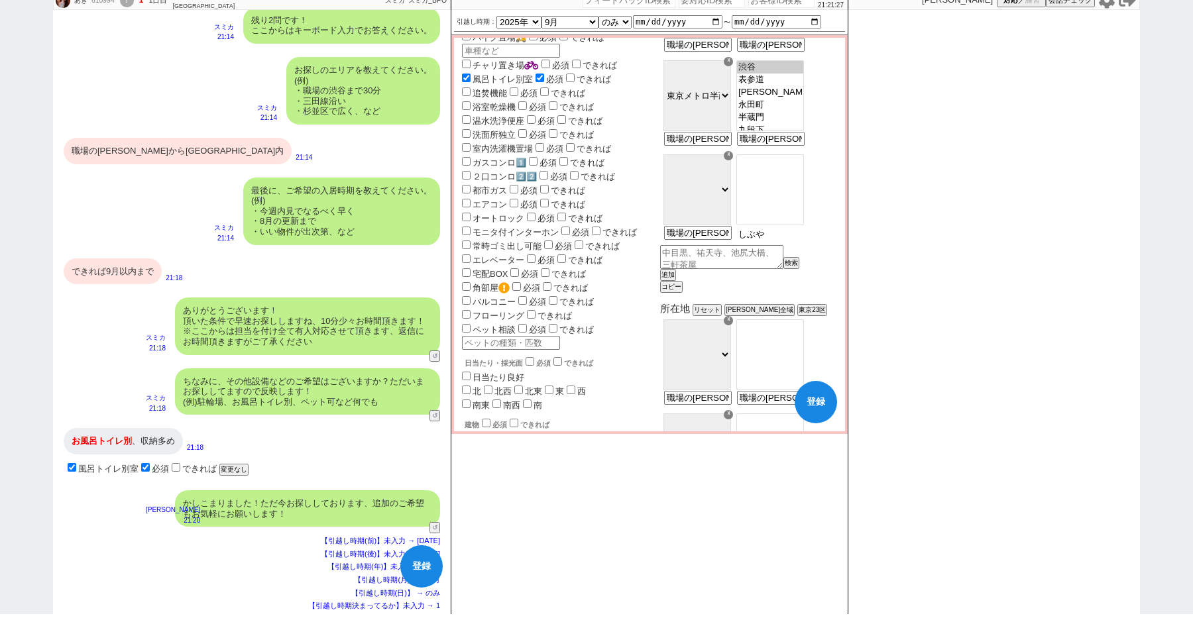
type input "渋谷"
select select "50"
type input "職場の[PERSON_NAME]から[GEOGRAPHIC_DATA]内"
click at [731, 201] on select "ＪＲ総武・中央緩行線 [GEOGRAPHIC_DATA] 小田急[PERSON_NAME][GEOGRAPHIC_DATA] ＪＲ京浜東北・[PERSON_N…" at bounding box center [697, 189] width 68 height 71
select select "59"
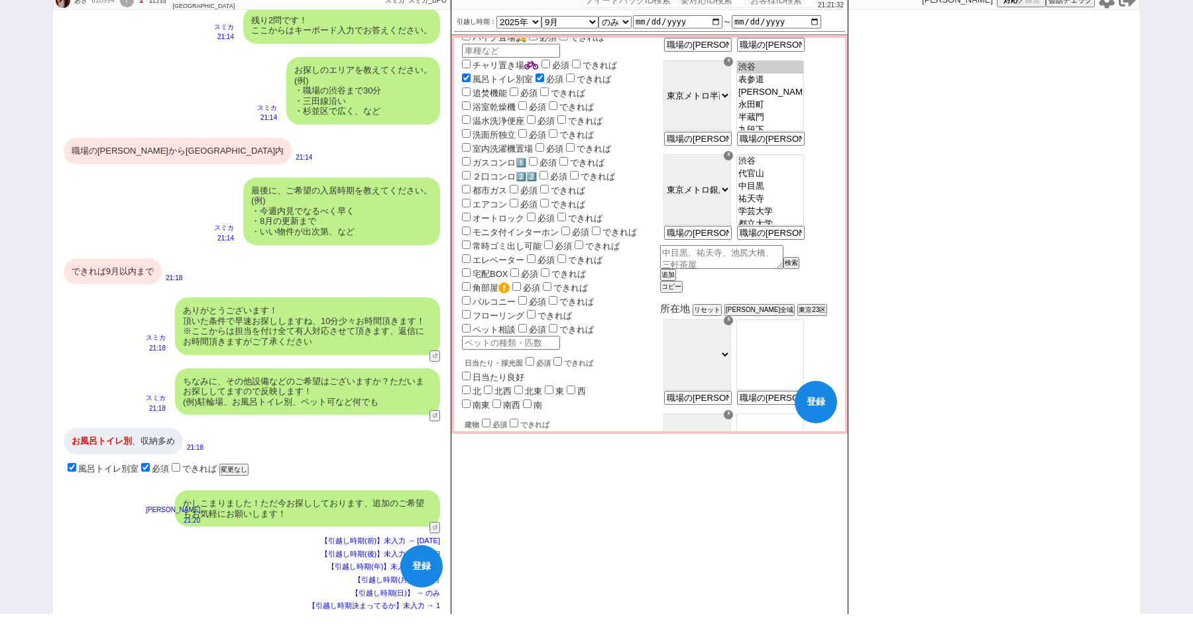
click at [697, 170] on select "ＪＲ総武・中央緩行線 [GEOGRAPHIC_DATA] 小田急[PERSON_NAME][GEOGRAPHIC_DATA] ＪＲ京浜東北・[PERSON_N…" at bounding box center [697, 189] width 68 height 71
click at [792, 180] on option "浅草" at bounding box center [770, 174] width 66 height 13
click at [790, 225] on option "渋谷" at bounding box center [770, 218] width 66 height 13
click at [788, 216] on option "表参道" at bounding box center [770, 218] width 66 height 13
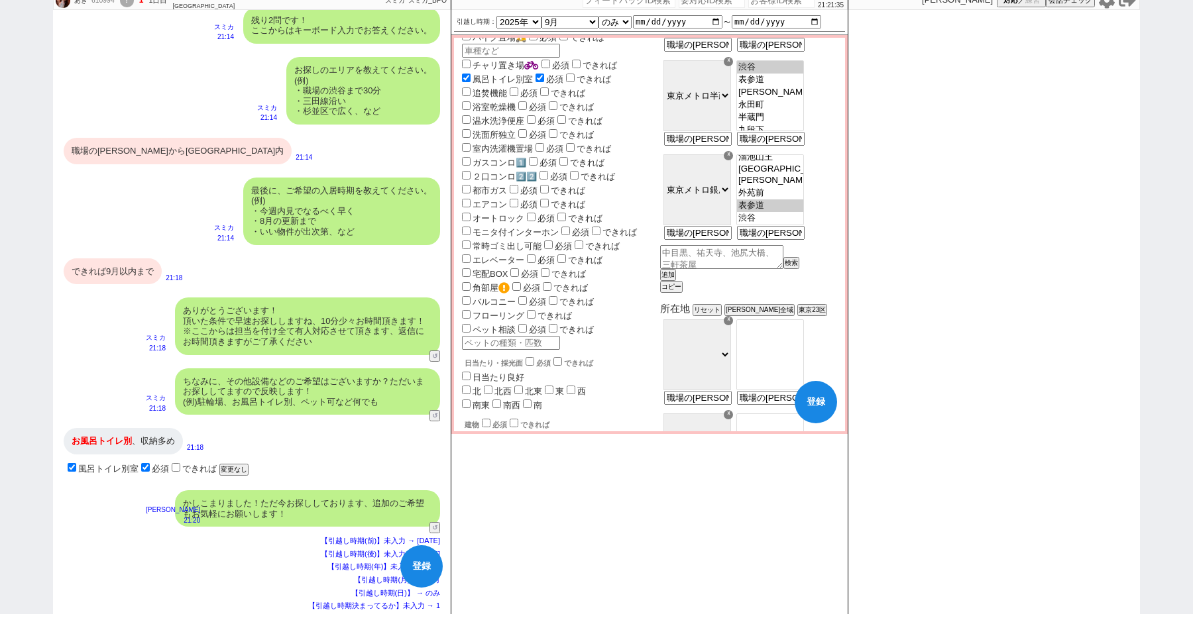
select select "1474"
click at [787, 199] on option "外苑前" at bounding box center [770, 205] width 66 height 13
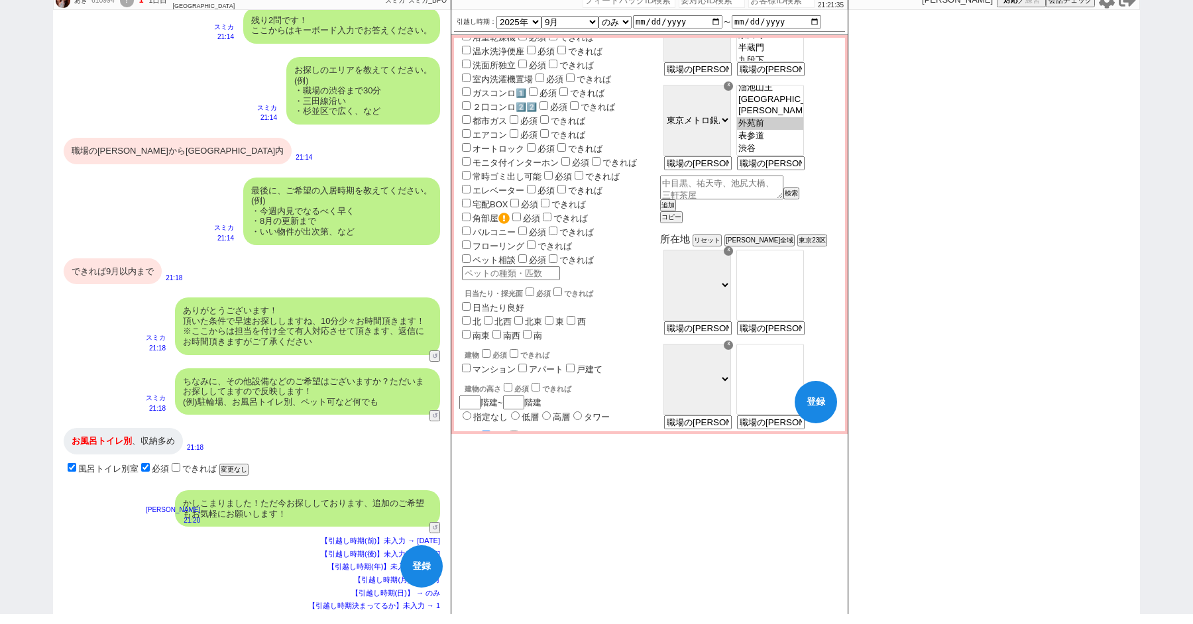
scroll to position [469, 0]
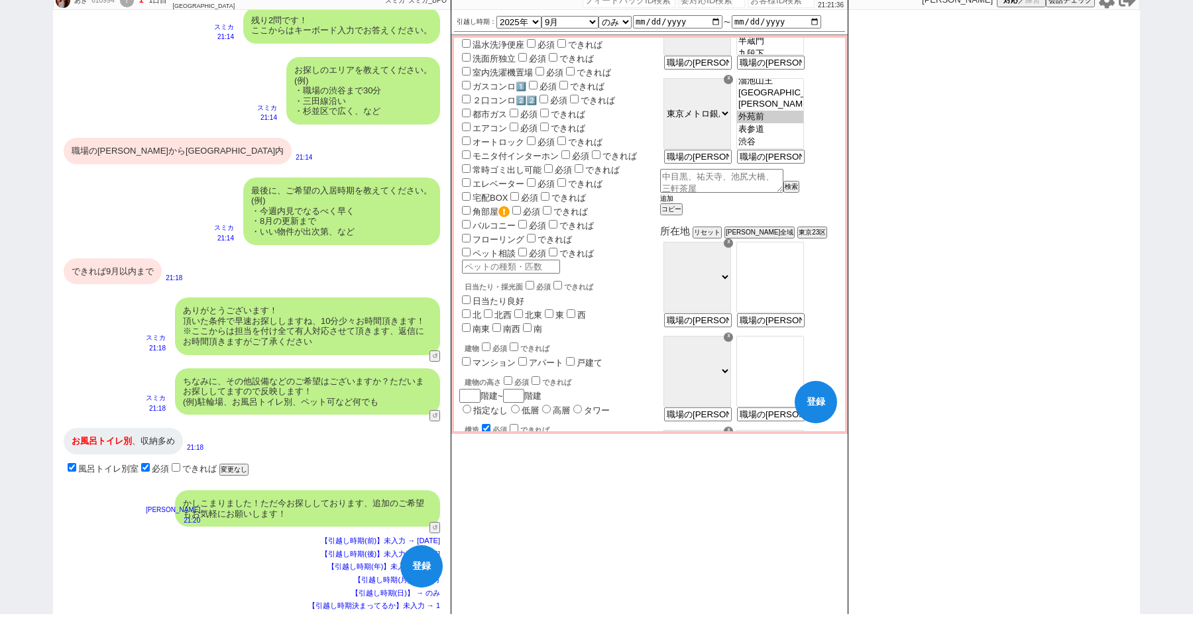
click at [673, 203] on button "追加" at bounding box center [666, 198] width 13 height 9
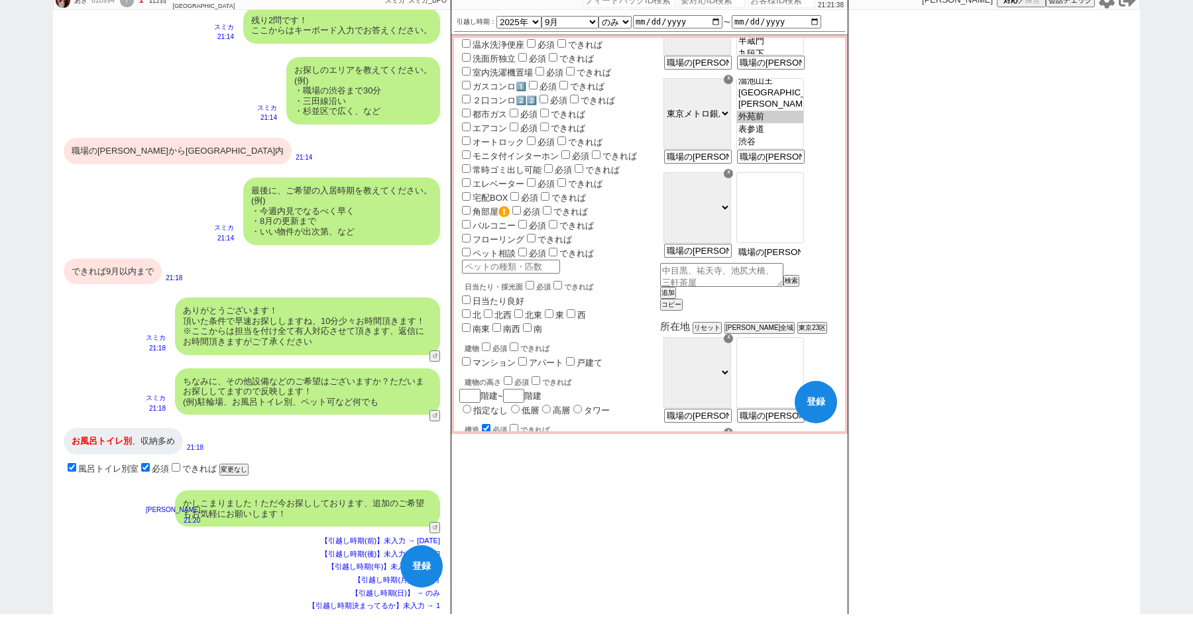
scroll to position [0, 35]
drag, startPoint x: 774, startPoint y: 267, endPoint x: 911, endPoint y: 268, distance: 137.2
click at [911, 268] on div "あき 610994 ! 1 1日目 ホームメイトFC [GEOGRAPHIC_DATA][PERSON_NAME]店 冬眠中 自社客 スミカ スミカ_BPO …" at bounding box center [596, 302] width 1087 height 624
type input "渋谷"
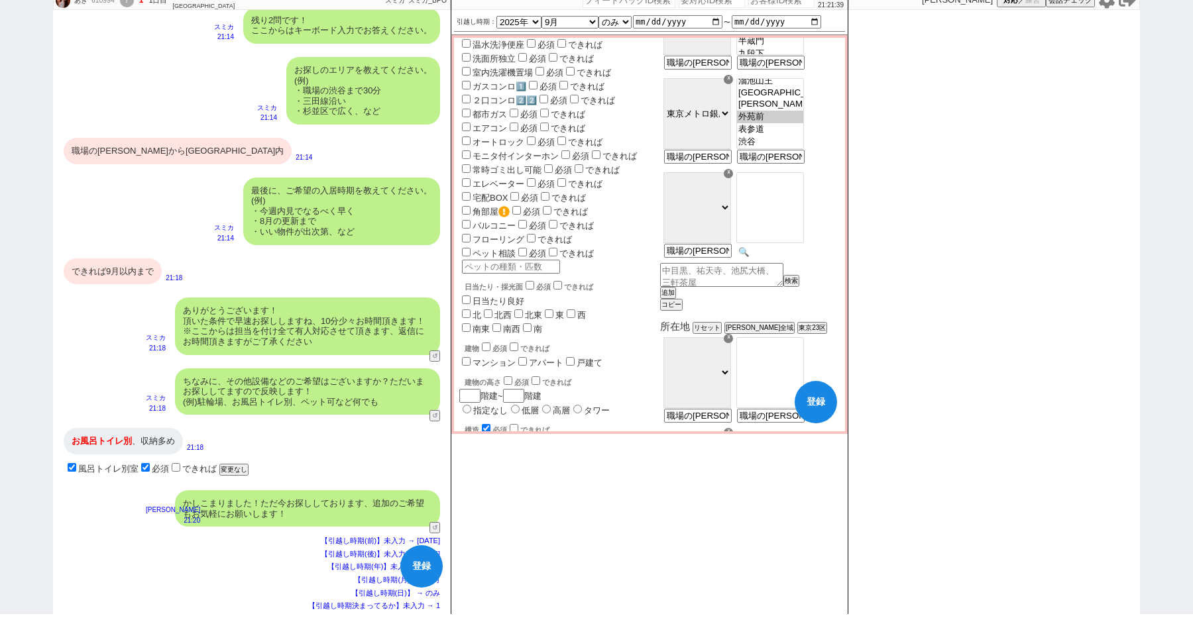
select select "50"
type input "職場の[PERSON_NAME]から[GEOGRAPHIC_DATA]内"
click at [731, 227] on select "ＪＲ総武・中央緩行線 [GEOGRAPHIC_DATA] 小田急[PERSON_NAME][GEOGRAPHIC_DATA] ＪＲ京浜東北・[PERSON_N…" at bounding box center [697, 207] width 68 height 71
select select "68"
click at [697, 188] on select "ＪＲ総武・中央緩行線 [GEOGRAPHIC_DATA] 小田急[PERSON_NAME][GEOGRAPHIC_DATA] ＪＲ京浜東北・[PERSON_N…" at bounding box center [697, 207] width 68 height 71
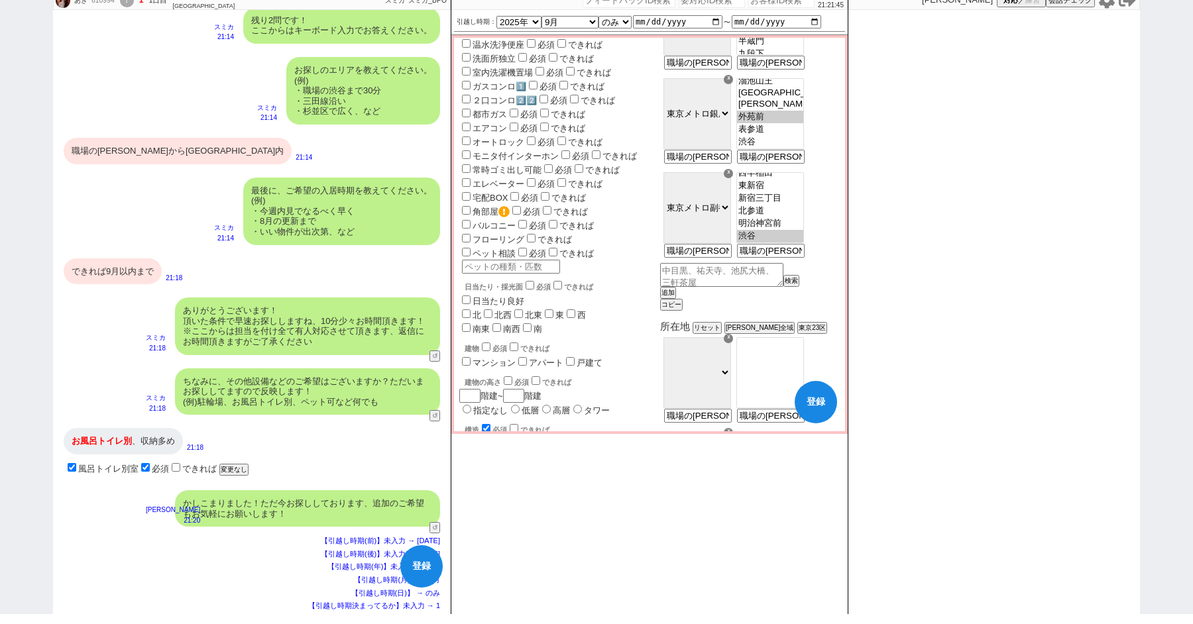
click at [792, 243] on option "渋谷" at bounding box center [770, 236] width 66 height 13
click at [791, 237] on option "明治神宮前" at bounding box center [770, 236] width 66 height 13
select select "1649"
click at [787, 227] on option "北参道" at bounding box center [770, 223] width 66 height 13
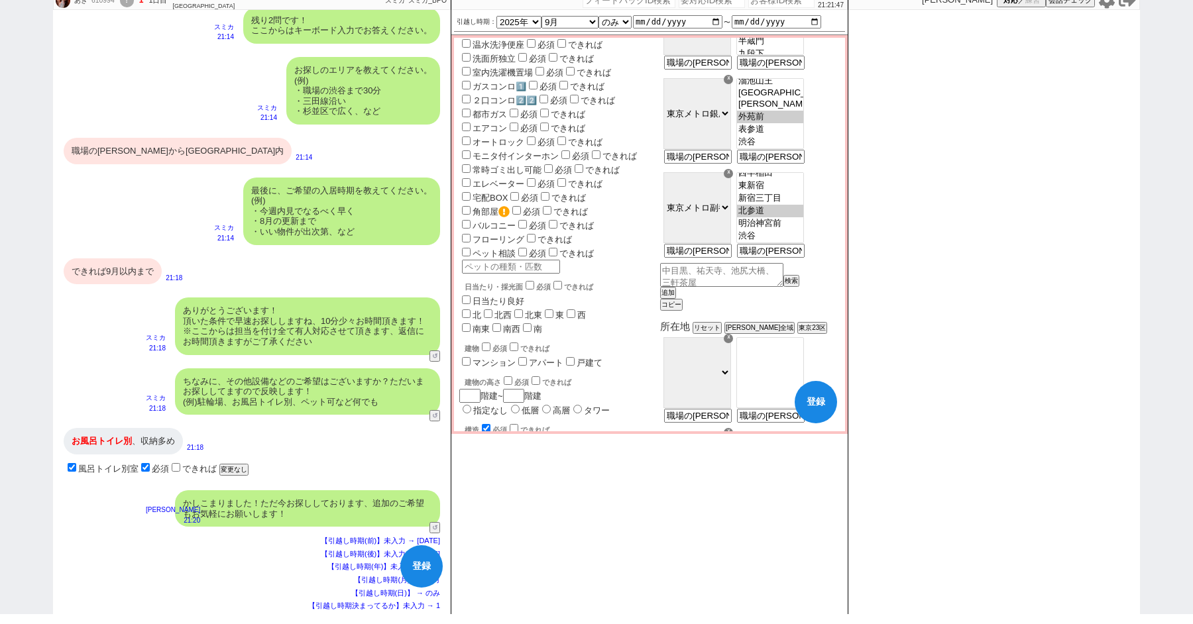
checkbox input "false"
checkbox input "true"
checkbox input "false"
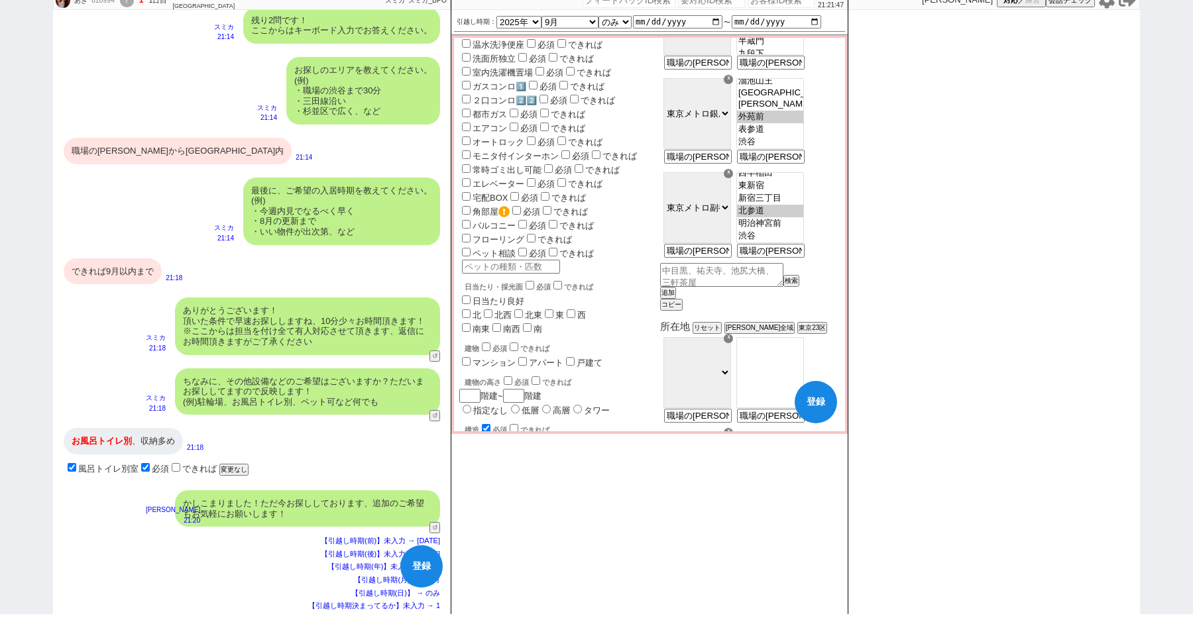
checkbox input "false"
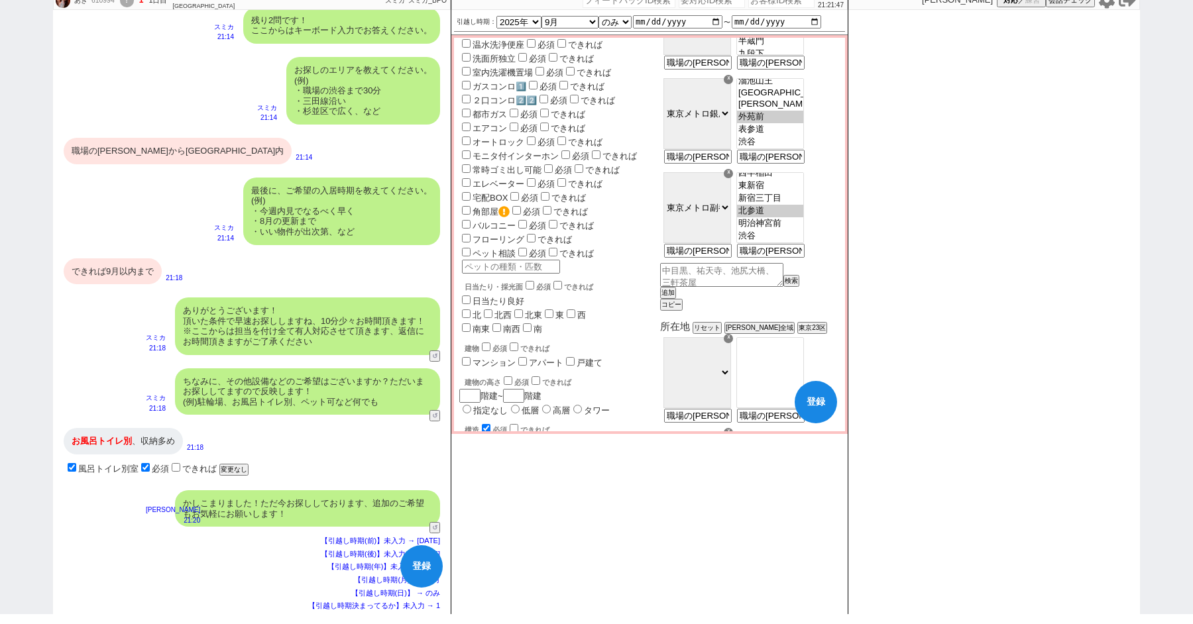
checkbox input "false"
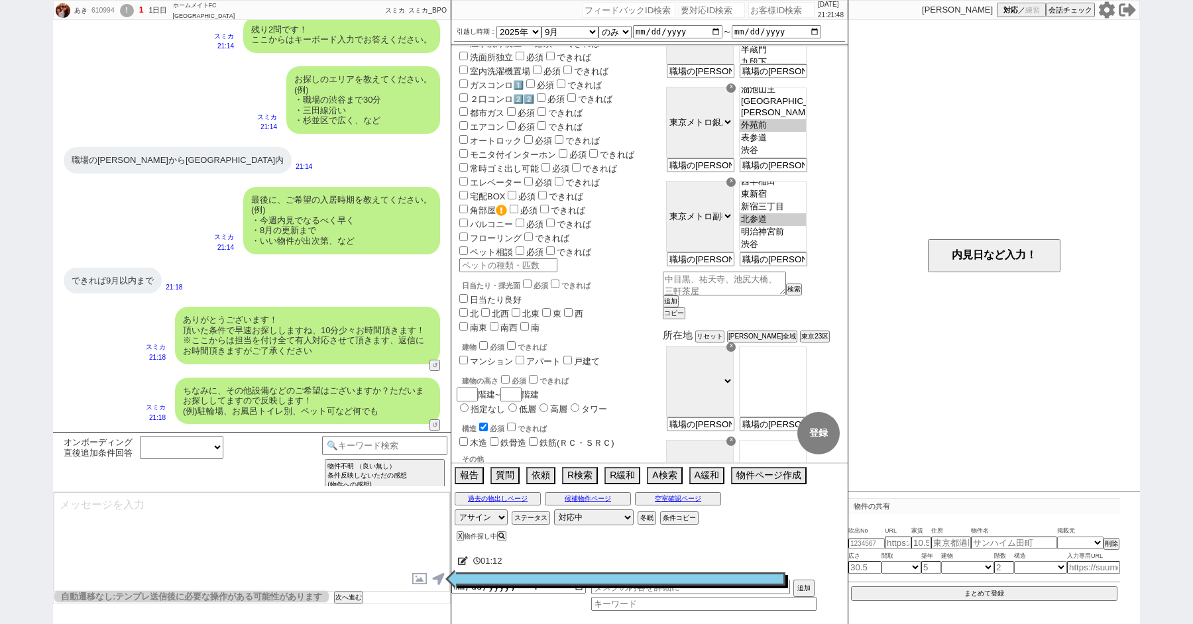
scroll to position [658, 0]
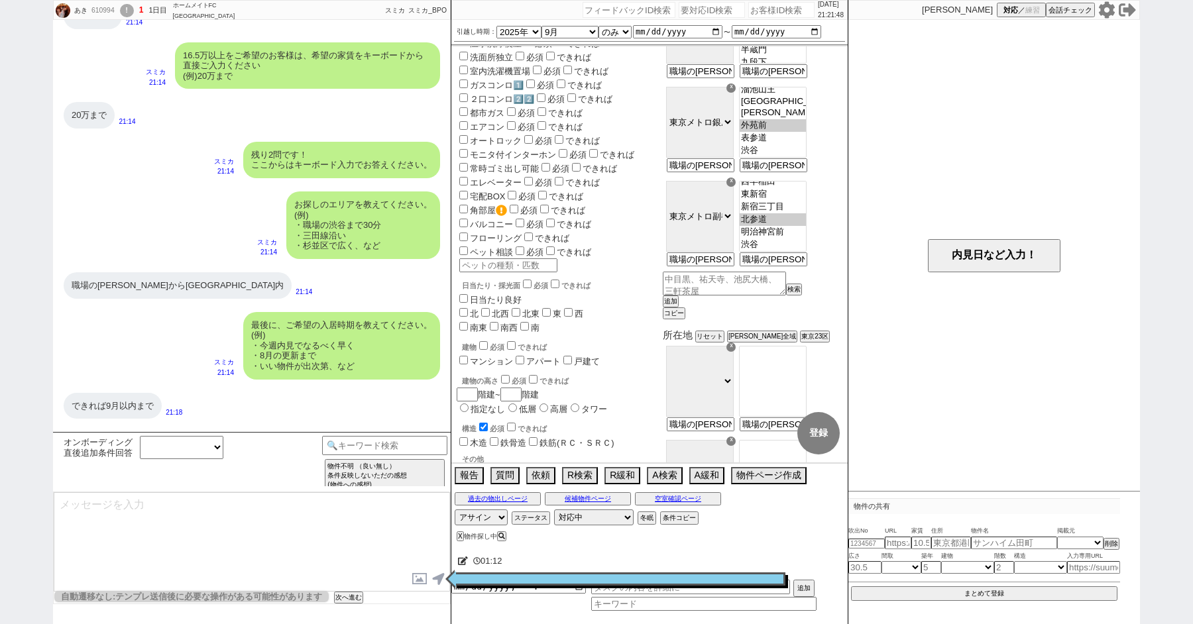
select select "50"
select select "53"
select select "47"
select select "66"
select select "59"
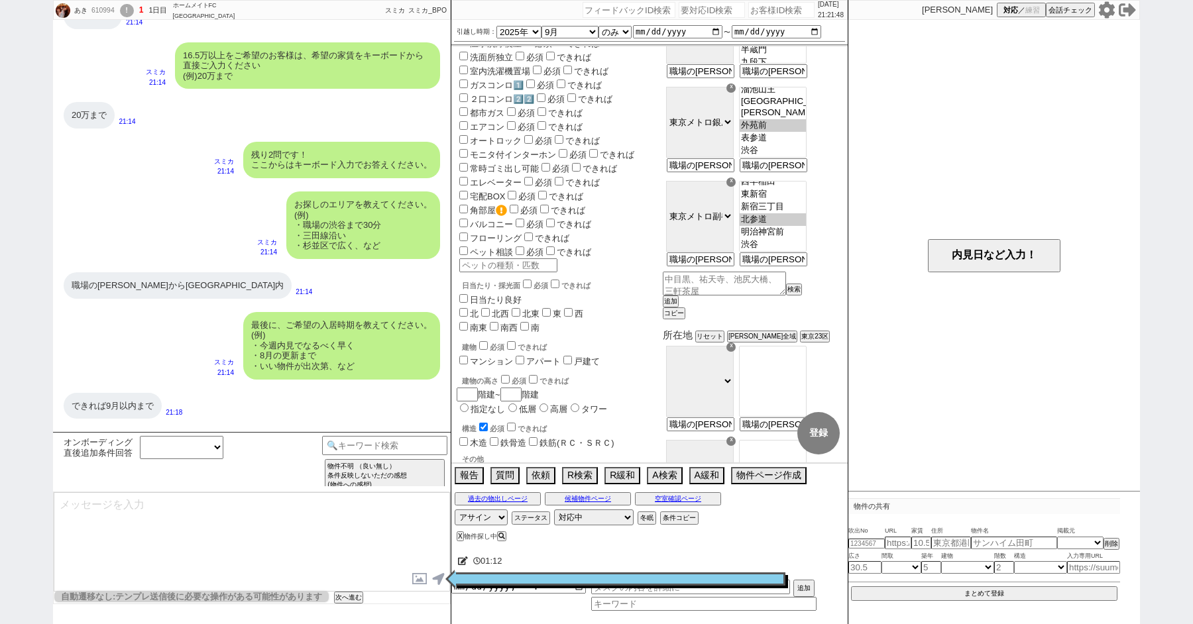
select select "1474"
select select "68"
select select "1649"
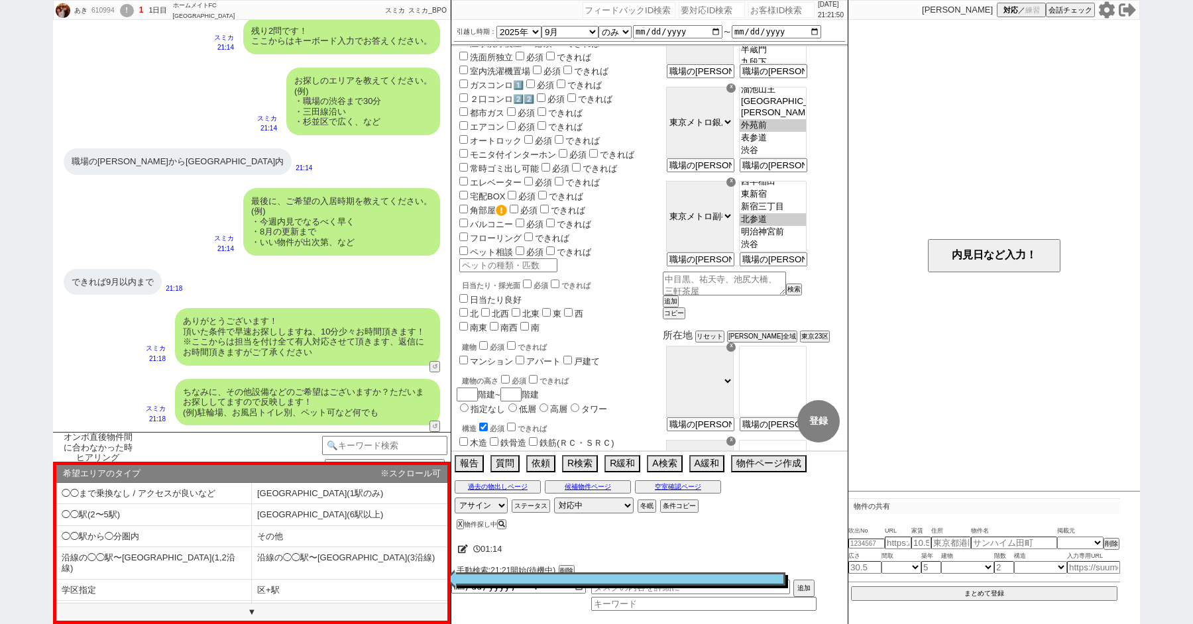
scroll to position [1041, 0]
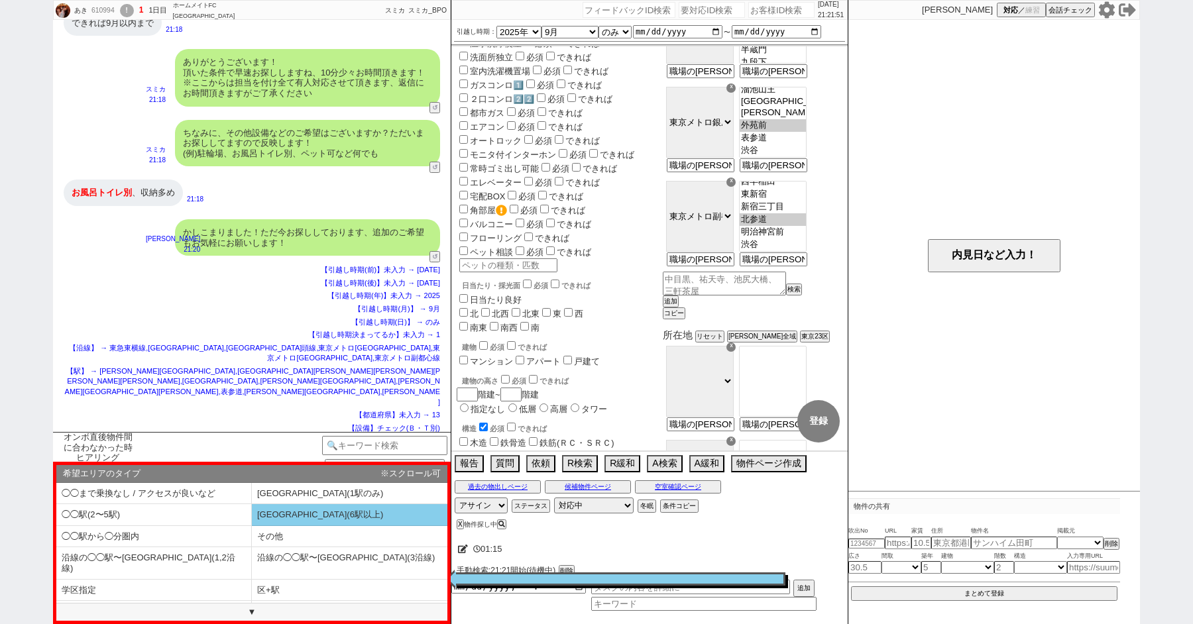
click at [252, 526] on li "[GEOGRAPHIC_DATA](6駅以上)" at bounding box center [153, 537] width 195 height 22
select select "[GEOGRAPHIC_DATA](6駅以上)"
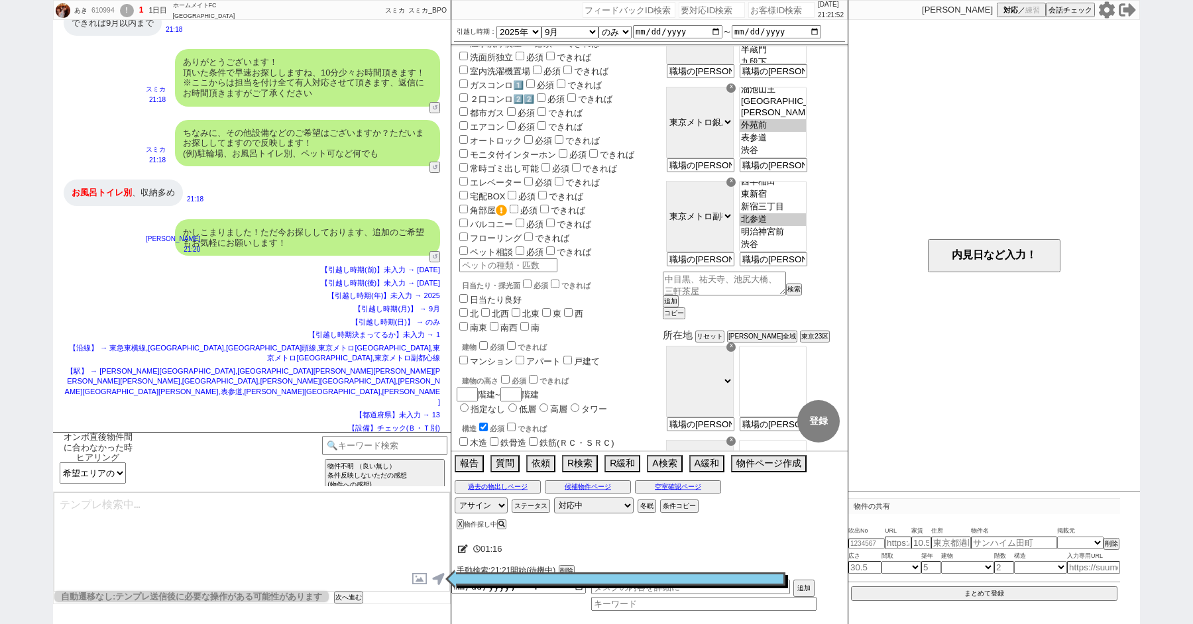
type textarea "また複数駅をご指定いただき、そちらが通っていれば路線は特に指定せずに見てよろしいでしょうか？ 事前に取りこぼし無く動ければと！"
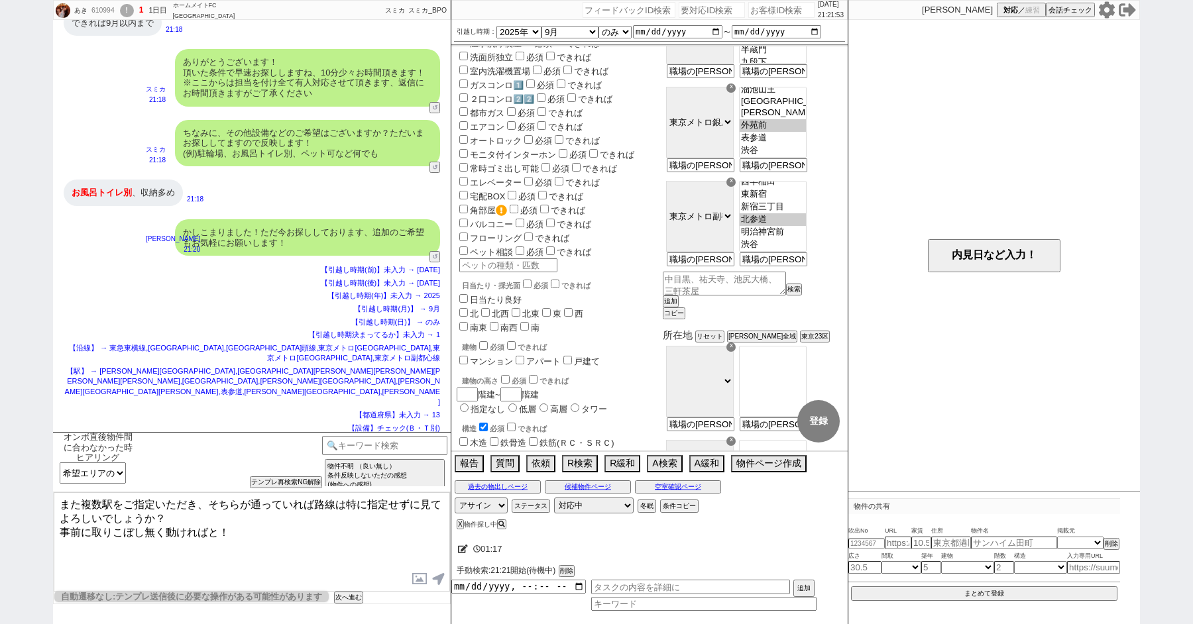
click at [299, 547] on textarea "また複数駅をご指定いただき、そちらが通っていれば路線は特に指定せずに見てよろしいでしょうか？ 事前に取りこぼし無く動ければと！" at bounding box center [252, 541] width 396 height 99
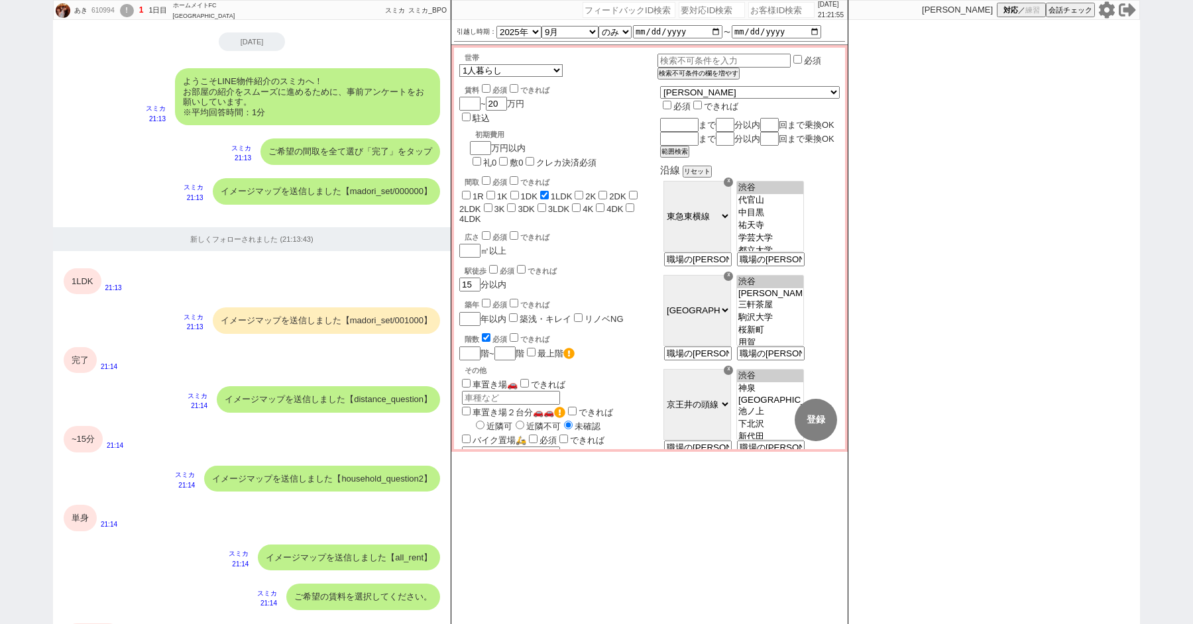
scroll to position [932, 0]
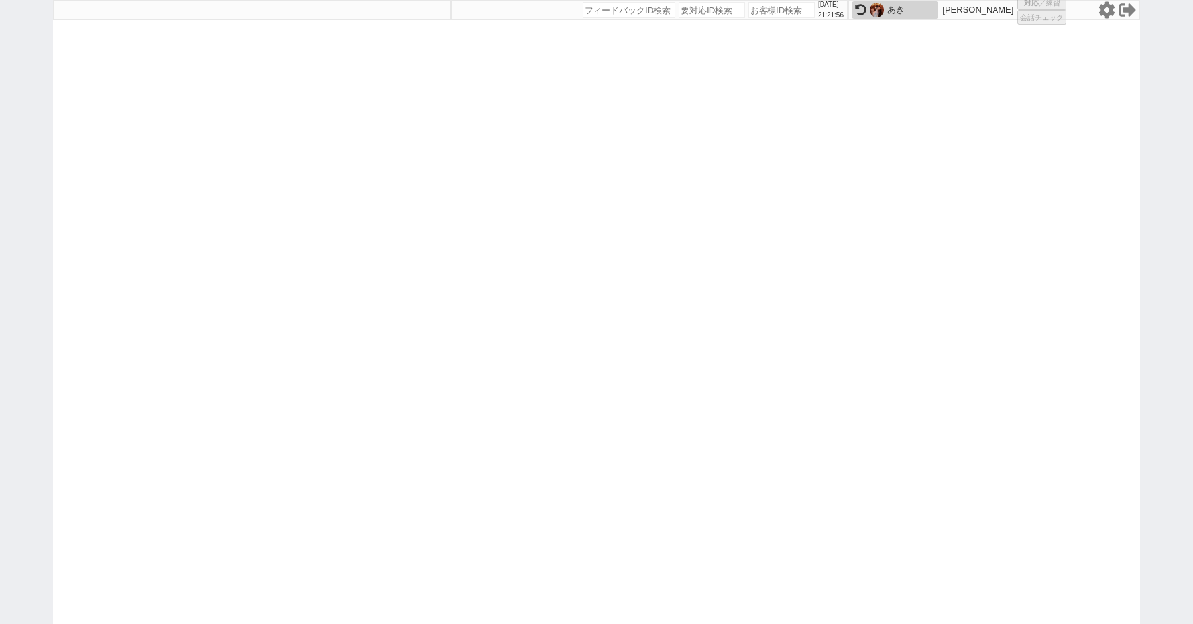
select select
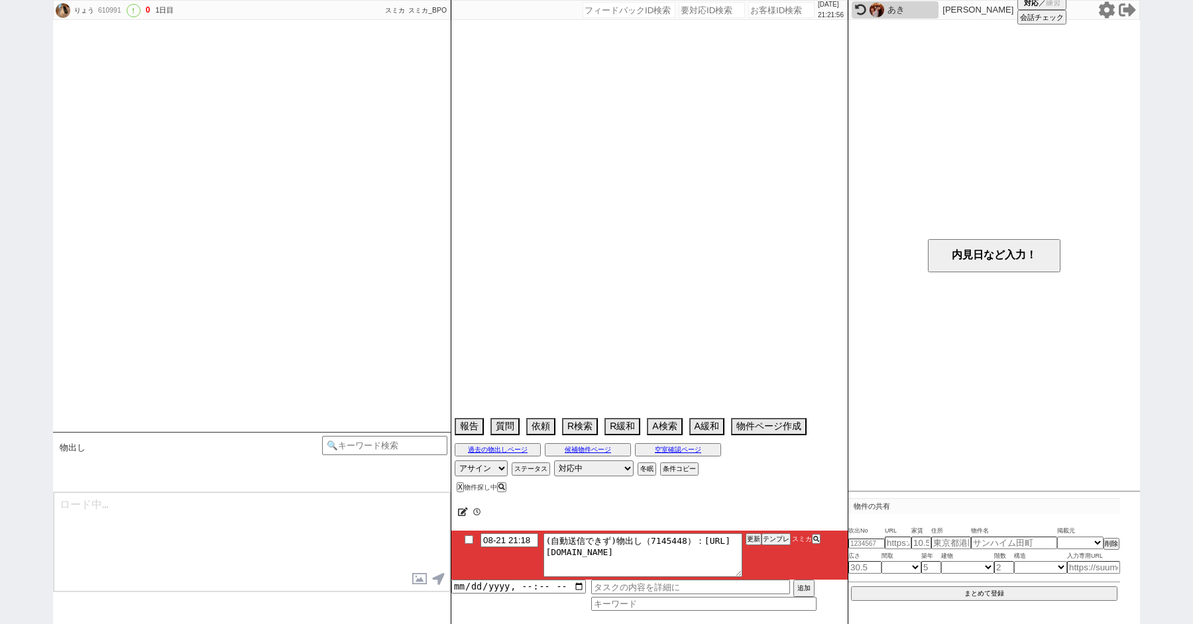
select select "2025"
select select "9"
select select "36"
select select "0"
select select "12"
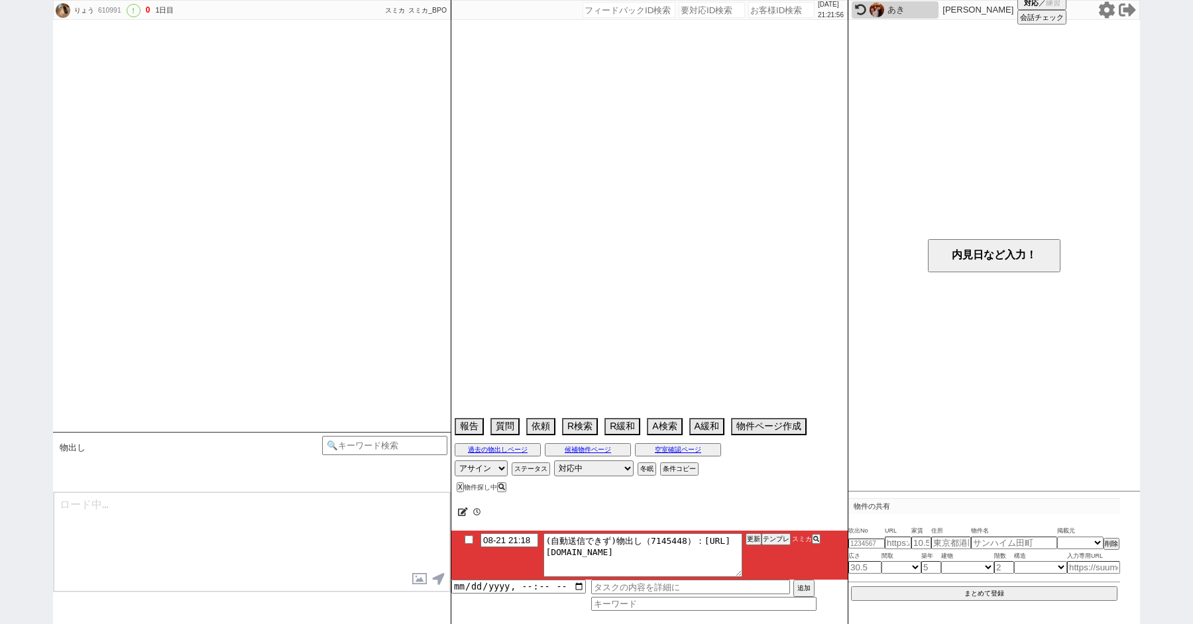
select select "122"
select select "123"
select select "124"
select select "125"
select select "126"
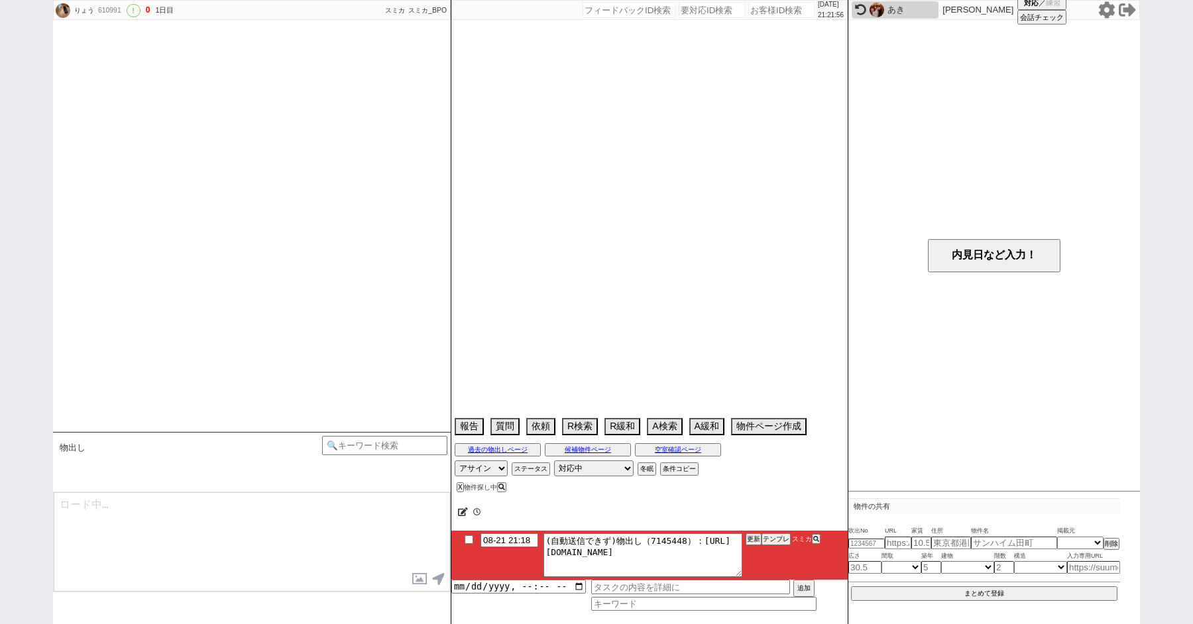
select select "128"
select select "129"
select select "132"
select select "133"
select select "134"
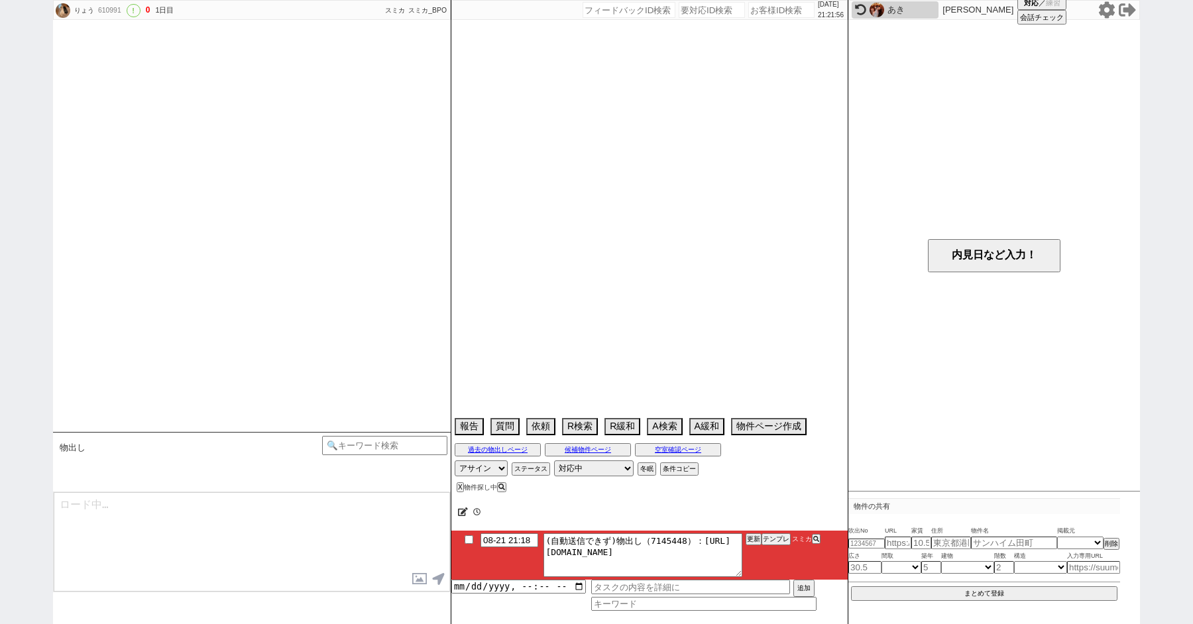
select select "135"
select select "136"
select select "137"
select select "139"
select select "140"
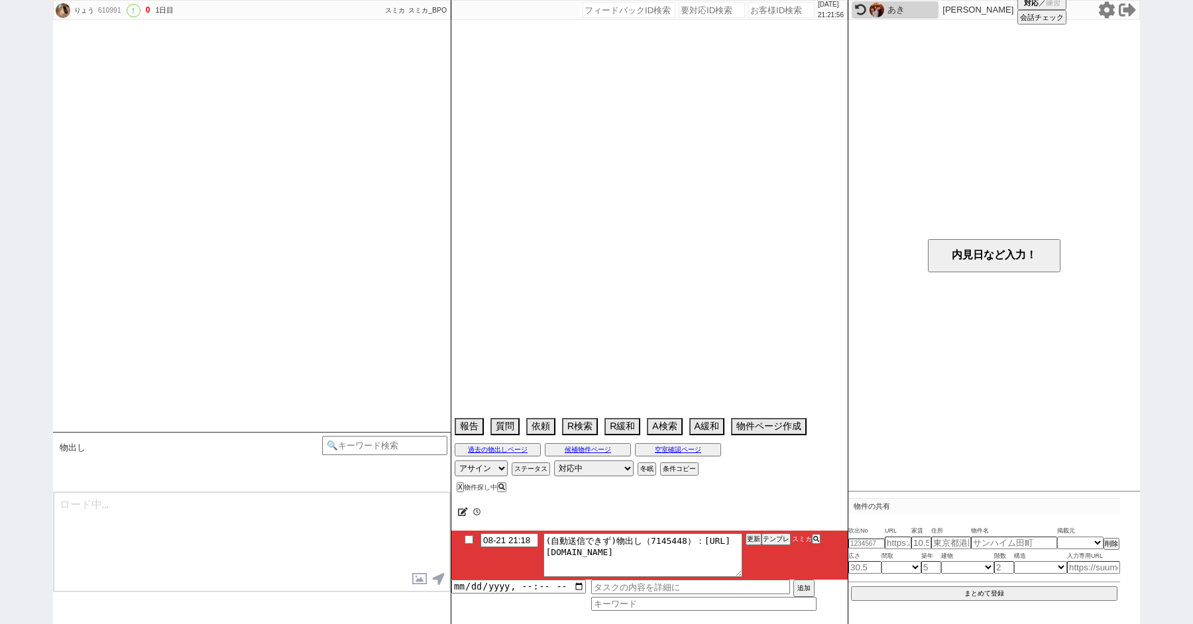
select select "142"
select select "143"
select select "144"
select select "145"
select select "147"
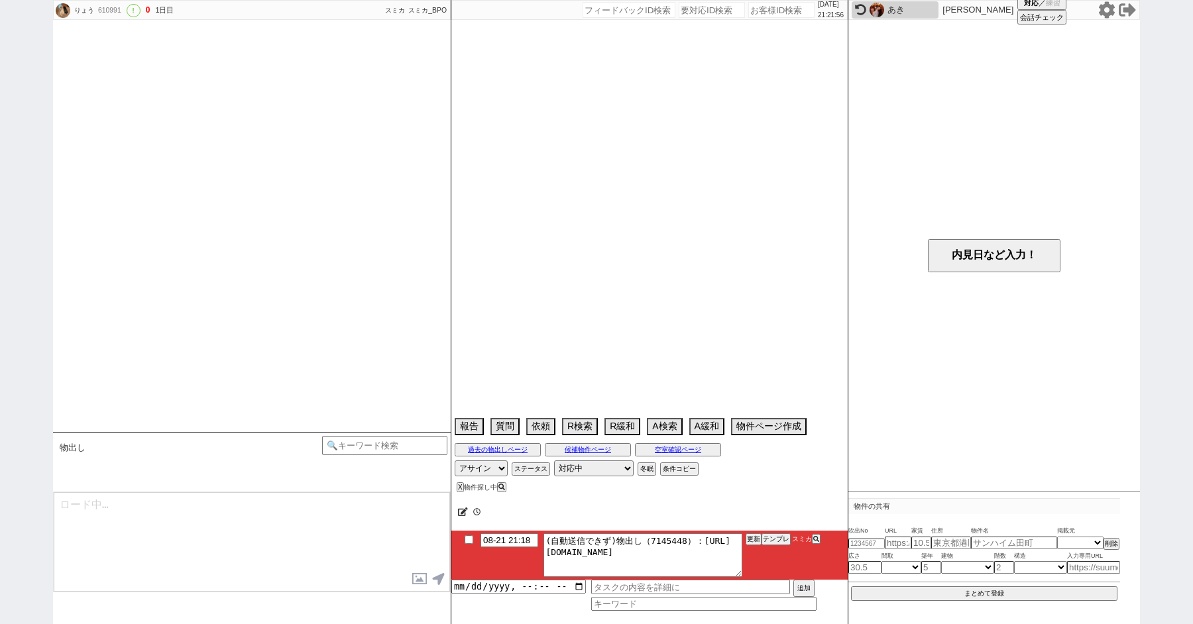
select select "150"
select select "151"
select select "152"
select select "154"
select select "155"
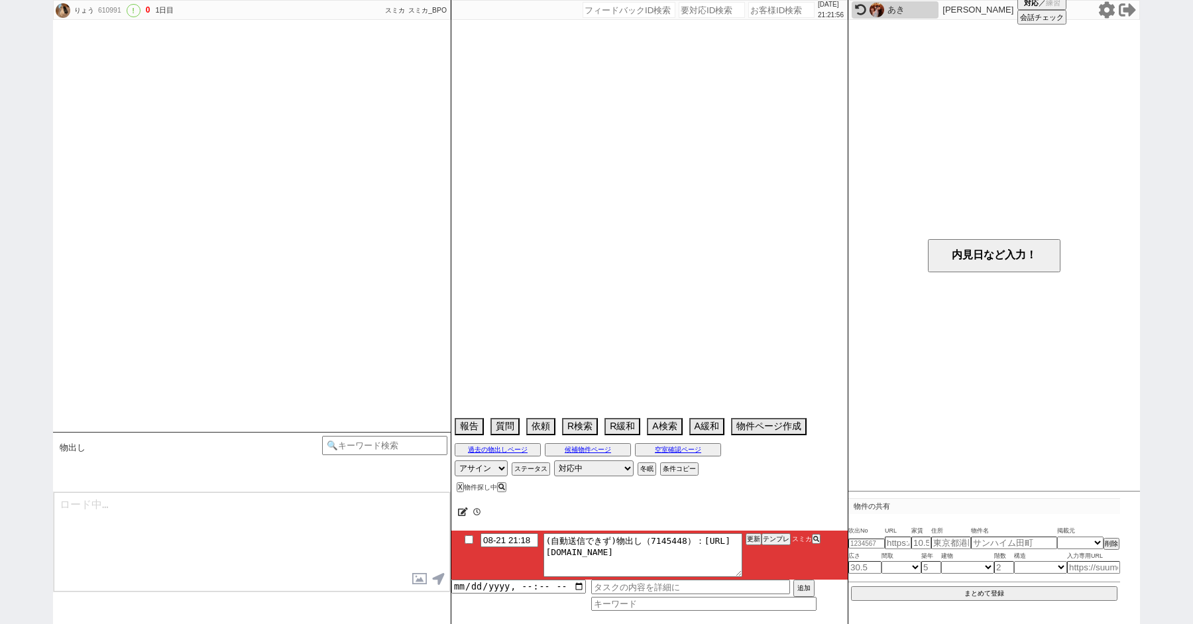
select select "159"
select select "162"
select select "163"
select select "164"
select select "165"
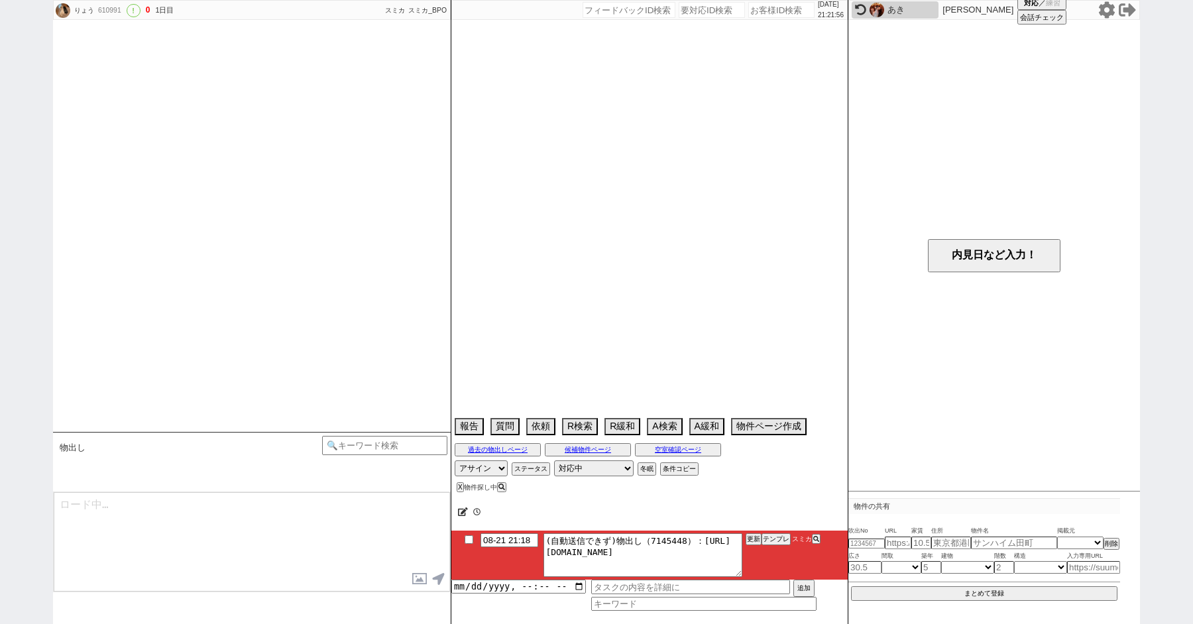
select select "169"
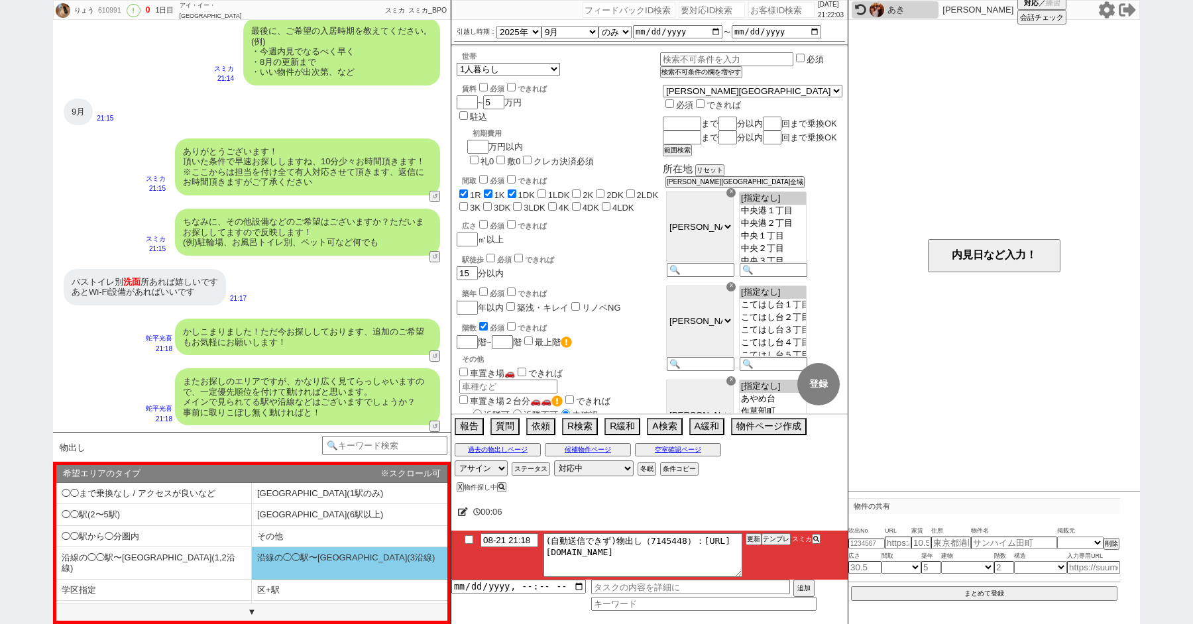
scroll to position [49, 0]
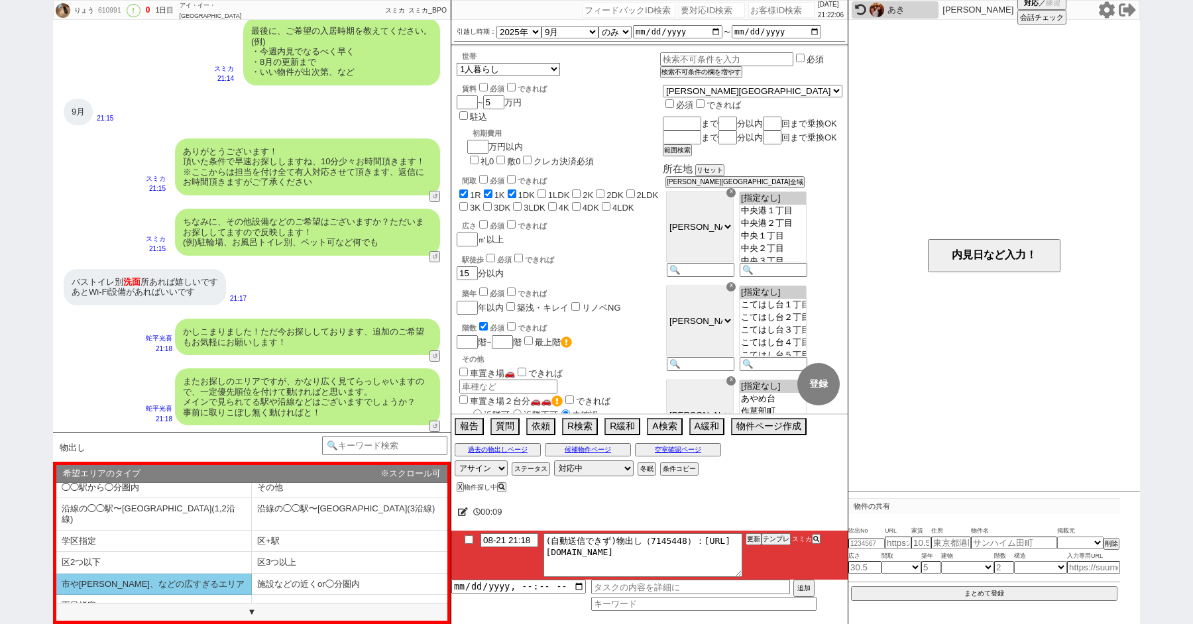
click at [207, 574] on li "市や[PERSON_NAME]、などの広すぎるエリア" at bounding box center [153, 585] width 195 height 22
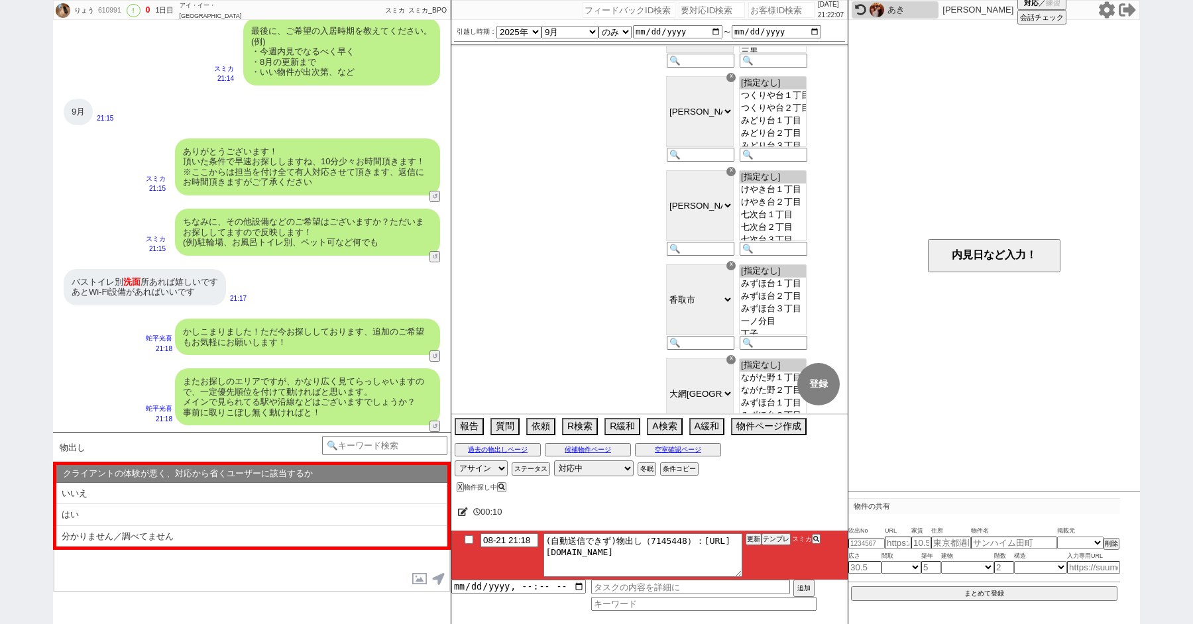
scroll to position [2550, 0]
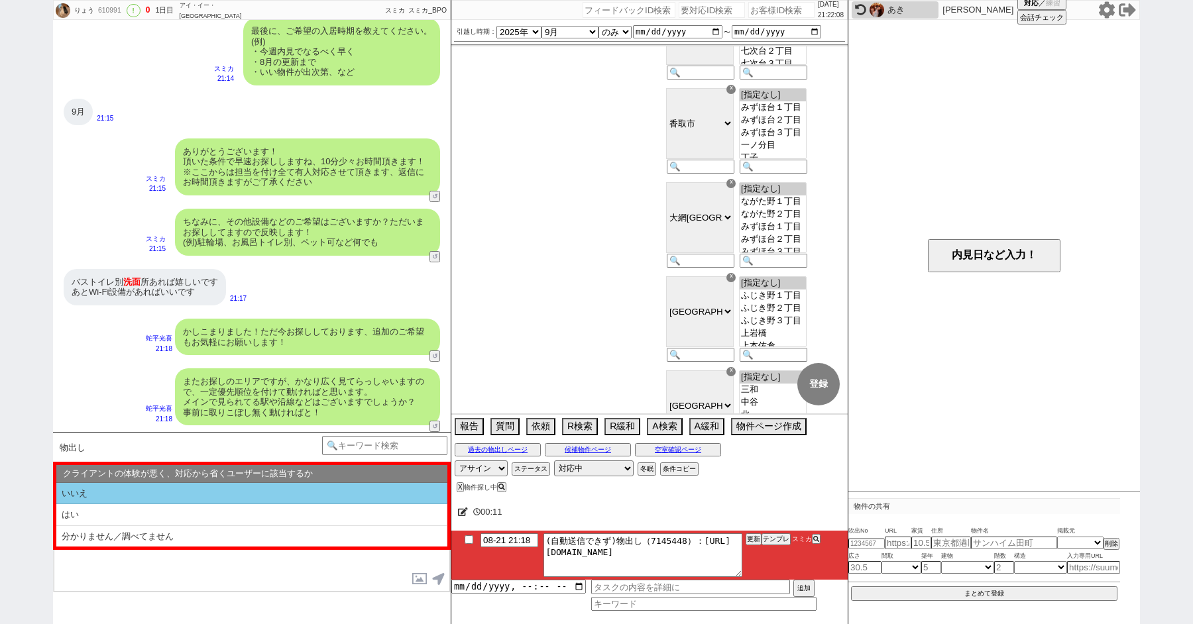
click at [195, 494] on li "いいえ" at bounding box center [251, 494] width 391 height 22
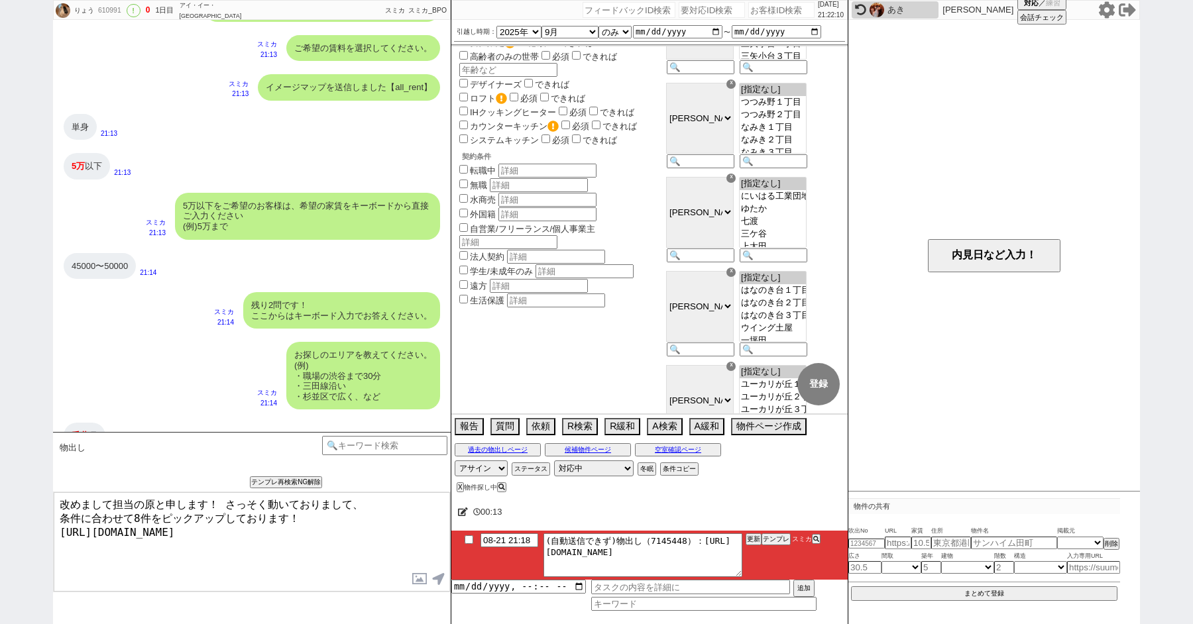
scroll to position [611, 0]
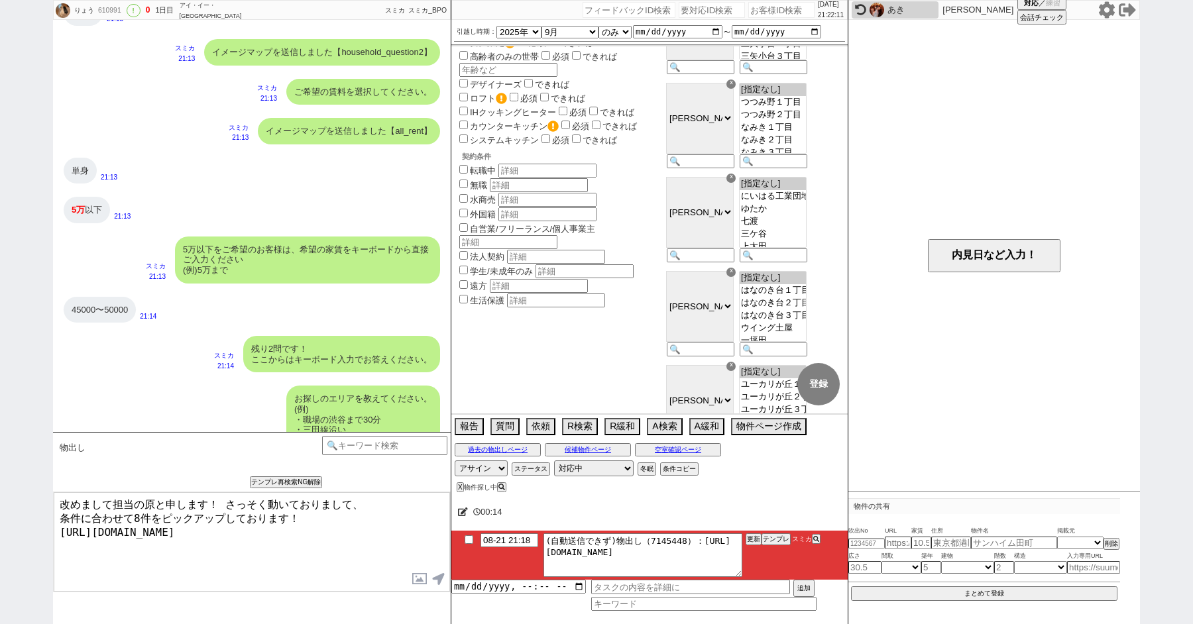
type textarea "改めまして担当の原と申します！ さっそく動いておりまして、 条件に合わせて8件をピックアップしております！ [URL][DOMAIN_NAME]"
checkbox input "true"
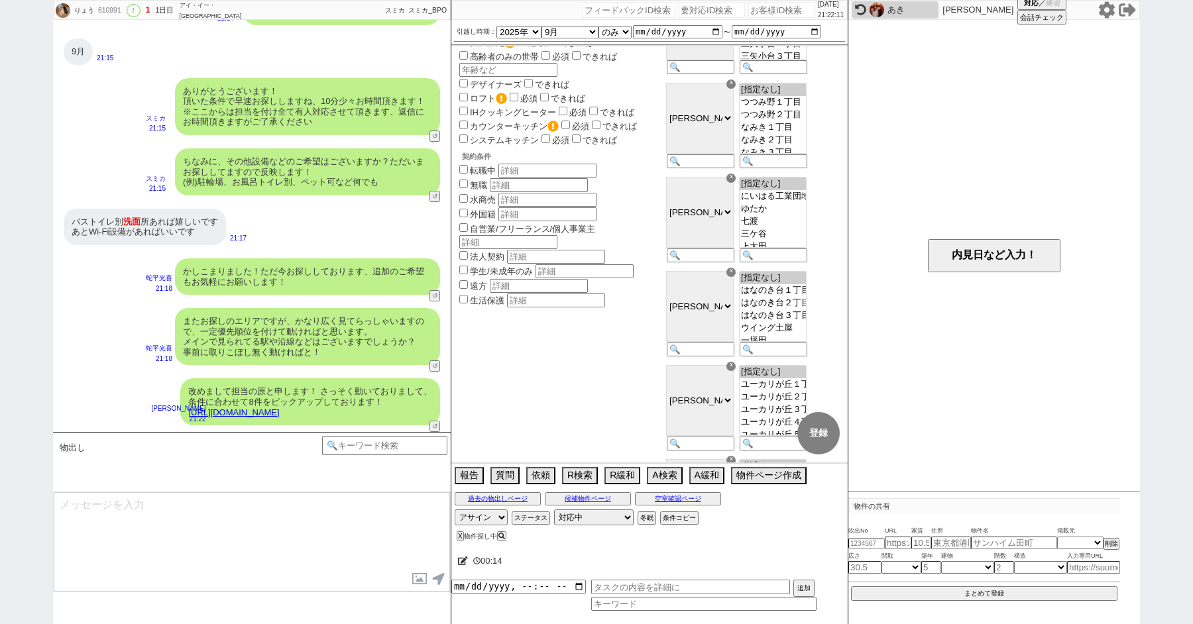
scroll to position [0, 0]
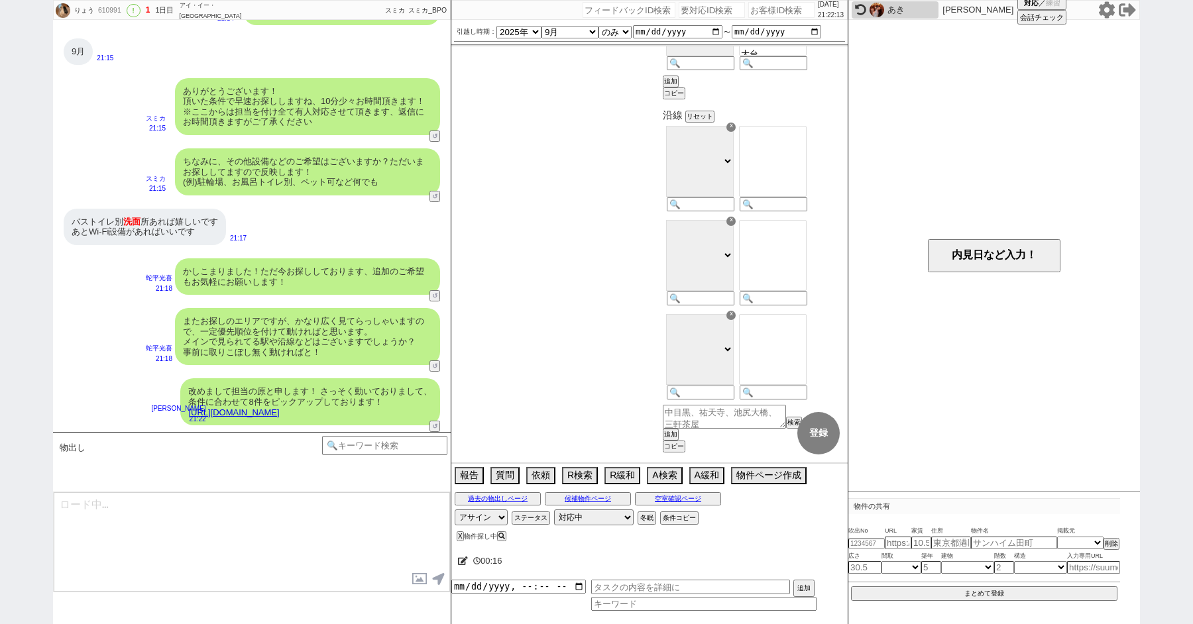
type textarea "イメージに近い物件はございますか？ ご感想いただき、すぐにまた洗い出してまいります！ ※自動応答ではなく直接ご紹介します！"
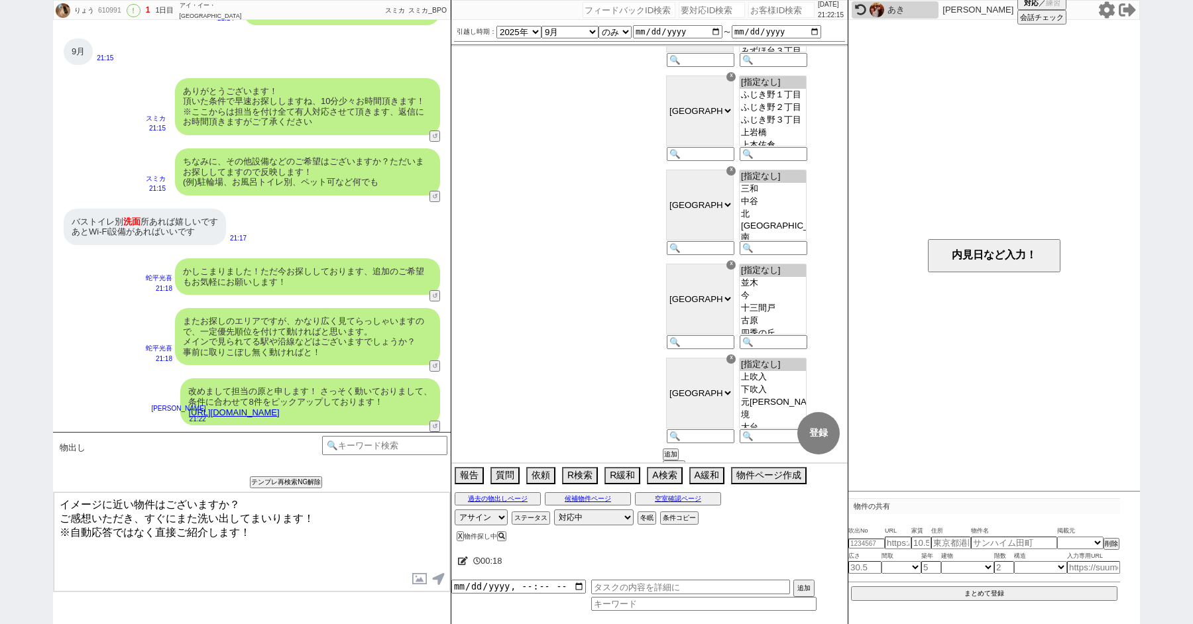
scroll to position [2533, 0]
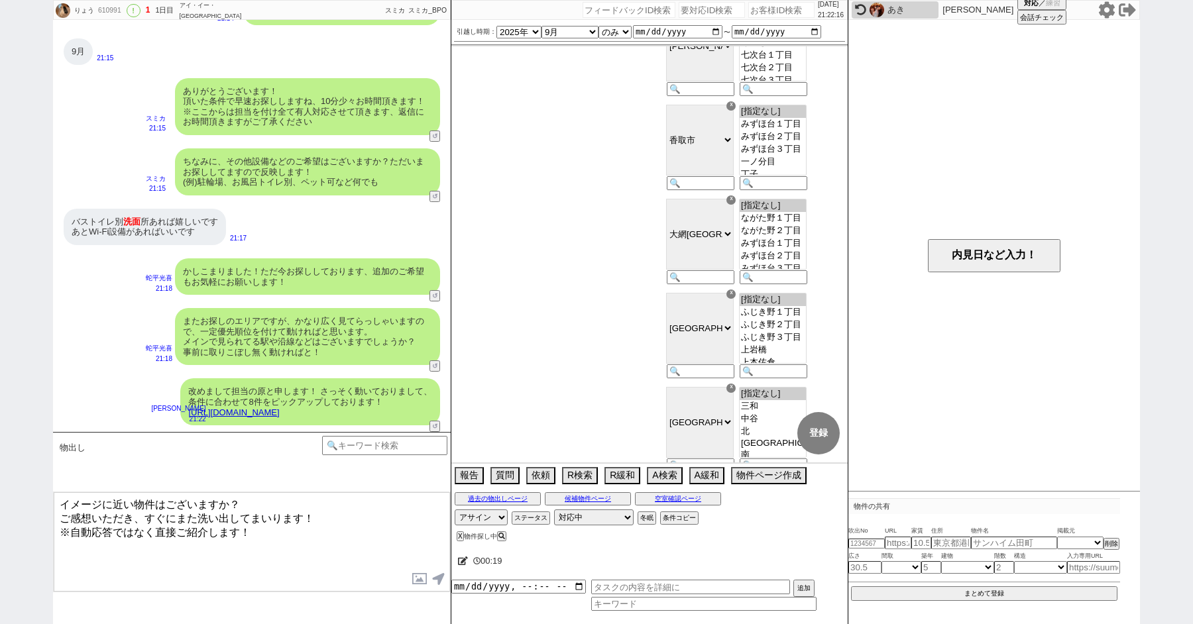
click at [329, 538] on textarea "イメージに近い物件はございますか？ ご感想いただき、すぐにまた洗い出してまいります！ ※自動応答ではなく直接ご紹介します！" at bounding box center [252, 541] width 396 height 99
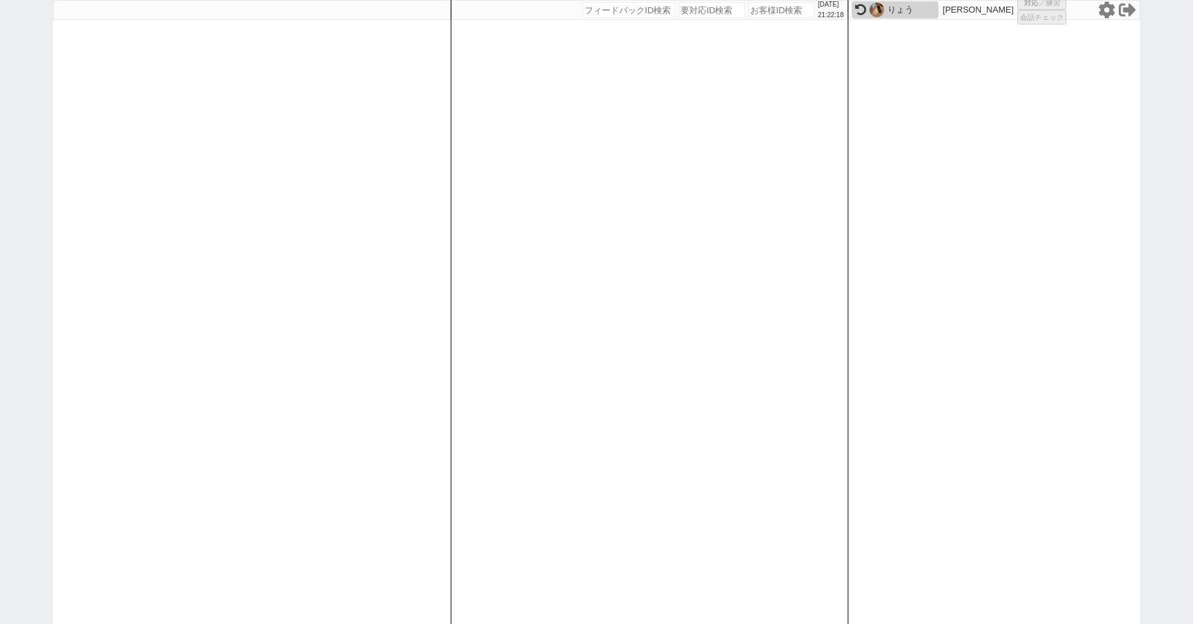
select select "100"
select select "1"
select select "2"
select select "5"
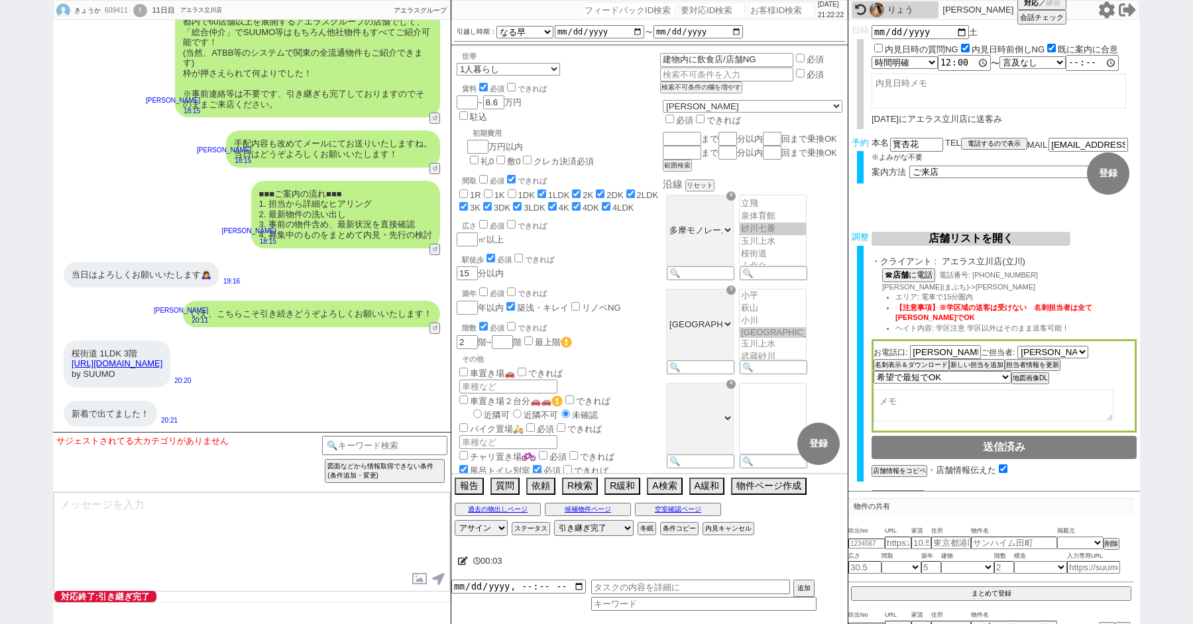
scroll to position [9183, 0]
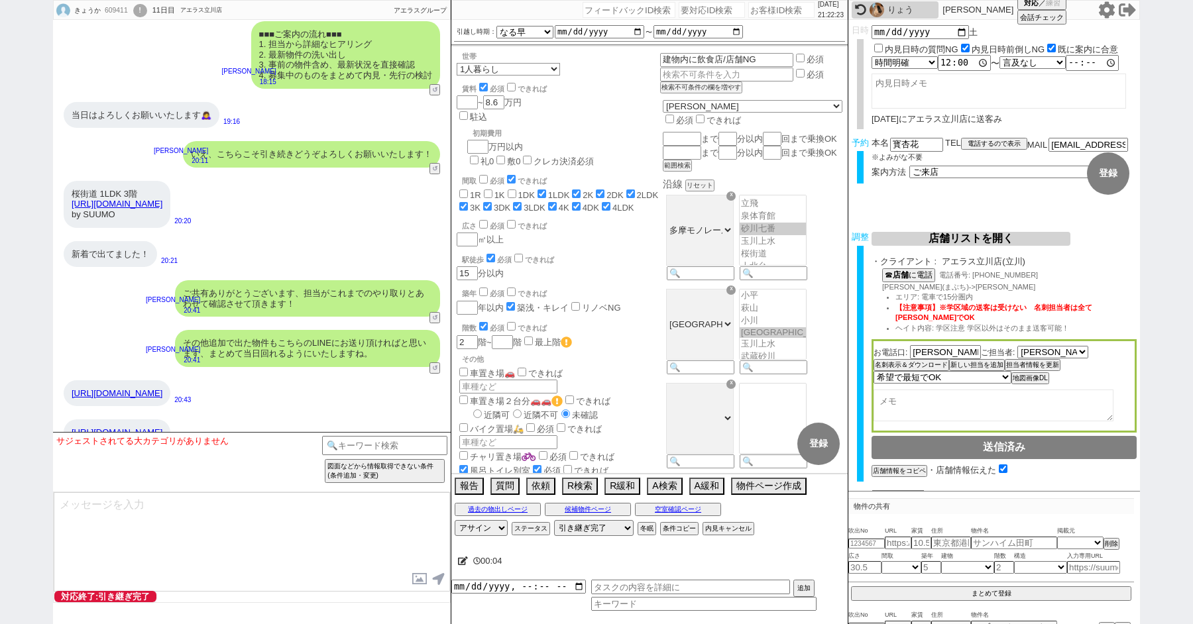
click at [162, 388] on link "[URL][DOMAIN_NAME]" at bounding box center [117, 393] width 91 height 10
click at [435, 87] on button "↺" at bounding box center [436, 91] width 8 height 9
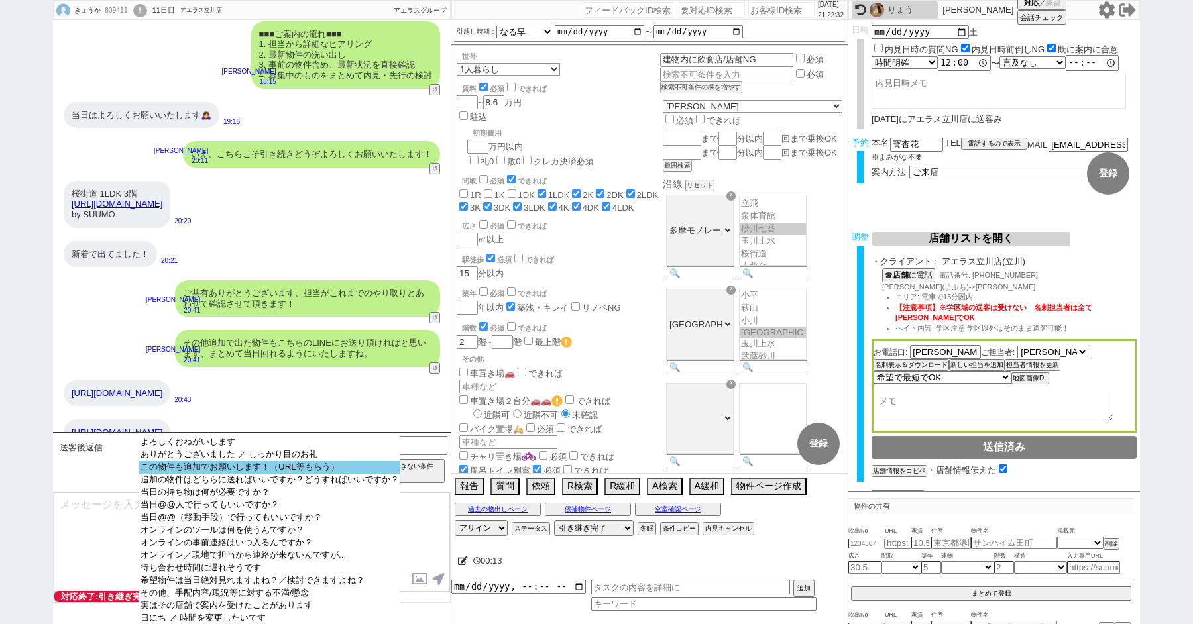
click at [217, 474] on option "この物件も追加でお願いします！（URL等もらう）" at bounding box center [269, 480] width 261 height 13
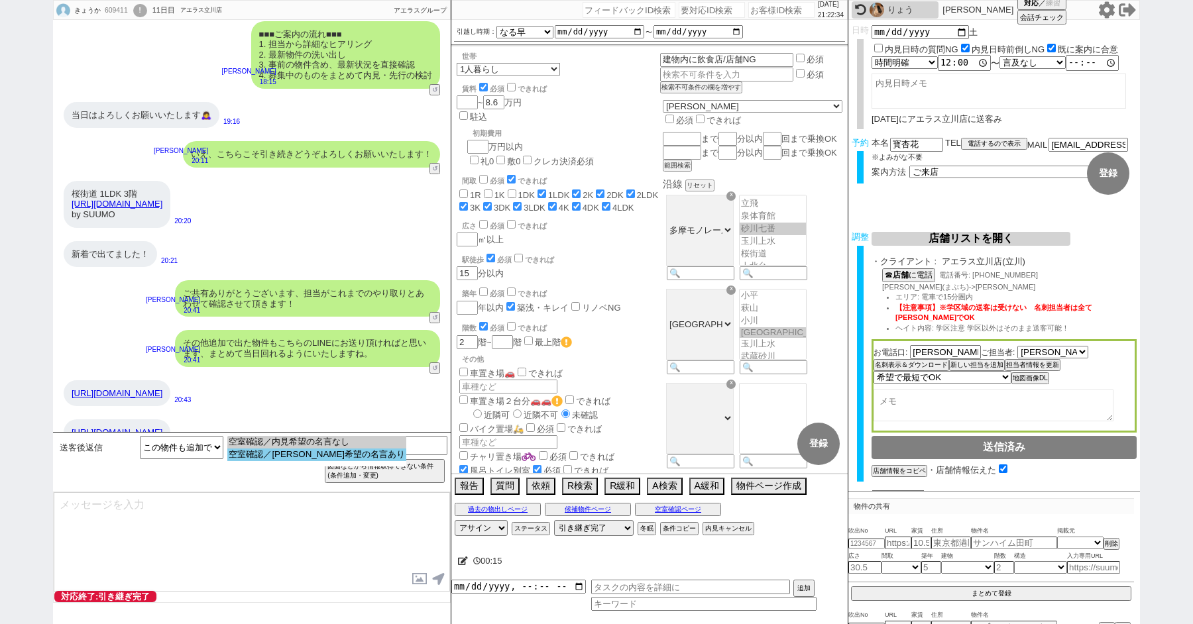
click at [284, 457] on option "空室確認／[PERSON_NAME]希望の名言あり" at bounding box center [316, 455] width 179 height 13
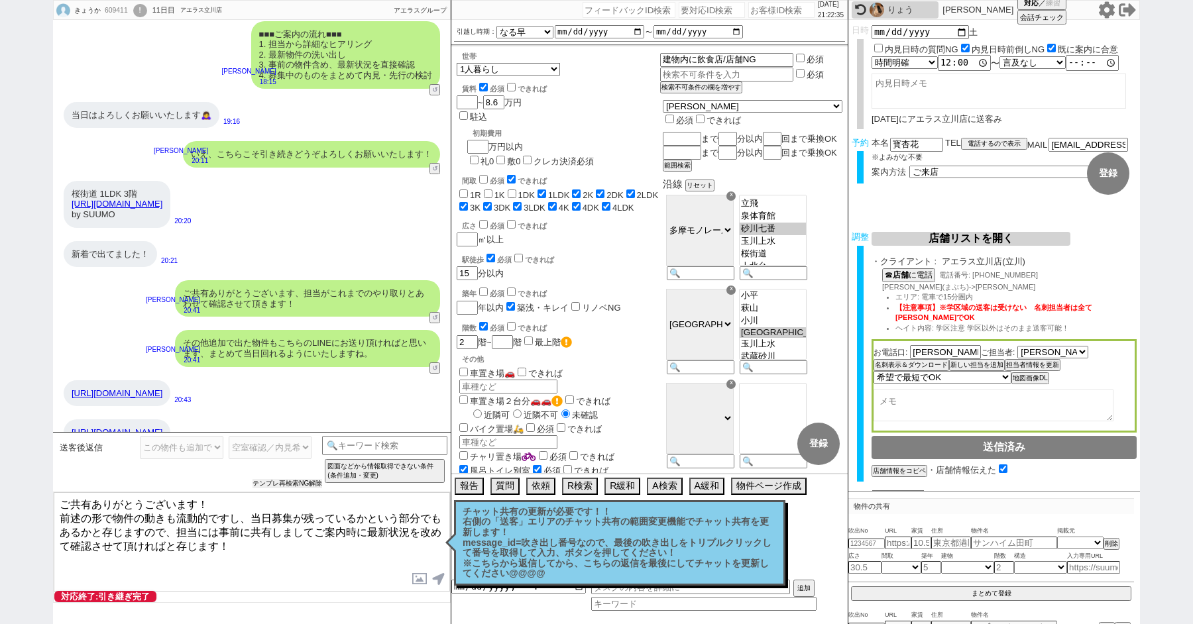
click at [270, 478] on div "送客後返信 よろしくおねがいします ありがとうございました ／ しっかり目のお礼 この物件も追加でお願いします！（URL等もらう） 追加の物件はどちらに送れば…" at bounding box center [189, 462] width 266 height 52
click at [296, 480] on button "テンプレ再検索NG解除" at bounding box center [287, 483] width 70 height 9
click at [276, 455] on select "空室確認／[PERSON_NAME]希望の名言なし 空室確認／[PERSON_NAME]の名言あり" at bounding box center [270, 447] width 83 height 23
click at [229, 436] on select "空室確認／[PERSON_NAME]希望の名言なし 空室確認／[PERSON_NAME]の名言あり" at bounding box center [270, 447] width 83 height 23
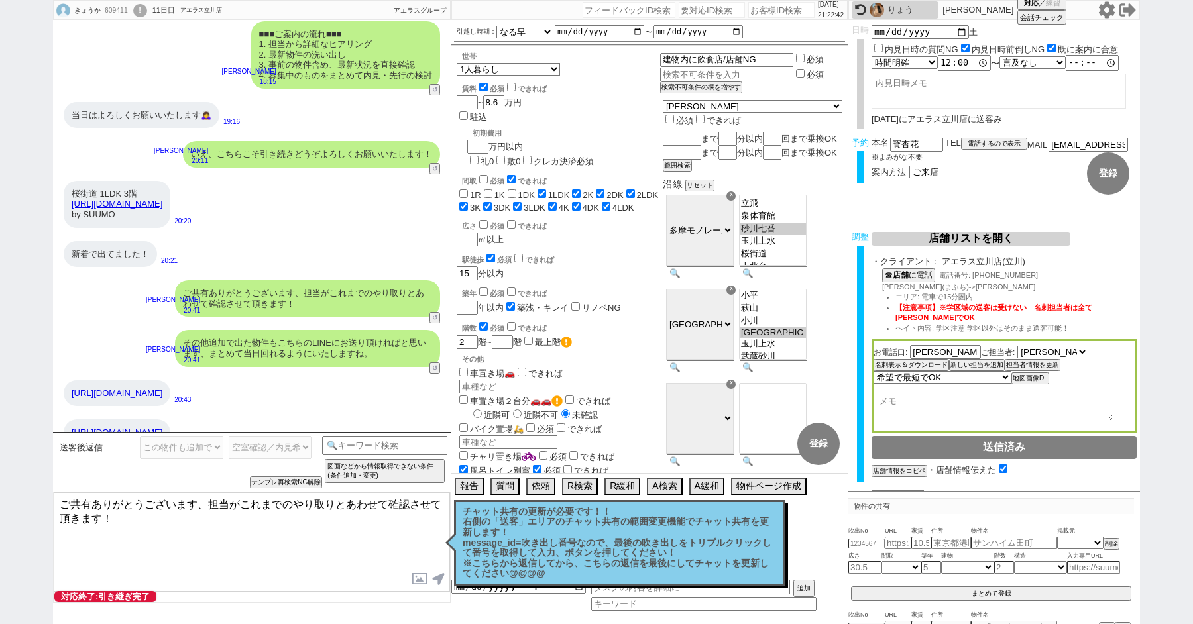
drag, startPoint x: 103, startPoint y: 515, endPoint x: 197, endPoint y: 500, distance: 94.6
click at [197, 500] on textarea "ご共有ありがとうございます、担当がこれまでのやり取りとあわせて確認させて頂きます！" at bounding box center [252, 541] width 396 height 99
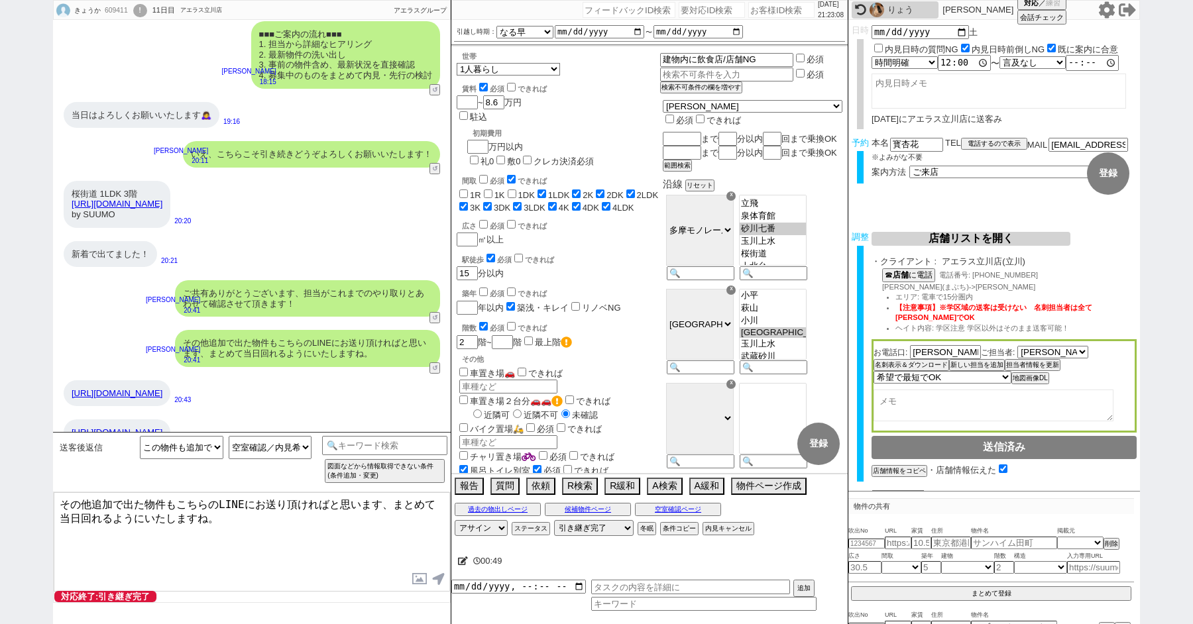
scroll to position [9233, 0]
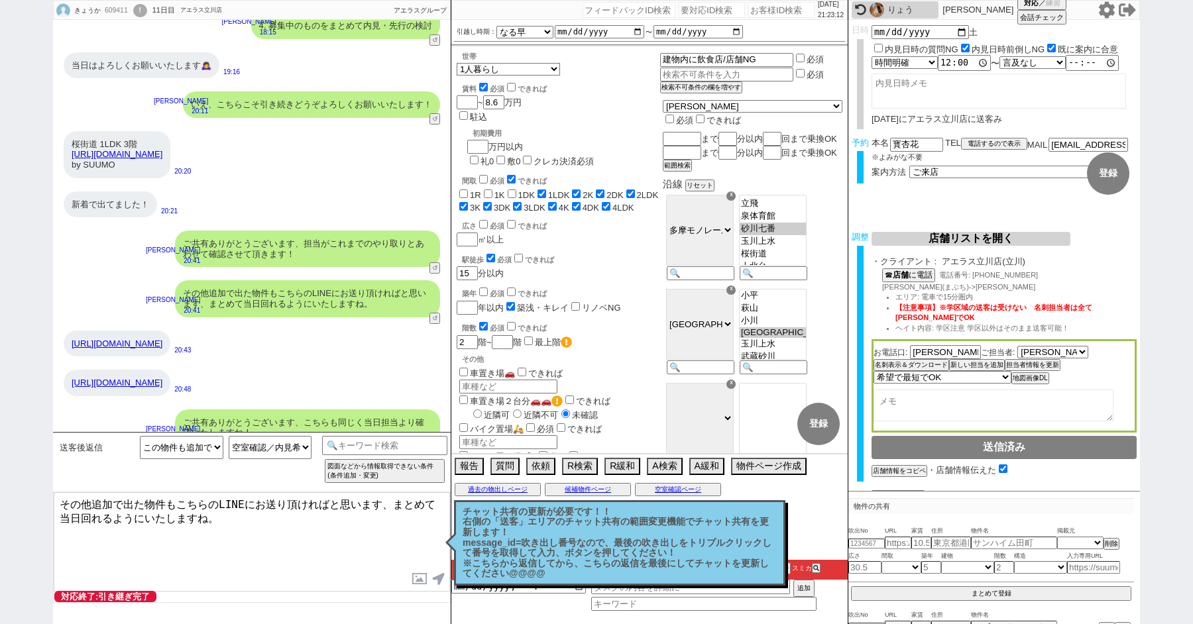
drag, startPoint x: 197, startPoint y: 513, endPoint x: 46, endPoint y: 455, distance: 161.9
click at [56, 458] on div "送客後返信 よろしくおねがいします ありがとうございました ／ しっかり目のお礼 この物件も追加でお願いします！（URL等もらう） 追加の物件はどちらに送れば…" at bounding box center [252, 528] width 398 height 192
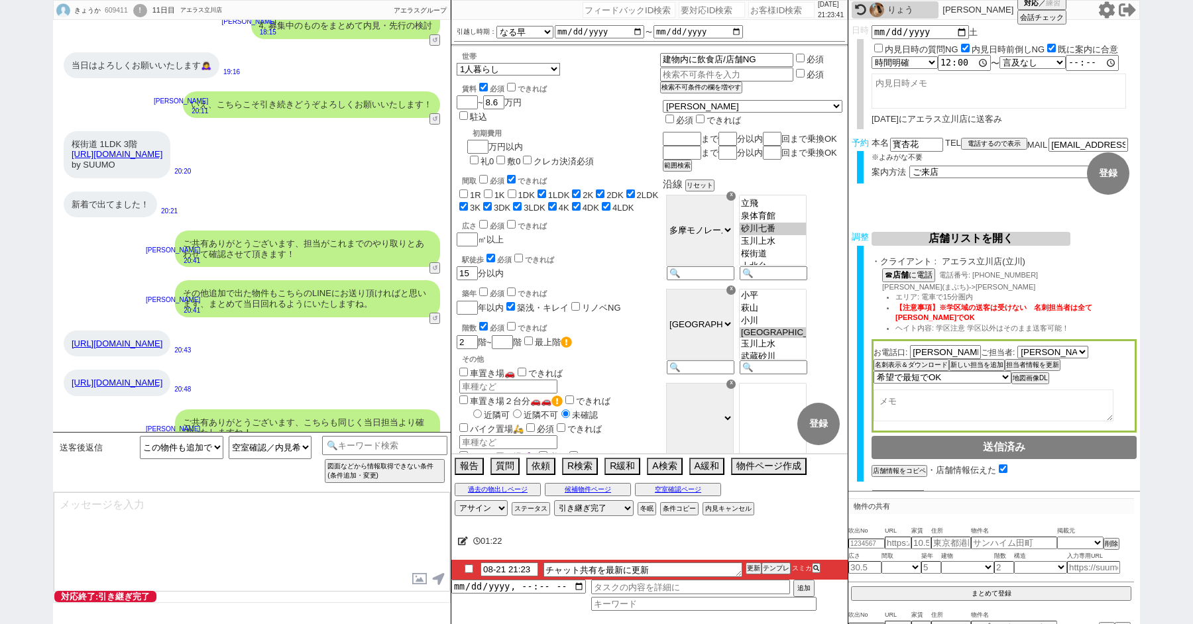
scroll to position [9282, 0]
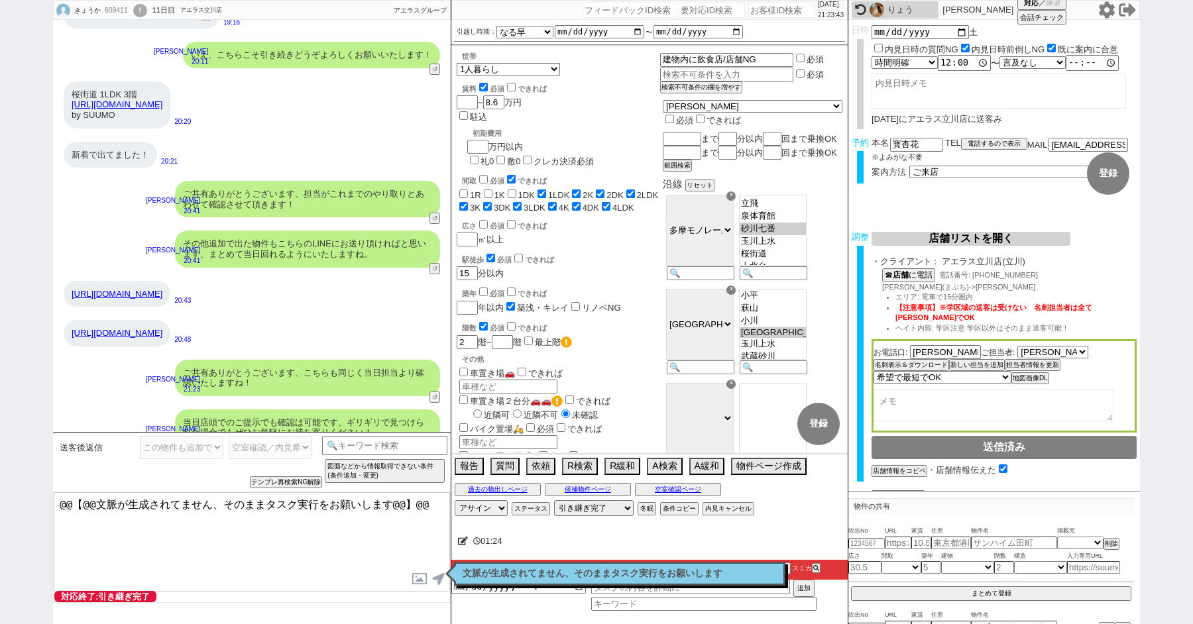
click at [578, 578] on p "文脈が生成されてません、そのままタスク実行をお願いします" at bounding box center [619, 574] width 314 height 11
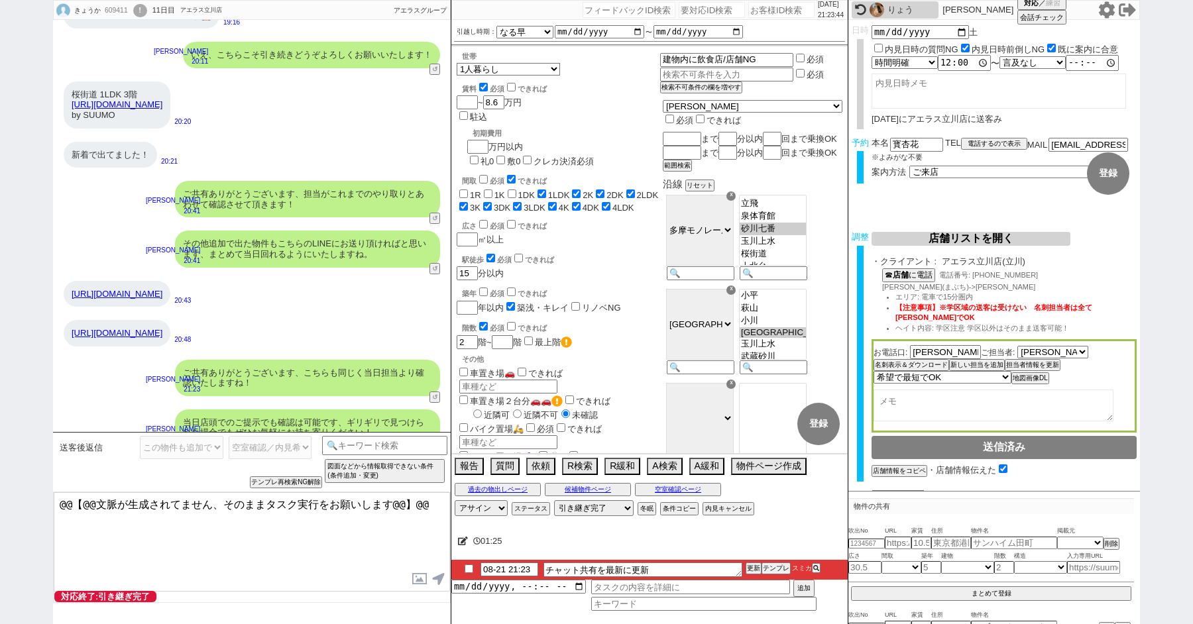
click at [300, 409] on div "当日店頭でのご提示でも確認は可能です、ギリギリで見つけられた場合でもぜひお気軽にお持ち寄りください！" at bounding box center [307, 427] width 265 height 36
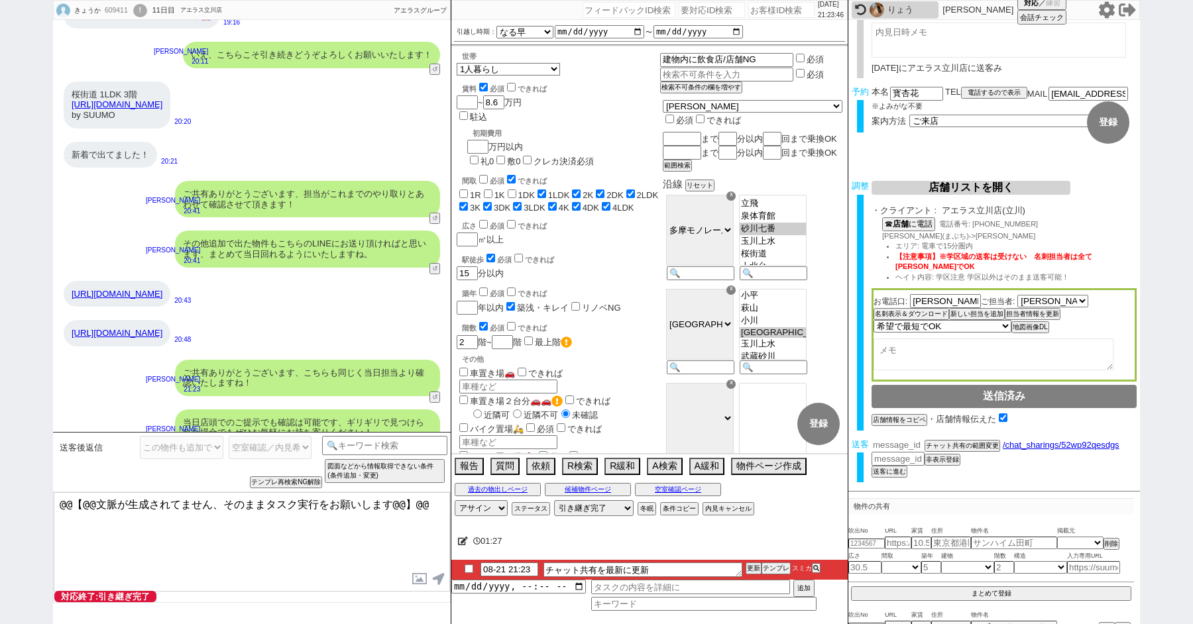
click at [893, 441] on input "number" at bounding box center [897, 444] width 53 height 11
paste input "36825558"
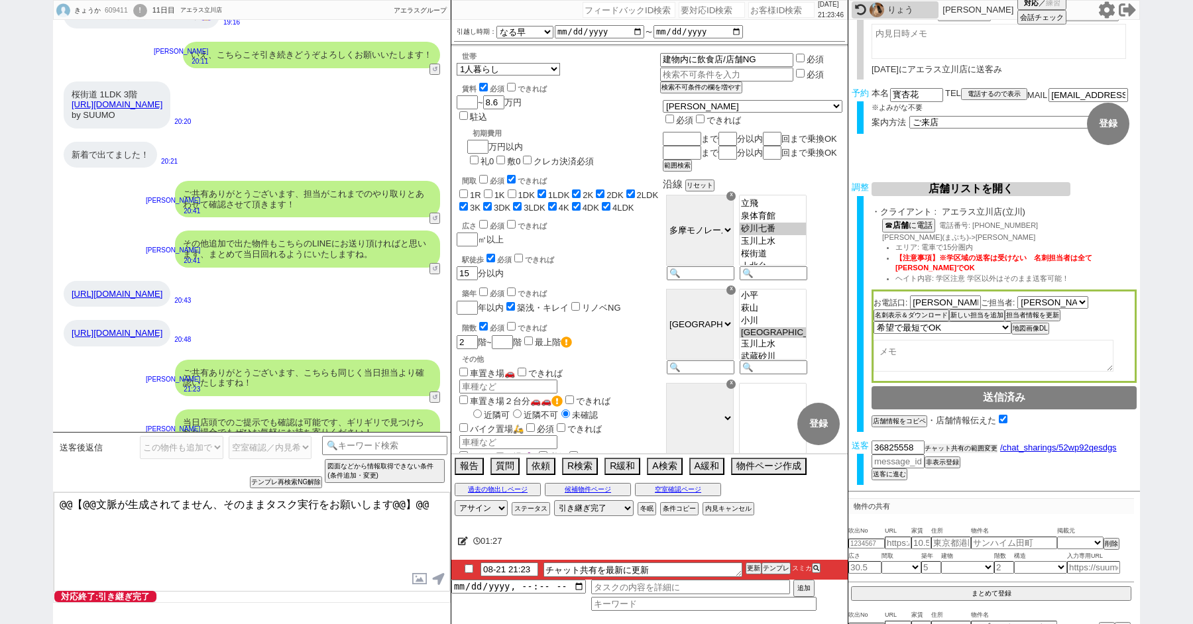
click at [946, 444] on button "チャット共有の範囲変更" at bounding box center [960, 448] width 73 height 9
click at [466, 565] on input "checkbox" at bounding box center [468, 569] width 19 height 9
click at [141, 8] on div "!" at bounding box center [140, 10] width 14 height 13
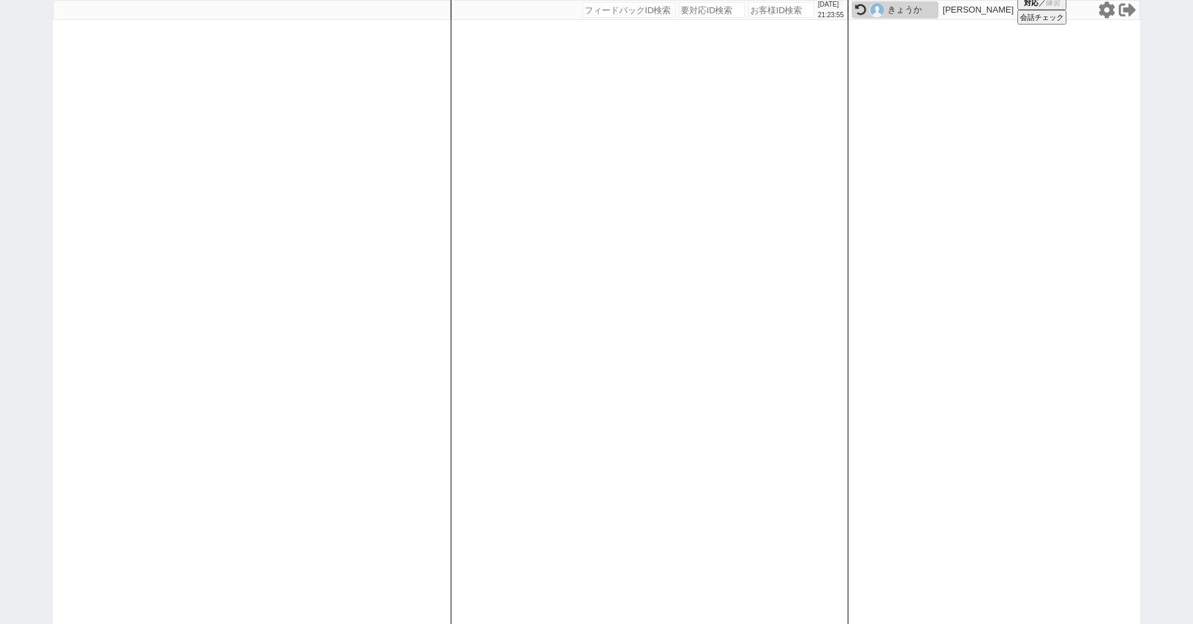
click at [21, 227] on div "[DATE] 21:23:55 候補物件を追加してしてください 紹介した物件一覧 他社物件を追加する 空室確認ページに追加・削除 紹介した物件一覧 他社物件を…" at bounding box center [596, 312] width 1193 height 624
click at [1099, 9] on icon at bounding box center [1106, 9] width 17 height 17
